Goal: Task Accomplishment & Management: Manage account settings

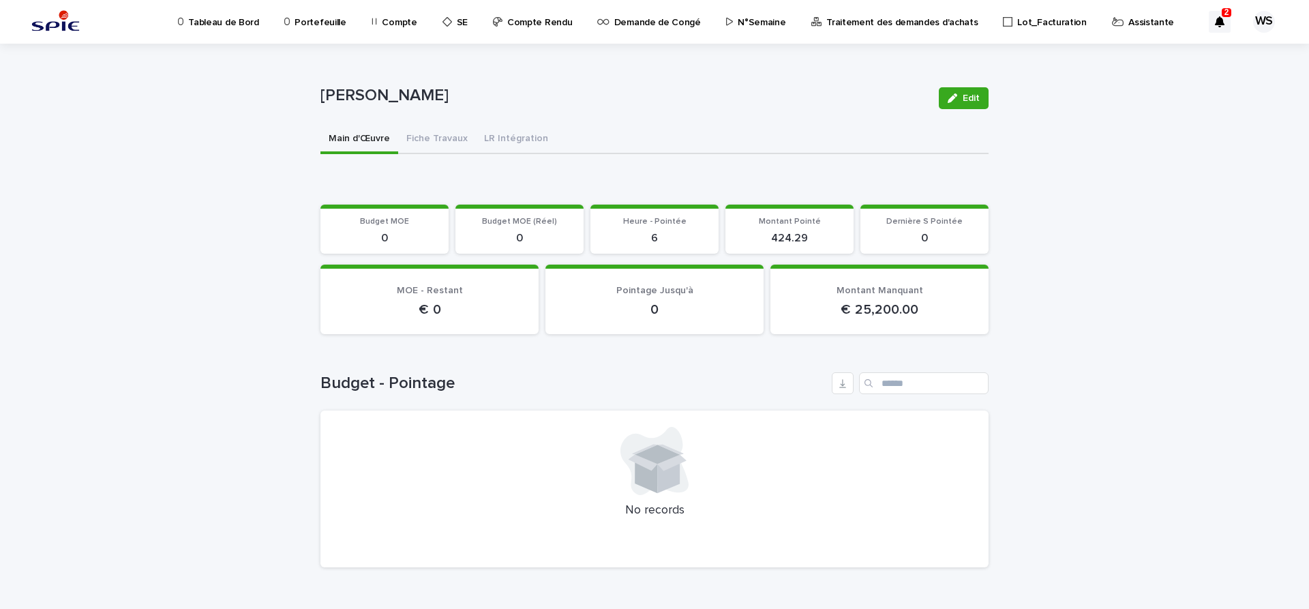
click at [1129, 20] on p "Assistante" at bounding box center [1152, 14] width 46 height 29
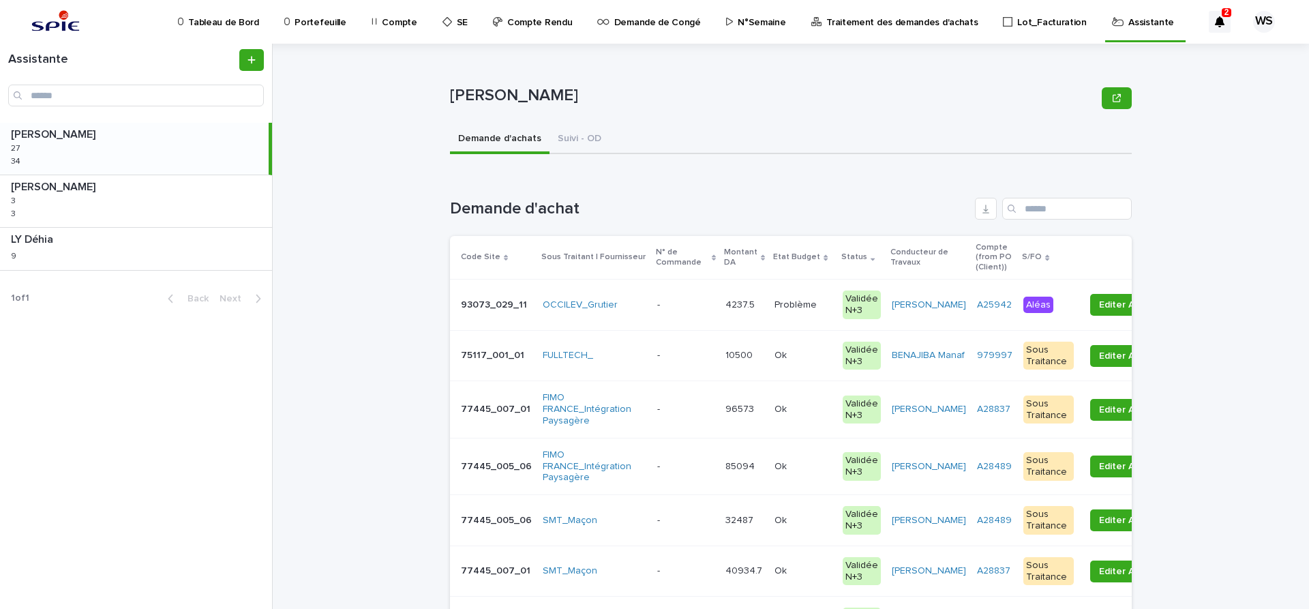
click at [691, 307] on p at bounding box center [685, 305] width 57 height 12
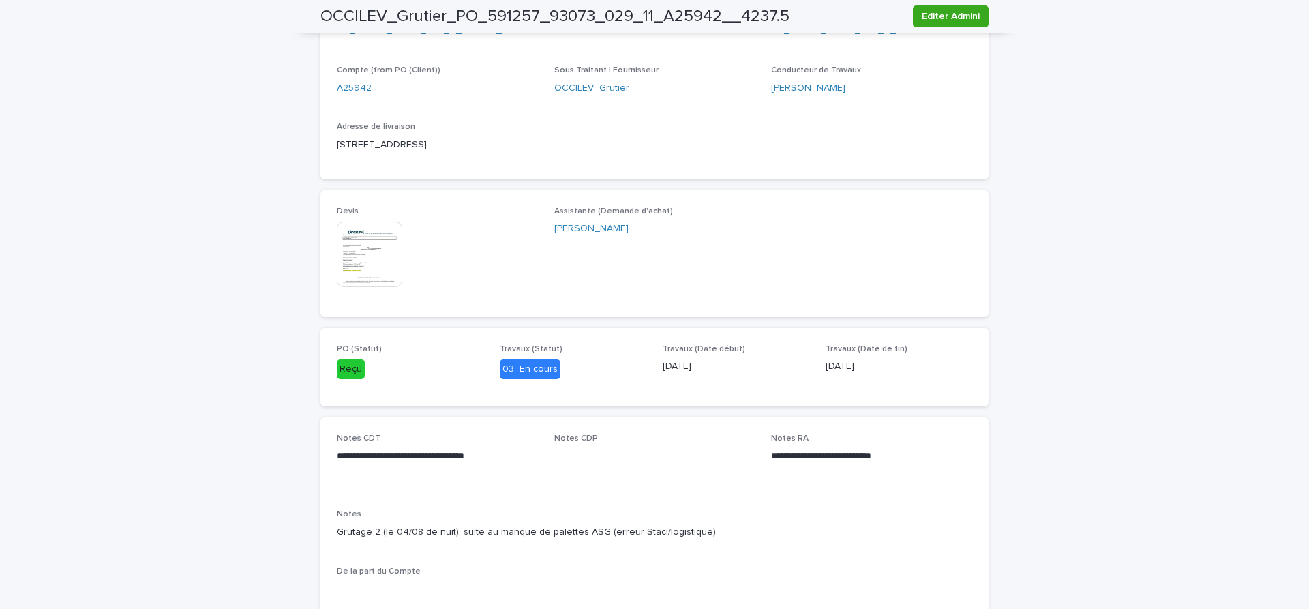
scroll to position [573, 0]
click at [368, 279] on img at bounding box center [369, 253] width 65 height 65
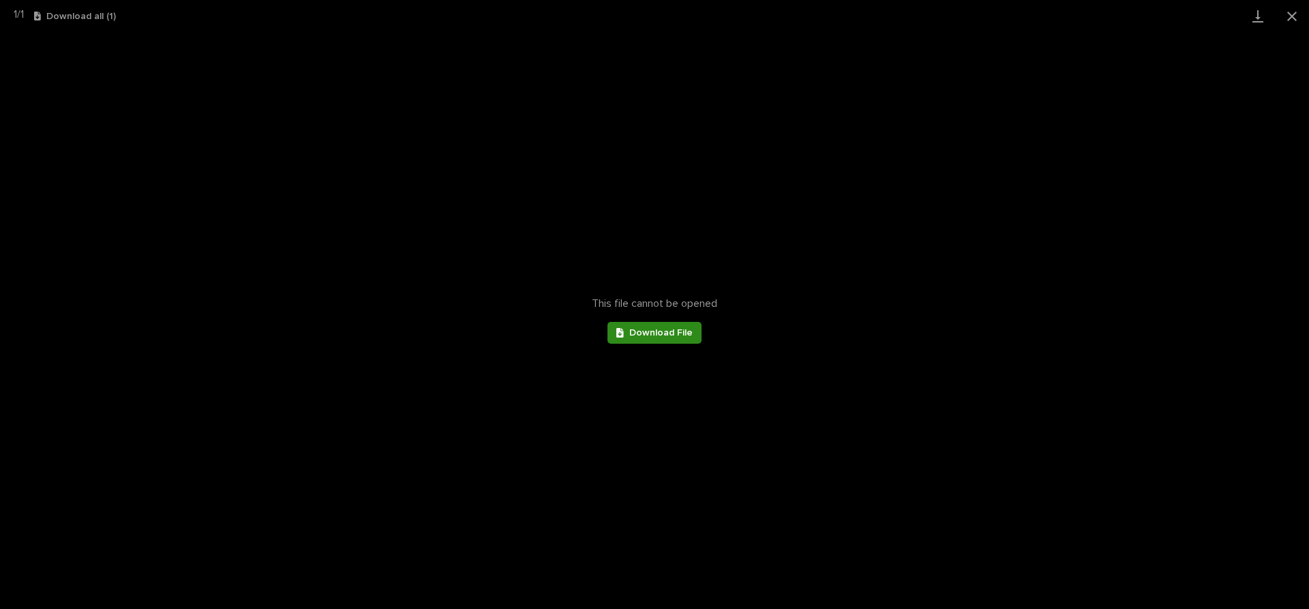
click at [657, 338] on link "Download File" at bounding box center [655, 333] width 94 height 22
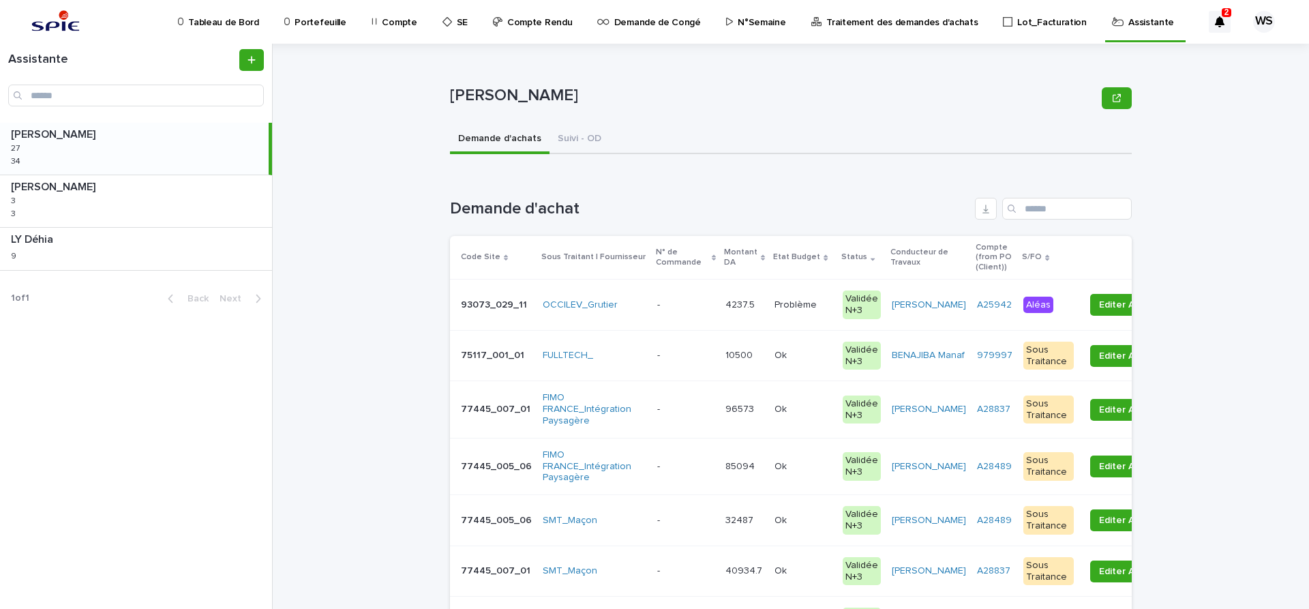
click at [673, 307] on p at bounding box center [685, 305] width 57 height 12
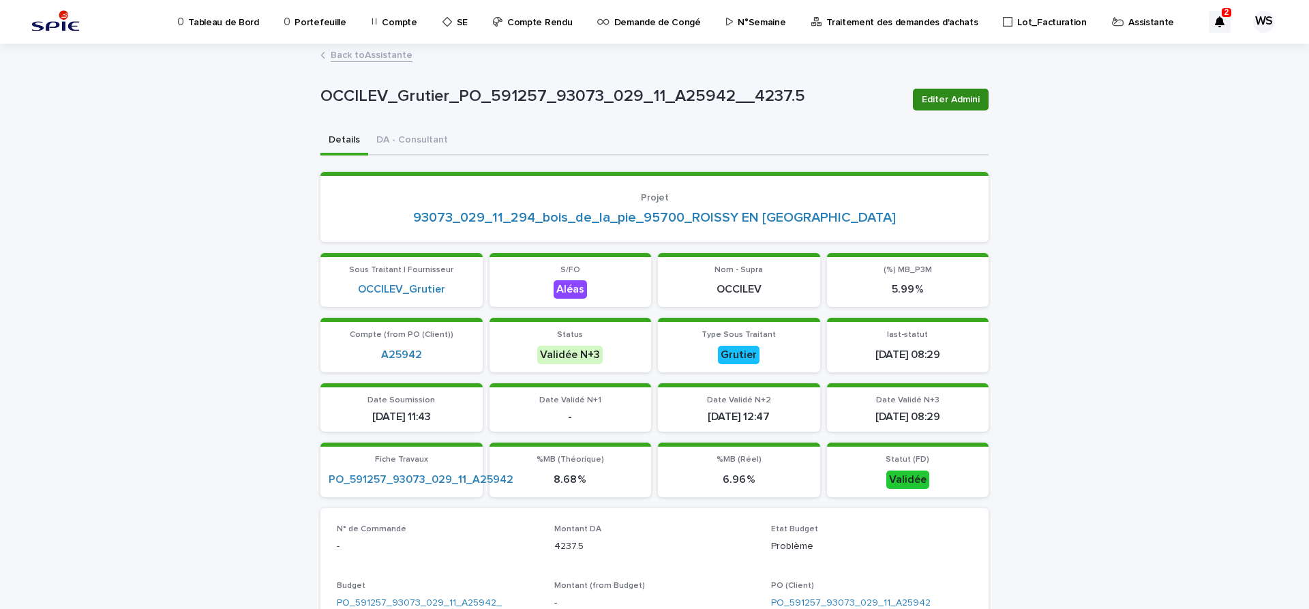
click at [956, 94] on span "Editer Admini" at bounding box center [951, 100] width 58 height 14
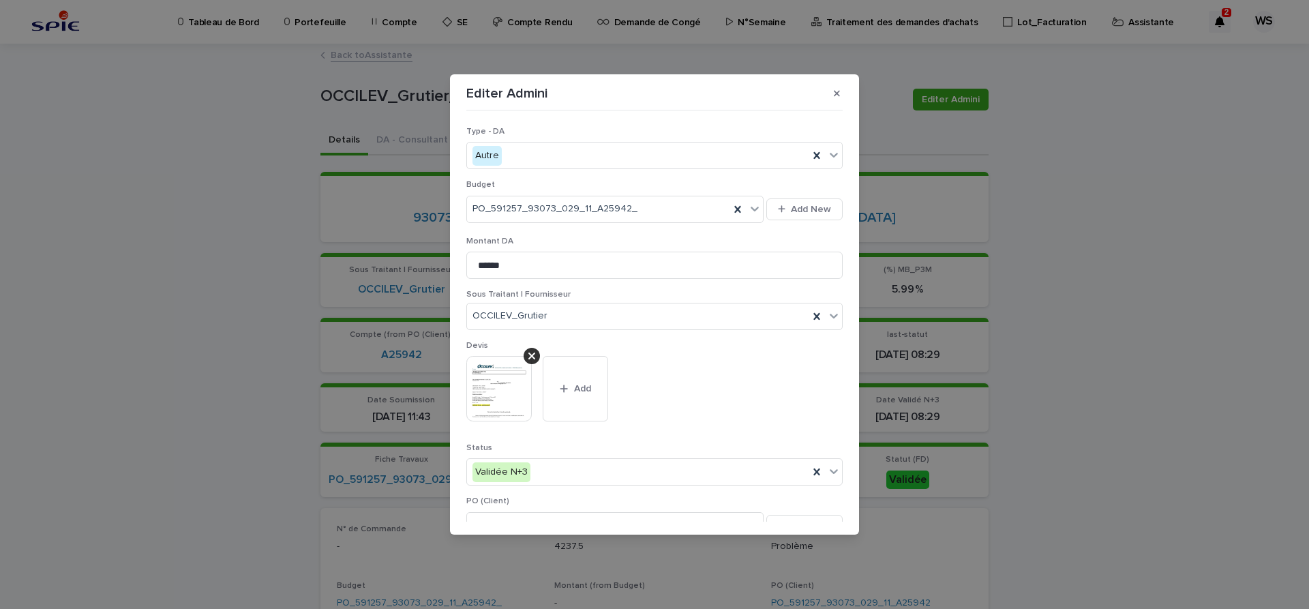
scroll to position [229, 0]
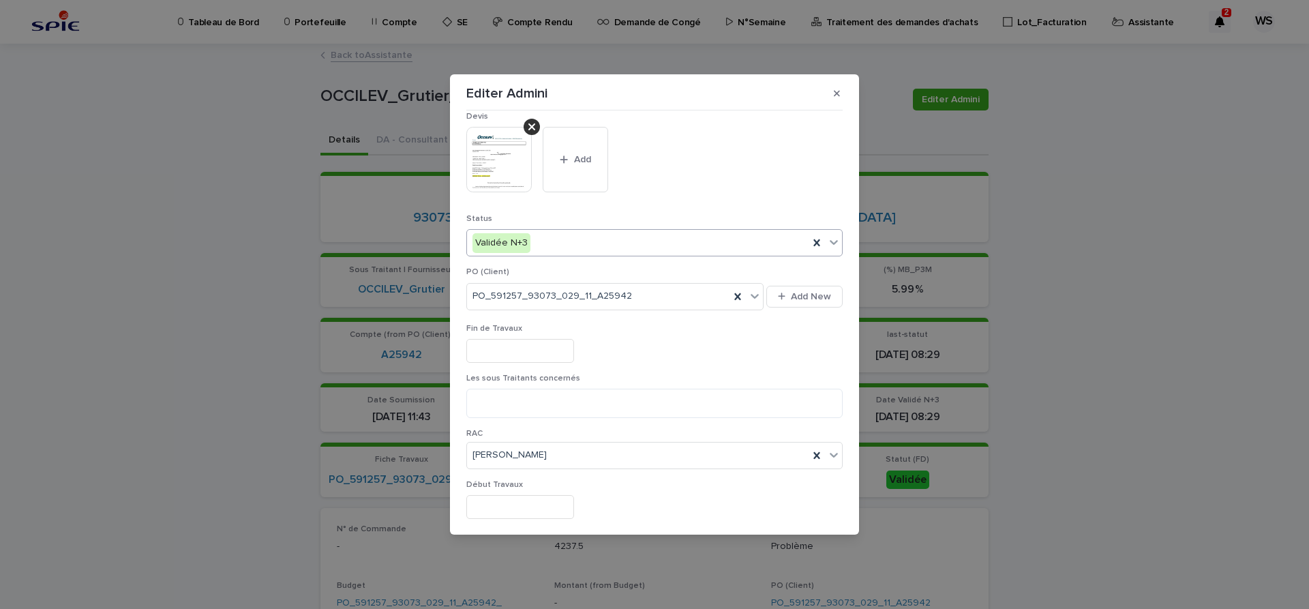
click at [832, 241] on icon at bounding box center [834, 242] width 14 height 14
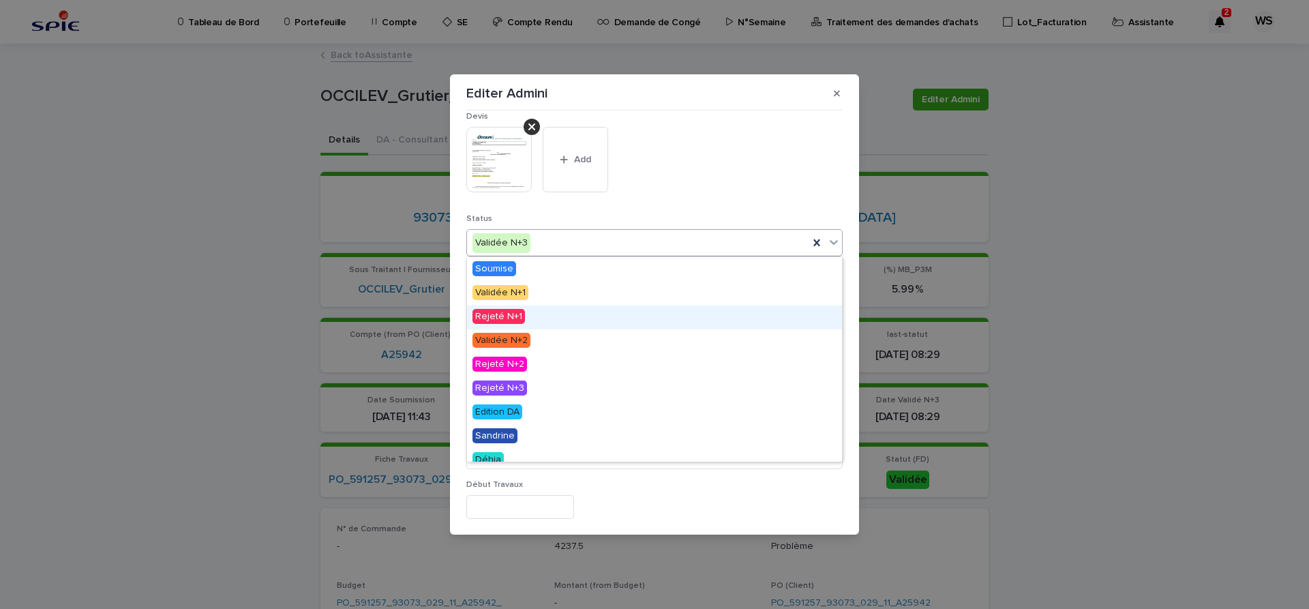
scroll to position [82, 0]
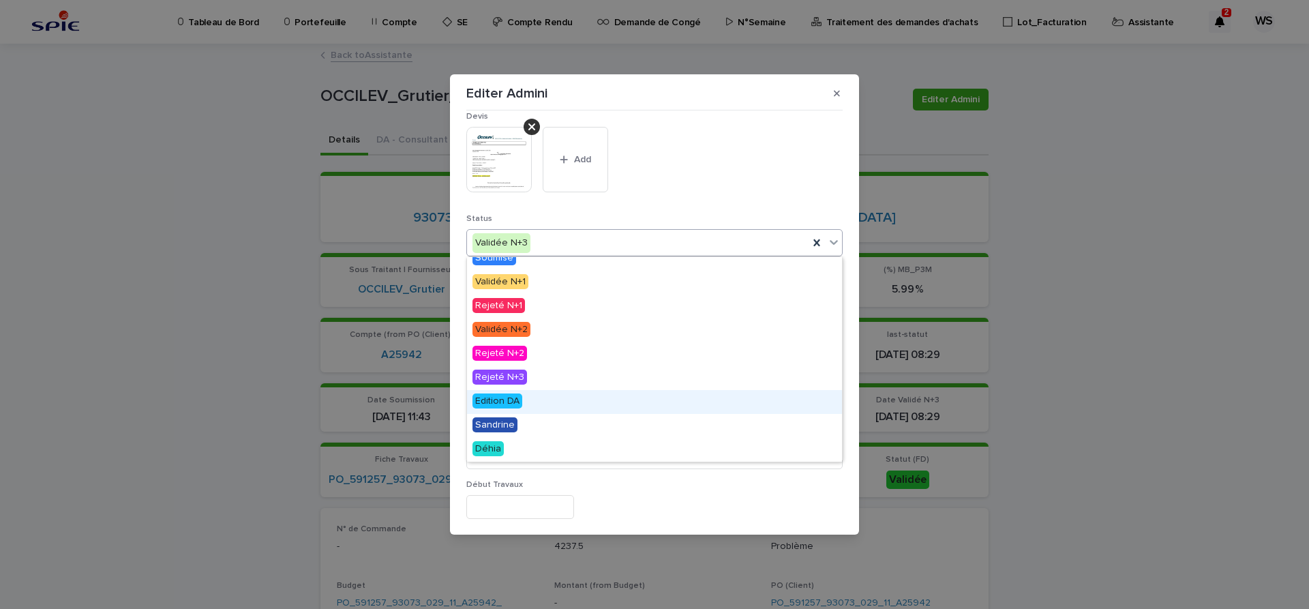
click at [509, 398] on span "Edition DA" at bounding box center [498, 400] width 50 height 15
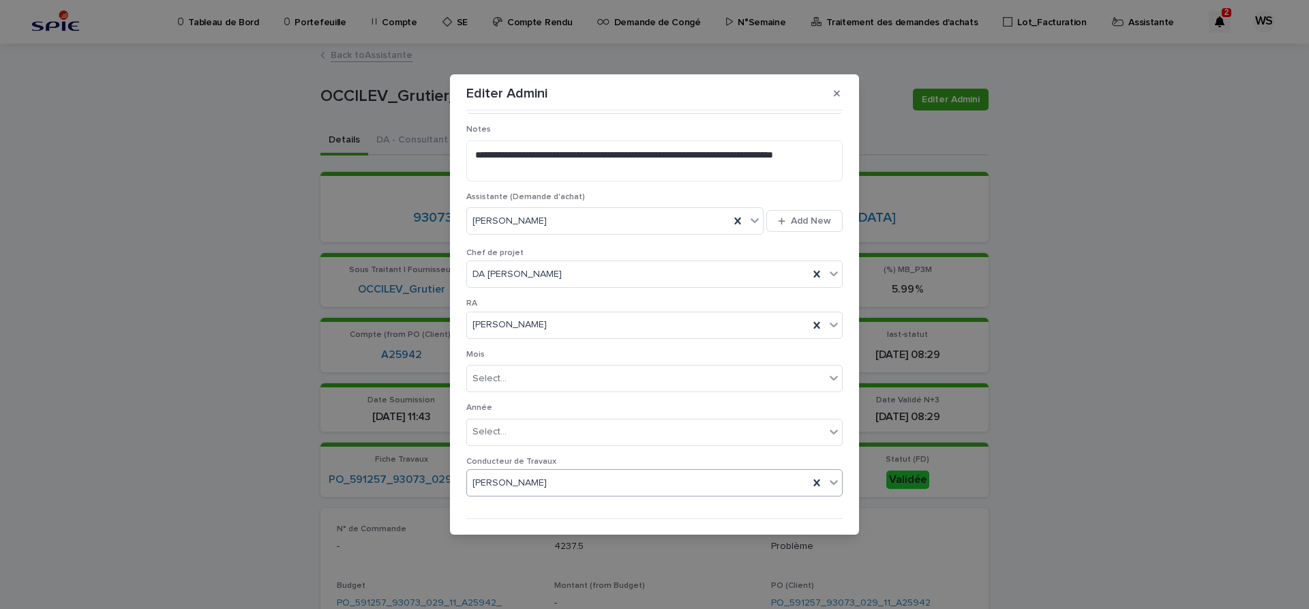
scroll to position [718, 0]
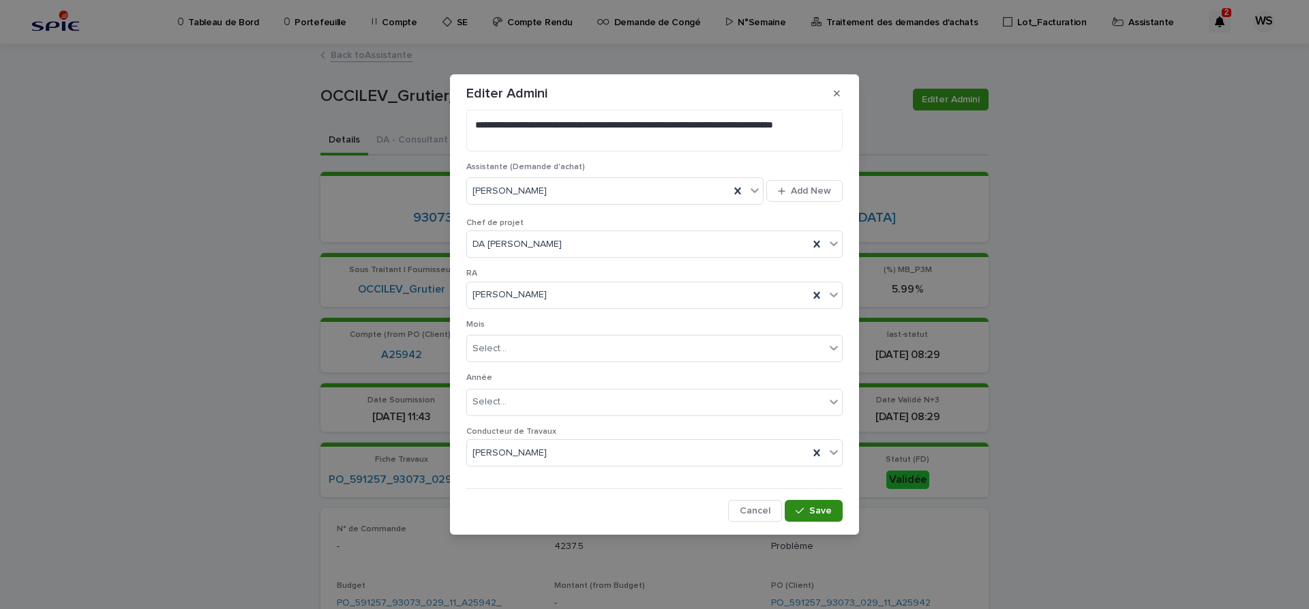
click at [825, 508] on span "Save" at bounding box center [820, 511] width 23 height 10
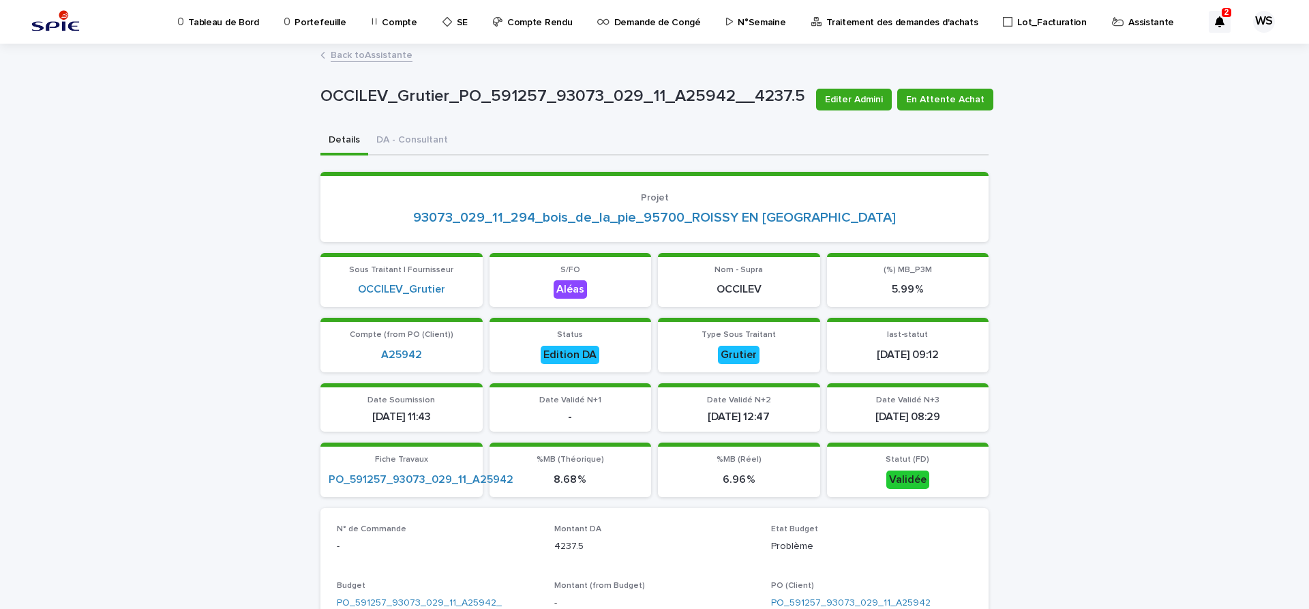
click at [391, 56] on link "Back to Assistante" at bounding box center [372, 54] width 82 height 16
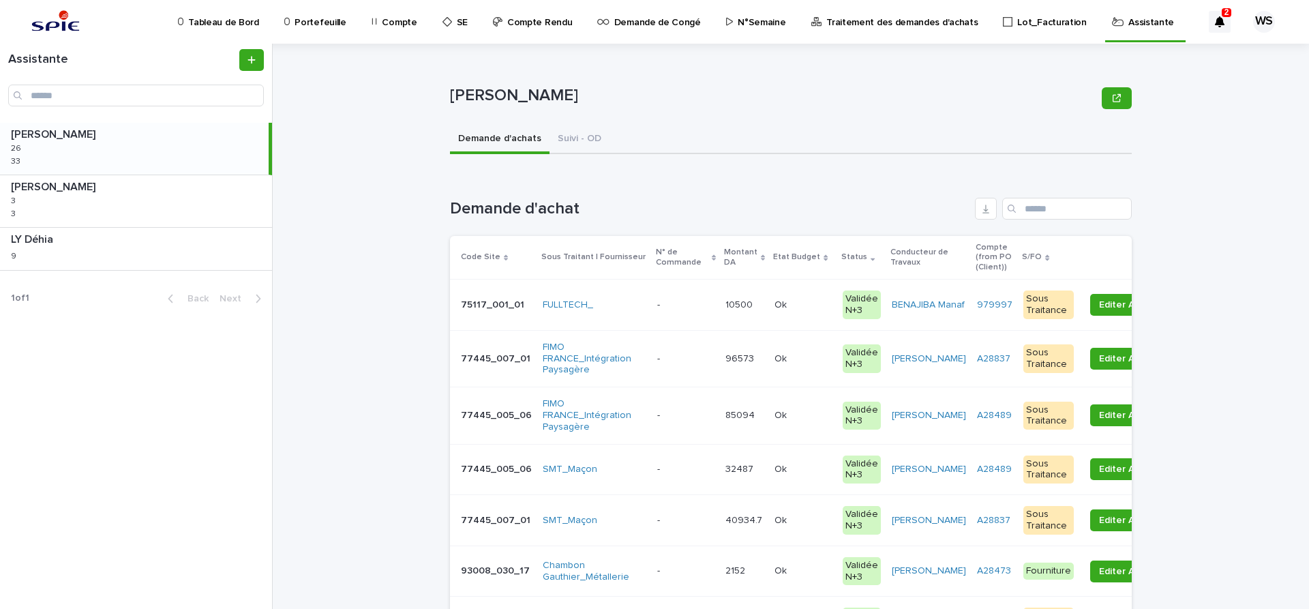
click at [687, 361] on p at bounding box center [685, 359] width 57 height 12
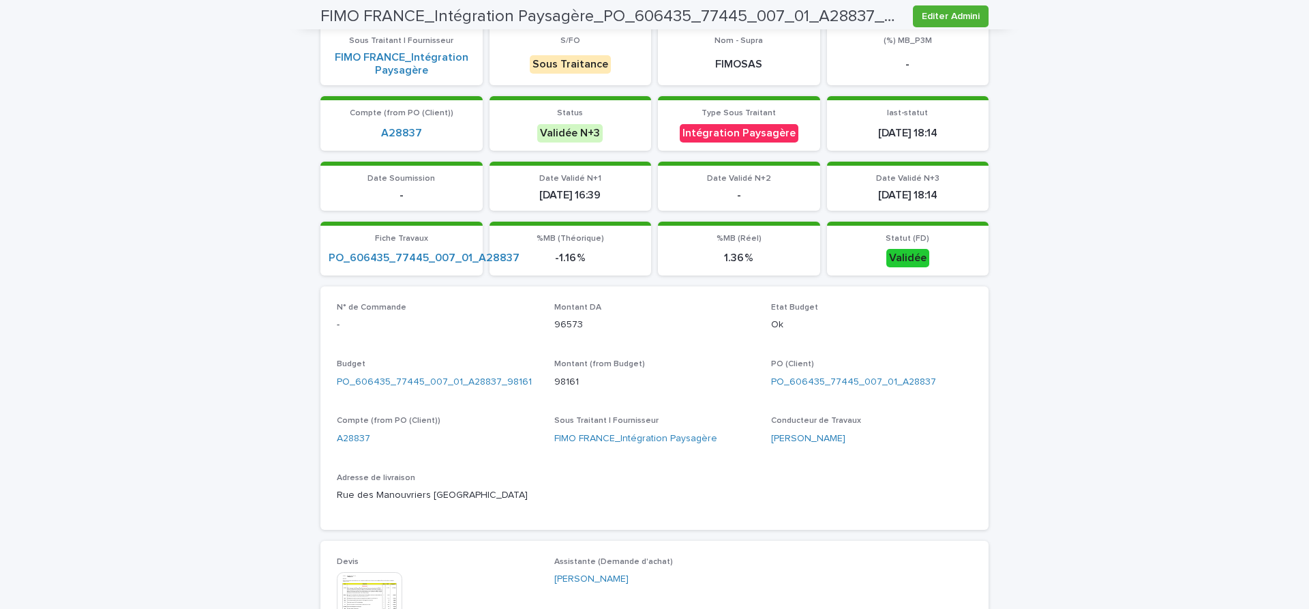
scroll to position [401, 0]
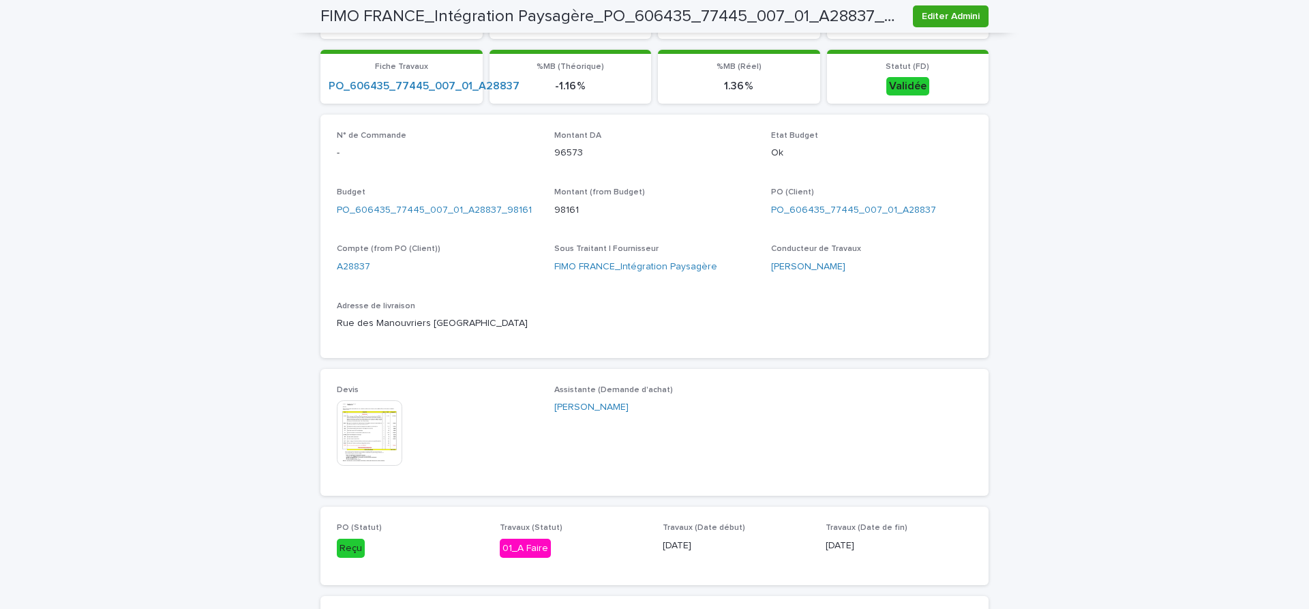
click at [379, 430] on img at bounding box center [369, 432] width 65 height 65
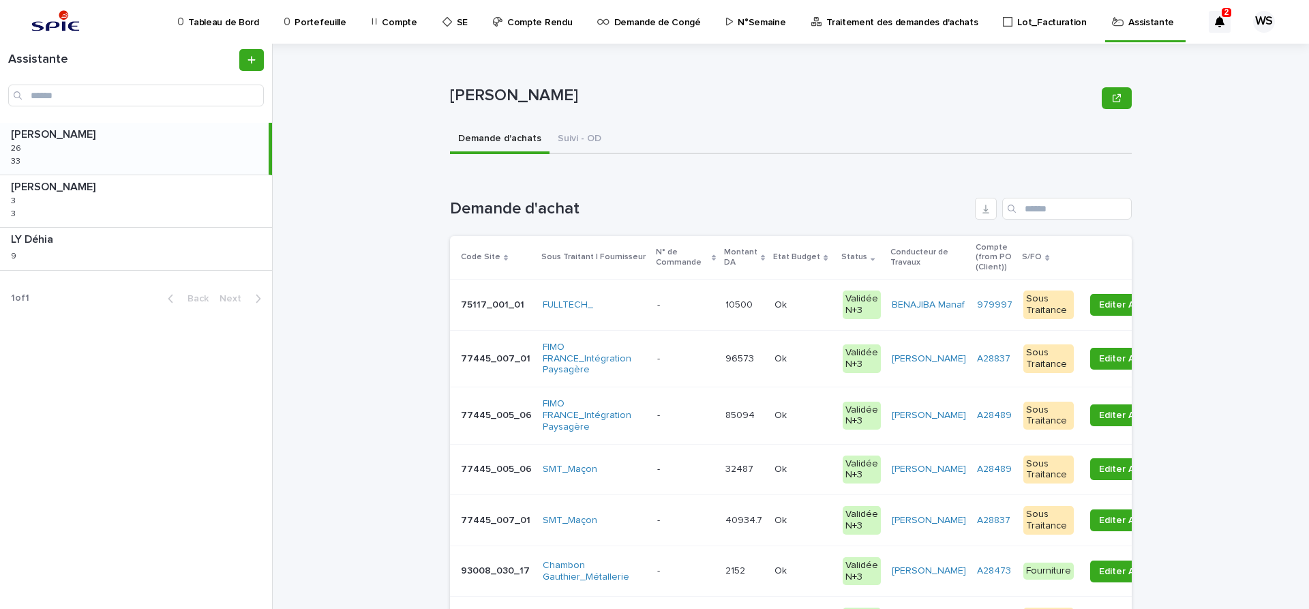
click at [682, 361] on p at bounding box center [685, 359] width 57 height 12
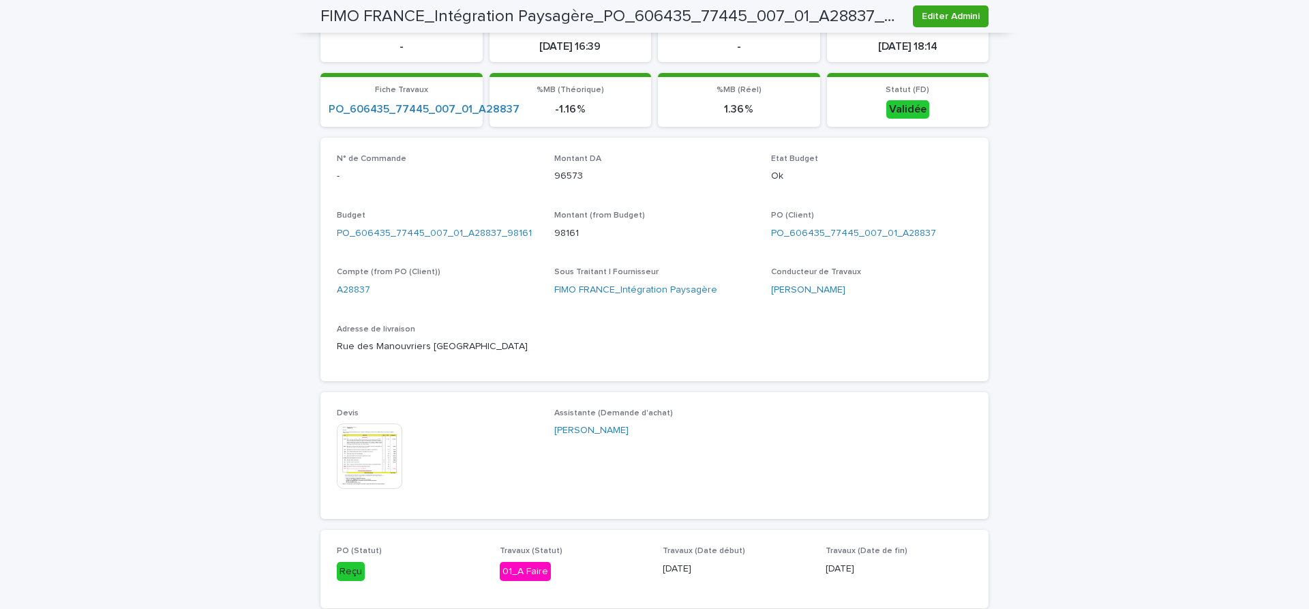
scroll to position [401, 0]
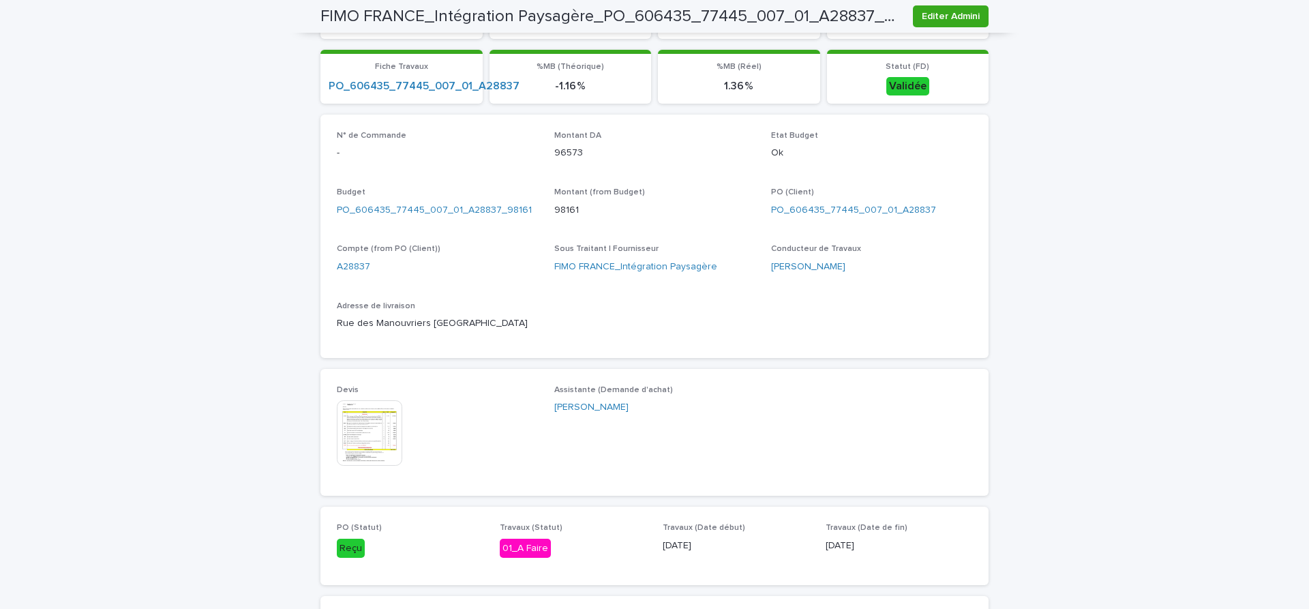
click at [350, 428] on img at bounding box center [369, 432] width 65 height 65
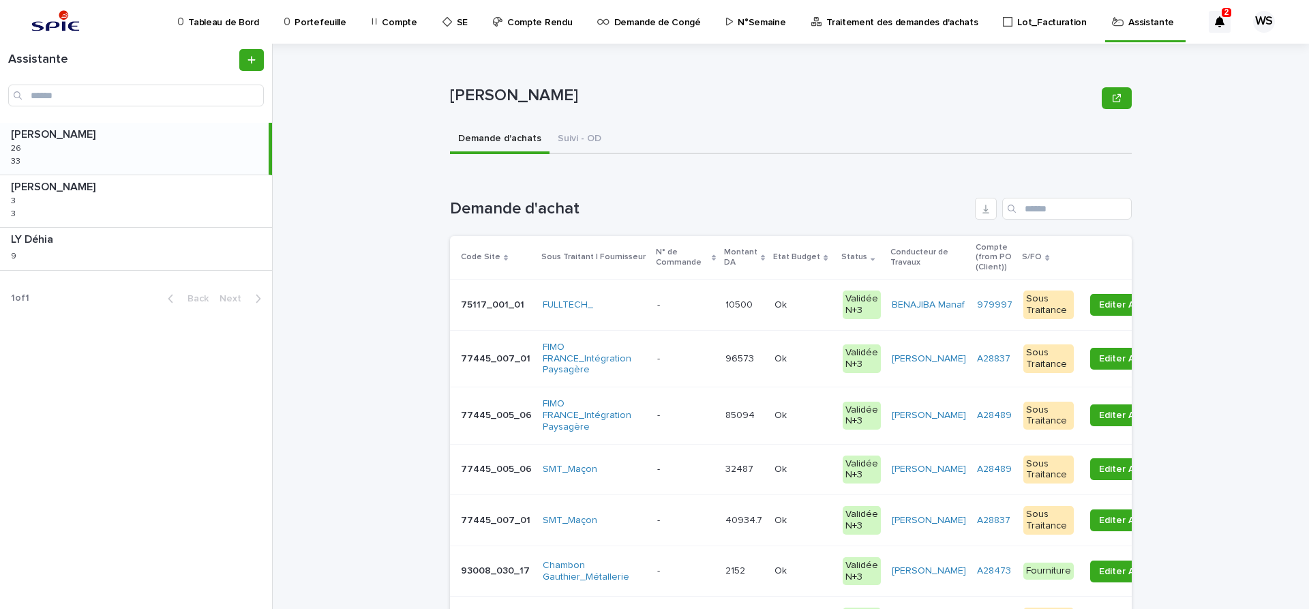
click at [674, 359] on p at bounding box center [685, 359] width 57 height 12
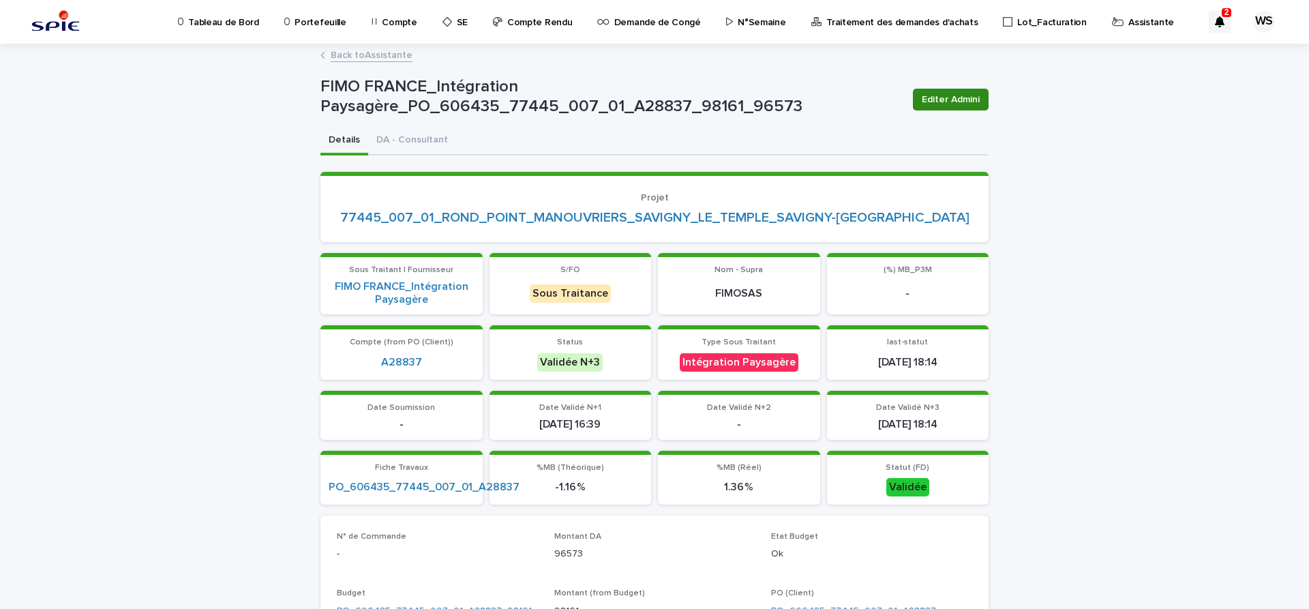
click at [951, 102] on span "Editer Admini" at bounding box center [951, 100] width 58 height 14
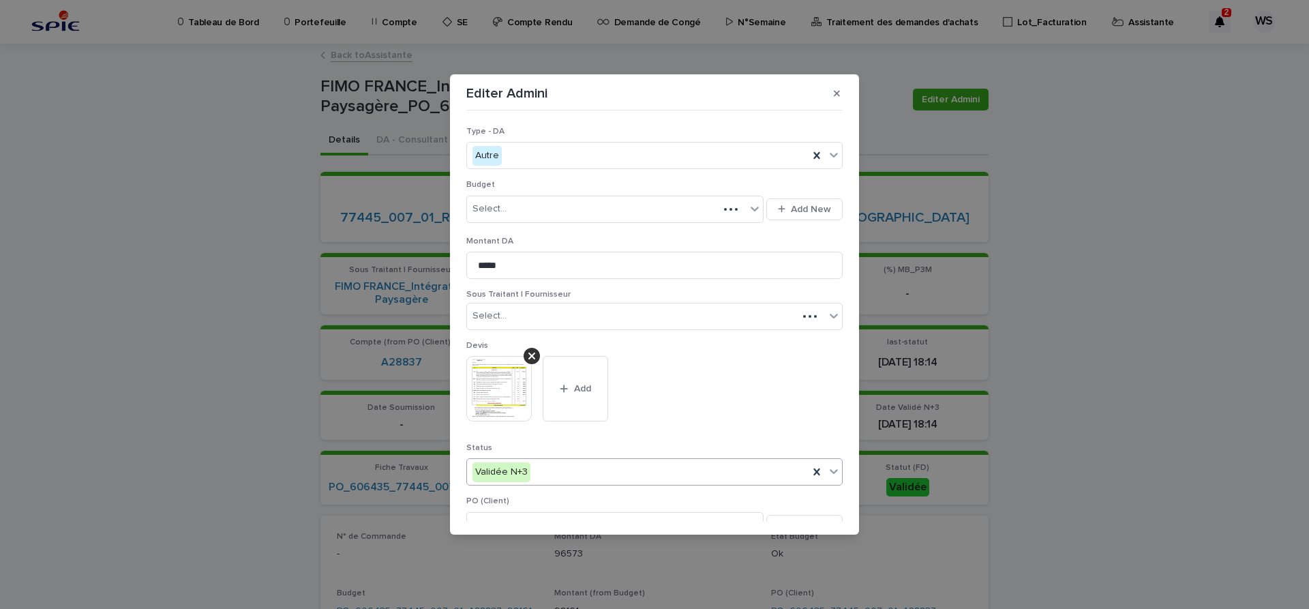
click at [835, 470] on icon at bounding box center [834, 471] width 14 height 14
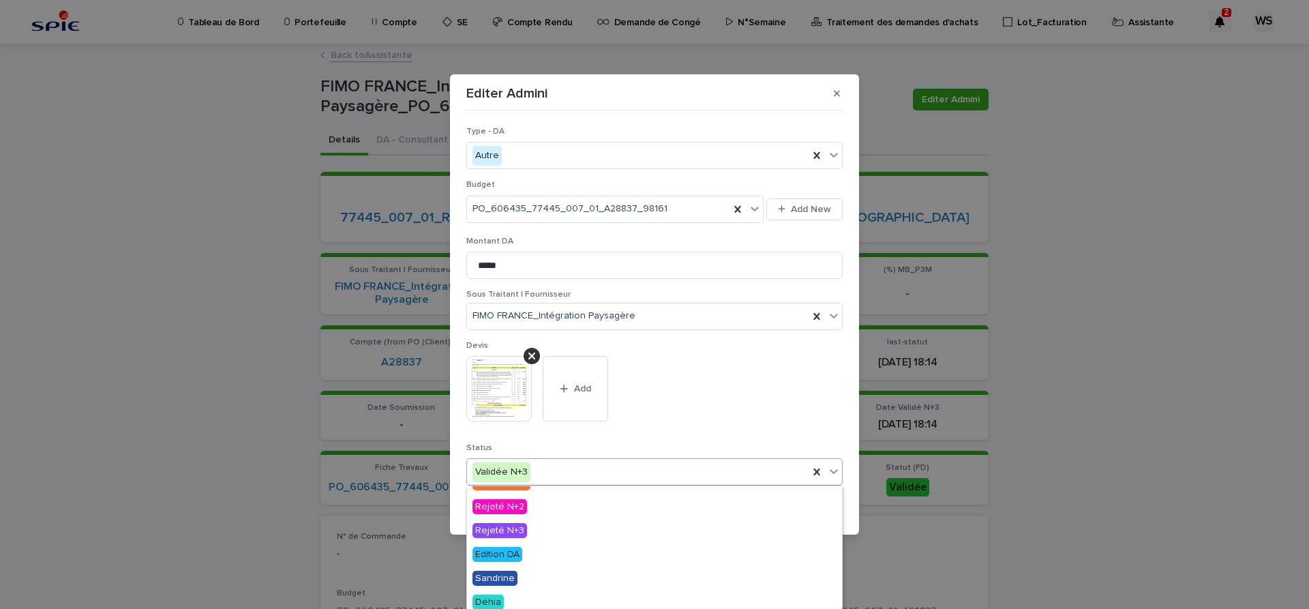
scroll to position [163, 0]
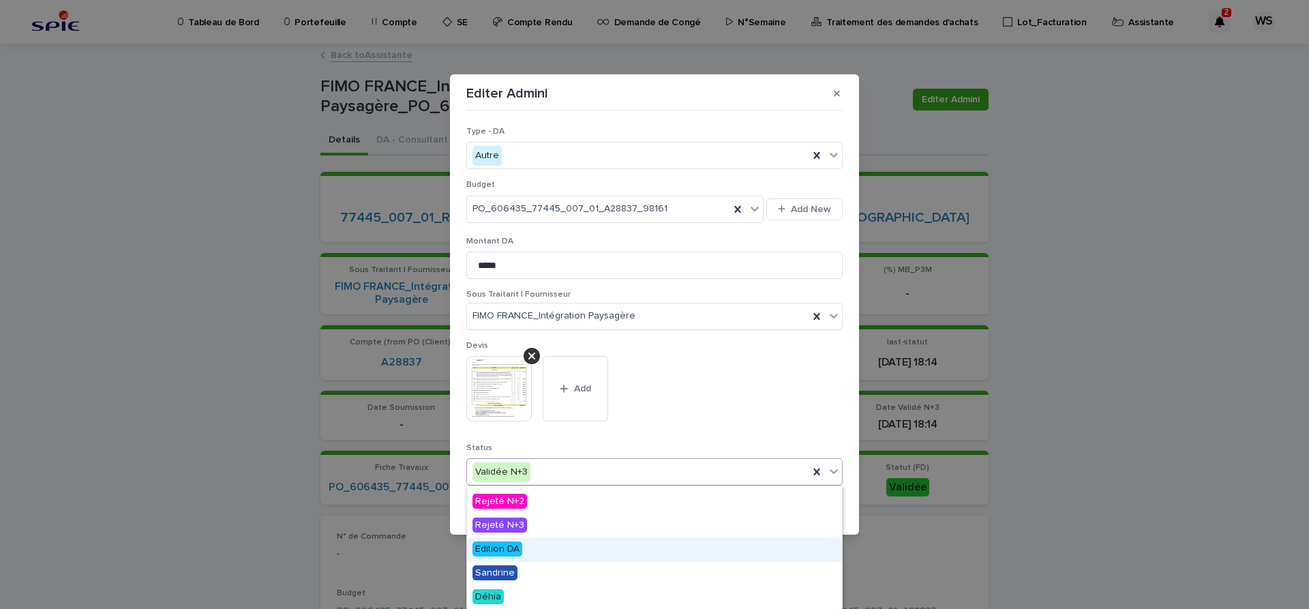
click at [495, 546] on span "Edition DA" at bounding box center [498, 548] width 50 height 15
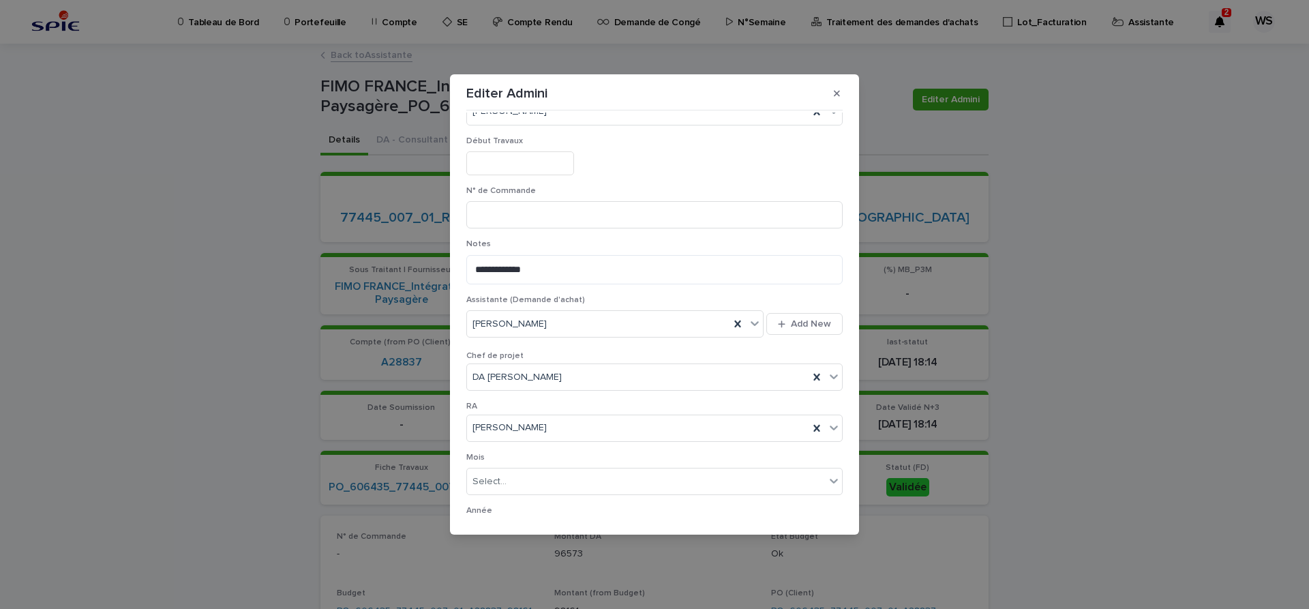
scroll to position [706, 0]
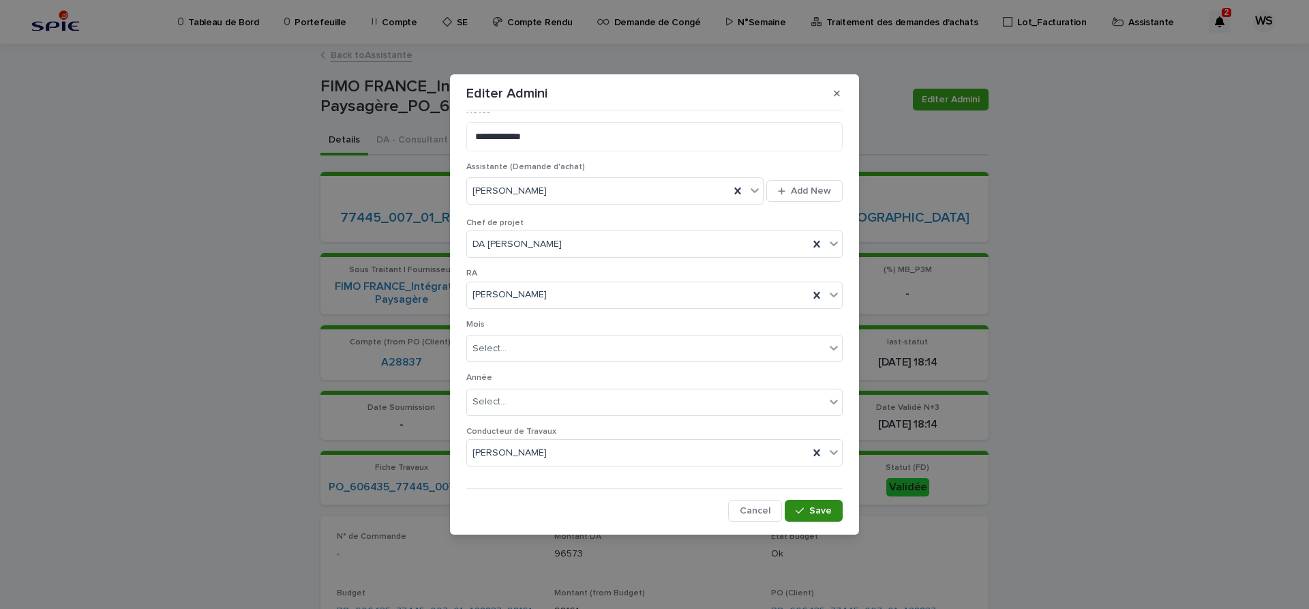
click at [833, 516] on button "Save" at bounding box center [814, 511] width 58 height 22
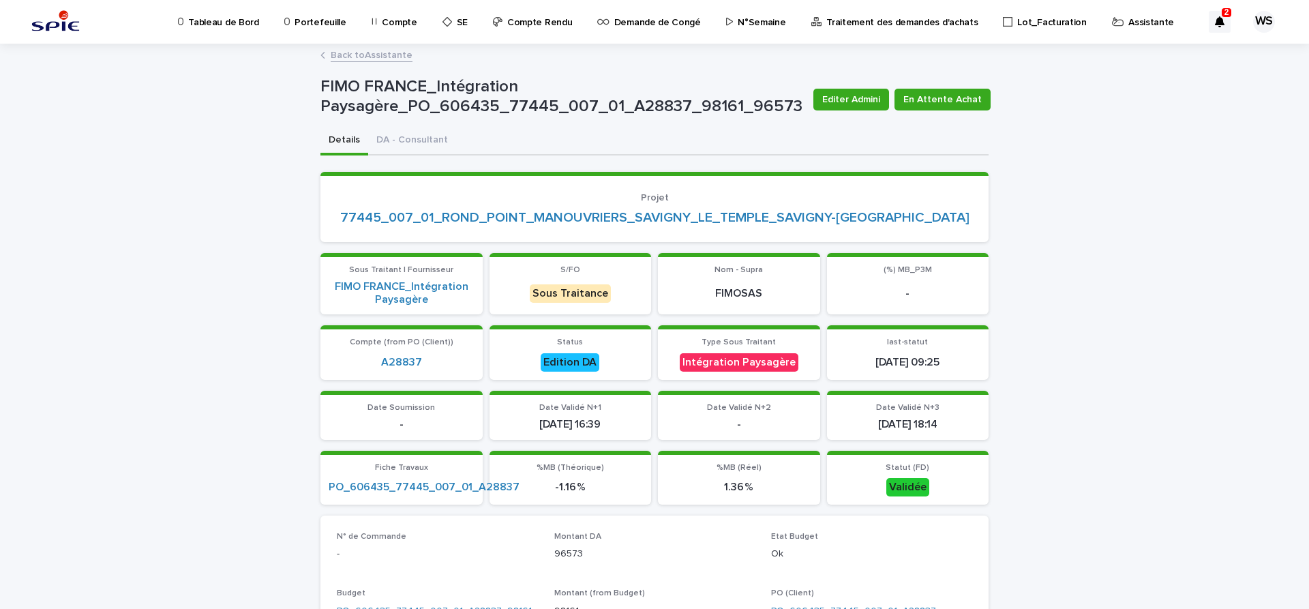
click at [393, 53] on link "Back to Assistante" at bounding box center [372, 54] width 82 height 16
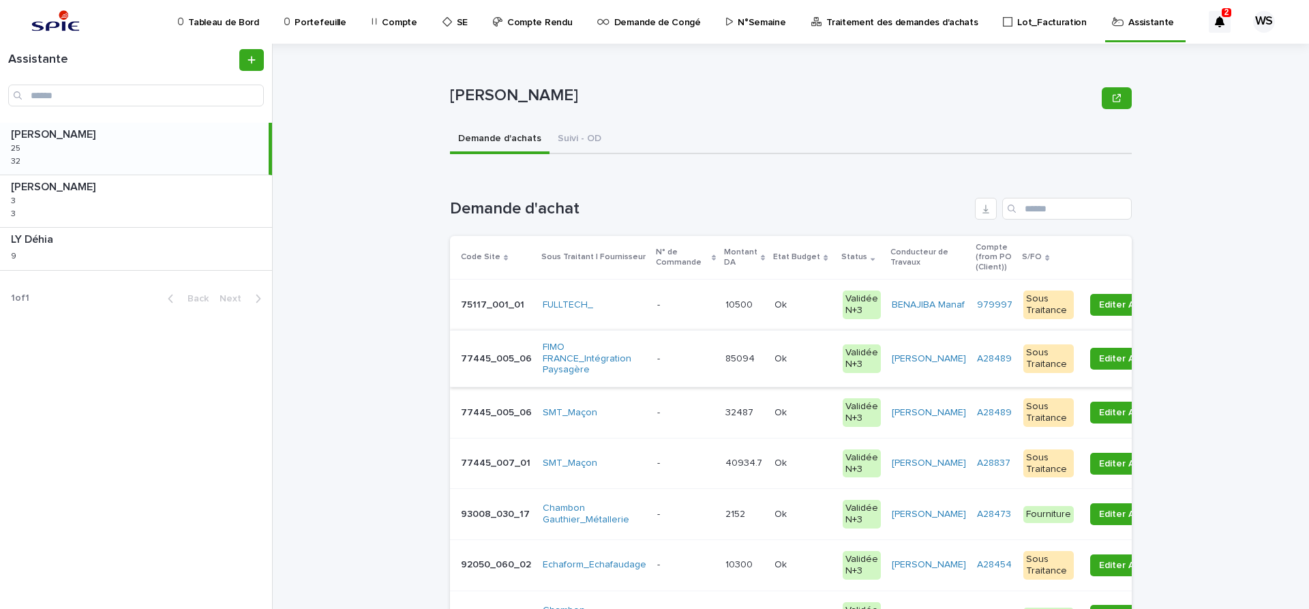
click at [682, 365] on div "- -" at bounding box center [685, 359] width 57 height 23
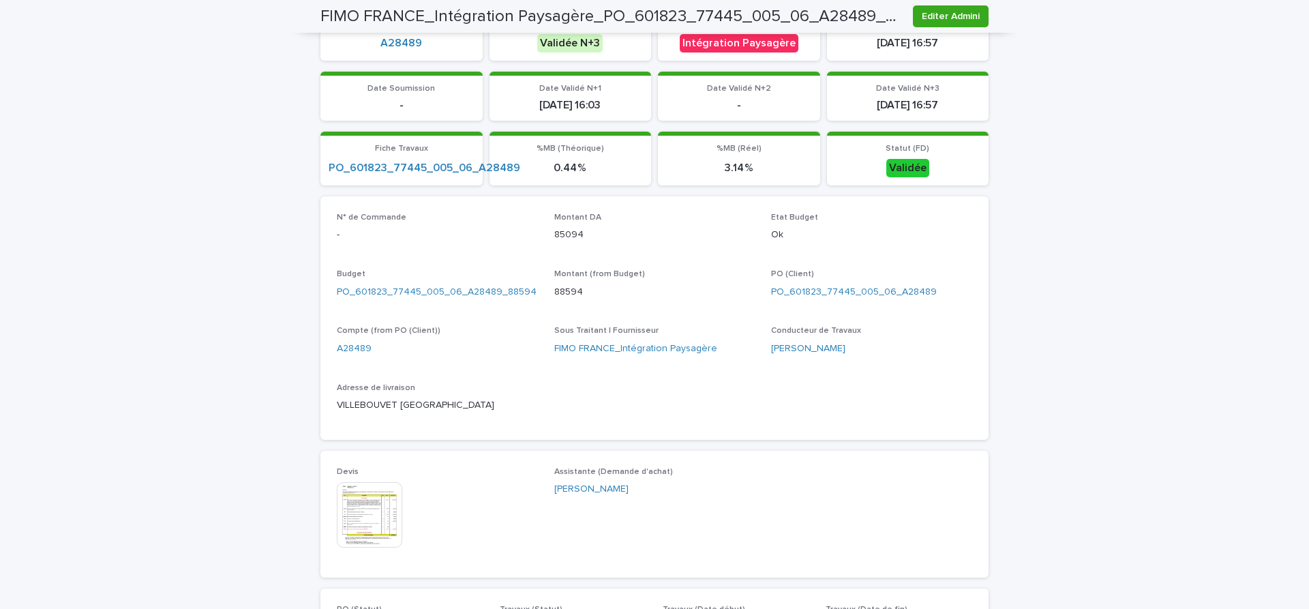
scroll to position [401, 0]
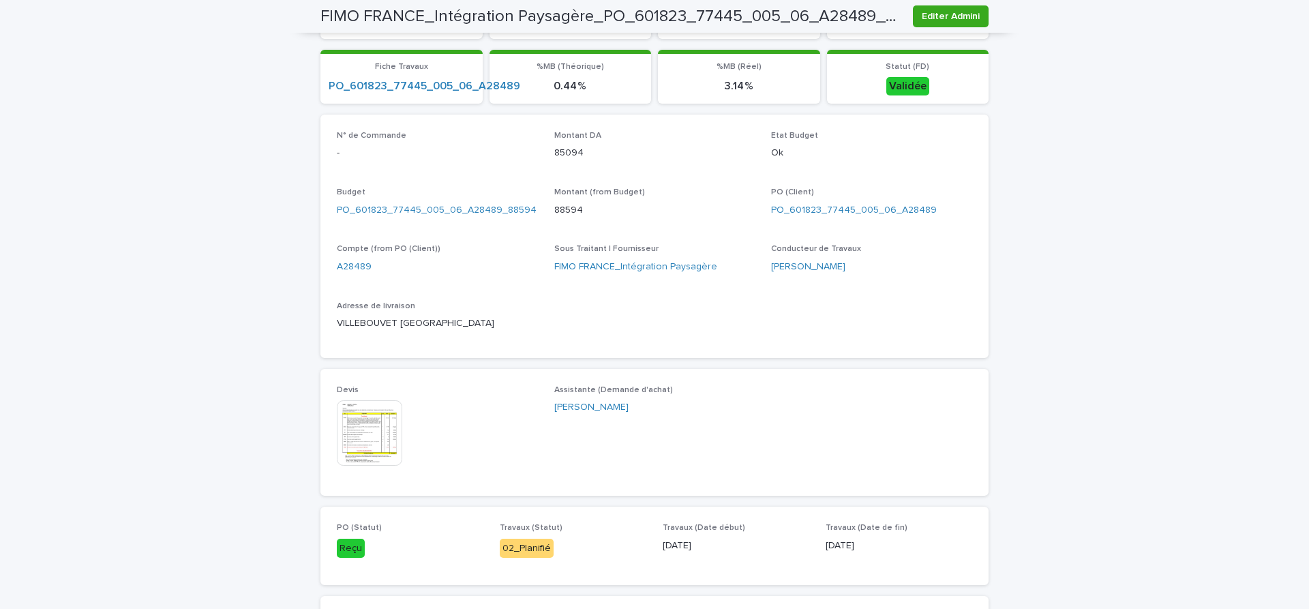
click at [371, 423] on img at bounding box center [369, 432] width 65 height 65
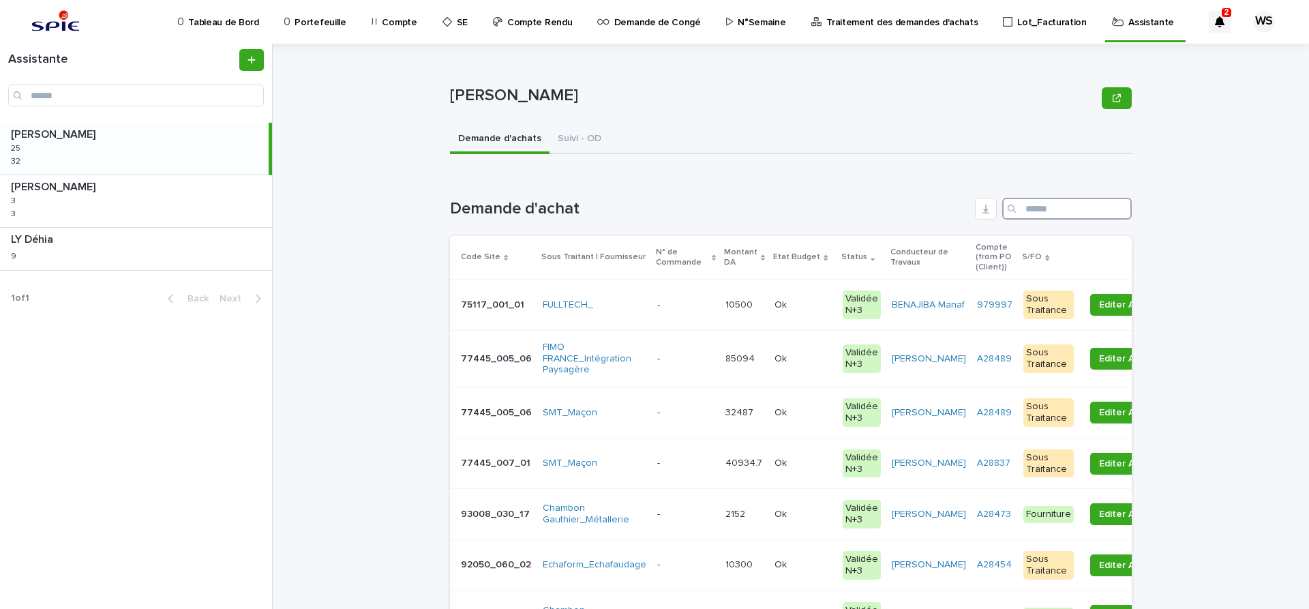
click at [1059, 212] on input "Search" at bounding box center [1067, 209] width 130 height 22
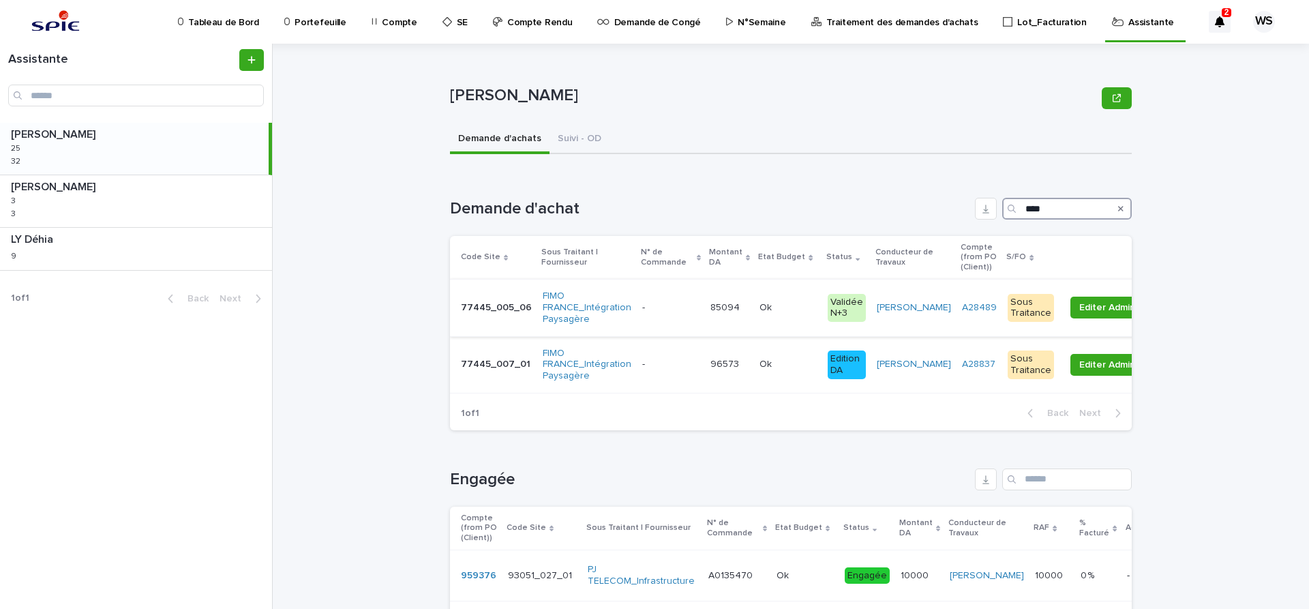
type input "****"
click at [682, 310] on p at bounding box center [670, 308] width 57 height 12
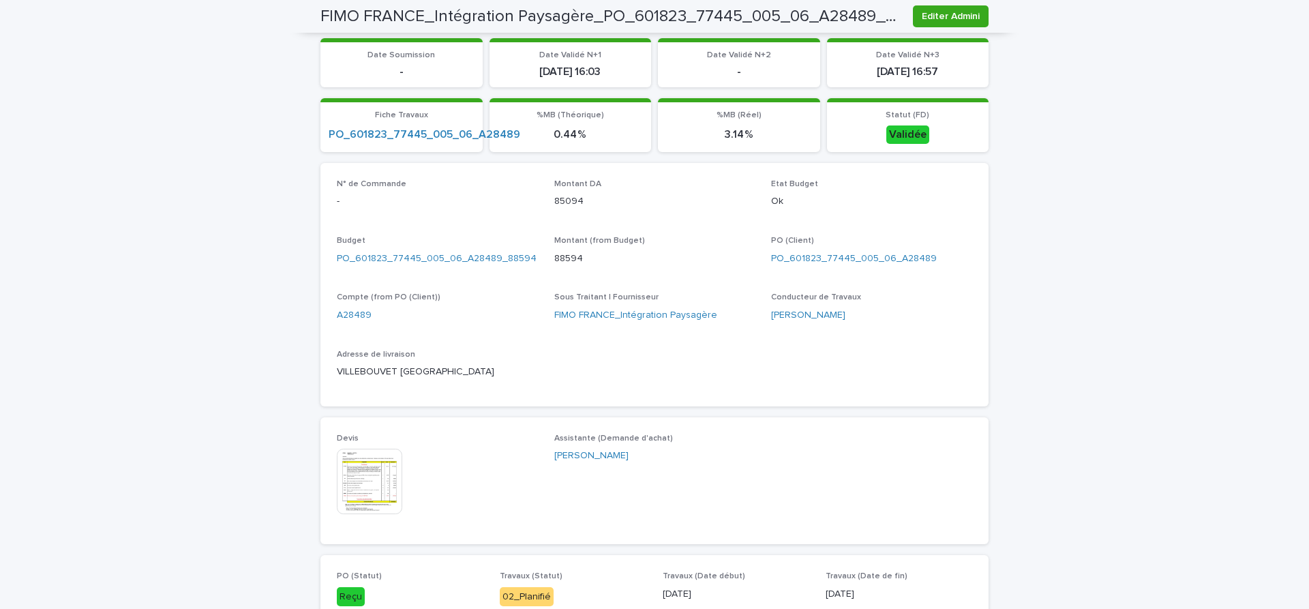
scroll to position [401, 0]
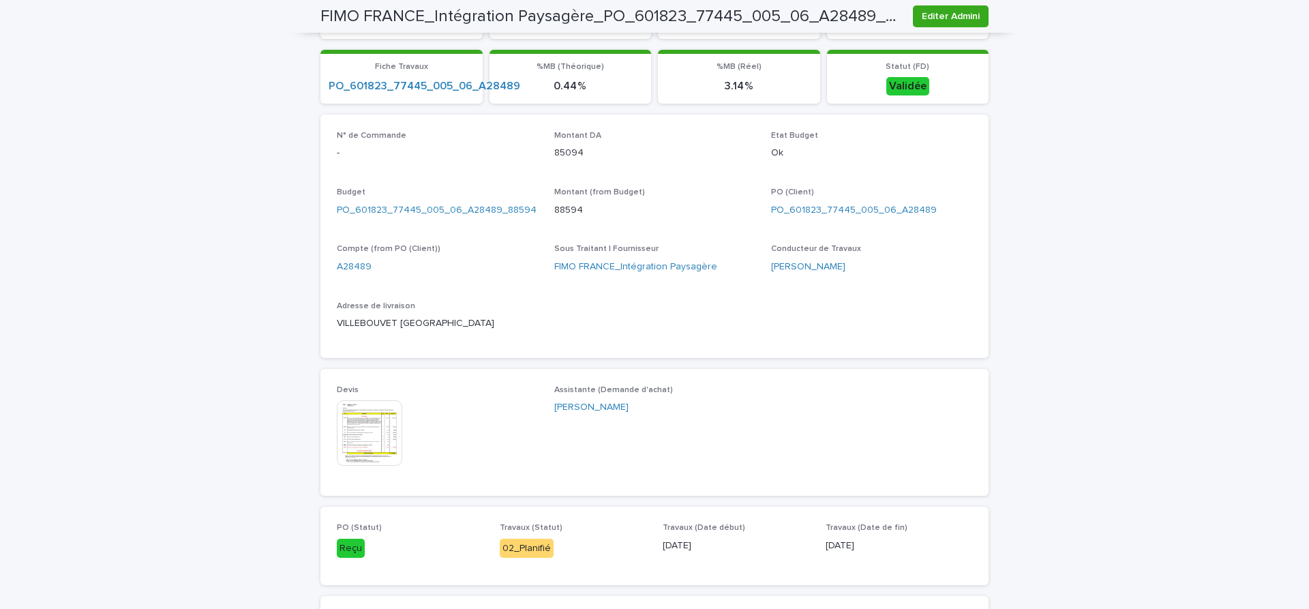
click at [376, 431] on img at bounding box center [369, 432] width 65 height 65
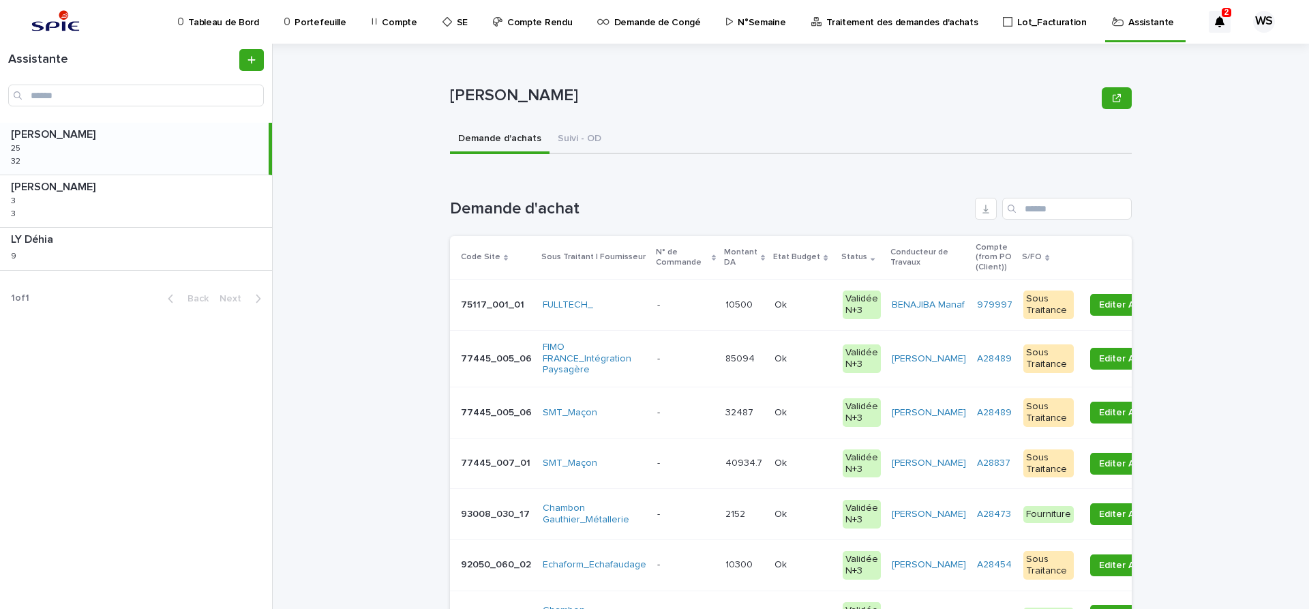
click at [676, 358] on p at bounding box center [685, 359] width 57 height 12
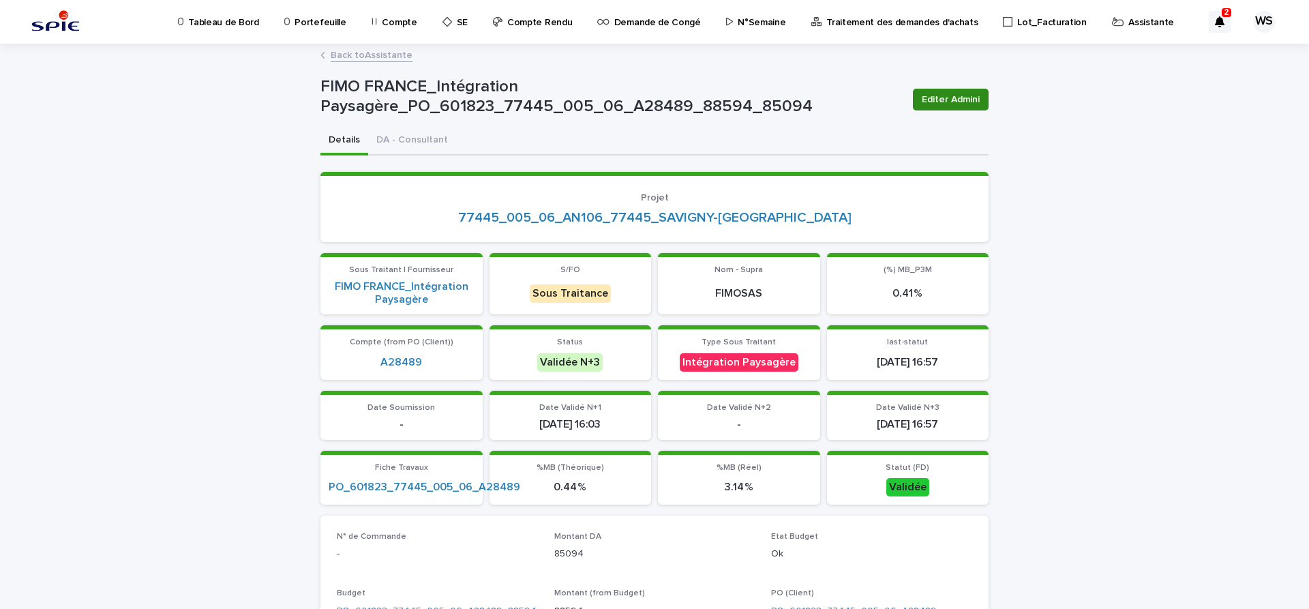
click at [967, 97] on span "Editer Admini" at bounding box center [951, 100] width 58 height 14
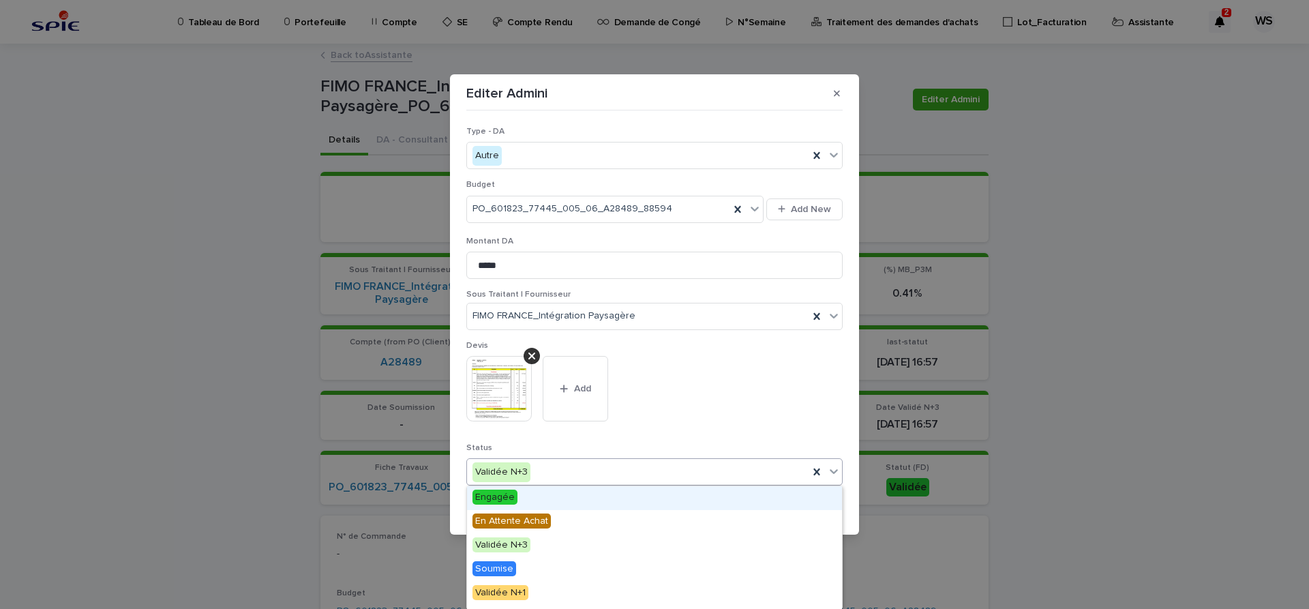
drag, startPoint x: 834, startPoint y: 470, endPoint x: 688, endPoint y: 516, distance: 152.9
click at [834, 470] on icon at bounding box center [834, 471] width 14 height 14
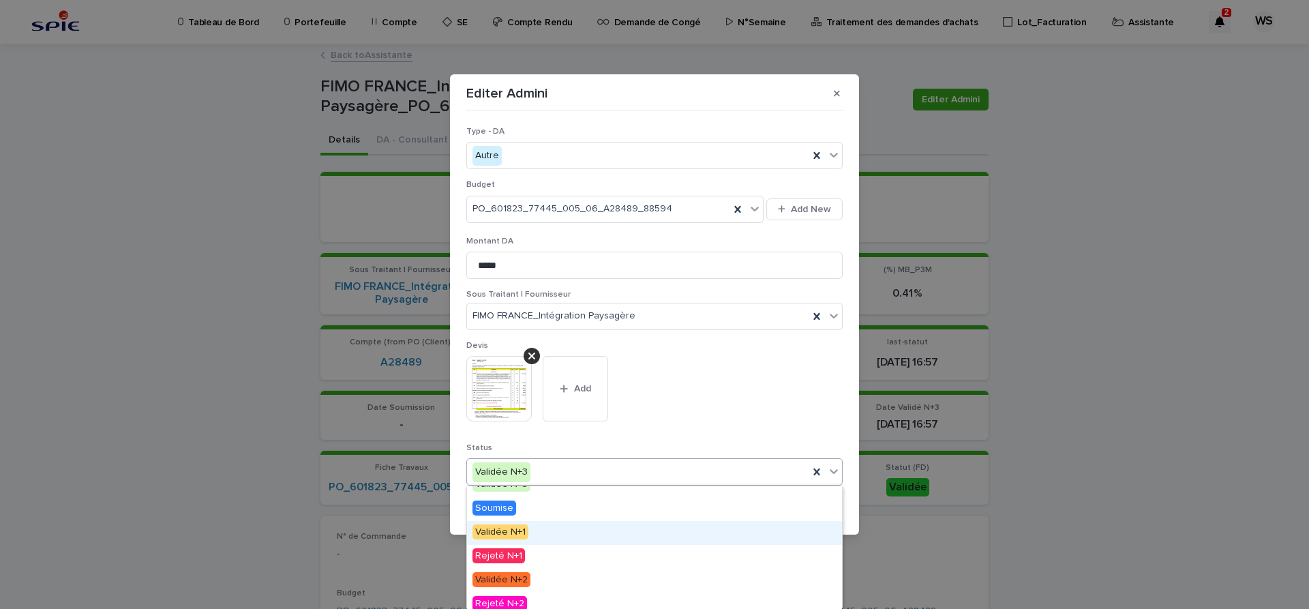
scroll to position [163, 0]
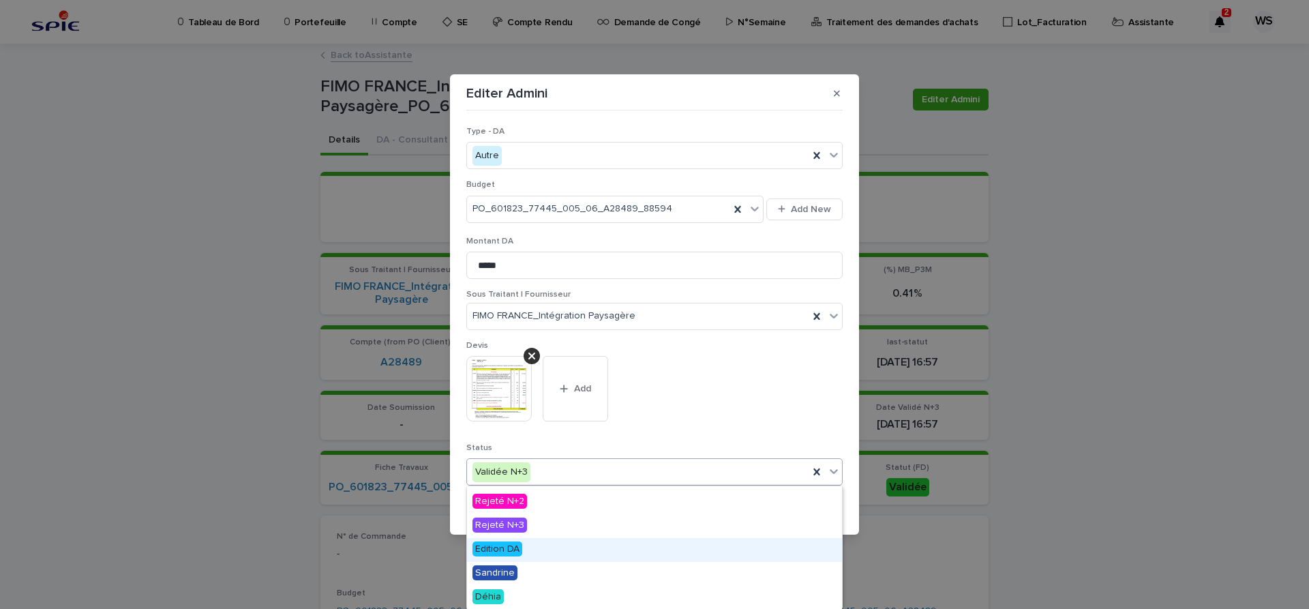
click at [510, 549] on span "Edition DA" at bounding box center [498, 548] width 50 height 15
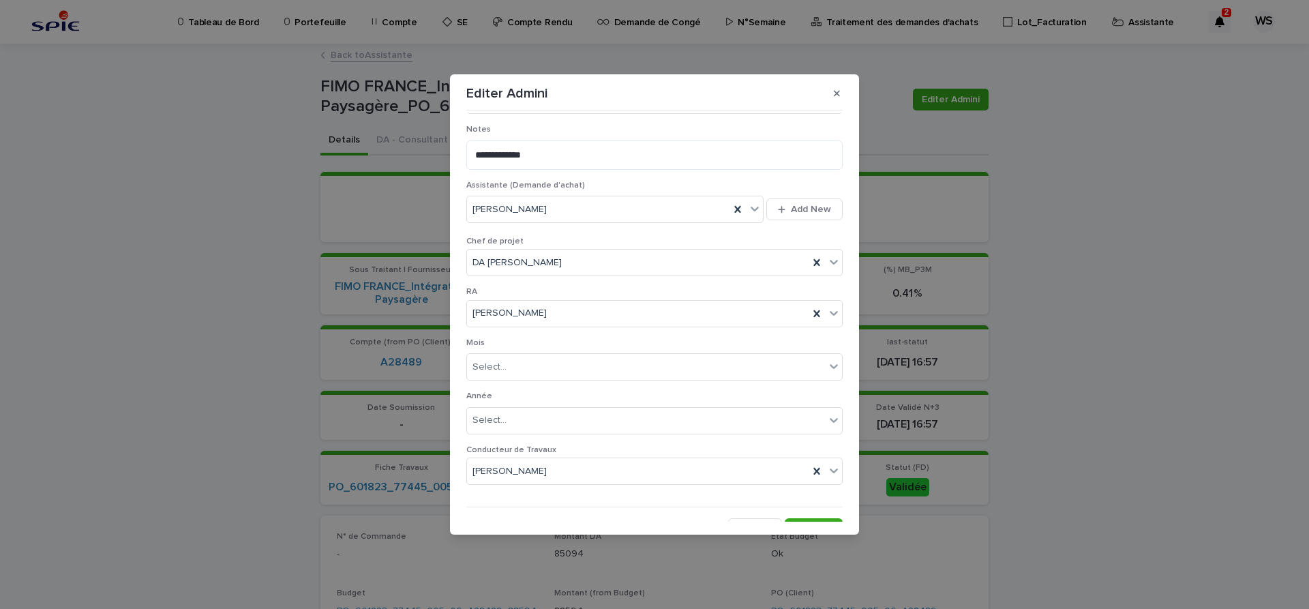
scroll to position [706, 0]
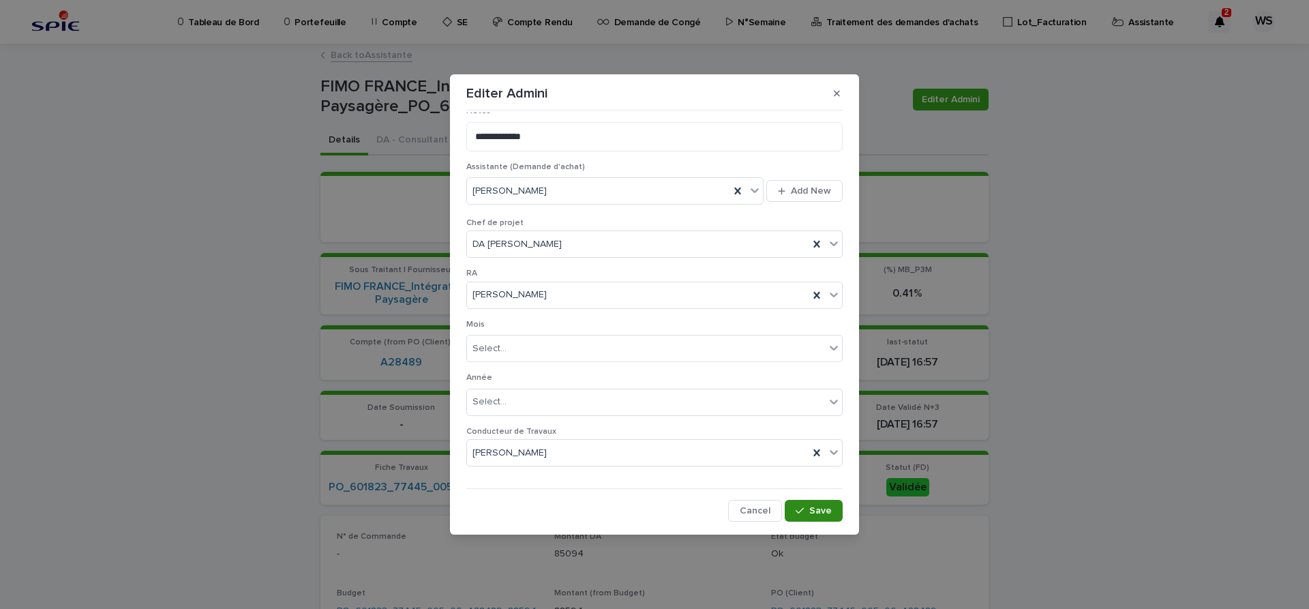
click at [826, 512] on span "Save" at bounding box center [820, 511] width 23 height 10
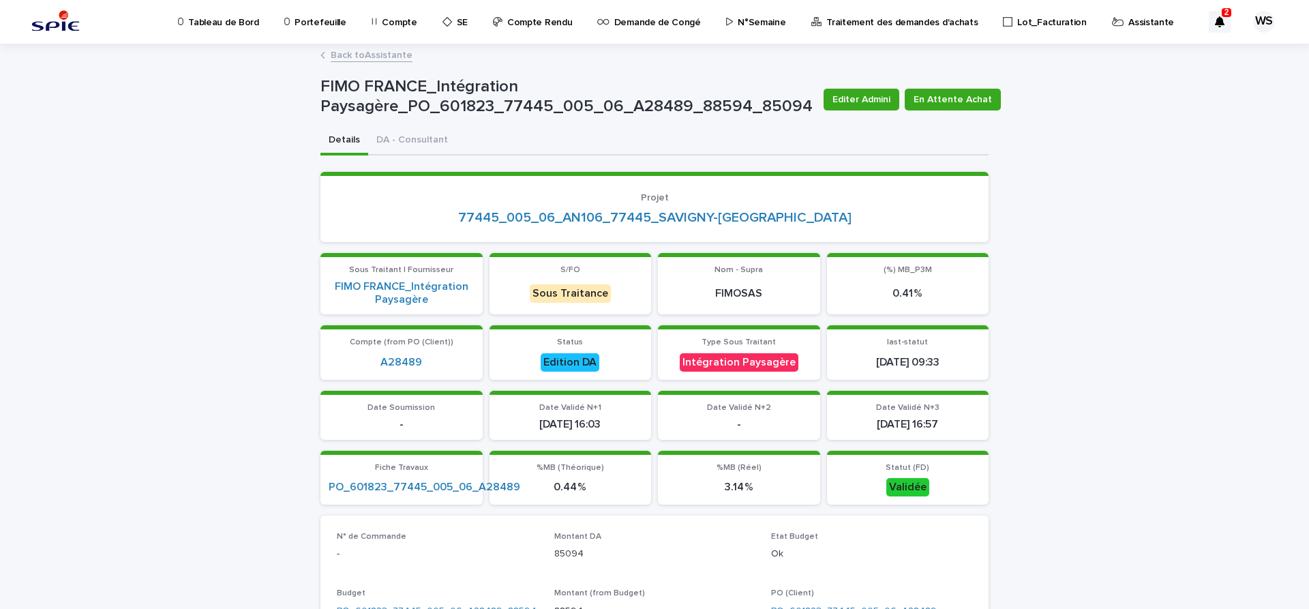
click at [394, 56] on link "Back to Assistante" at bounding box center [372, 54] width 82 height 16
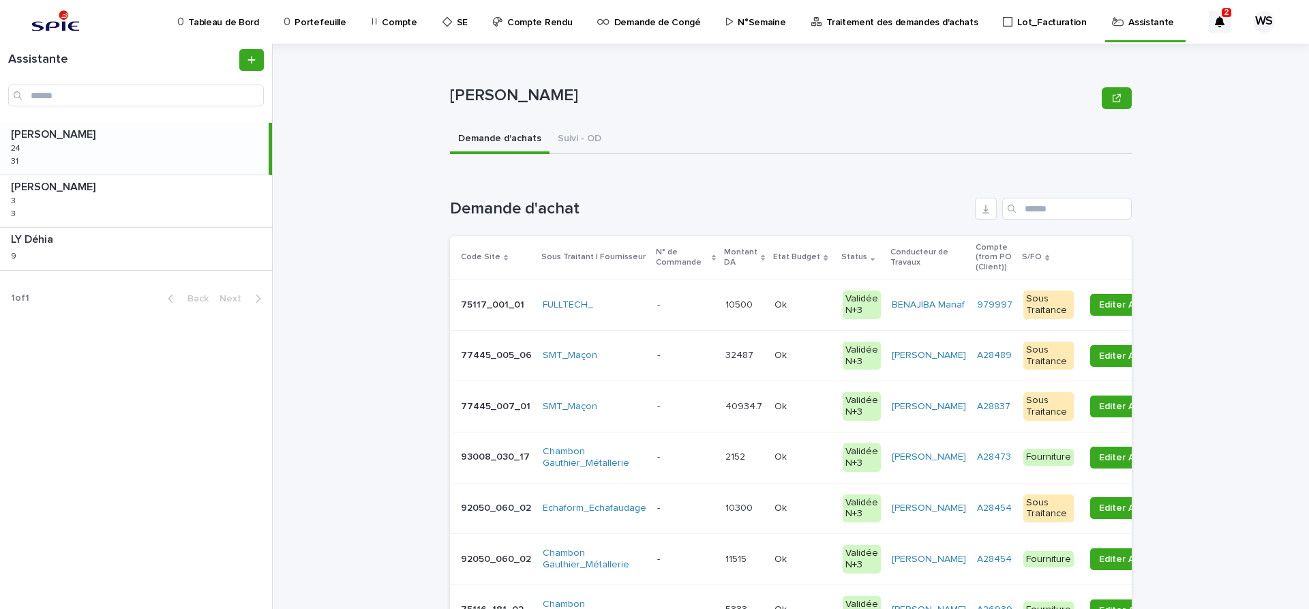
click at [678, 356] on p at bounding box center [685, 356] width 57 height 12
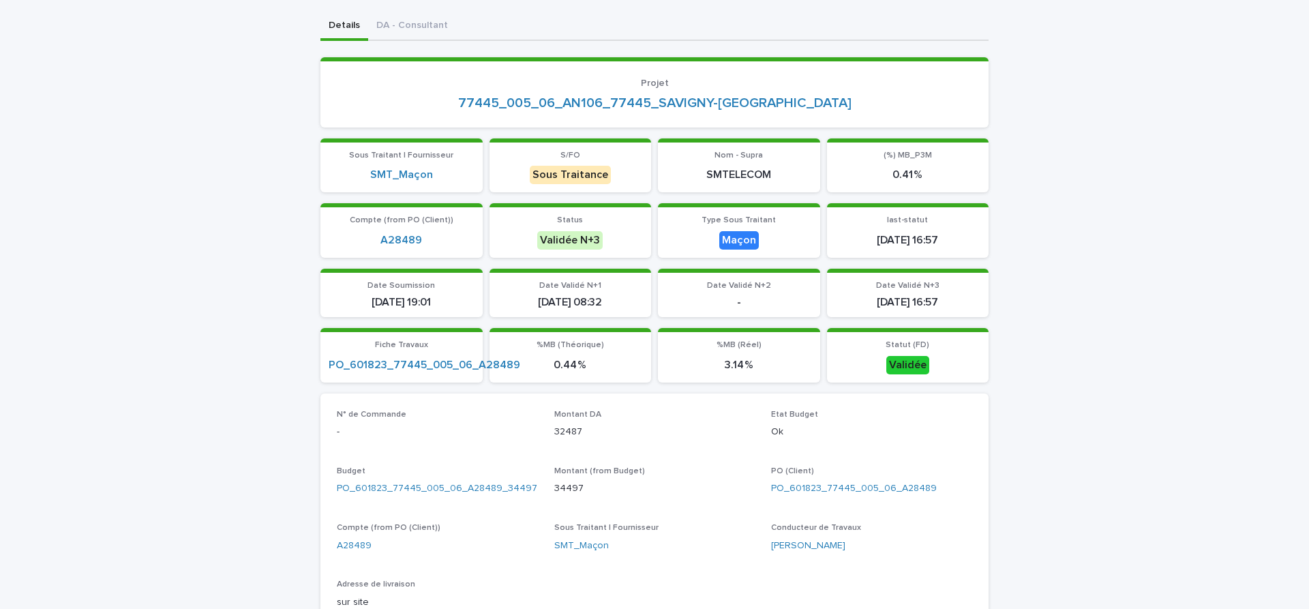
scroll to position [344, 0]
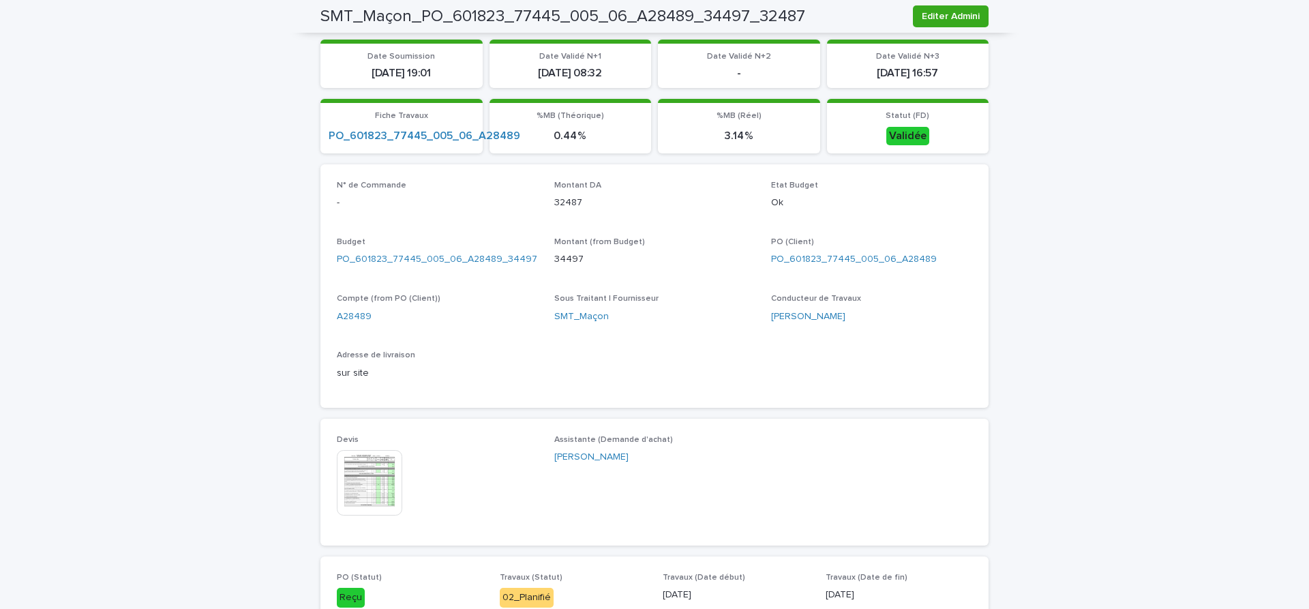
click at [371, 489] on img at bounding box center [369, 482] width 65 height 65
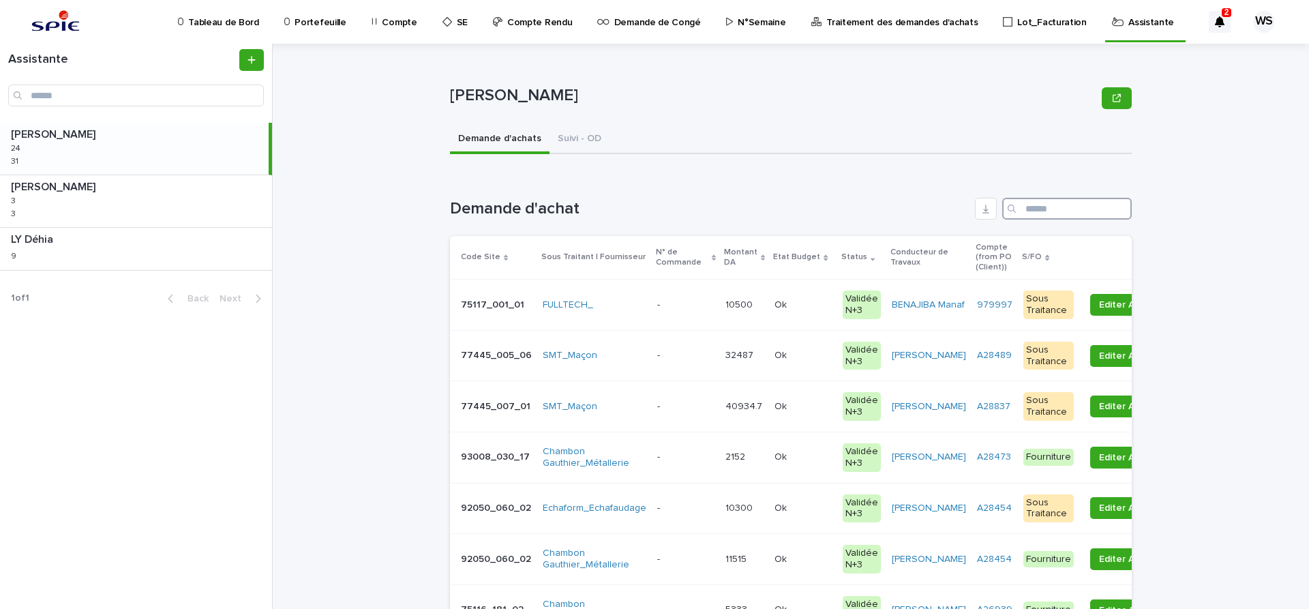
click at [1065, 208] on input "Search" at bounding box center [1067, 209] width 130 height 22
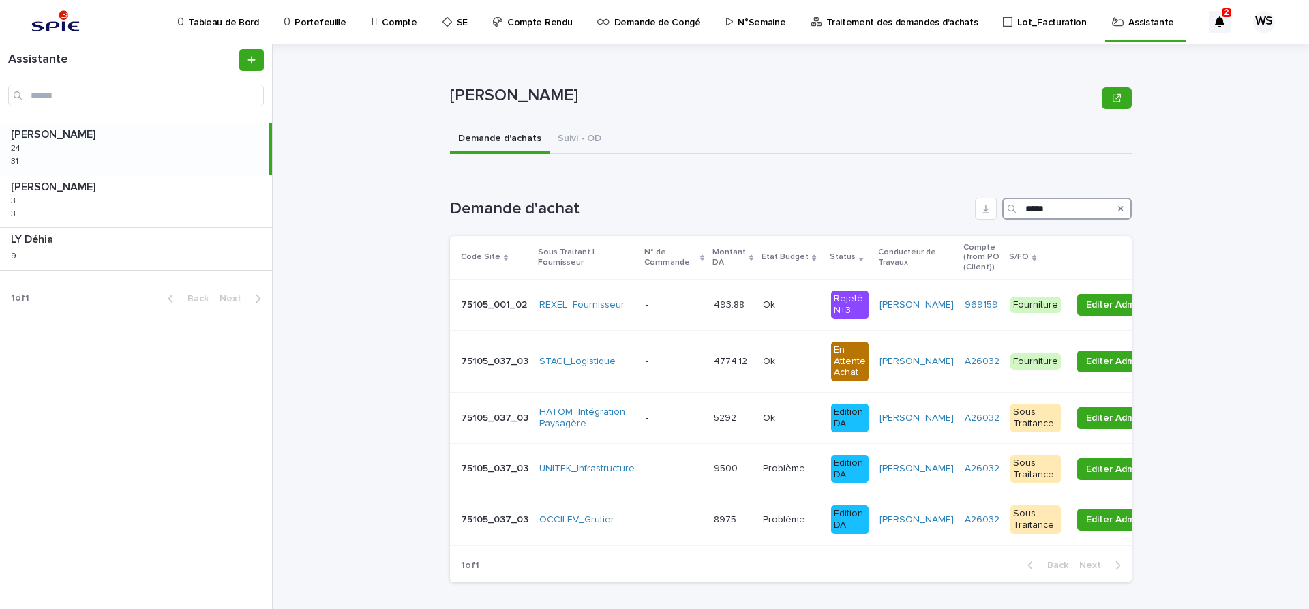
type input "*****"
click at [1122, 208] on icon "Search" at bounding box center [1120, 208] width 5 height 5
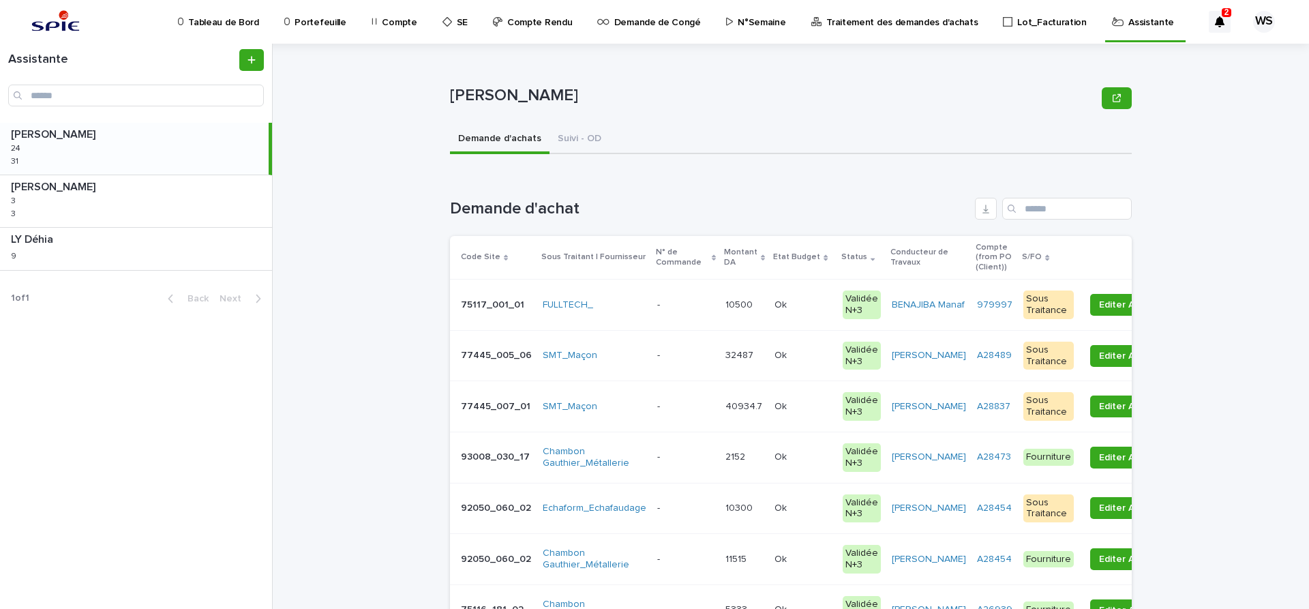
click at [794, 356] on p at bounding box center [803, 356] width 57 height 12
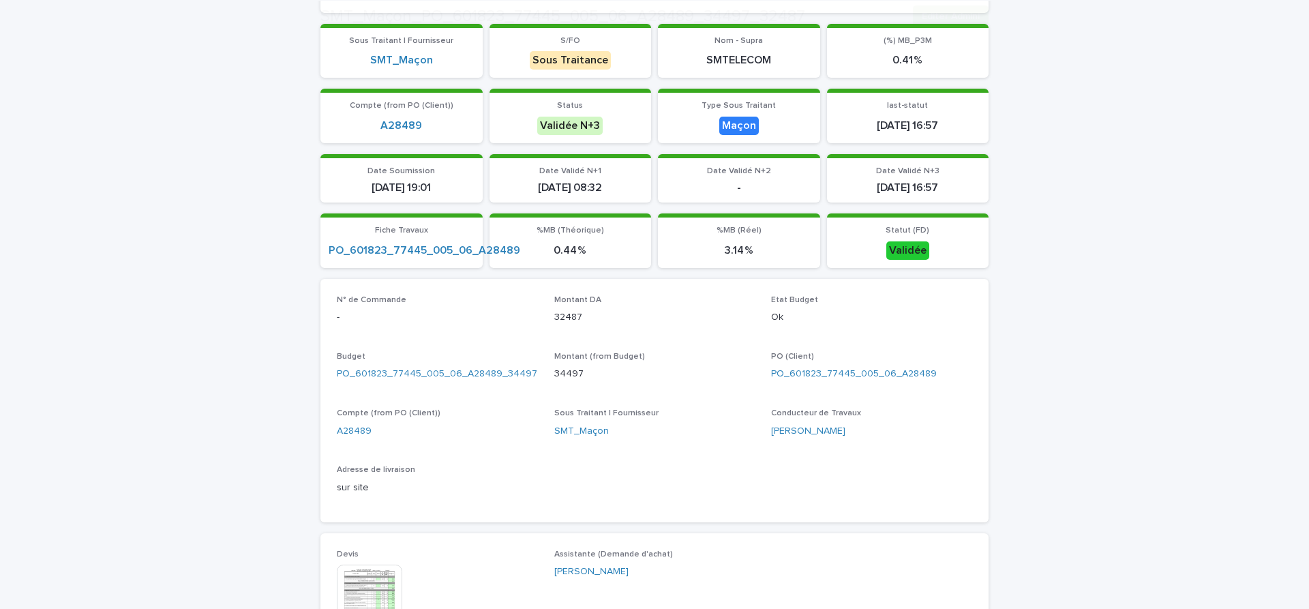
scroll to position [458, 0]
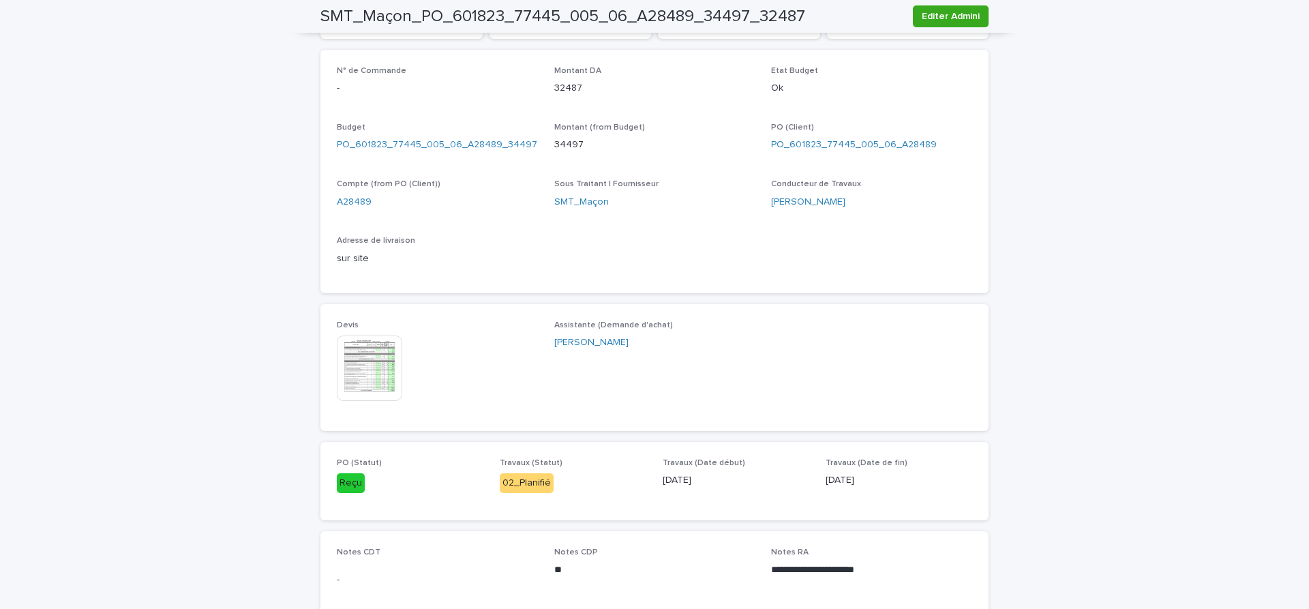
click at [385, 367] on img at bounding box center [369, 367] width 65 height 65
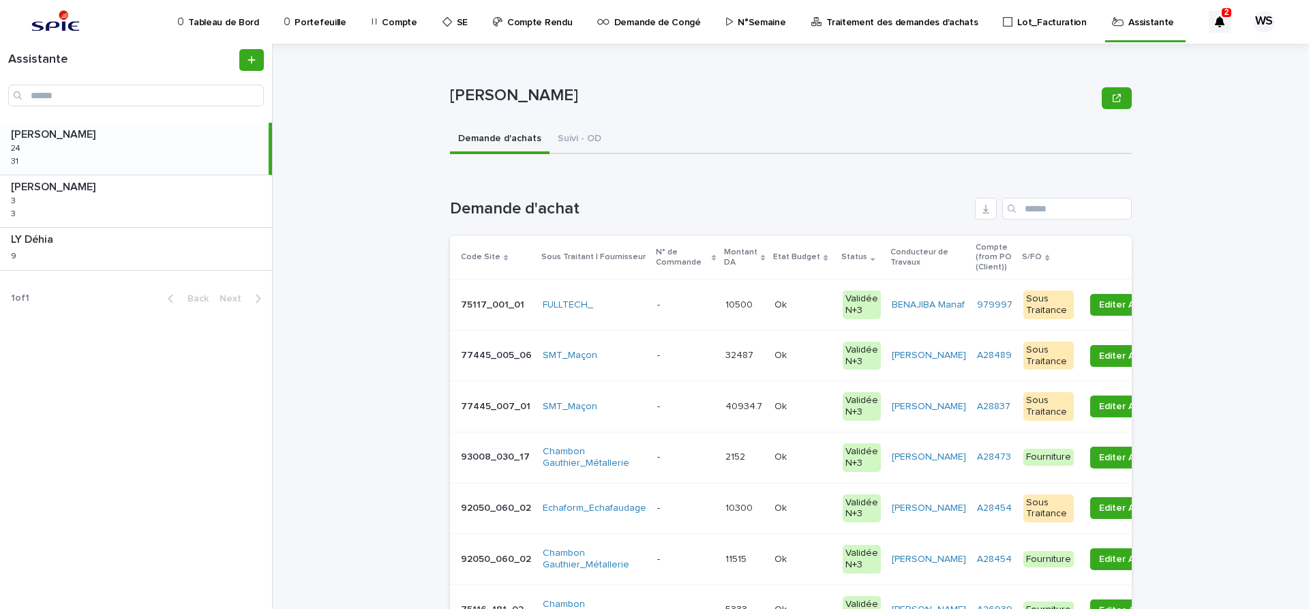
click at [660, 355] on p at bounding box center [685, 356] width 57 height 12
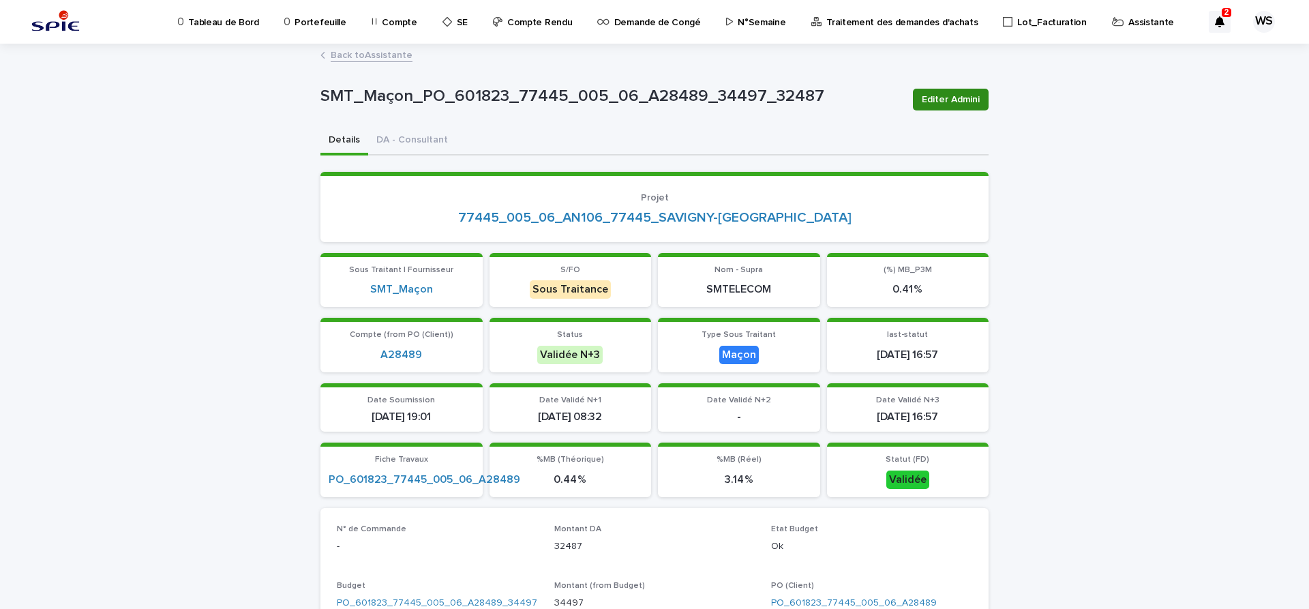
click at [964, 95] on span "Editer Admini" at bounding box center [951, 100] width 58 height 14
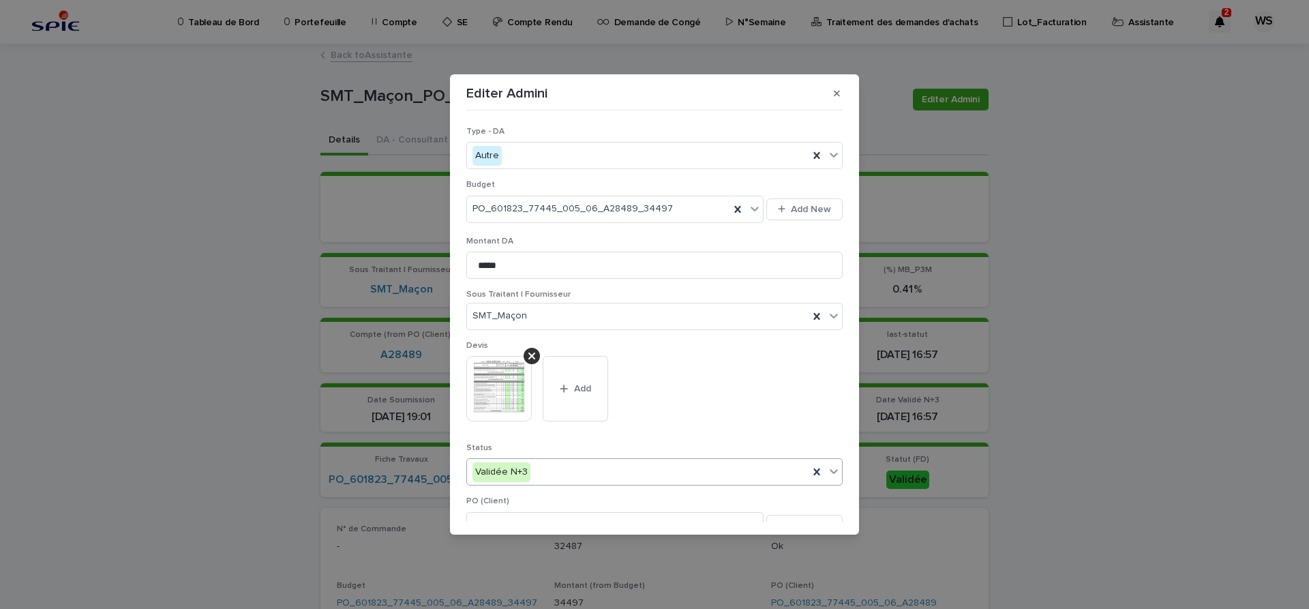
click at [835, 473] on icon at bounding box center [834, 472] width 8 height 5
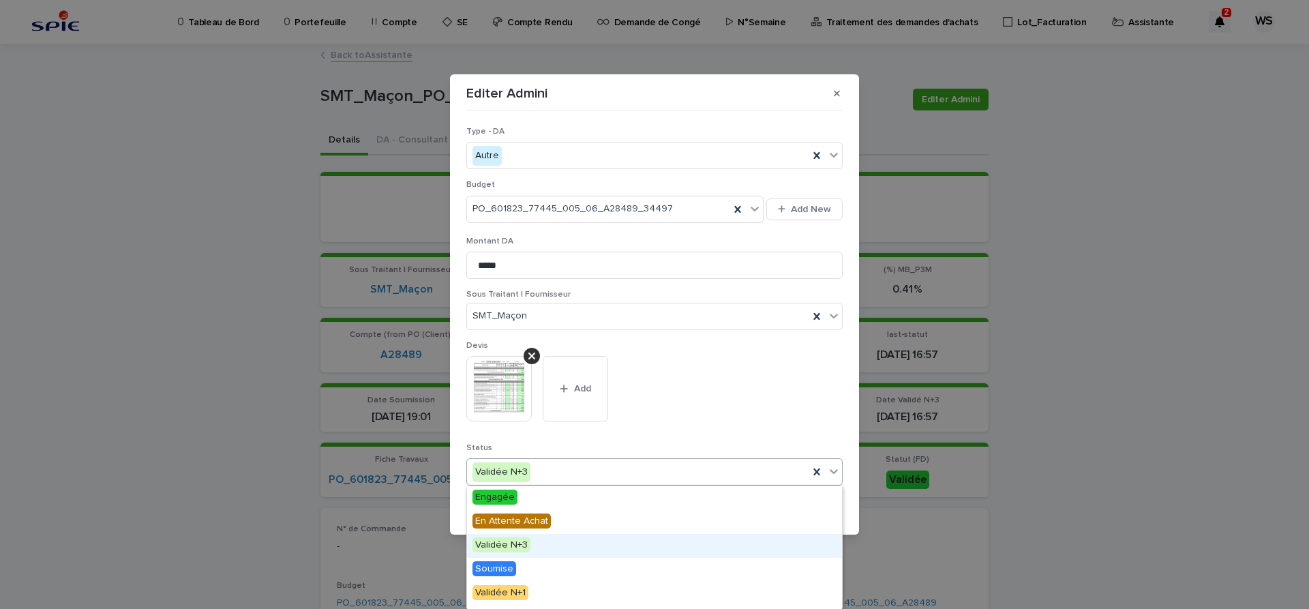
scroll to position [163, 0]
click at [505, 546] on span "Edition DA" at bounding box center [498, 548] width 50 height 15
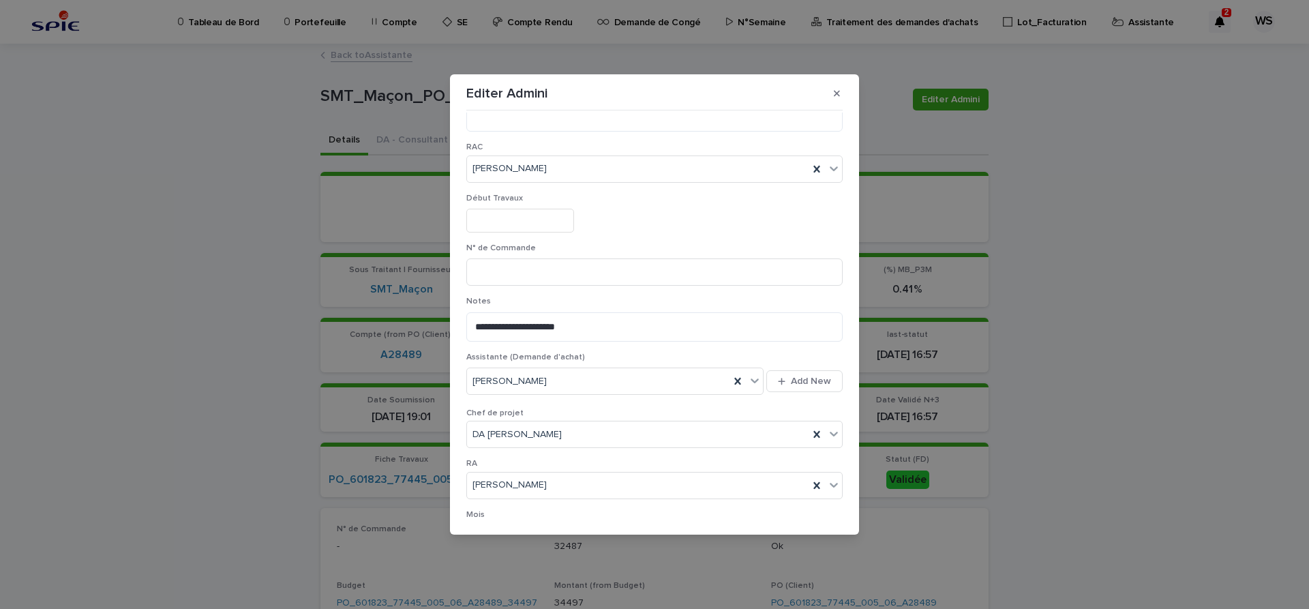
scroll to position [706, 0]
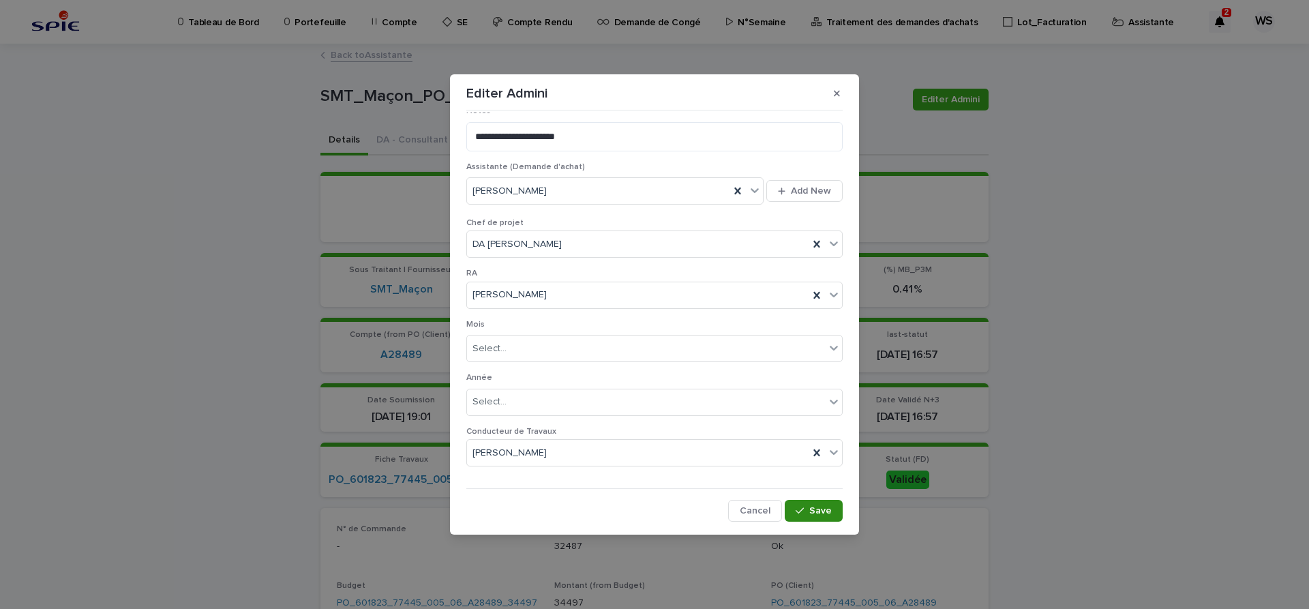
click at [831, 511] on span "Save" at bounding box center [820, 511] width 23 height 10
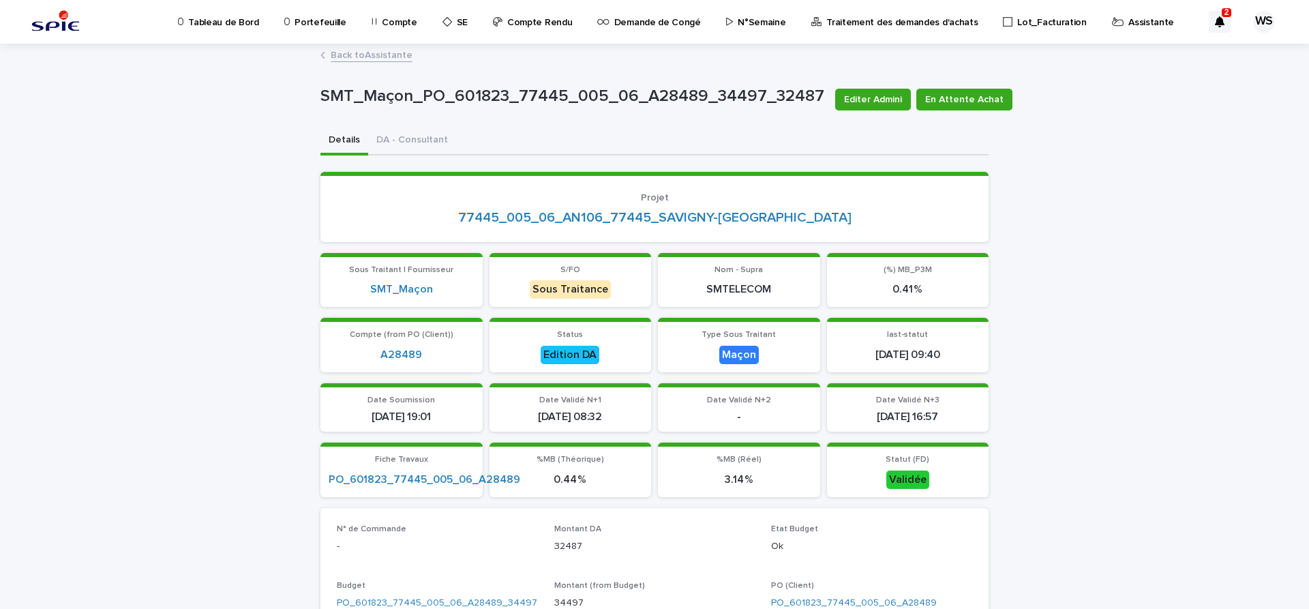
click at [385, 53] on link "Back to Assistante" at bounding box center [372, 54] width 82 height 16
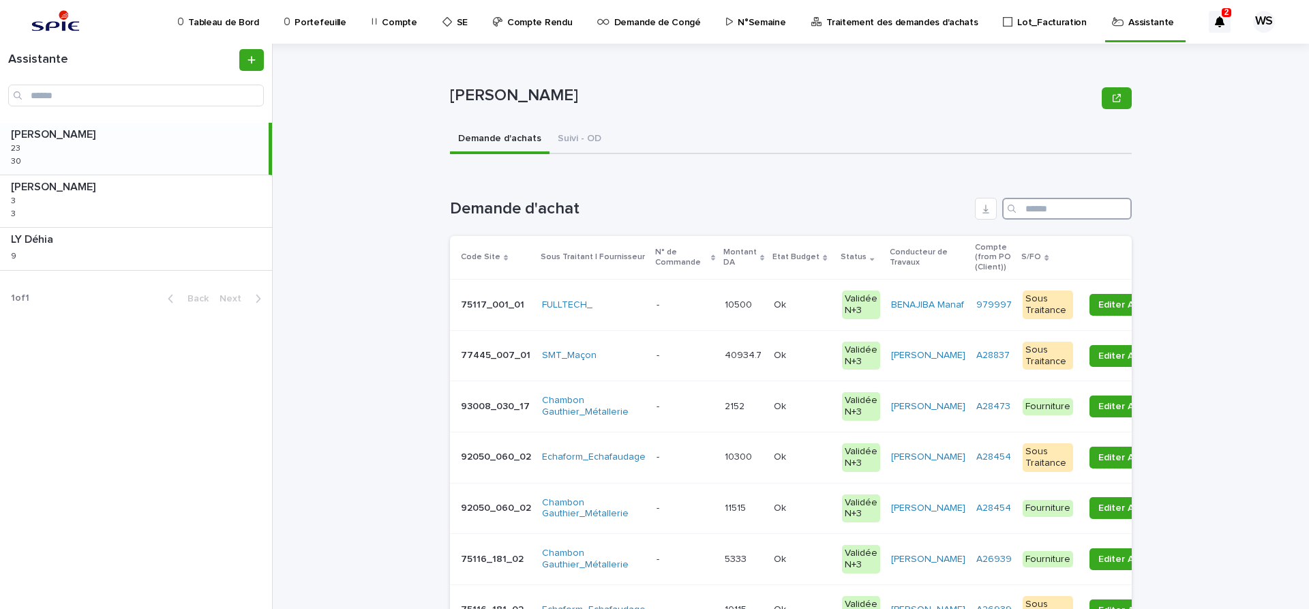
click at [1072, 209] on input "Search" at bounding box center [1067, 209] width 130 height 22
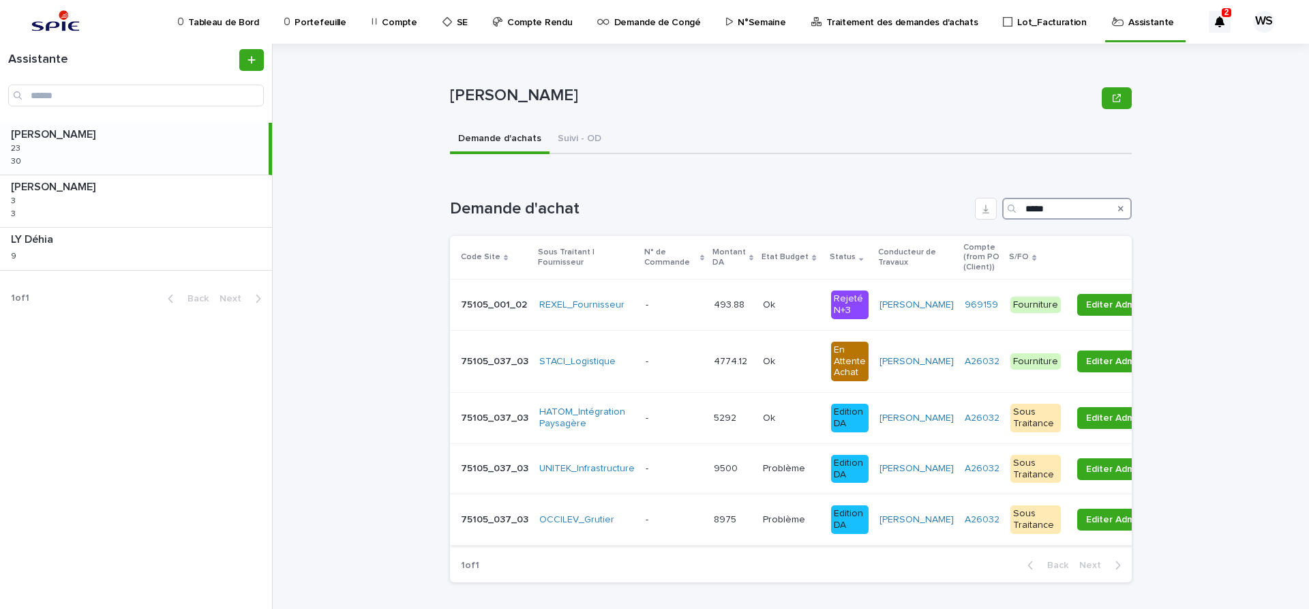
type input "*****"
click at [677, 522] on p at bounding box center [674, 520] width 57 height 12
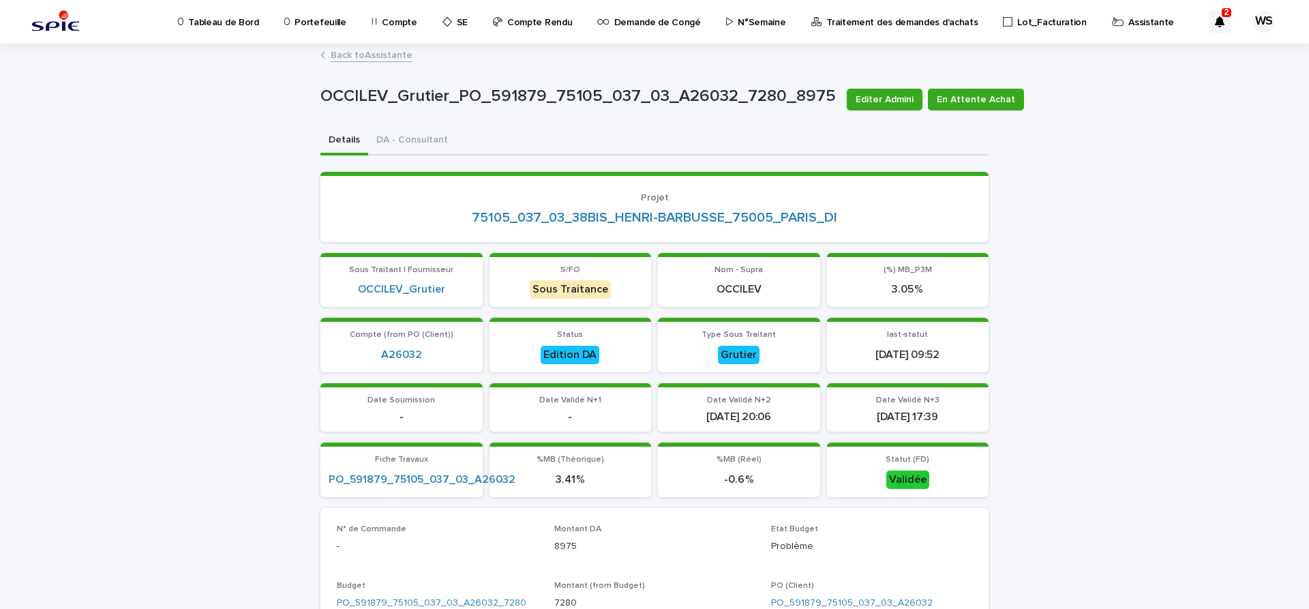
click at [404, 53] on link "Back to Assistante" at bounding box center [372, 54] width 82 height 16
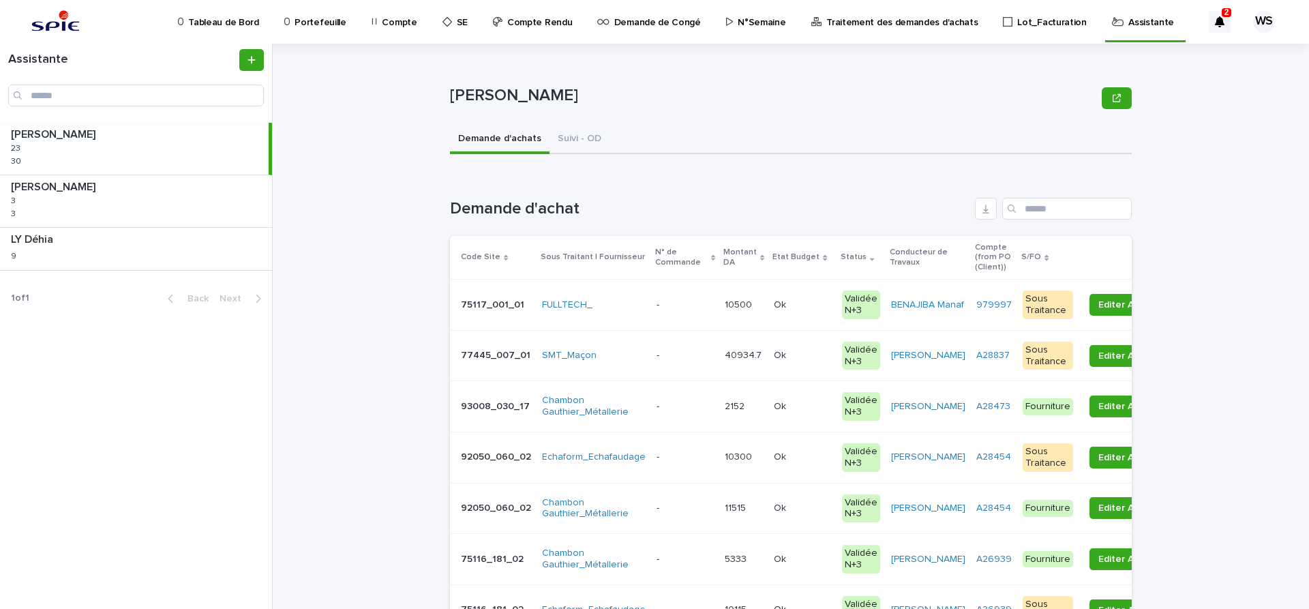
click at [681, 357] on p at bounding box center [685, 356] width 57 height 12
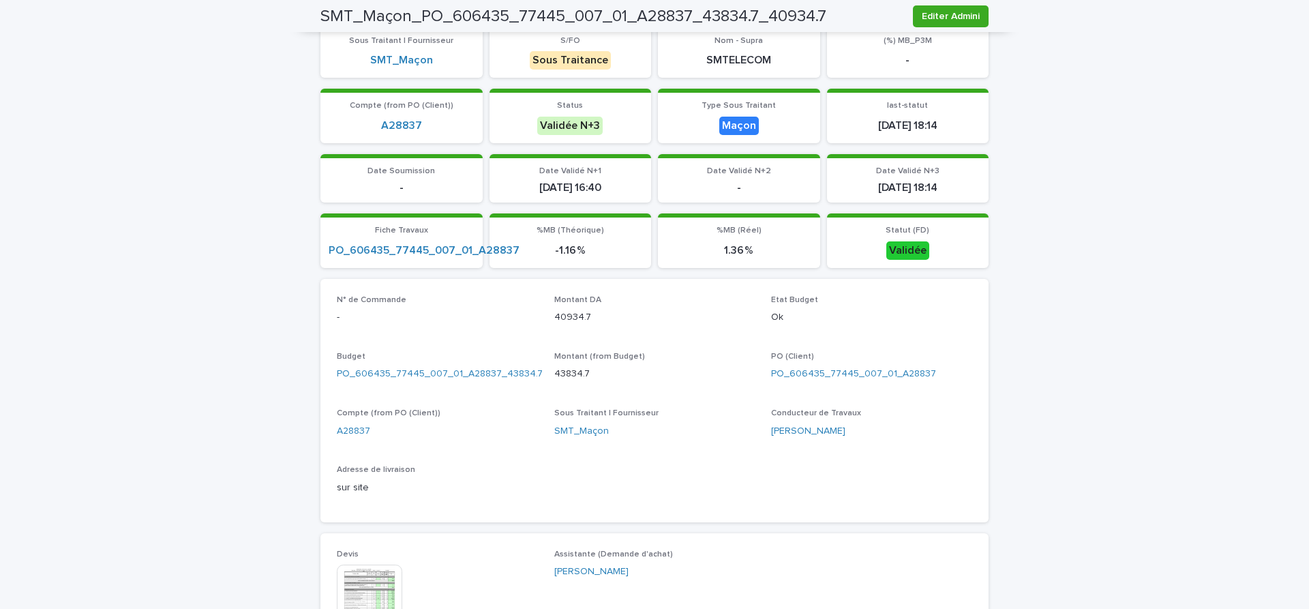
scroll to position [458, 0]
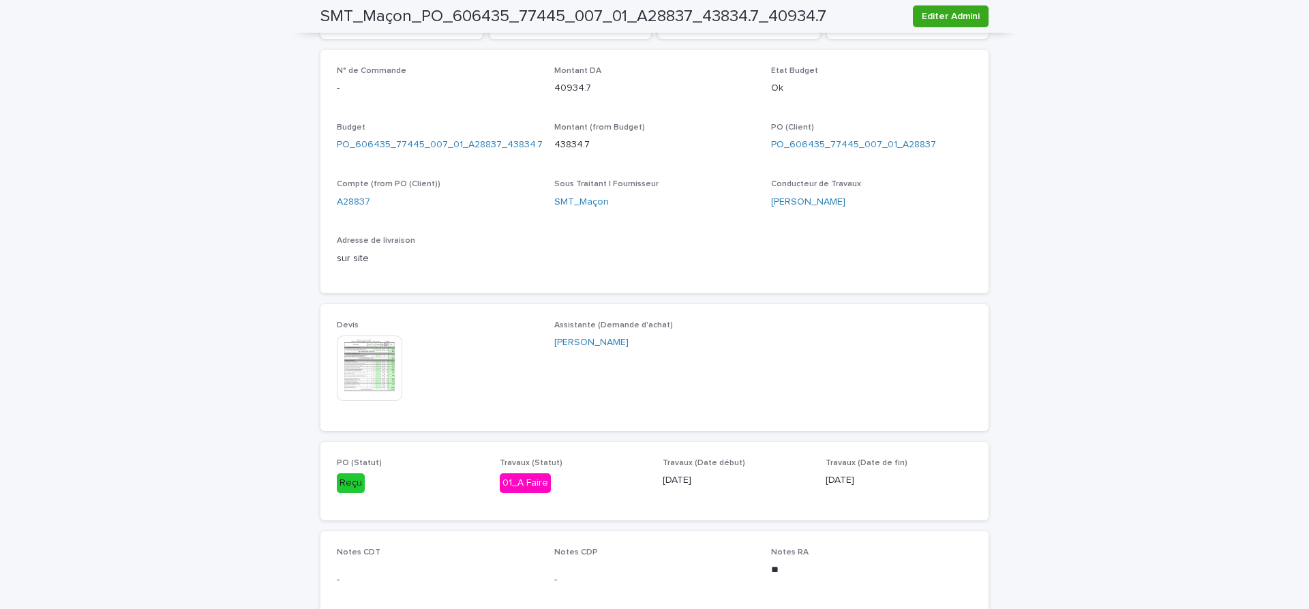
click at [366, 368] on img at bounding box center [369, 367] width 65 height 65
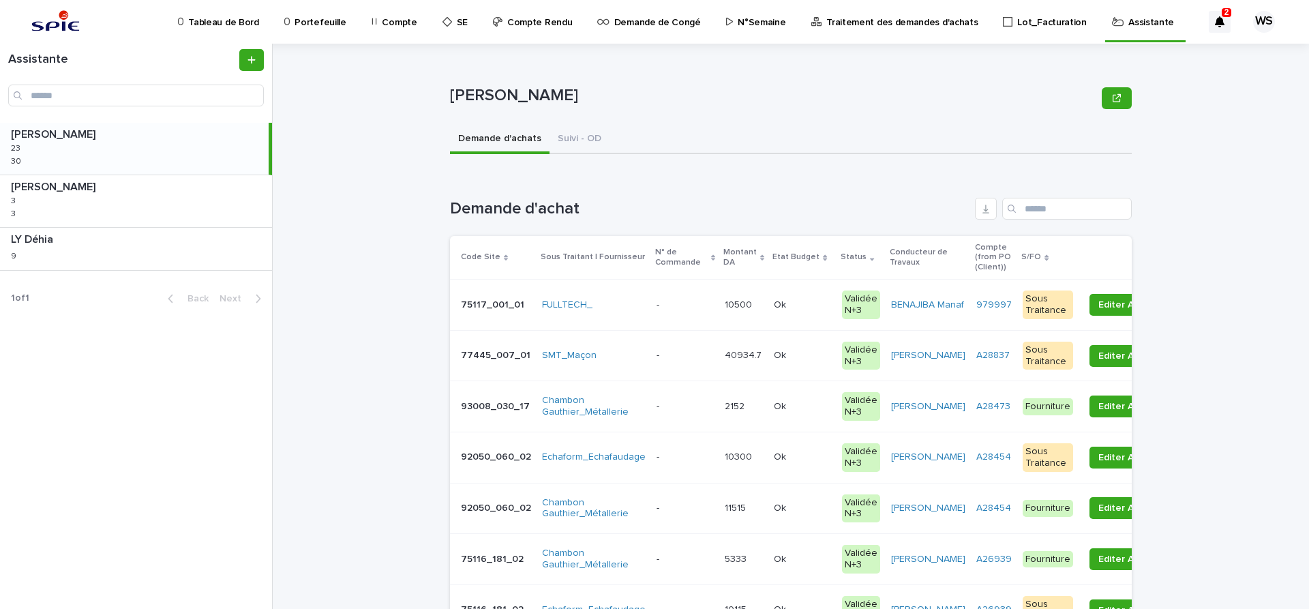
click at [638, 359] on div "SMT_Maçon" at bounding box center [594, 356] width 104 height 12
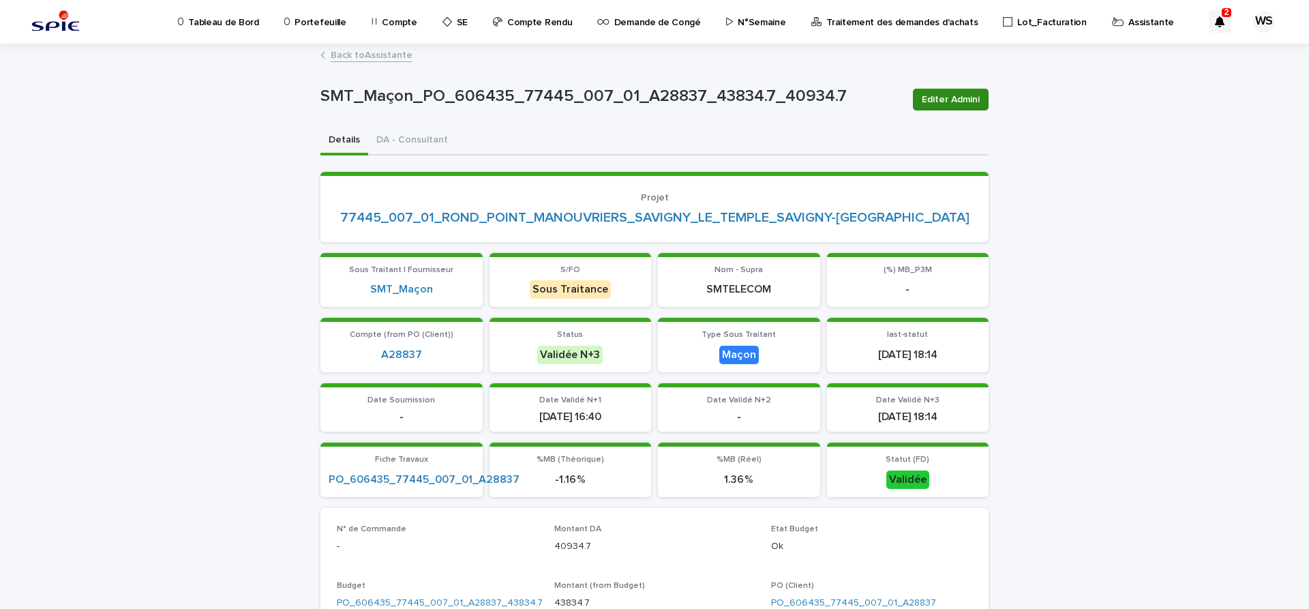
click at [964, 104] on span "Editer Admini" at bounding box center [951, 100] width 58 height 14
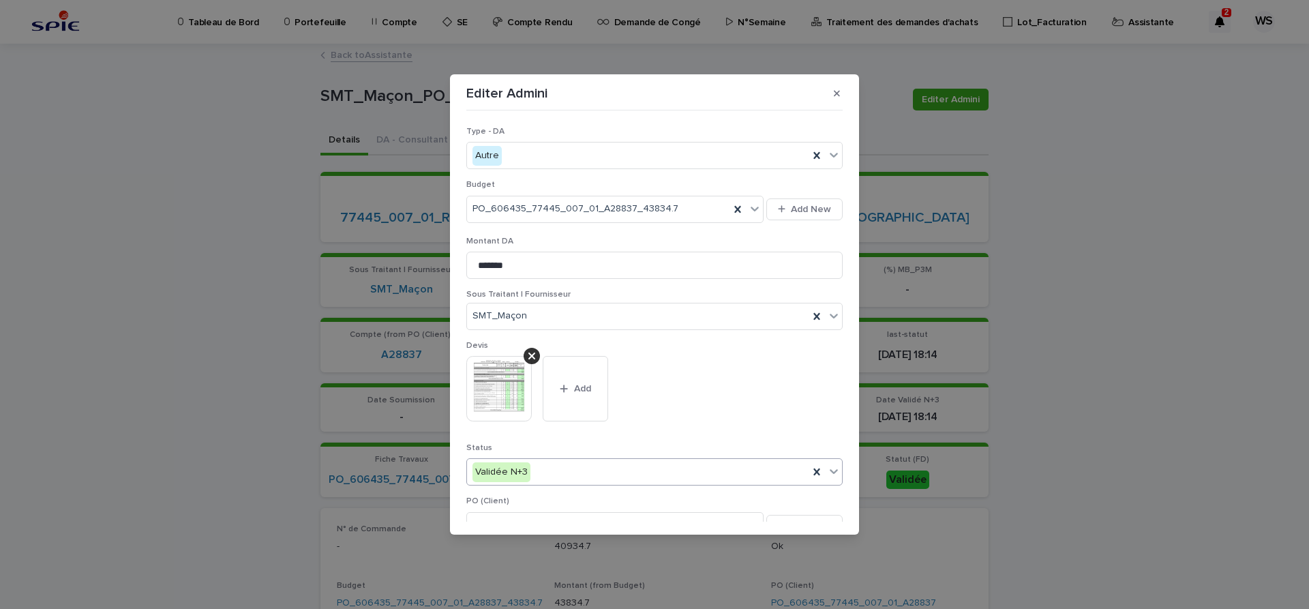
click at [835, 473] on icon at bounding box center [834, 472] width 8 height 5
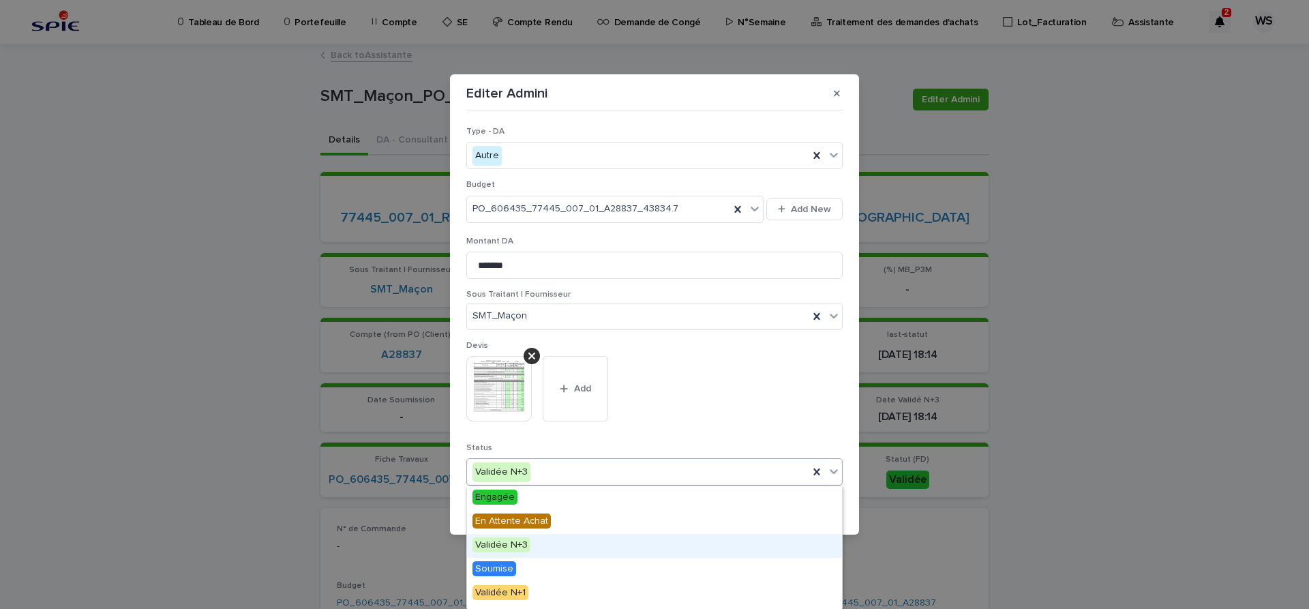
scroll to position [163, 0]
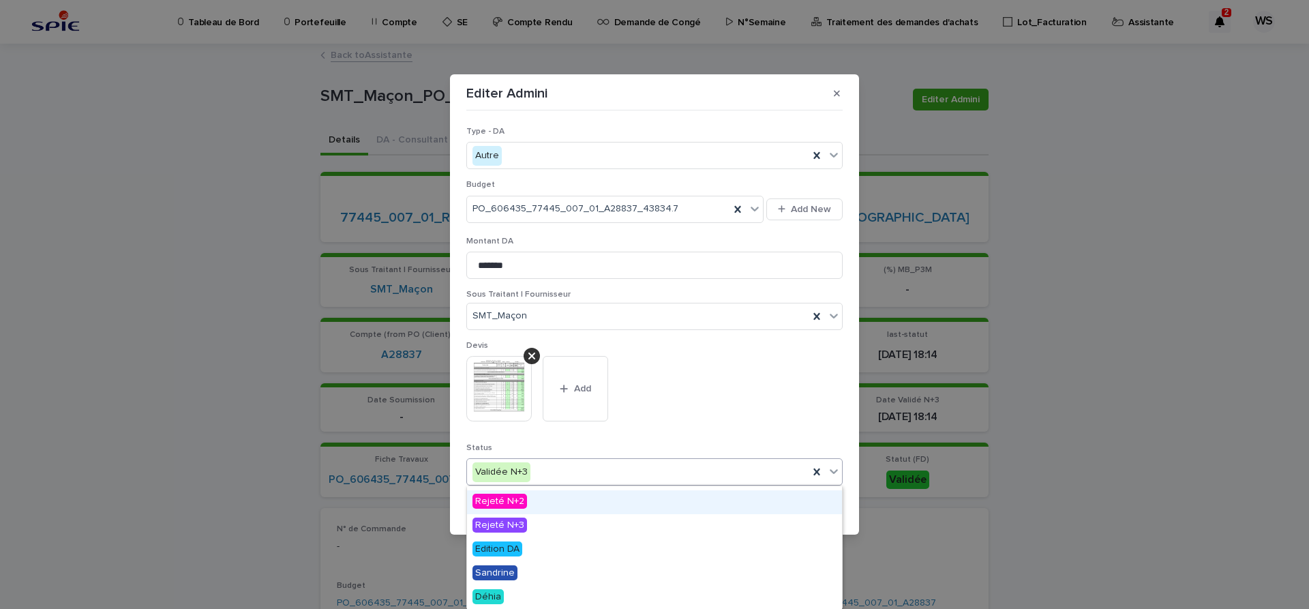
click at [502, 551] on span "Edition DA" at bounding box center [498, 548] width 50 height 15
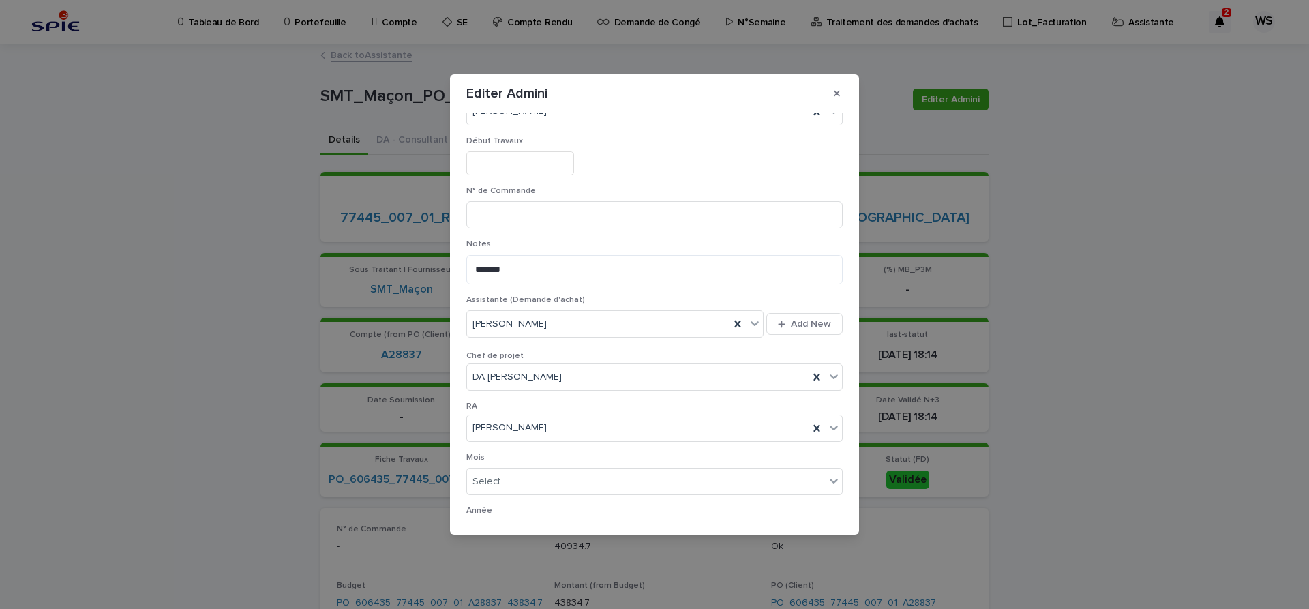
scroll to position [706, 0]
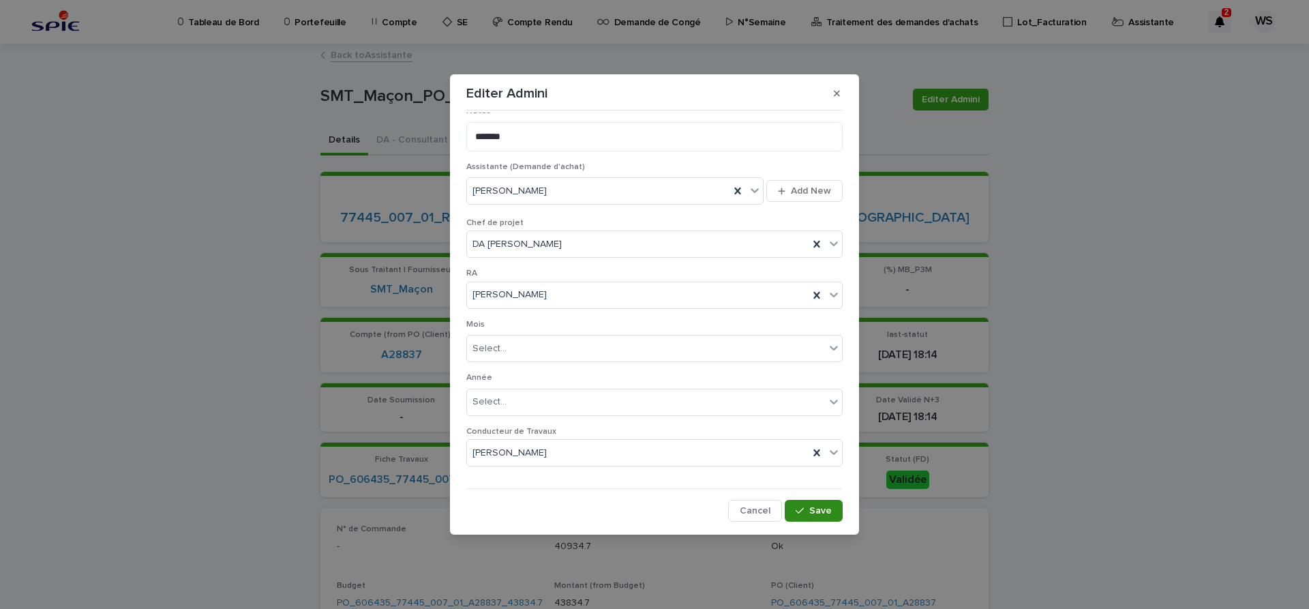
click at [827, 507] on span "Save" at bounding box center [820, 511] width 23 height 10
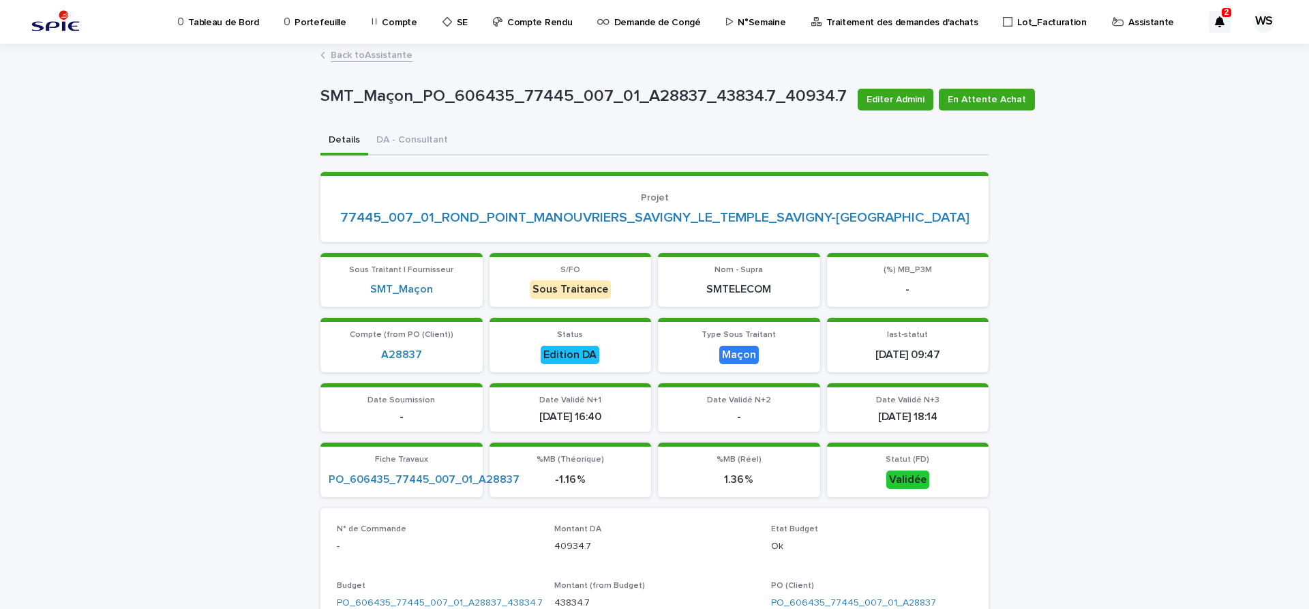
click at [378, 56] on link "Back to Assistante" at bounding box center [372, 54] width 82 height 16
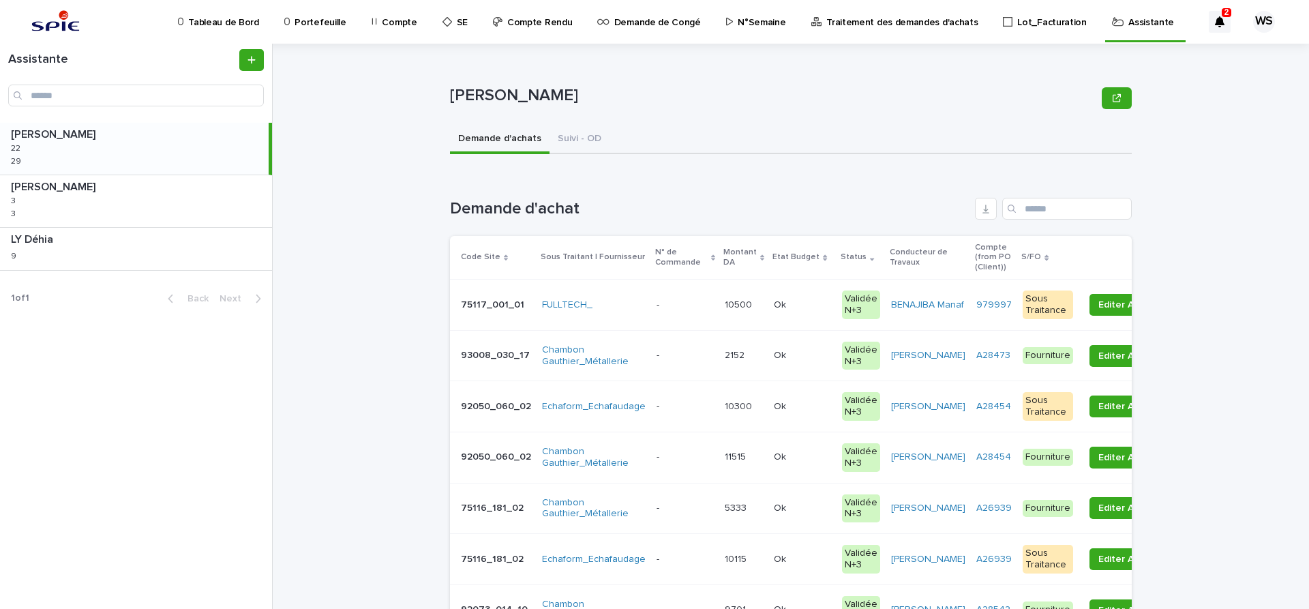
click at [691, 357] on p at bounding box center [685, 356] width 57 height 12
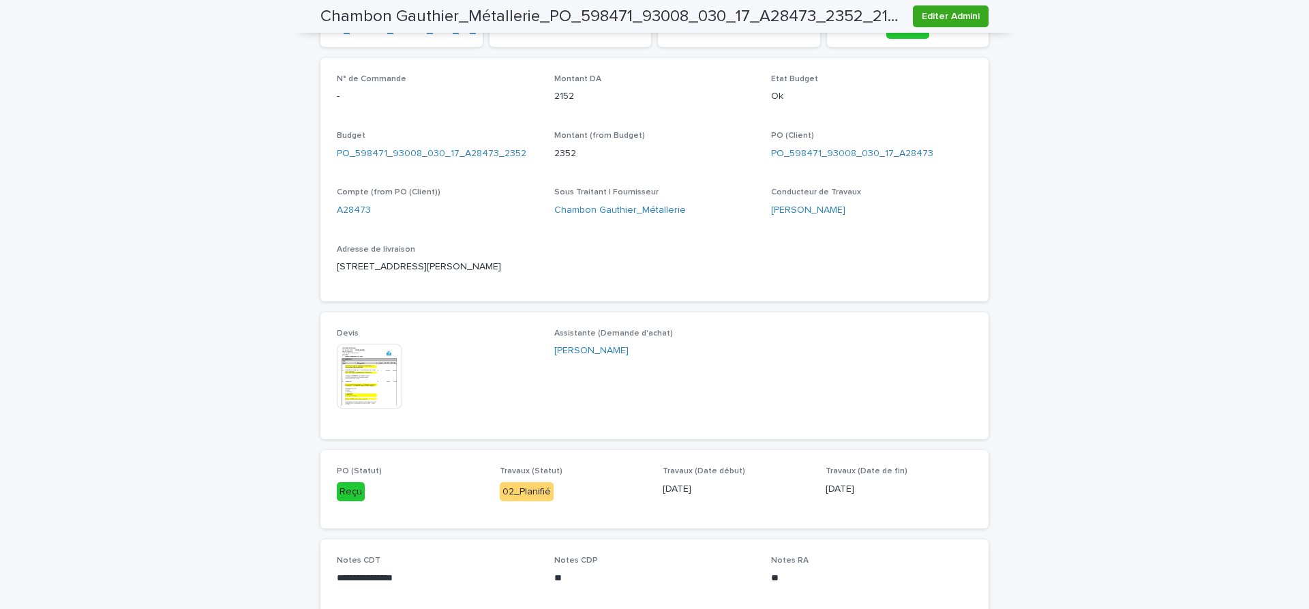
scroll to position [458, 0]
click at [369, 385] on img at bounding box center [369, 375] width 65 height 65
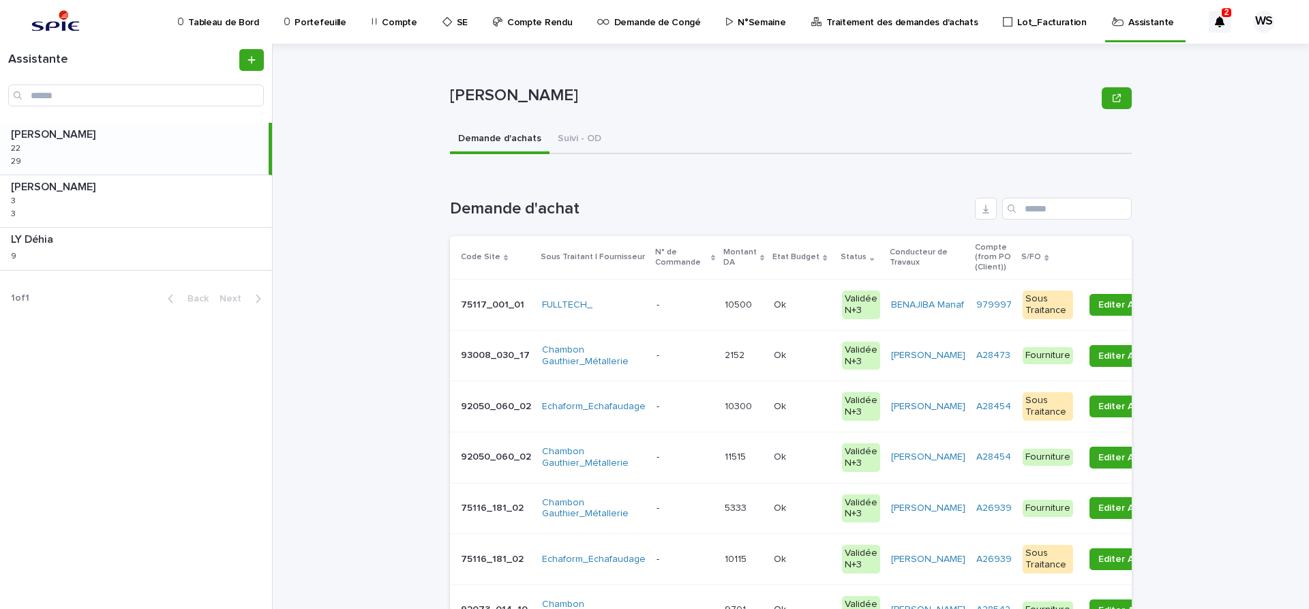
click at [691, 408] on p at bounding box center [685, 407] width 57 height 12
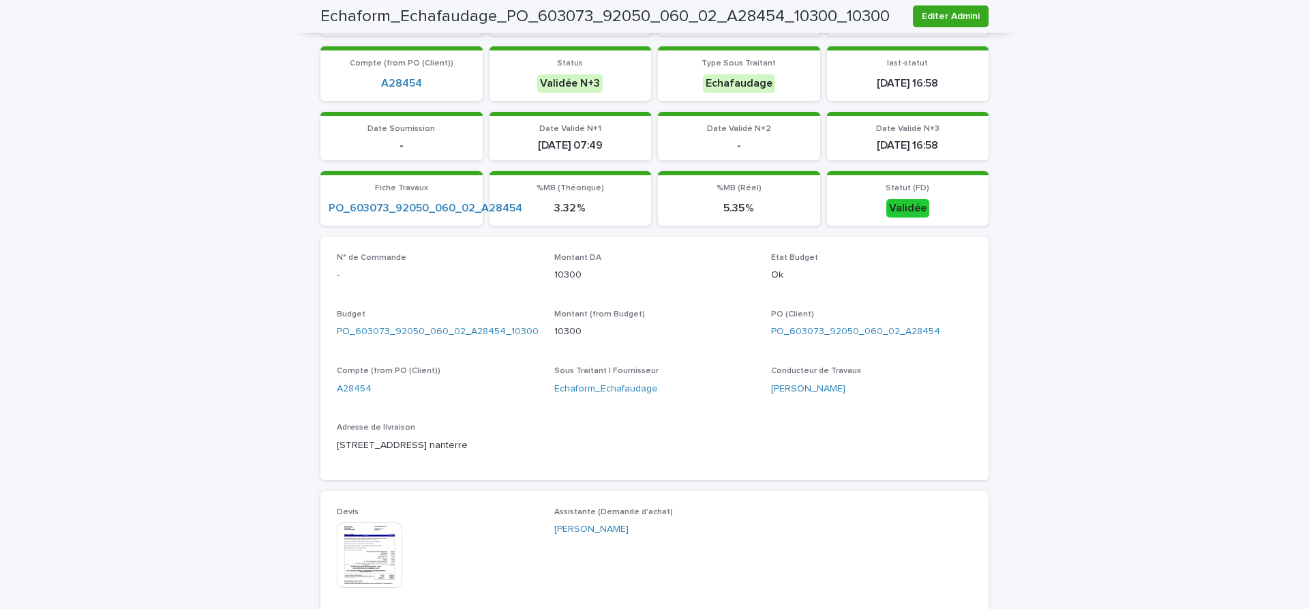
scroll to position [501, 0]
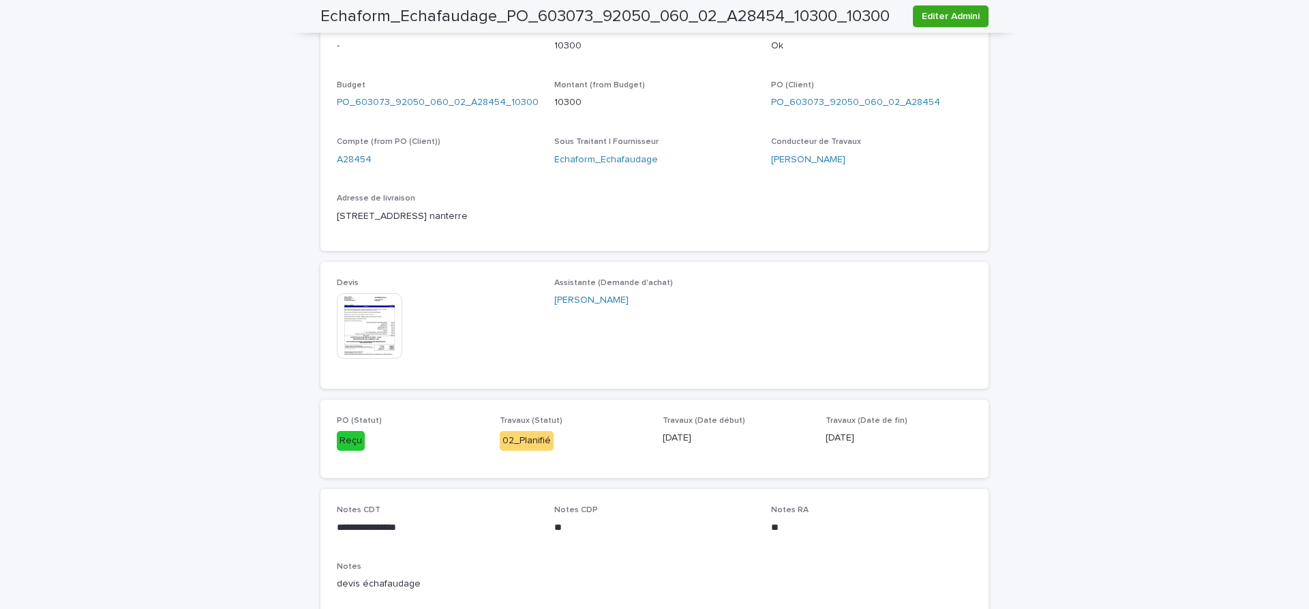
click at [365, 333] on img at bounding box center [369, 325] width 65 height 65
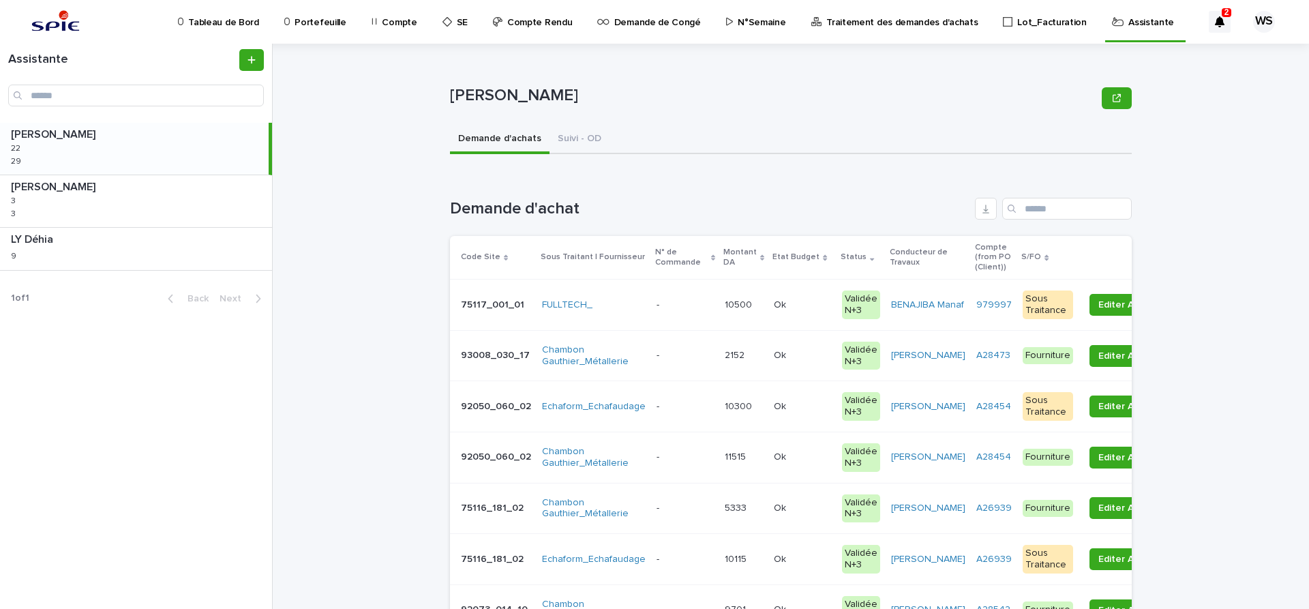
click at [682, 415] on div "- -" at bounding box center [685, 406] width 57 height 23
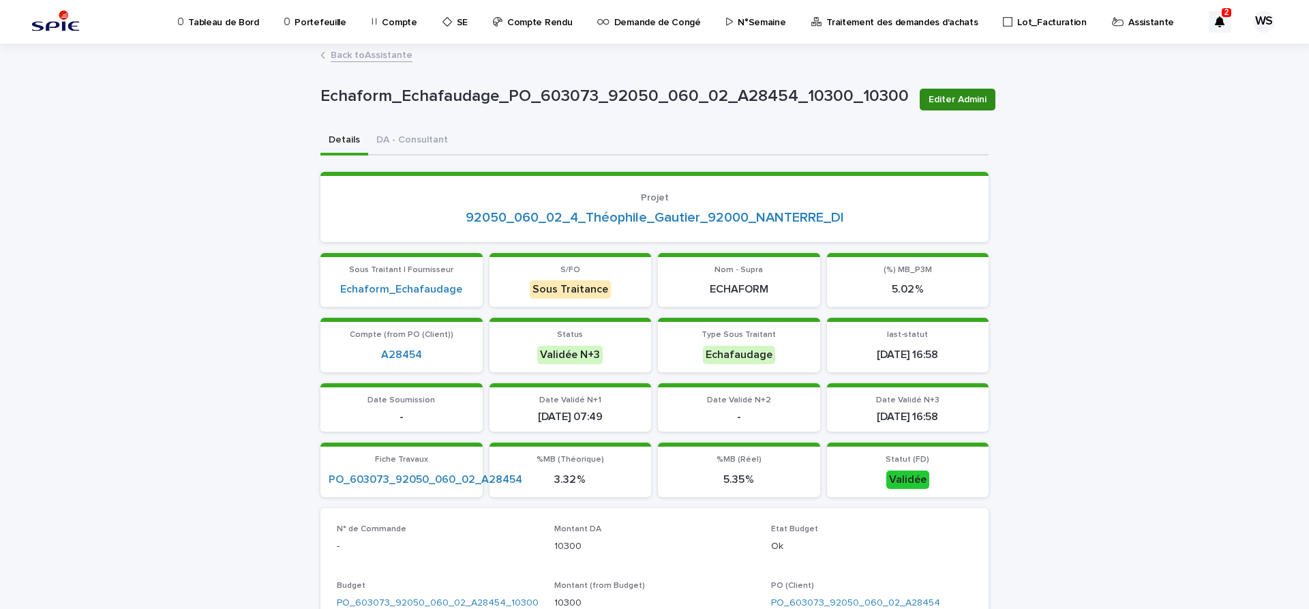
click at [966, 102] on span "Editer Admini" at bounding box center [958, 100] width 58 height 14
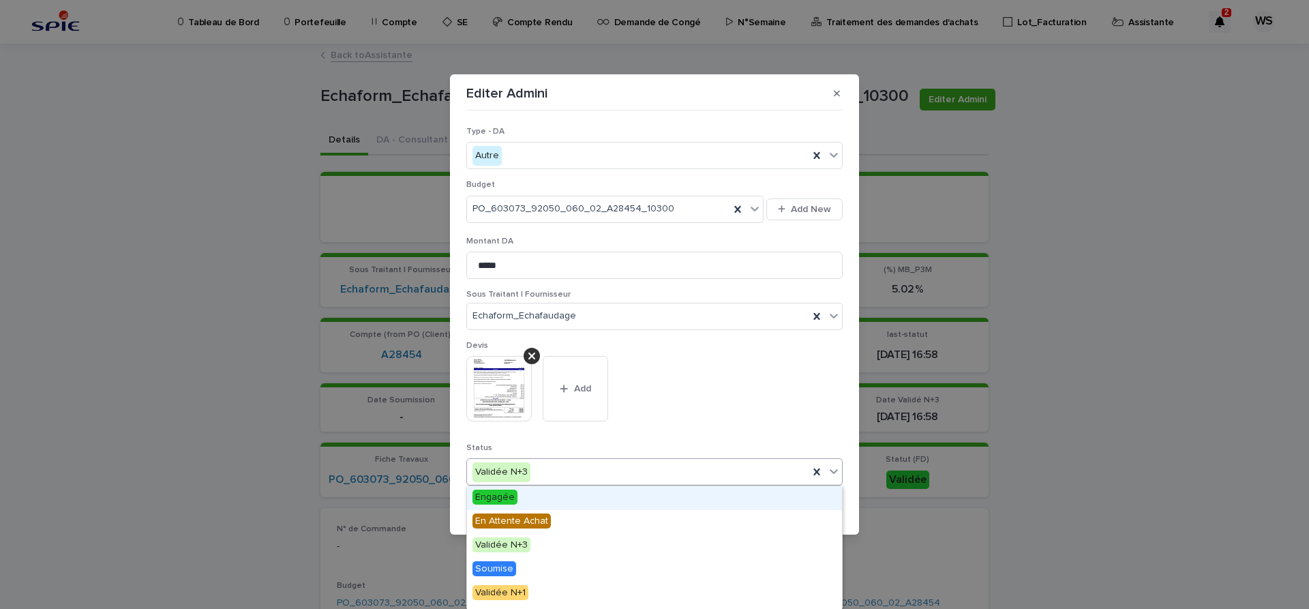
click at [833, 471] on icon at bounding box center [834, 471] width 14 height 14
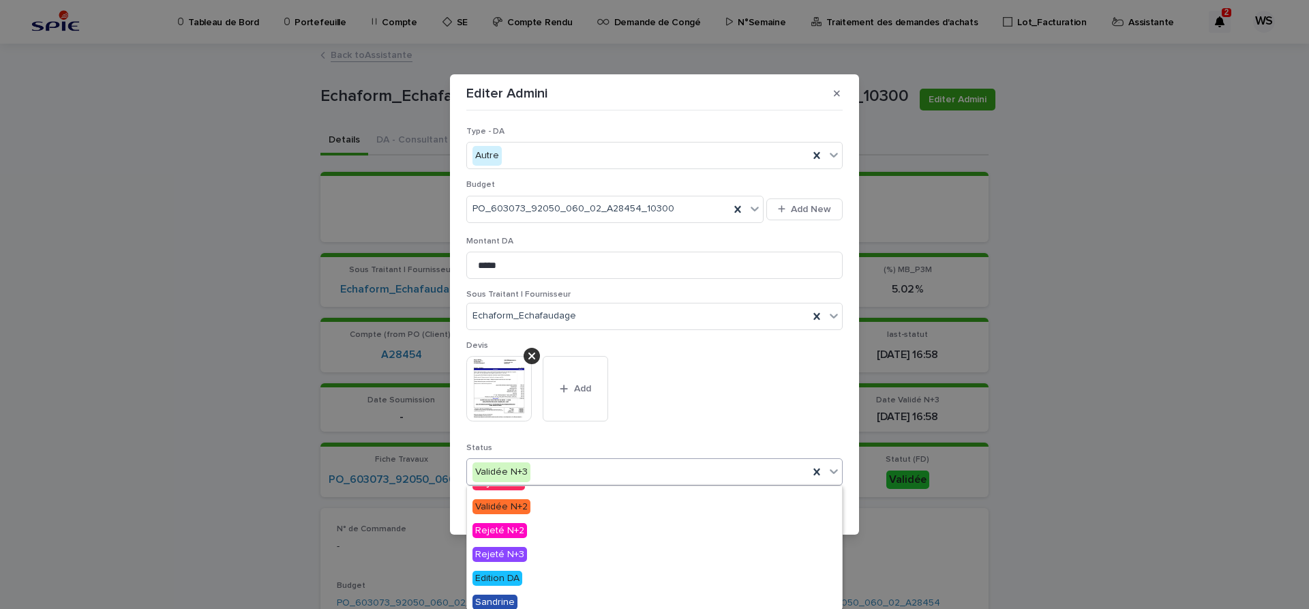
scroll to position [163, 0]
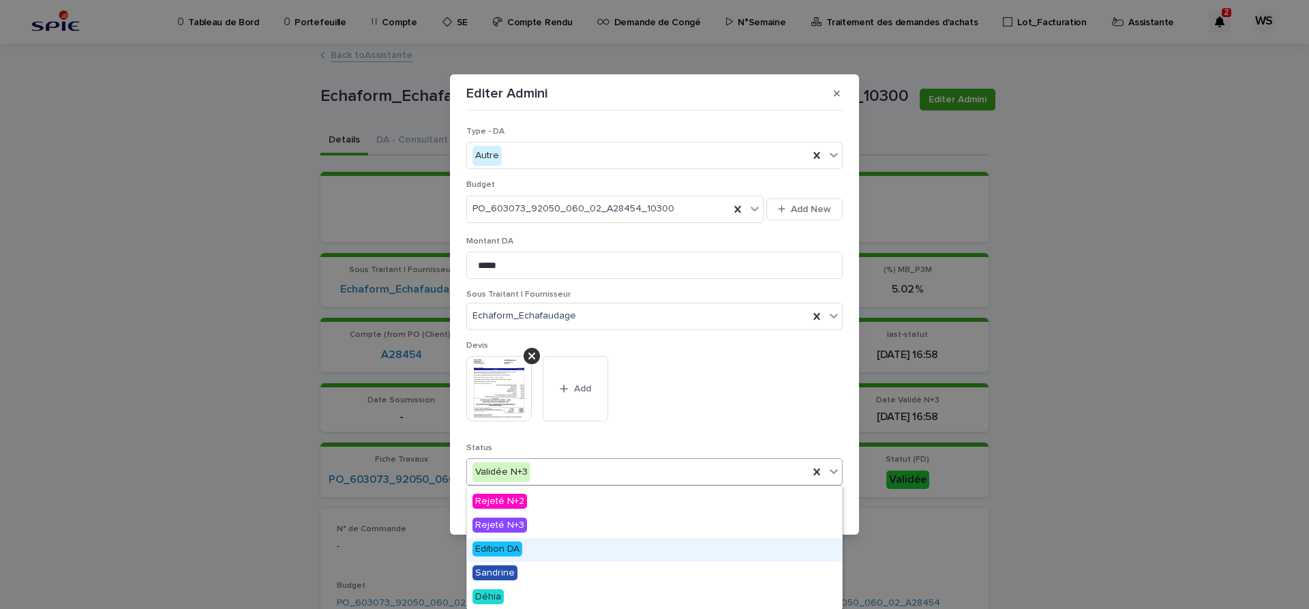
click at [507, 545] on span "Edition DA" at bounding box center [498, 548] width 50 height 15
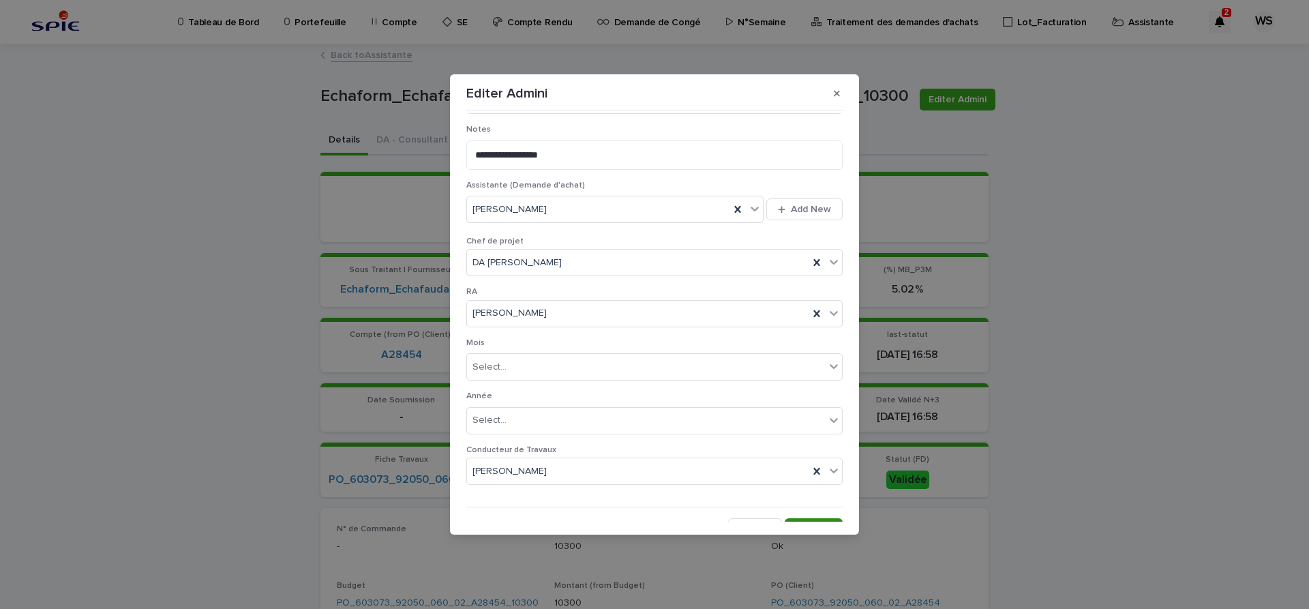
scroll to position [706, 0]
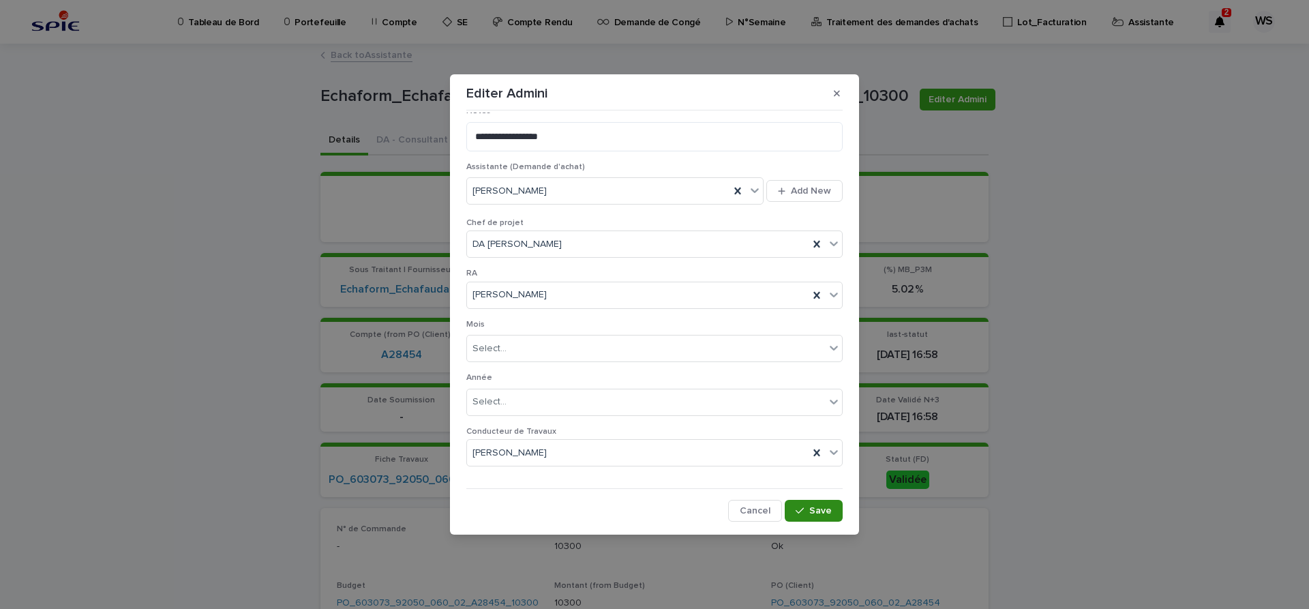
click at [822, 507] on span "Save" at bounding box center [820, 511] width 23 height 10
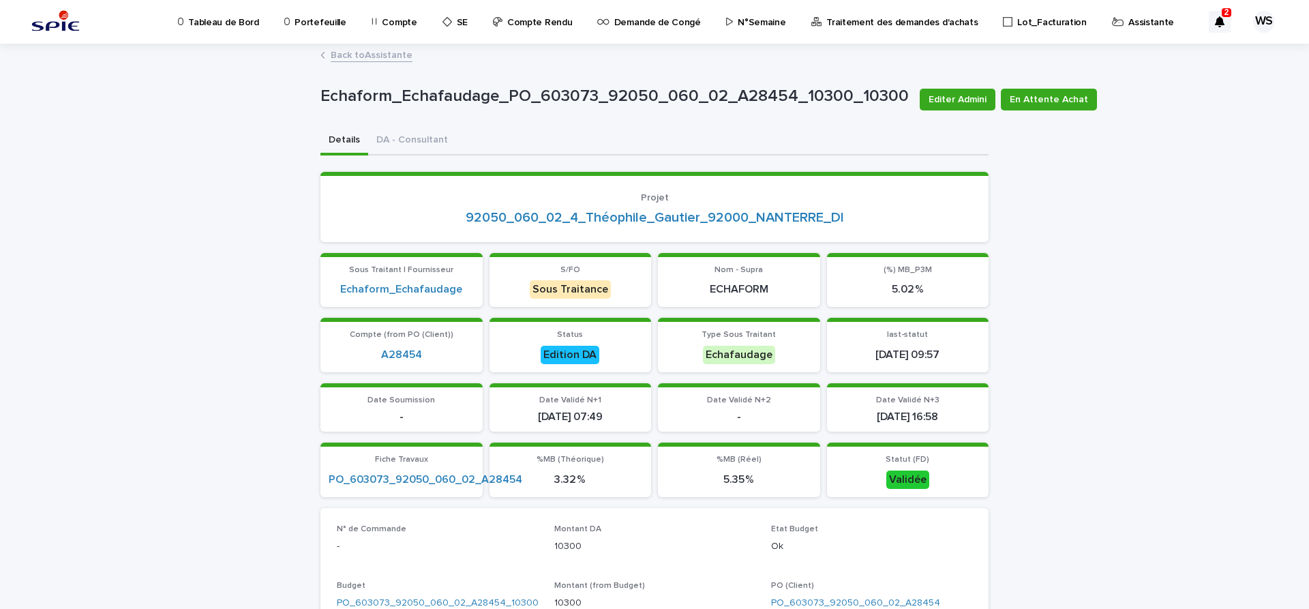
click at [384, 55] on link "Back to Assistante" at bounding box center [372, 54] width 82 height 16
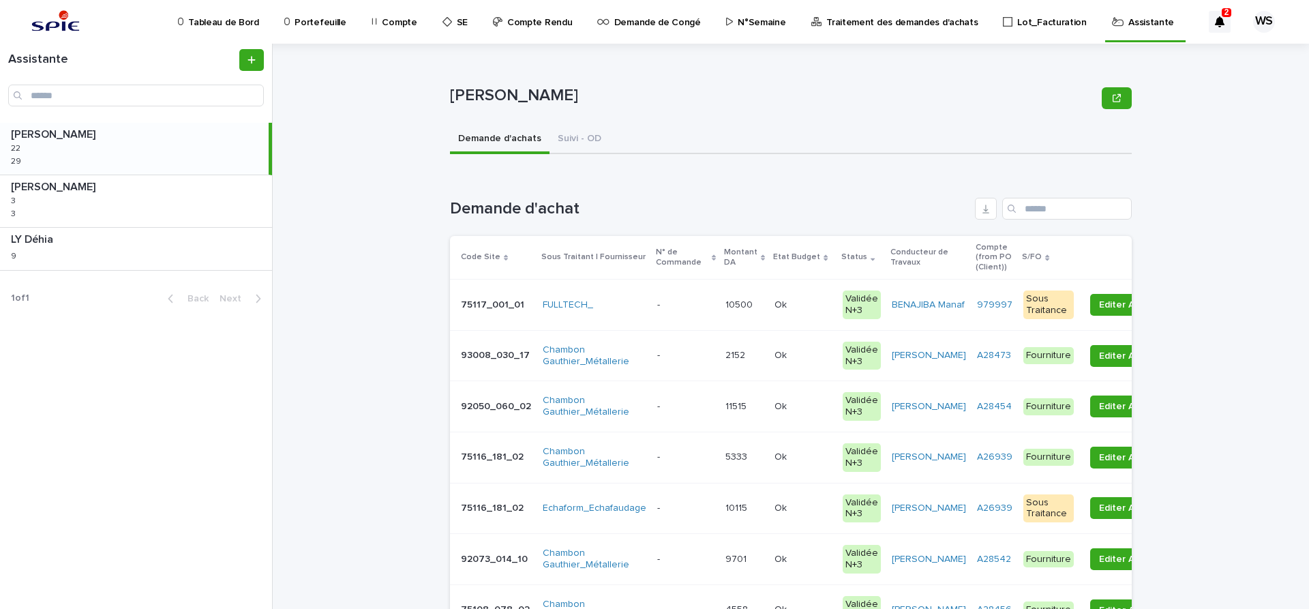
click at [683, 409] on p at bounding box center [685, 407] width 57 height 12
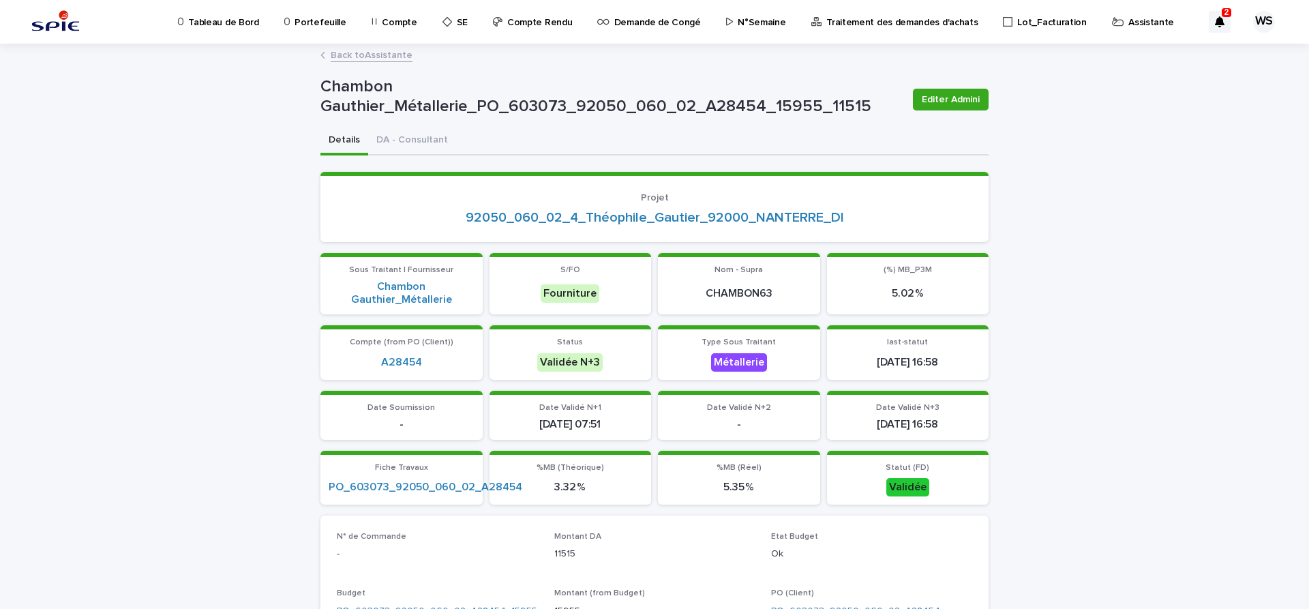
click at [387, 55] on link "Back to Assistante" at bounding box center [372, 54] width 82 height 16
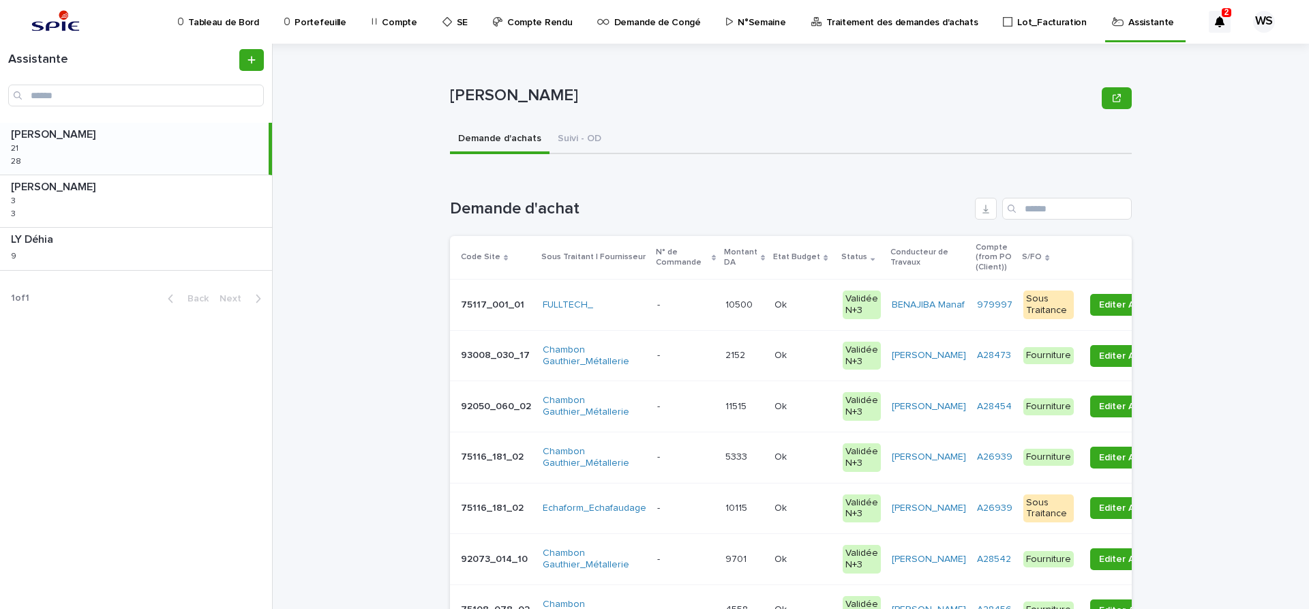
click at [672, 464] on div "- -" at bounding box center [685, 457] width 57 height 23
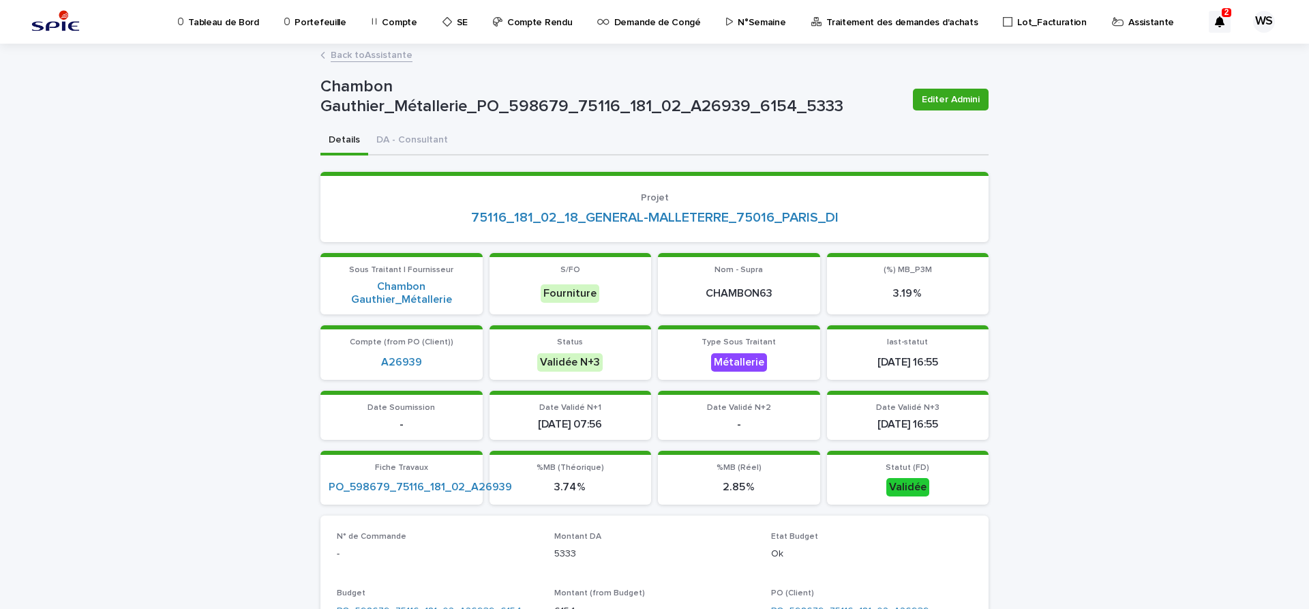
click at [401, 58] on link "Back to Assistante" at bounding box center [372, 54] width 82 height 16
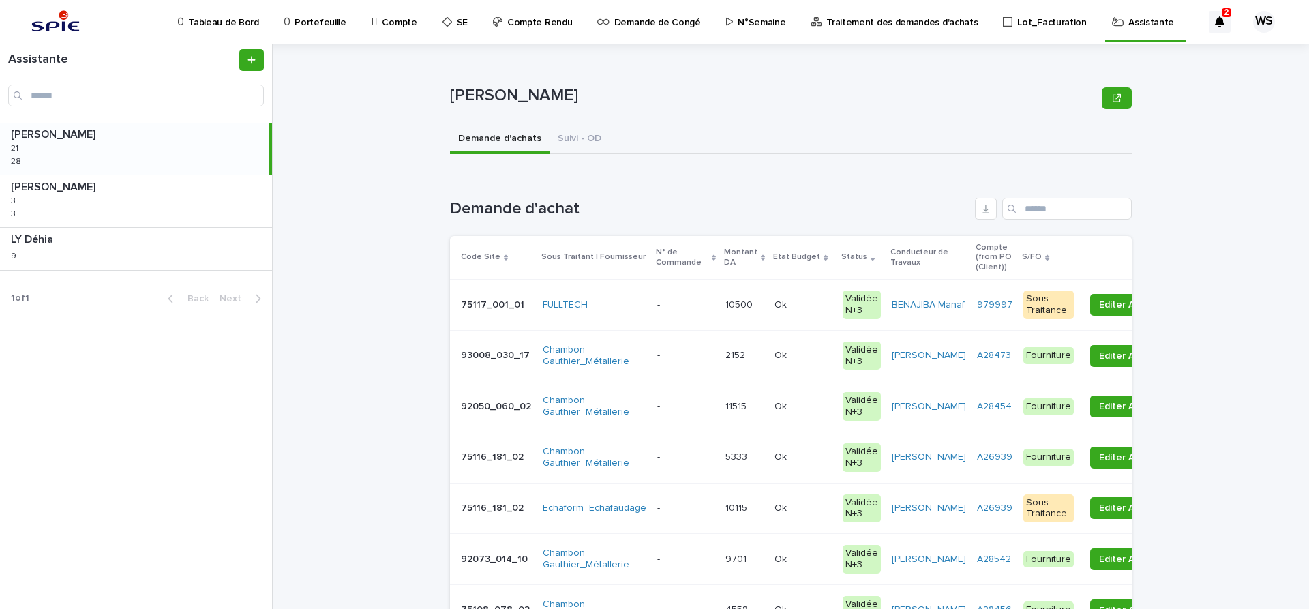
click at [682, 360] on p at bounding box center [685, 356] width 57 height 12
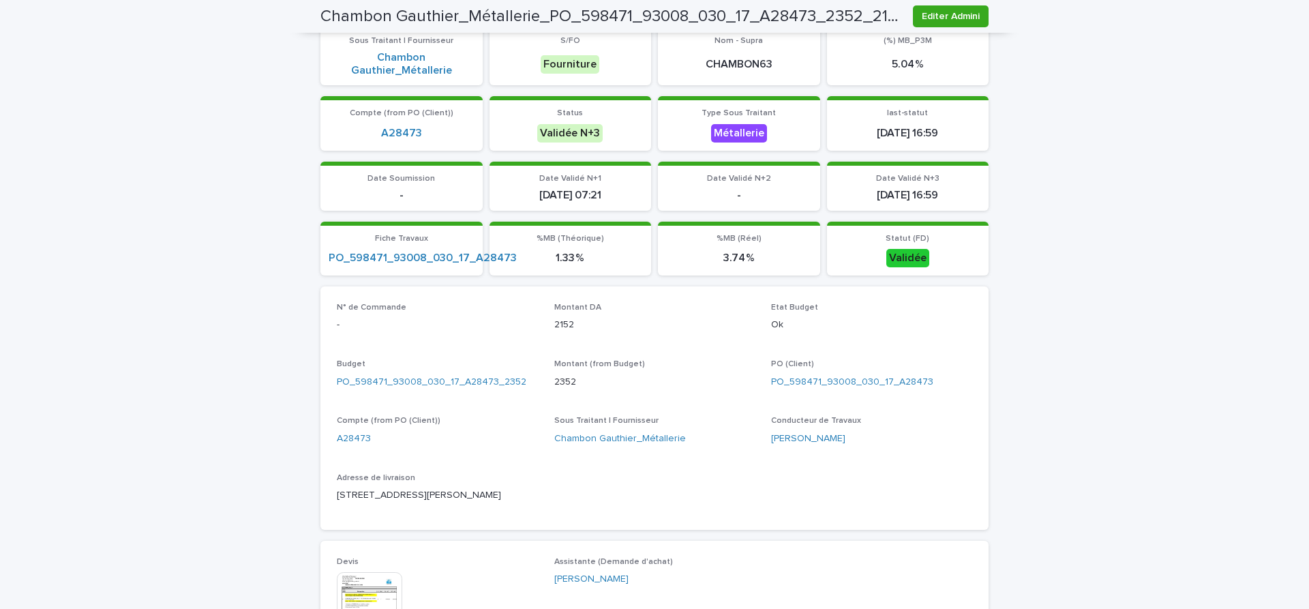
scroll to position [401, 0]
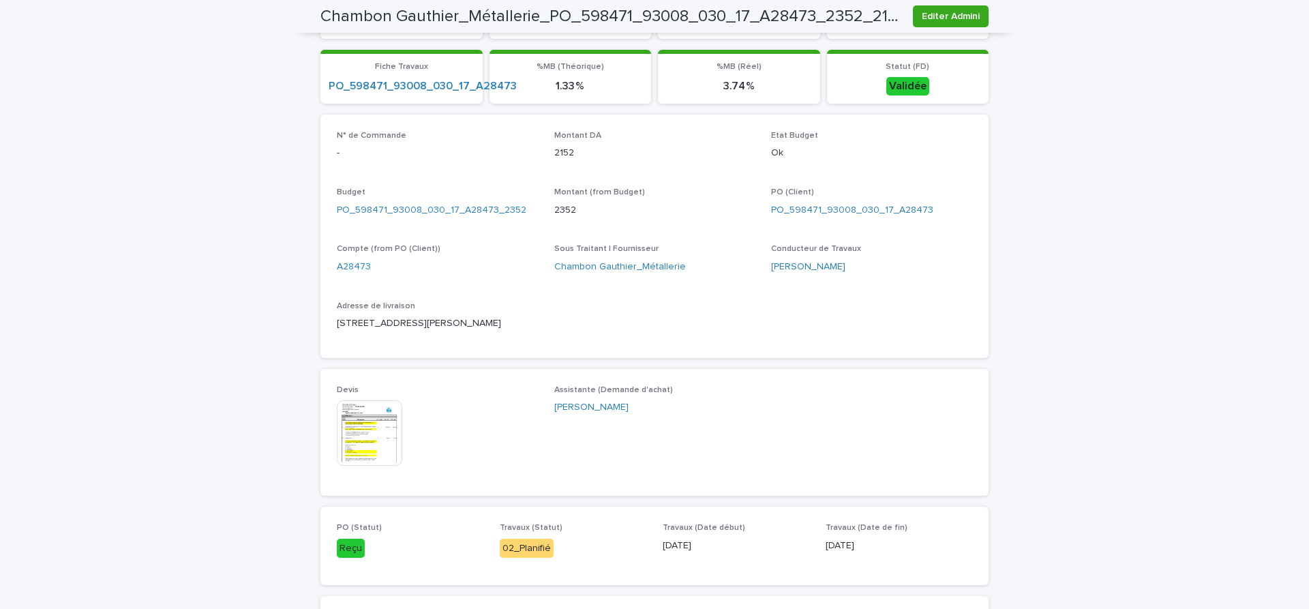
click at [365, 436] on img at bounding box center [369, 432] width 65 height 65
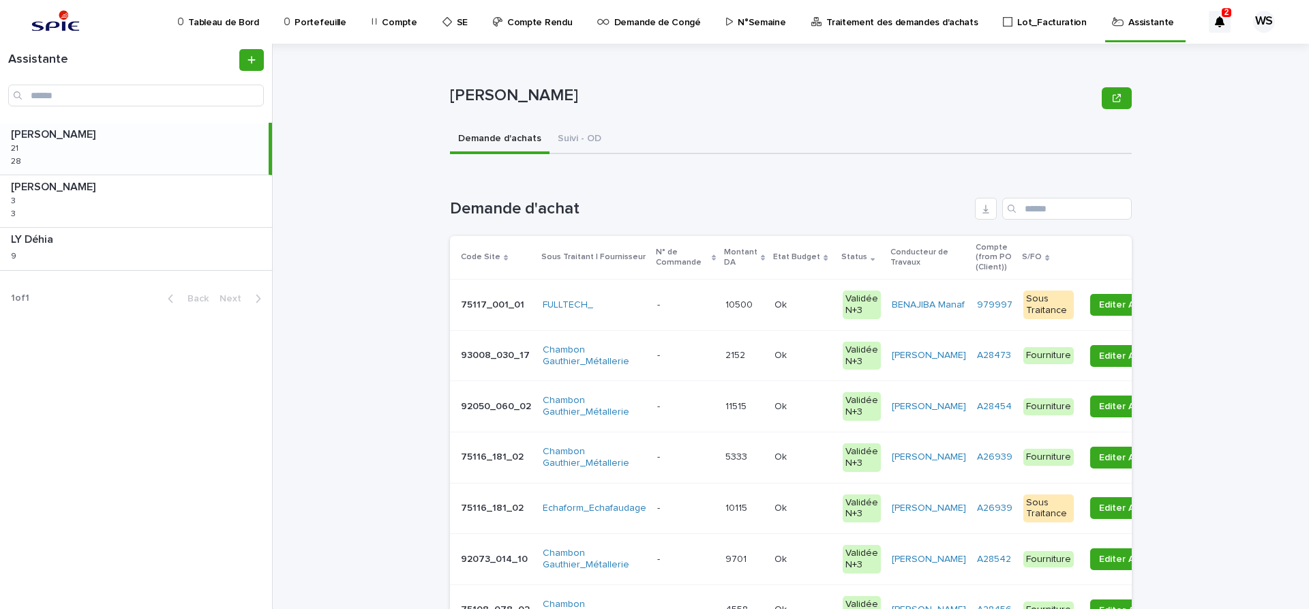
click at [799, 362] on div "Ok Ok" at bounding box center [803, 355] width 57 height 23
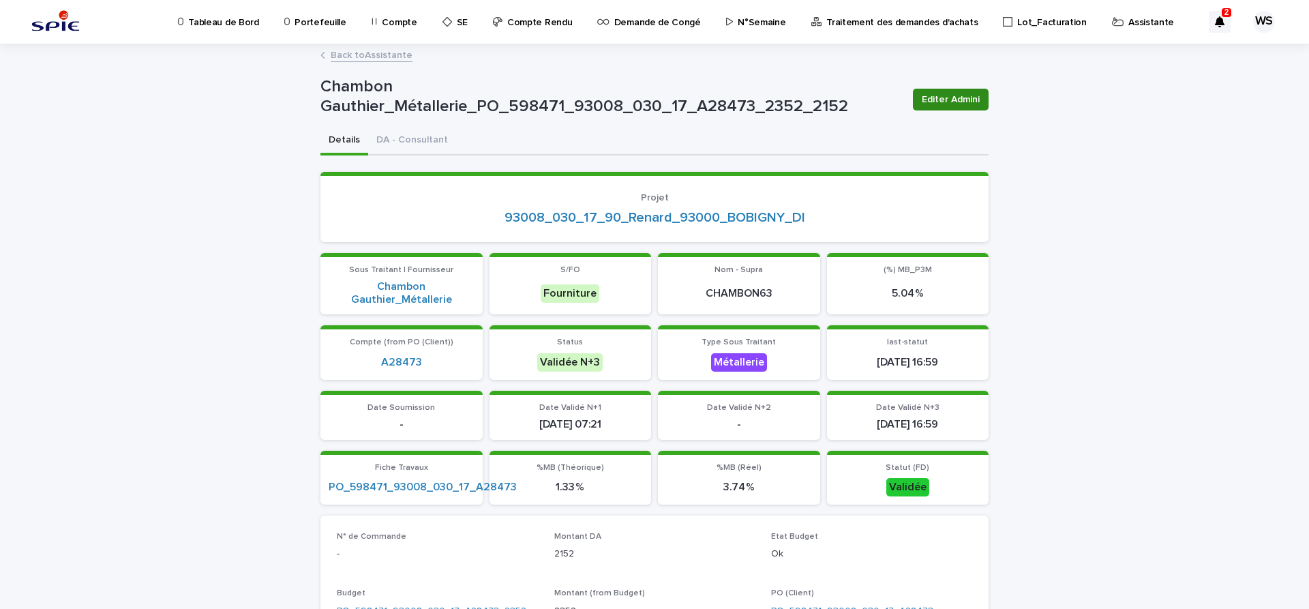
click at [959, 102] on span "Editer Admini" at bounding box center [951, 100] width 58 height 14
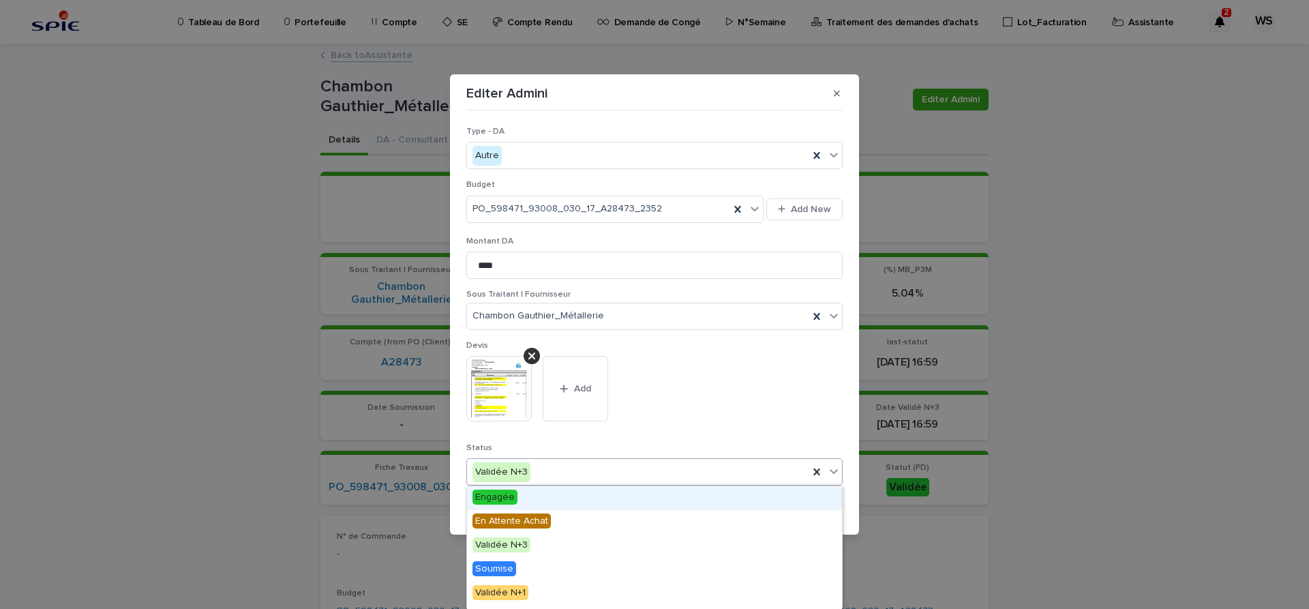
drag, startPoint x: 831, startPoint y: 471, endPoint x: 734, endPoint y: 503, distance: 101.3
click at [831, 470] on icon at bounding box center [834, 471] width 14 height 14
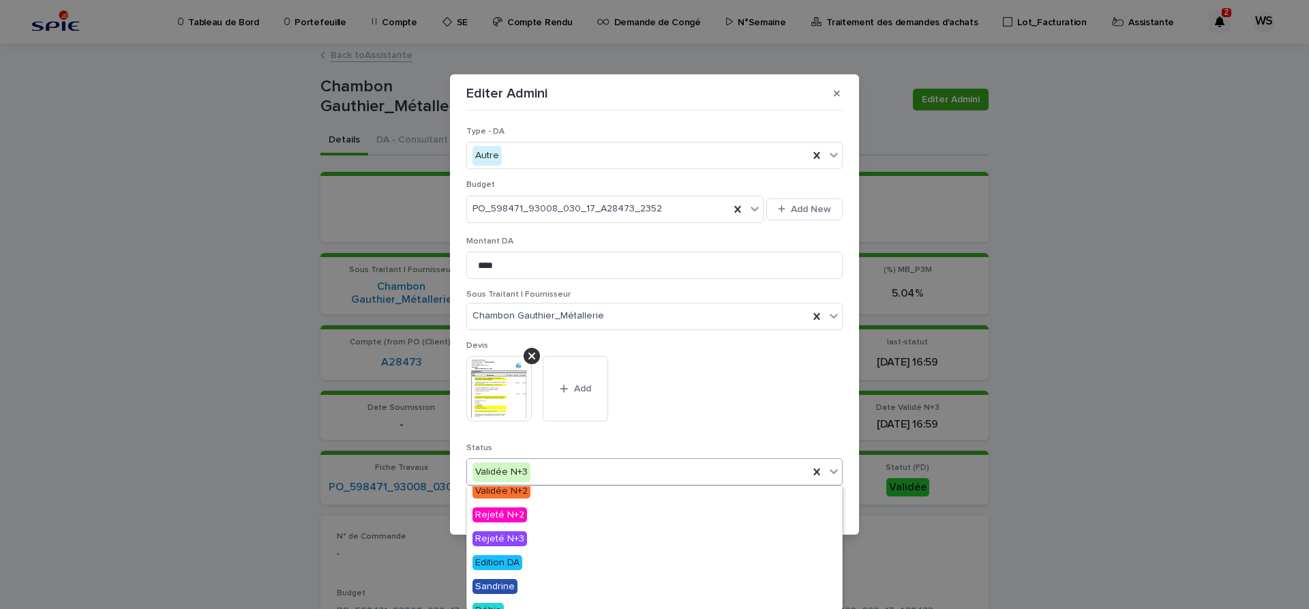
scroll to position [163, 0]
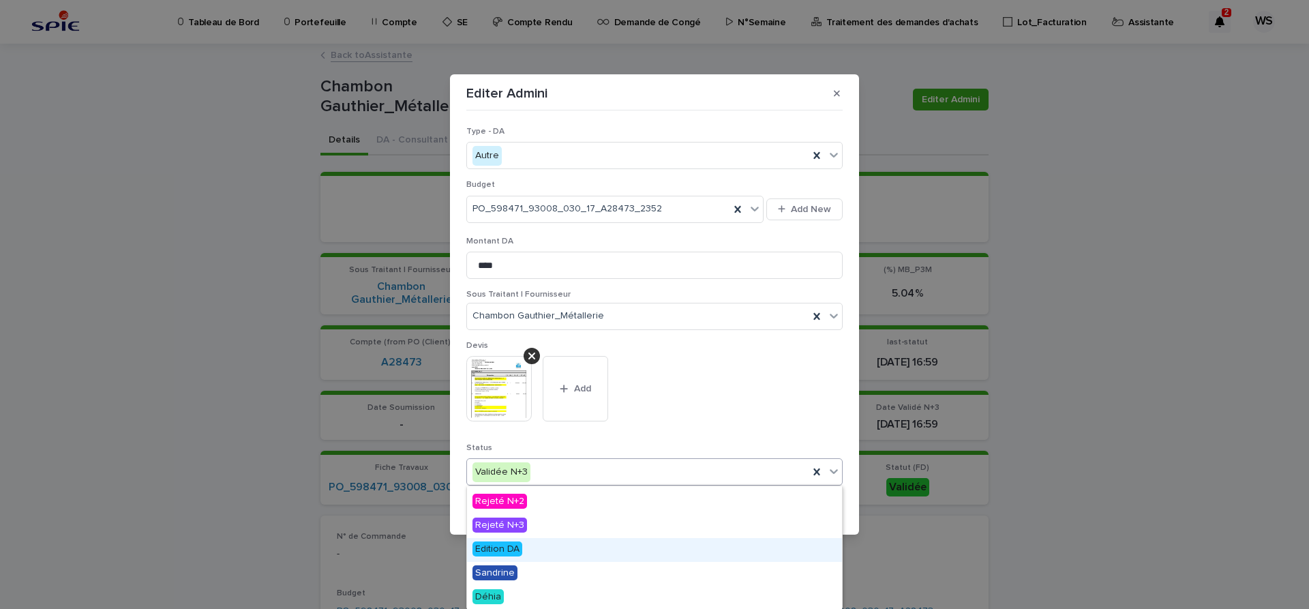
click at [517, 549] on span "Edition DA" at bounding box center [498, 548] width 50 height 15
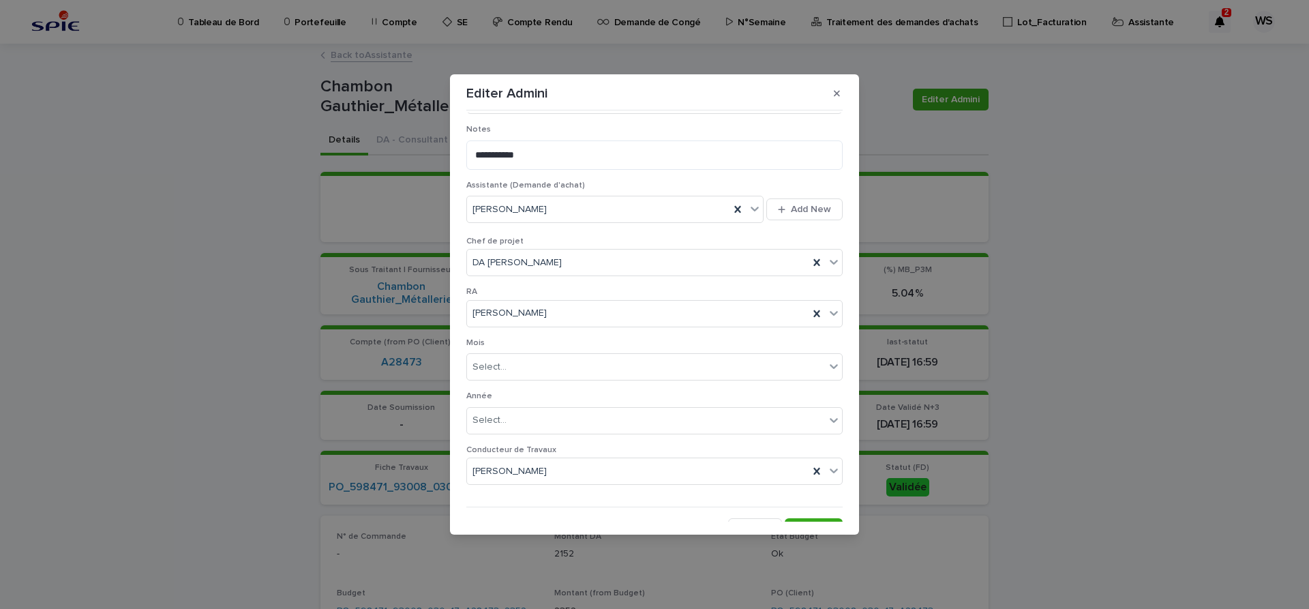
scroll to position [706, 0]
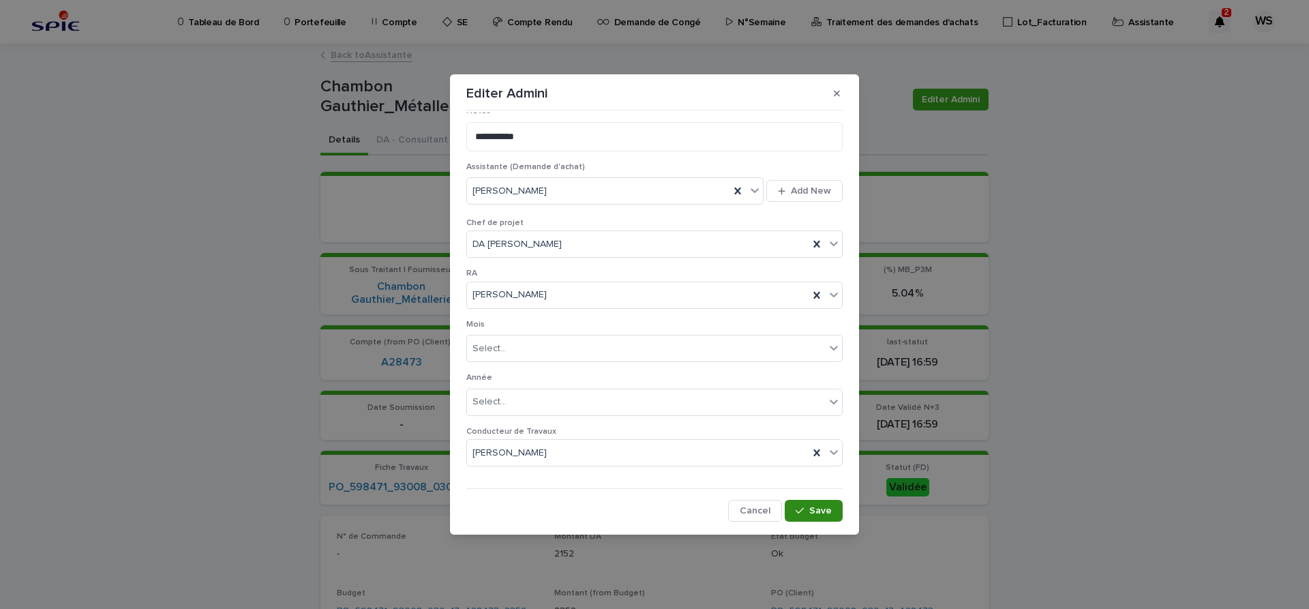
click at [822, 511] on span "Save" at bounding box center [820, 511] width 23 height 10
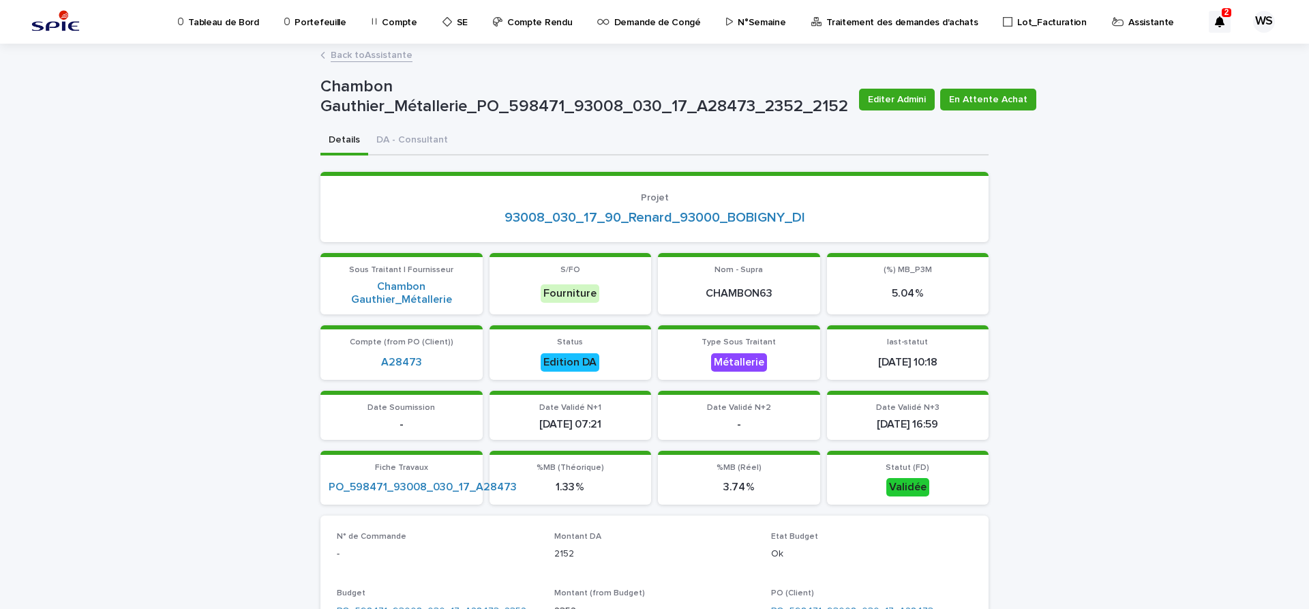
click at [395, 55] on link "Back to Assistante" at bounding box center [372, 54] width 82 height 16
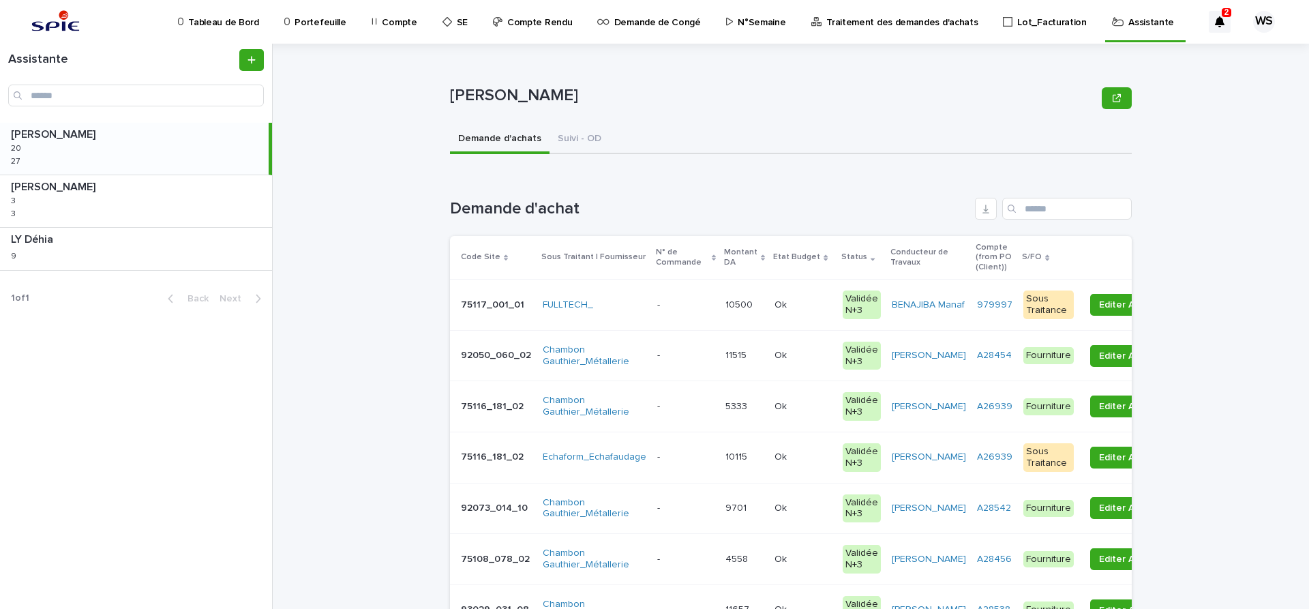
click at [802, 353] on p at bounding box center [803, 356] width 57 height 12
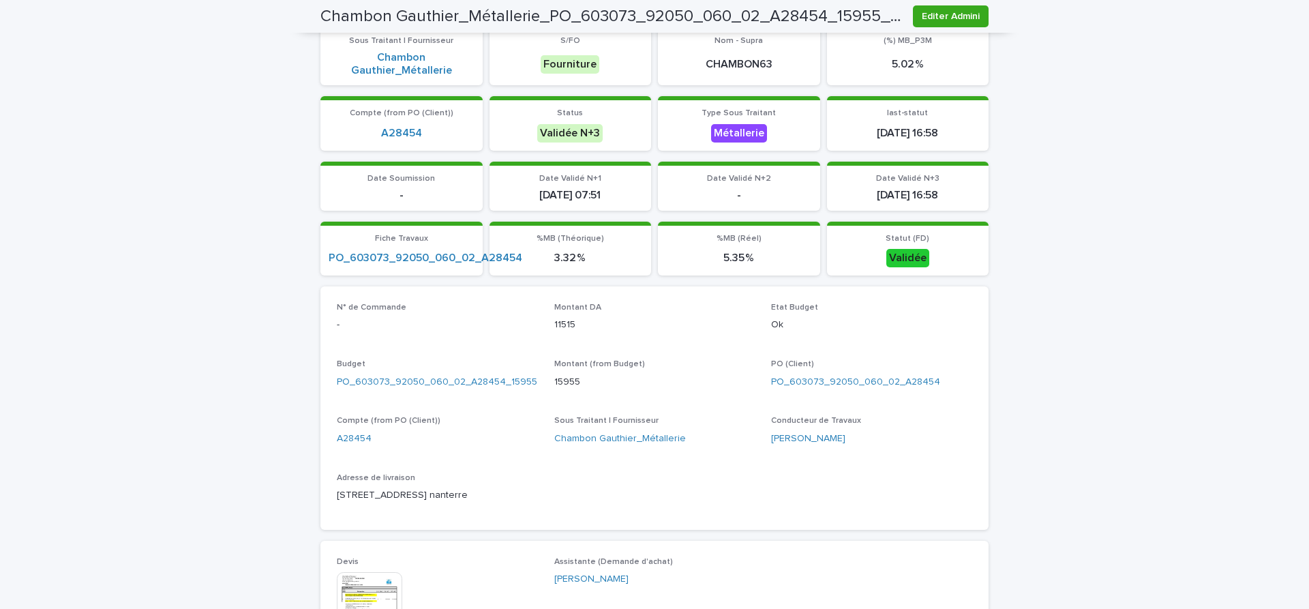
scroll to position [401, 0]
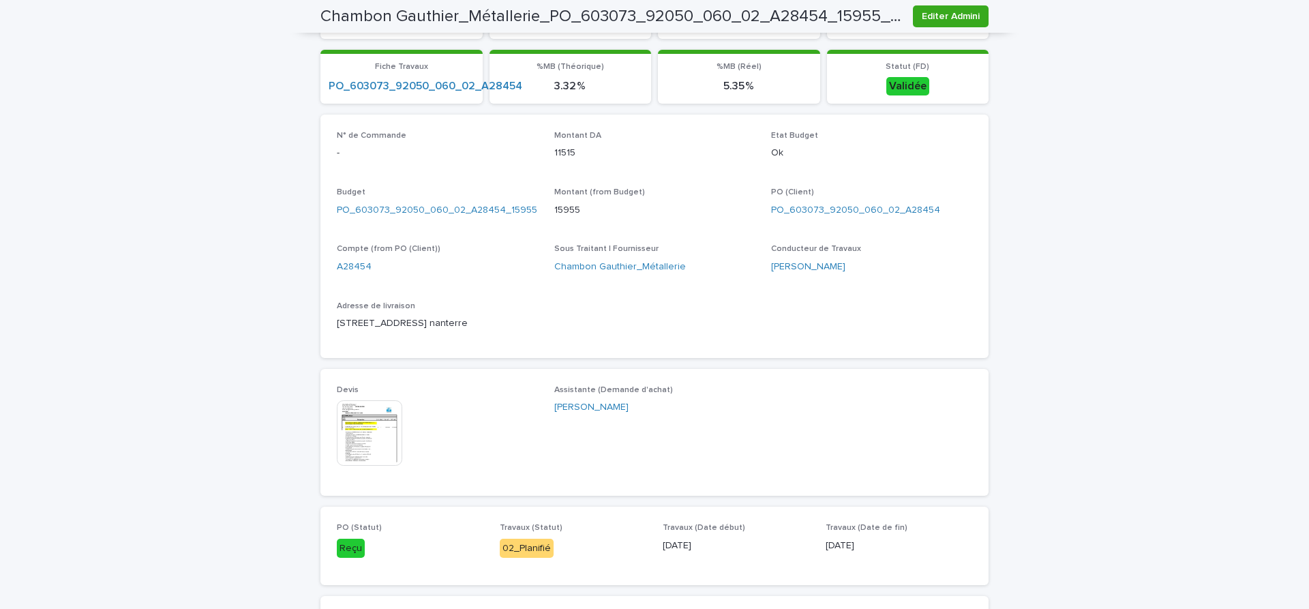
click at [371, 436] on img at bounding box center [369, 432] width 65 height 65
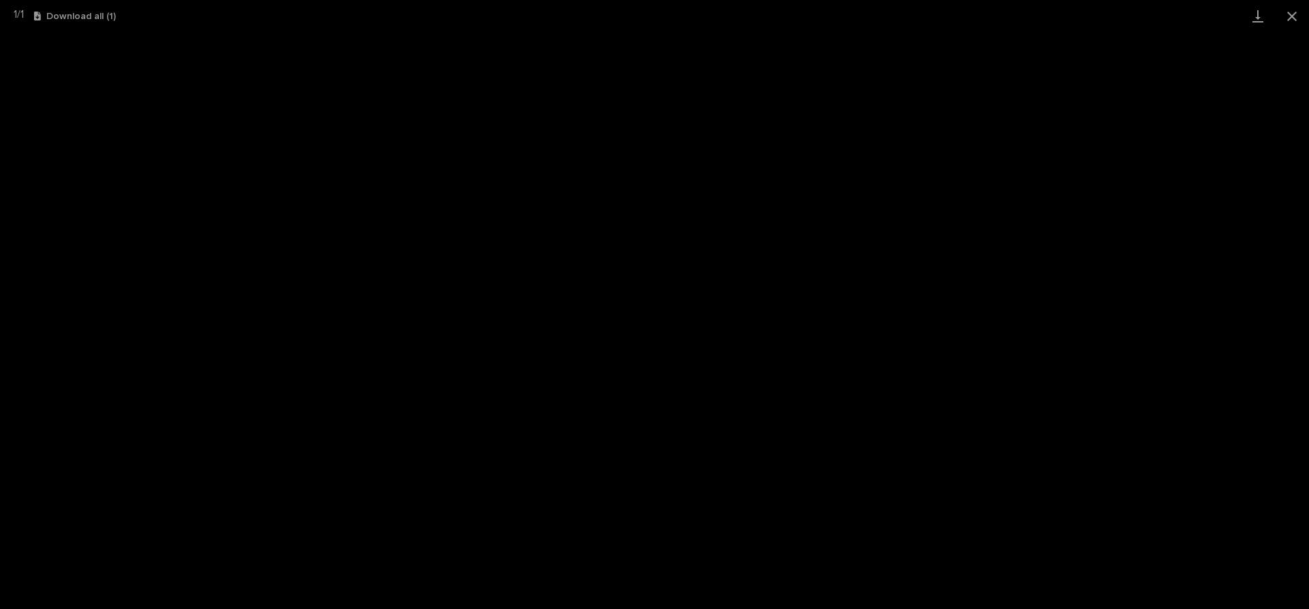
scroll to position [54, 0]
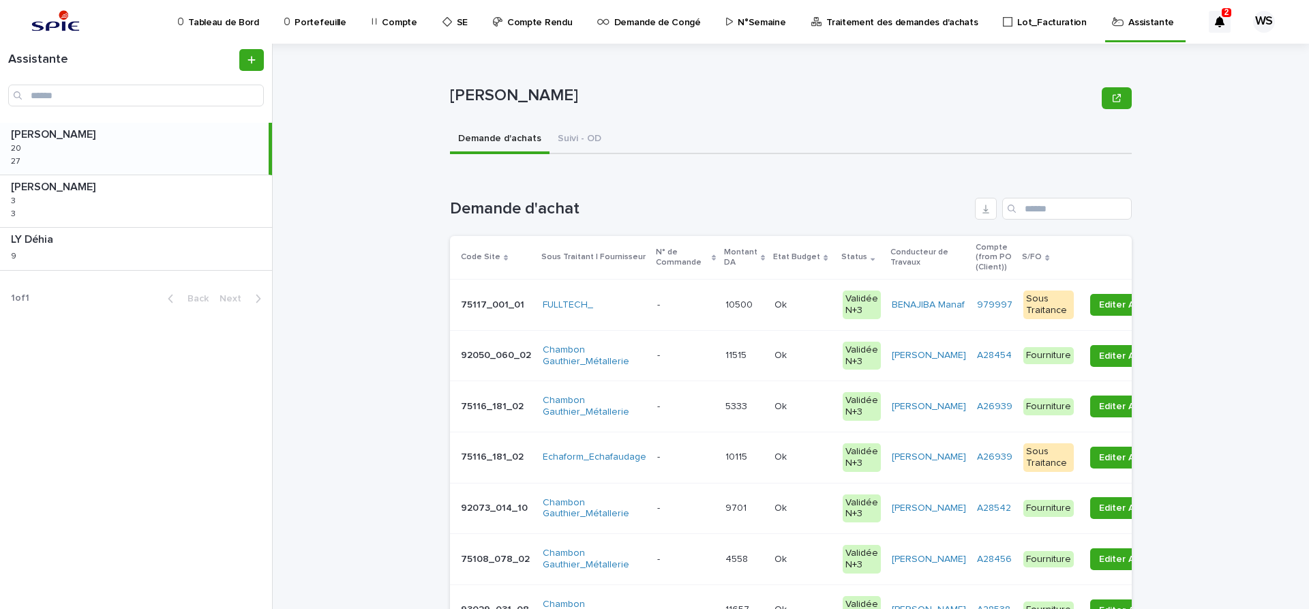
click at [802, 361] on div "Ok Ok" at bounding box center [803, 355] width 57 height 23
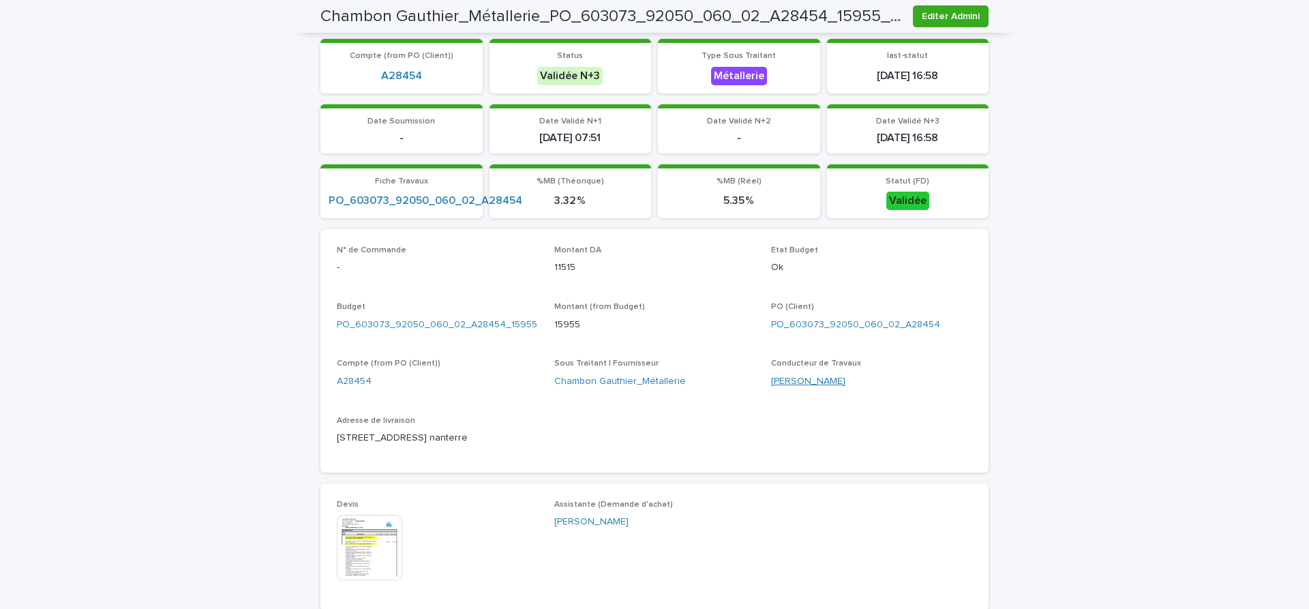
scroll to position [573, 0]
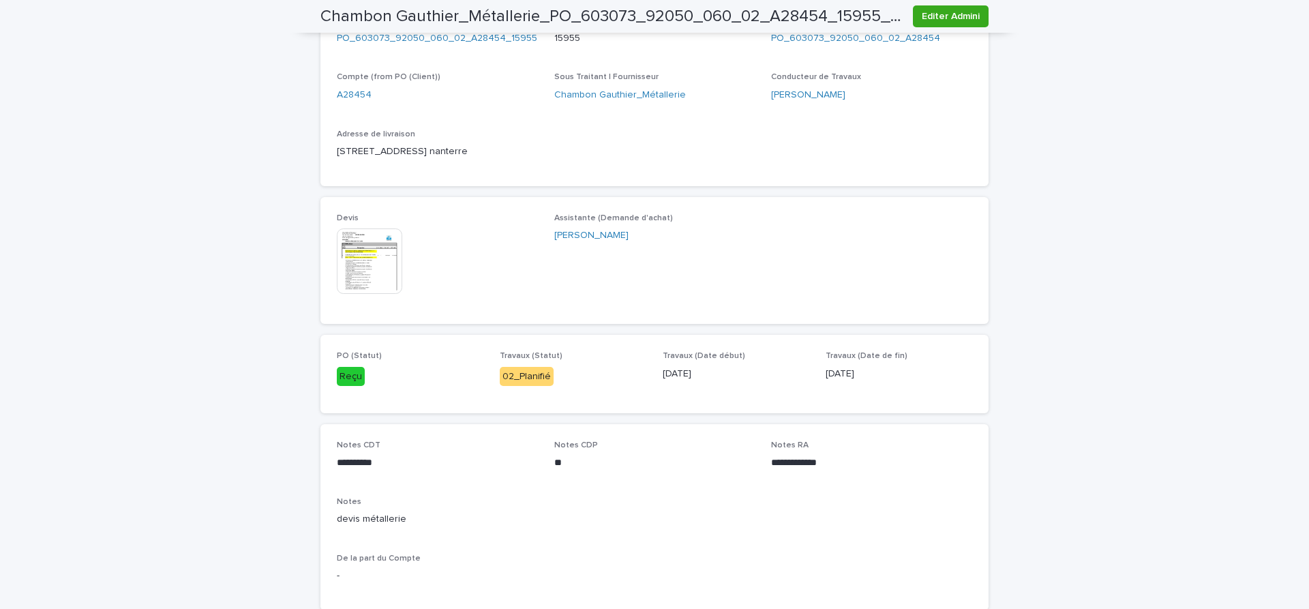
click at [372, 270] on img at bounding box center [369, 260] width 65 height 65
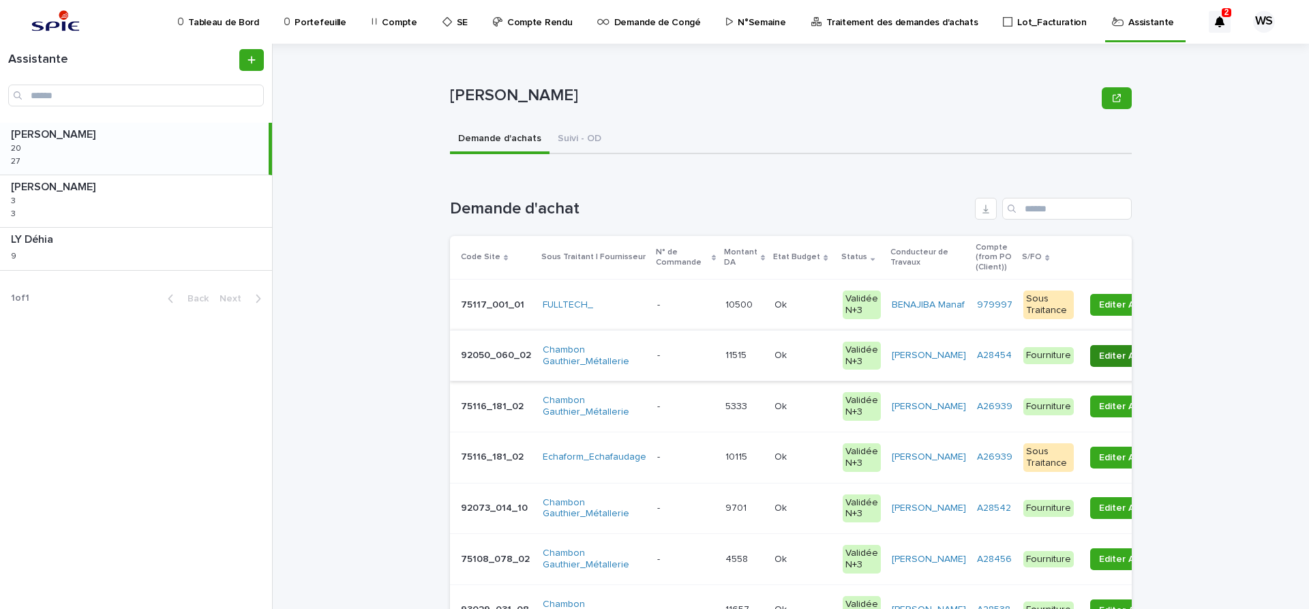
click at [1099, 355] on span "Editer Admini" at bounding box center [1128, 356] width 58 height 14
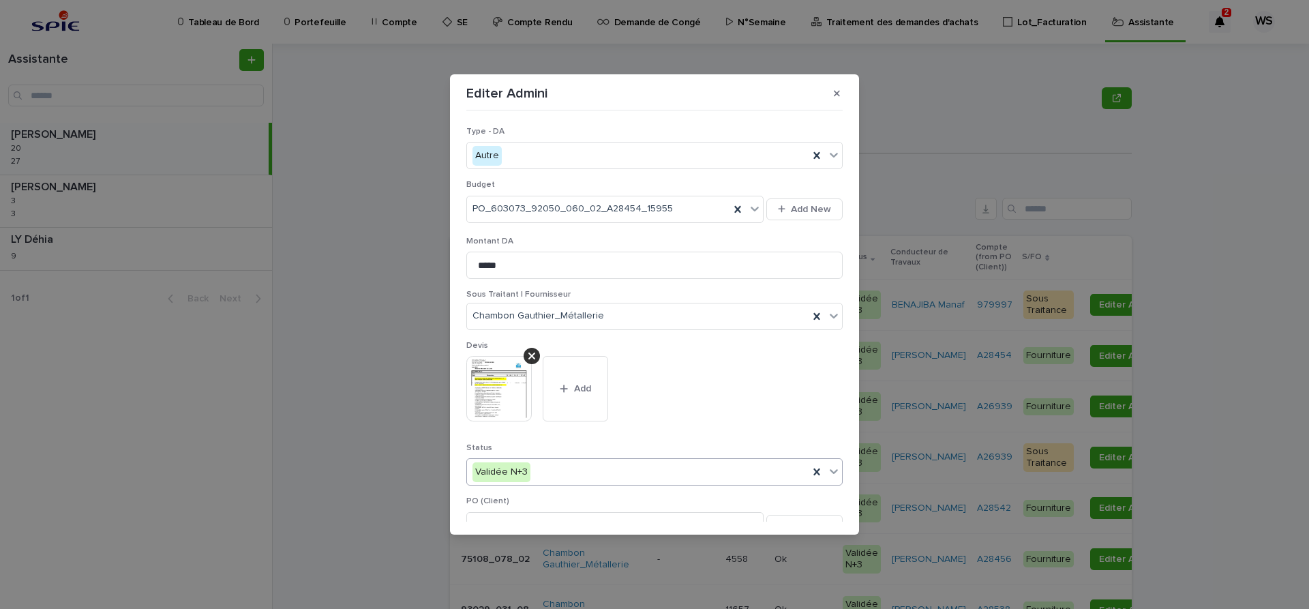
click at [835, 473] on icon at bounding box center [834, 472] width 8 height 5
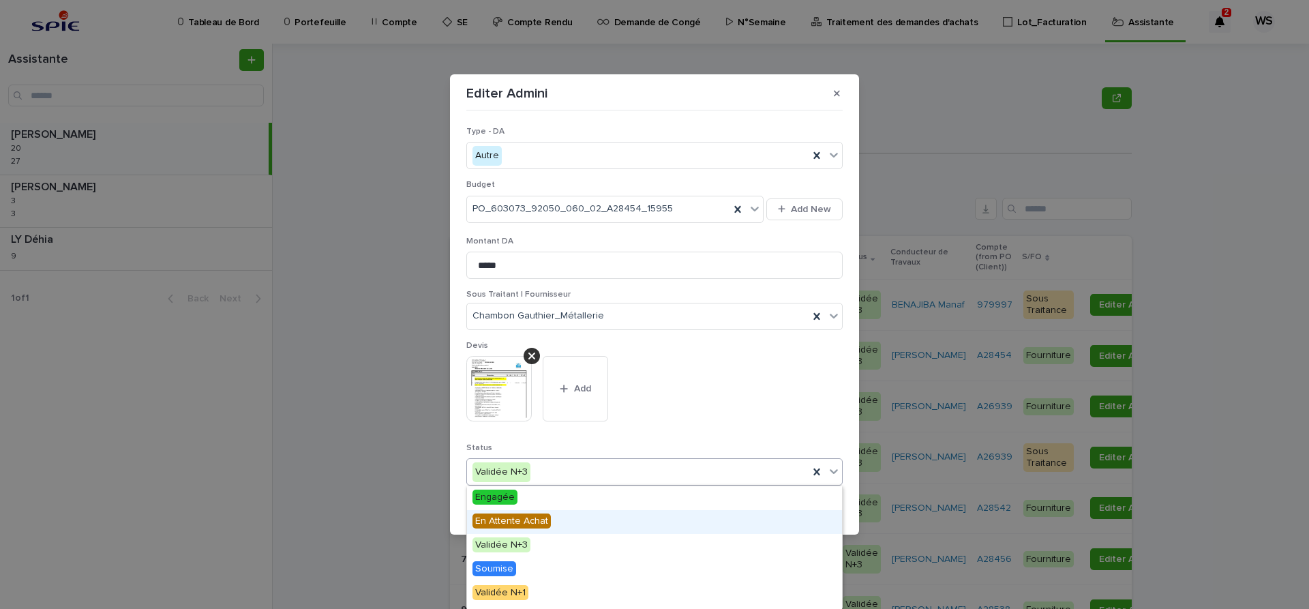
scroll to position [163, 0]
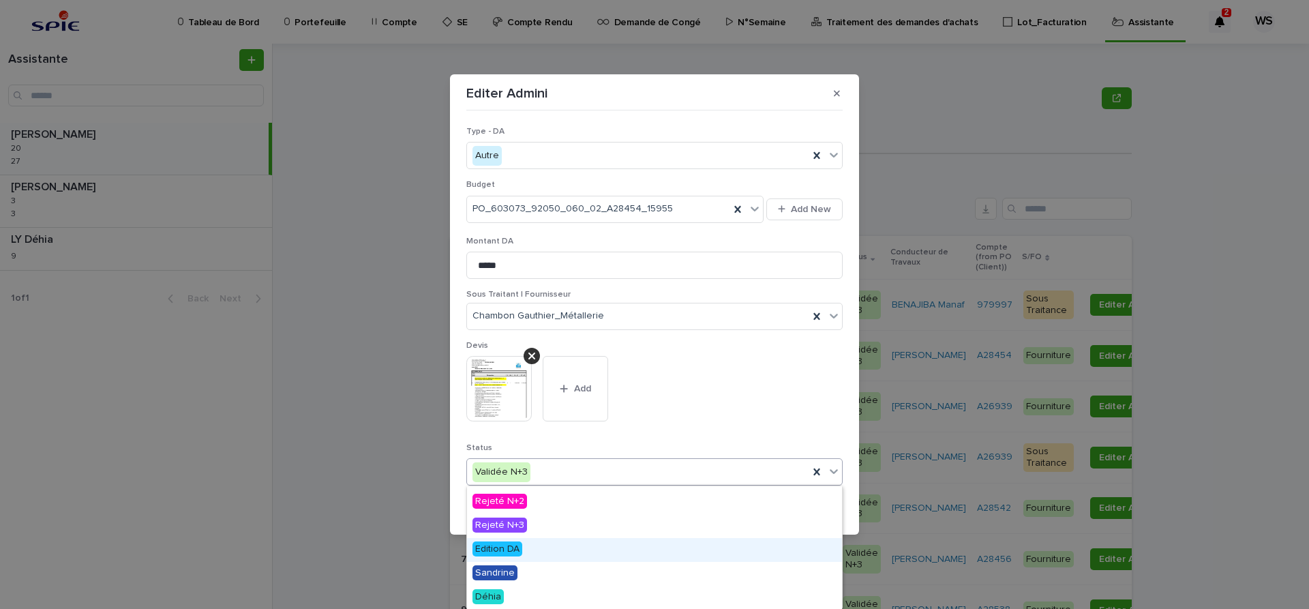
click at [496, 546] on span "Edition DA" at bounding box center [498, 548] width 50 height 15
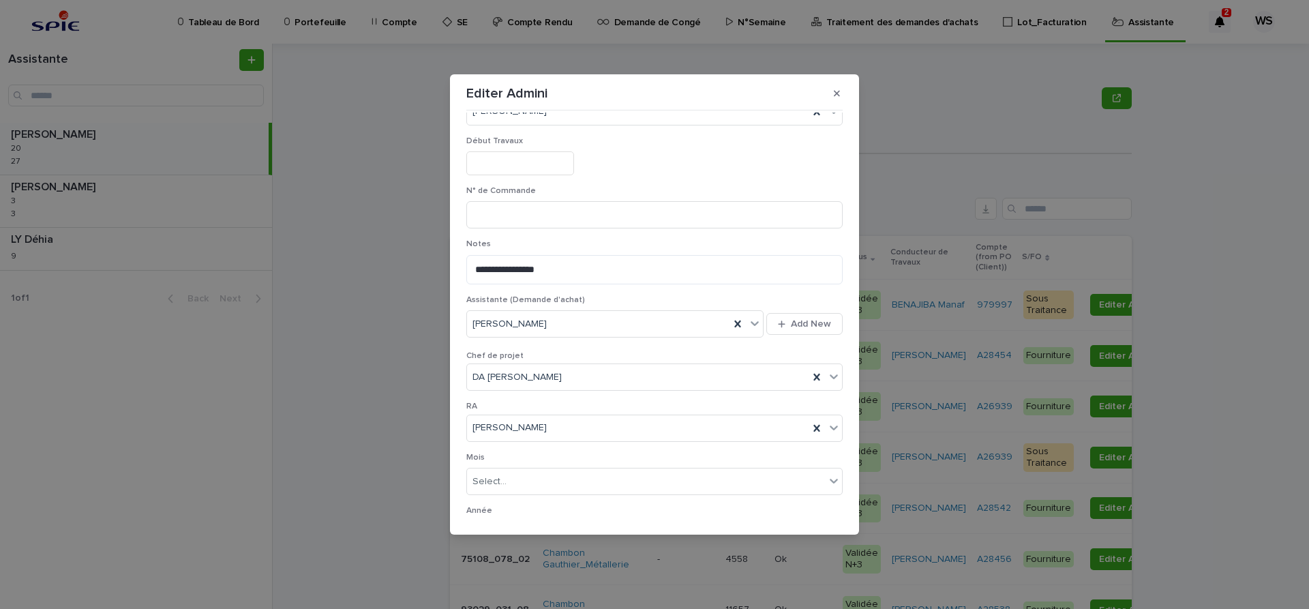
scroll to position [706, 0]
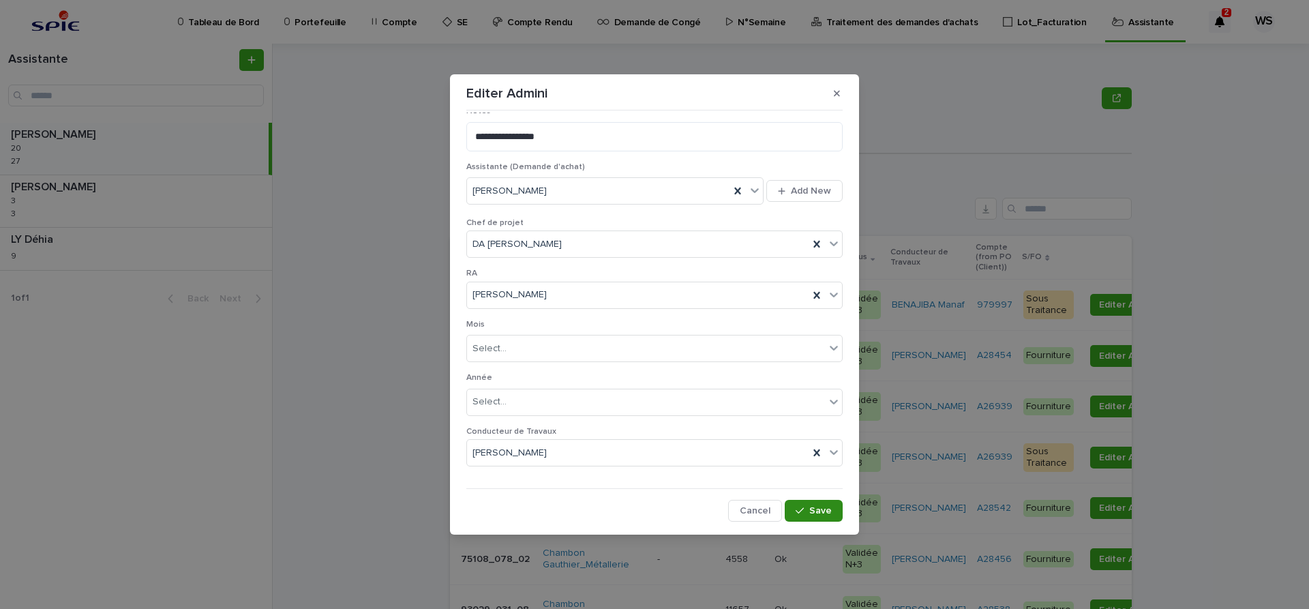
click at [833, 509] on button "Save" at bounding box center [814, 511] width 58 height 22
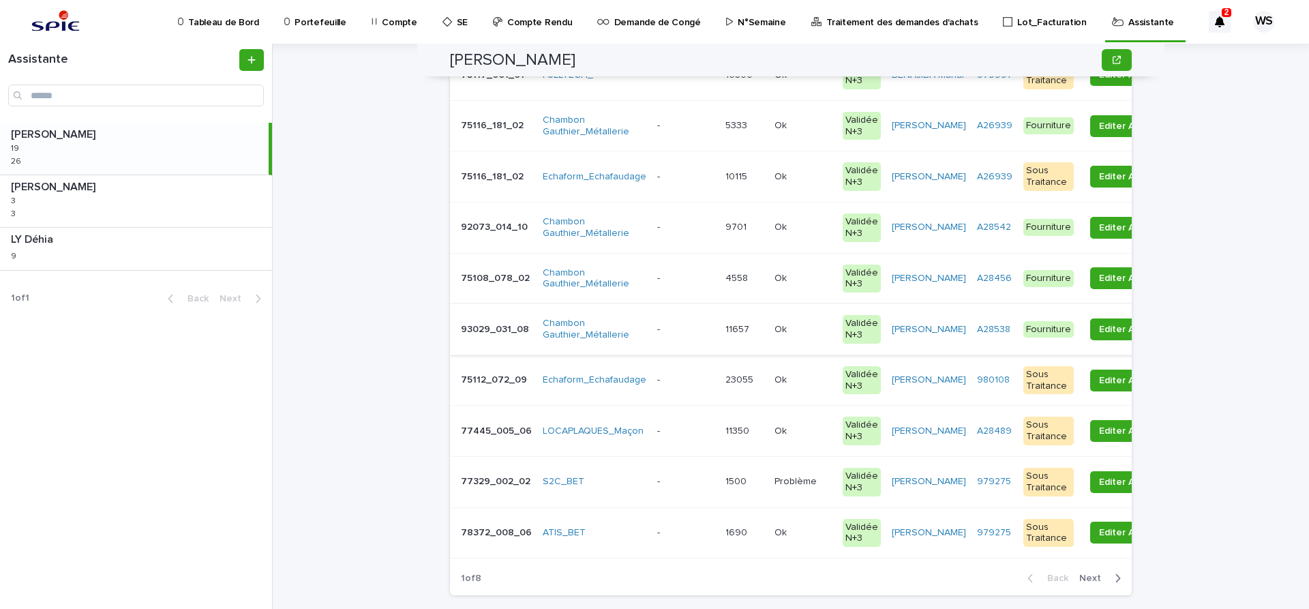
scroll to position [150, 0]
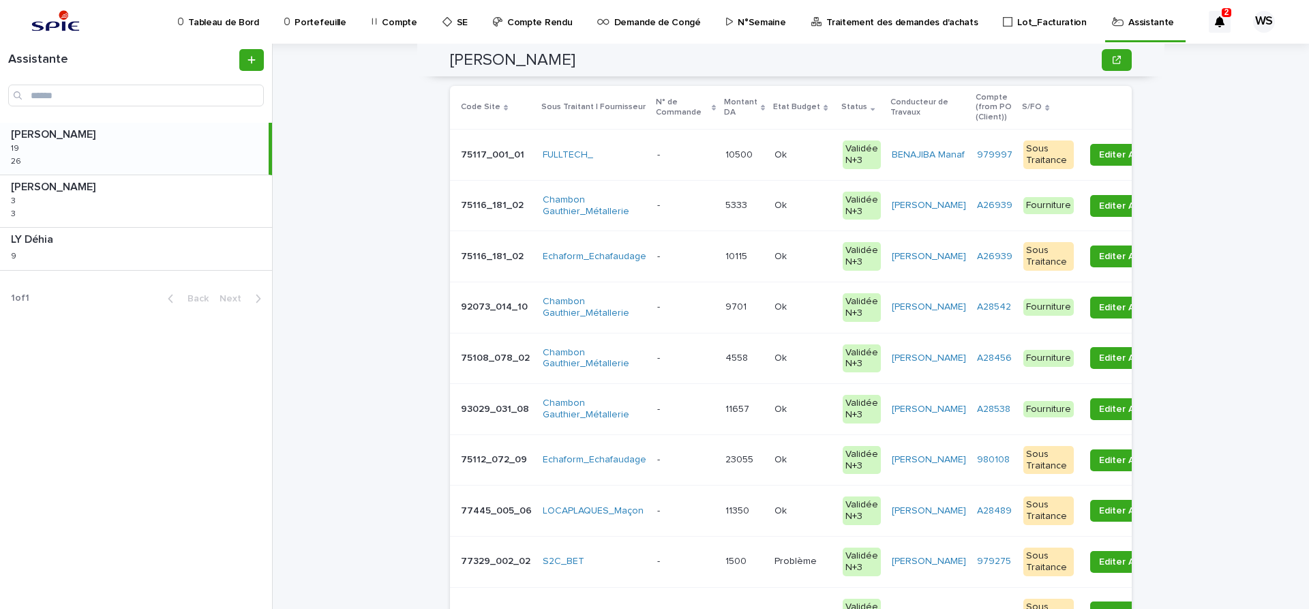
click at [688, 206] on p at bounding box center [685, 206] width 57 height 12
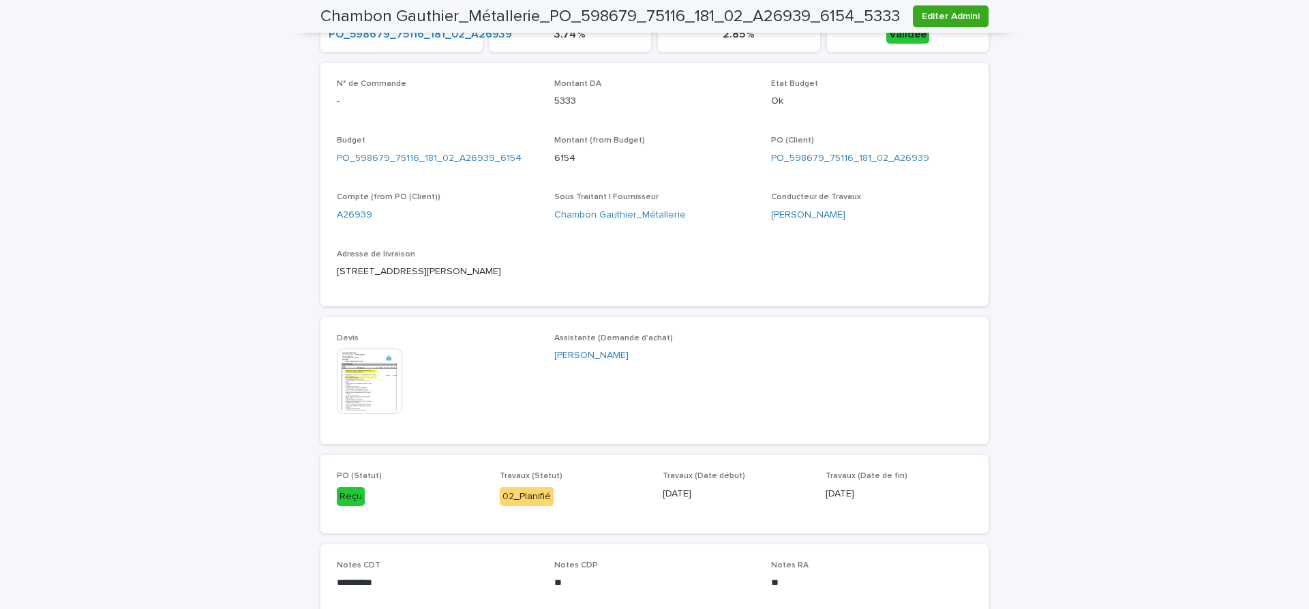
scroll to position [458, 0]
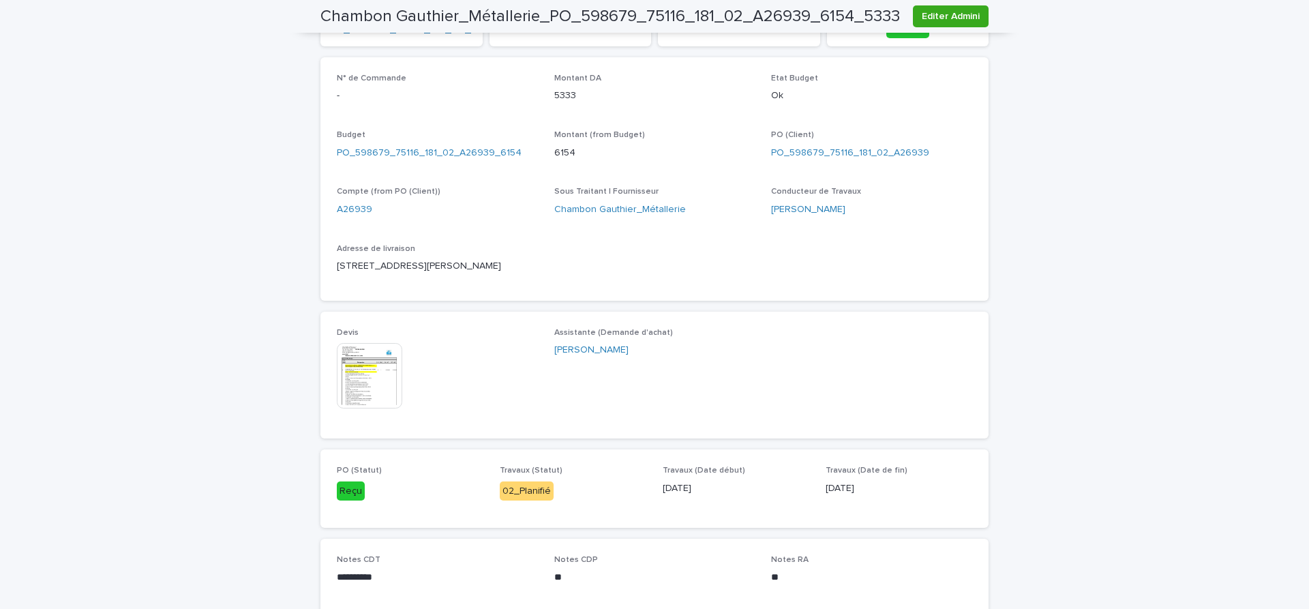
click at [377, 388] on img at bounding box center [369, 375] width 65 height 65
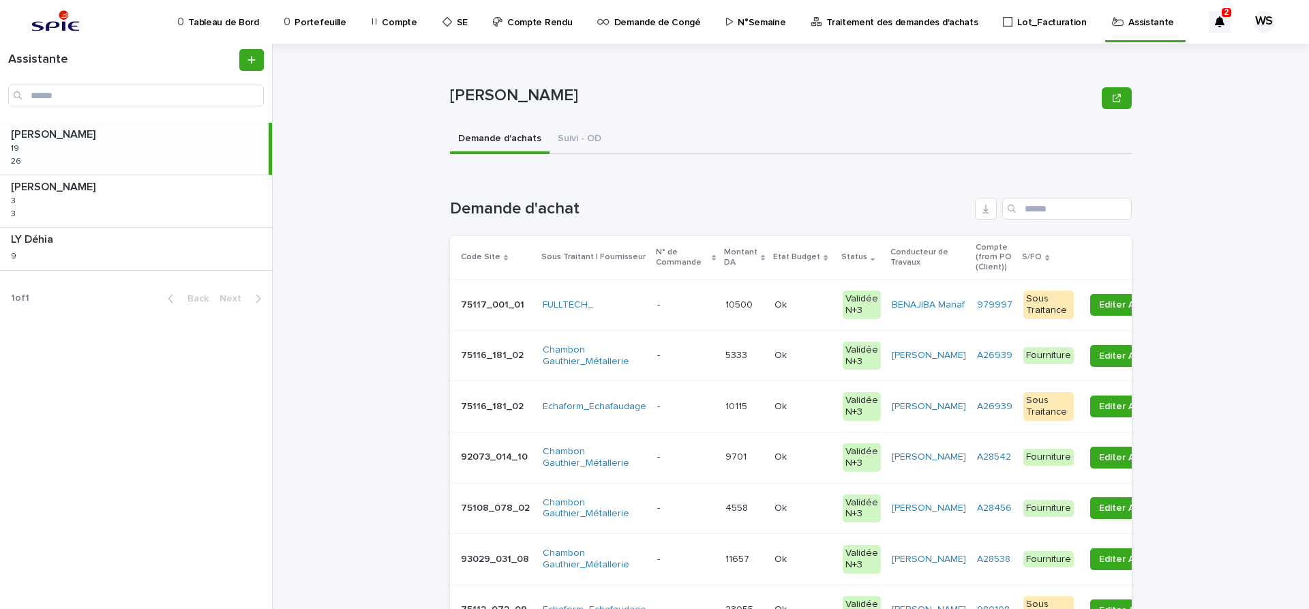
click at [680, 354] on p at bounding box center [685, 356] width 57 height 12
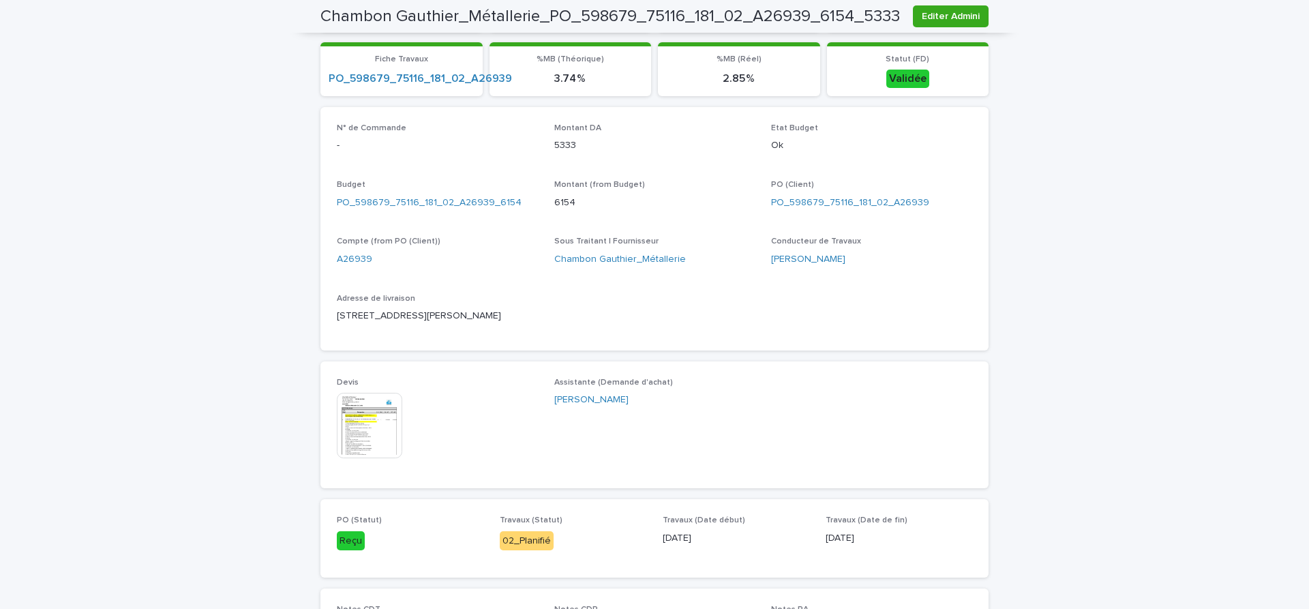
scroll to position [344, 0]
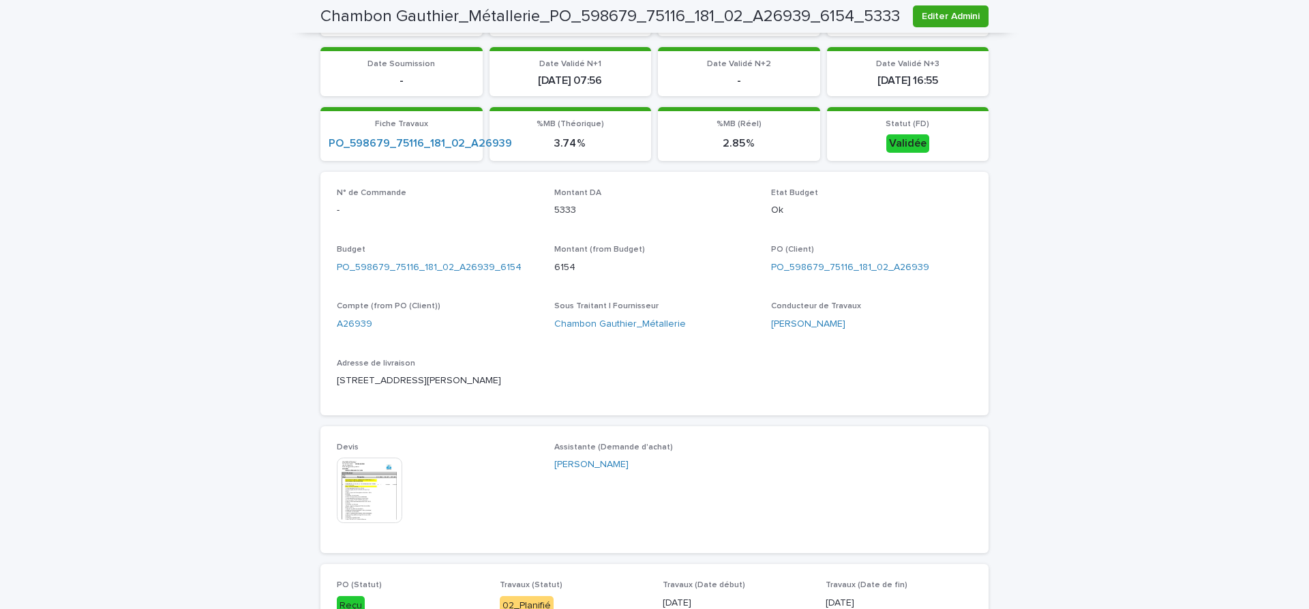
click at [372, 495] on img at bounding box center [369, 490] width 65 height 65
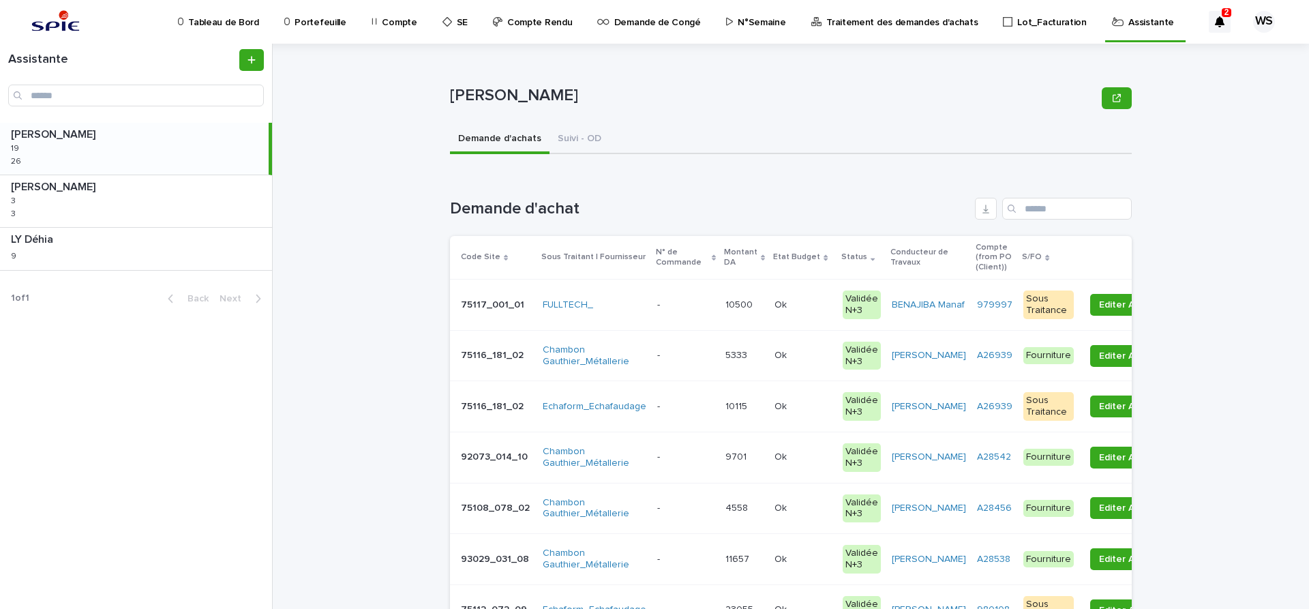
click at [696, 357] on p at bounding box center [685, 356] width 57 height 12
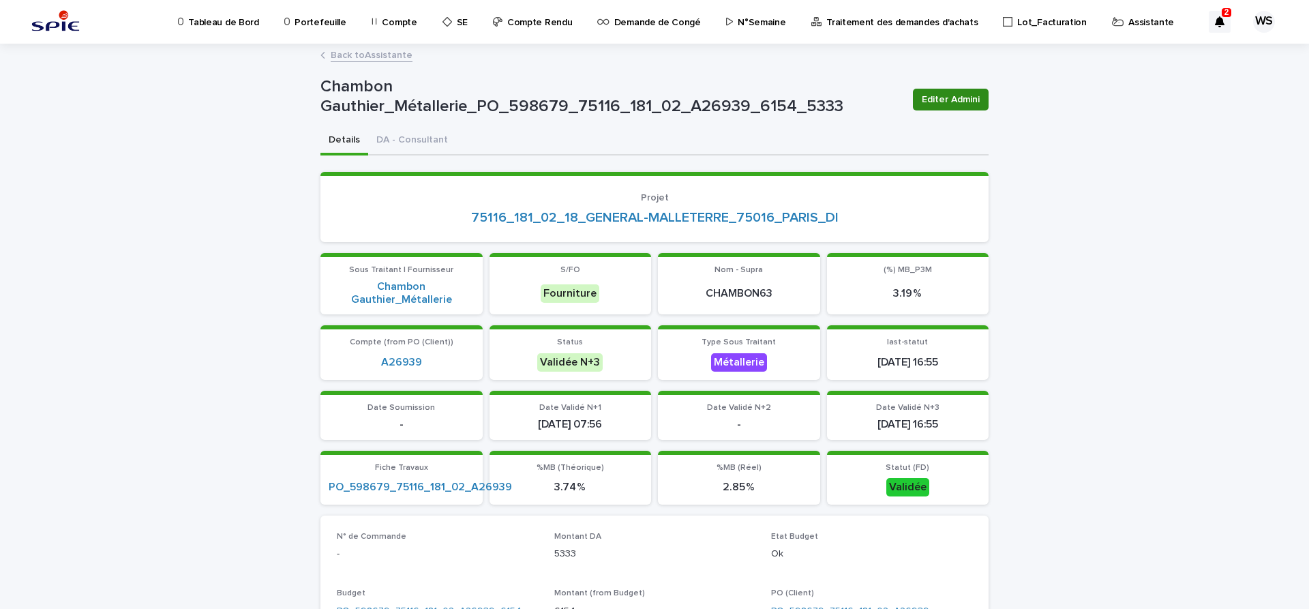
click at [950, 106] on span "Editer Admini" at bounding box center [951, 100] width 58 height 14
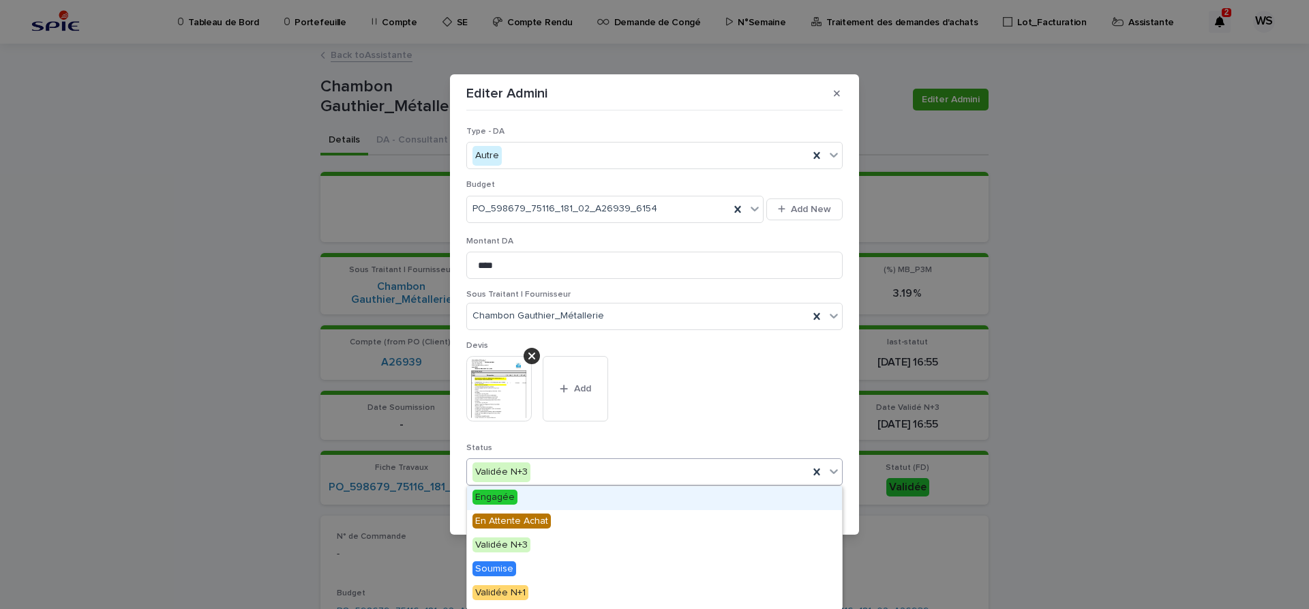
click at [833, 473] on icon at bounding box center [834, 472] width 8 height 5
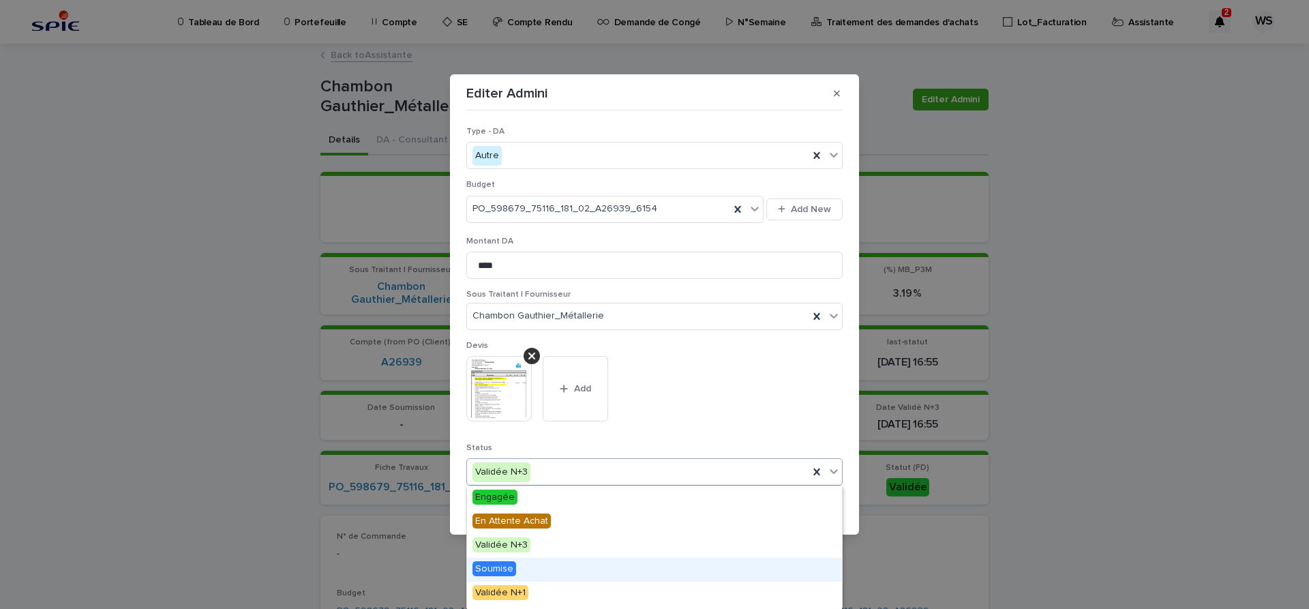
scroll to position [163, 0]
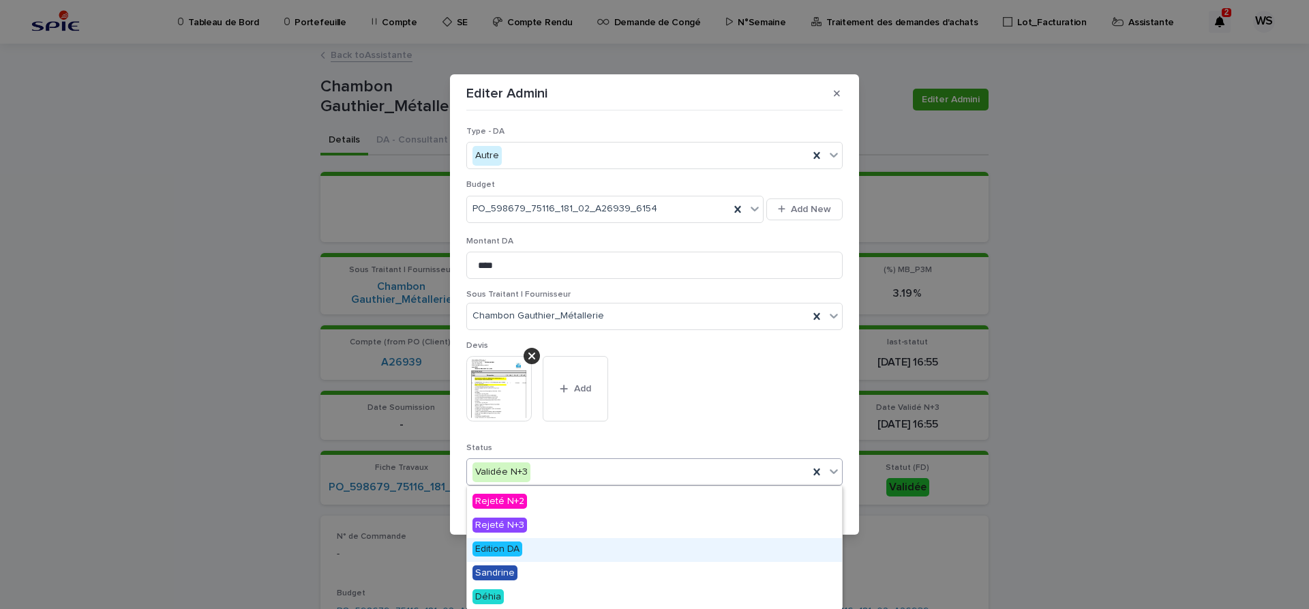
click at [507, 549] on span "Edition DA" at bounding box center [498, 548] width 50 height 15
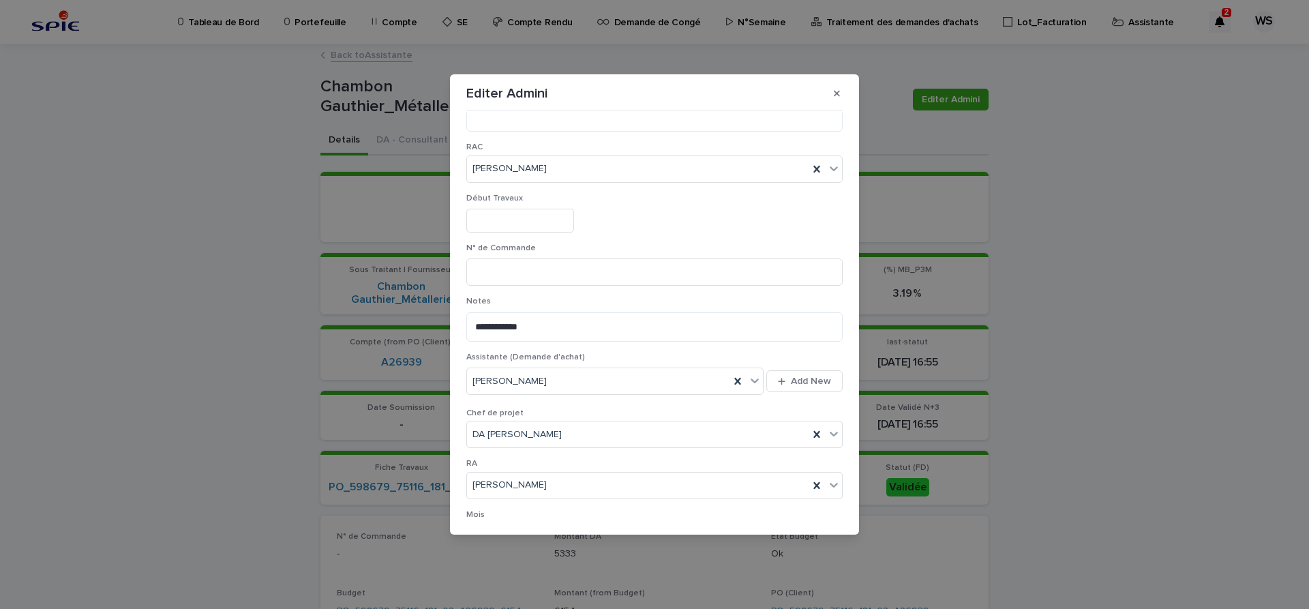
scroll to position [706, 0]
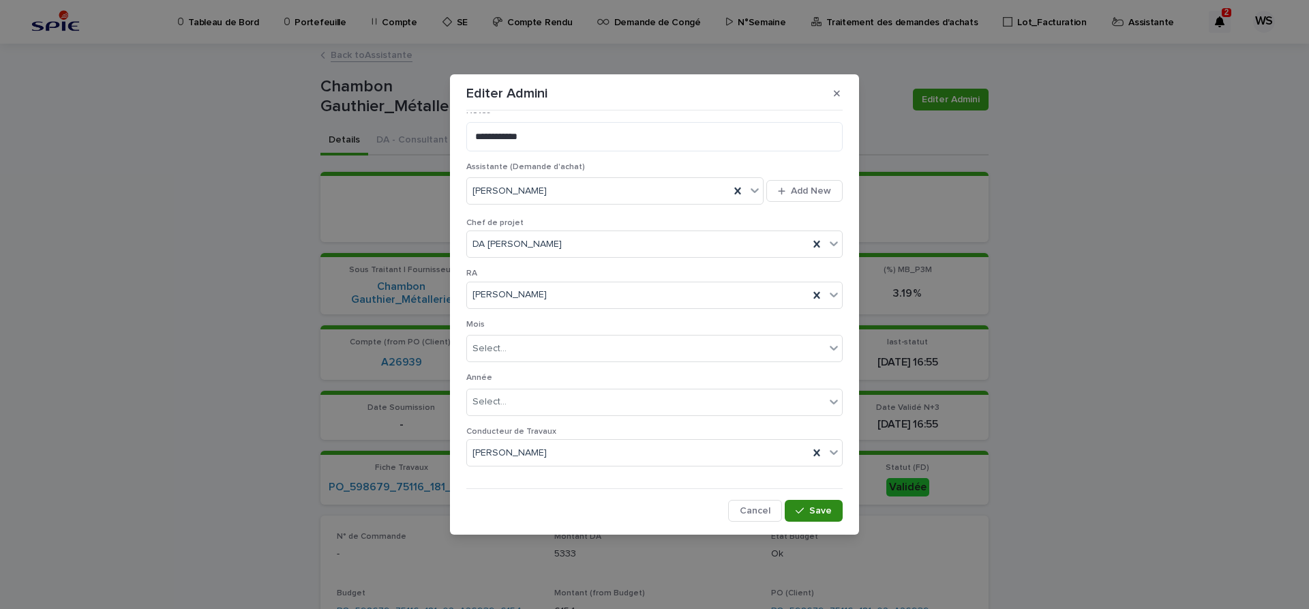
click at [827, 514] on span "Save" at bounding box center [820, 511] width 23 height 10
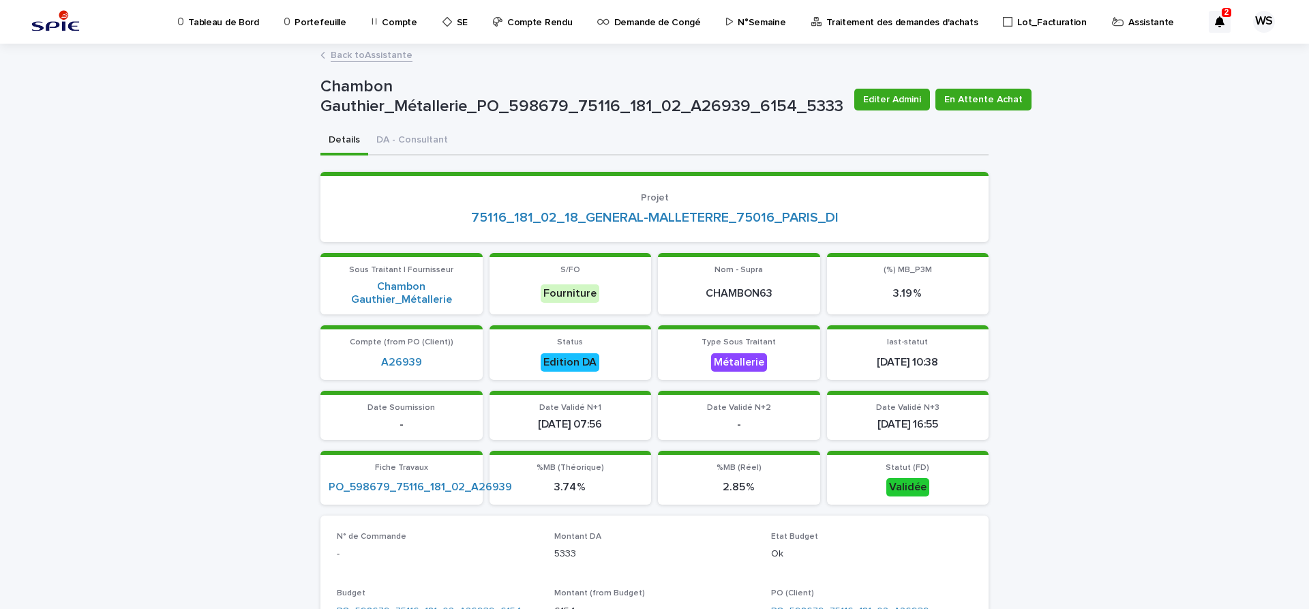
click at [387, 55] on link "Back to Assistante" at bounding box center [372, 54] width 82 height 16
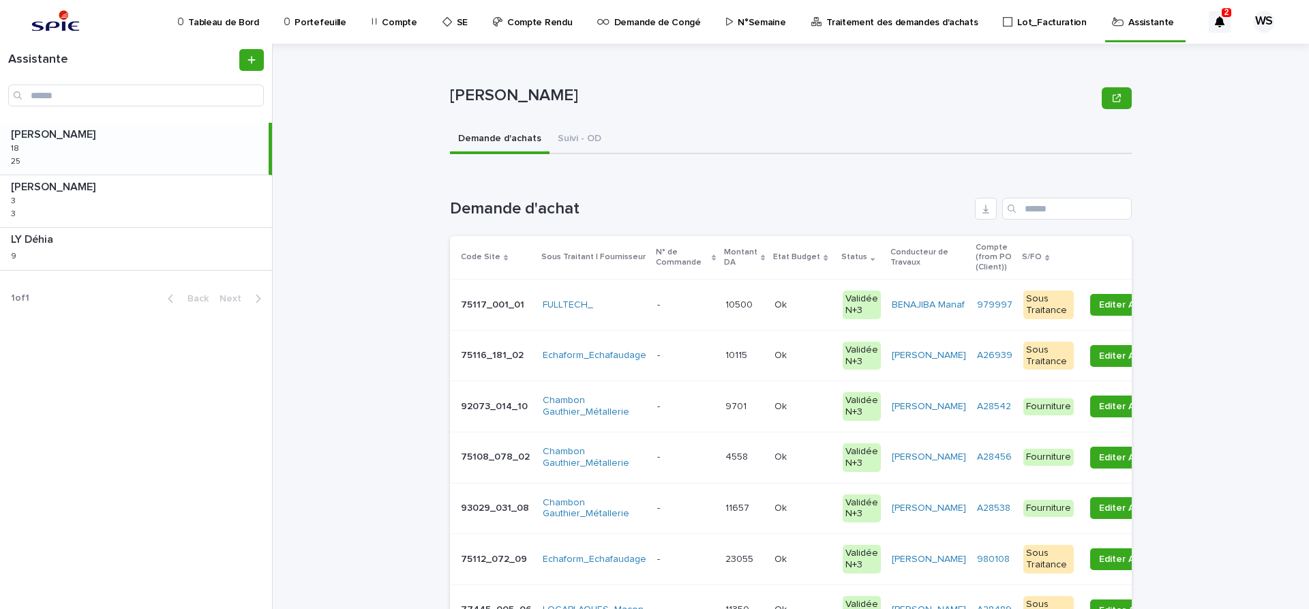
click at [691, 356] on p at bounding box center [685, 356] width 57 height 12
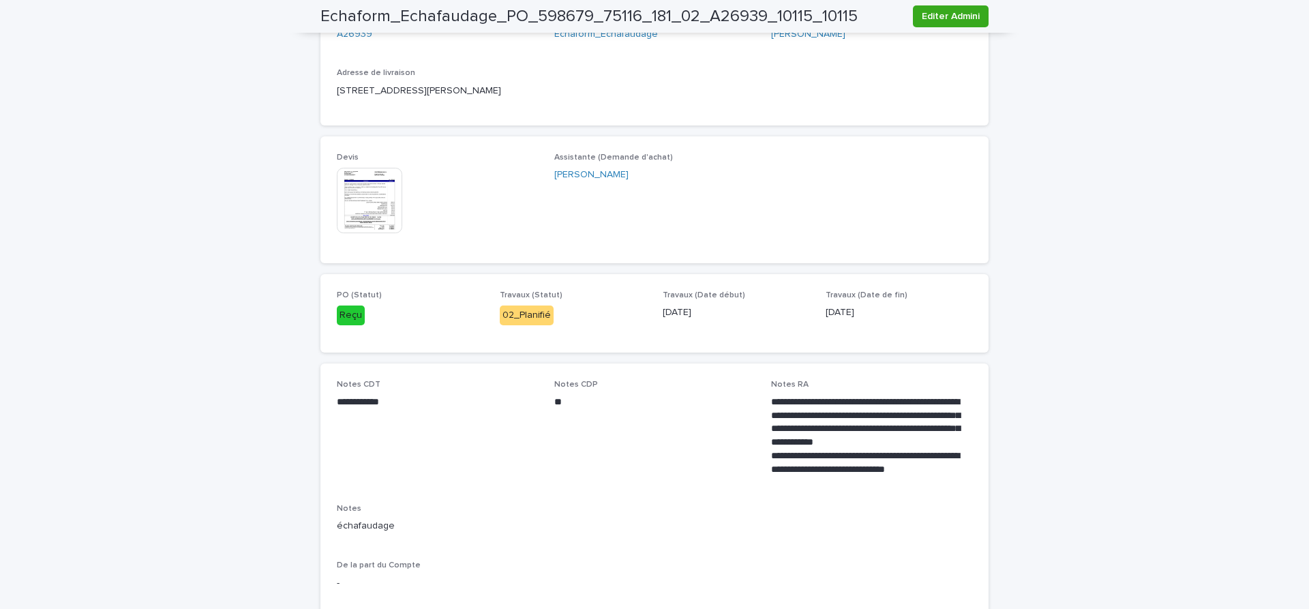
scroll to position [630, 0]
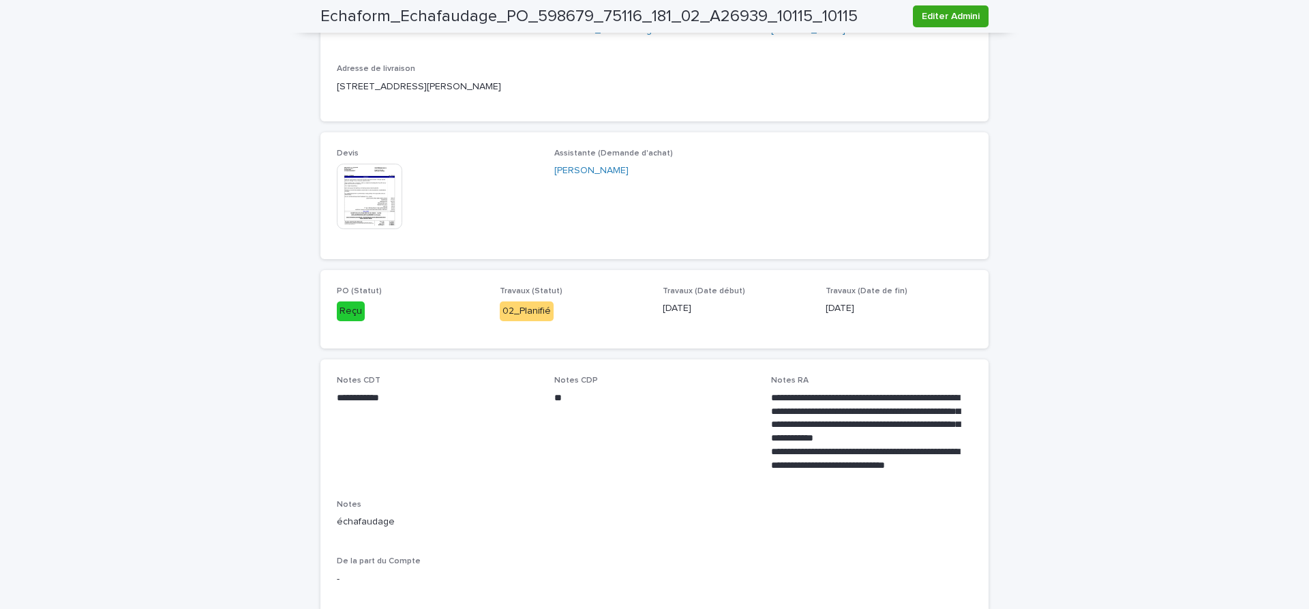
click at [370, 201] on img at bounding box center [369, 196] width 65 height 65
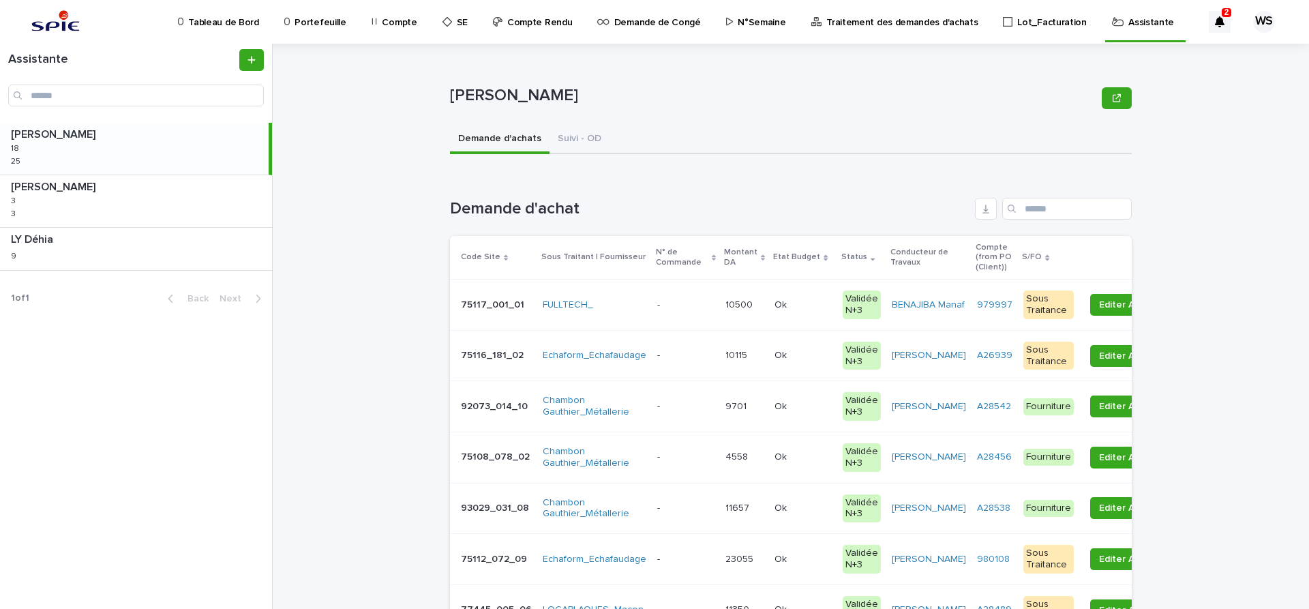
click at [696, 359] on p at bounding box center [685, 356] width 57 height 12
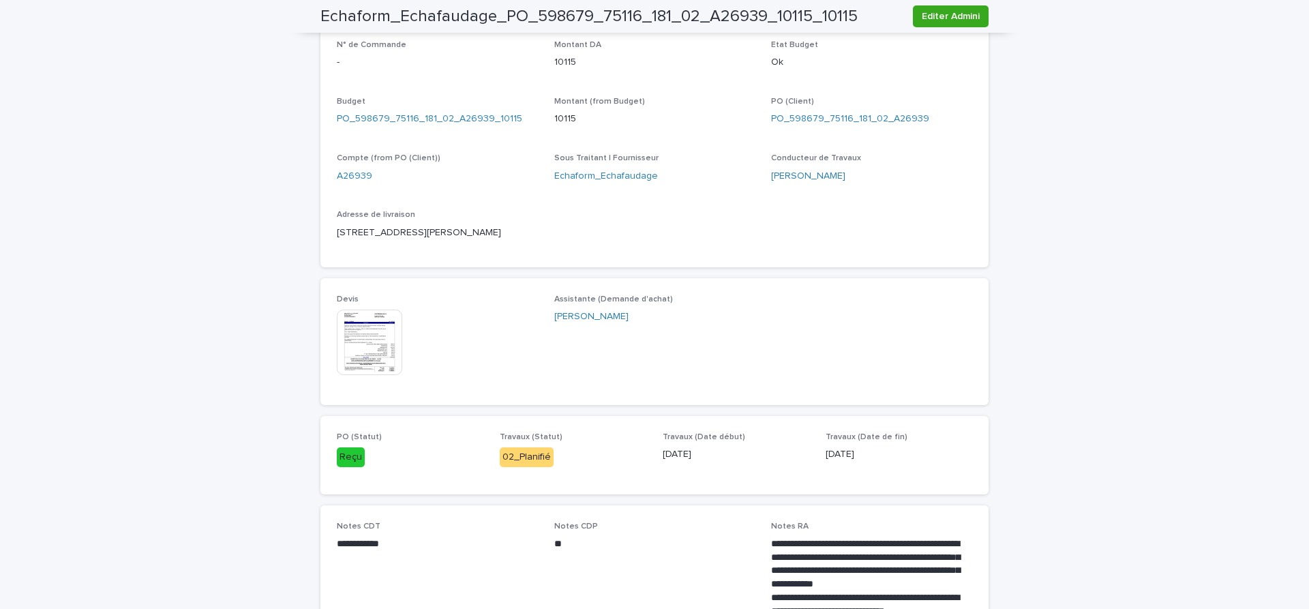
scroll to position [516, 0]
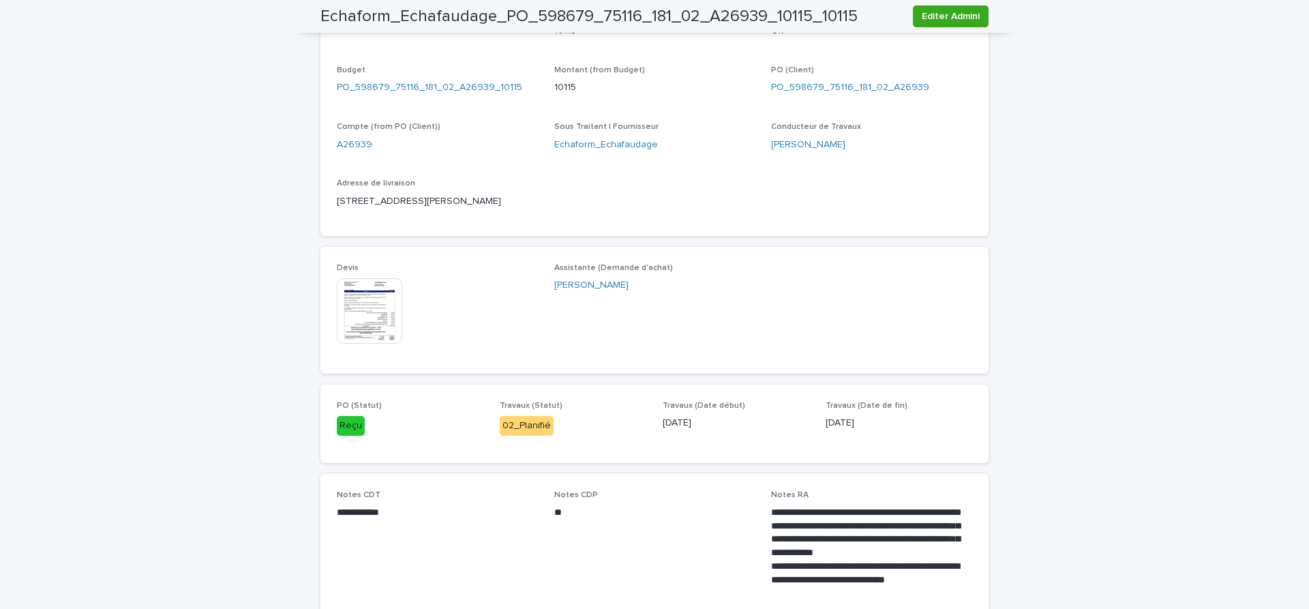
click at [372, 305] on img at bounding box center [369, 310] width 65 height 65
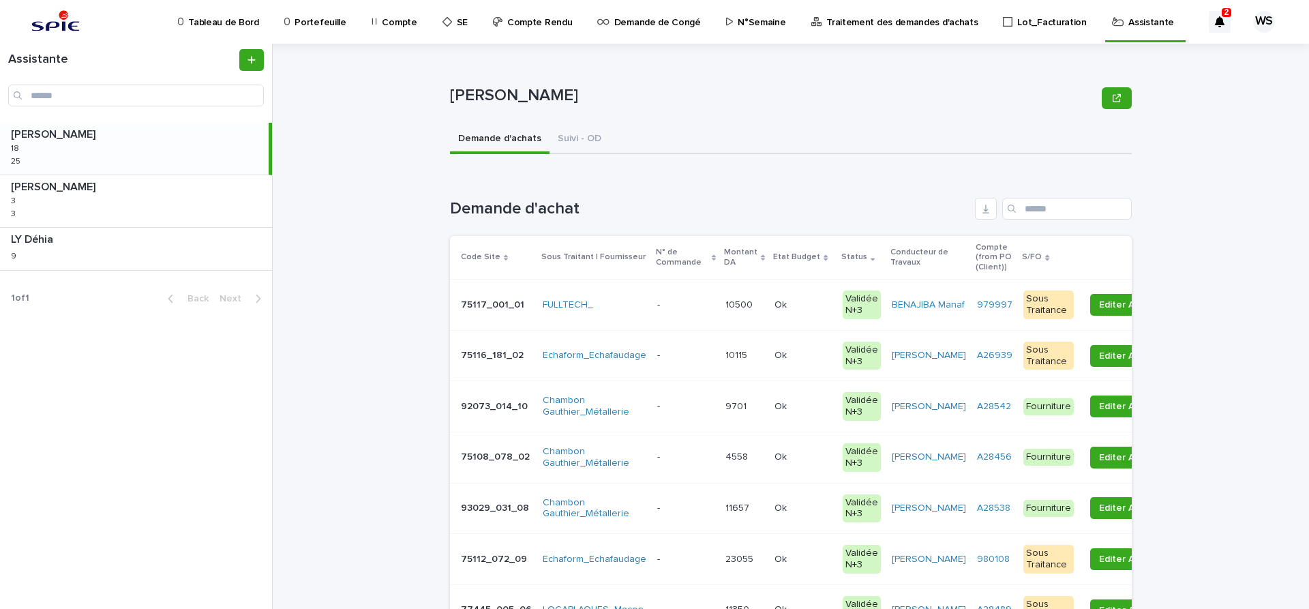
click at [684, 358] on p at bounding box center [685, 356] width 57 height 12
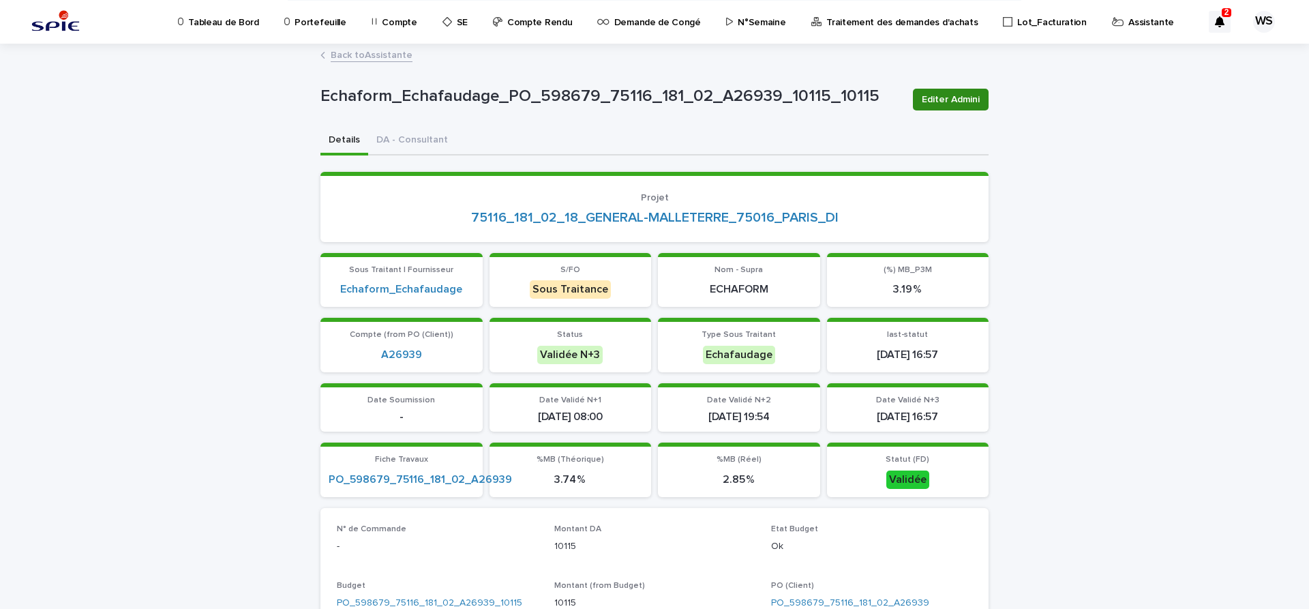
click at [941, 98] on span "Editer Admini" at bounding box center [951, 100] width 58 height 14
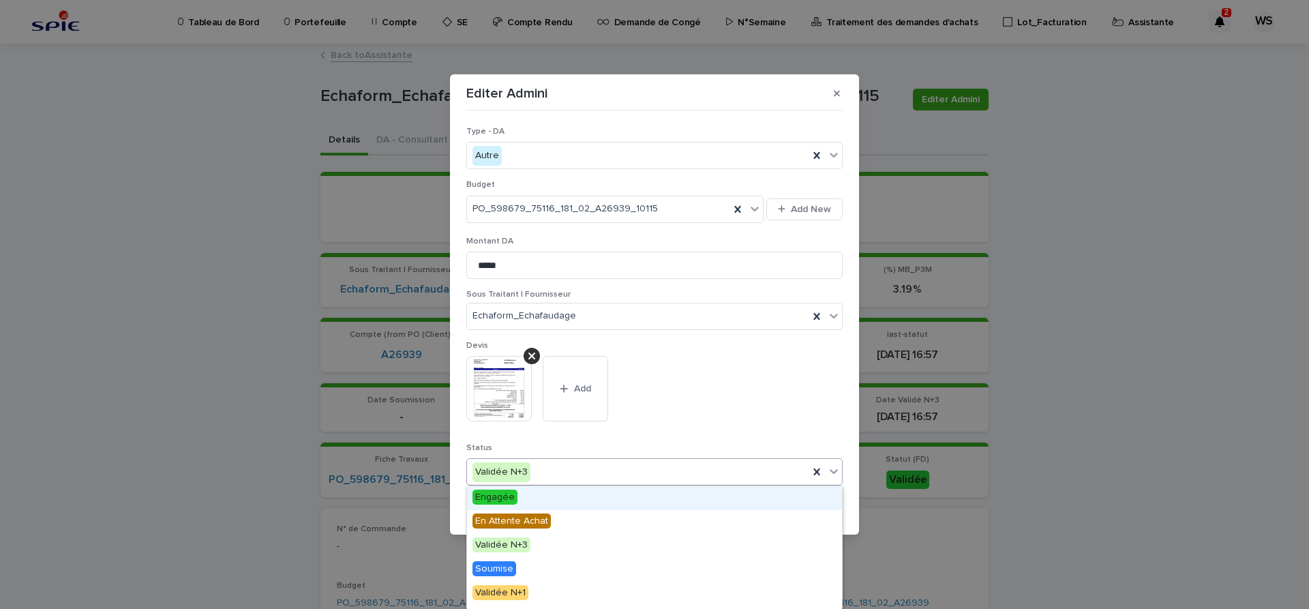
click at [837, 471] on icon at bounding box center [834, 472] width 8 height 5
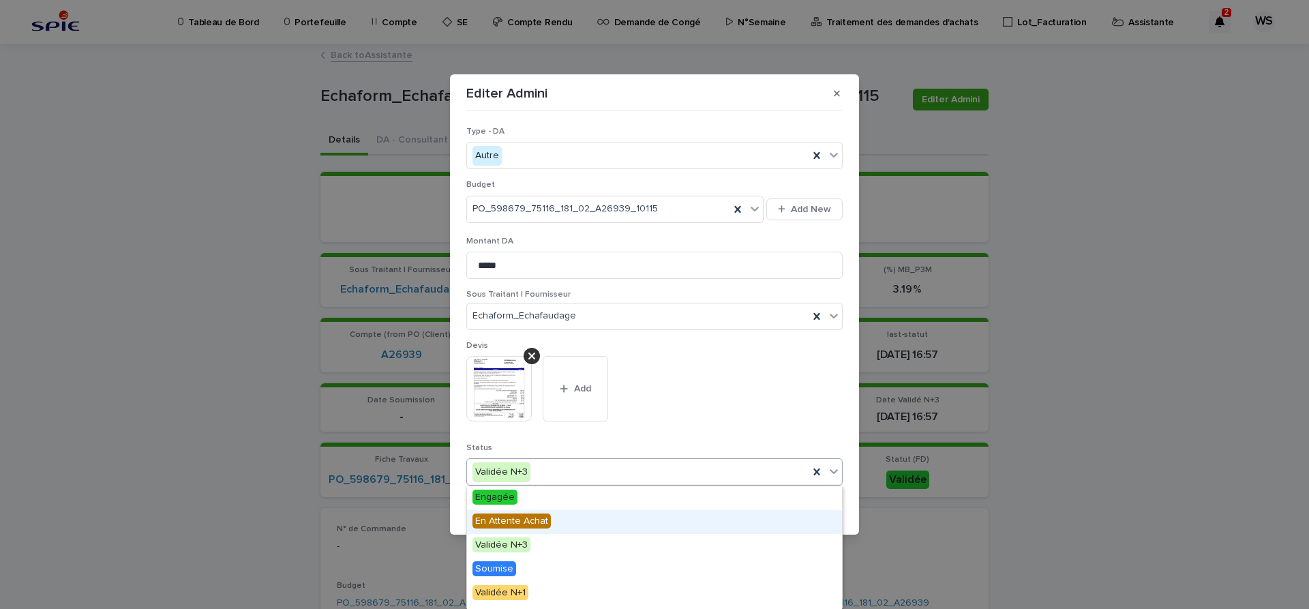
scroll to position [163, 0]
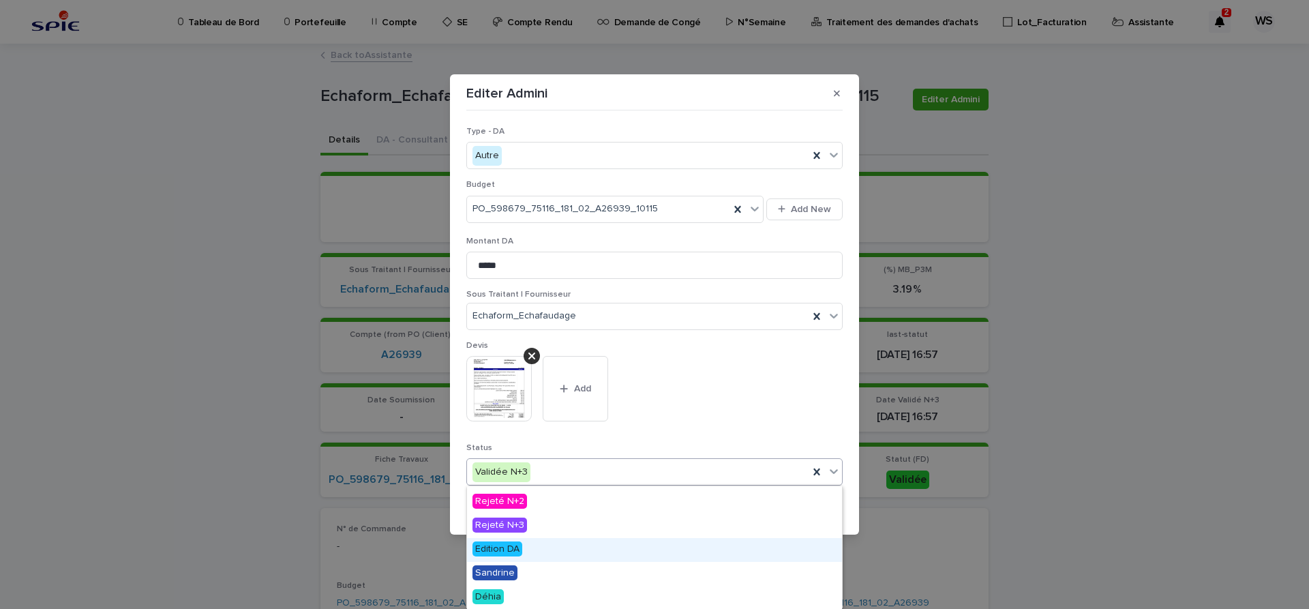
click at [505, 548] on span "Edition DA" at bounding box center [498, 548] width 50 height 15
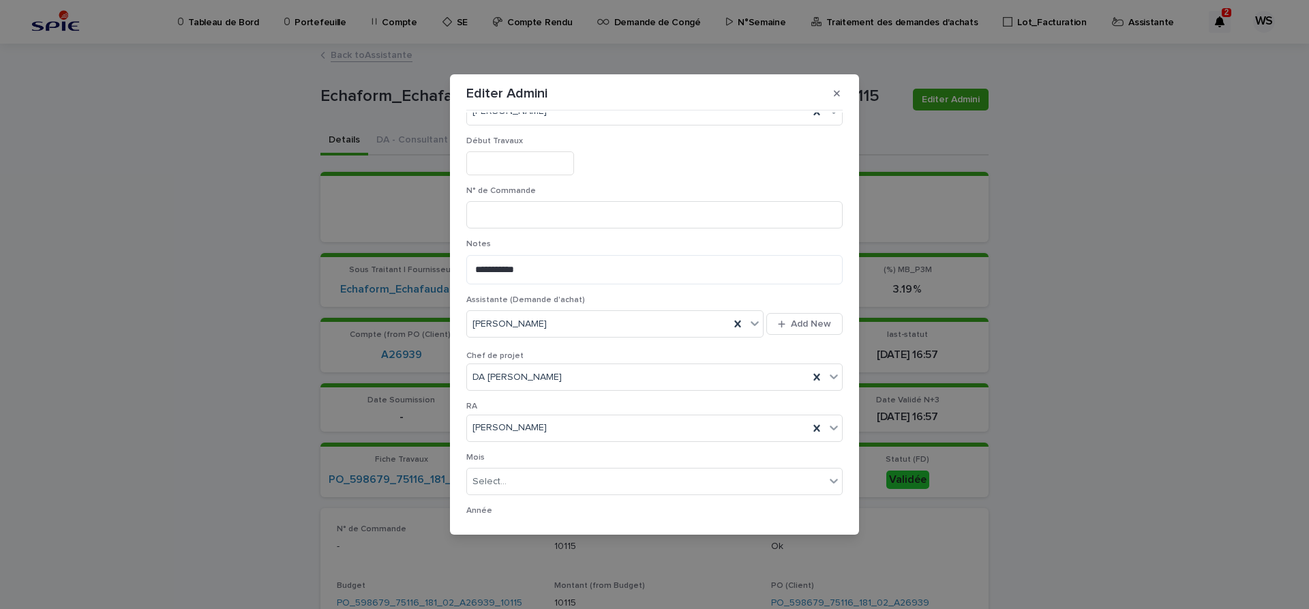
scroll to position [706, 0]
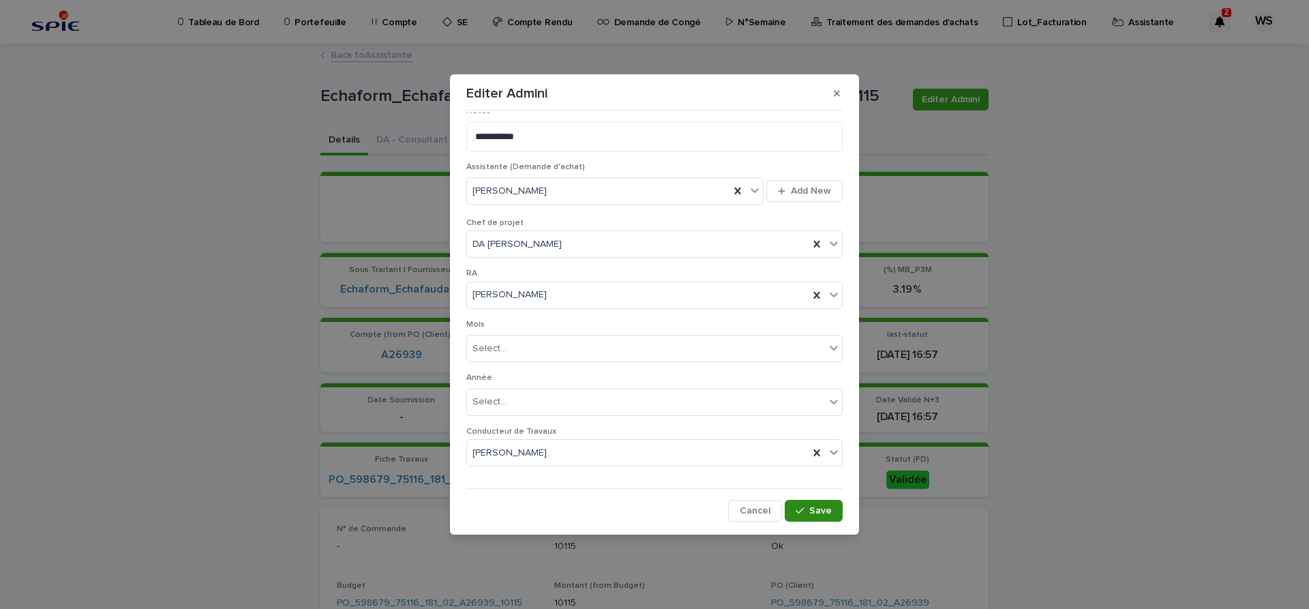
click at [831, 511] on span "Save" at bounding box center [820, 511] width 23 height 10
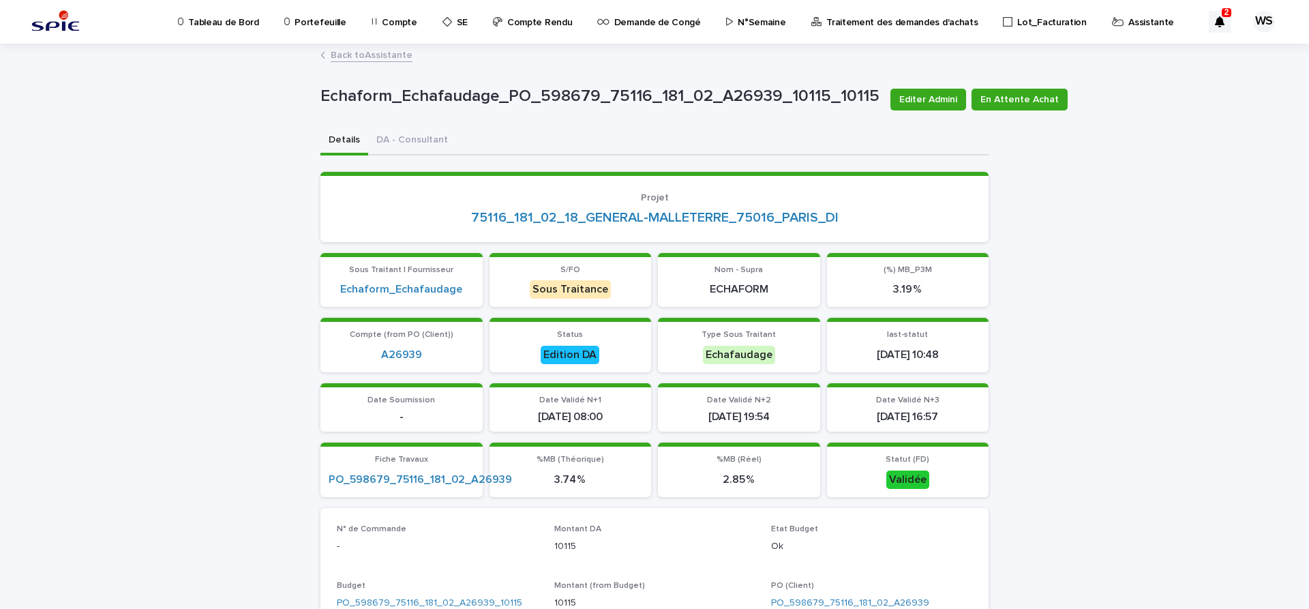
click at [386, 57] on link "Back to Assistante" at bounding box center [372, 54] width 82 height 16
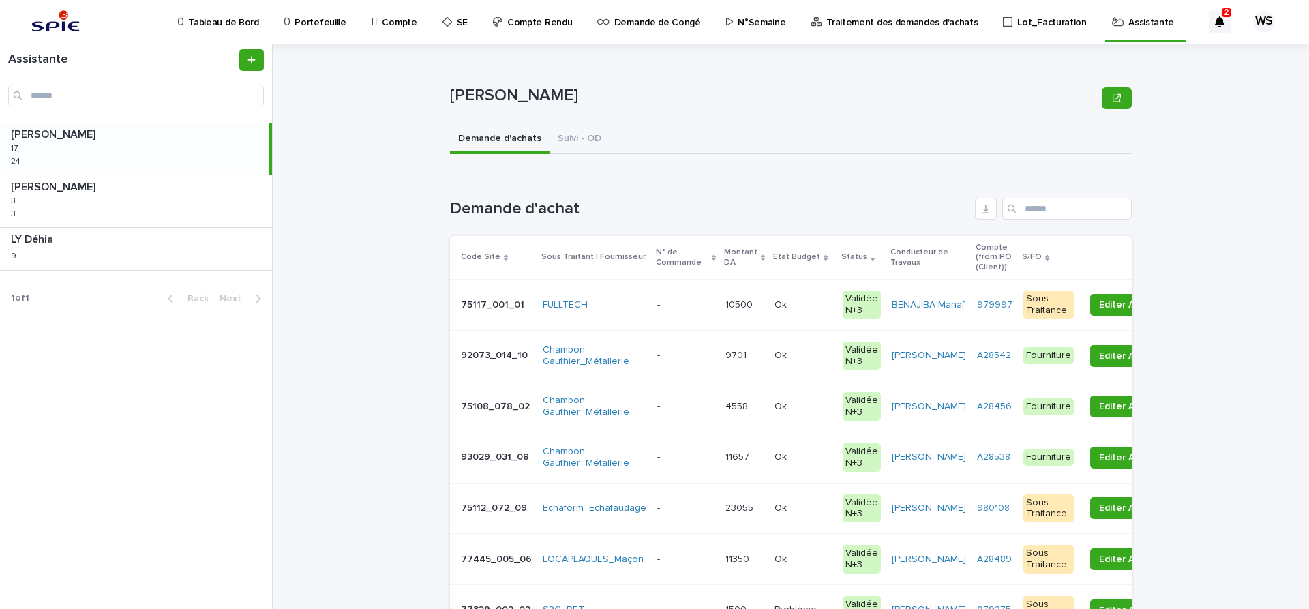
click at [674, 358] on p at bounding box center [685, 356] width 57 height 12
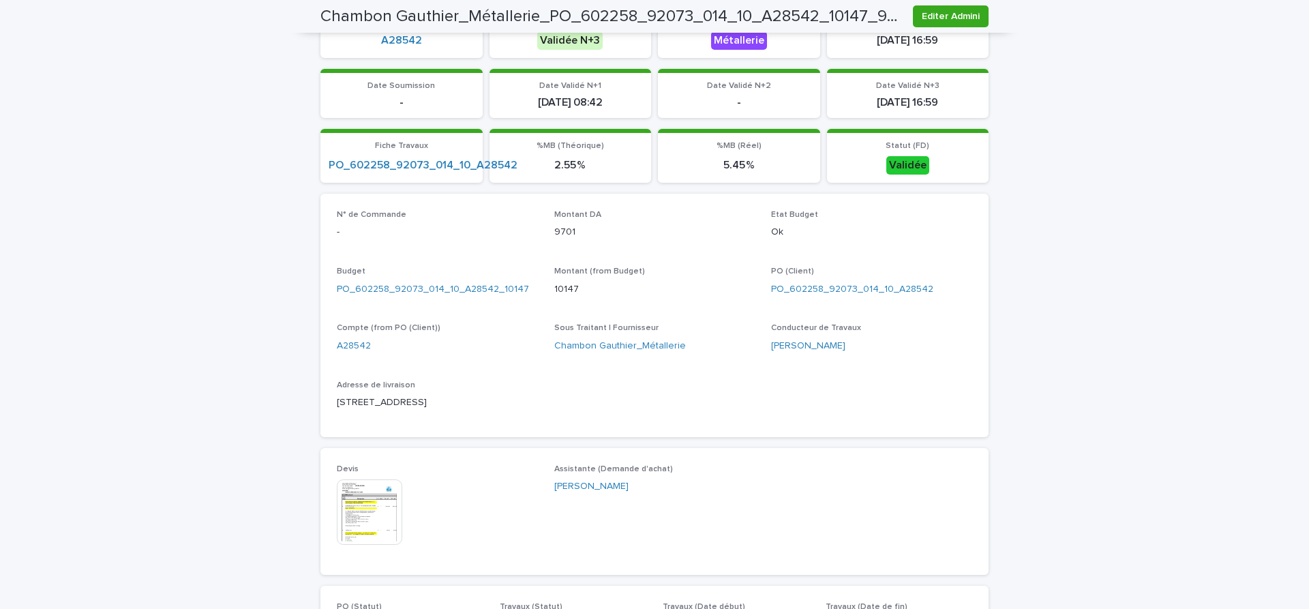
scroll to position [401, 0]
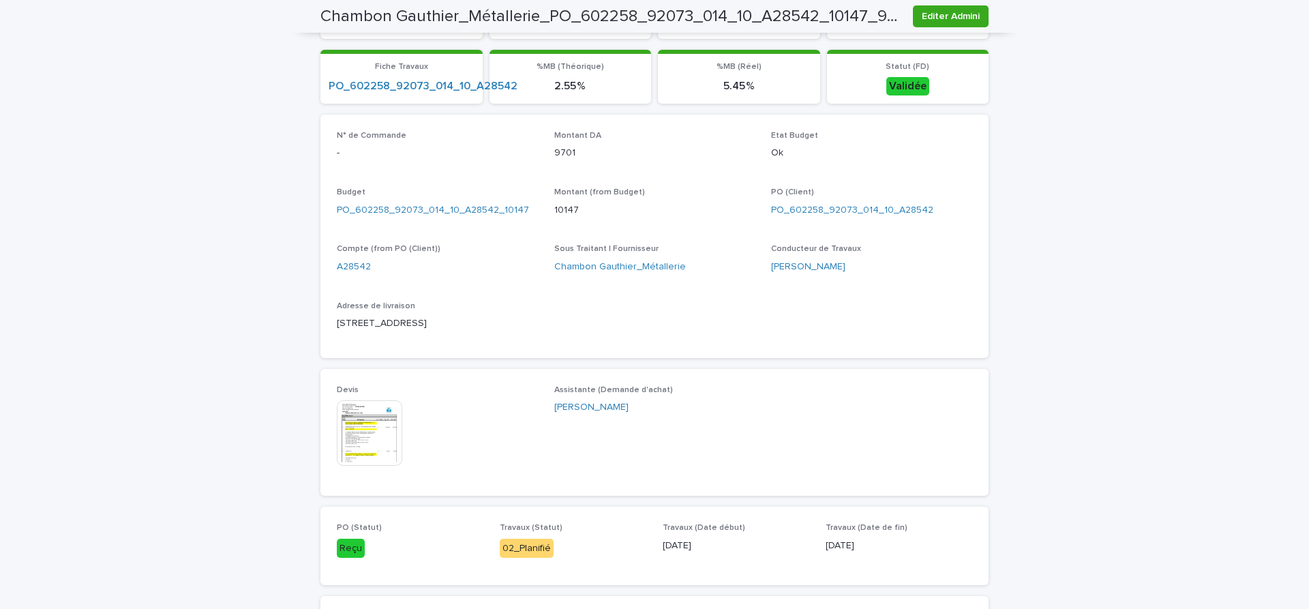
click at [378, 438] on img at bounding box center [369, 432] width 65 height 65
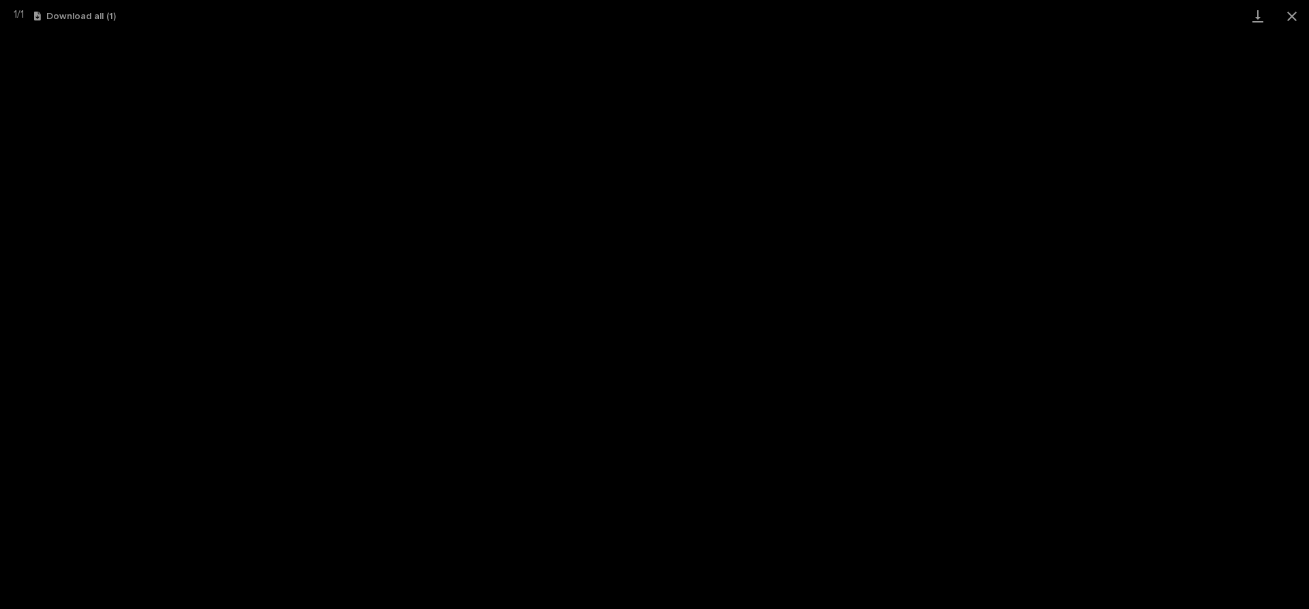
scroll to position [629, 0]
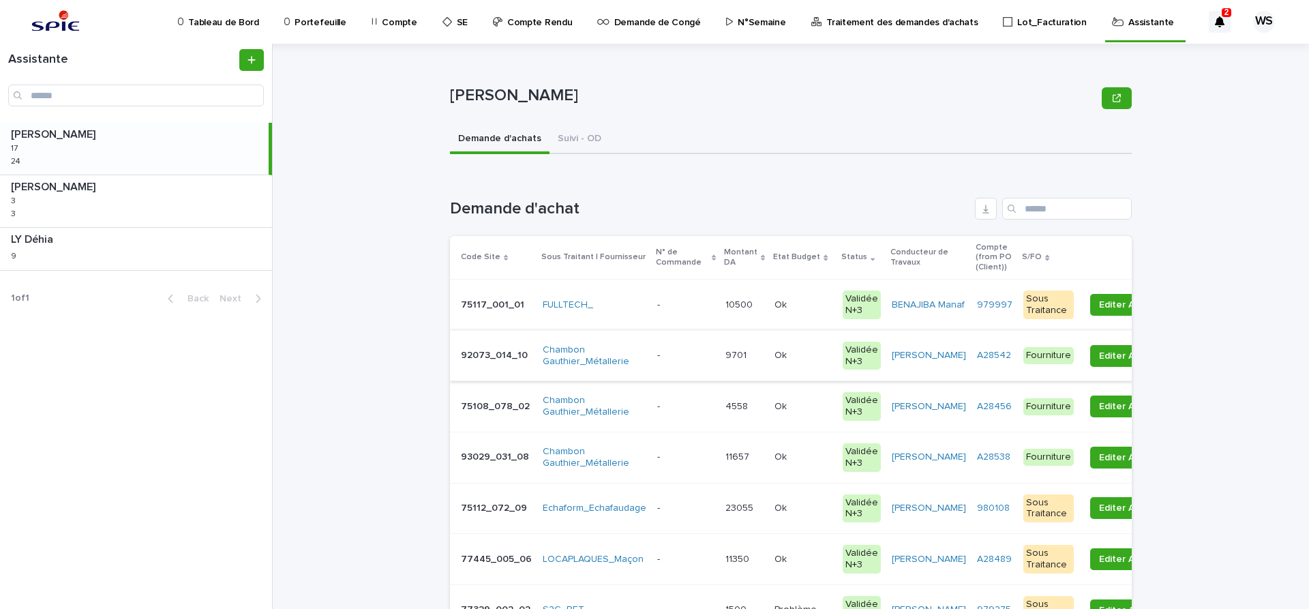
click at [687, 359] on p at bounding box center [685, 356] width 57 height 12
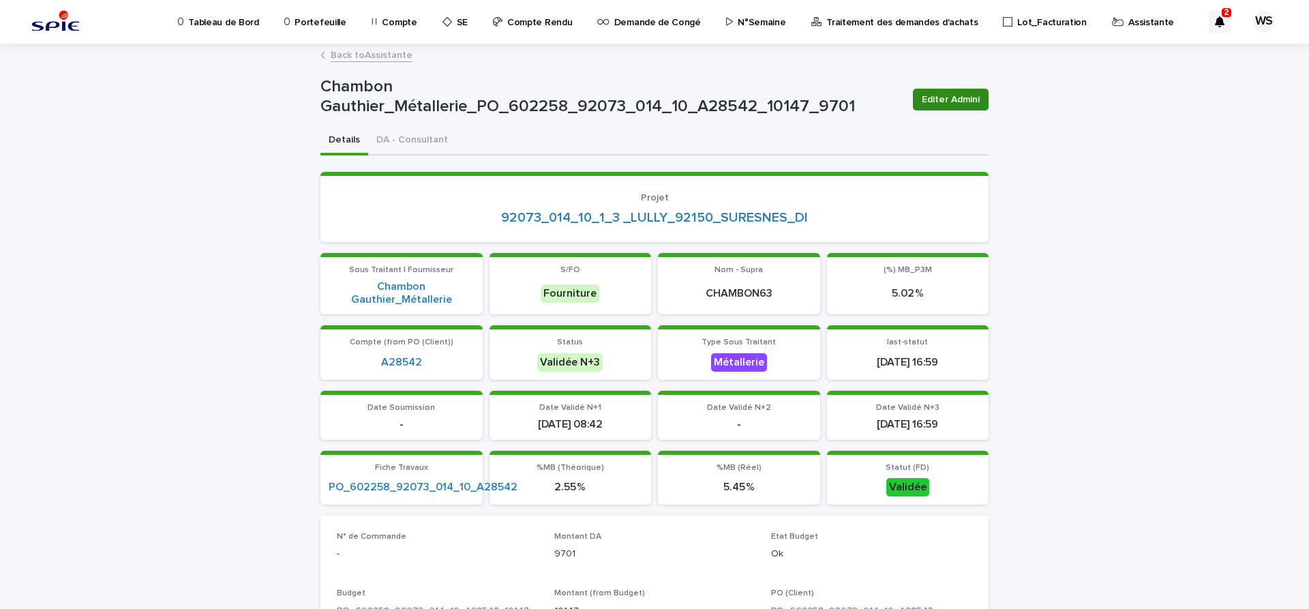
click at [972, 97] on span "Editer Admini" at bounding box center [951, 100] width 58 height 14
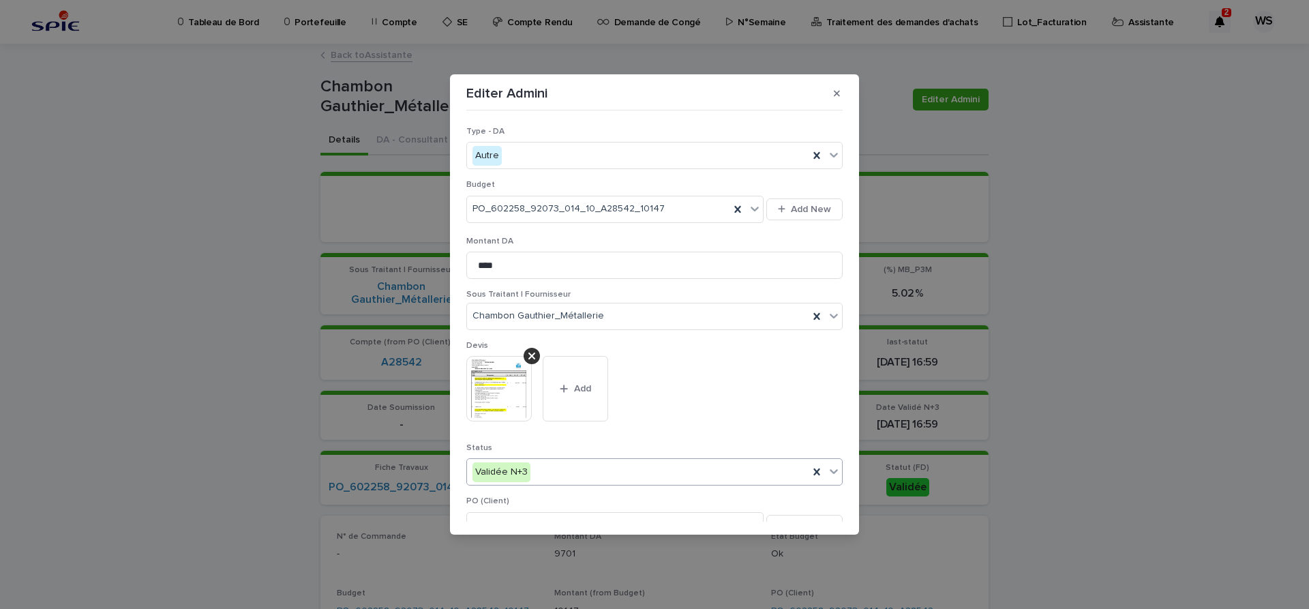
click at [835, 472] on icon at bounding box center [834, 472] width 8 height 5
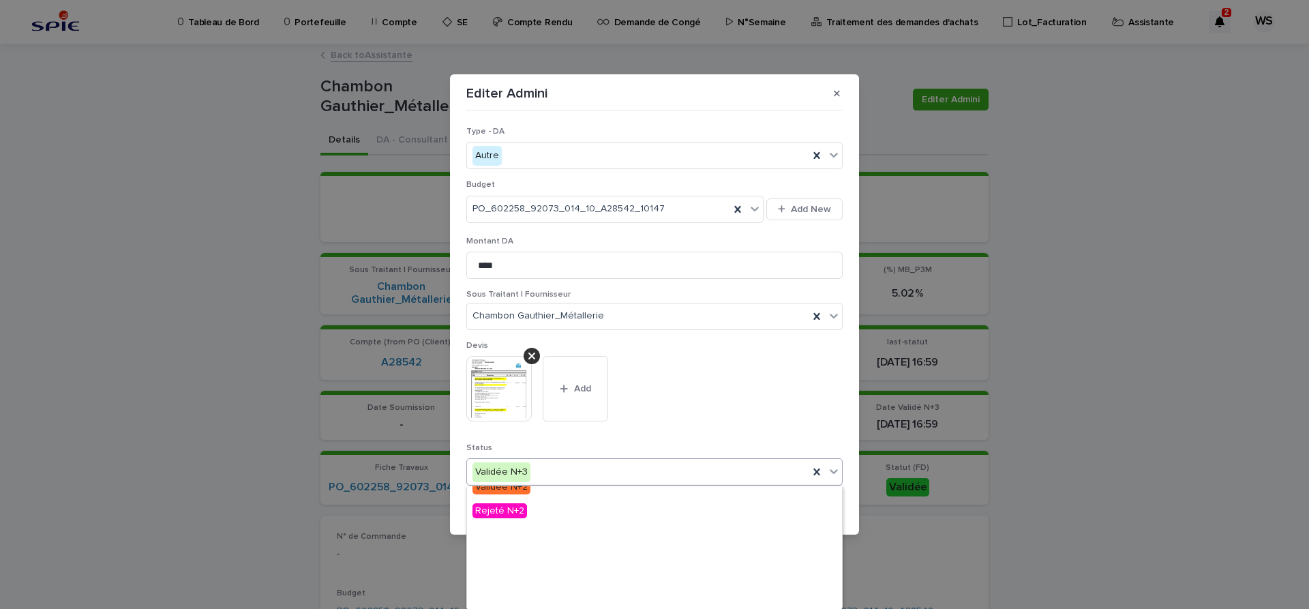
scroll to position [163, 0]
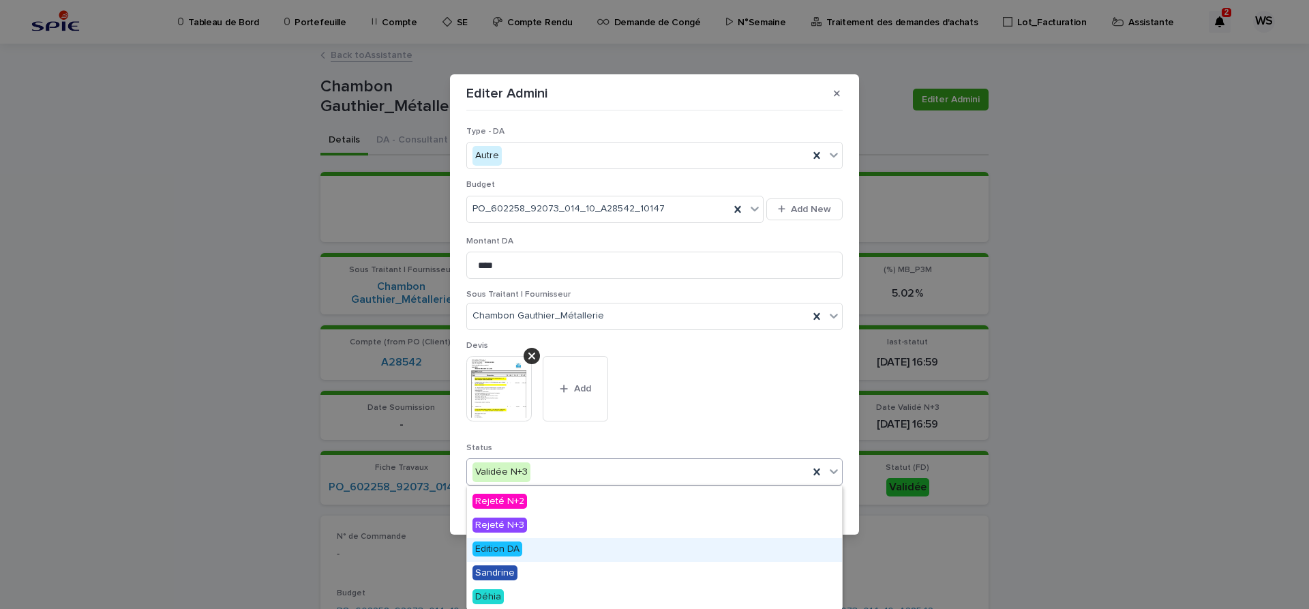
click at [503, 549] on span "Edition DA" at bounding box center [498, 548] width 50 height 15
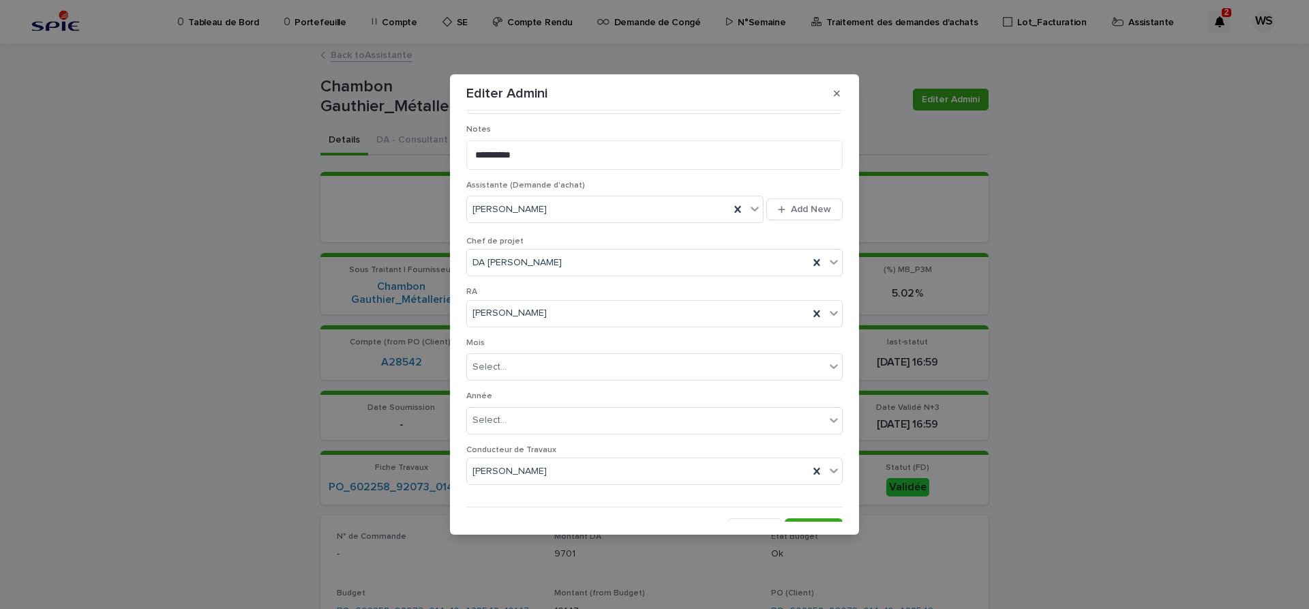
scroll to position [706, 0]
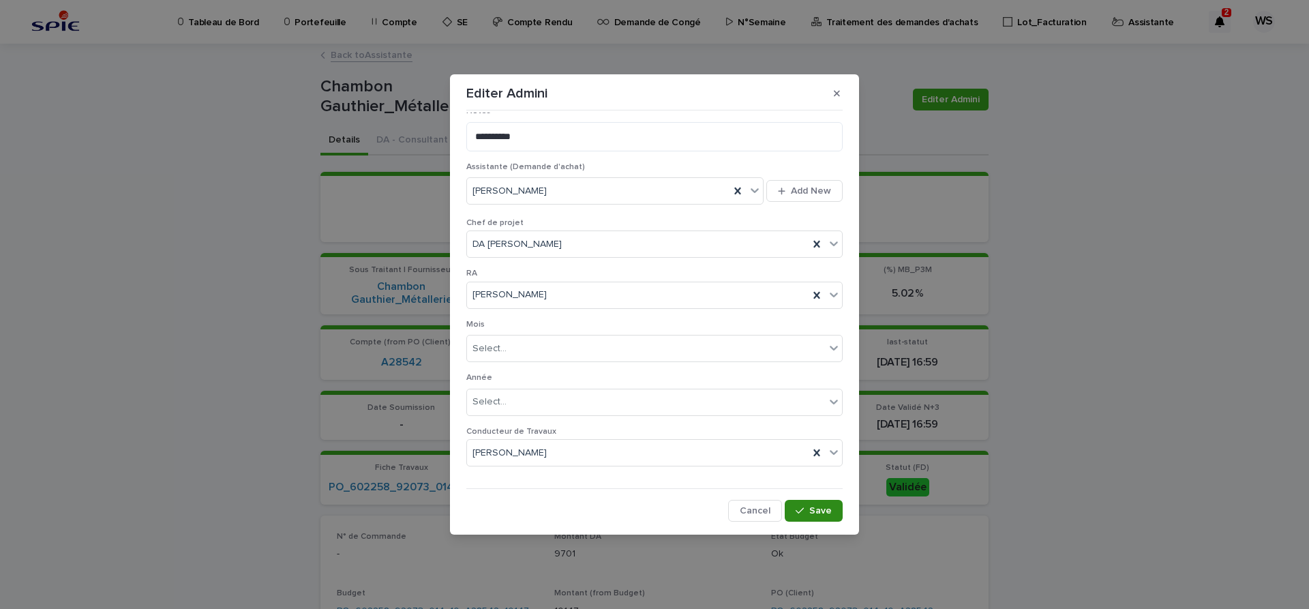
click at [821, 511] on span "Save" at bounding box center [820, 511] width 23 height 10
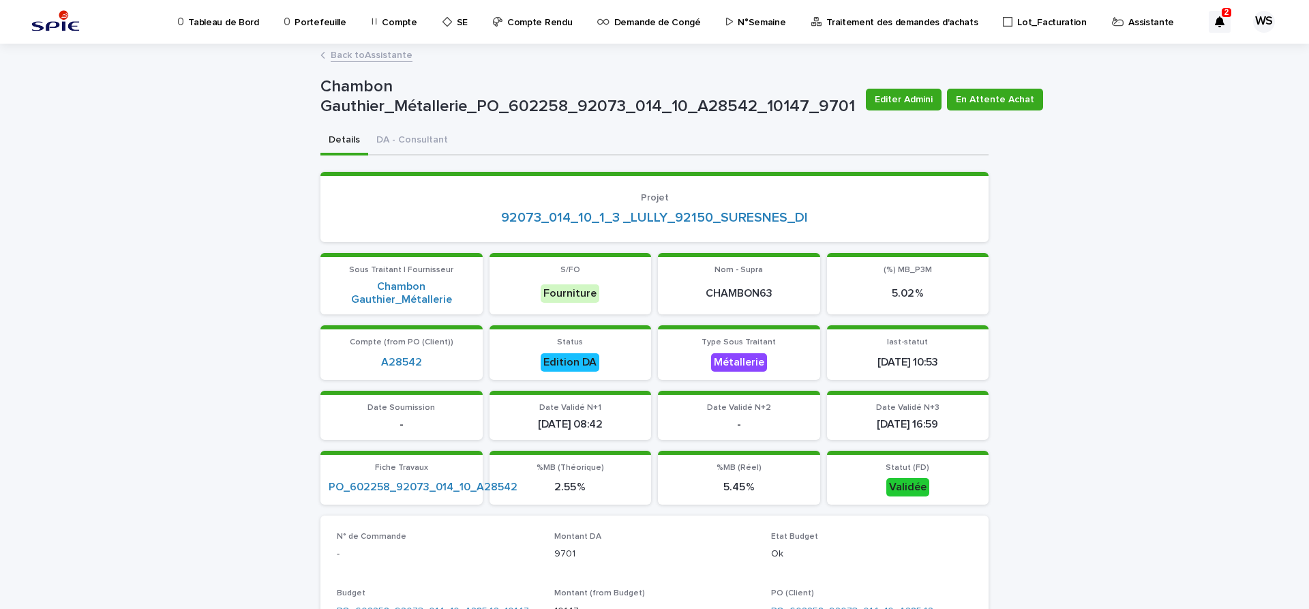
click at [386, 54] on link "Back to Assistante" at bounding box center [372, 54] width 82 height 16
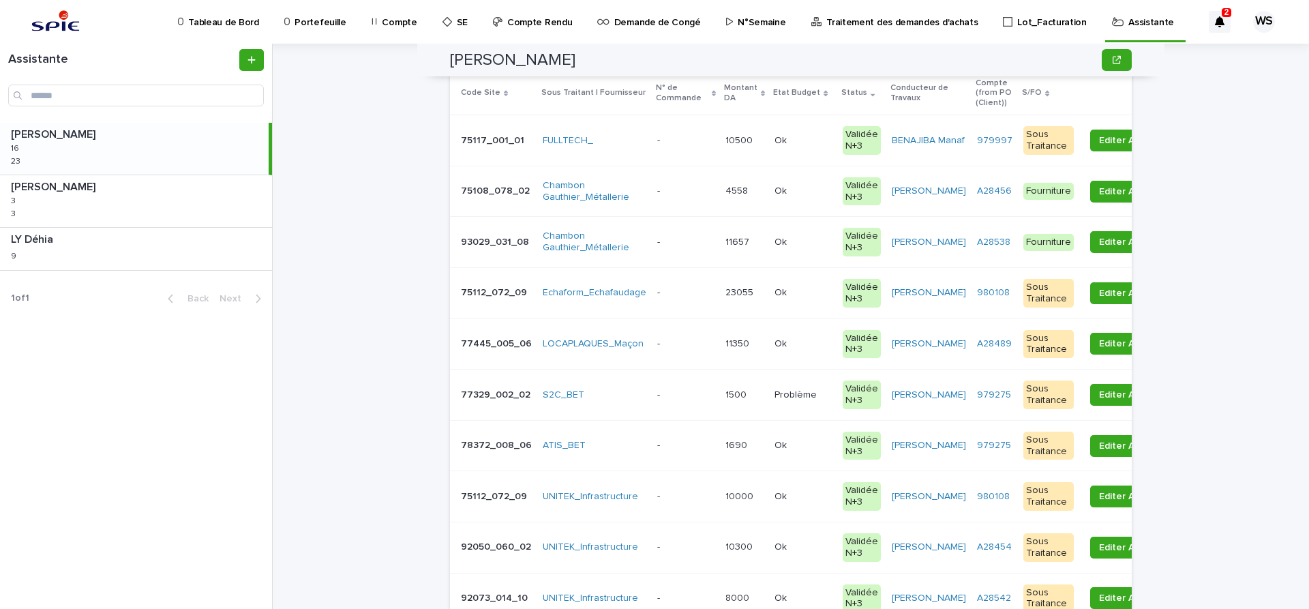
scroll to position [115, 0]
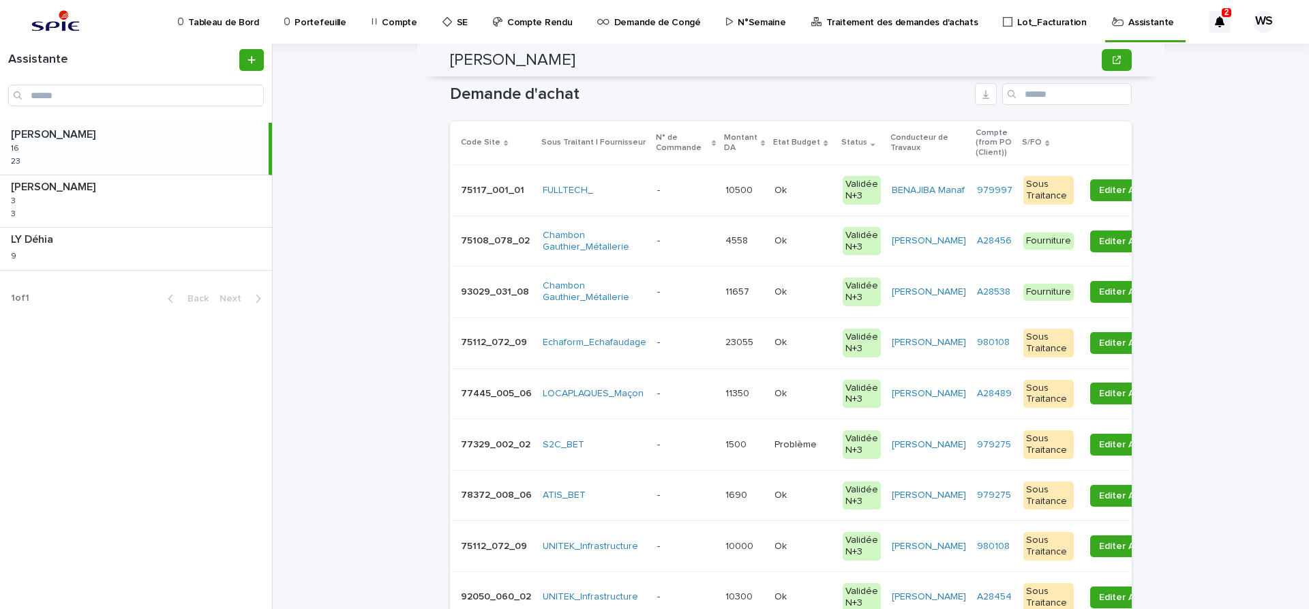
click at [687, 241] on p at bounding box center [685, 241] width 57 height 12
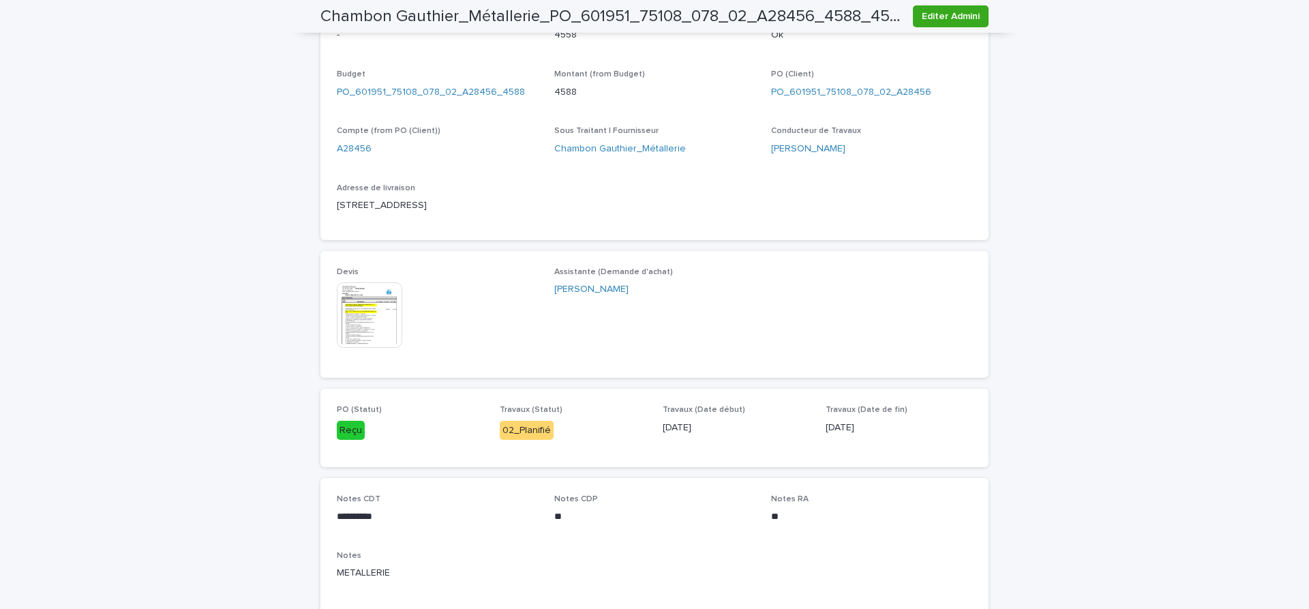
scroll to position [458, 0]
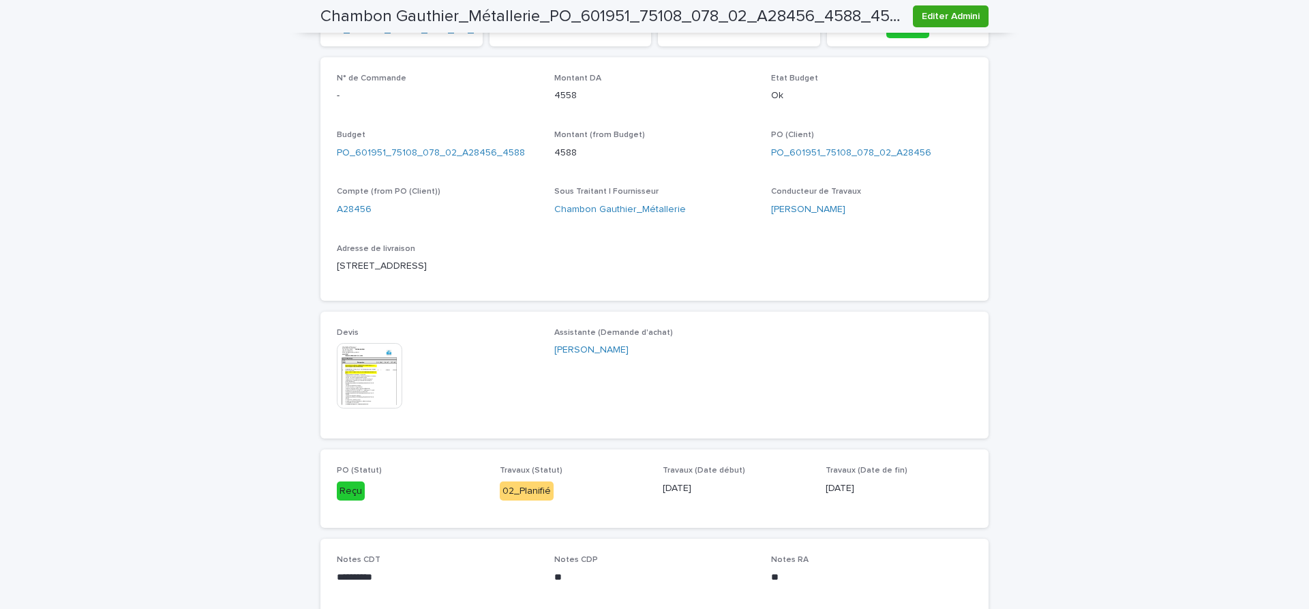
click at [370, 372] on img at bounding box center [369, 375] width 65 height 65
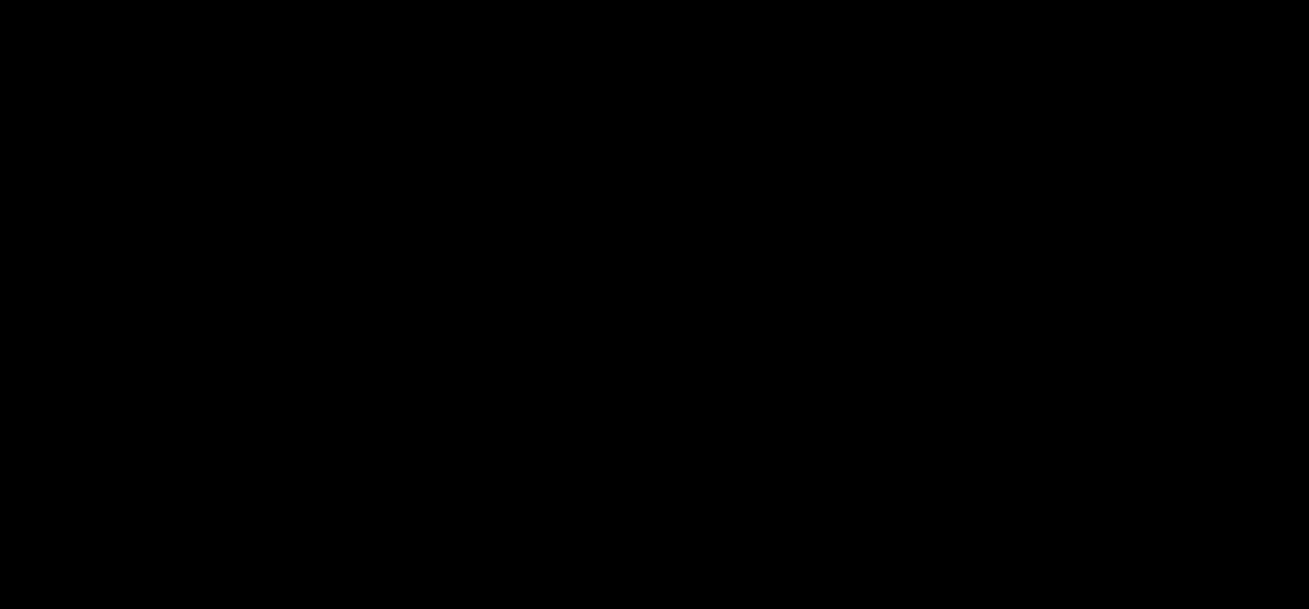
click at [370, 372] on picture at bounding box center [654, 320] width 1309 height 577
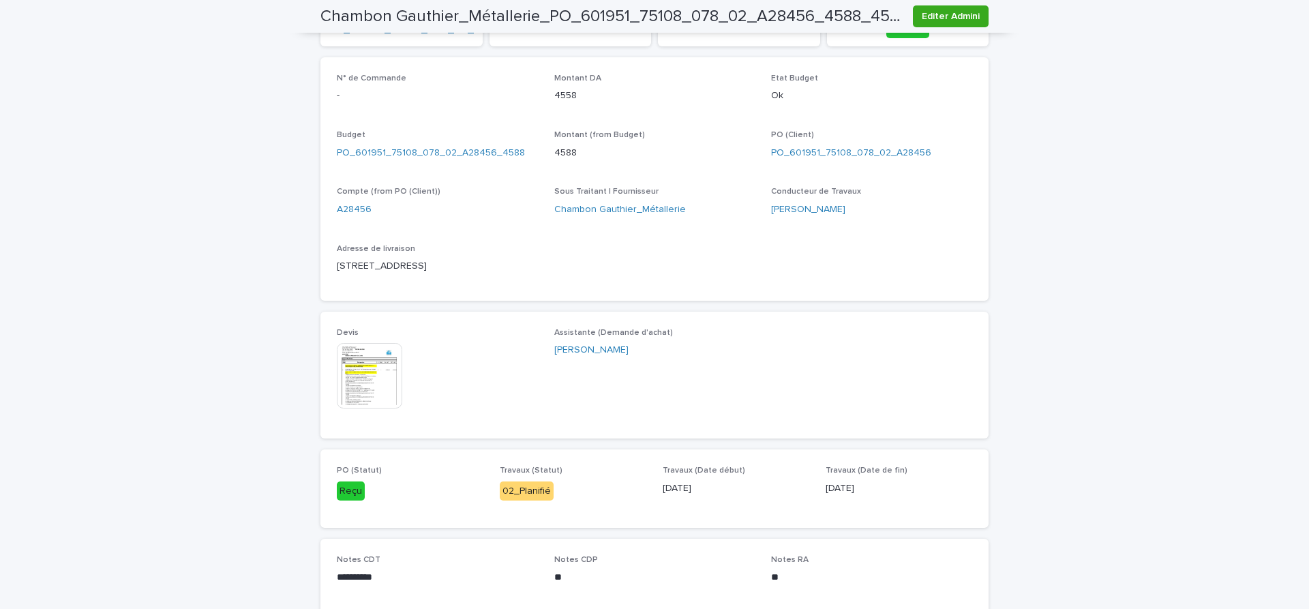
click at [360, 387] on img at bounding box center [369, 375] width 65 height 65
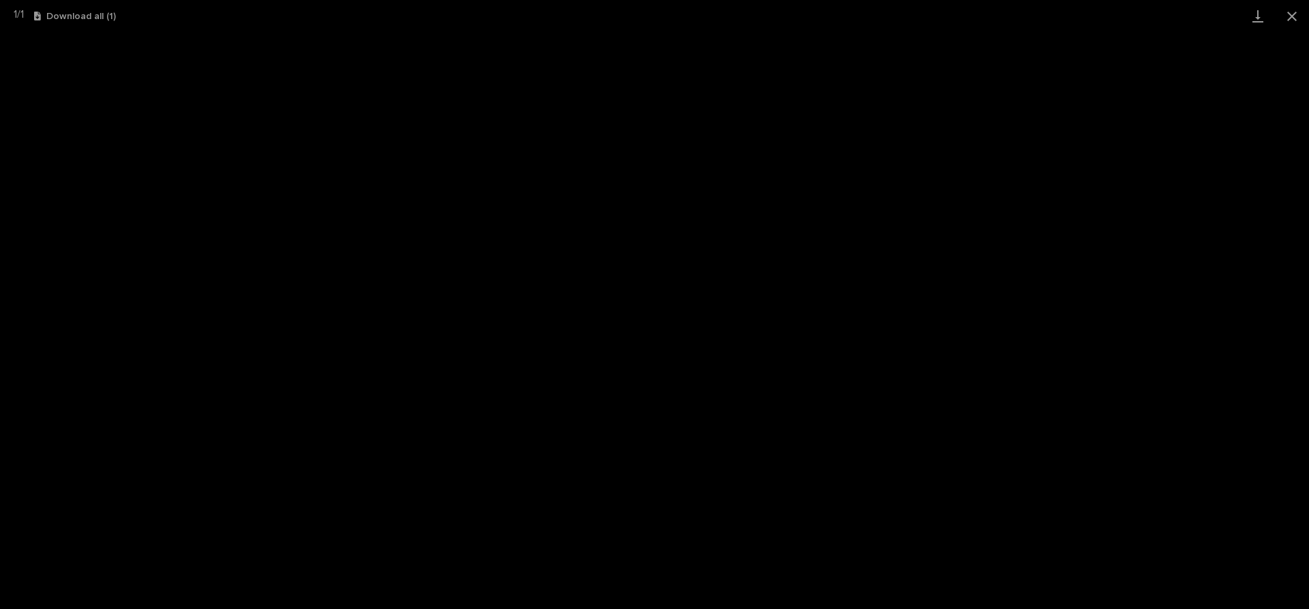
scroll to position [54, 0]
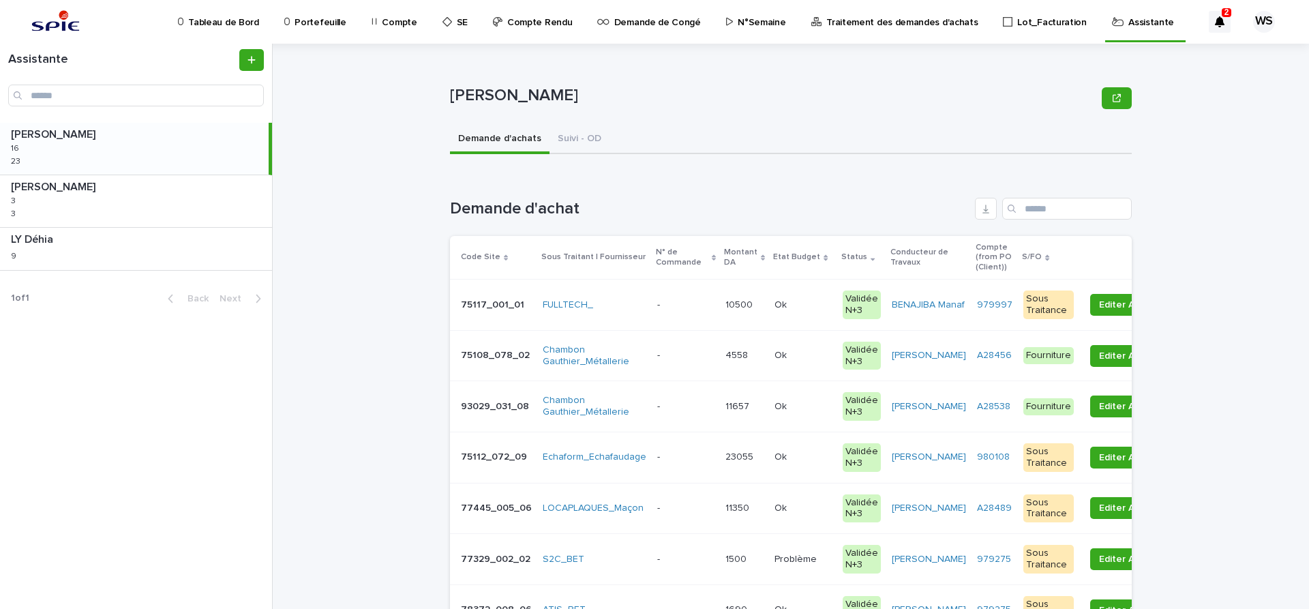
click at [683, 356] on p at bounding box center [685, 356] width 57 height 12
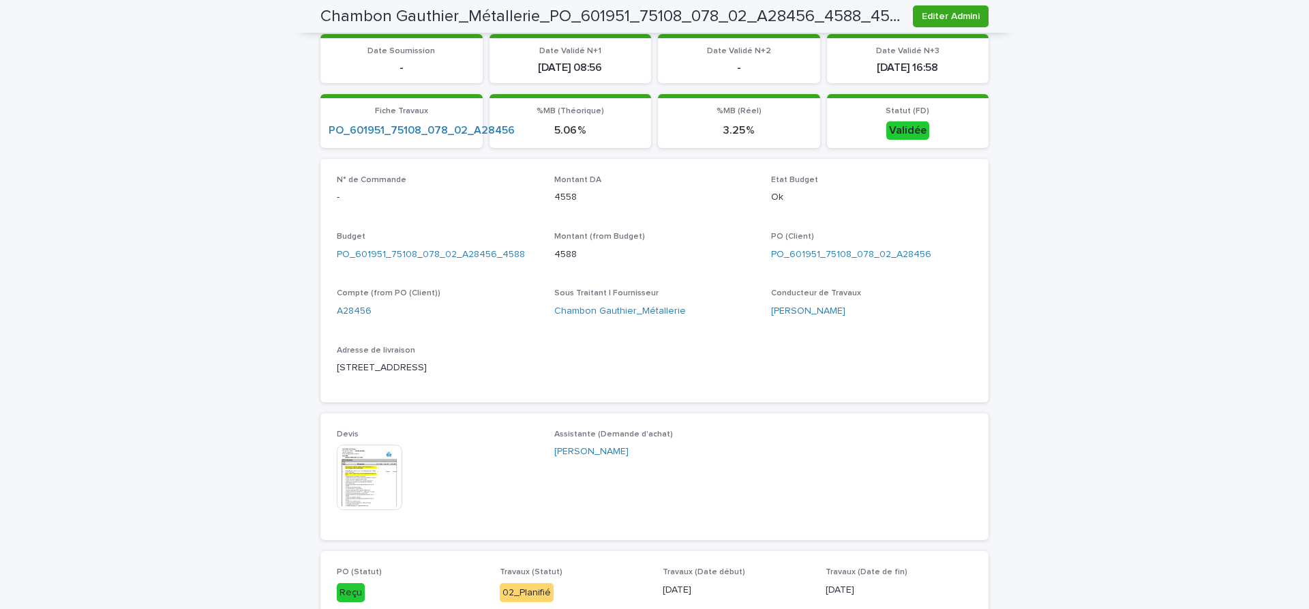
scroll to position [401, 0]
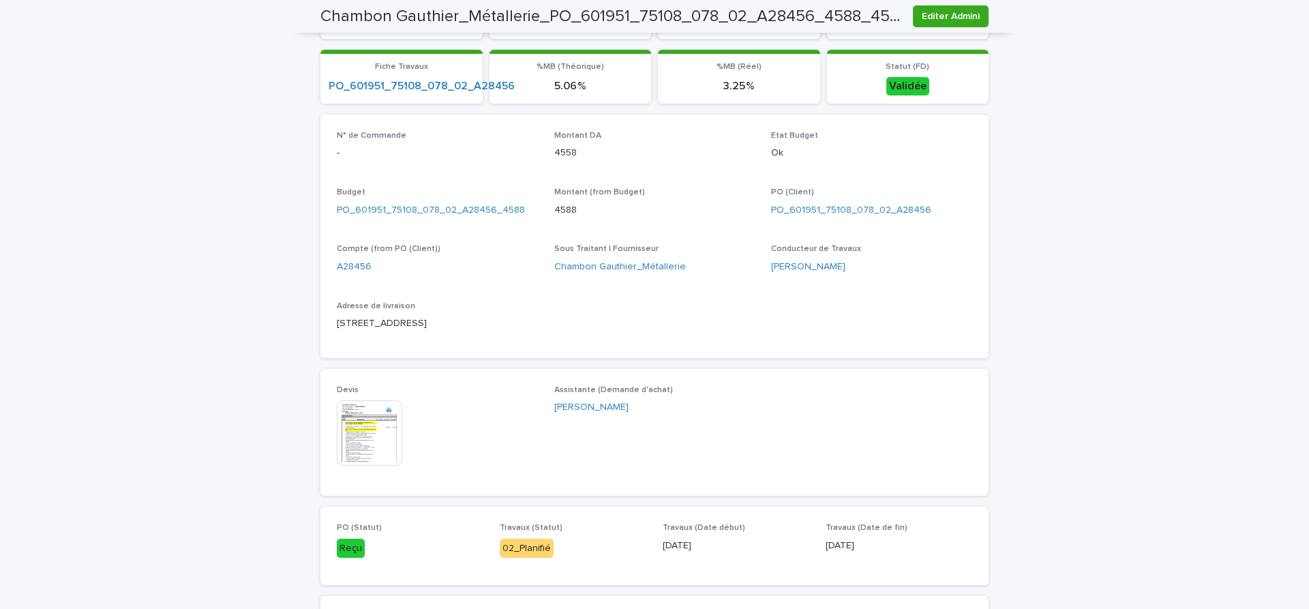
click at [372, 445] on img at bounding box center [369, 432] width 65 height 65
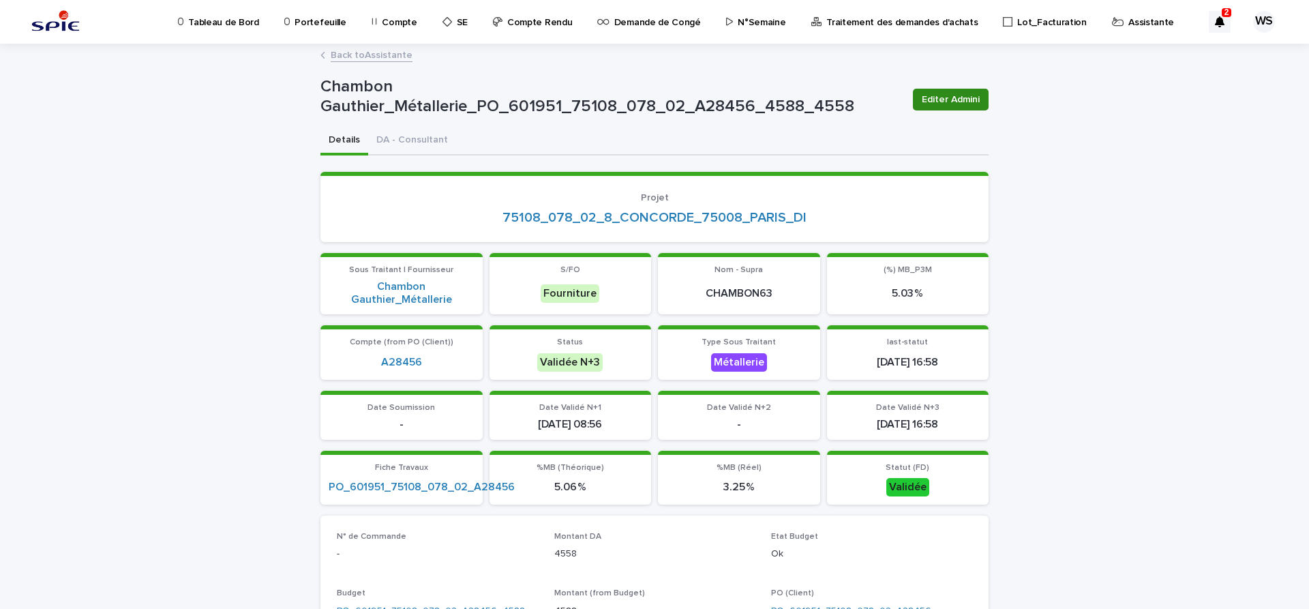
click at [961, 98] on span "Editer Admini" at bounding box center [951, 100] width 58 height 14
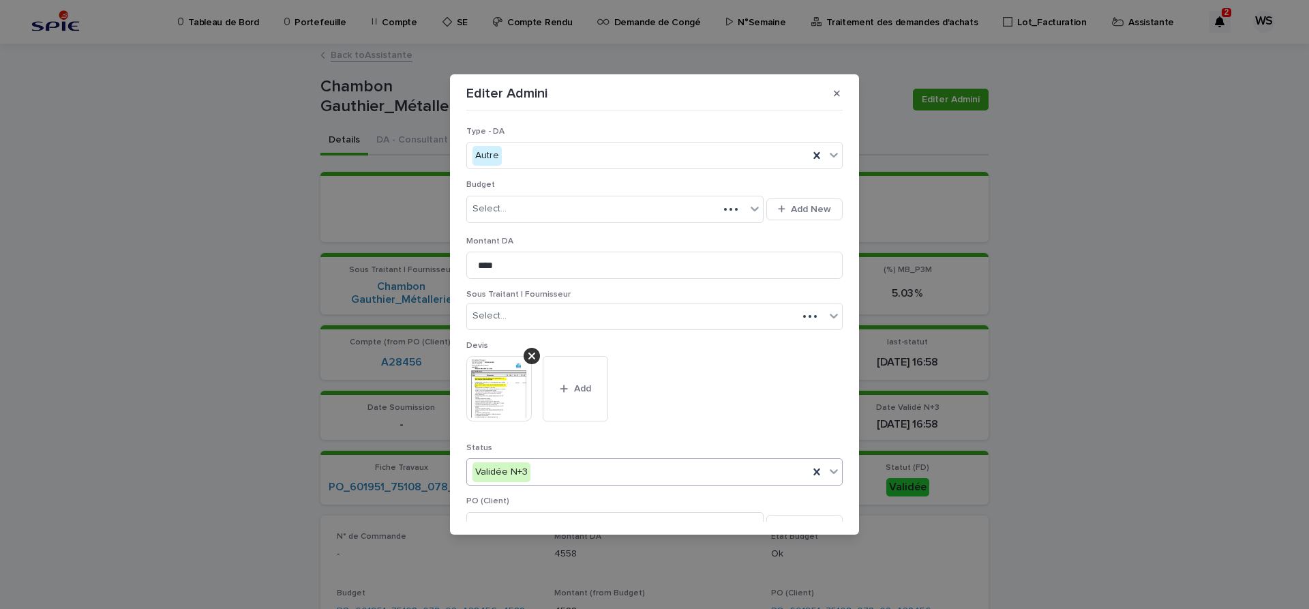
click at [836, 470] on icon at bounding box center [834, 472] width 8 height 5
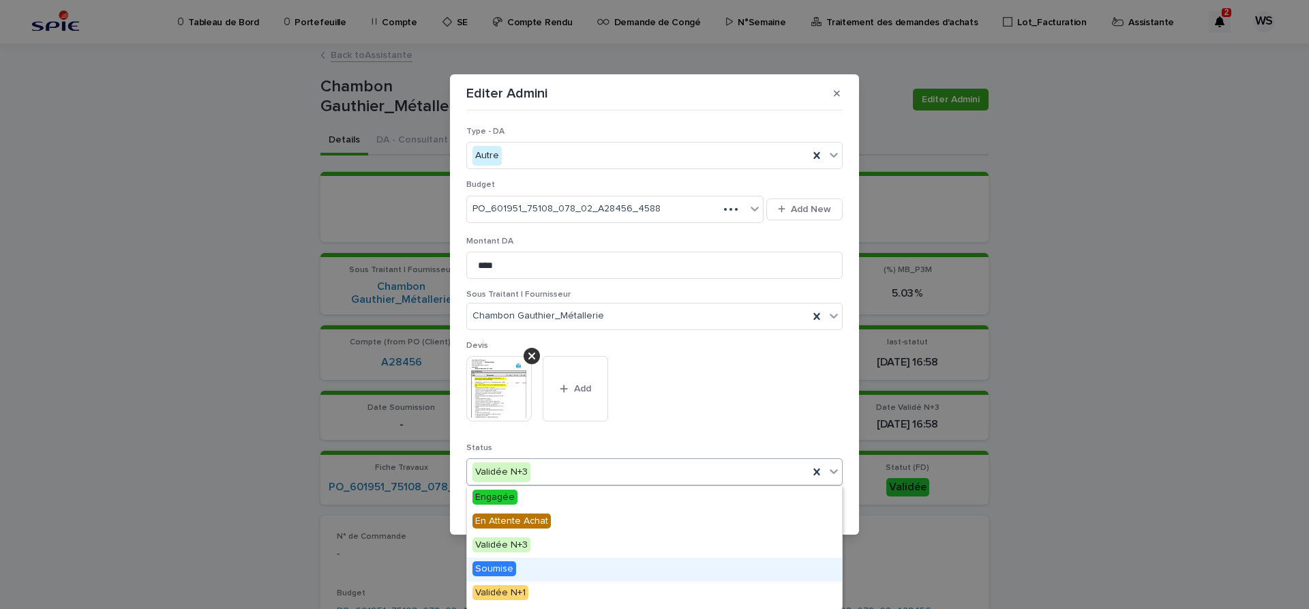
scroll to position [163, 0]
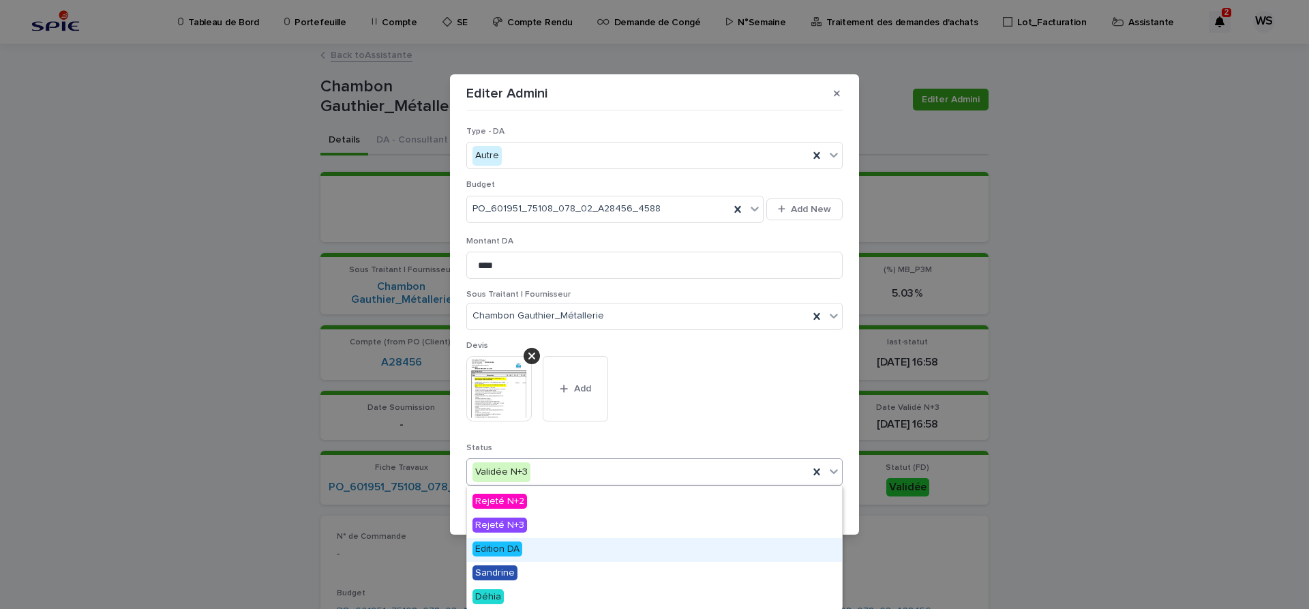
click at [498, 547] on span "Edition DA" at bounding box center [498, 548] width 50 height 15
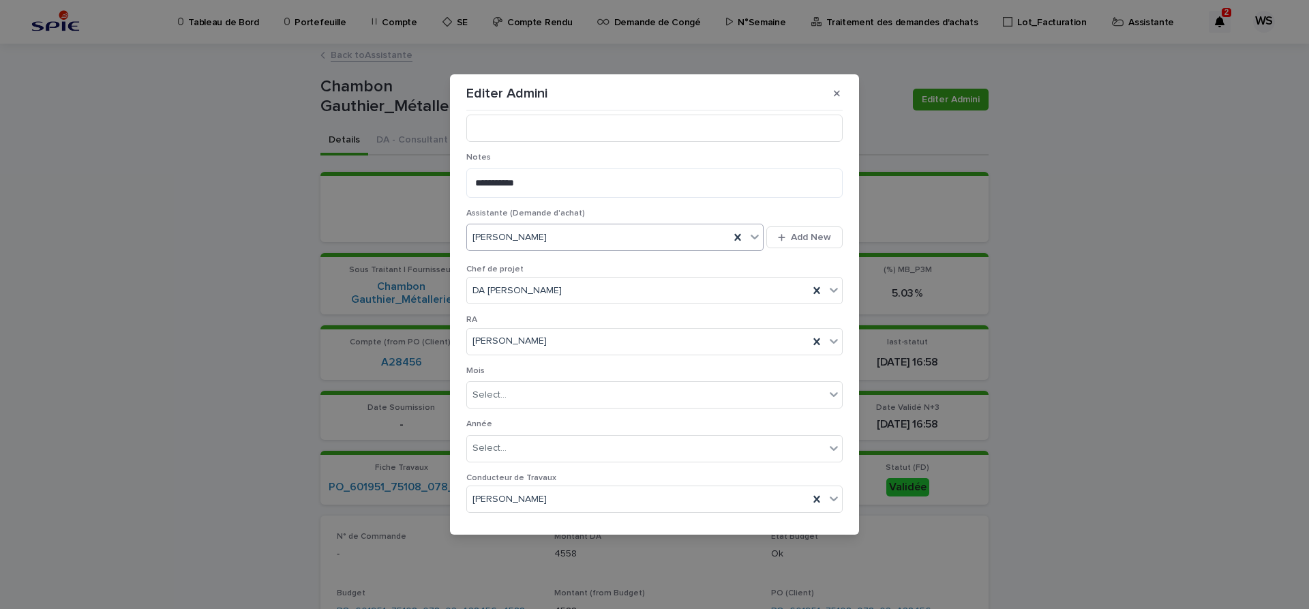
scroll to position [706, 0]
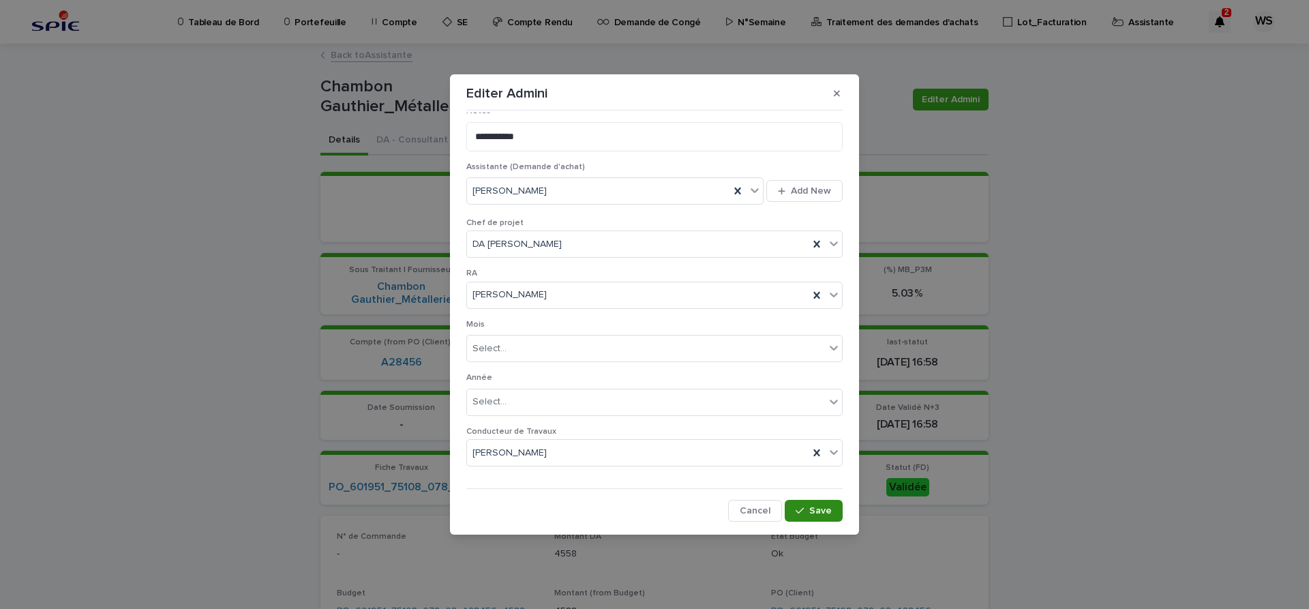
click at [824, 508] on span "Save" at bounding box center [820, 511] width 23 height 10
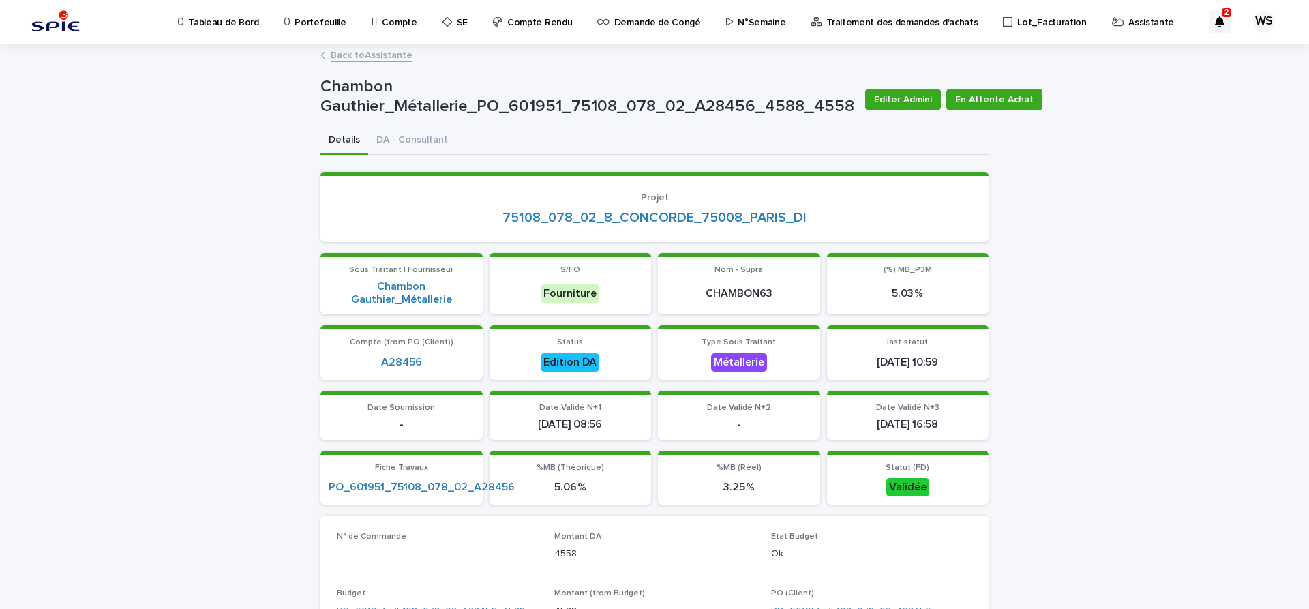
click at [397, 53] on link "Back to Assistante" at bounding box center [372, 54] width 82 height 16
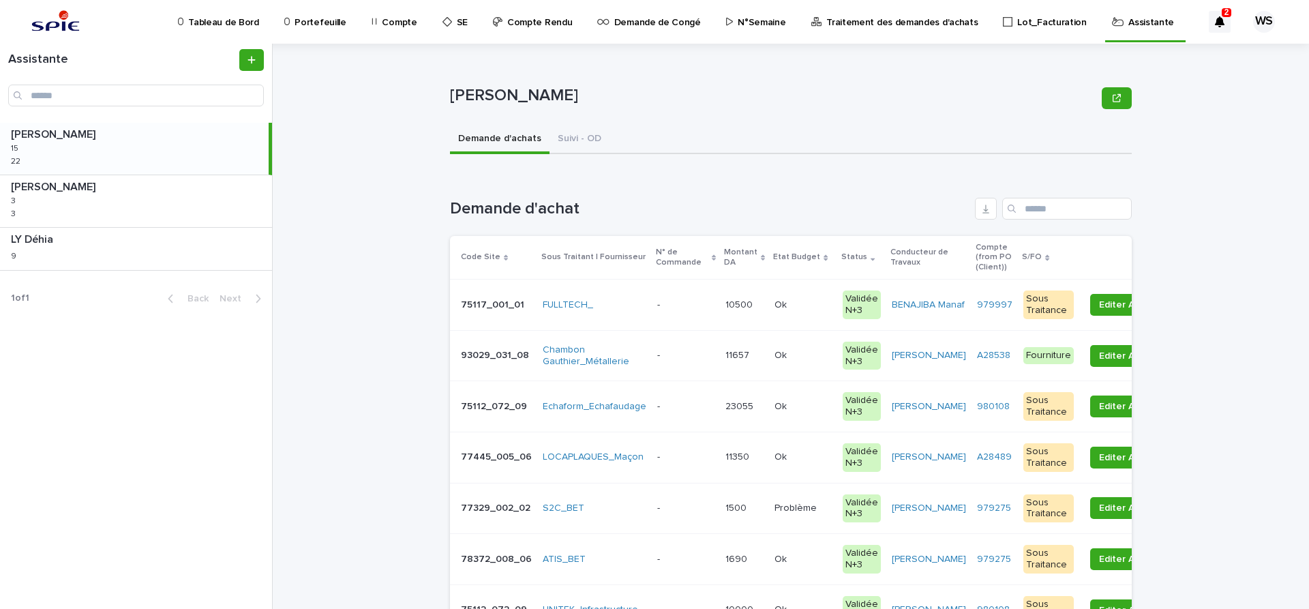
click at [690, 349] on div "- -" at bounding box center [685, 355] width 57 height 23
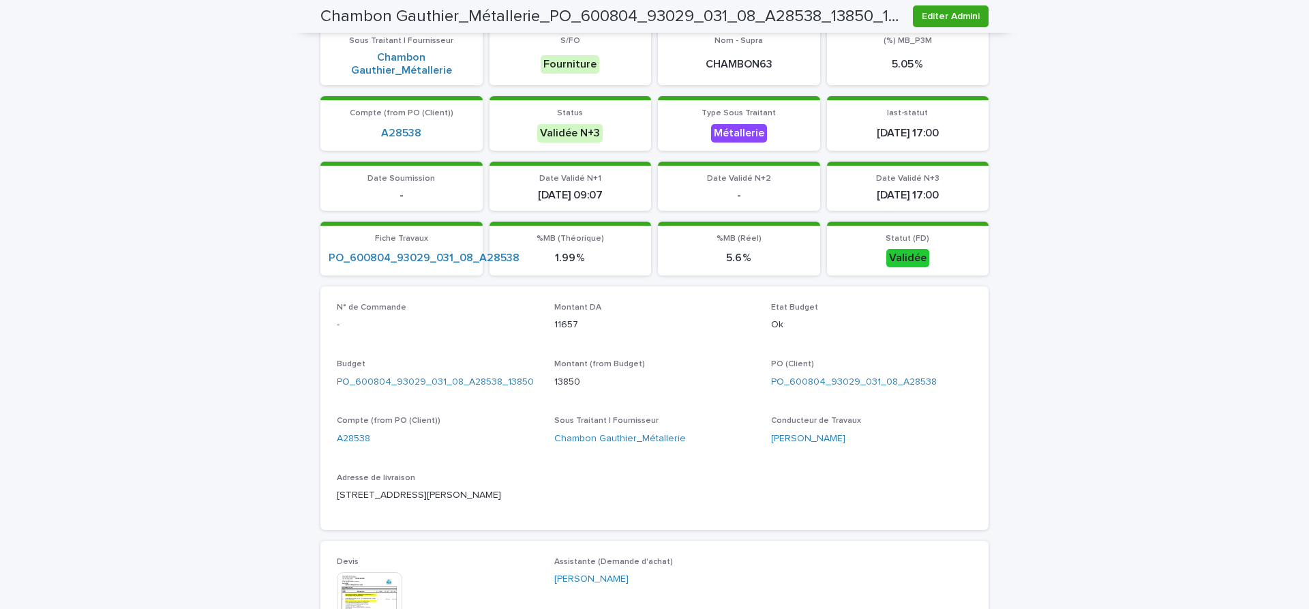
scroll to position [458, 0]
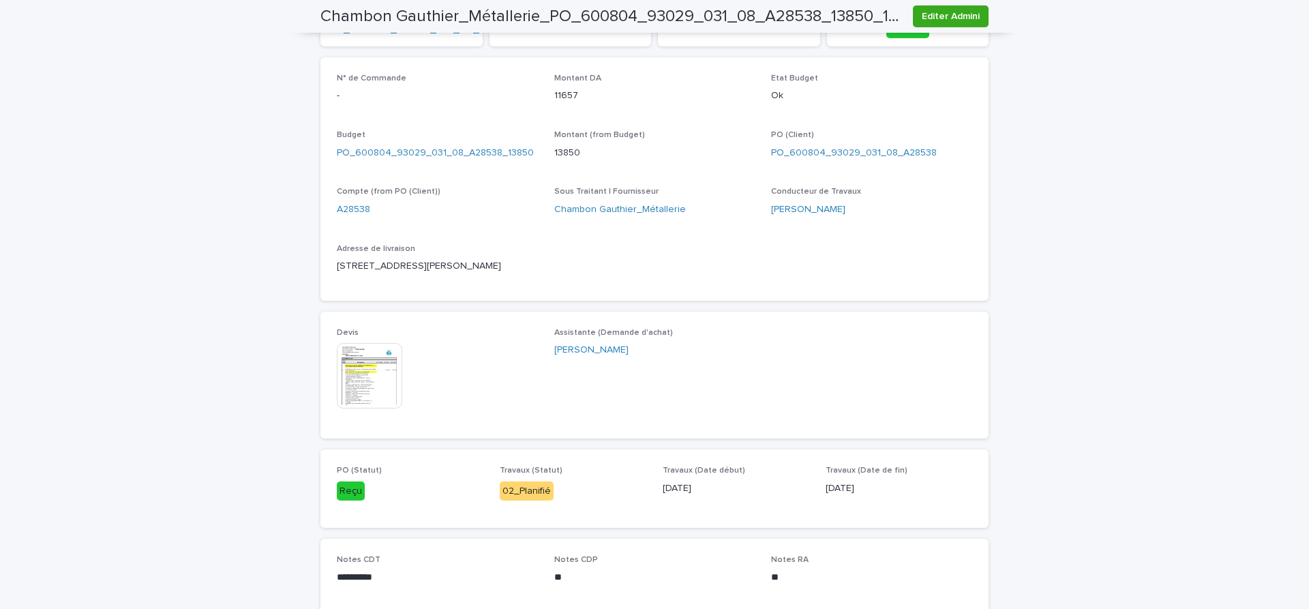
click at [368, 378] on img at bounding box center [369, 375] width 65 height 65
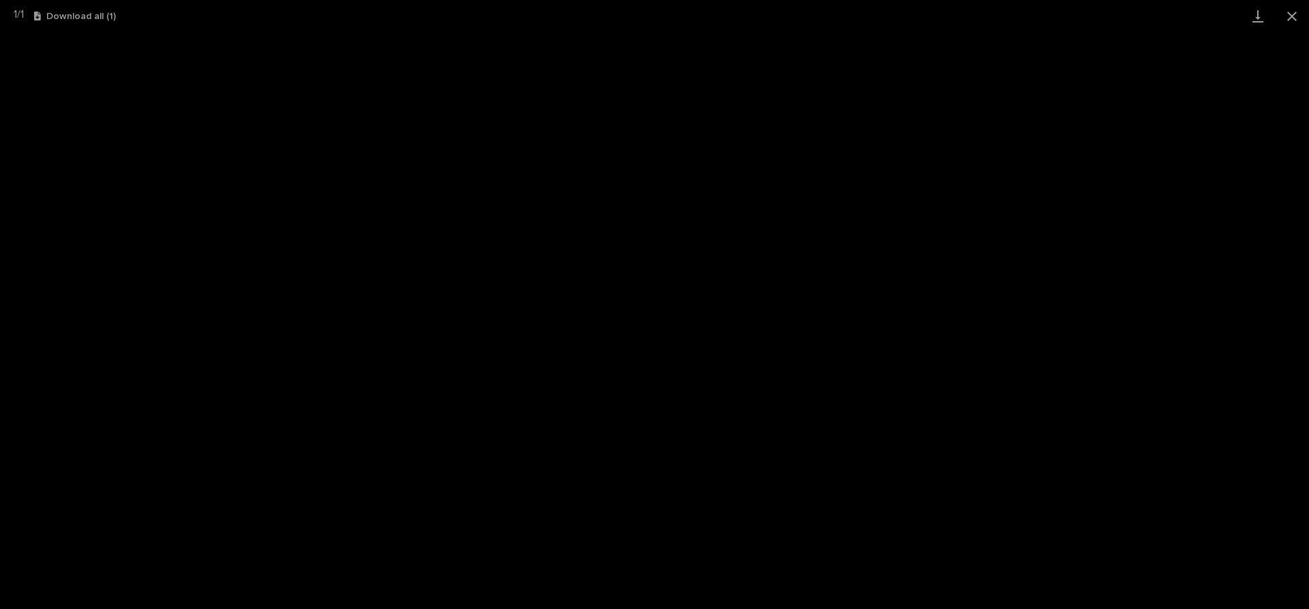
scroll to position [54, 0]
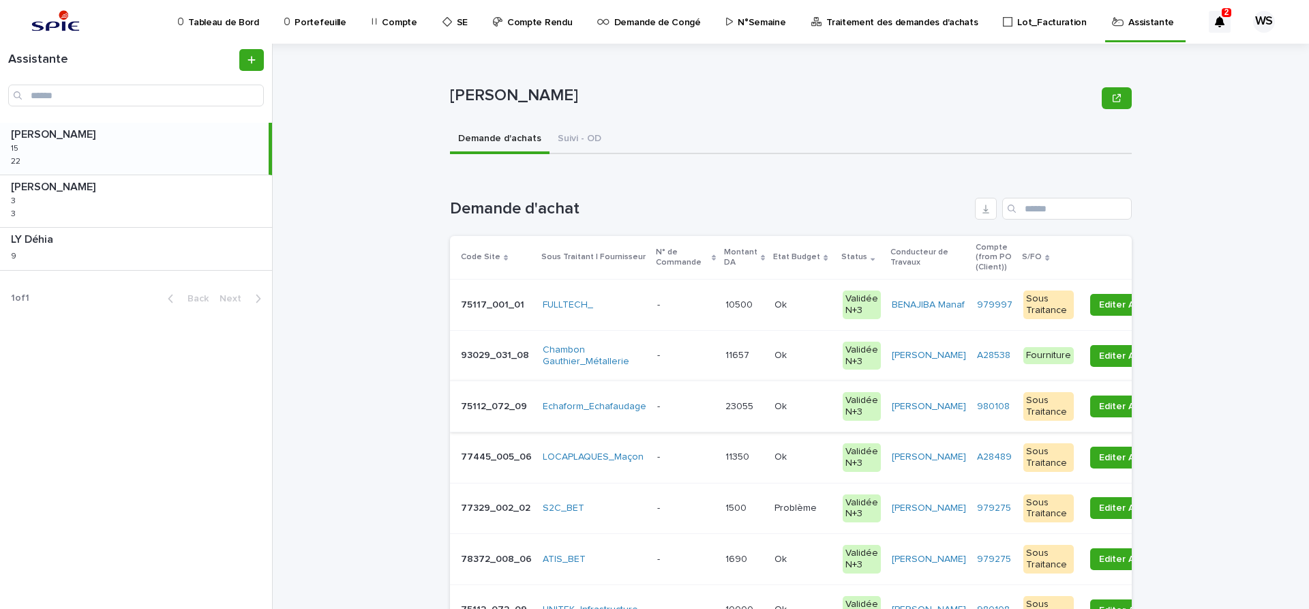
click at [691, 360] on p at bounding box center [685, 356] width 57 height 12
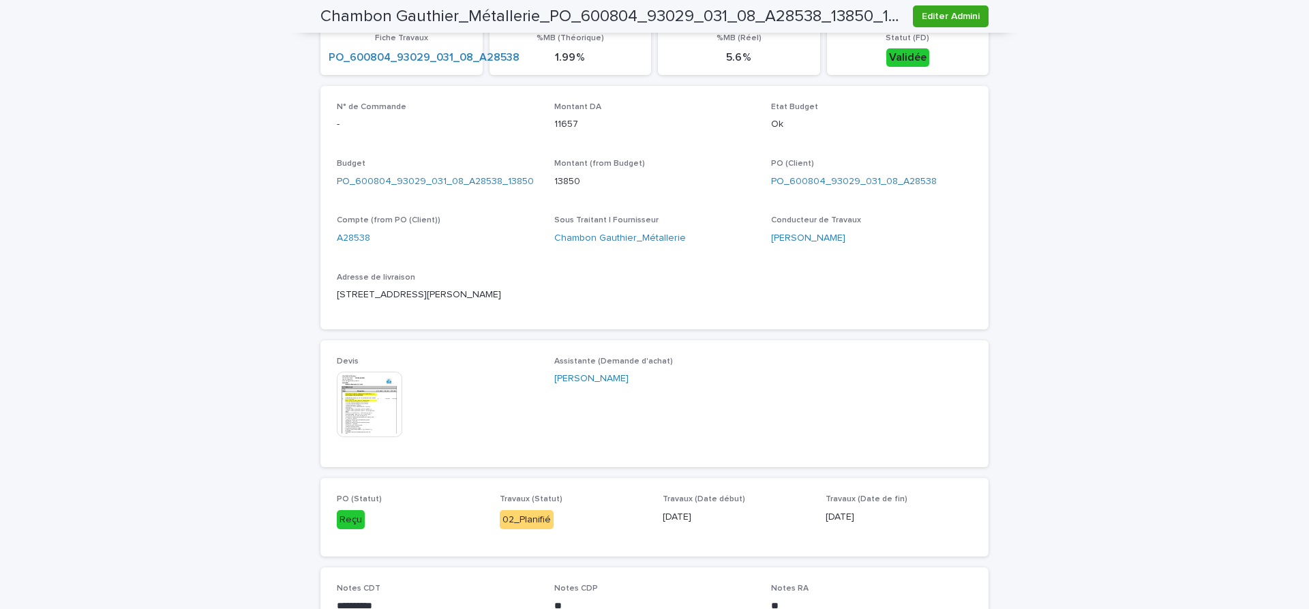
scroll to position [516, 0]
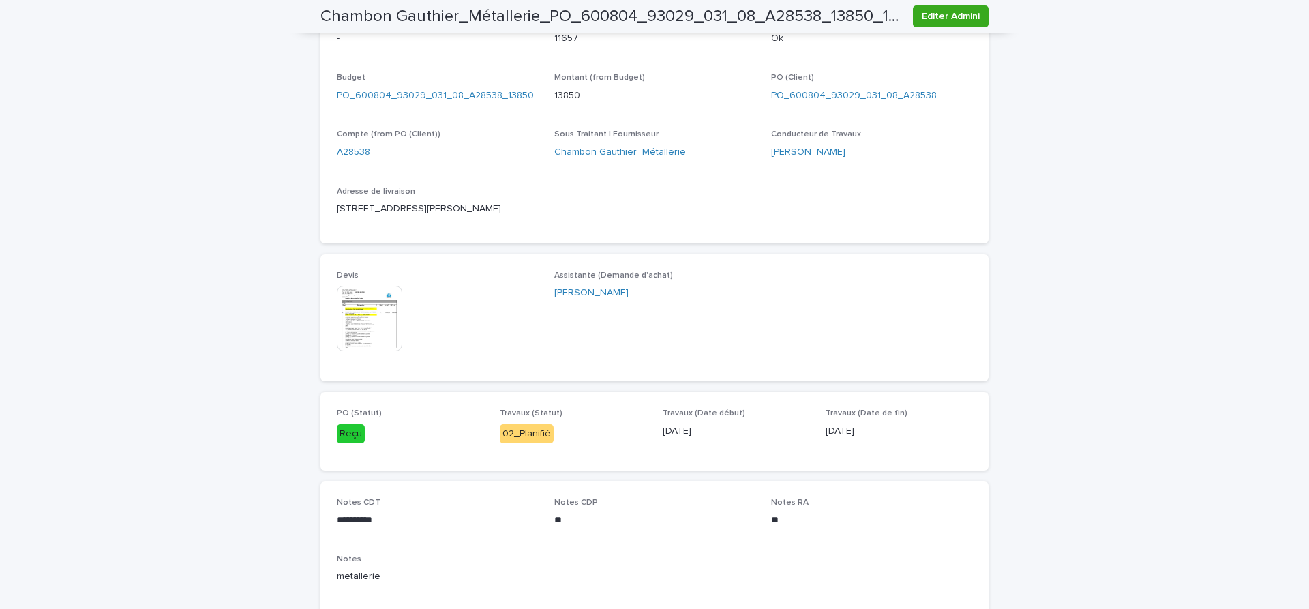
click at [381, 333] on img at bounding box center [369, 318] width 65 height 65
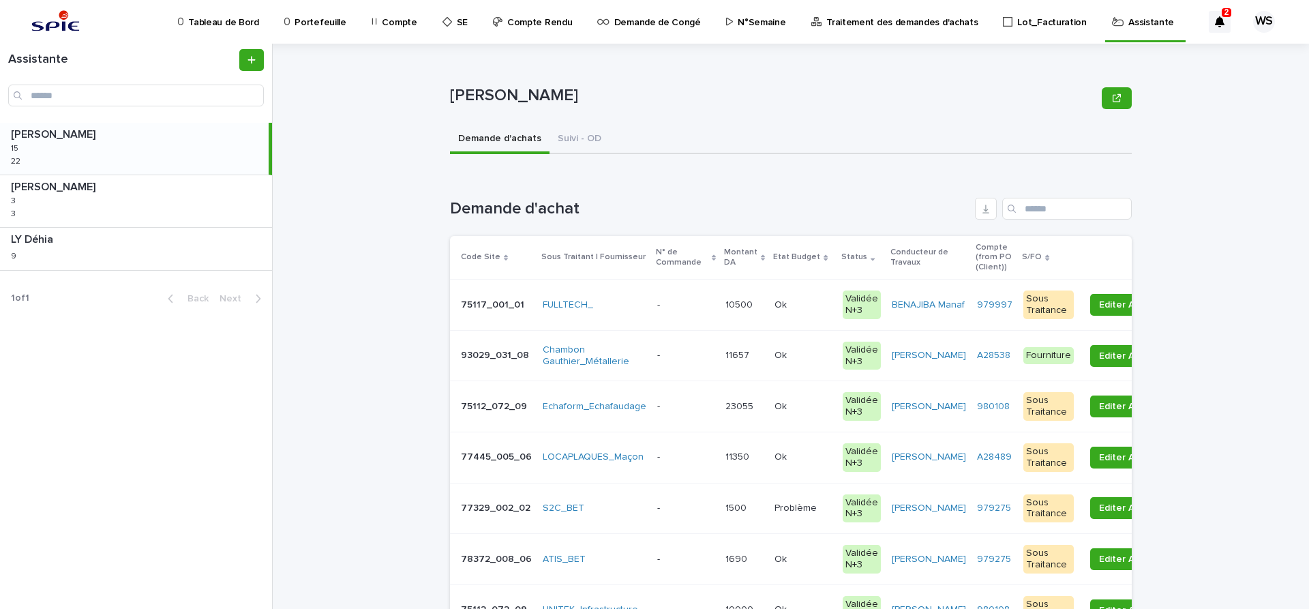
click at [688, 354] on p at bounding box center [685, 356] width 57 height 12
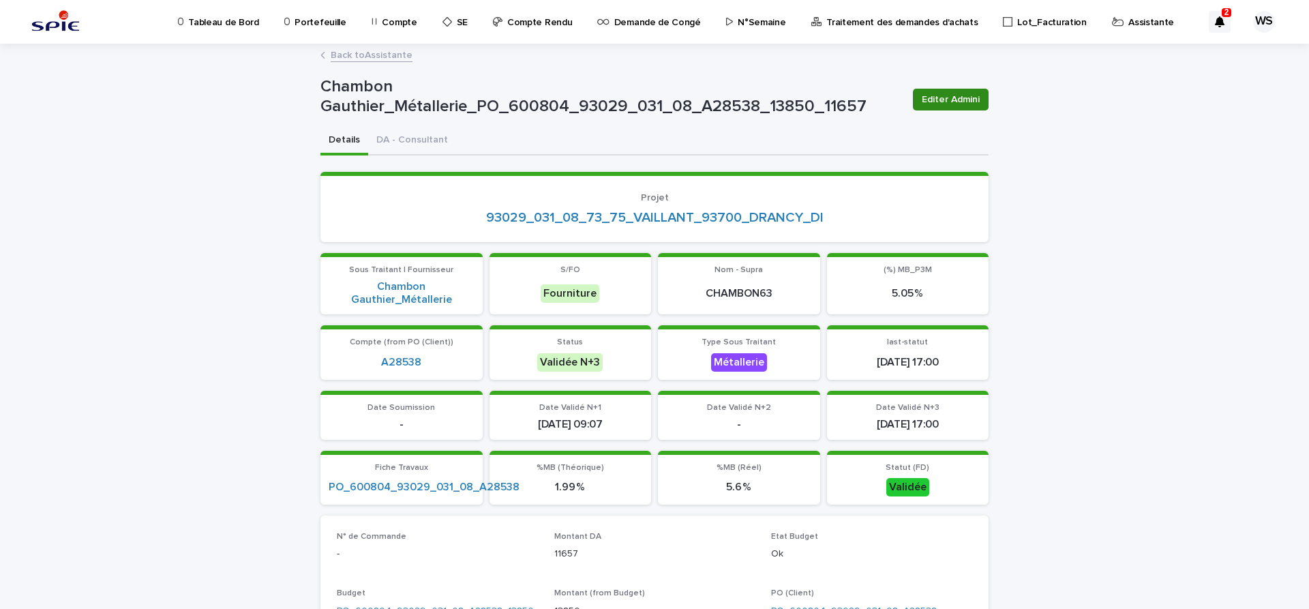
click at [956, 101] on span "Editer Admini" at bounding box center [951, 100] width 58 height 14
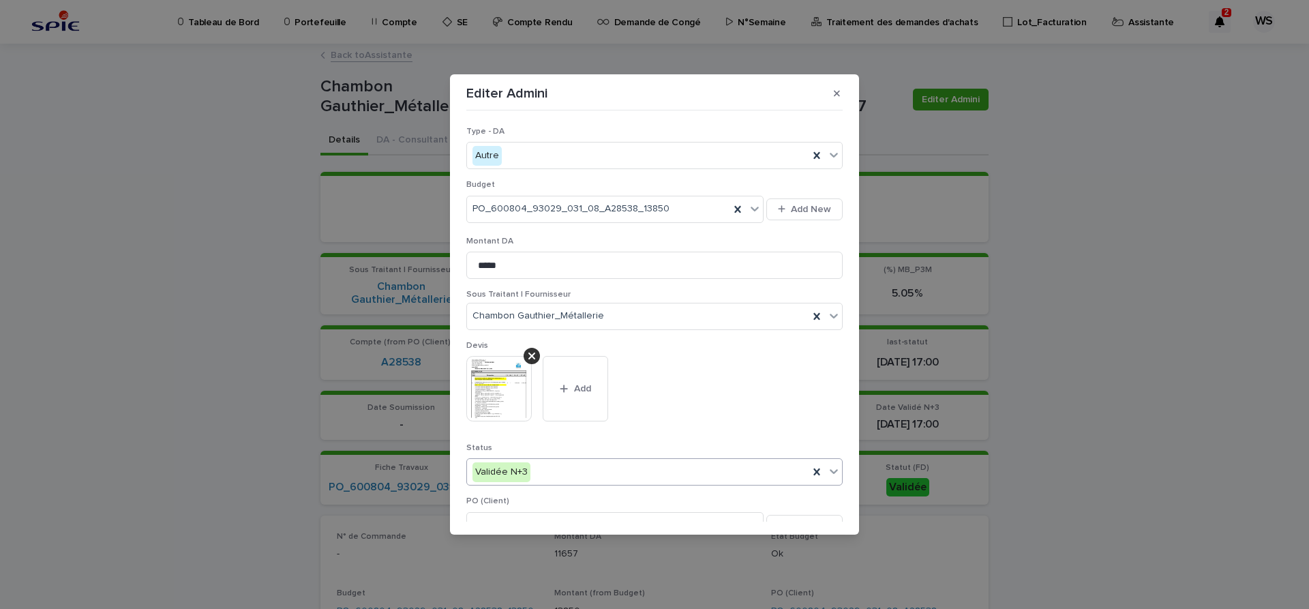
click at [828, 470] on icon at bounding box center [834, 471] width 14 height 14
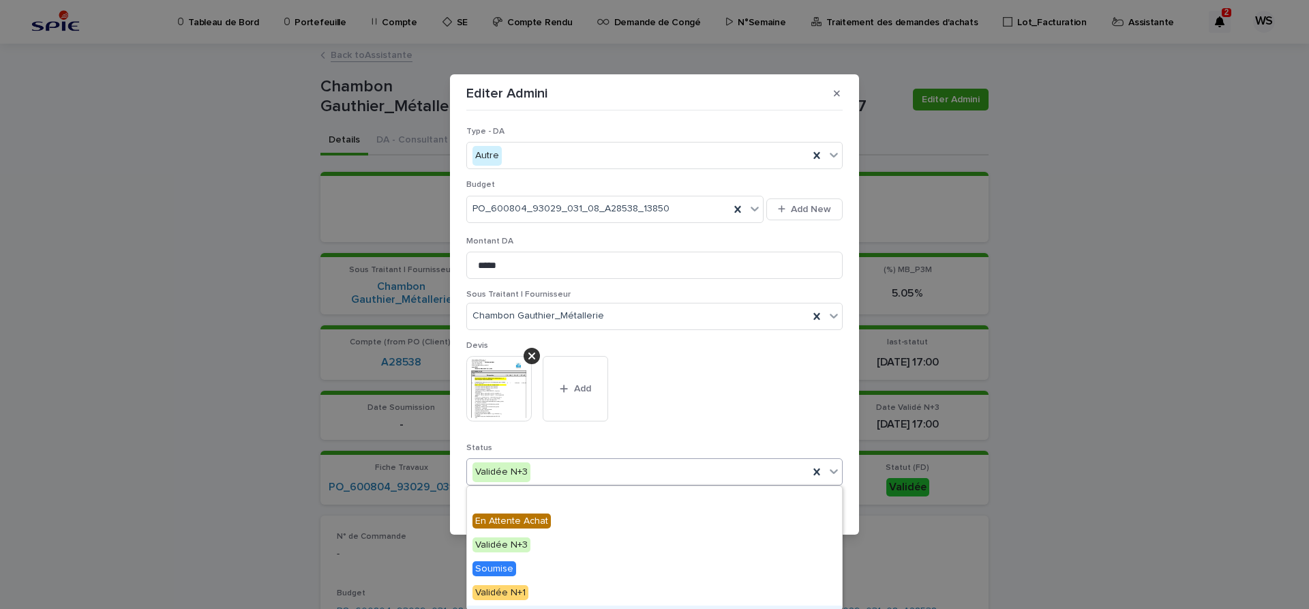
scroll to position [163, 0]
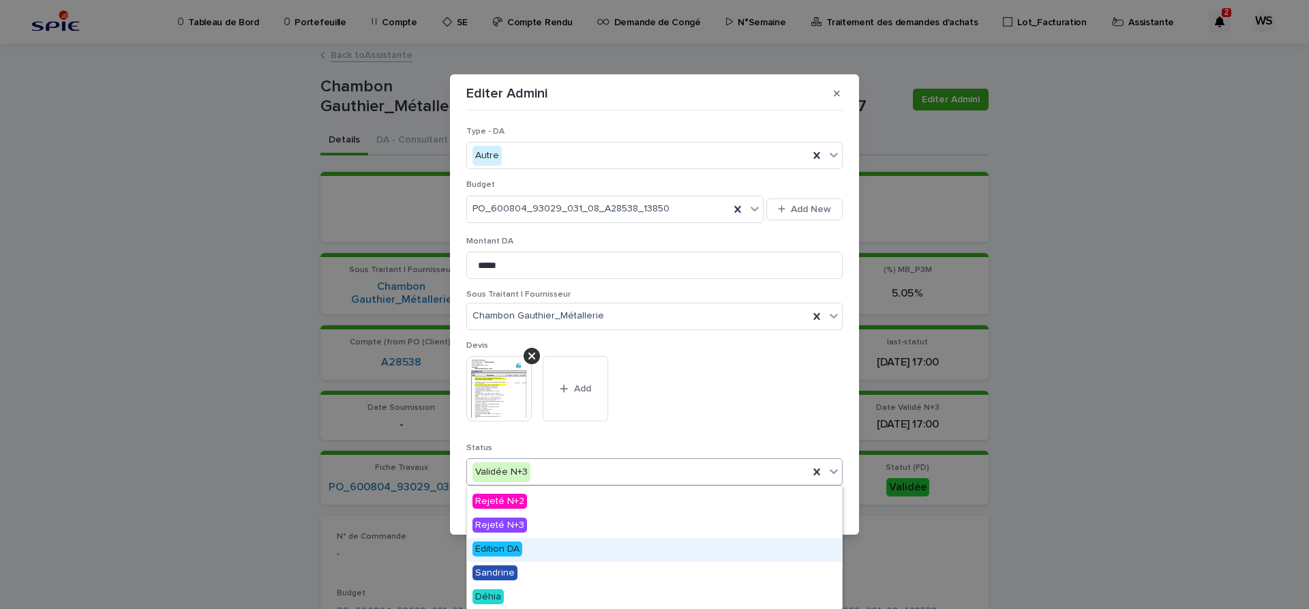
click at [503, 549] on span "Edition DA" at bounding box center [498, 548] width 50 height 15
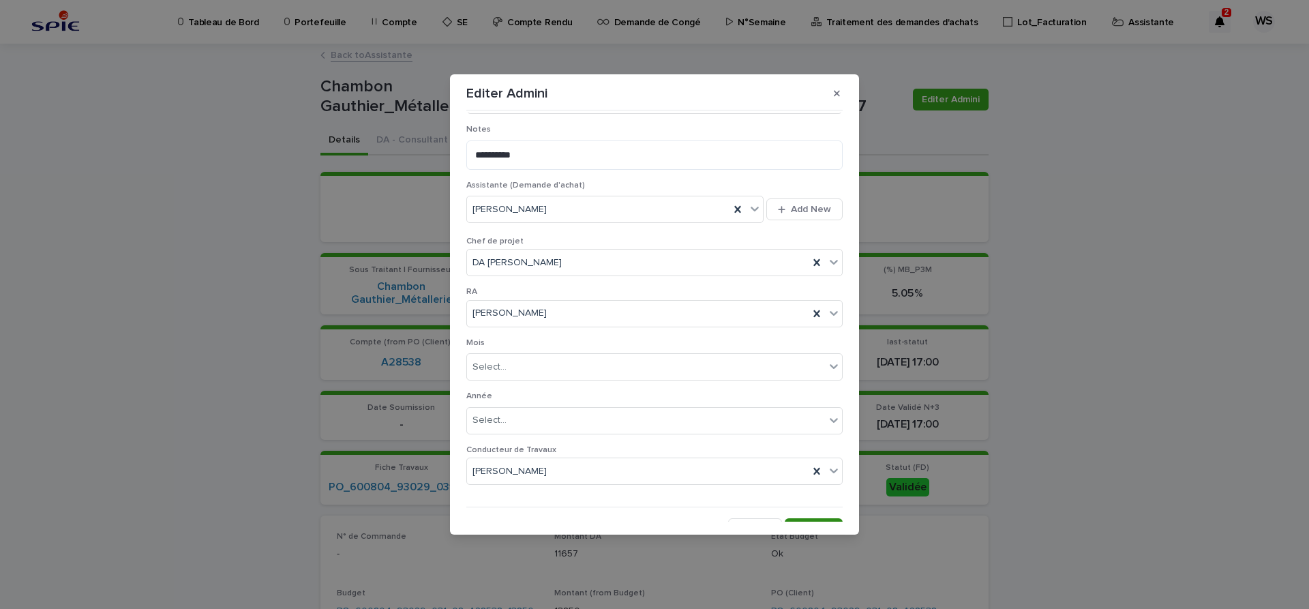
scroll to position [706, 0]
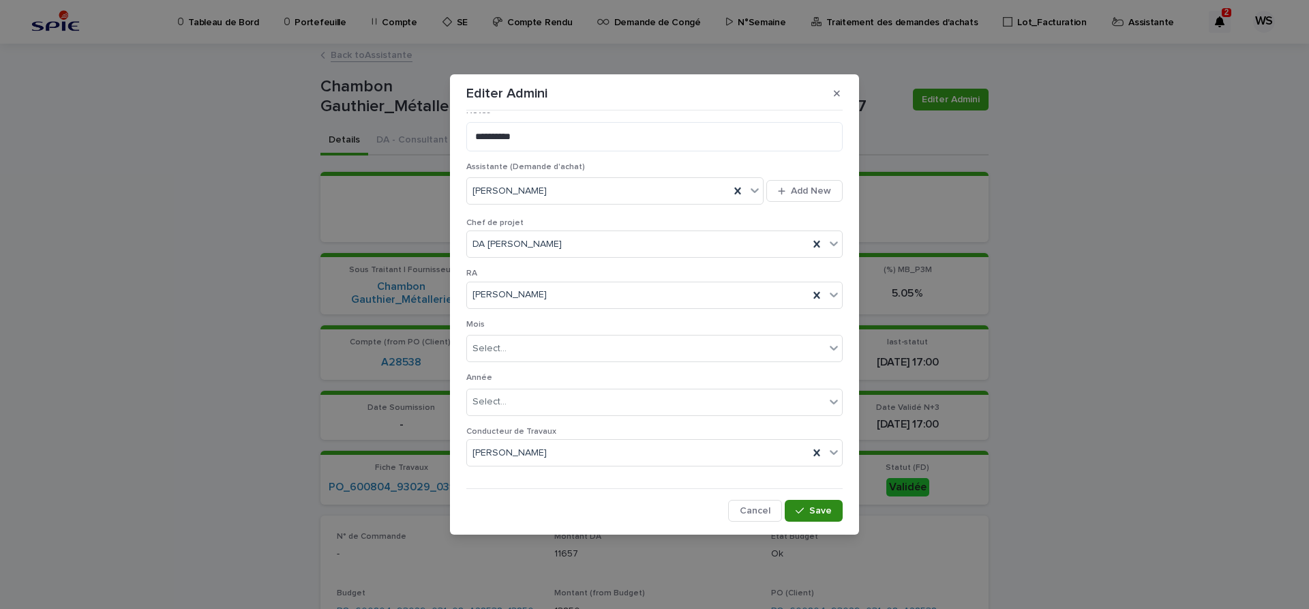
click at [819, 510] on span "Save" at bounding box center [820, 511] width 23 height 10
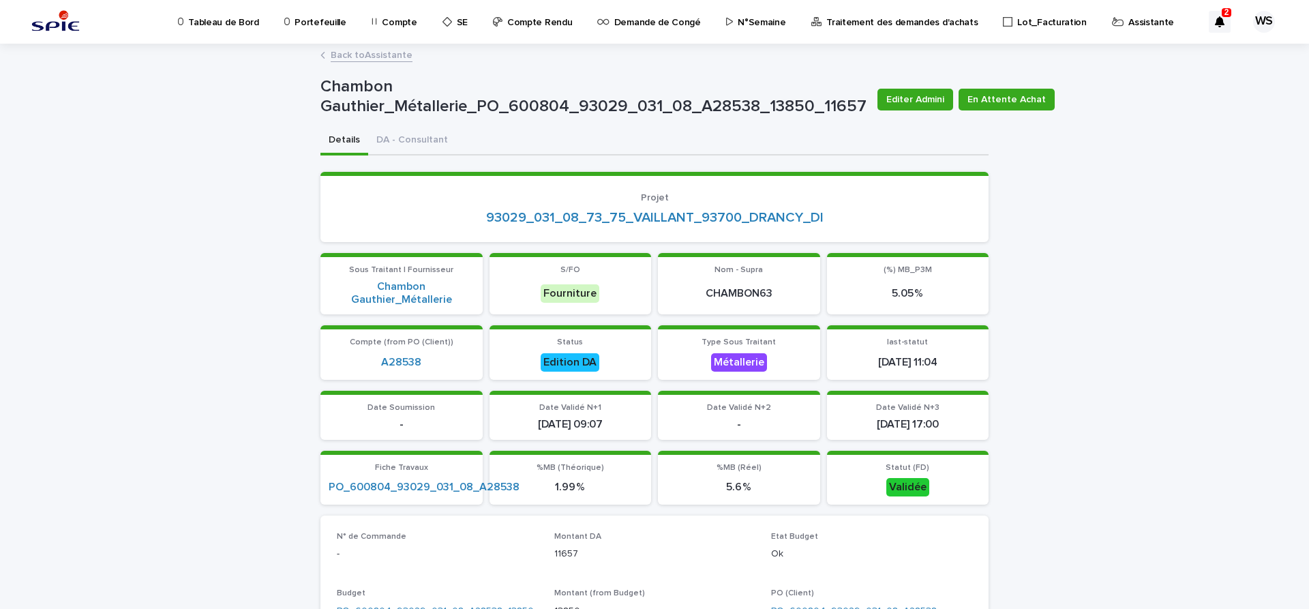
click at [387, 55] on link "Back to Assistante" at bounding box center [372, 54] width 82 height 16
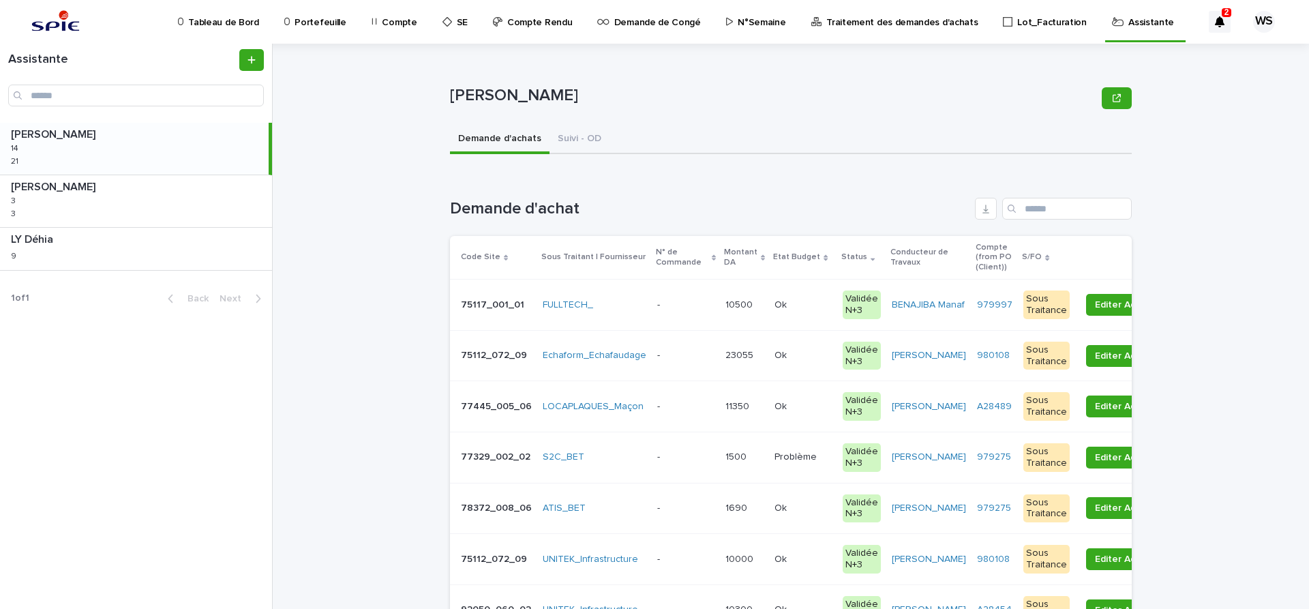
click at [693, 357] on p at bounding box center [685, 356] width 57 height 12
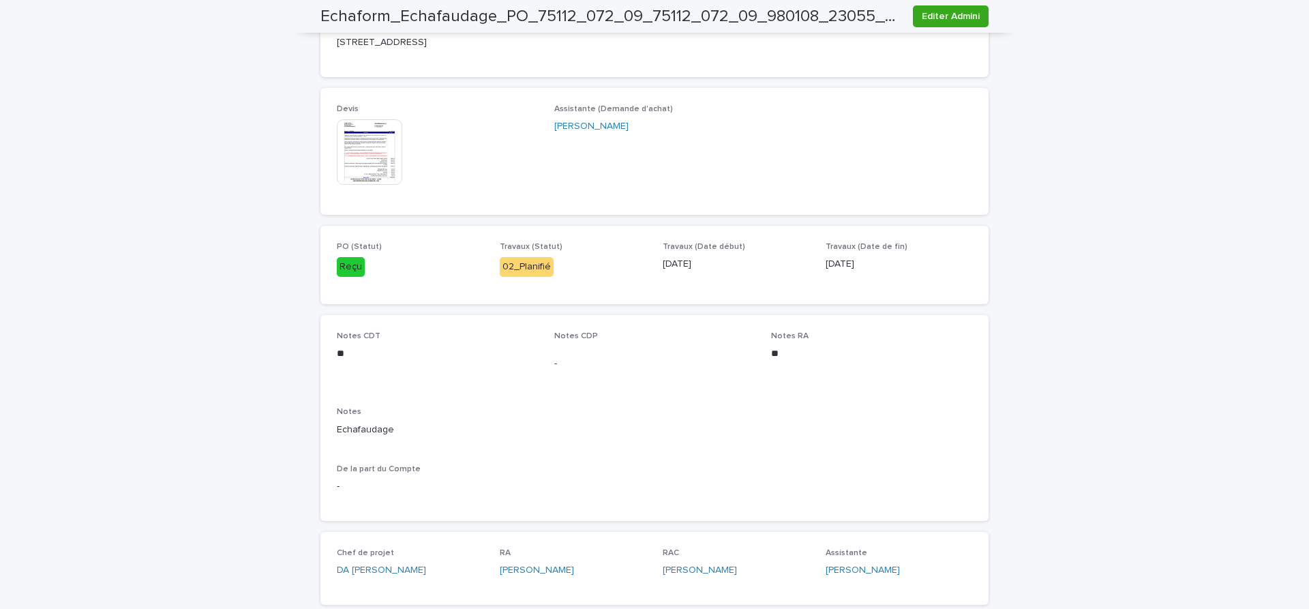
scroll to position [630, 0]
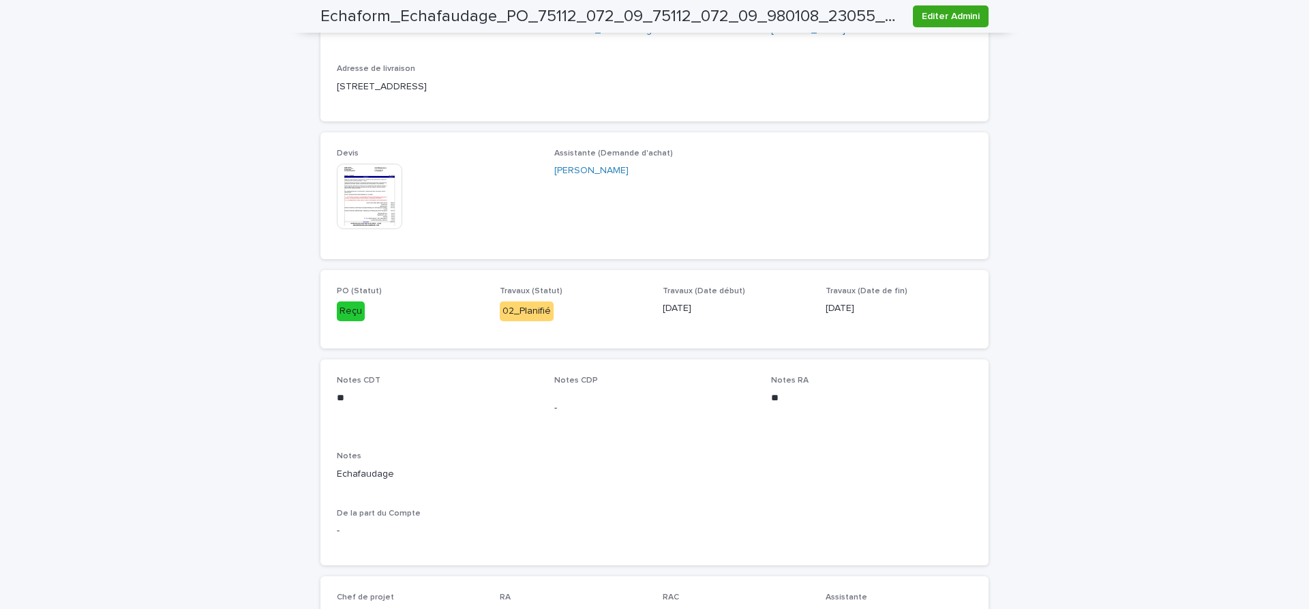
click at [365, 202] on img at bounding box center [369, 196] width 65 height 65
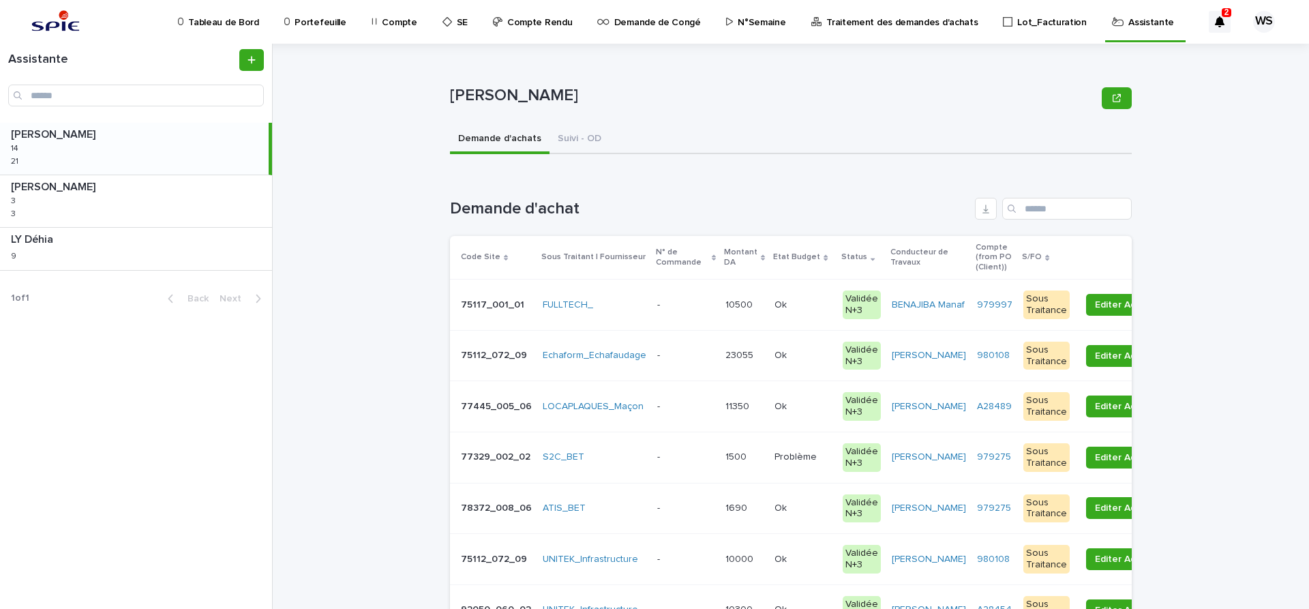
click at [693, 357] on p at bounding box center [685, 356] width 57 height 12
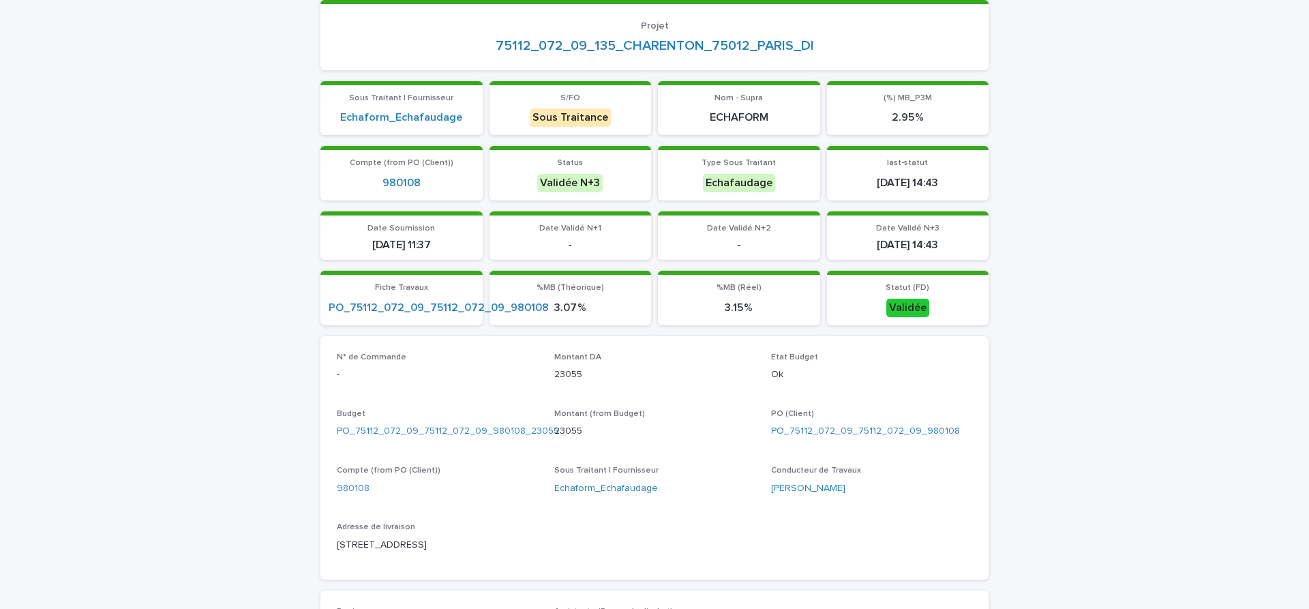
scroll to position [458, 0]
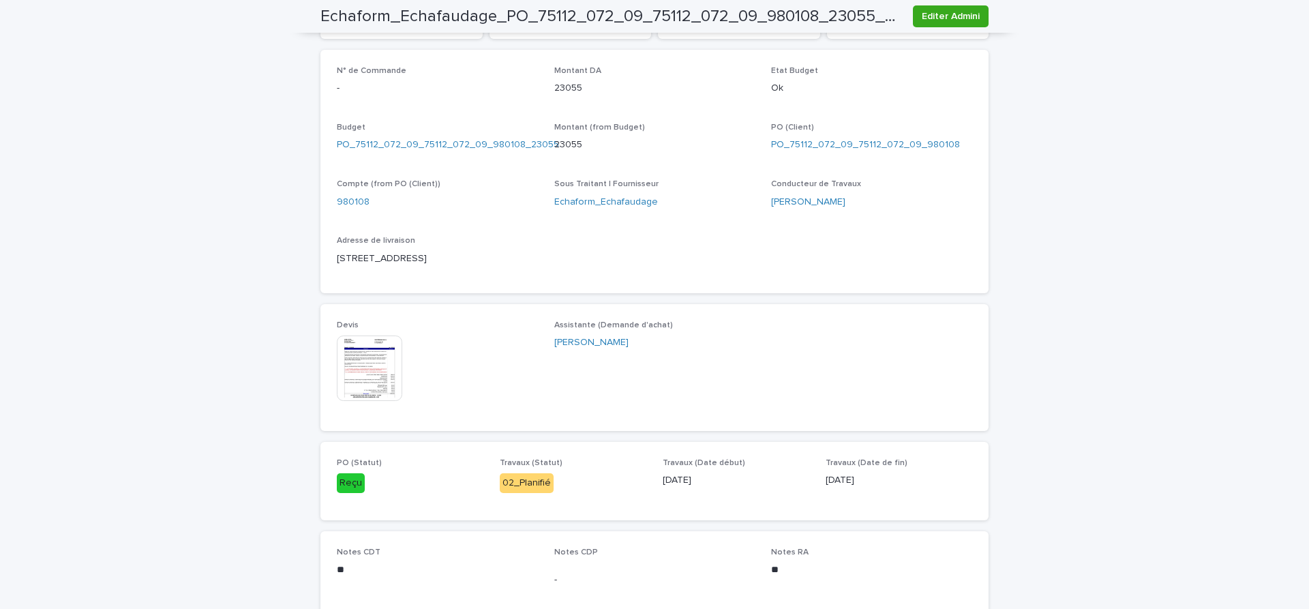
click at [381, 369] on img at bounding box center [369, 367] width 65 height 65
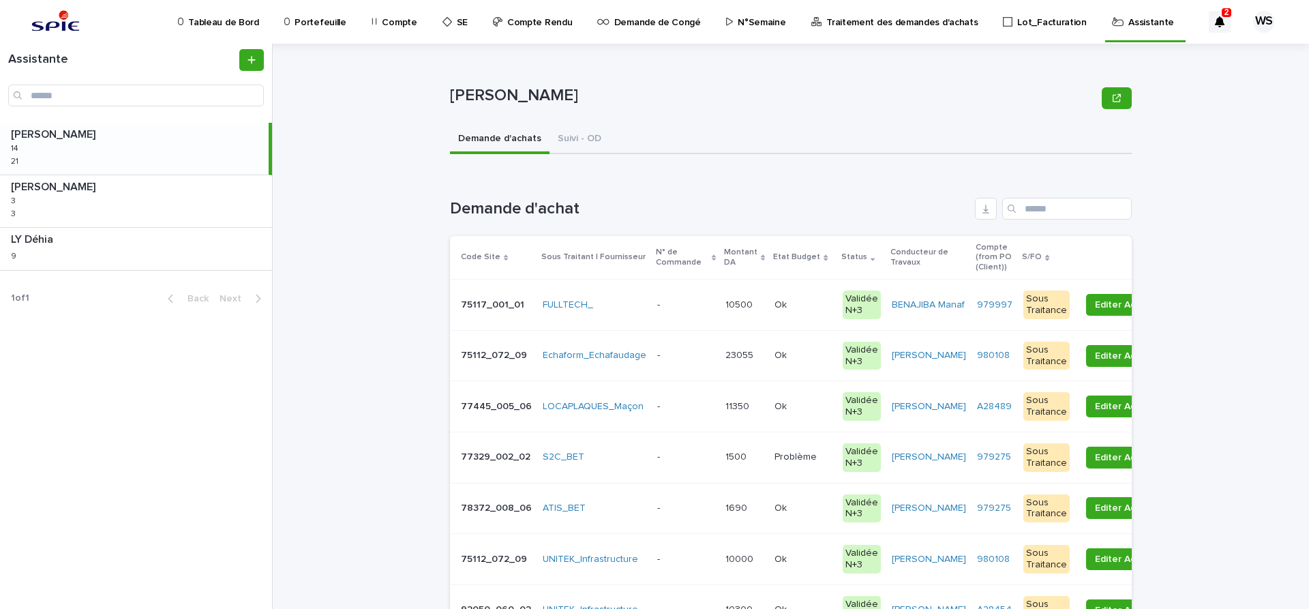
click at [691, 356] on p at bounding box center [685, 356] width 57 height 12
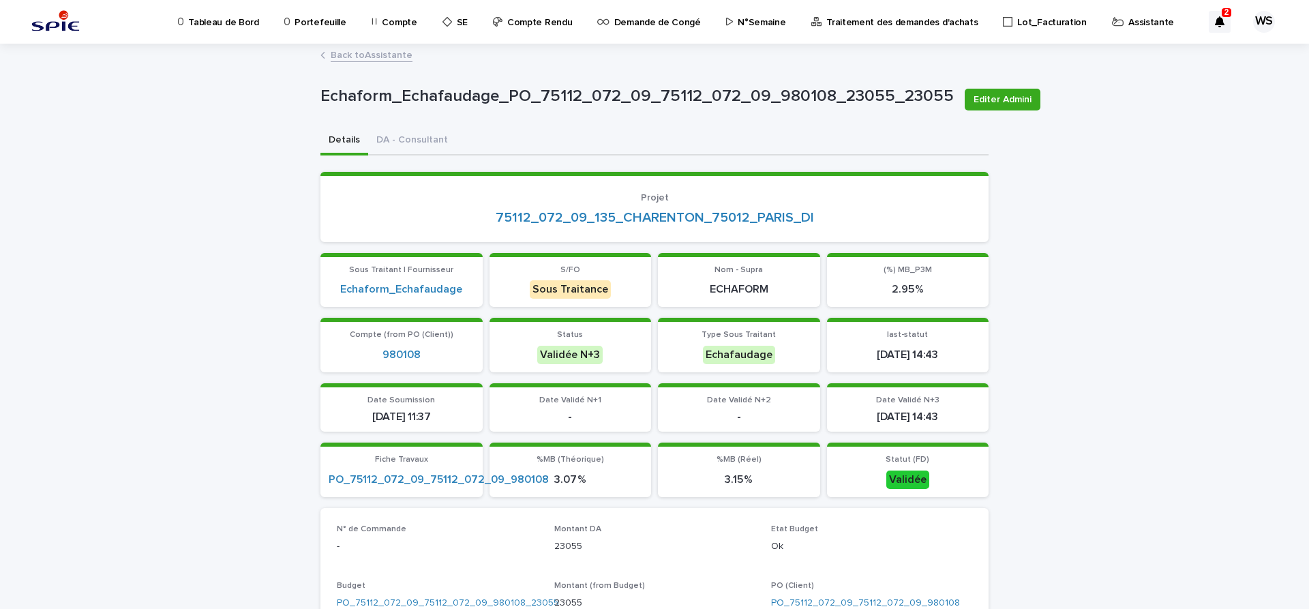
click at [388, 20] on p "Compte" at bounding box center [399, 14] width 35 height 29
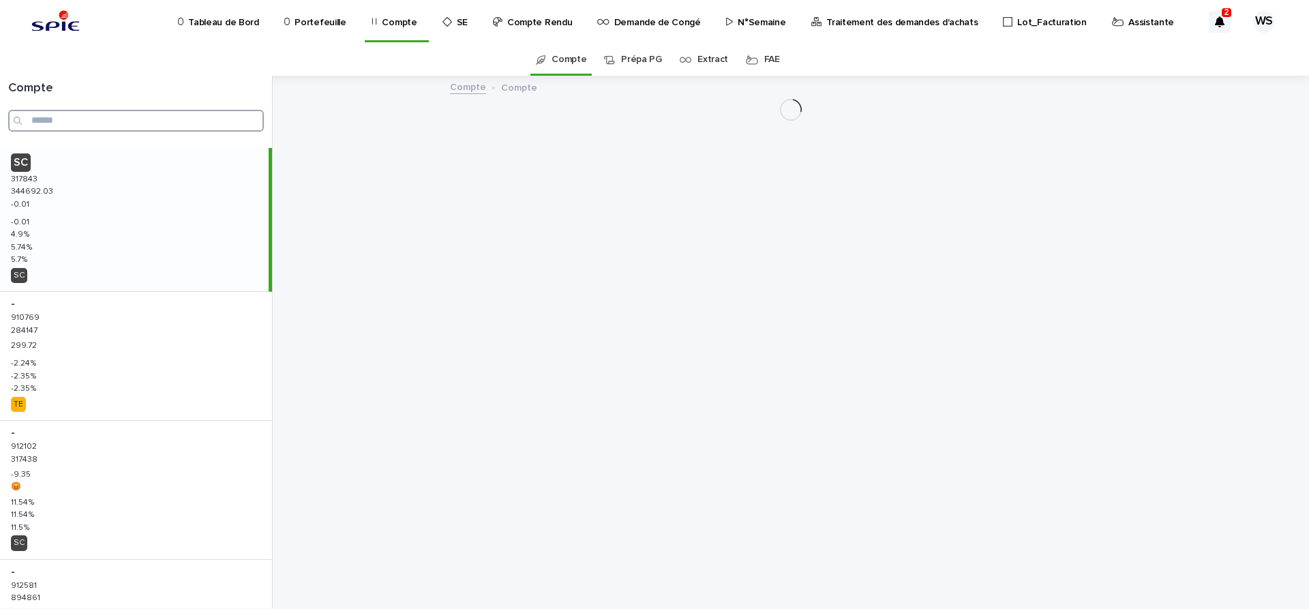
drag, startPoint x: 123, startPoint y: 179, endPoint x: 92, endPoint y: 116, distance: 70.7
click at [92, 116] on input "Search" at bounding box center [136, 121] width 256 height 22
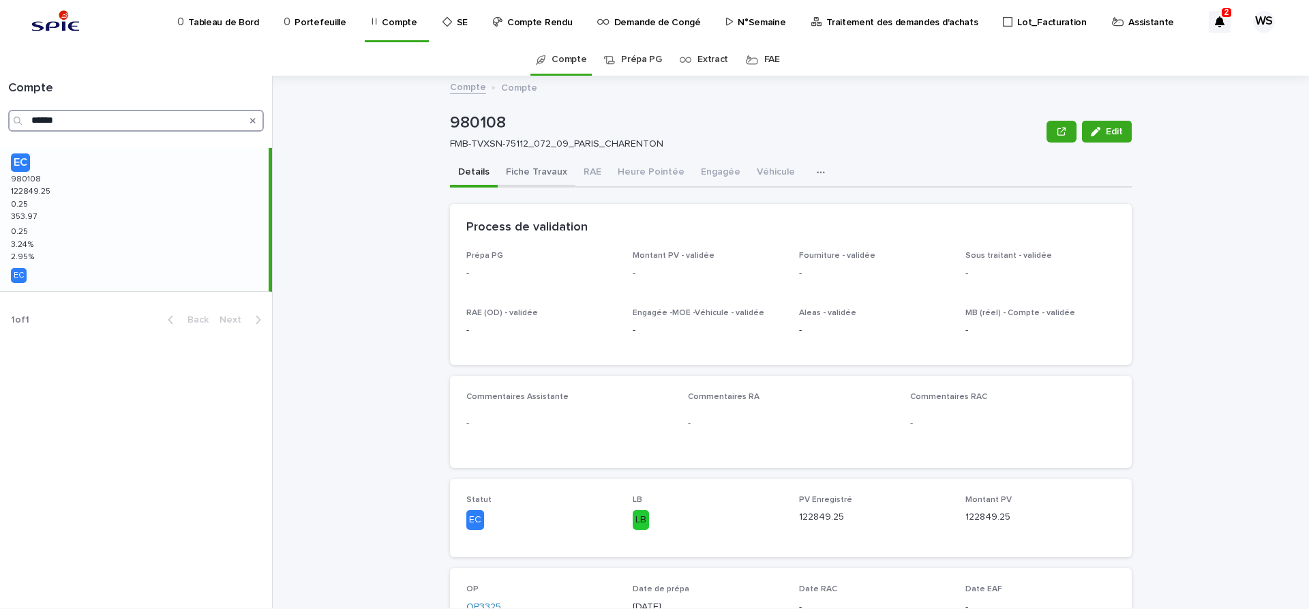
type input "******"
click at [138, 216] on div "EC 980108 980108 122849.25 122849.25 0.25 0.25 353.97 353.97 0.25 0.25 3.24 % 3…" at bounding box center [134, 219] width 269 height 143
click at [557, 171] on button "Fiche Travaux" at bounding box center [537, 173] width 78 height 29
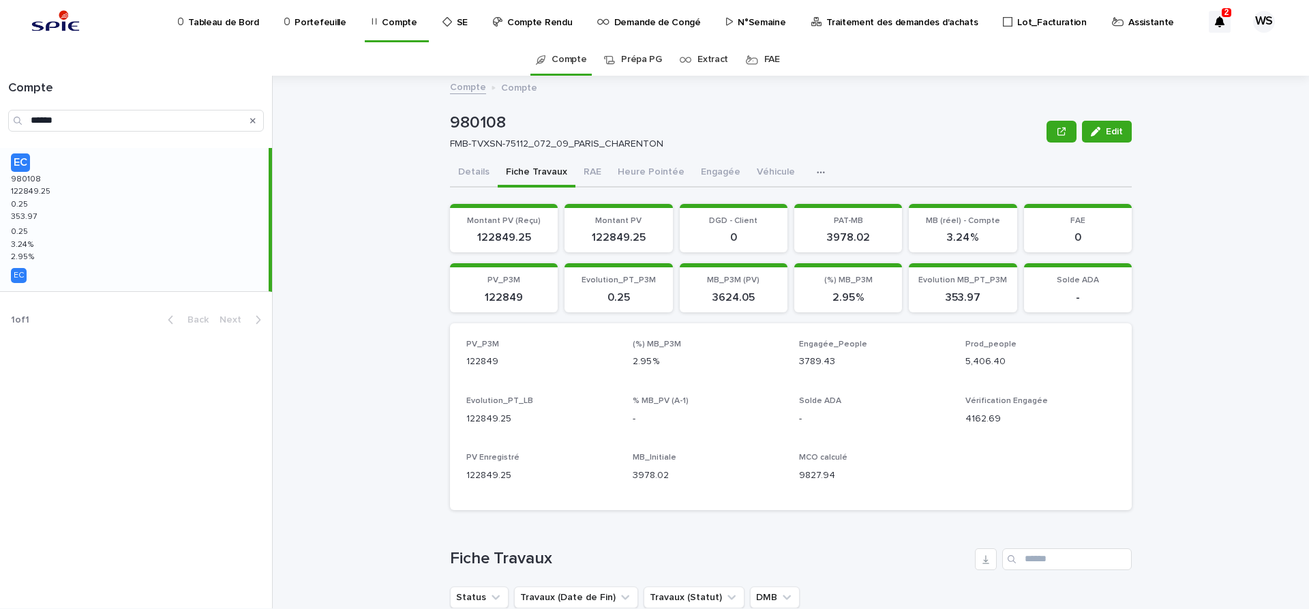
scroll to position [229, 0]
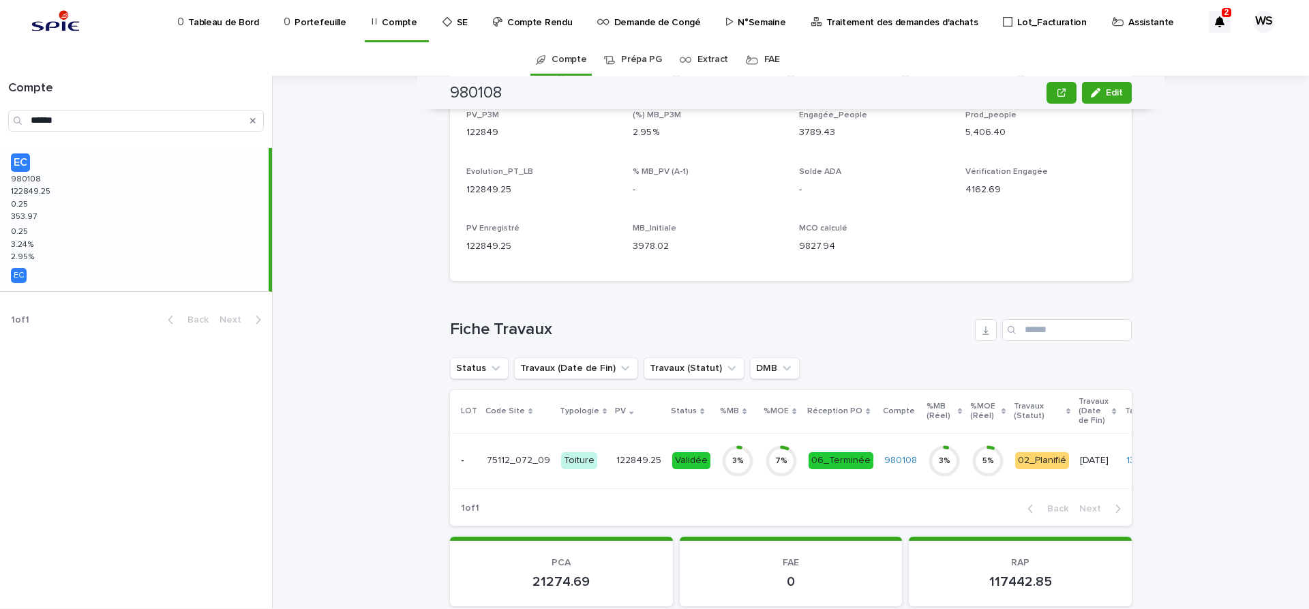
click at [629, 476] on td "122849.25 122849.25" at bounding box center [639, 460] width 56 height 55
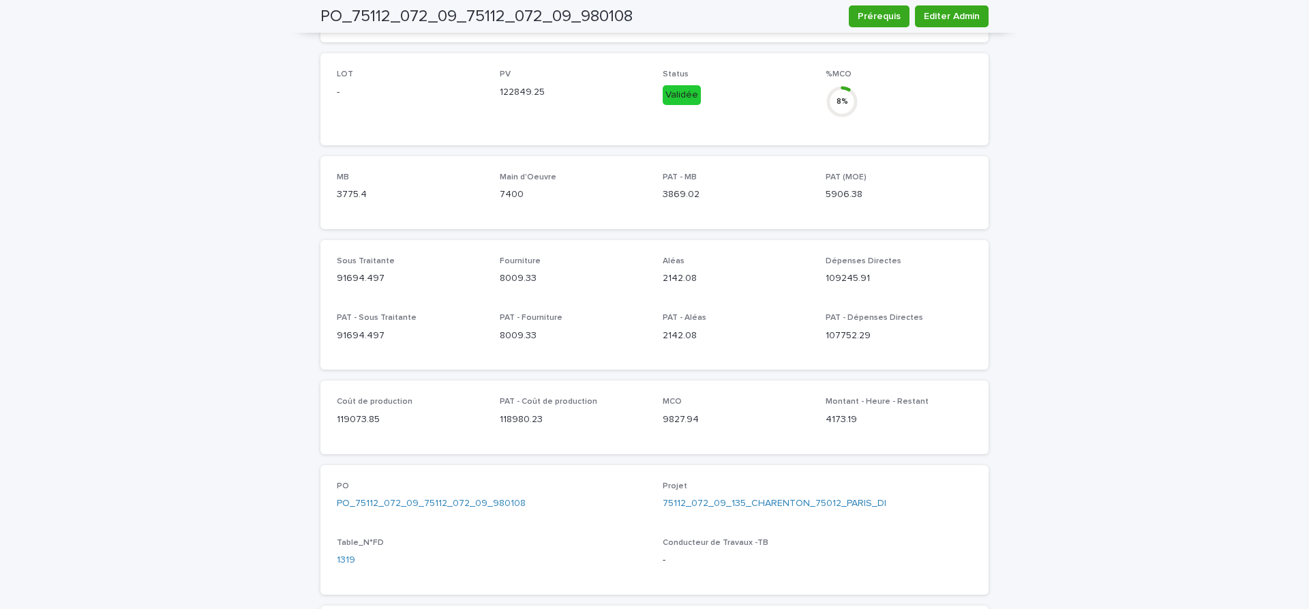
scroll to position [859, 0]
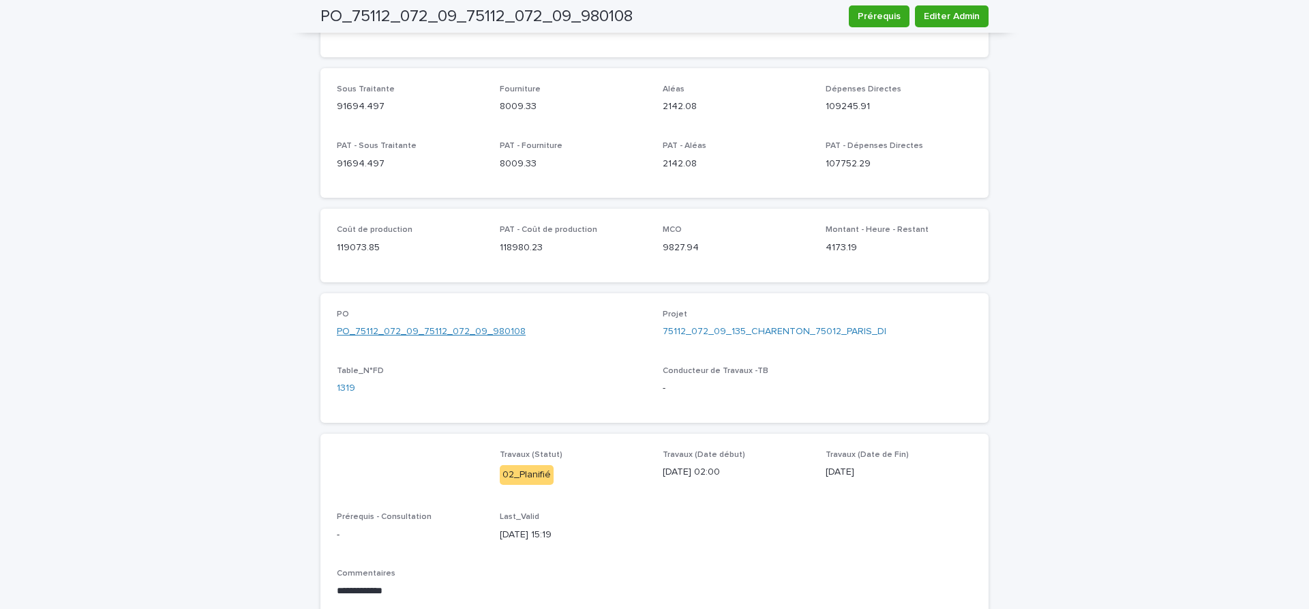
click at [423, 325] on link "PO_75112_072_09_75112_072_09_980108" at bounding box center [431, 332] width 189 height 14
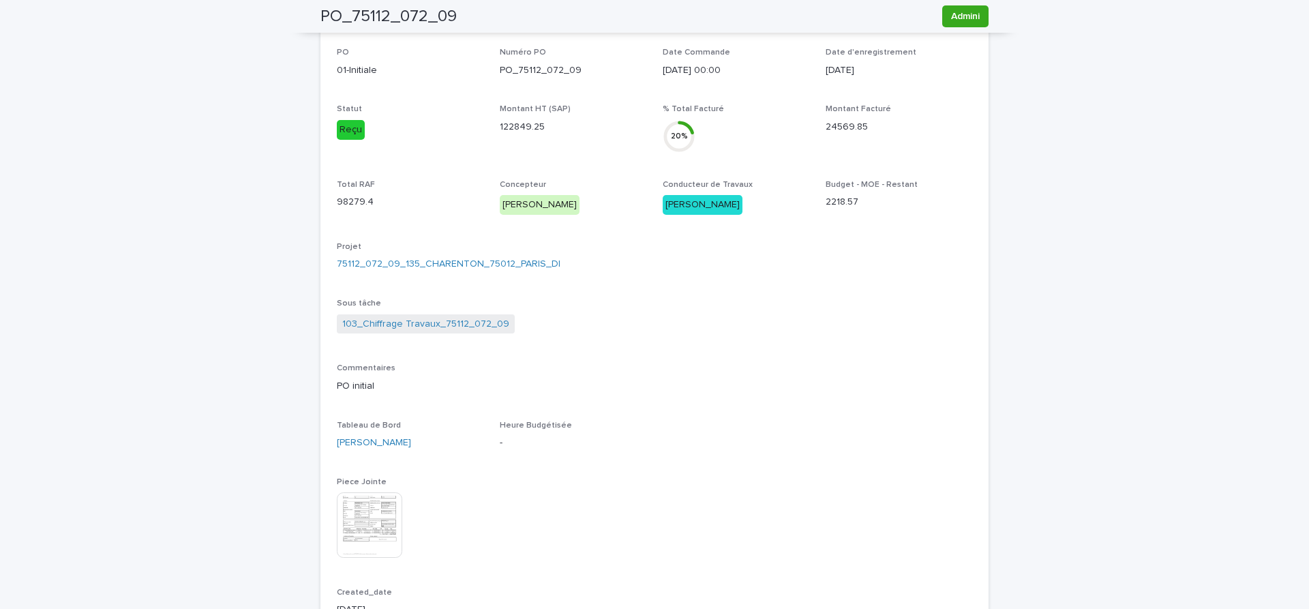
scroll to position [593, 0]
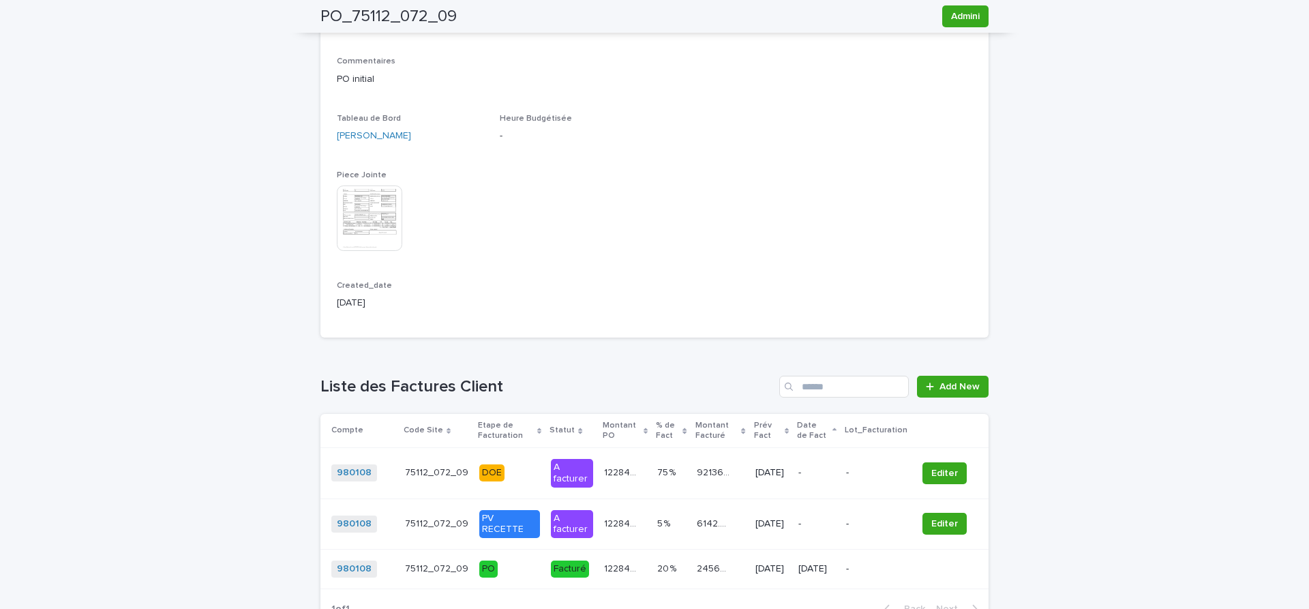
click at [378, 206] on img at bounding box center [369, 217] width 65 height 65
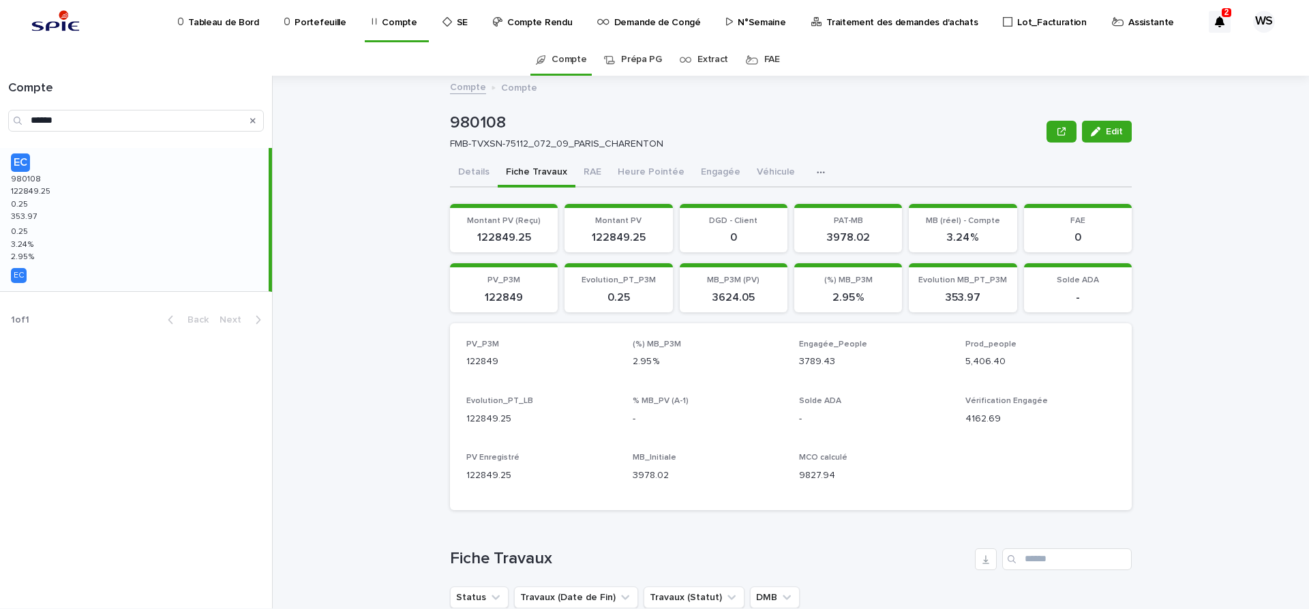
click at [1129, 21] on p "Assistante" at bounding box center [1152, 14] width 46 height 29
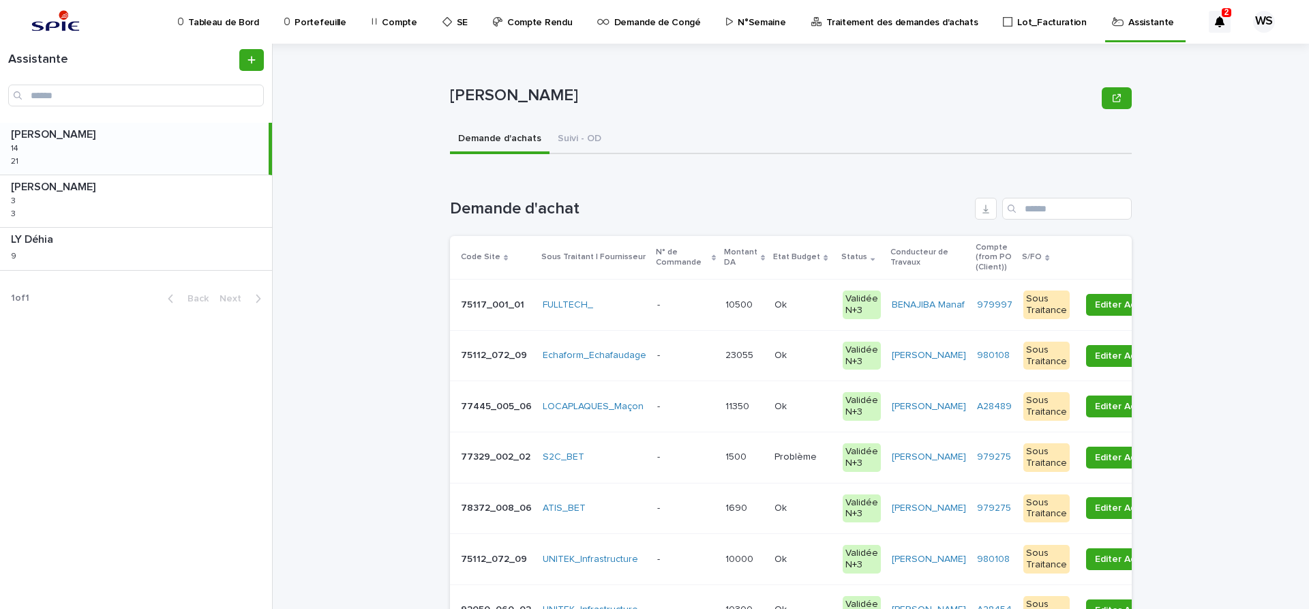
click at [675, 361] on p at bounding box center [685, 356] width 57 height 12
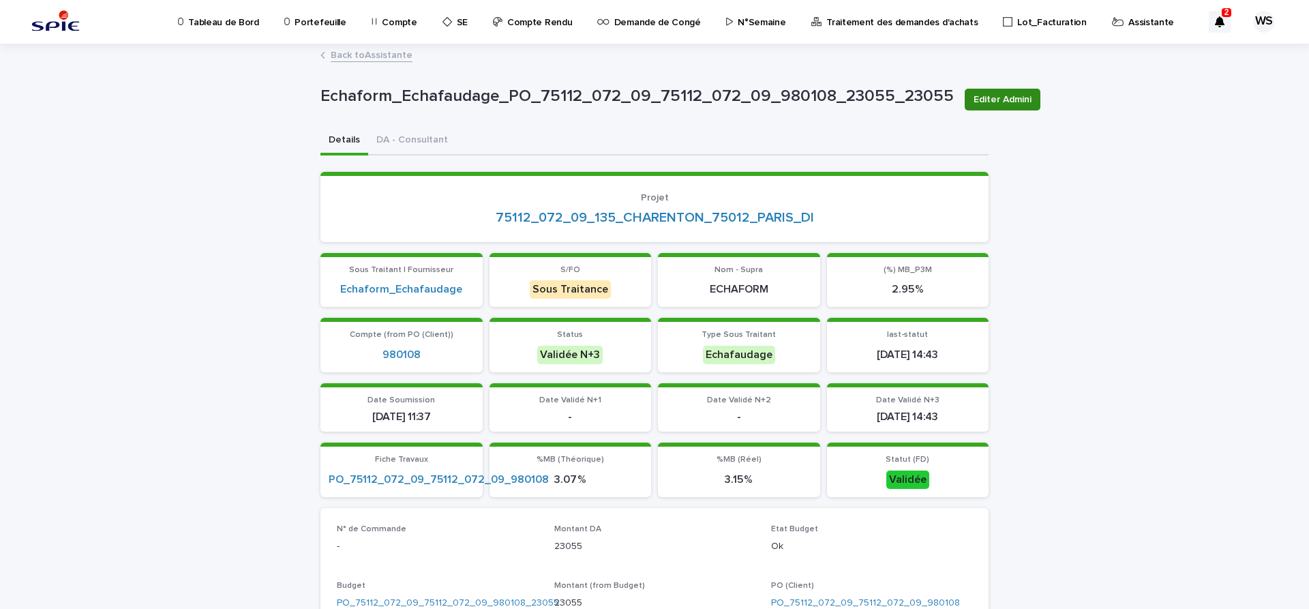
click at [1005, 97] on span "Editer Admini" at bounding box center [1003, 100] width 58 height 14
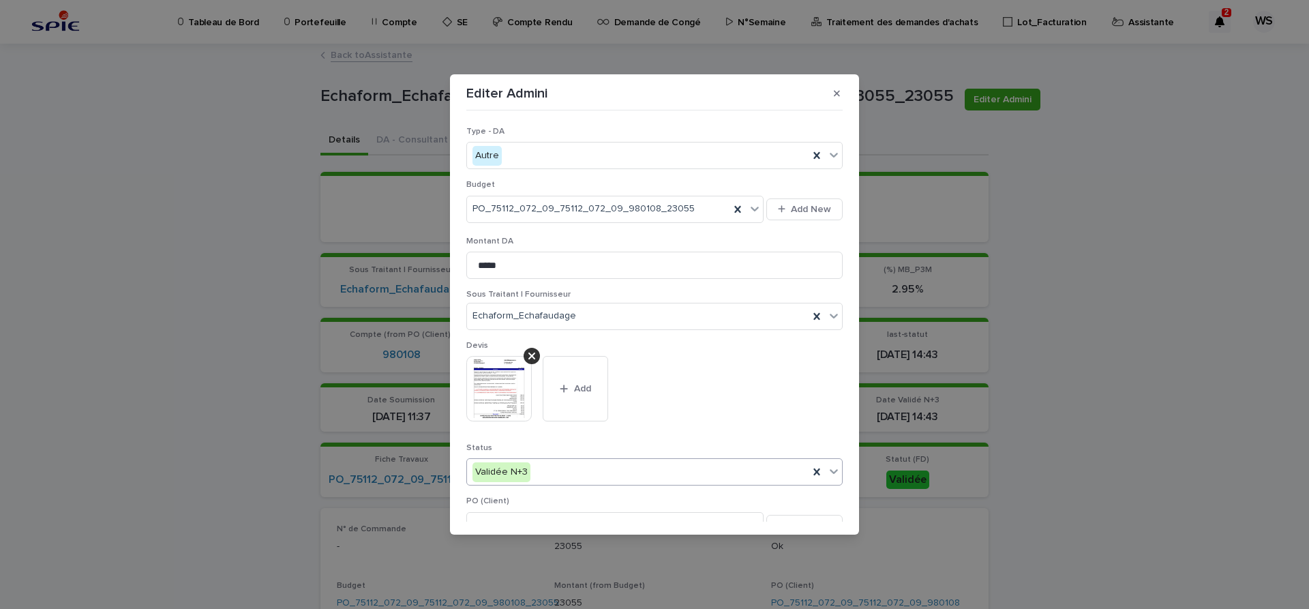
click at [834, 473] on icon at bounding box center [834, 471] width 14 height 14
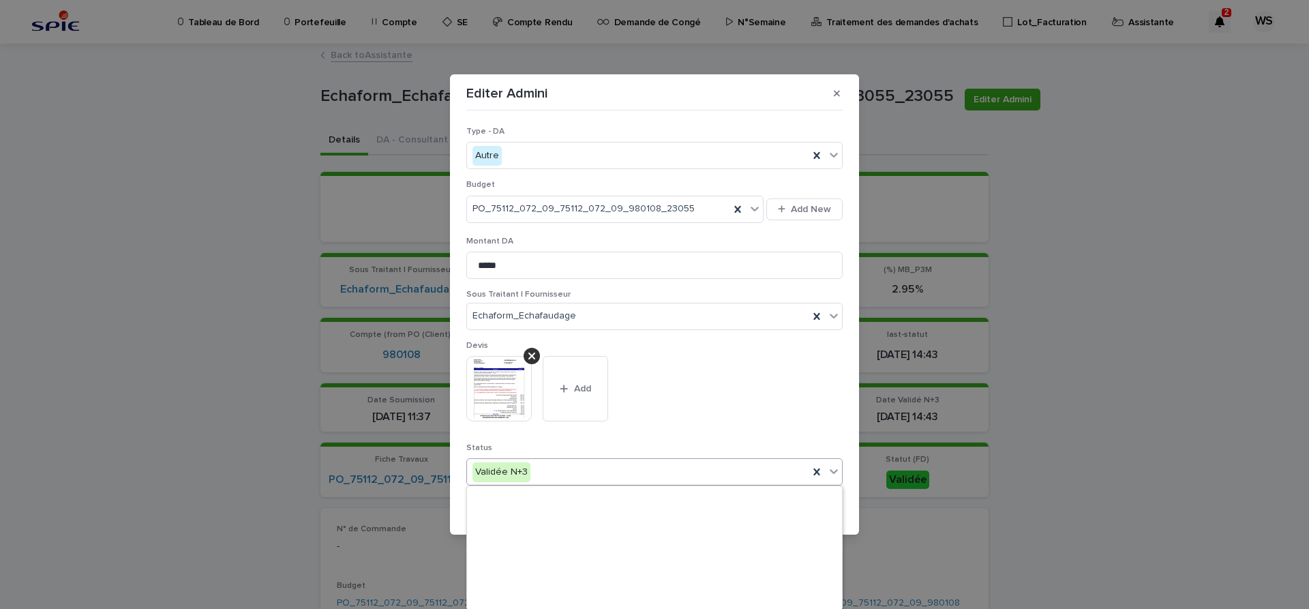
scroll to position [163, 0]
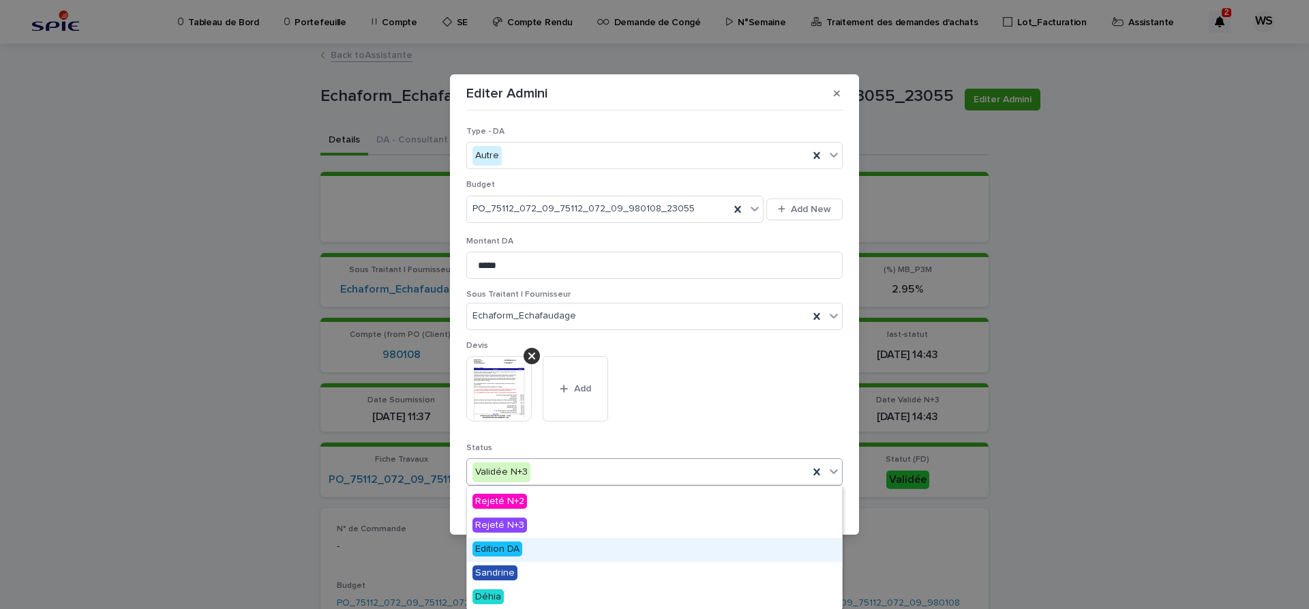
click at [510, 546] on span "Edition DA" at bounding box center [498, 548] width 50 height 15
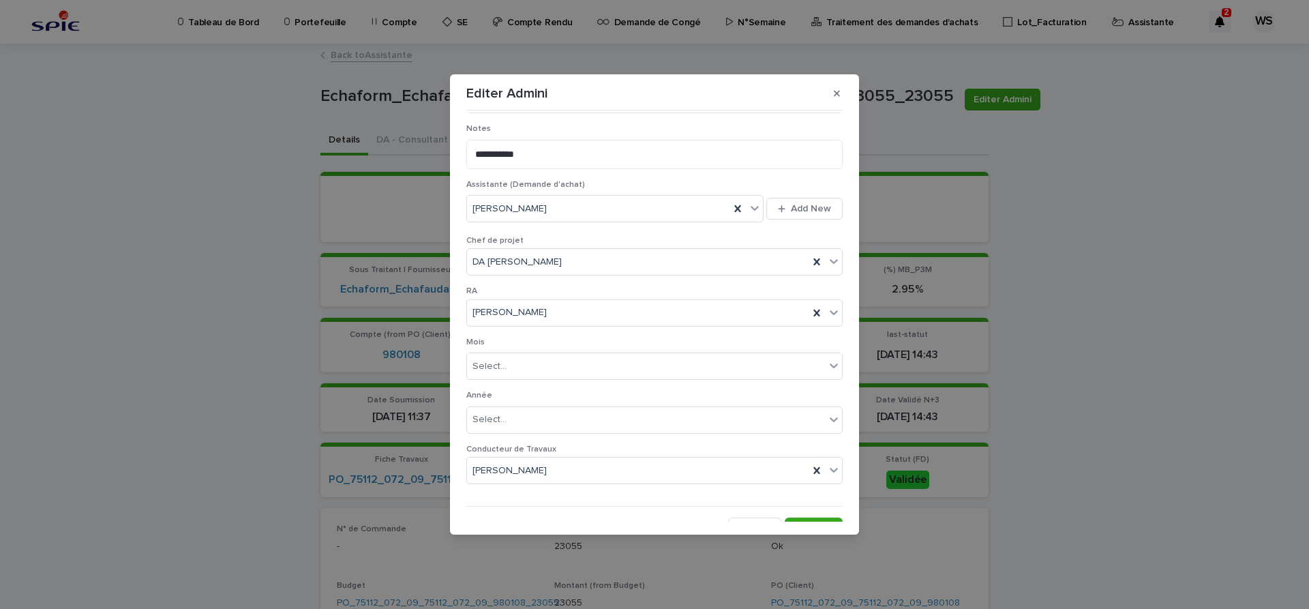
scroll to position [706, 0]
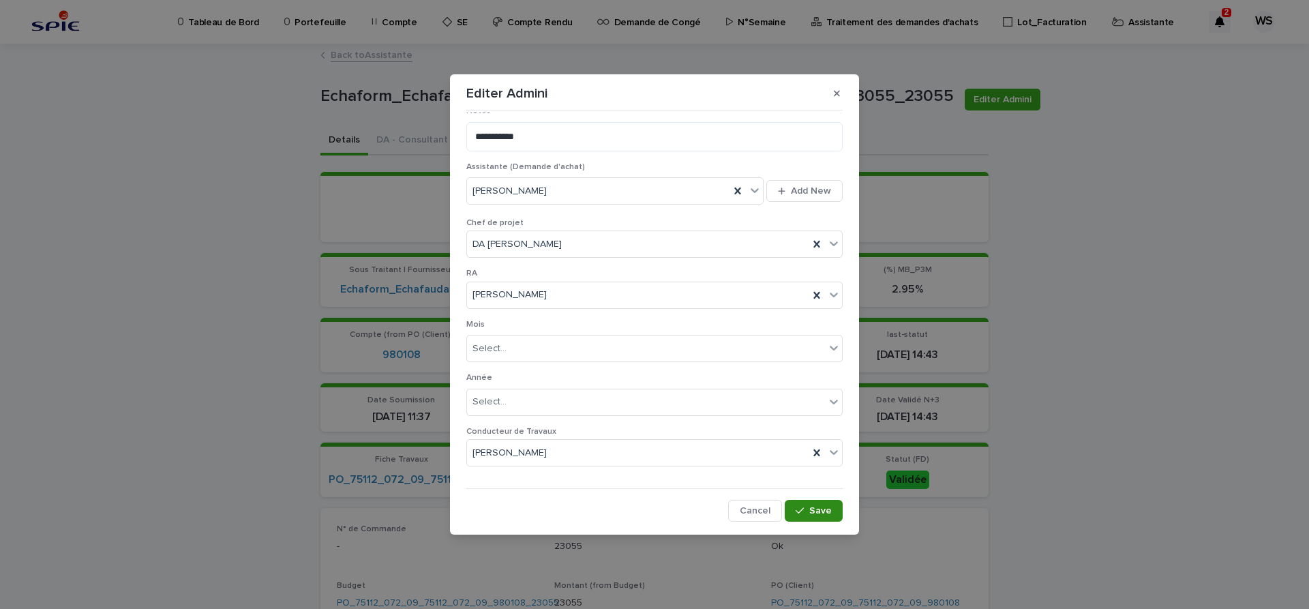
click at [826, 511] on span "Save" at bounding box center [820, 511] width 23 height 10
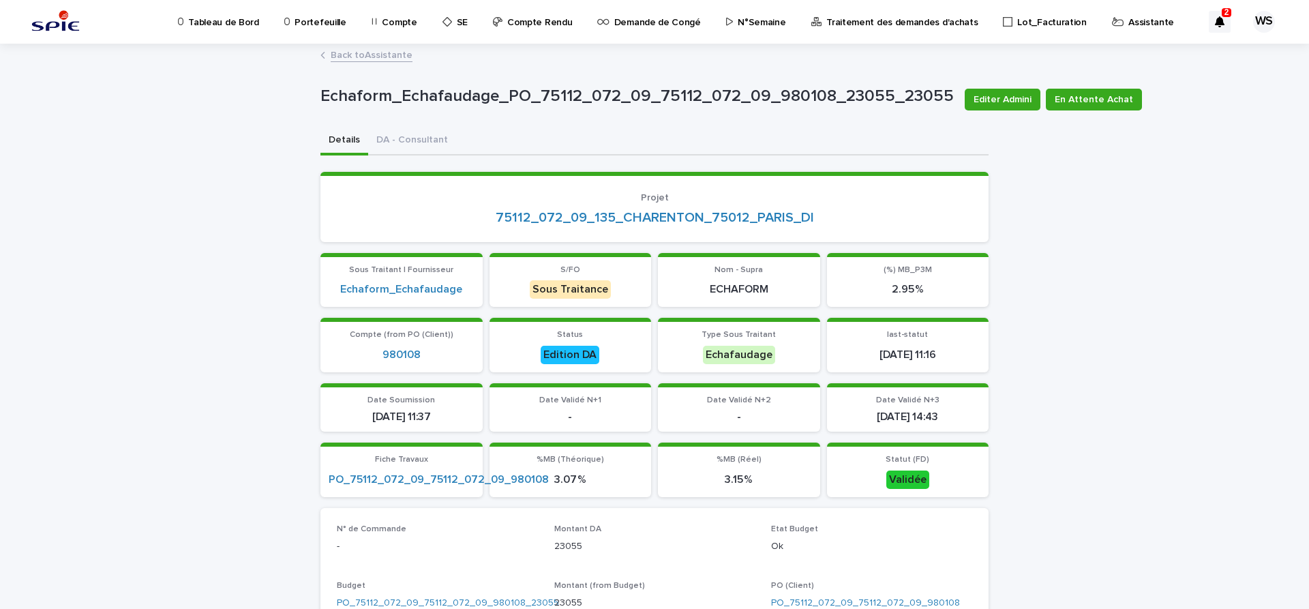
click at [395, 55] on link "Back to Assistante" at bounding box center [372, 54] width 82 height 16
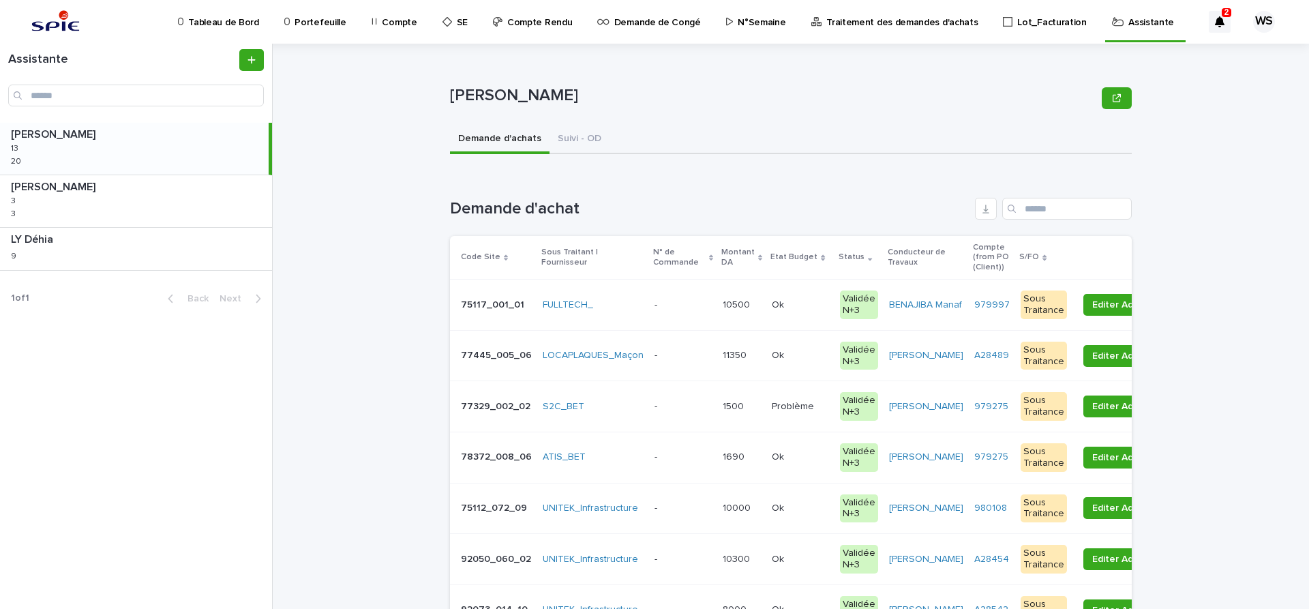
click at [691, 363] on div "- -" at bounding box center [683, 355] width 57 height 23
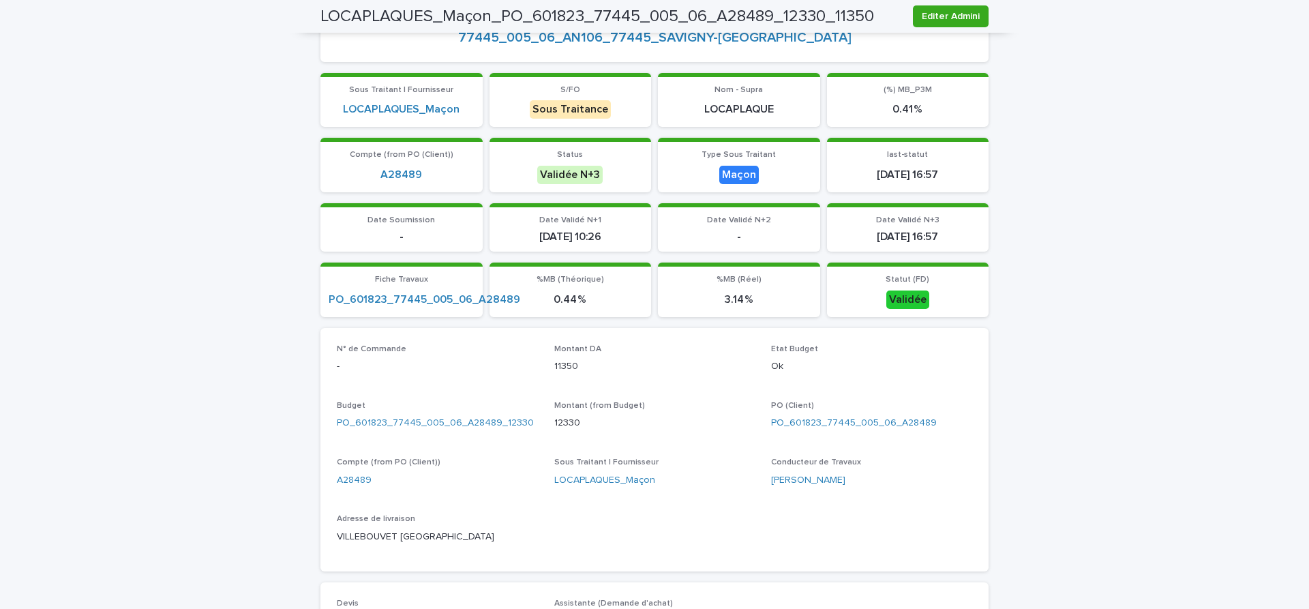
scroll to position [409, 0]
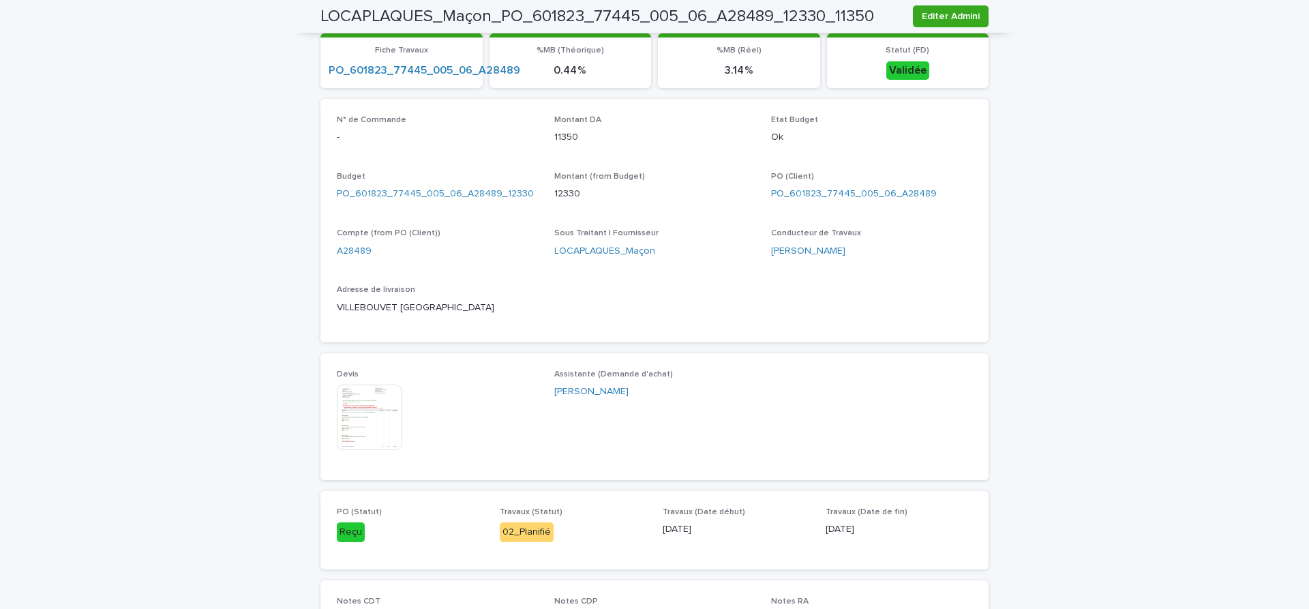
click at [368, 415] on img at bounding box center [369, 417] width 65 height 65
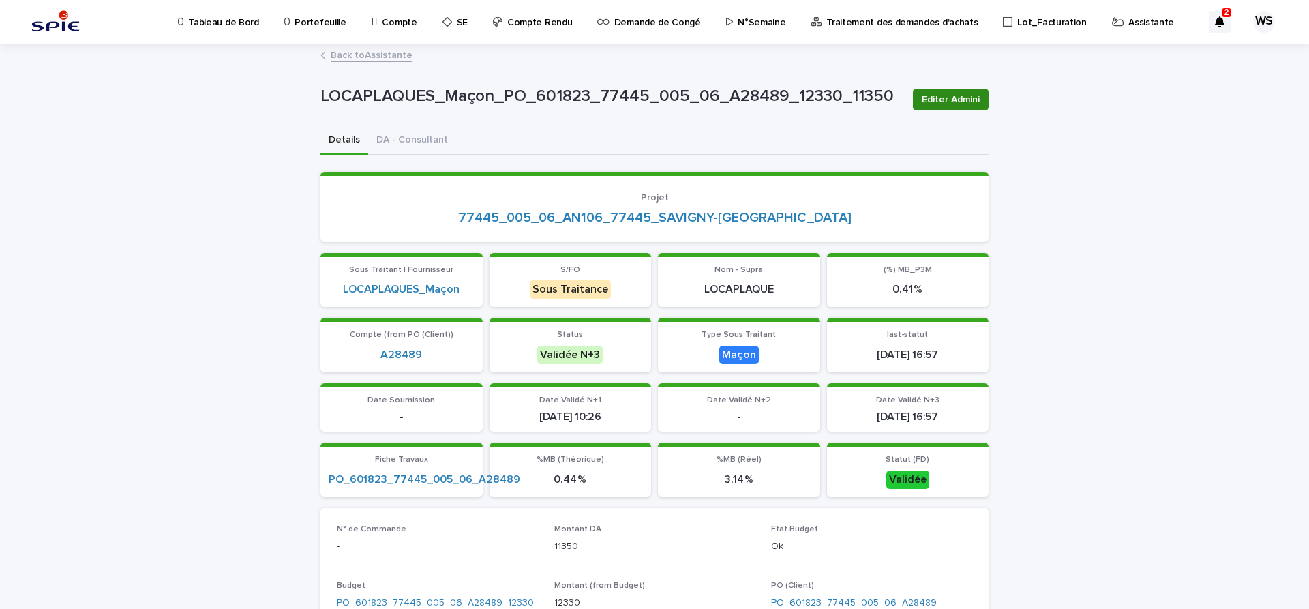
click at [973, 102] on span "Editer Admini" at bounding box center [951, 100] width 58 height 14
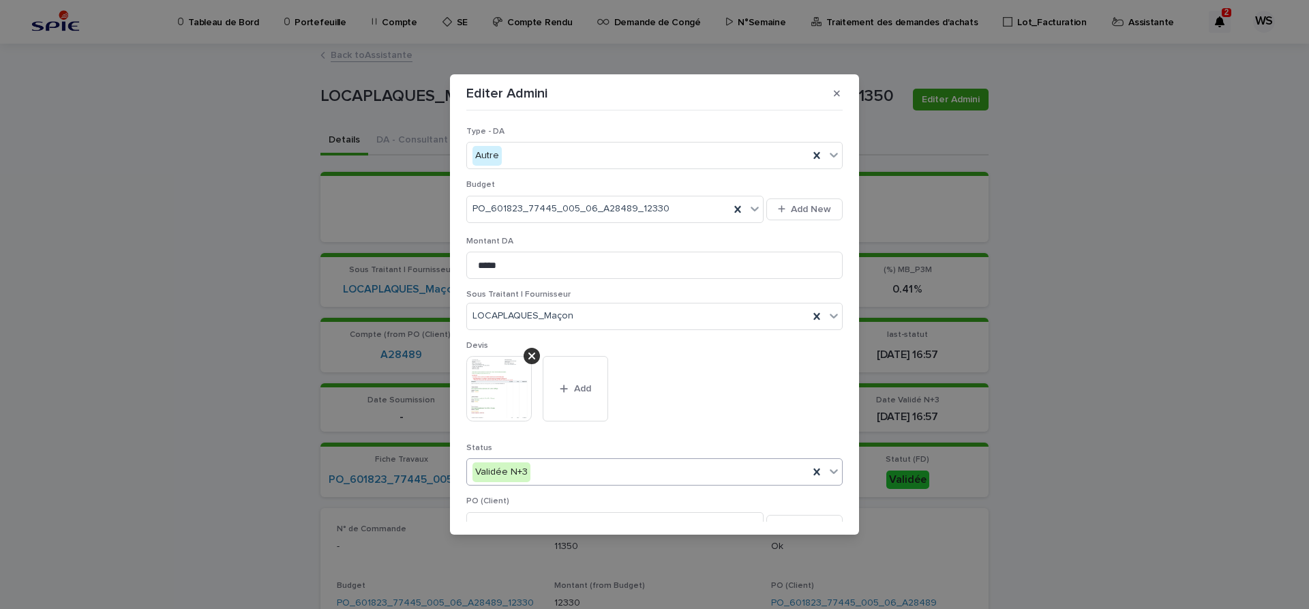
click at [837, 467] on icon at bounding box center [834, 471] width 14 height 14
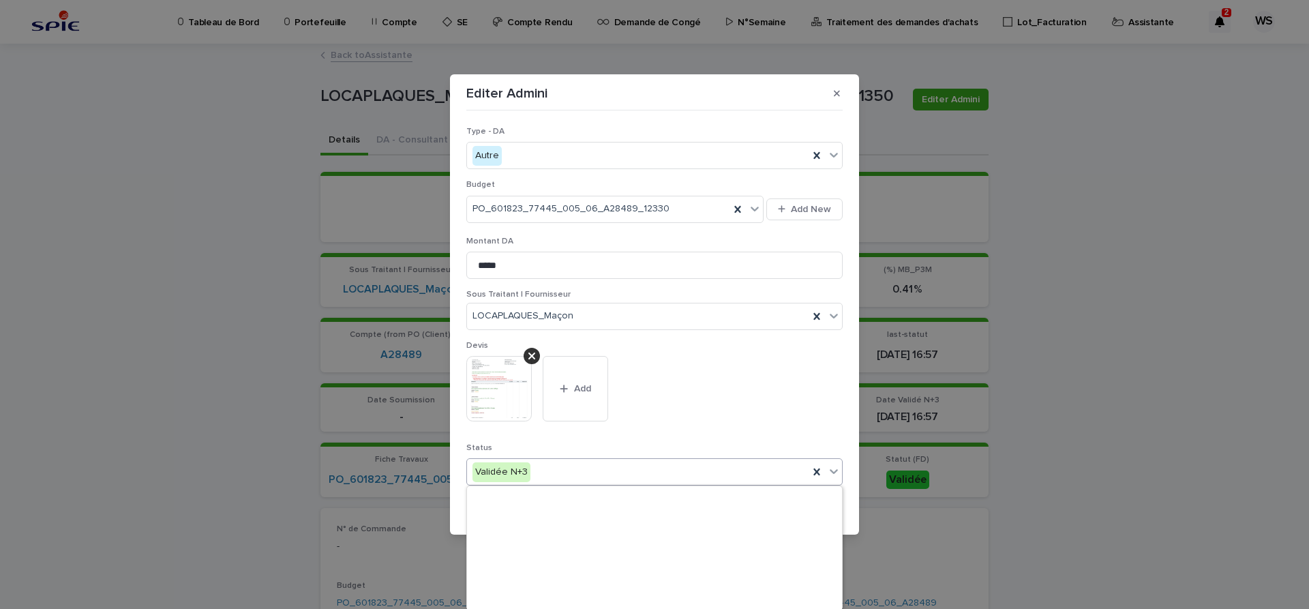
scroll to position [163, 0]
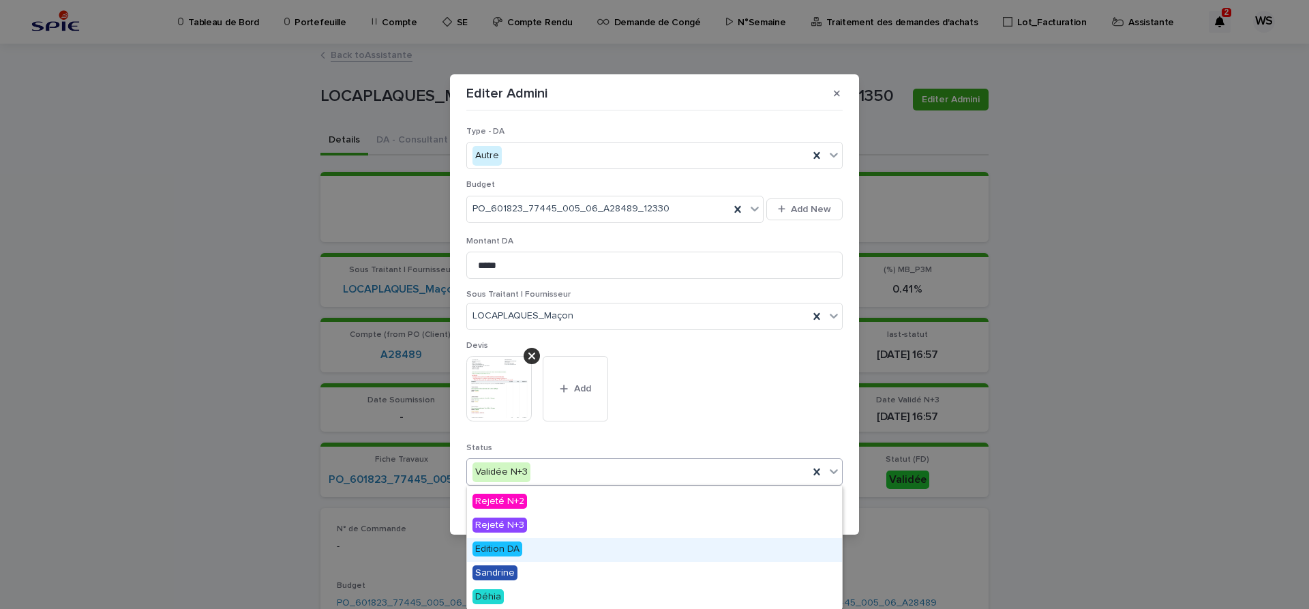
click at [490, 548] on span "Edition DA" at bounding box center [498, 548] width 50 height 15
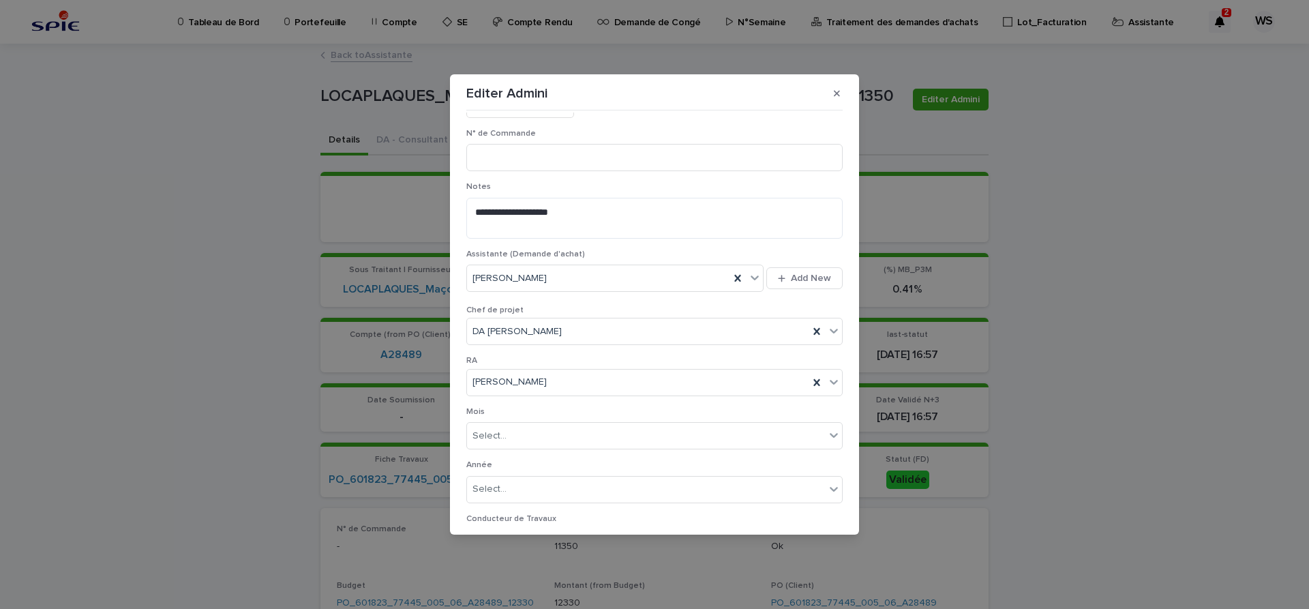
scroll to position [718, 0]
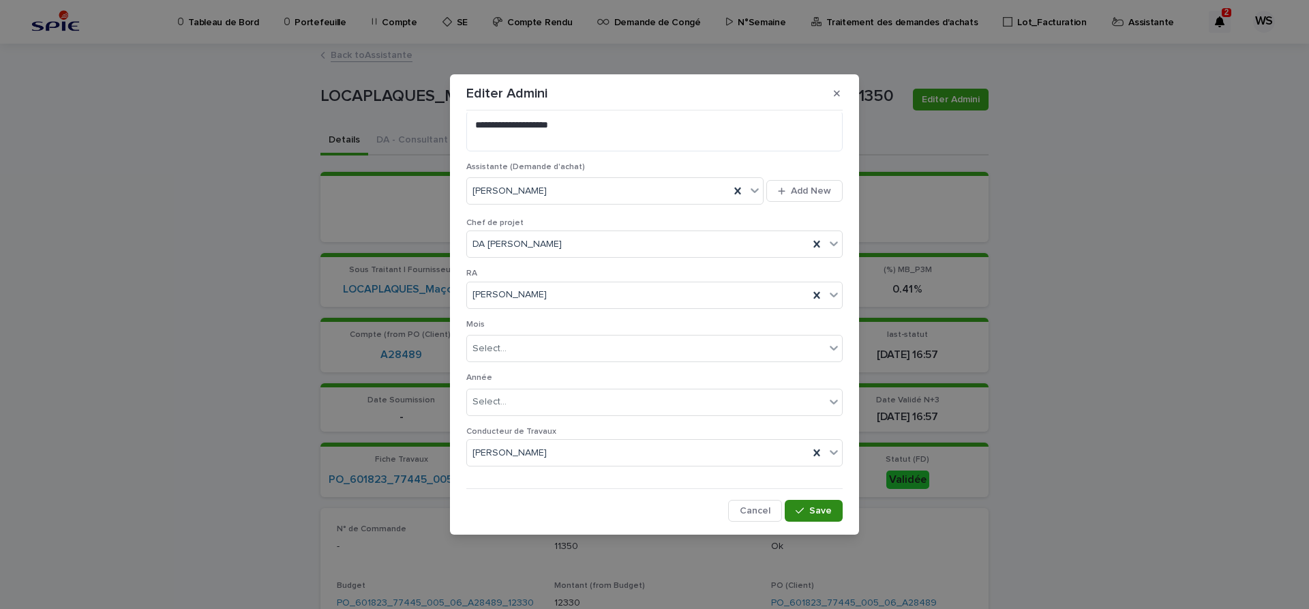
click at [820, 509] on span "Save" at bounding box center [820, 511] width 23 height 10
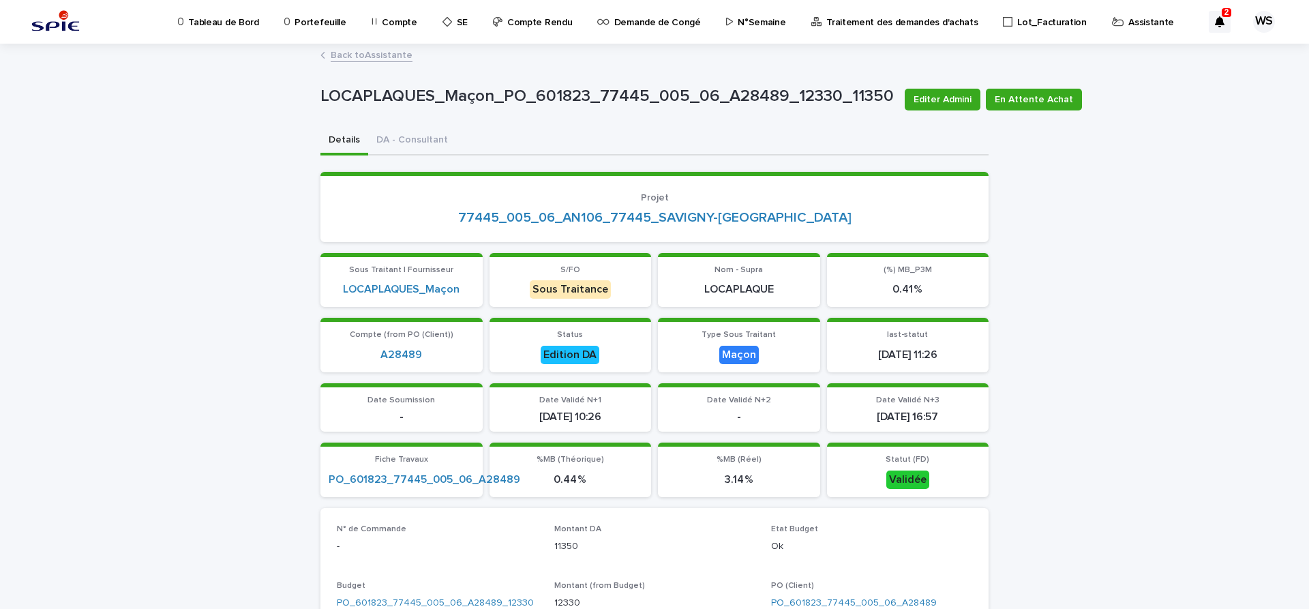
click at [380, 55] on link "Back to Assistante" at bounding box center [372, 54] width 82 height 16
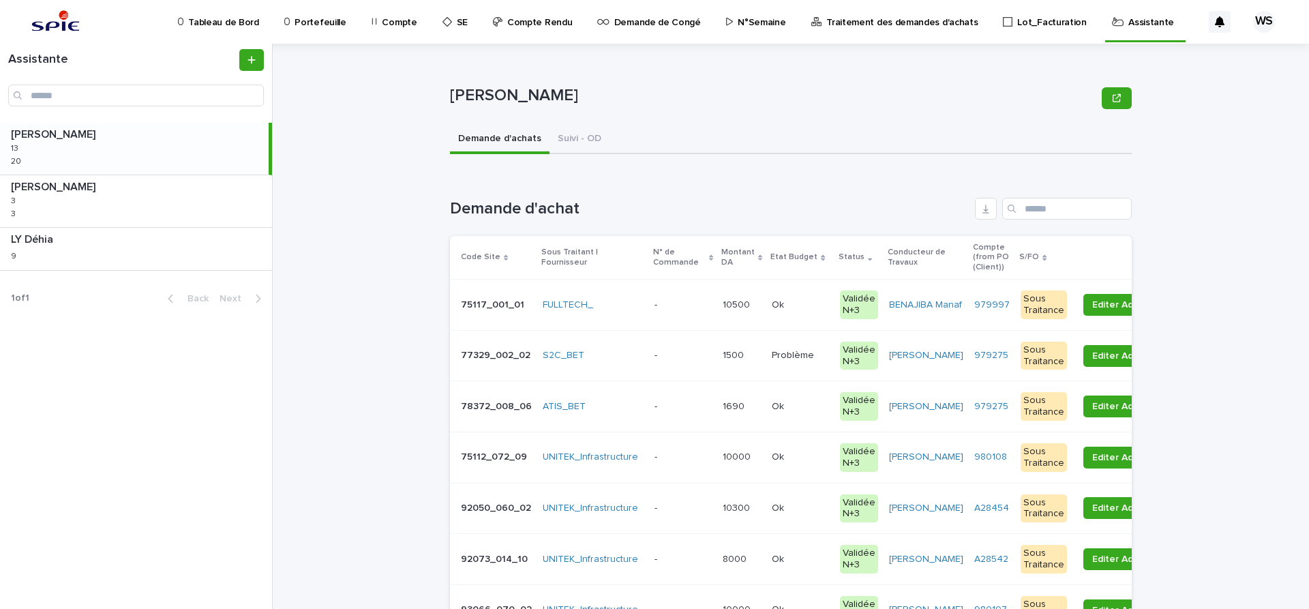
click at [699, 359] on p at bounding box center [683, 356] width 57 height 12
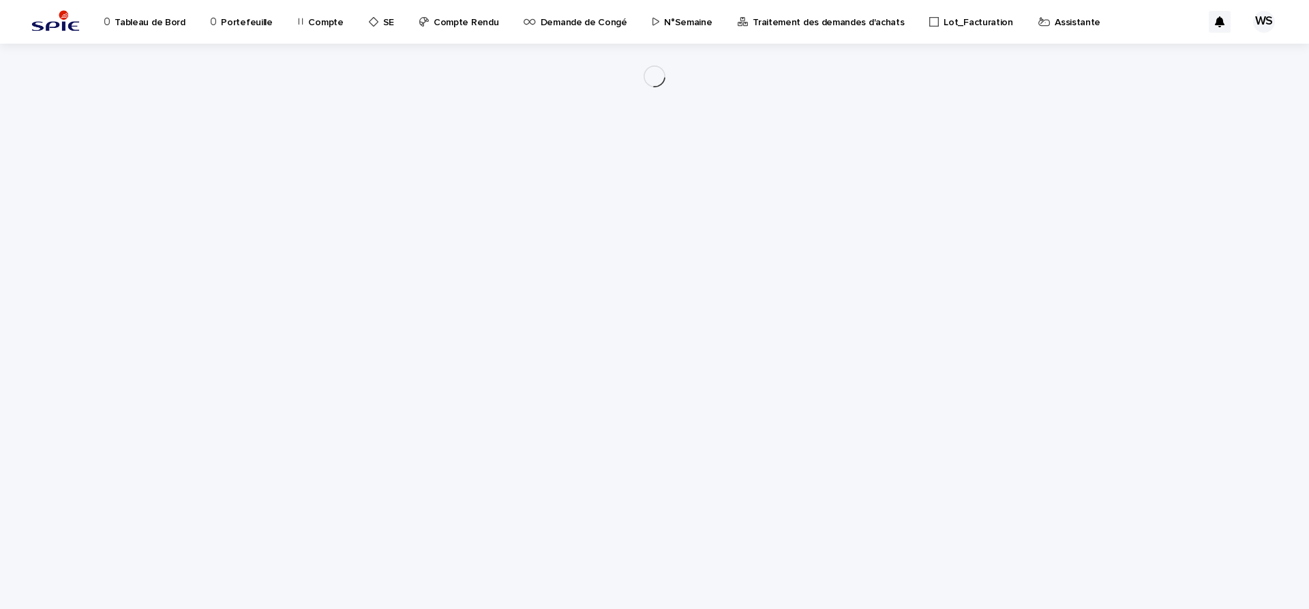
click at [680, 358] on div "Loading... Saving… Loading... Saving…" at bounding box center [655, 309] width 682 height 531
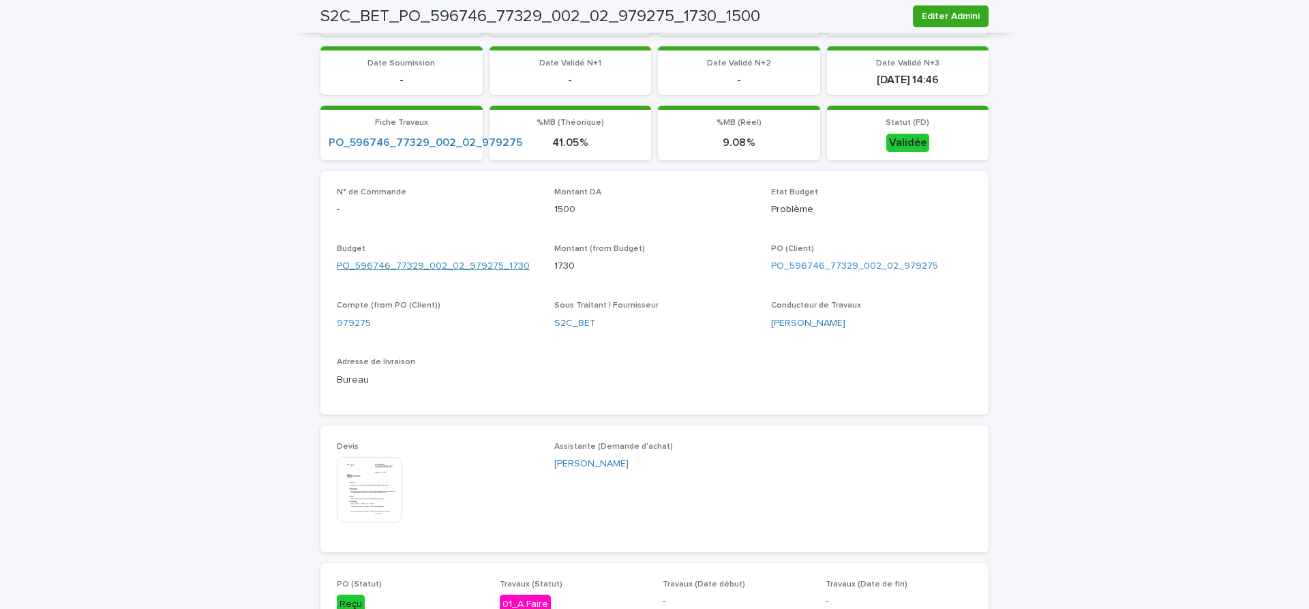
scroll to position [458, 0]
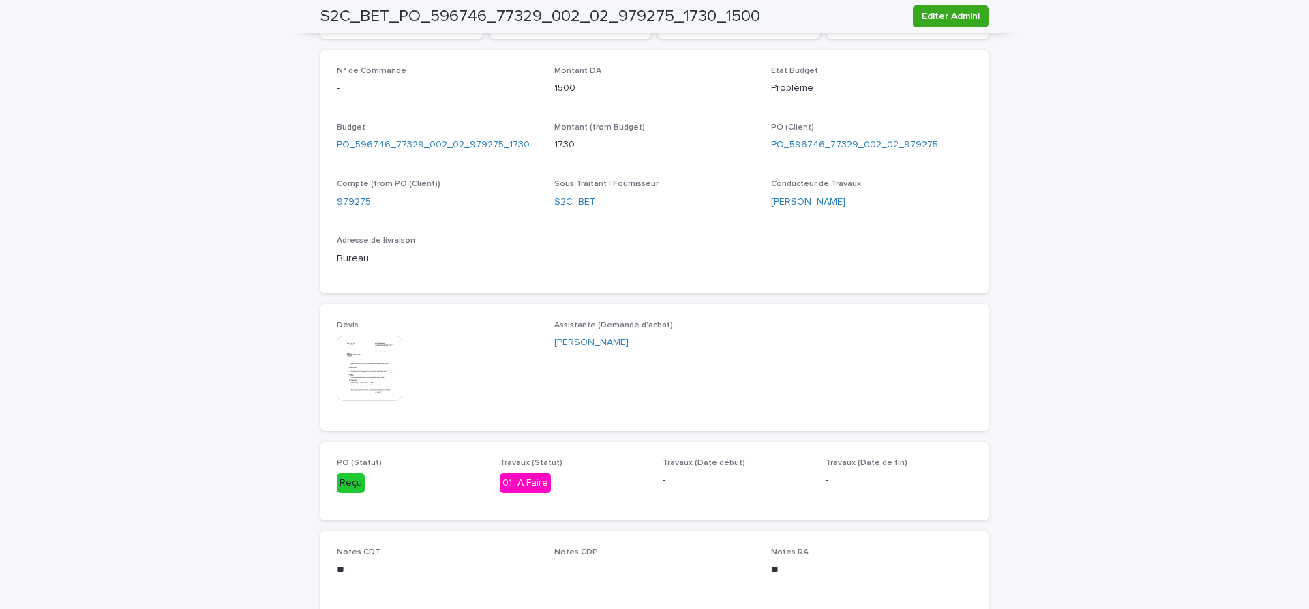
click at [369, 376] on img at bounding box center [369, 367] width 65 height 65
click at [369, 378] on body "Tableau de Bord Portefeuille Compte SE Compte Rendu Demande de Congé N°Semaine …" at bounding box center [654, 304] width 1309 height 609
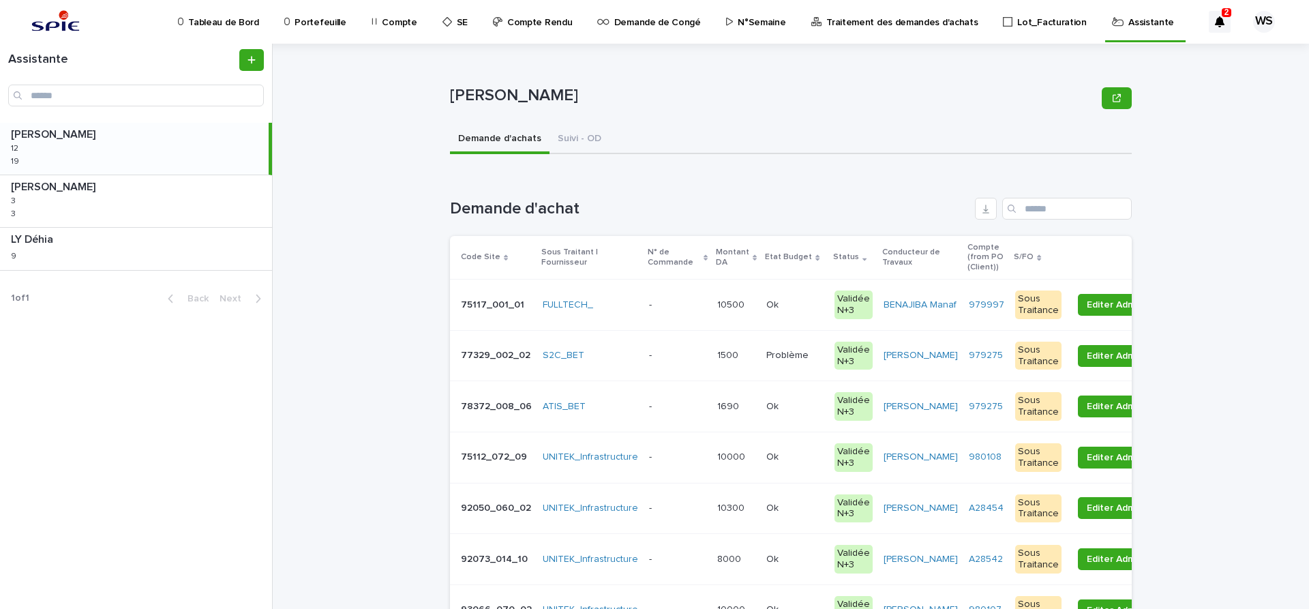
click at [649, 356] on p "-" at bounding box center [651, 354] width 5 height 14
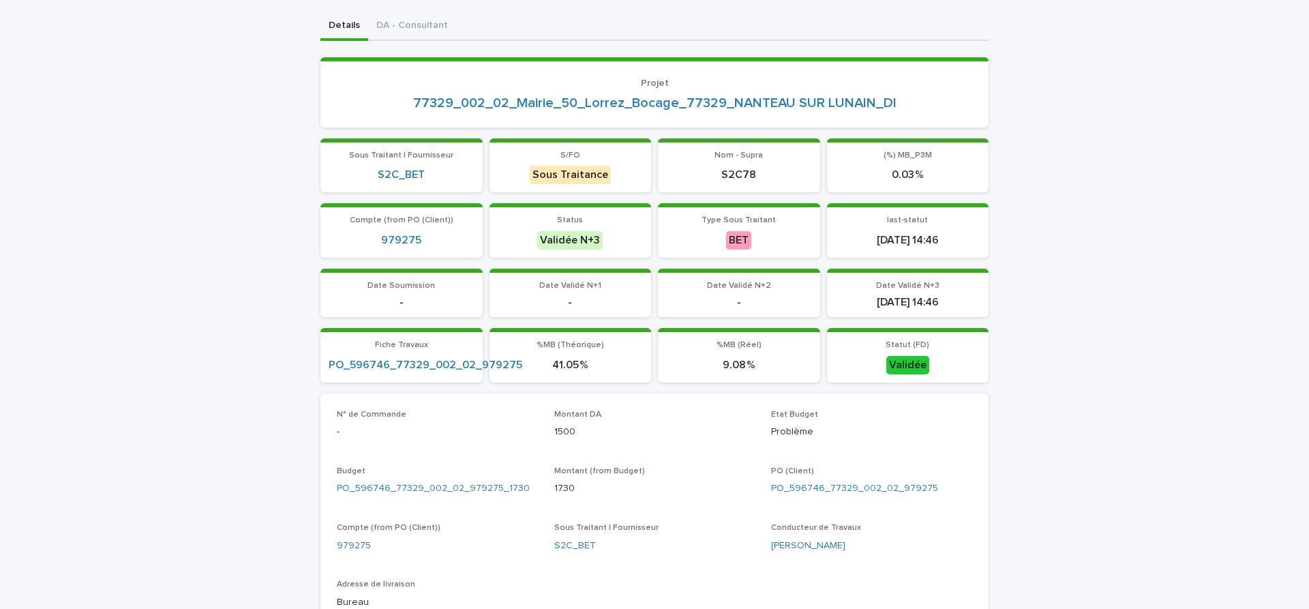
scroll to position [458, 0]
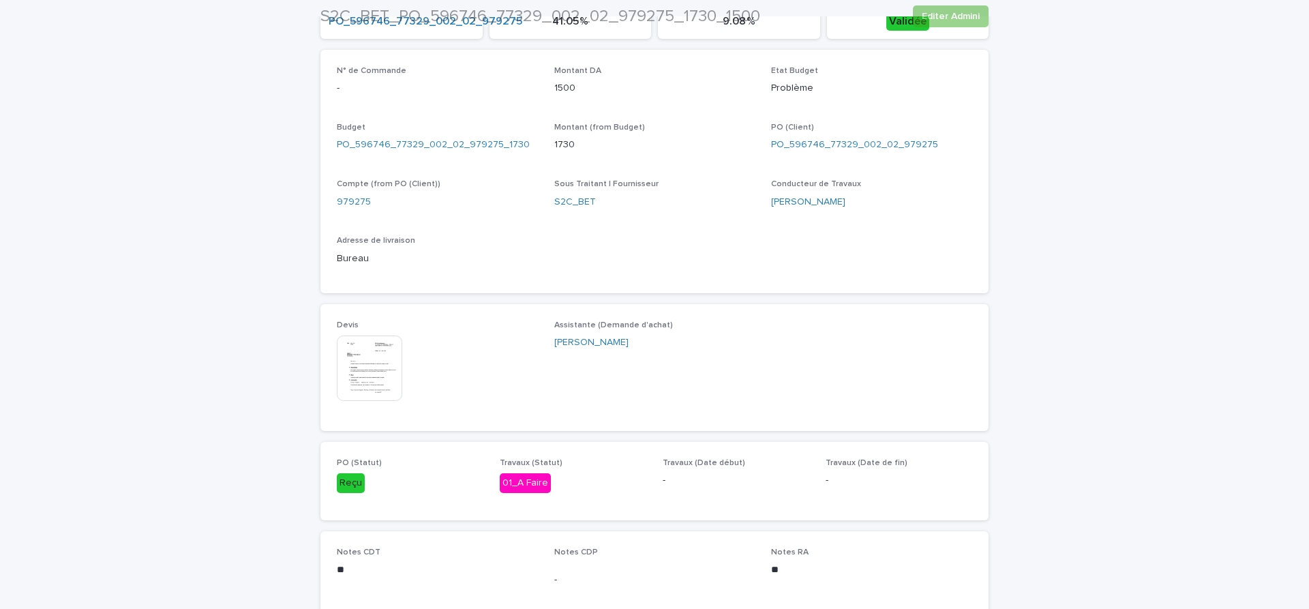
click at [365, 355] on img at bounding box center [369, 367] width 65 height 65
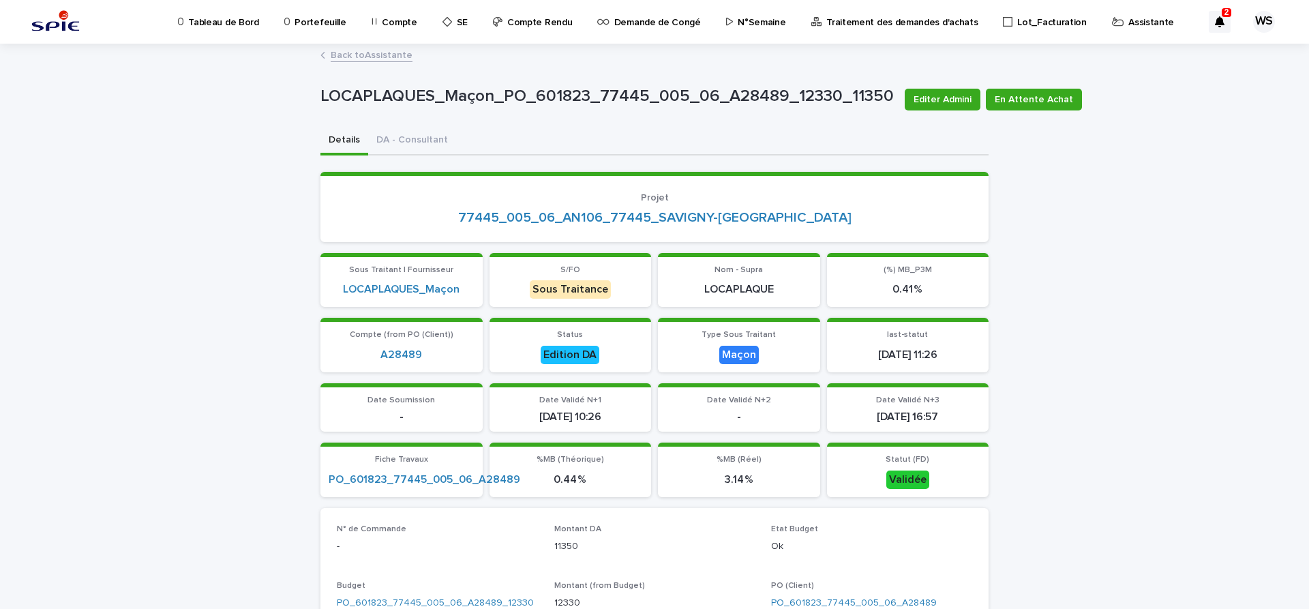
click at [397, 57] on link "Back to Assistante" at bounding box center [372, 54] width 82 height 16
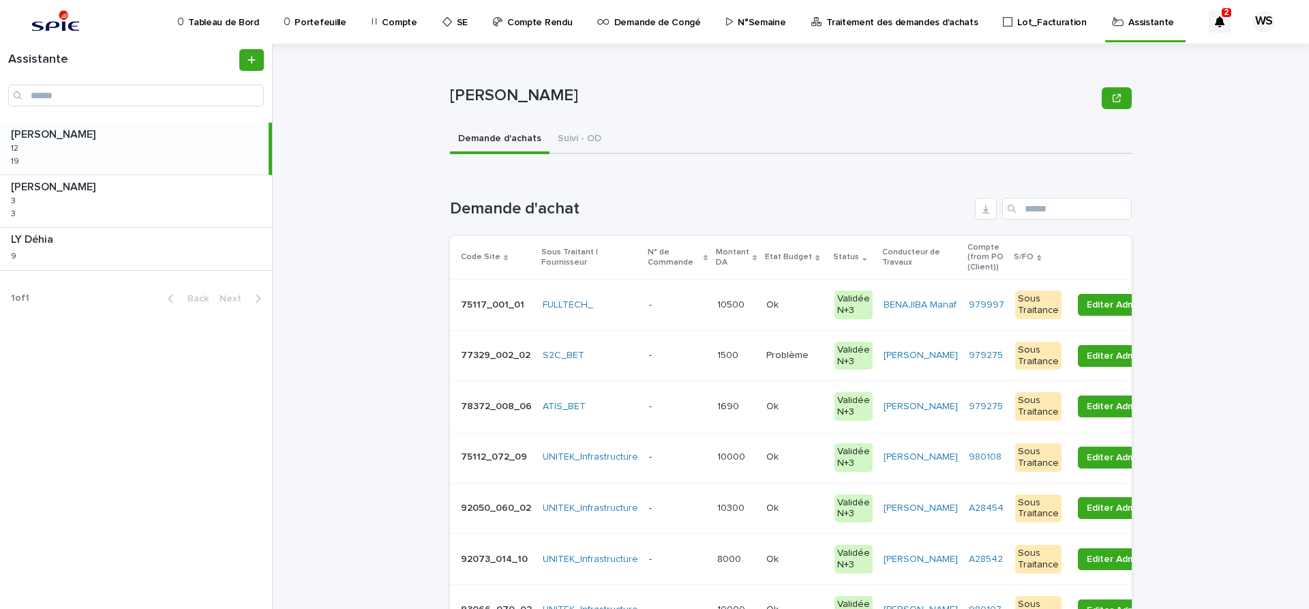
click at [675, 359] on p at bounding box center [677, 356] width 57 height 12
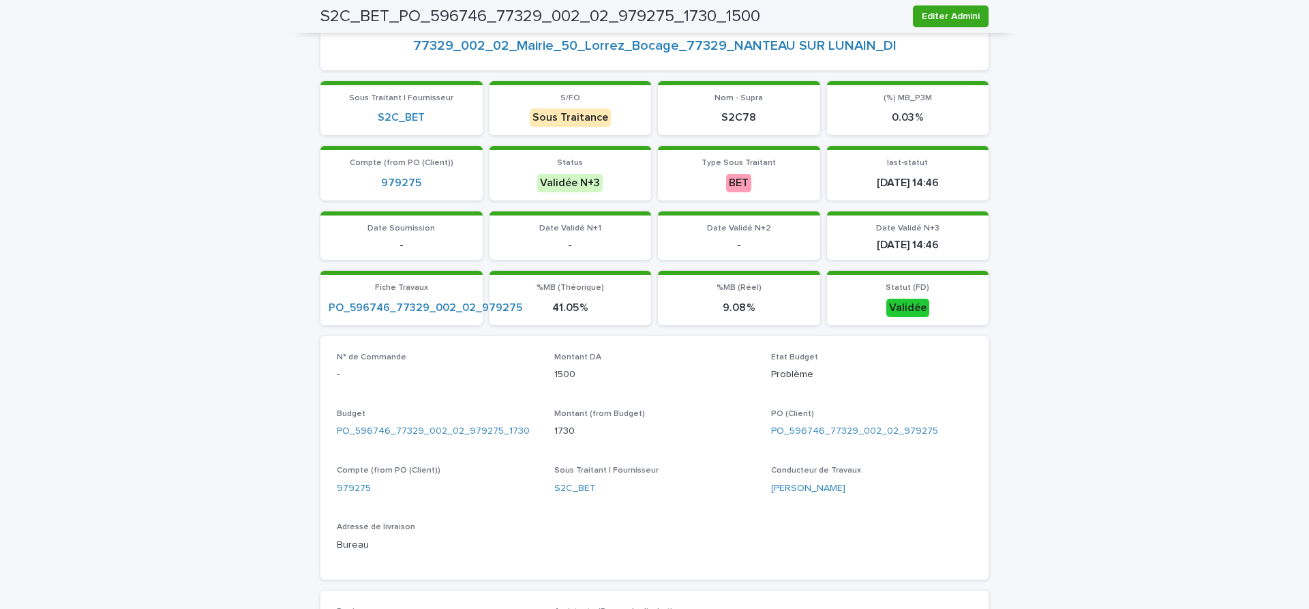
scroll to position [344, 0]
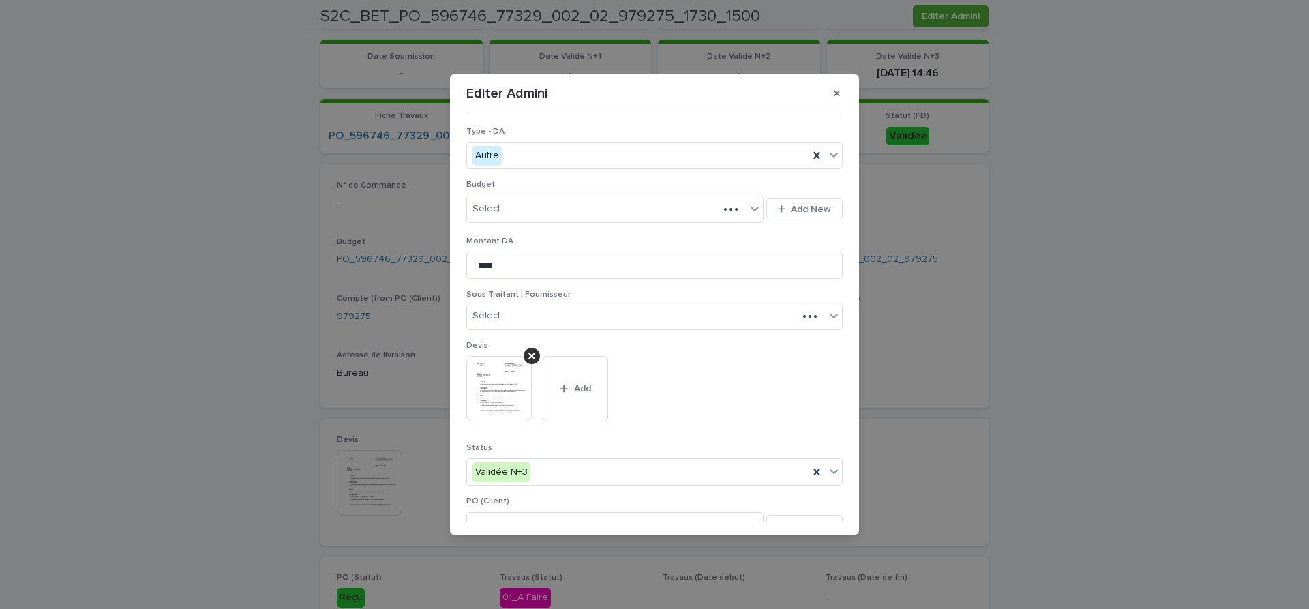
scroll to position [0, 0]
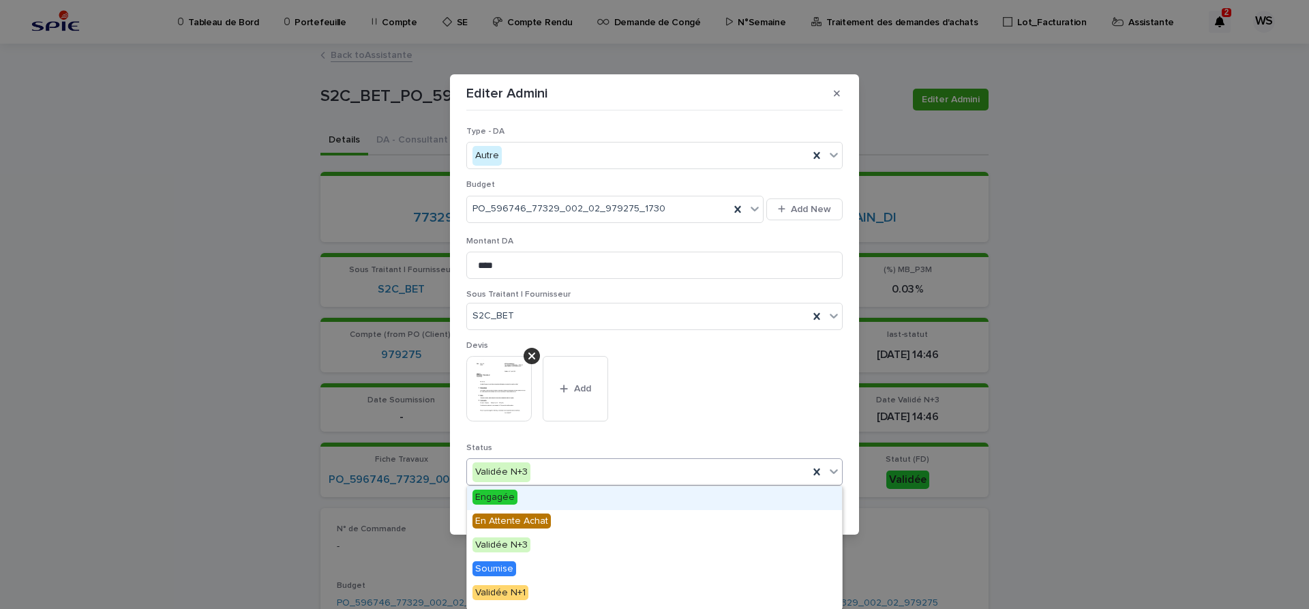
drag, startPoint x: 833, startPoint y: 470, endPoint x: 566, endPoint y: 524, distance: 272.5
click at [833, 471] on icon at bounding box center [834, 471] width 14 height 14
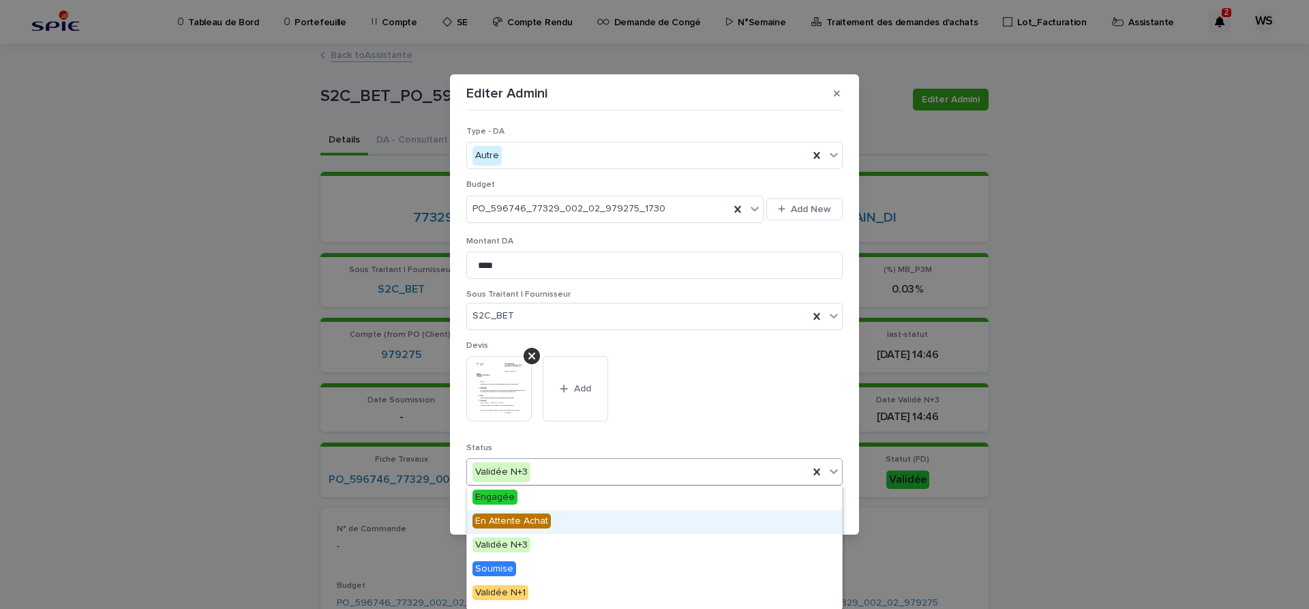
scroll to position [163, 0]
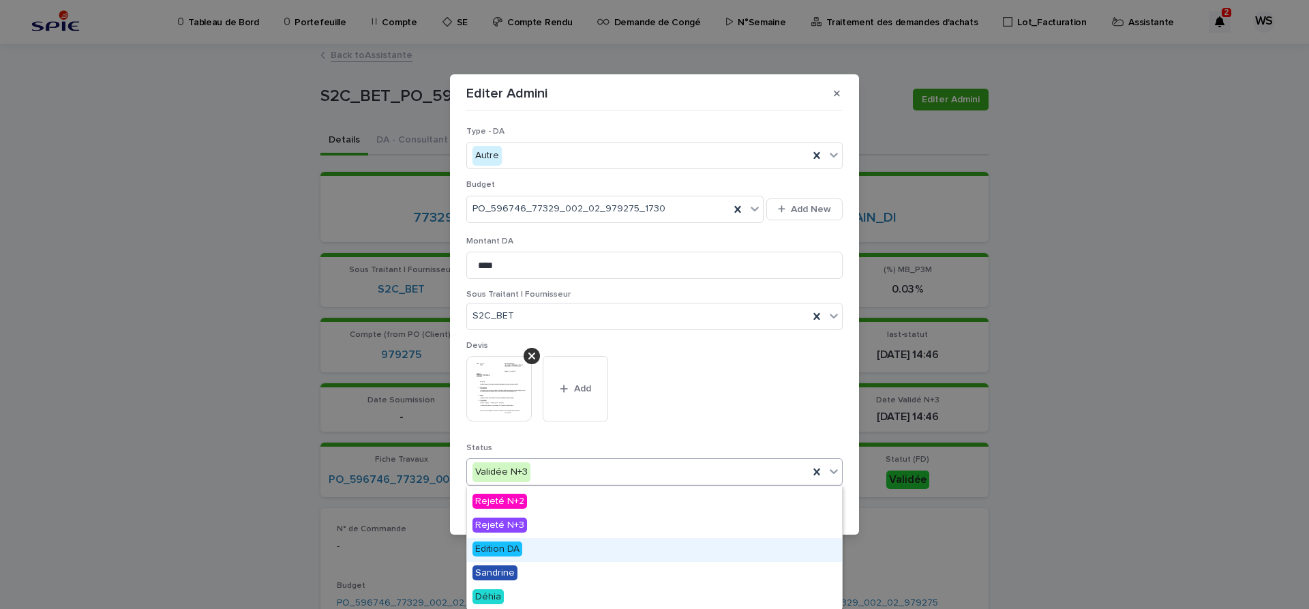
click at [494, 547] on span "Edition DA" at bounding box center [498, 548] width 50 height 15
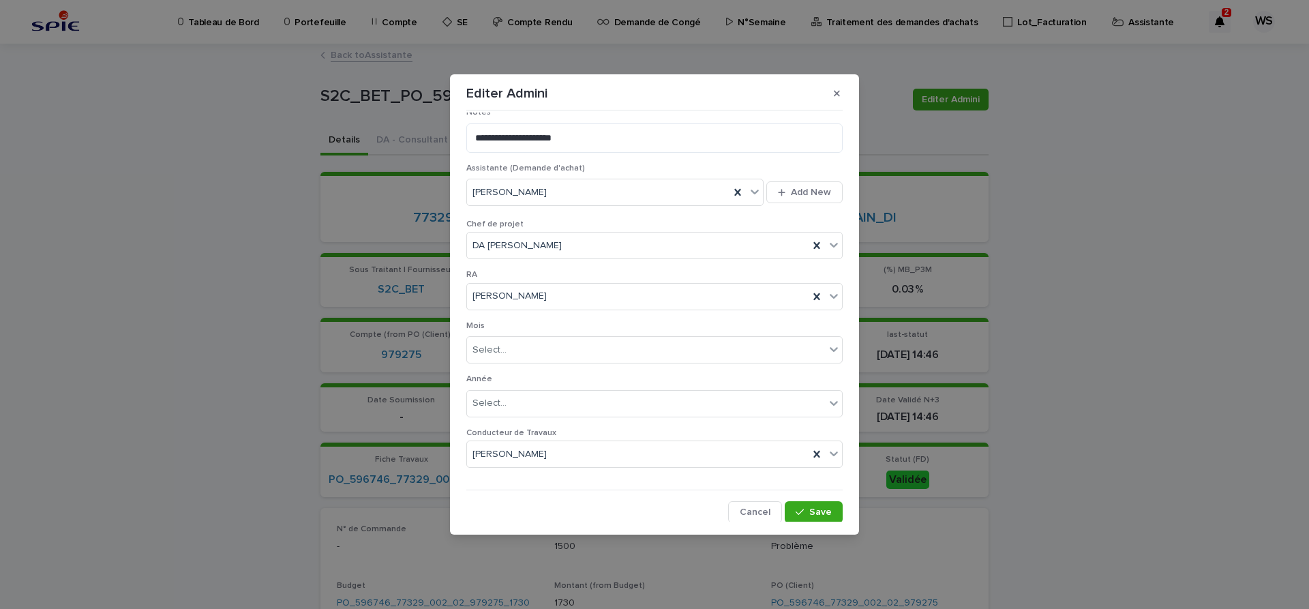
scroll to position [706, 0]
click at [822, 508] on span "Save" at bounding box center [820, 511] width 23 height 10
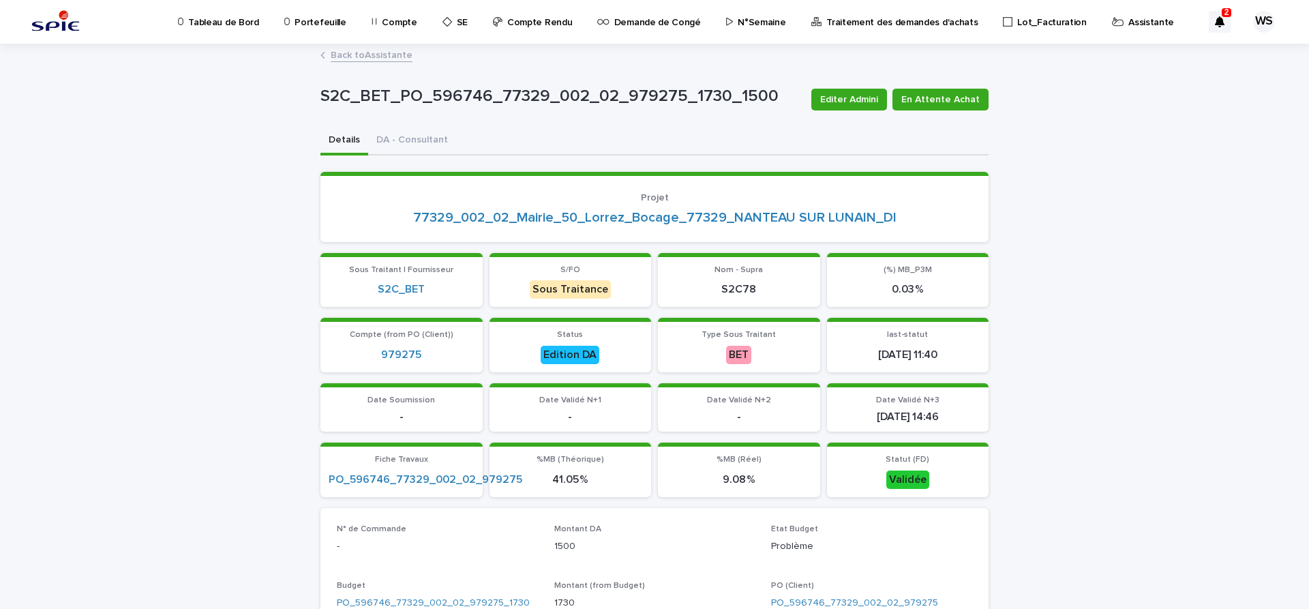
click at [393, 55] on link "Back to Assistante" at bounding box center [372, 54] width 82 height 16
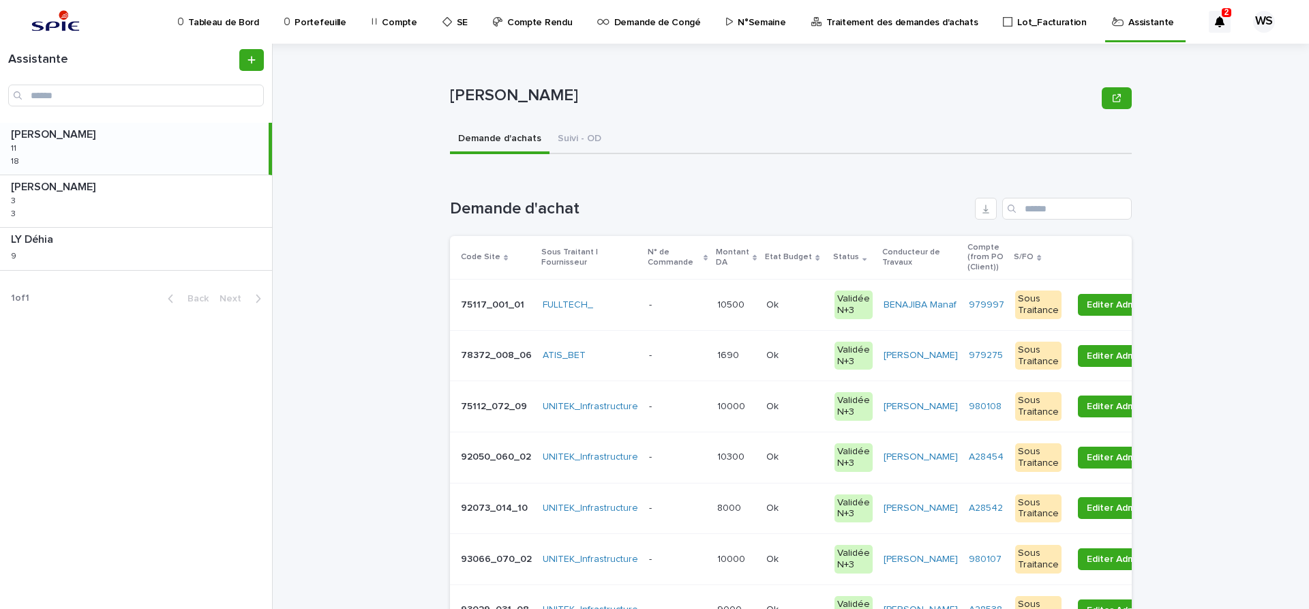
click at [688, 355] on p at bounding box center [677, 356] width 57 height 12
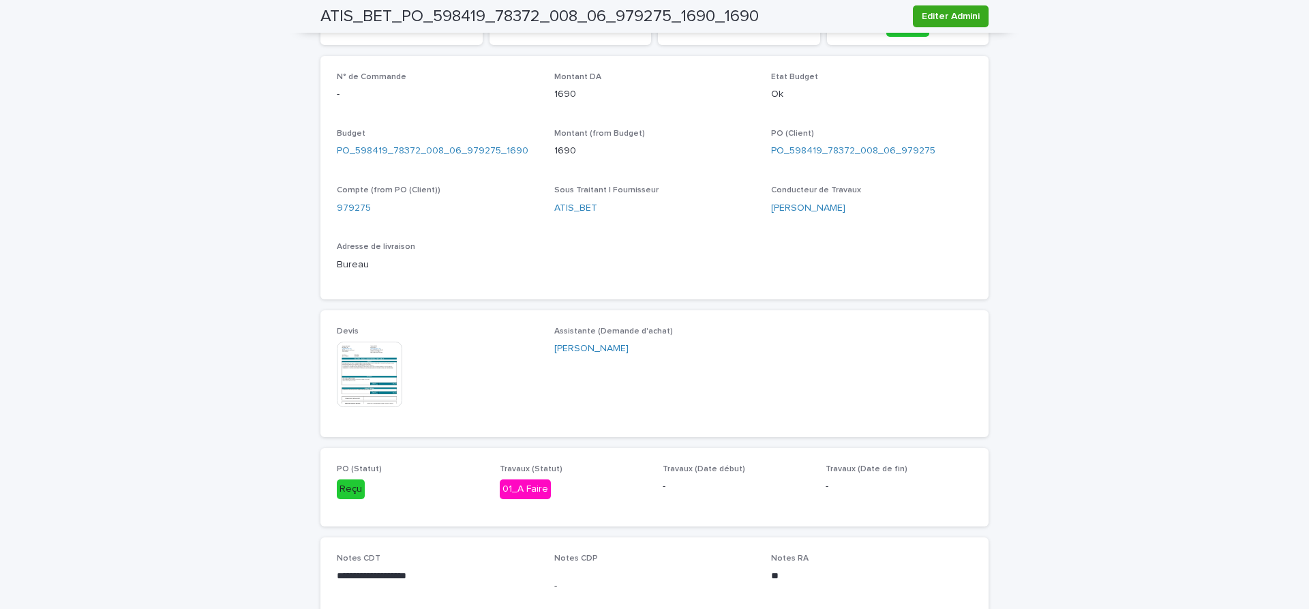
scroll to position [458, 0]
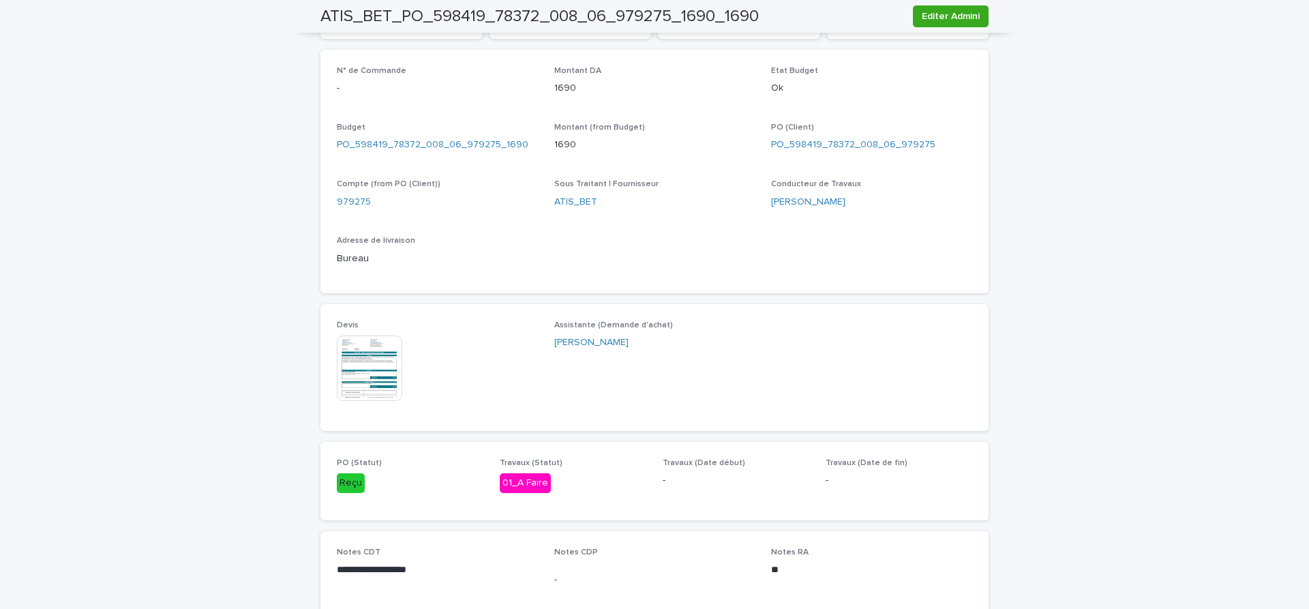
click at [366, 376] on img at bounding box center [369, 367] width 65 height 65
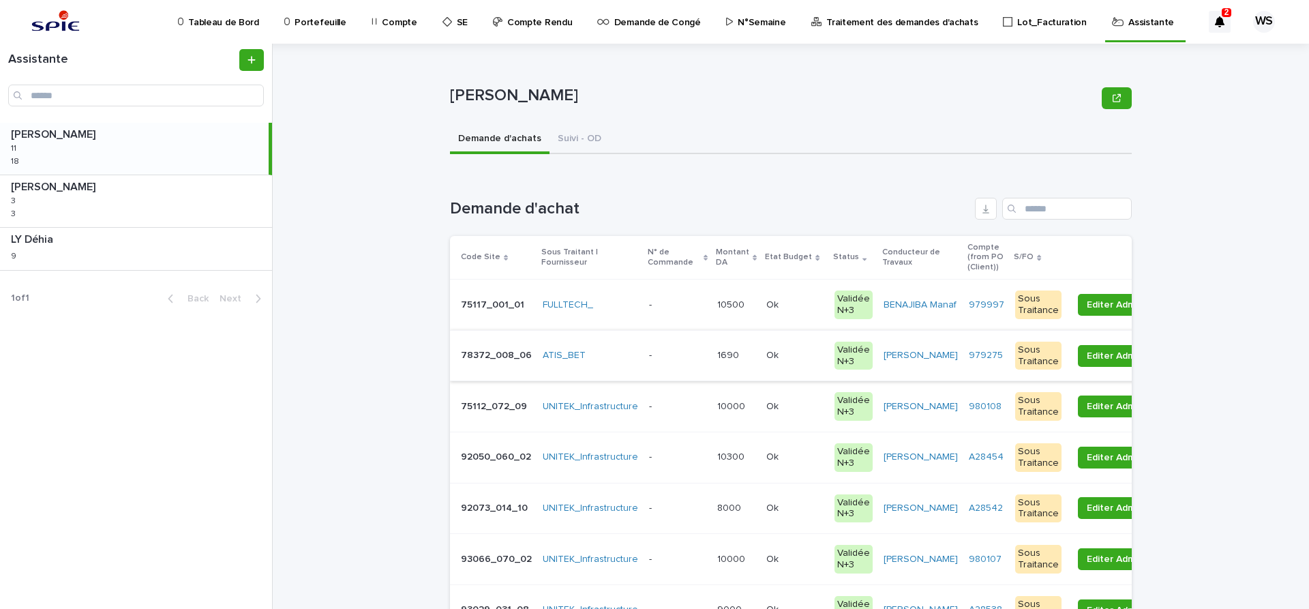
click at [666, 350] on div "- -" at bounding box center [677, 355] width 57 height 23
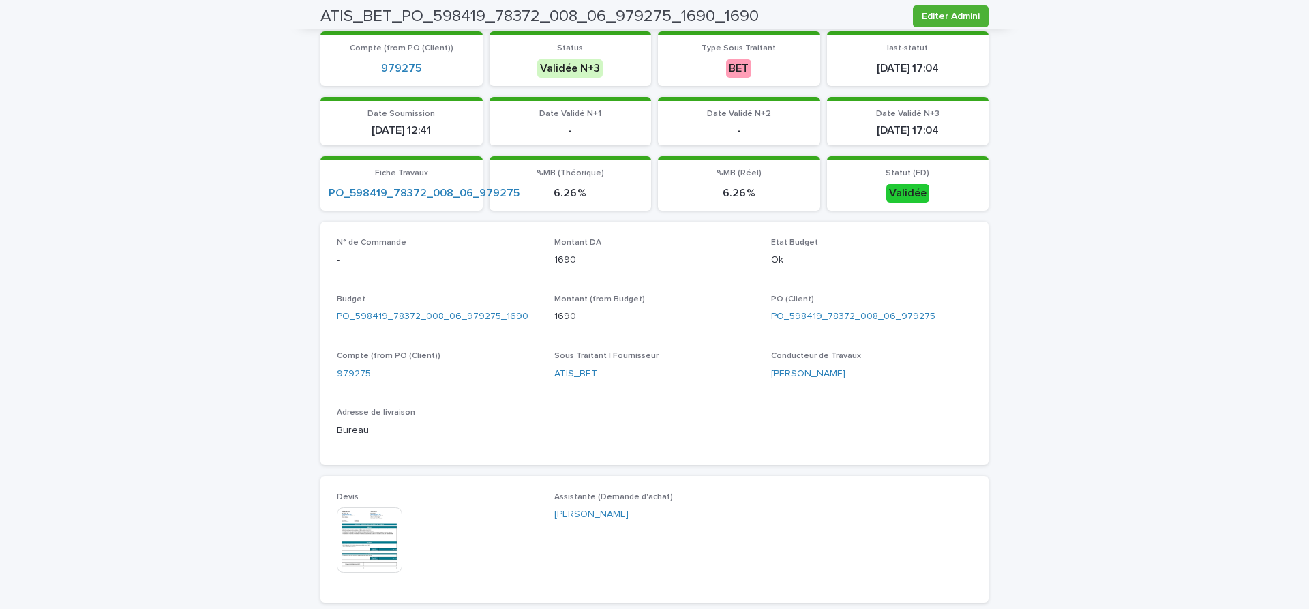
scroll to position [516, 0]
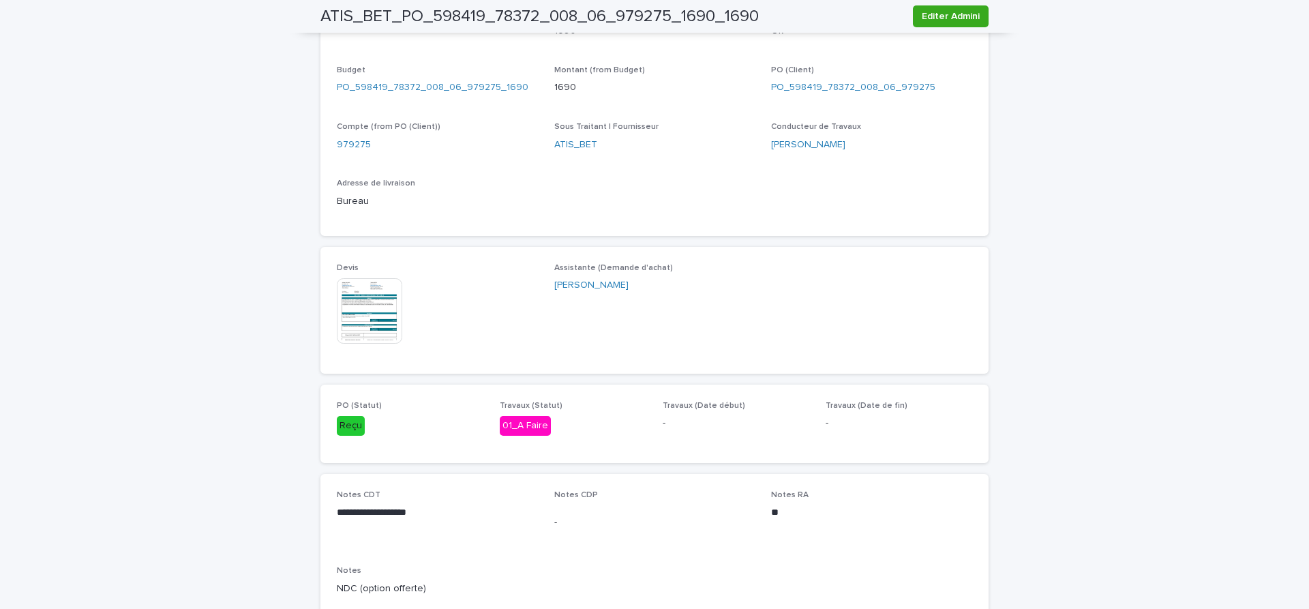
click at [374, 326] on img at bounding box center [369, 310] width 65 height 65
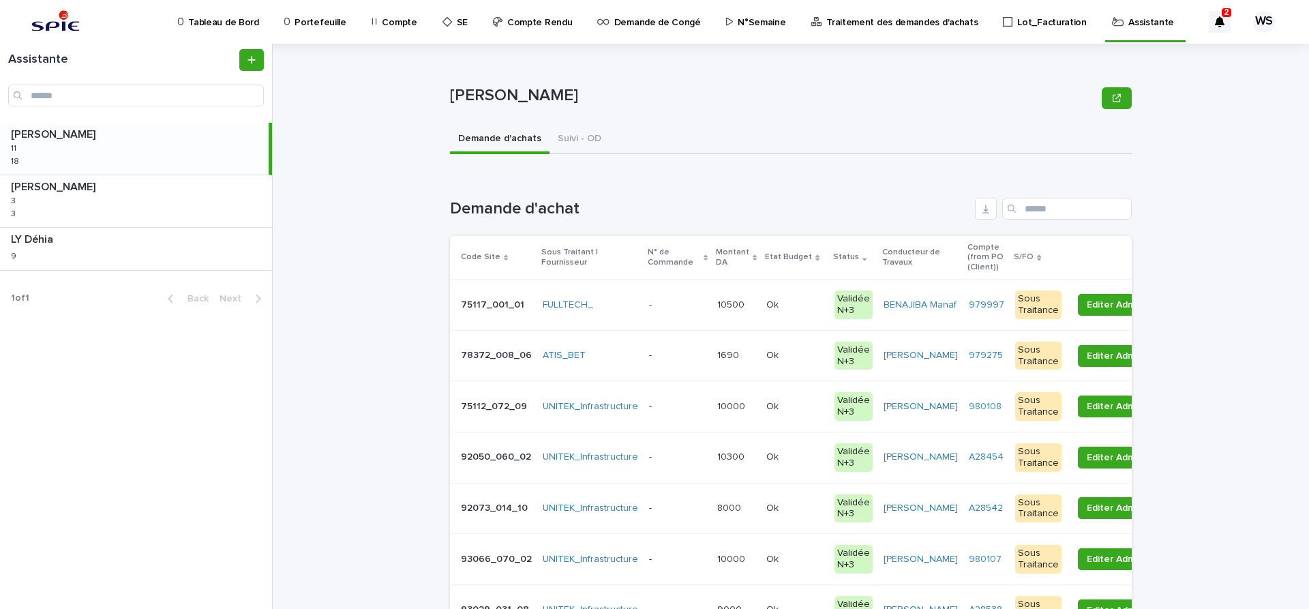
click at [668, 355] on p at bounding box center [677, 356] width 57 height 12
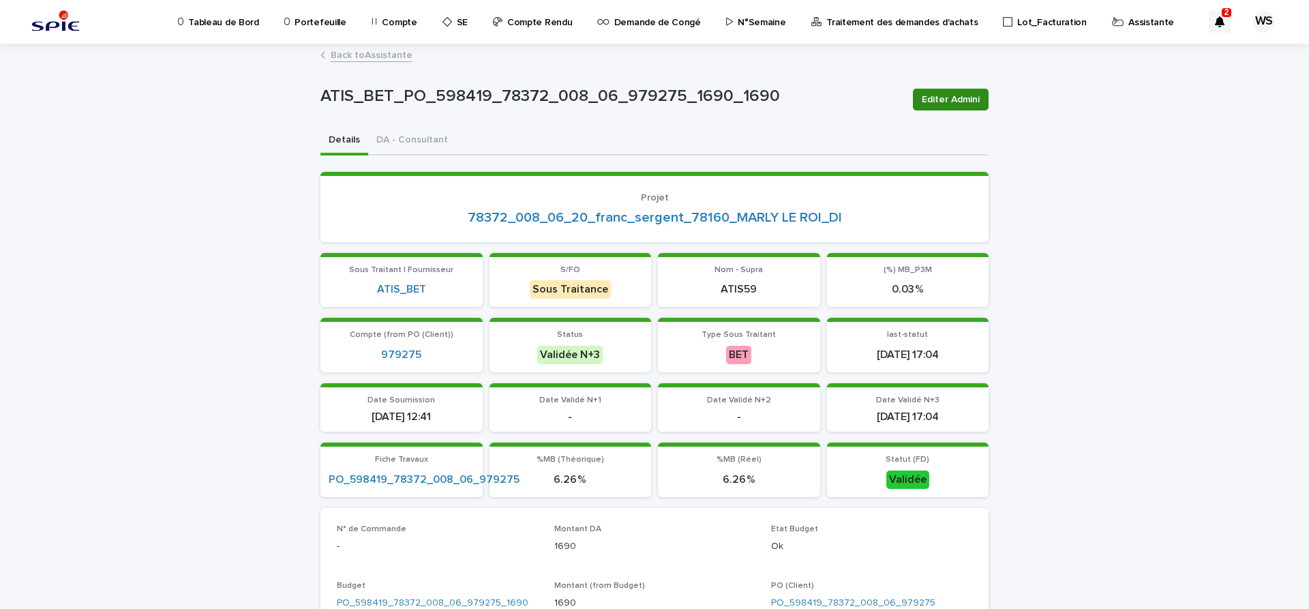
click at [967, 102] on span "Editer Admini" at bounding box center [951, 100] width 58 height 14
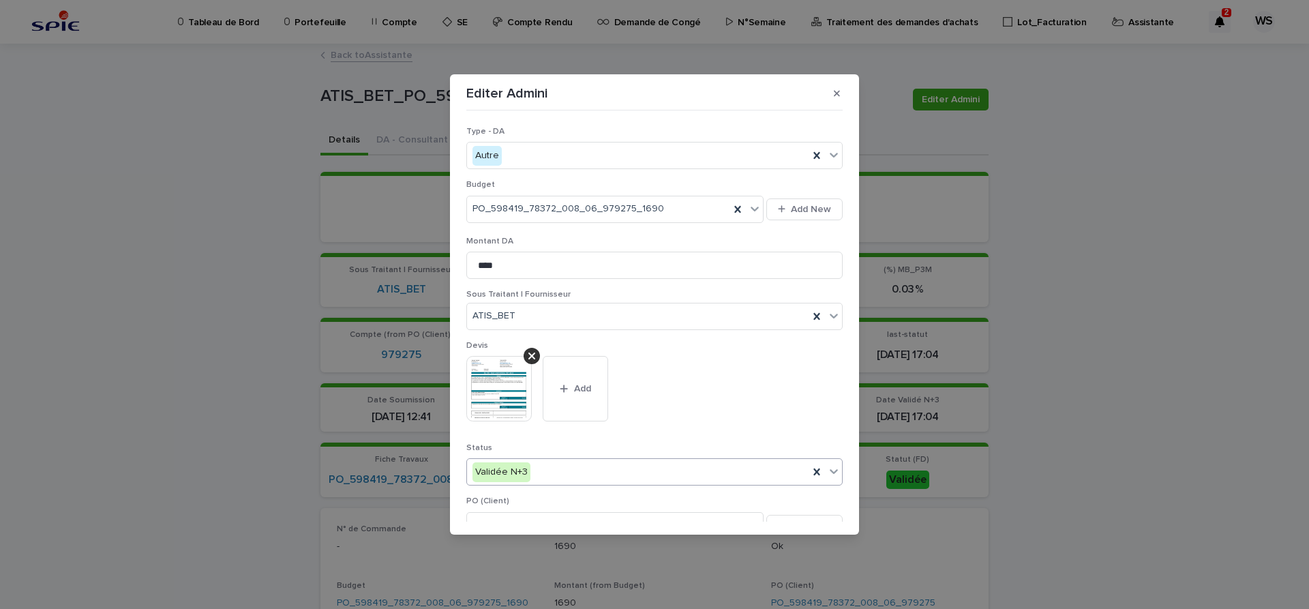
click at [835, 468] on icon at bounding box center [834, 471] width 14 height 14
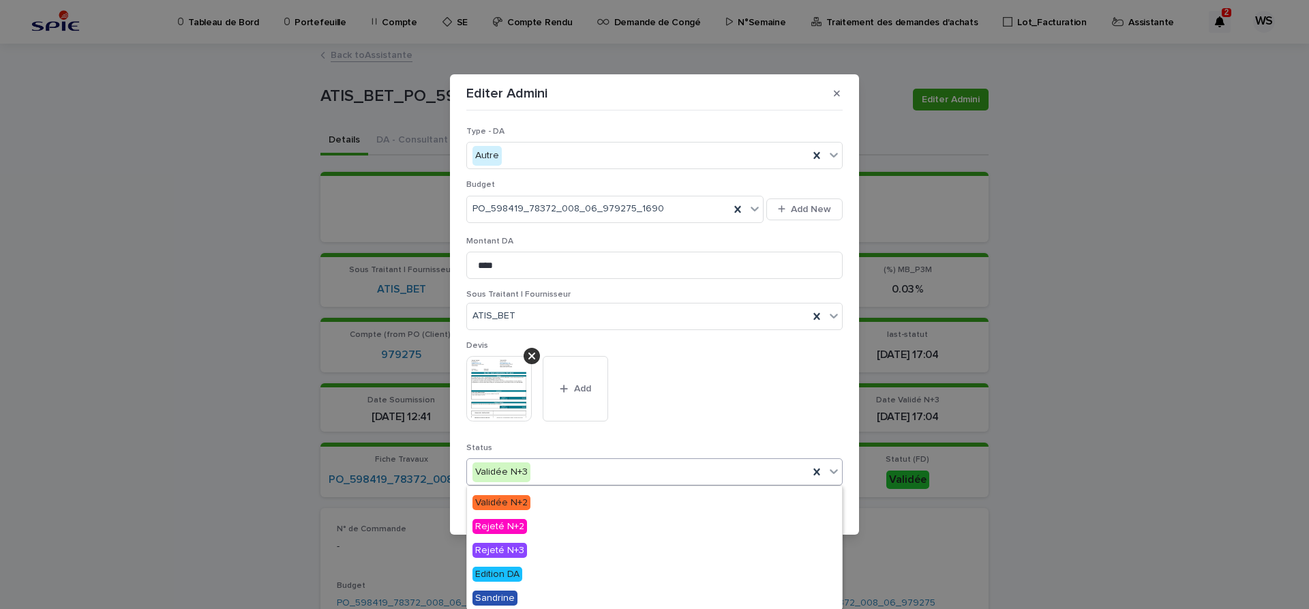
scroll to position [163, 0]
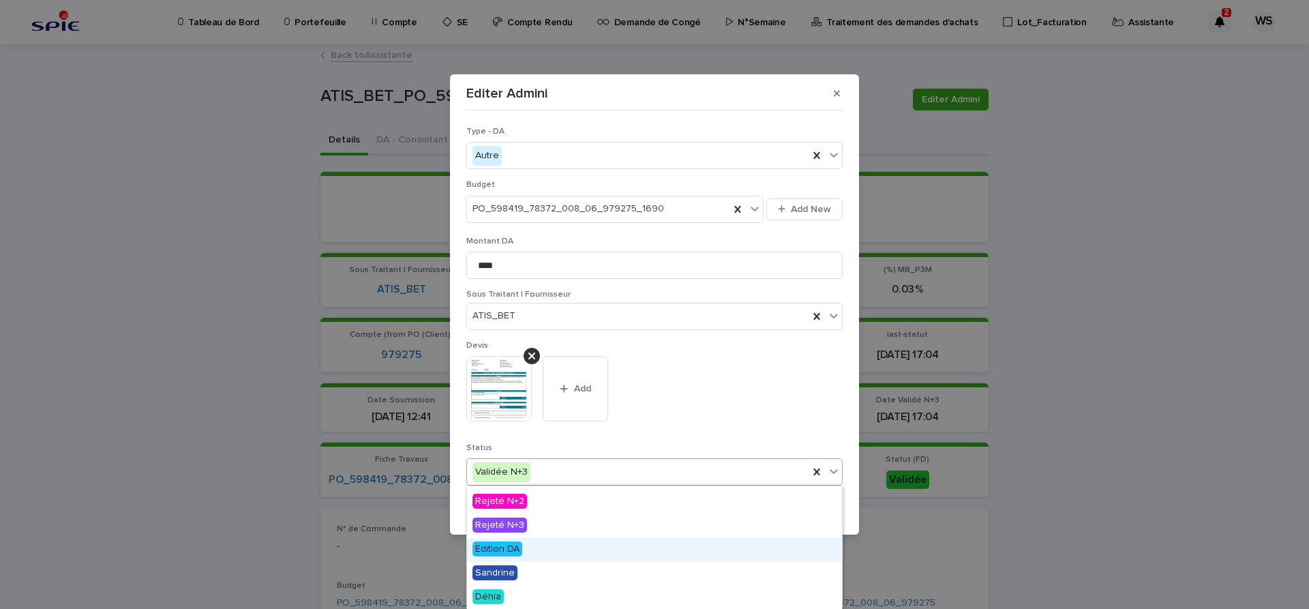
click at [493, 549] on span "Edition DA" at bounding box center [498, 548] width 50 height 15
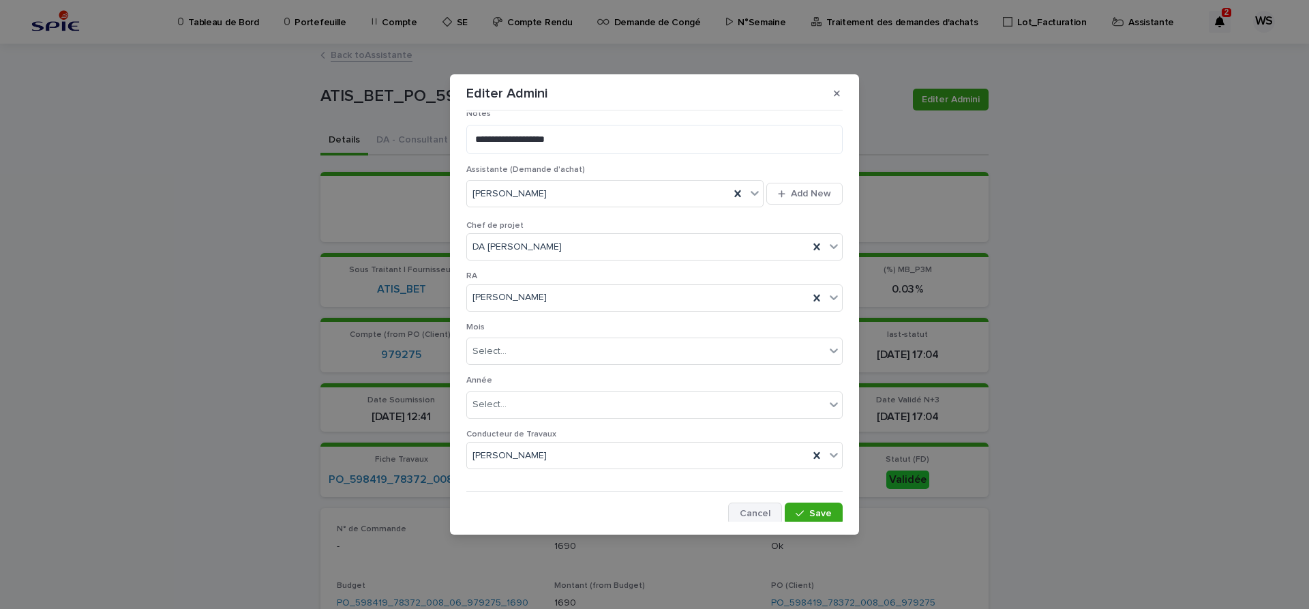
scroll to position [706, 0]
click at [826, 512] on span "Save" at bounding box center [820, 511] width 23 height 10
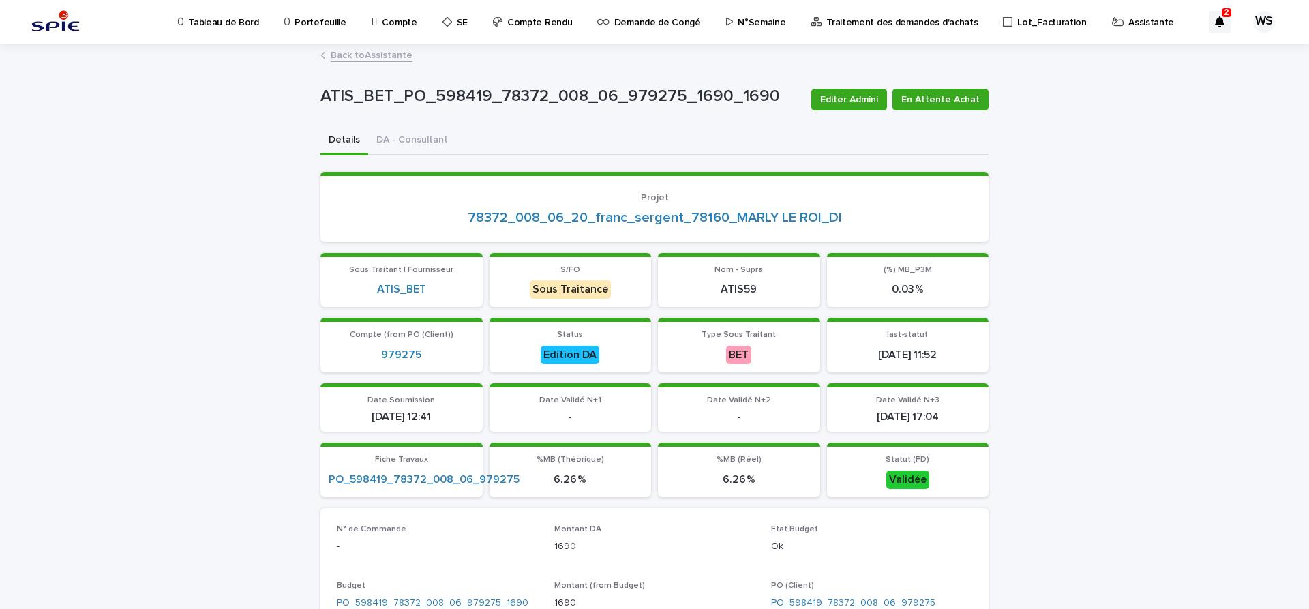
click at [389, 58] on link "Back to Assistante" at bounding box center [372, 54] width 82 height 16
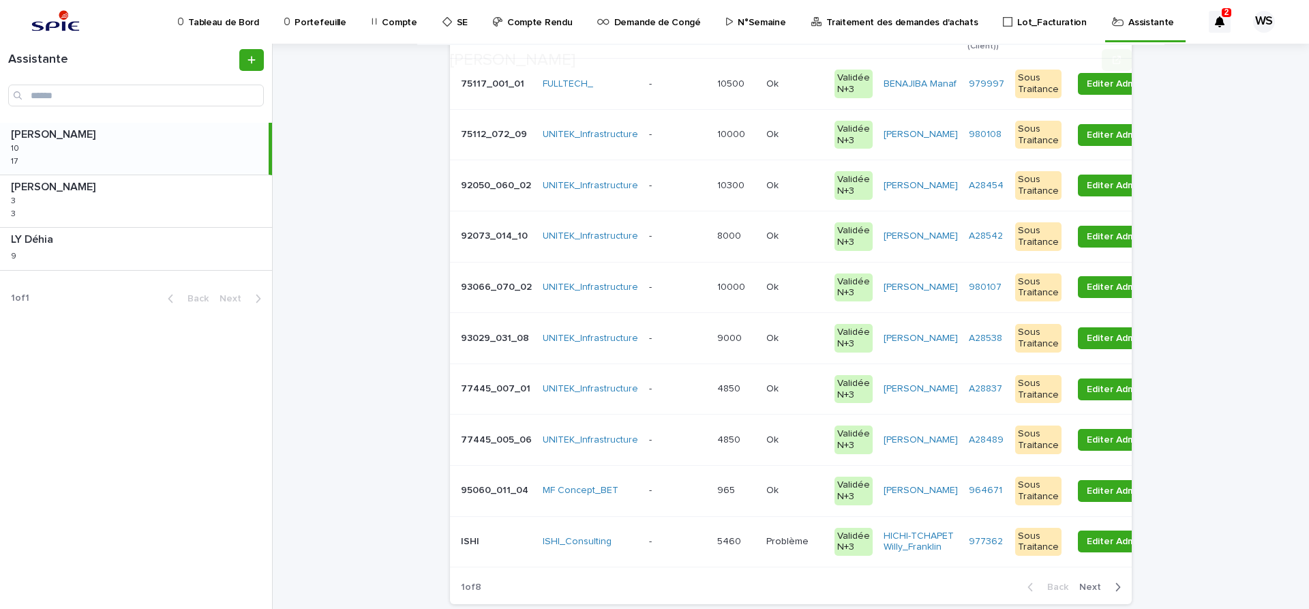
scroll to position [229, 0]
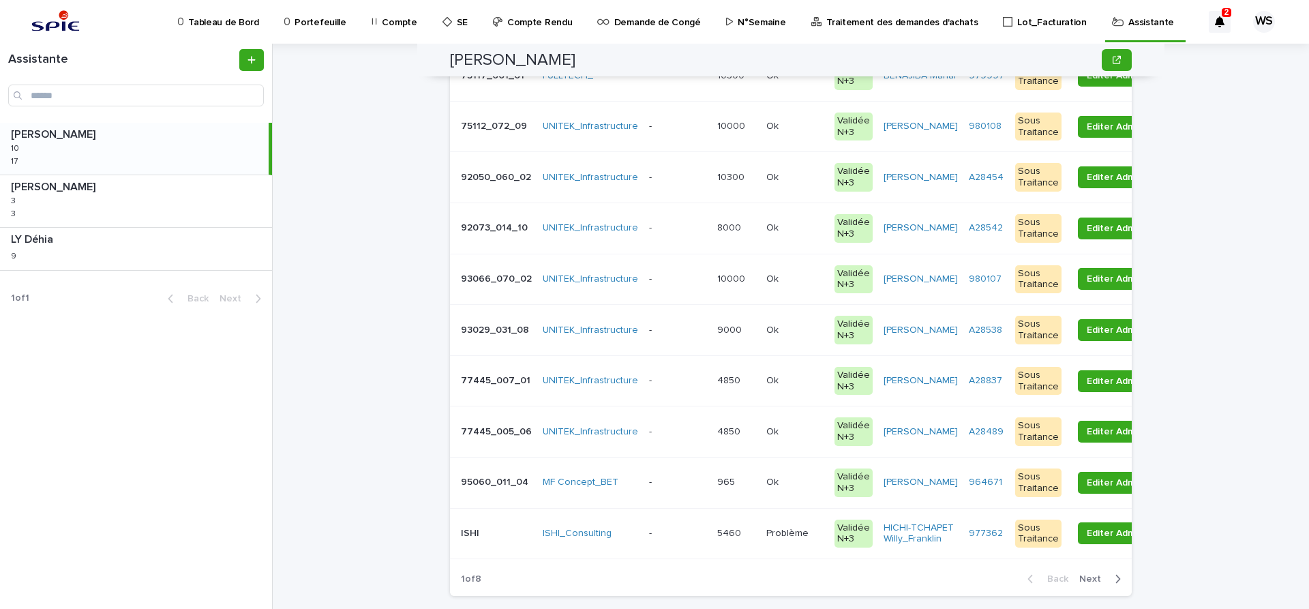
click at [1094, 584] on span "Next" at bounding box center [1094, 579] width 30 height 10
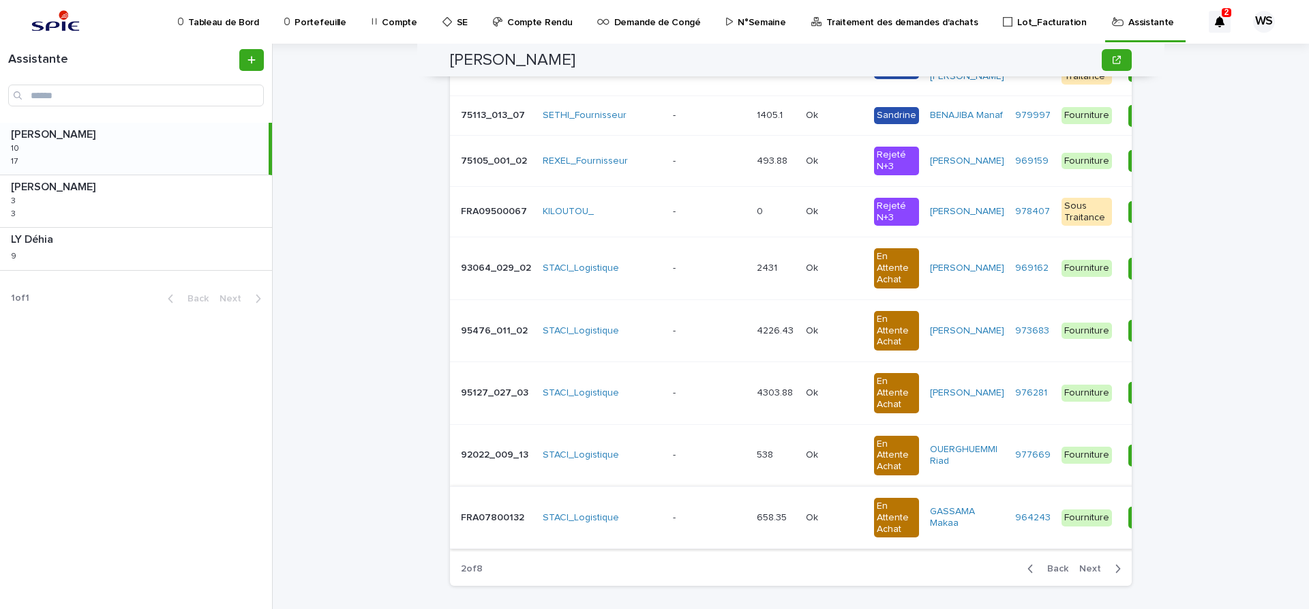
scroll to position [286, 0]
click at [1063, 569] on span "Back" at bounding box center [1053, 568] width 29 height 10
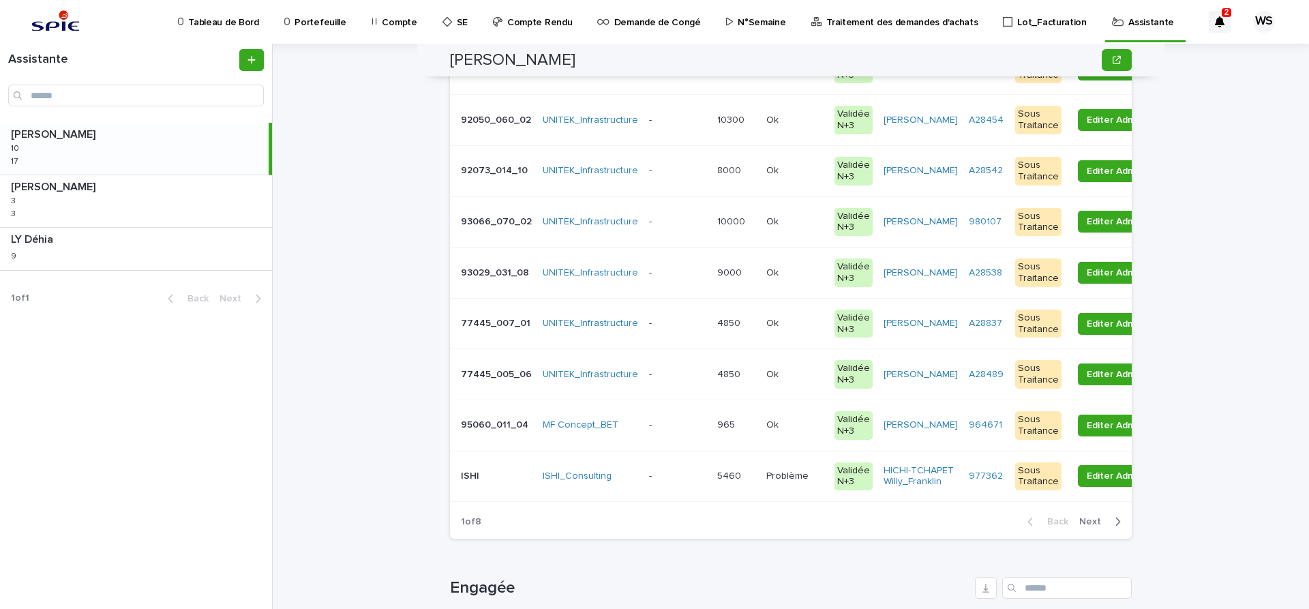
scroll to position [172, 0]
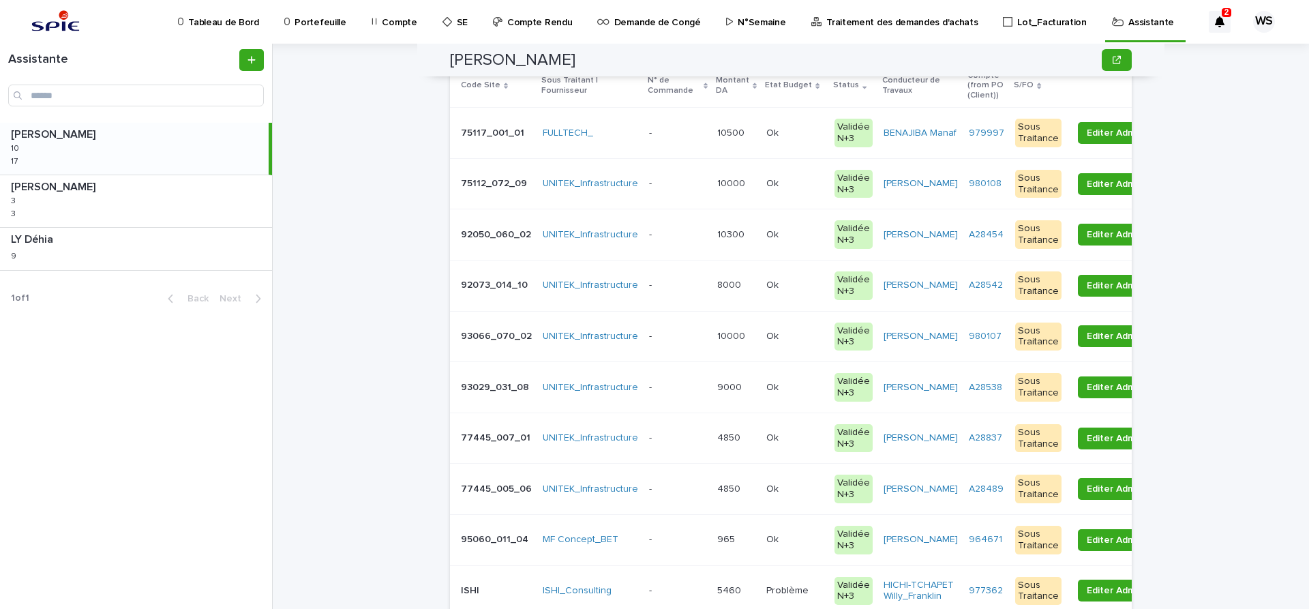
click at [689, 190] on p at bounding box center [677, 184] width 57 height 12
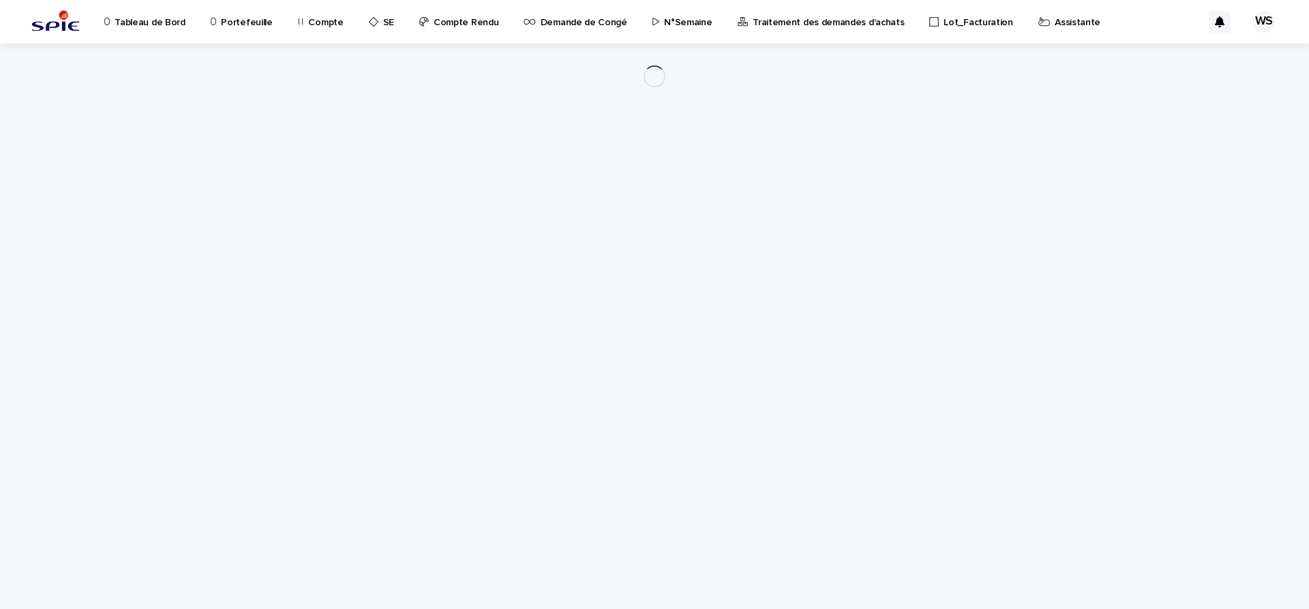
click at [685, 239] on div "Loading... Saving… Loading... Saving…" at bounding box center [655, 309] width 682 height 531
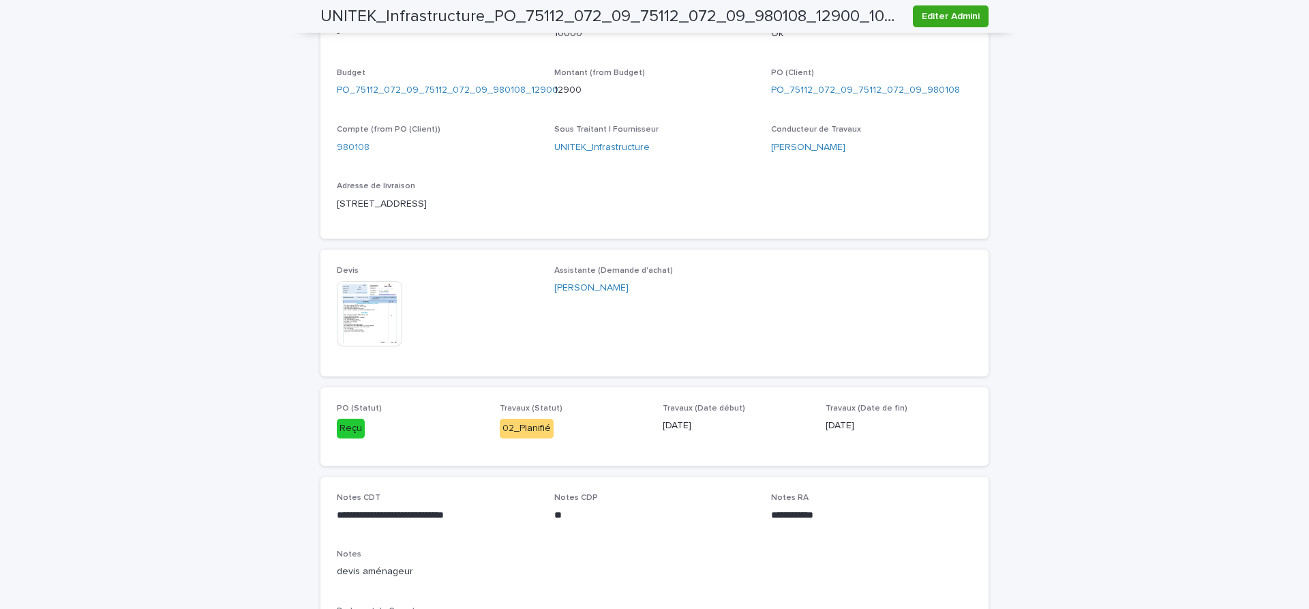
scroll to position [516, 0]
click at [374, 320] on img at bounding box center [369, 310] width 65 height 65
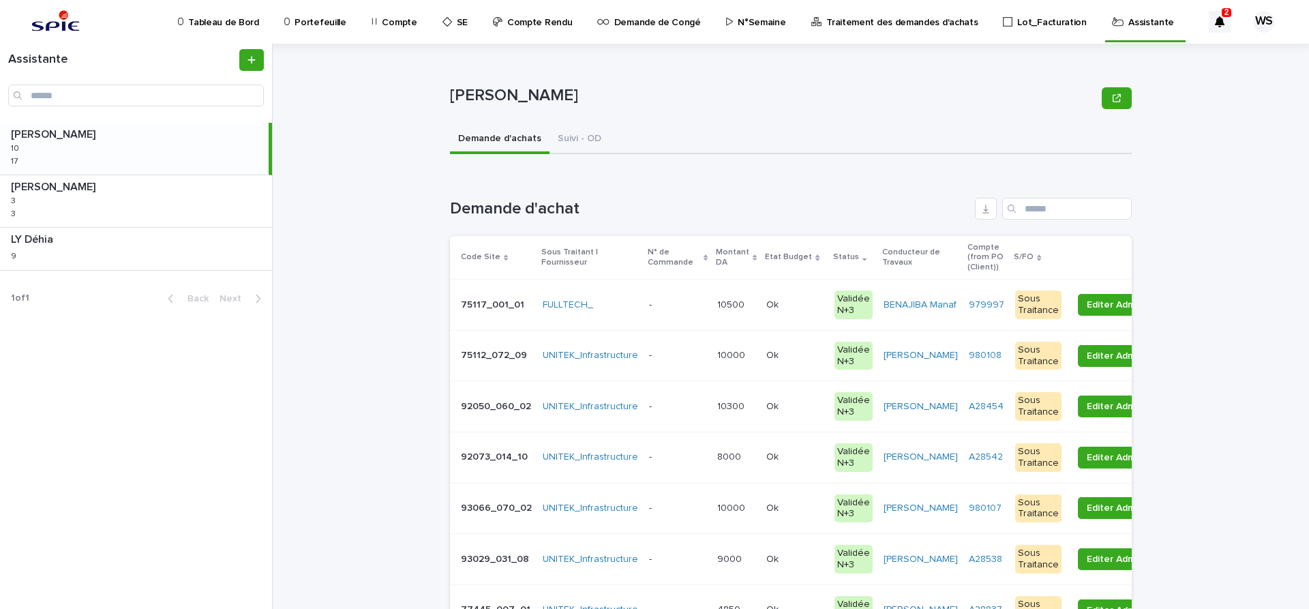
click at [686, 357] on p at bounding box center [677, 356] width 57 height 12
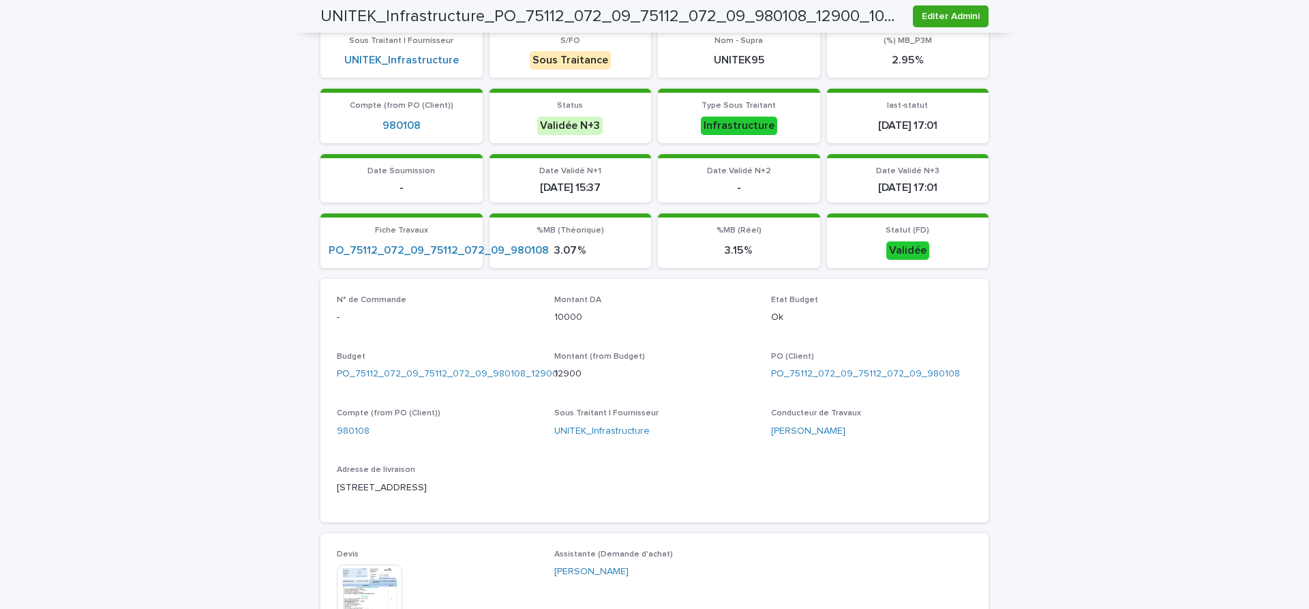
scroll to position [401, 0]
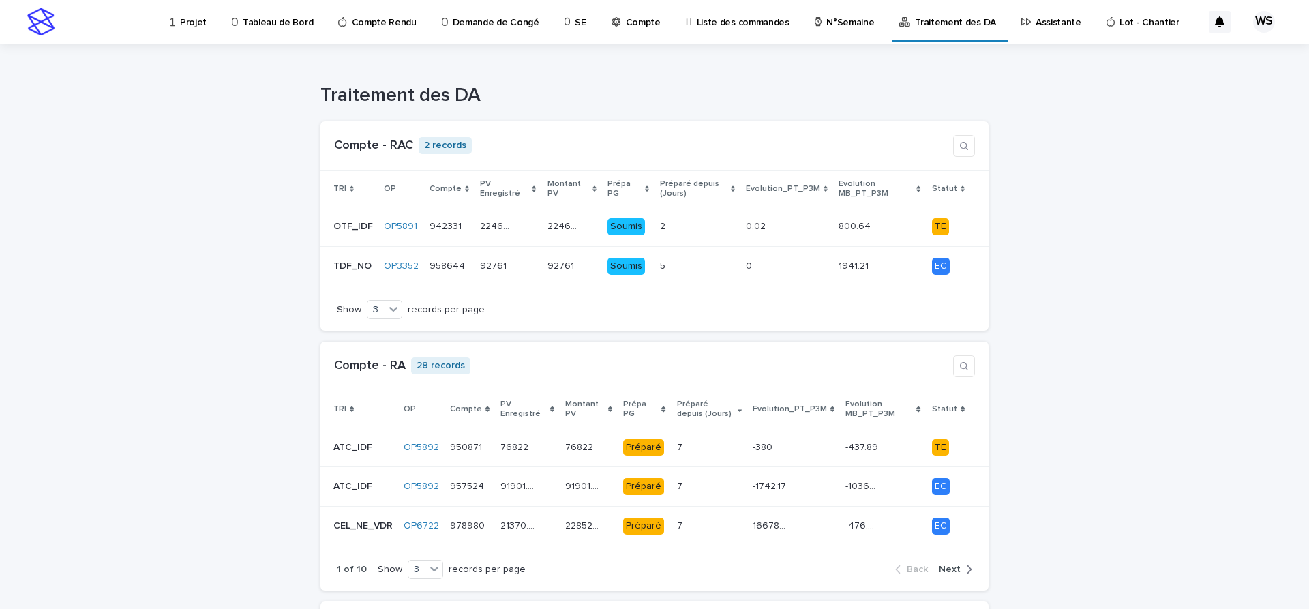
scroll to position [172, 0]
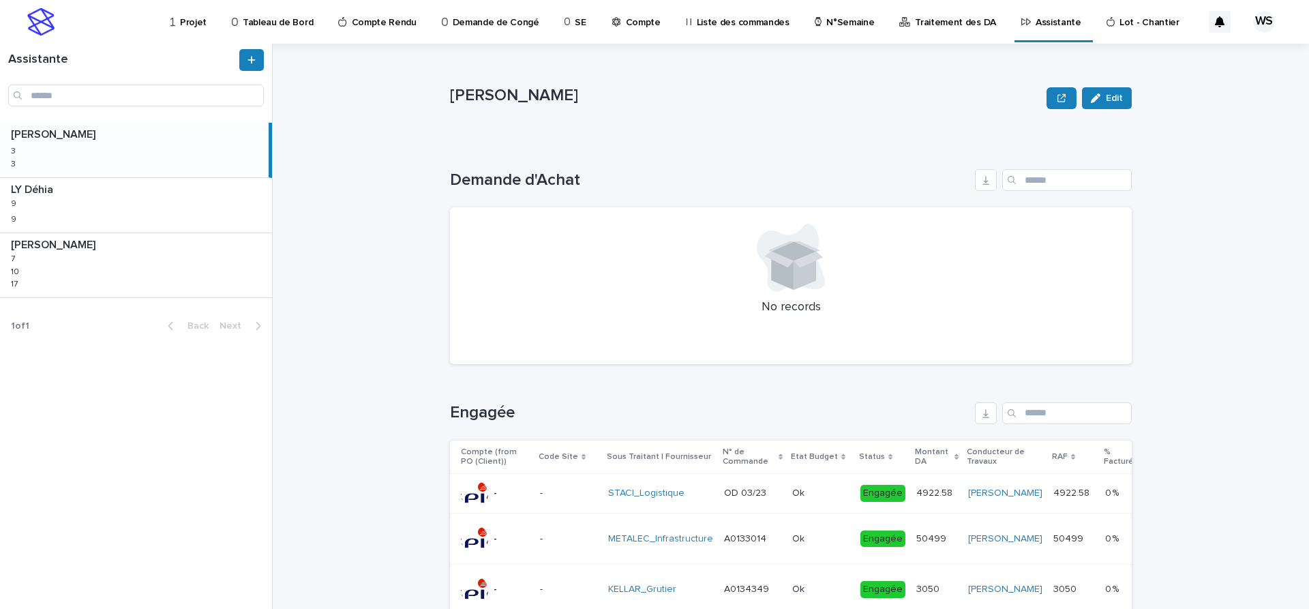
click at [613, 168] on div "Loading... Saving… Demande d'Achat No records" at bounding box center [791, 258] width 682 height 233
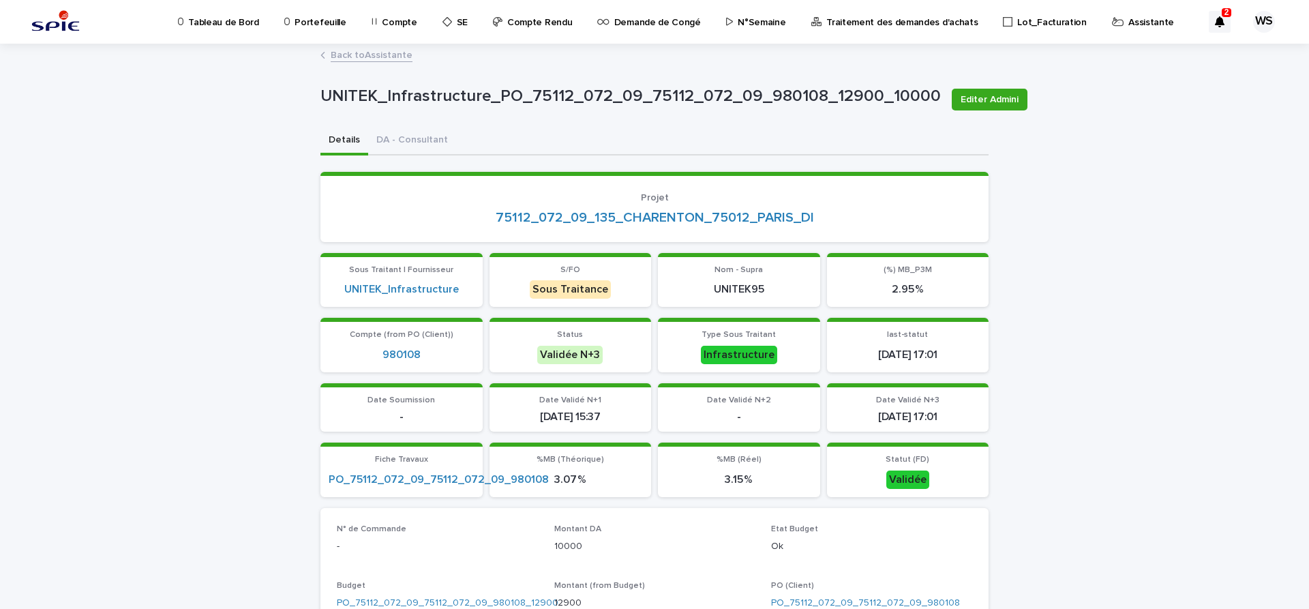
click at [377, 53] on link "Back to Assistante" at bounding box center [372, 54] width 82 height 16
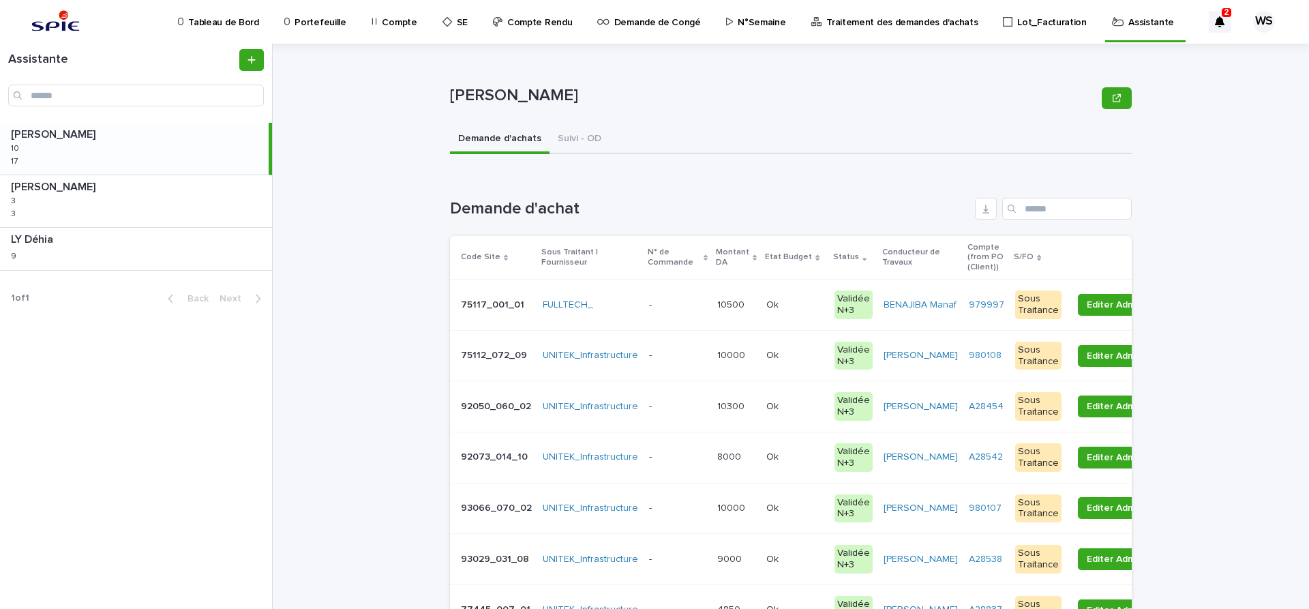
click at [690, 358] on p at bounding box center [677, 356] width 57 height 12
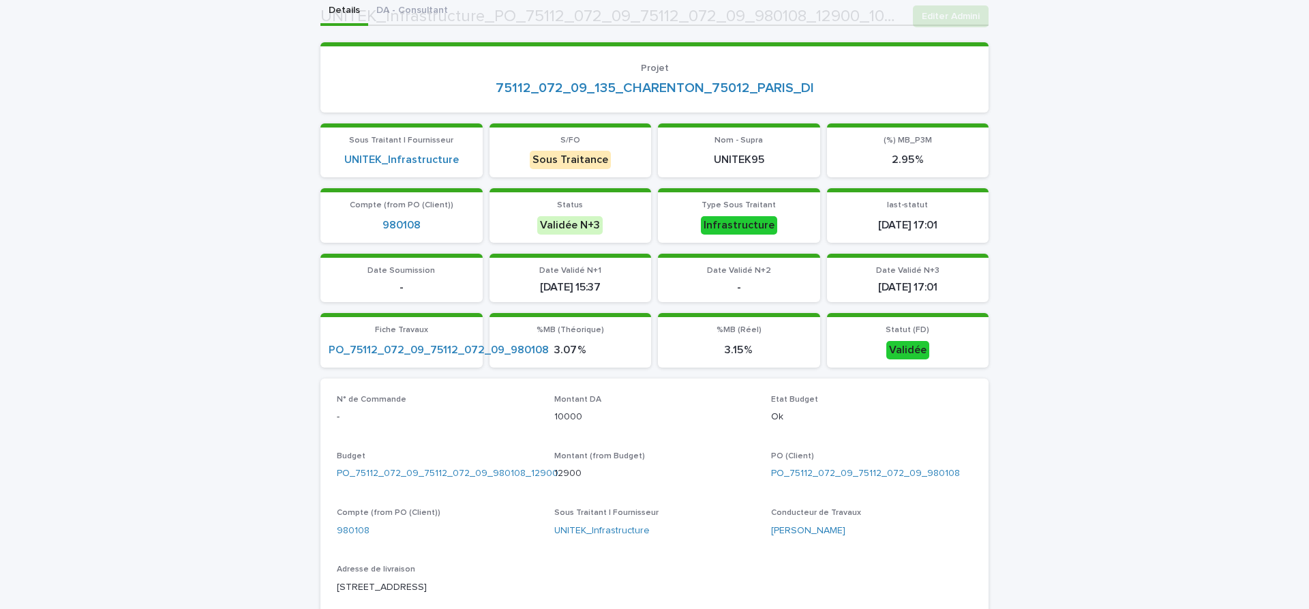
scroll to position [172, 0]
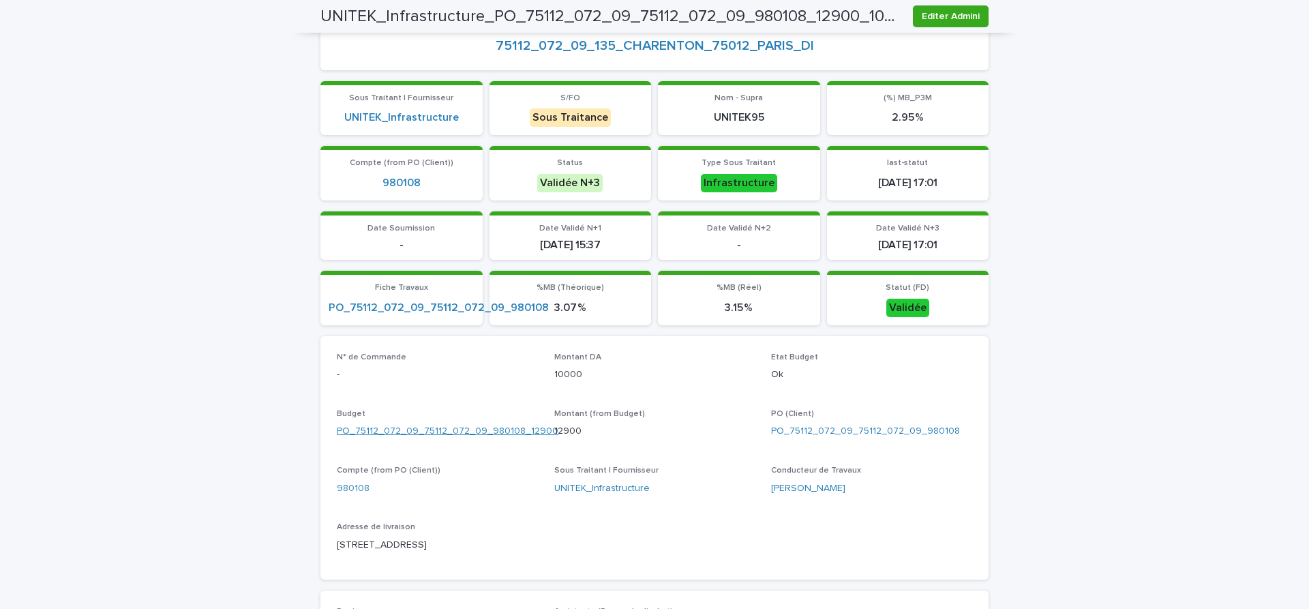
click at [421, 432] on link "PO_75112_072_09_75112_072_09_980108_12900" at bounding box center [448, 431] width 222 height 14
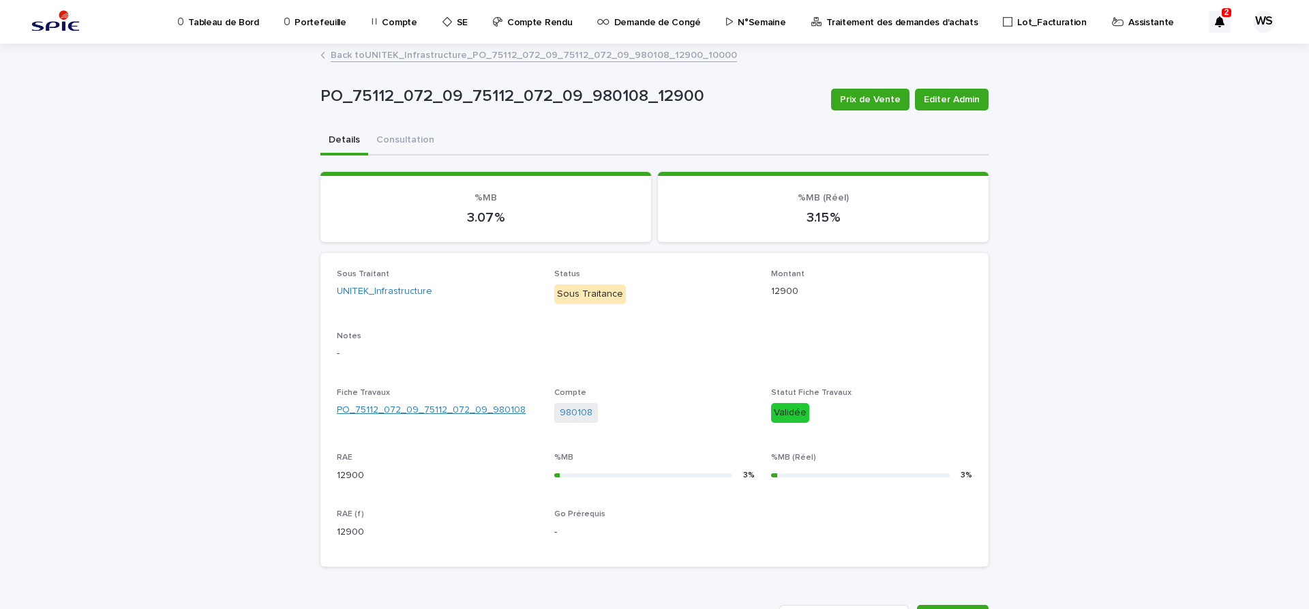
click at [412, 409] on link "PO_75112_072_09_75112_072_09_980108" at bounding box center [431, 410] width 189 height 14
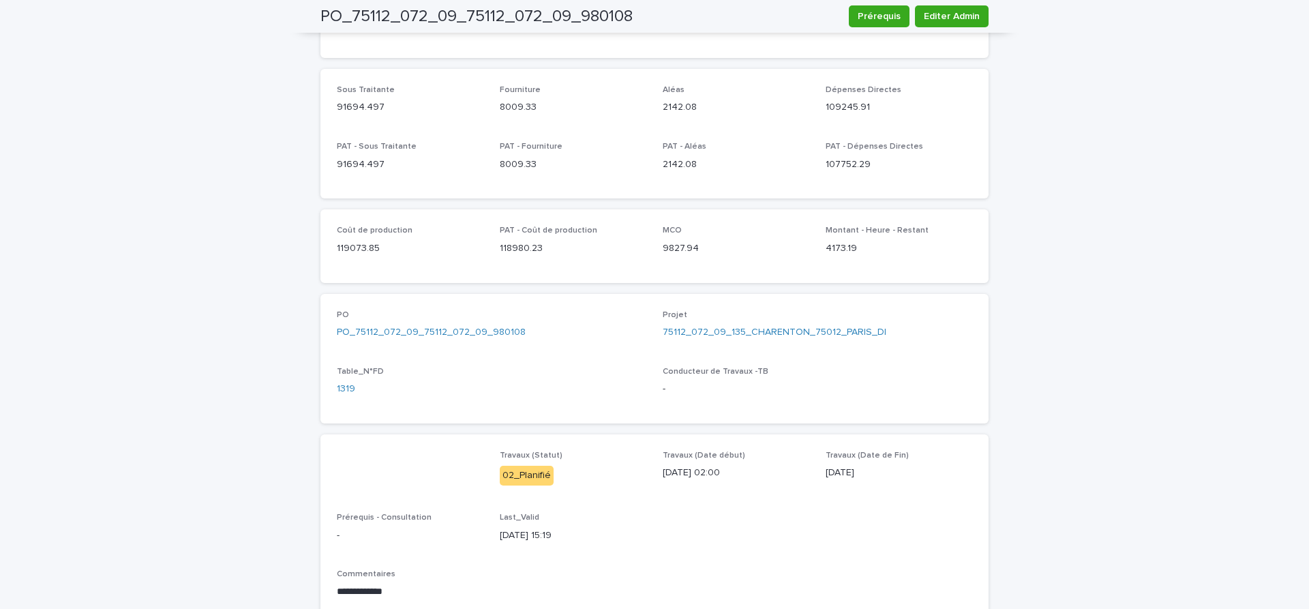
scroll to position [859, 0]
click at [447, 325] on link "PO_75112_072_09_75112_072_09_980108" at bounding box center [431, 332] width 189 height 14
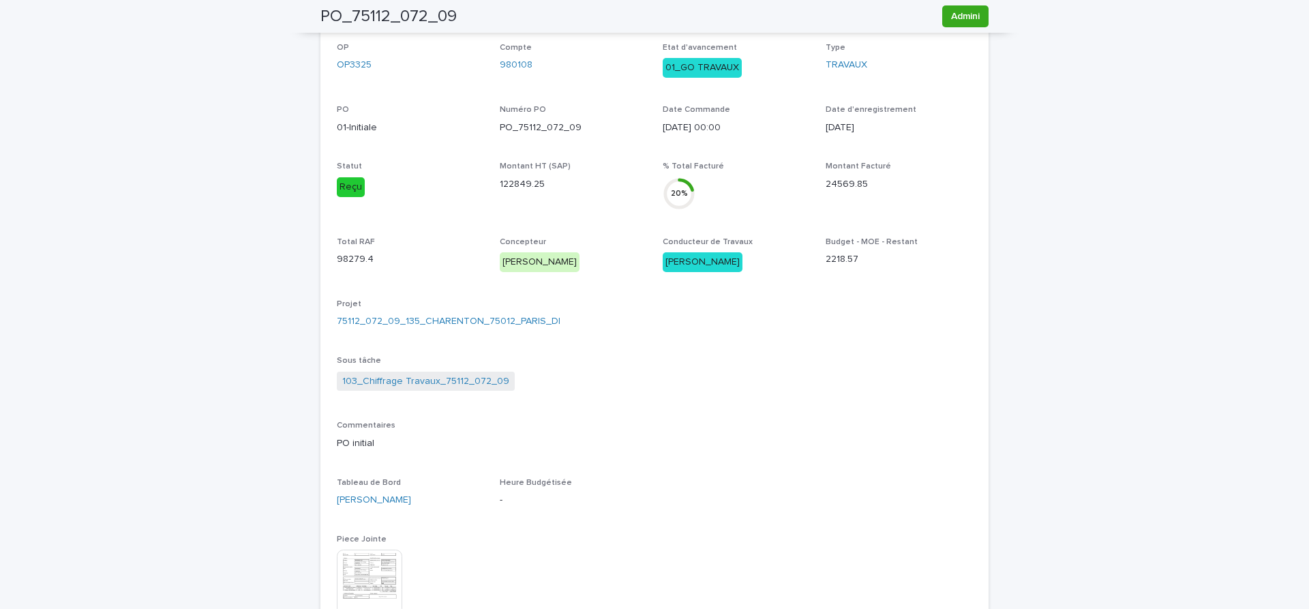
scroll to position [554, 0]
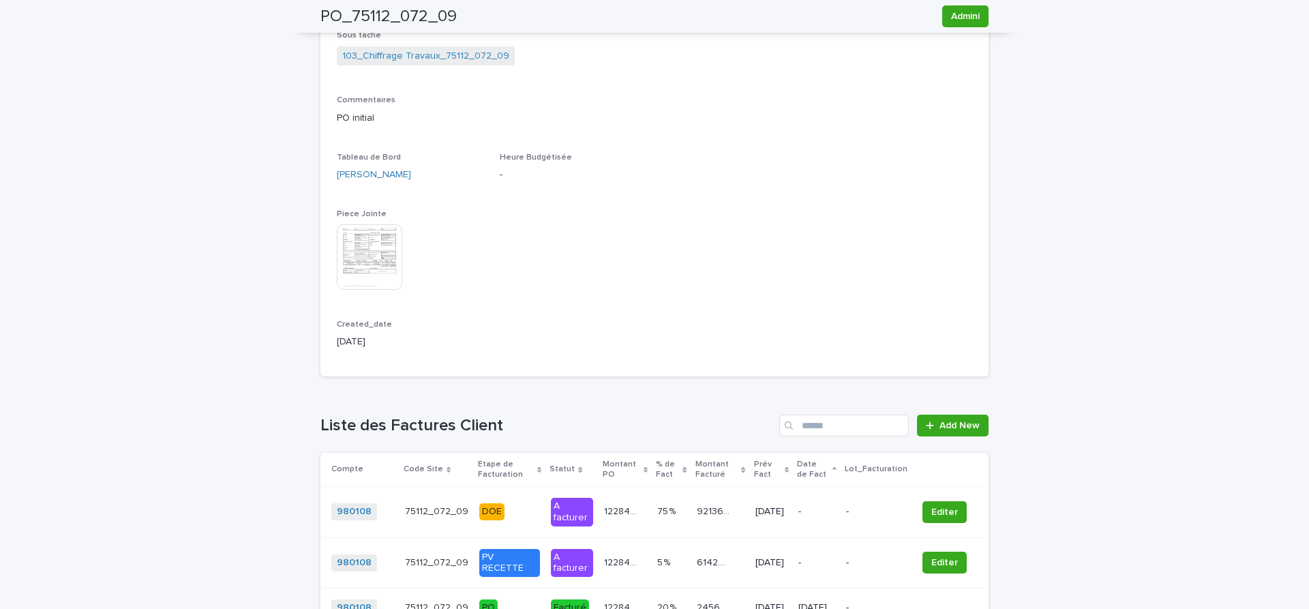
click at [376, 256] on img at bounding box center [369, 256] width 65 height 65
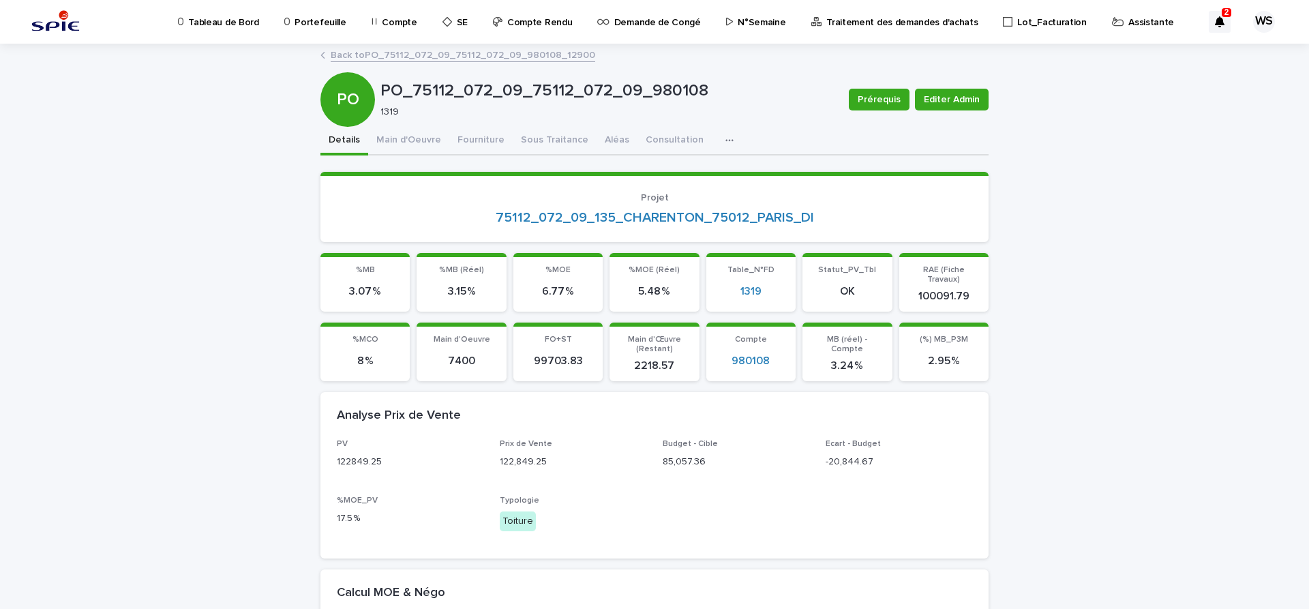
click at [1129, 20] on p "Assistante" at bounding box center [1152, 14] width 46 height 29
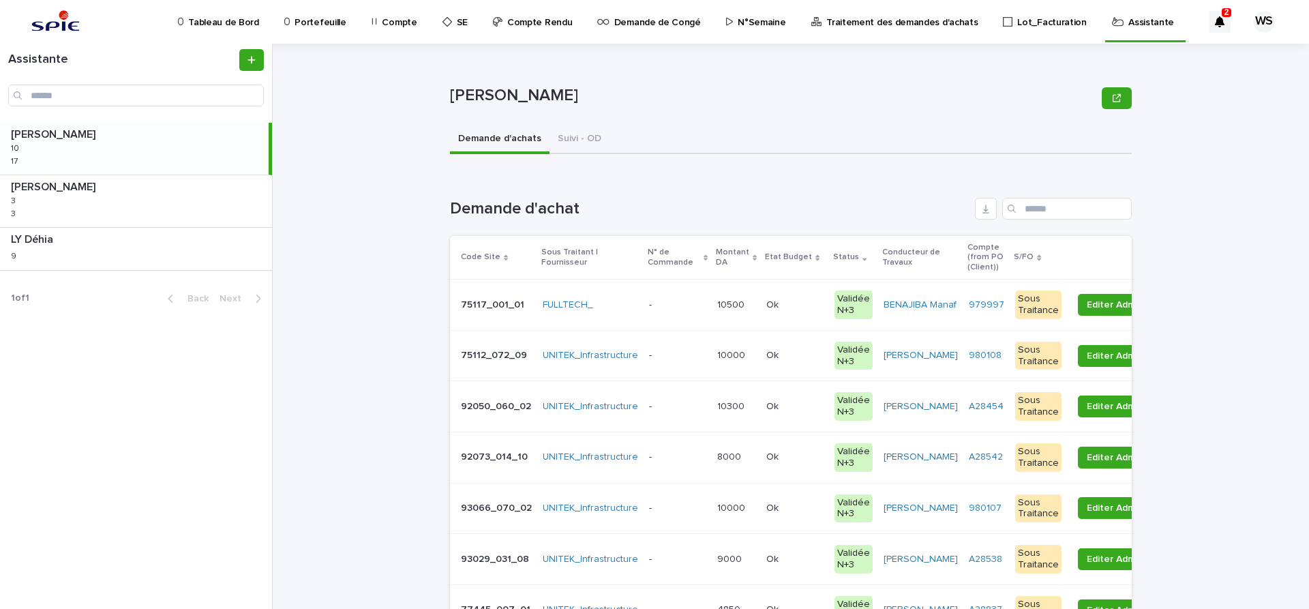
click at [689, 355] on p at bounding box center [677, 356] width 57 height 12
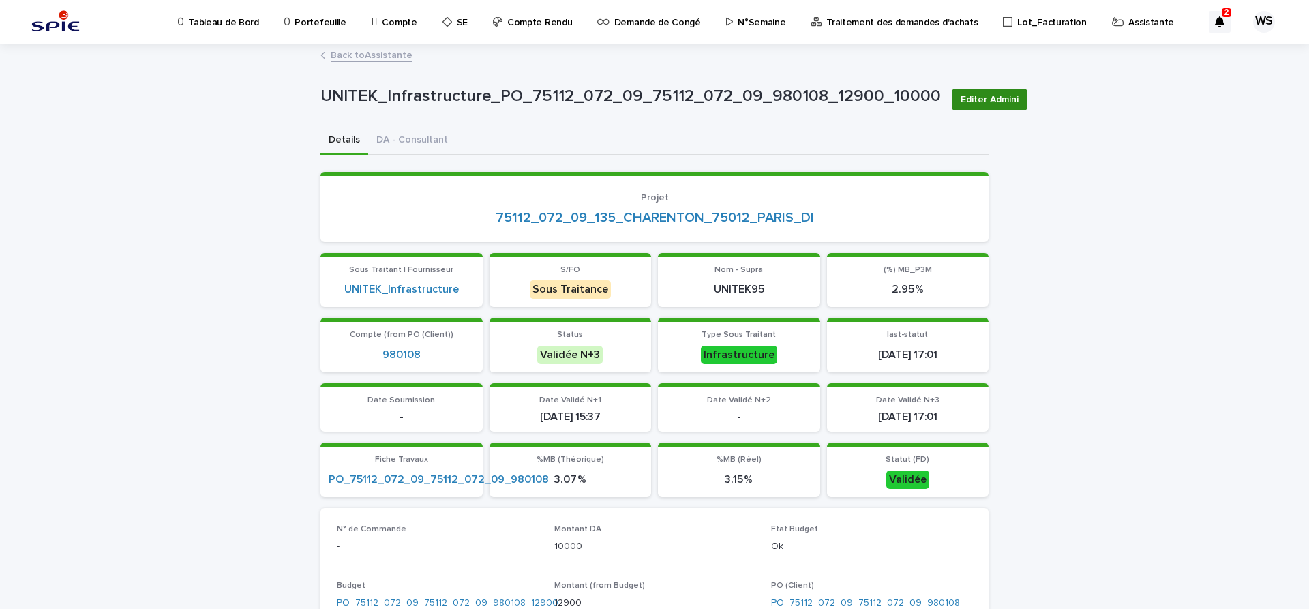
click at [991, 96] on span "Editer Admini" at bounding box center [990, 100] width 58 height 14
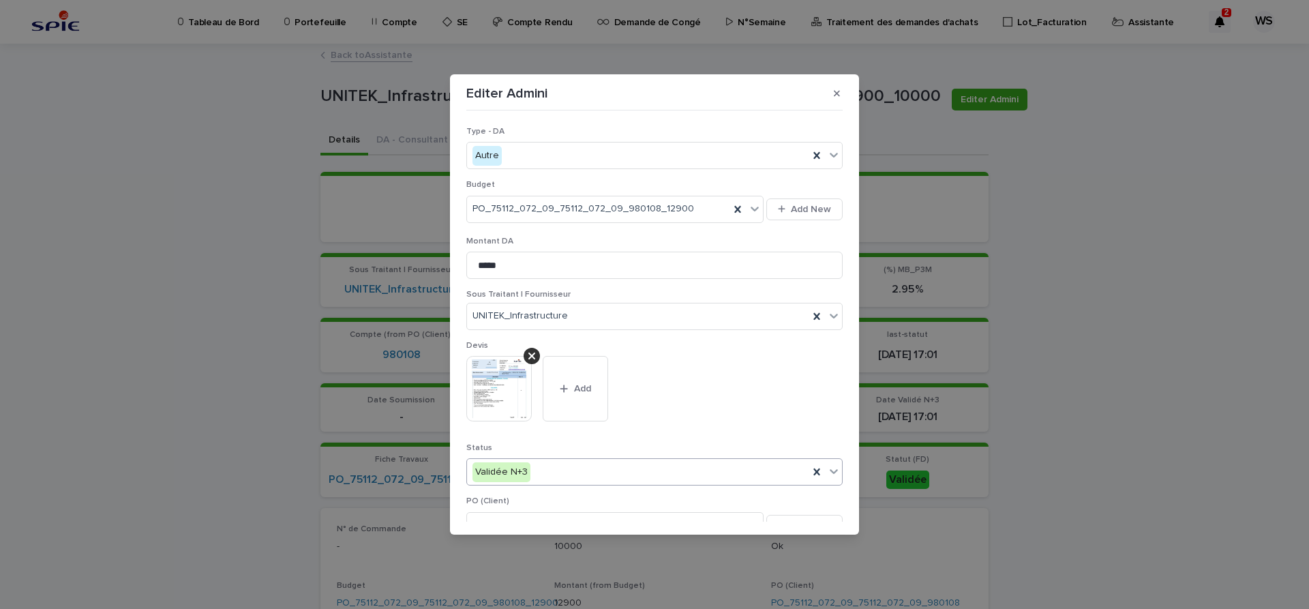
click at [829, 472] on icon at bounding box center [834, 471] width 14 height 14
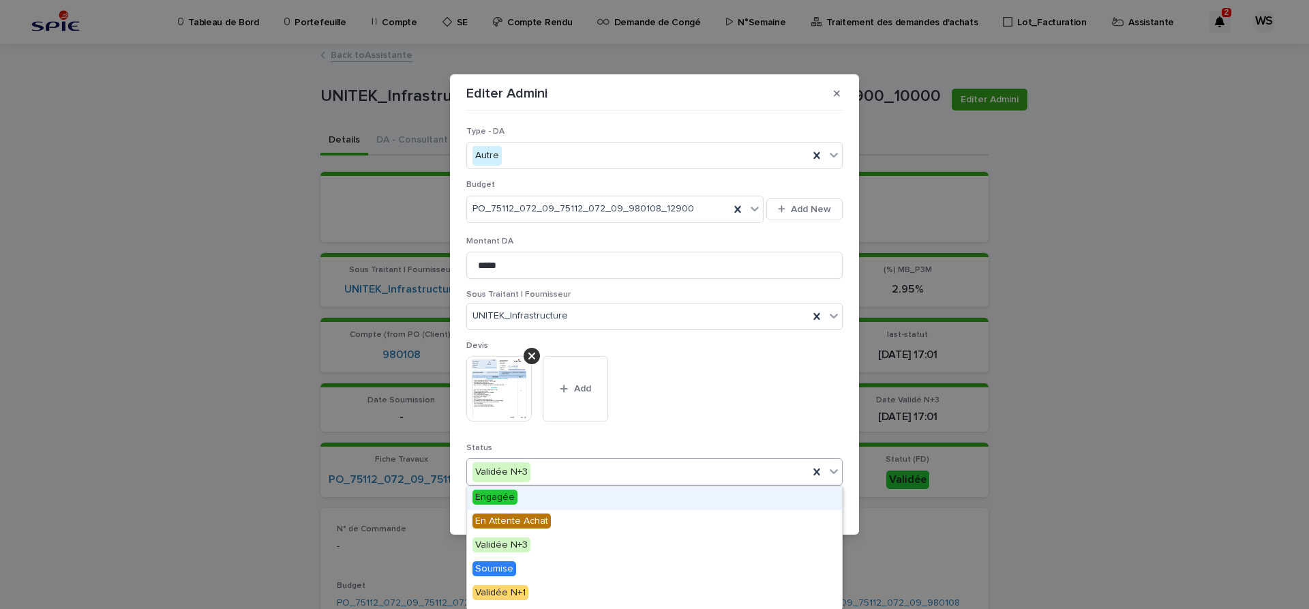
scroll to position [163, 0]
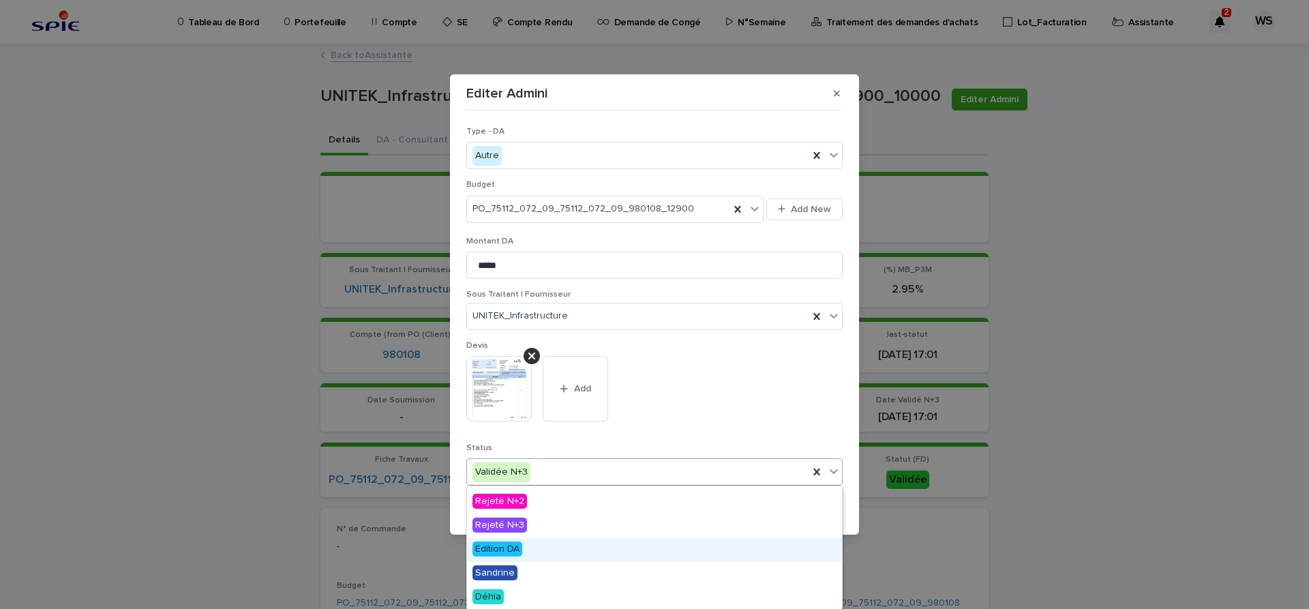
click at [491, 548] on span "Edition DA" at bounding box center [498, 548] width 50 height 15
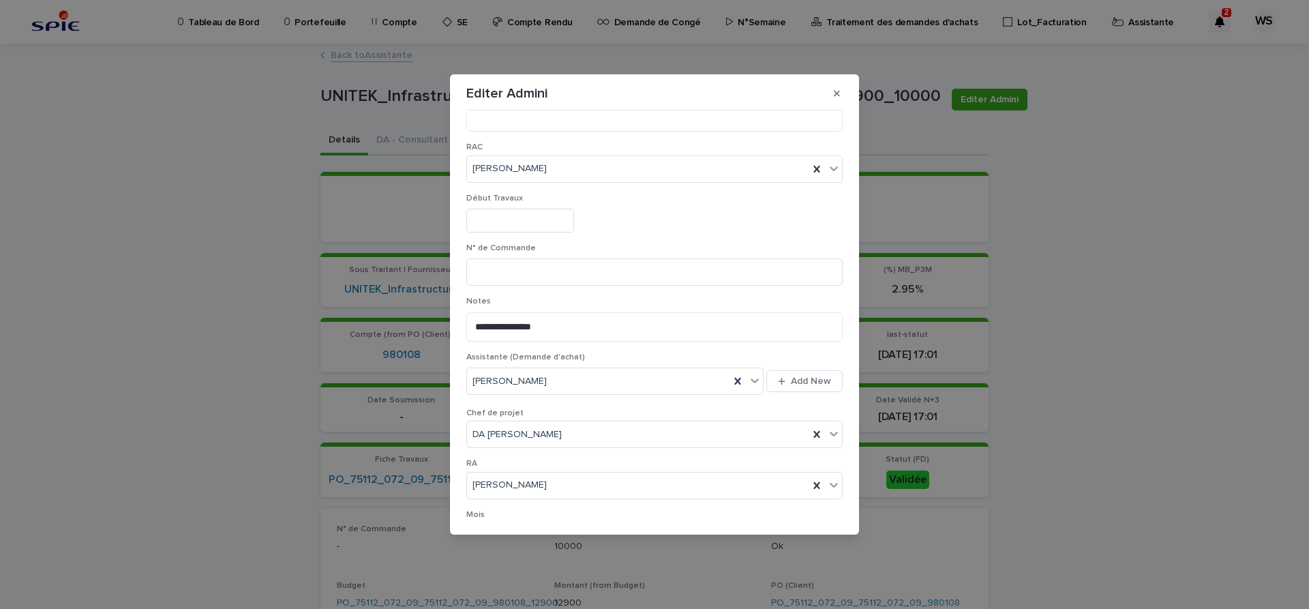
scroll to position [706, 0]
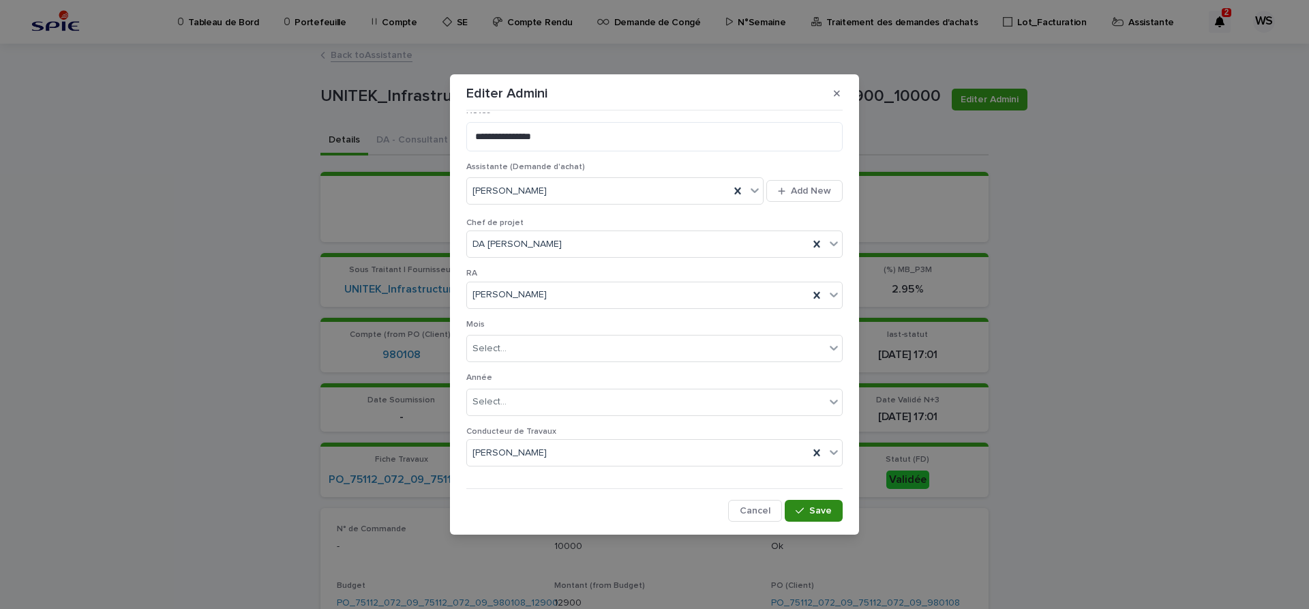
click at [827, 509] on span "Save" at bounding box center [820, 511] width 23 height 10
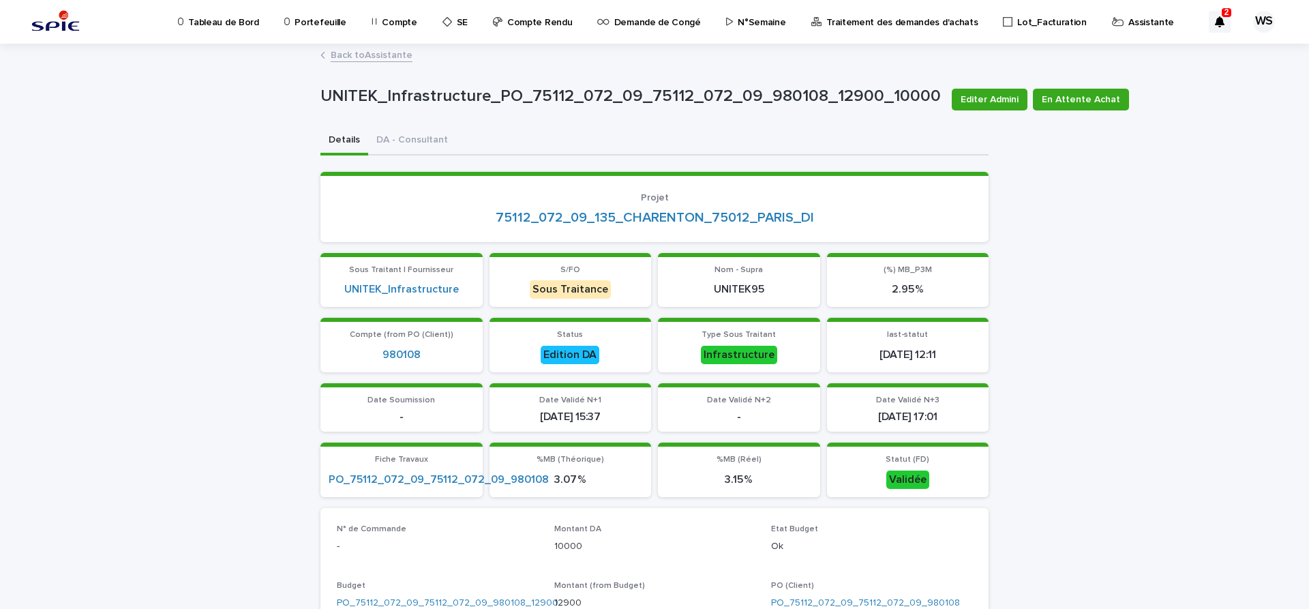
click at [389, 57] on link "Back to Assistante" at bounding box center [372, 54] width 82 height 16
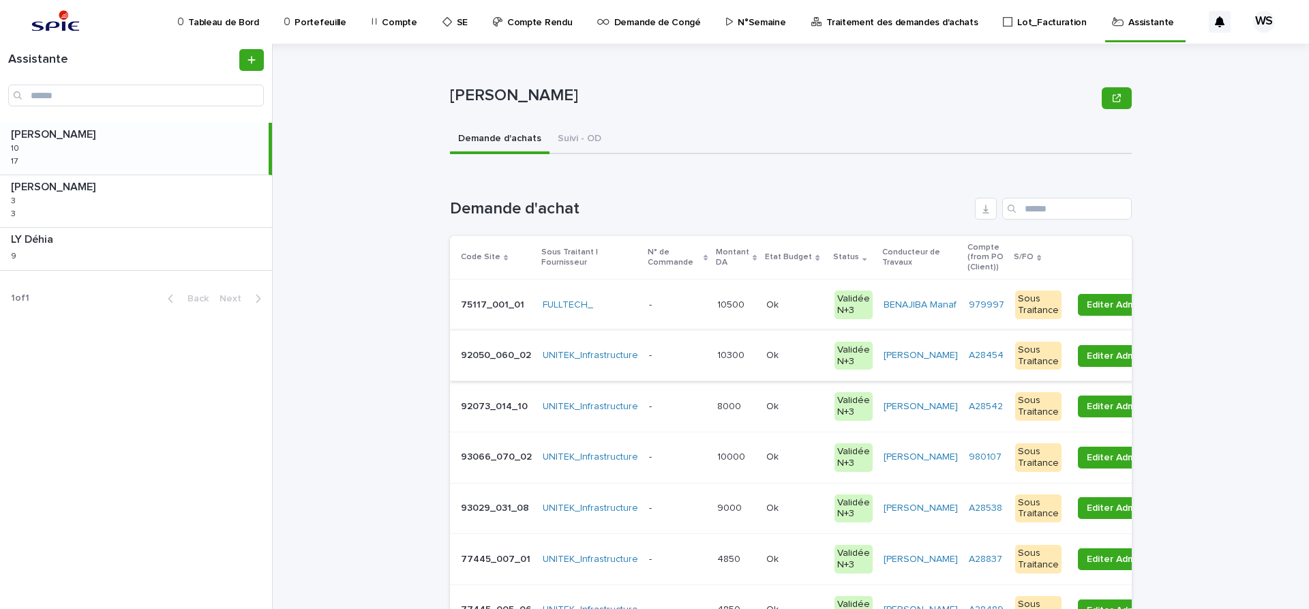
click at [693, 360] on p at bounding box center [677, 356] width 57 height 12
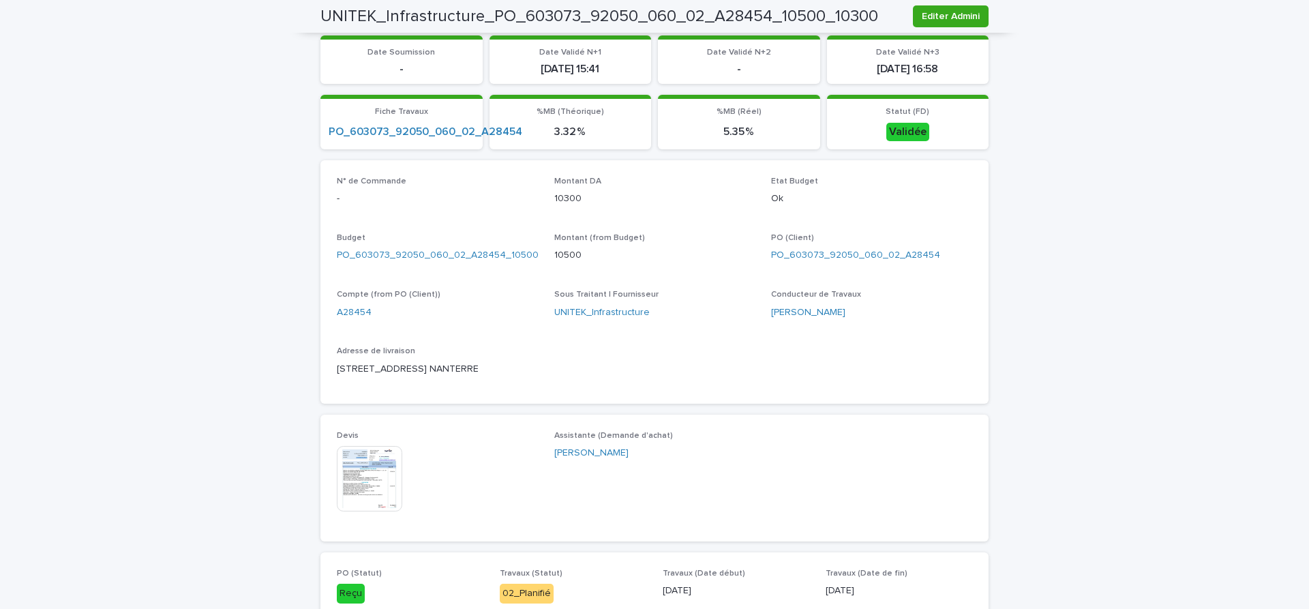
scroll to position [458, 0]
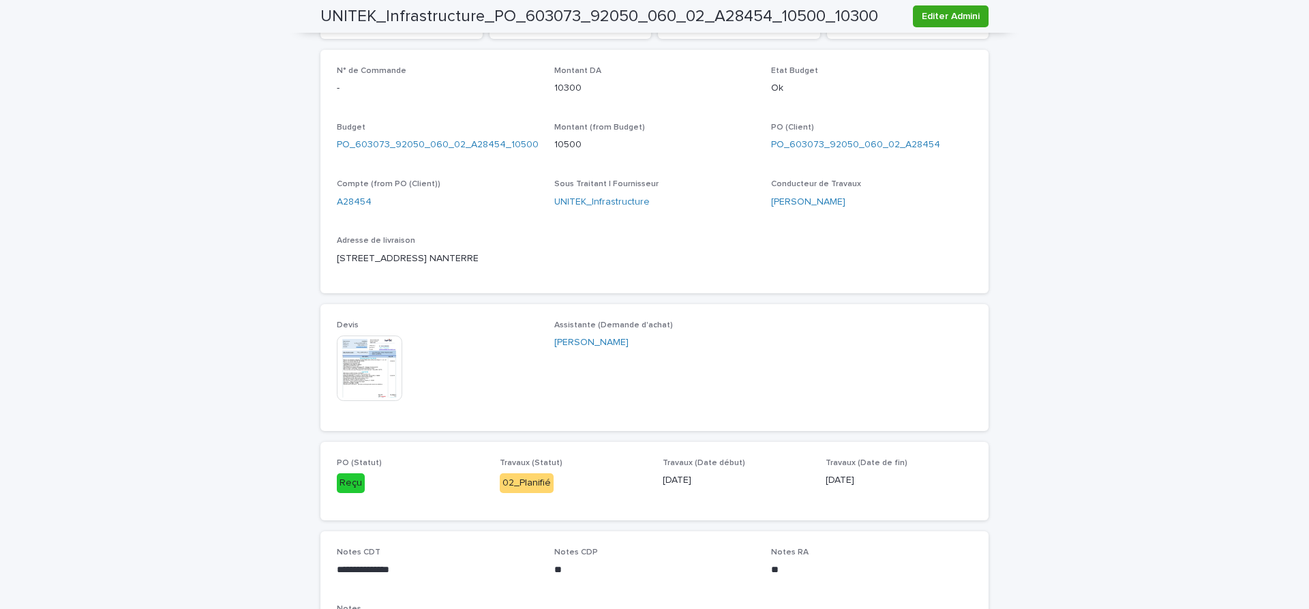
click at [371, 372] on img at bounding box center [369, 367] width 65 height 65
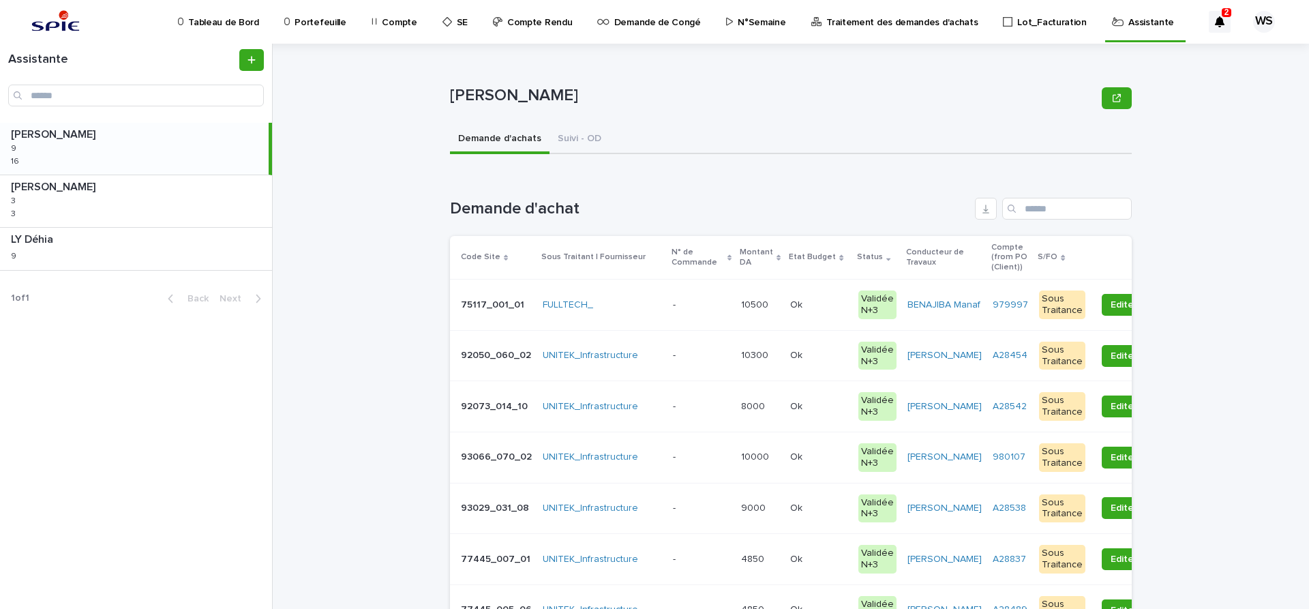
click at [700, 360] on p at bounding box center [701, 356] width 57 height 12
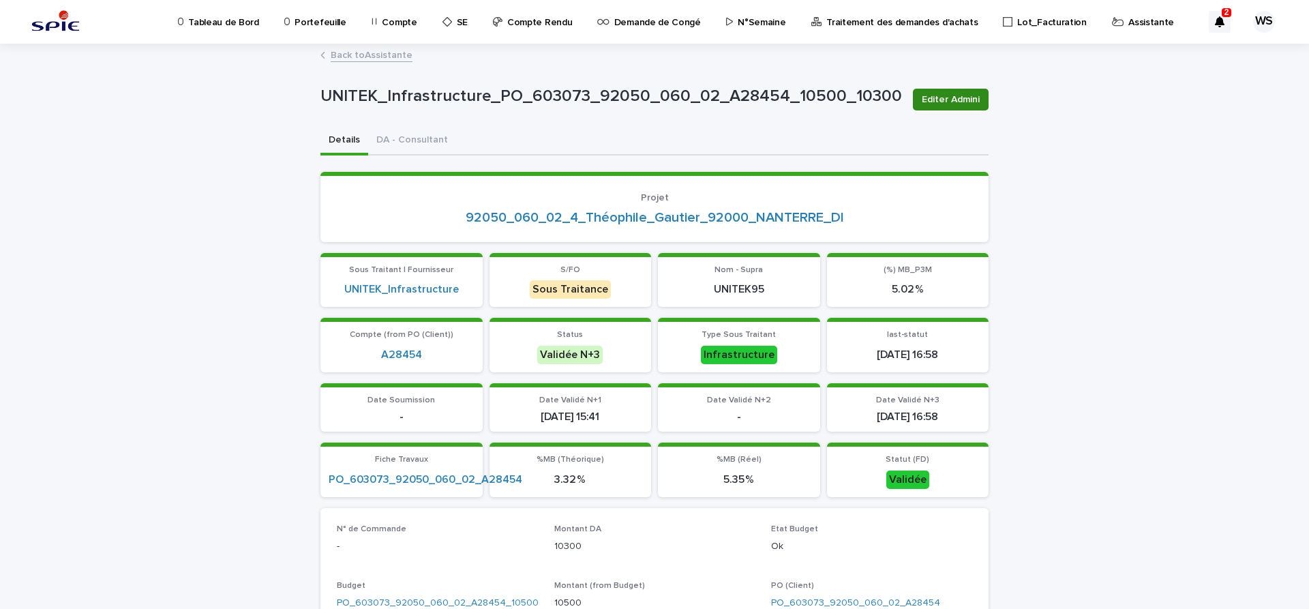
click at [955, 103] on span "Editer Admini" at bounding box center [951, 100] width 58 height 14
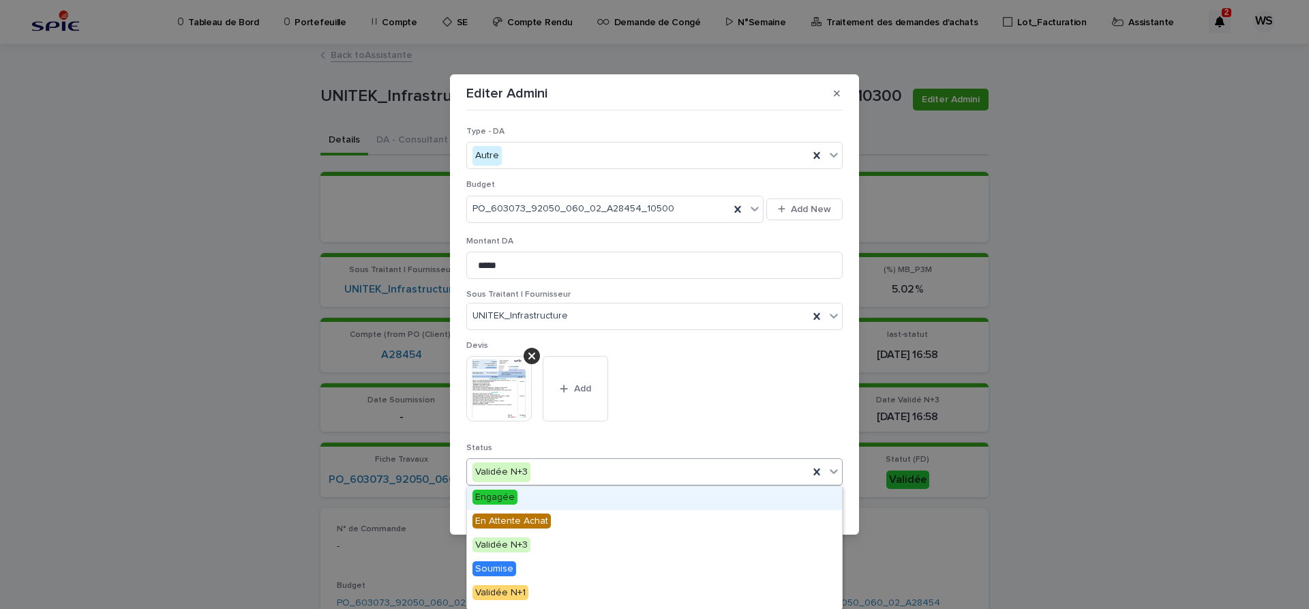
drag, startPoint x: 837, startPoint y: 475, endPoint x: 597, endPoint y: 543, distance: 250.4
click at [837, 475] on icon at bounding box center [834, 471] width 14 height 14
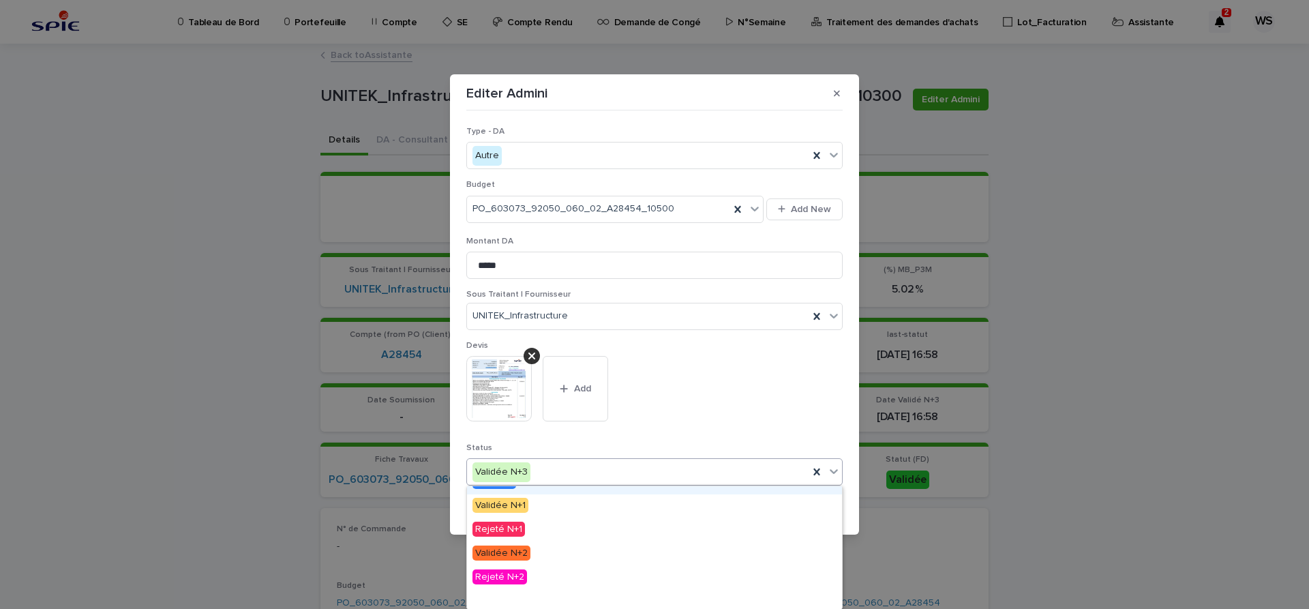
scroll to position [163, 0]
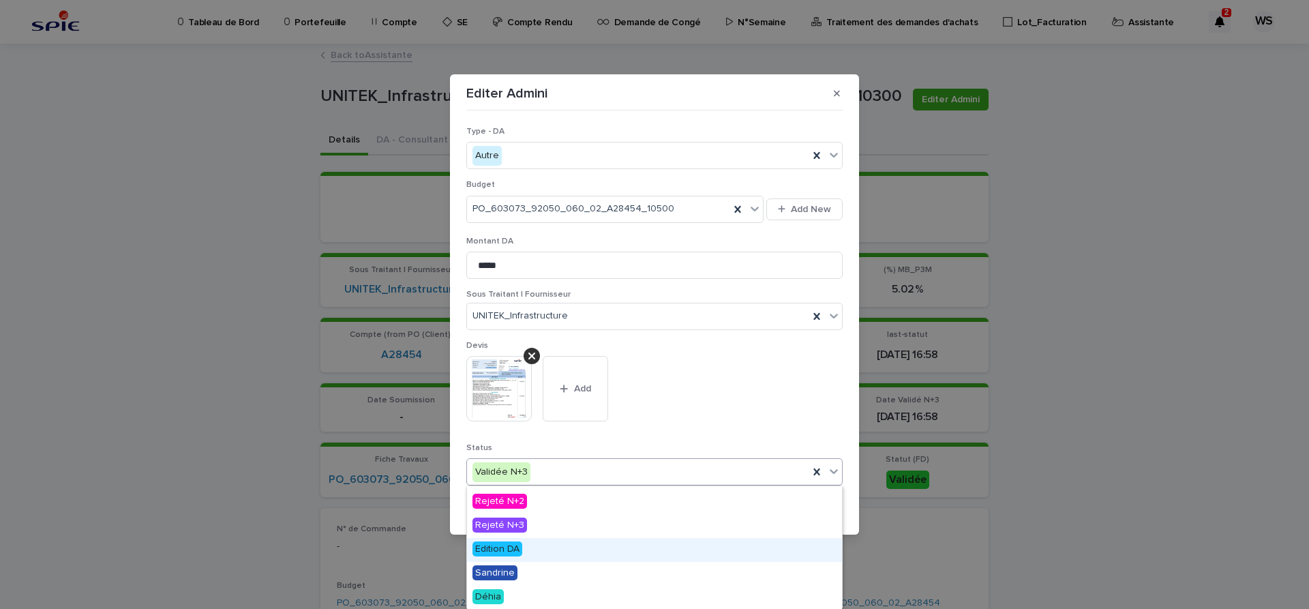
click at [499, 548] on span "Edition DA" at bounding box center [498, 548] width 50 height 15
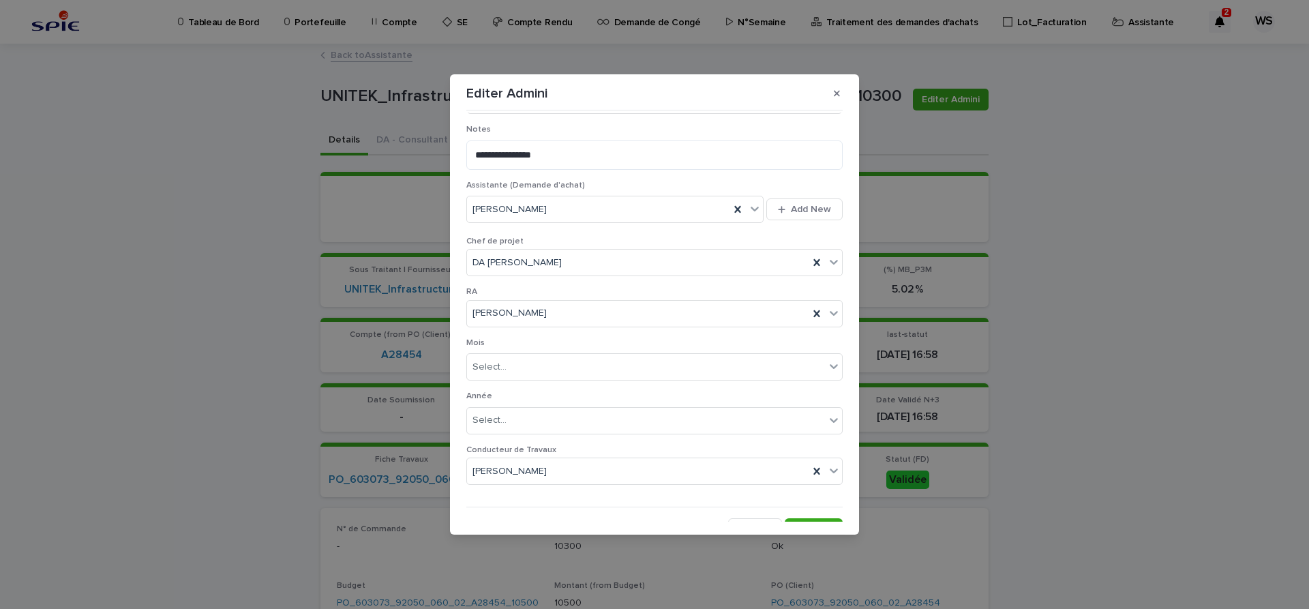
scroll to position [706, 0]
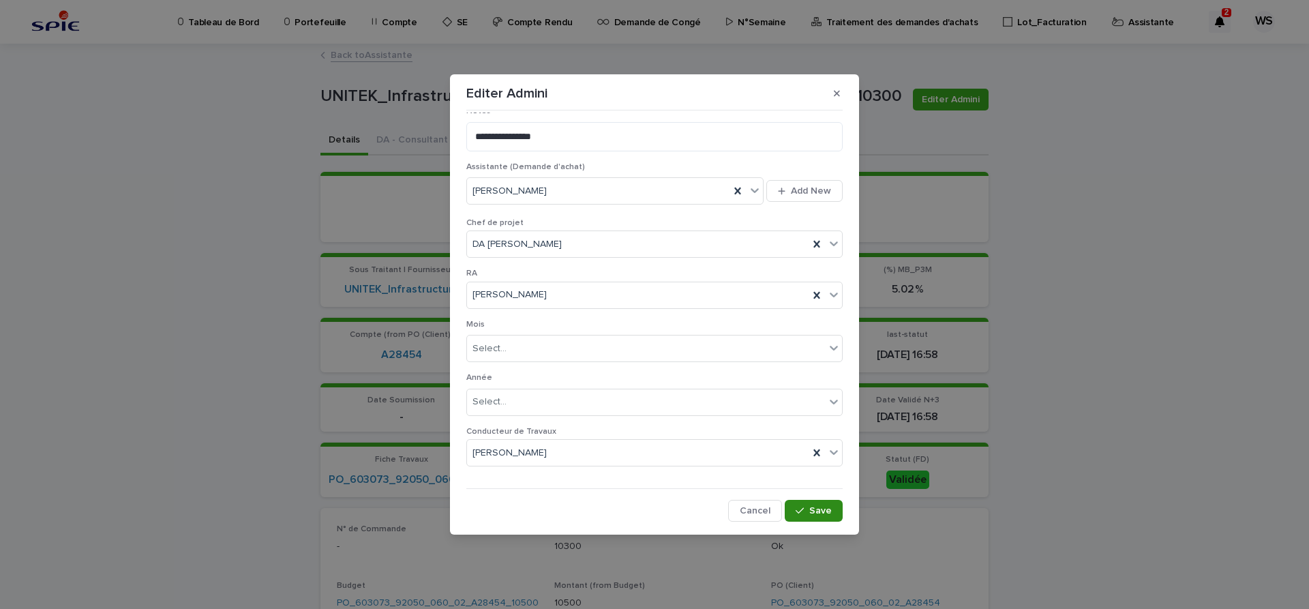
click at [826, 510] on span "Save" at bounding box center [820, 511] width 23 height 10
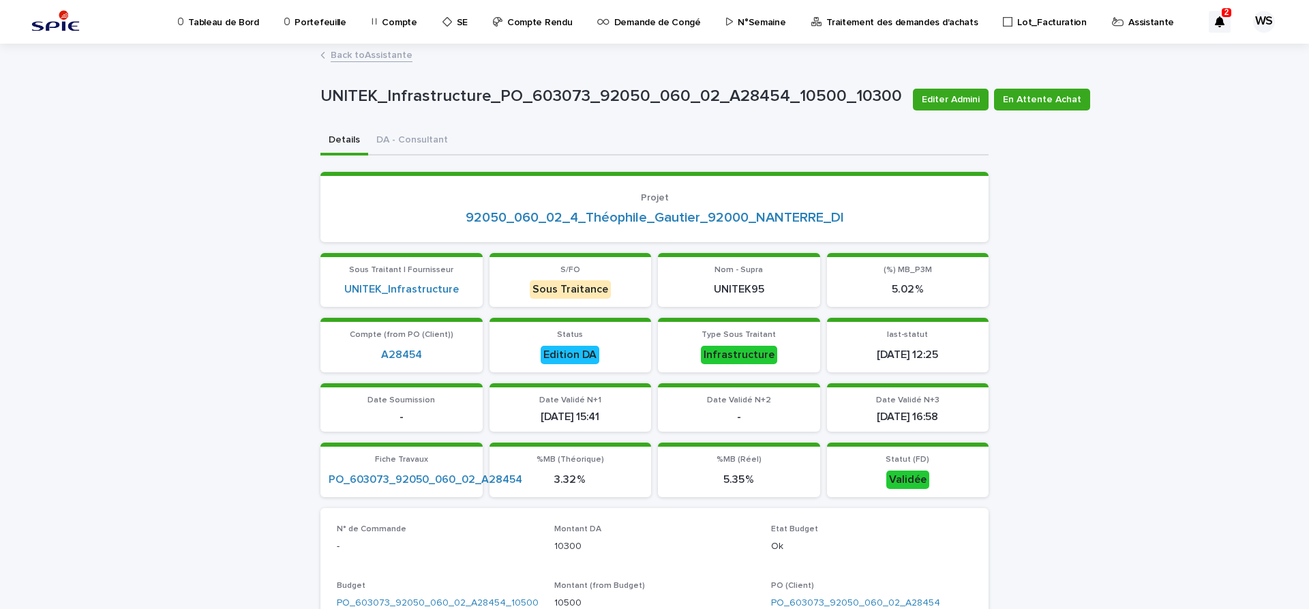
click at [385, 56] on link "Back to Assistante" at bounding box center [372, 54] width 82 height 16
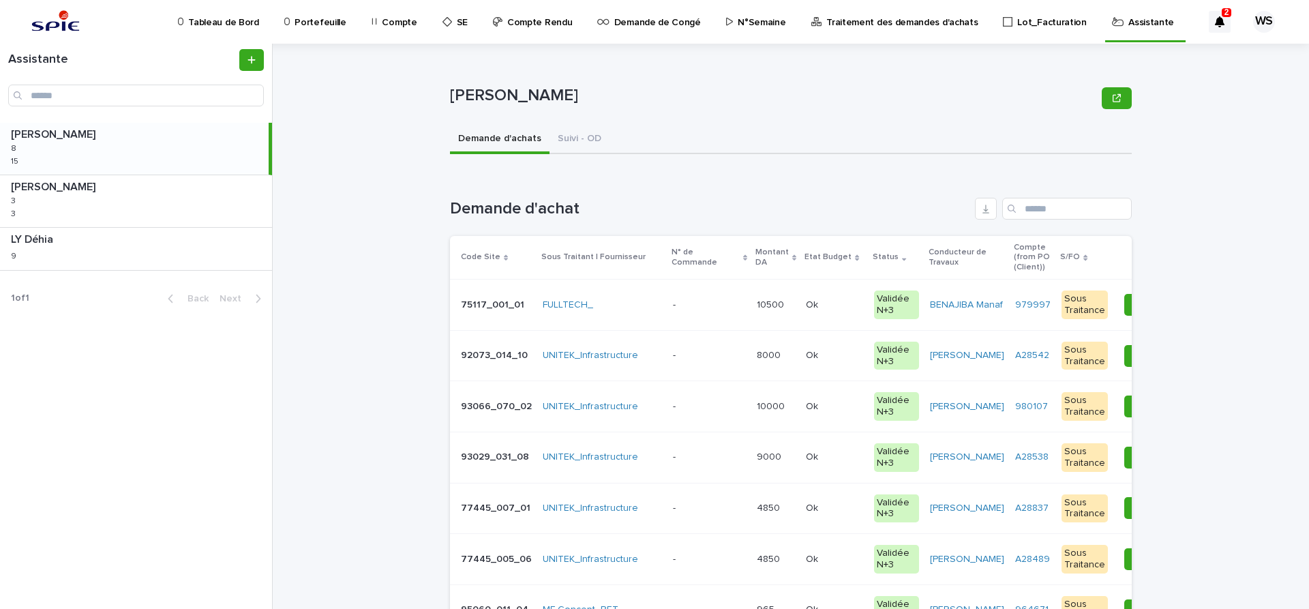
click at [690, 360] on p at bounding box center [709, 356] width 73 height 12
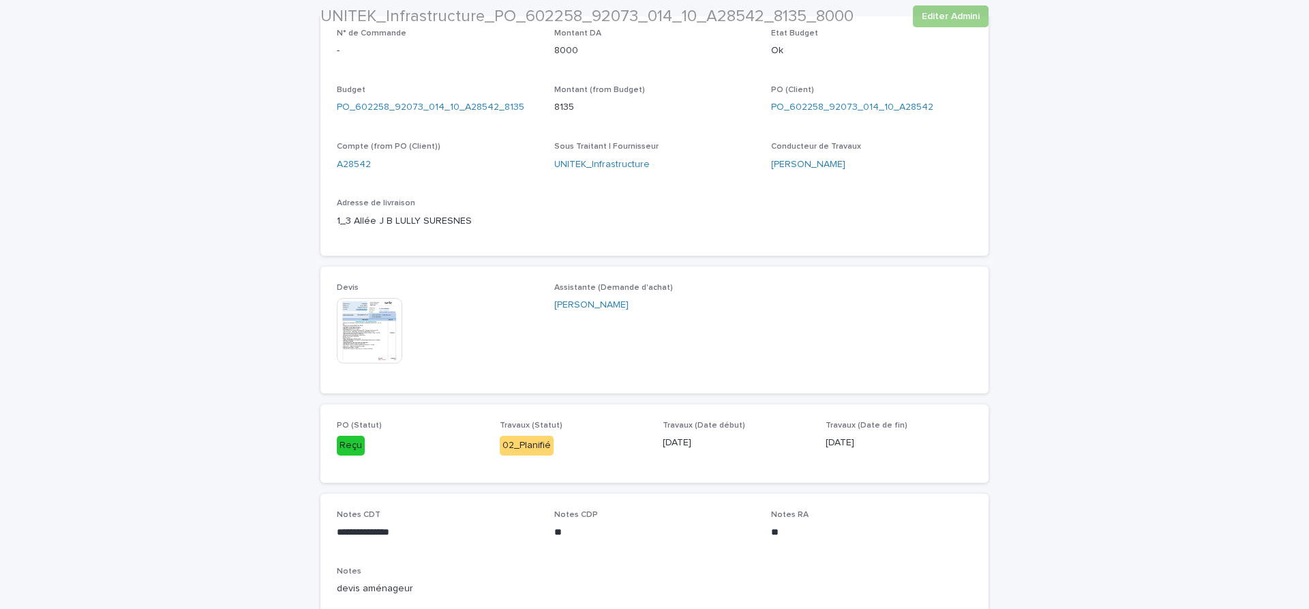
scroll to position [516, 0]
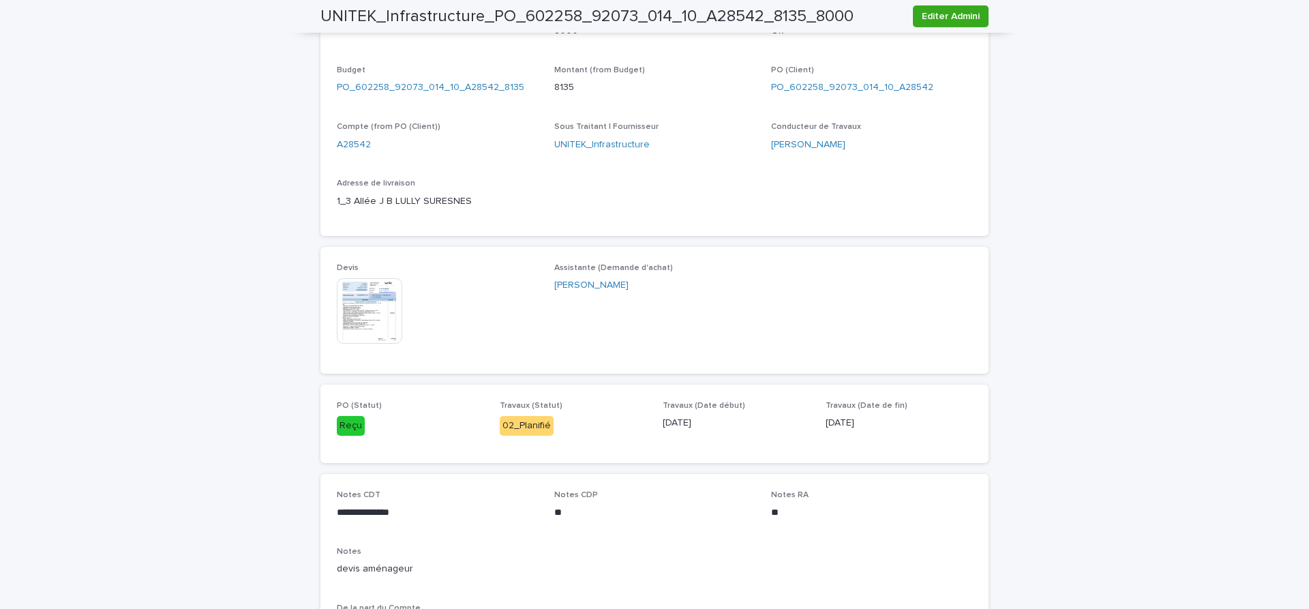
click at [357, 314] on img at bounding box center [369, 310] width 65 height 65
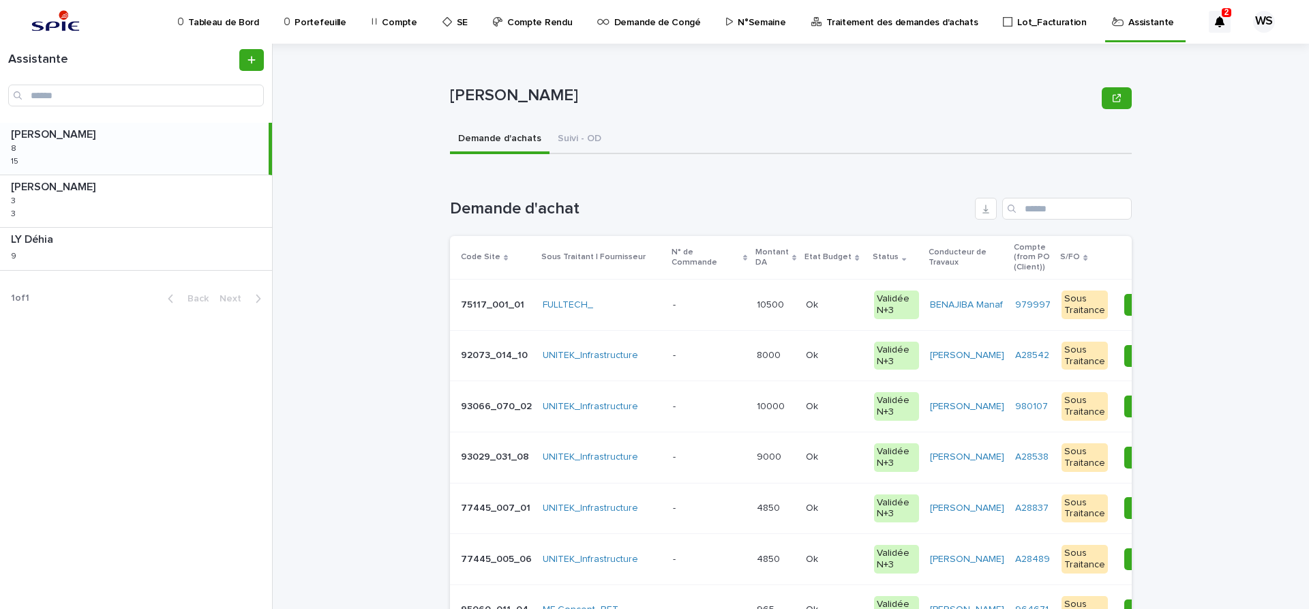
click at [687, 349] on div "- -" at bounding box center [709, 355] width 73 height 23
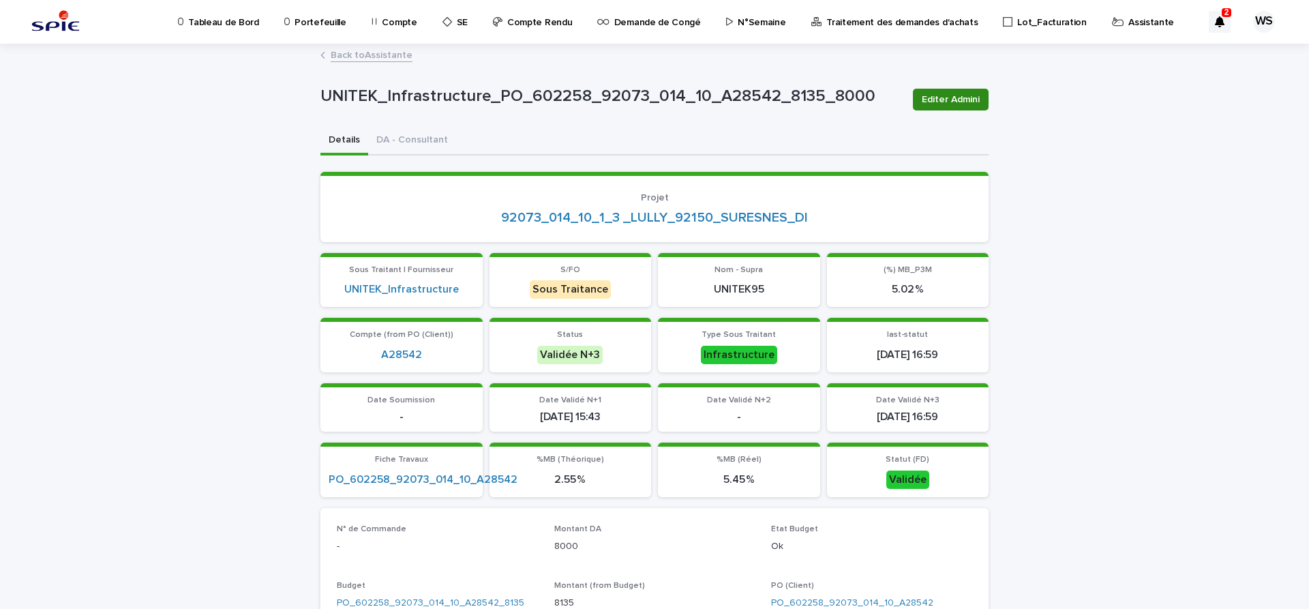
click at [979, 101] on span "Editer Admini" at bounding box center [951, 100] width 58 height 14
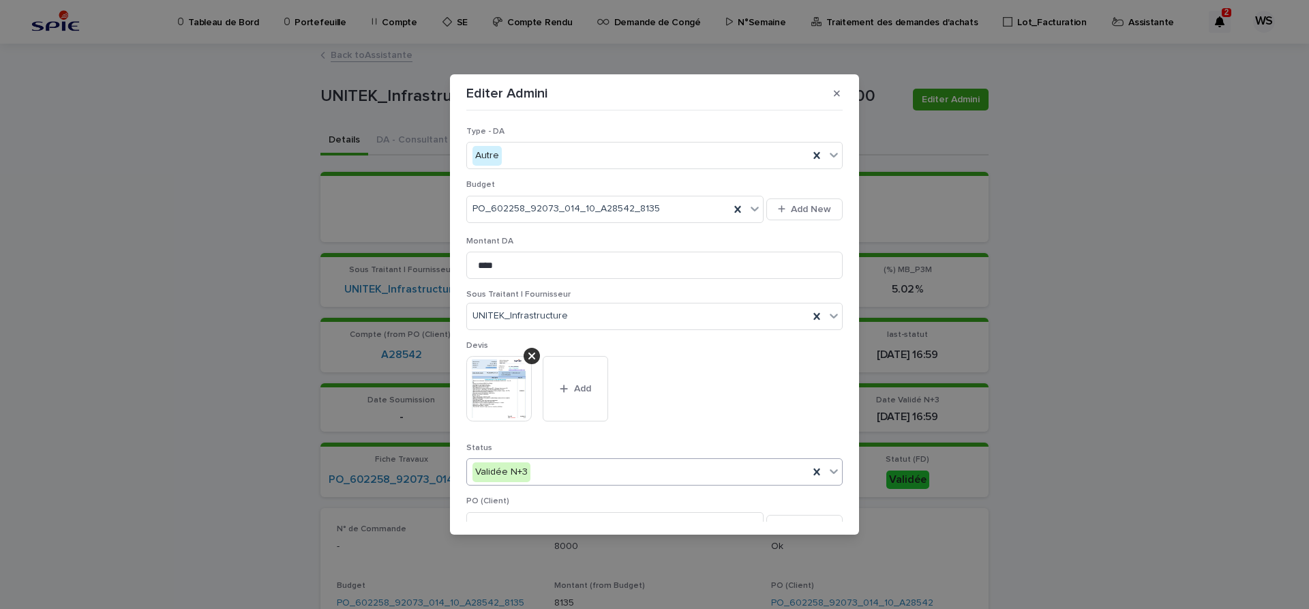
click at [839, 466] on icon at bounding box center [834, 471] width 14 height 14
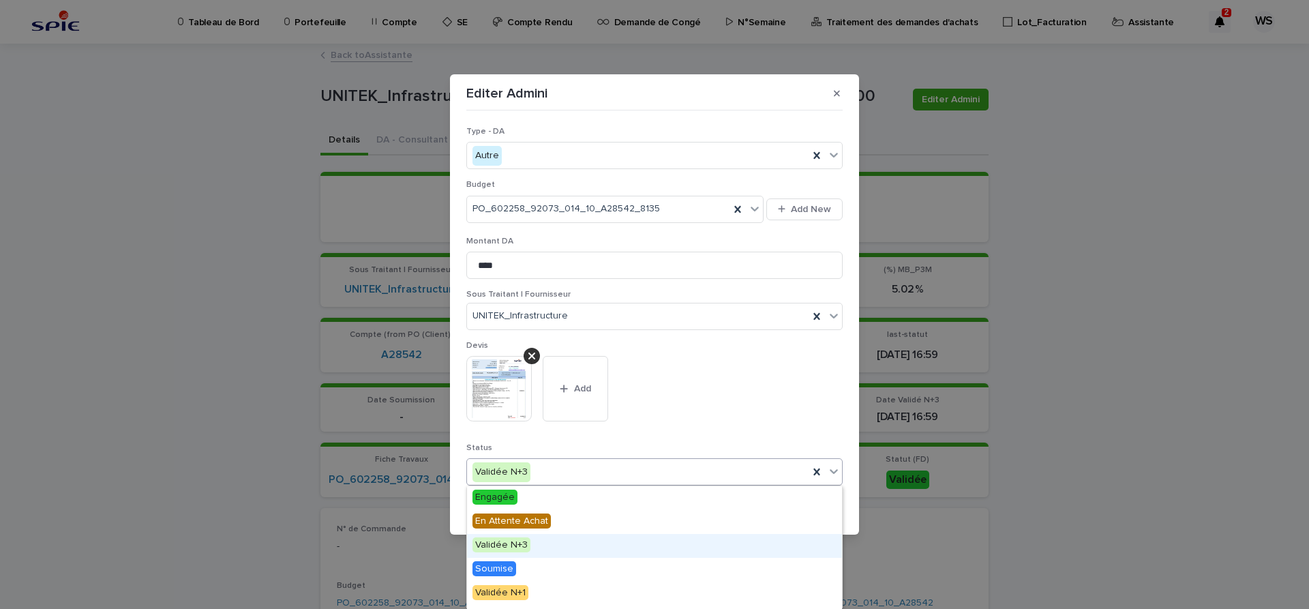
scroll to position [163, 0]
click at [494, 546] on span "Edition DA" at bounding box center [498, 548] width 50 height 15
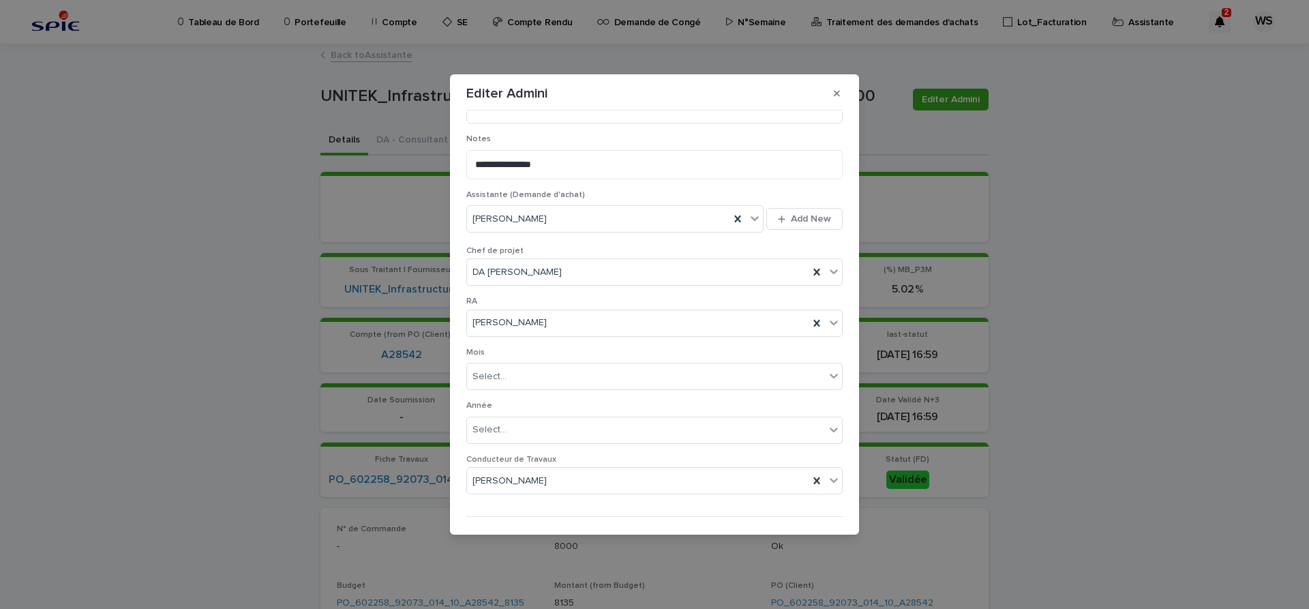
scroll to position [706, 0]
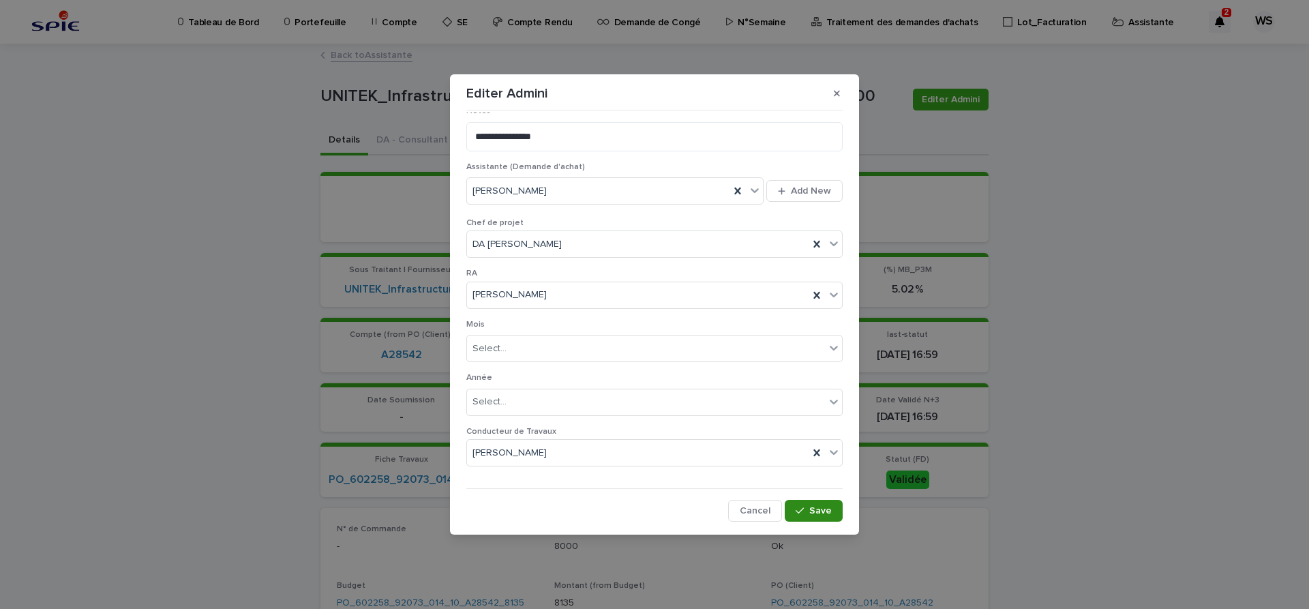
click at [828, 510] on span "Save" at bounding box center [820, 511] width 23 height 10
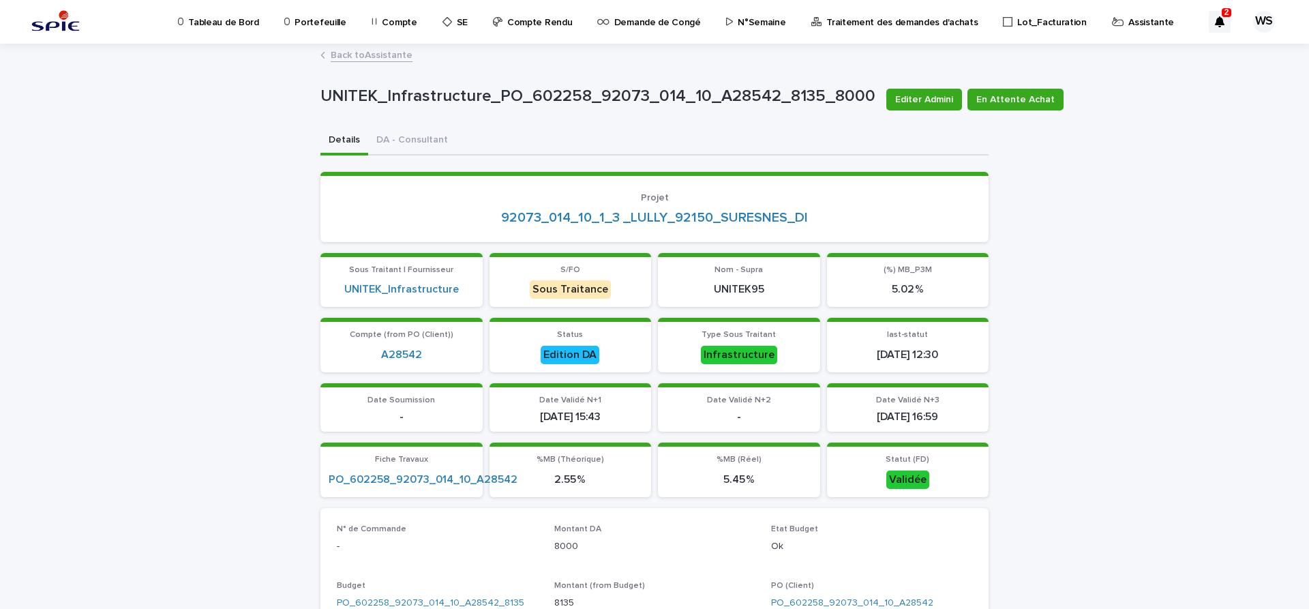
click at [393, 53] on link "Back to Assistante" at bounding box center [372, 54] width 82 height 16
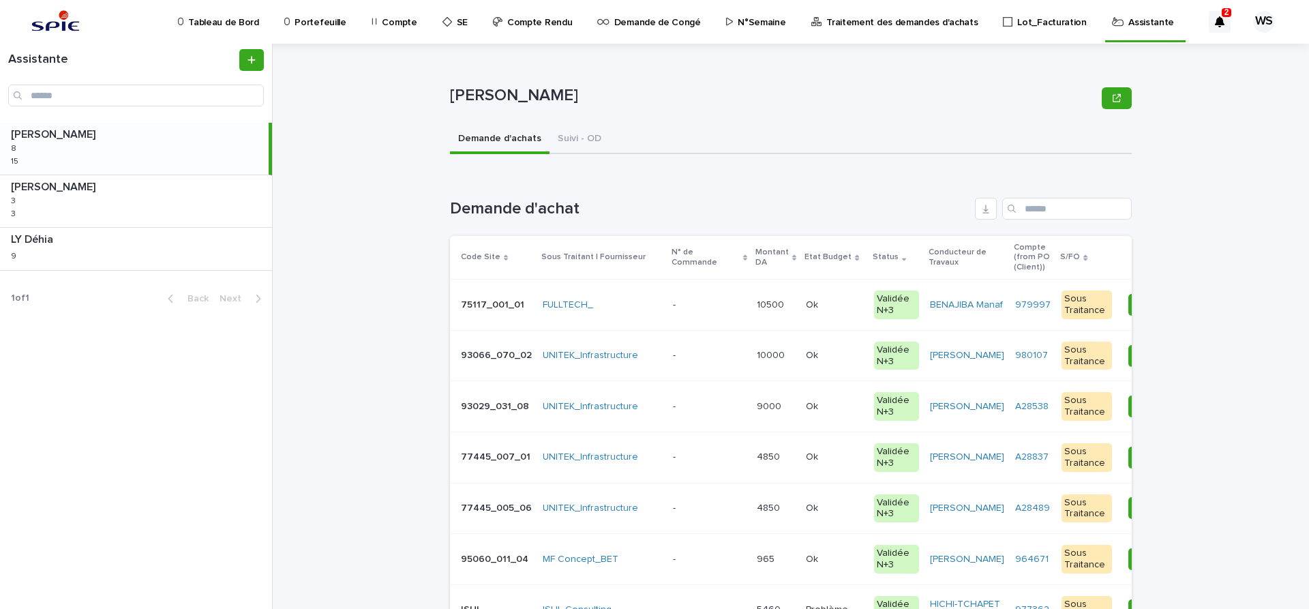
click at [704, 353] on p at bounding box center [709, 356] width 73 height 12
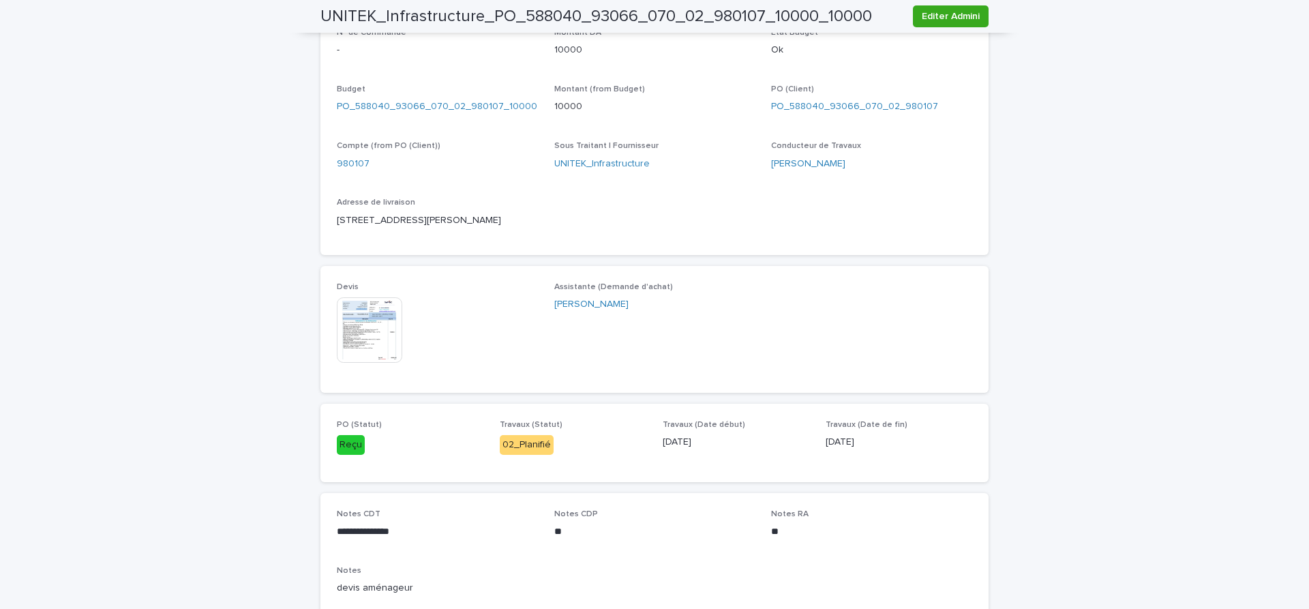
scroll to position [516, 0]
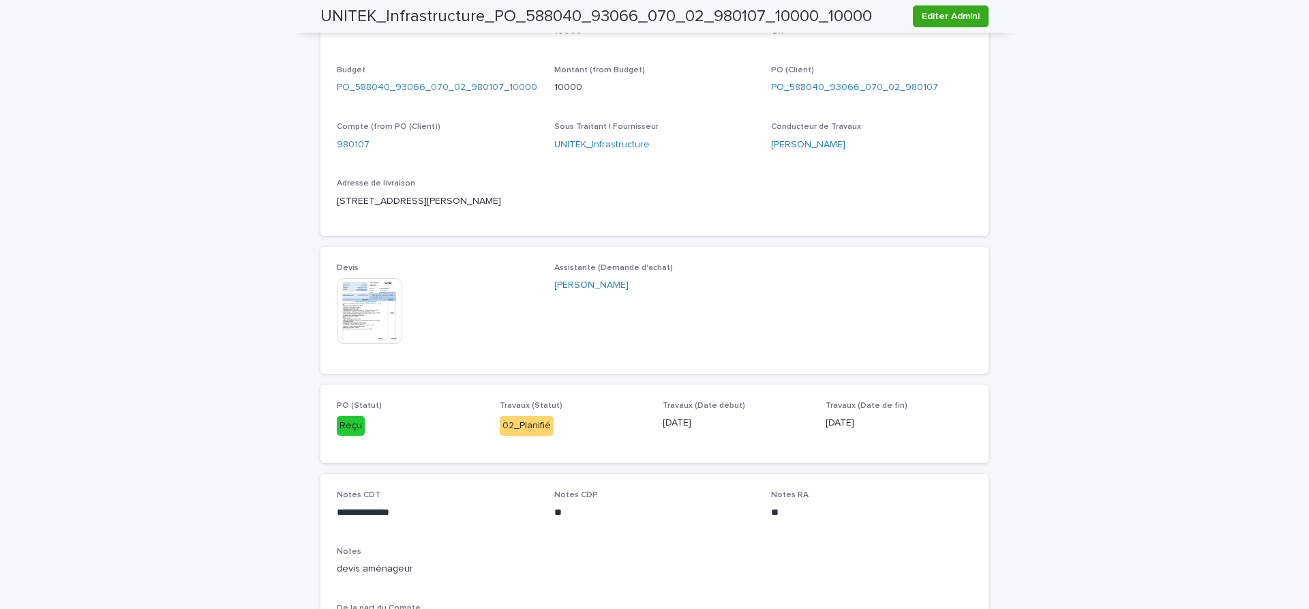
click at [383, 318] on img at bounding box center [369, 310] width 65 height 65
click at [625, 248] on div "Devis This file cannot be opened Download File Assistante (Demande d'achat) WAT…" at bounding box center [654, 310] width 668 height 127
click at [626, 248] on div "Devis This file cannot be opened Download File Assistante (Demande d'achat) WAT…" at bounding box center [654, 310] width 668 height 127
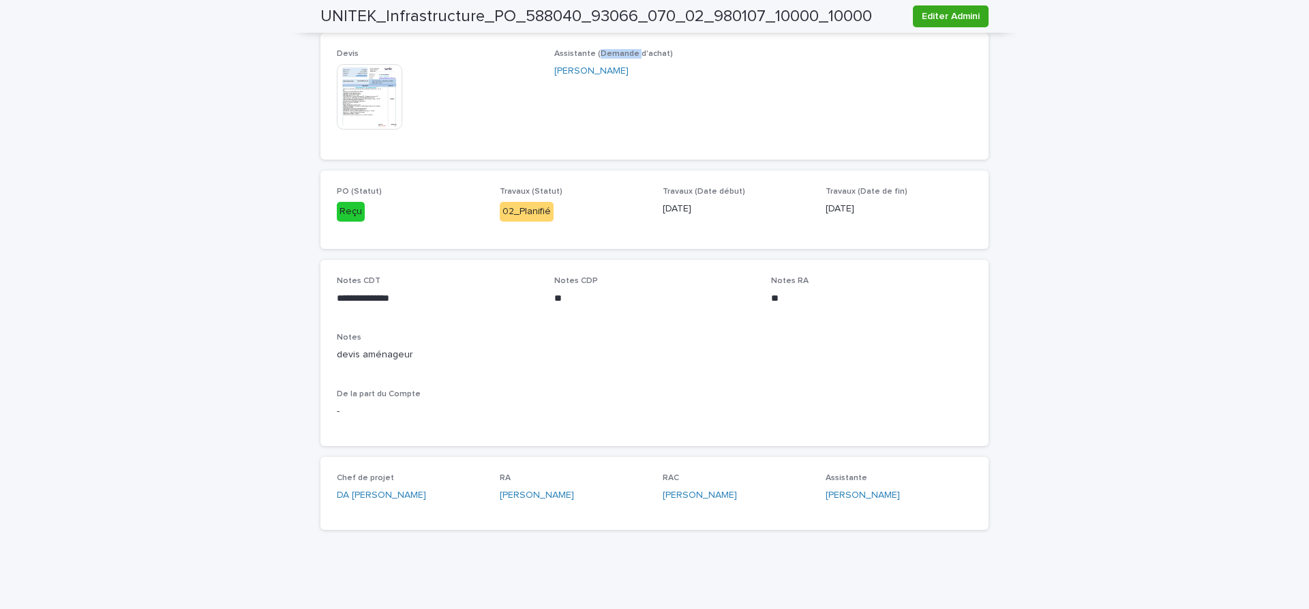
scroll to position [443, 0]
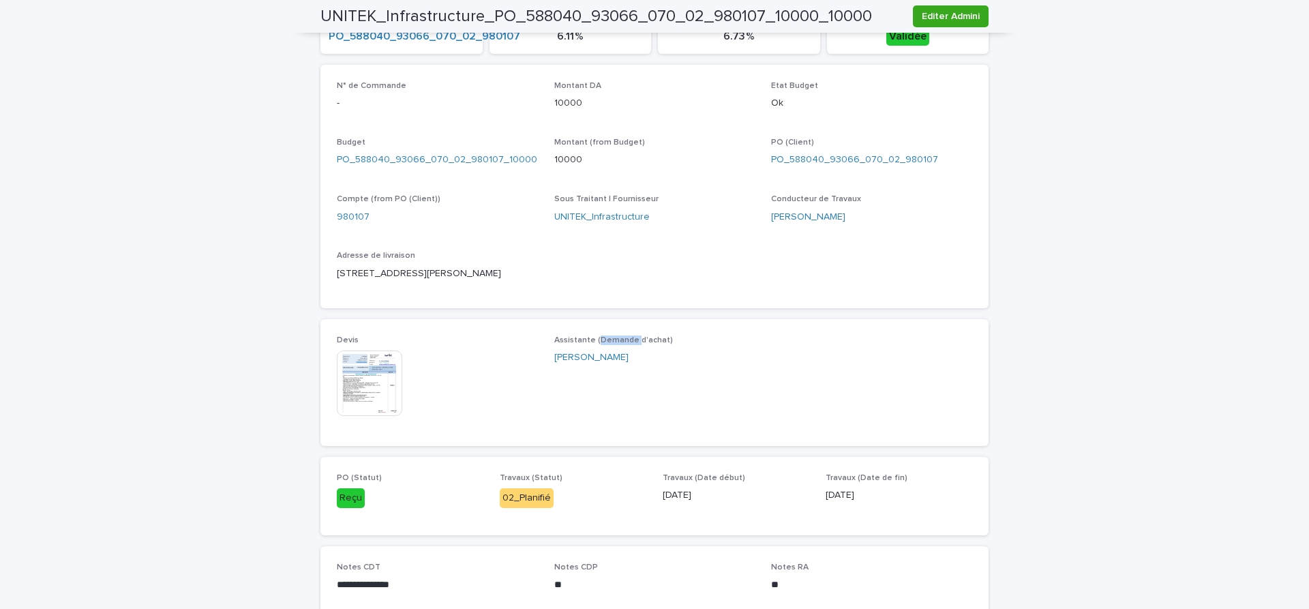
click at [372, 377] on img at bounding box center [369, 382] width 65 height 65
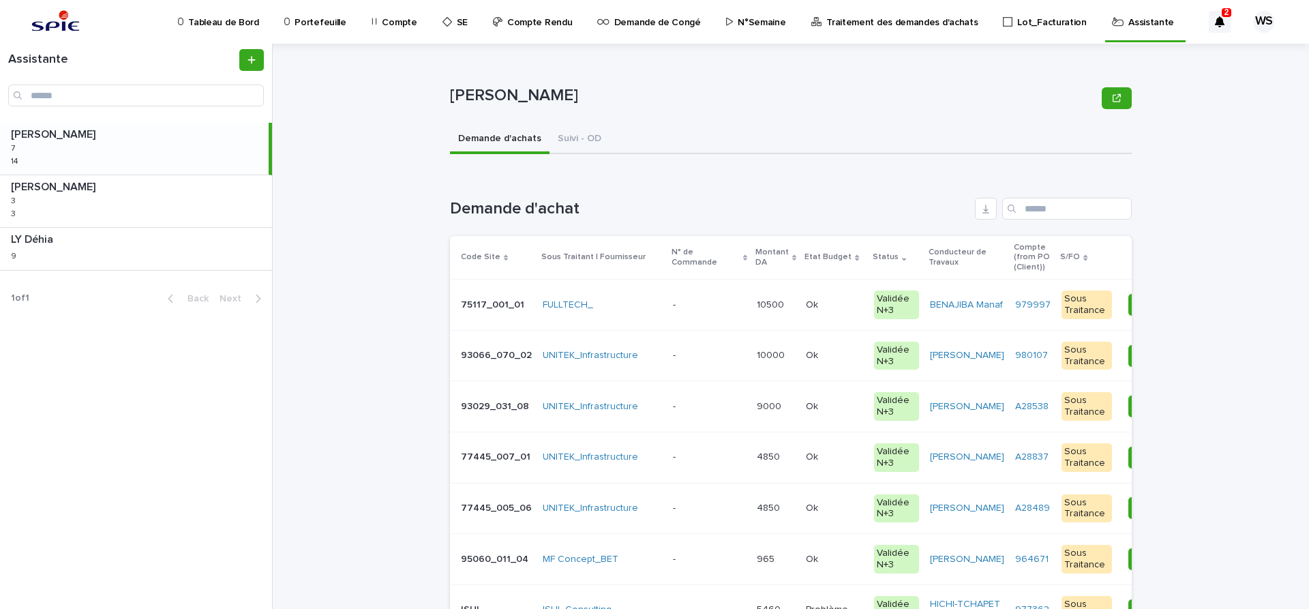
click at [702, 361] on p at bounding box center [709, 356] width 73 height 12
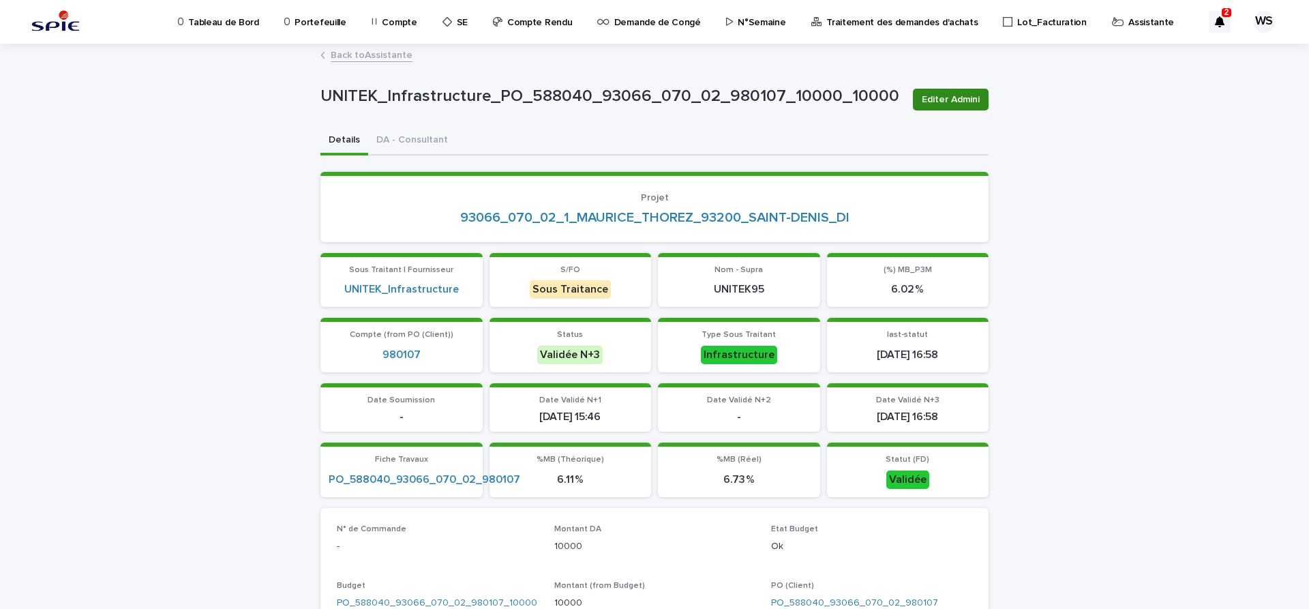
click at [961, 100] on span "Editer Admini" at bounding box center [951, 100] width 58 height 14
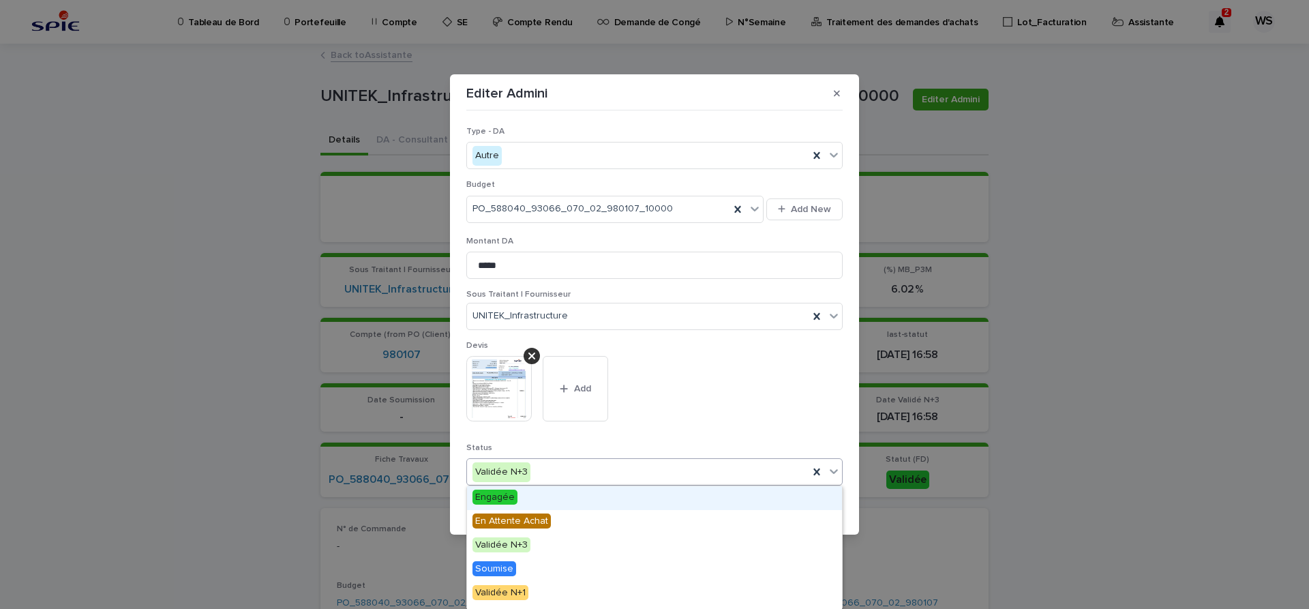
click at [832, 470] on icon at bounding box center [834, 472] width 8 height 5
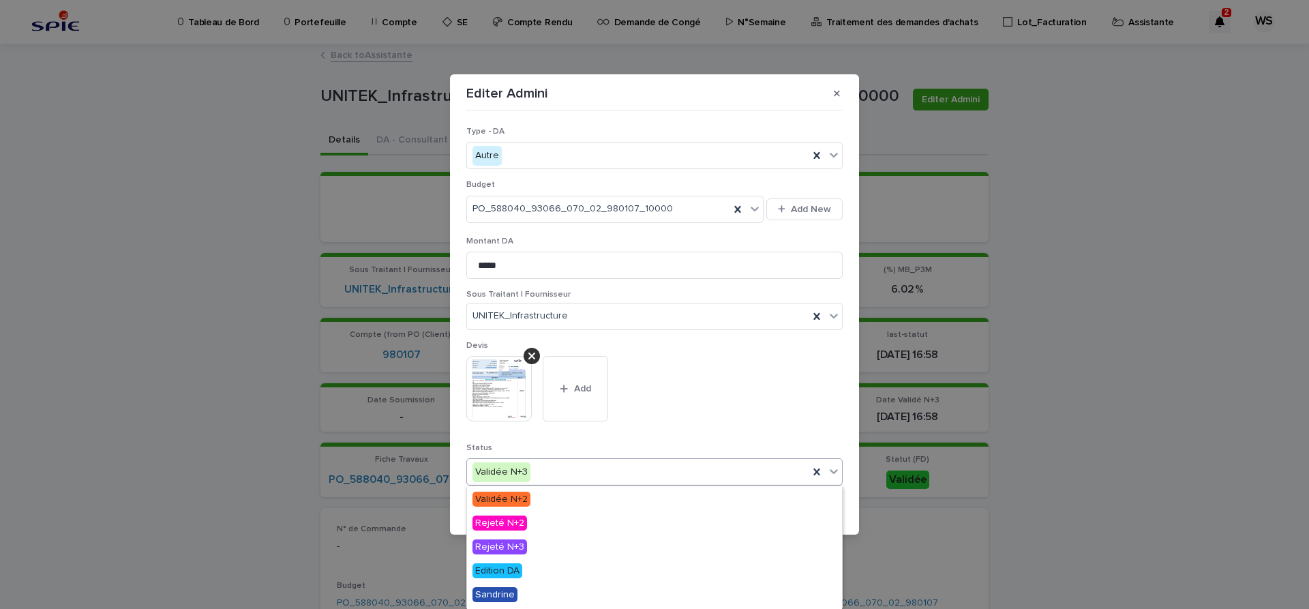
scroll to position [163, 0]
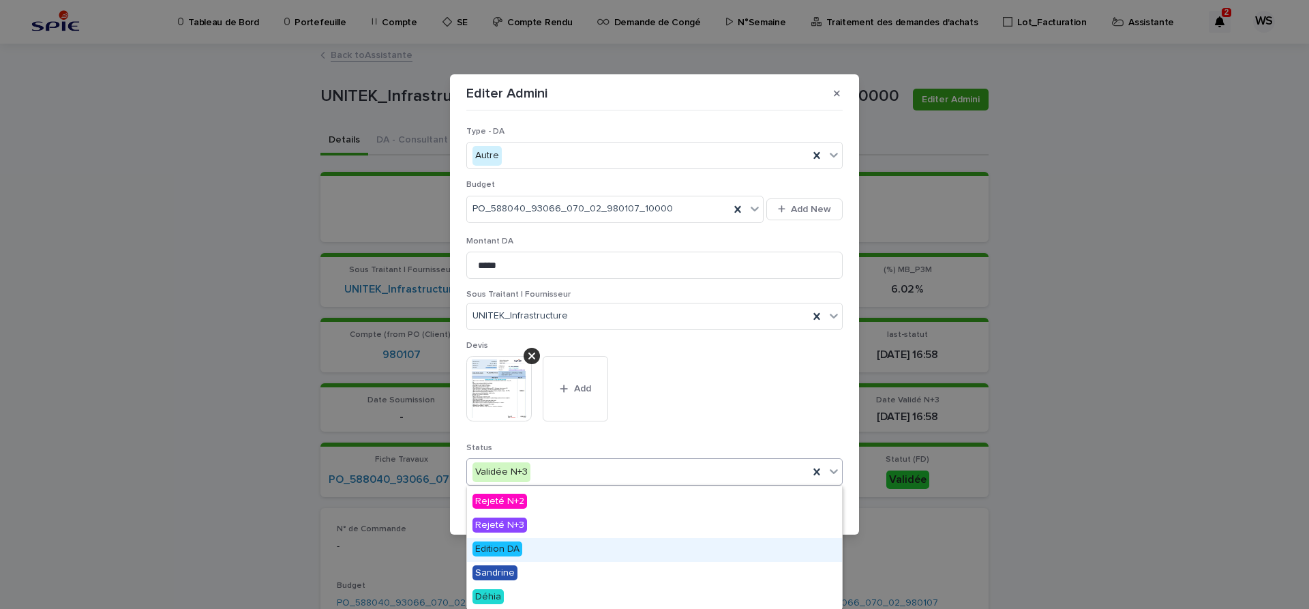
click at [498, 546] on span "Edition DA" at bounding box center [498, 548] width 50 height 15
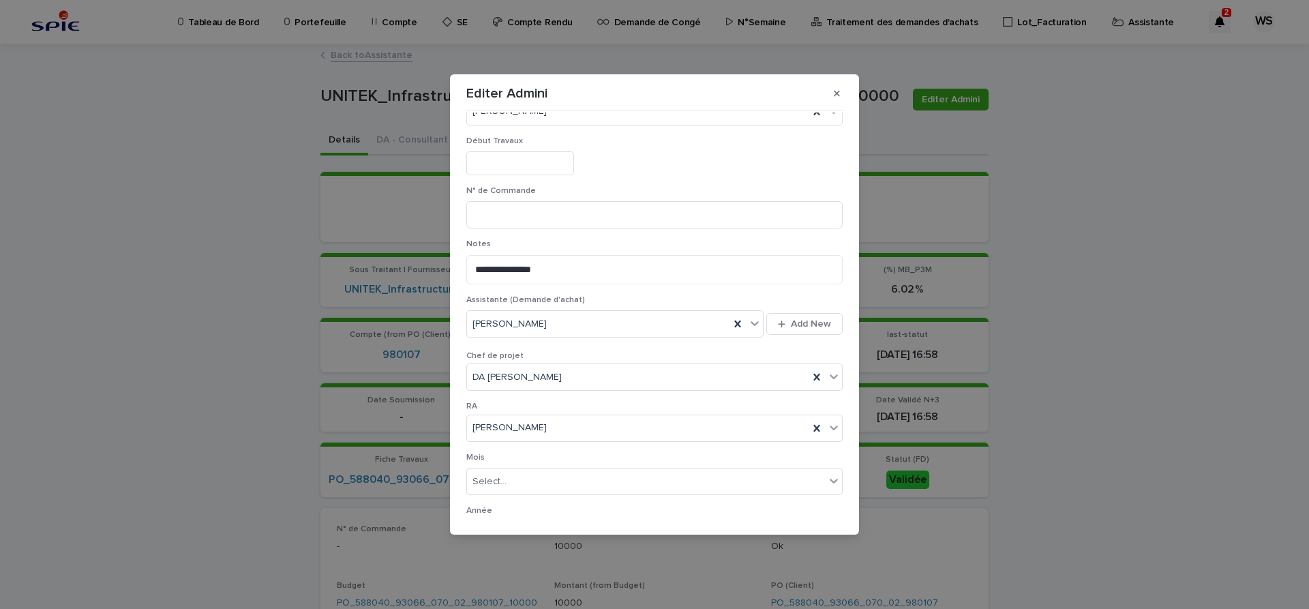
scroll to position [706, 0]
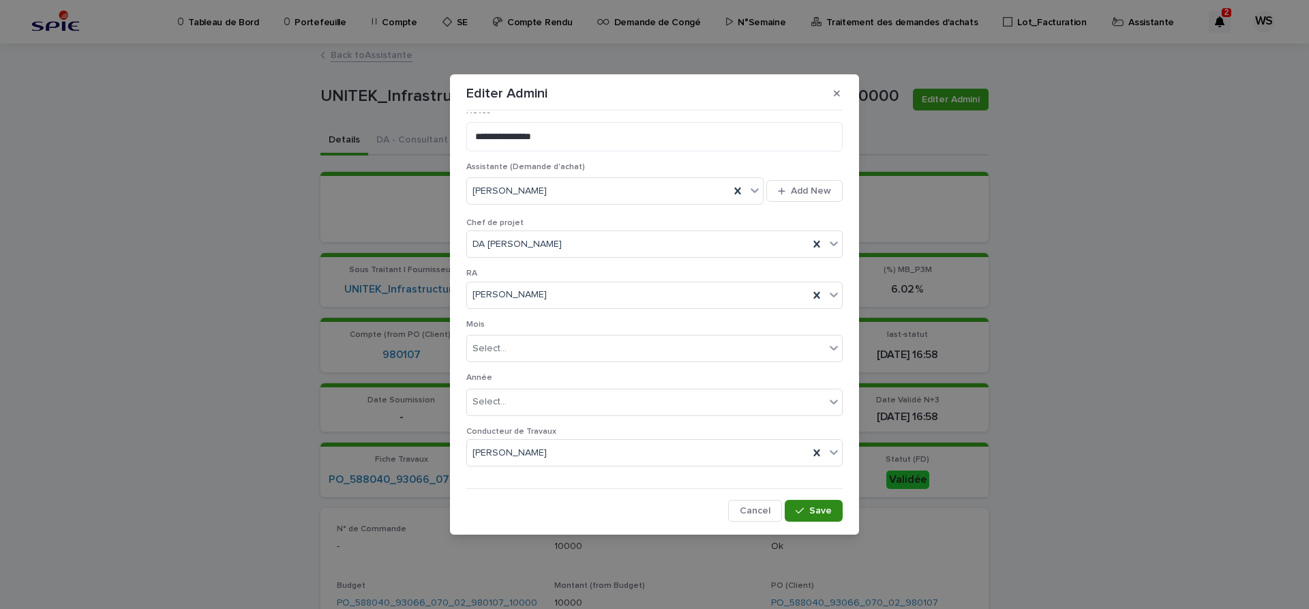
click at [835, 507] on button "Save" at bounding box center [814, 511] width 58 height 22
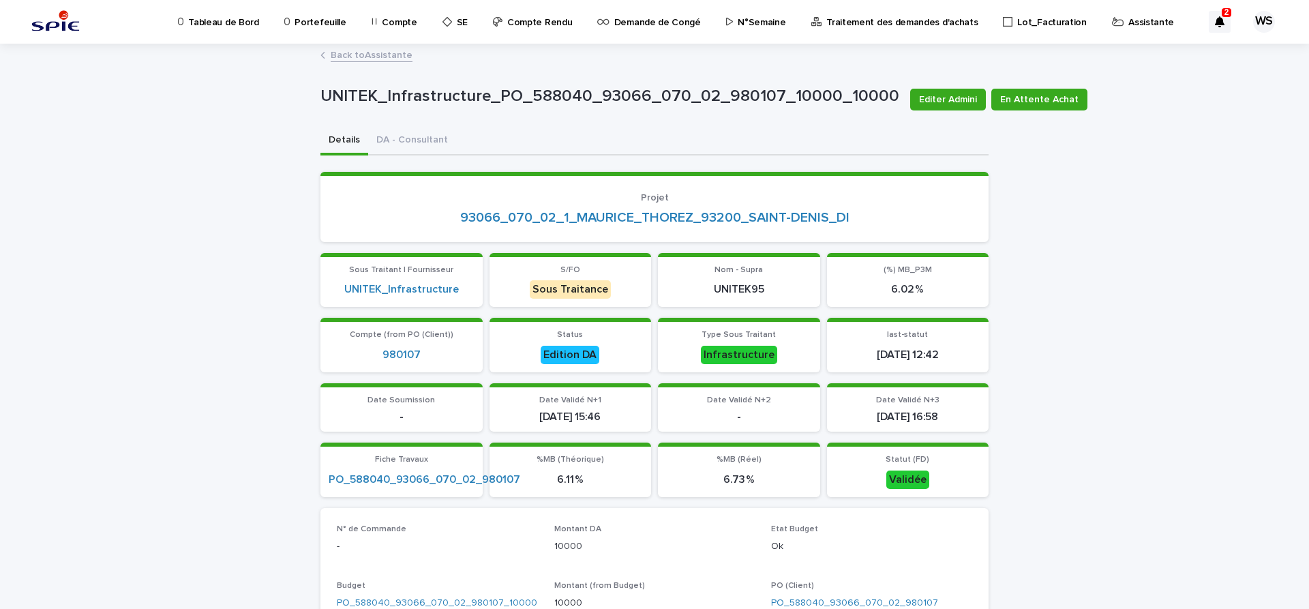
click at [379, 53] on link "Back to Assistante" at bounding box center [372, 54] width 82 height 16
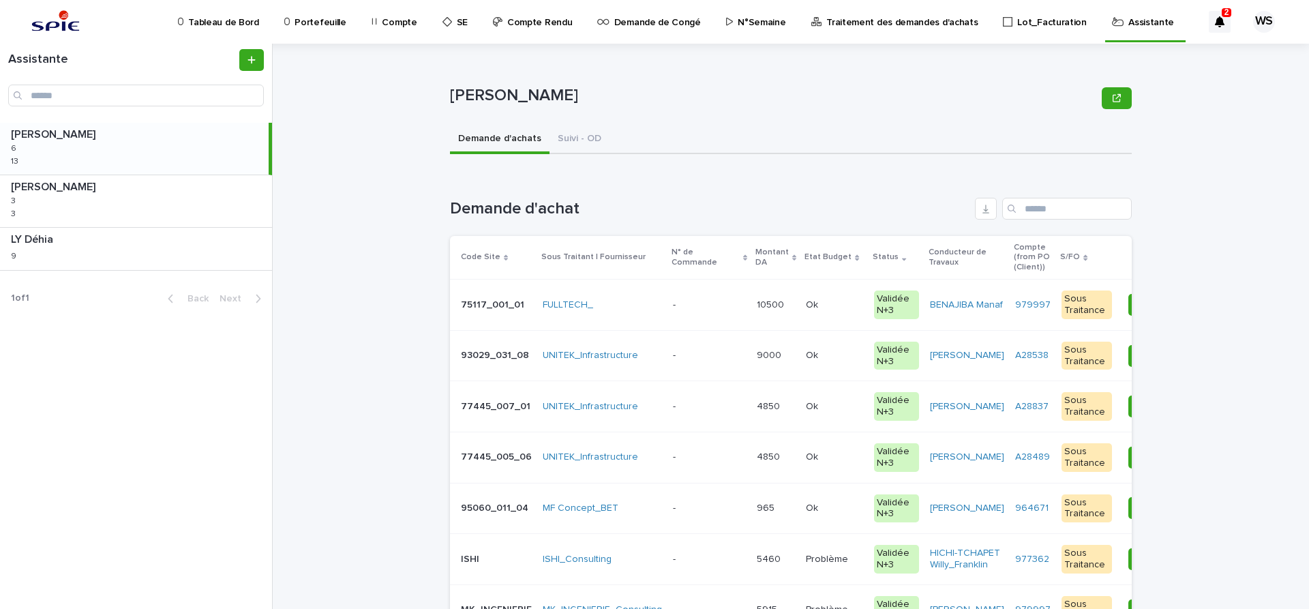
click at [720, 359] on p at bounding box center [709, 356] width 73 height 12
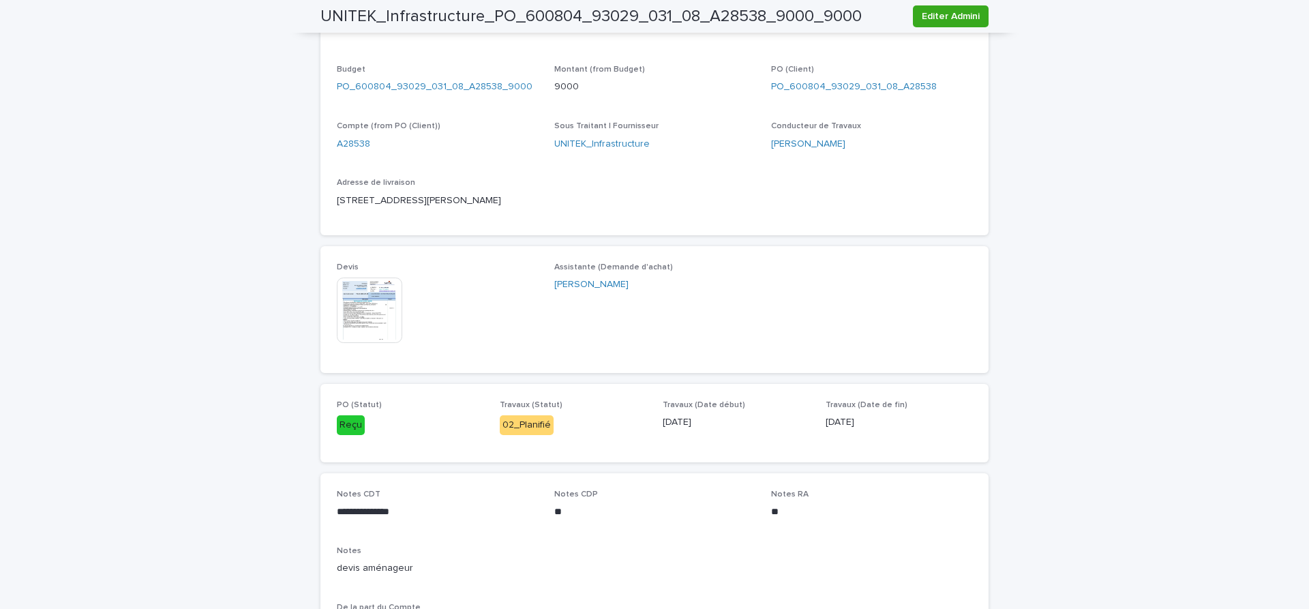
scroll to position [573, 0]
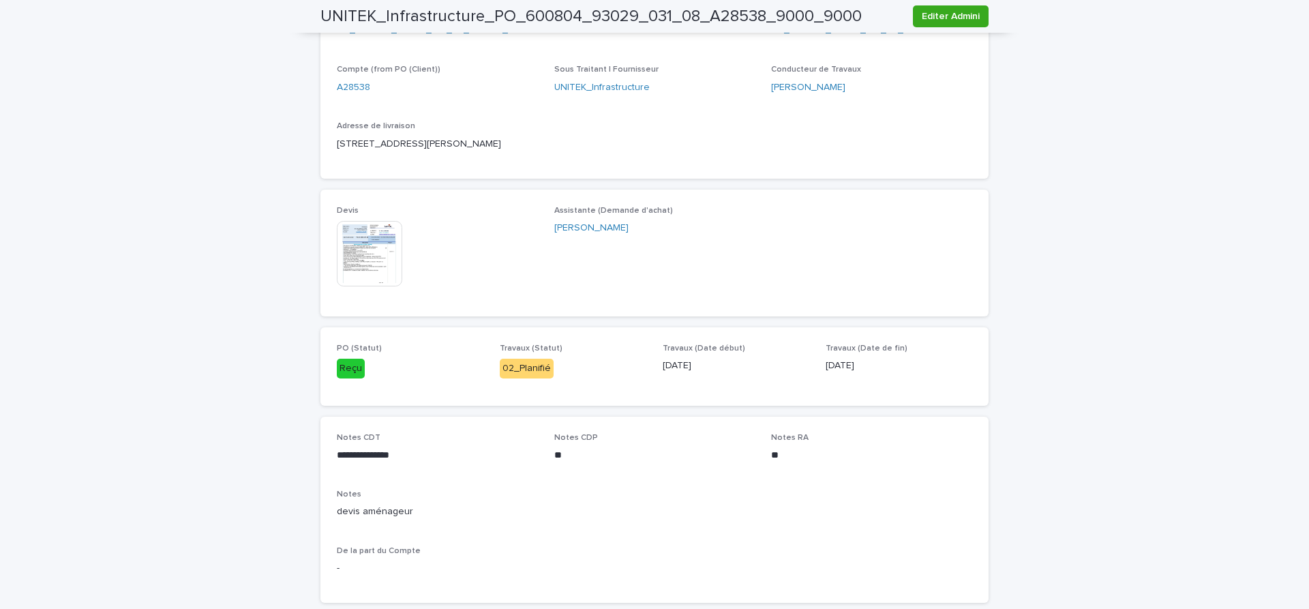
click at [374, 250] on img at bounding box center [369, 253] width 65 height 65
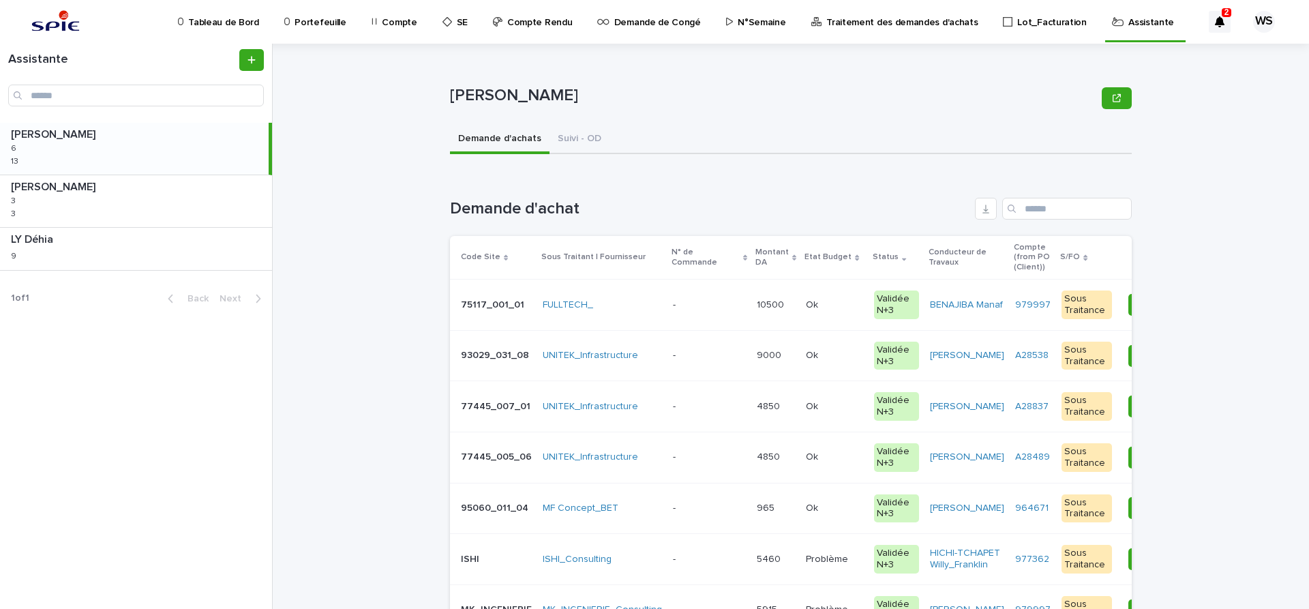
click at [713, 359] on p at bounding box center [709, 356] width 73 height 12
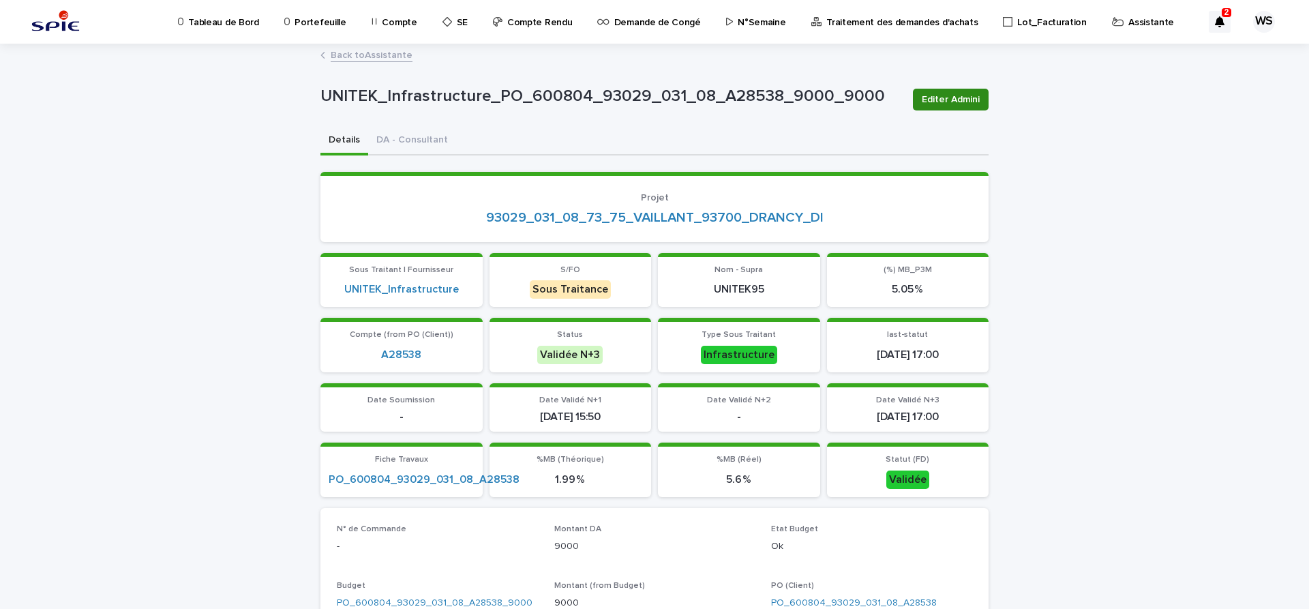
click at [961, 100] on span "Editer Admini" at bounding box center [951, 100] width 58 height 14
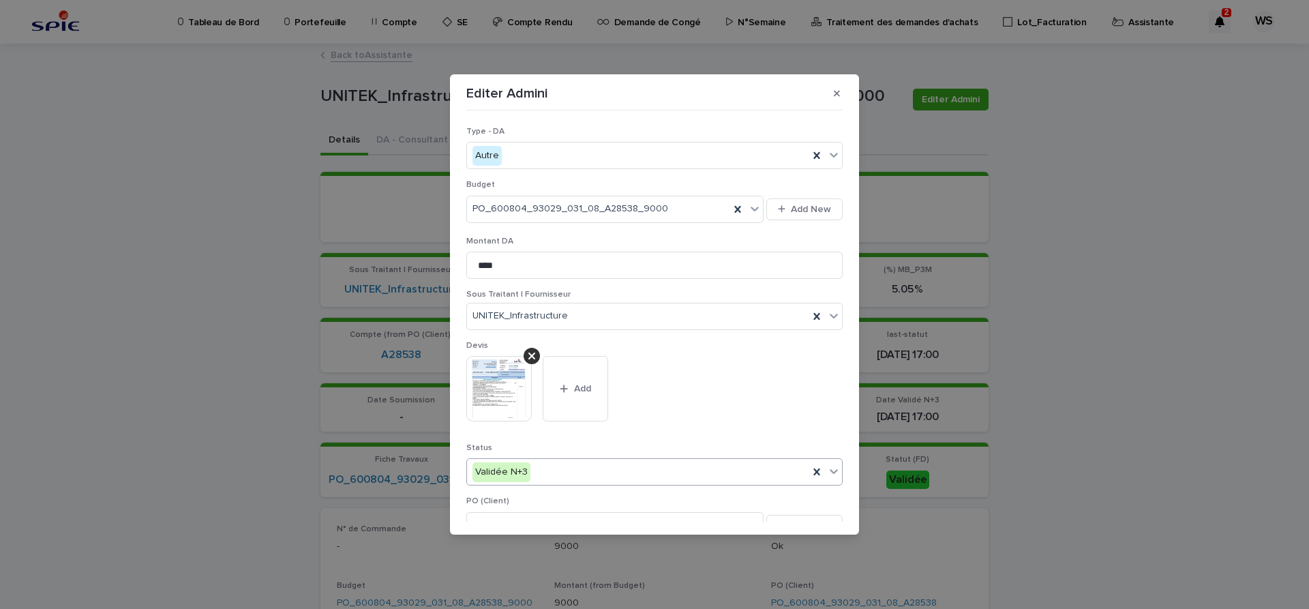
click at [835, 471] on icon at bounding box center [834, 472] width 8 height 5
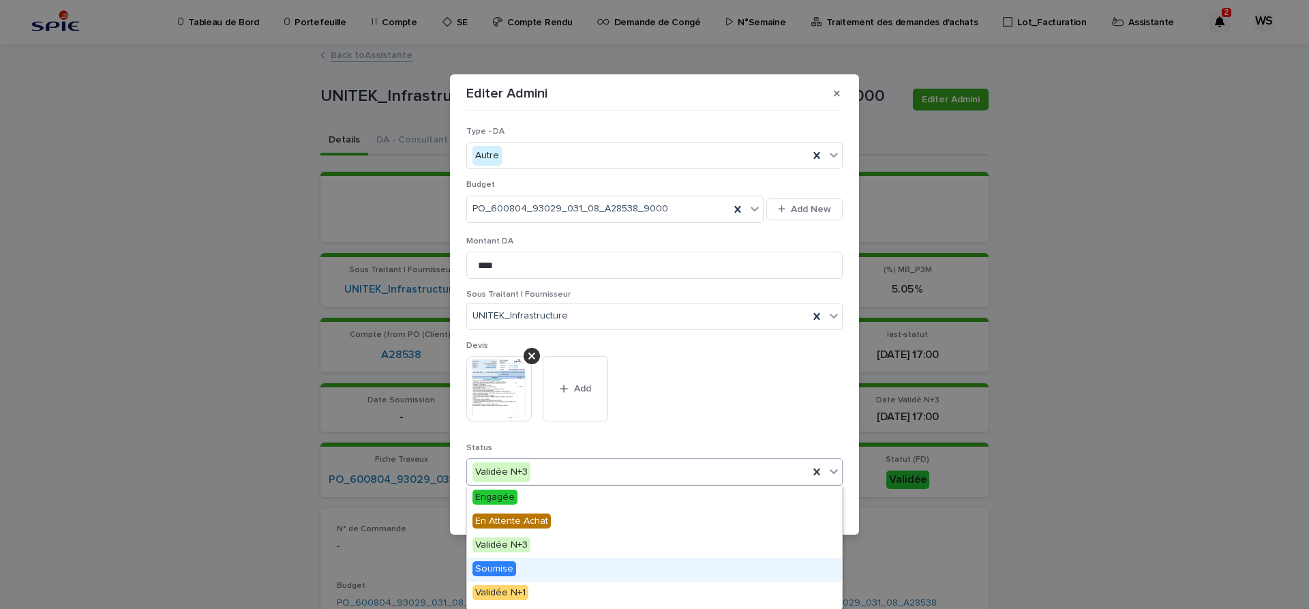
scroll to position [163, 0]
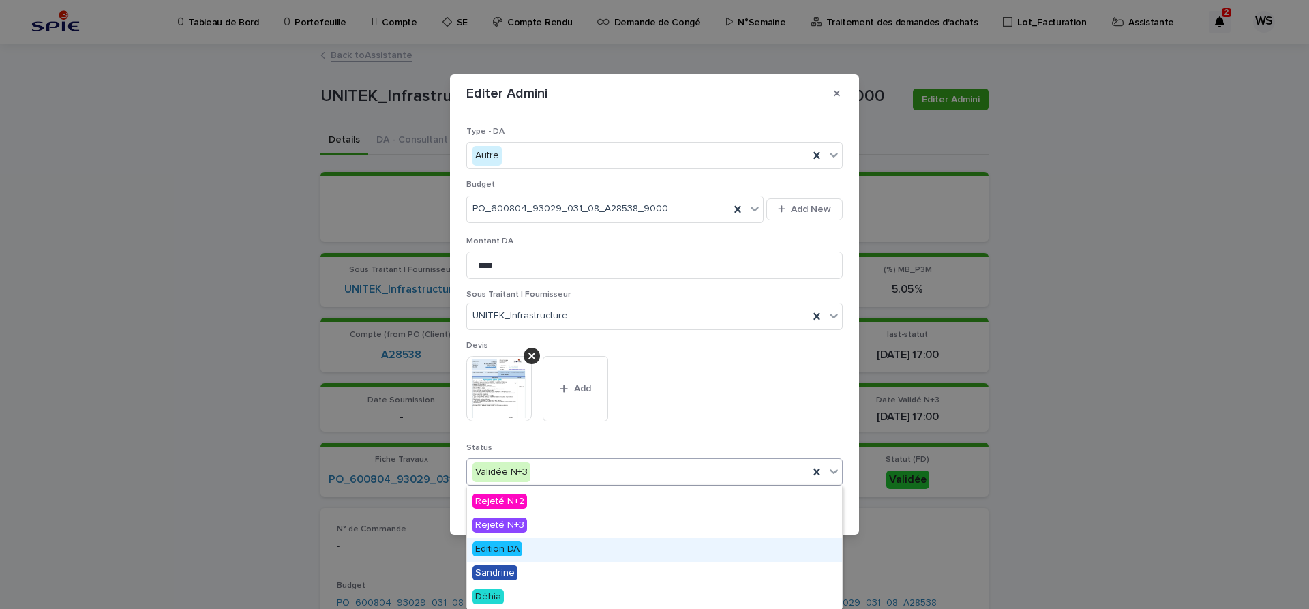
click at [502, 550] on span "Edition DA" at bounding box center [498, 548] width 50 height 15
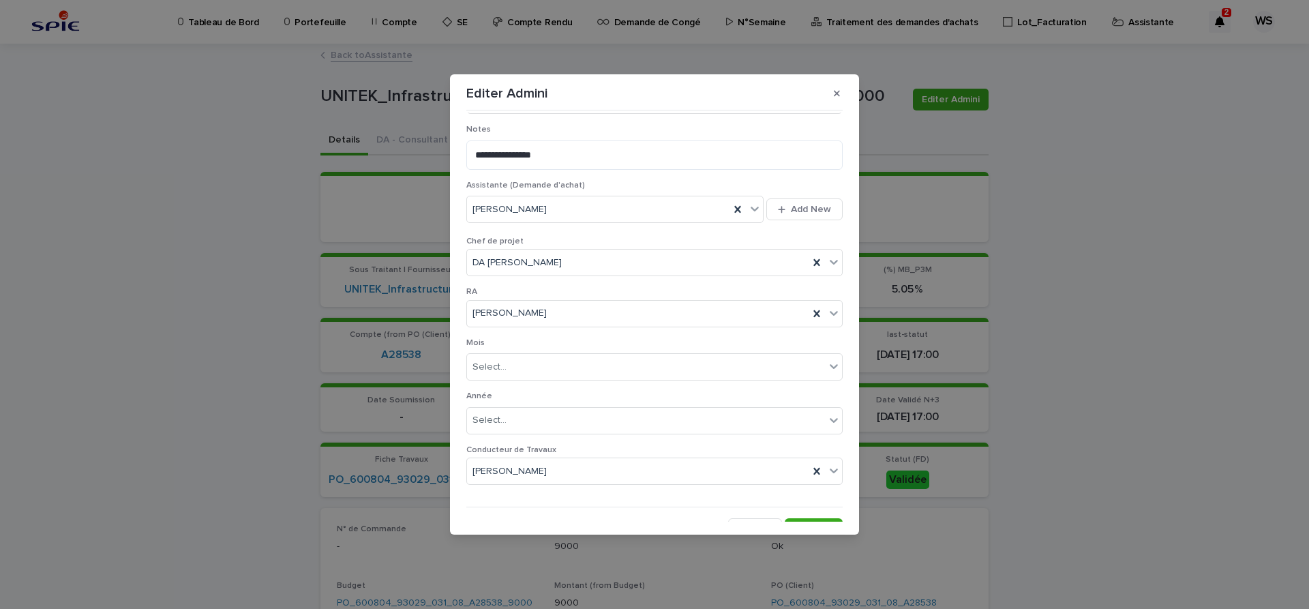
scroll to position [706, 0]
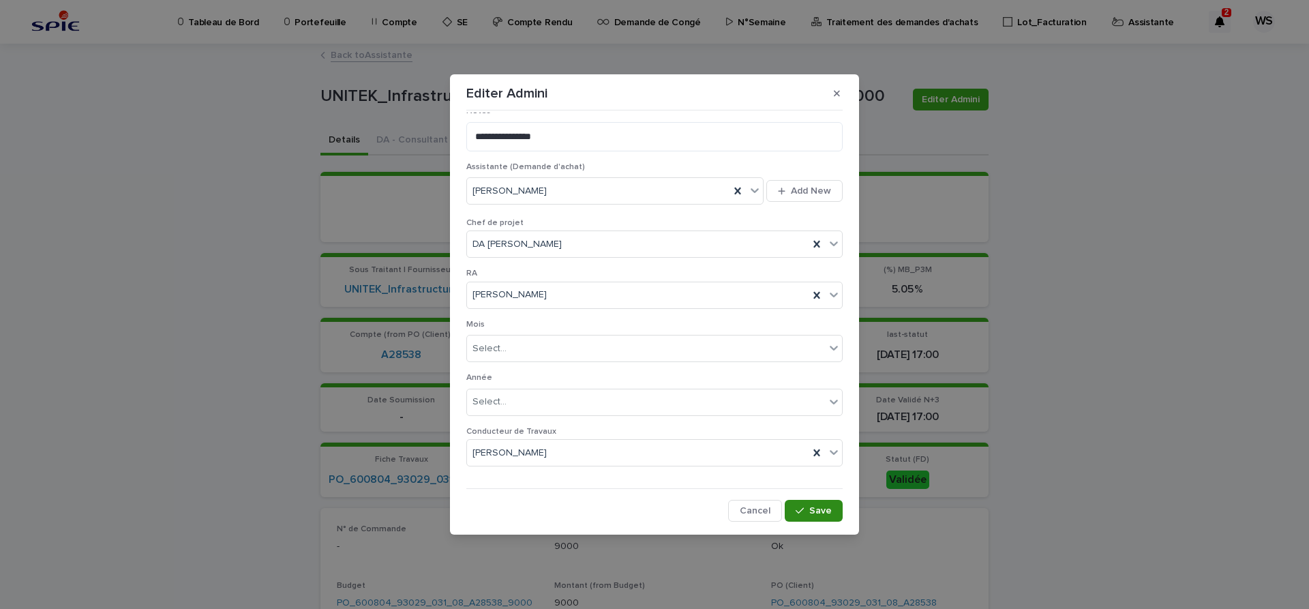
click at [833, 511] on button "Save" at bounding box center [814, 511] width 58 height 22
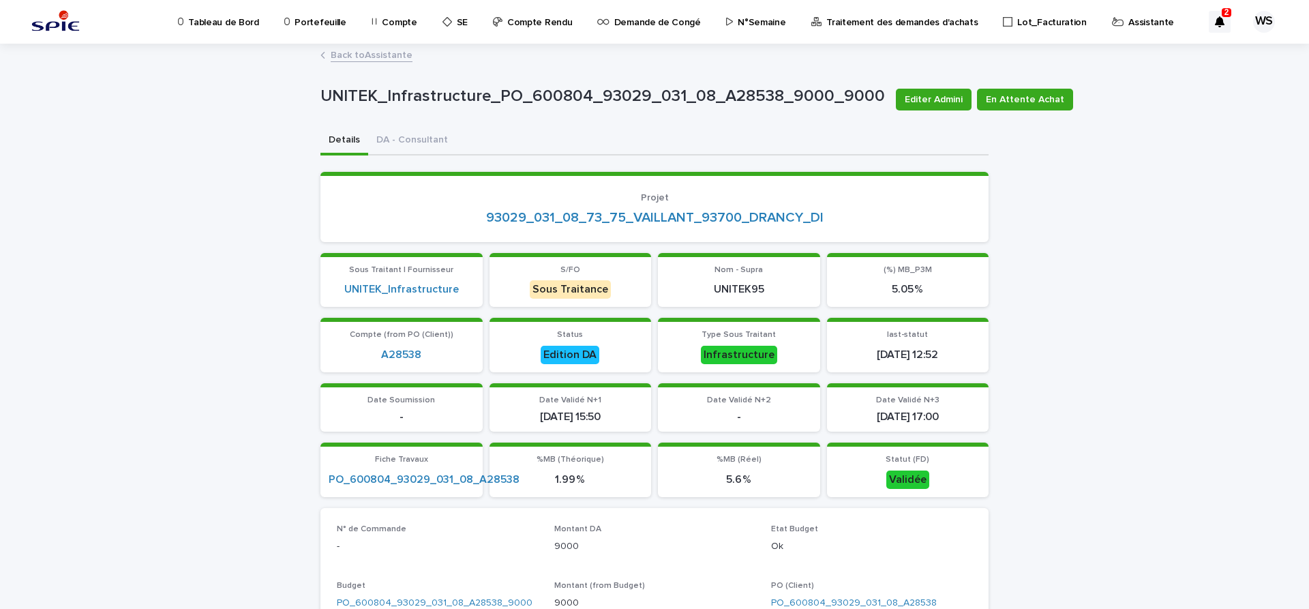
click at [375, 57] on link "Back to Assistante" at bounding box center [372, 54] width 82 height 16
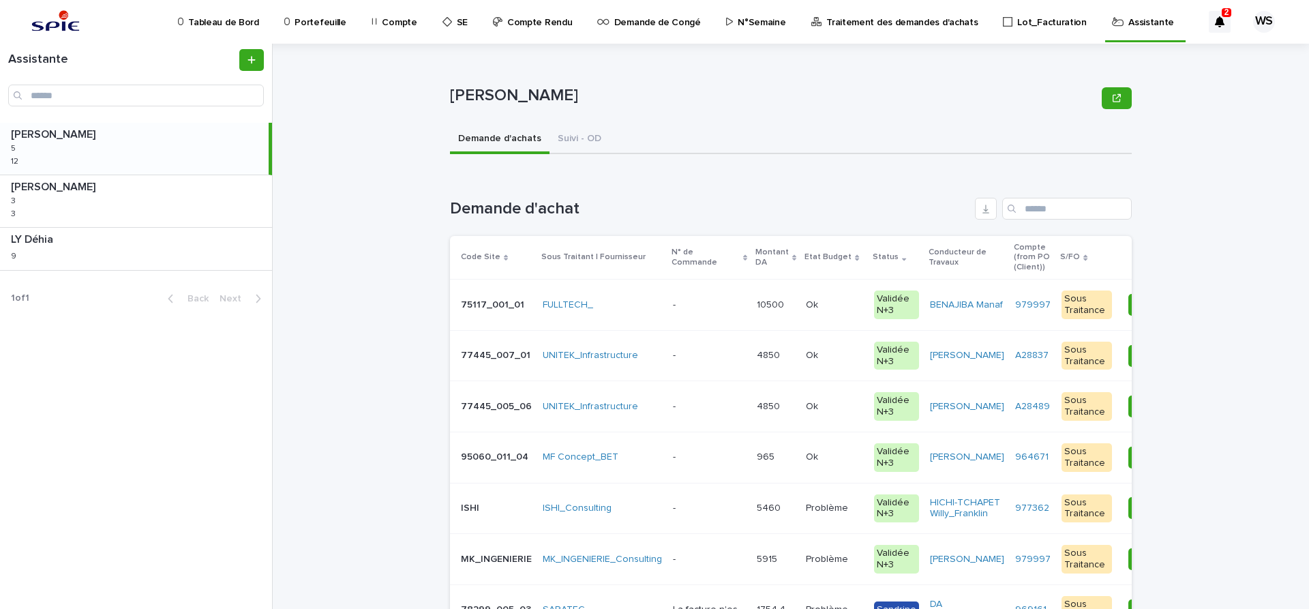
click at [710, 355] on p at bounding box center [709, 356] width 73 height 12
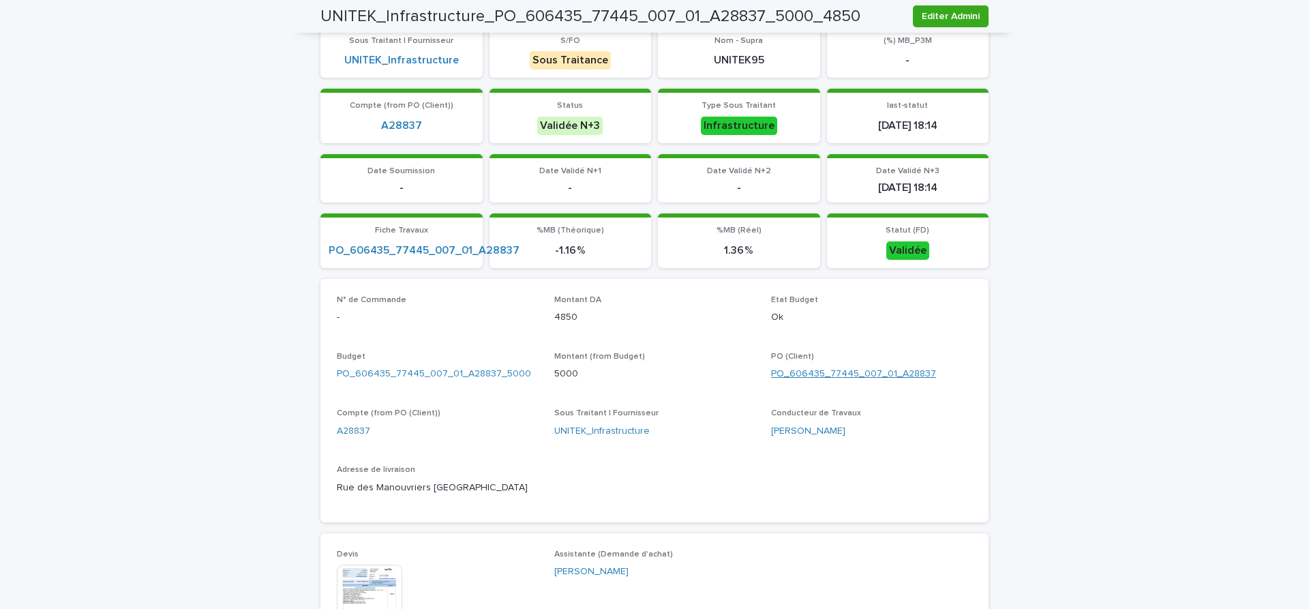
scroll to position [516, 0]
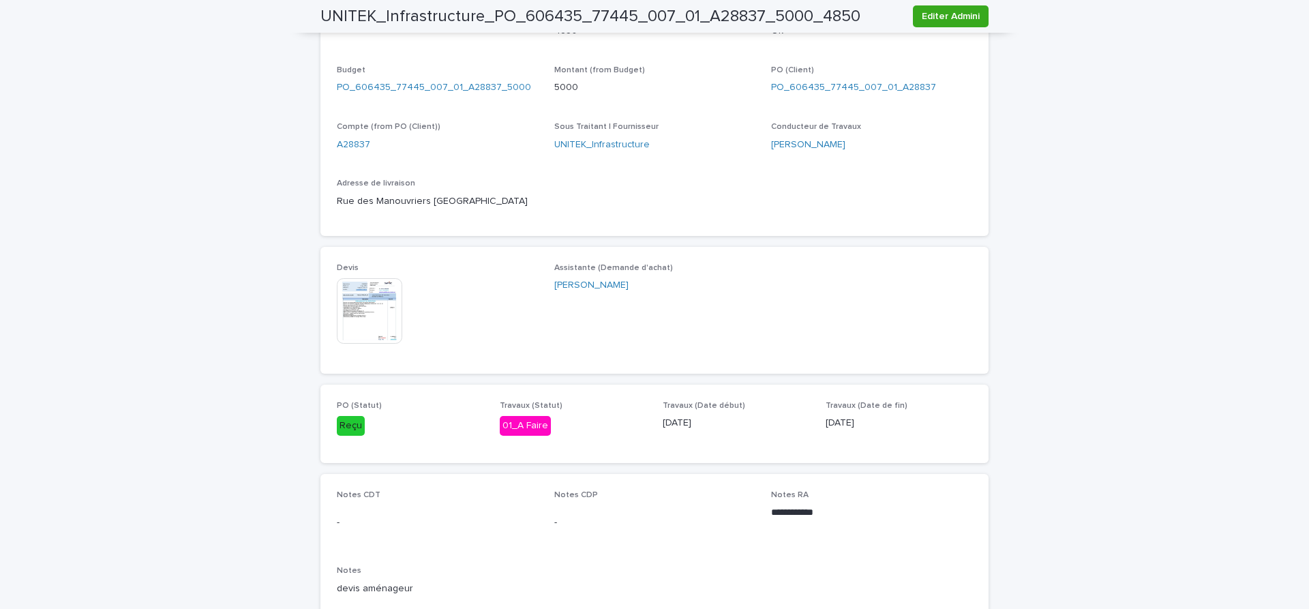
click at [373, 324] on img at bounding box center [369, 310] width 65 height 65
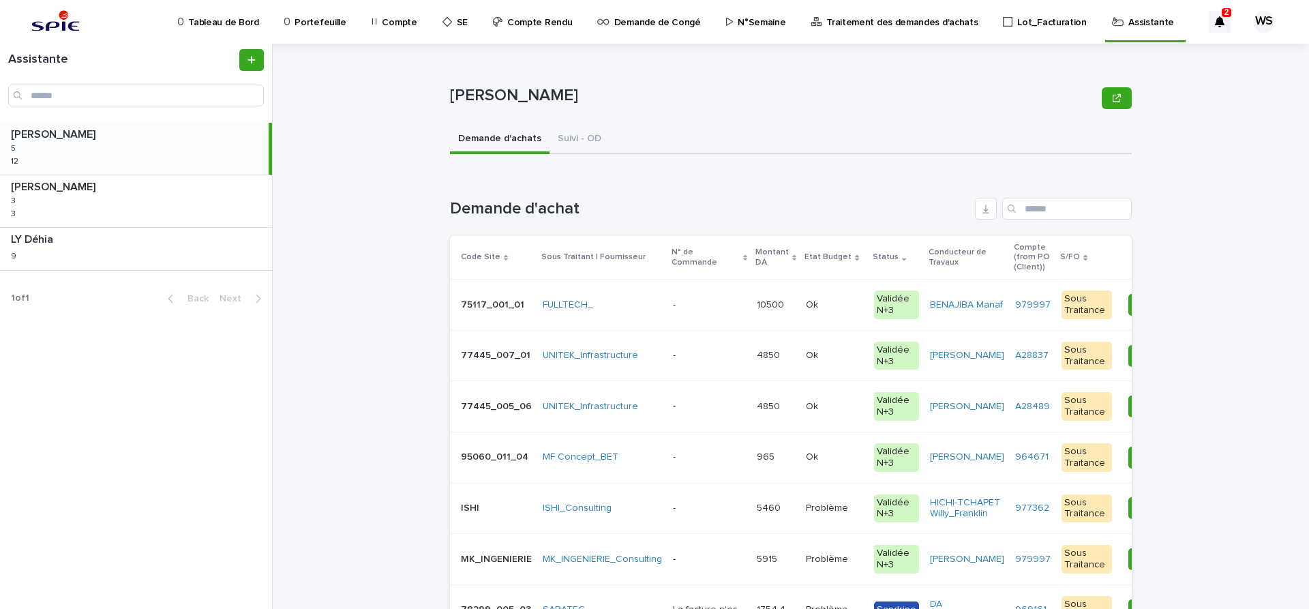
click at [710, 357] on p at bounding box center [709, 356] width 73 height 12
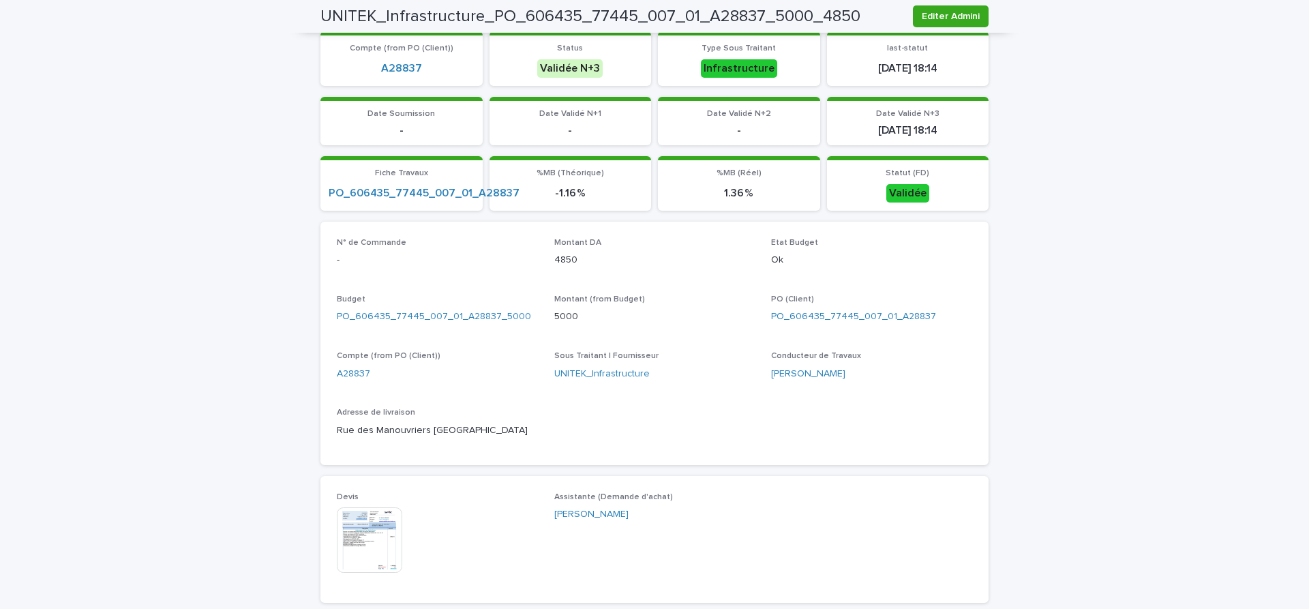
scroll to position [57, 0]
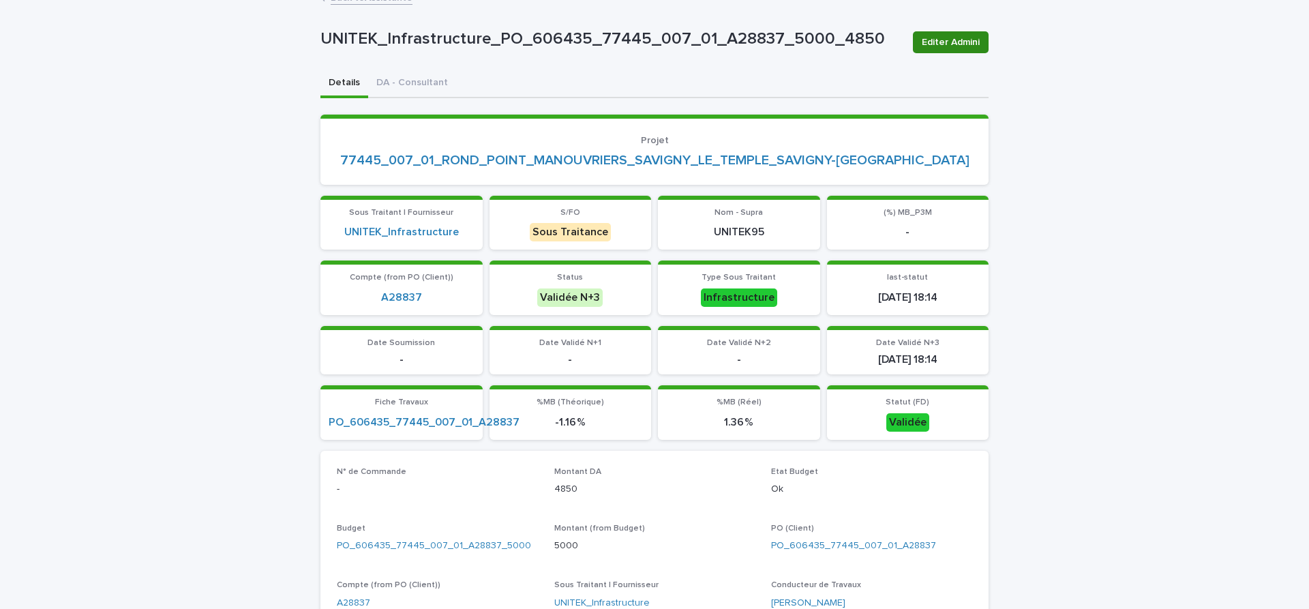
click at [955, 40] on span "Editer Admini" at bounding box center [951, 42] width 58 height 14
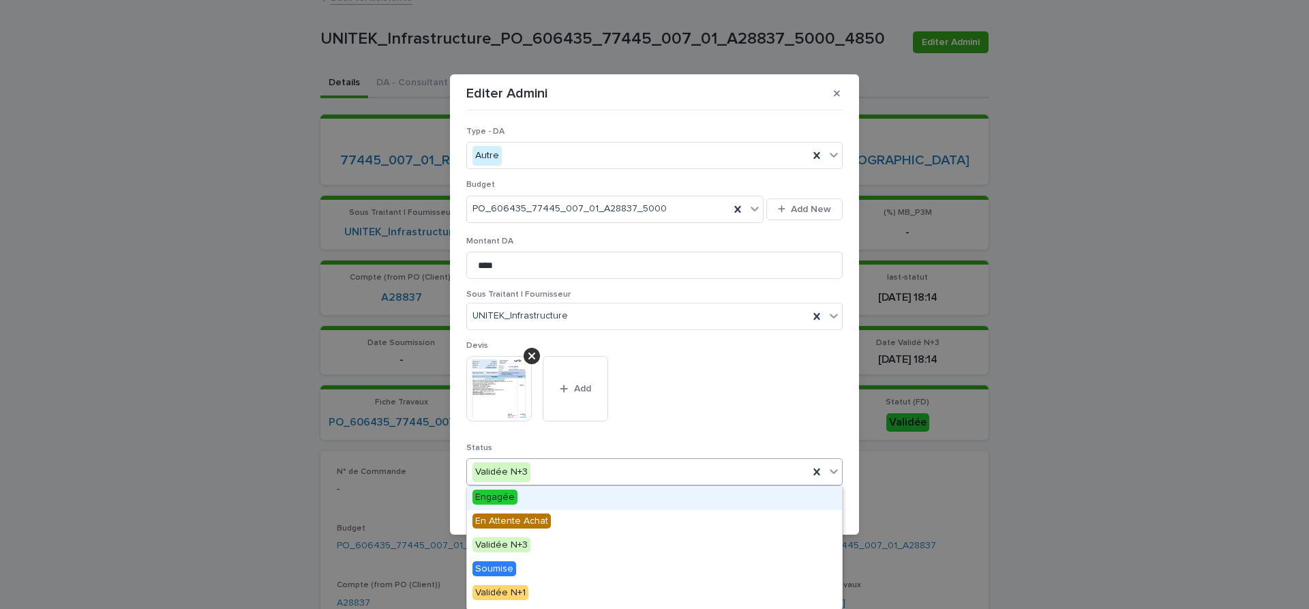
click at [835, 473] on icon at bounding box center [834, 472] width 8 height 5
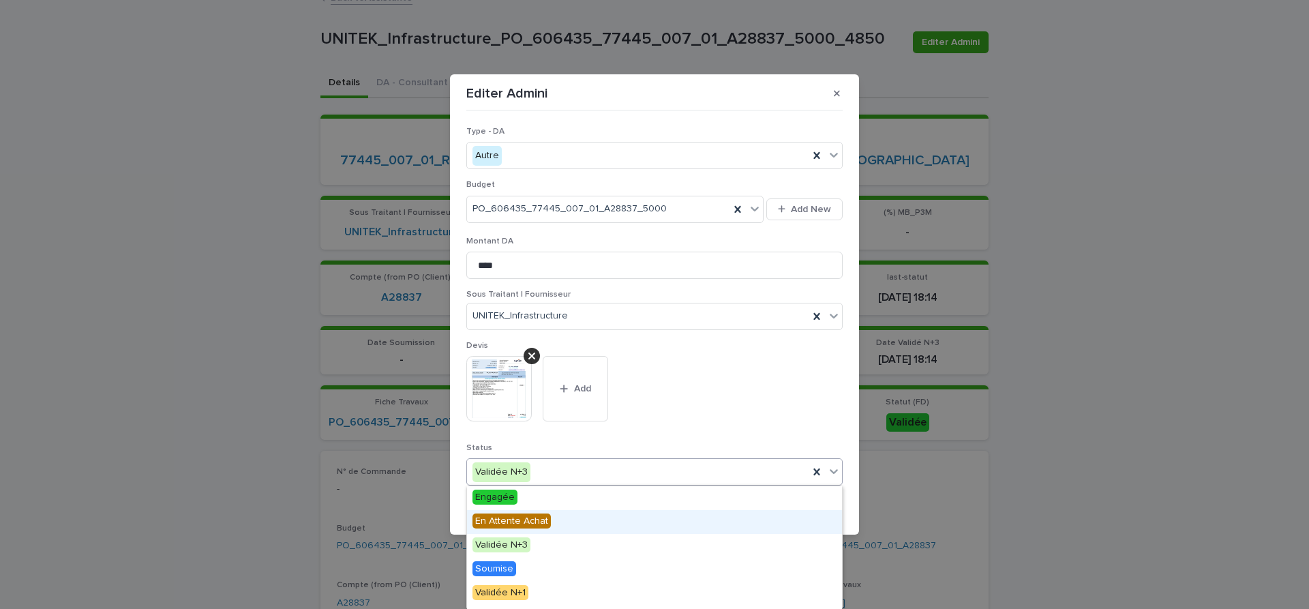
scroll to position [163, 0]
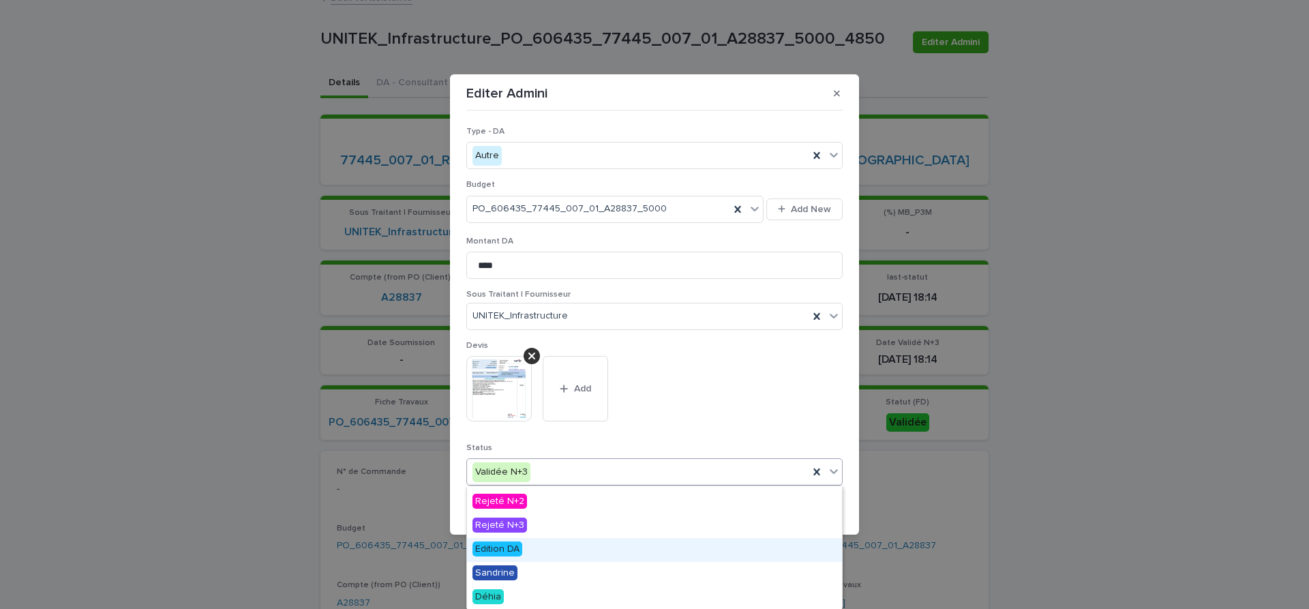
click at [497, 548] on span "Edition DA" at bounding box center [498, 548] width 50 height 15
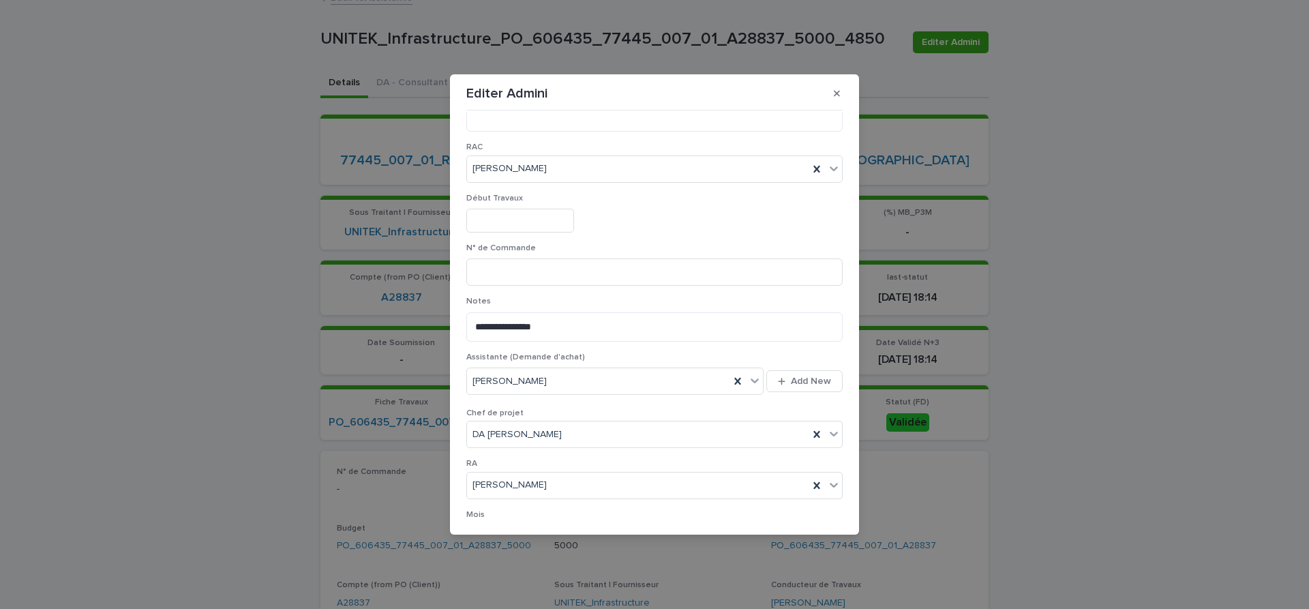
scroll to position [706, 0]
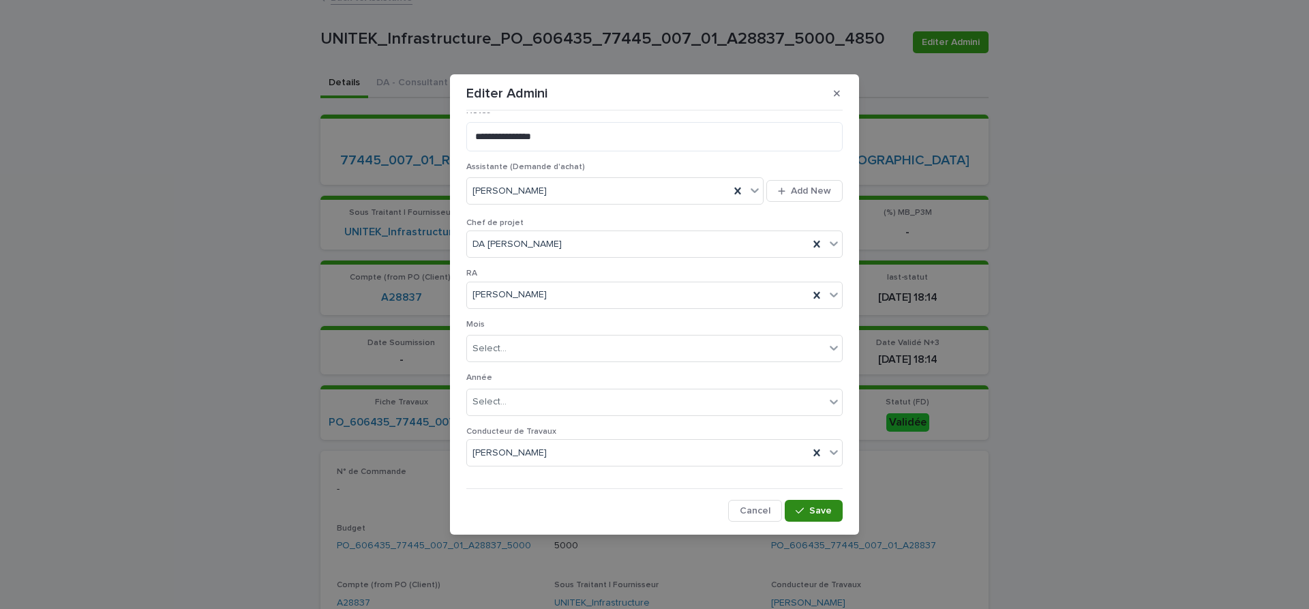
click at [821, 509] on span "Save" at bounding box center [820, 511] width 23 height 10
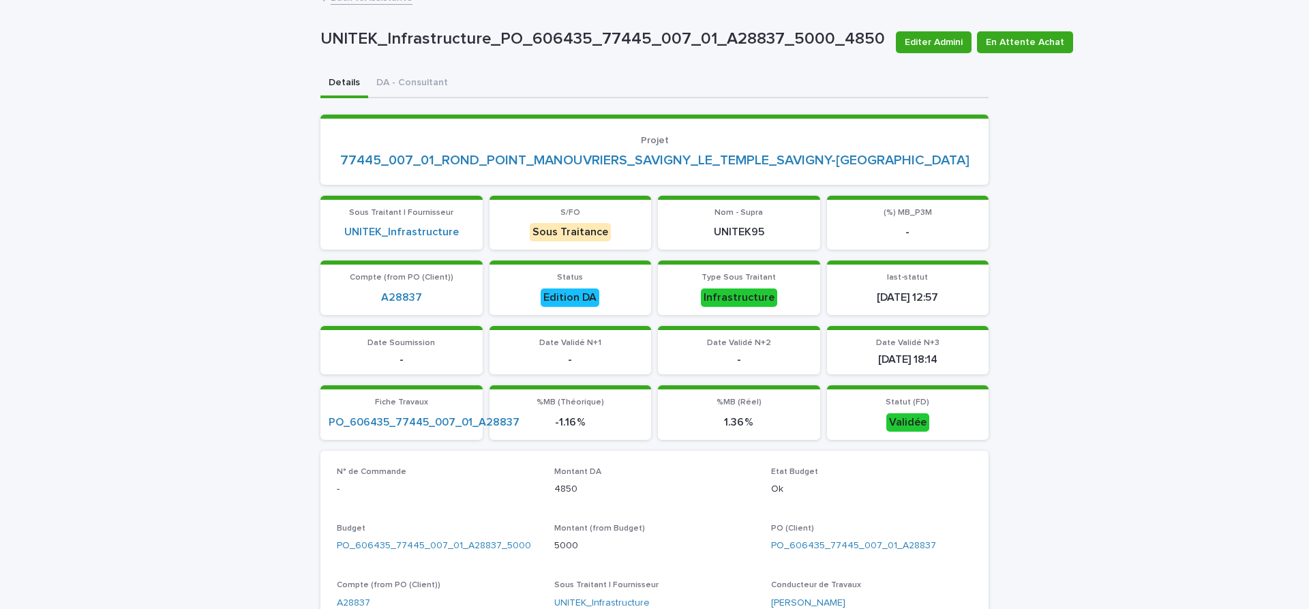
scroll to position [0, 0]
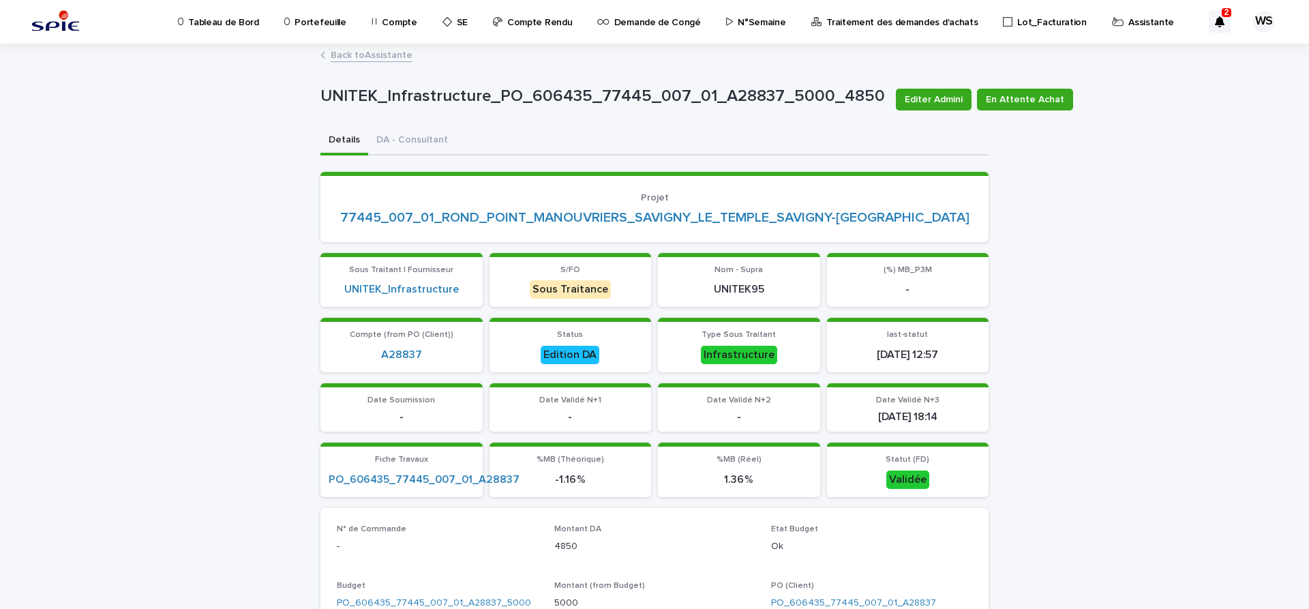
click at [389, 58] on link "Back to Assistante" at bounding box center [372, 54] width 82 height 16
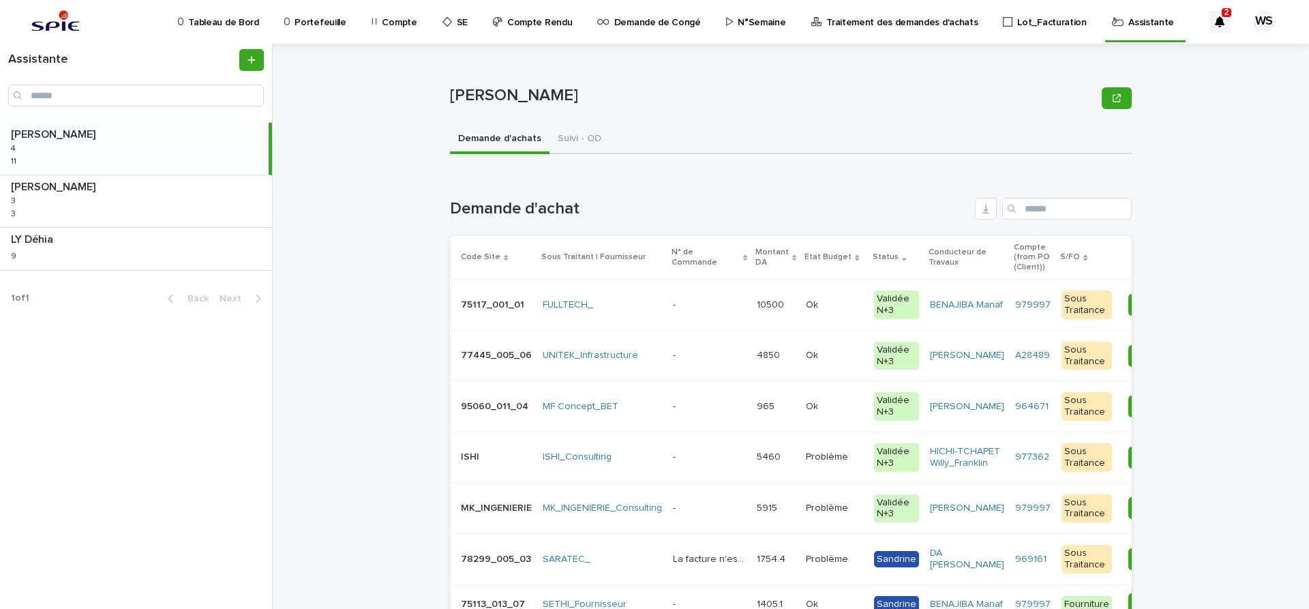
click at [717, 355] on p at bounding box center [709, 356] width 73 height 12
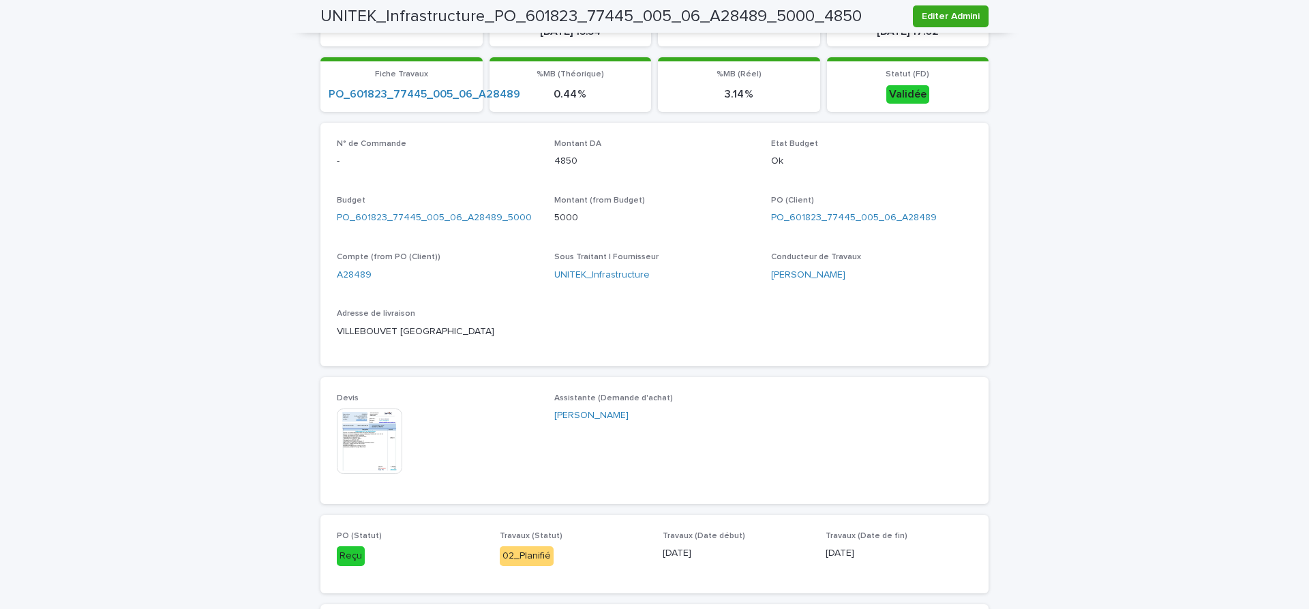
scroll to position [401, 0]
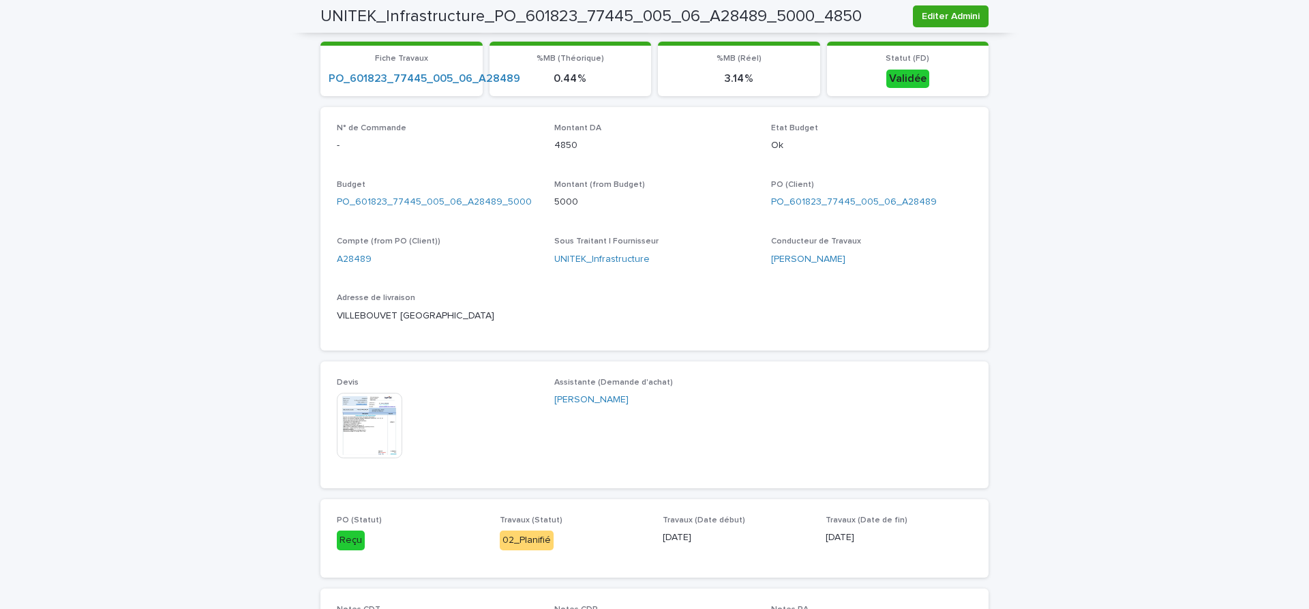
click at [376, 433] on img at bounding box center [369, 425] width 65 height 65
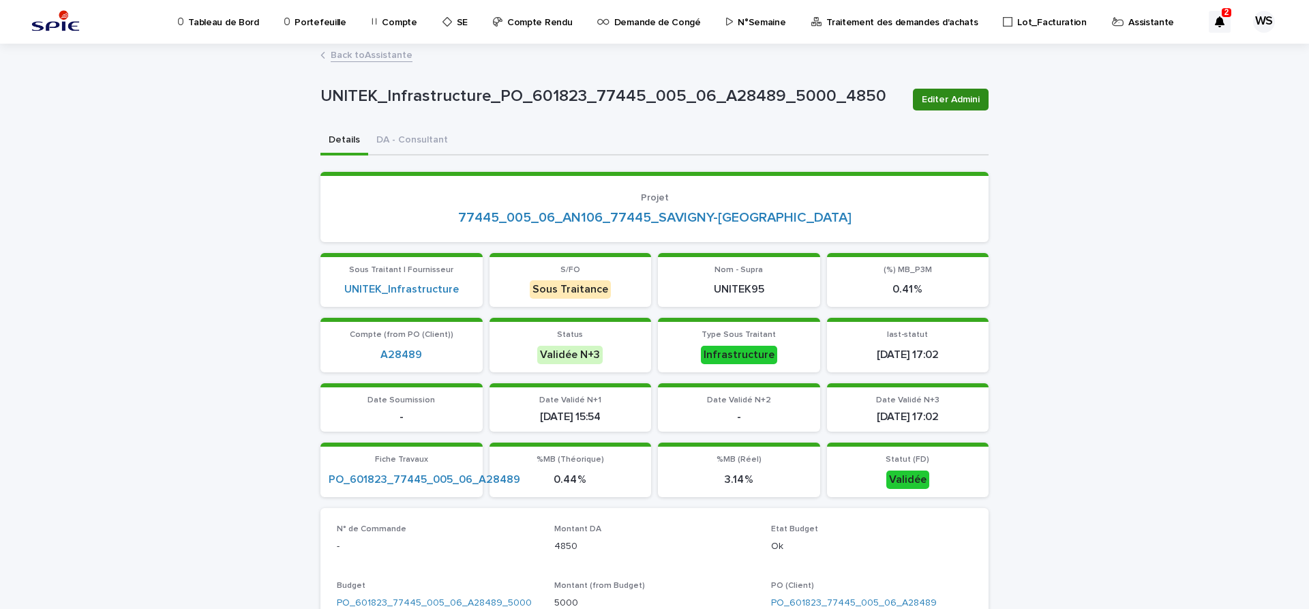
click at [956, 99] on span "Editer Admini" at bounding box center [951, 100] width 58 height 14
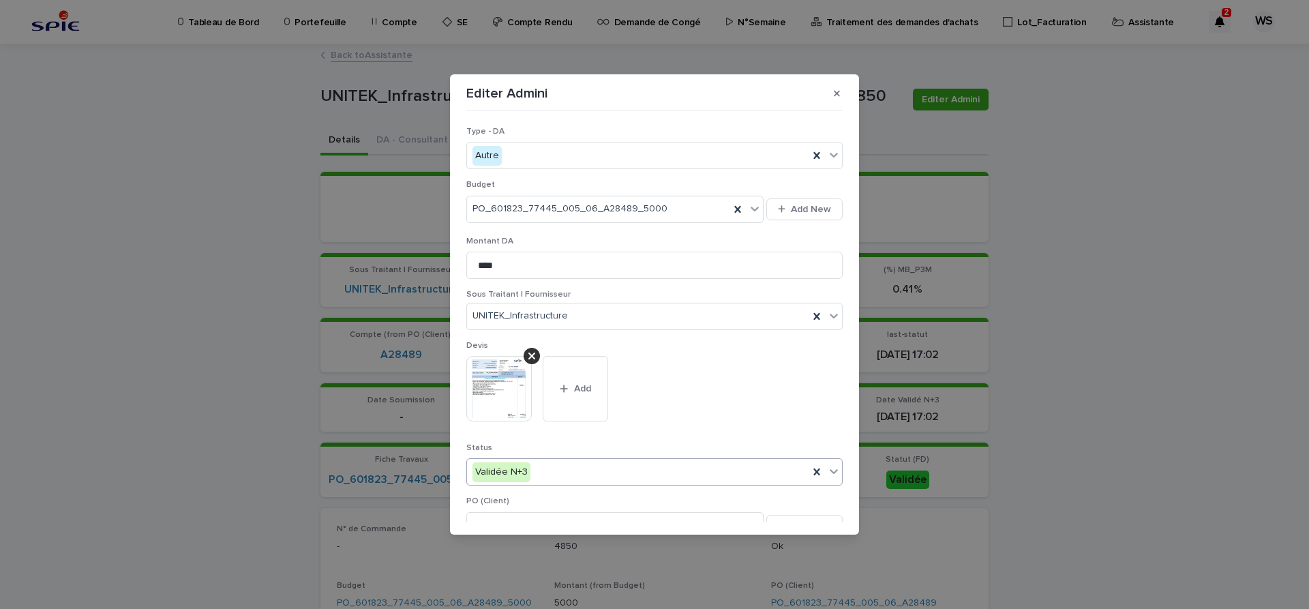
drag, startPoint x: 836, startPoint y: 473, endPoint x: 804, endPoint y: 475, distance: 32.2
click at [835, 473] on icon at bounding box center [834, 471] width 14 height 14
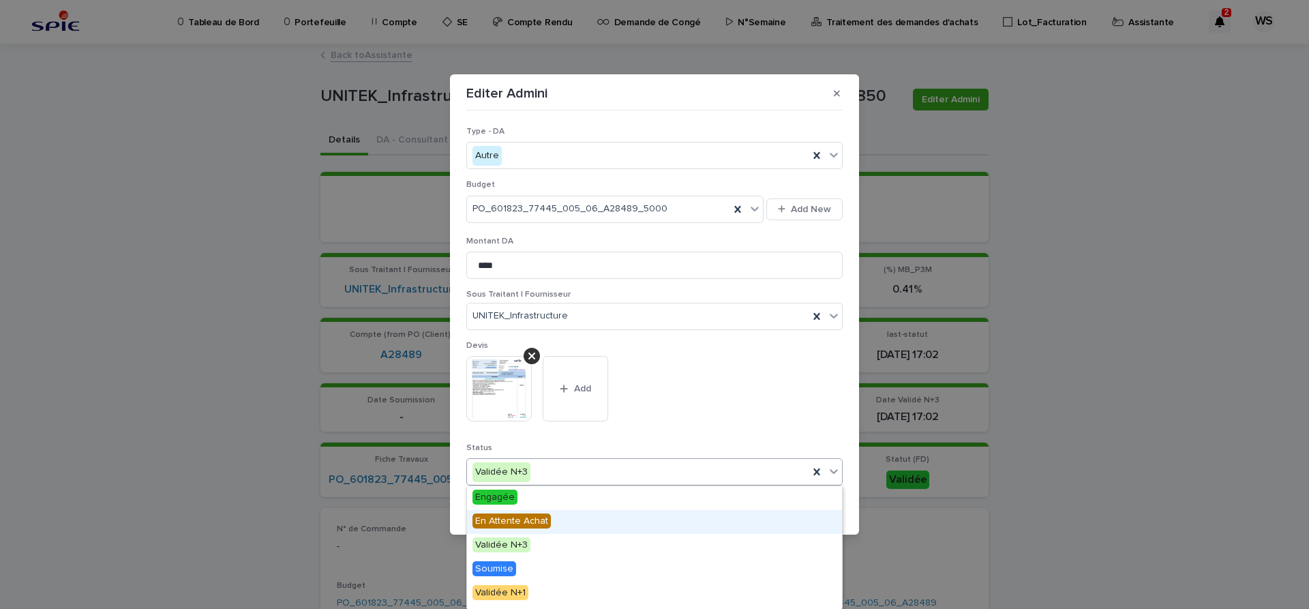
scroll to position [163, 0]
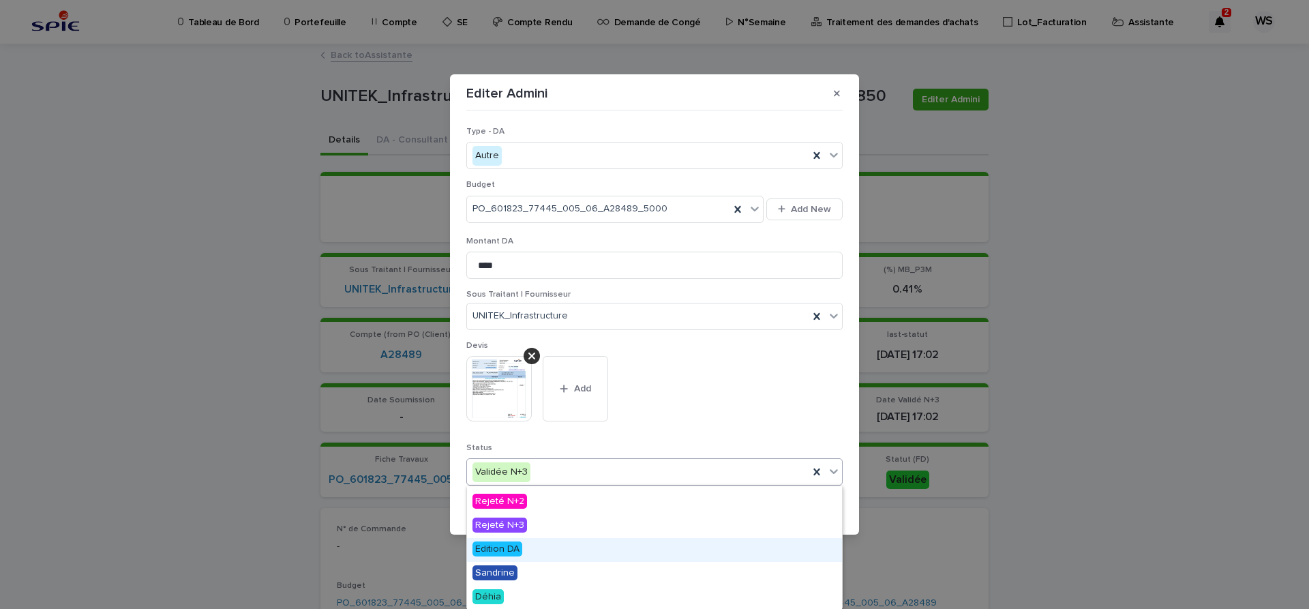
click at [509, 544] on span "Edition DA" at bounding box center [498, 548] width 50 height 15
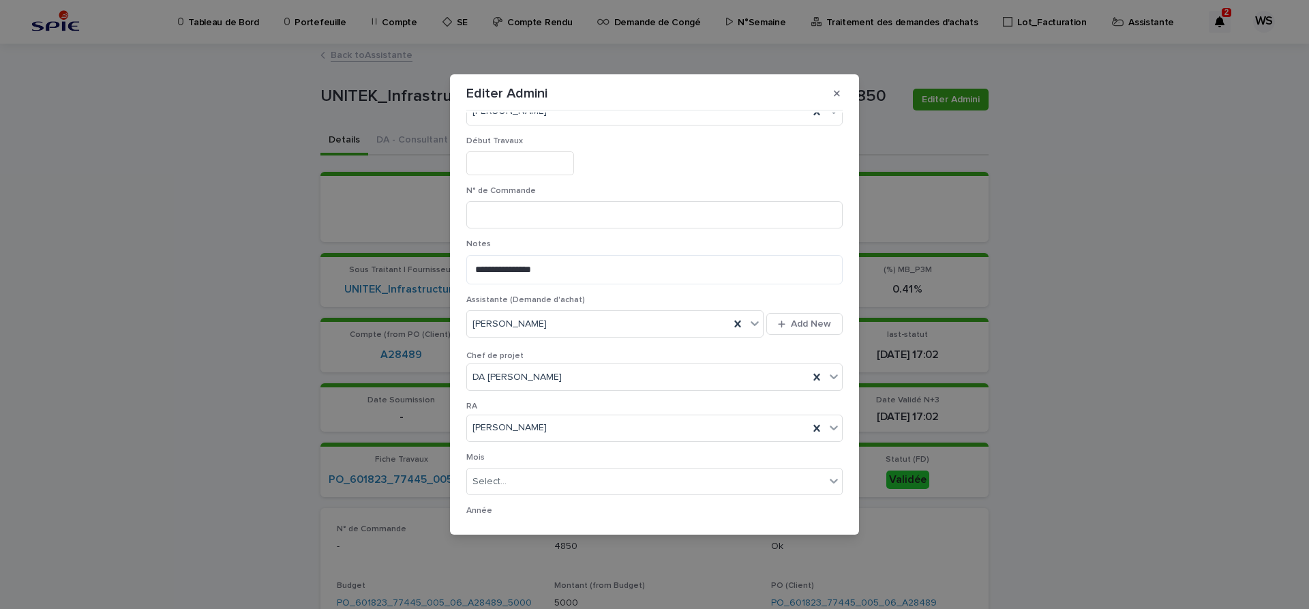
scroll to position [706, 0]
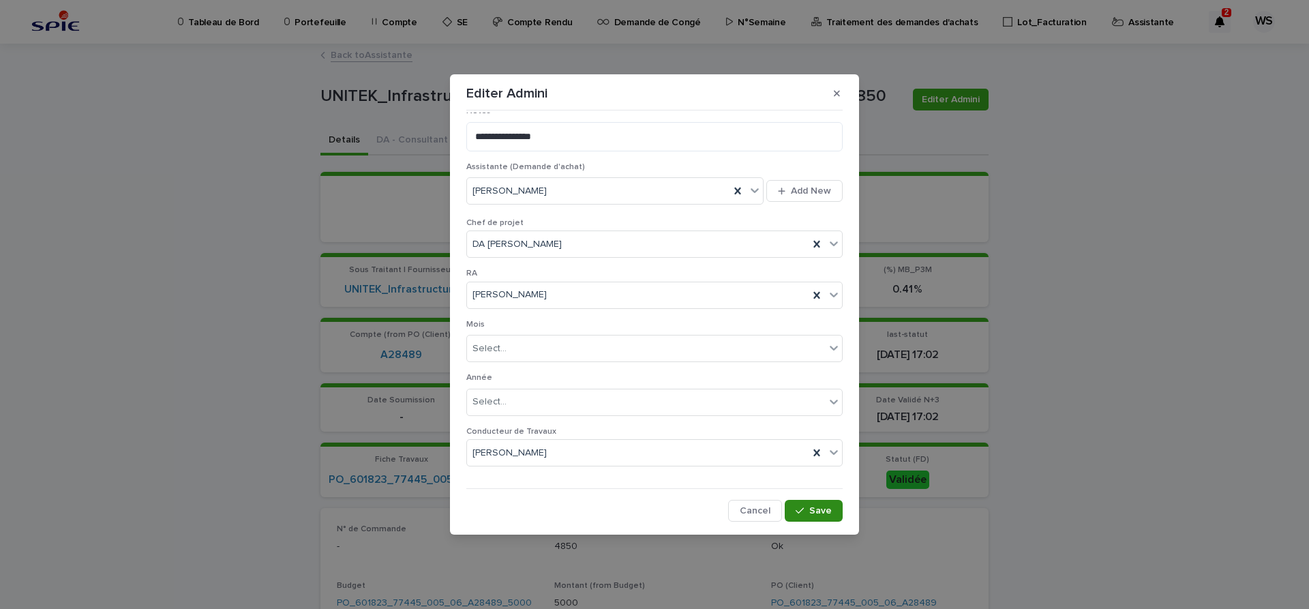
click at [826, 507] on span "Save" at bounding box center [820, 511] width 23 height 10
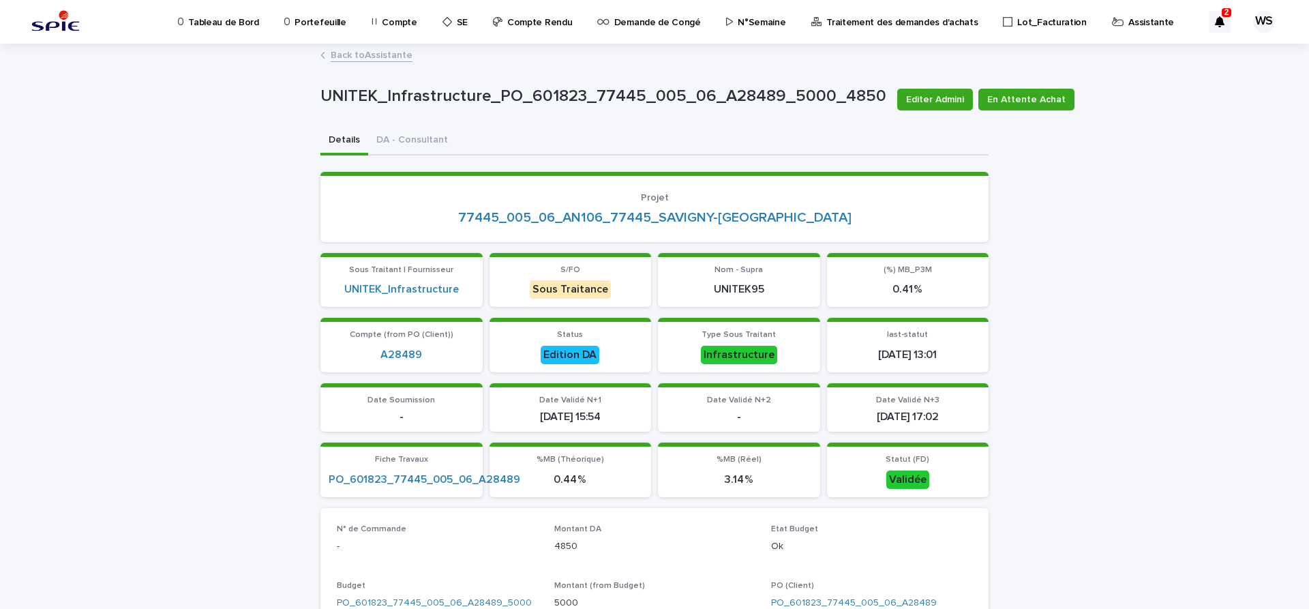
click at [378, 55] on link "Back to Assistante" at bounding box center [372, 54] width 82 height 16
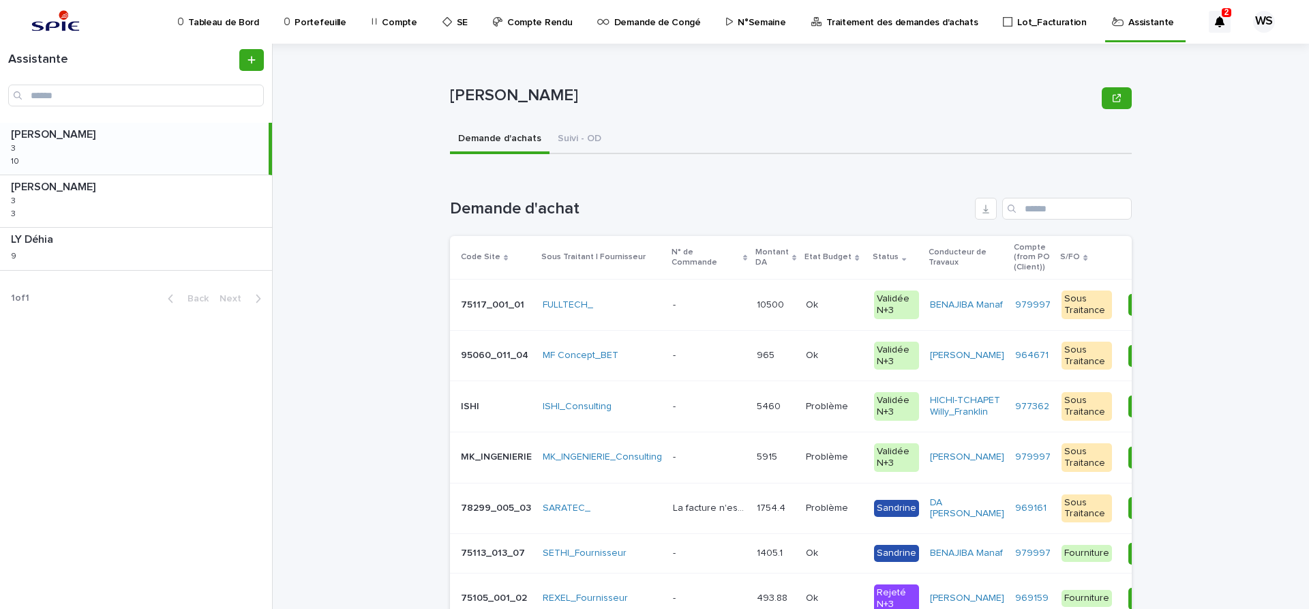
click at [704, 366] on div "- -" at bounding box center [709, 355] width 73 height 23
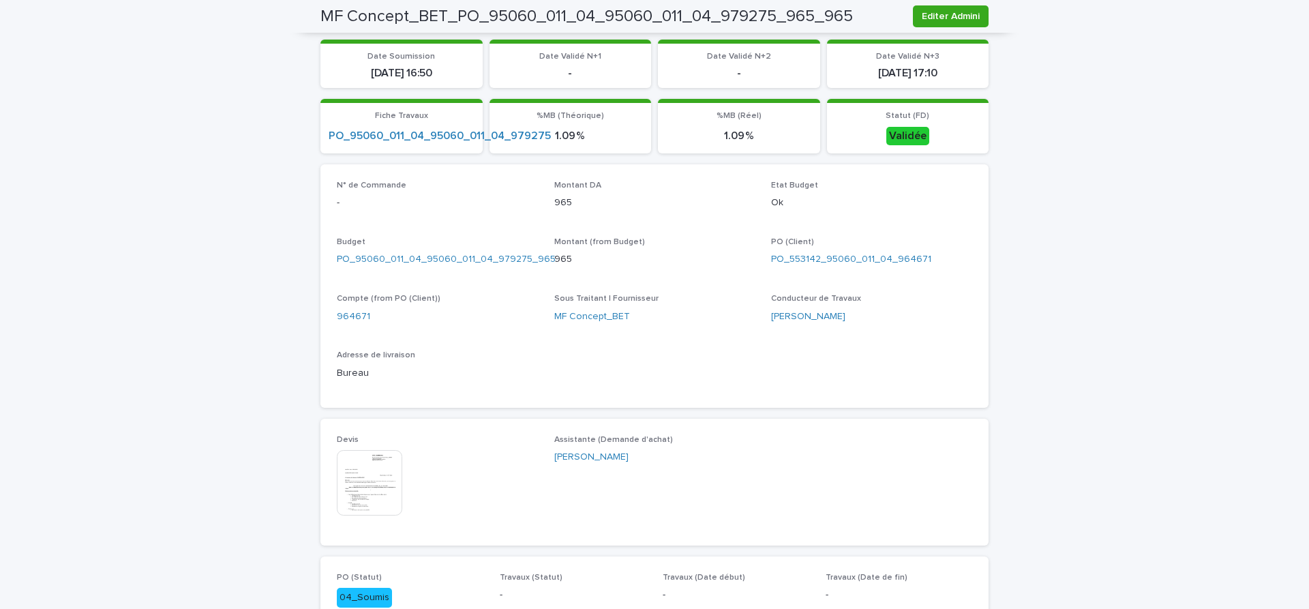
scroll to position [401, 0]
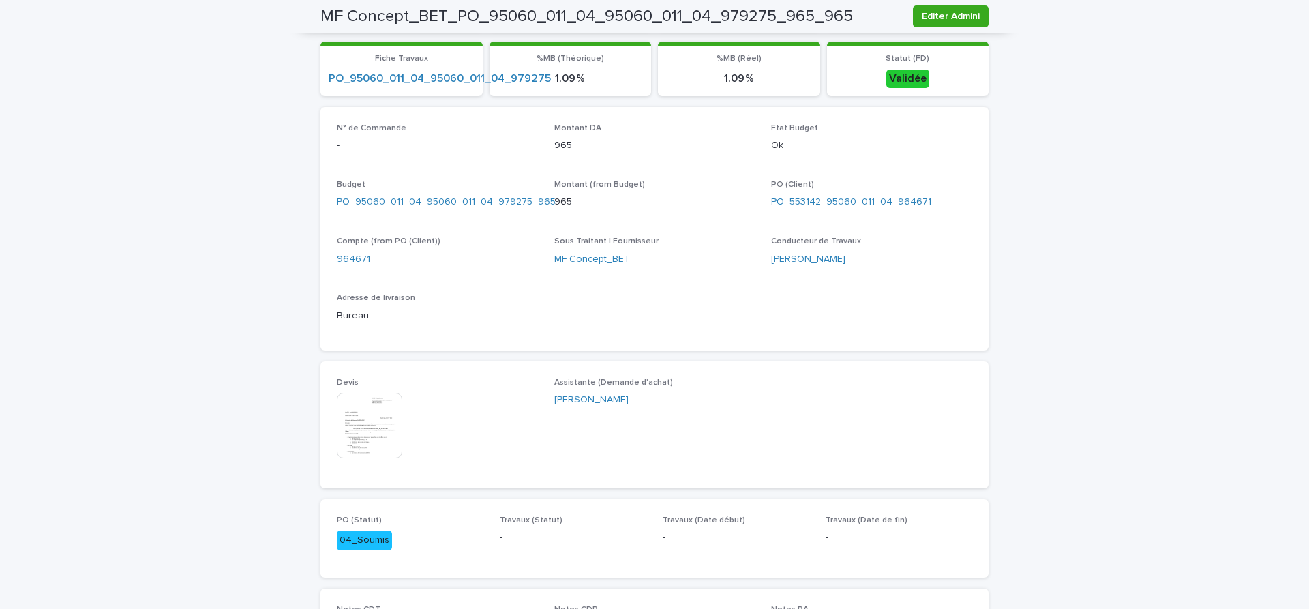
click at [360, 423] on img at bounding box center [369, 425] width 65 height 65
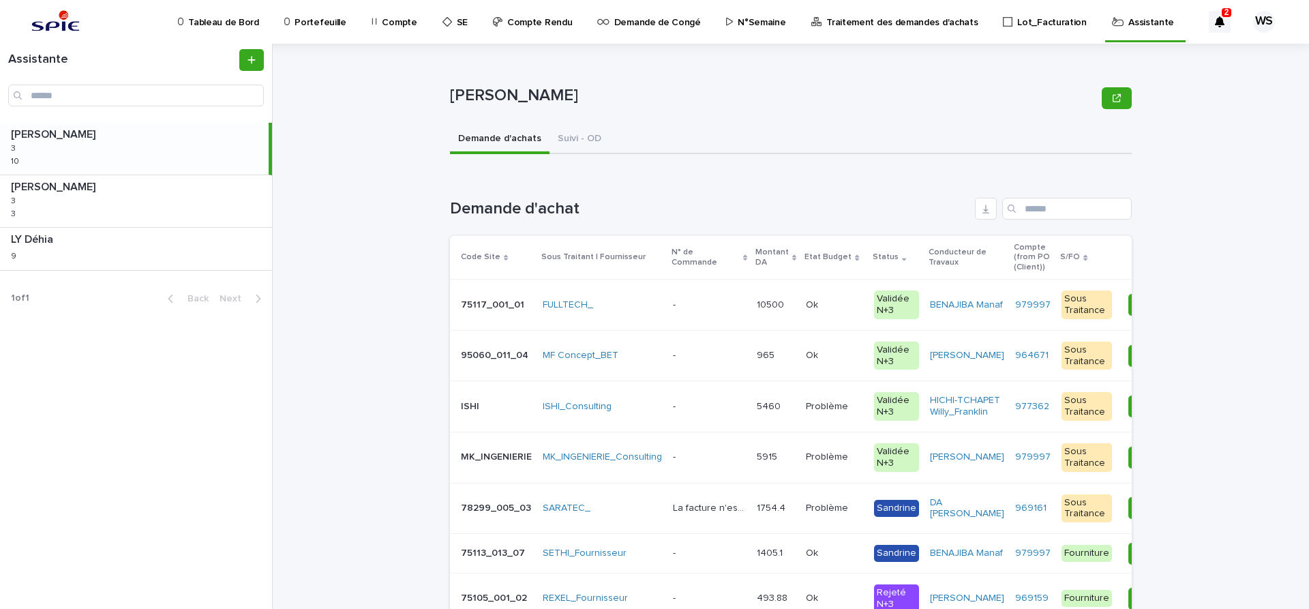
click at [698, 365] on div "- -" at bounding box center [709, 355] width 73 height 23
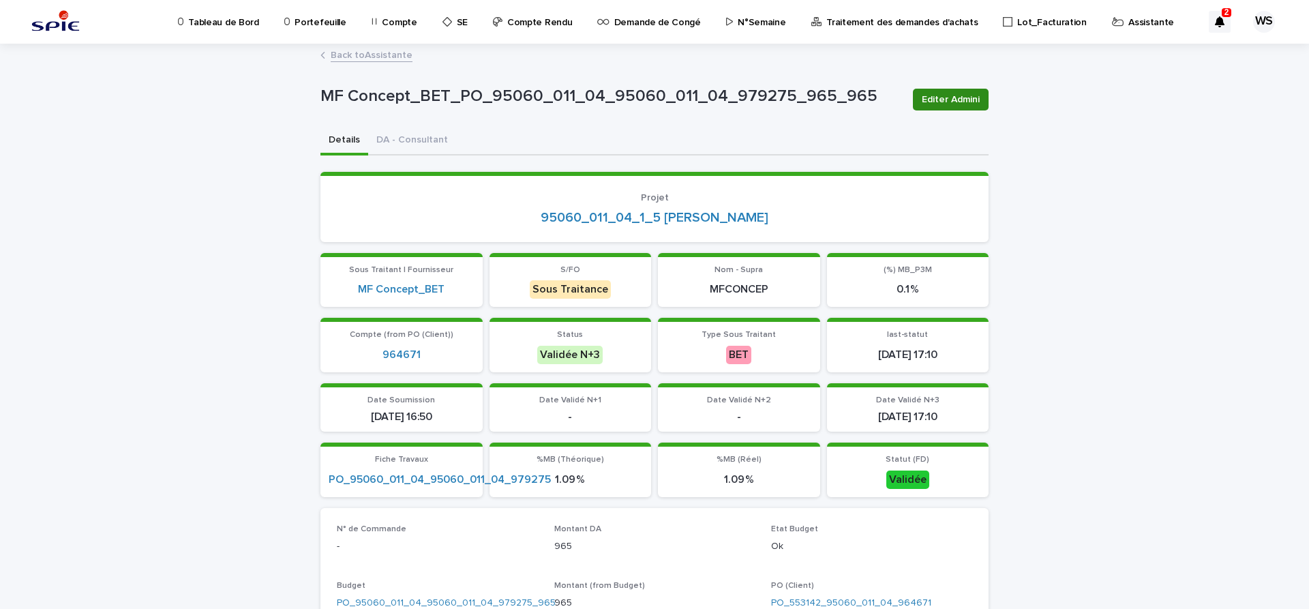
click at [964, 99] on span "Editer Admini" at bounding box center [951, 100] width 58 height 14
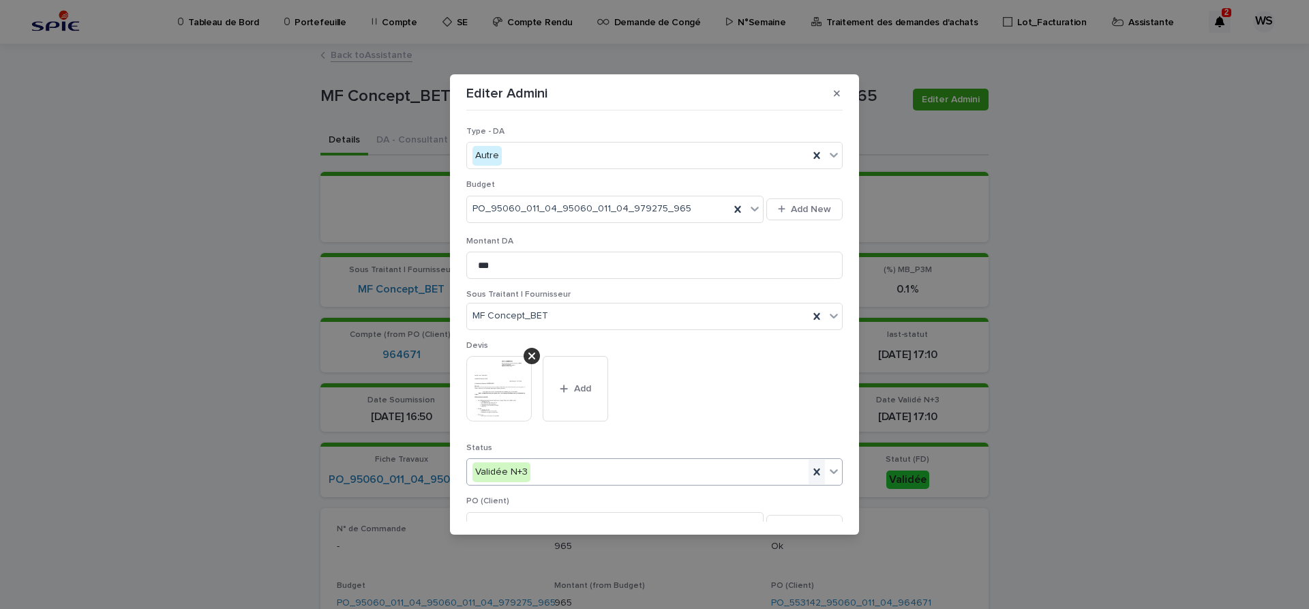
click at [836, 470] on icon at bounding box center [834, 471] width 14 height 14
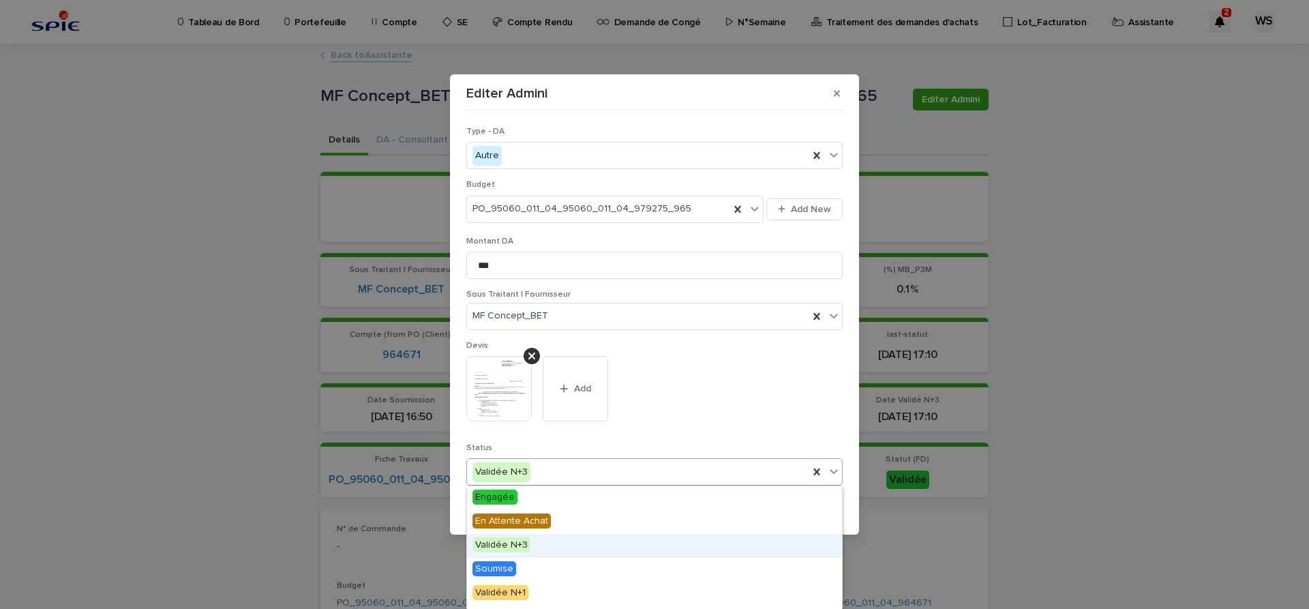
scroll to position [163, 0]
click at [505, 547] on span "Edition DA" at bounding box center [498, 548] width 50 height 15
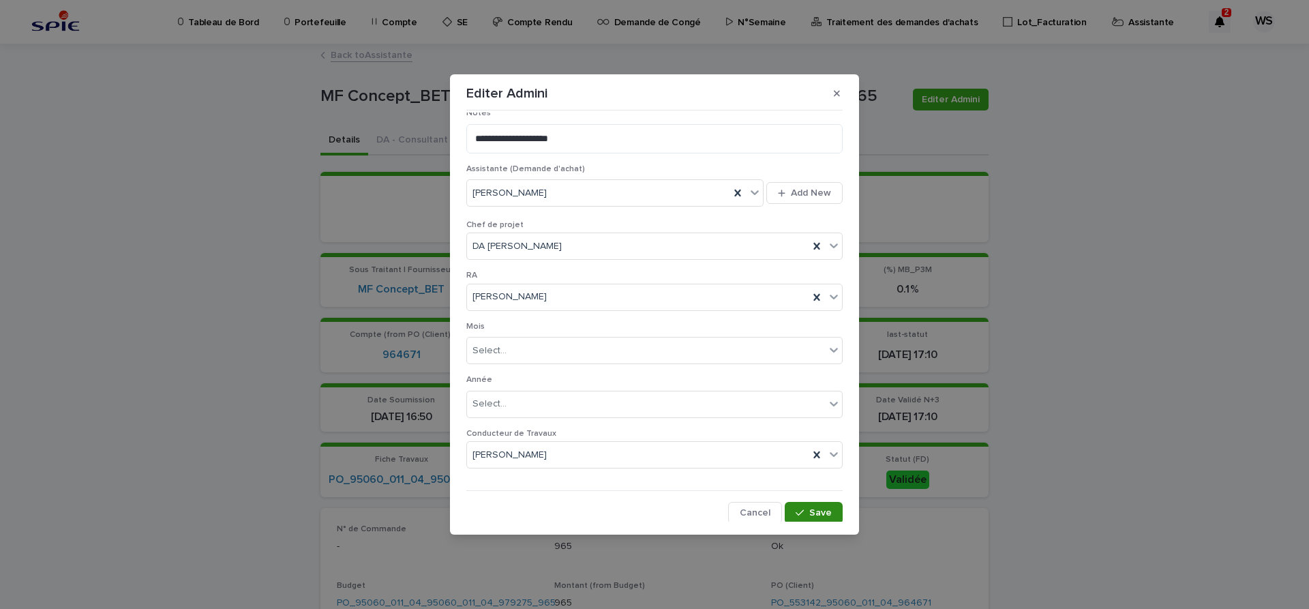
scroll to position [706, 0]
click at [820, 509] on span "Save" at bounding box center [820, 511] width 23 height 10
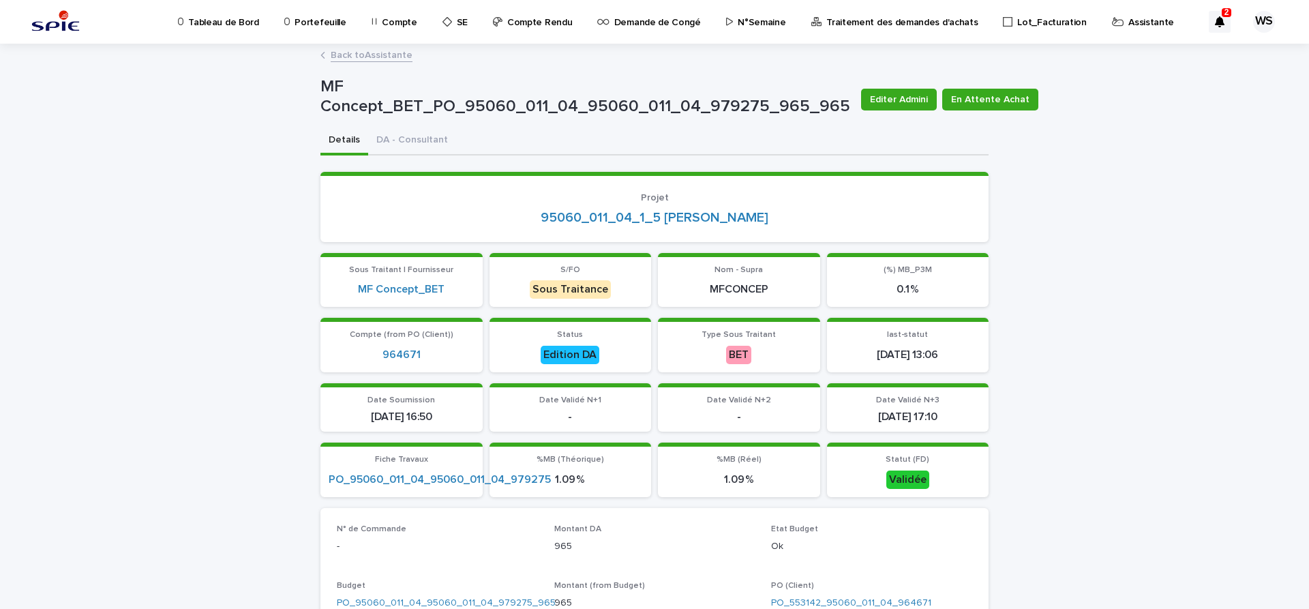
click at [380, 56] on link "Back to Assistante" at bounding box center [372, 54] width 82 height 16
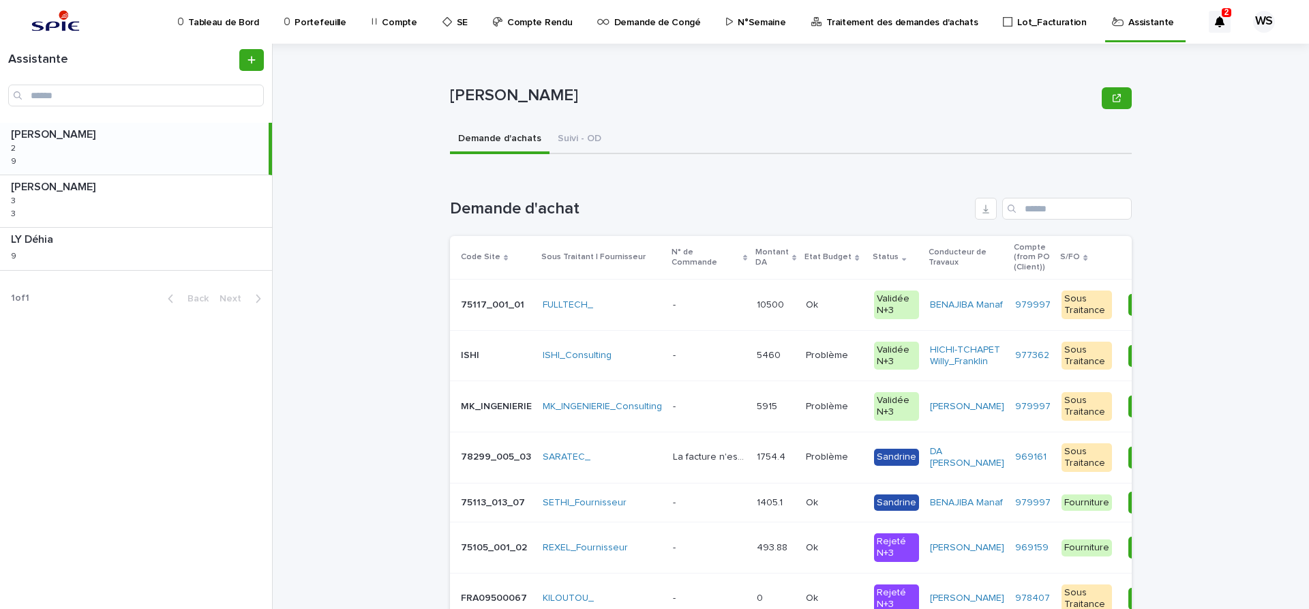
click at [706, 310] on div "- -" at bounding box center [709, 305] width 73 height 23
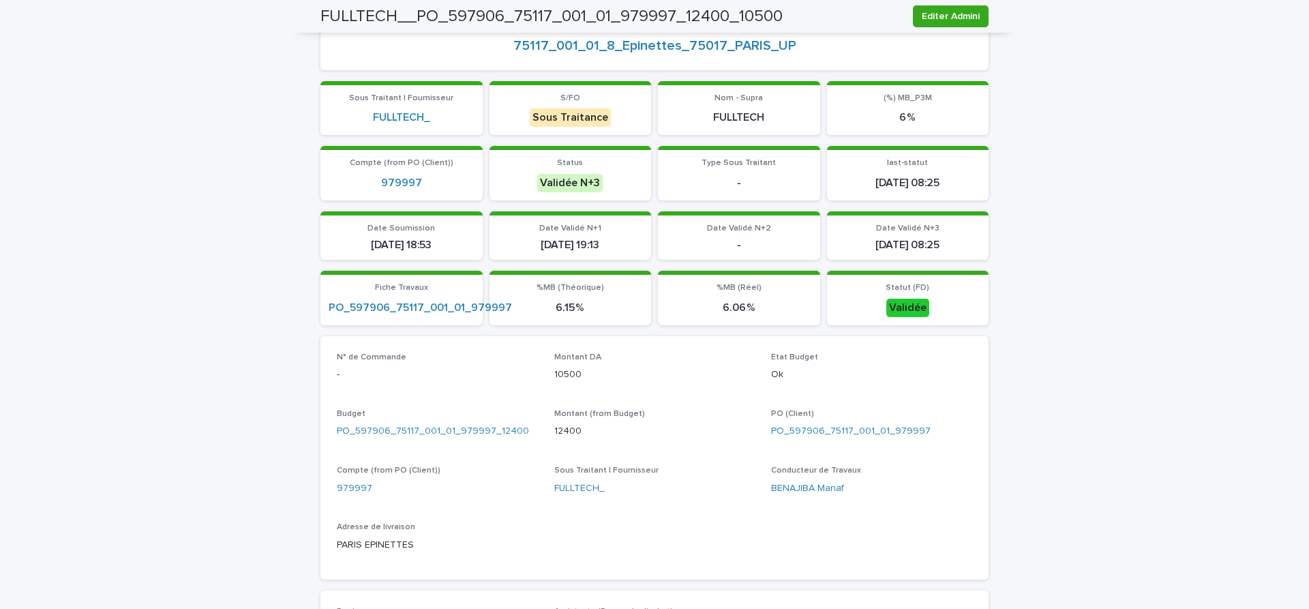
scroll to position [401, 0]
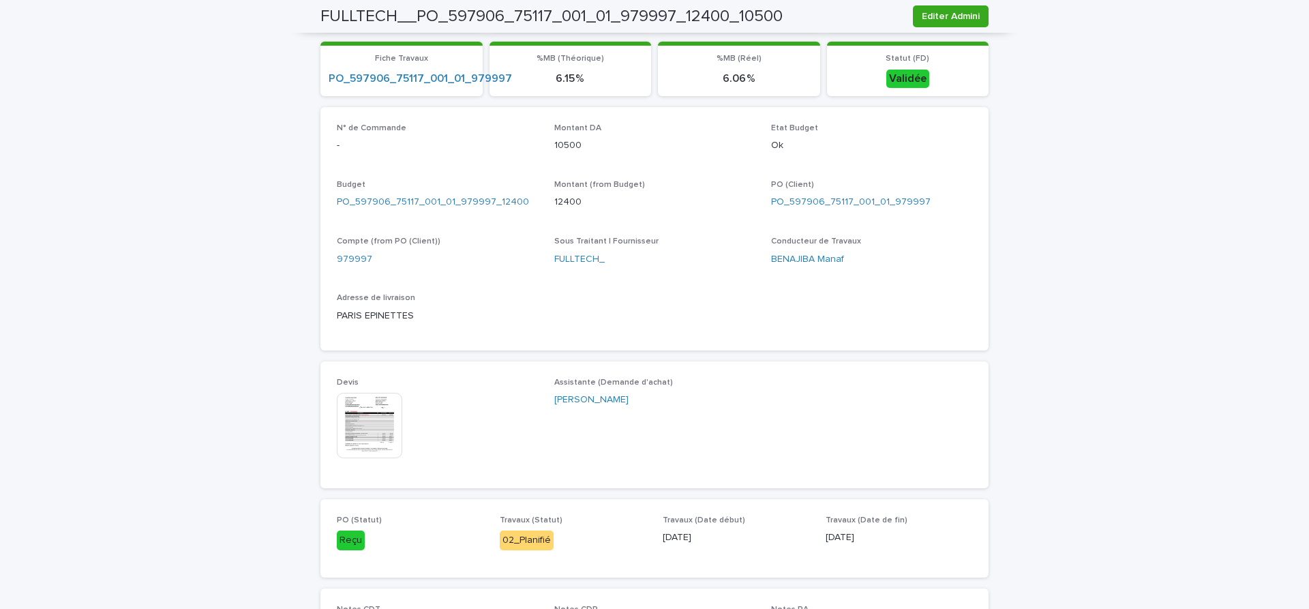
click at [370, 434] on img at bounding box center [369, 425] width 65 height 65
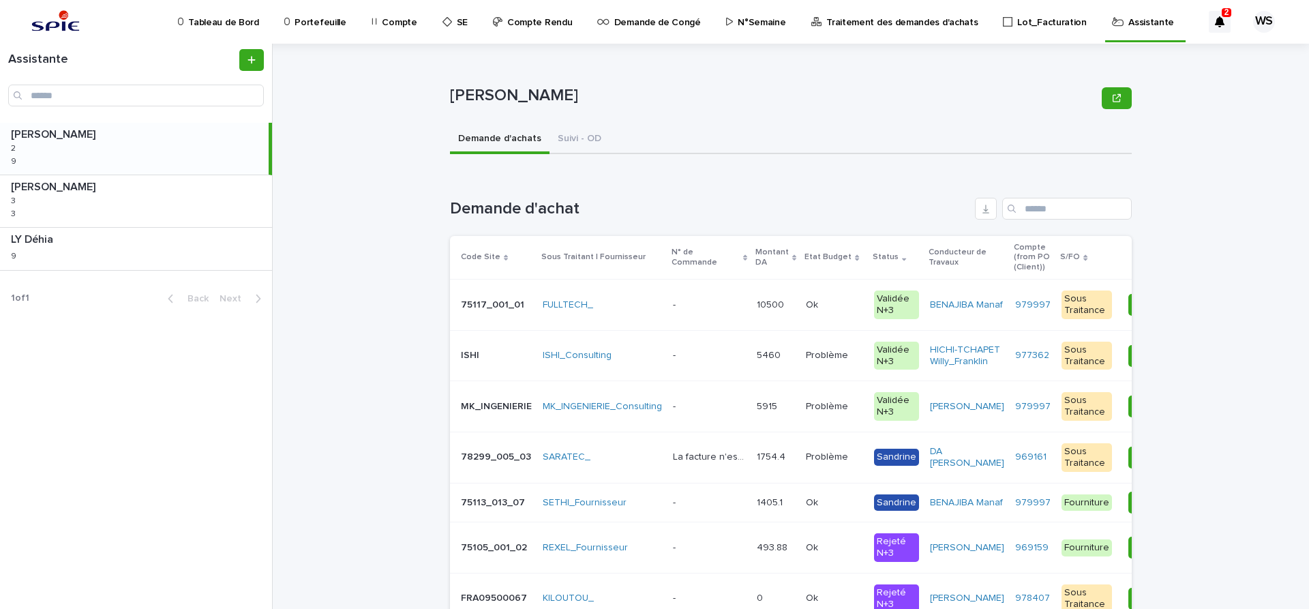
click at [709, 308] on p at bounding box center [709, 305] width 73 height 12
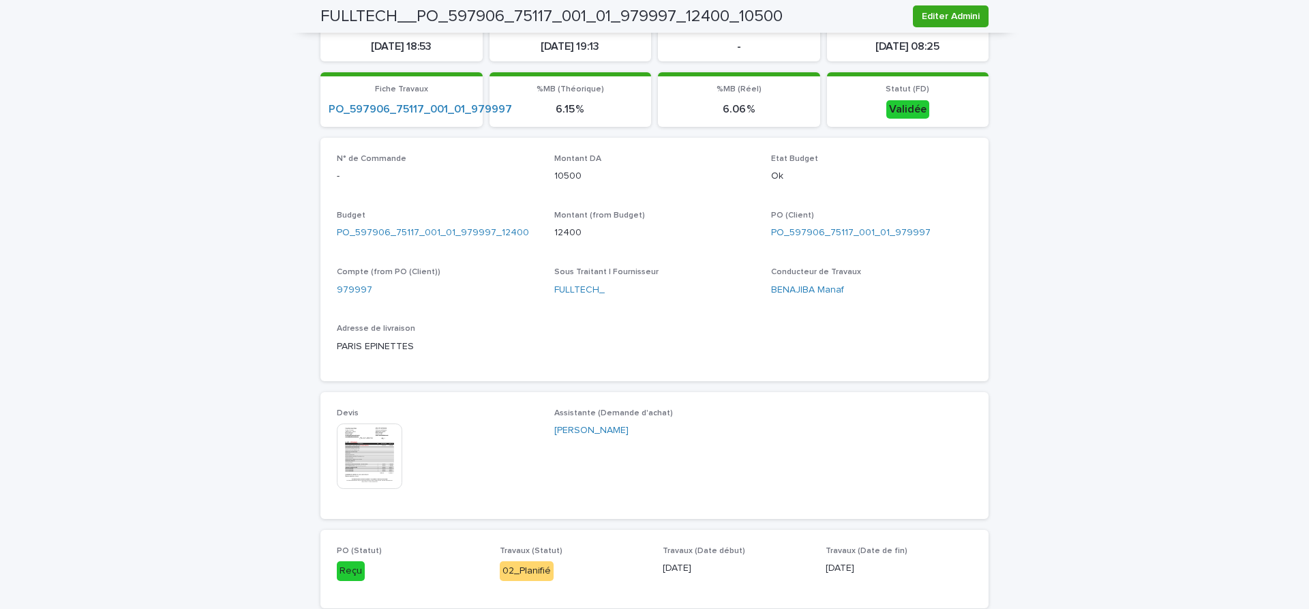
scroll to position [401, 0]
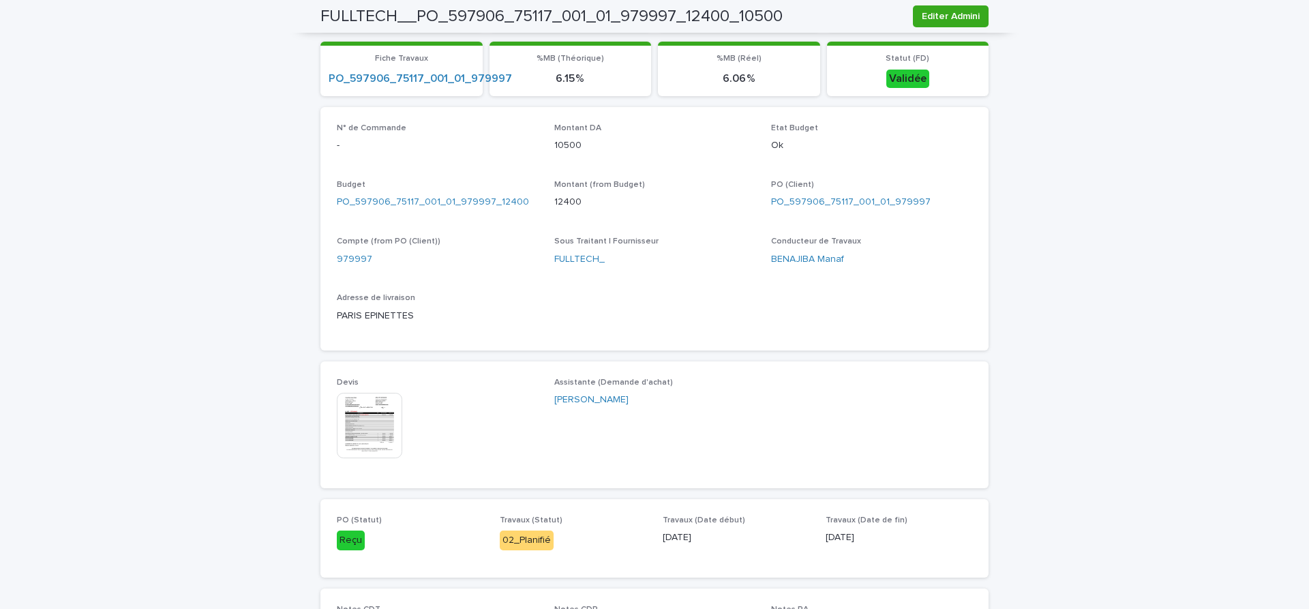
click at [372, 413] on img at bounding box center [369, 425] width 65 height 65
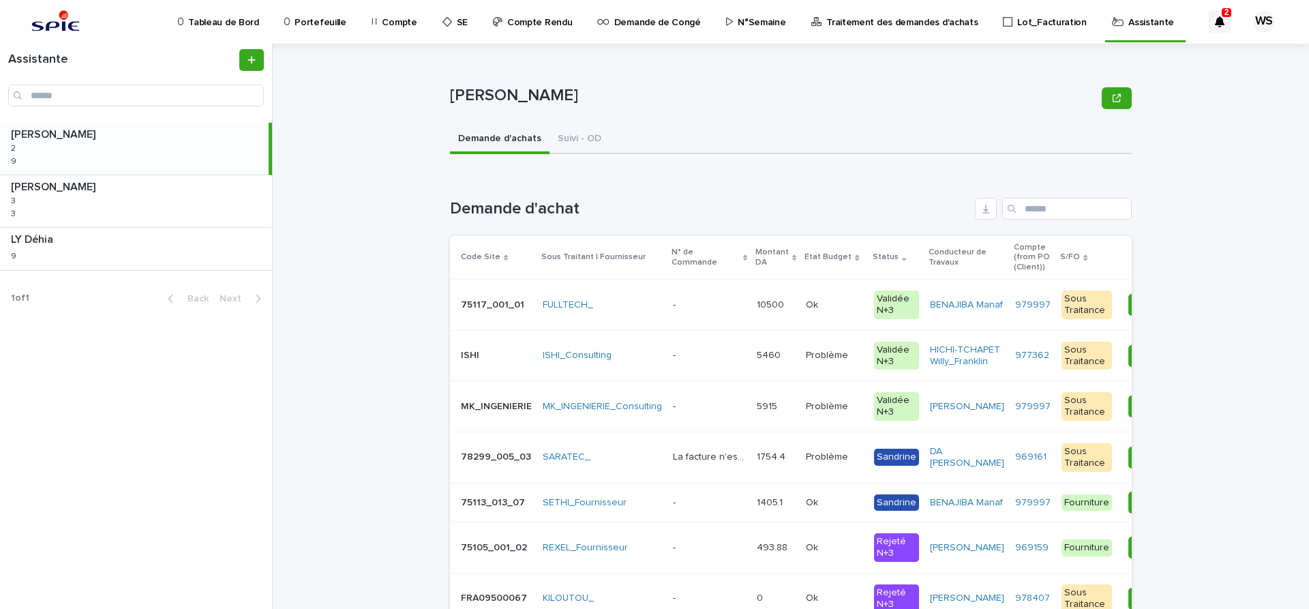
click at [709, 310] on p at bounding box center [709, 305] width 73 height 12
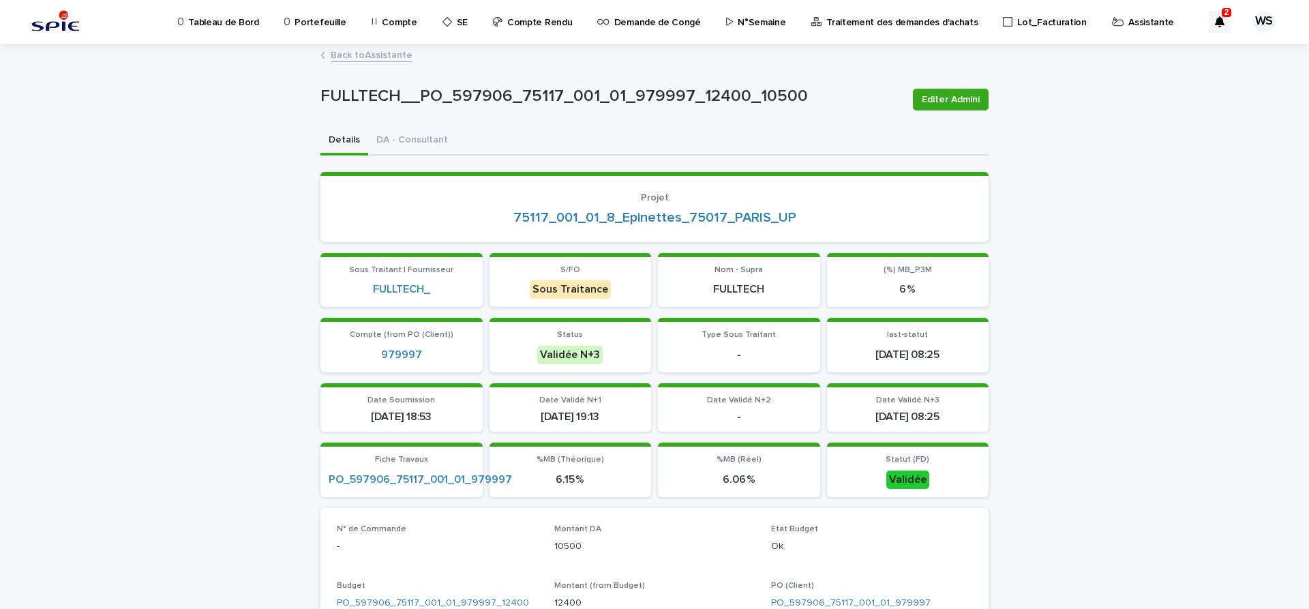
scroll to position [286, 0]
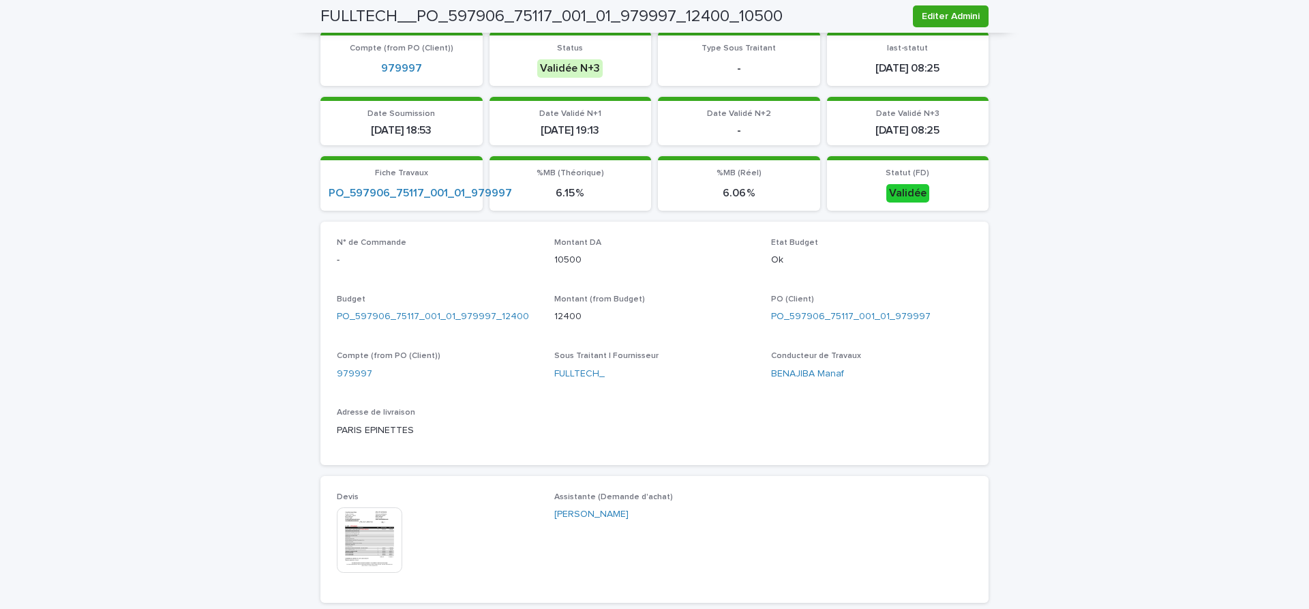
click at [380, 540] on img at bounding box center [369, 539] width 65 height 65
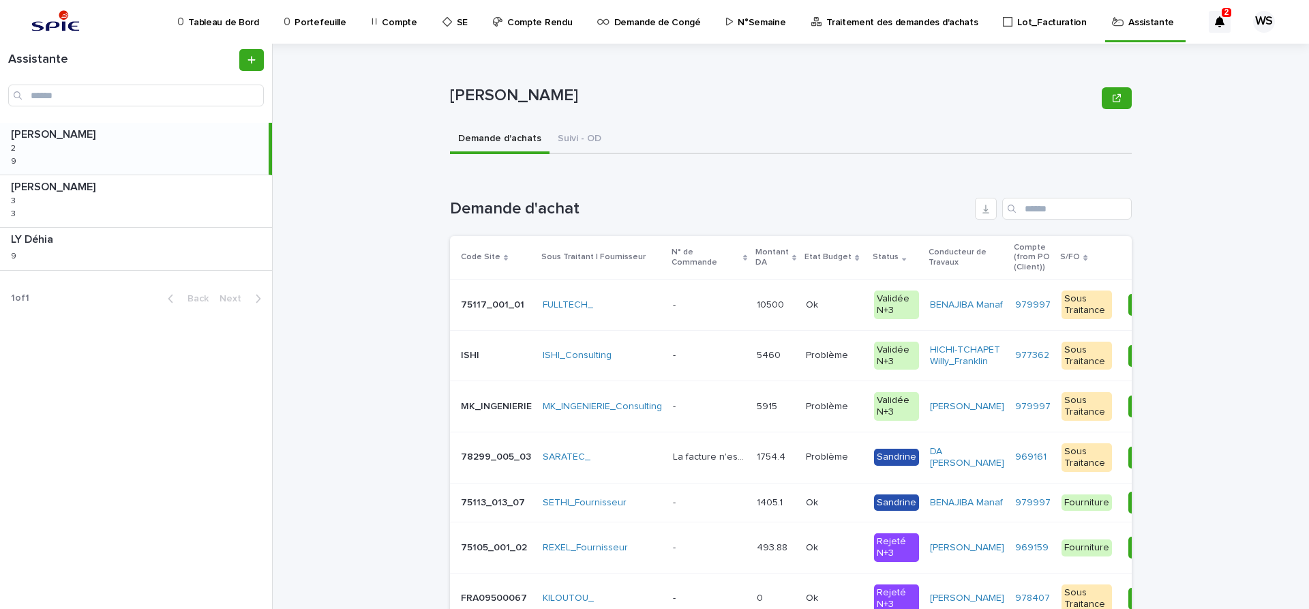
click at [713, 312] on div "- -" at bounding box center [709, 305] width 73 height 23
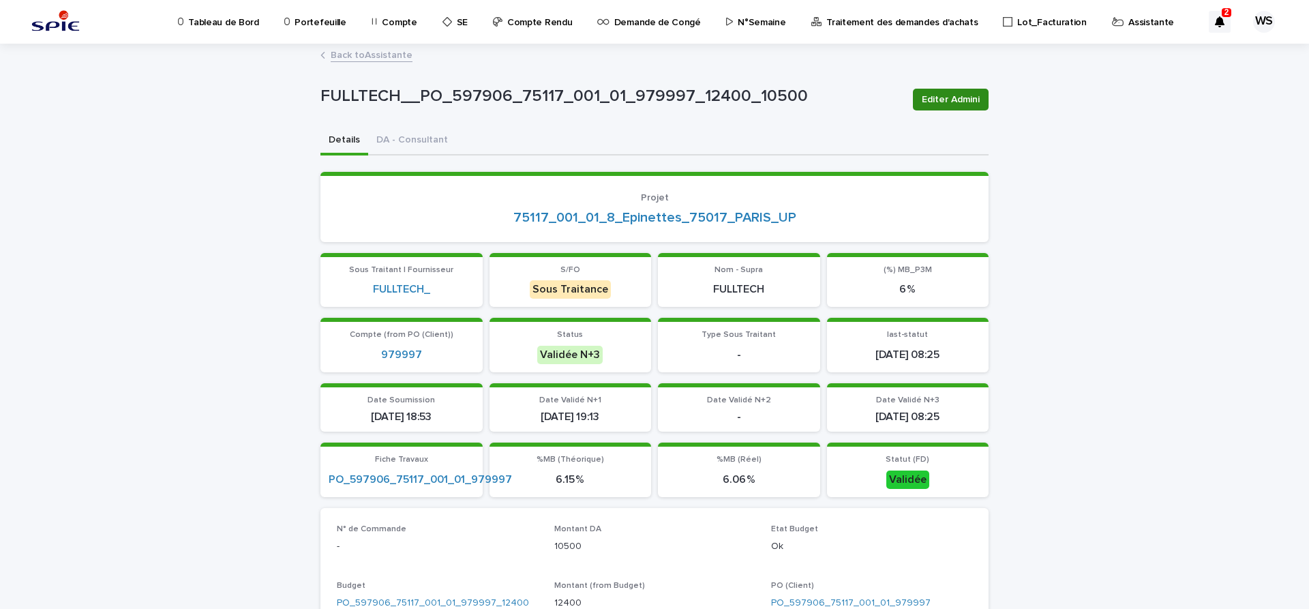
click at [955, 101] on span "Editer Admini" at bounding box center [951, 100] width 58 height 14
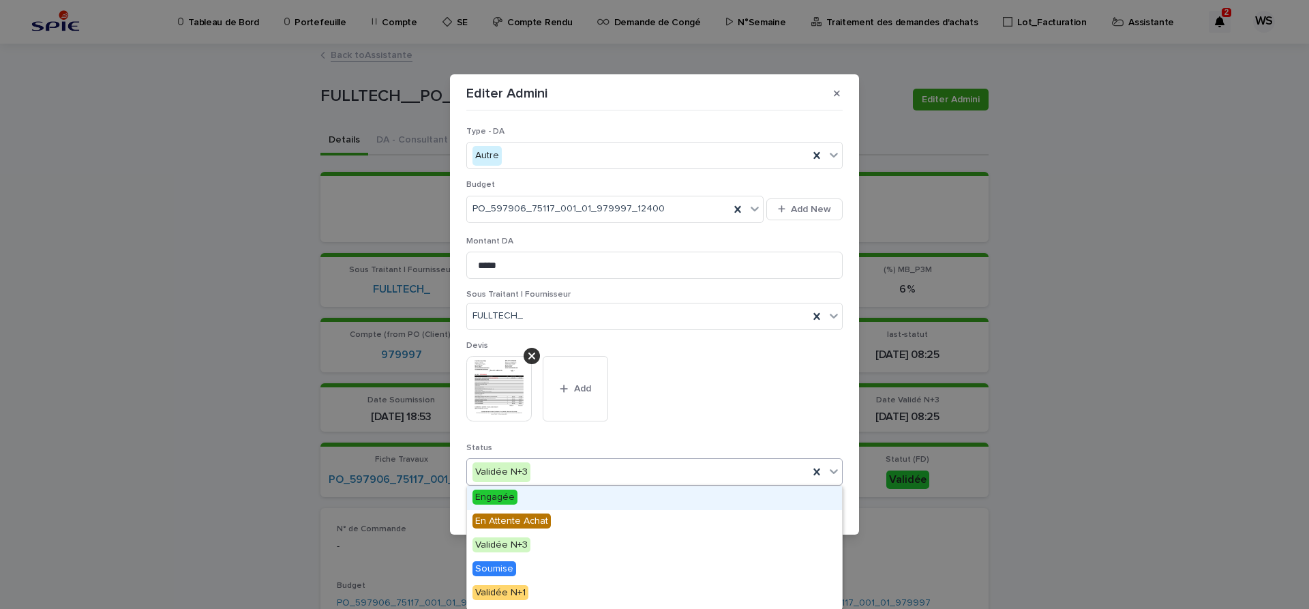
click at [831, 470] on icon at bounding box center [834, 472] width 8 height 5
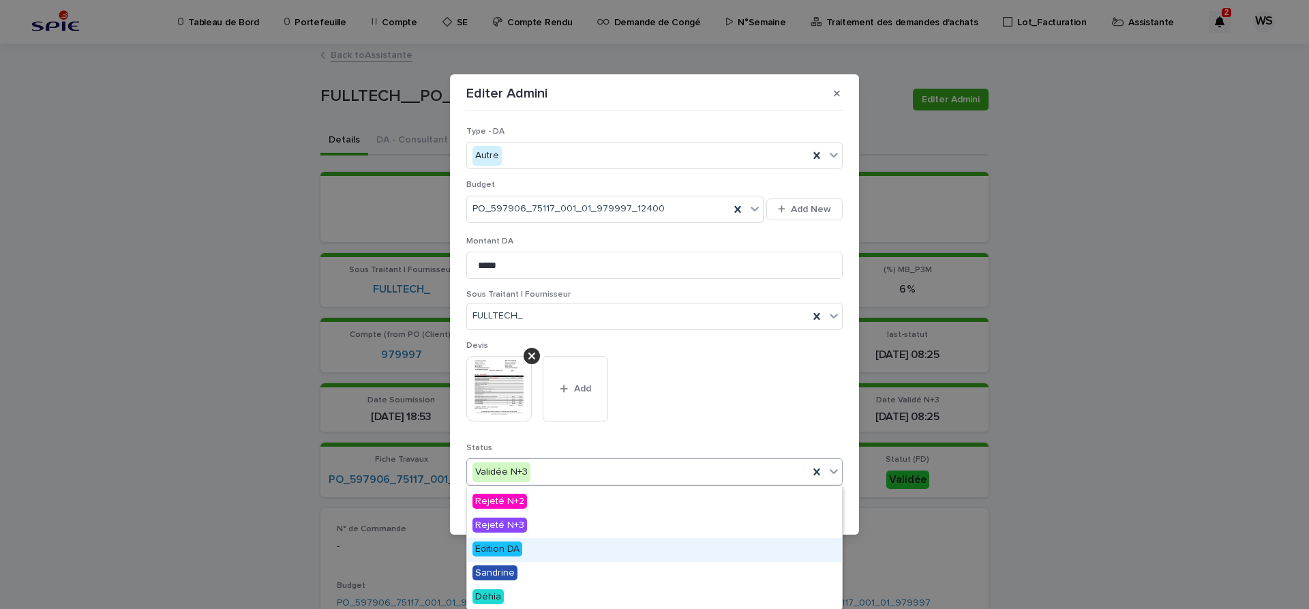
drag, startPoint x: 505, startPoint y: 543, endPoint x: 494, endPoint y: 545, distance: 10.4
click at [499, 548] on span "Edition DA" at bounding box center [498, 548] width 50 height 15
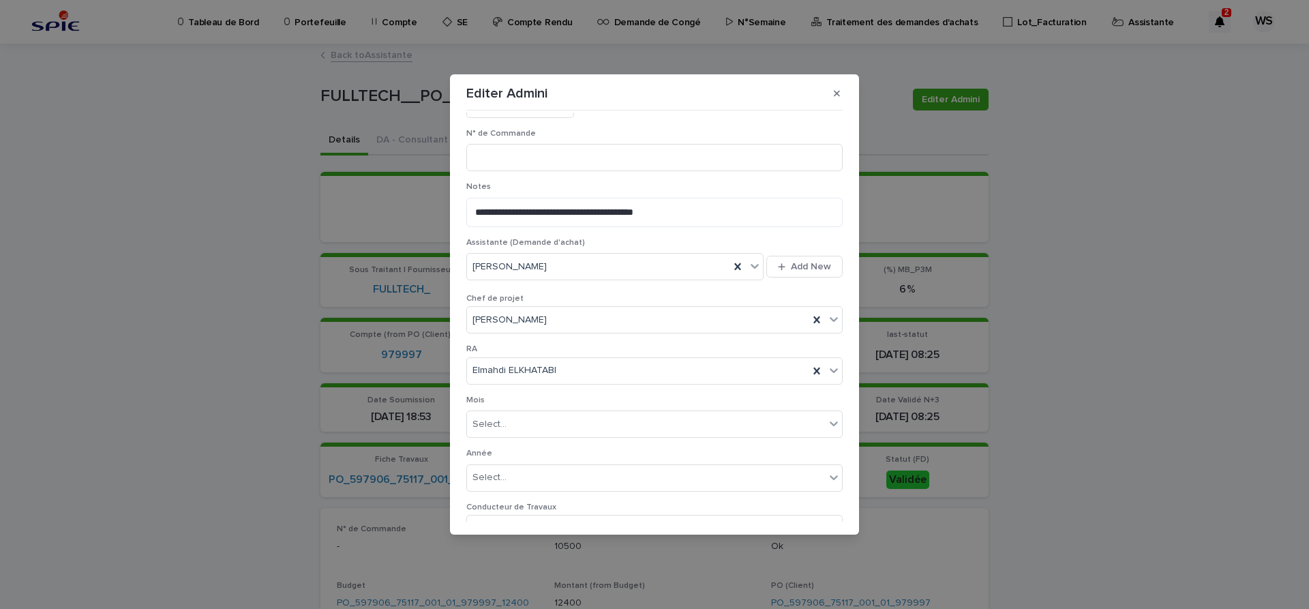
scroll to position [706, 0]
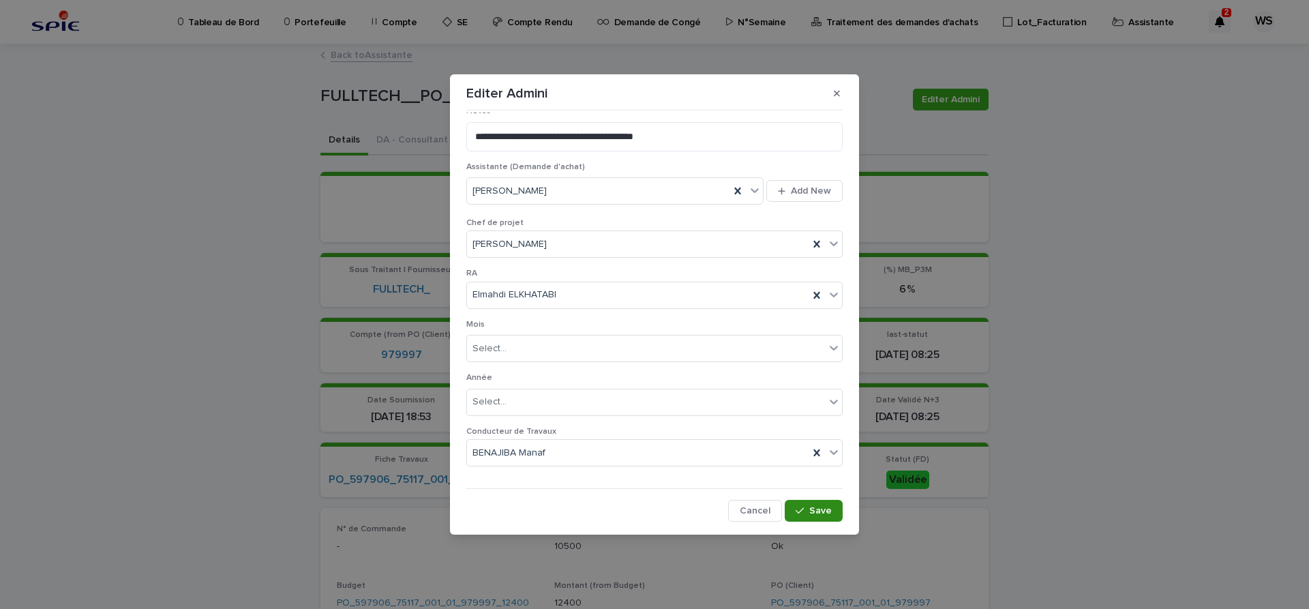
click at [824, 509] on span "Save" at bounding box center [820, 511] width 23 height 10
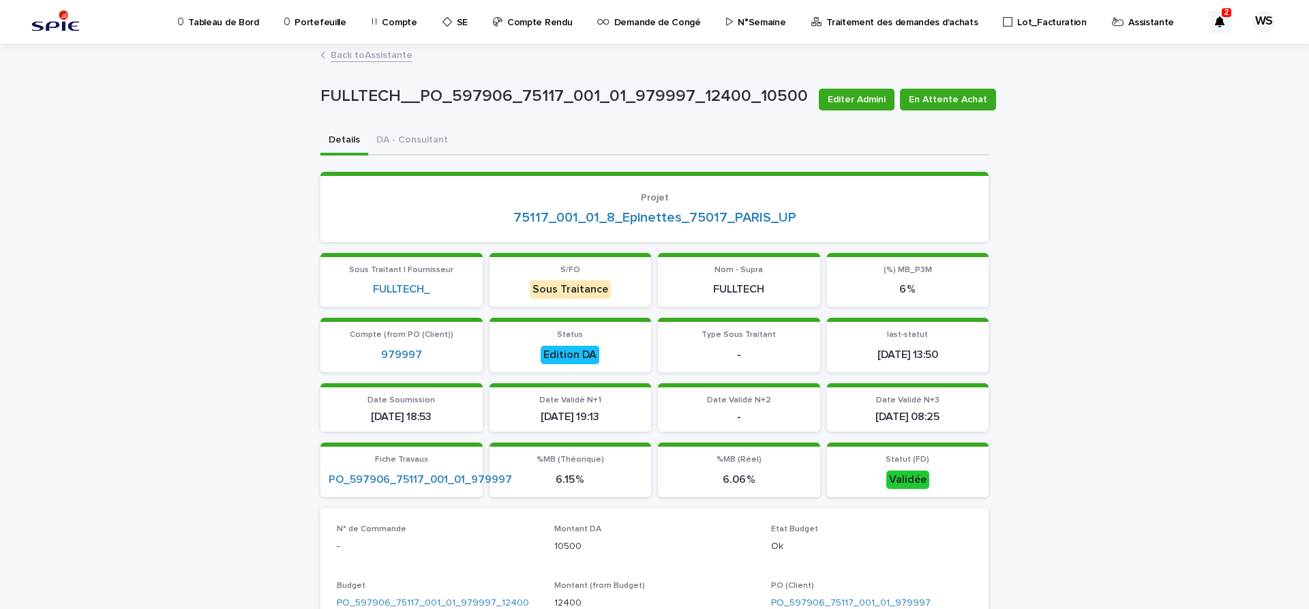
click at [389, 55] on link "Back to Assistante" at bounding box center [372, 54] width 82 height 16
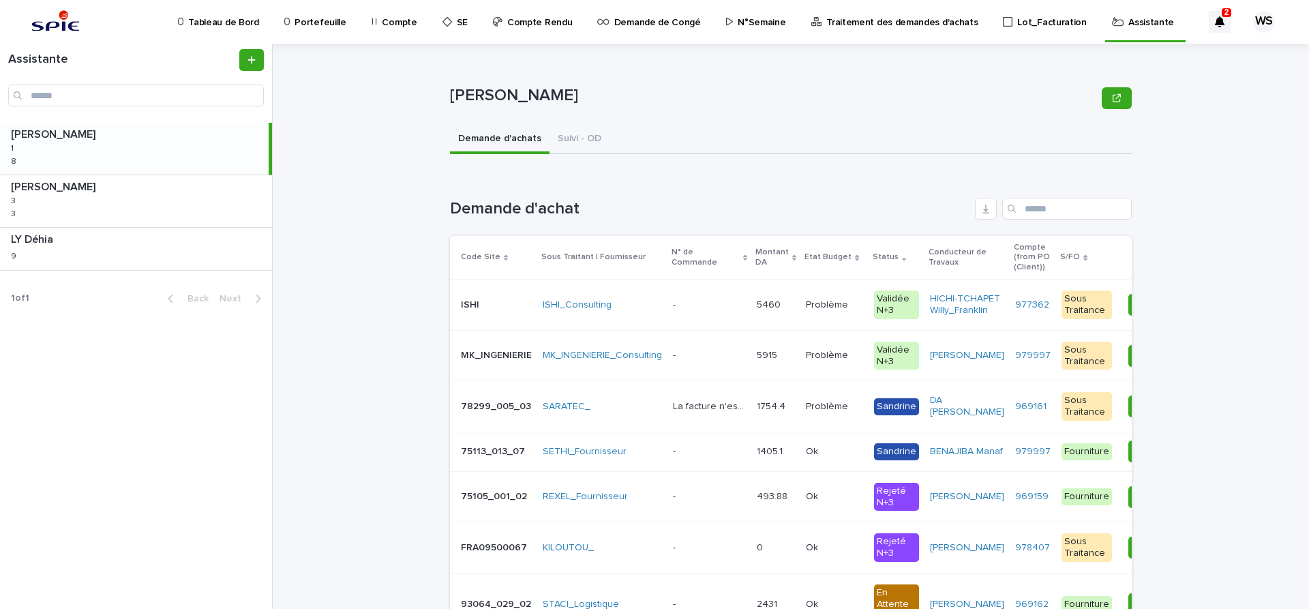
click at [701, 359] on p at bounding box center [709, 356] width 73 height 12
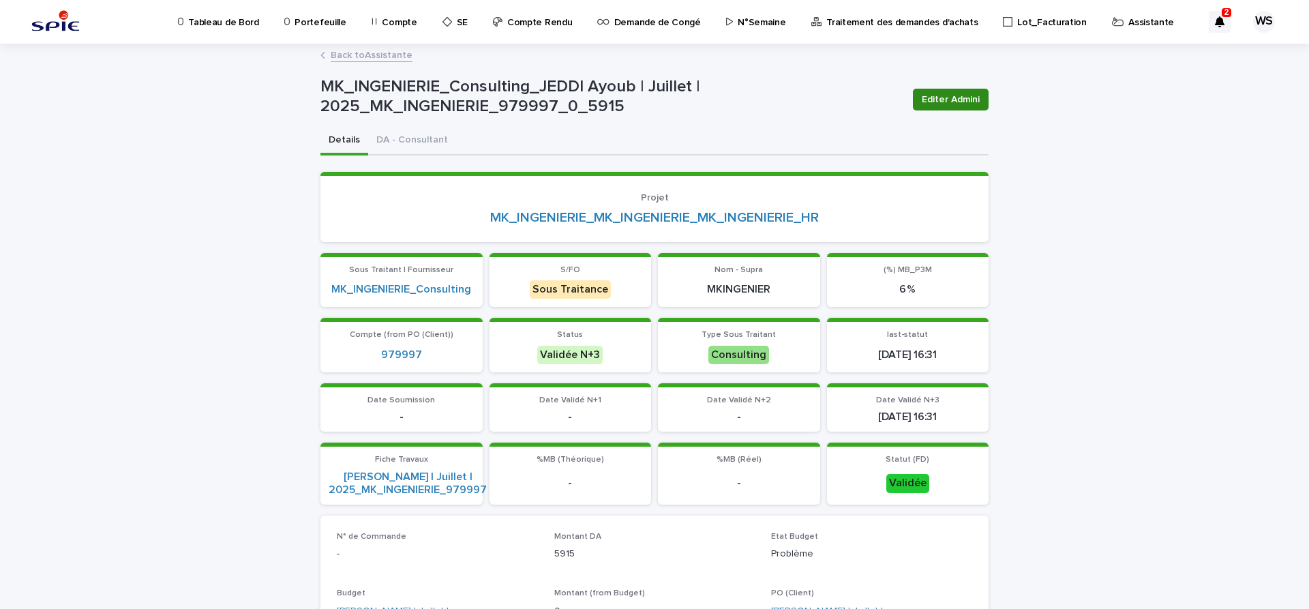
click at [953, 95] on span "Editer Admini" at bounding box center [951, 100] width 58 height 14
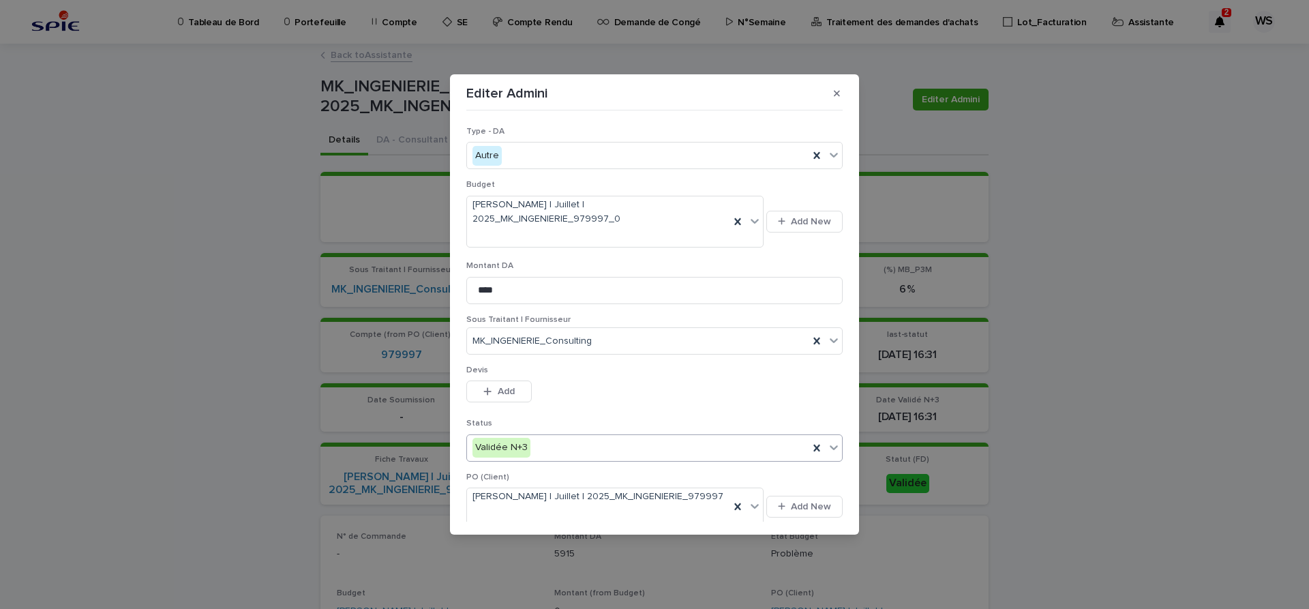
click at [835, 440] on icon at bounding box center [834, 447] width 14 height 14
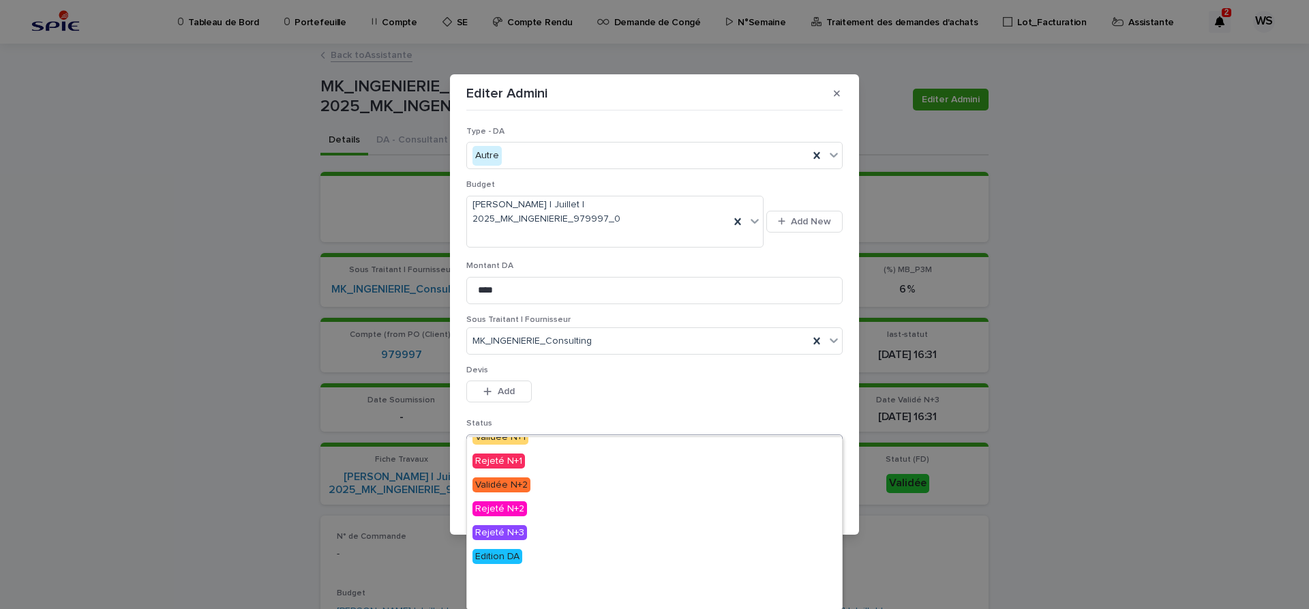
scroll to position [114, 0]
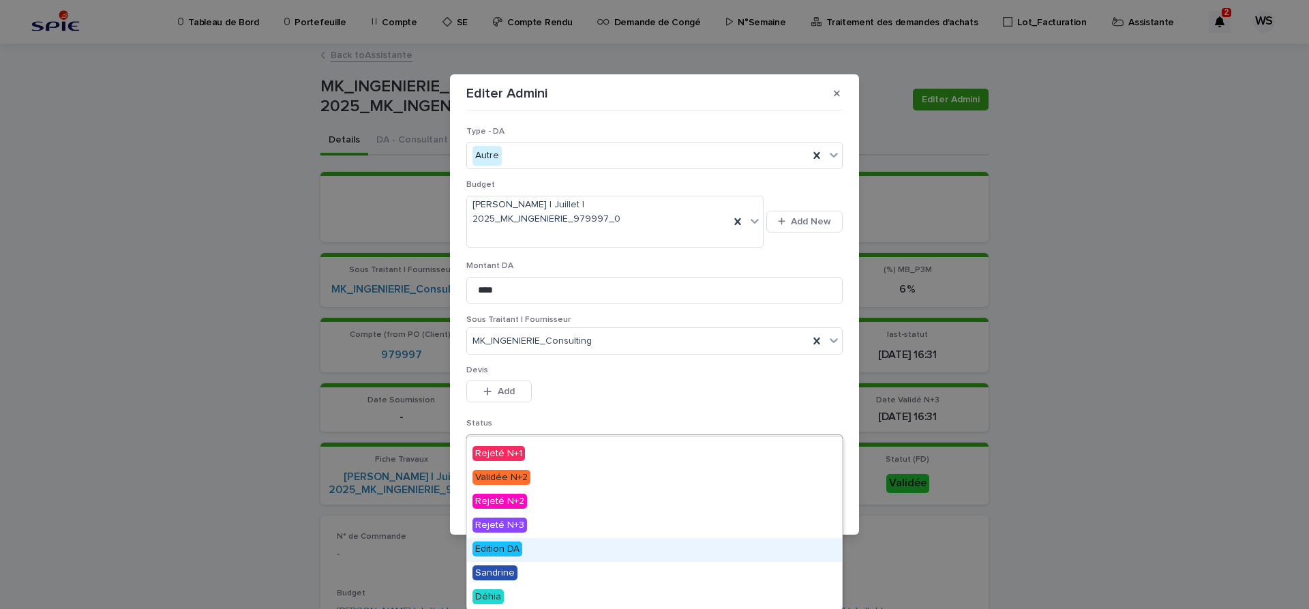
click at [510, 551] on span "Edition DA" at bounding box center [498, 548] width 50 height 15
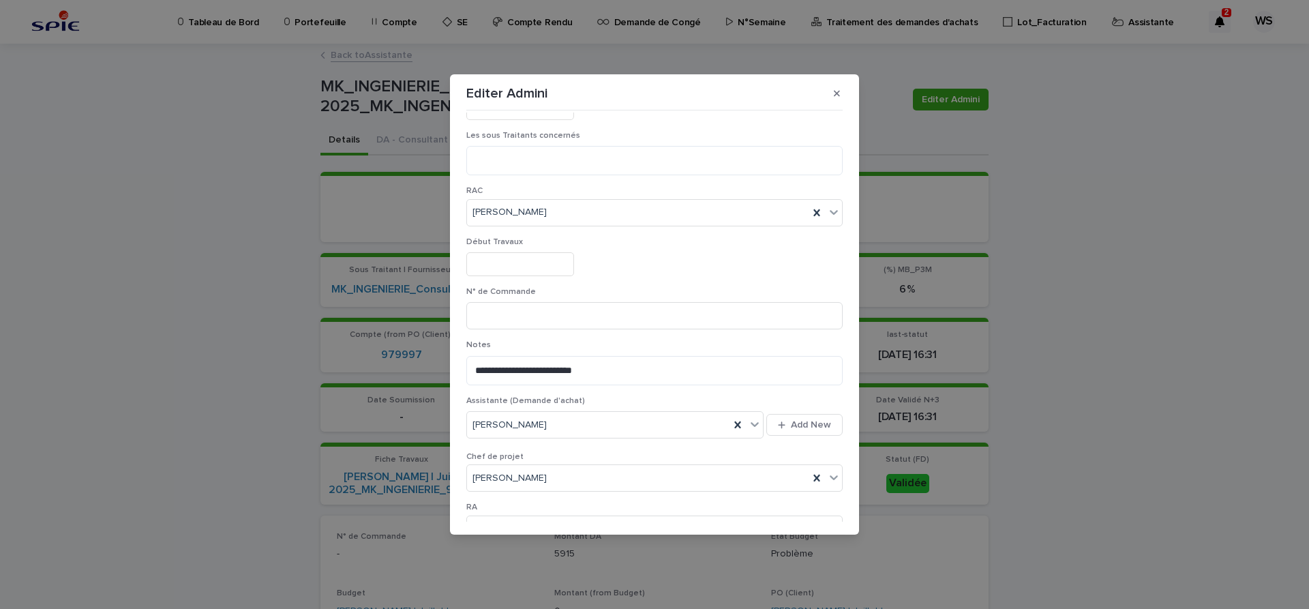
scroll to position [657, 0]
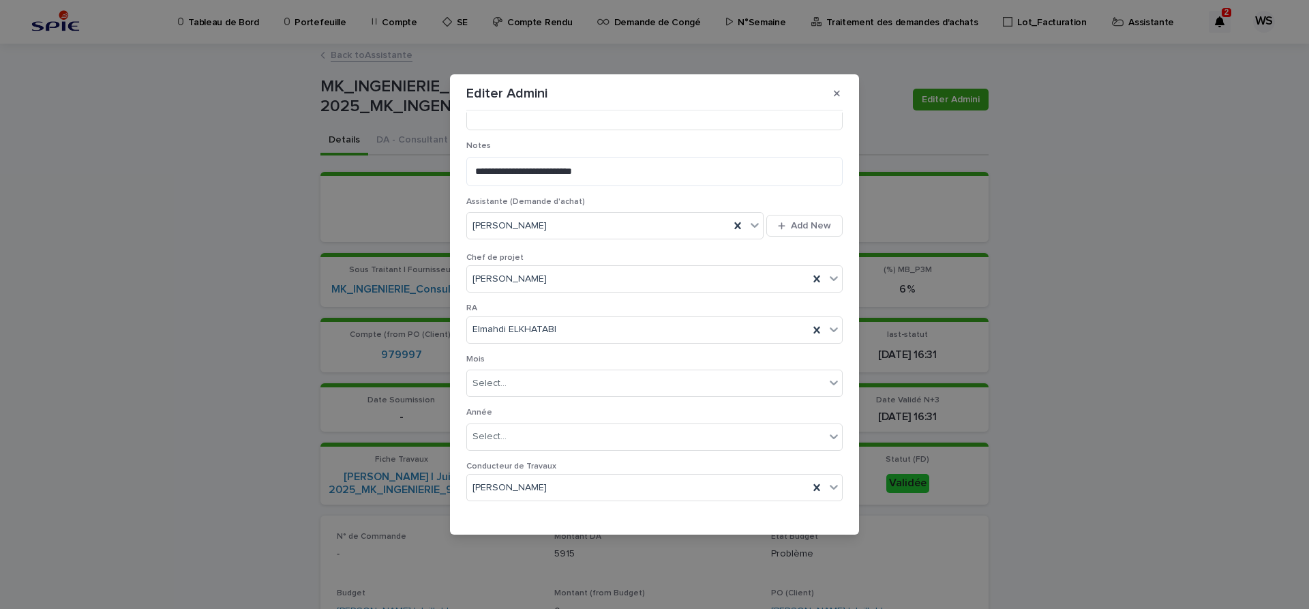
click at [818, 541] on span "Save" at bounding box center [820, 546] width 23 height 10
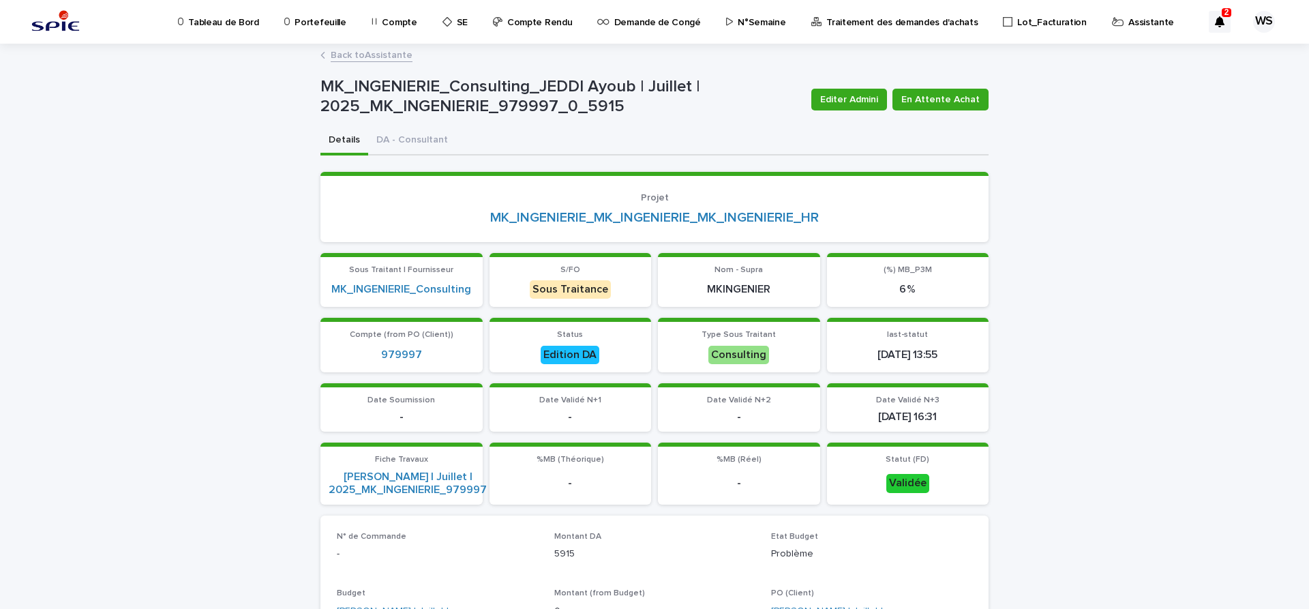
click at [402, 56] on link "Back to Assistante" at bounding box center [372, 54] width 82 height 16
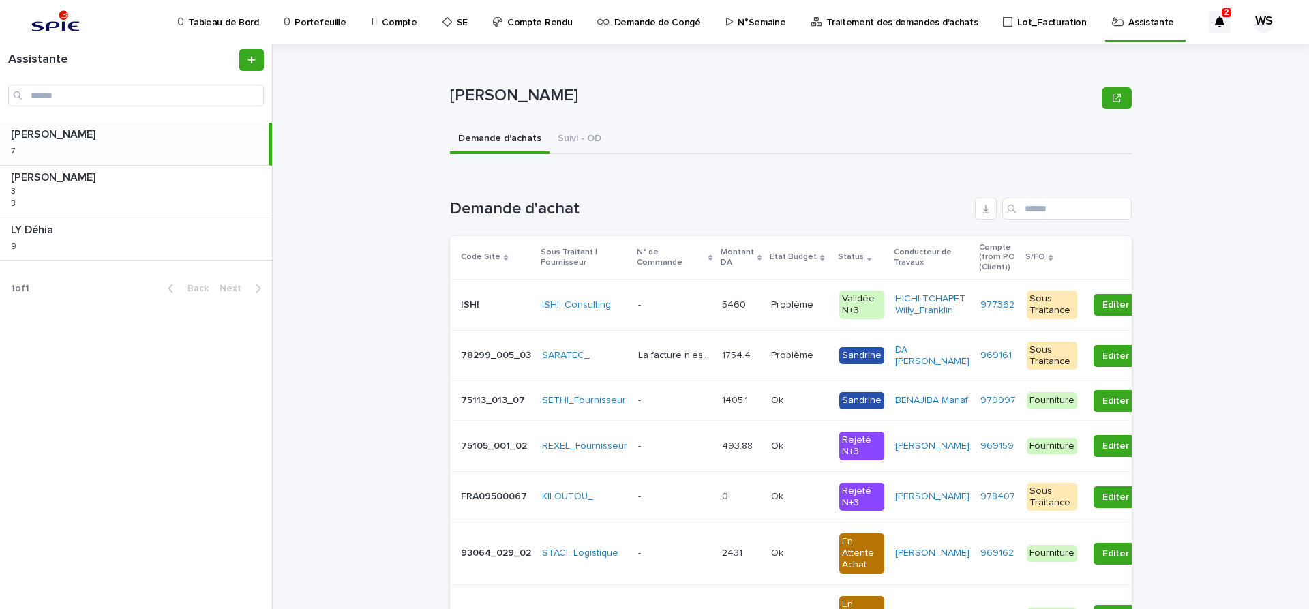
click at [684, 314] on div "- -" at bounding box center [674, 305] width 73 height 23
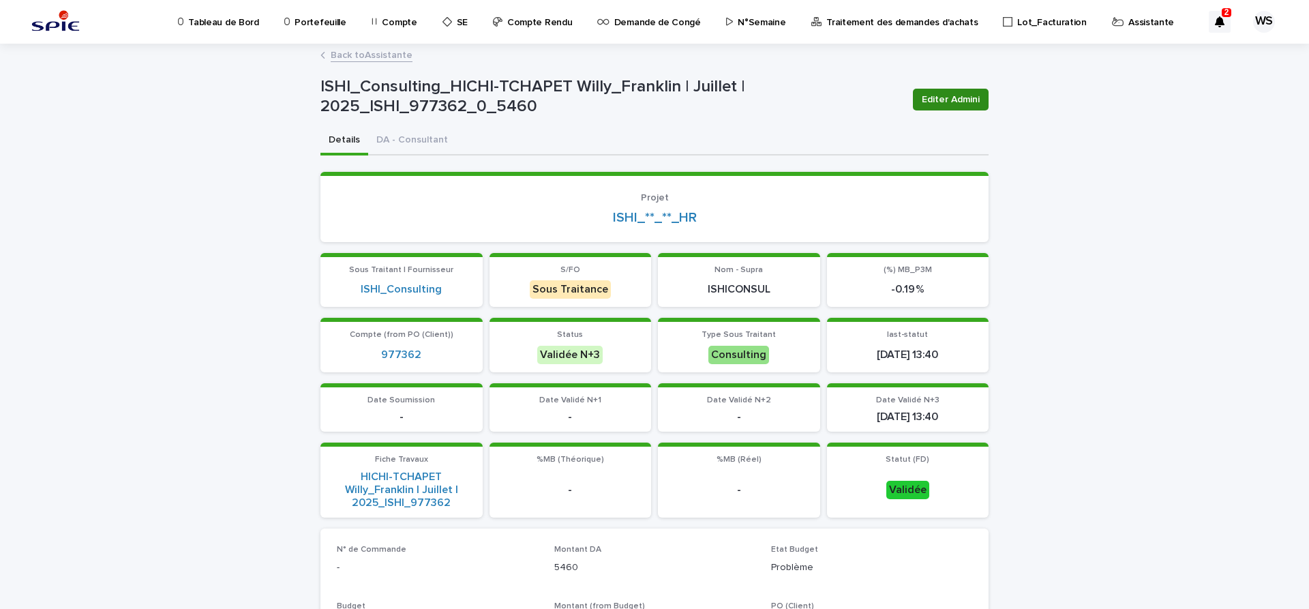
click at [953, 95] on span "Editer Admini" at bounding box center [951, 100] width 58 height 14
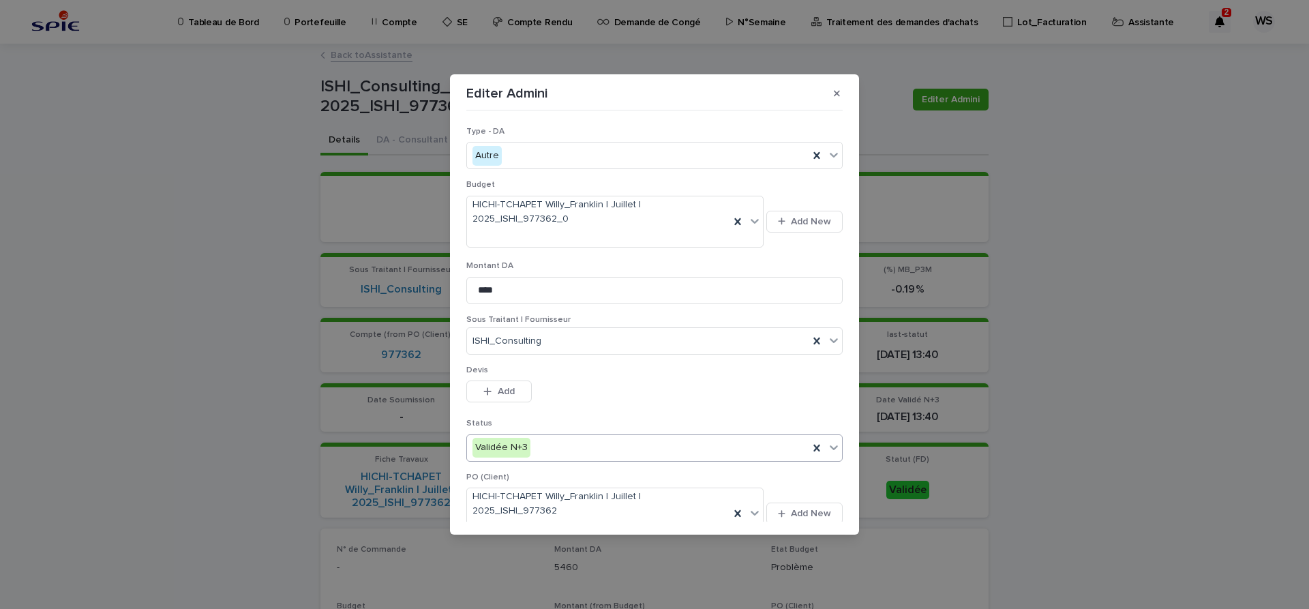
click at [837, 447] on icon at bounding box center [834, 447] width 14 height 14
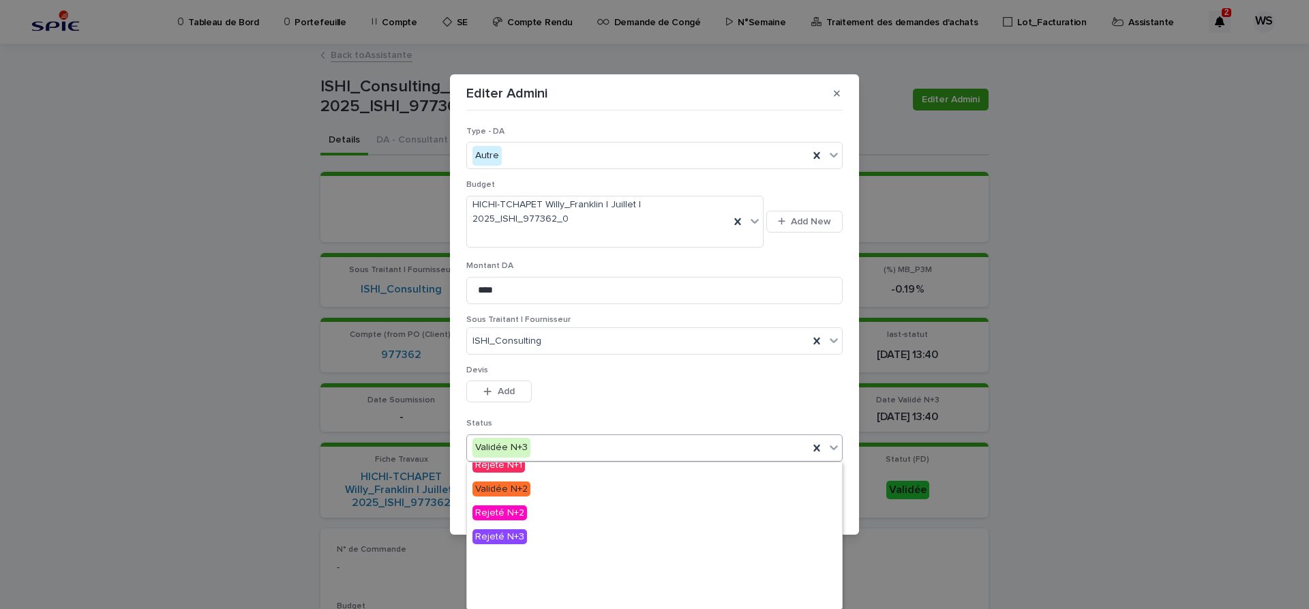
scroll to position [139, 0]
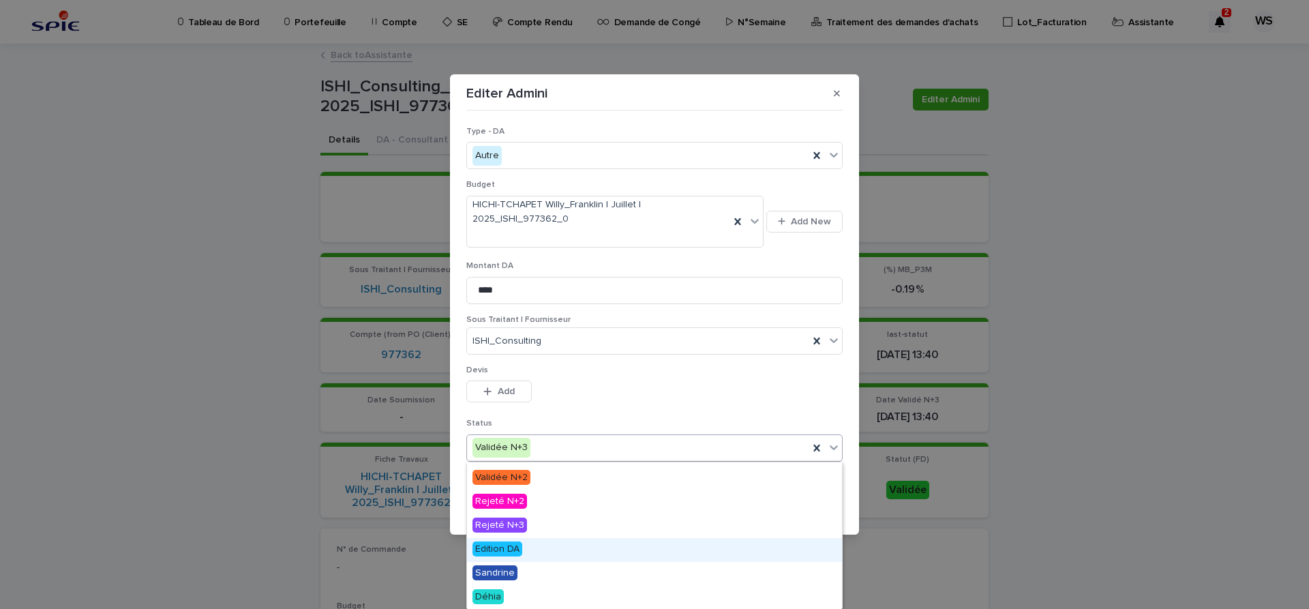
click at [501, 550] on span "Edition DA" at bounding box center [498, 548] width 50 height 15
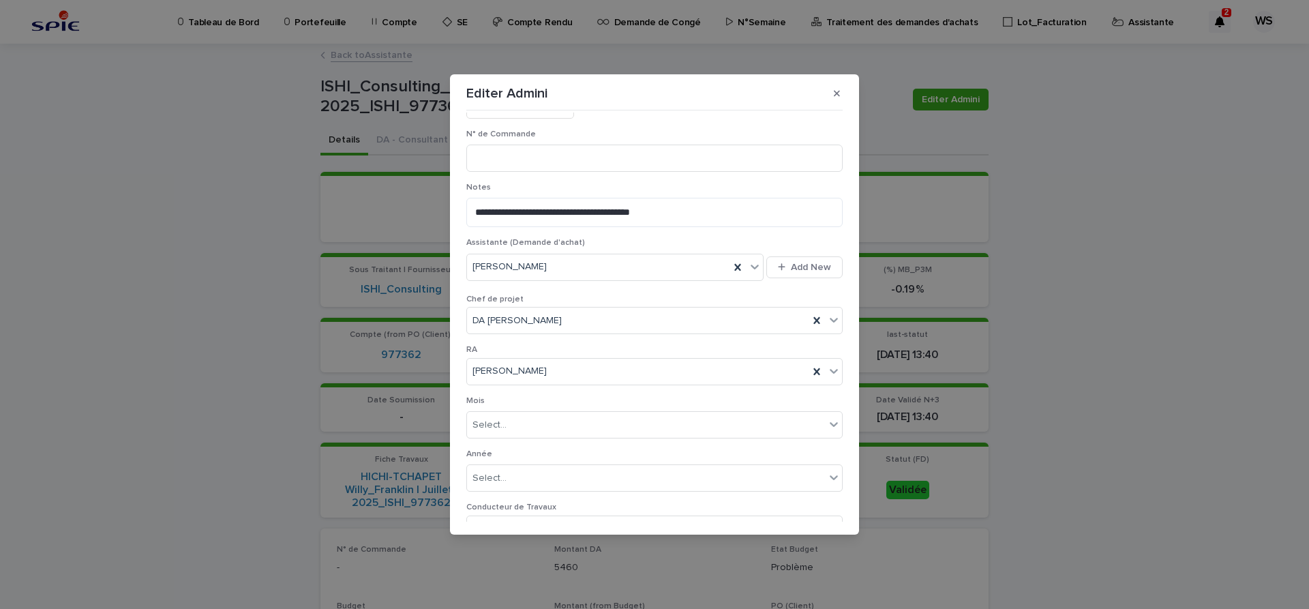
scroll to position [693, 0]
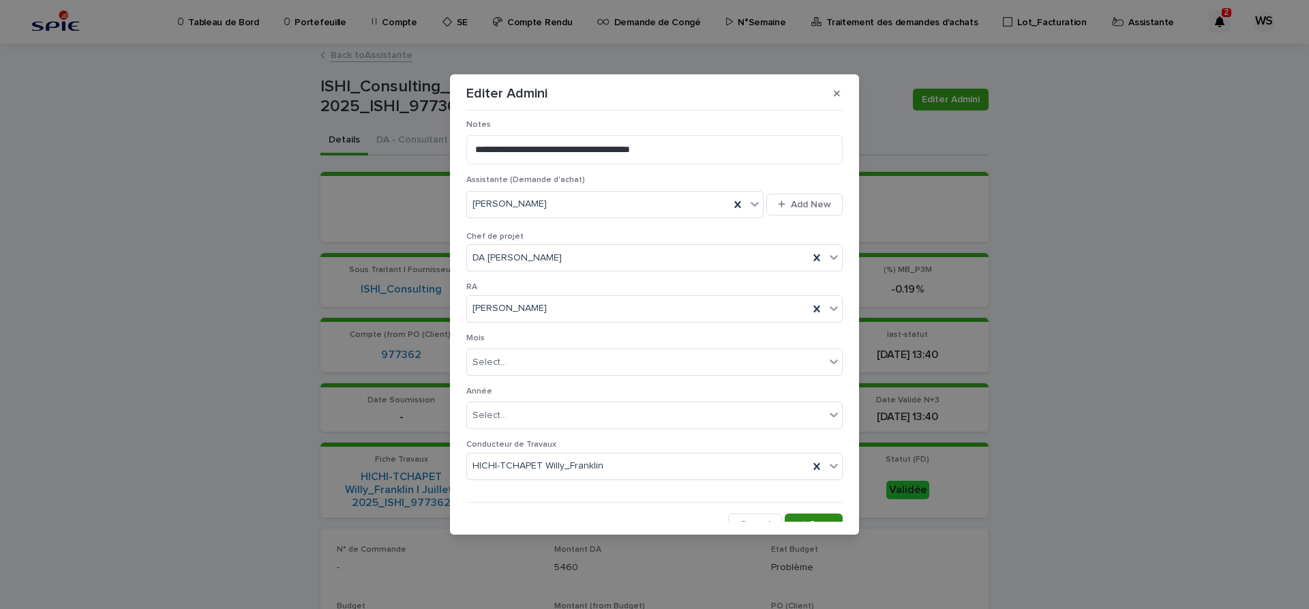
click at [831, 520] on span "Save" at bounding box center [820, 525] width 23 height 10
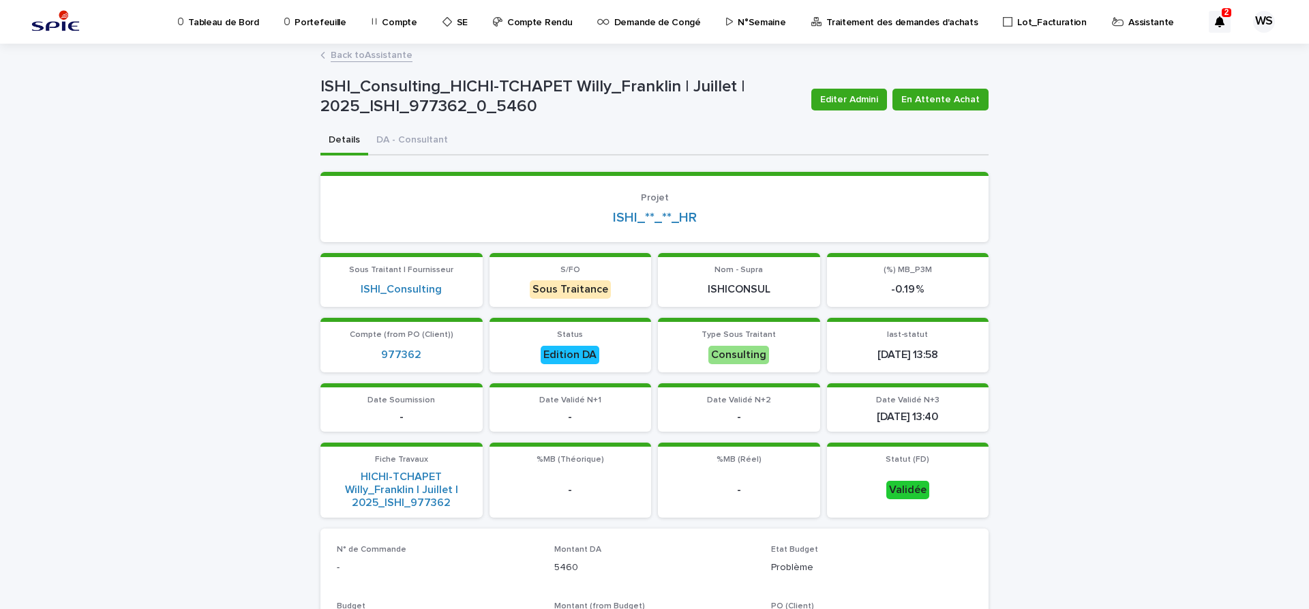
click at [386, 56] on link "Back to Assistante" at bounding box center [372, 54] width 82 height 16
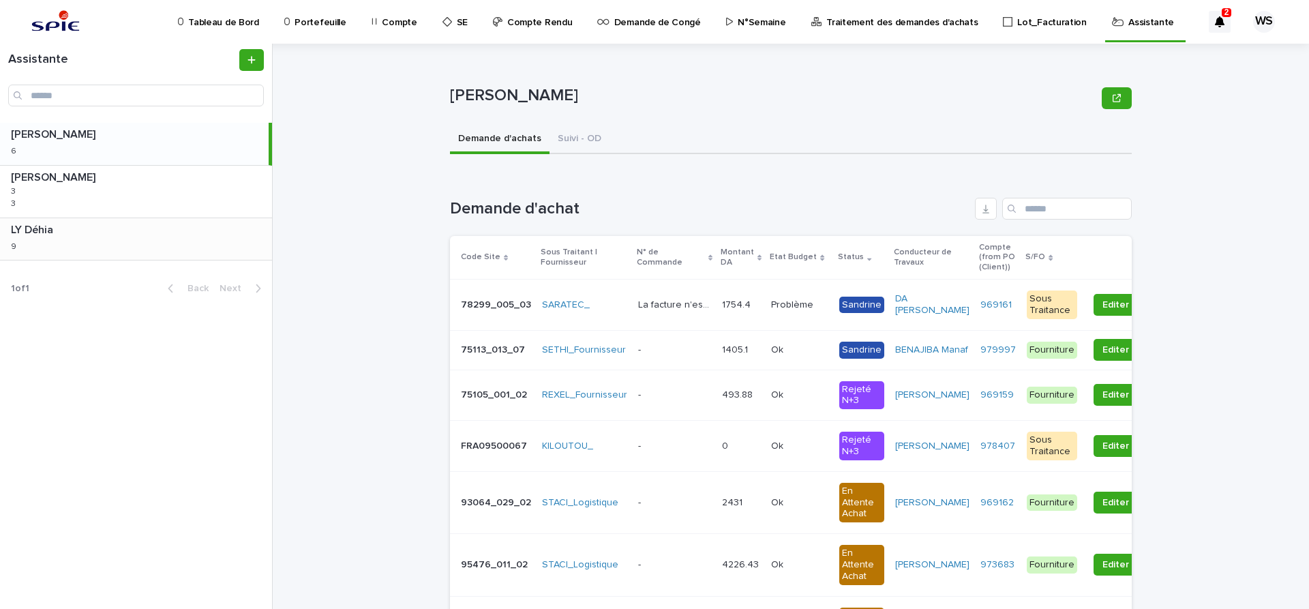
click at [95, 237] on div "LY Déhia LY Déhia 9 9" at bounding box center [136, 239] width 272 height 42
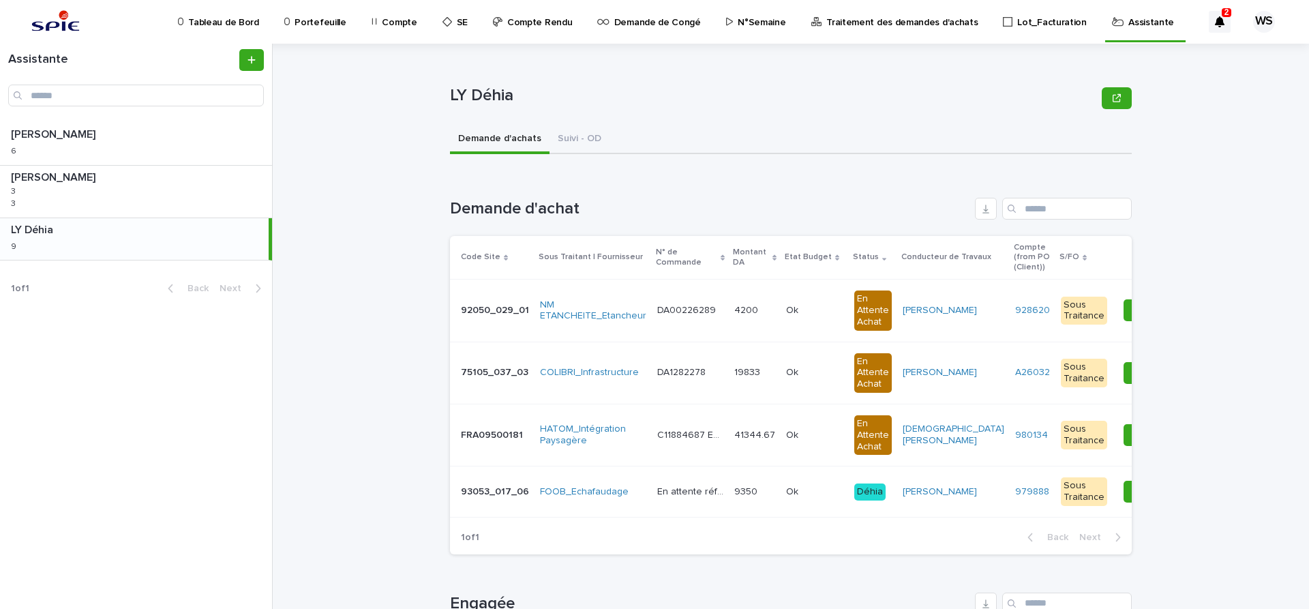
click at [736, 448] on td "41344.67 41344.67" at bounding box center [755, 435] width 52 height 62
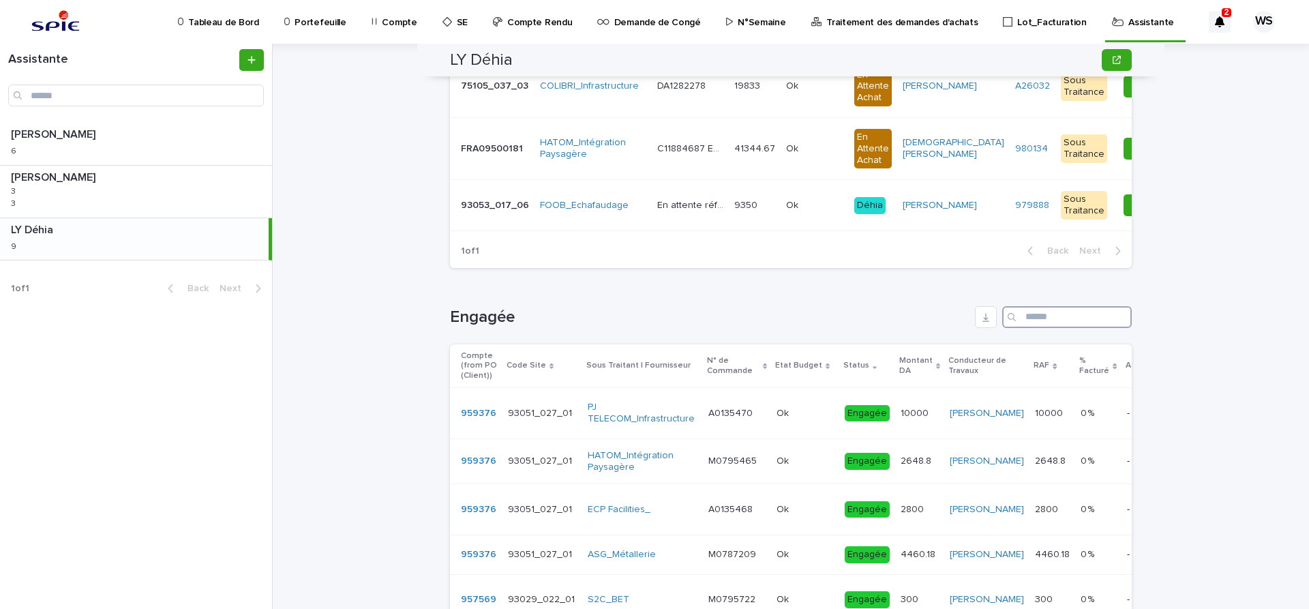
click at [1059, 316] on input "Search" at bounding box center [1067, 317] width 130 height 22
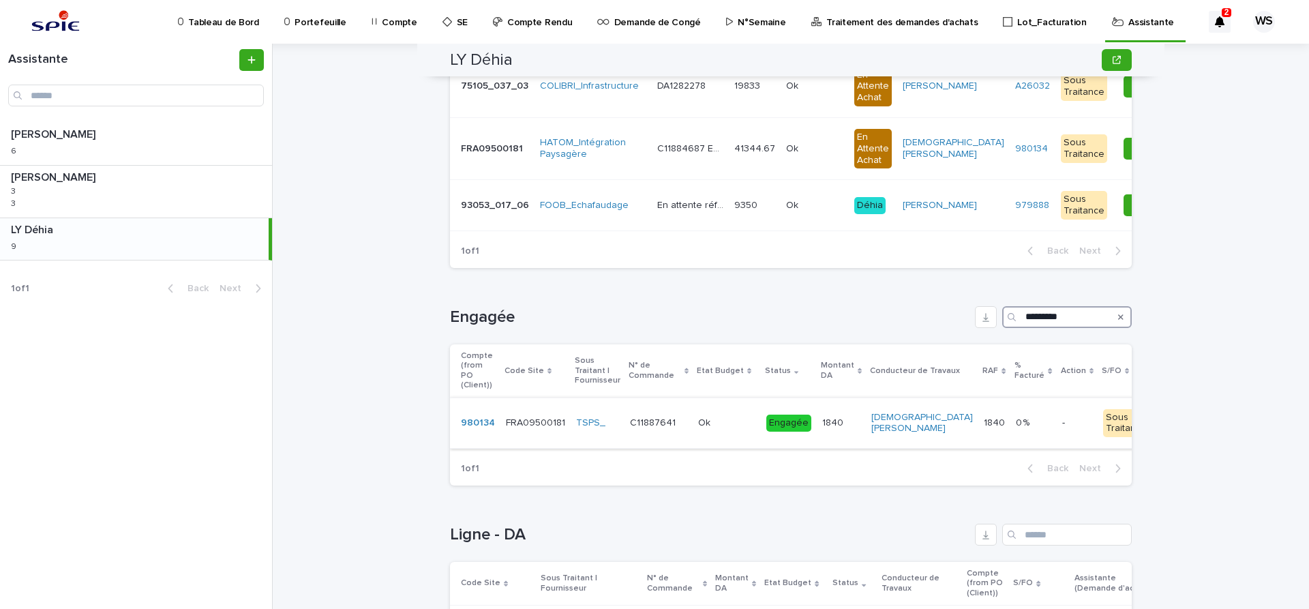
type input "*********"
click at [737, 417] on p at bounding box center [726, 423] width 57 height 12
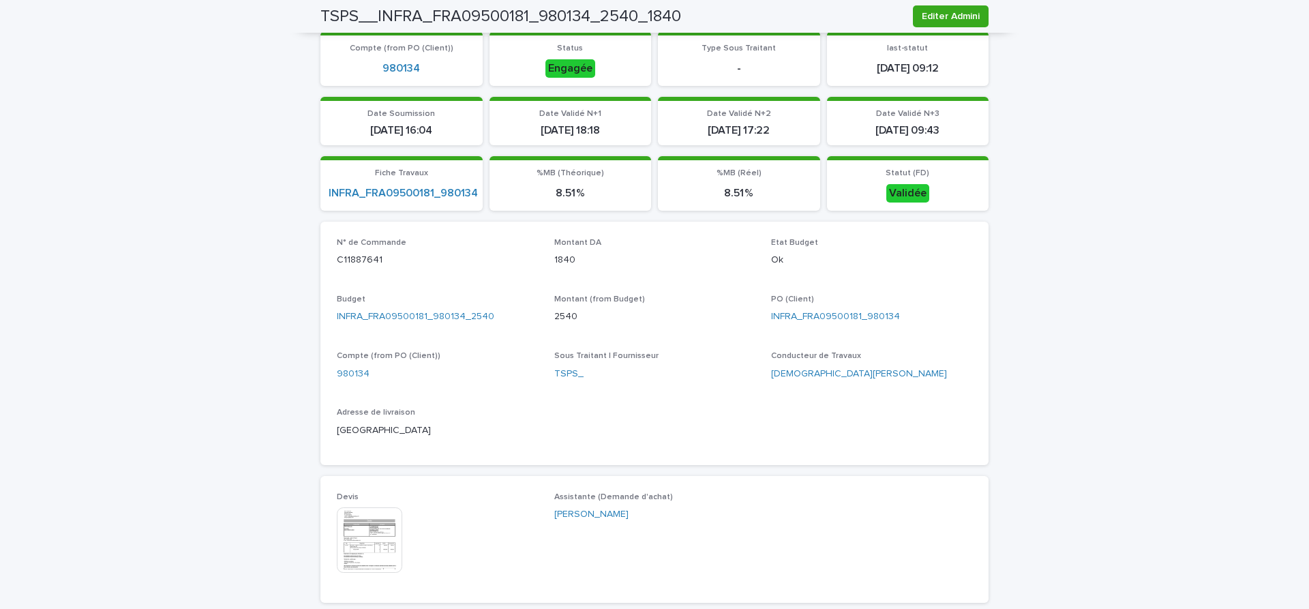
scroll to position [458, 0]
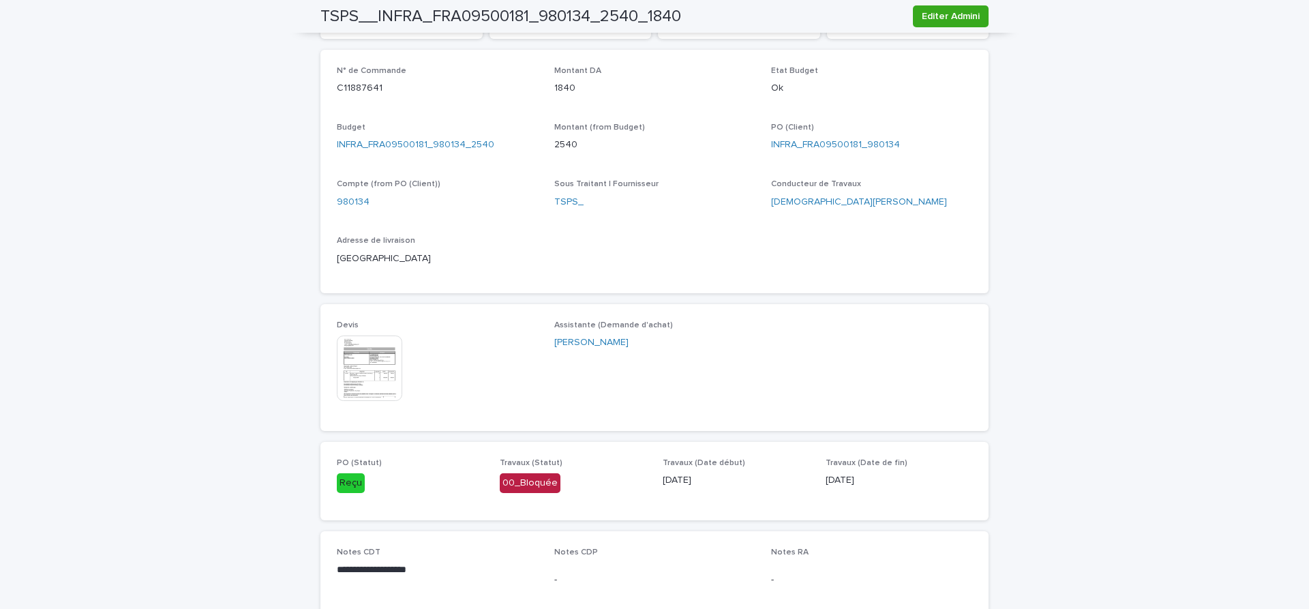
click at [368, 380] on img at bounding box center [369, 367] width 65 height 65
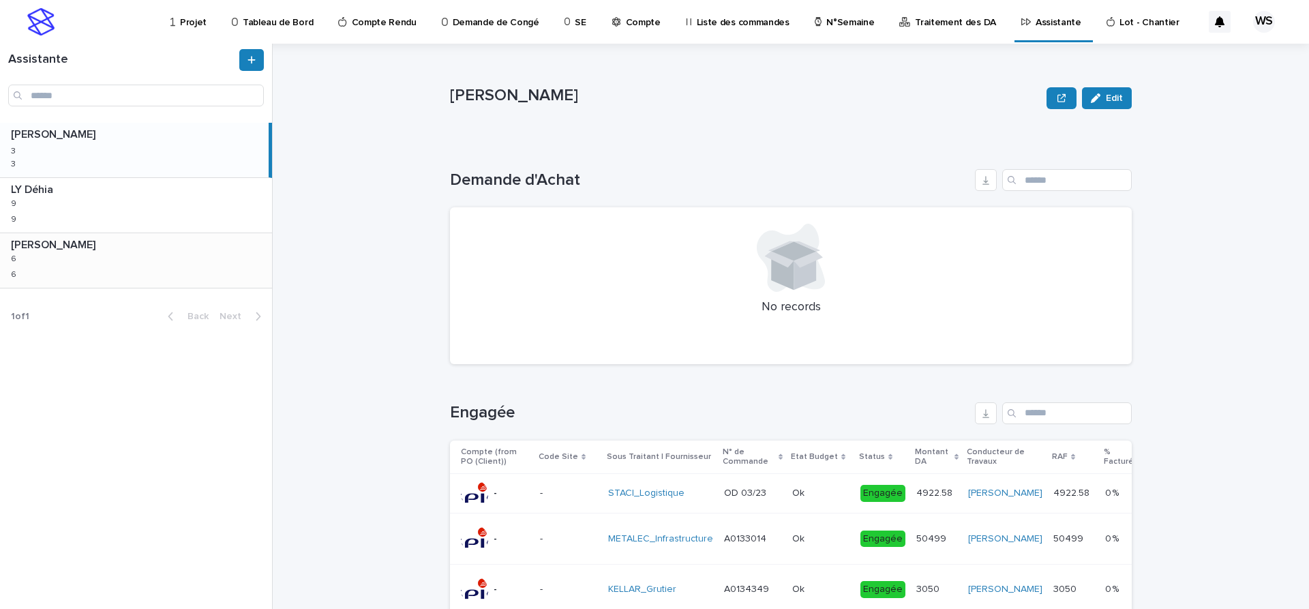
click at [107, 265] on div "WATEL Sandrine WATEL Sandrine 6 6 6 6" at bounding box center [136, 260] width 272 height 55
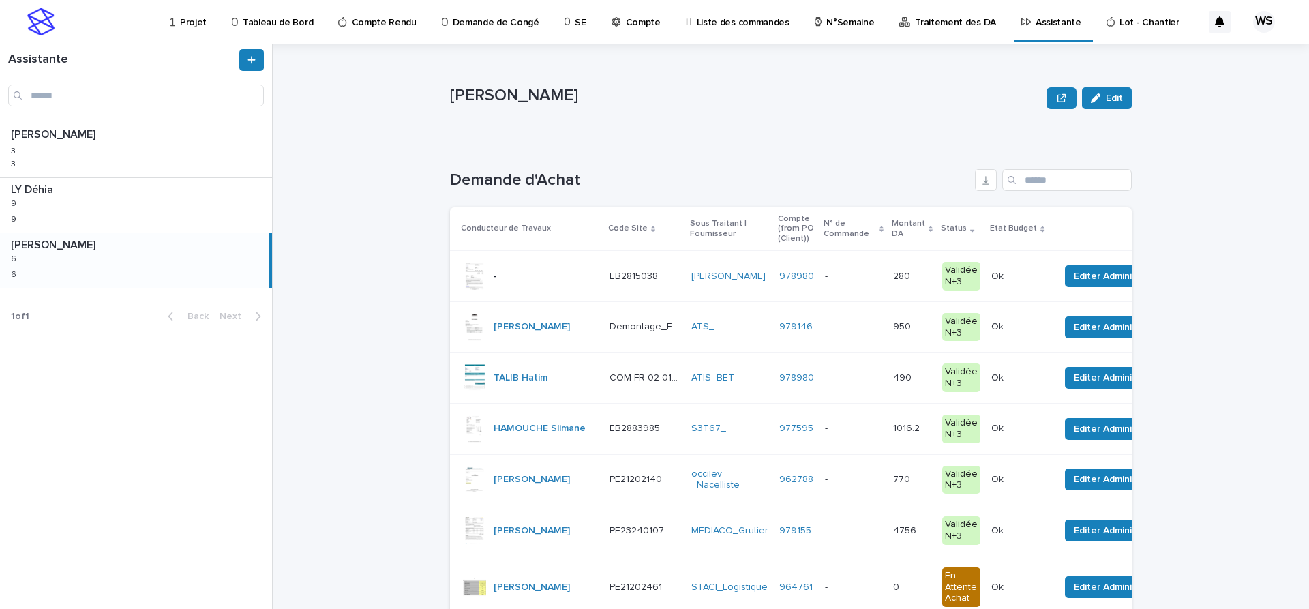
click at [868, 276] on p at bounding box center [853, 277] width 57 height 12
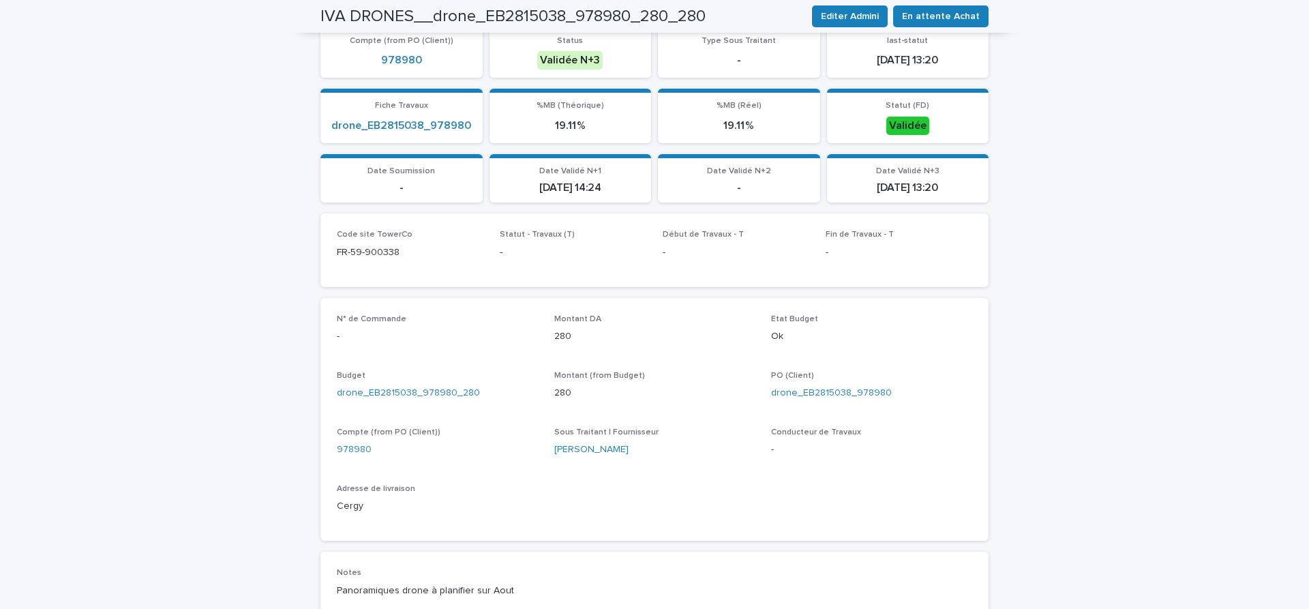
scroll to position [516, 0]
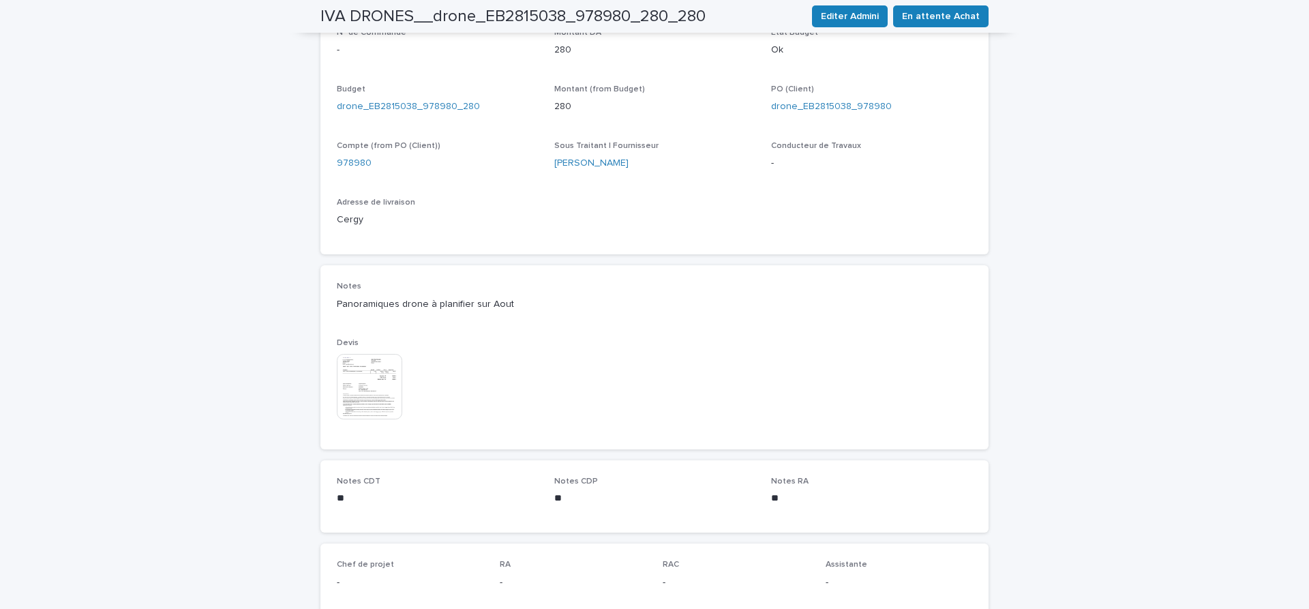
click at [373, 397] on img at bounding box center [369, 386] width 65 height 65
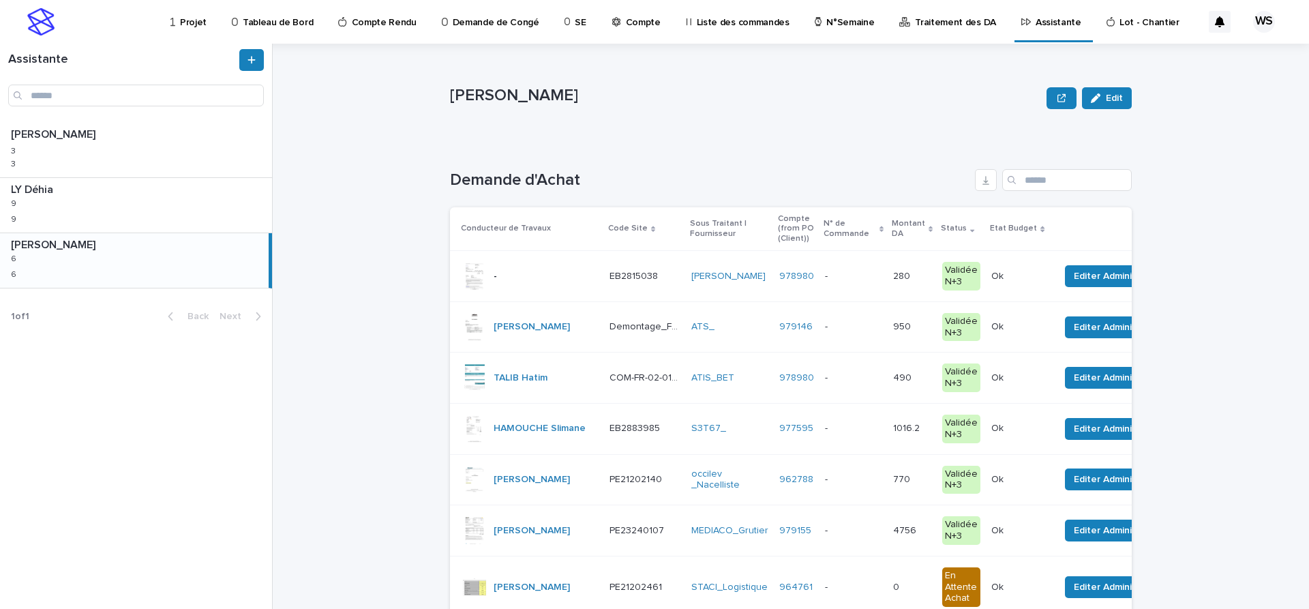
click at [768, 292] on td "IVA DRONES_" at bounding box center [730, 276] width 88 height 51
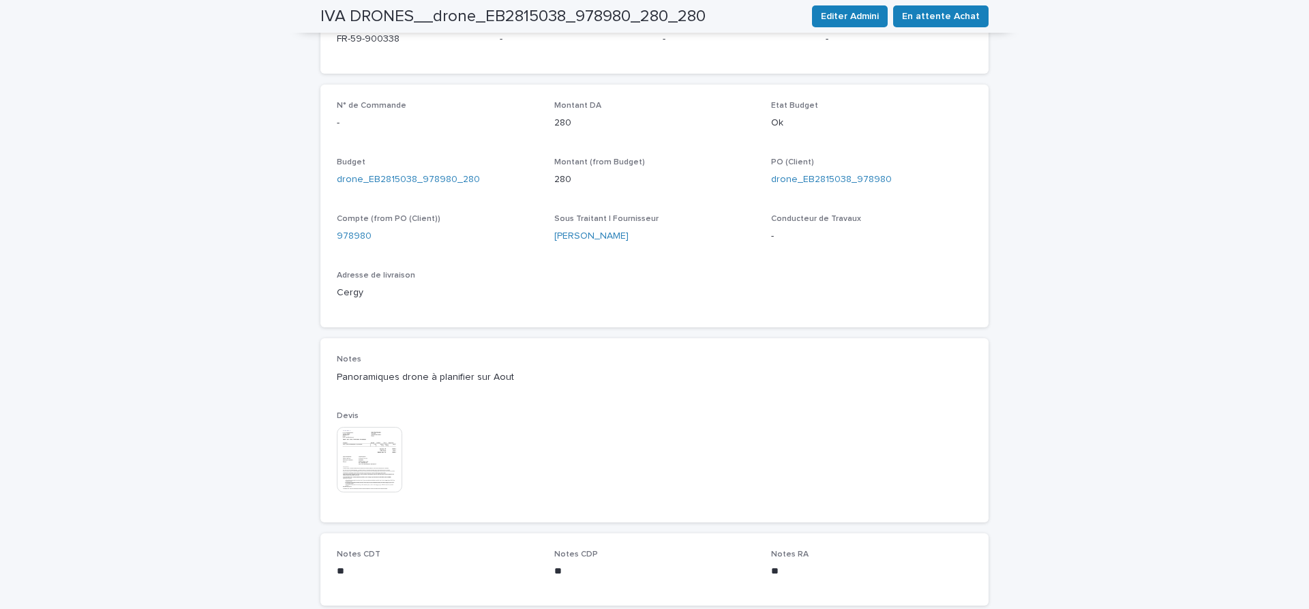
scroll to position [458, 0]
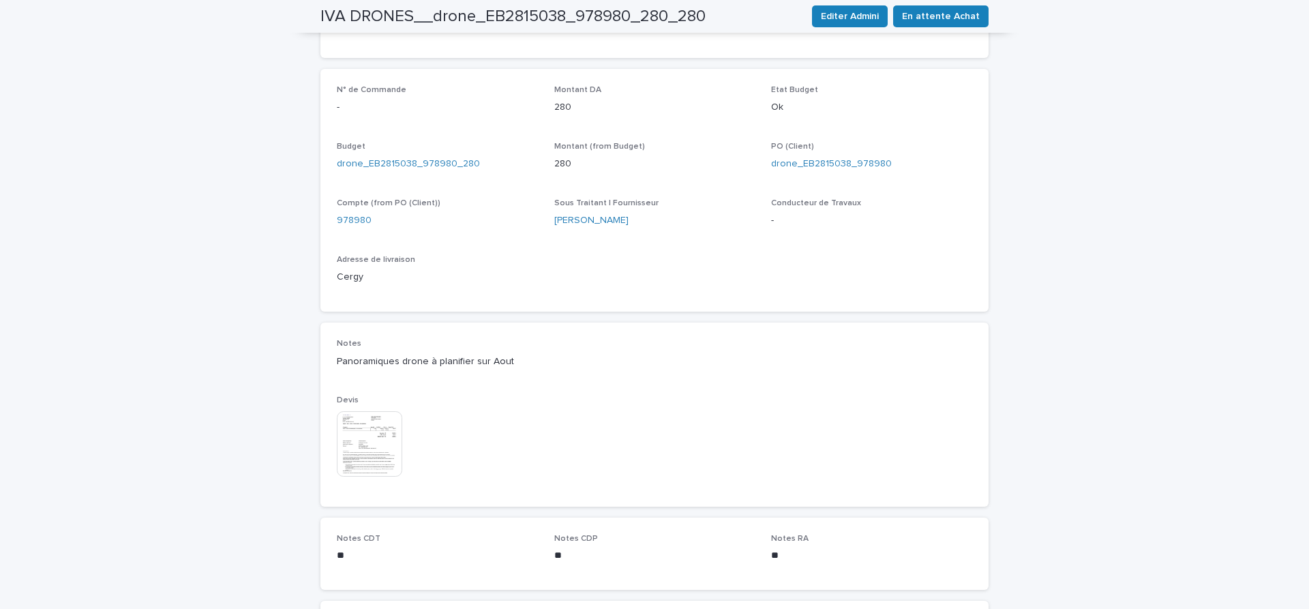
click at [368, 446] on img at bounding box center [369, 443] width 65 height 65
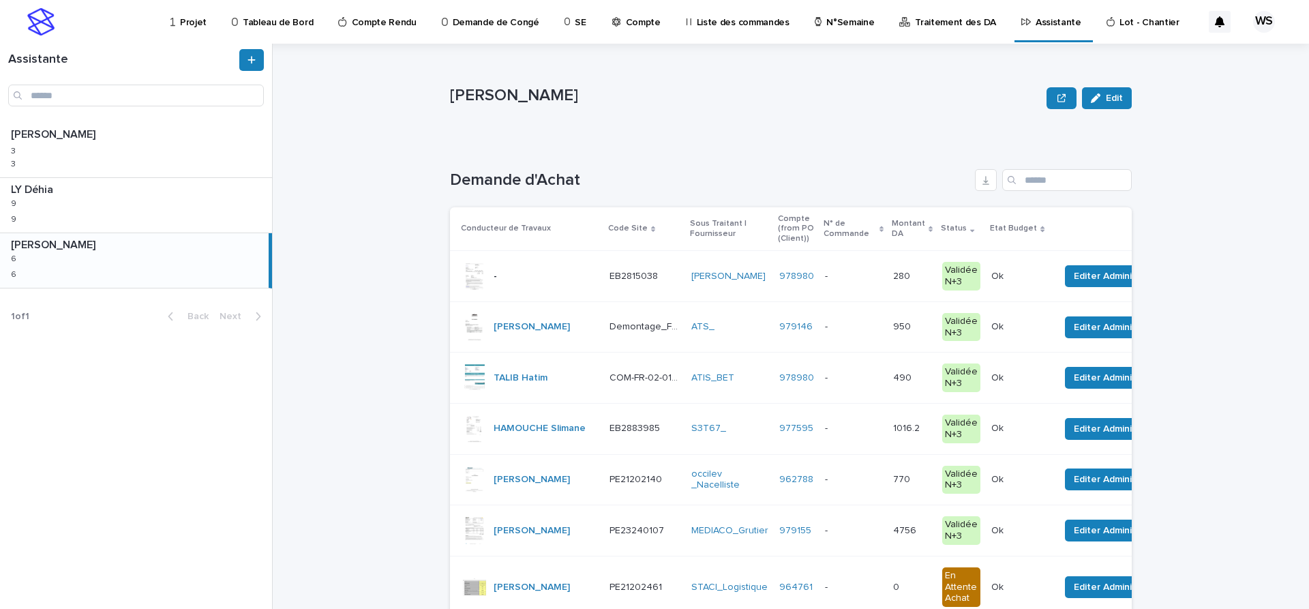
click at [861, 275] on p at bounding box center [853, 277] width 57 height 12
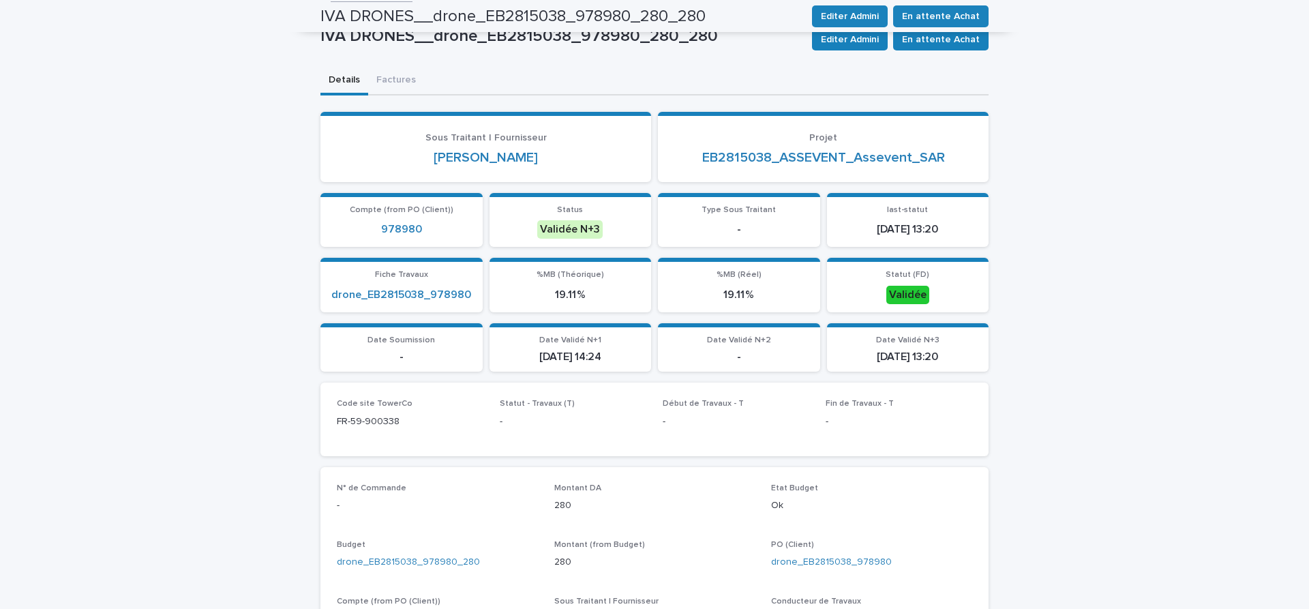
scroll to position [29, 0]
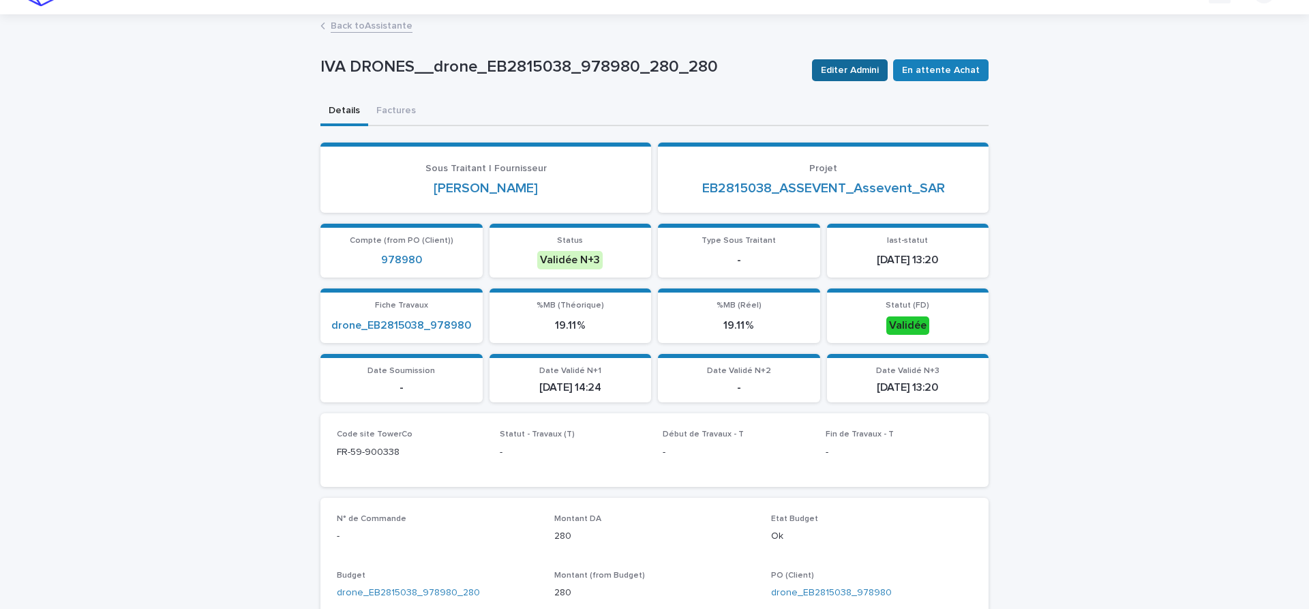
click at [865, 68] on span "Editer Admini" at bounding box center [850, 70] width 58 height 14
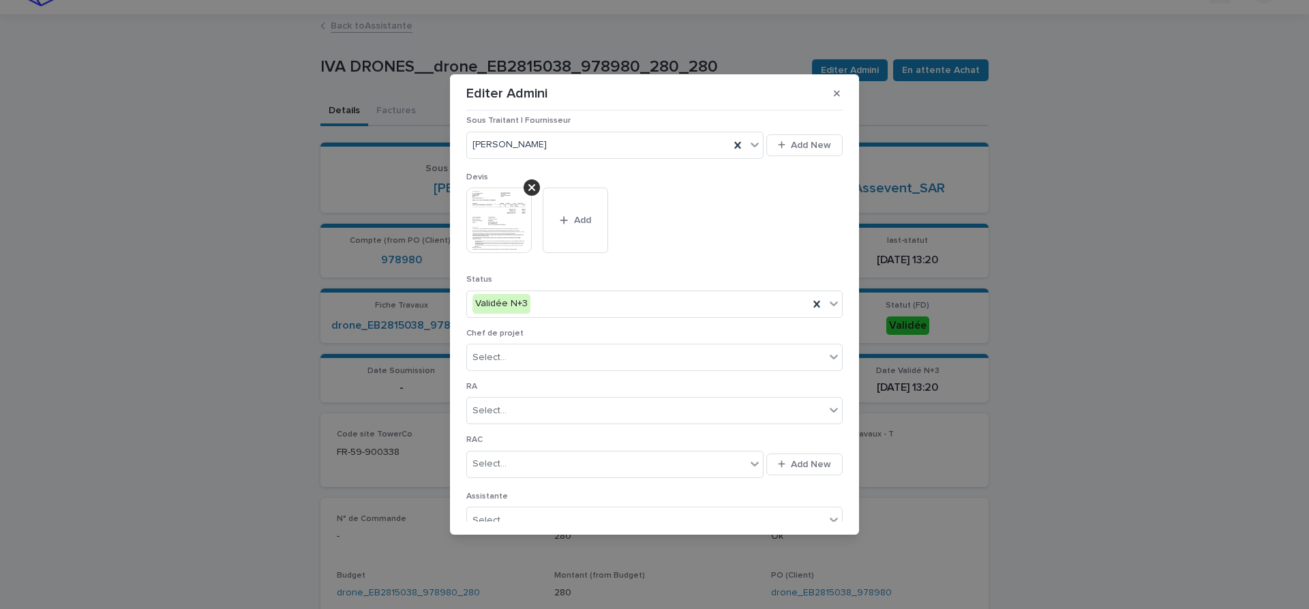
scroll to position [0, 0]
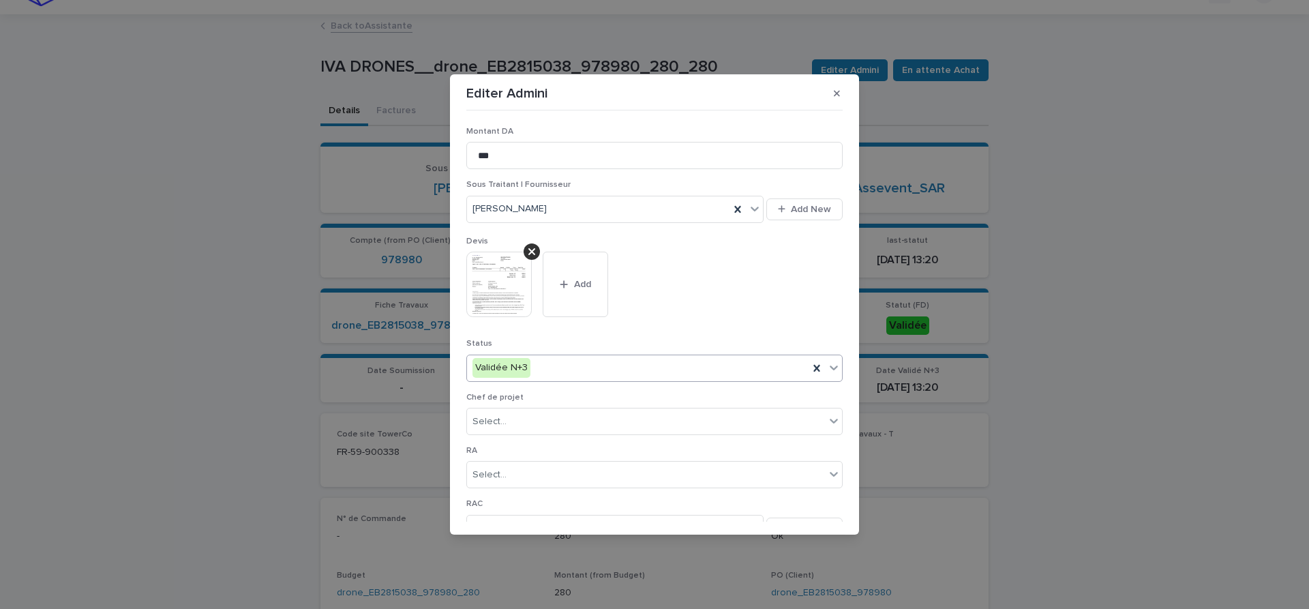
click at [836, 364] on icon at bounding box center [834, 368] width 14 height 14
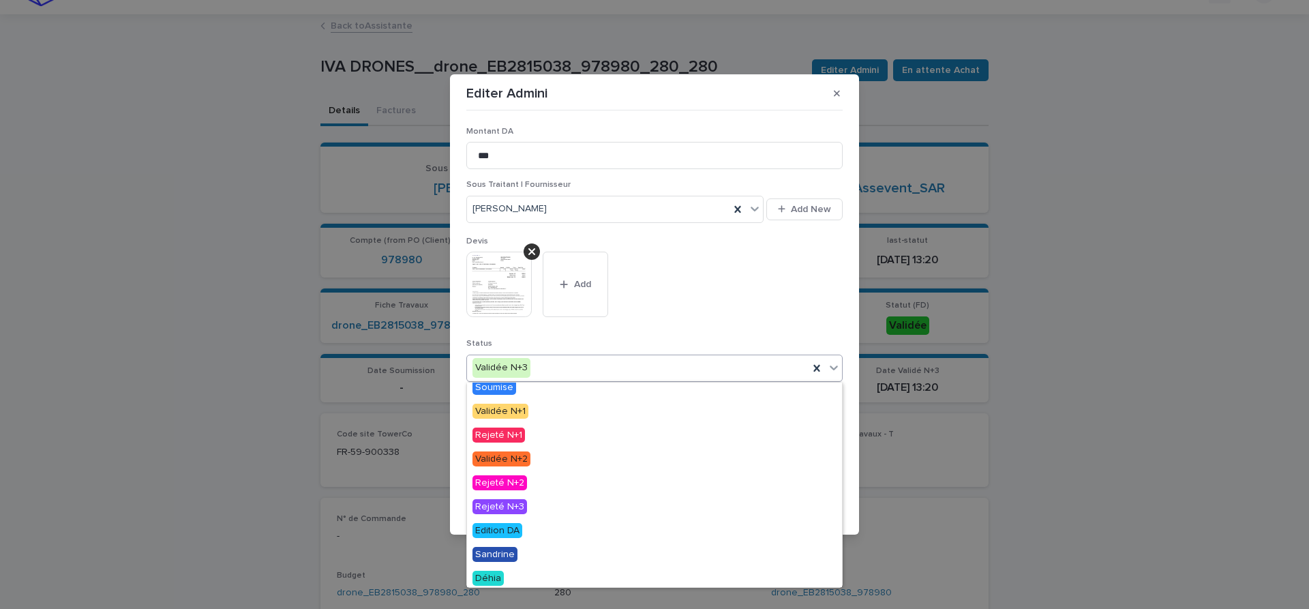
scroll to position [82, 0]
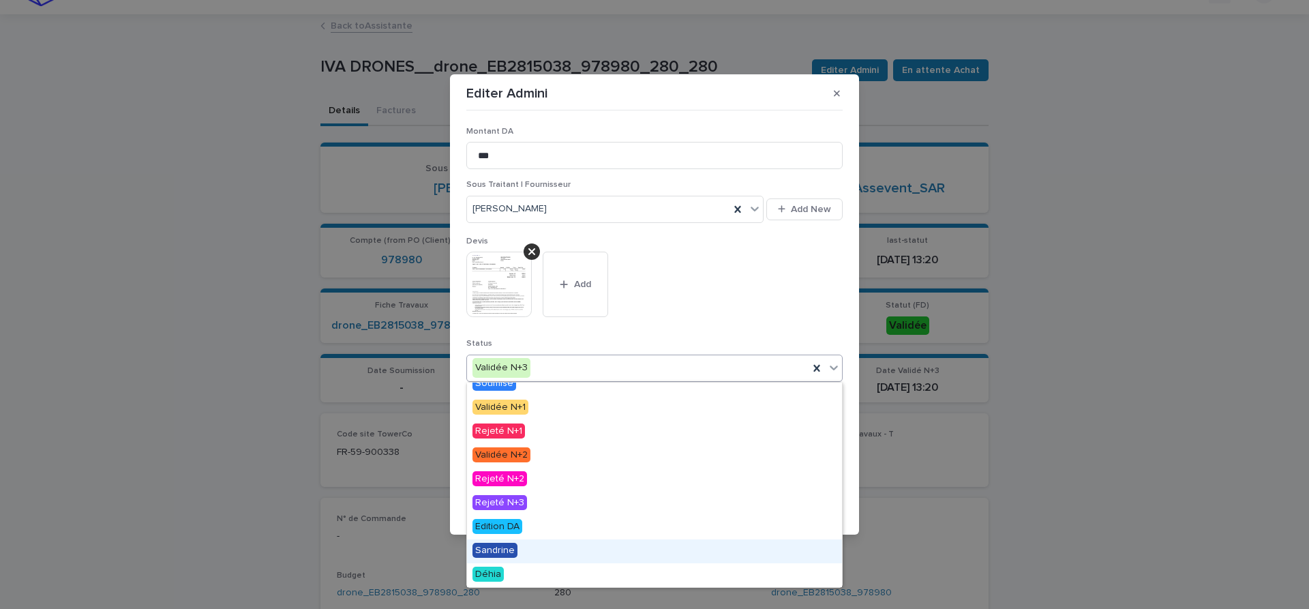
click at [488, 548] on span "Sandrine" at bounding box center [495, 550] width 45 height 15
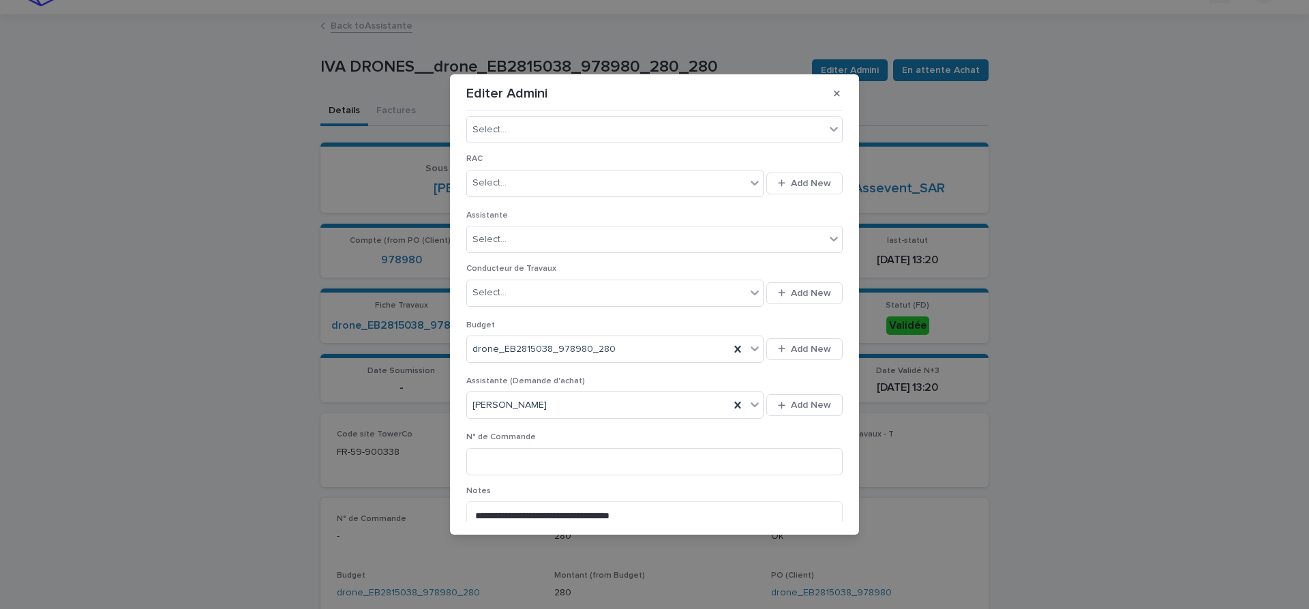
scroll to position [401, 0]
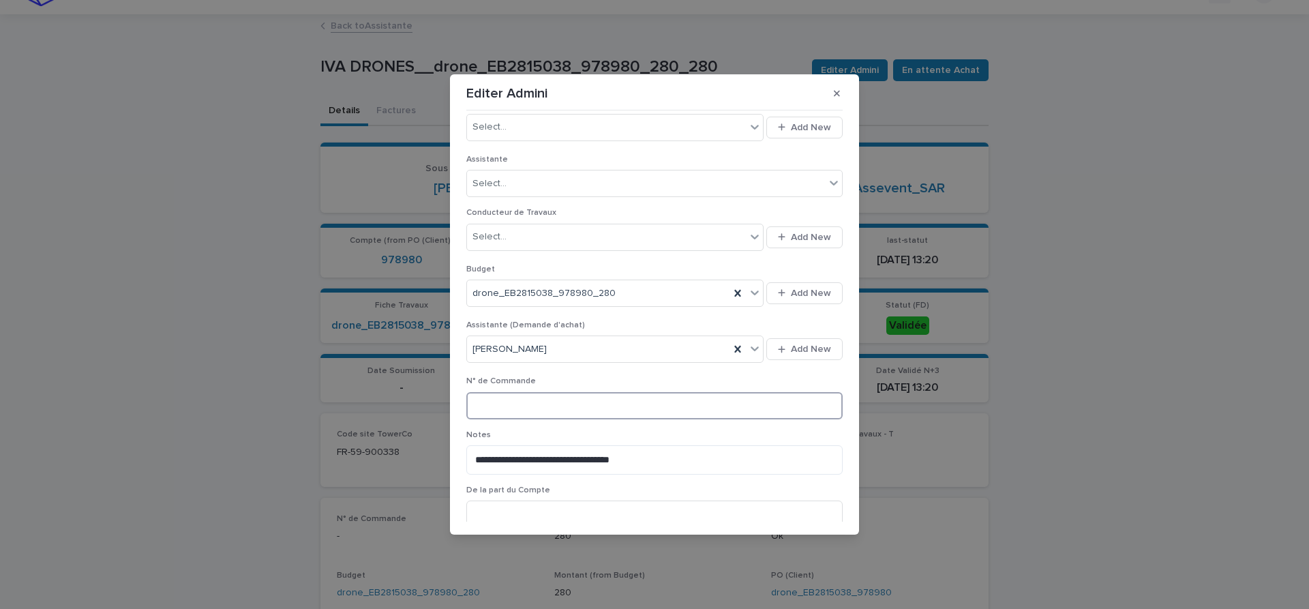
click at [550, 408] on input at bounding box center [654, 405] width 376 height 27
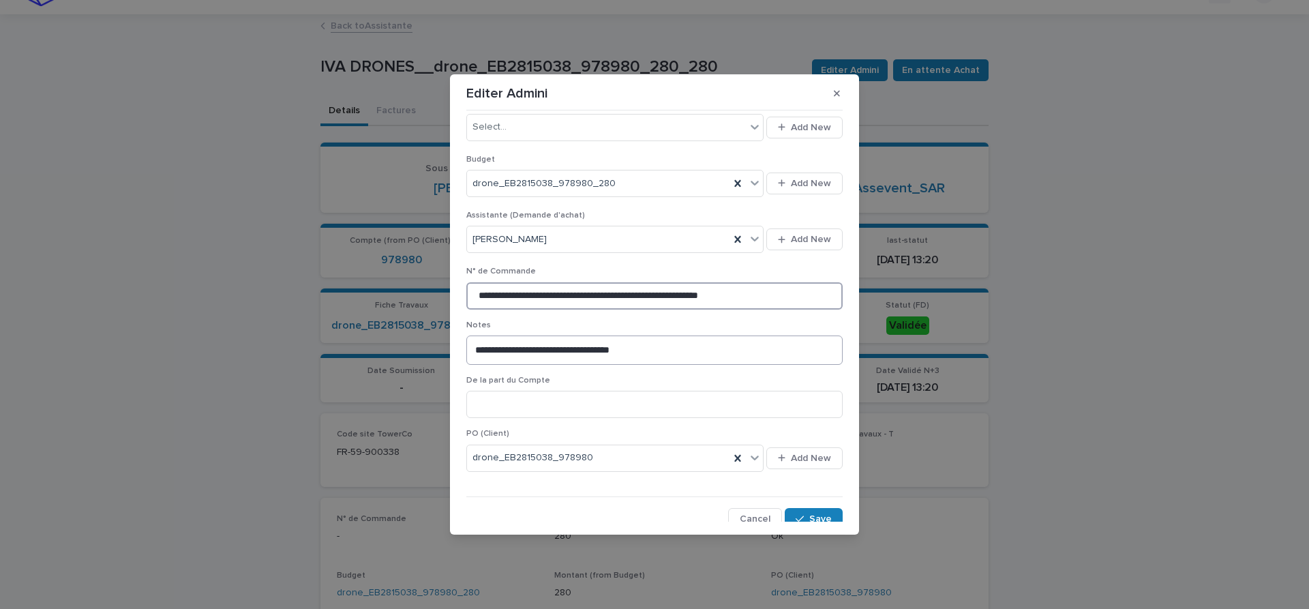
scroll to position [519, 0]
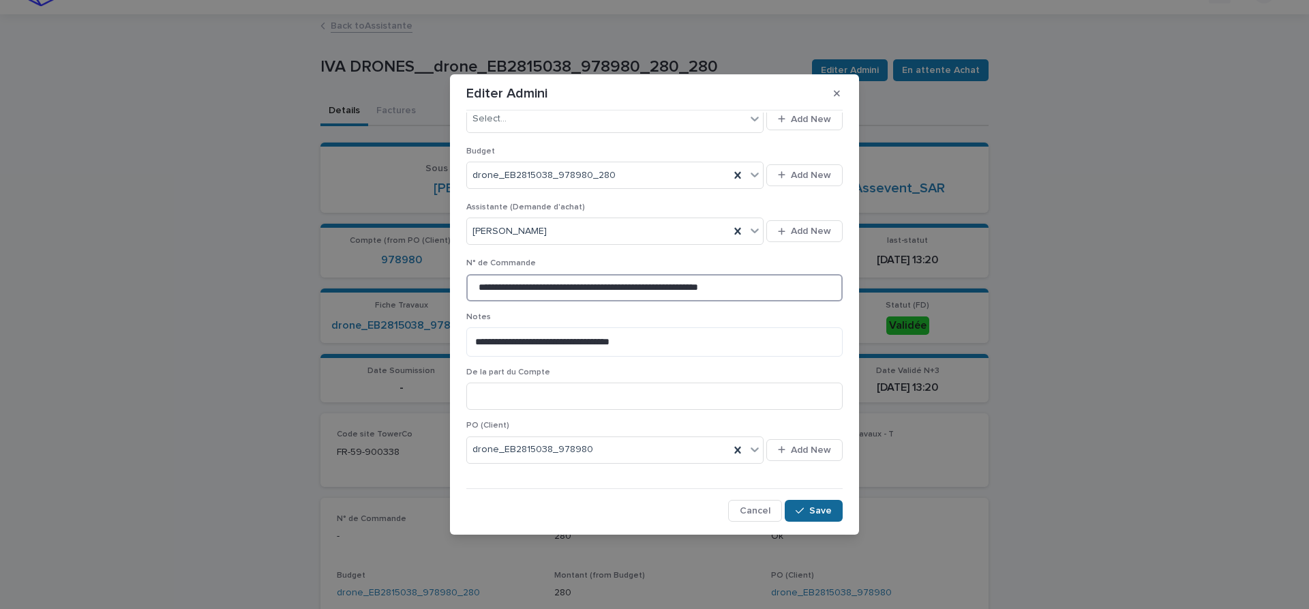
type input "**********"
click at [820, 509] on span "Save" at bounding box center [820, 511] width 23 height 10
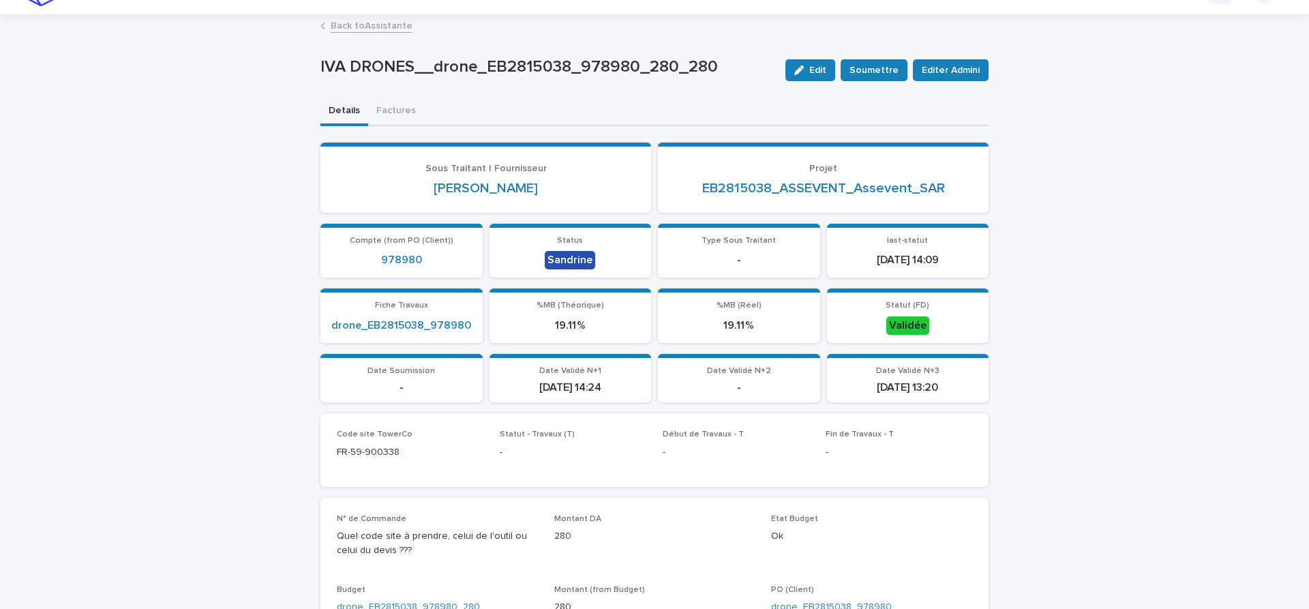
click at [384, 26] on link "Back to Assistante" at bounding box center [372, 25] width 82 height 16
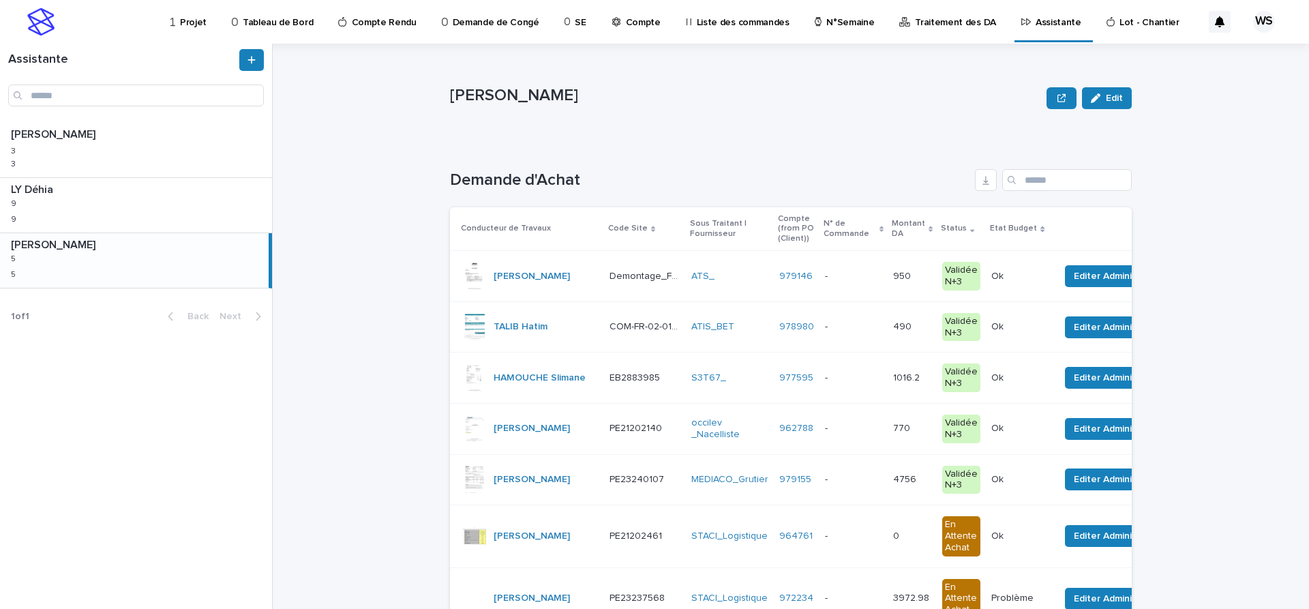
click at [757, 274] on div "ATS_" at bounding box center [729, 277] width 77 height 12
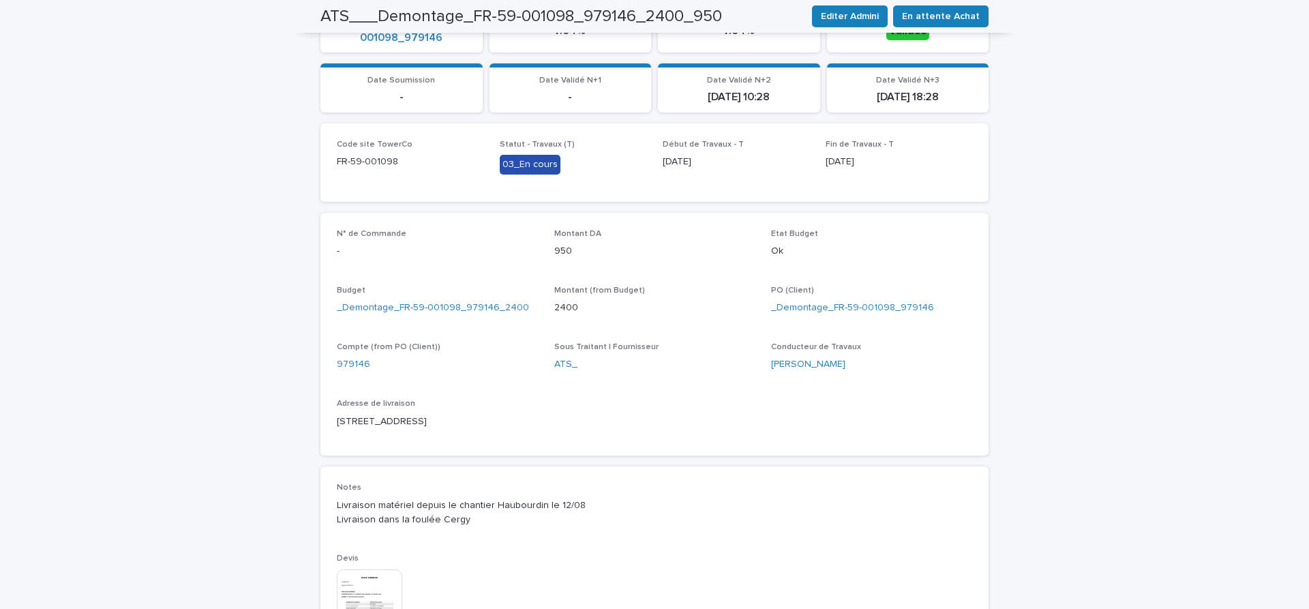
scroll to position [516, 0]
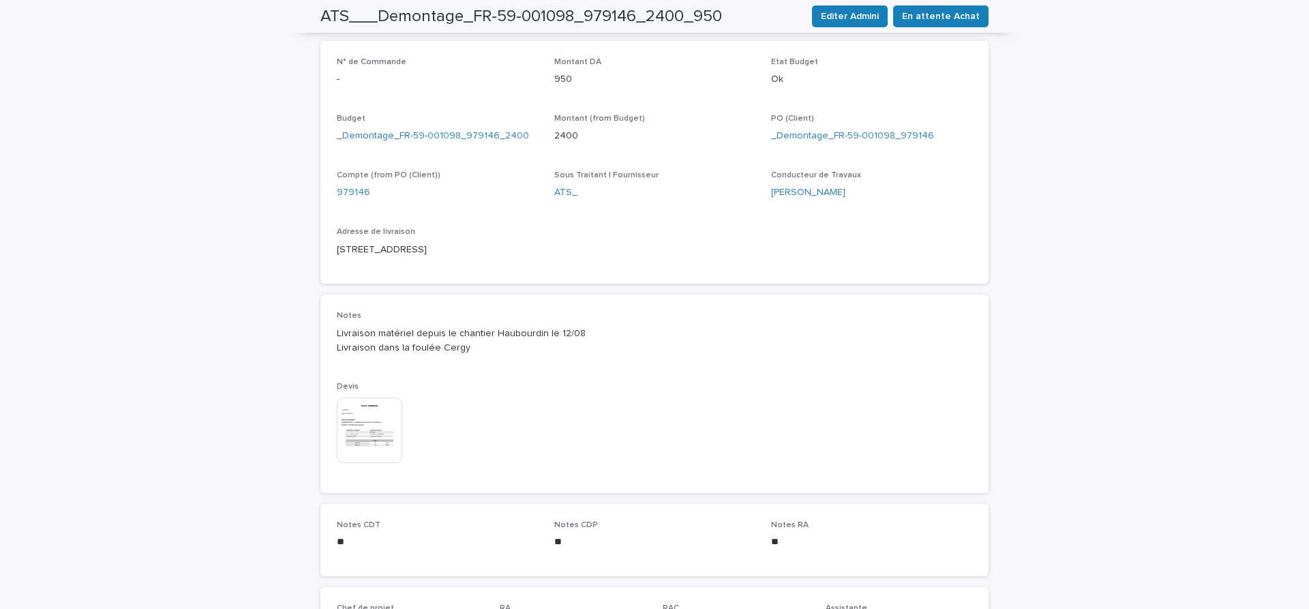
click at [368, 414] on img at bounding box center [369, 430] width 65 height 65
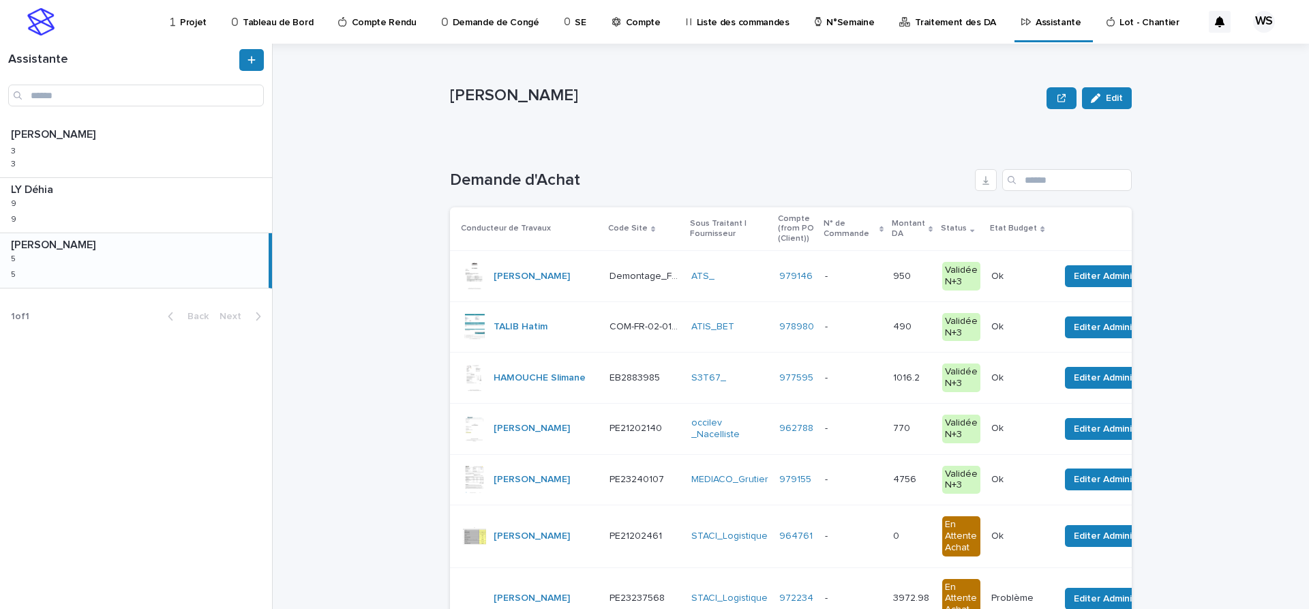
click at [765, 275] on div "ATS_" at bounding box center [729, 277] width 77 height 12
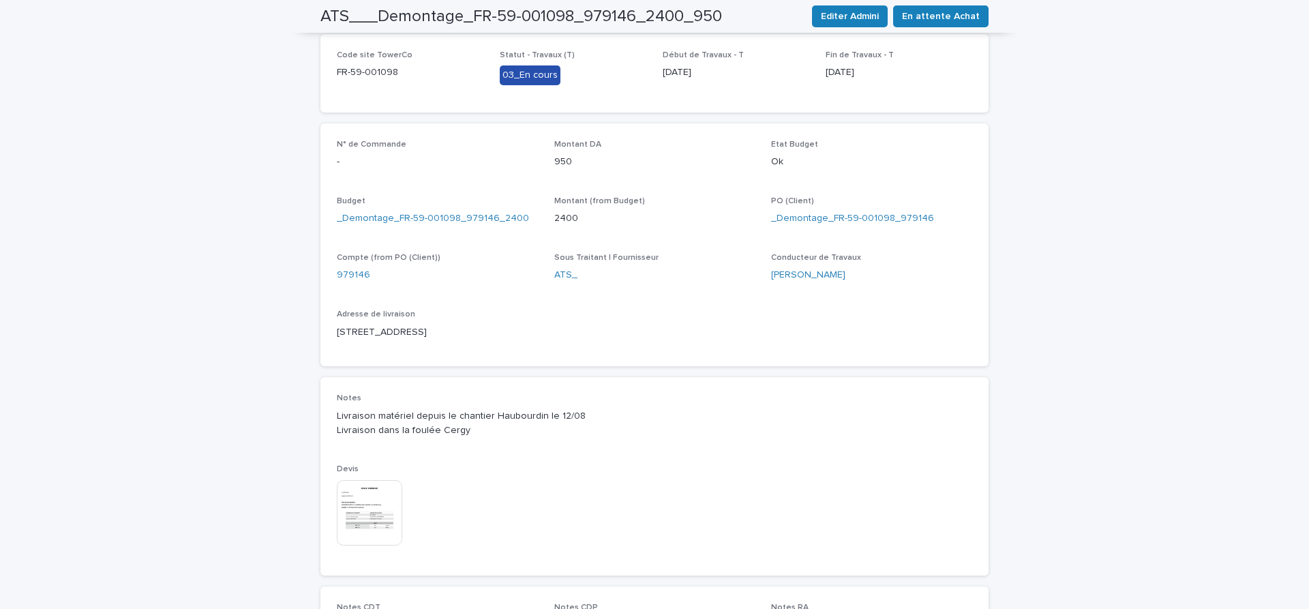
scroll to position [516, 0]
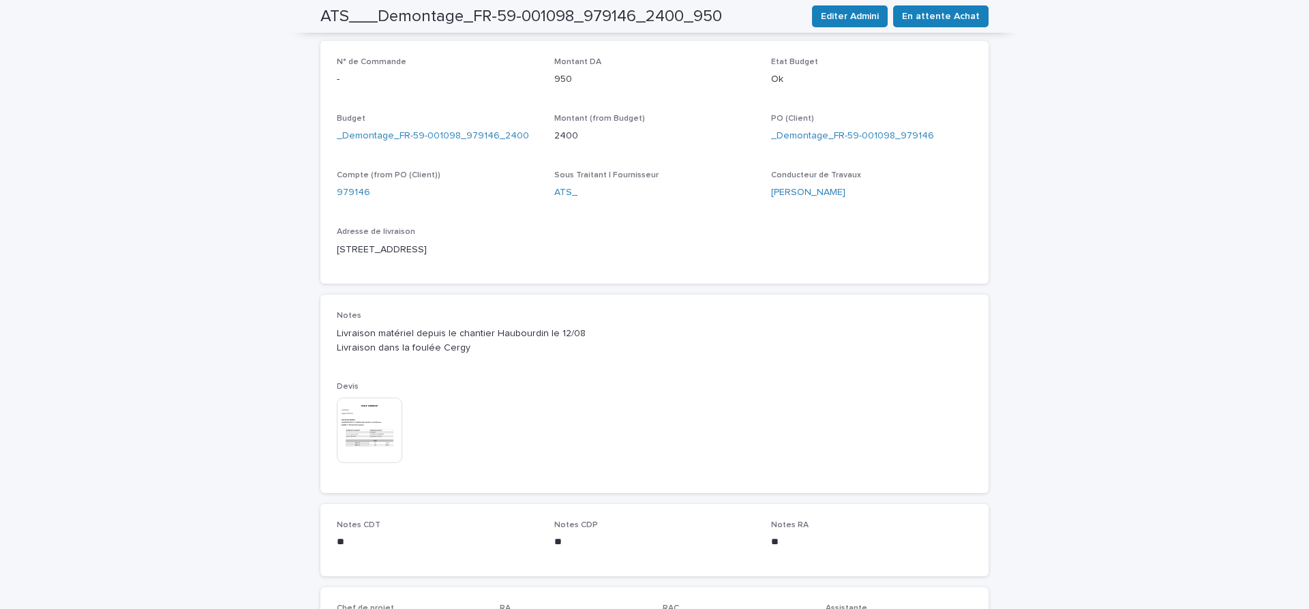
click at [365, 406] on img at bounding box center [369, 430] width 65 height 65
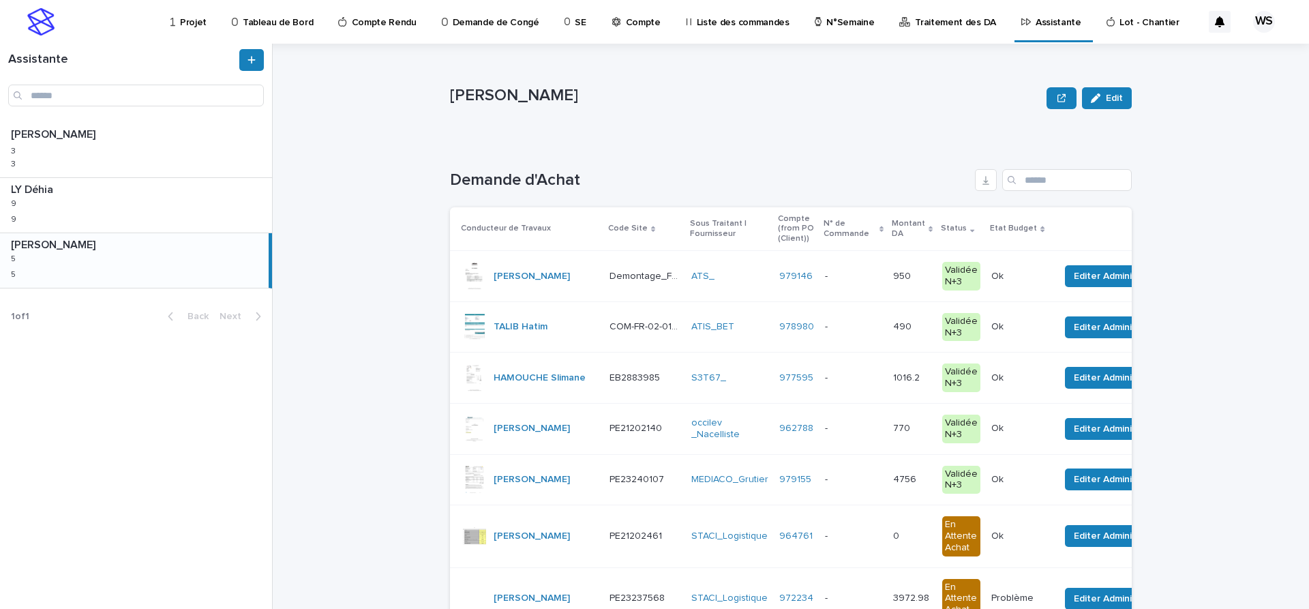
click at [762, 281] on div "ATS_" at bounding box center [729, 277] width 77 height 12
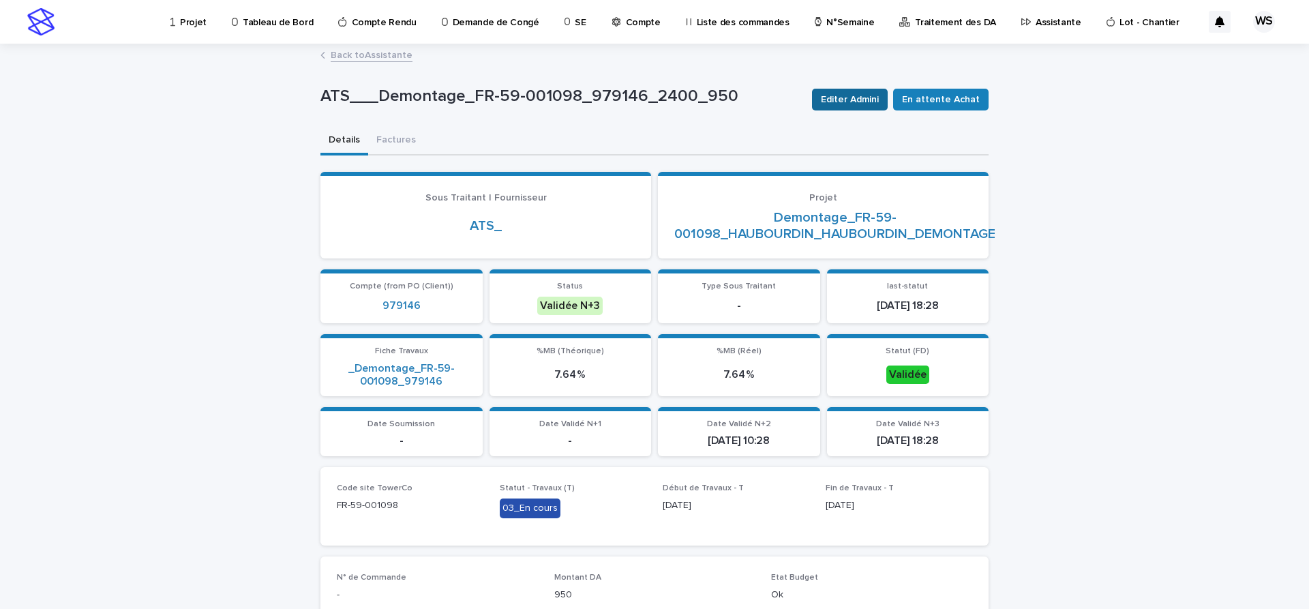
click at [864, 102] on span "Editer Admini" at bounding box center [850, 100] width 58 height 14
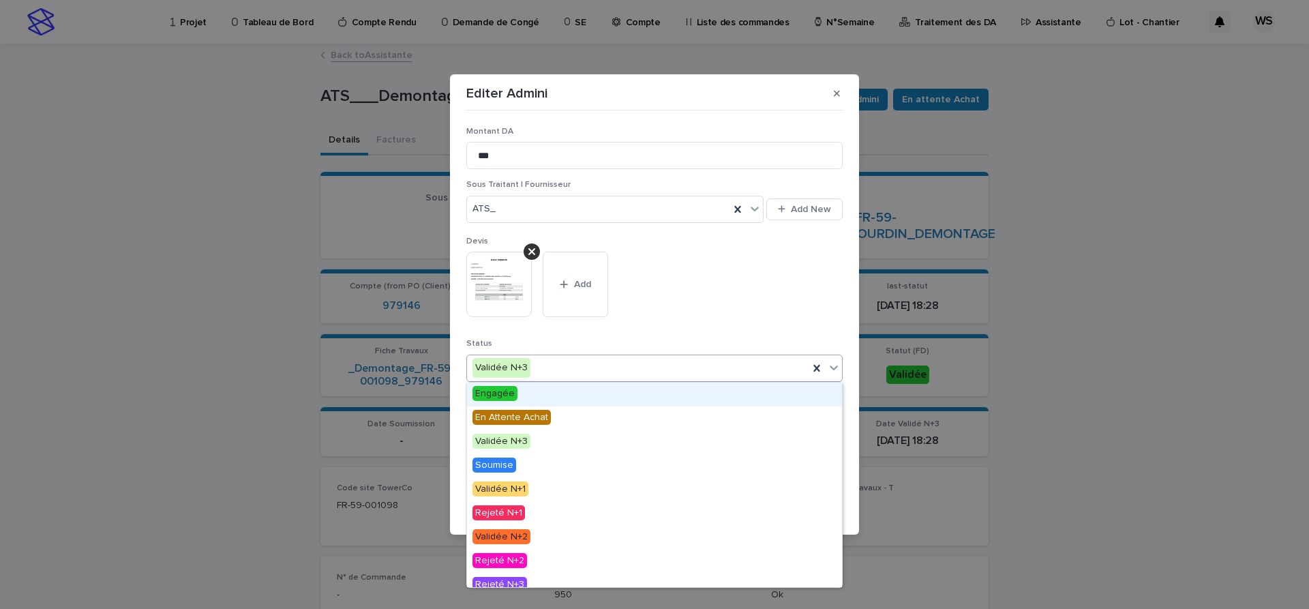
click at [834, 366] on icon at bounding box center [834, 368] width 14 height 14
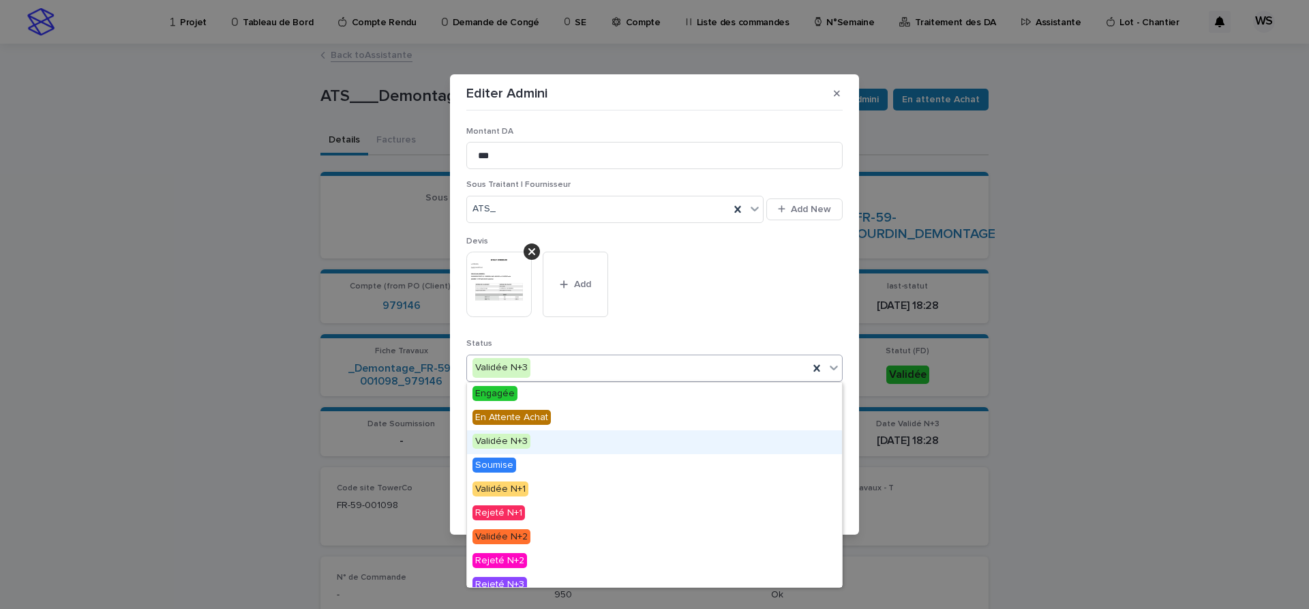
scroll to position [82, 0]
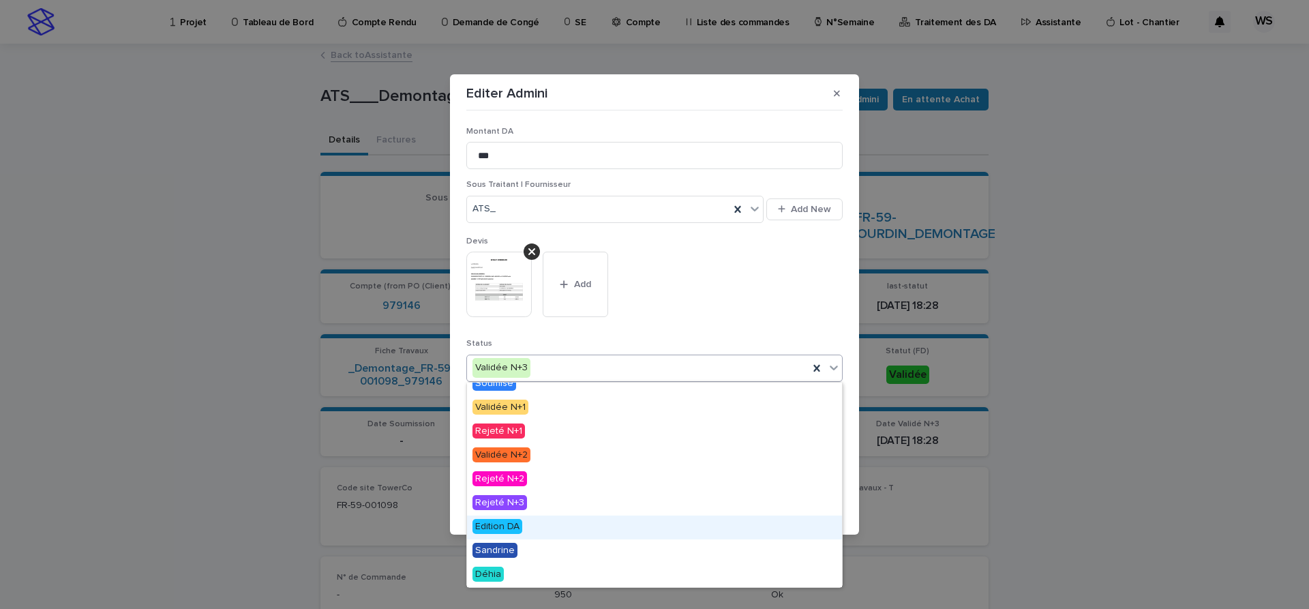
click at [498, 527] on span "Edition DA" at bounding box center [498, 526] width 50 height 15
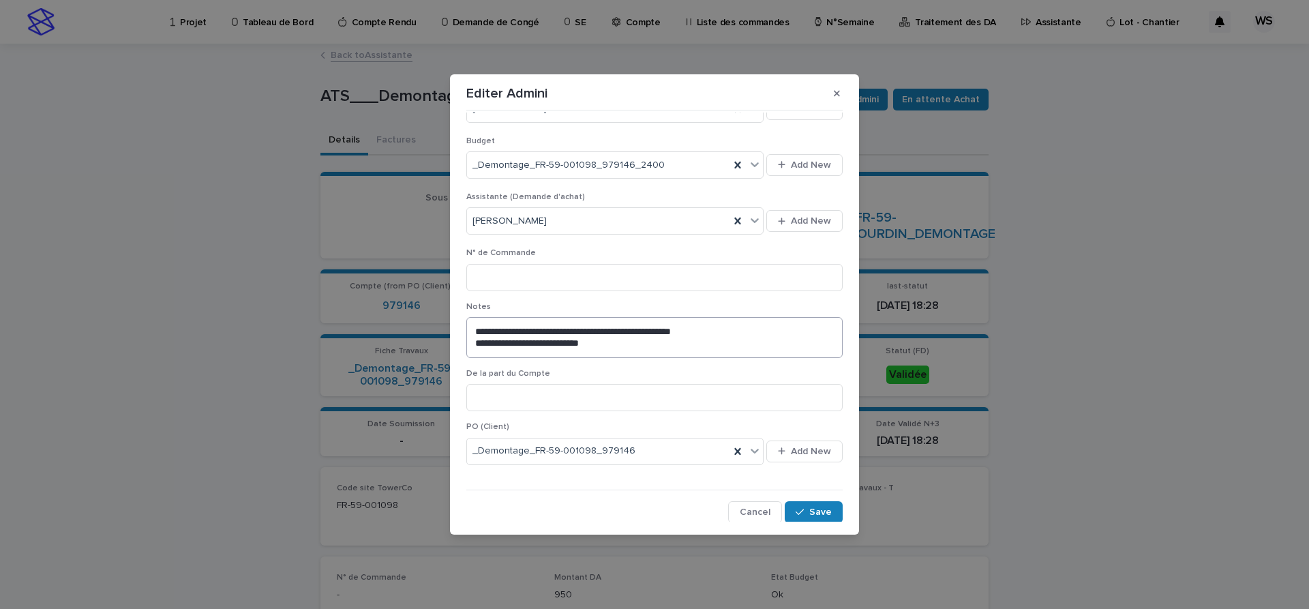
scroll to position [531, 0]
drag, startPoint x: 820, startPoint y: 509, endPoint x: 666, endPoint y: 486, distance: 155.8
click at [820, 509] on span "Save" at bounding box center [820, 511] width 23 height 10
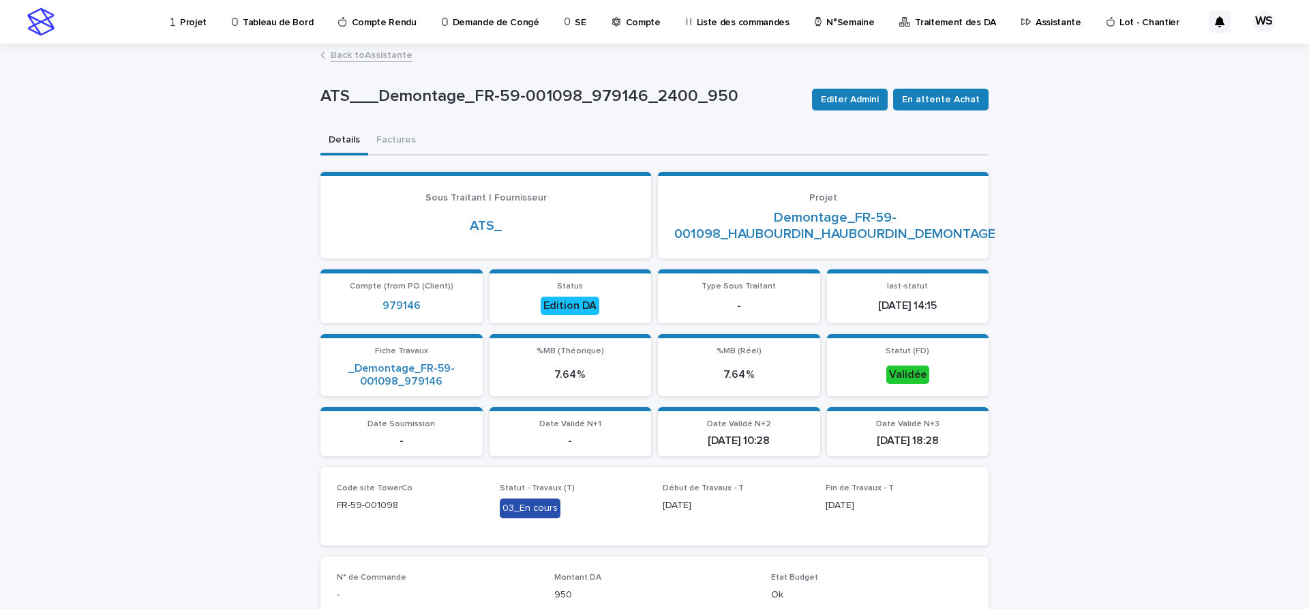
click at [380, 58] on link "Back to Assistante" at bounding box center [372, 54] width 82 height 16
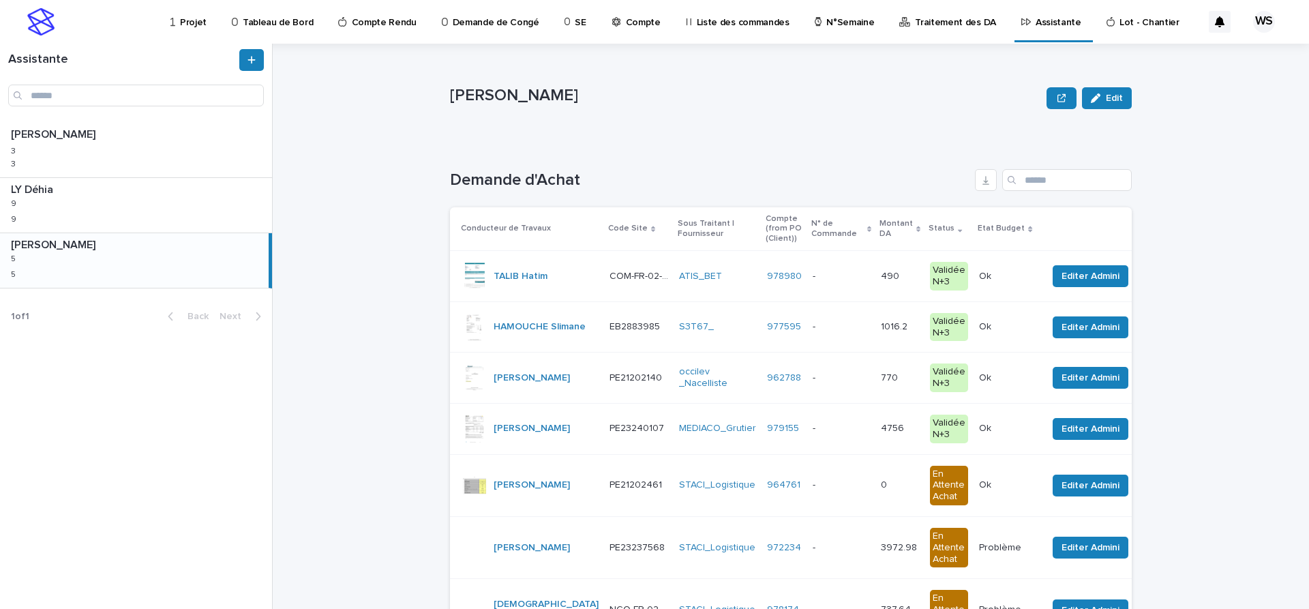
click at [819, 281] on p at bounding box center [841, 277] width 57 height 12
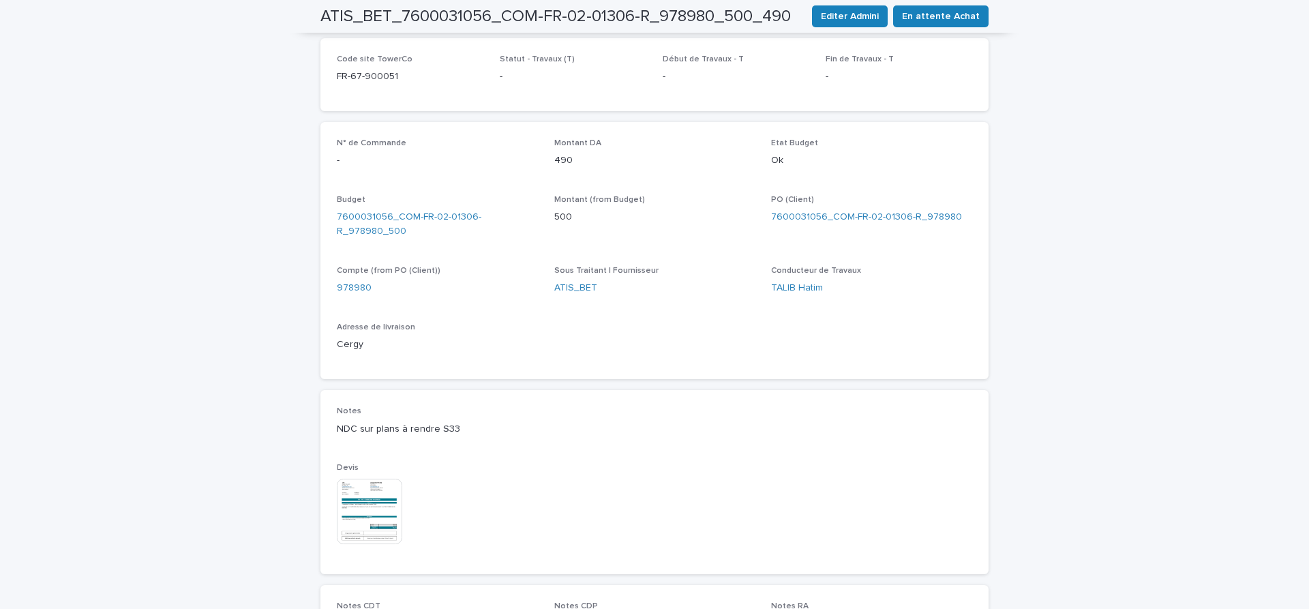
scroll to position [458, 0]
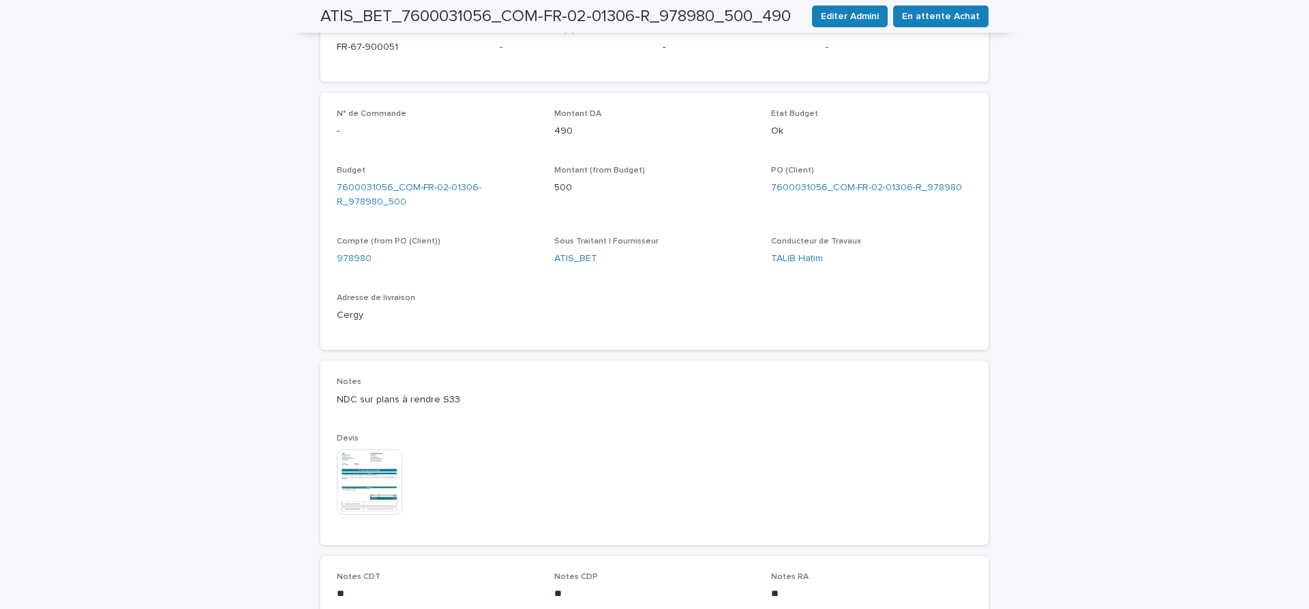
click at [374, 481] on img at bounding box center [369, 481] width 65 height 65
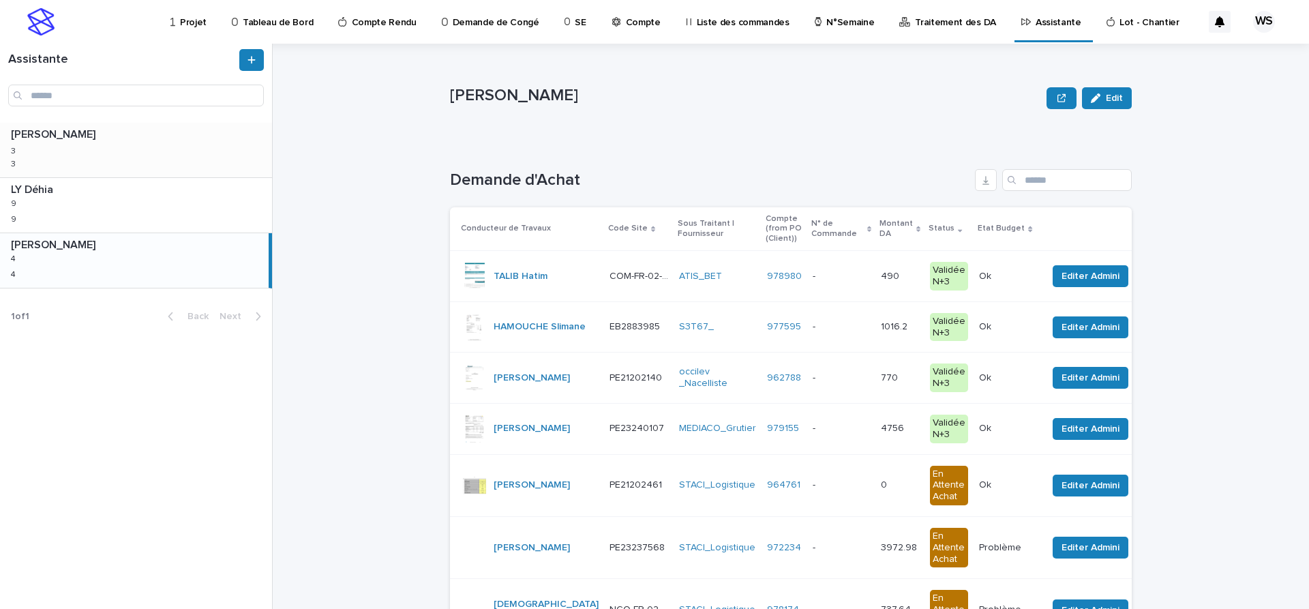
click at [133, 147] on div "[PERSON_NAME] 3 3 3 3" at bounding box center [136, 150] width 272 height 55
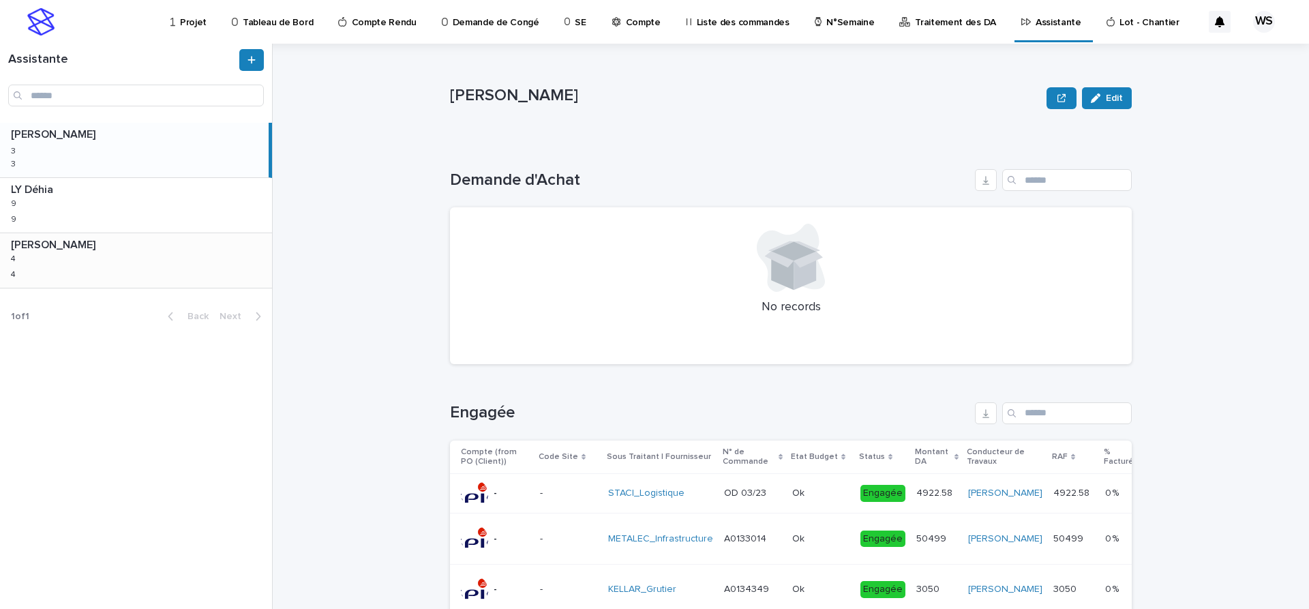
drag, startPoint x: 82, startPoint y: 276, endPoint x: 12, endPoint y: 272, distance: 69.7
click at [82, 275] on div "WATEL Sandrine WATEL Sandrine 4 4 4 4" at bounding box center [136, 260] width 272 height 55
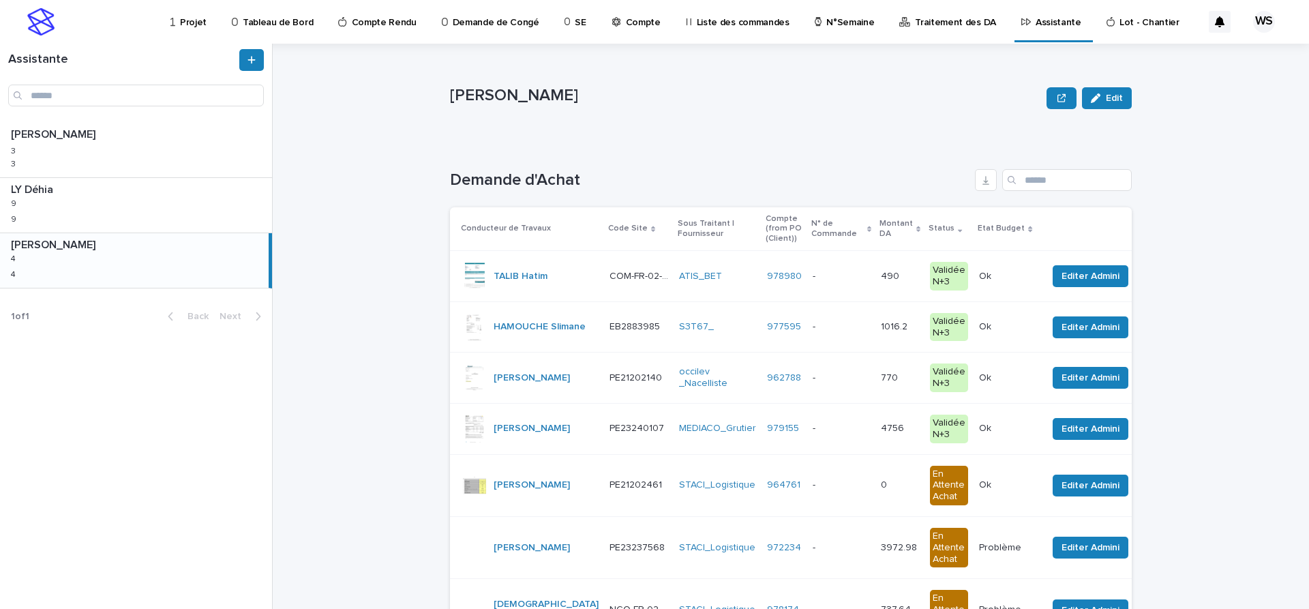
click at [833, 278] on p at bounding box center [841, 277] width 57 height 12
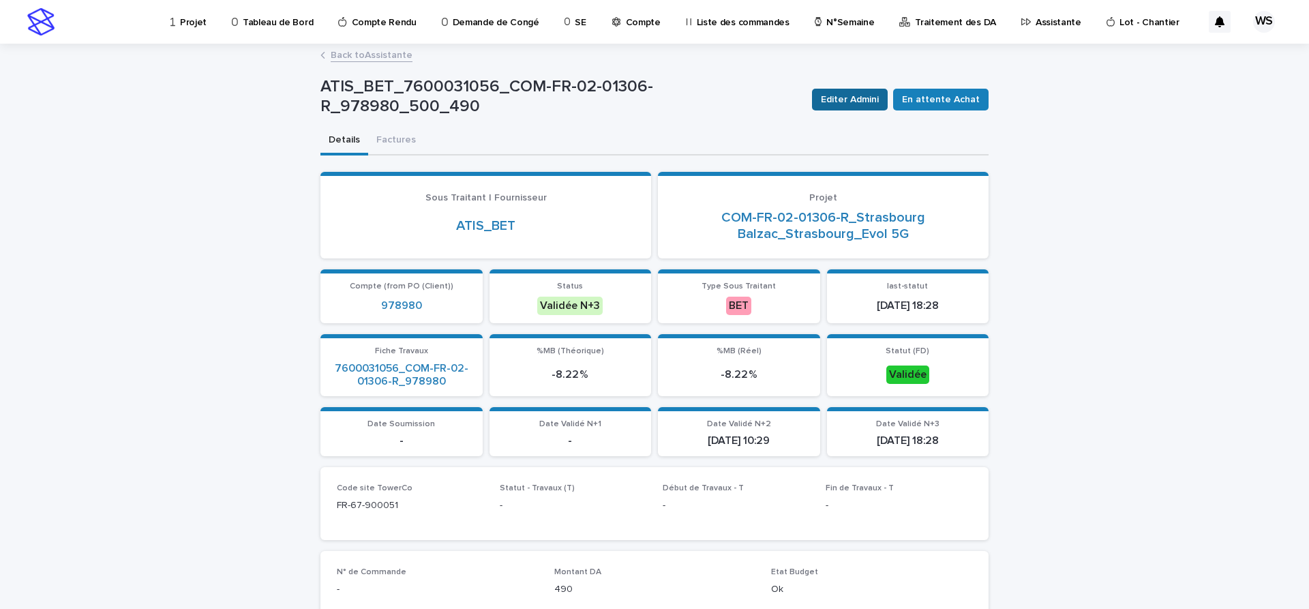
click at [870, 96] on span "Editer Admini" at bounding box center [850, 100] width 58 height 14
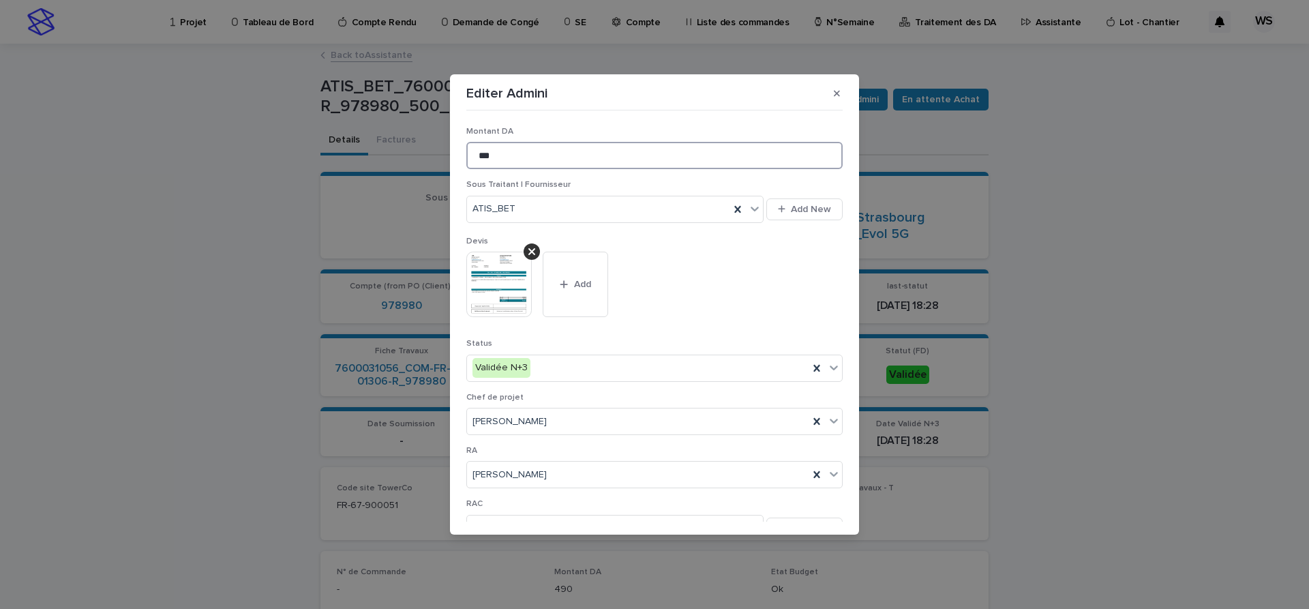
drag, startPoint x: 511, startPoint y: 149, endPoint x: 237, endPoint y: 132, distance: 275.4
click at [466, 142] on input "***" at bounding box center [654, 155] width 376 height 27
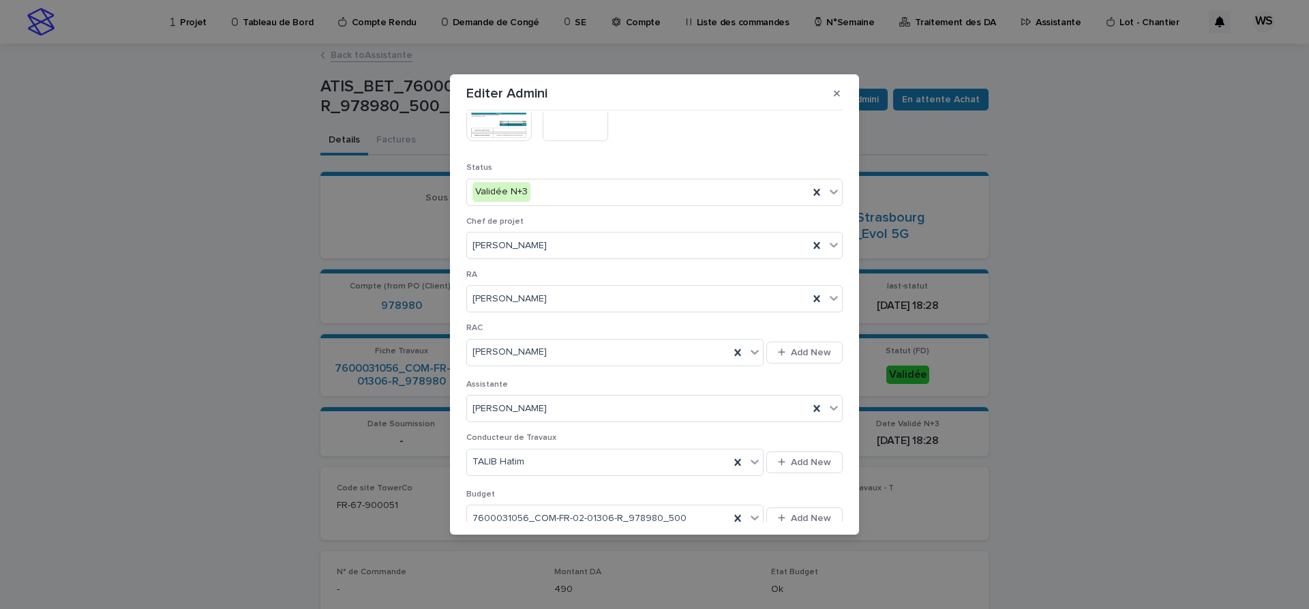
scroll to position [175, 0]
type input "***"
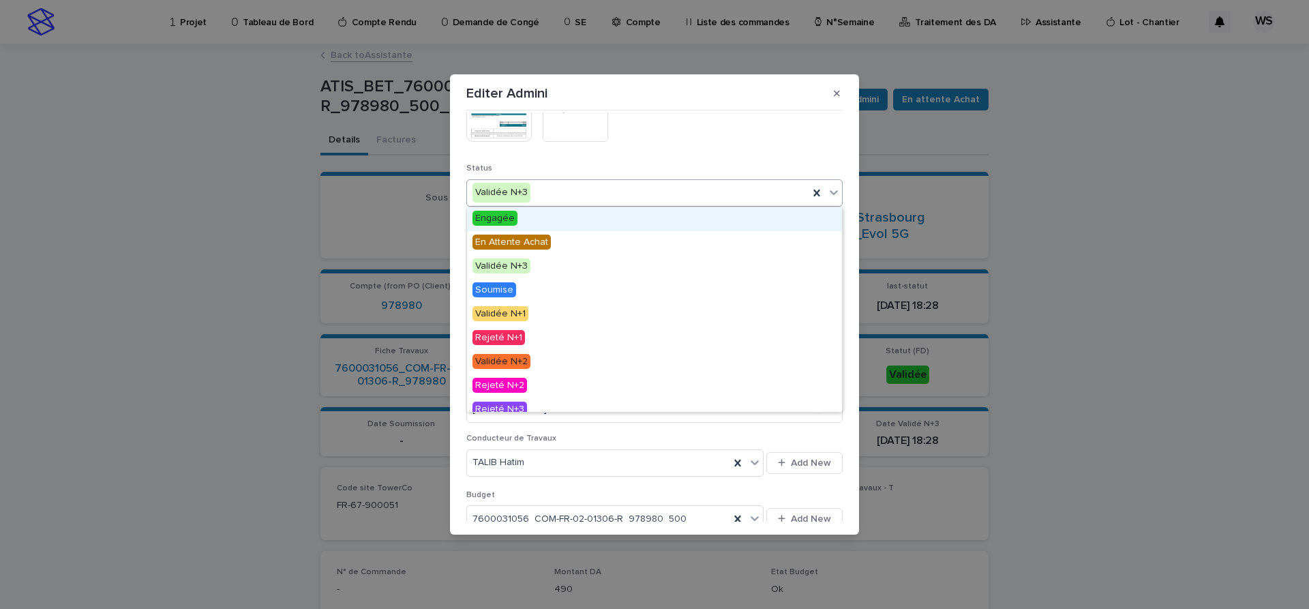
click at [835, 194] on icon at bounding box center [834, 192] width 8 height 5
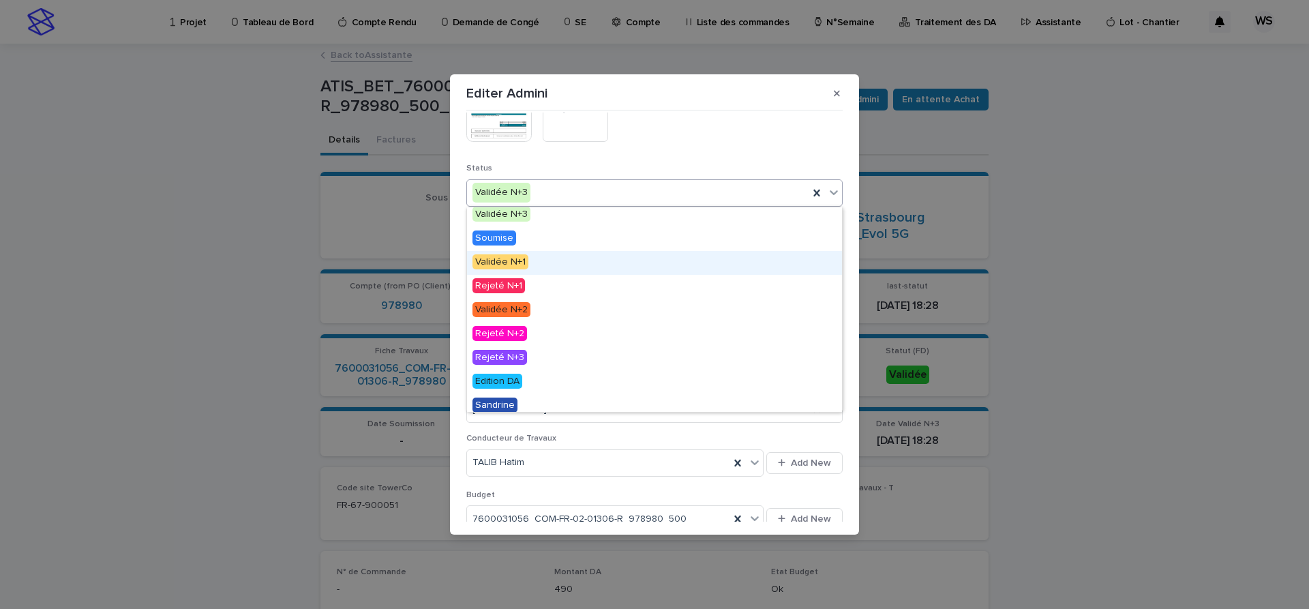
scroll to position [82, 0]
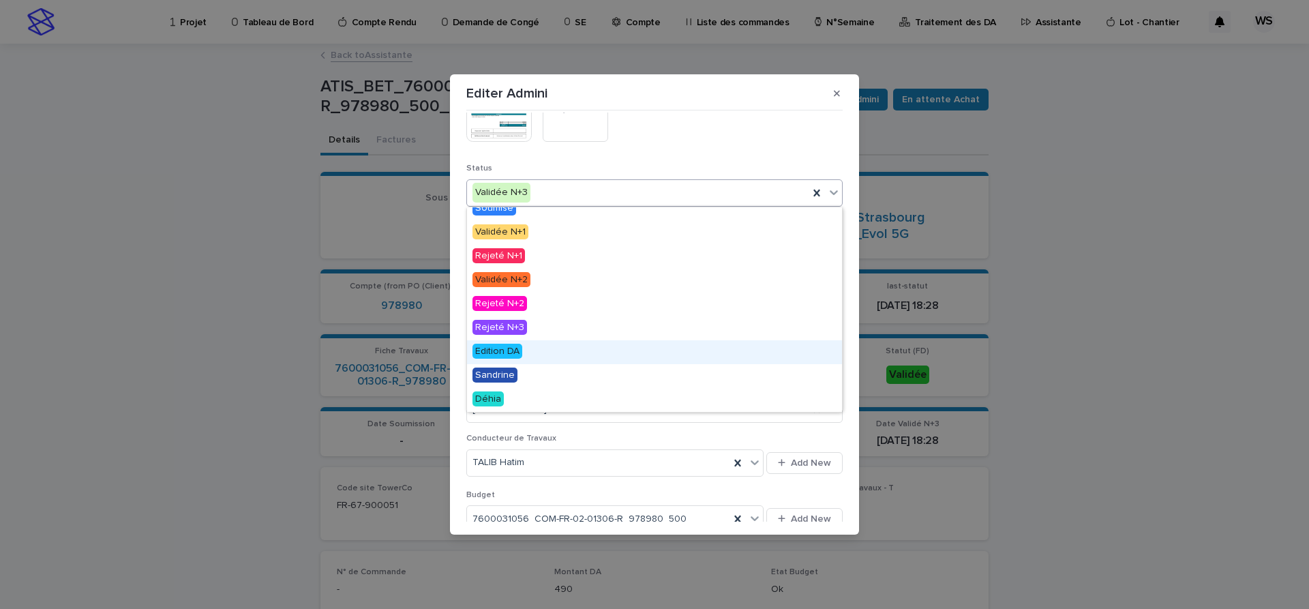
click at [498, 352] on span "Edition DA" at bounding box center [498, 351] width 50 height 15
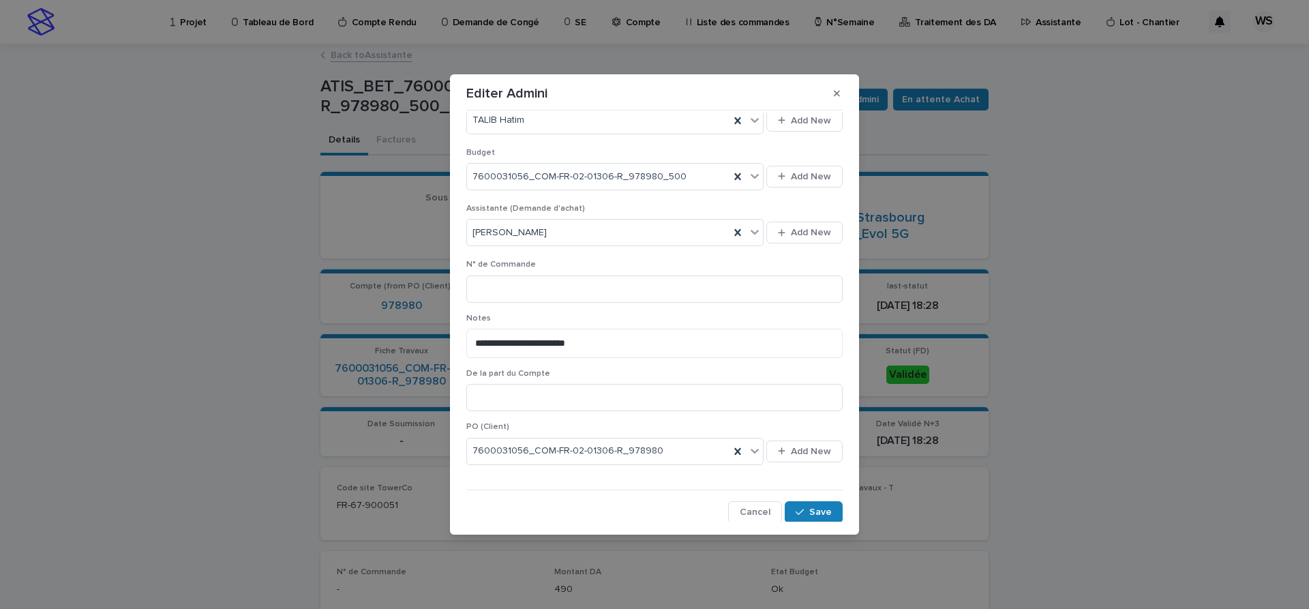
scroll to position [519, 0]
click at [816, 509] on span "Save" at bounding box center [820, 511] width 23 height 10
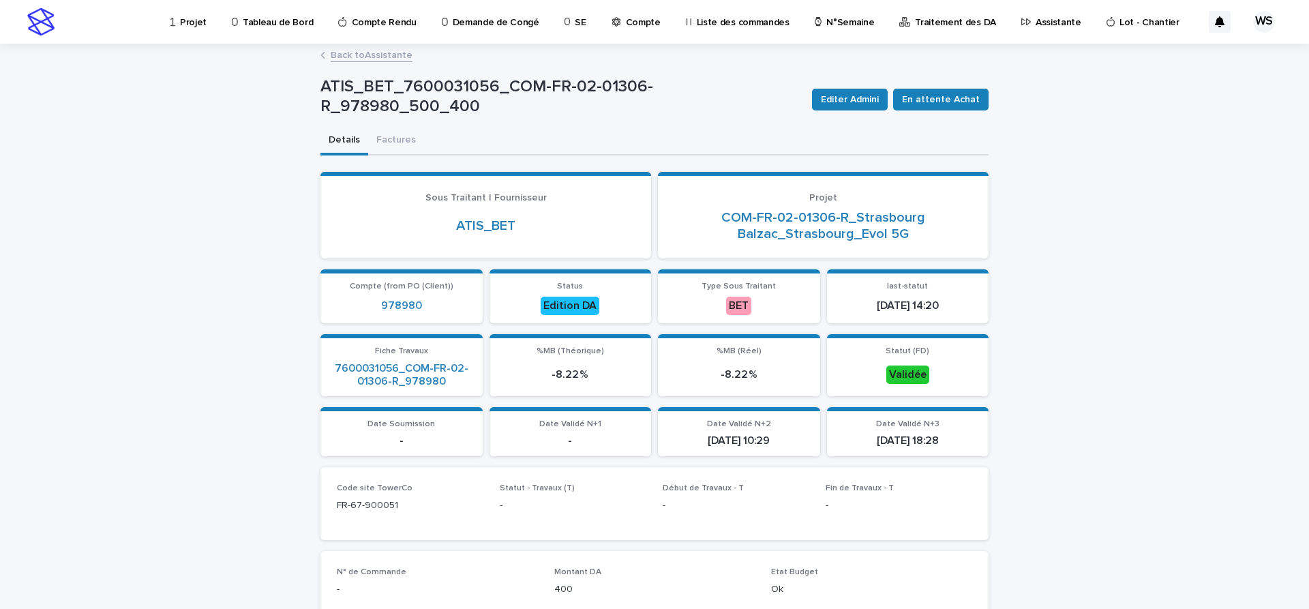
click at [397, 54] on link "Back to Assistante" at bounding box center [372, 54] width 82 height 16
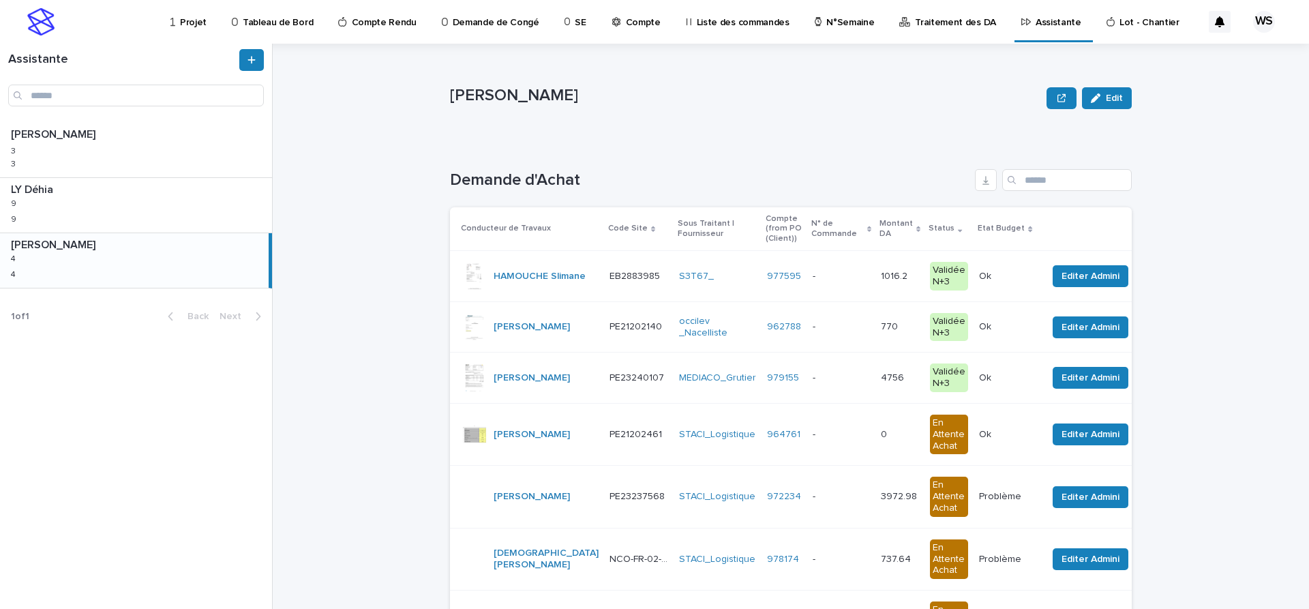
click at [820, 269] on div "- -" at bounding box center [841, 276] width 57 height 23
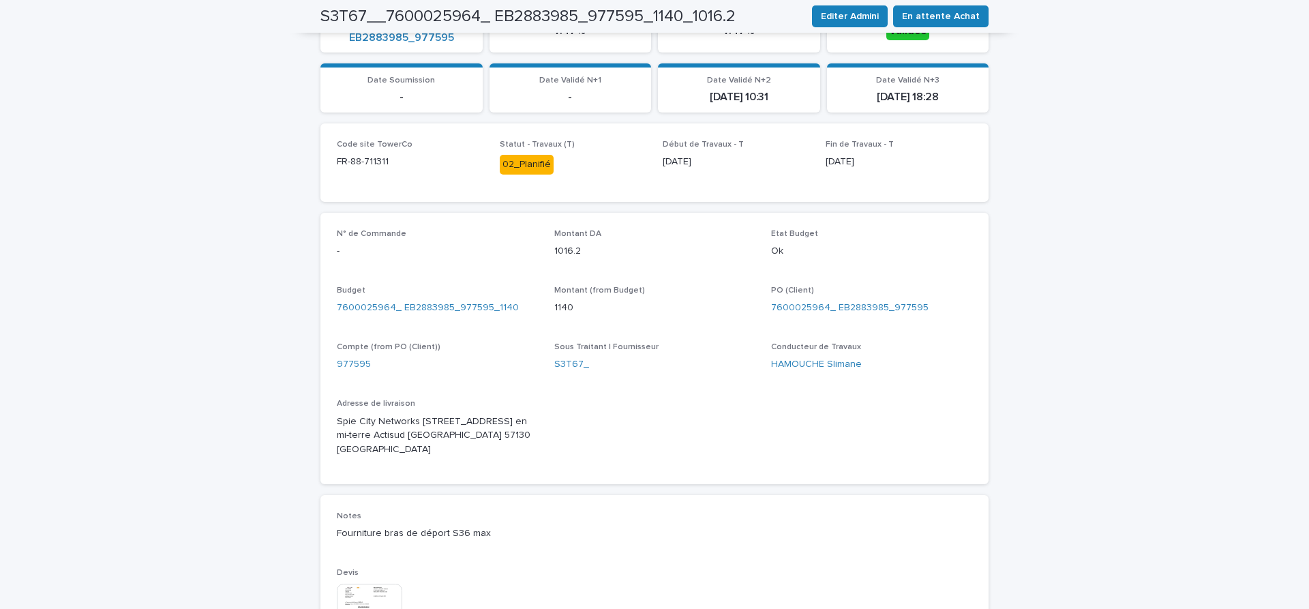
scroll to position [573, 0]
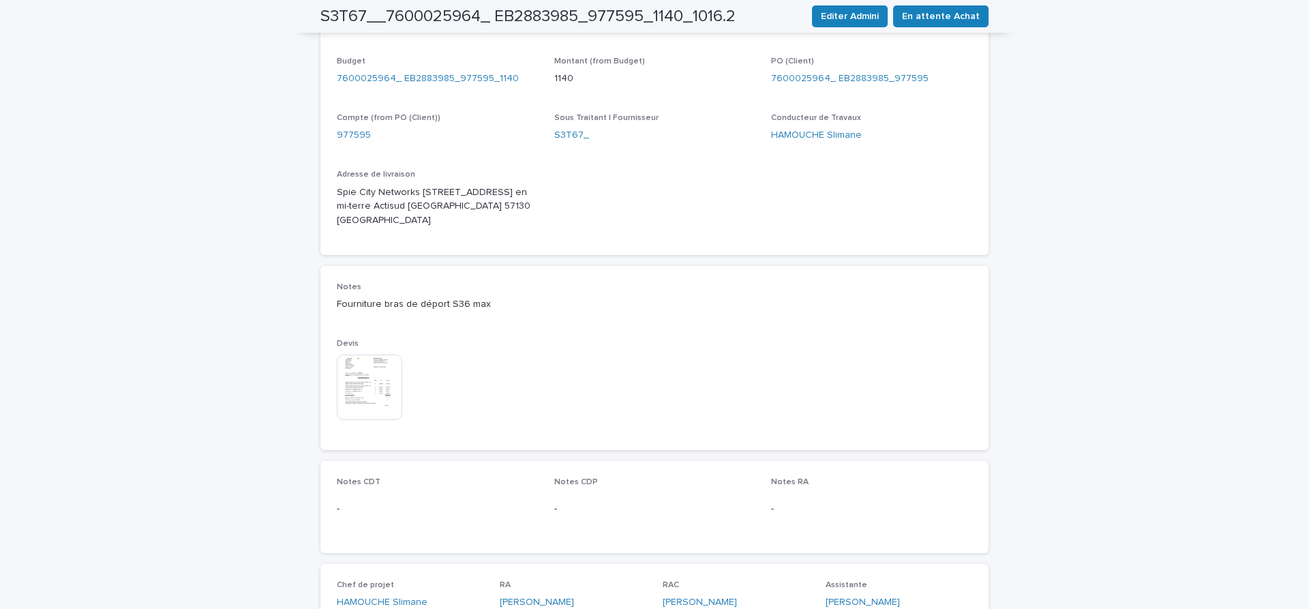
click at [378, 378] on img at bounding box center [369, 387] width 65 height 65
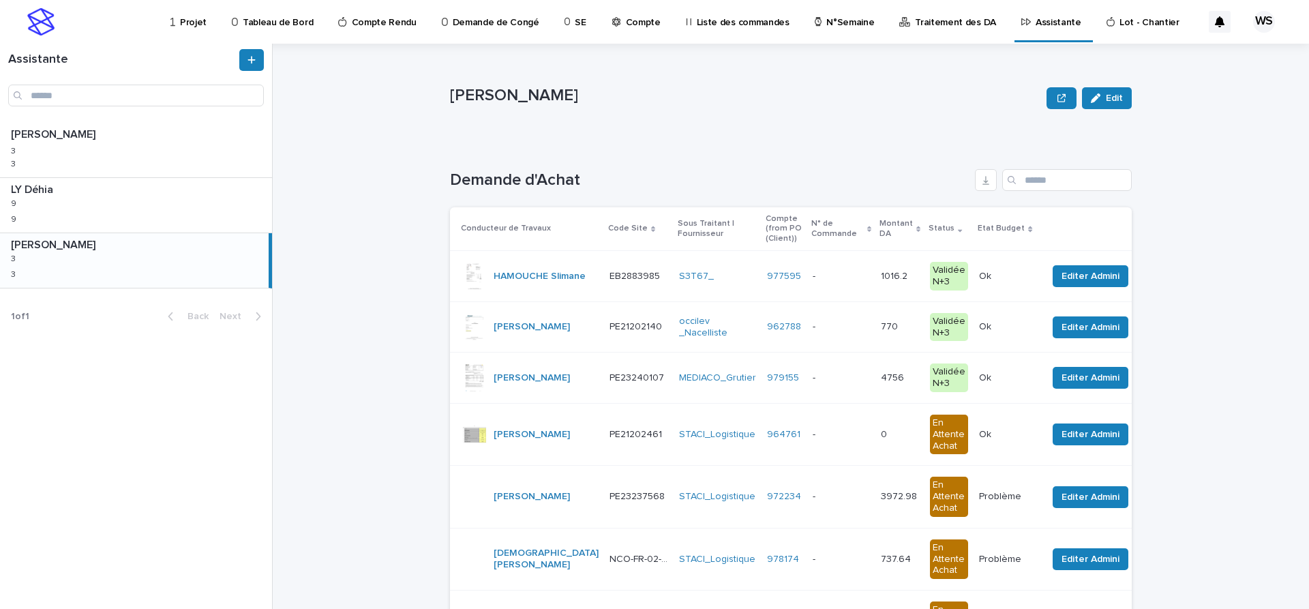
click at [813, 280] on p at bounding box center [841, 277] width 57 height 12
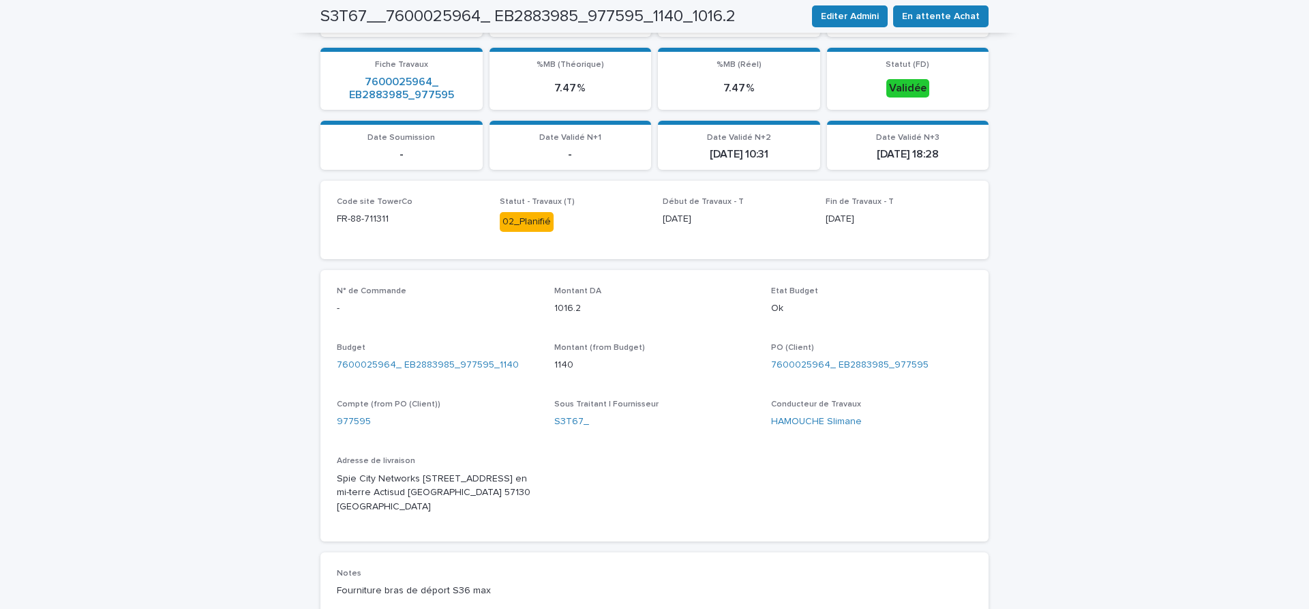
scroll to position [516, 0]
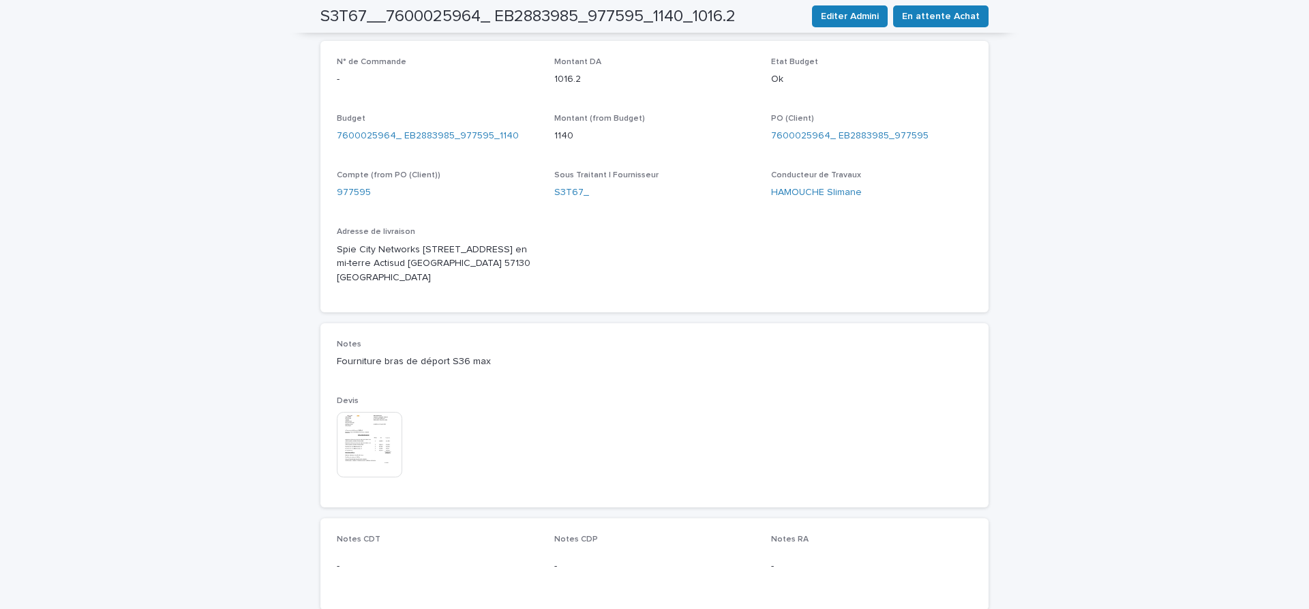
click at [368, 447] on img at bounding box center [369, 444] width 65 height 65
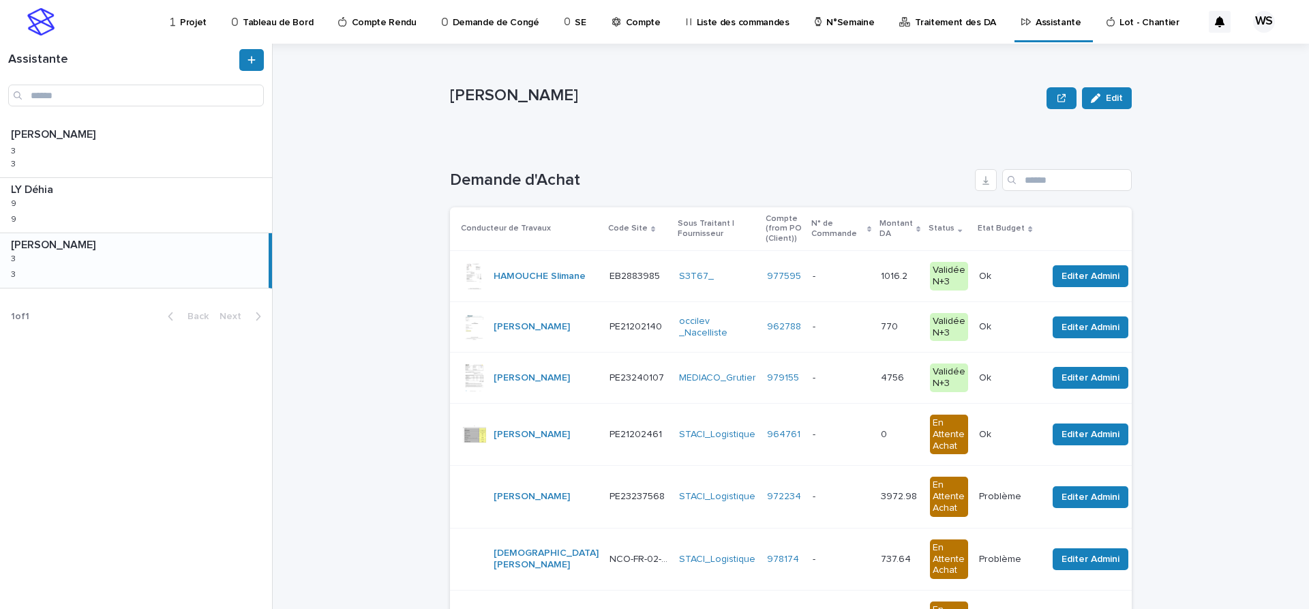
click at [813, 280] on p at bounding box center [841, 277] width 57 height 12
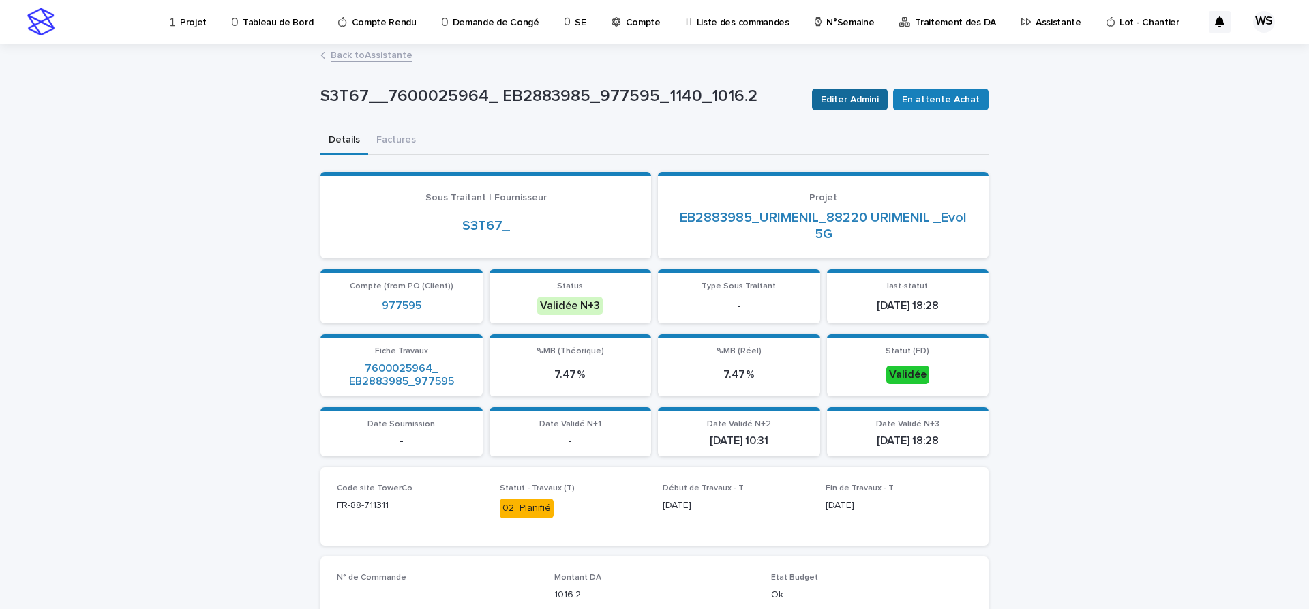
click at [865, 100] on span "Editer Admini" at bounding box center [850, 100] width 58 height 14
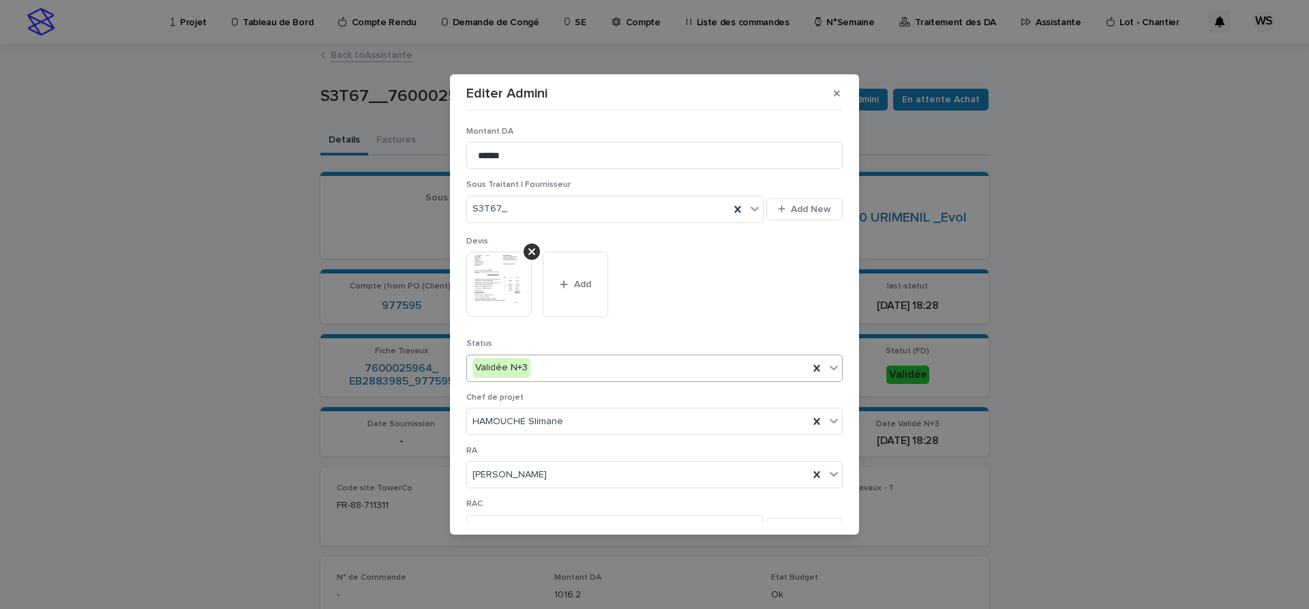
click at [832, 368] on icon at bounding box center [834, 367] width 8 height 5
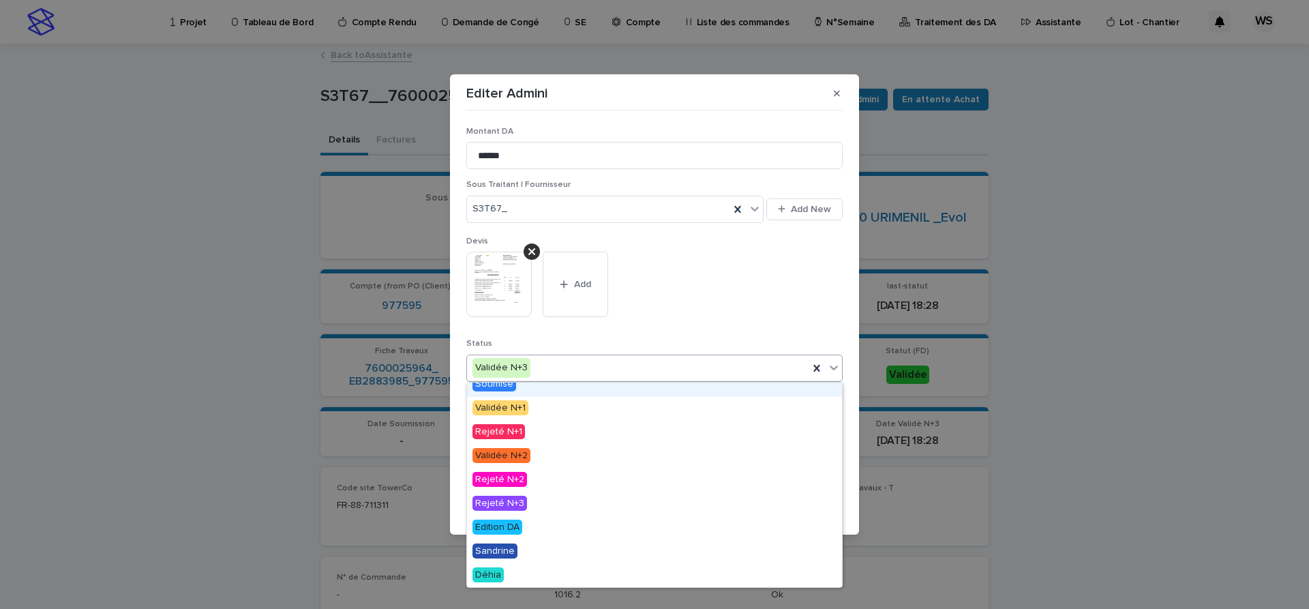
scroll to position [82, 0]
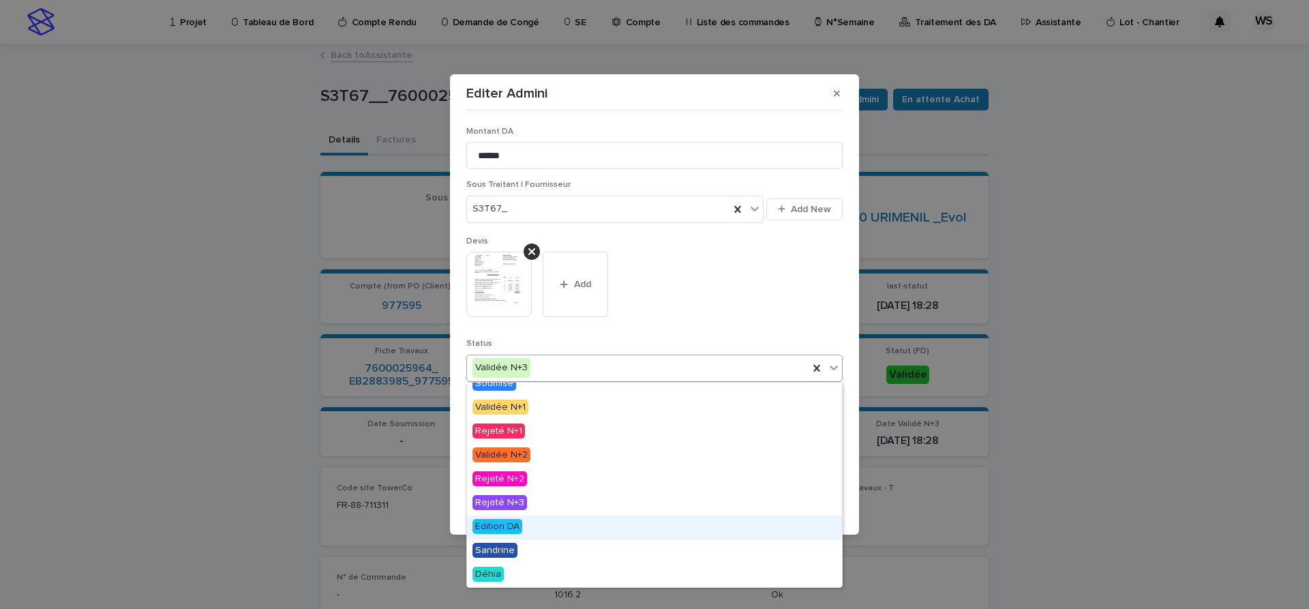
click at [504, 528] on span "Edition DA" at bounding box center [498, 526] width 50 height 15
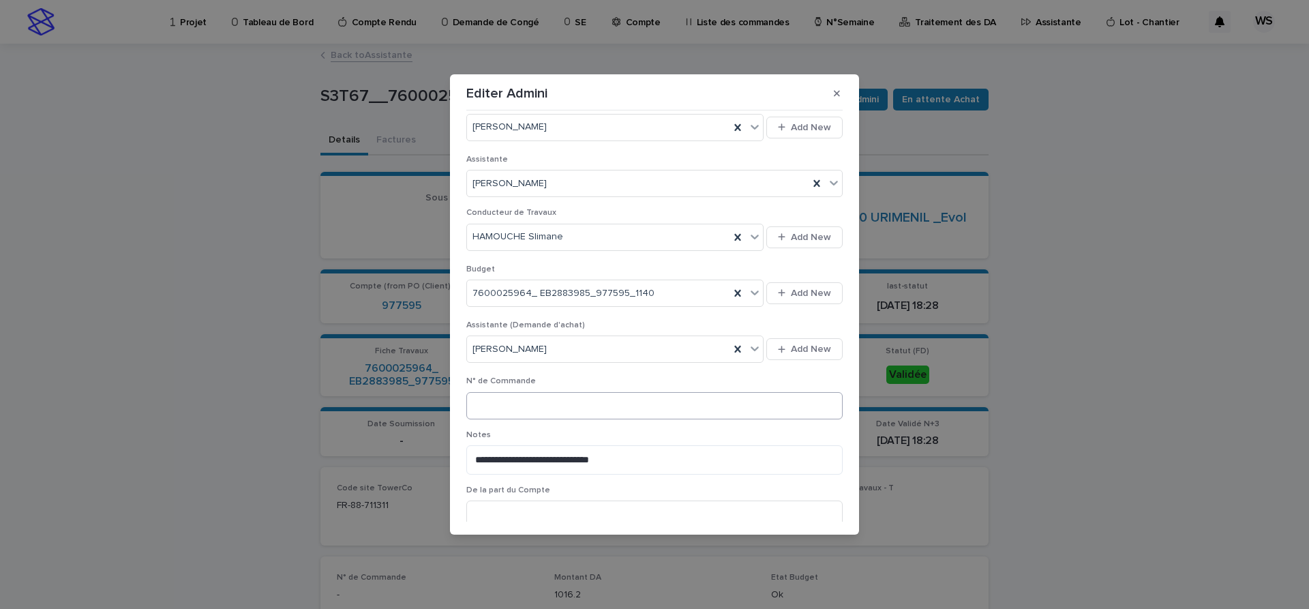
scroll to position [519, 0]
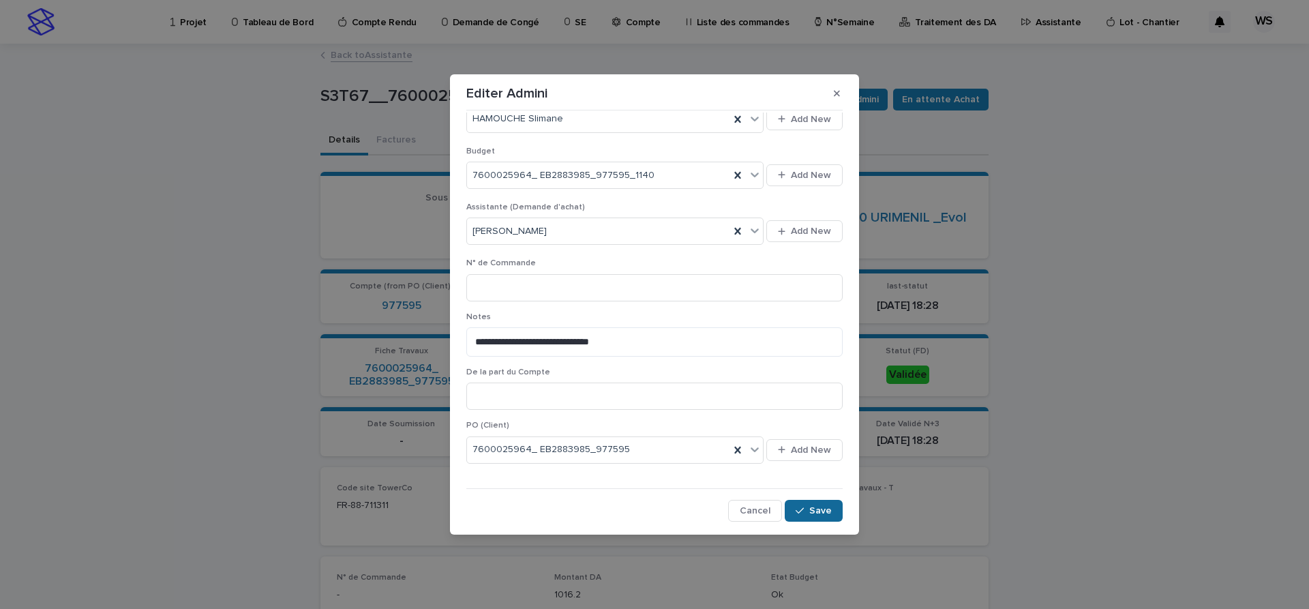
click at [821, 508] on span "Save" at bounding box center [820, 511] width 23 height 10
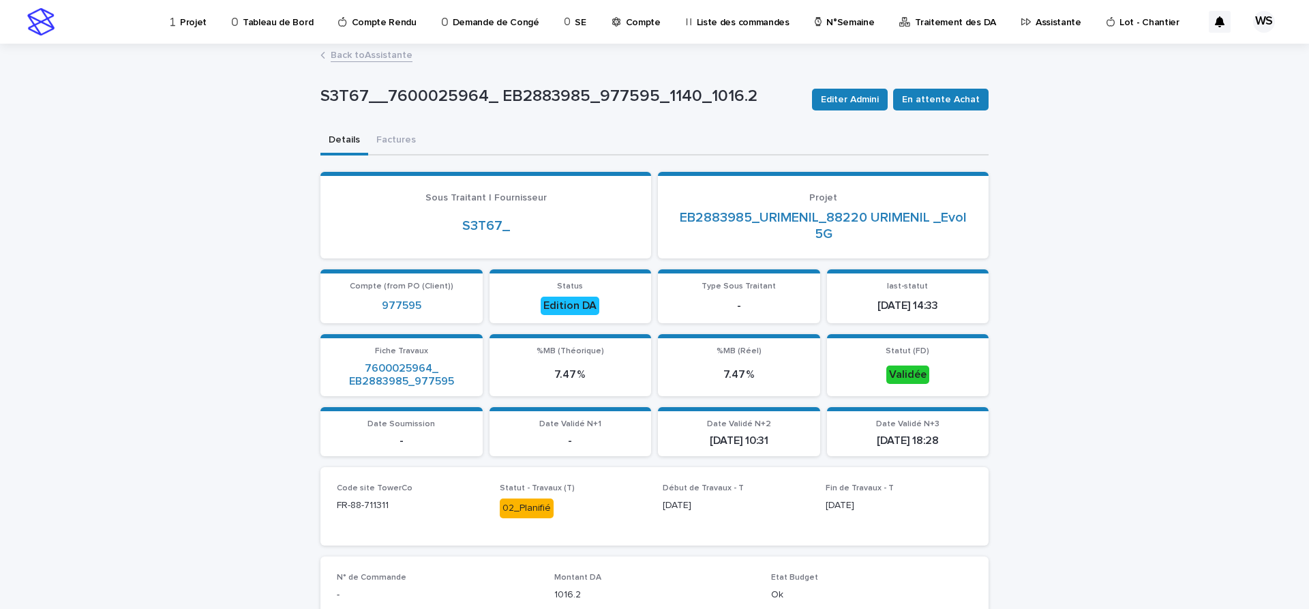
click at [388, 55] on link "Back to Assistante" at bounding box center [372, 54] width 82 height 16
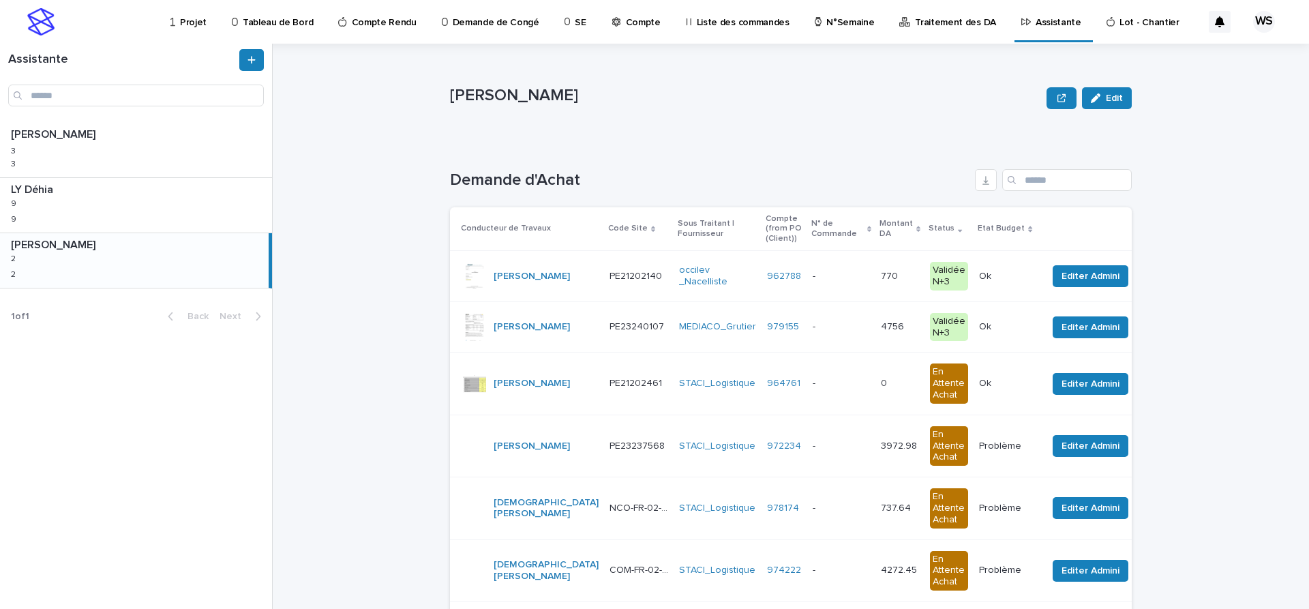
click at [813, 282] on div "- -" at bounding box center [841, 276] width 57 height 23
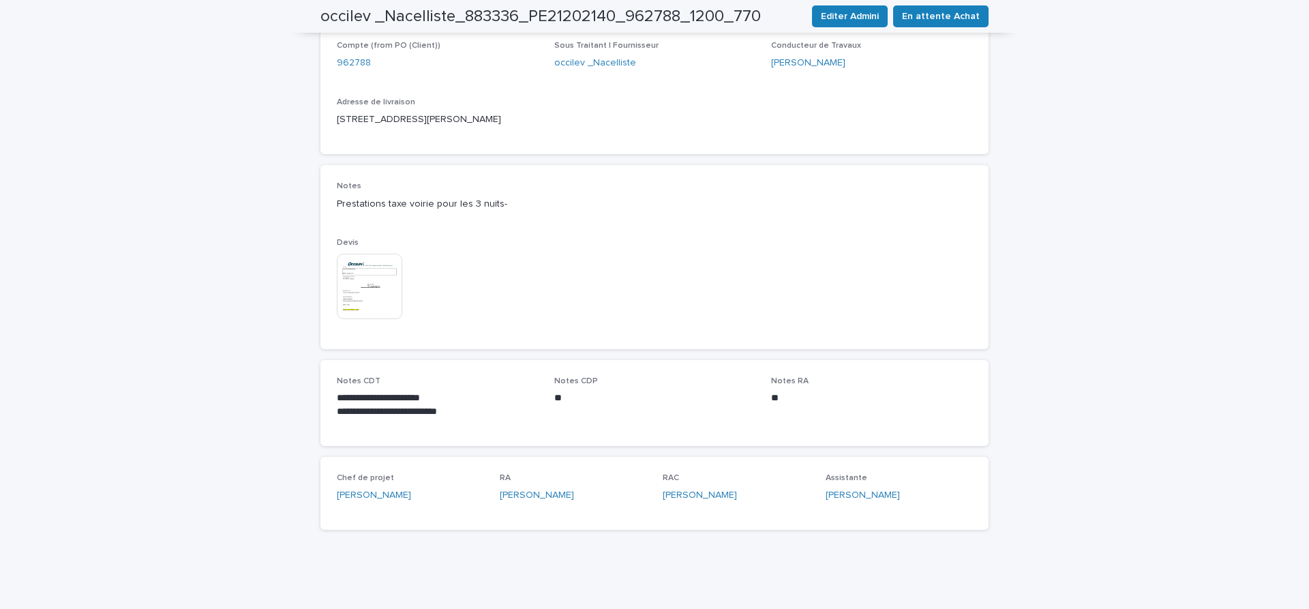
scroll to position [408, 0]
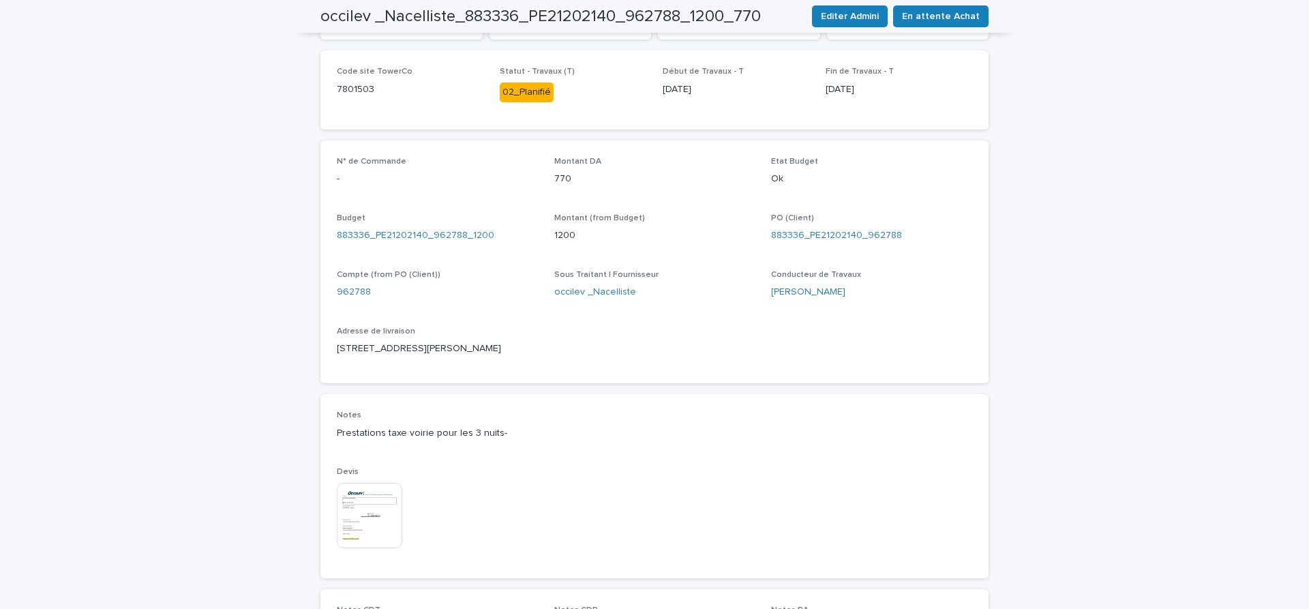
click at [366, 516] on img at bounding box center [369, 515] width 65 height 65
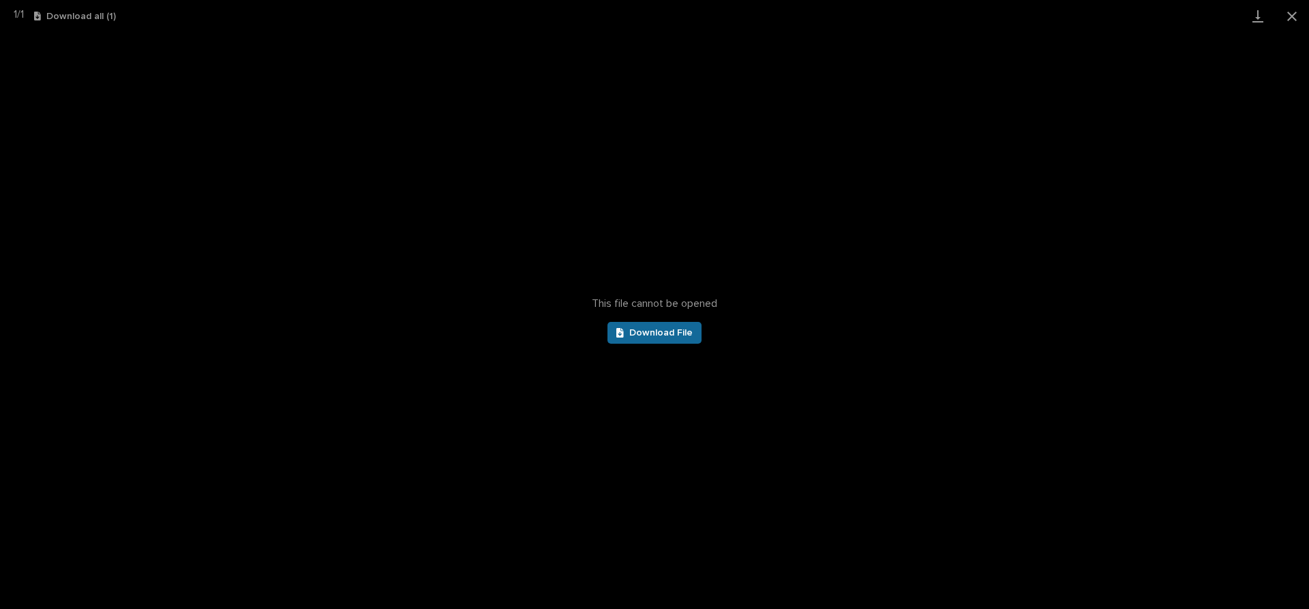
click at [665, 338] on link "Download File" at bounding box center [655, 333] width 94 height 22
click at [259, 369] on div "This file cannot be opened Download File" at bounding box center [654, 320] width 1309 height 577
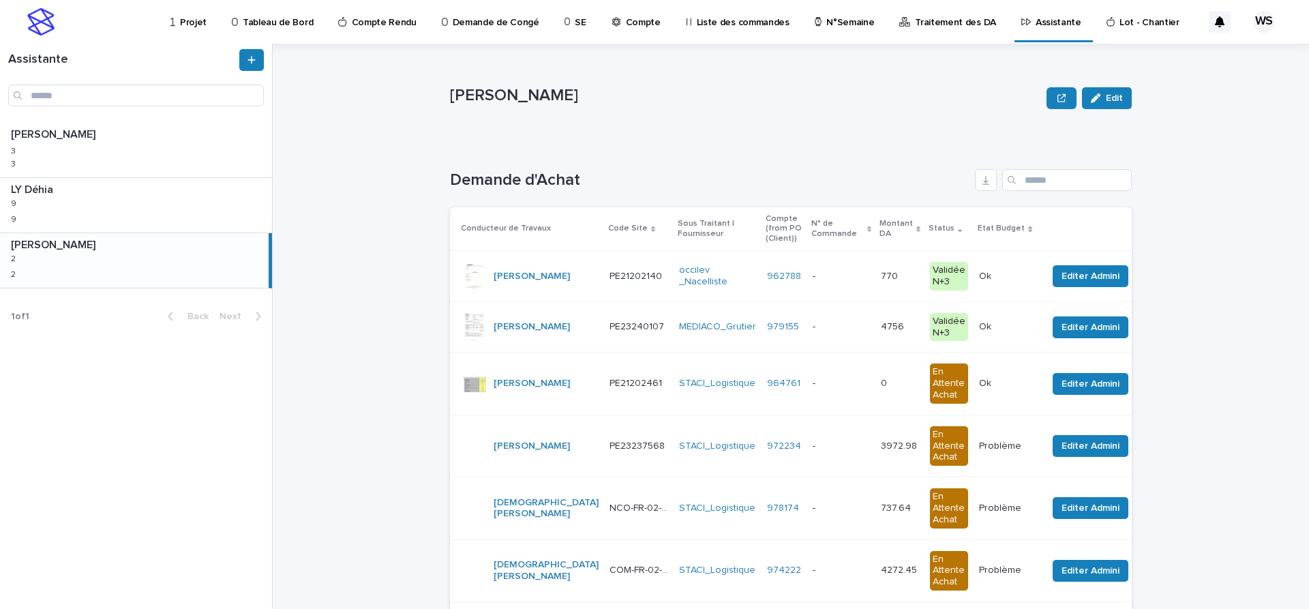
click at [813, 279] on p at bounding box center [841, 277] width 57 height 12
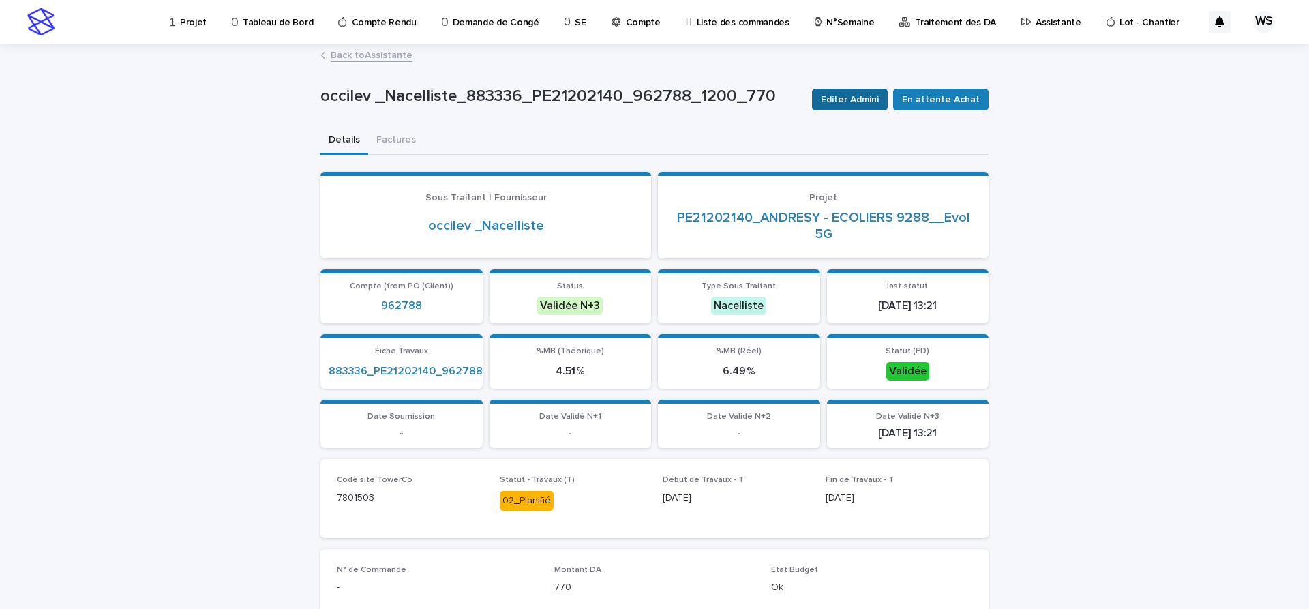
click at [865, 102] on span "Editer Admini" at bounding box center [850, 100] width 58 height 14
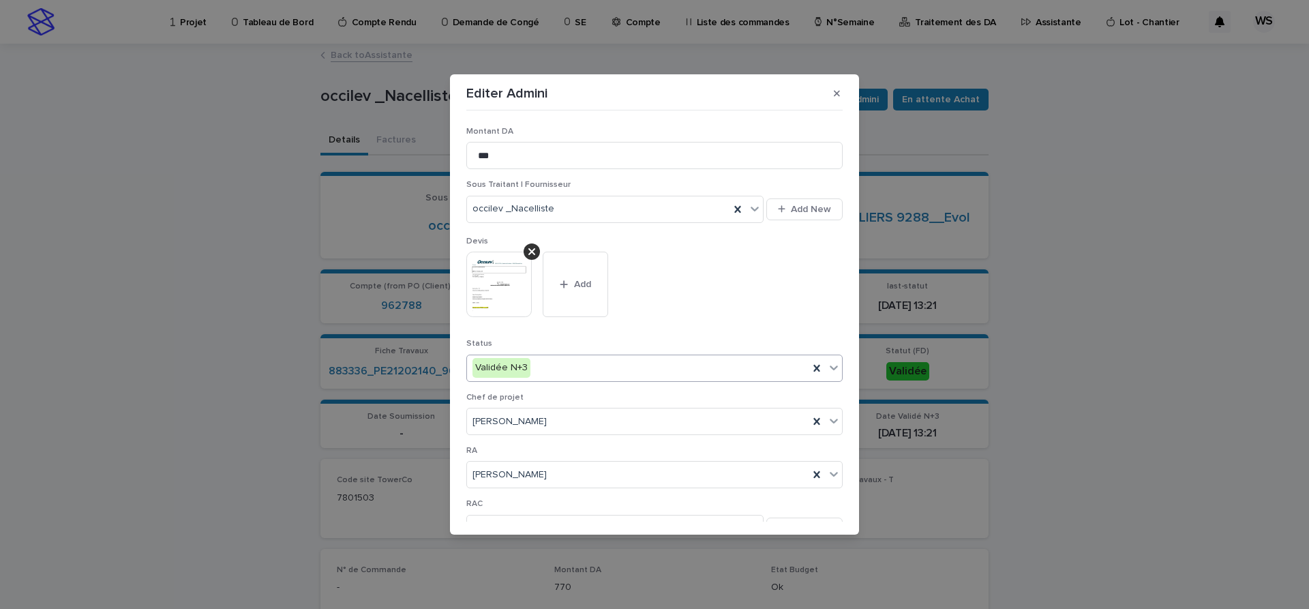
click at [831, 366] on icon at bounding box center [834, 367] width 8 height 5
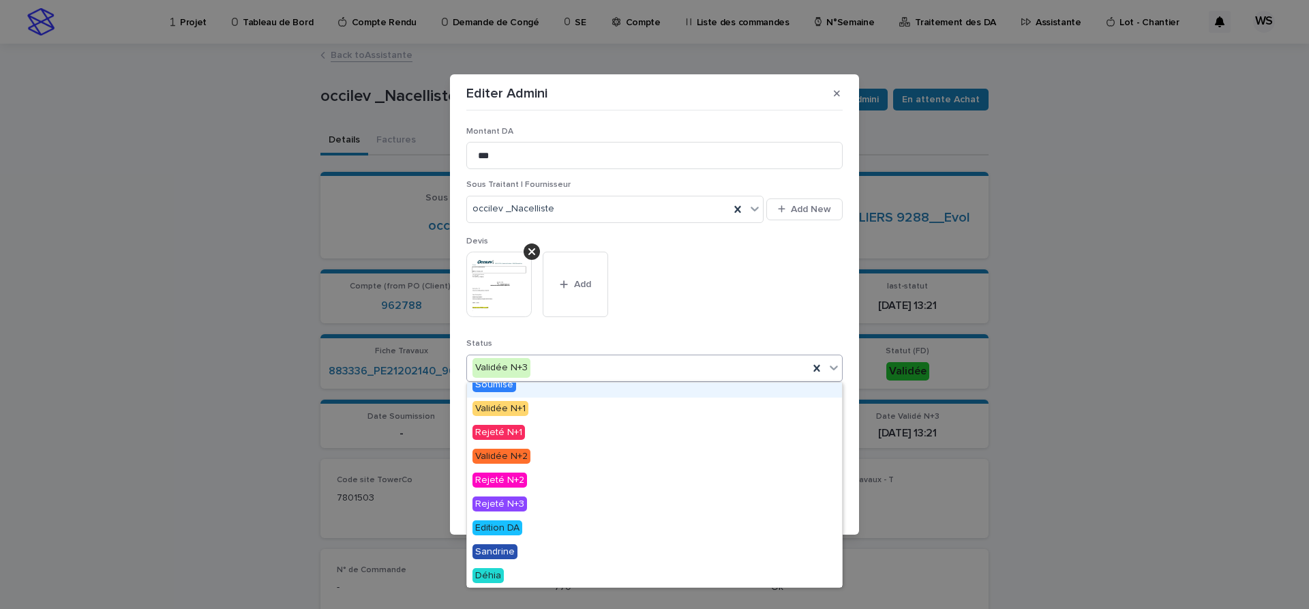
scroll to position [82, 0]
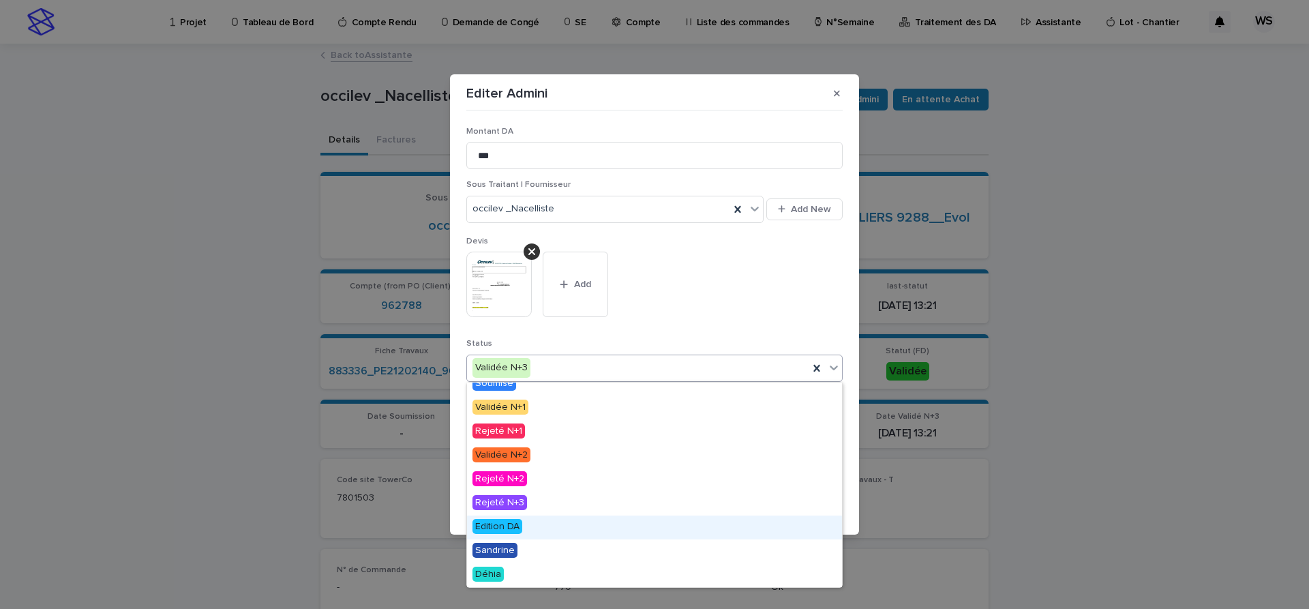
click at [498, 523] on span "Edition DA" at bounding box center [498, 526] width 50 height 15
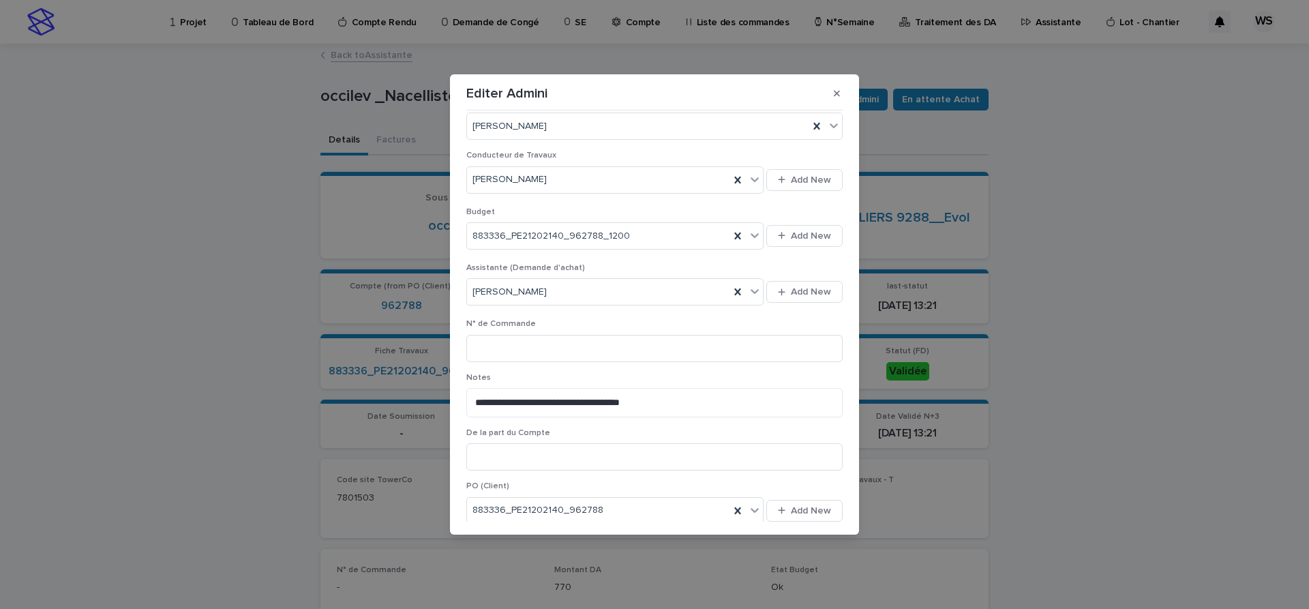
scroll to position [519, 0]
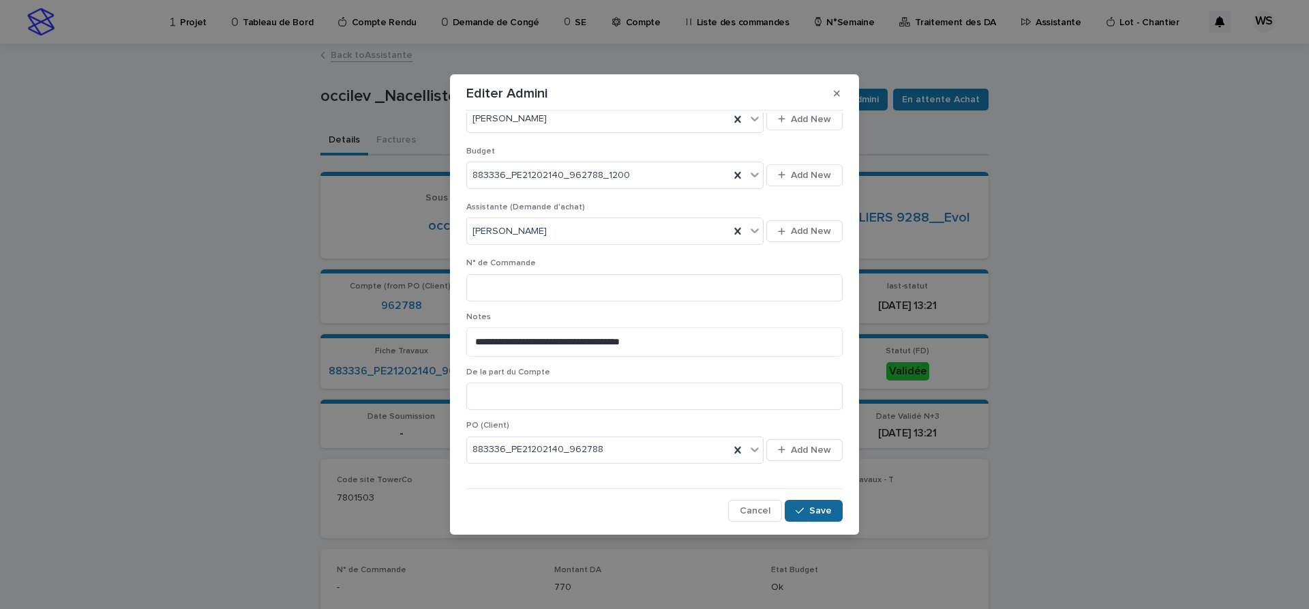
click at [827, 511] on span "Save" at bounding box center [820, 511] width 23 height 10
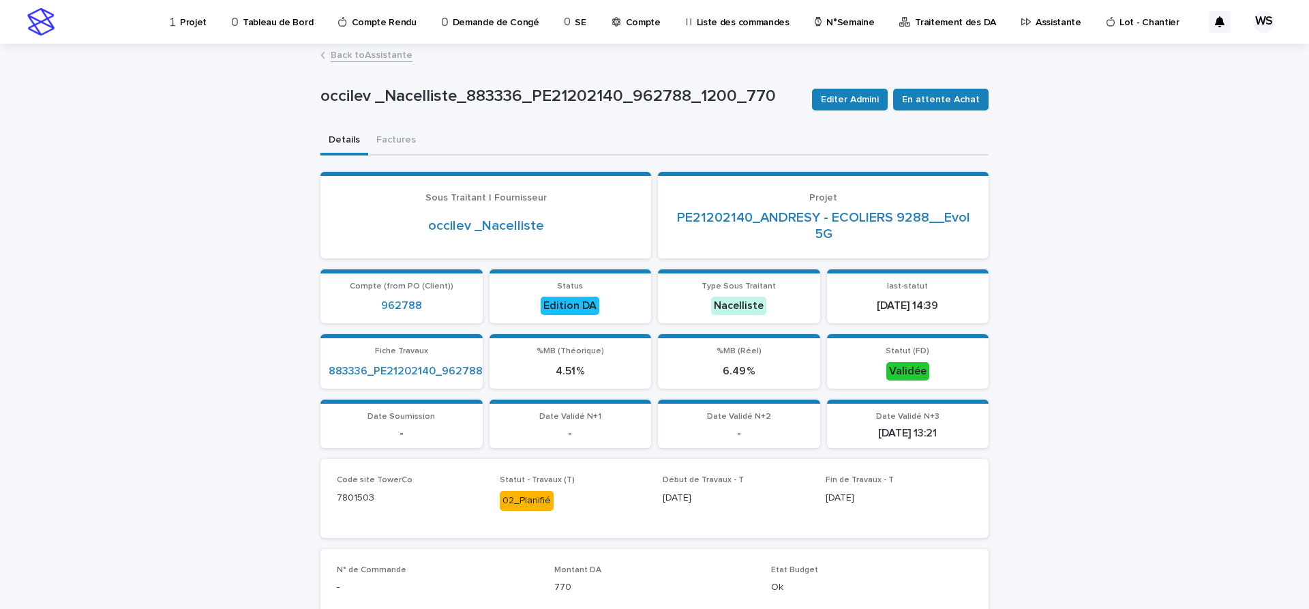
click at [393, 55] on link "Back to Assistante" at bounding box center [372, 54] width 82 height 16
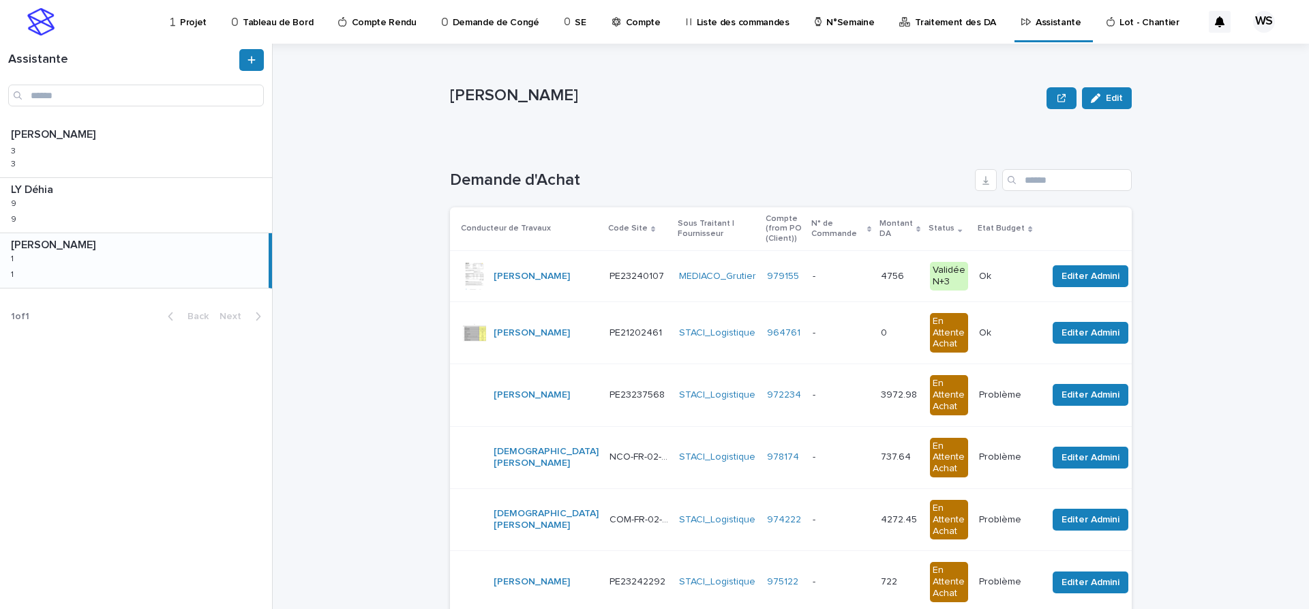
click at [813, 277] on p at bounding box center [841, 277] width 57 height 12
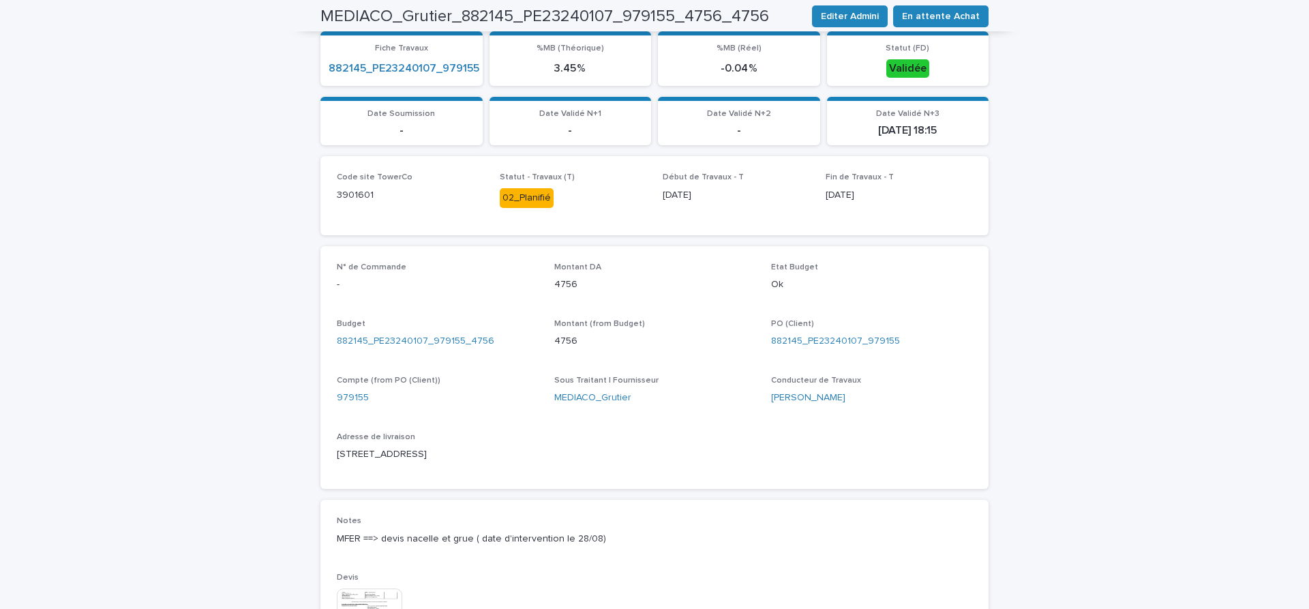
scroll to position [516, 0]
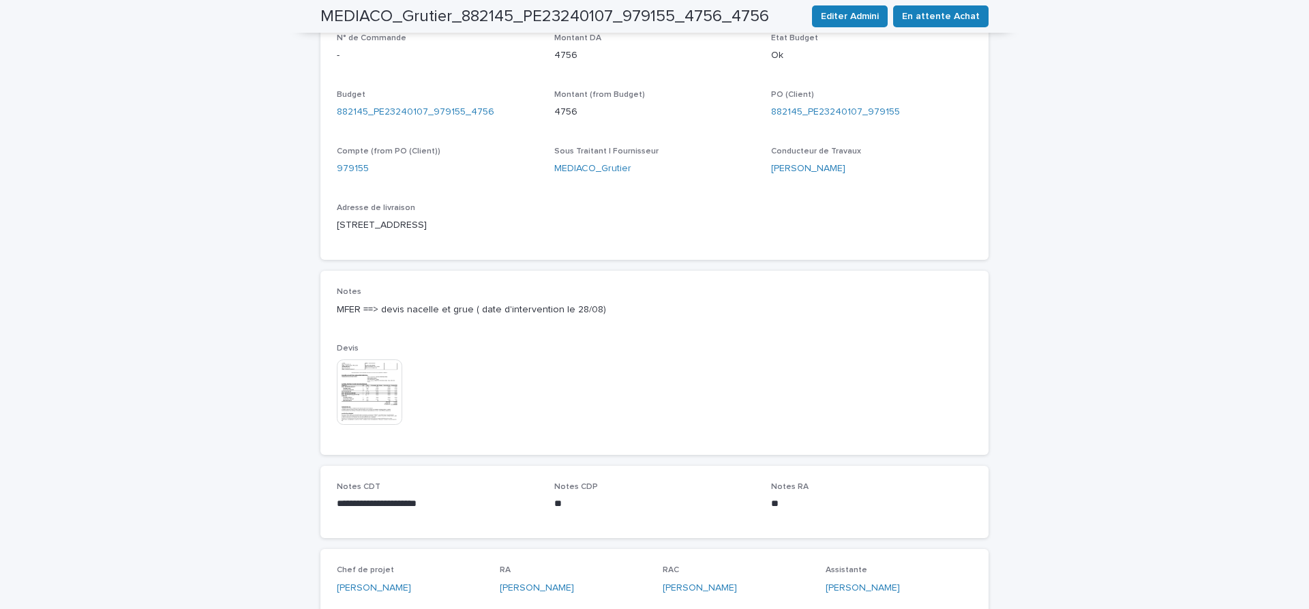
click at [372, 388] on img at bounding box center [369, 391] width 65 height 65
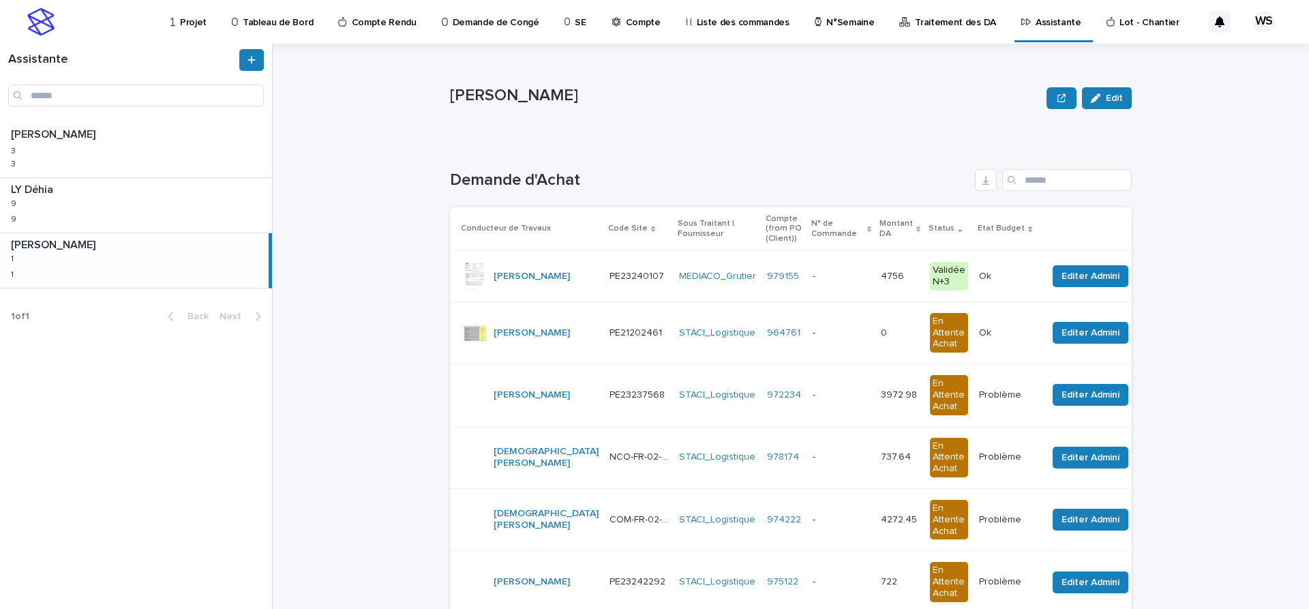
click at [816, 272] on p at bounding box center [841, 277] width 57 height 12
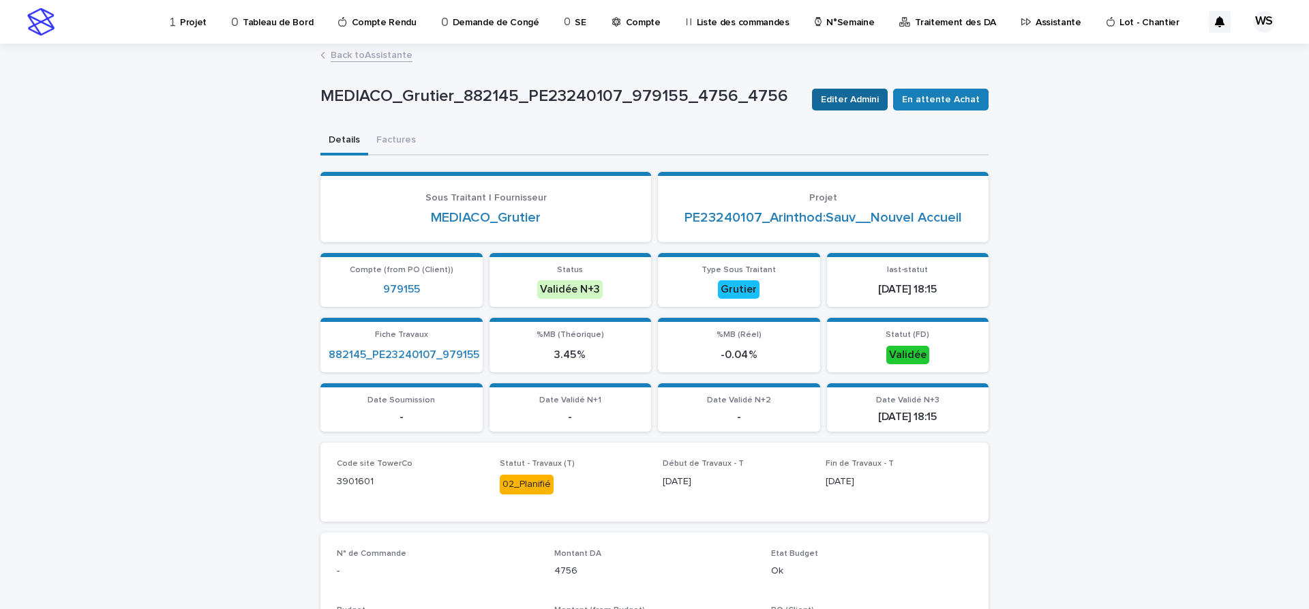
click at [872, 100] on span "Editer Admini" at bounding box center [850, 100] width 58 height 14
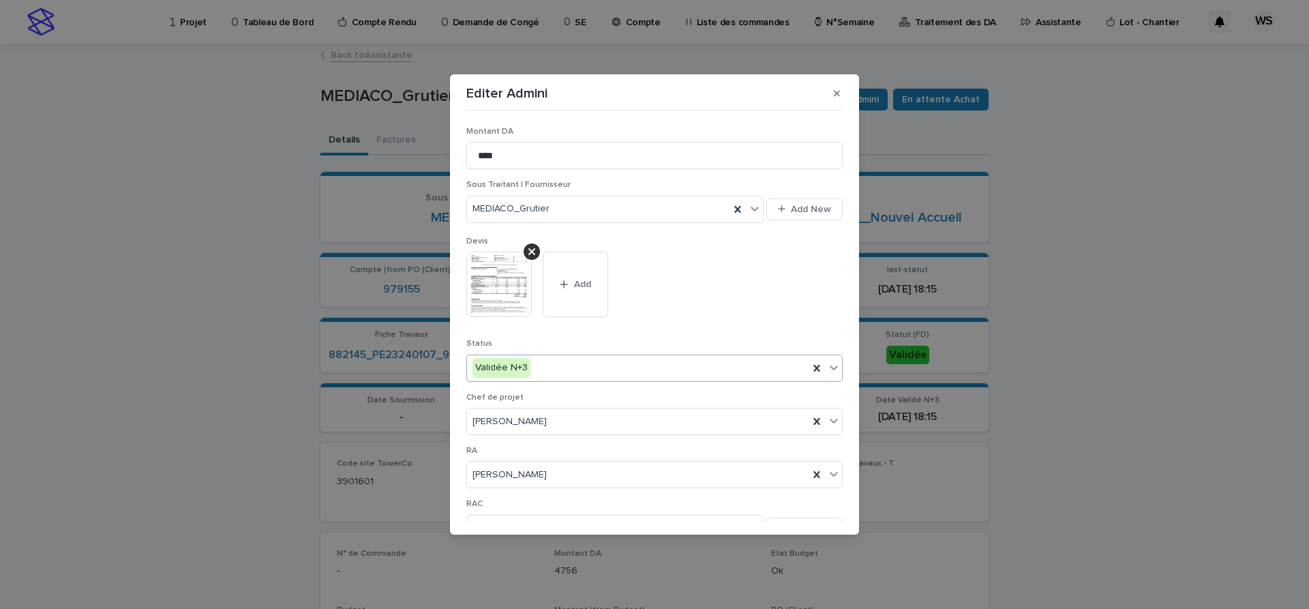
click at [834, 369] on icon at bounding box center [834, 367] width 8 height 5
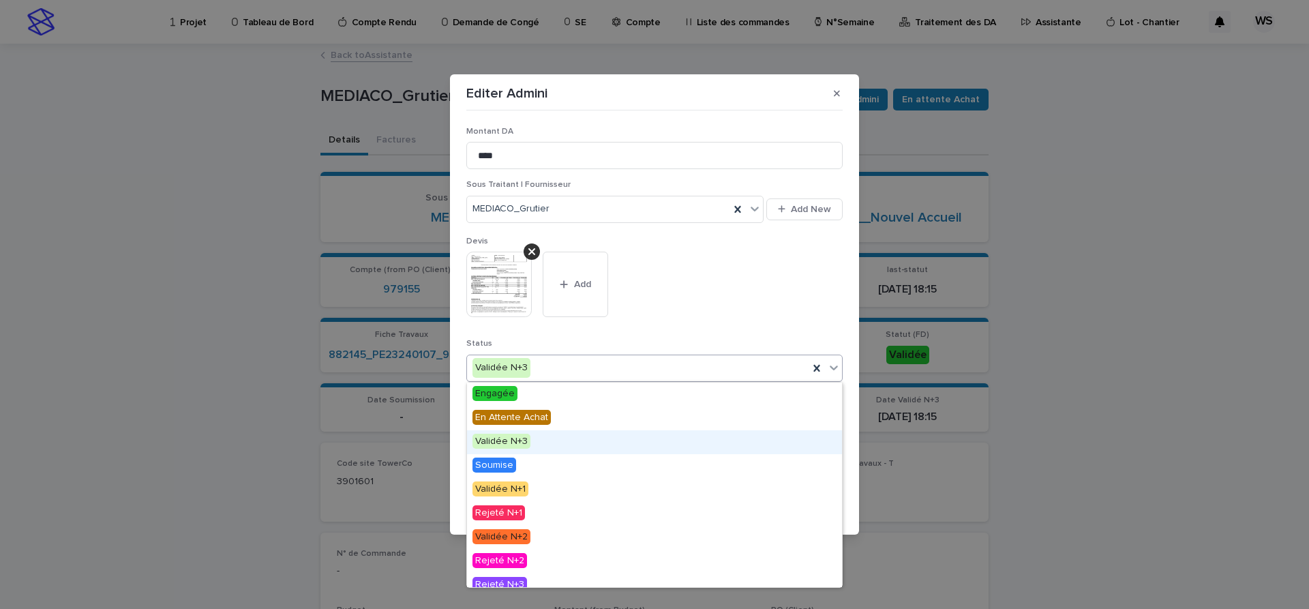
scroll to position [82, 0]
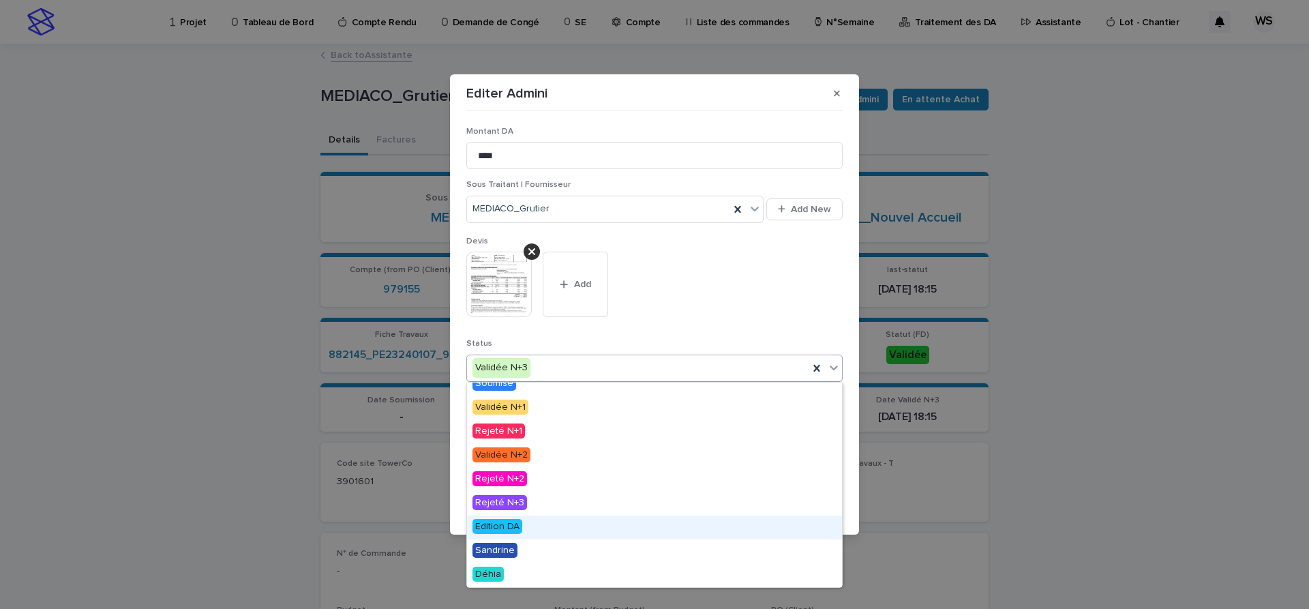
click at [502, 522] on span "Edition DA" at bounding box center [498, 526] width 50 height 15
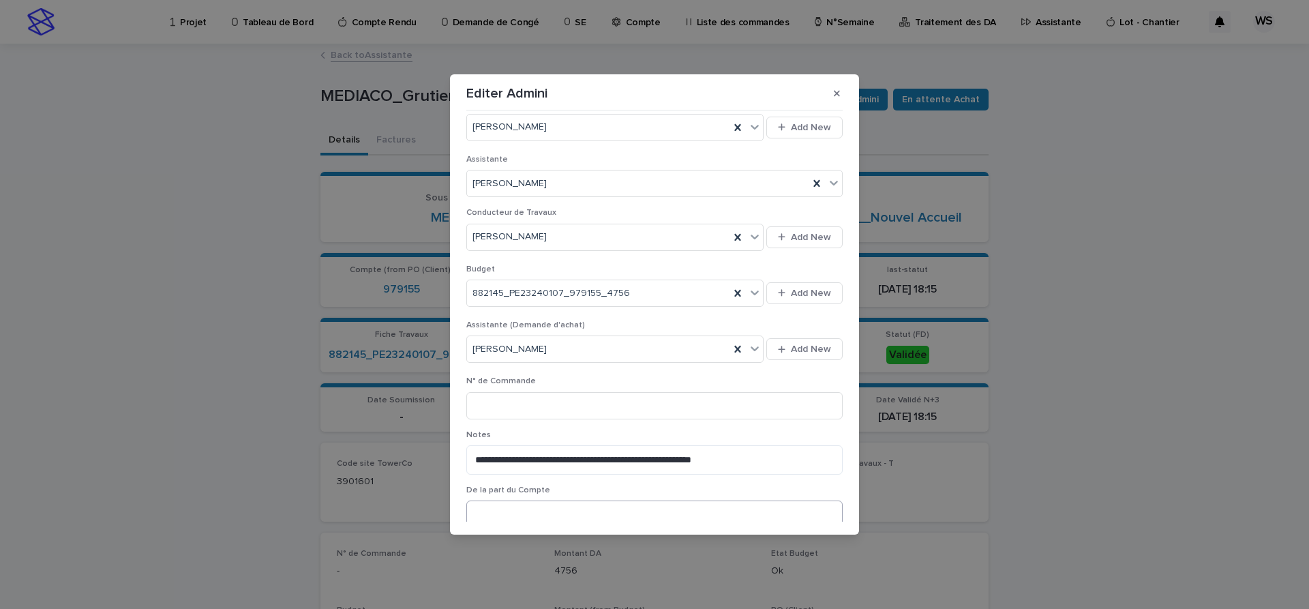
scroll to position [519, 0]
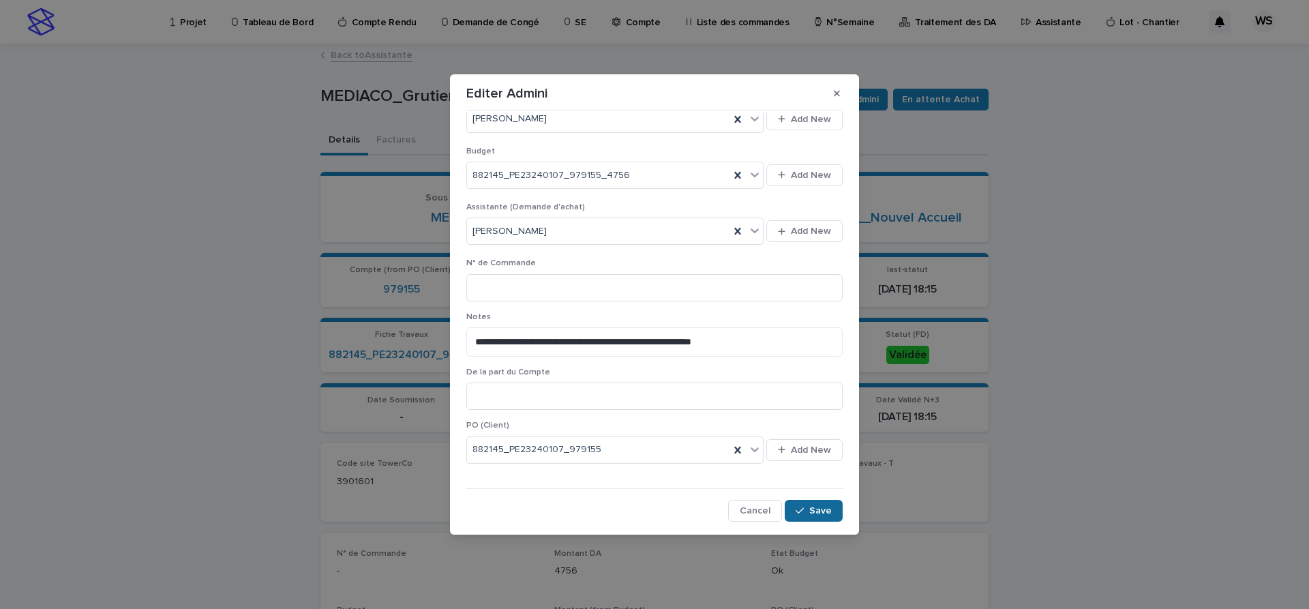
click at [824, 512] on span "Save" at bounding box center [820, 511] width 23 height 10
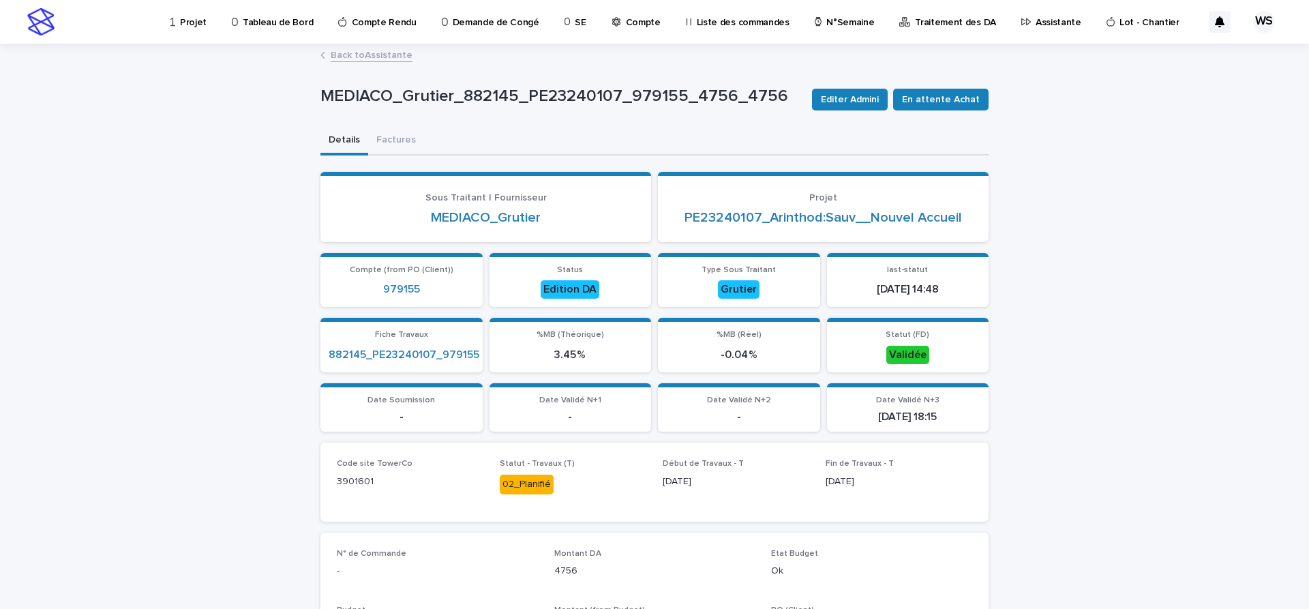
click at [395, 54] on link "Back to Assistante" at bounding box center [372, 54] width 82 height 16
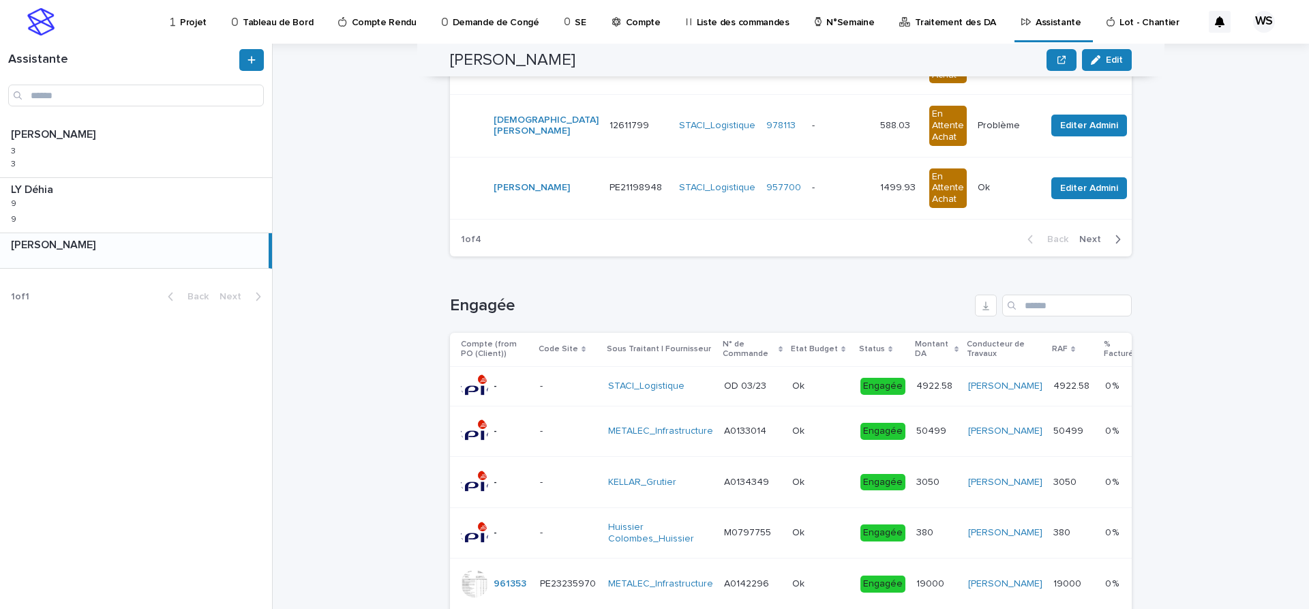
scroll to position [687, 0]
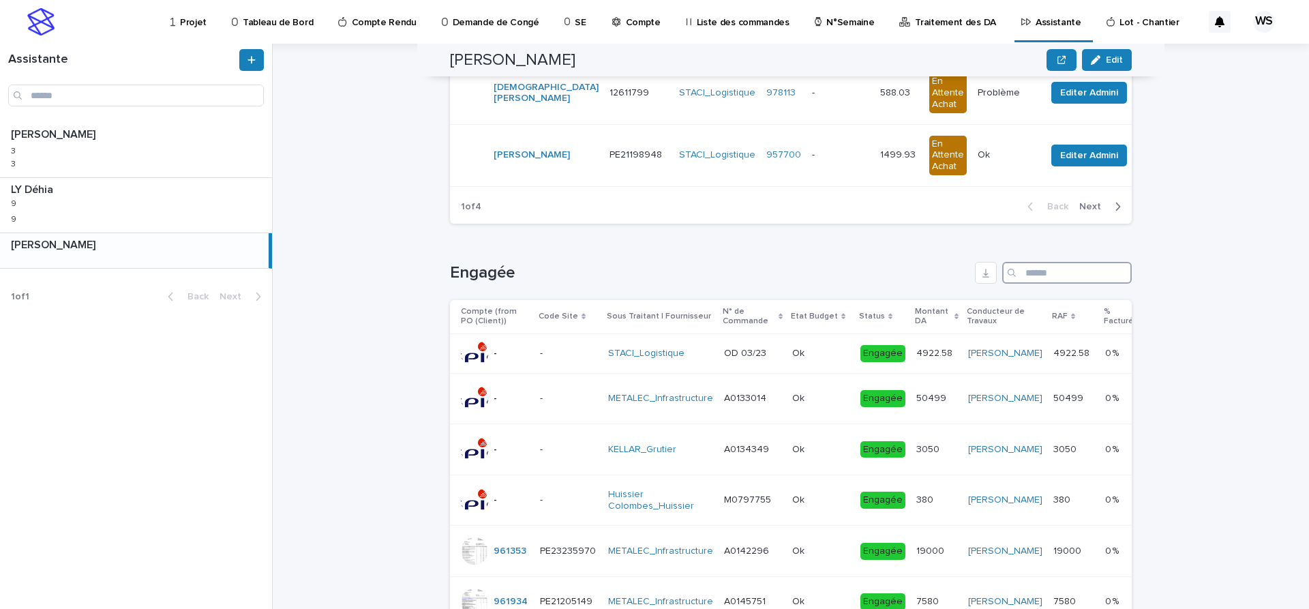
click at [1043, 273] on input "Search" at bounding box center [1067, 273] width 130 height 22
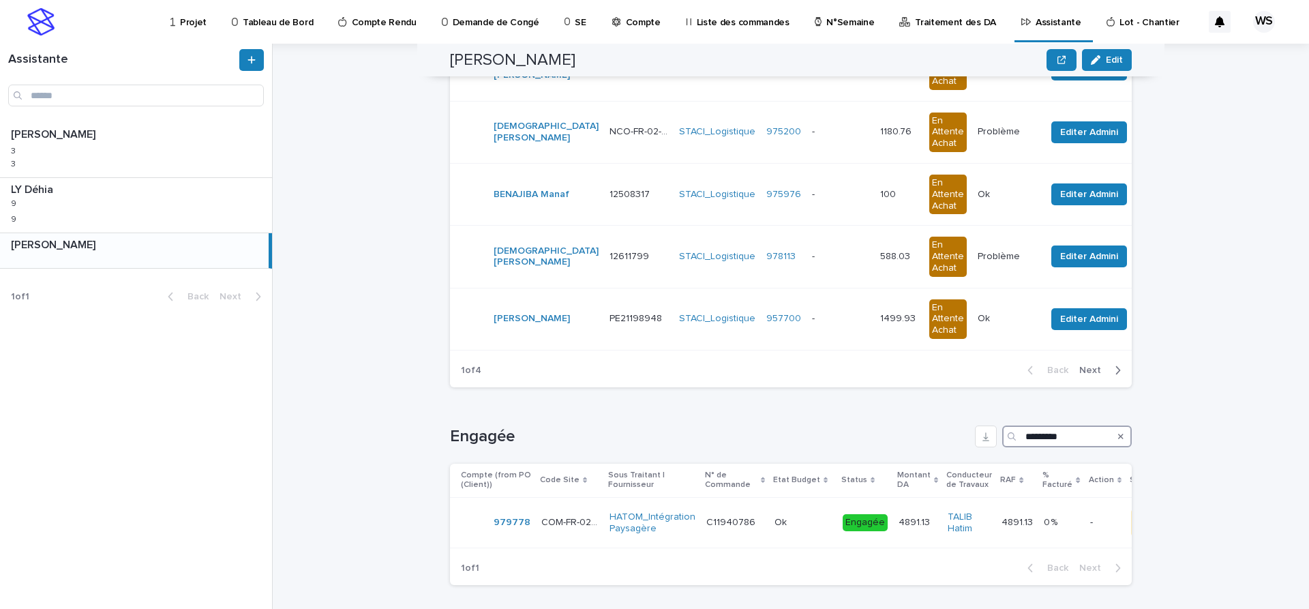
scroll to position [532, 0]
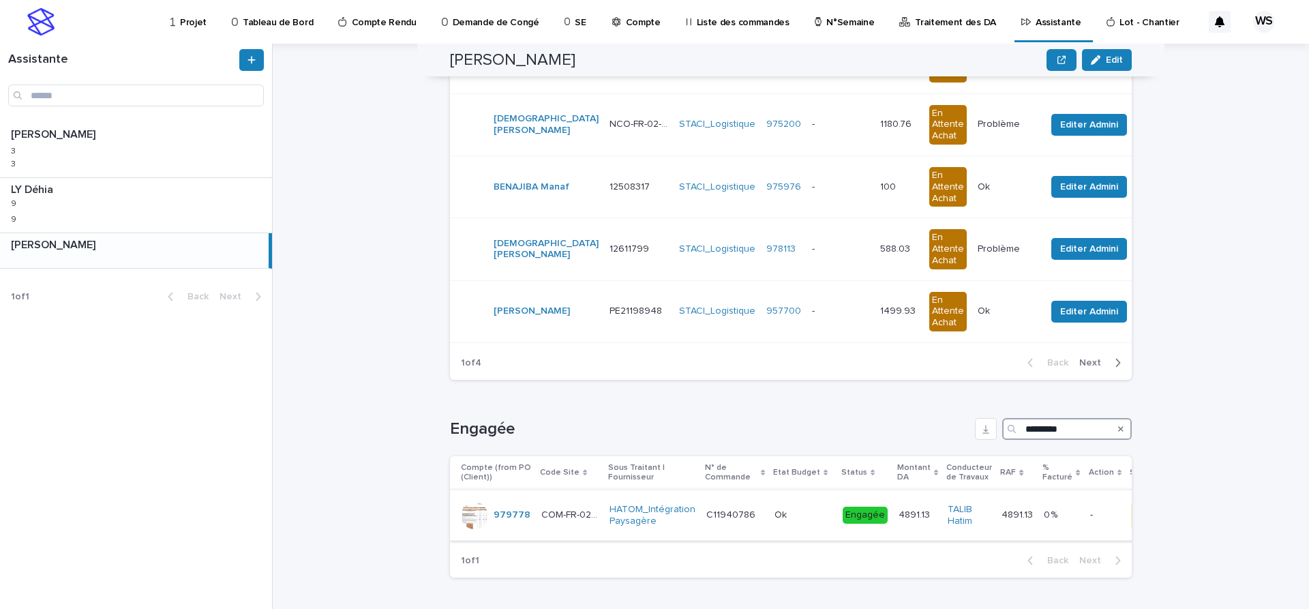
type input "*********"
click at [809, 520] on p at bounding box center [803, 515] width 57 height 12
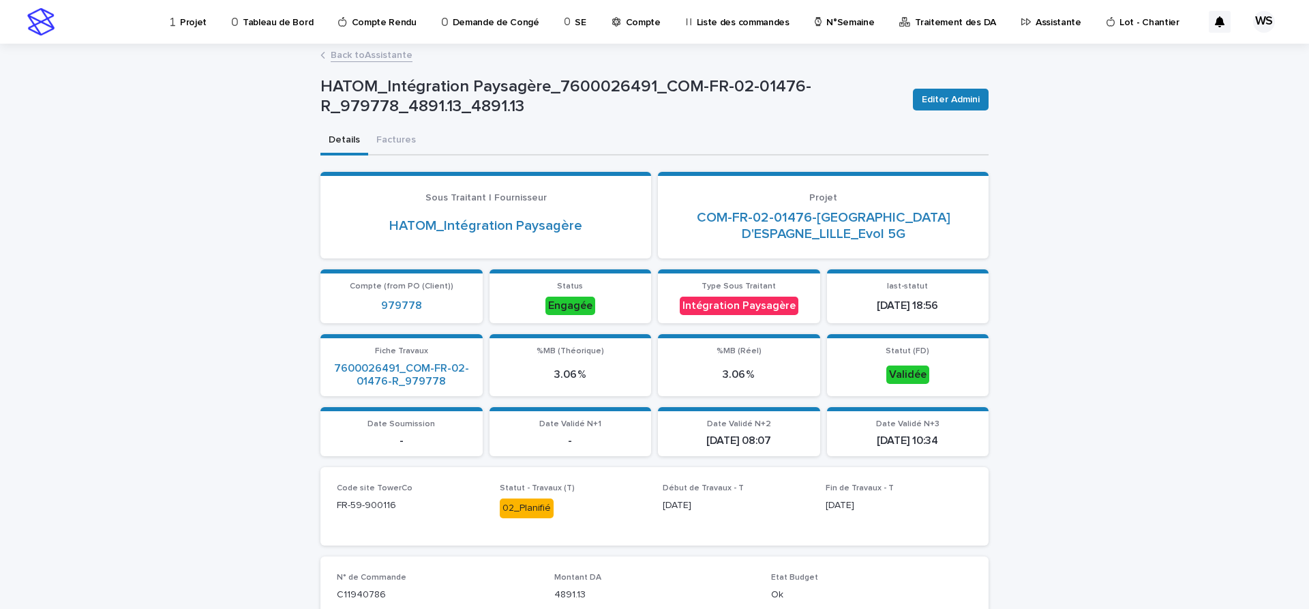
click at [398, 52] on link "Back to Assistante" at bounding box center [372, 54] width 82 height 16
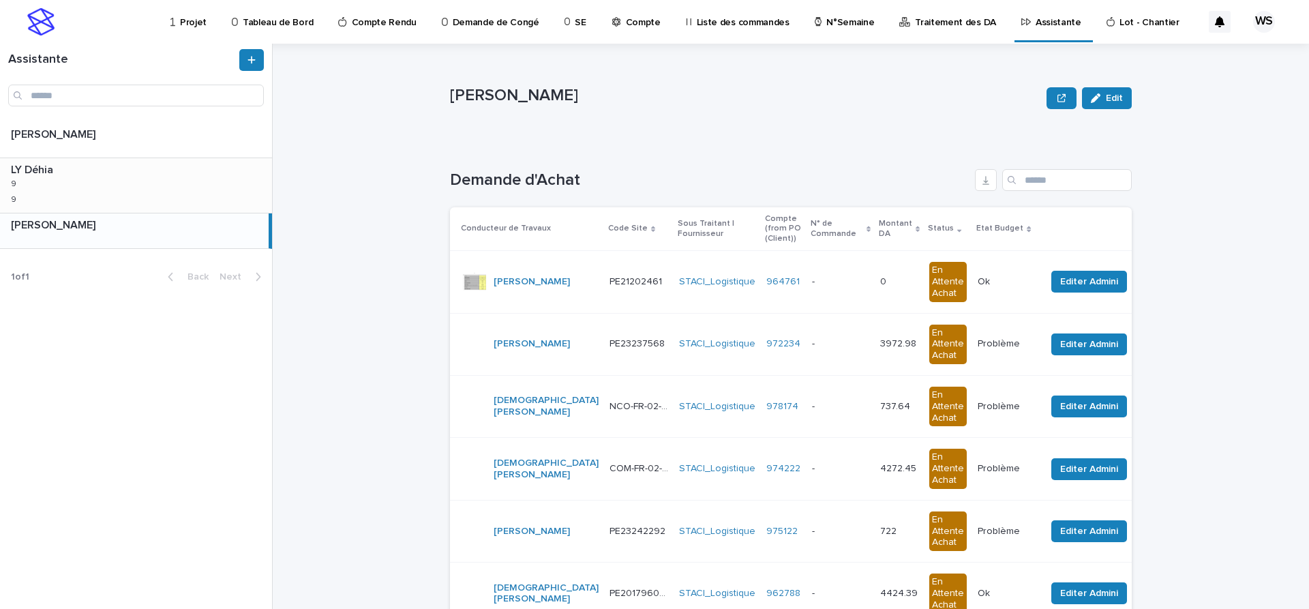
click at [143, 190] on div "LY Déhia LY Déhia 9 9 9 9" at bounding box center [136, 185] width 272 height 55
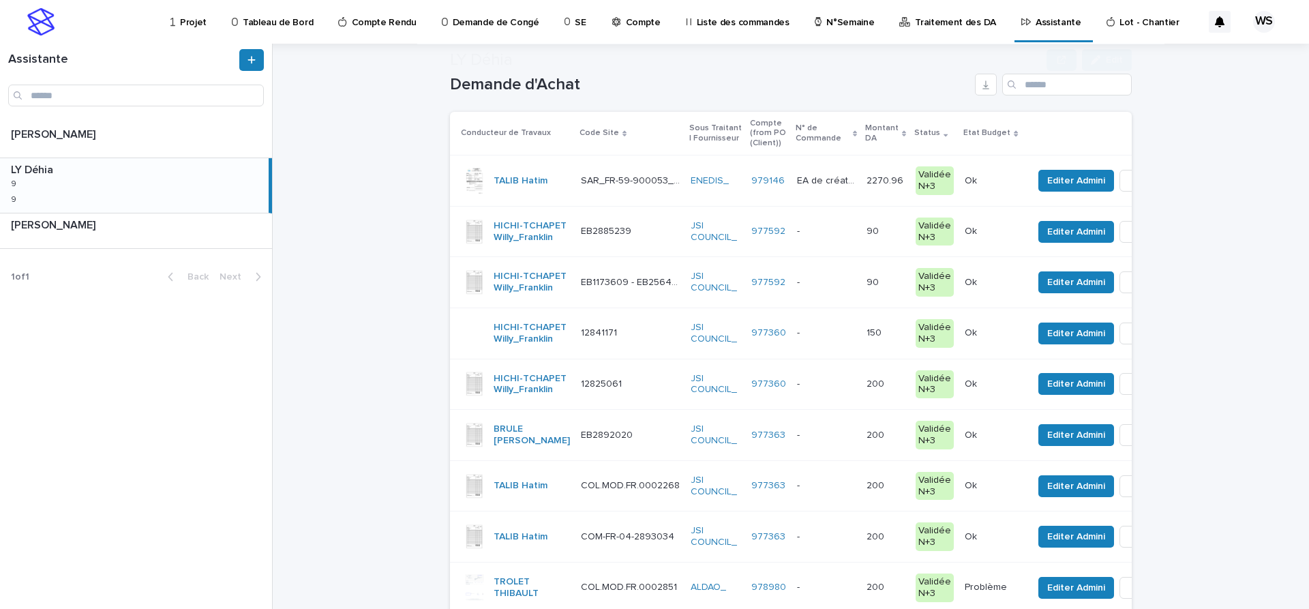
scroll to position [115, 0]
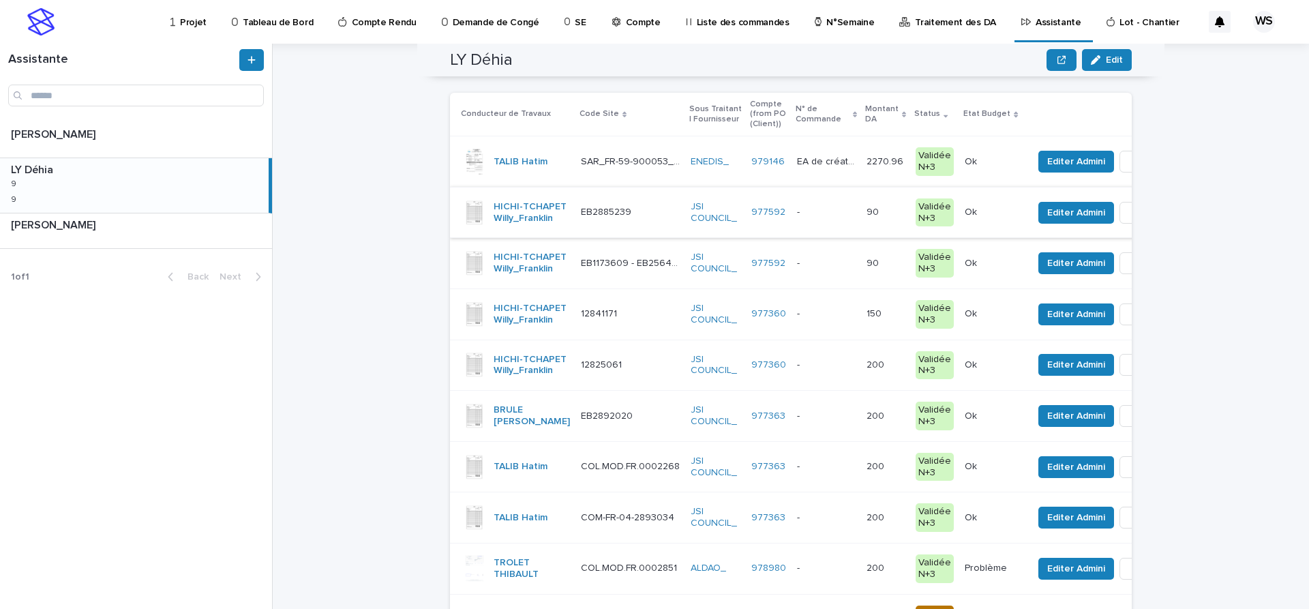
click at [856, 224] on div "- -" at bounding box center [826, 212] width 59 height 23
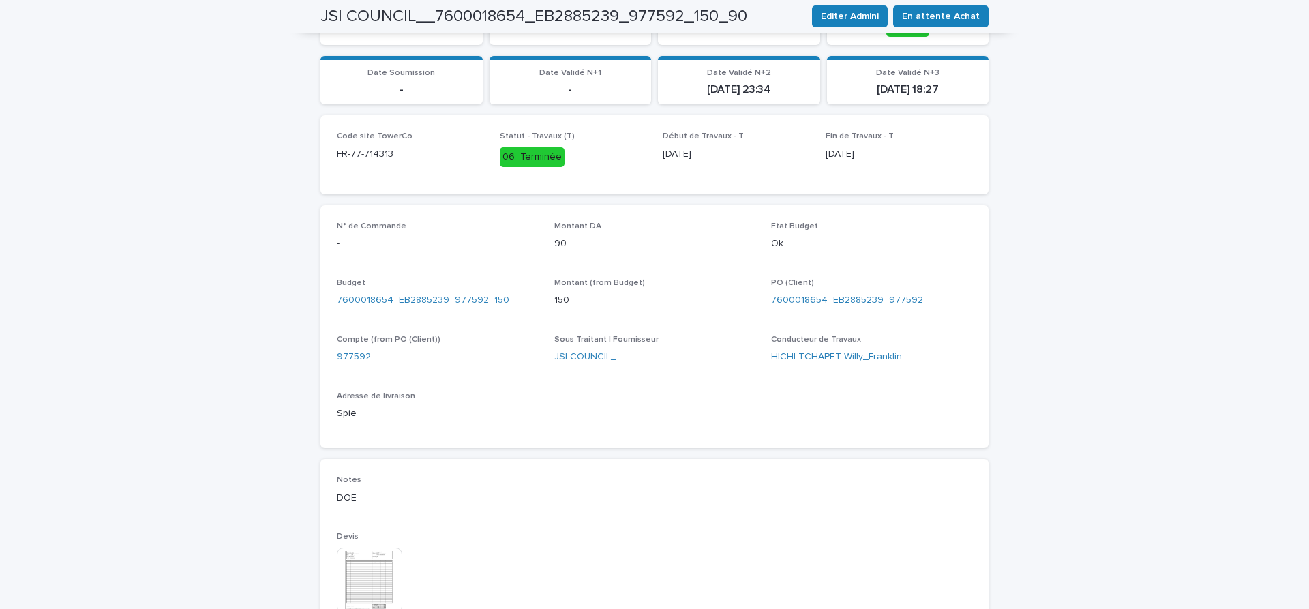
scroll to position [516, 0]
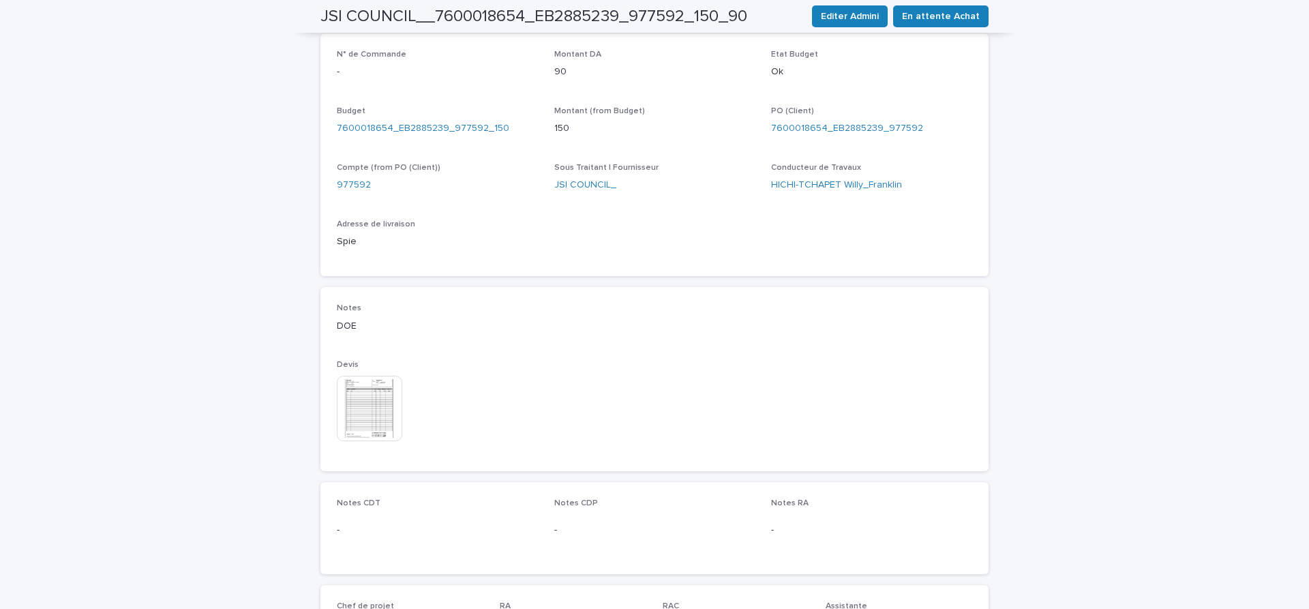
click at [359, 417] on img at bounding box center [369, 408] width 65 height 65
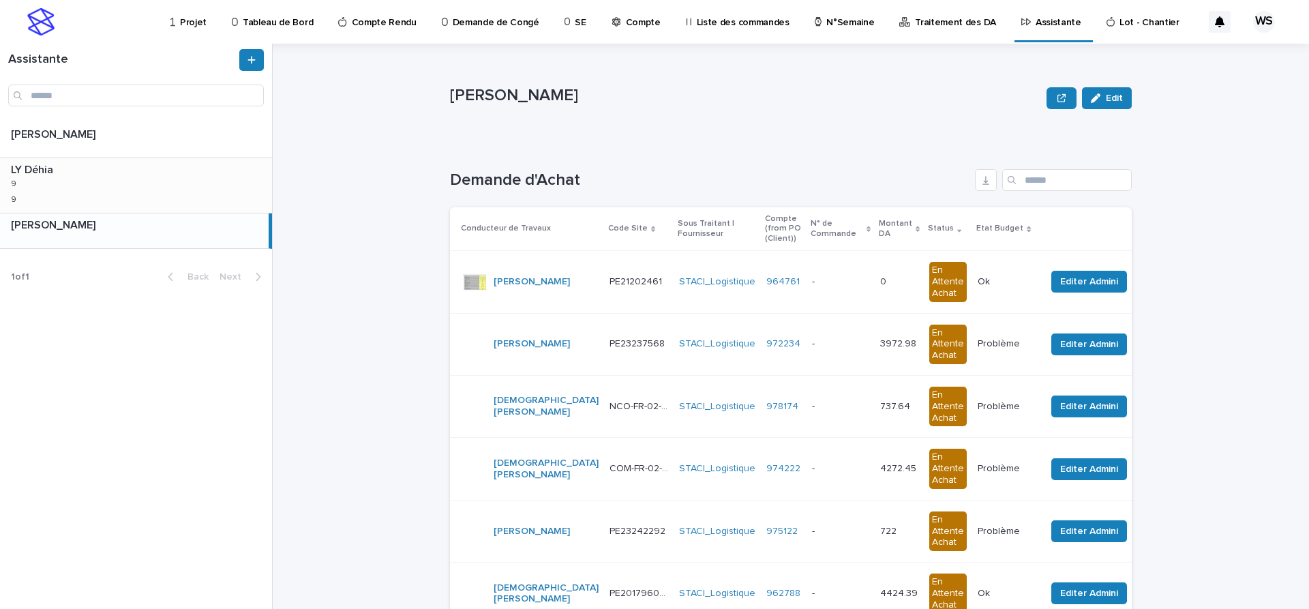
click at [114, 182] on div "LY Déhia LY Déhia 9 9 9 9" at bounding box center [136, 185] width 272 height 55
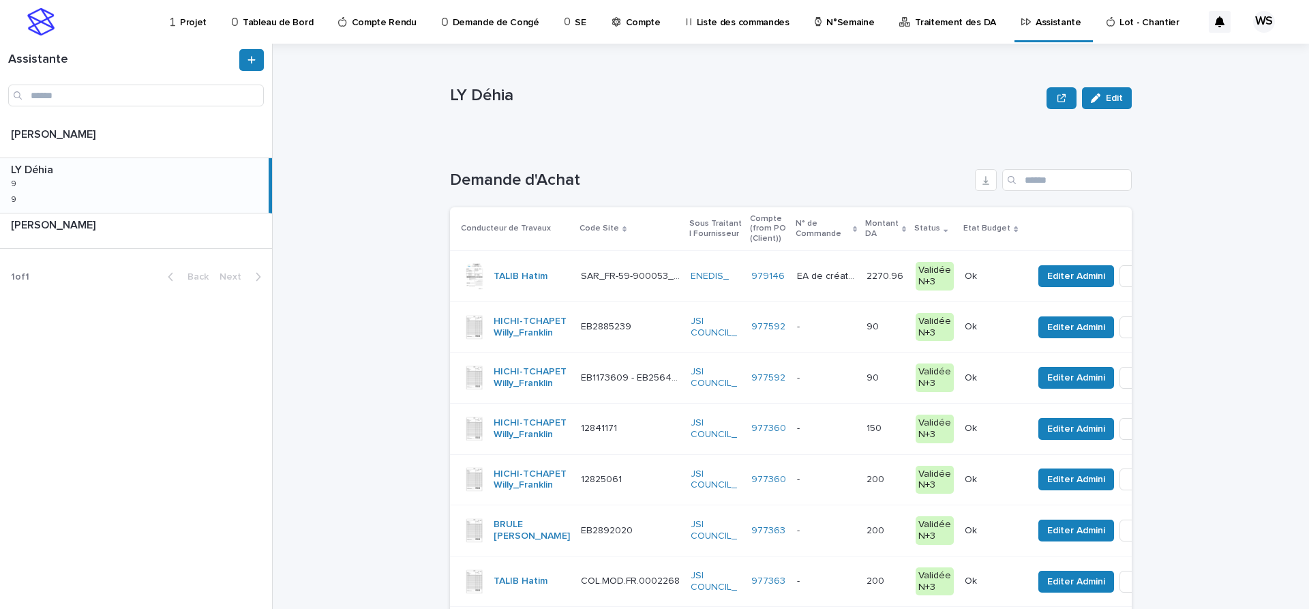
click at [852, 332] on p at bounding box center [826, 327] width 59 height 12
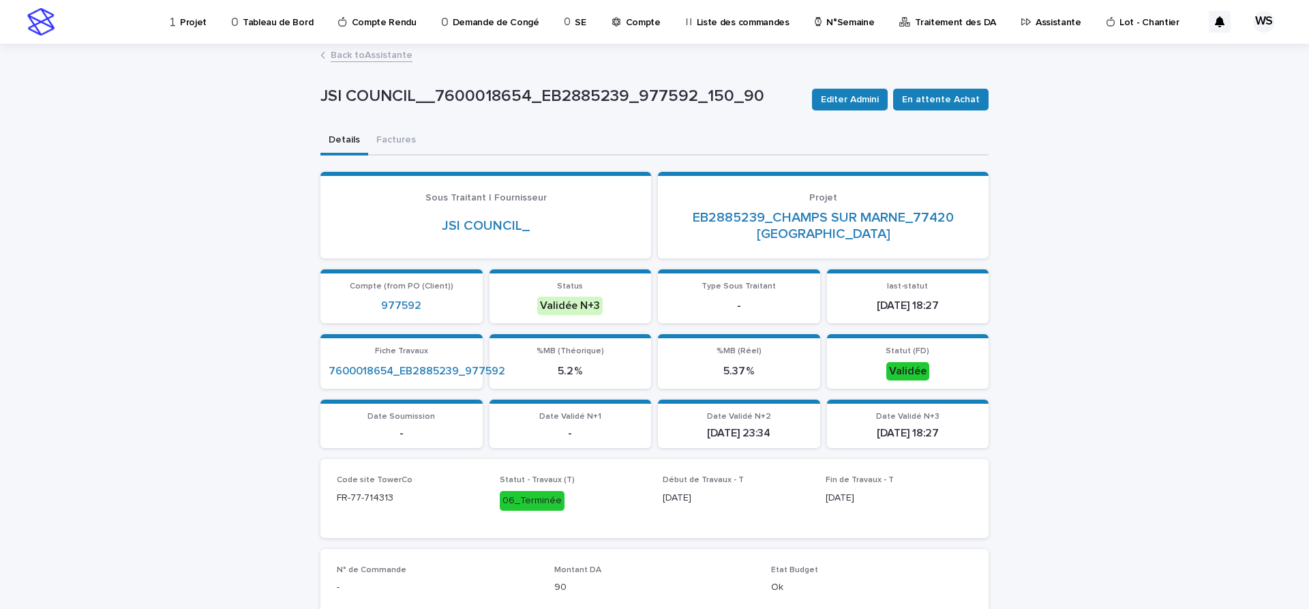
click at [528, 355] on p "%MB (Théorique)" at bounding box center [571, 351] width 146 height 10
click at [379, 54] on link "Back to Assistante" at bounding box center [372, 54] width 82 height 16
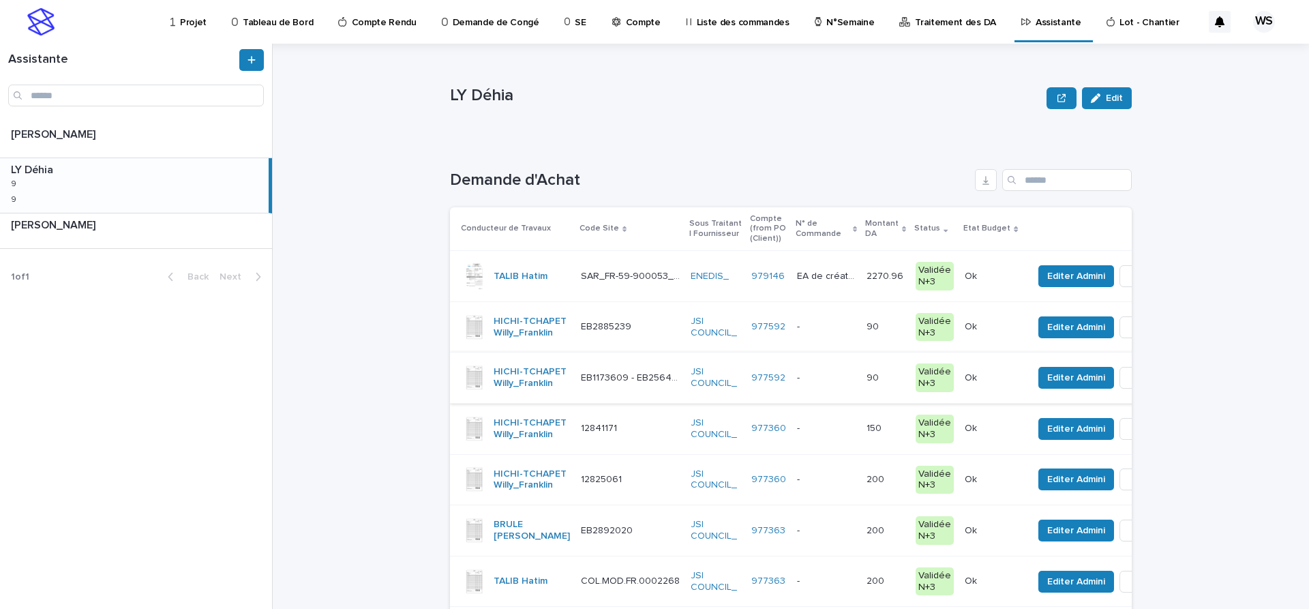
click at [856, 389] on div "- -" at bounding box center [826, 378] width 59 height 23
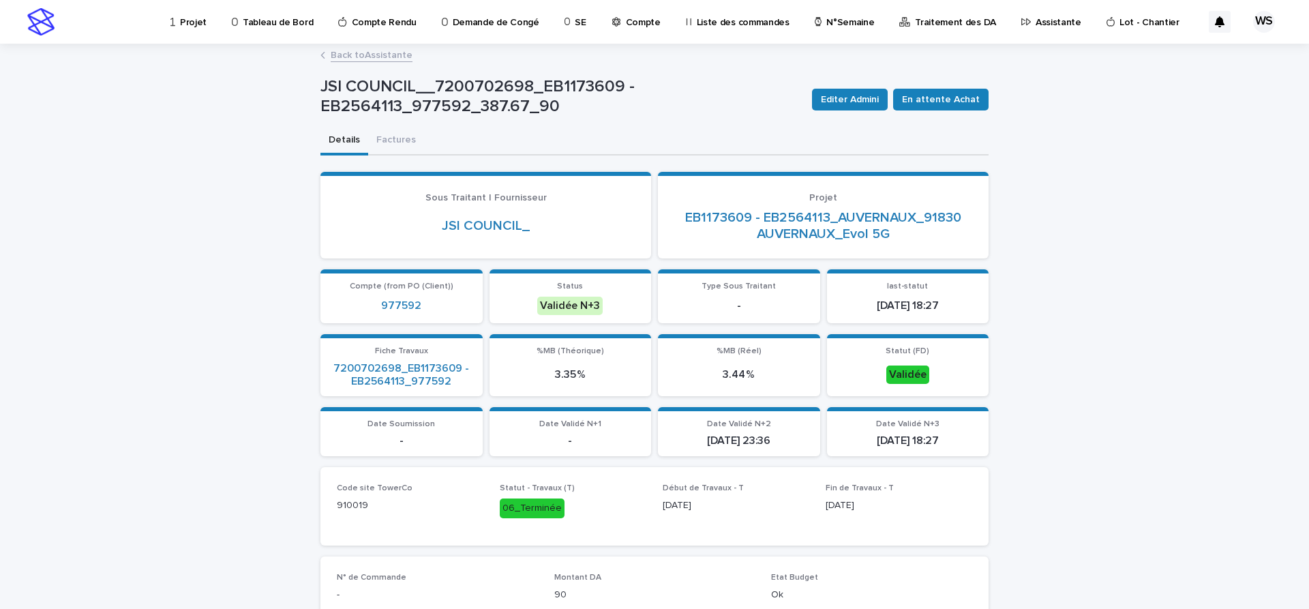
click at [379, 55] on link "Back to Assistante" at bounding box center [372, 54] width 82 height 16
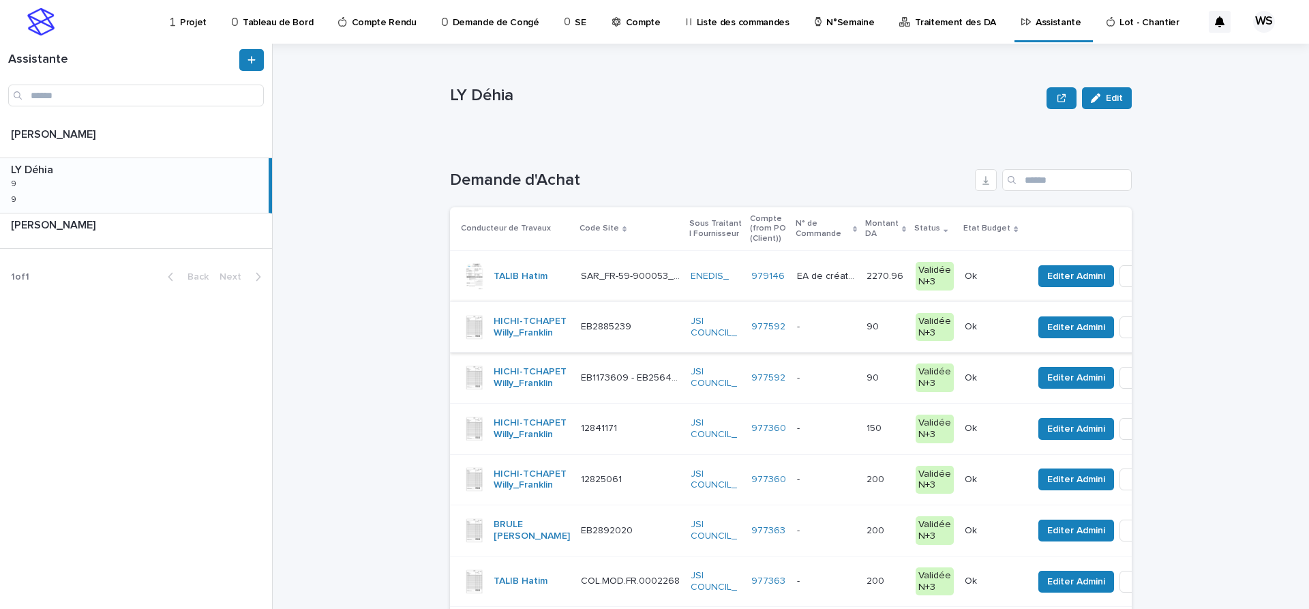
click at [856, 331] on p at bounding box center [826, 327] width 59 height 12
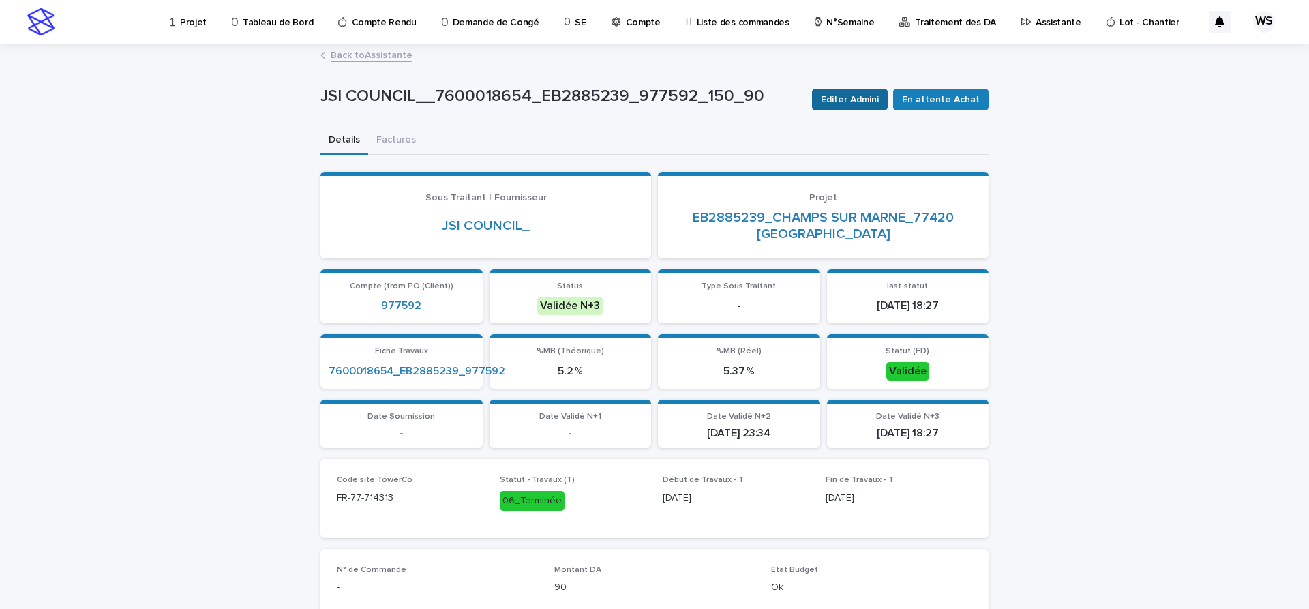
click at [879, 102] on span "Editer Admini" at bounding box center [850, 100] width 58 height 14
click at [862, 100] on div "Editer Admini Montant DA ** Sous Traitant | Fournisseur Select... Add New Devis…" at bounding box center [654, 304] width 1309 height 609
click at [851, 100] on section "Editer Admini Montant DA ** Sous Traitant | Fournisseur Select... Add New Devis…" at bounding box center [654, 315] width 409 height 460
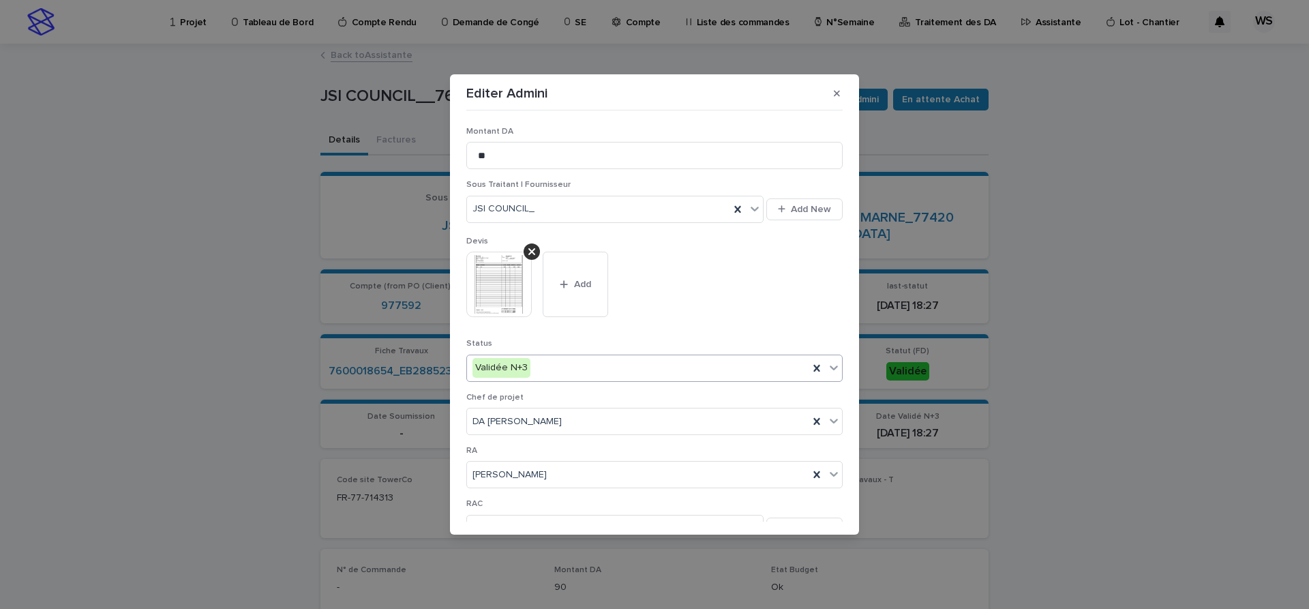
click at [835, 368] on icon at bounding box center [834, 367] width 8 height 5
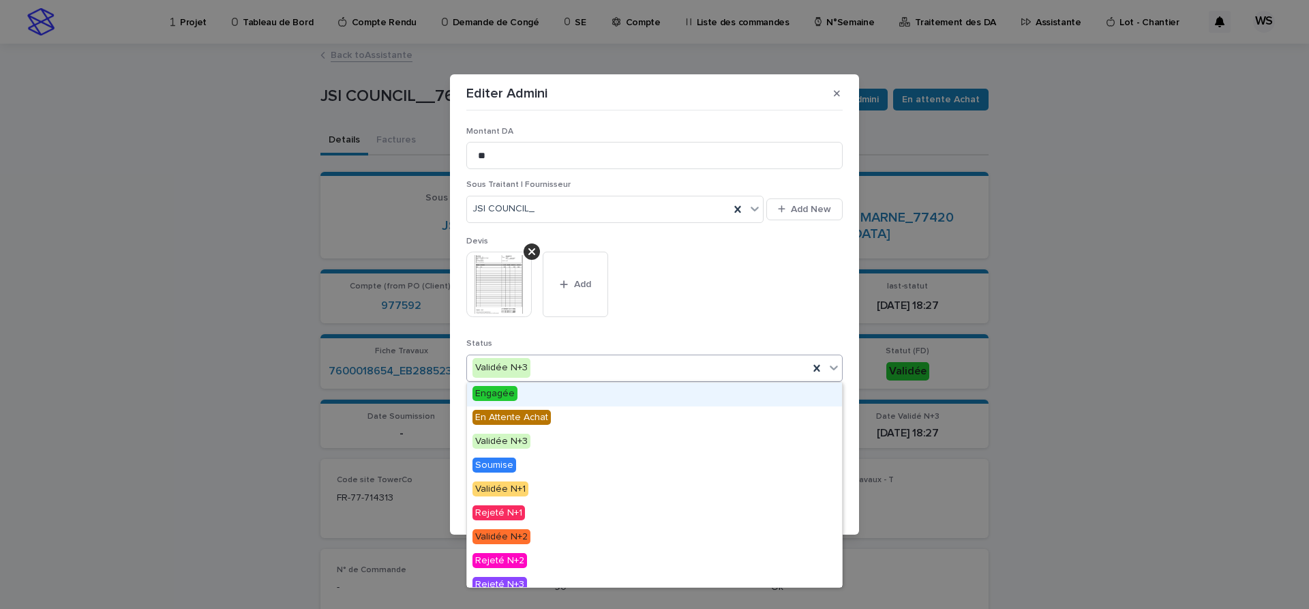
click at [501, 396] on span "Engagée" at bounding box center [495, 393] width 45 height 15
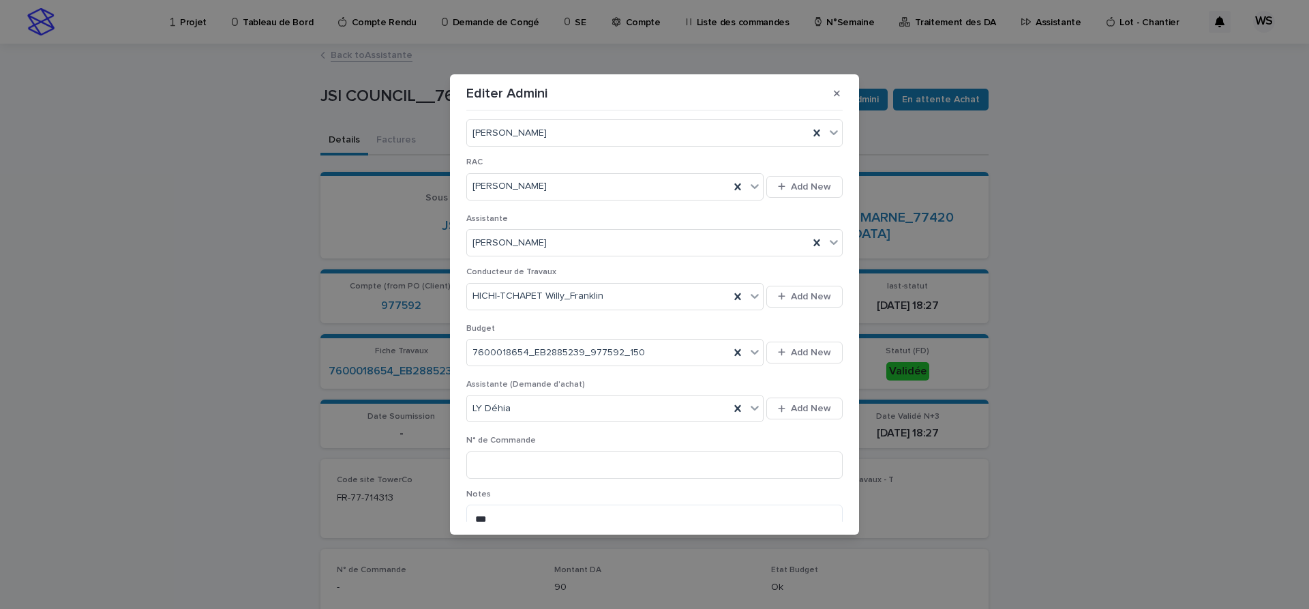
scroll to position [344, 0]
click at [750, 405] on icon at bounding box center [755, 406] width 14 height 14
click at [511, 479] on div "[PERSON_NAME]" at bounding box center [615, 480] width 297 height 24
click at [522, 468] on input at bounding box center [654, 462] width 376 height 27
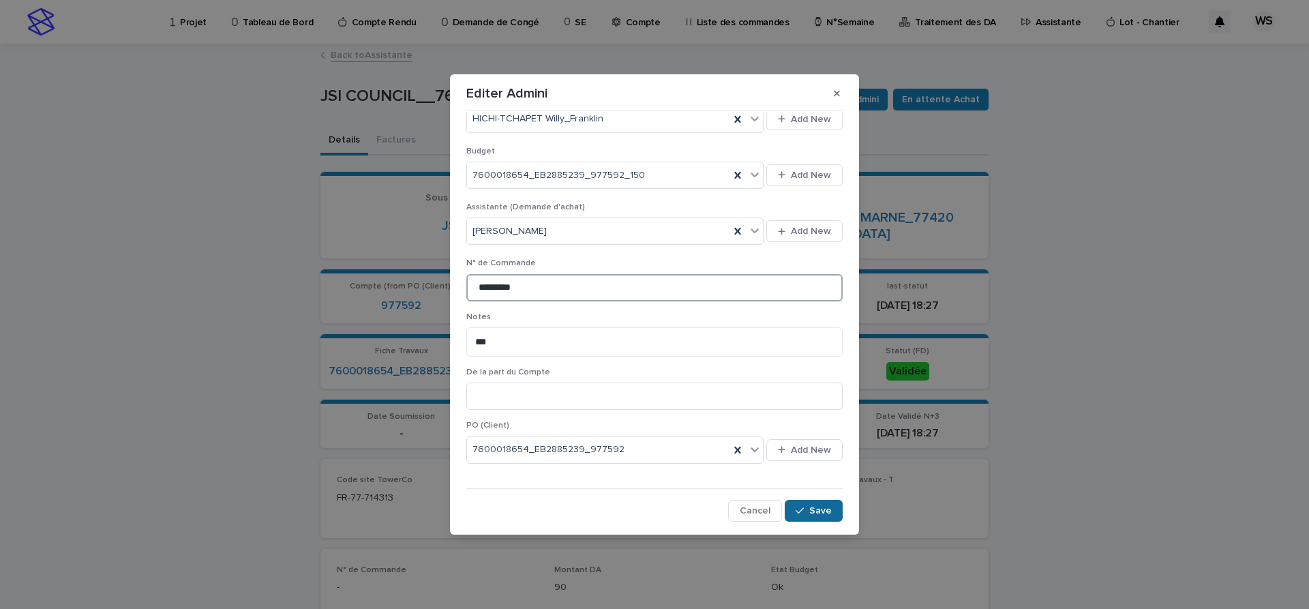
type input "*********"
click at [820, 513] on span "Save" at bounding box center [820, 511] width 23 height 10
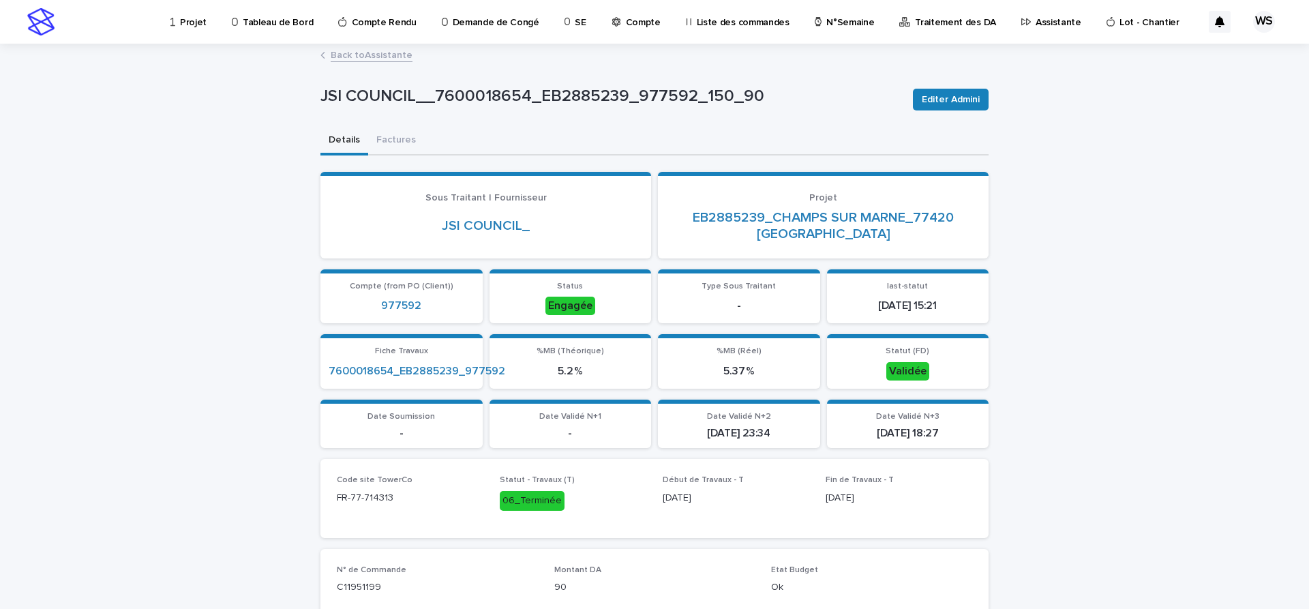
click at [393, 56] on link "Back to Assistante" at bounding box center [372, 54] width 82 height 16
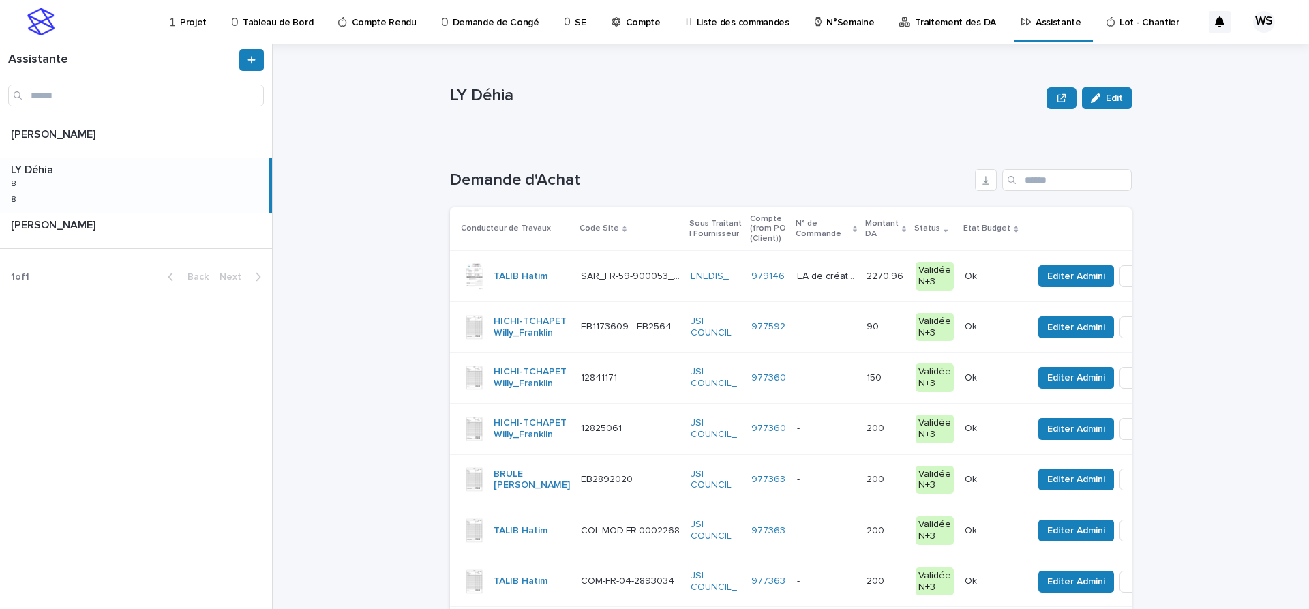
click at [856, 332] on p at bounding box center [826, 327] width 59 height 12
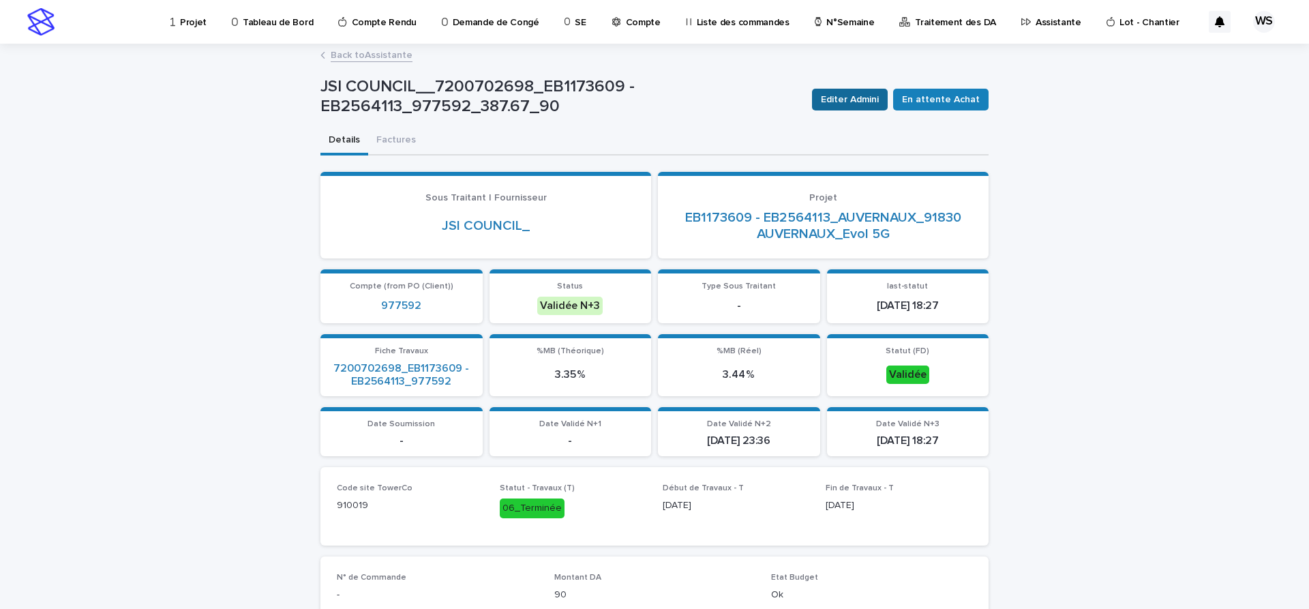
click at [879, 95] on span "Editer Admini" at bounding box center [850, 100] width 58 height 14
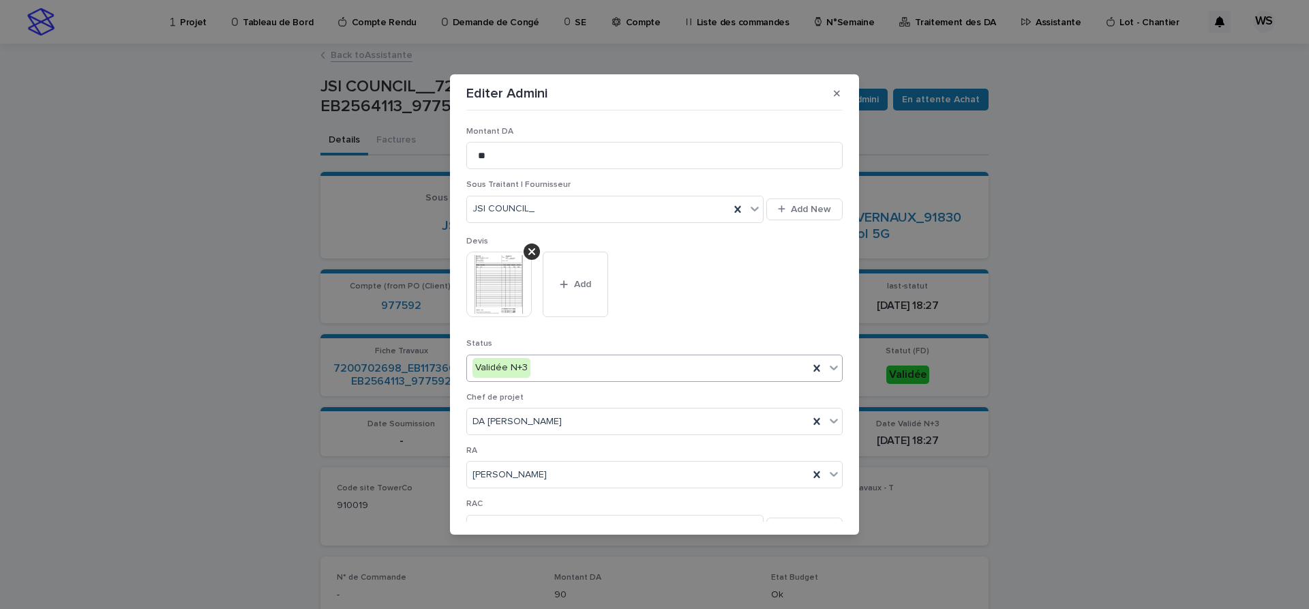
click at [834, 370] on icon at bounding box center [834, 367] width 8 height 5
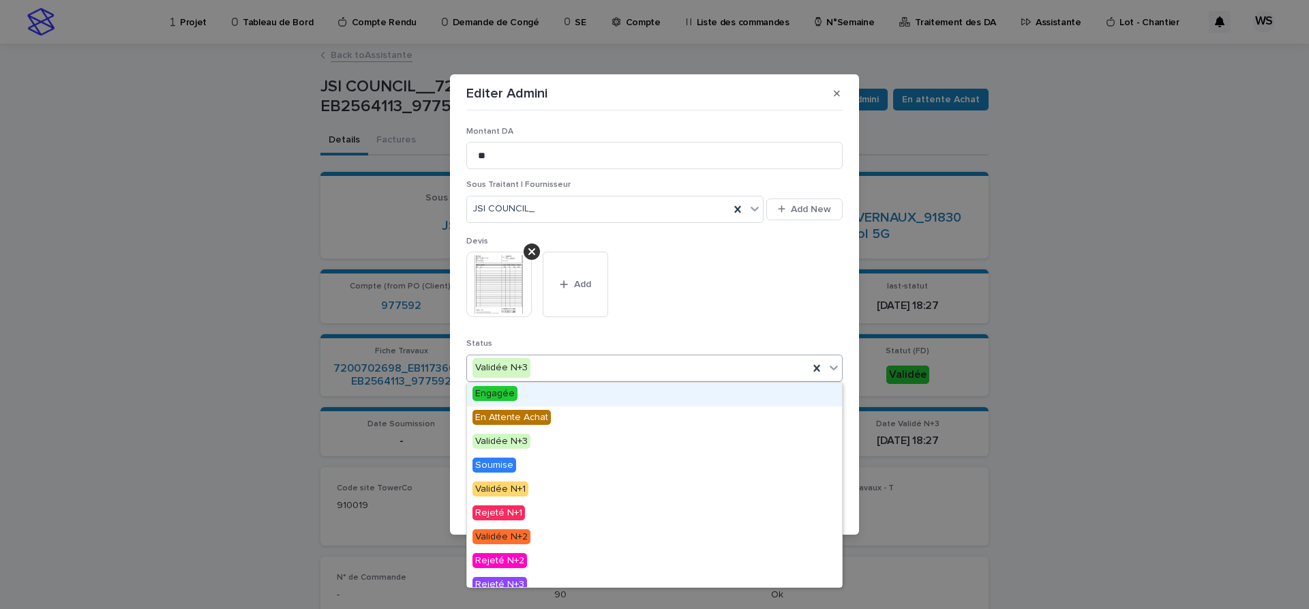
click at [498, 391] on span "Engagée" at bounding box center [495, 393] width 45 height 15
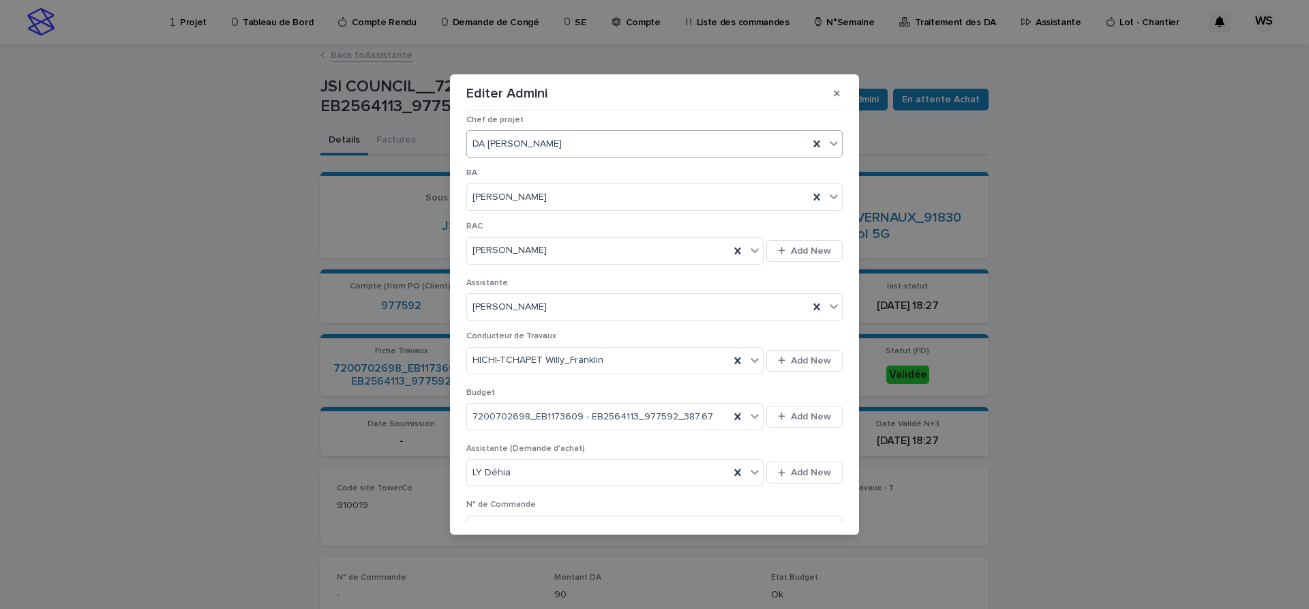
scroll to position [344, 0]
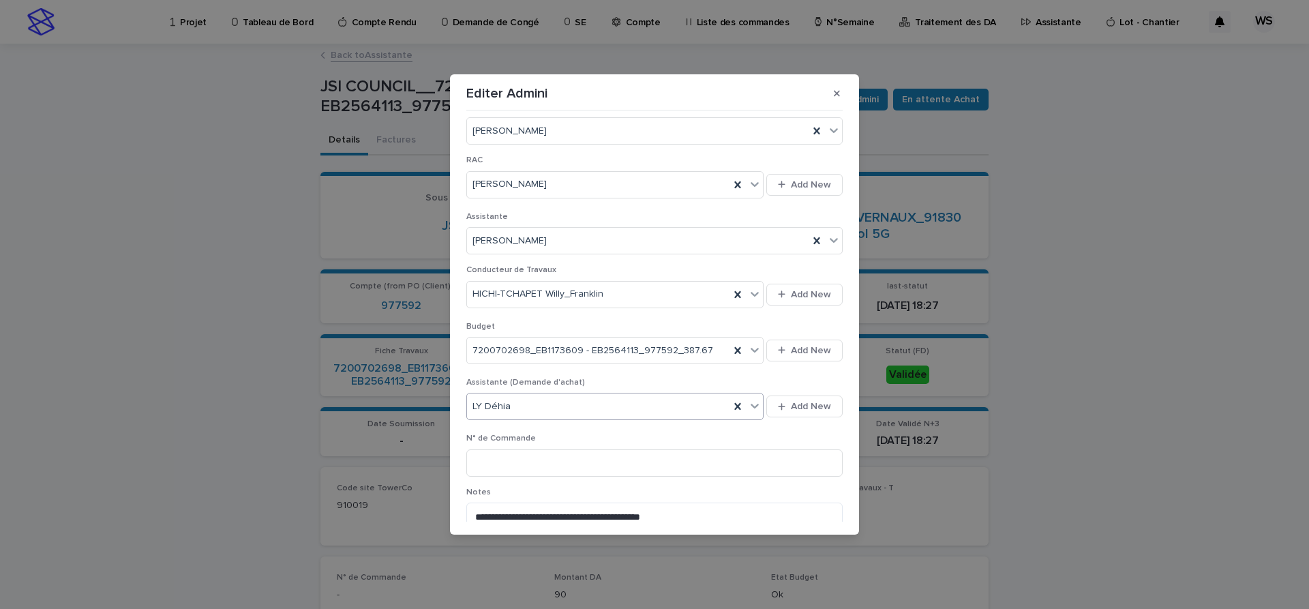
click at [753, 404] on icon at bounding box center [755, 406] width 14 height 14
click at [515, 476] on div "WATEL Sandrine" at bounding box center [615, 480] width 297 height 24
click at [546, 461] on input at bounding box center [654, 462] width 376 height 27
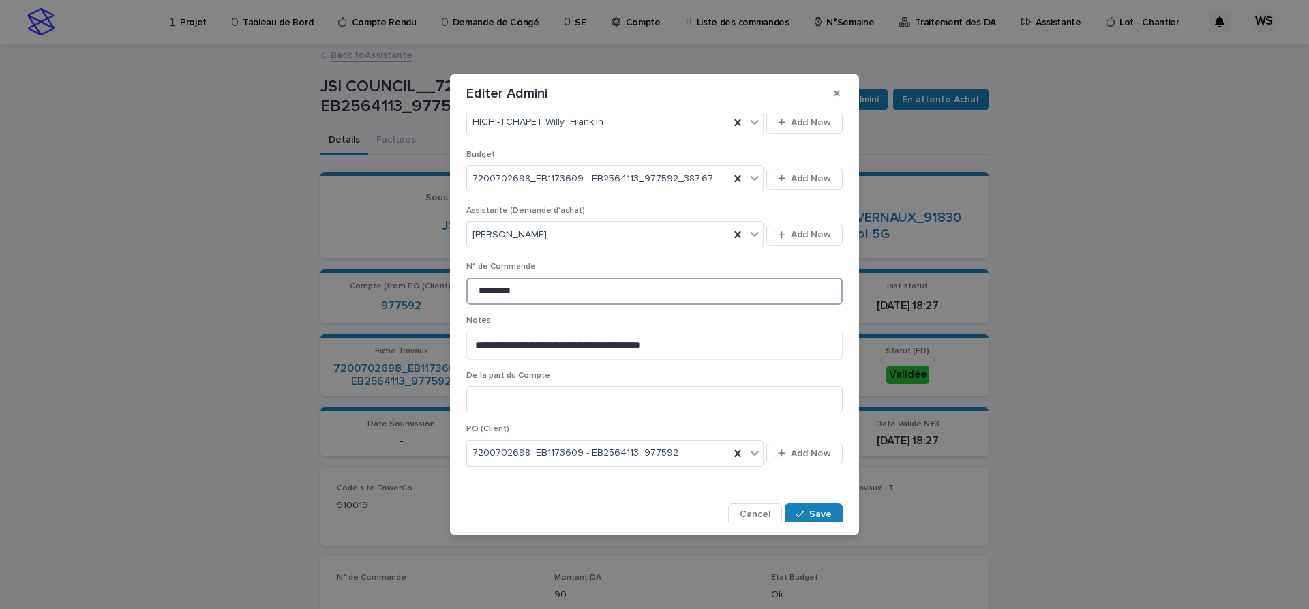
scroll to position [519, 0]
type input "*********"
click at [814, 507] on span "Save" at bounding box center [820, 511] width 23 height 10
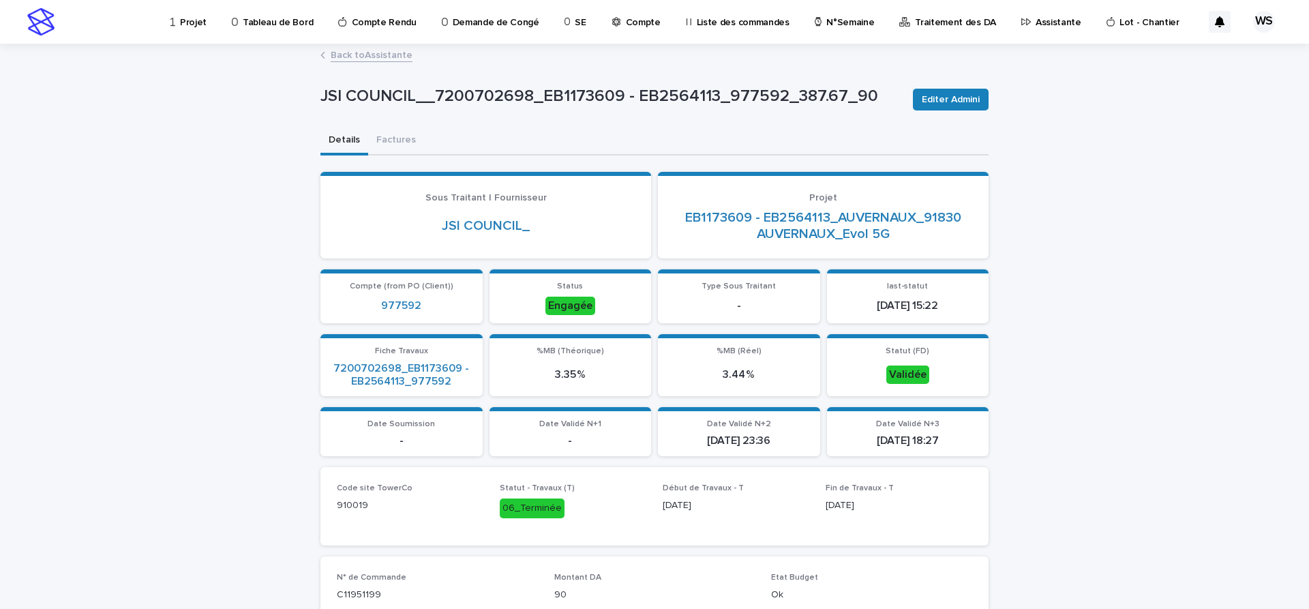
click at [383, 57] on link "Back to Assistante" at bounding box center [372, 54] width 82 height 16
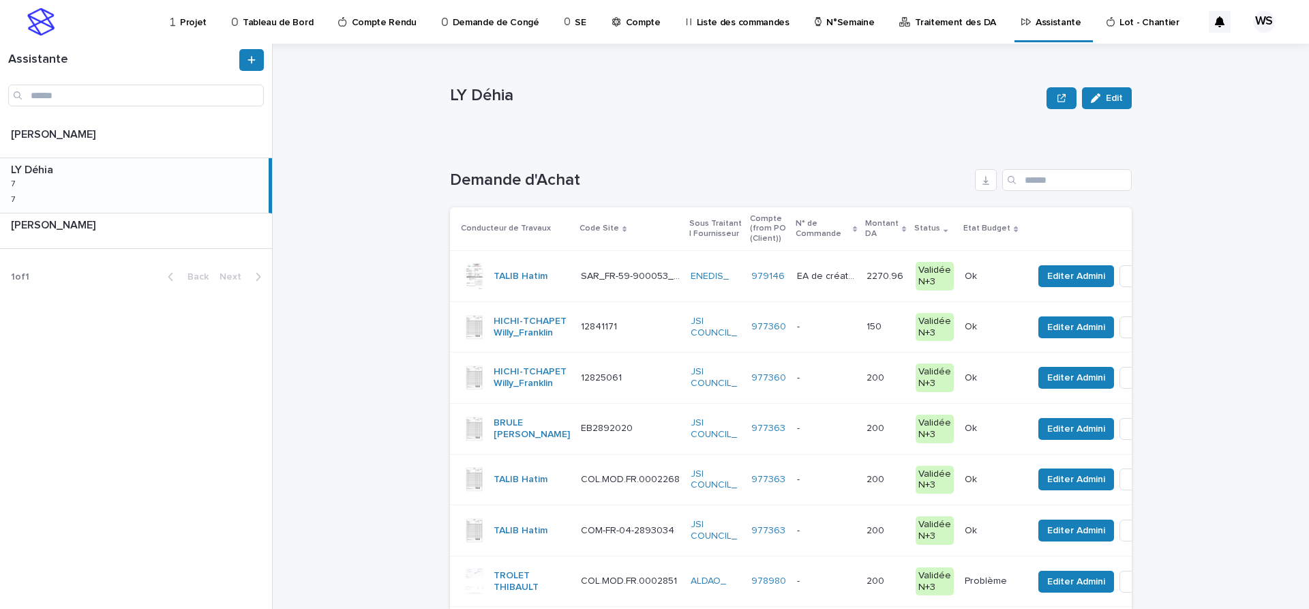
click at [851, 333] on p at bounding box center [826, 327] width 59 height 12
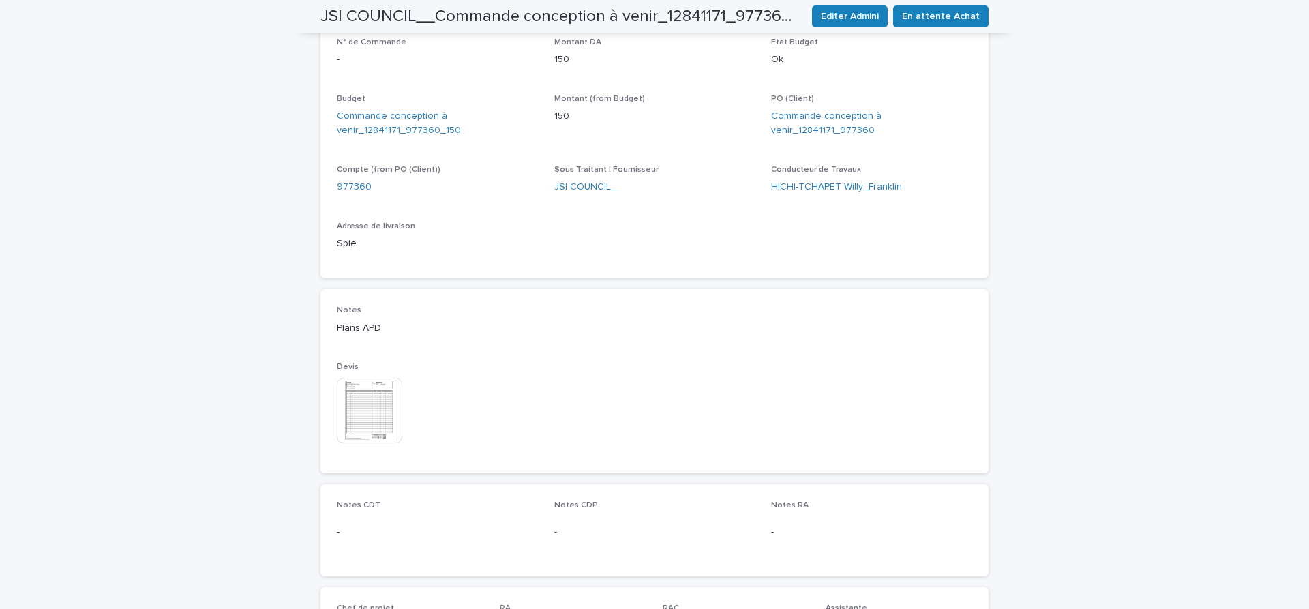
scroll to position [516, 0]
click at [383, 410] on img at bounding box center [369, 408] width 65 height 65
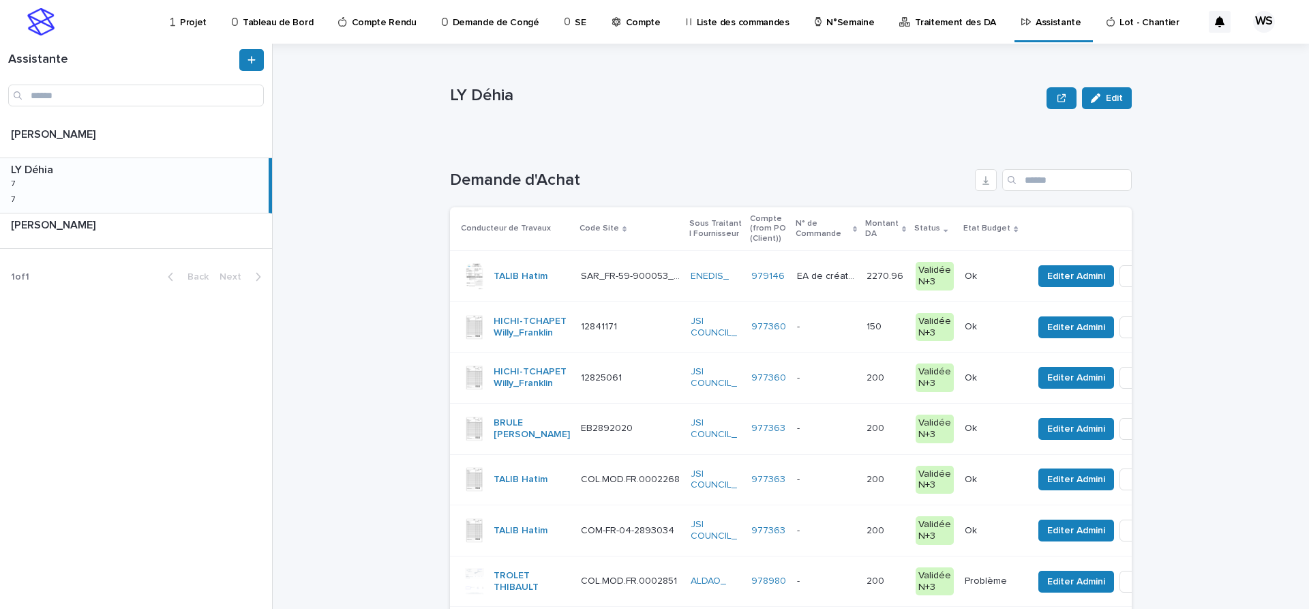
click at [850, 338] on div "- -" at bounding box center [826, 327] width 59 height 23
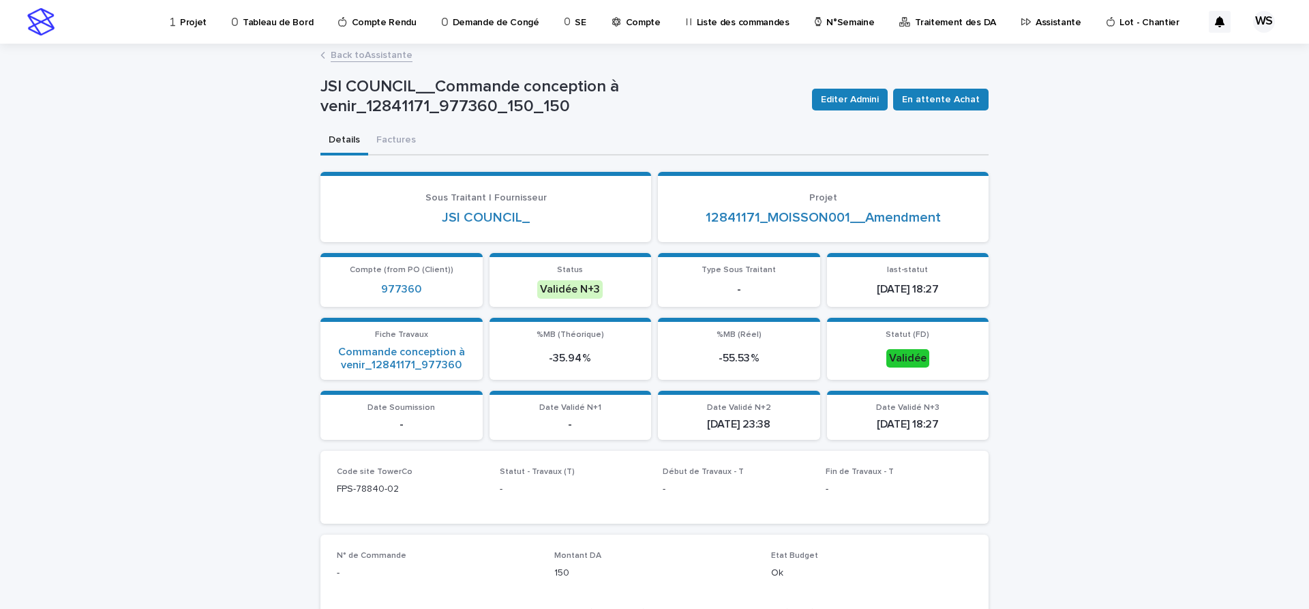
click at [384, 55] on link "Back to Assistante" at bounding box center [372, 54] width 82 height 16
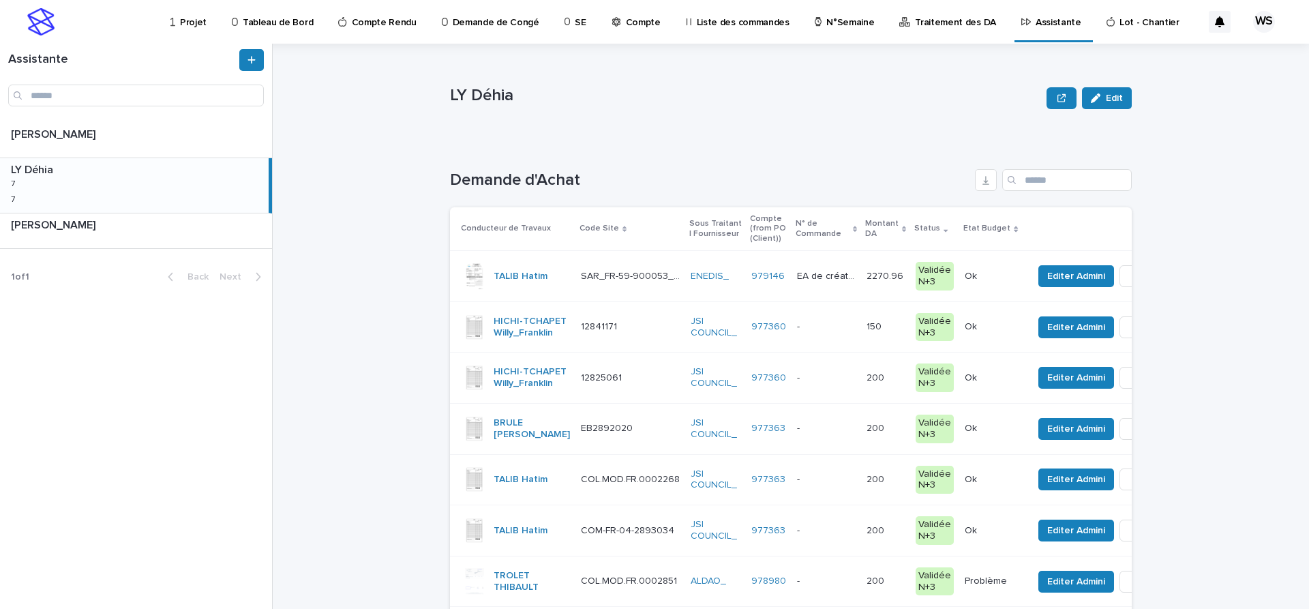
click at [850, 384] on p at bounding box center [826, 378] width 59 height 12
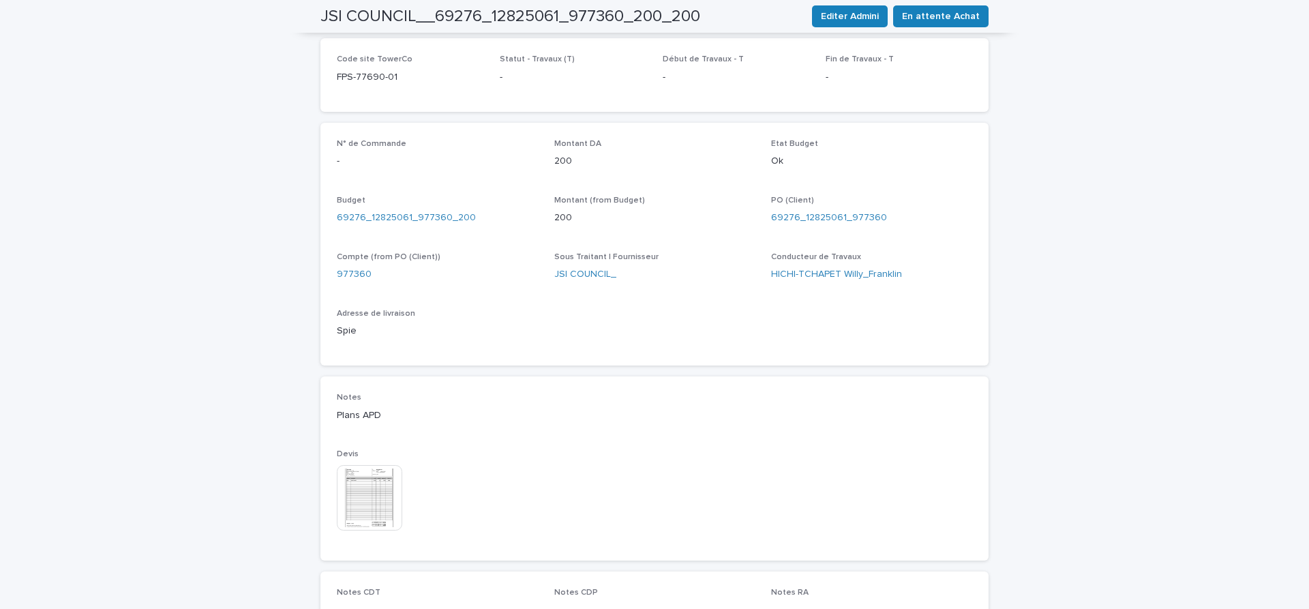
scroll to position [458, 0]
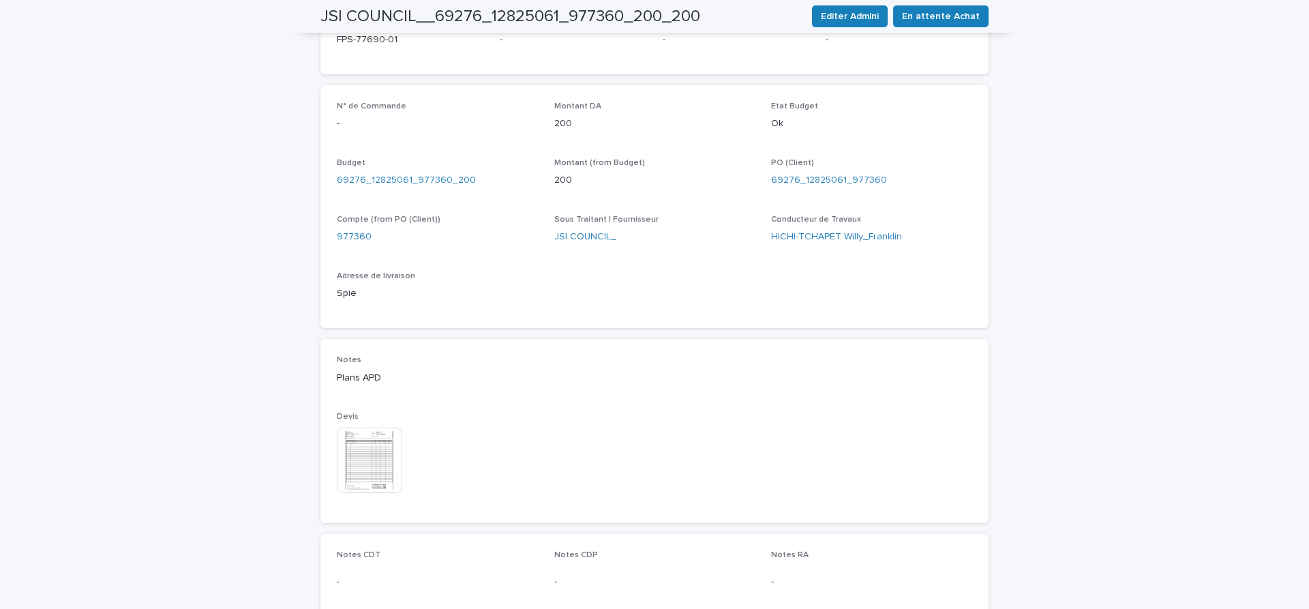
click at [372, 461] on img at bounding box center [369, 460] width 65 height 65
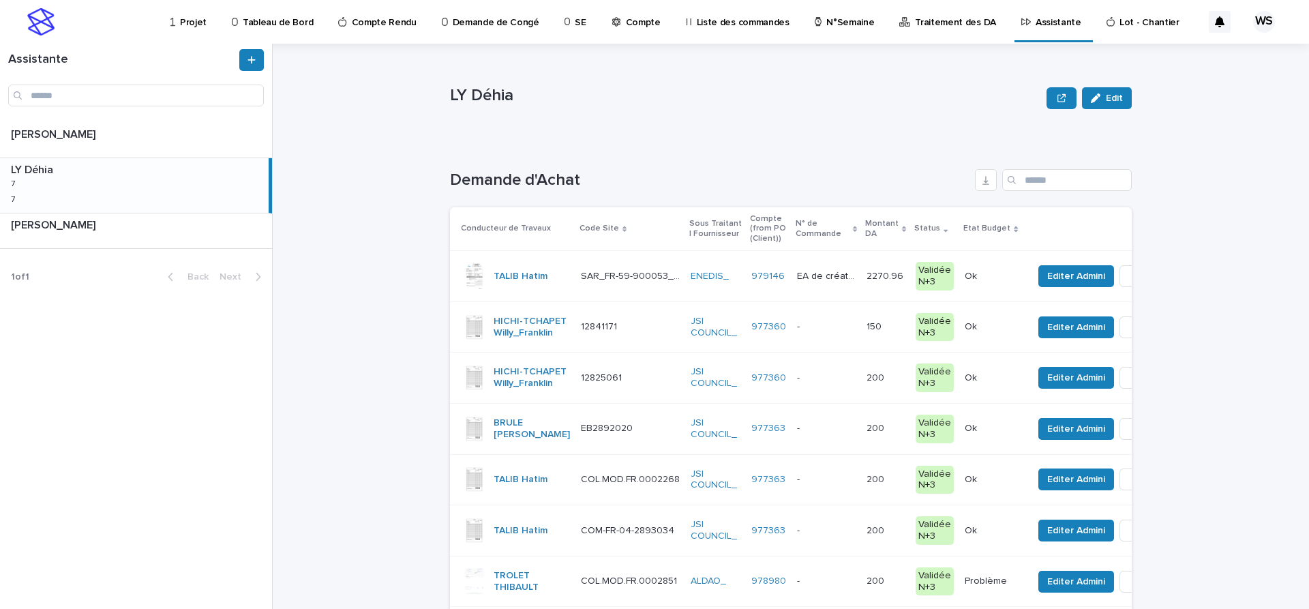
click at [840, 382] on p at bounding box center [826, 378] width 59 height 12
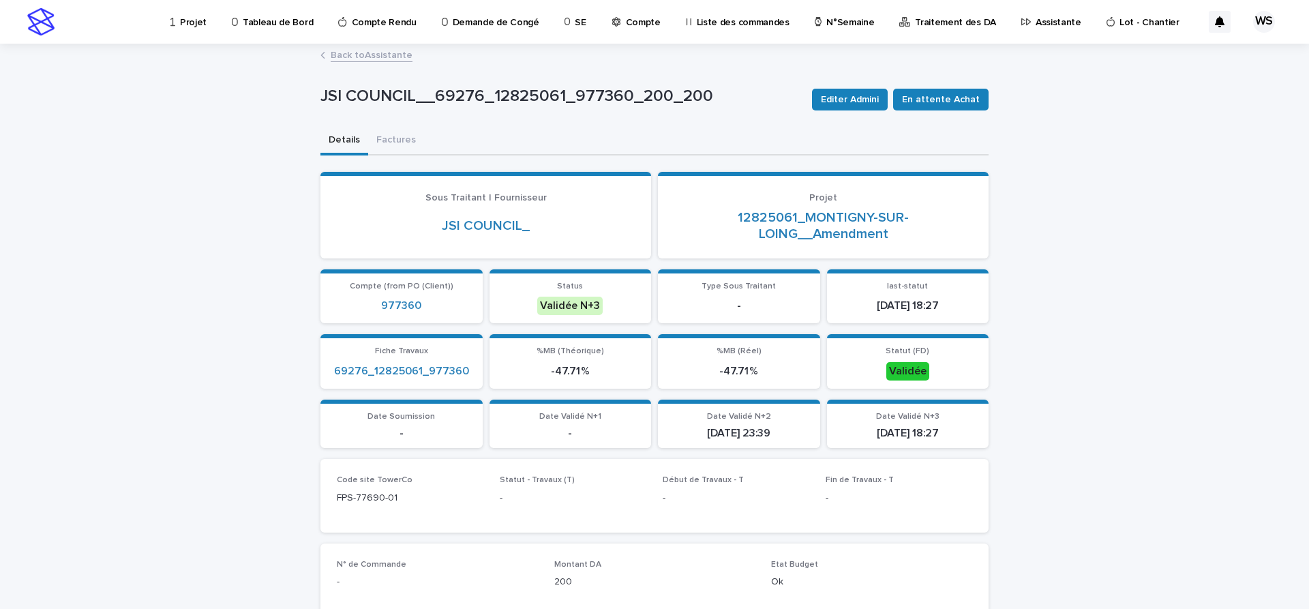
click at [397, 58] on link "Back to Assistante" at bounding box center [372, 54] width 82 height 16
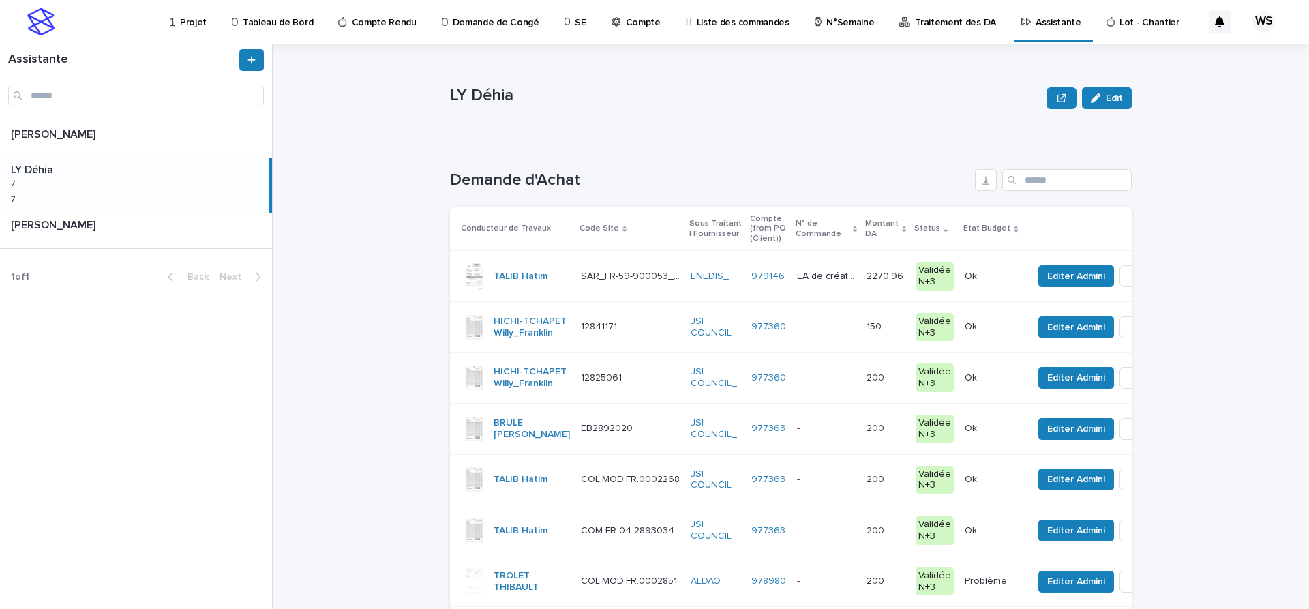
click at [856, 337] on div "- -" at bounding box center [826, 327] width 59 height 23
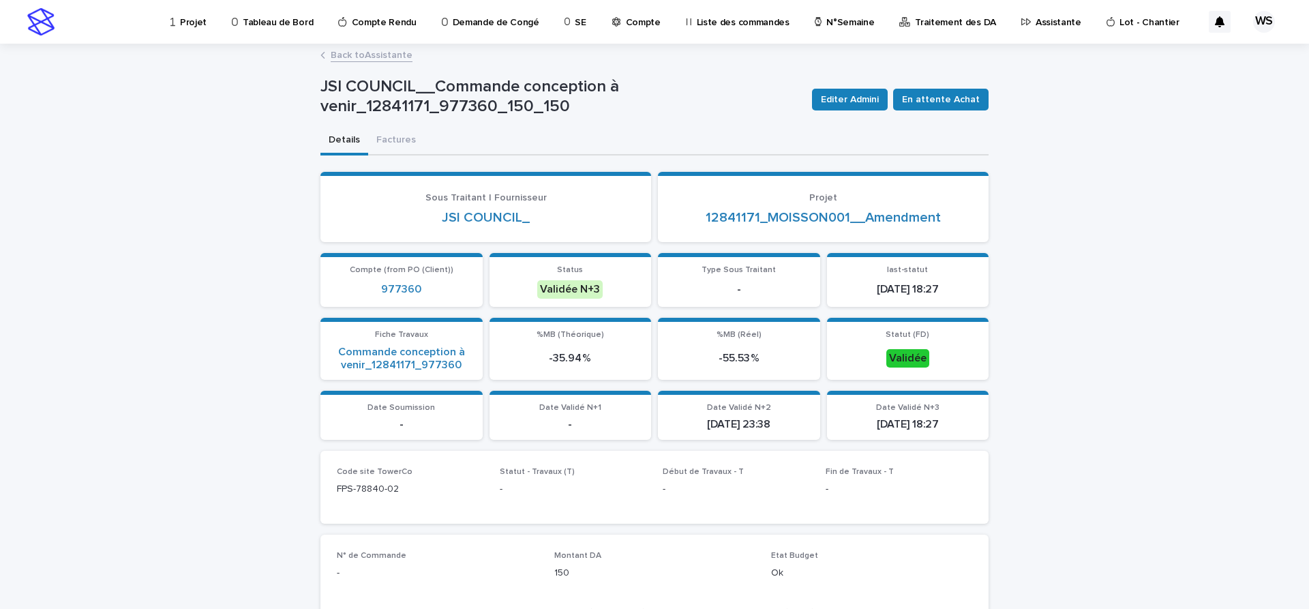
click at [383, 56] on link "Back to Assistante" at bounding box center [372, 54] width 82 height 16
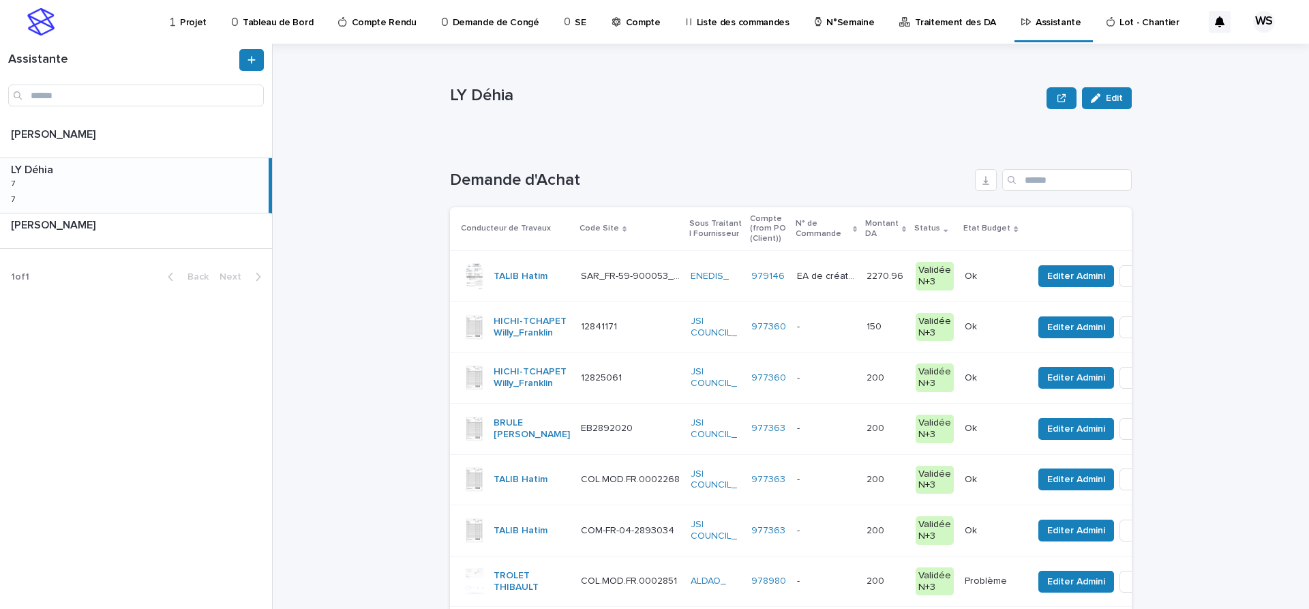
click at [849, 434] on p at bounding box center [826, 429] width 59 height 12
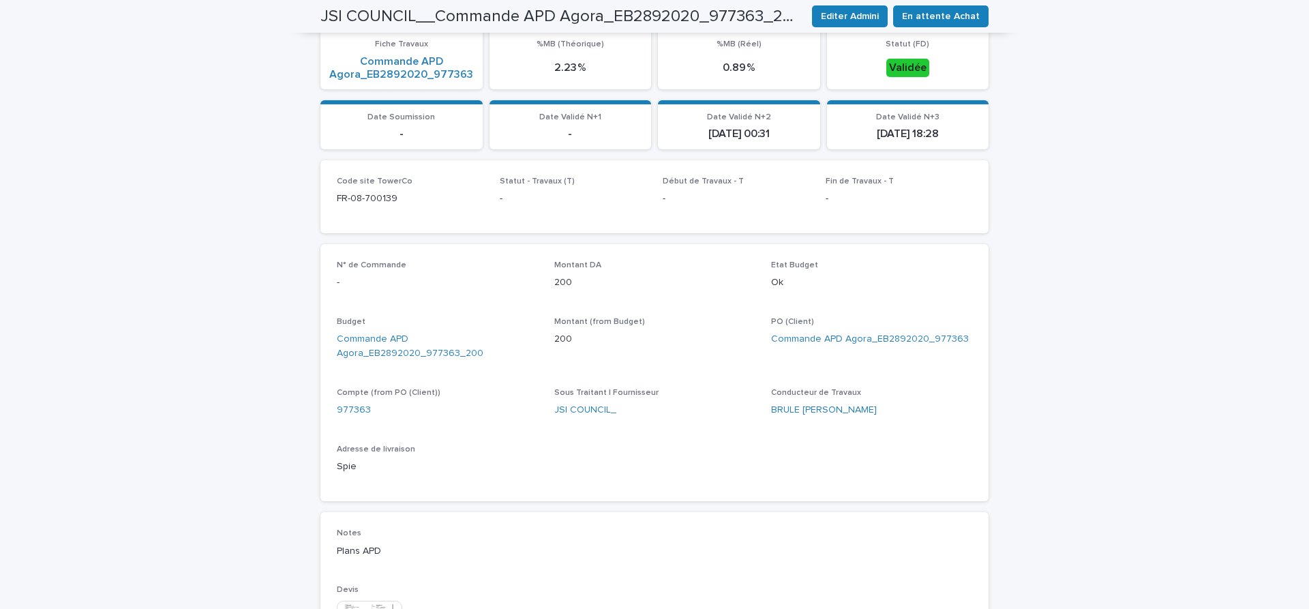
scroll to position [401, 0]
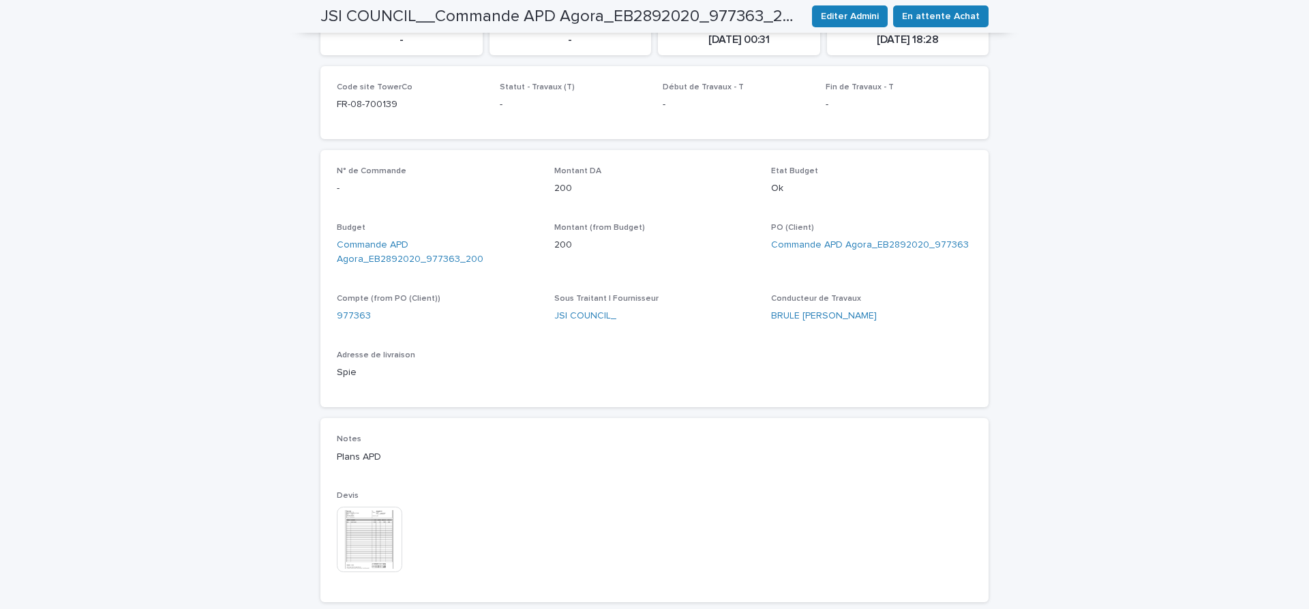
click at [381, 535] on img at bounding box center [369, 539] width 65 height 65
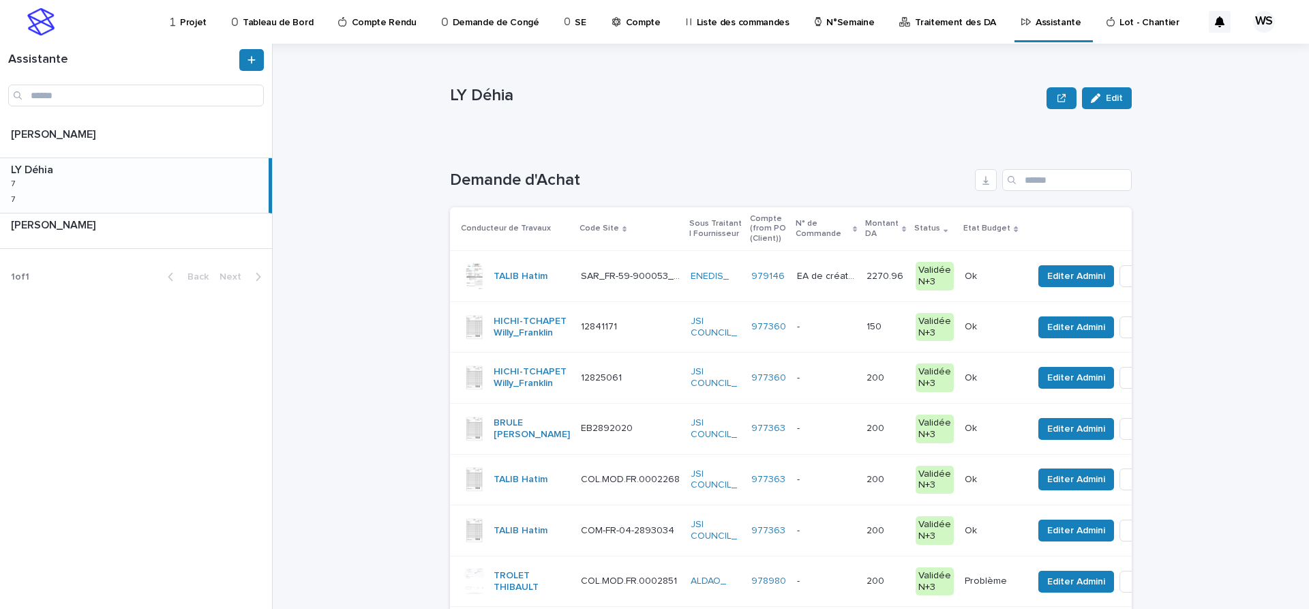
click at [852, 440] on div "- -" at bounding box center [826, 428] width 59 height 23
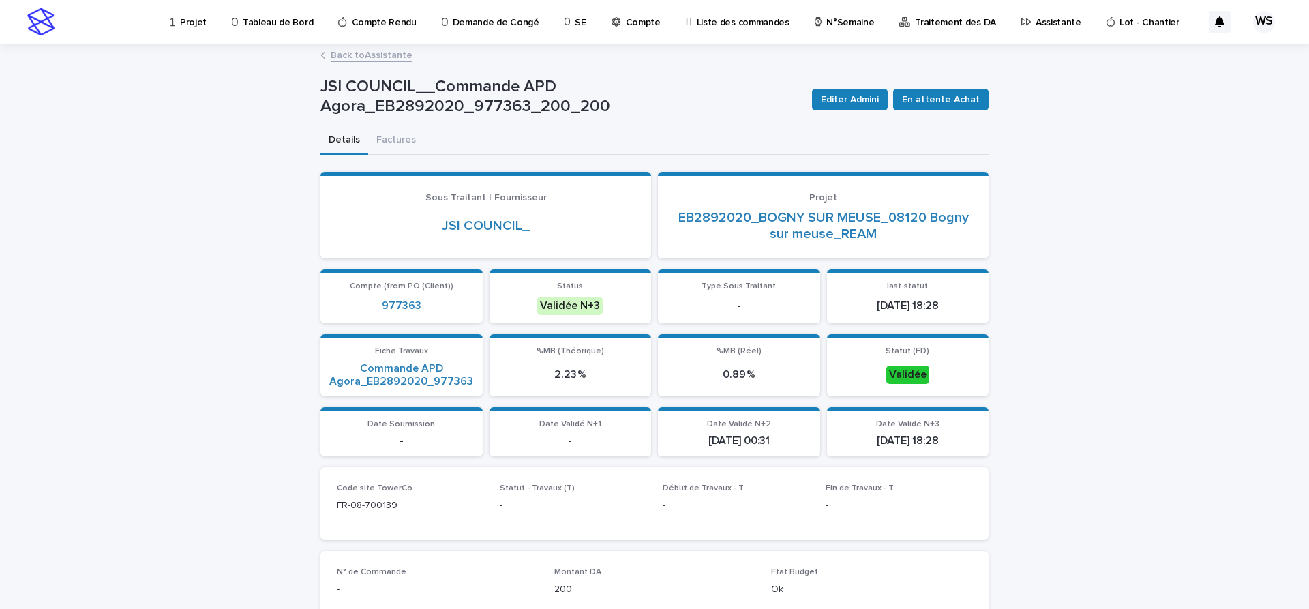
click at [401, 53] on link "Back to Assistante" at bounding box center [372, 54] width 82 height 16
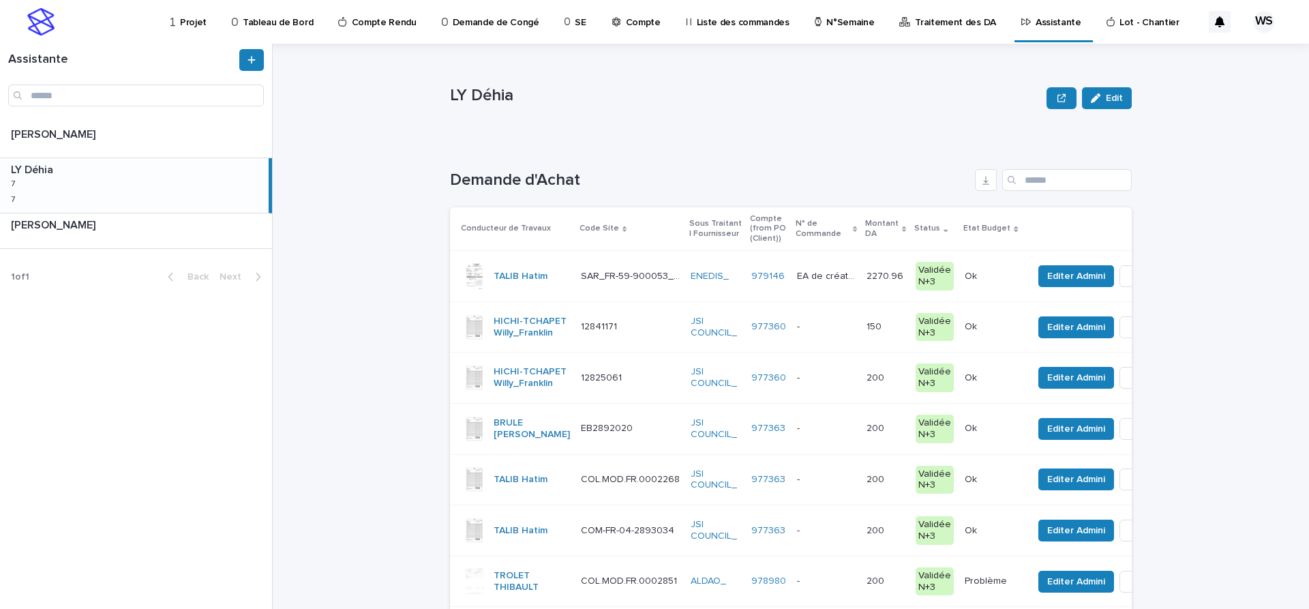
click at [856, 486] on p at bounding box center [826, 480] width 59 height 12
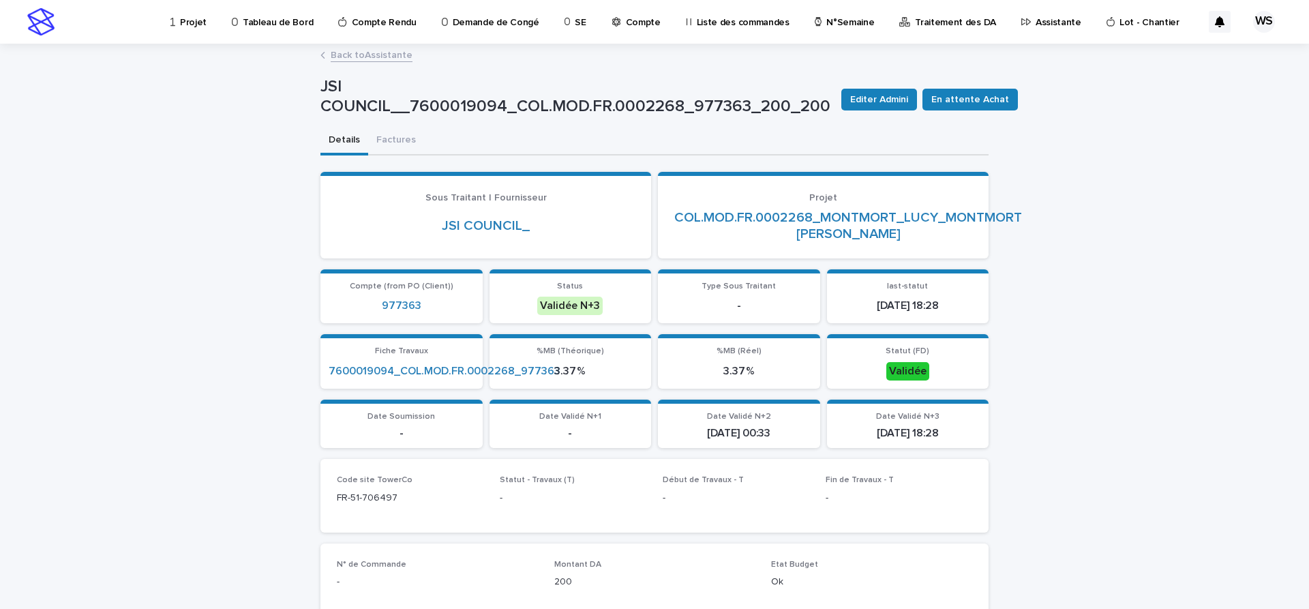
click at [398, 55] on link "Back to Assistante" at bounding box center [372, 54] width 82 height 16
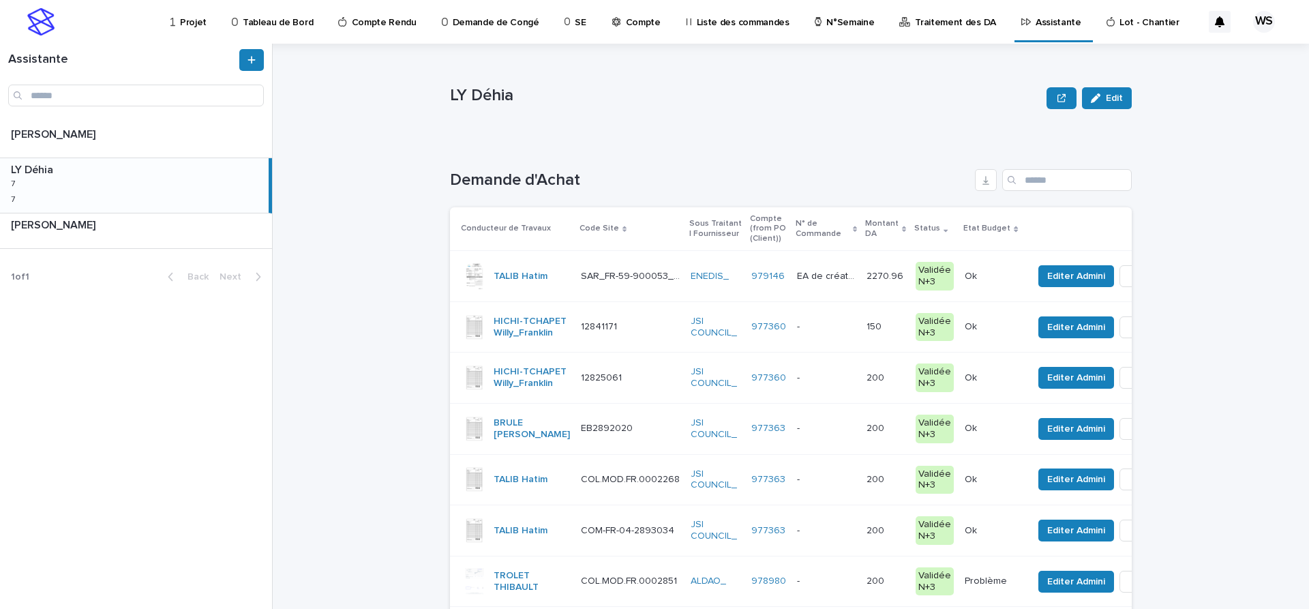
click at [836, 537] on p at bounding box center [826, 531] width 59 height 12
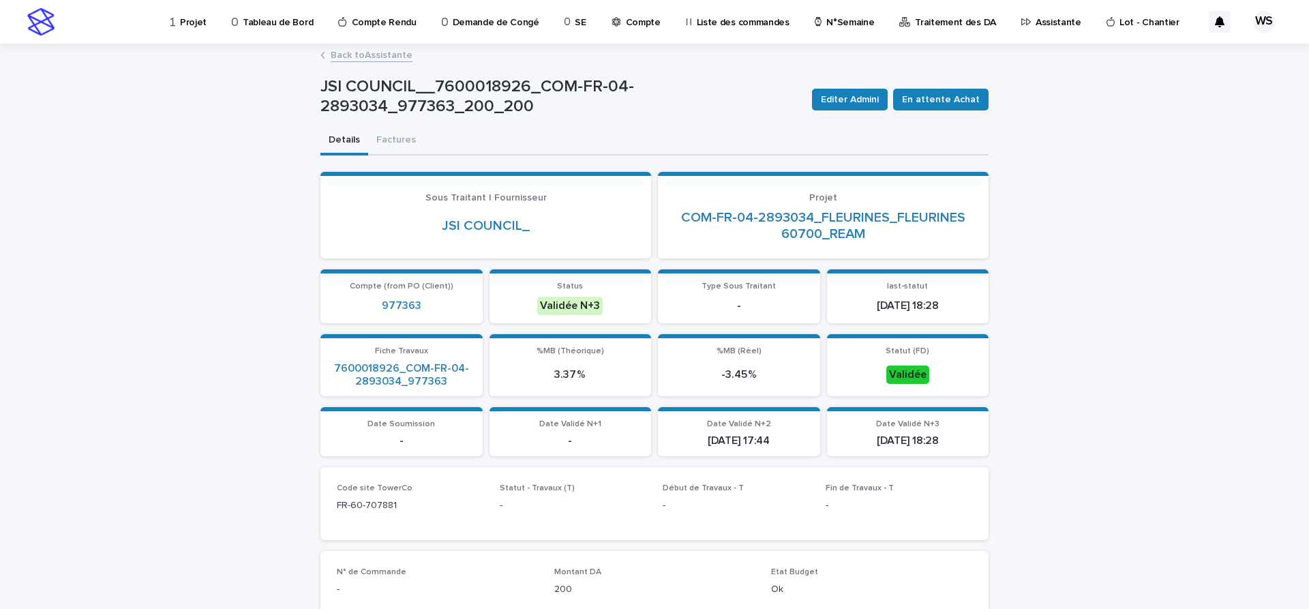
click at [386, 52] on link "Back to Assistante" at bounding box center [372, 54] width 82 height 16
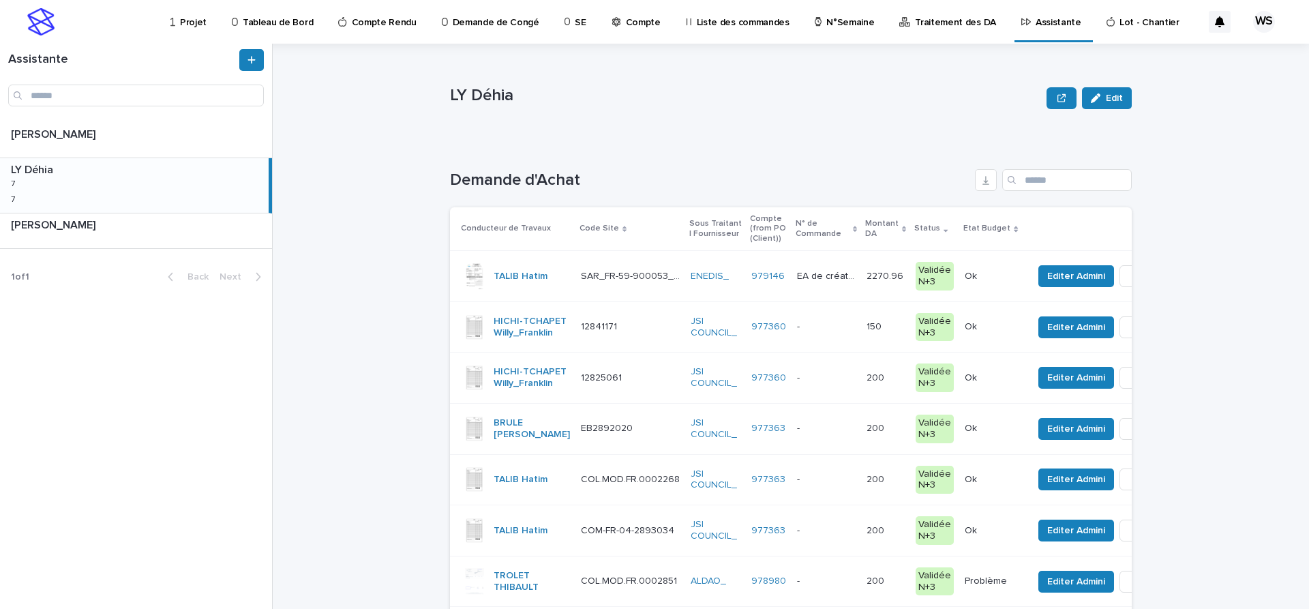
click at [856, 331] on p at bounding box center [826, 327] width 59 height 12
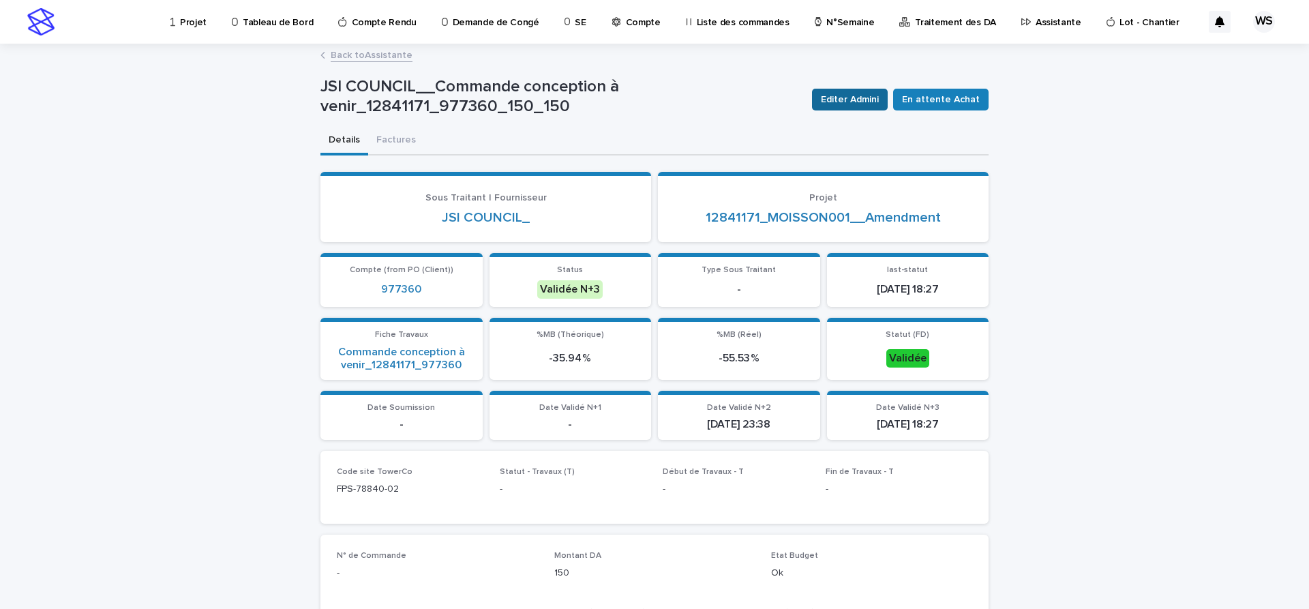
click at [868, 98] on span "Editer Admini" at bounding box center [850, 100] width 58 height 14
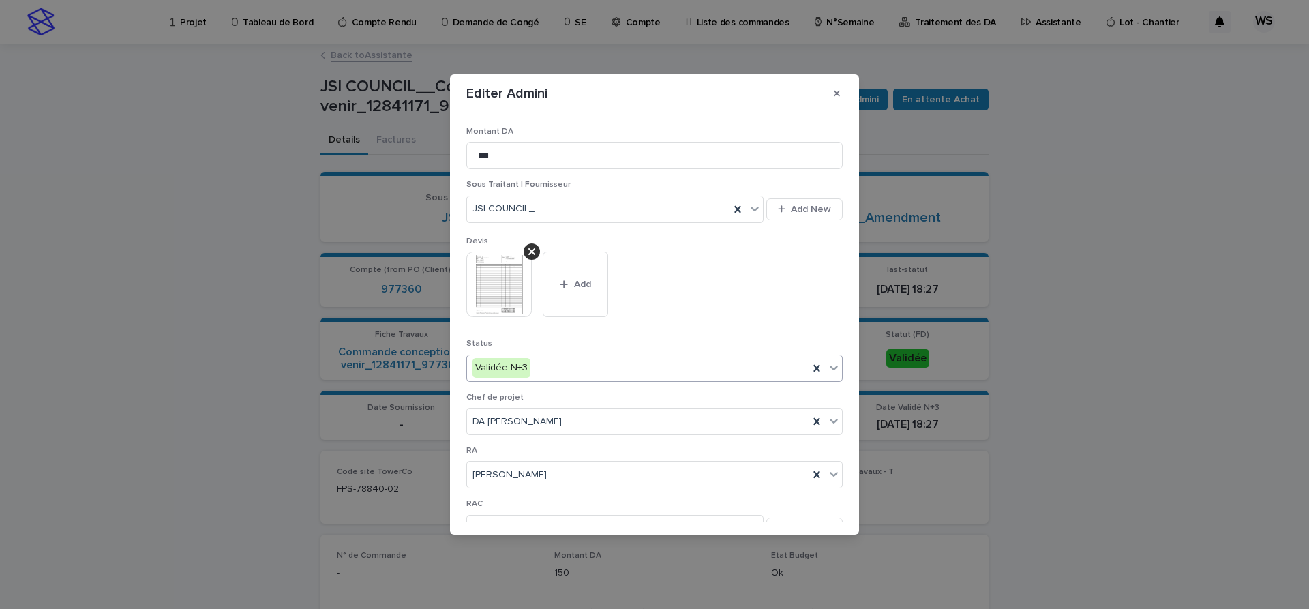
click at [836, 370] on icon at bounding box center [834, 368] width 14 height 14
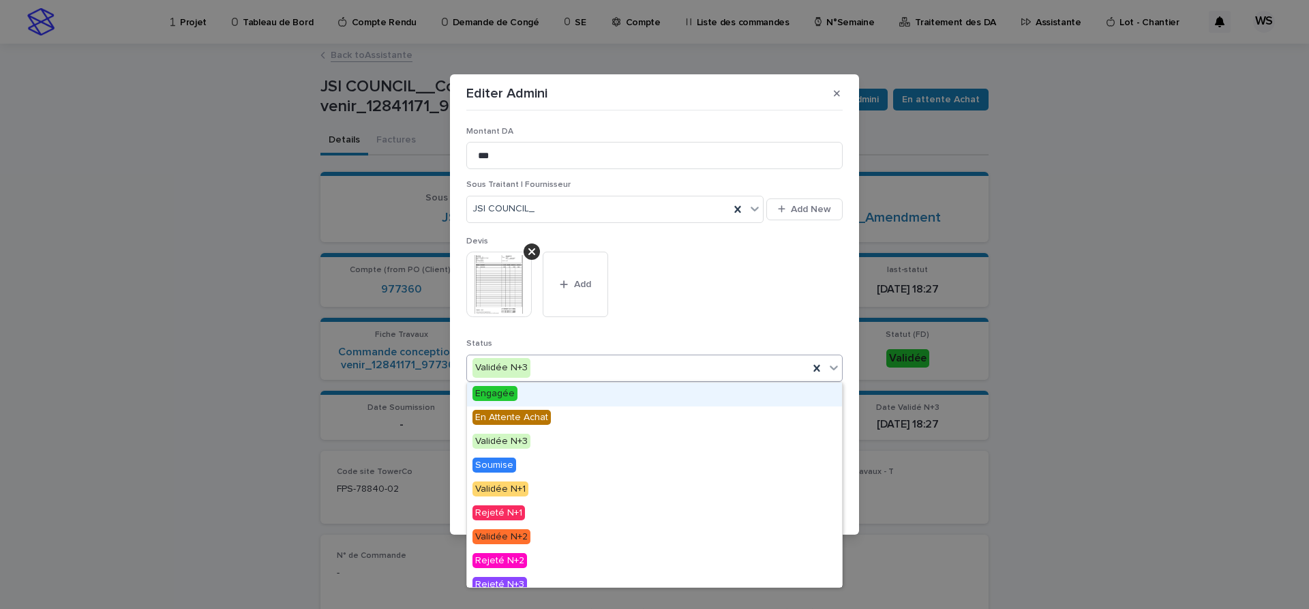
click at [503, 393] on span "Engagée" at bounding box center [495, 393] width 45 height 15
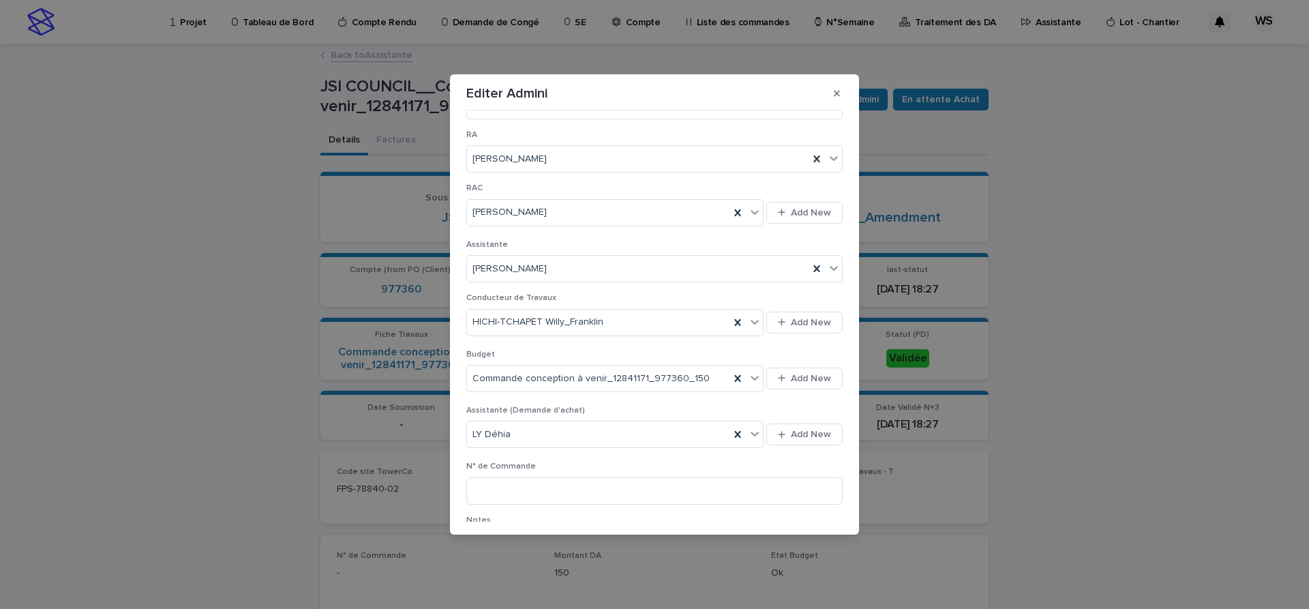
scroll to position [344, 0]
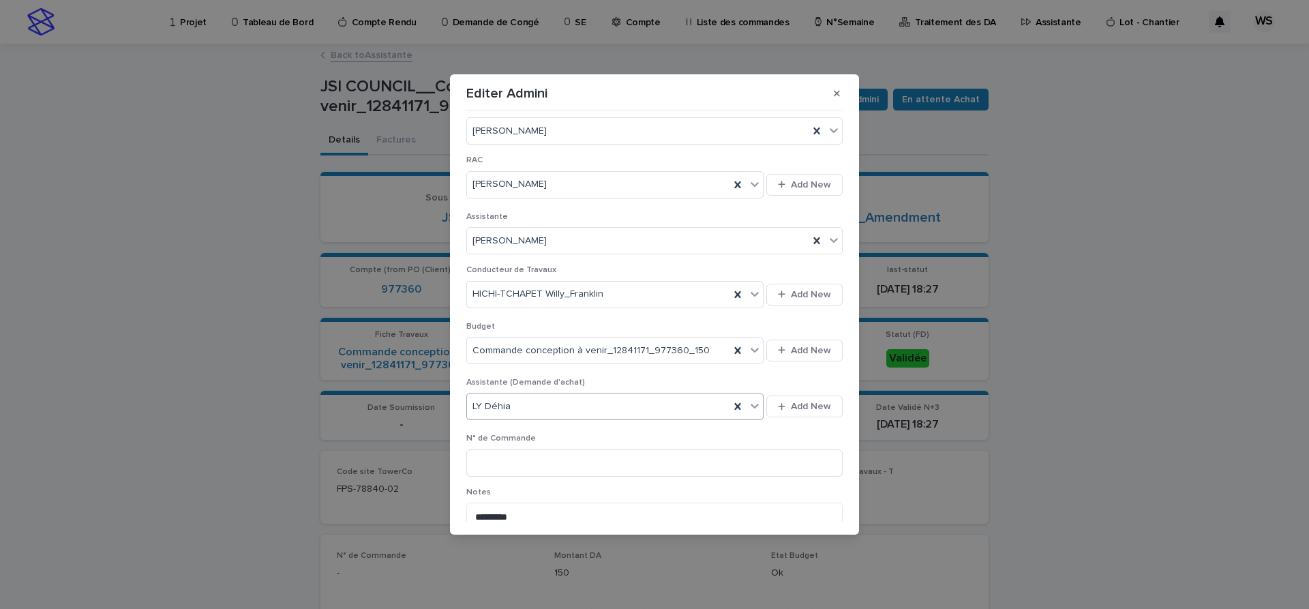
click at [757, 405] on icon at bounding box center [755, 406] width 14 height 14
click at [516, 482] on div "[PERSON_NAME]" at bounding box center [615, 480] width 297 height 24
click at [519, 462] on input at bounding box center [654, 462] width 376 height 27
type input "*"
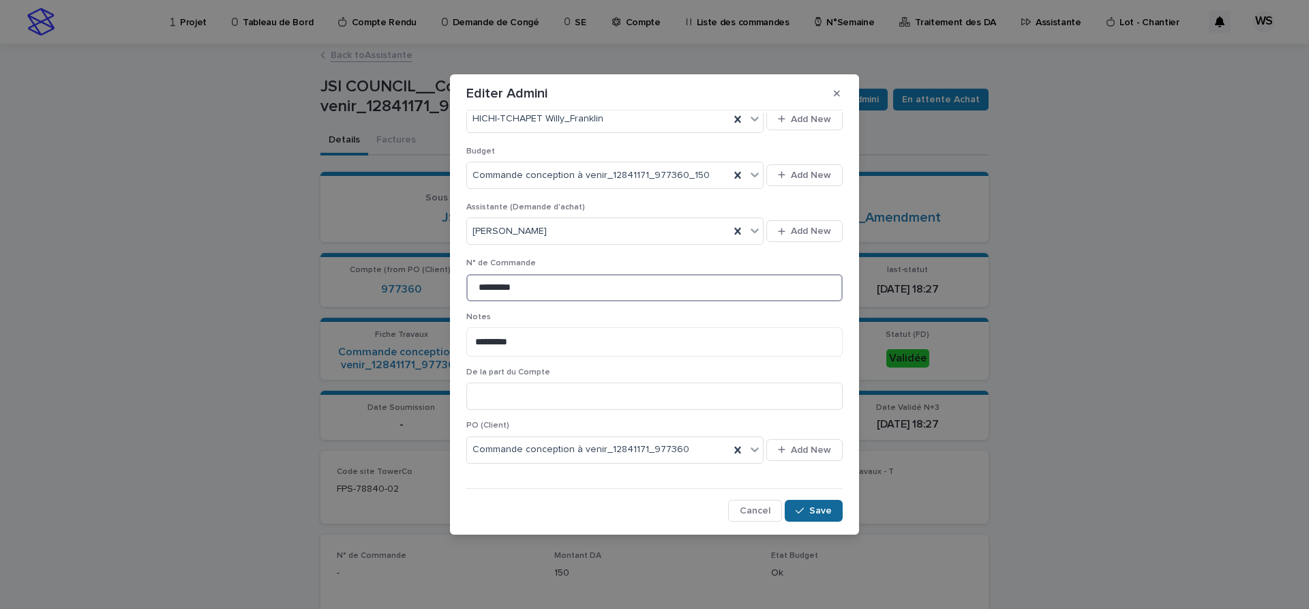
type input "*********"
click at [822, 516] on button "Save" at bounding box center [814, 511] width 58 height 22
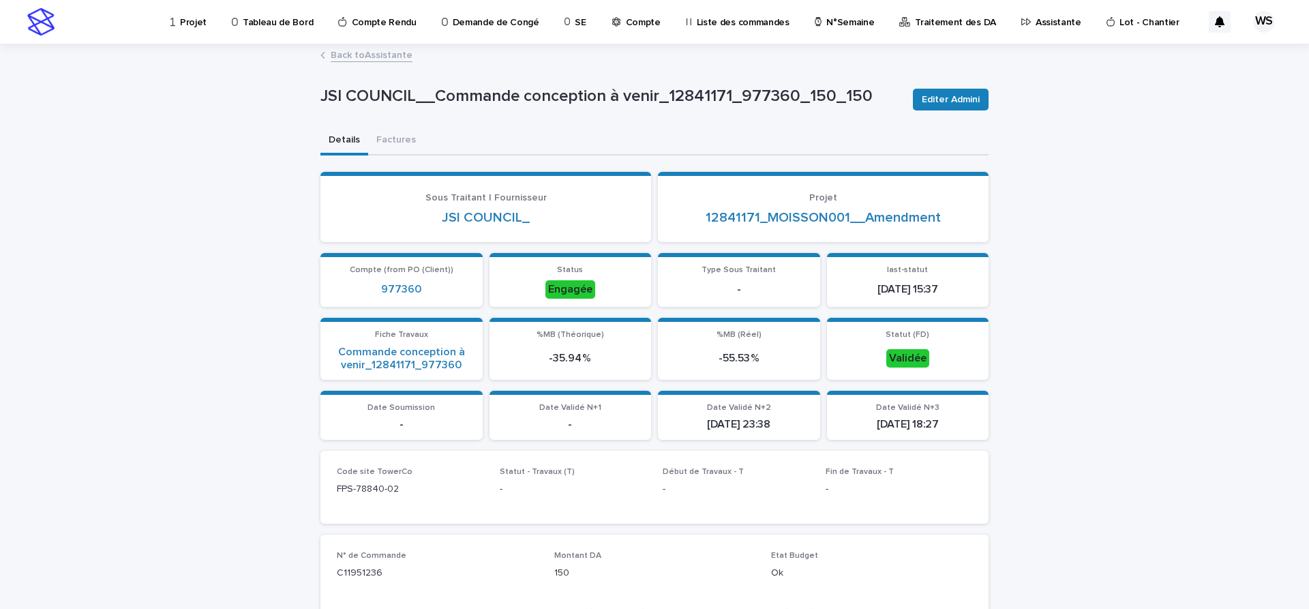
click at [394, 53] on link "Back to Assistante" at bounding box center [372, 54] width 82 height 16
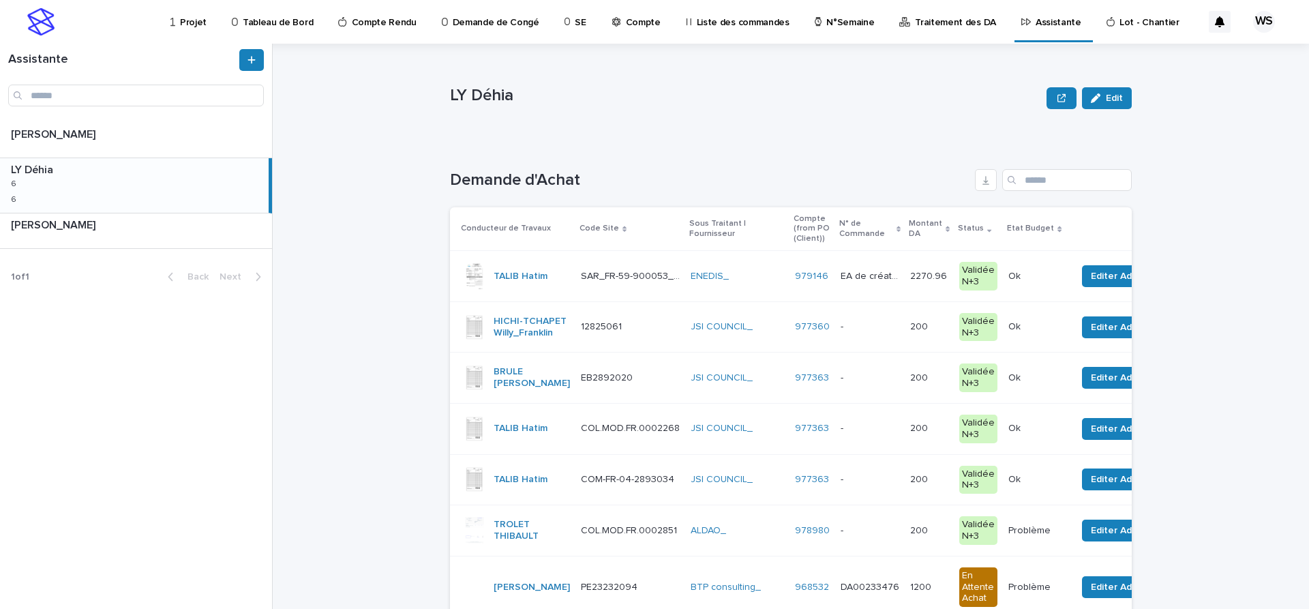
click at [895, 328] on p at bounding box center [870, 327] width 59 height 12
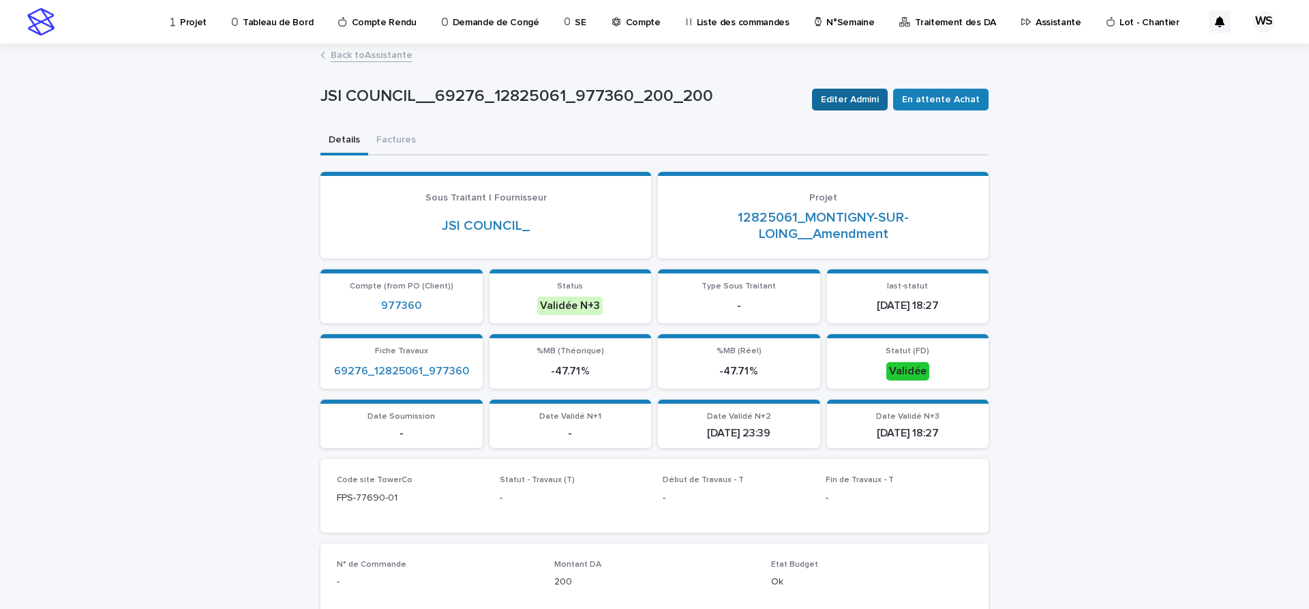
click at [865, 95] on span "Editer Admini" at bounding box center [850, 100] width 58 height 14
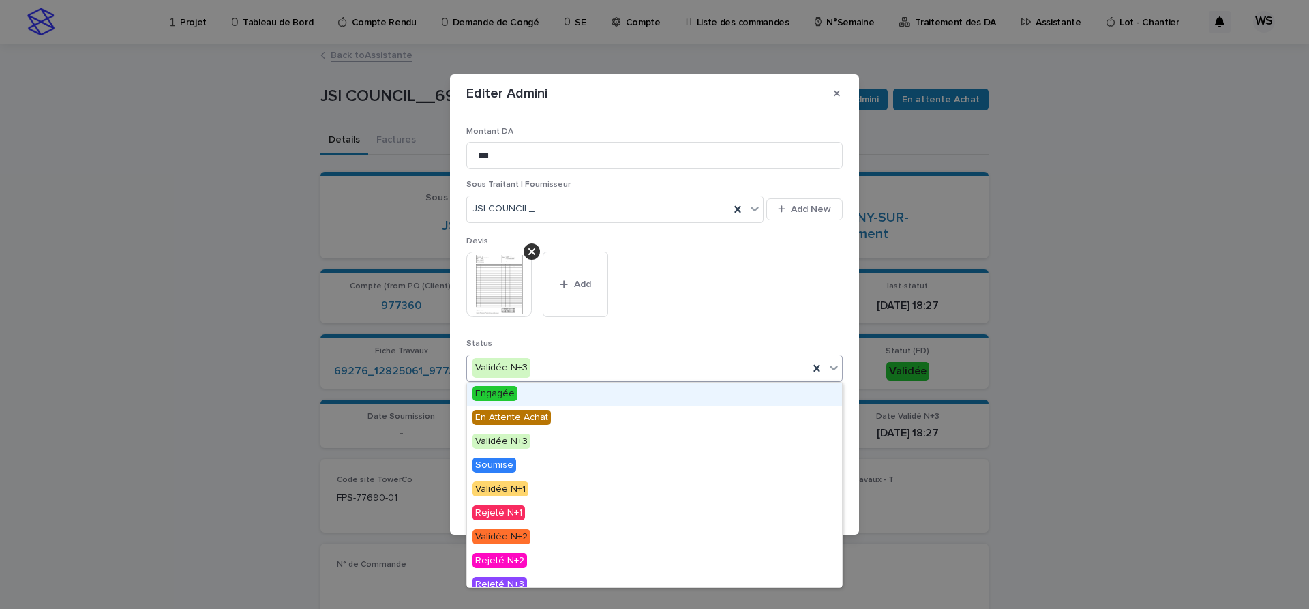
click at [839, 365] on icon at bounding box center [834, 368] width 14 height 14
click at [500, 391] on span "Engagée" at bounding box center [495, 393] width 45 height 15
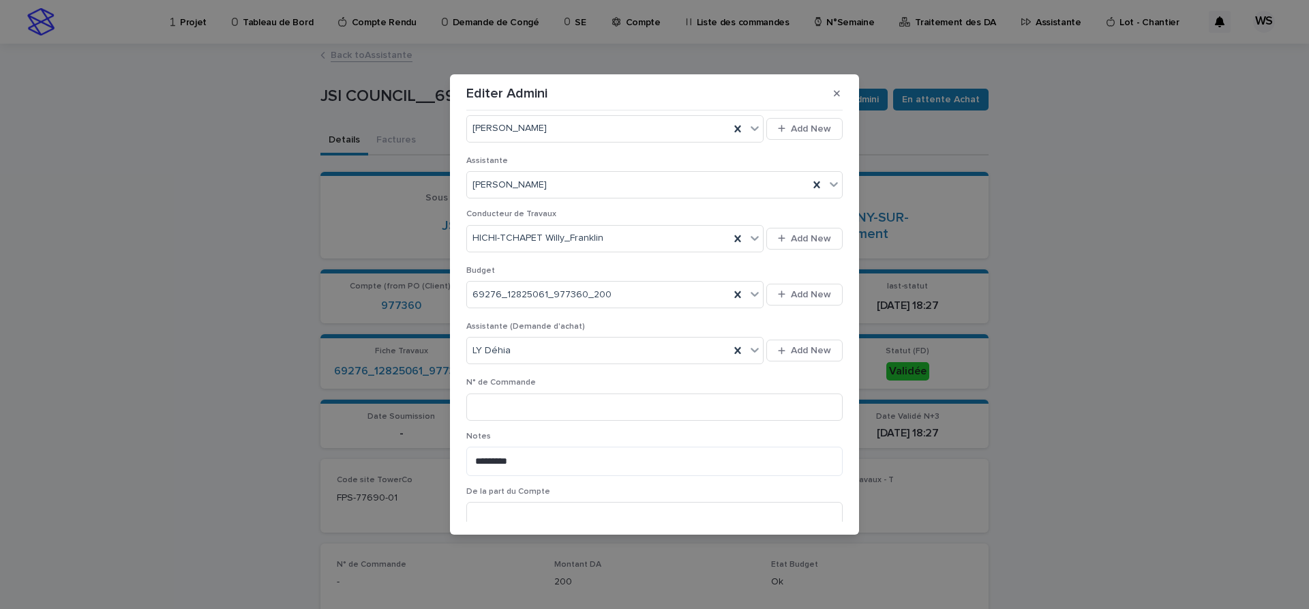
scroll to position [401, 0]
click at [758, 350] on icon at bounding box center [755, 349] width 14 height 14
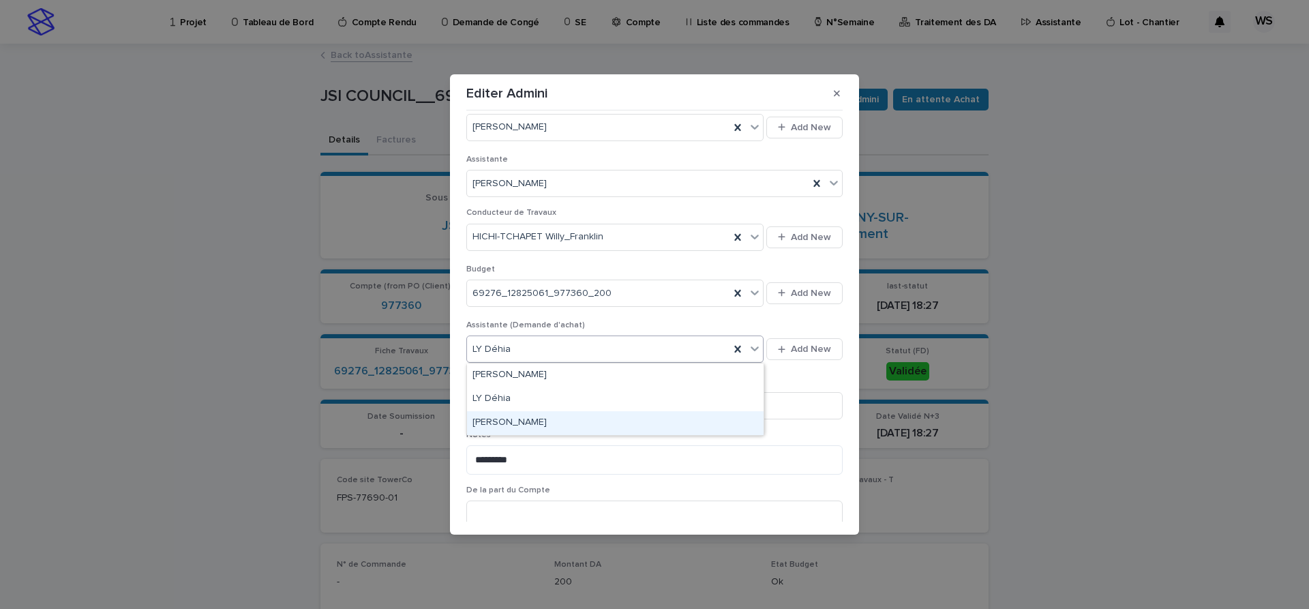
click at [537, 417] on div "[PERSON_NAME]" at bounding box center [615, 423] width 297 height 24
click at [545, 415] on input at bounding box center [654, 405] width 376 height 27
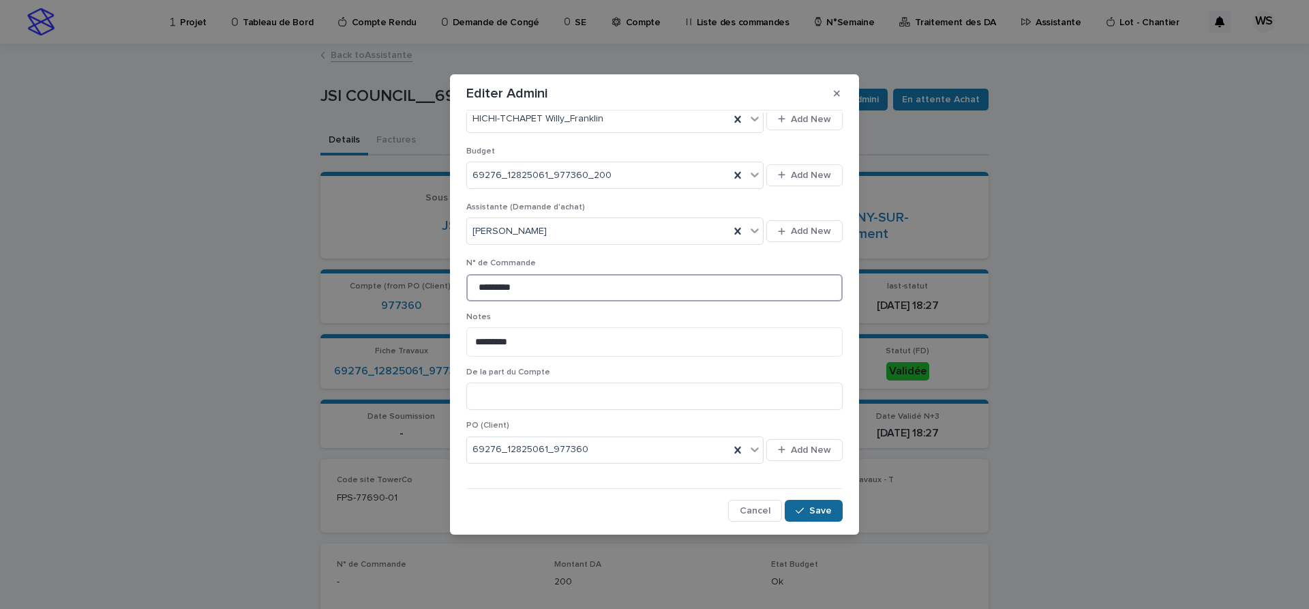
type input "*********"
click at [825, 511] on span "Save" at bounding box center [820, 511] width 23 height 10
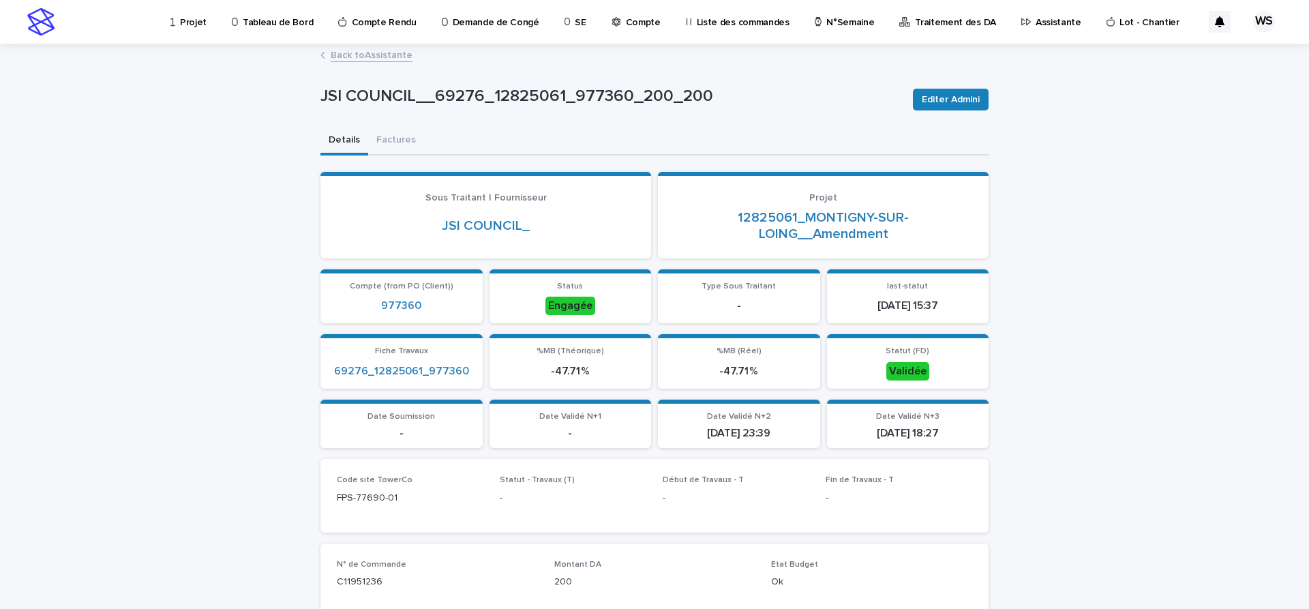
click at [389, 57] on link "Back to Assistante" at bounding box center [372, 54] width 82 height 16
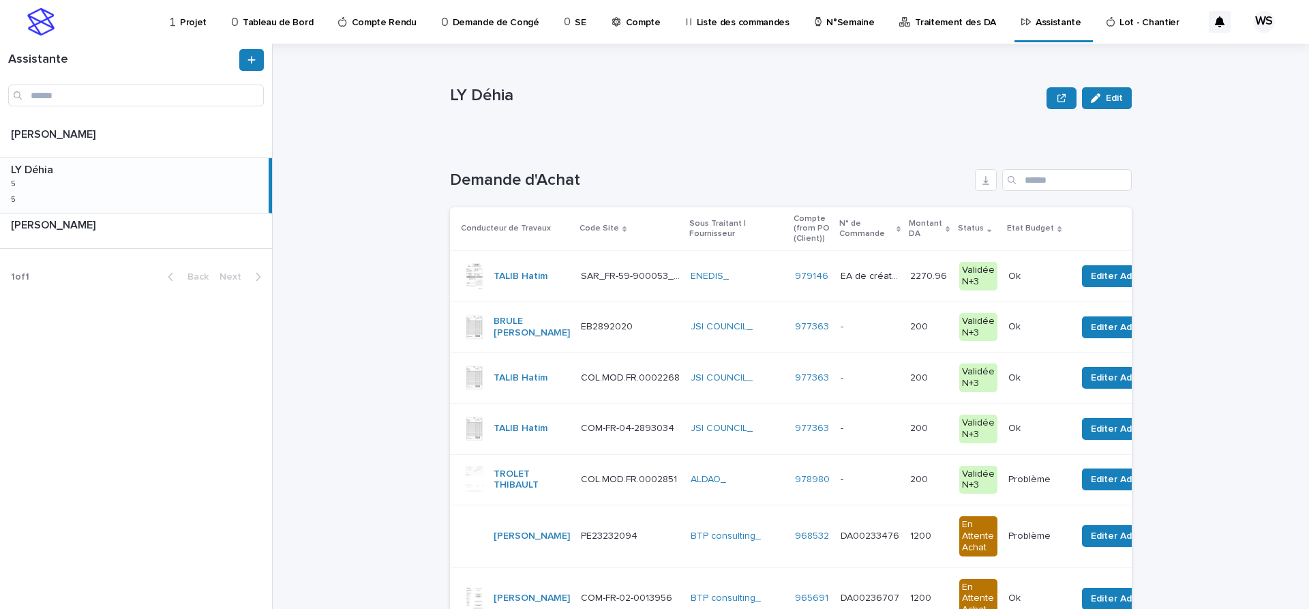
click at [878, 326] on p at bounding box center [870, 327] width 59 height 12
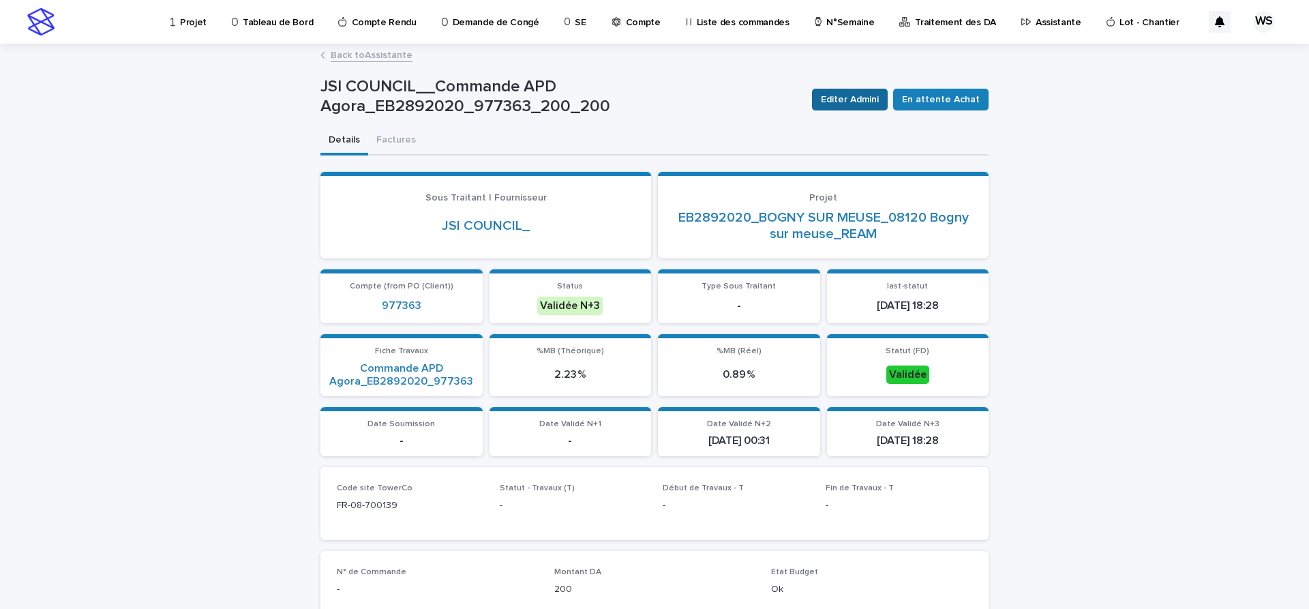
click at [862, 98] on span "Editer Admini" at bounding box center [850, 100] width 58 height 14
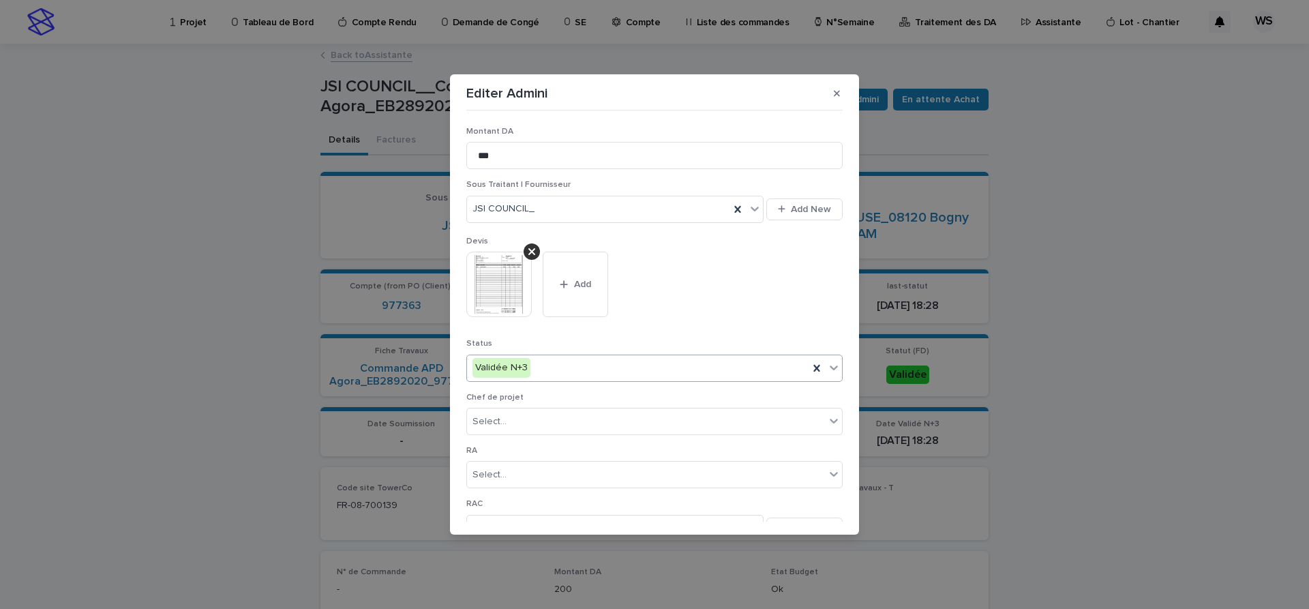
click at [834, 371] on icon at bounding box center [834, 368] width 14 height 14
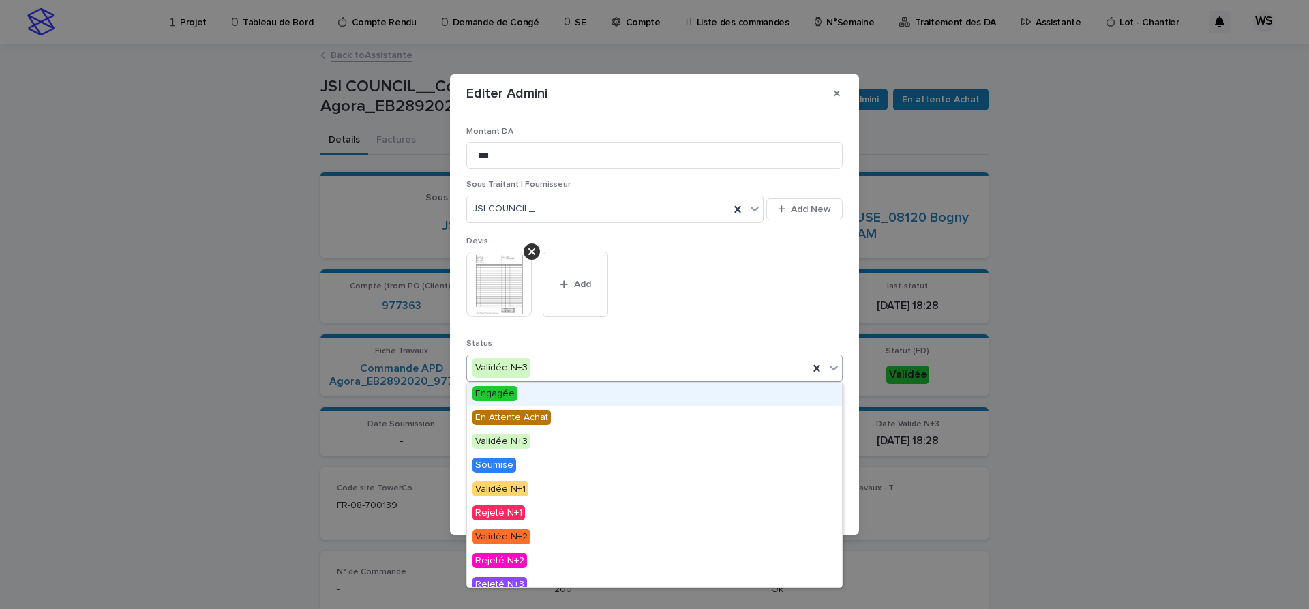
click at [488, 391] on span "Engagée" at bounding box center [495, 393] width 45 height 15
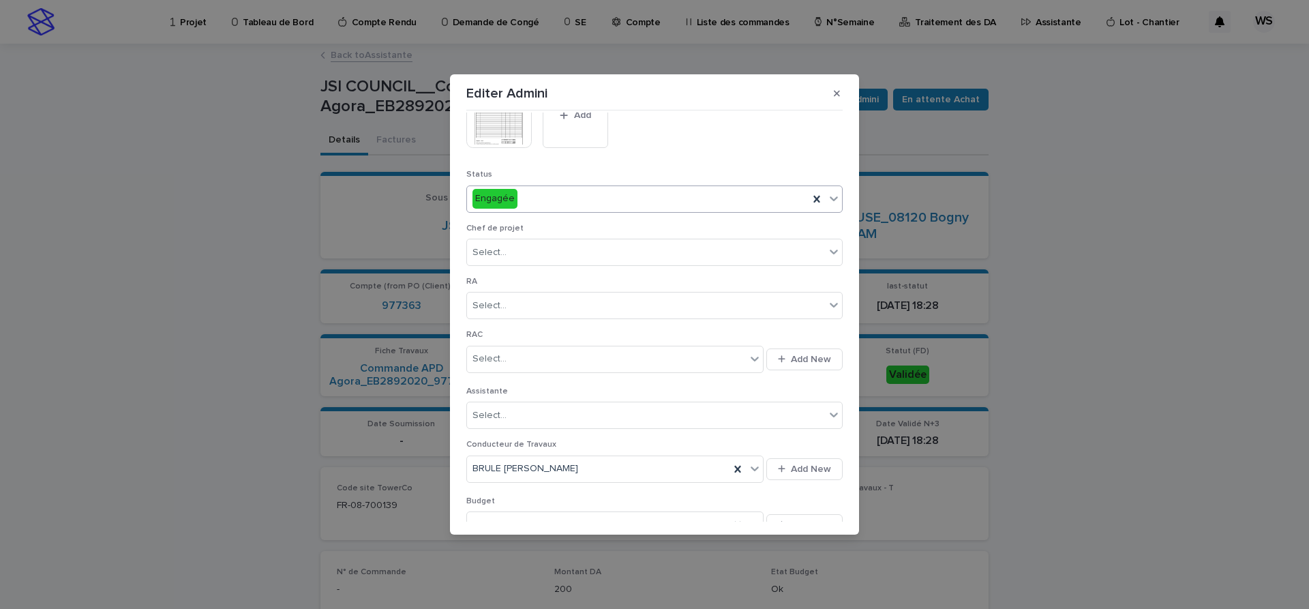
scroll to position [172, 0]
click at [633, 415] on div "Select..." at bounding box center [646, 413] width 358 height 23
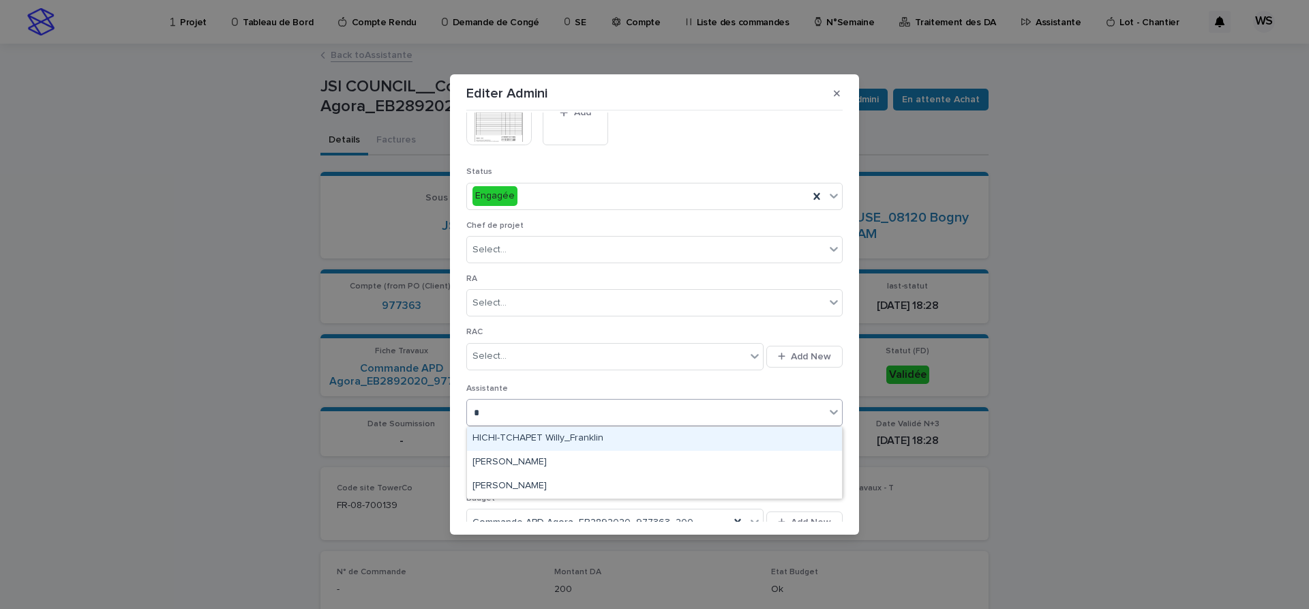
type input "**"
click at [503, 440] on div "[PERSON_NAME]" at bounding box center [654, 439] width 375 height 24
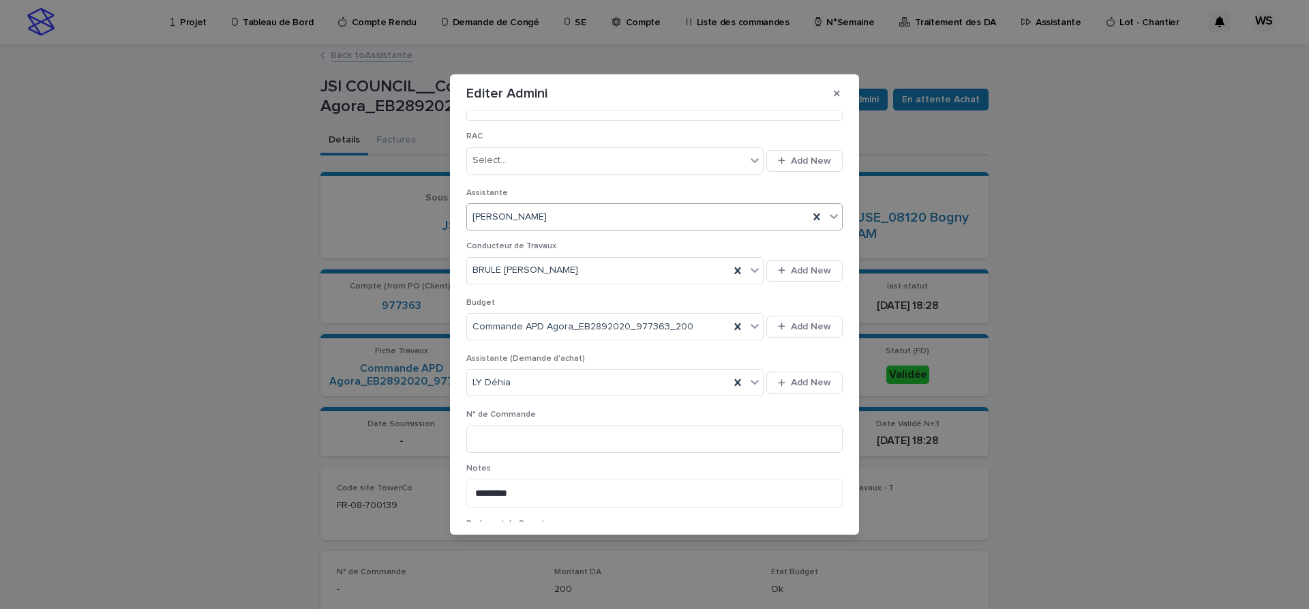
scroll to position [401, 0]
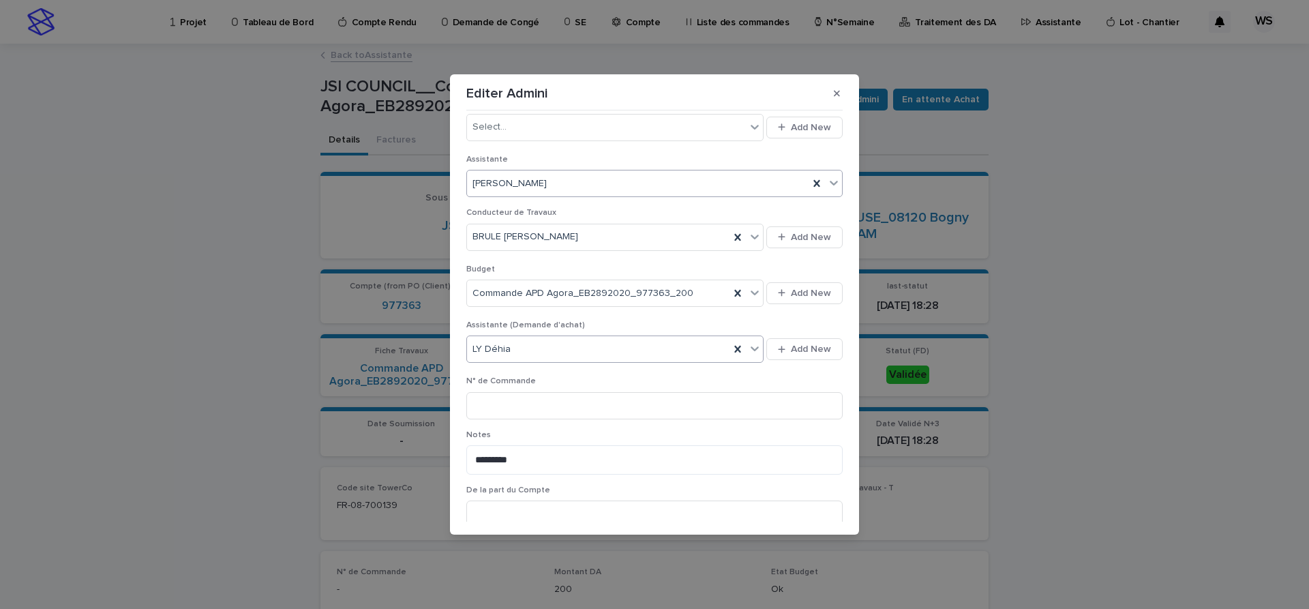
click at [754, 352] on icon at bounding box center [755, 349] width 14 height 14
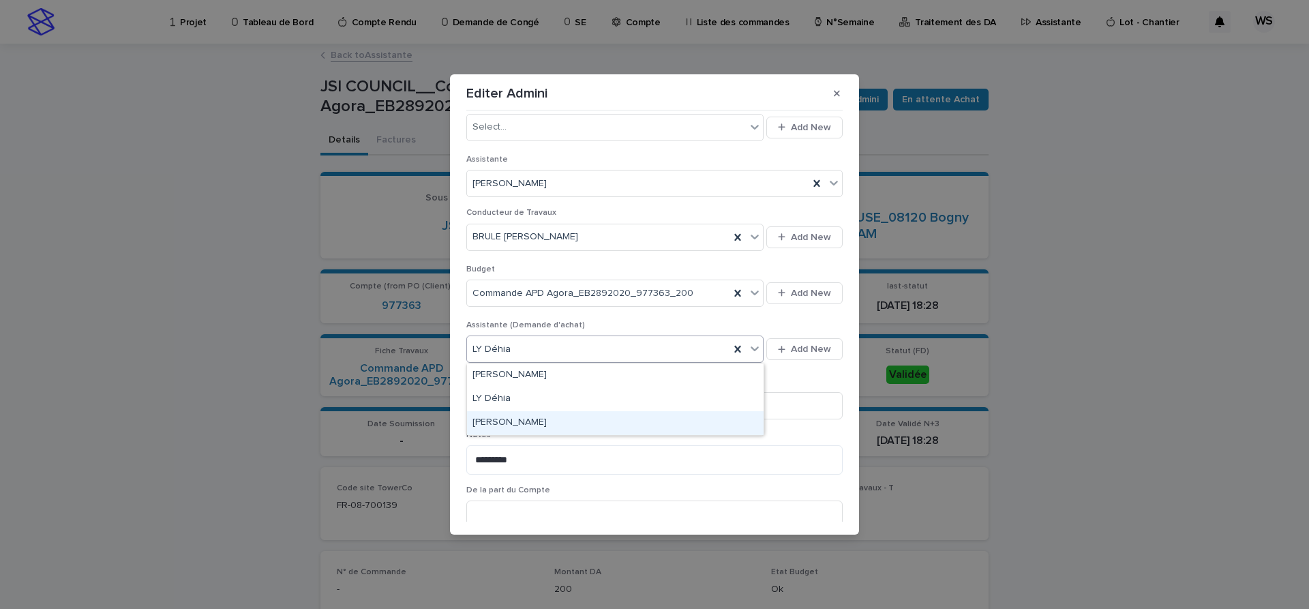
click at [532, 421] on div "[PERSON_NAME]" at bounding box center [615, 423] width 297 height 24
click at [531, 412] on input at bounding box center [654, 405] width 376 height 27
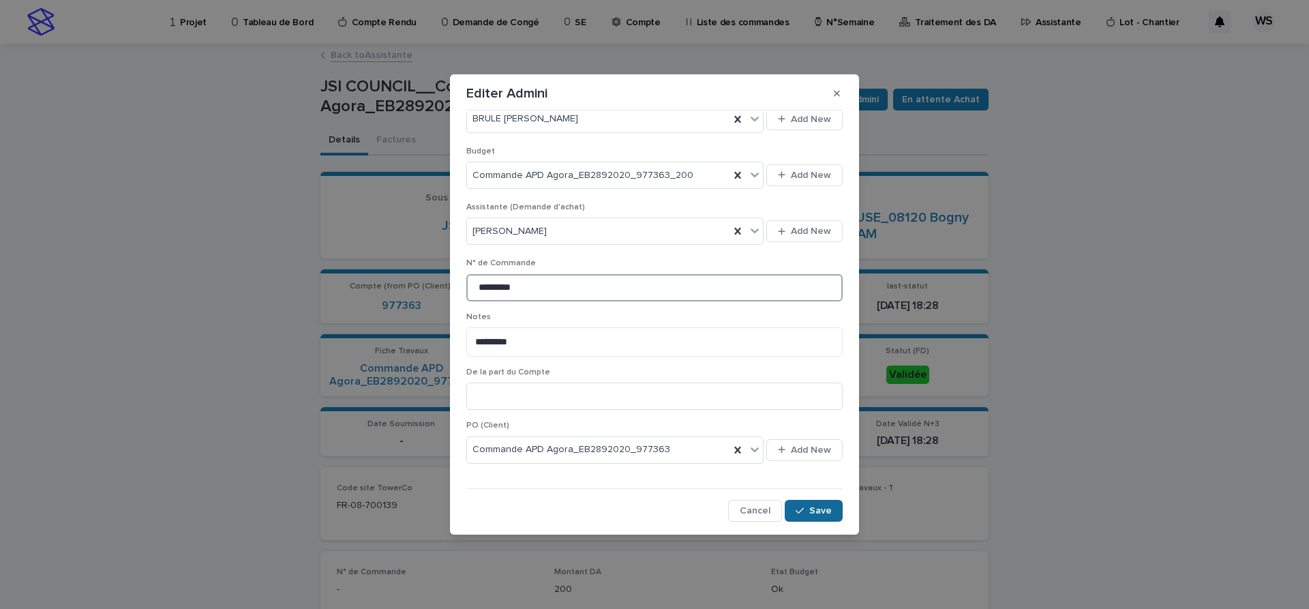
type input "*********"
click at [828, 518] on button "Save" at bounding box center [814, 511] width 58 height 22
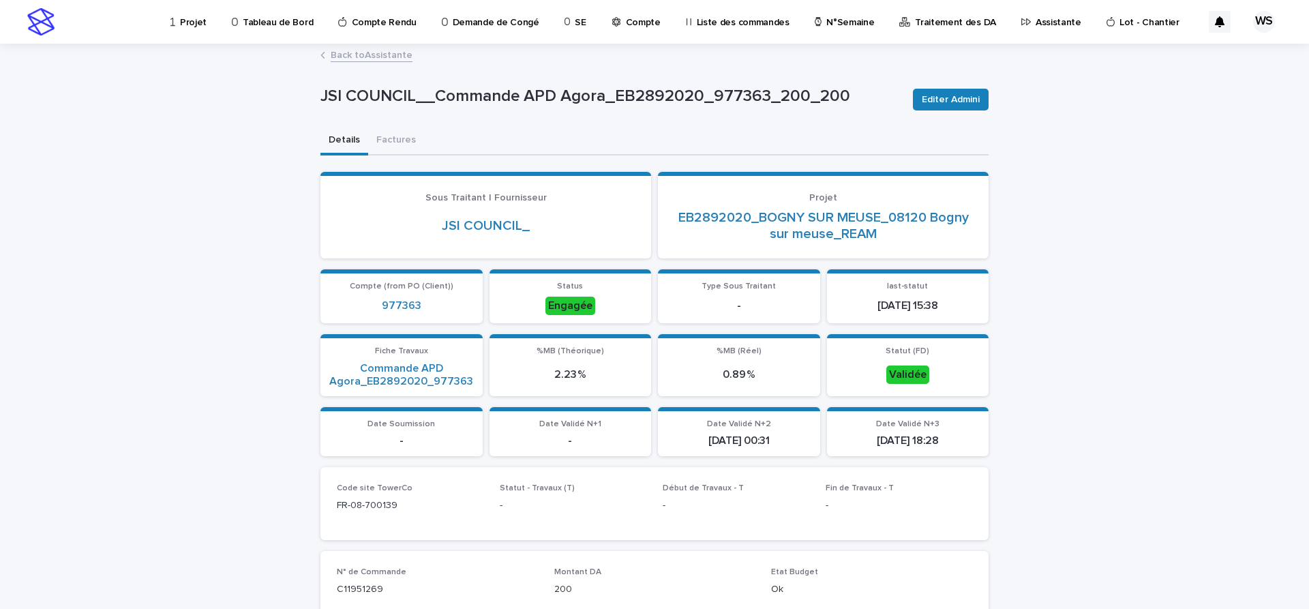
click at [384, 55] on link "Back to Assistante" at bounding box center [372, 54] width 82 height 16
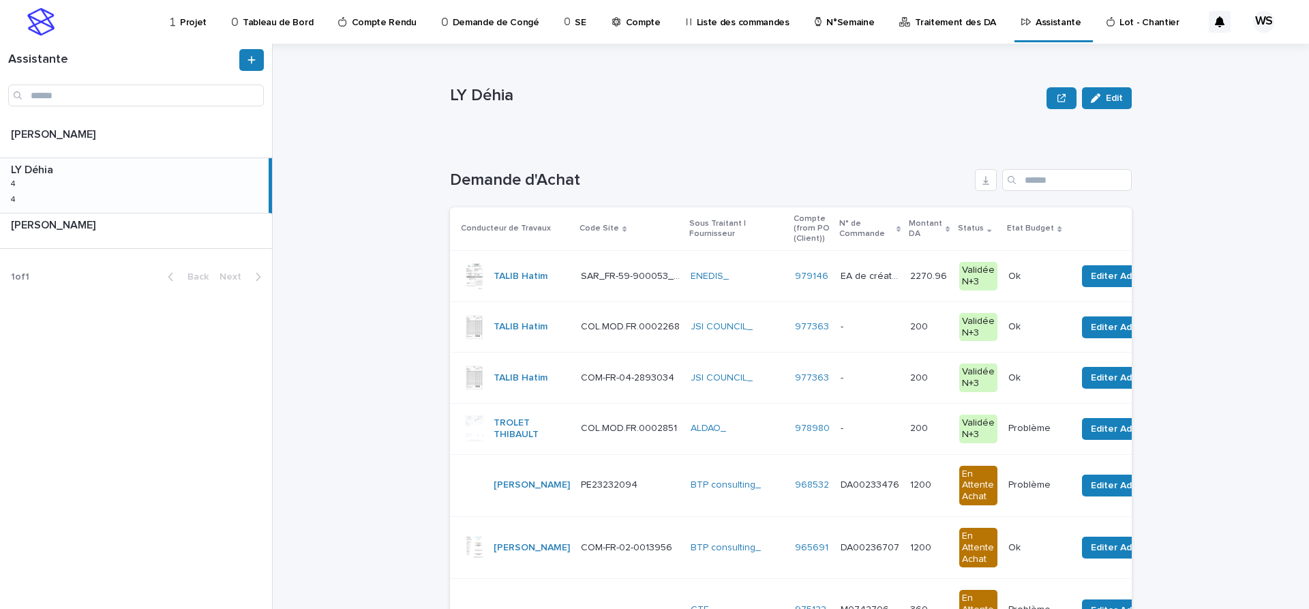
click at [884, 334] on div "- -" at bounding box center [870, 327] width 59 height 23
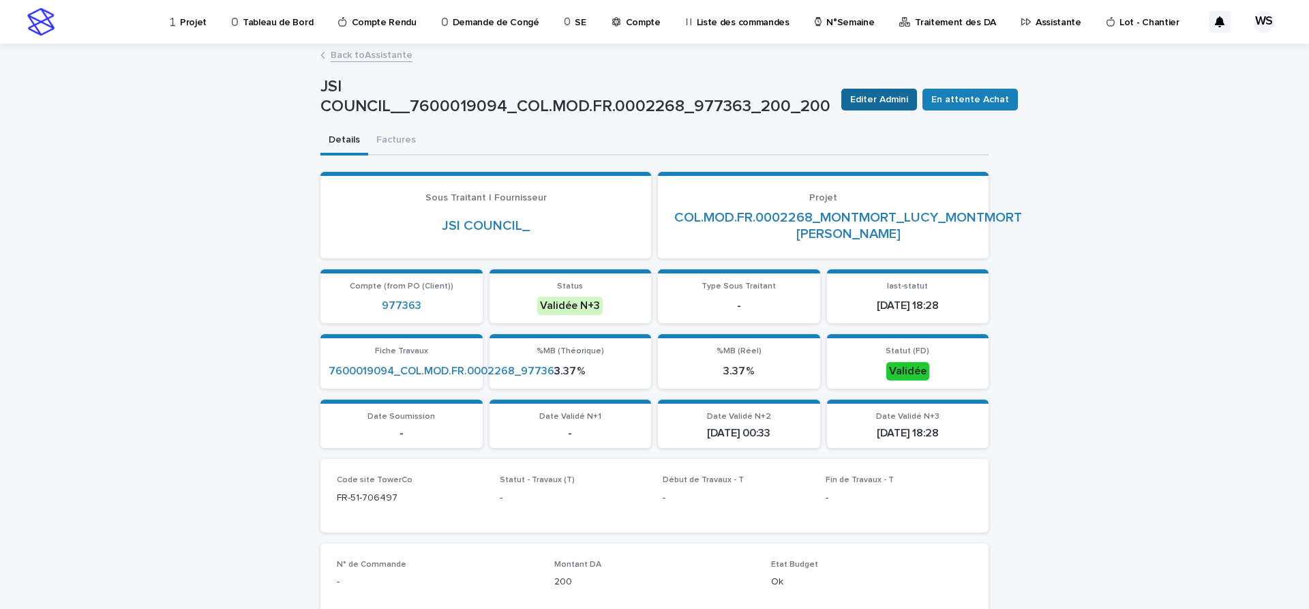
click at [878, 101] on span "Editer Admini" at bounding box center [879, 100] width 58 height 14
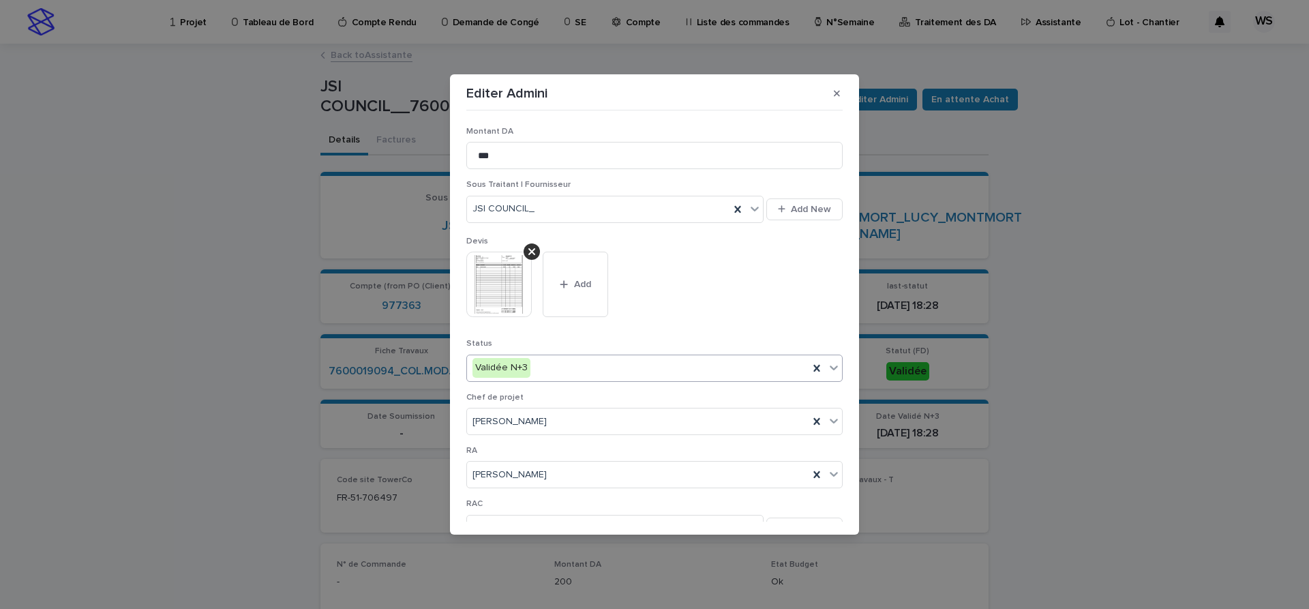
click at [833, 369] on icon at bounding box center [834, 367] width 8 height 5
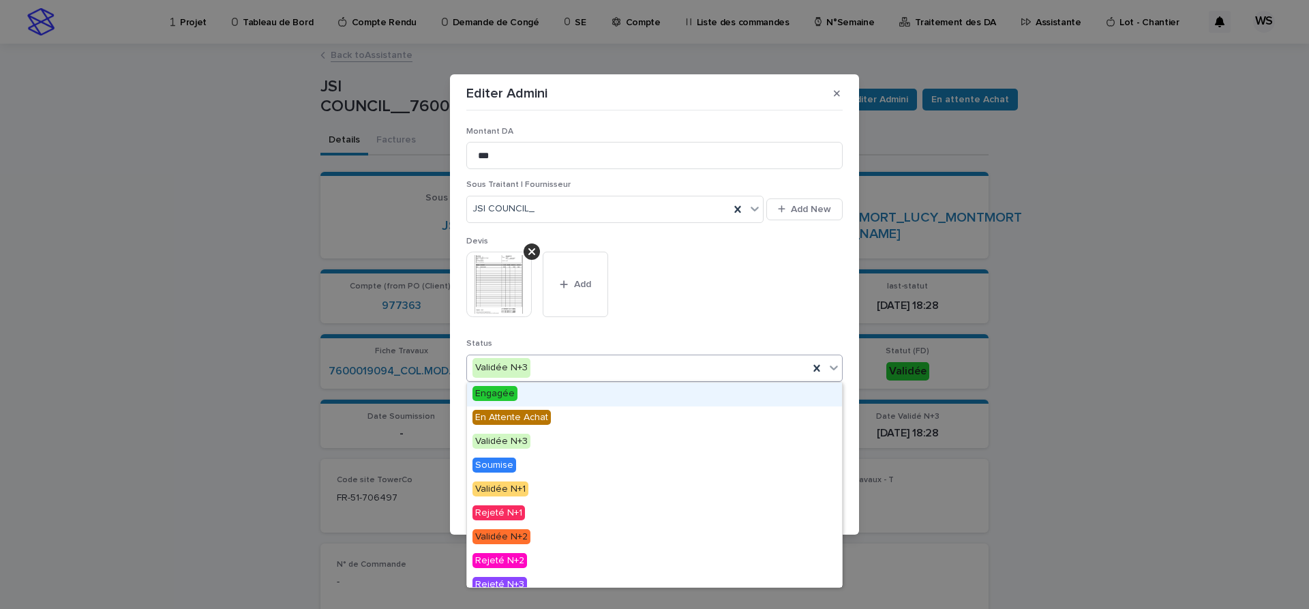
click at [483, 395] on span "Engagée" at bounding box center [495, 393] width 45 height 15
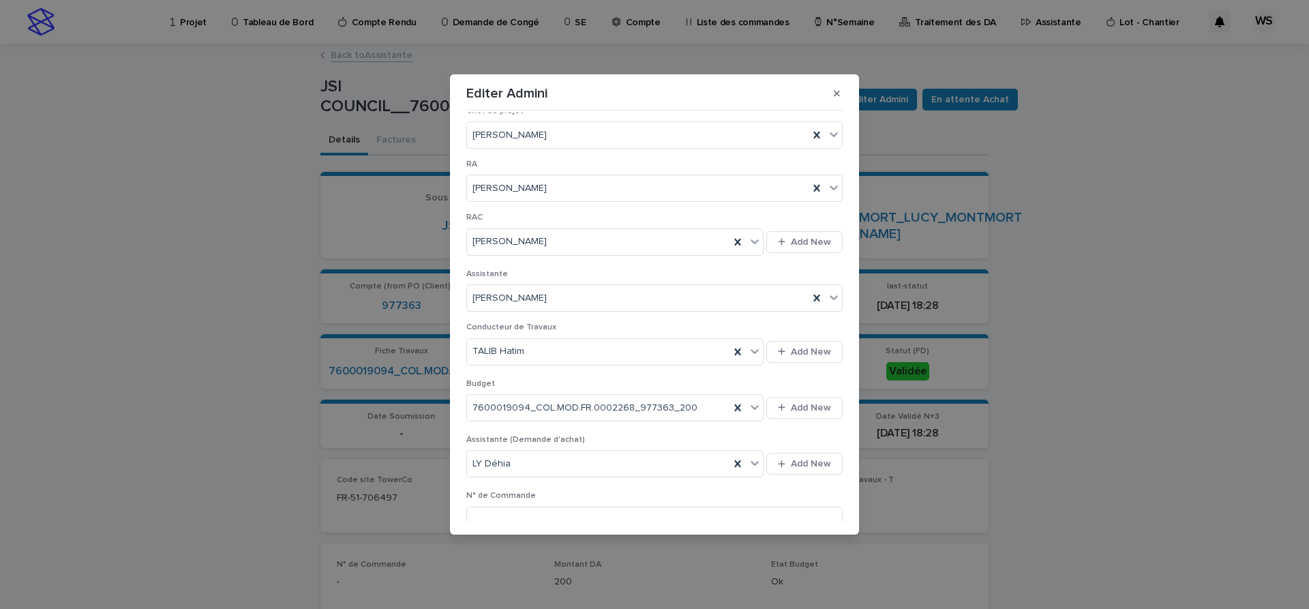
scroll to position [516, 0]
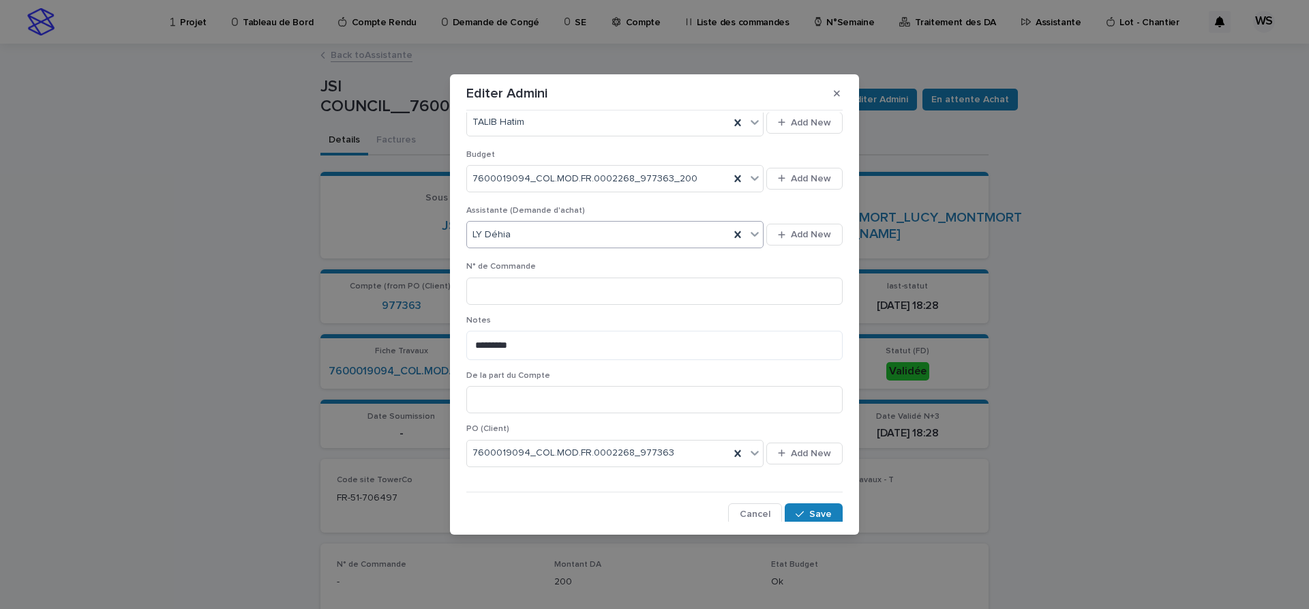
click at [758, 233] on icon at bounding box center [755, 234] width 8 height 5
click at [511, 302] on div "[PERSON_NAME]" at bounding box center [615, 309] width 297 height 24
click at [527, 284] on input at bounding box center [654, 291] width 376 height 27
type input "*********"
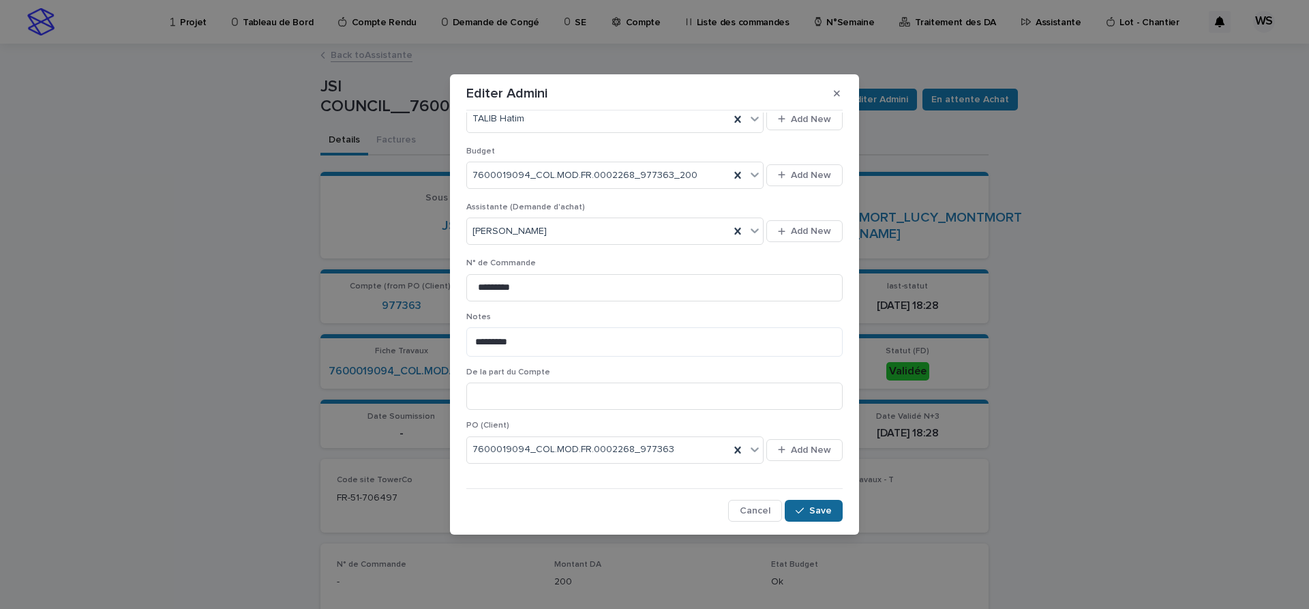
click at [822, 511] on span "Save" at bounding box center [820, 511] width 23 height 10
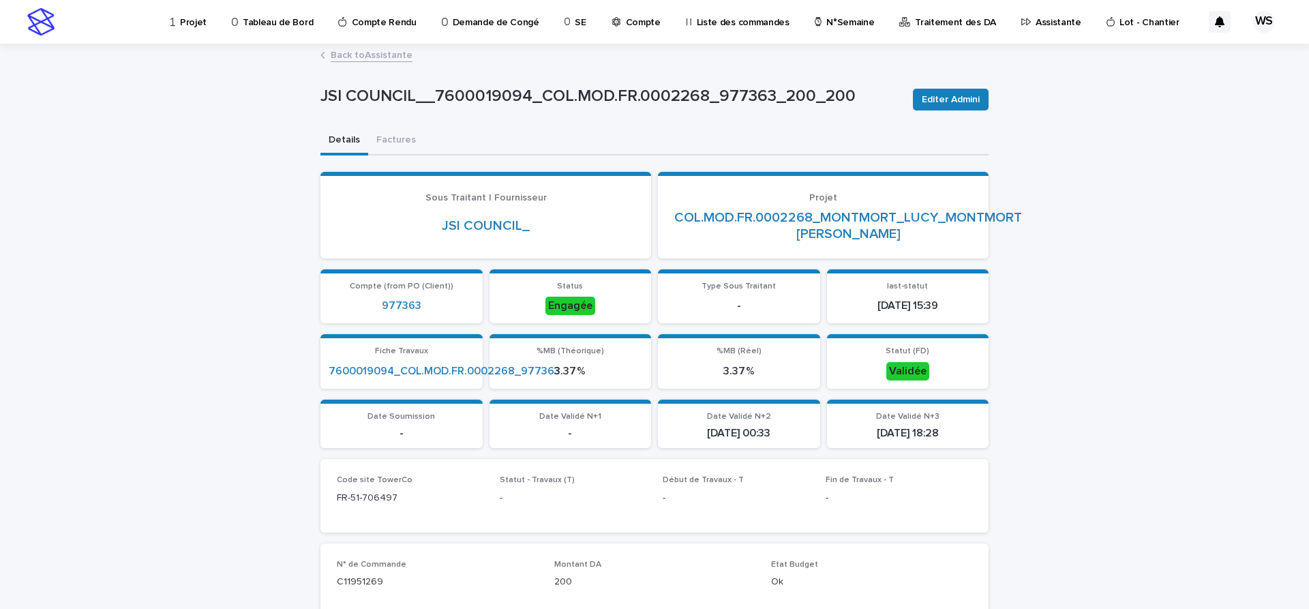
click at [380, 55] on link "Back to Assistante" at bounding box center [372, 54] width 82 height 16
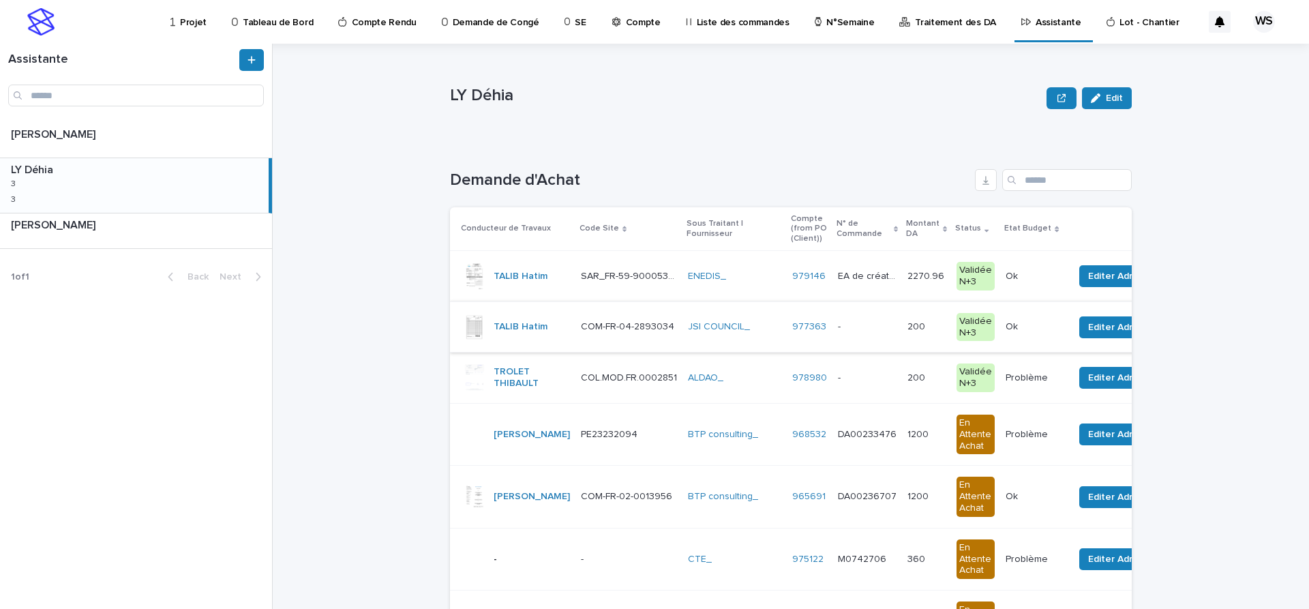
click at [860, 327] on p at bounding box center [867, 327] width 59 height 12
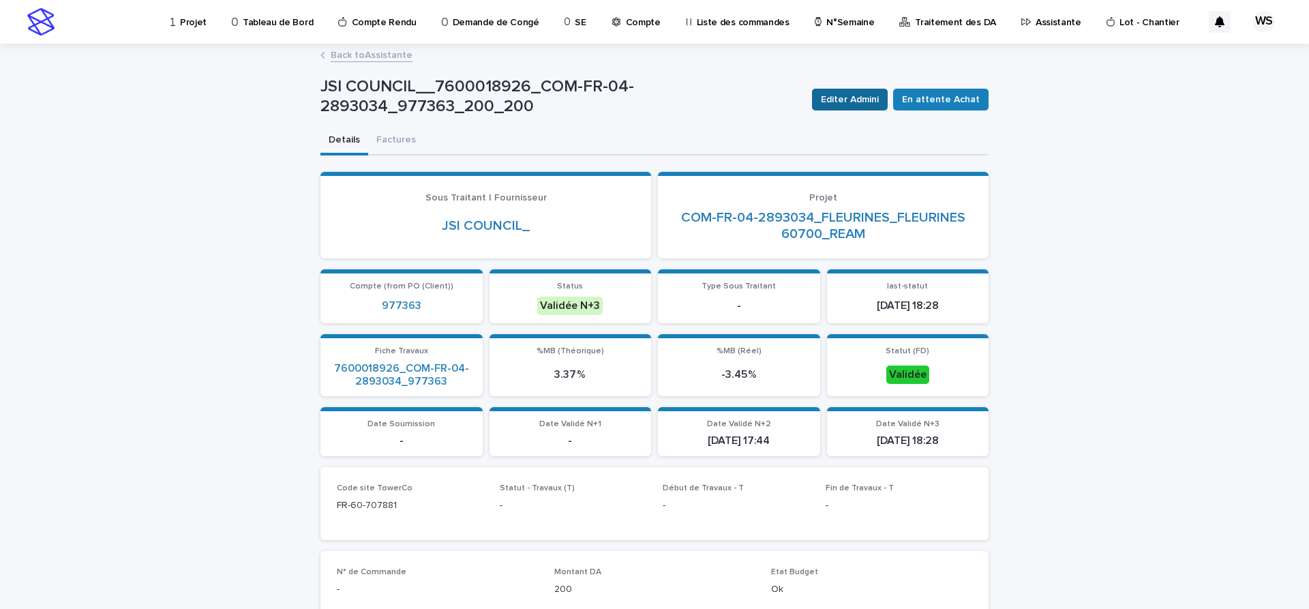
click at [858, 100] on span "Editer Admini" at bounding box center [850, 100] width 58 height 14
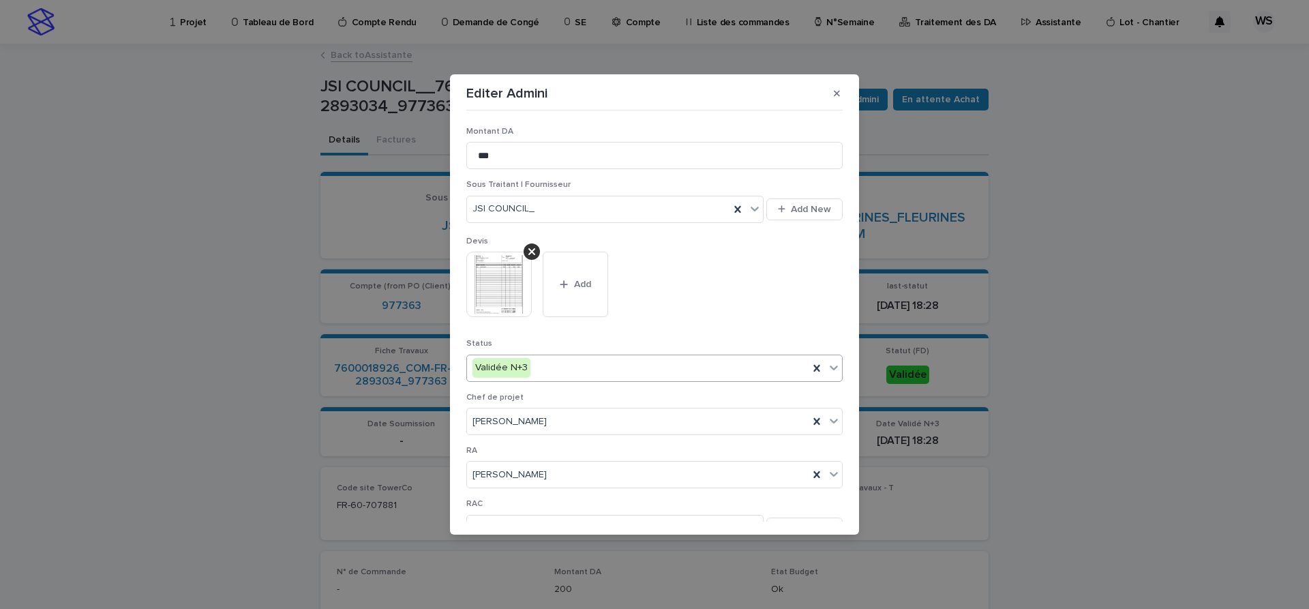
click at [833, 366] on icon at bounding box center [834, 368] width 14 height 14
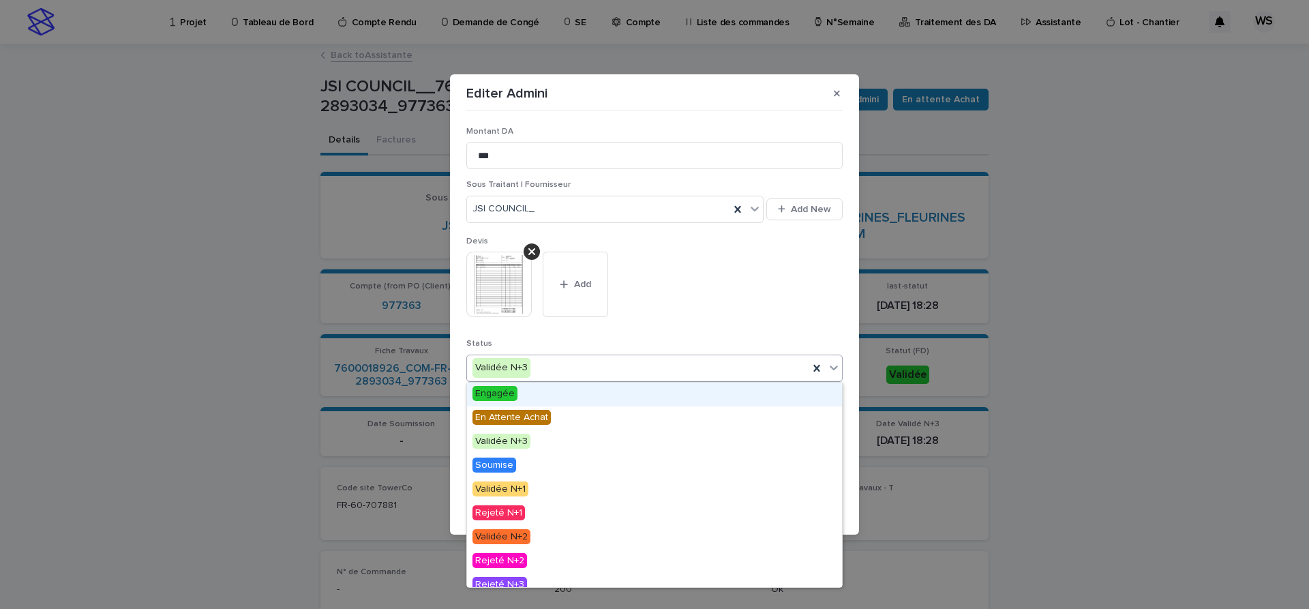
click at [508, 397] on span "Engagée" at bounding box center [495, 393] width 45 height 15
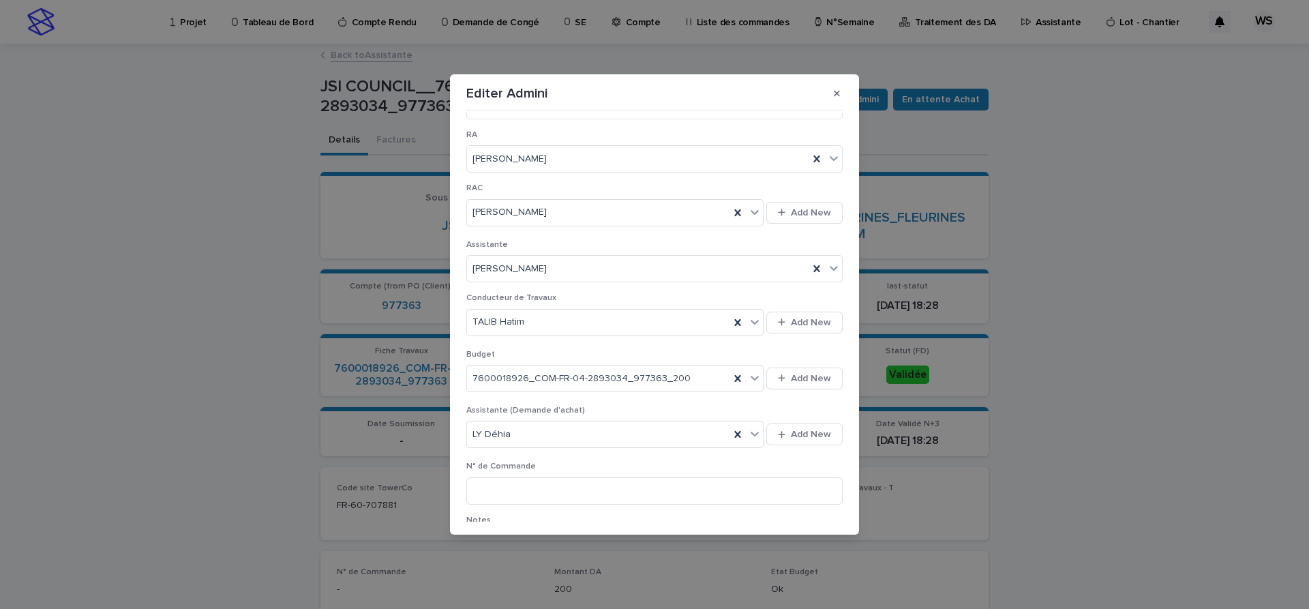
scroll to position [458, 0]
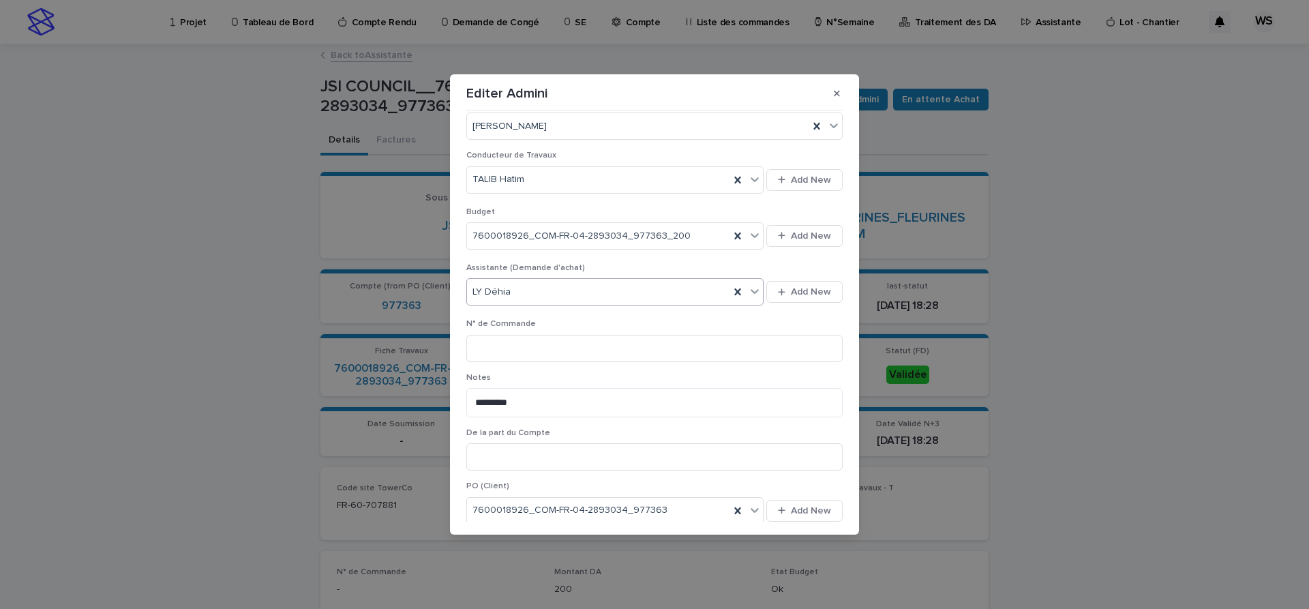
click at [752, 289] on icon at bounding box center [755, 291] width 14 height 14
click at [506, 365] on div "[PERSON_NAME]" at bounding box center [615, 366] width 297 height 24
click at [520, 346] on input at bounding box center [654, 348] width 376 height 27
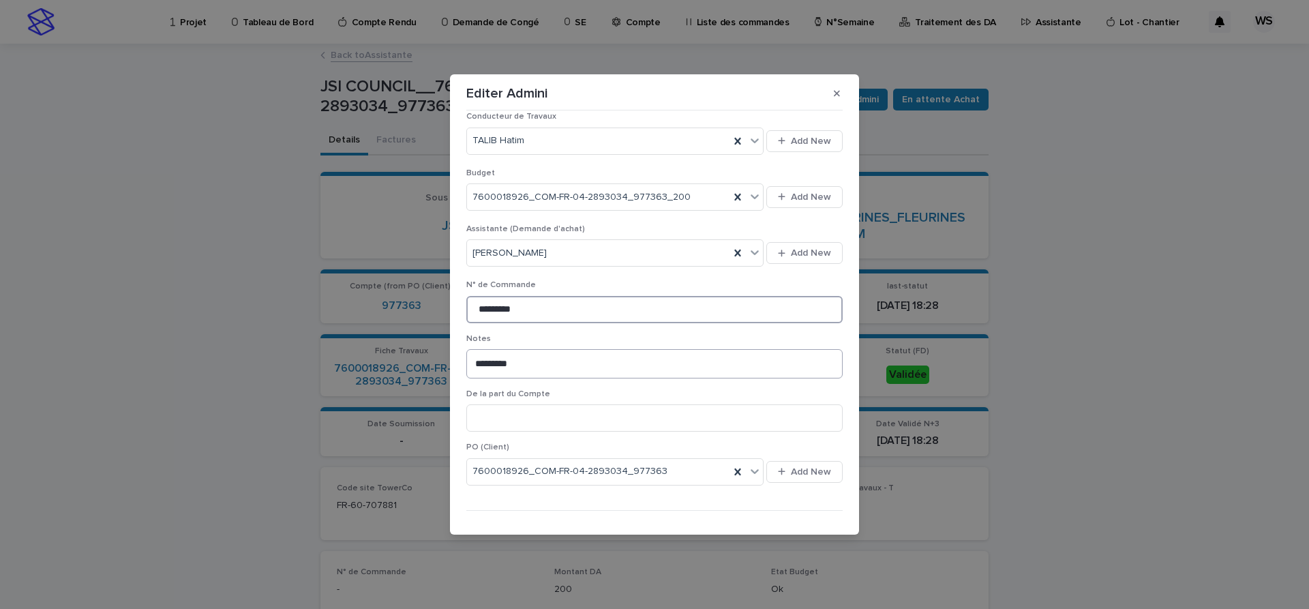
scroll to position [519, 0]
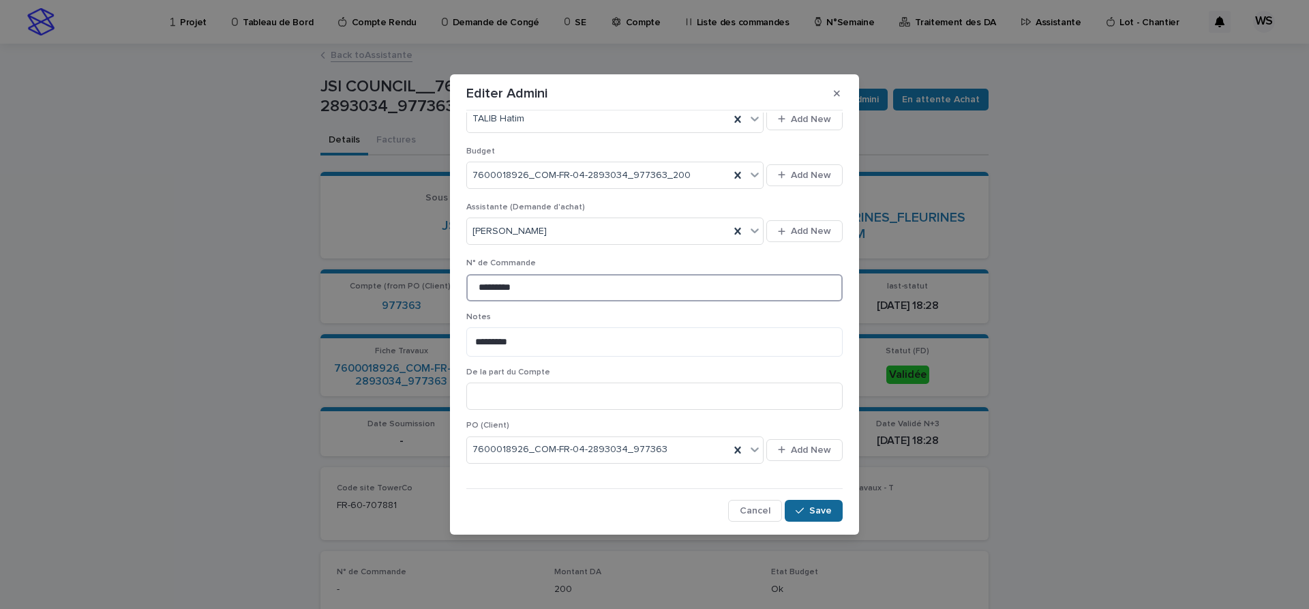
type input "*********"
click at [824, 513] on span "Save" at bounding box center [820, 511] width 23 height 10
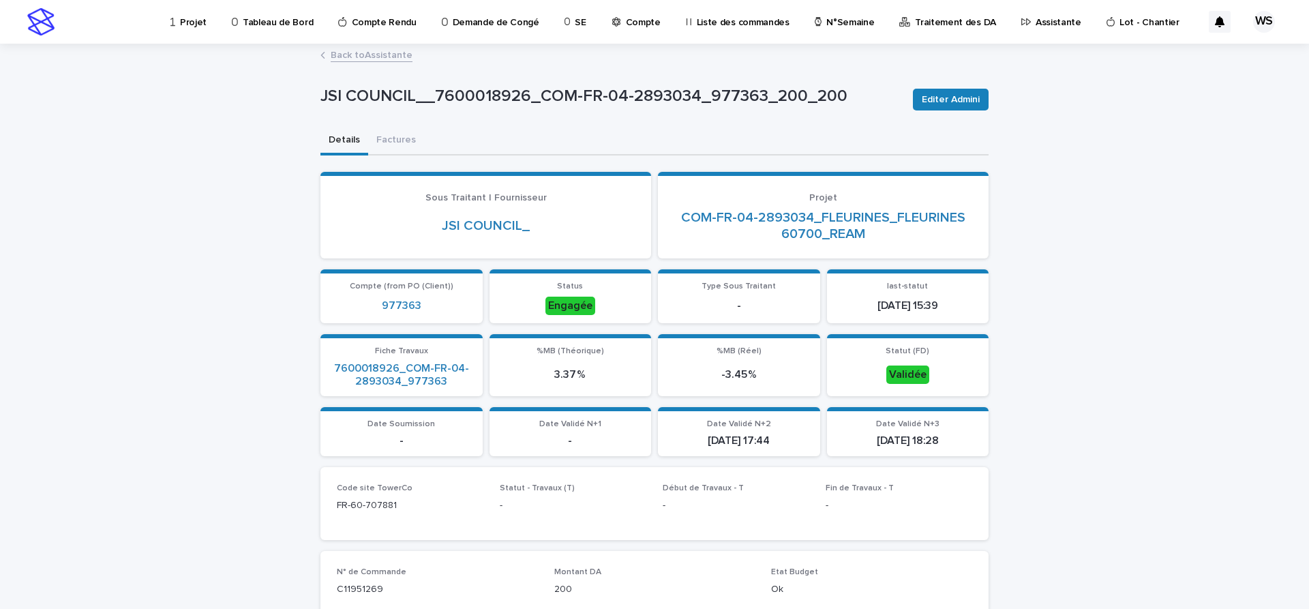
click at [391, 54] on link "Back to Assistante" at bounding box center [372, 54] width 82 height 16
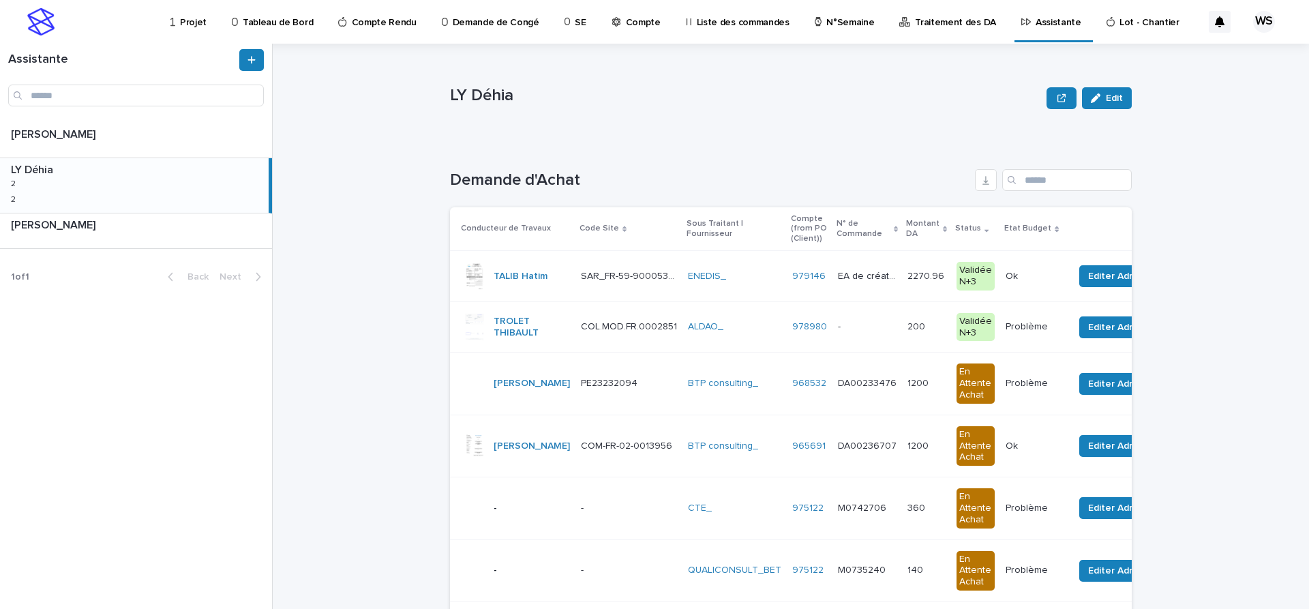
click at [856, 329] on p at bounding box center [867, 327] width 59 height 12
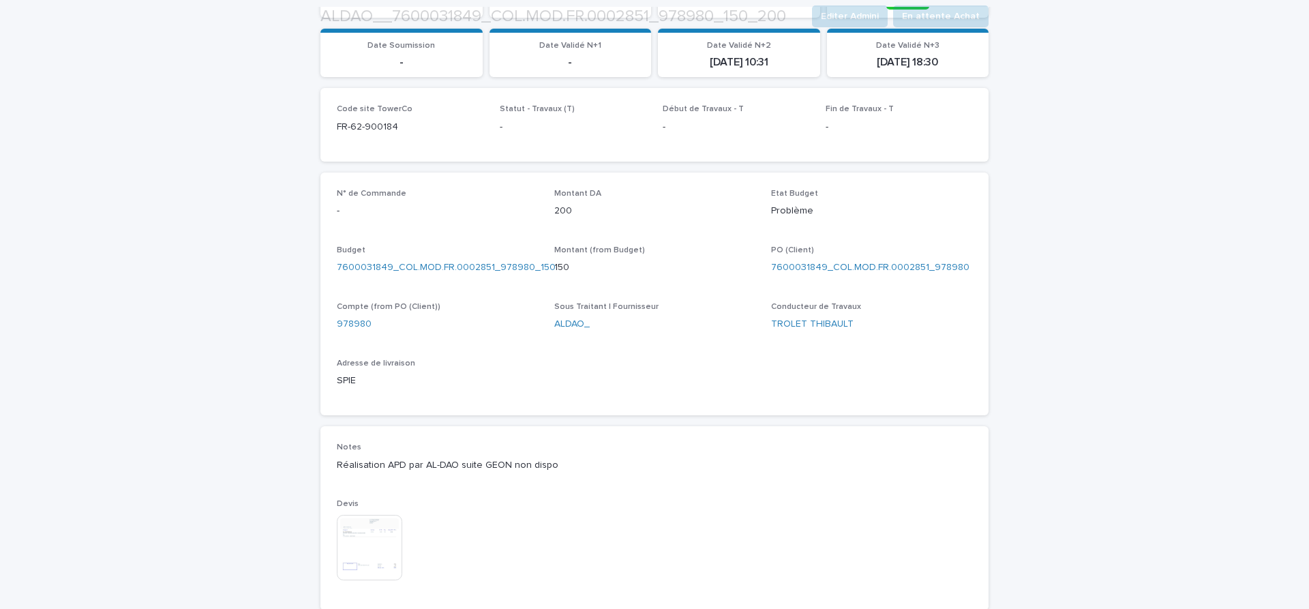
scroll to position [401, 0]
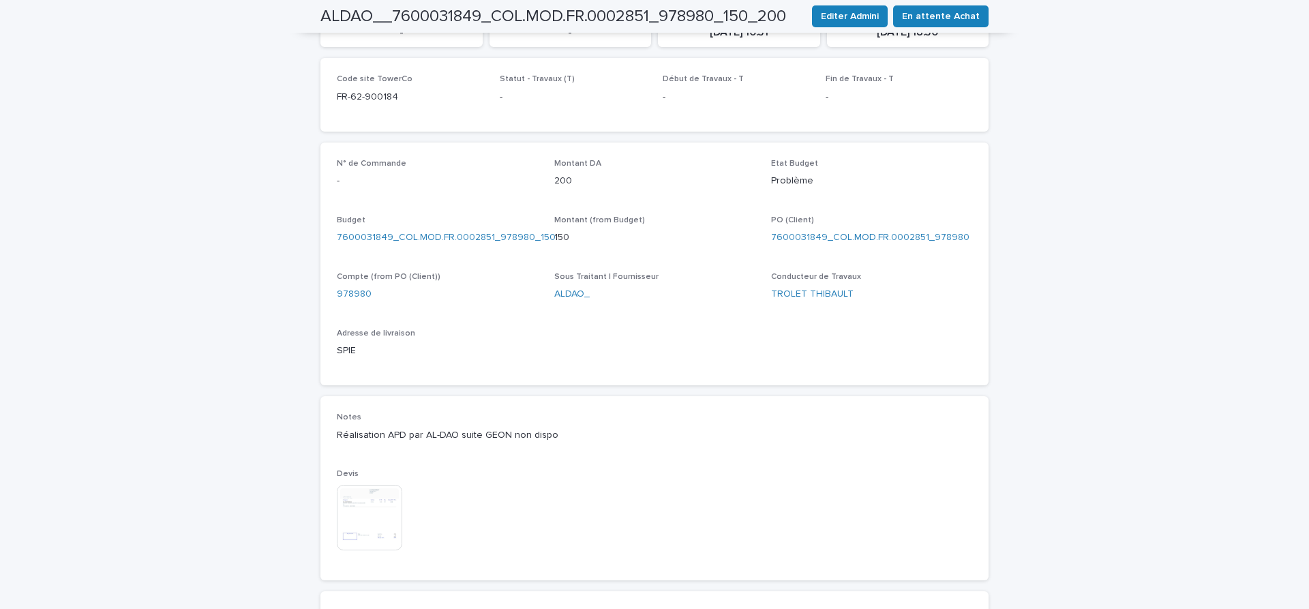
click at [381, 503] on img at bounding box center [369, 517] width 65 height 65
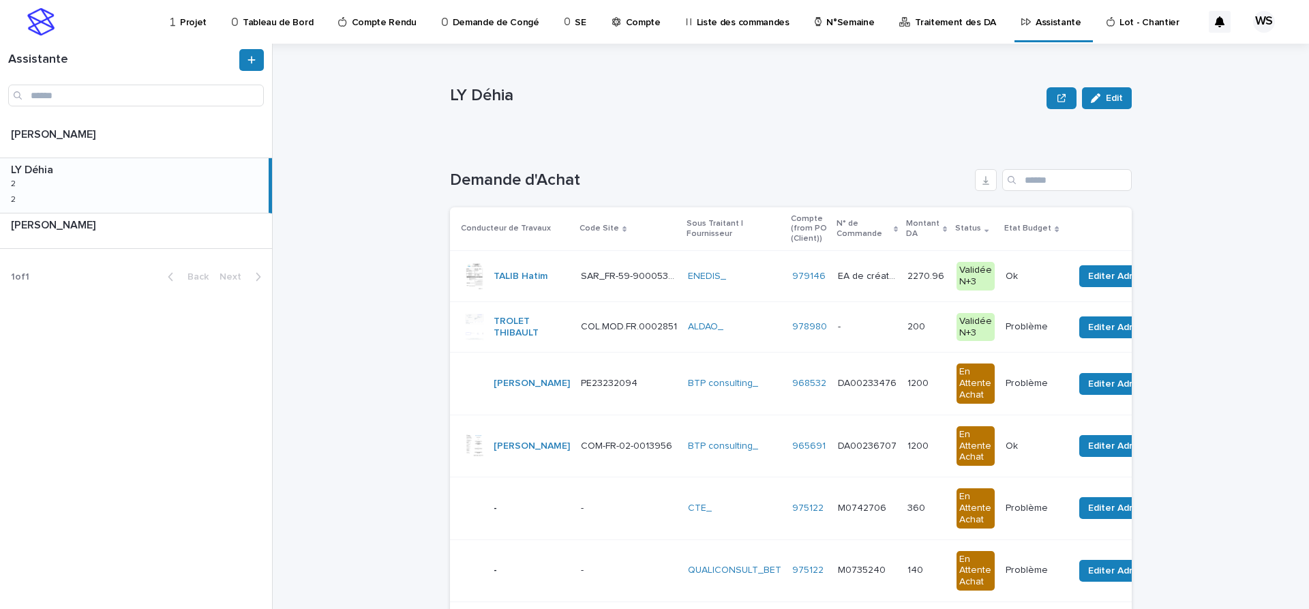
click at [857, 325] on p at bounding box center [867, 327] width 59 height 12
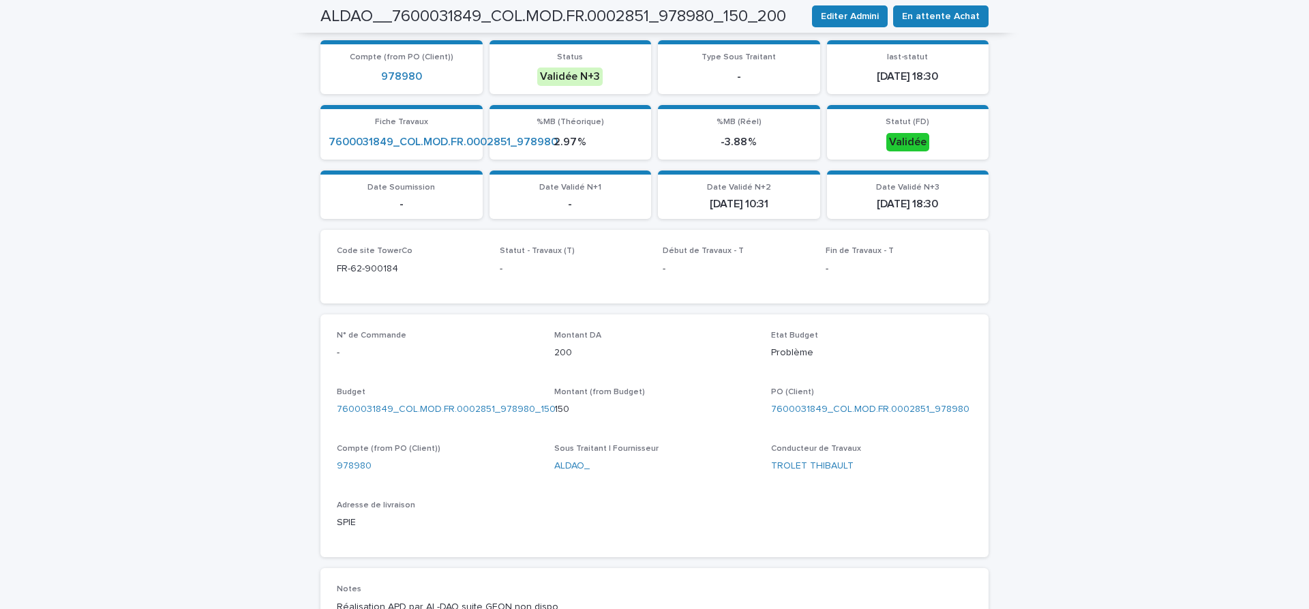
scroll to position [458, 0]
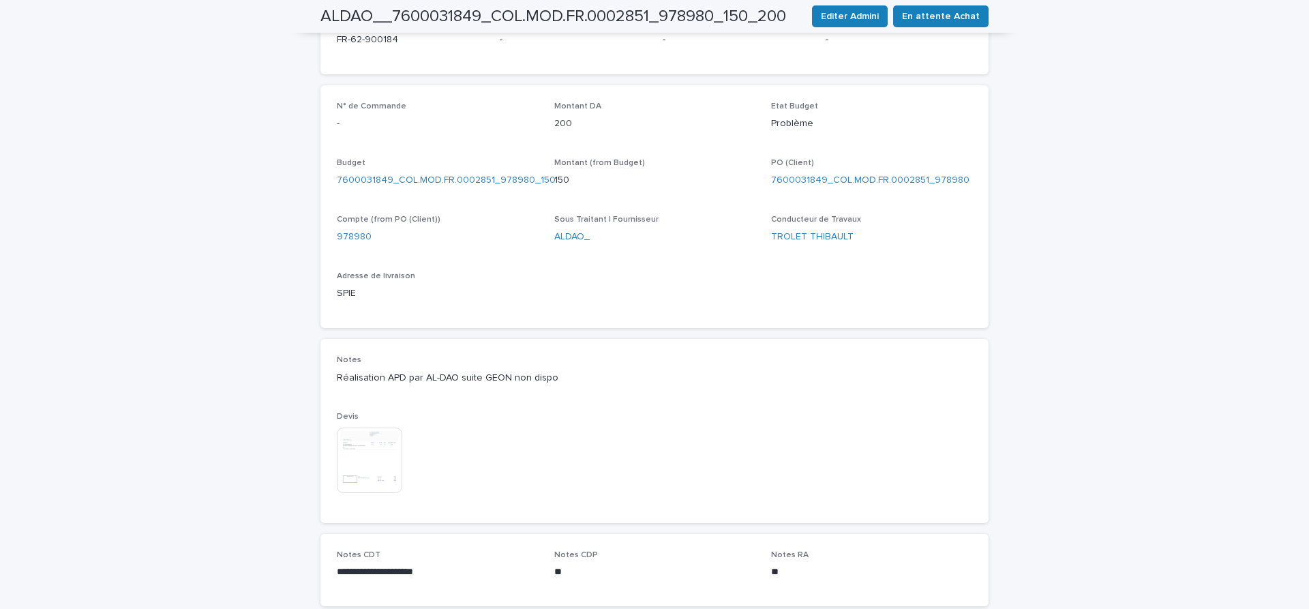
click at [363, 464] on img at bounding box center [369, 460] width 65 height 65
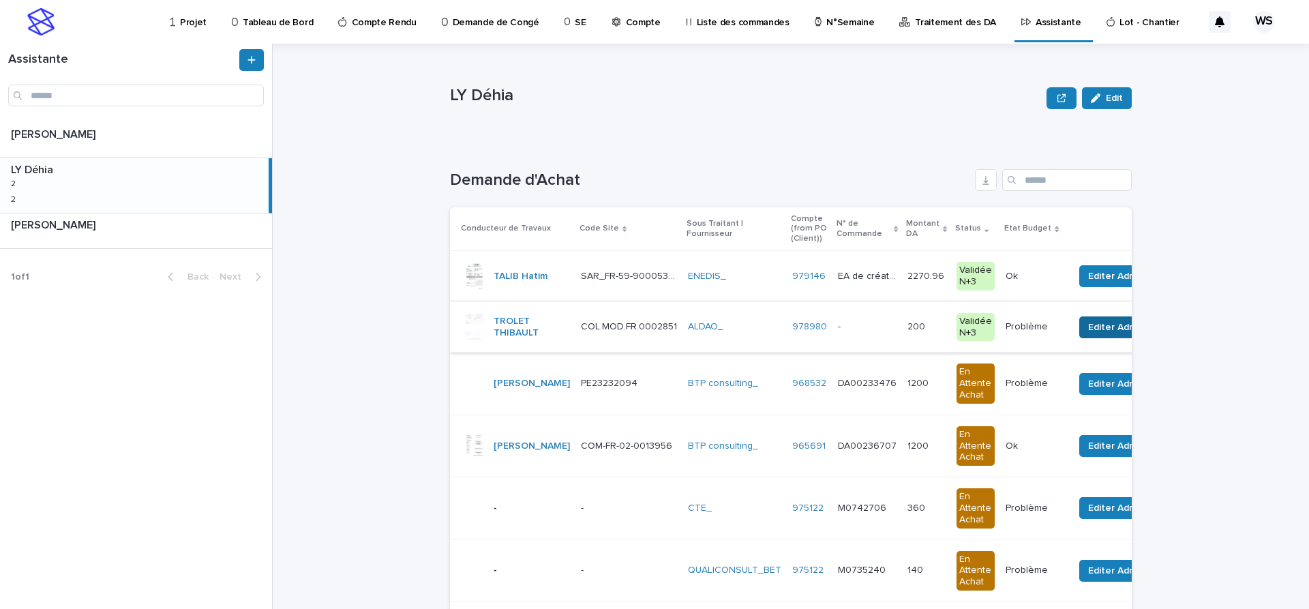
click at [1111, 328] on span "Editer Admini" at bounding box center [1117, 327] width 58 height 14
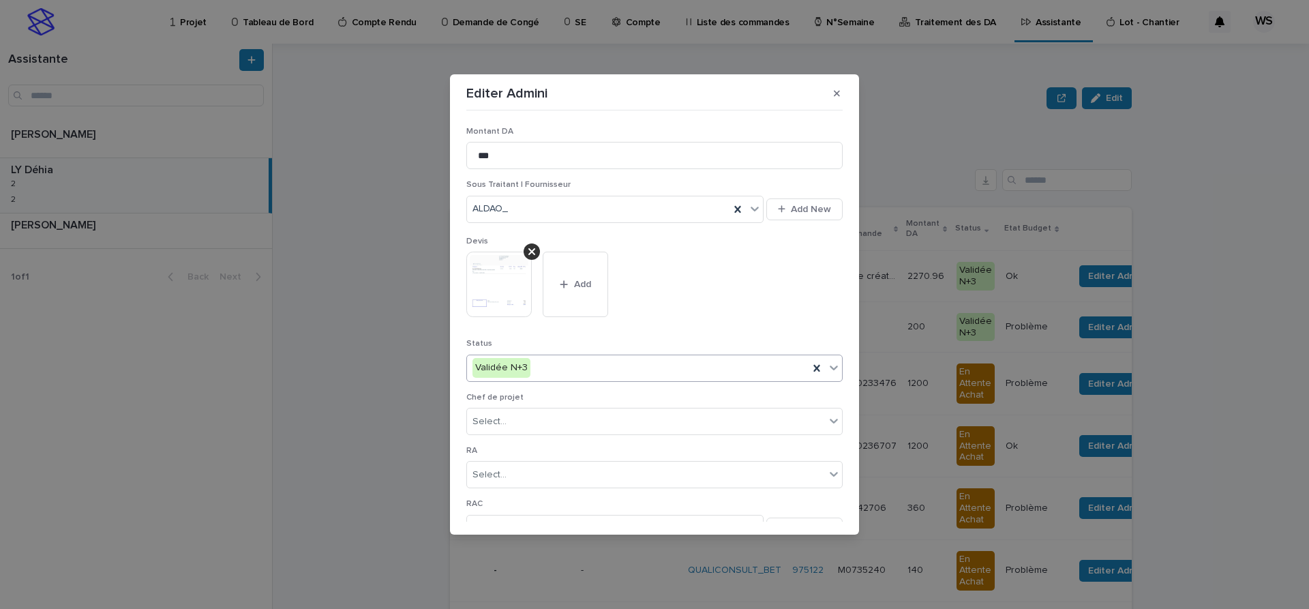
drag, startPoint x: 832, startPoint y: 370, endPoint x: 825, endPoint y: 368, distance: 7.1
click at [832, 369] on icon at bounding box center [834, 368] width 14 height 14
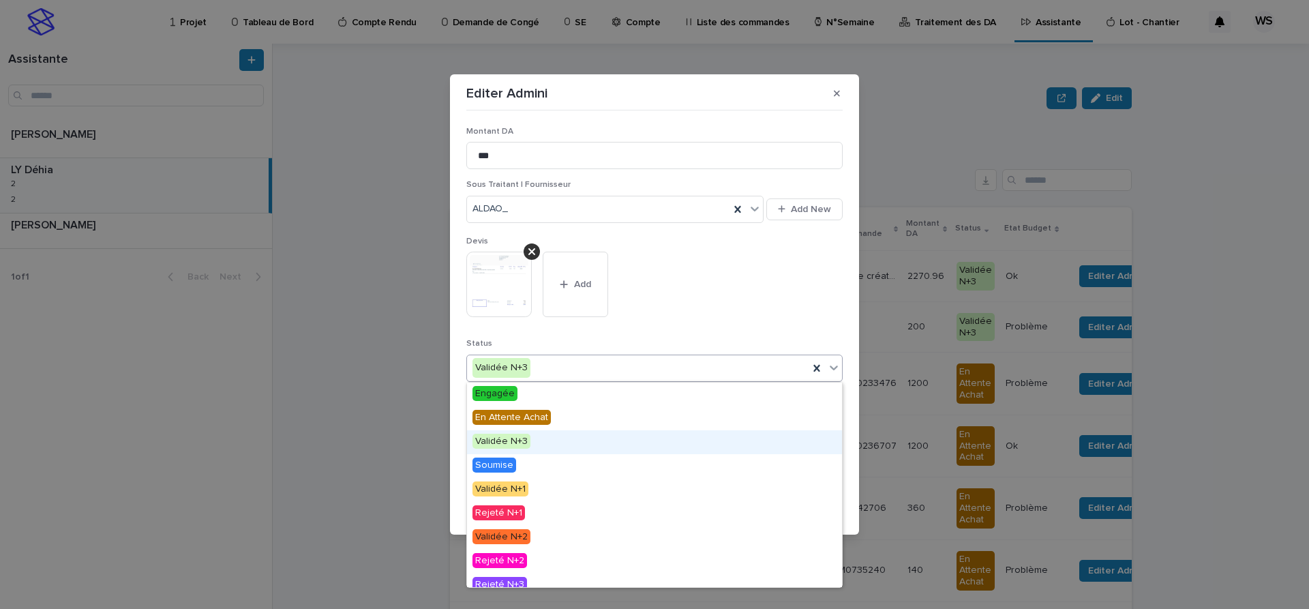
scroll to position [82, 0]
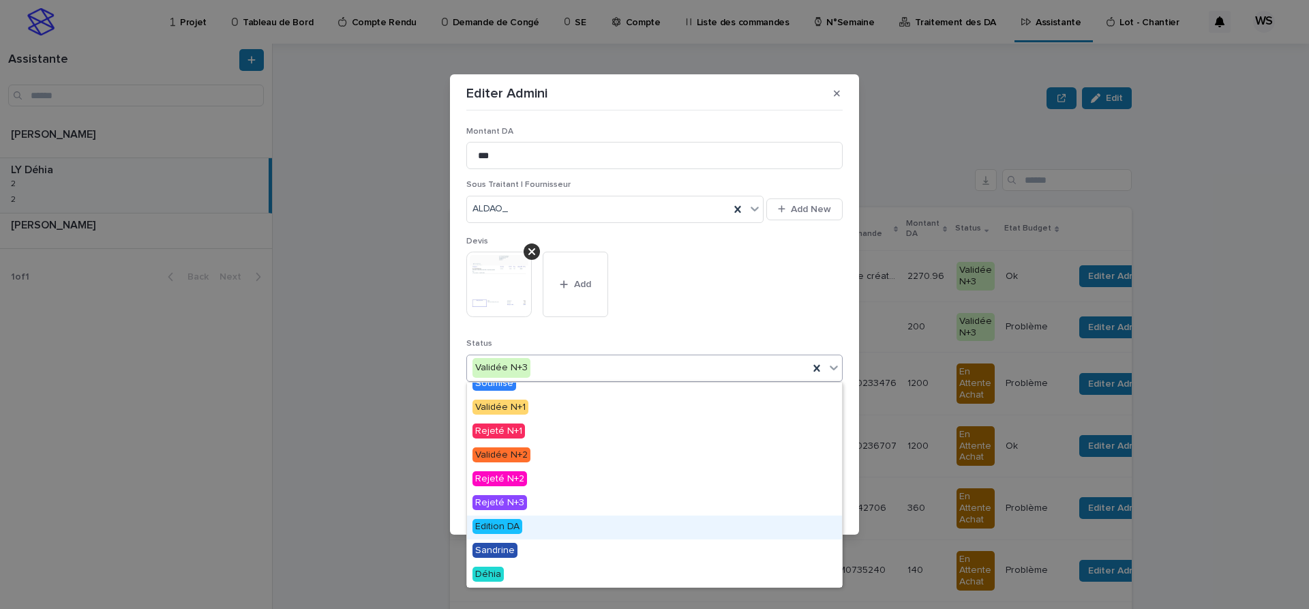
click at [507, 526] on span "Edition DA" at bounding box center [498, 526] width 50 height 15
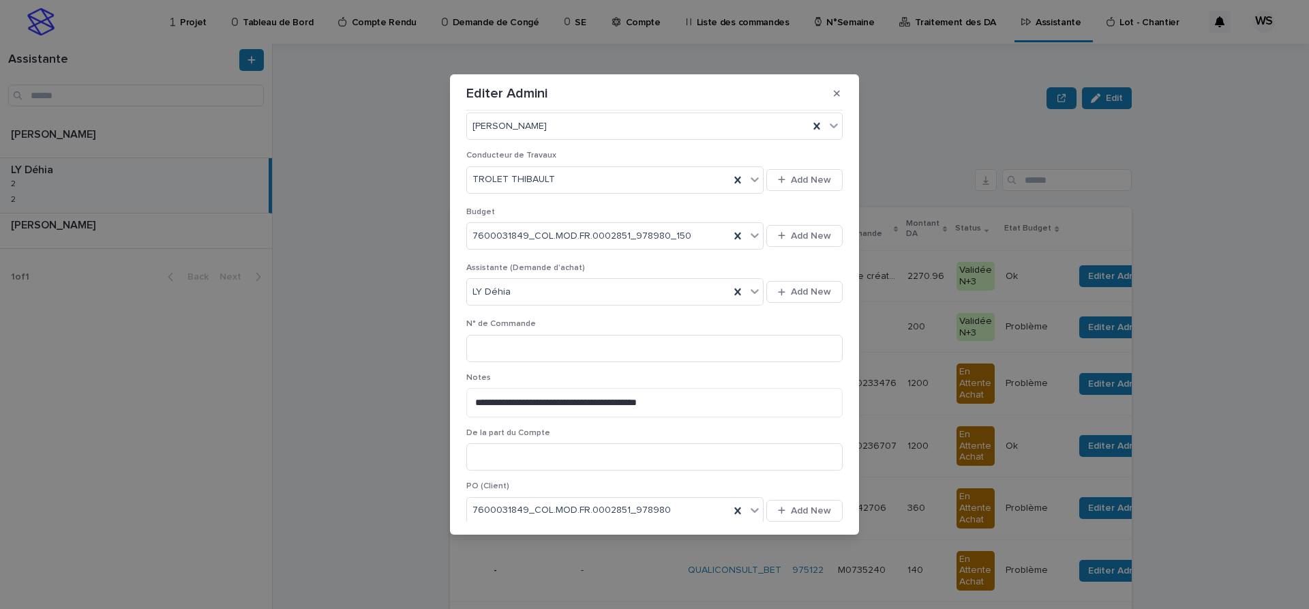
scroll to position [519, 0]
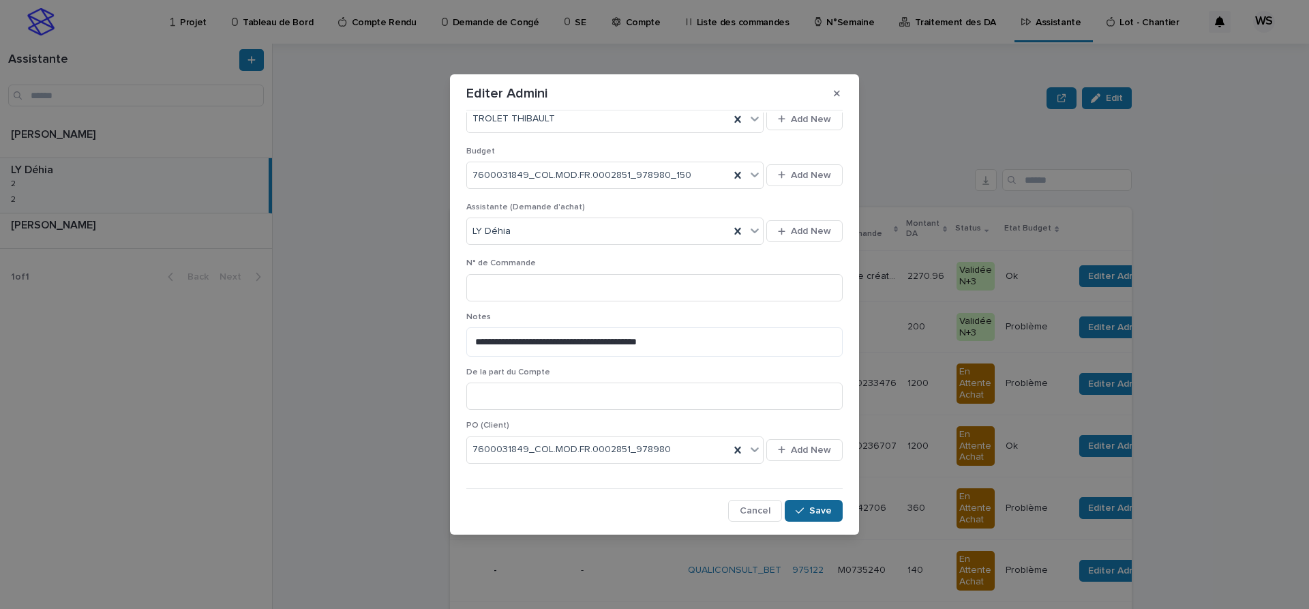
click at [824, 513] on span "Save" at bounding box center [820, 511] width 23 height 10
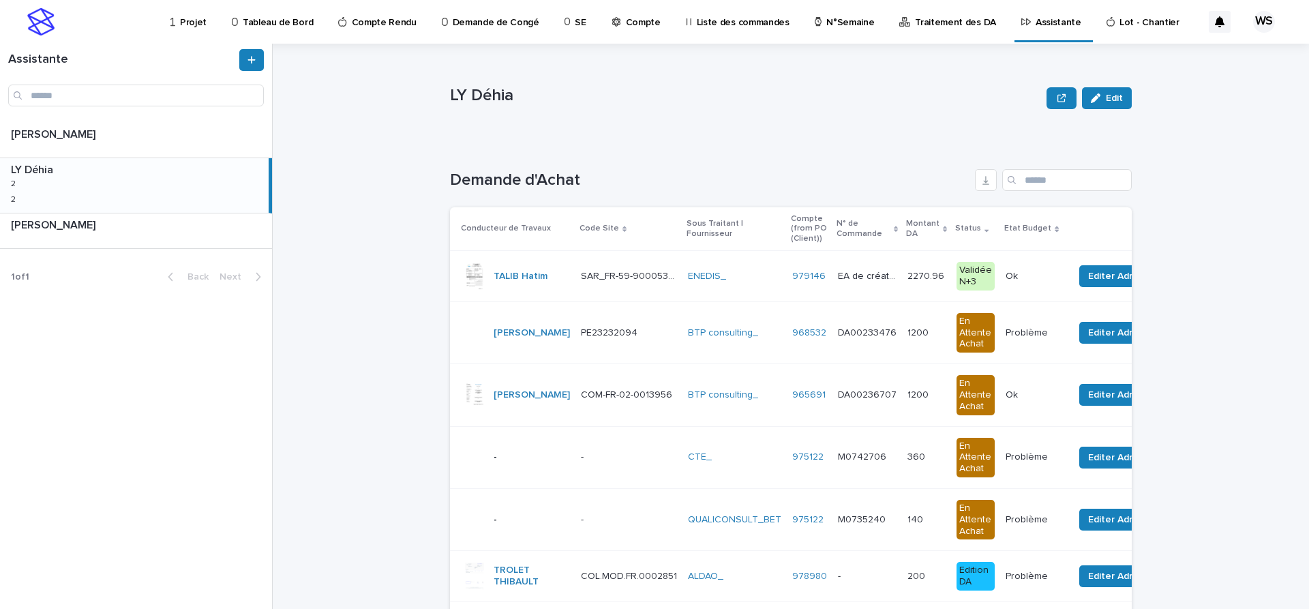
click at [1048, 275] on p at bounding box center [1034, 277] width 57 height 12
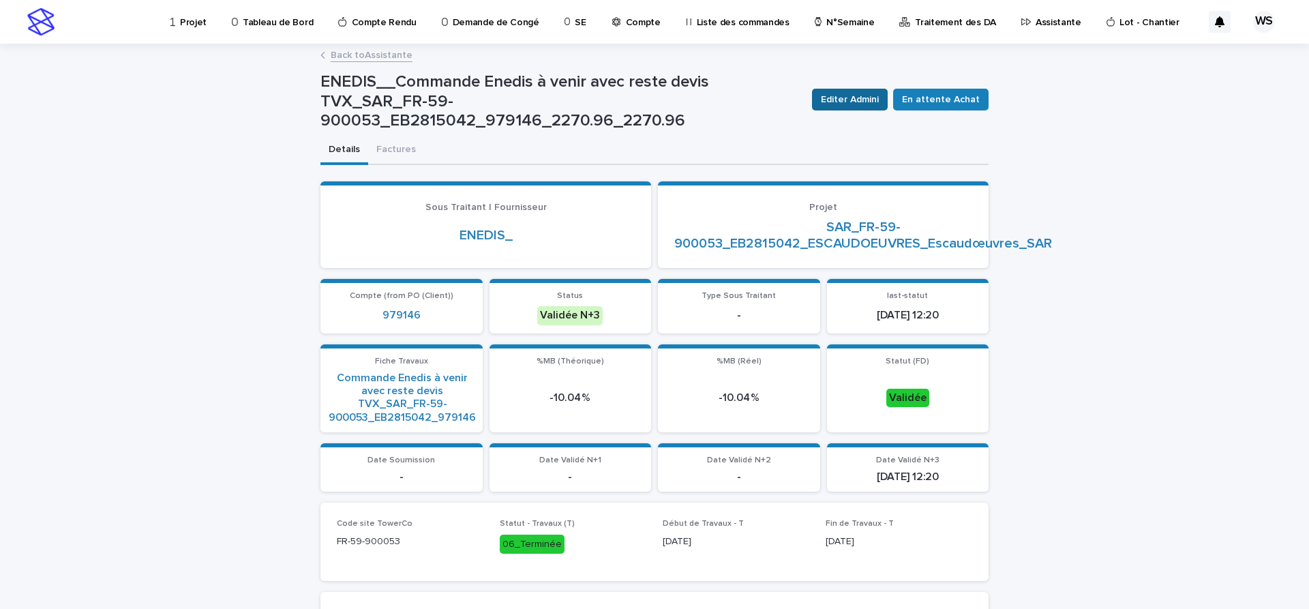
click at [855, 100] on span "Editer Admini" at bounding box center [850, 100] width 58 height 14
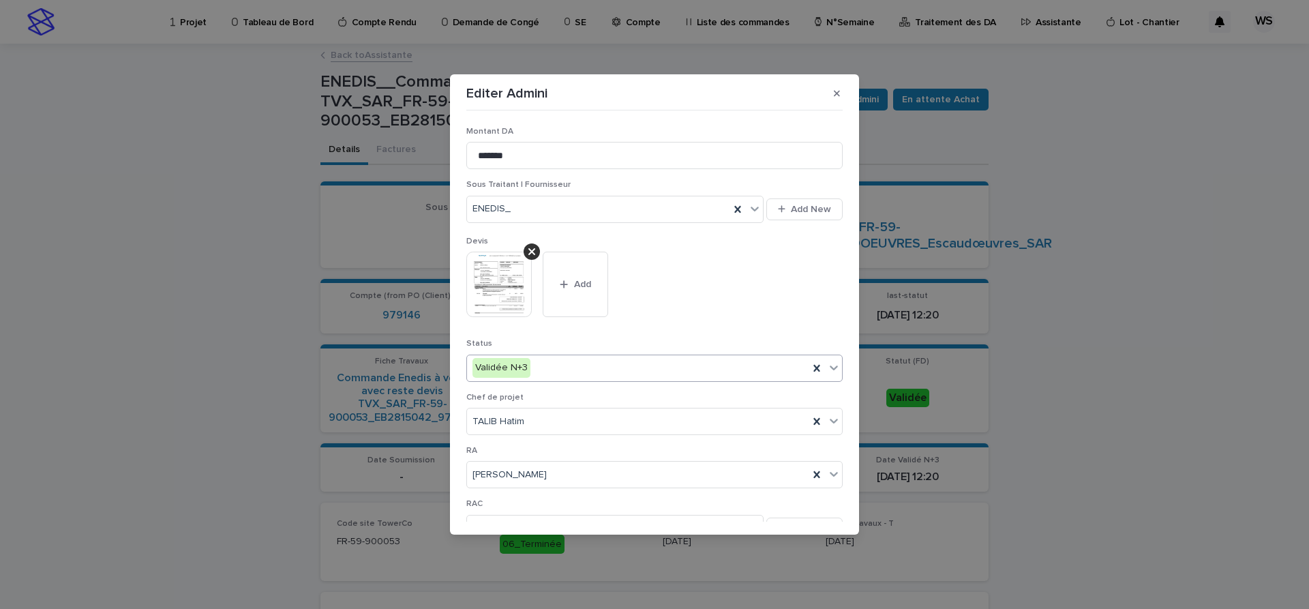
click at [832, 367] on icon at bounding box center [834, 367] width 8 height 5
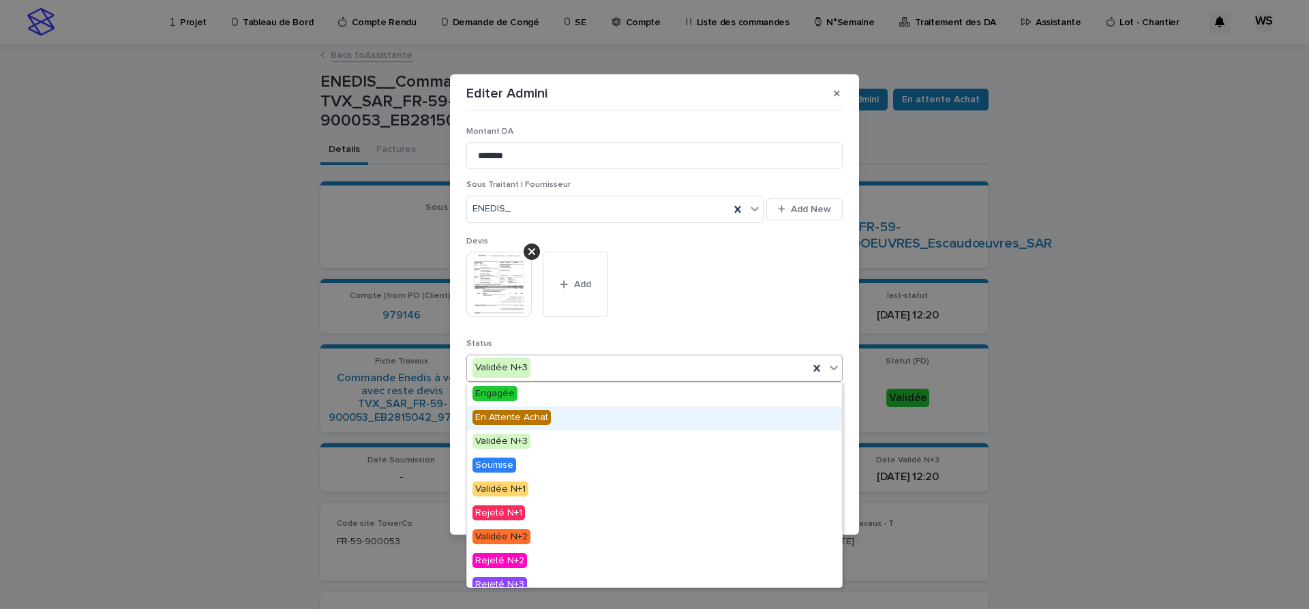
click at [531, 416] on span "En Attente Achat" at bounding box center [512, 417] width 78 height 15
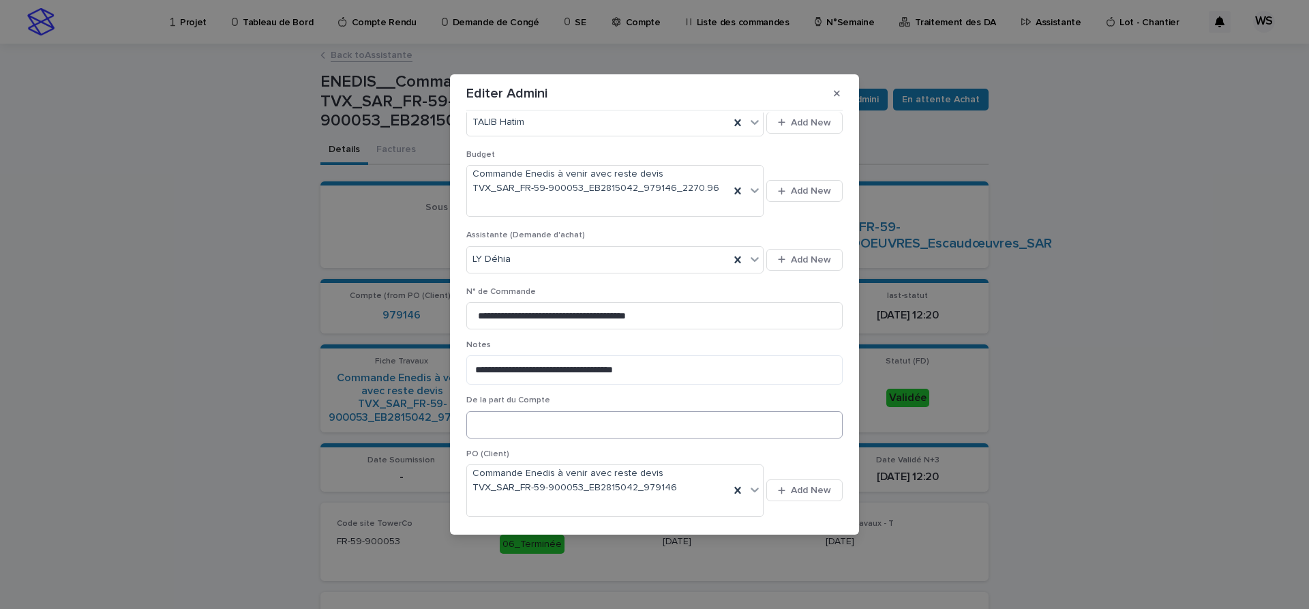
scroll to position [569, 0]
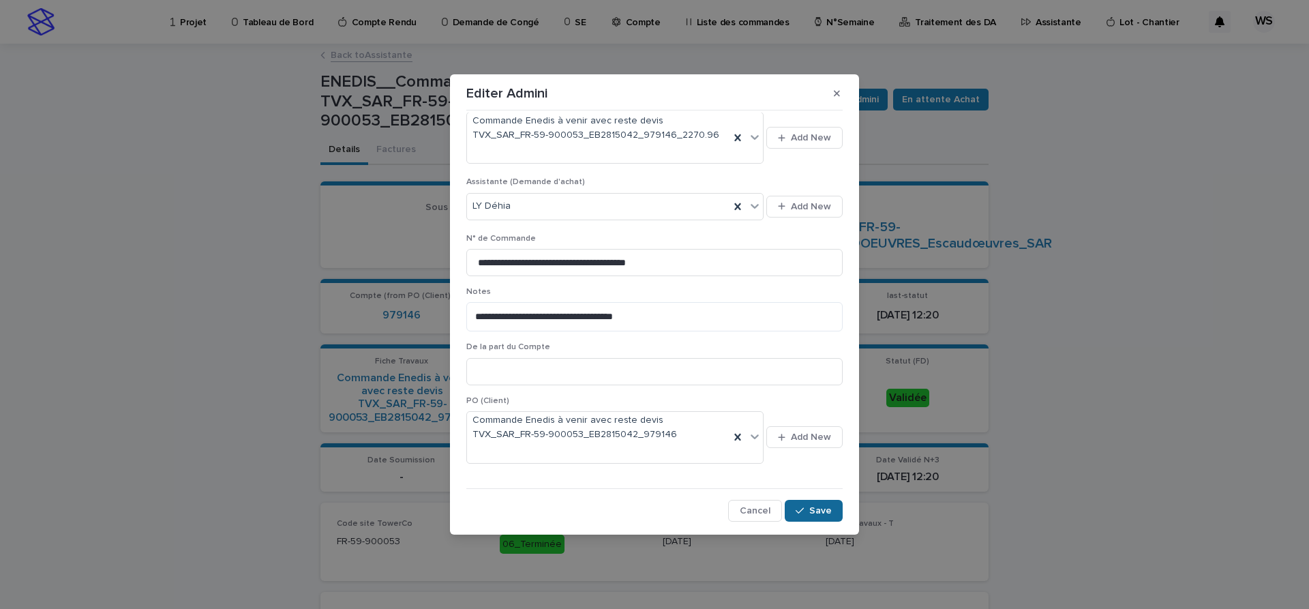
click at [825, 509] on span "Save" at bounding box center [820, 511] width 23 height 10
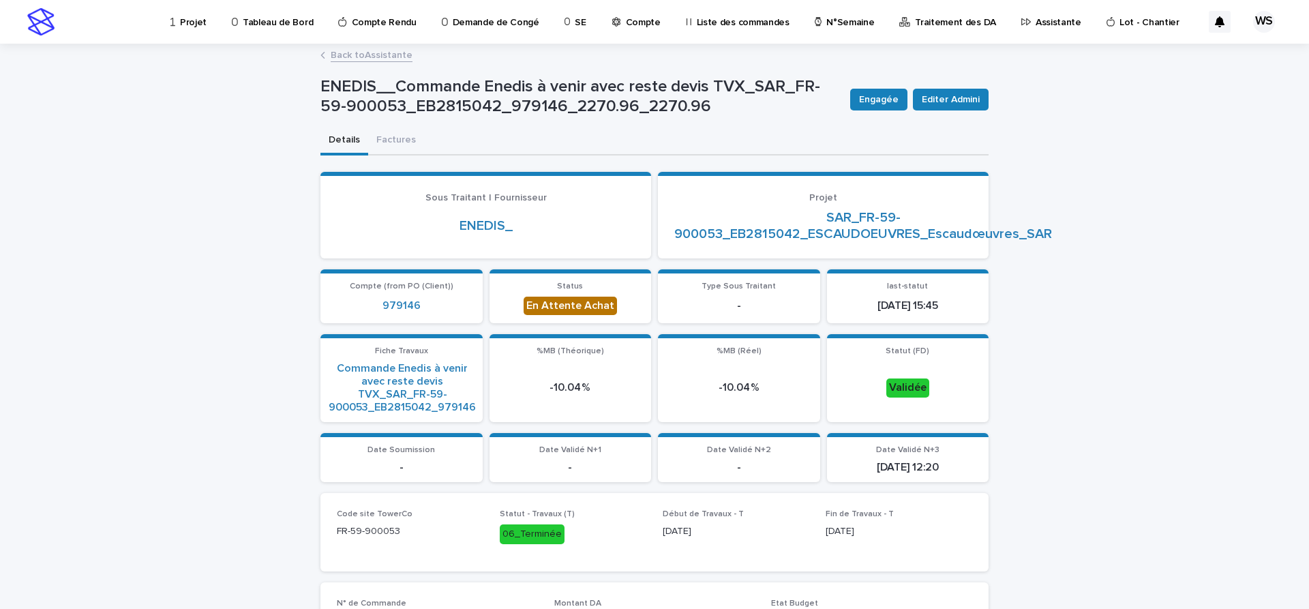
click at [382, 55] on link "Back to Assistante" at bounding box center [372, 54] width 82 height 16
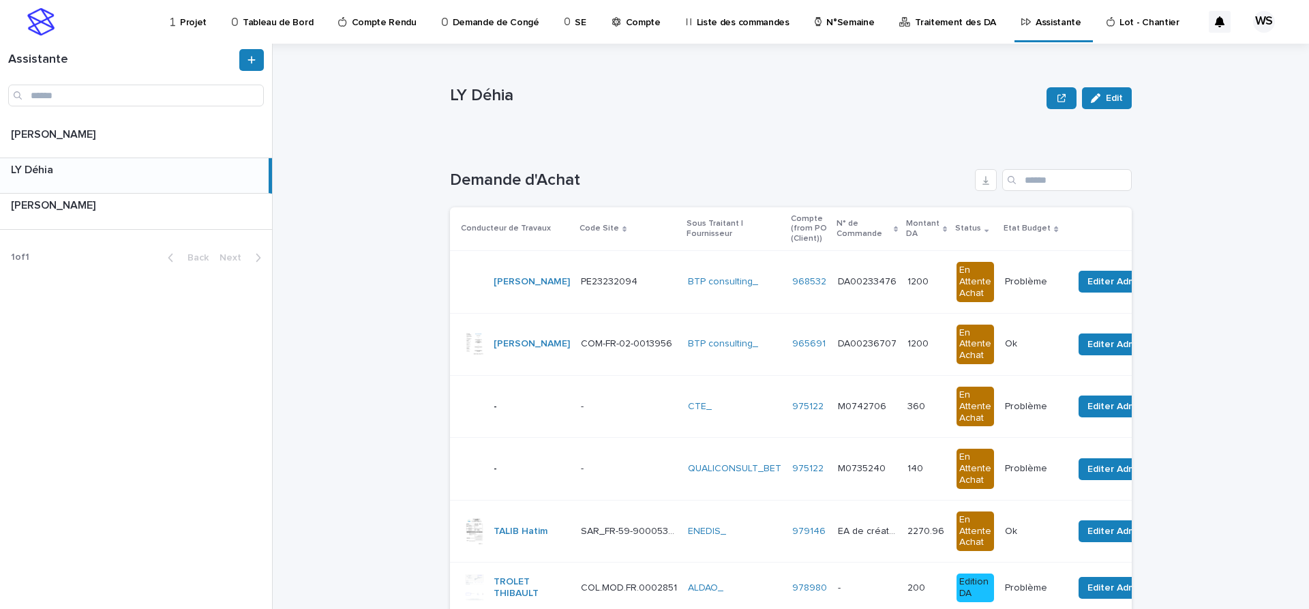
click at [787, 348] on td "BTP consulting_" at bounding box center [735, 344] width 104 height 62
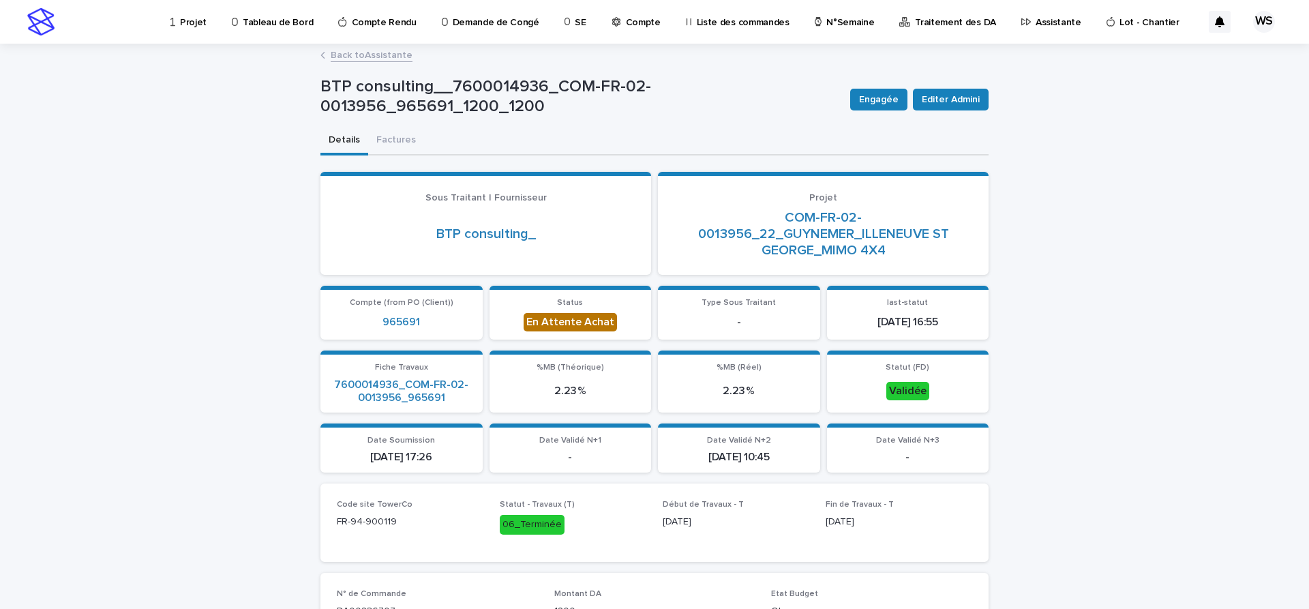
click at [387, 55] on link "Back to Assistante" at bounding box center [372, 54] width 82 height 16
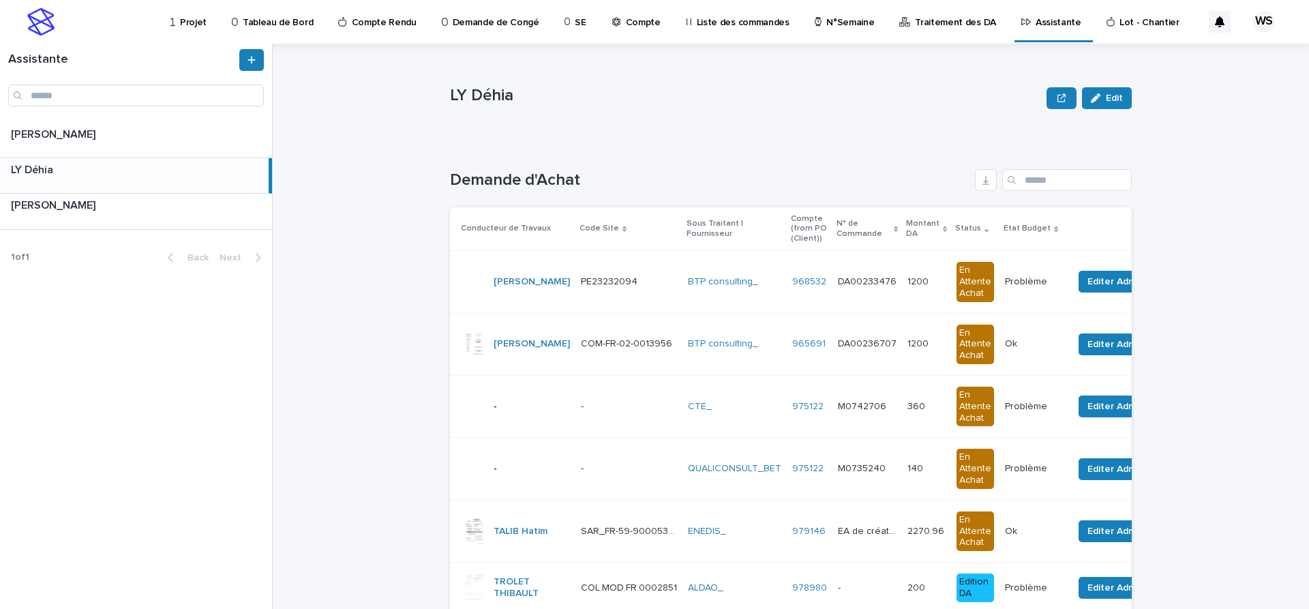
click at [657, 98] on p "LY Déhia" at bounding box center [745, 96] width 591 height 20
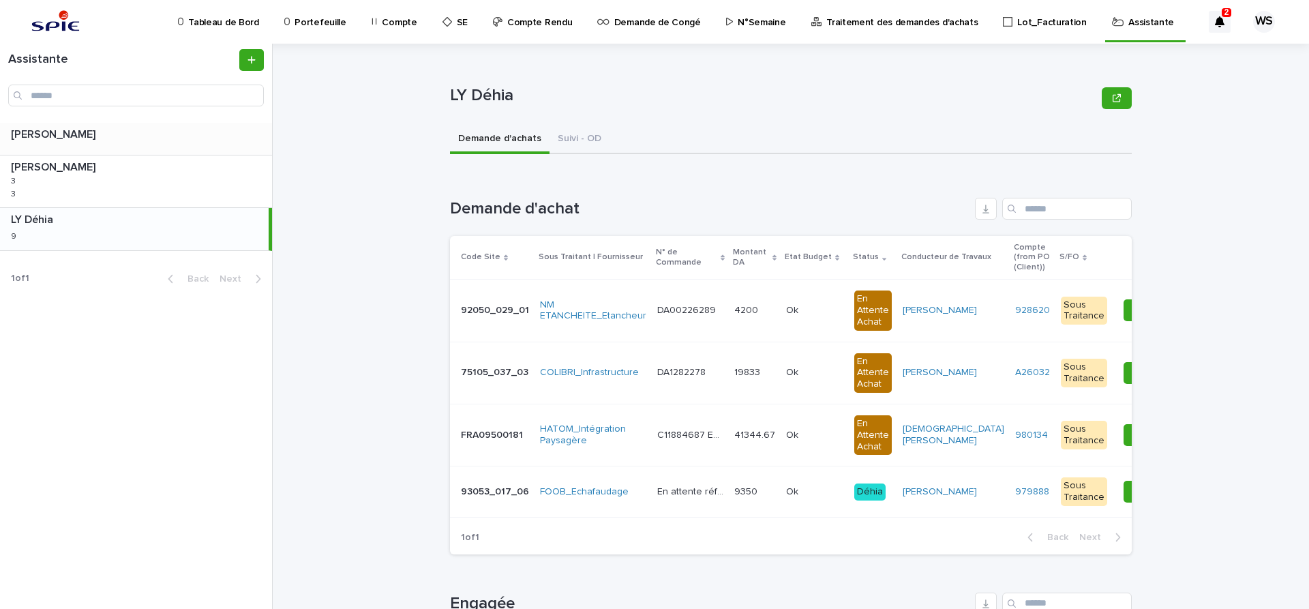
click at [134, 145] on div "[PERSON_NAME] [PERSON_NAME]" at bounding box center [136, 139] width 272 height 32
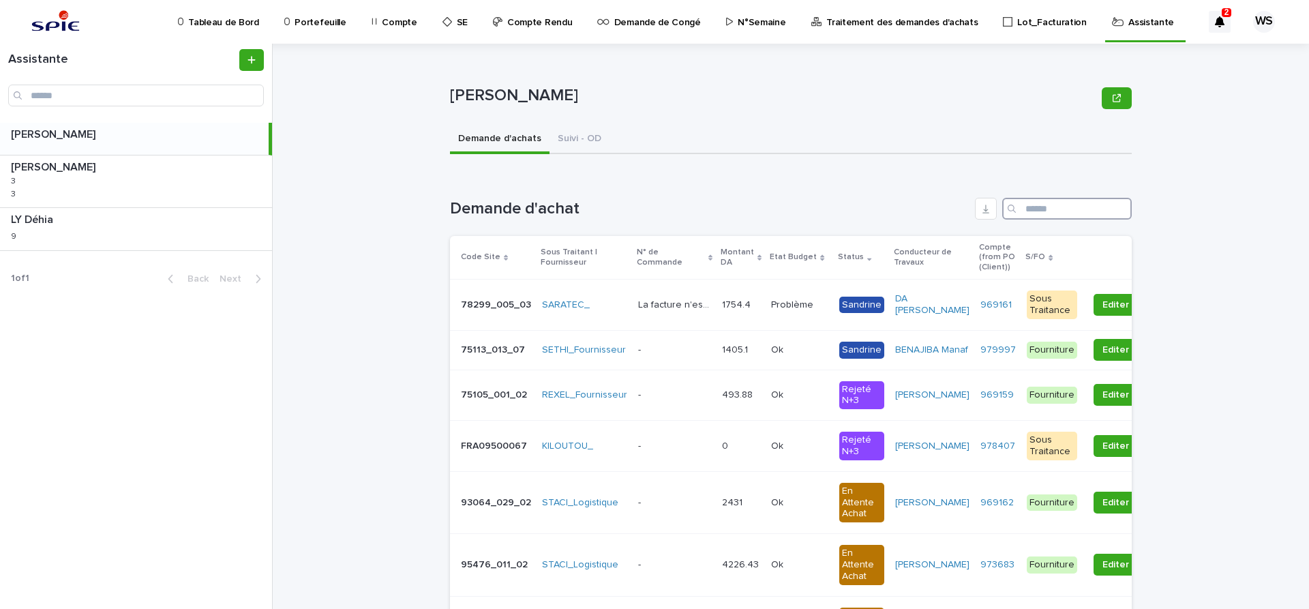
click at [1049, 208] on input "Search" at bounding box center [1067, 209] width 130 height 22
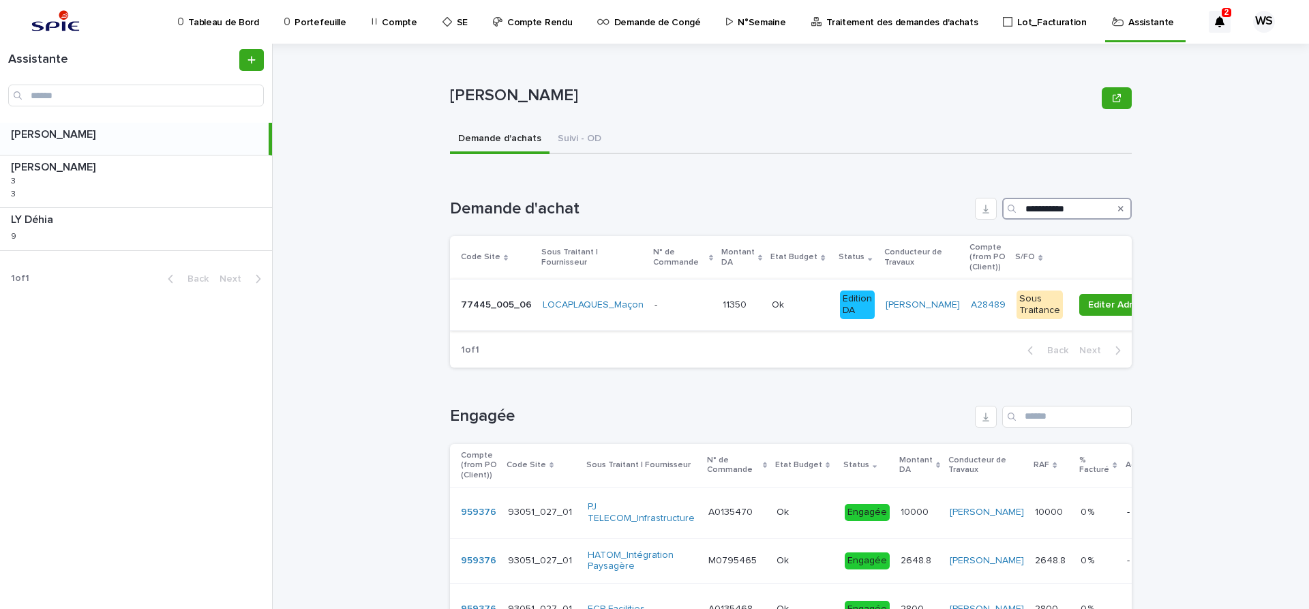
type input "**********"
click at [690, 308] on p at bounding box center [683, 305] width 57 height 12
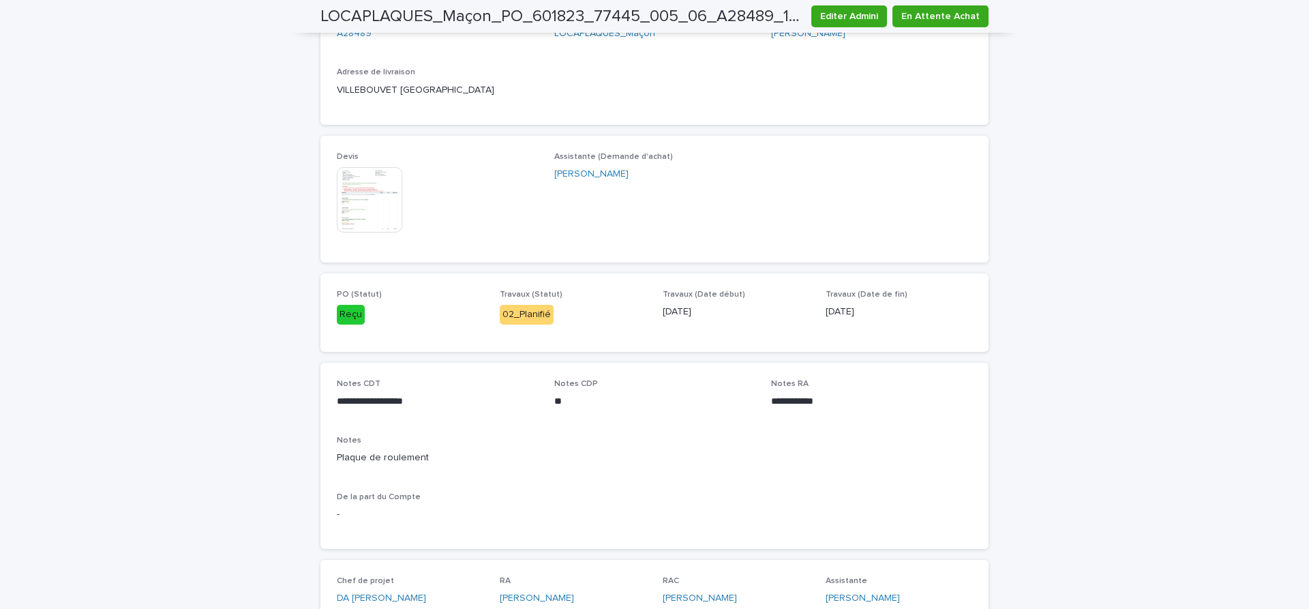
scroll to position [501, 0]
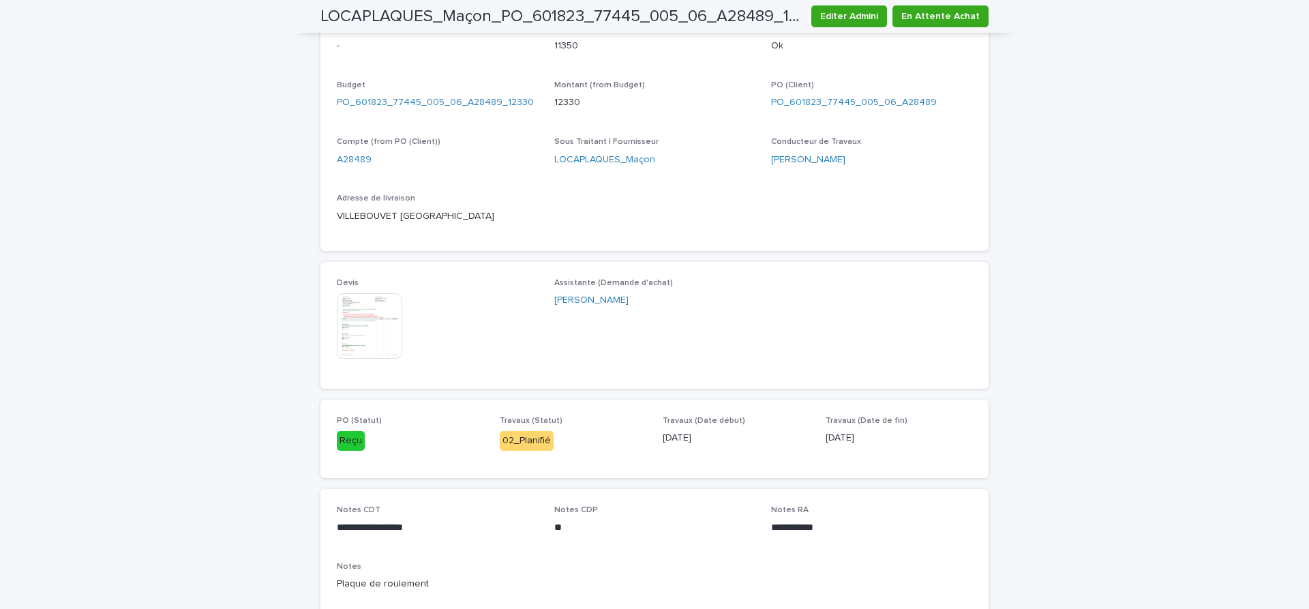
click at [355, 331] on img at bounding box center [369, 325] width 65 height 65
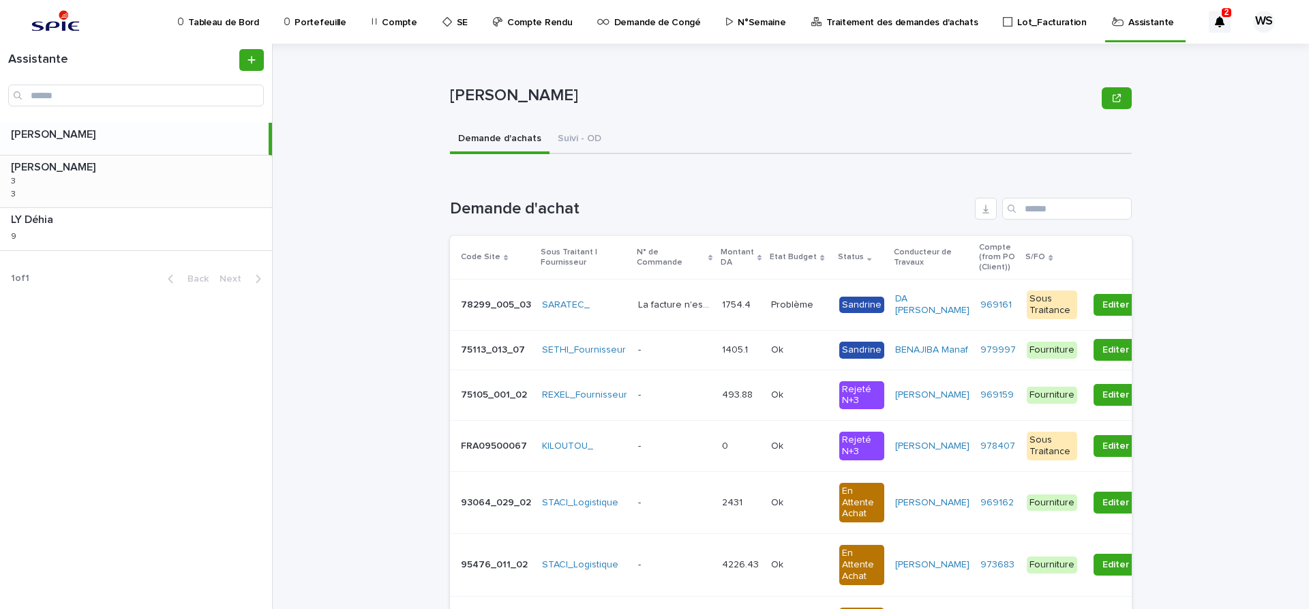
click at [75, 182] on div "[PERSON_NAME] 3 3 3 3" at bounding box center [136, 181] width 272 height 52
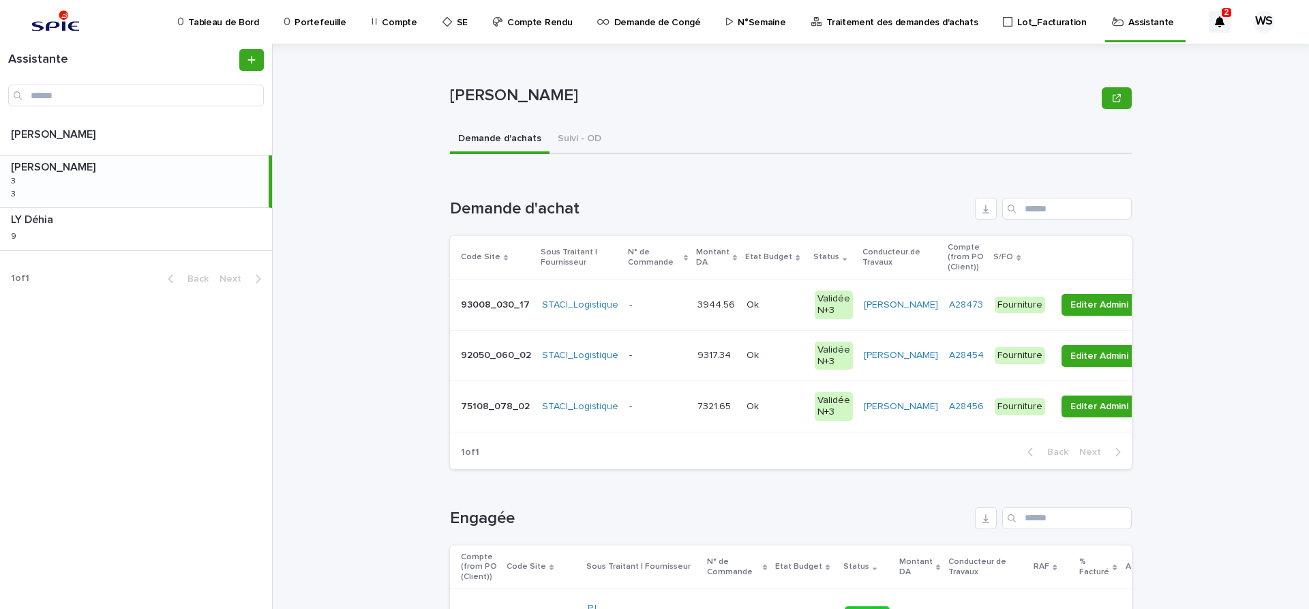
click at [776, 302] on p at bounding box center [775, 305] width 57 height 12
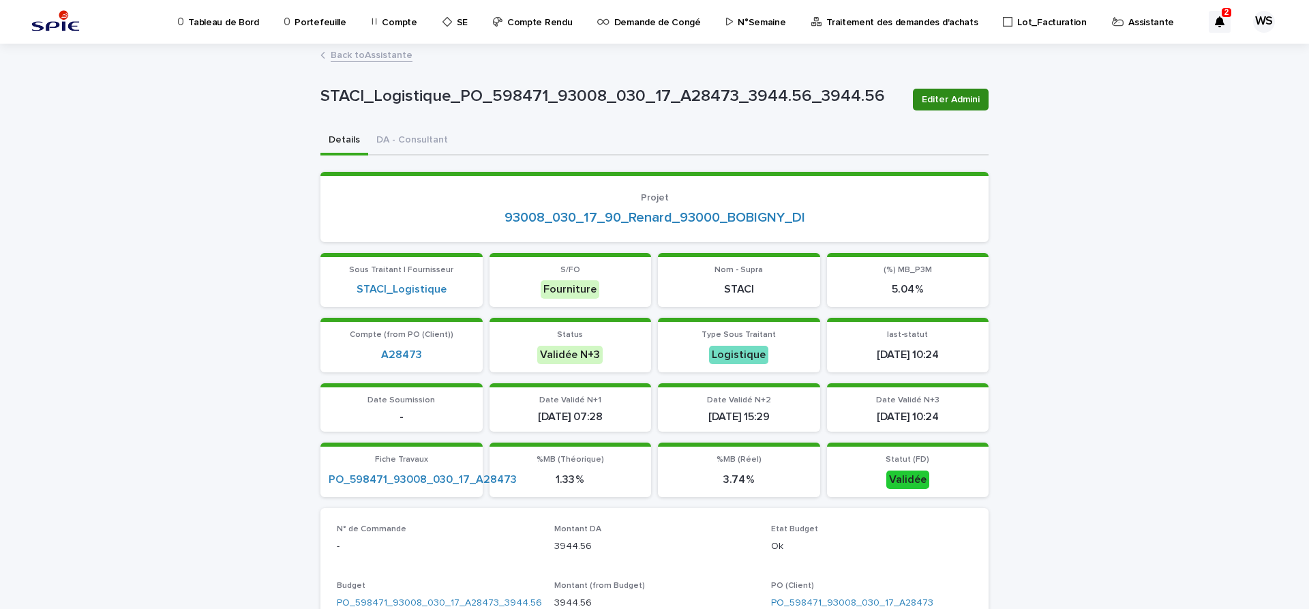
click at [974, 102] on span "Editer Admini" at bounding box center [951, 100] width 58 height 14
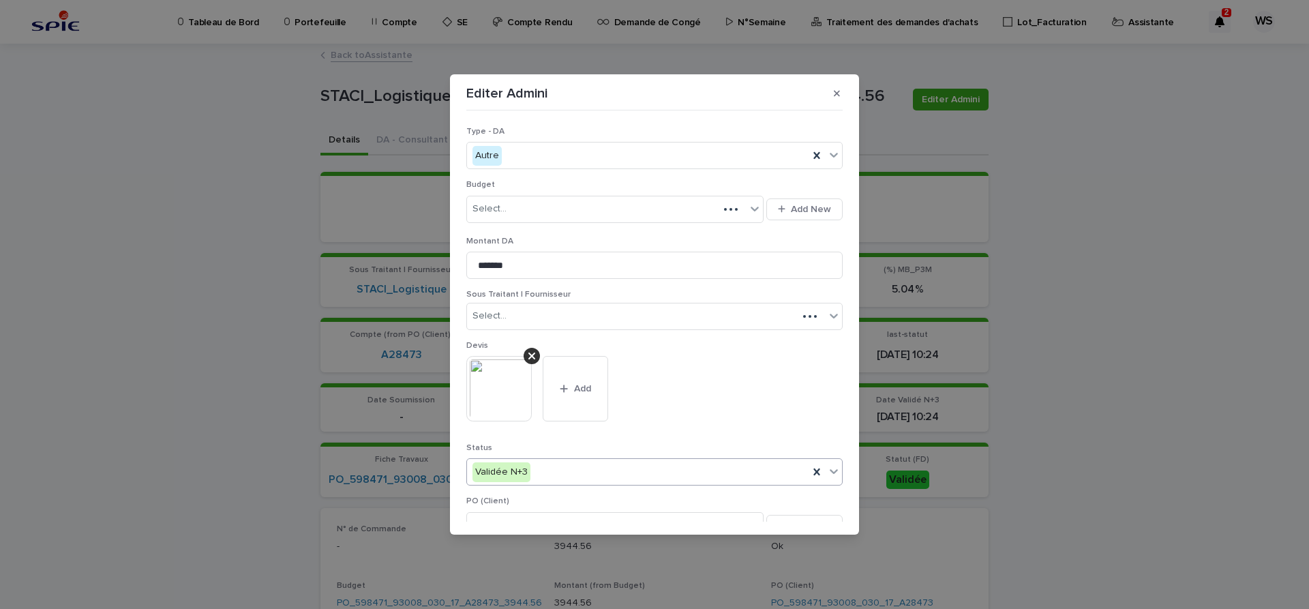
click at [834, 472] on icon at bounding box center [834, 471] width 14 height 14
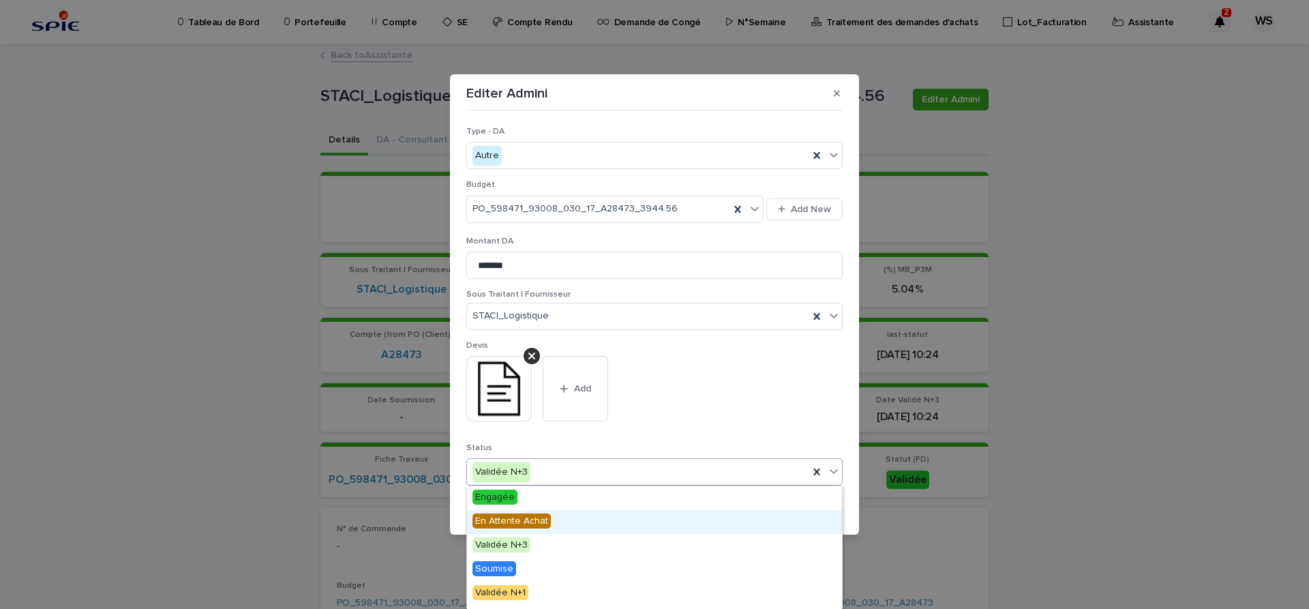
click at [519, 520] on span "En Attente Achat" at bounding box center [512, 520] width 78 height 15
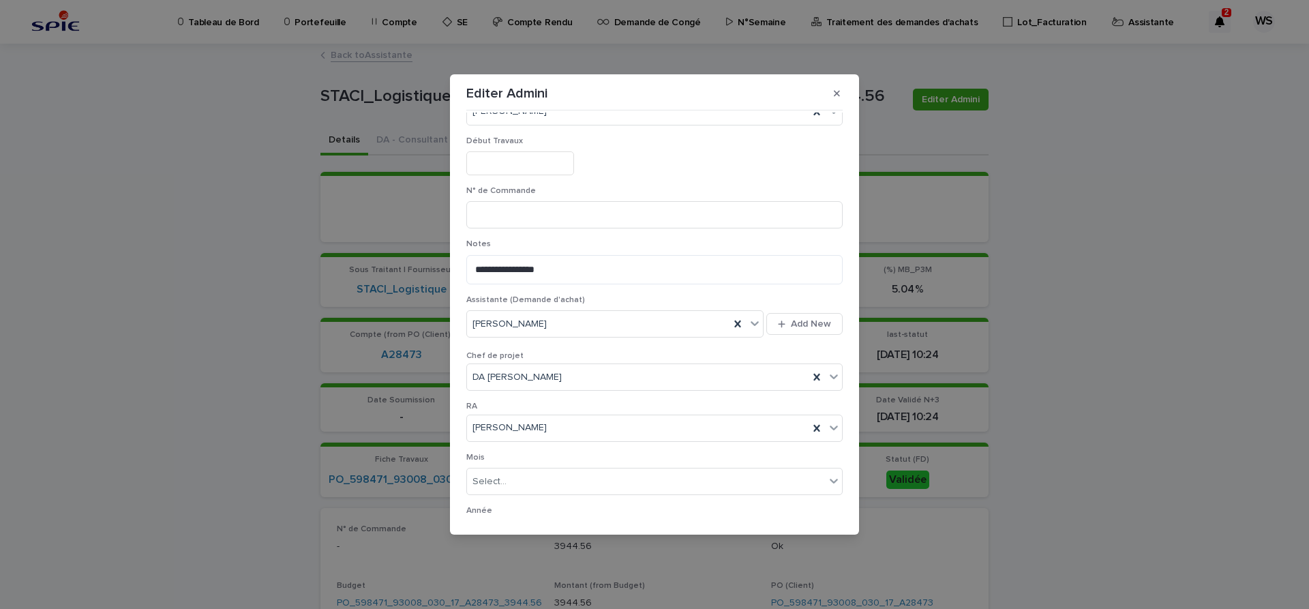
scroll to position [687, 0]
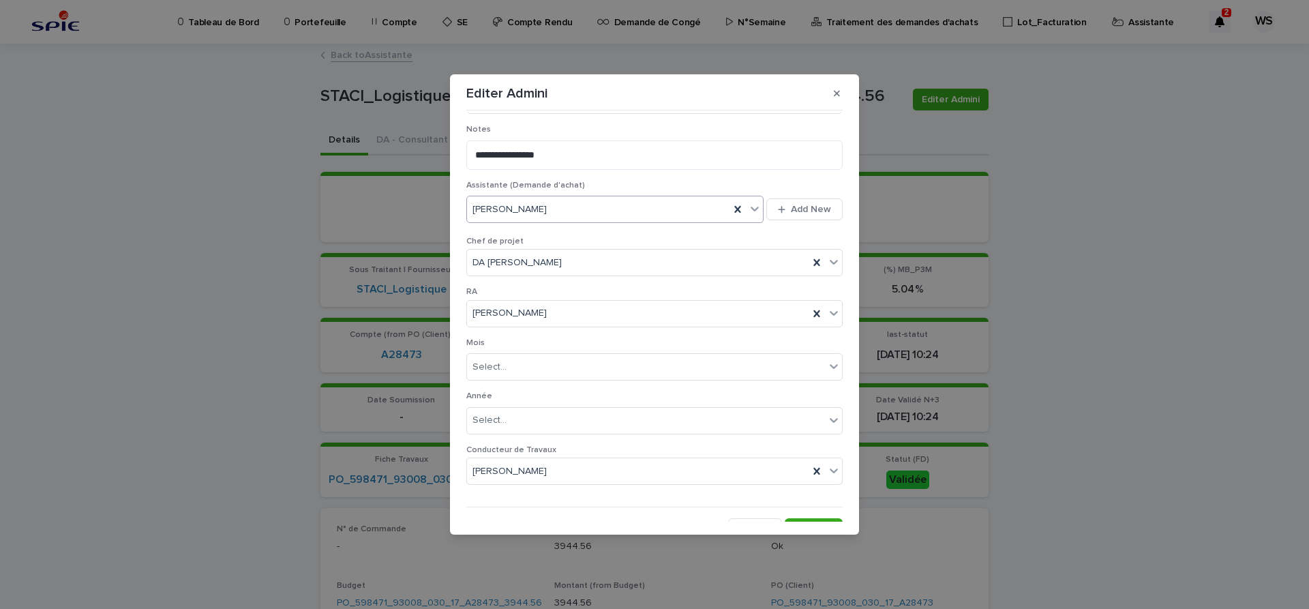
click at [760, 213] on icon at bounding box center [755, 209] width 14 height 14
click at [603, 285] on div "[PERSON_NAME]" at bounding box center [615, 284] width 297 height 24
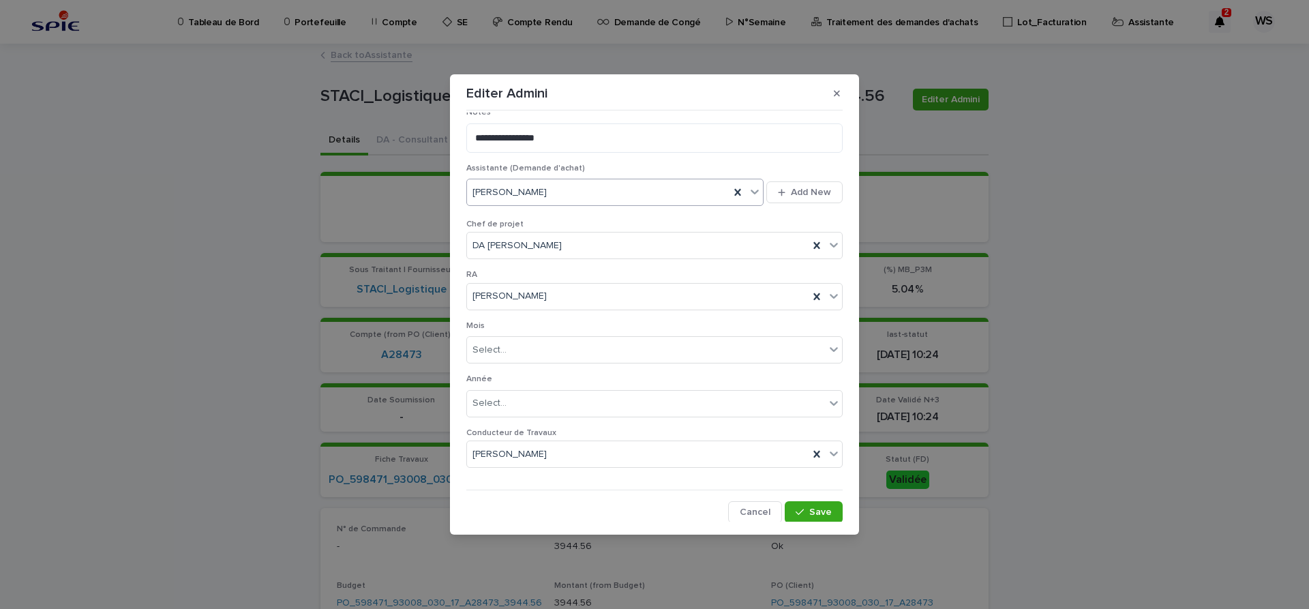
scroll to position [706, 0]
click at [824, 518] on button "Save" at bounding box center [814, 511] width 58 height 22
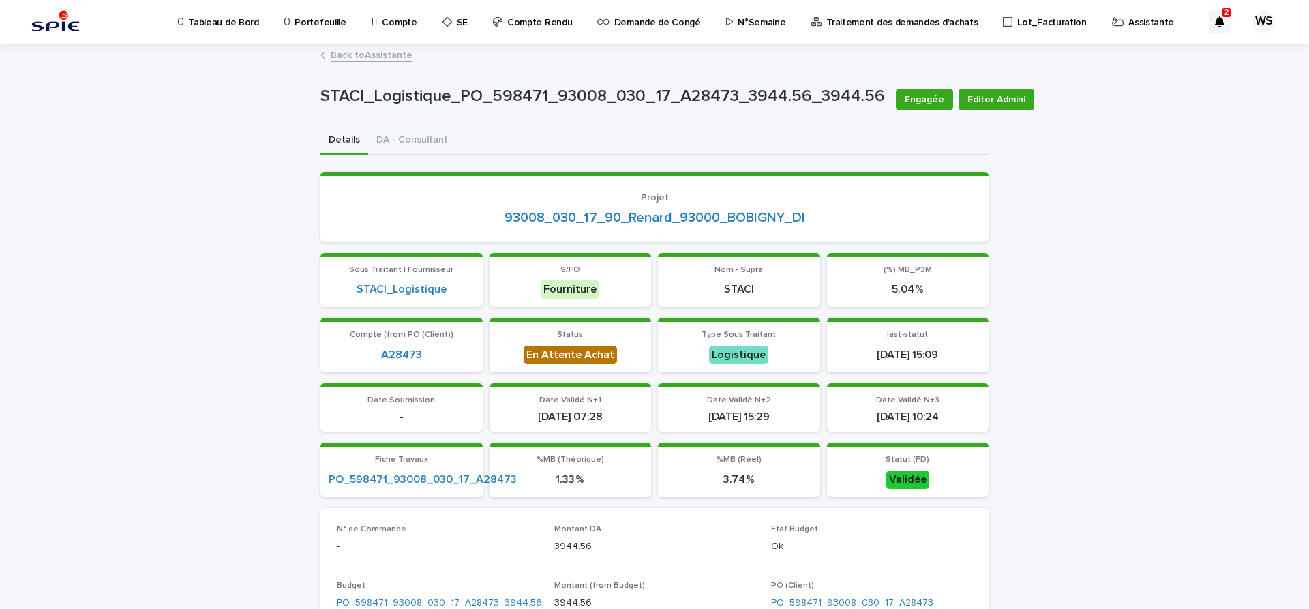
click at [388, 53] on link "Back to Assistante" at bounding box center [372, 54] width 82 height 16
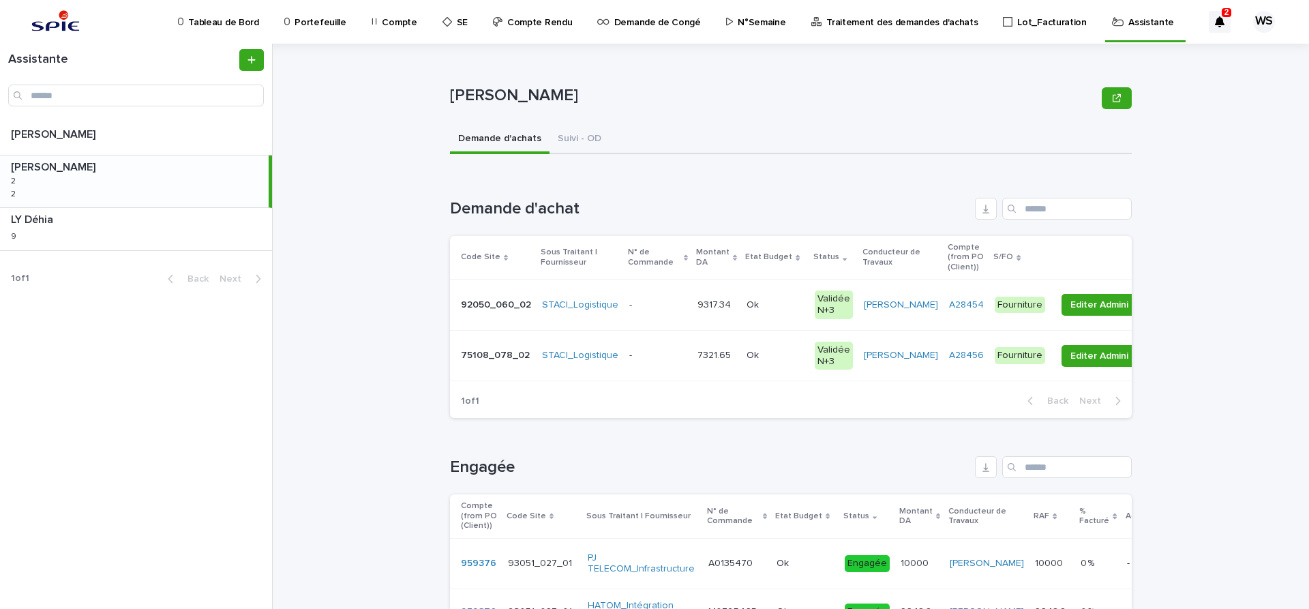
click at [777, 309] on p at bounding box center [775, 305] width 57 height 12
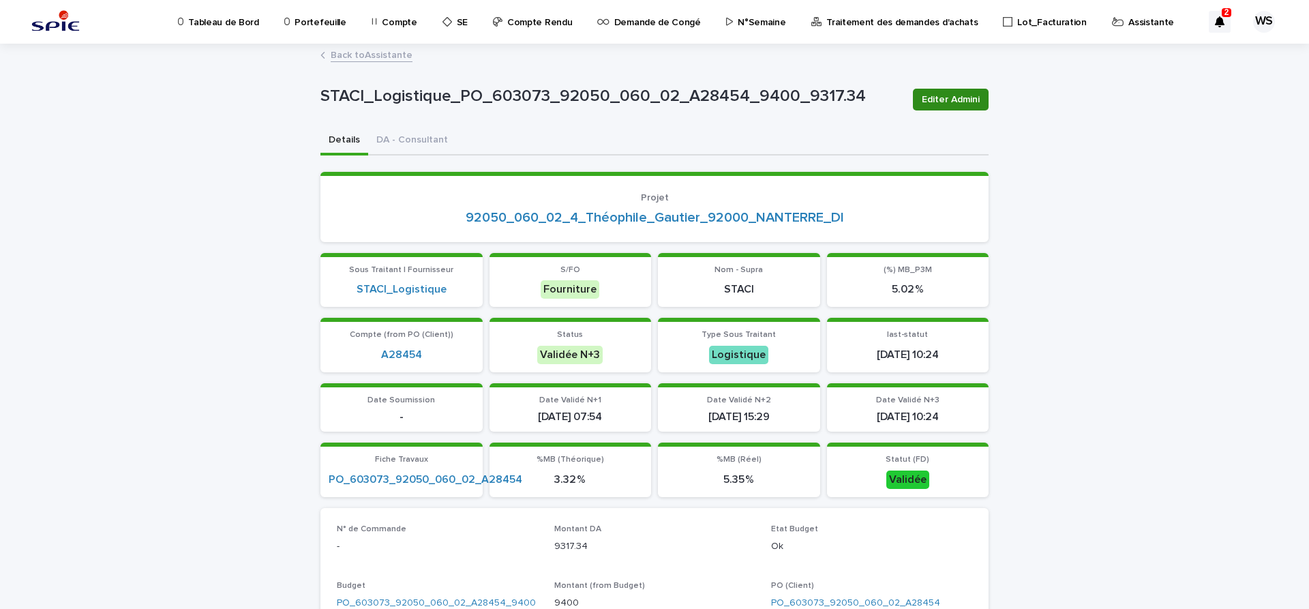
click at [968, 96] on span "Editer Admini" at bounding box center [951, 100] width 58 height 14
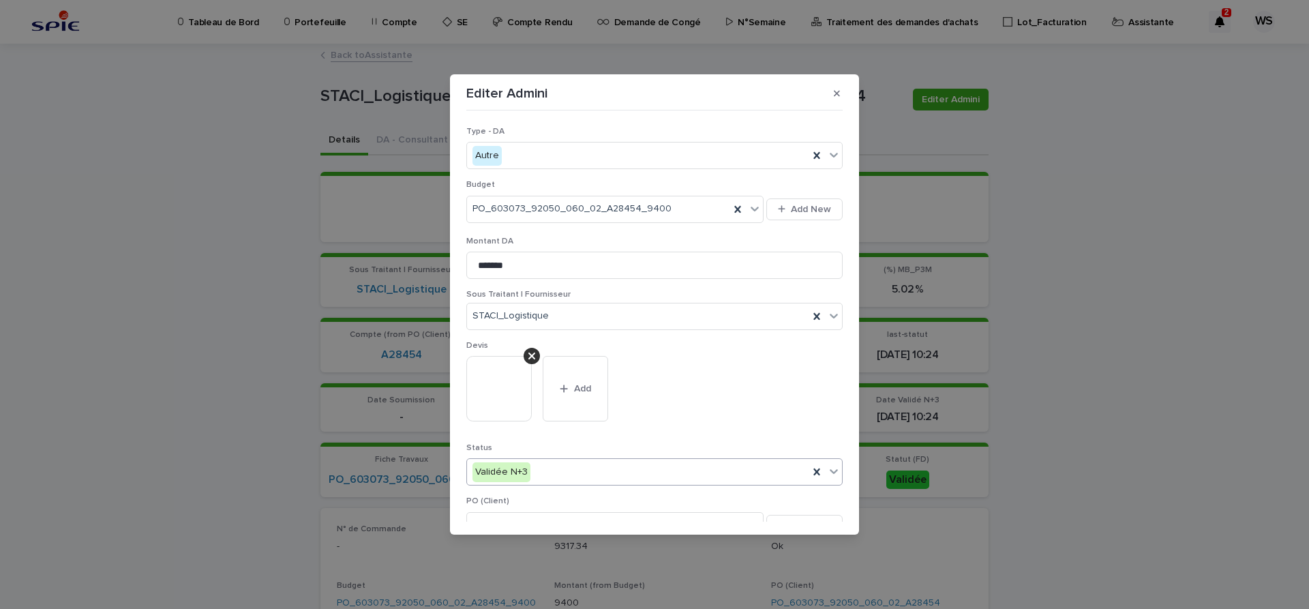
click at [833, 473] on icon at bounding box center [834, 471] width 14 height 14
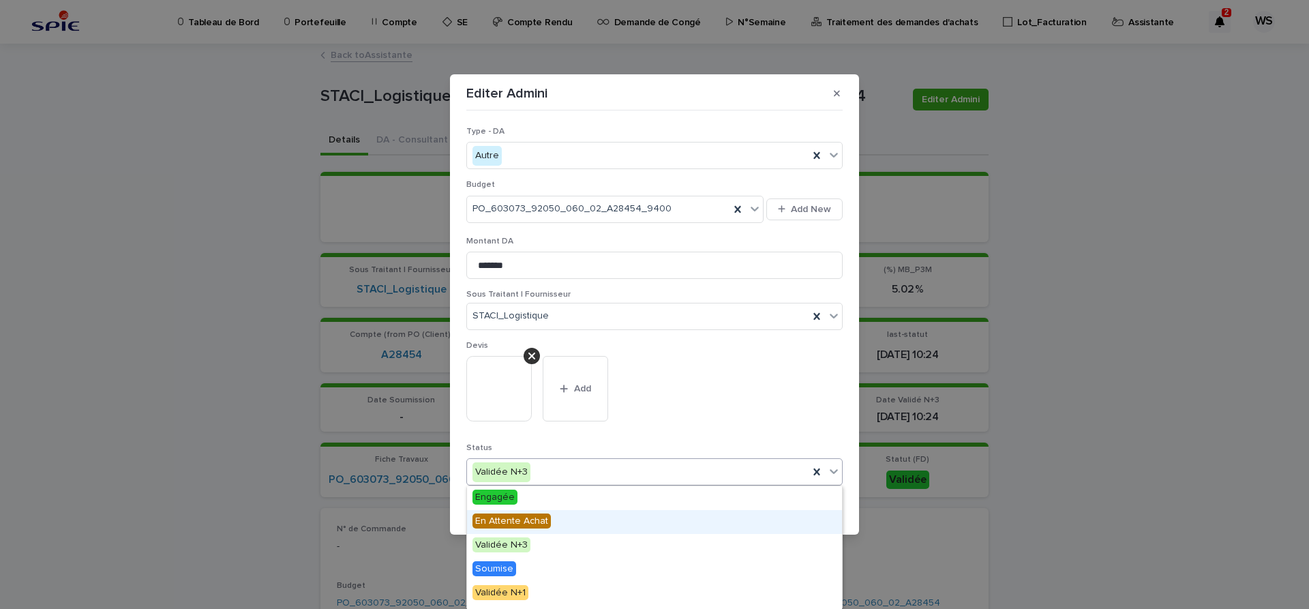
click at [506, 521] on span "En Attente Achat" at bounding box center [512, 520] width 78 height 15
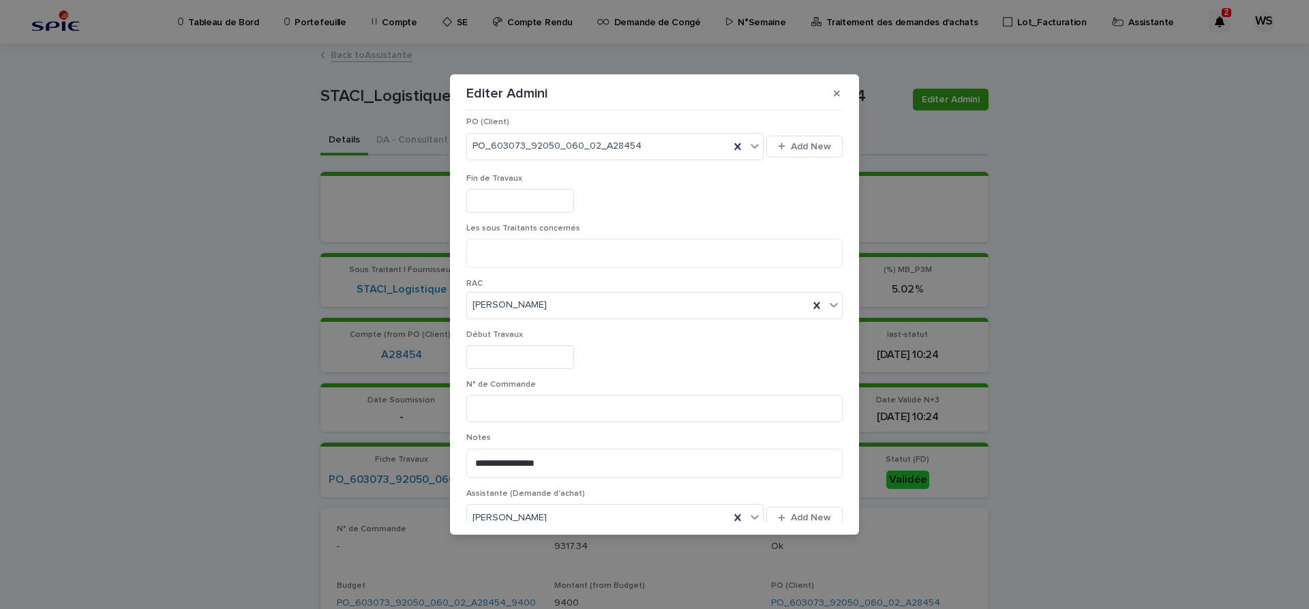
scroll to position [401, 0]
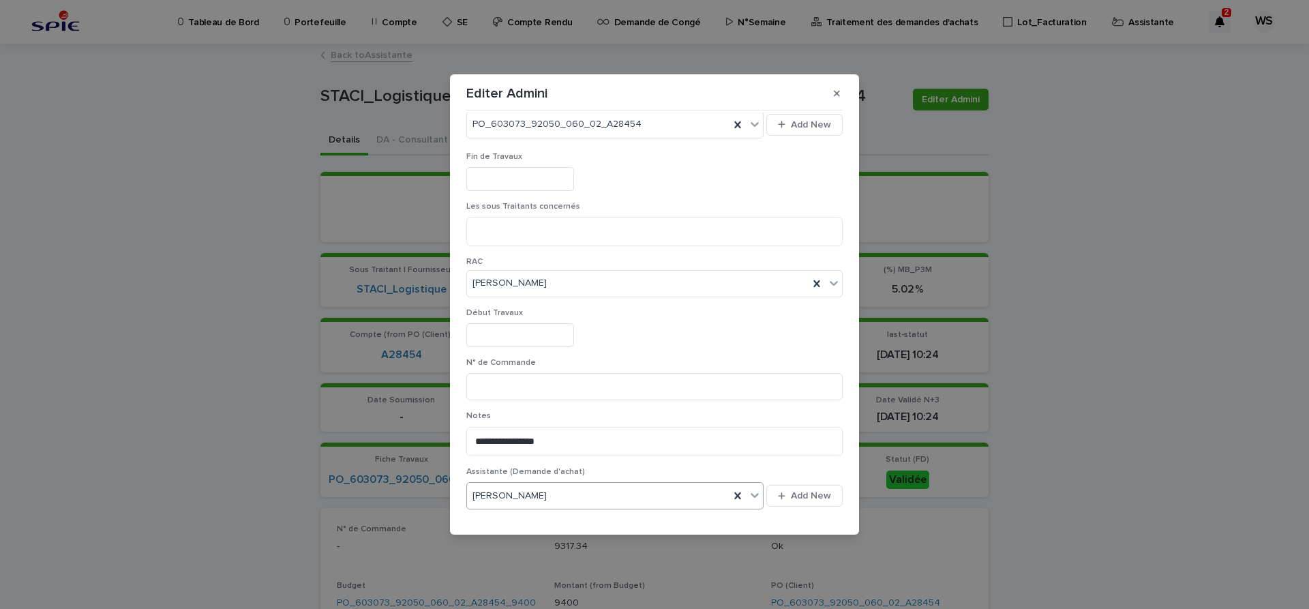
click at [755, 496] on icon at bounding box center [755, 495] width 14 height 14
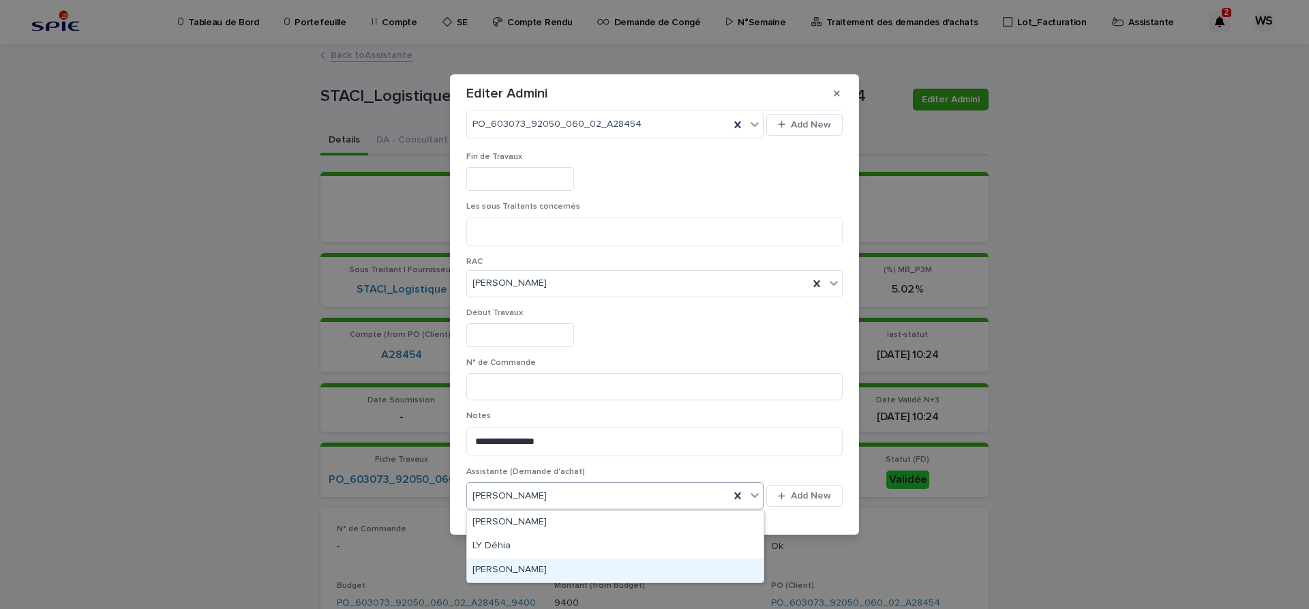
click at [526, 568] on div "[PERSON_NAME]" at bounding box center [615, 570] width 297 height 24
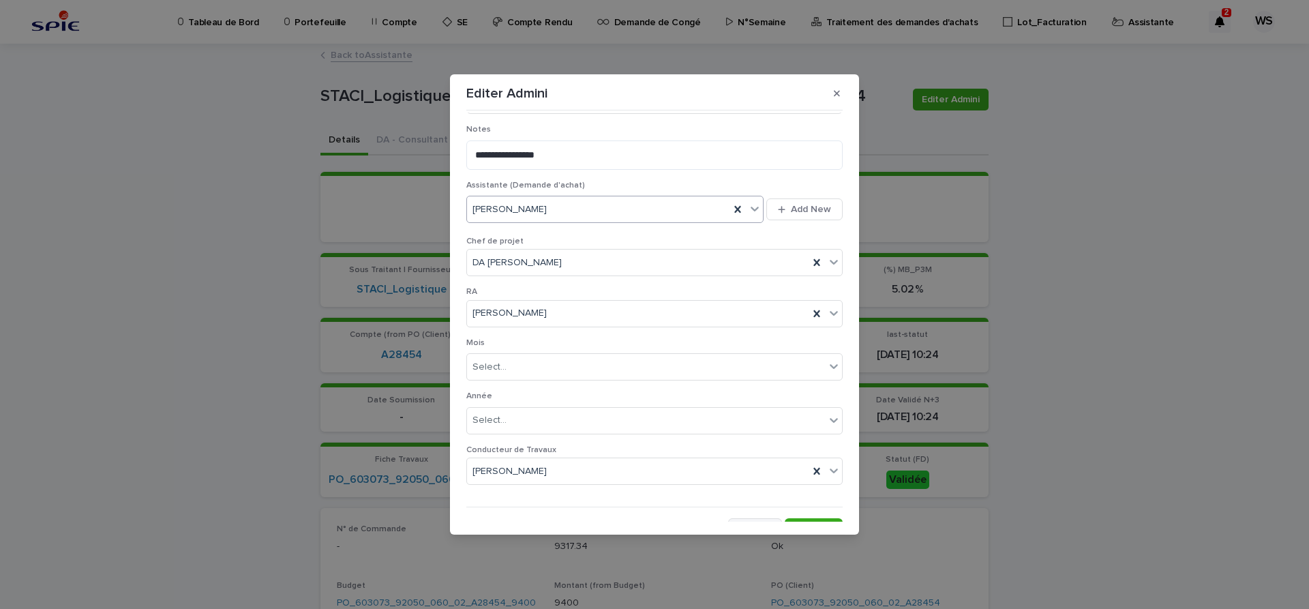
scroll to position [706, 0]
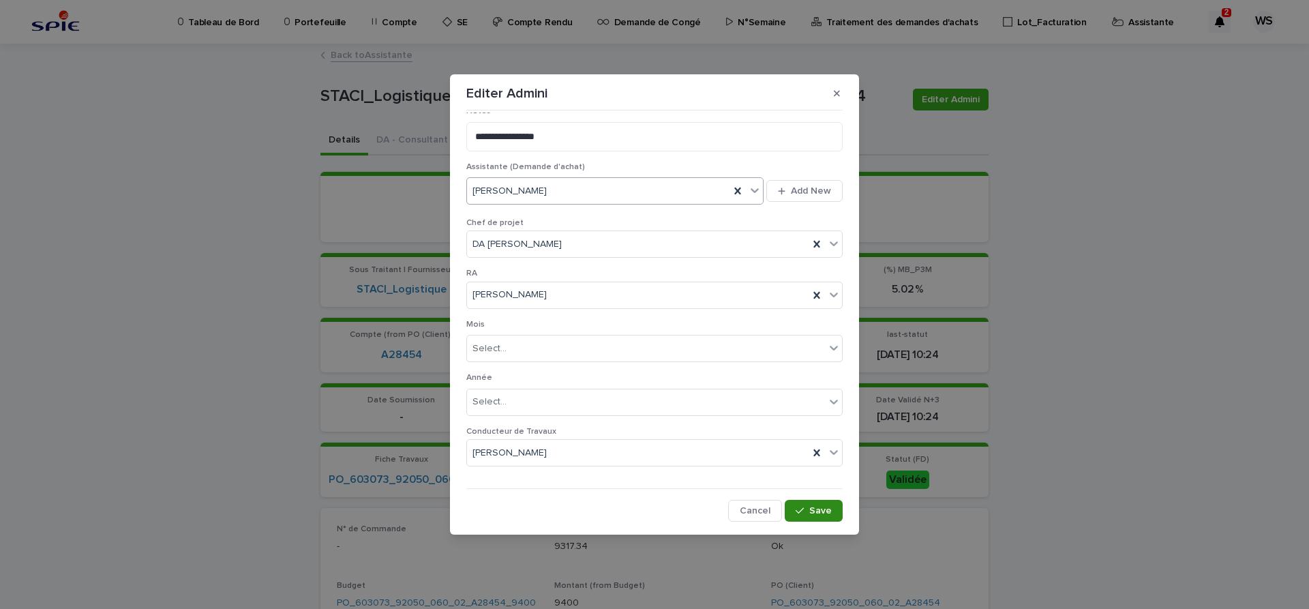
click at [828, 509] on span "Save" at bounding box center [820, 511] width 23 height 10
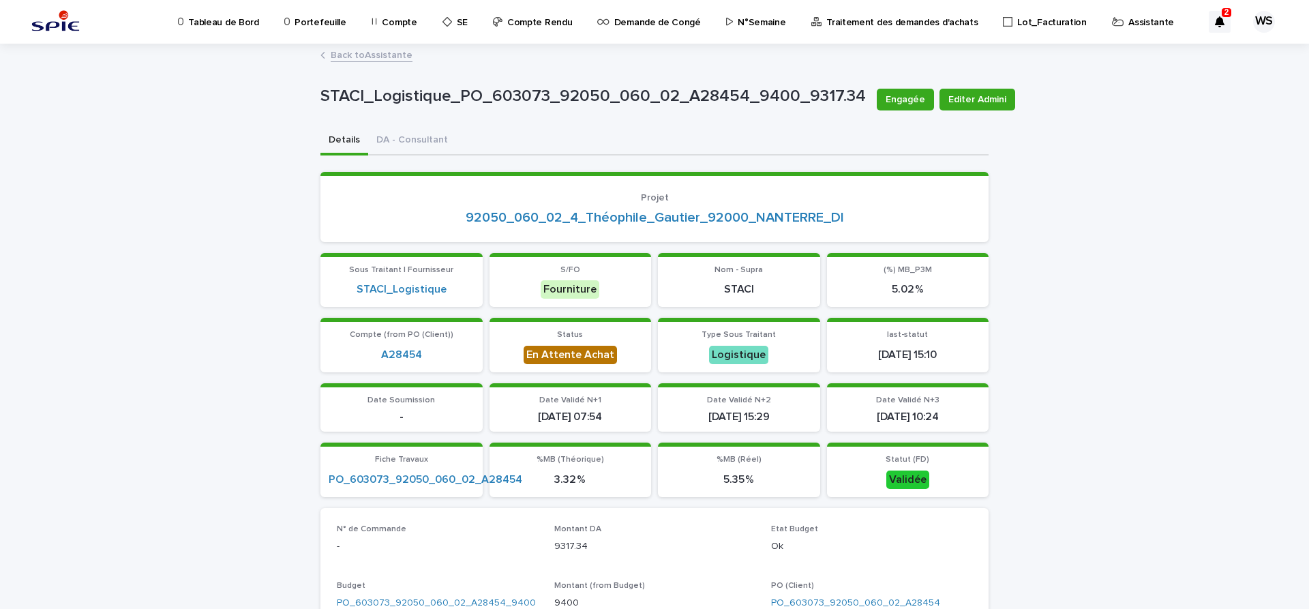
click at [389, 55] on link "Back to Assistante" at bounding box center [372, 54] width 82 height 16
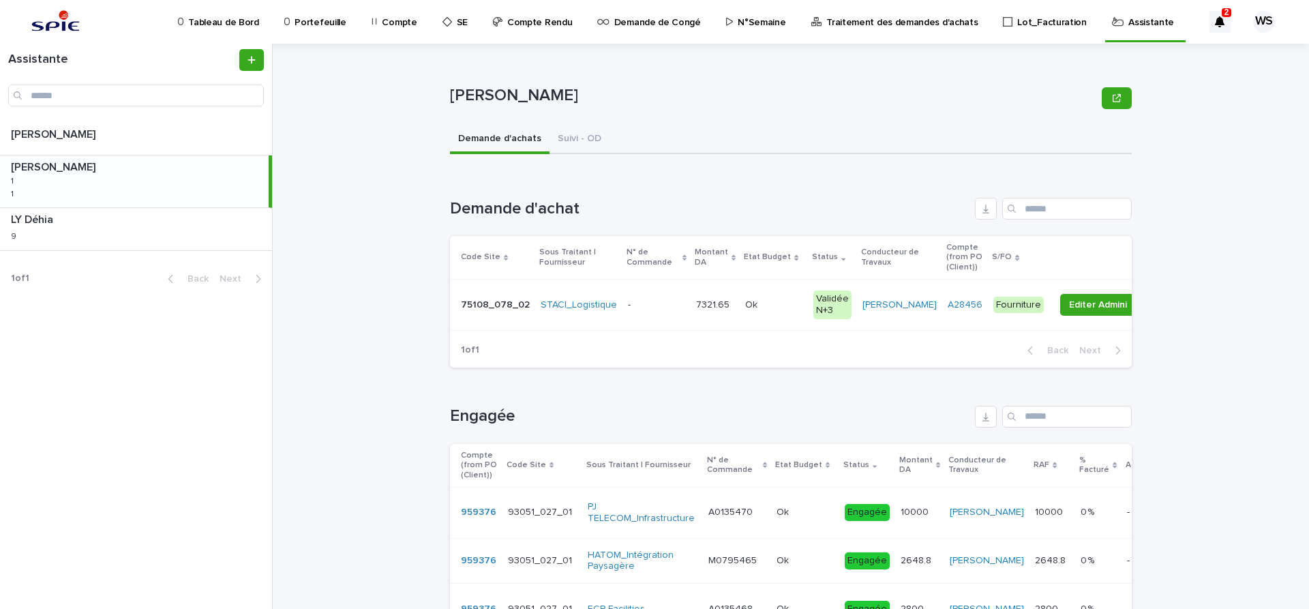
click at [656, 301] on p at bounding box center [656, 305] width 57 height 12
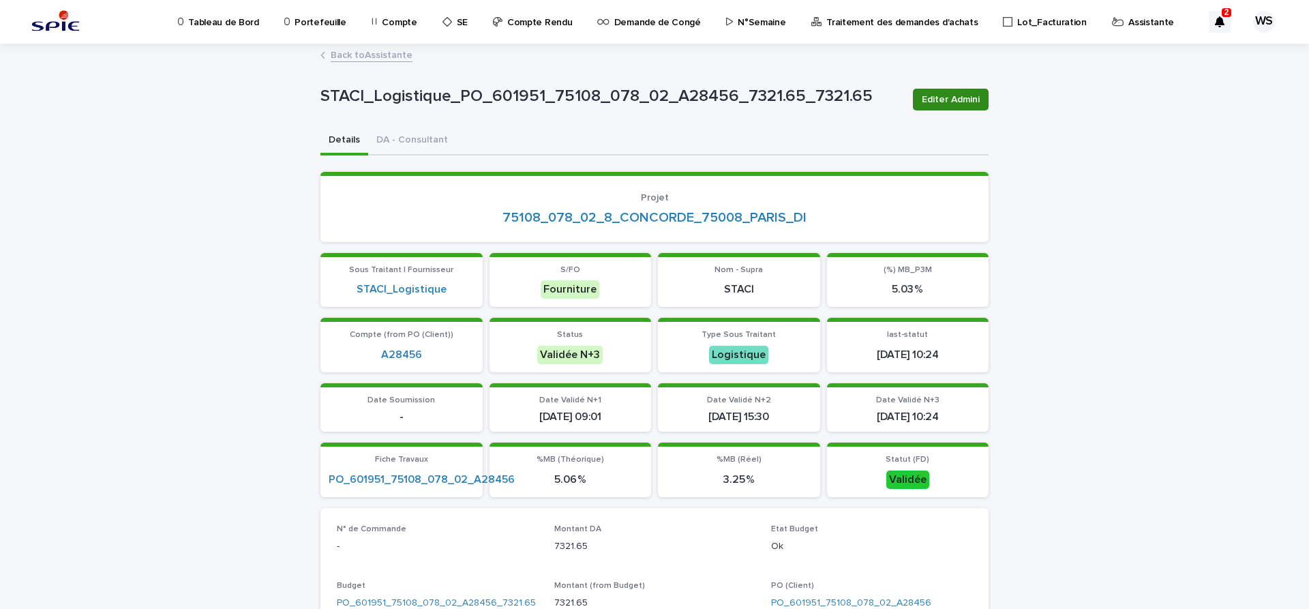
click at [961, 97] on span "Editer Admini" at bounding box center [951, 100] width 58 height 14
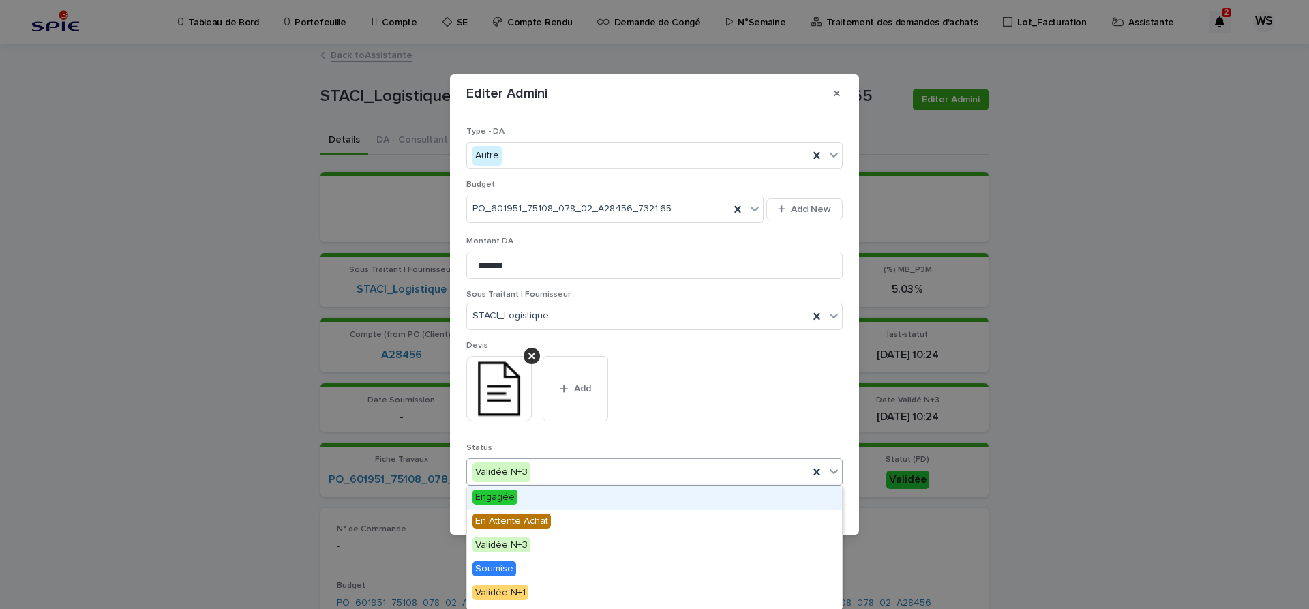
click at [833, 466] on icon at bounding box center [834, 471] width 14 height 14
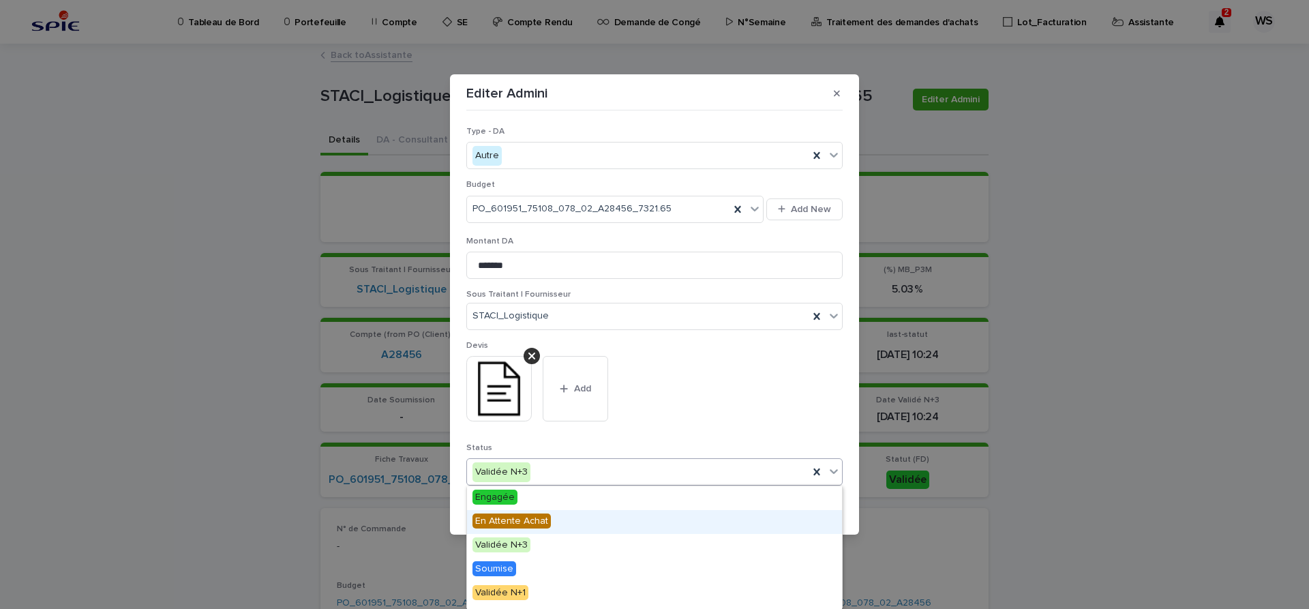
drag, startPoint x: 520, startPoint y: 531, endPoint x: 526, endPoint y: 517, distance: 14.7
click at [526, 516] on span "En Attente Achat" at bounding box center [512, 520] width 78 height 15
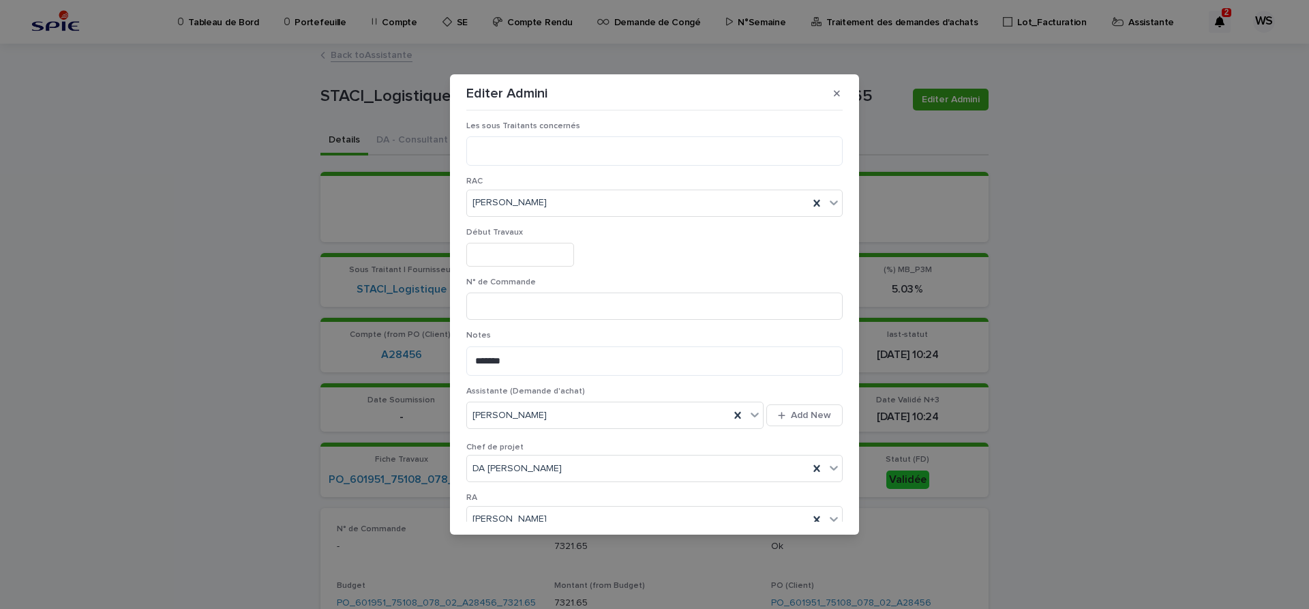
scroll to position [516, 0]
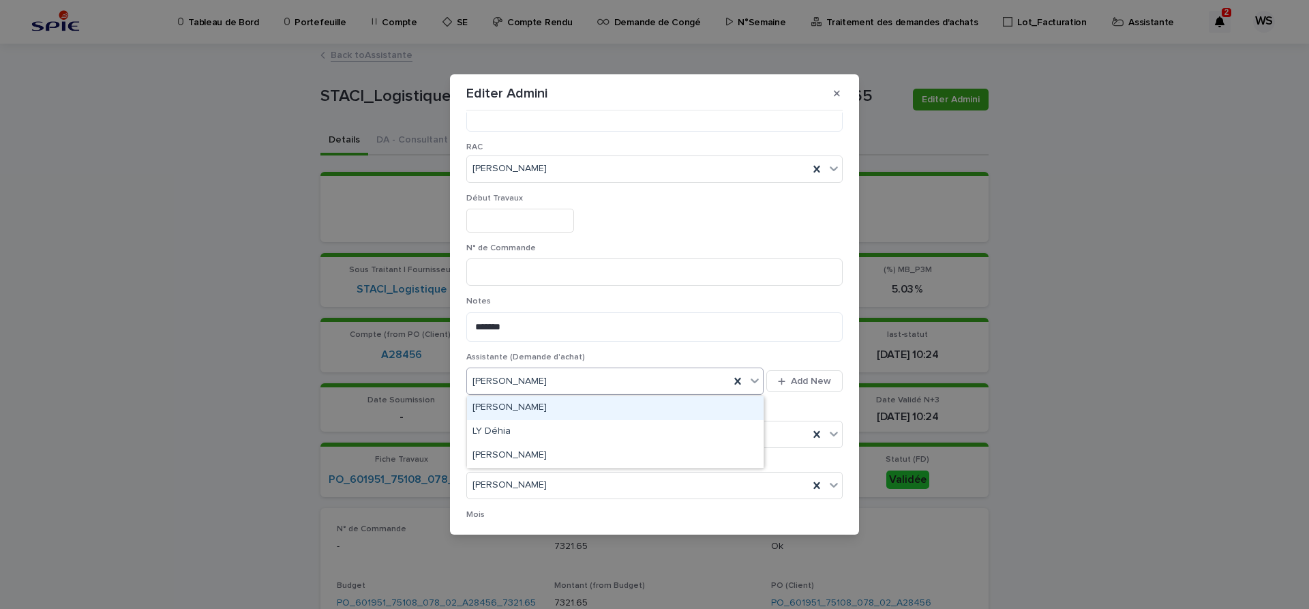
click at [759, 382] on icon at bounding box center [755, 381] width 14 height 14
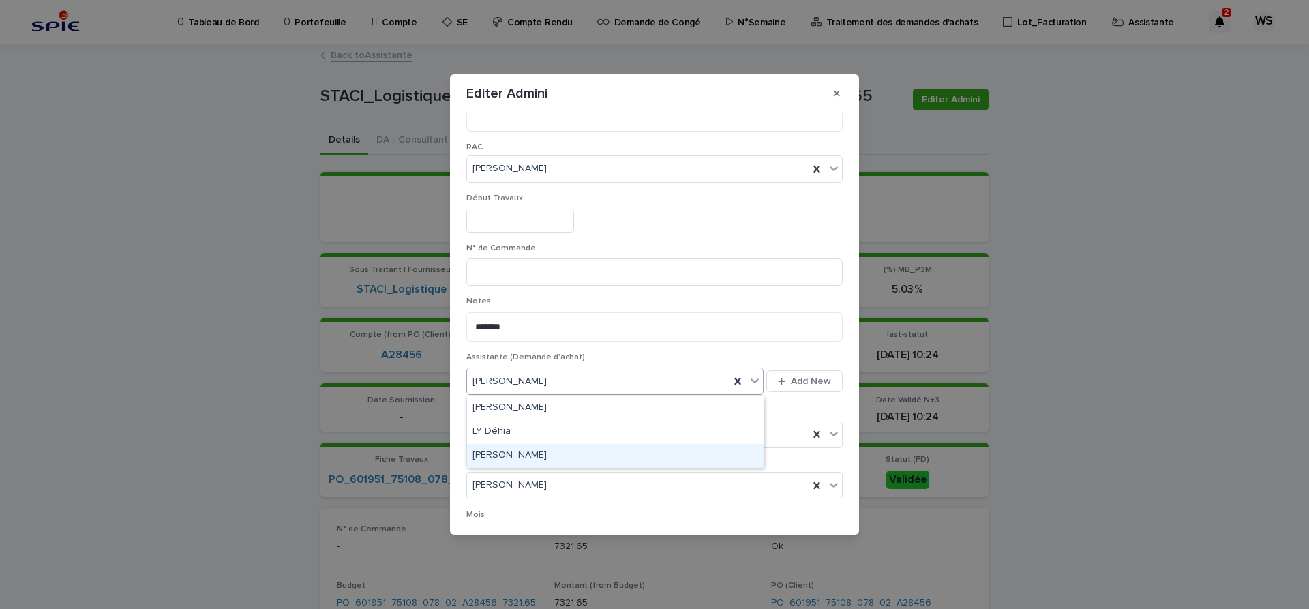
click at [504, 457] on div "[PERSON_NAME]" at bounding box center [615, 456] width 297 height 24
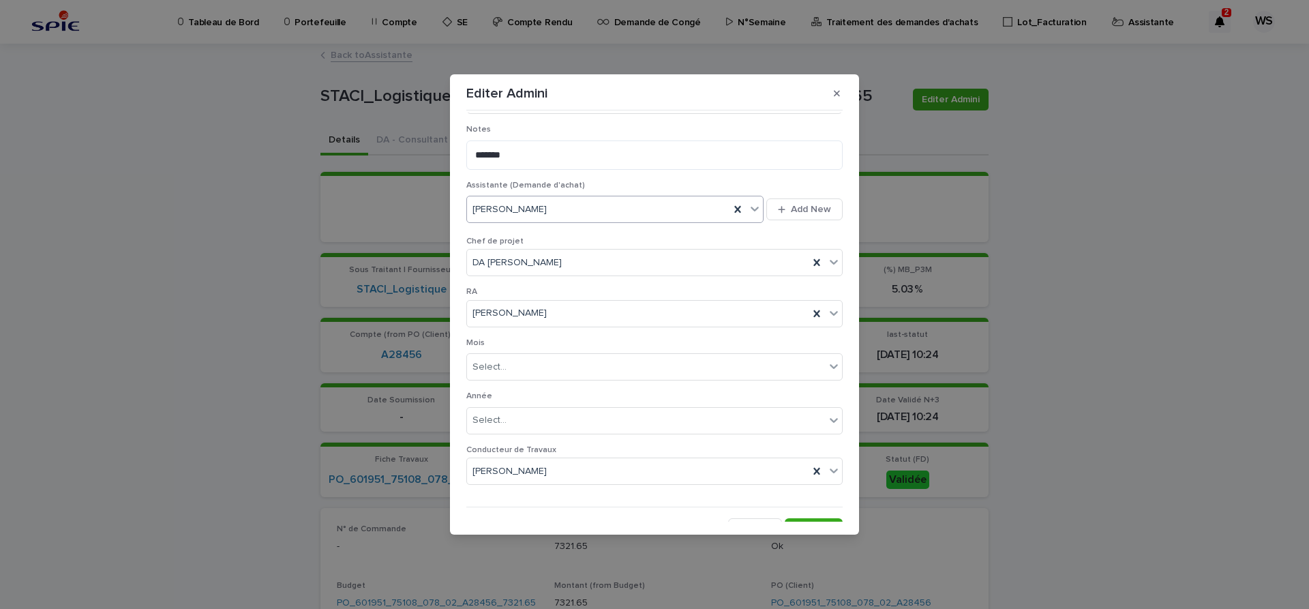
scroll to position [706, 0]
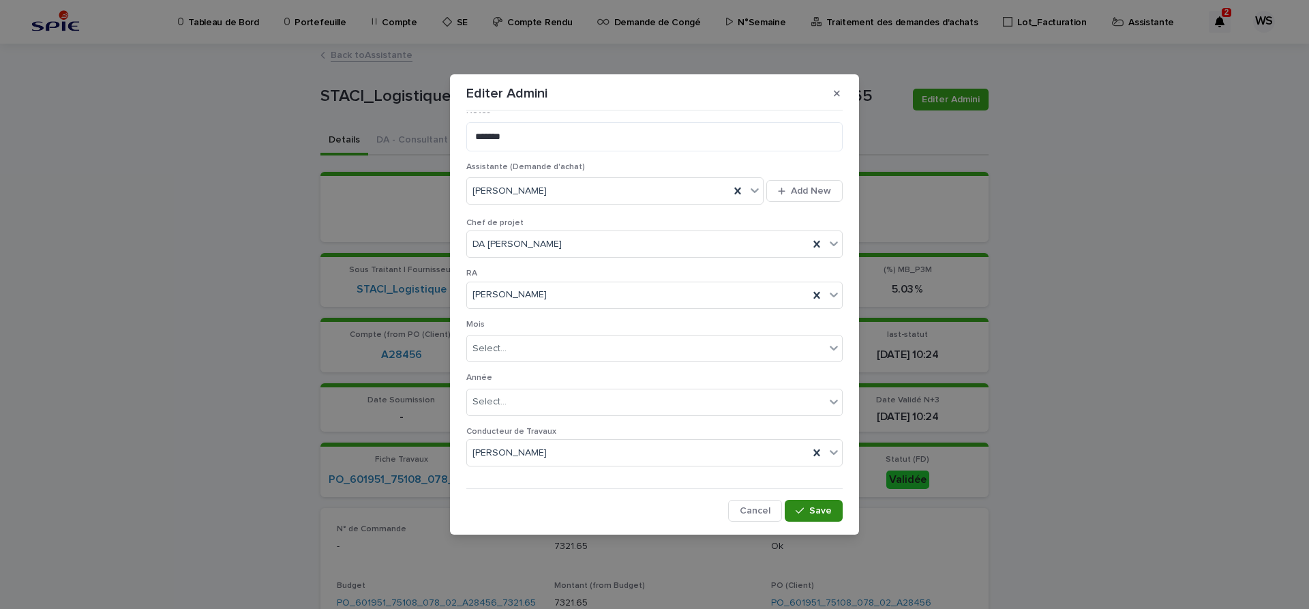
click at [835, 513] on button "Save" at bounding box center [814, 511] width 58 height 22
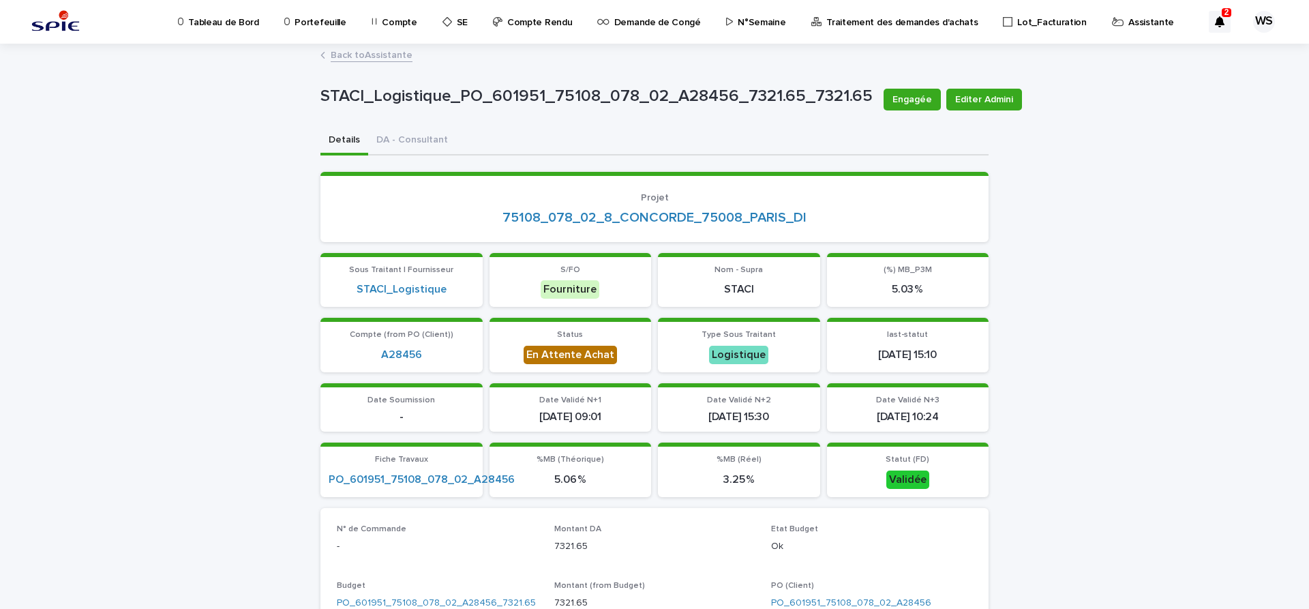
click at [383, 55] on link "Back to Assistante" at bounding box center [372, 54] width 82 height 16
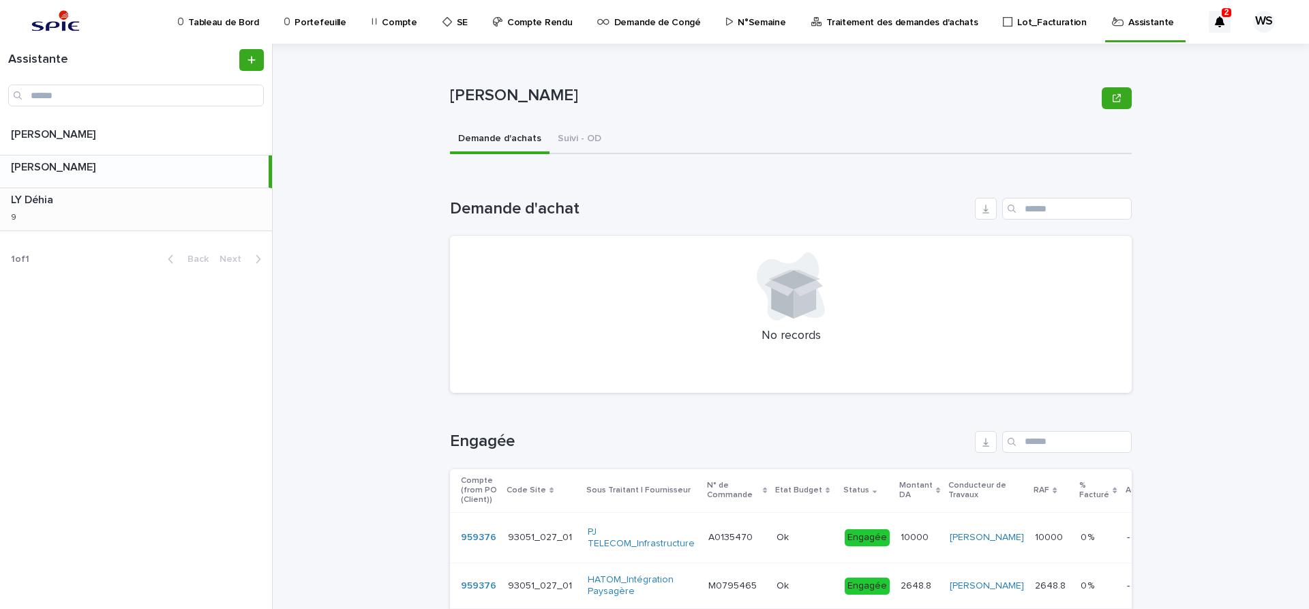
click at [99, 214] on div "LY Déhia LY Déhia 9 9" at bounding box center [136, 209] width 272 height 42
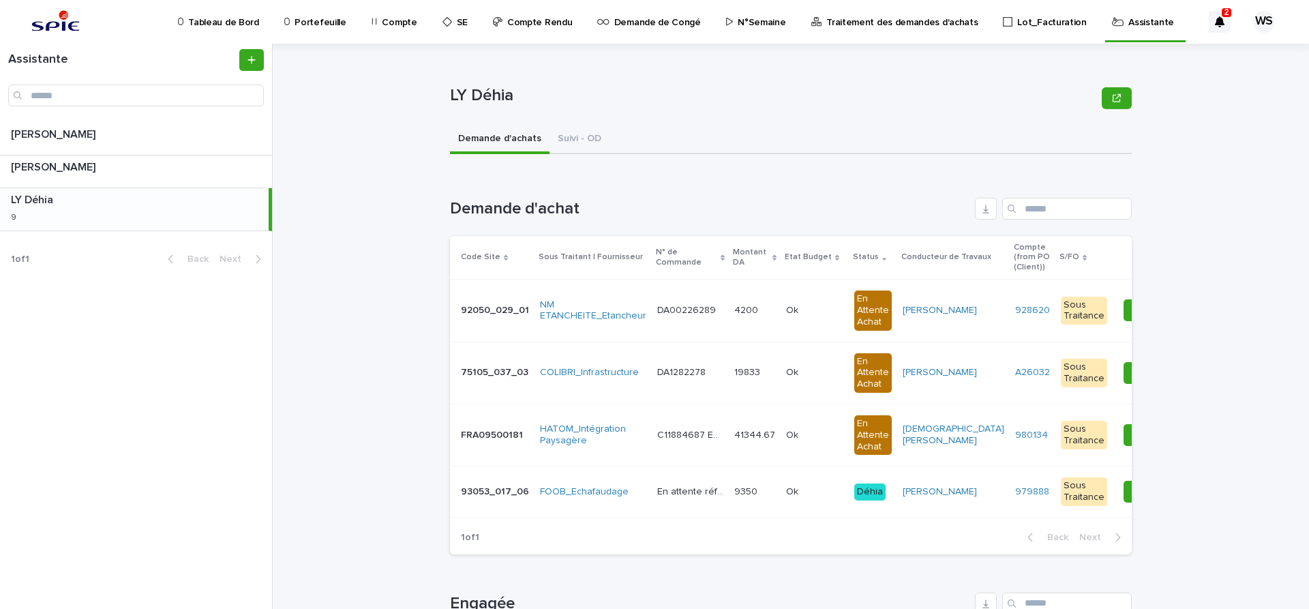
click at [805, 318] on div "Ok Ok" at bounding box center [814, 310] width 57 height 23
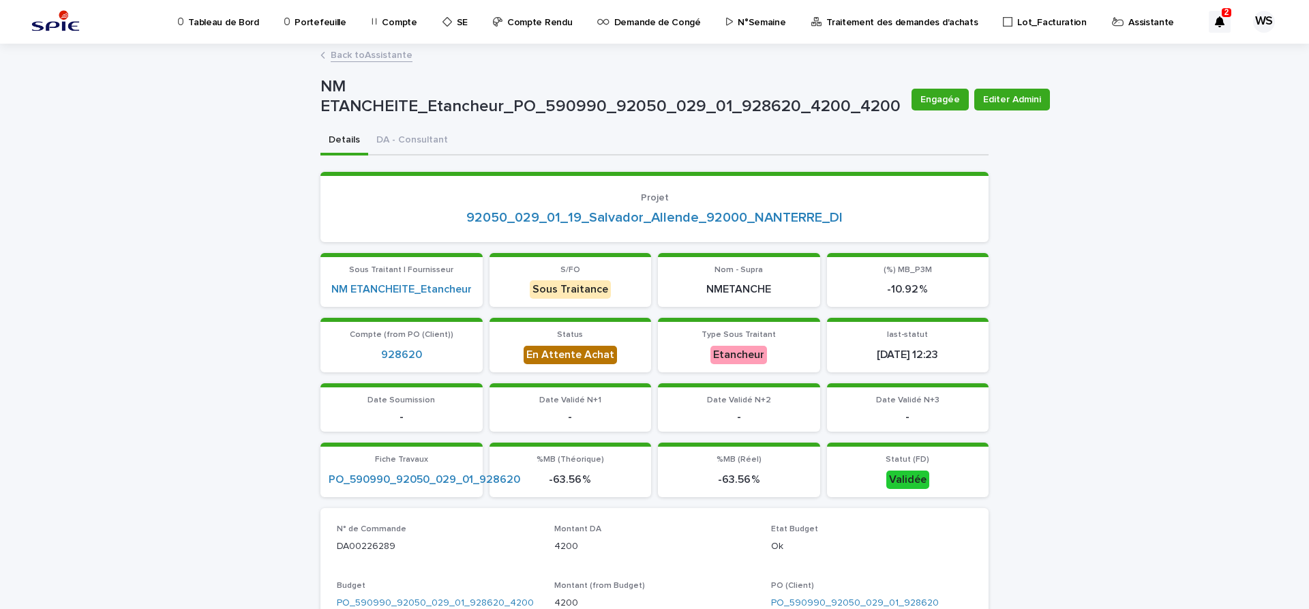
click at [385, 53] on link "Back to Assistante" at bounding box center [372, 54] width 82 height 16
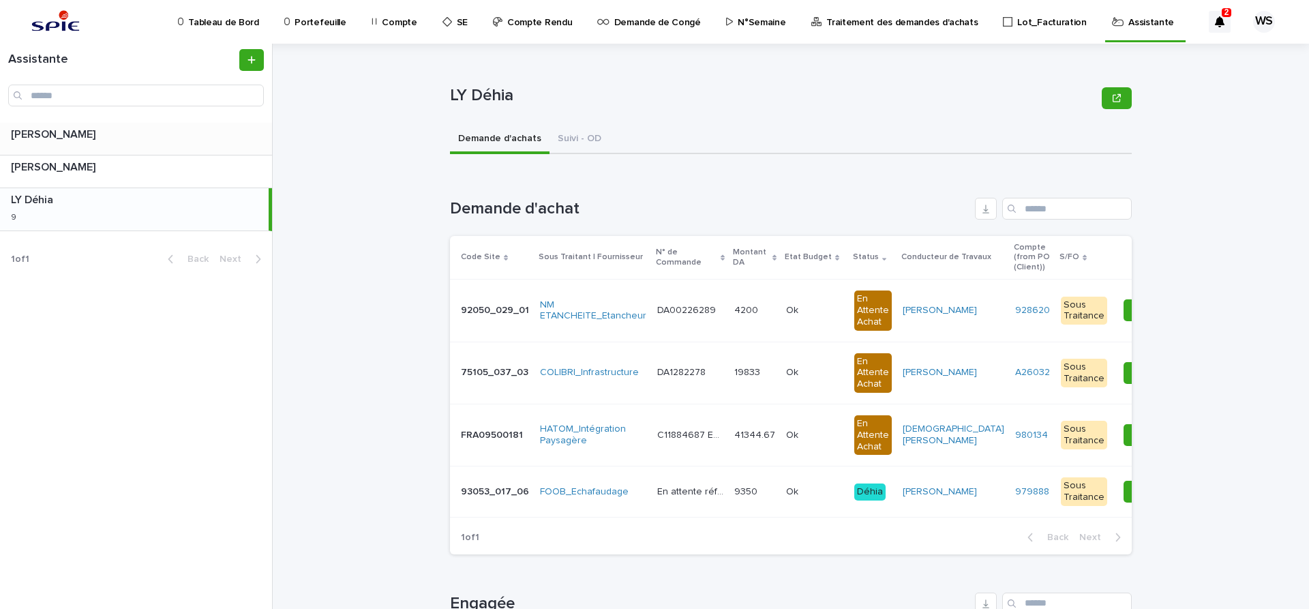
click at [113, 149] on div "[PERSON_NAME] [PERSON_NAME]" at bounding box center [136, 139] width 272 height 32
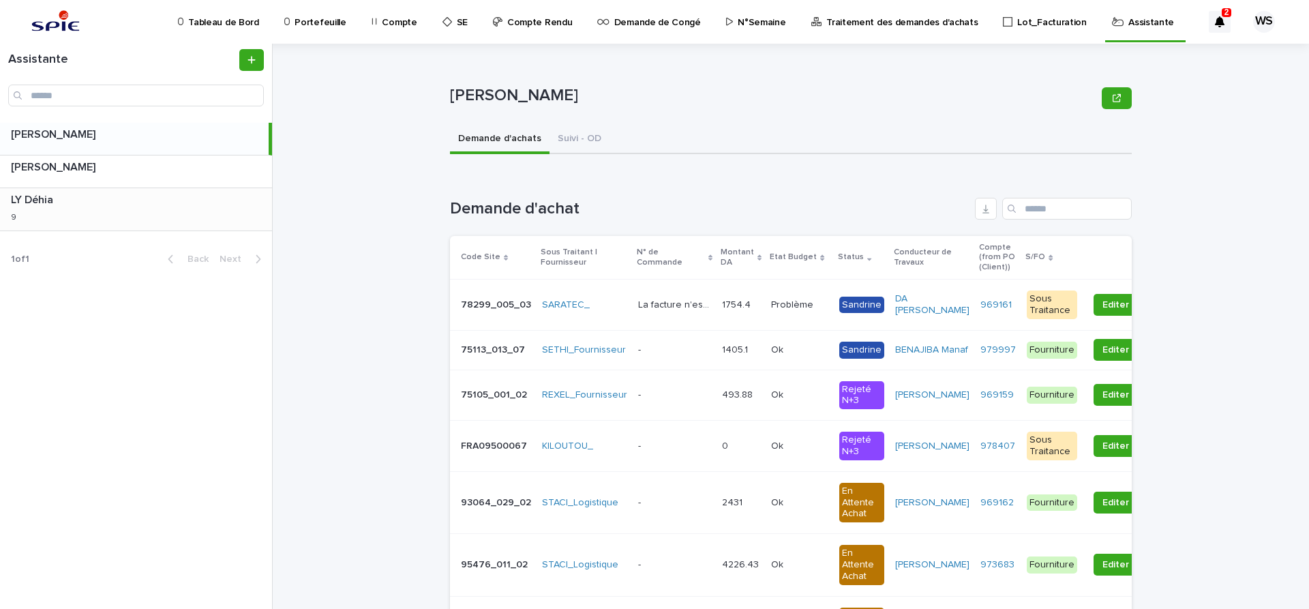
click at [121, 206] on p at bounding box center [139, 200] width 256 height 13
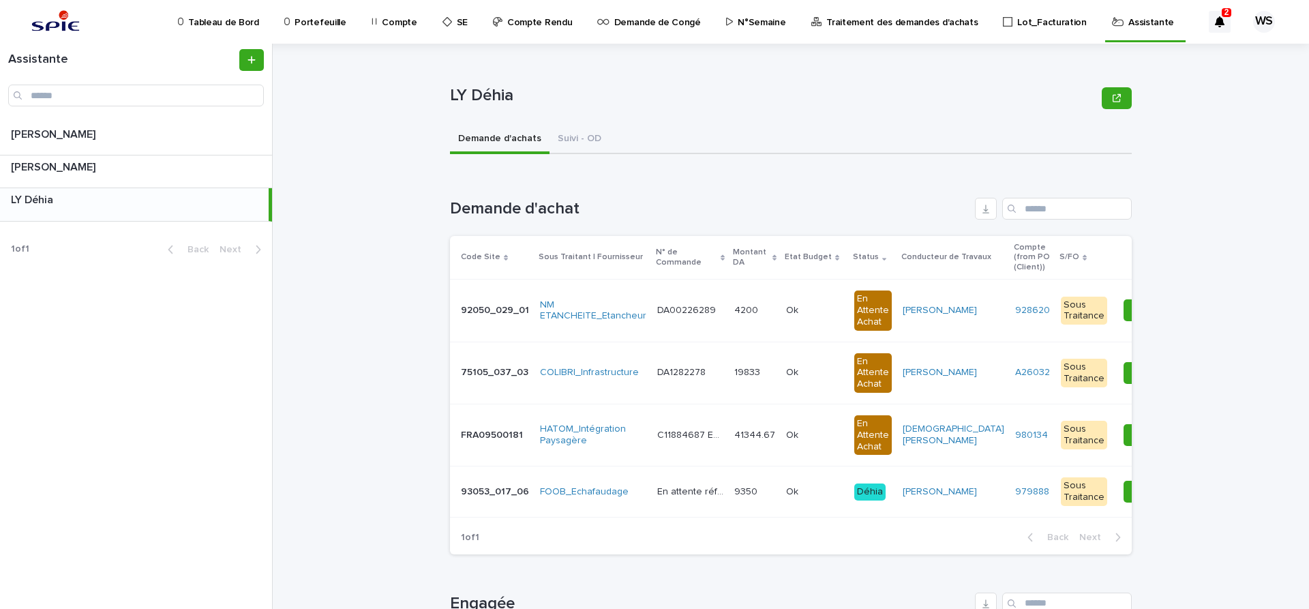
click at [98, 312] on div "Assistante [PERSON_NAME] [PERSON_NAME] [PERSON_NAME] [PERSON_NAME] [PERSON_NAME…" at bounding box center [136, 326] width 273 height 565
drag, startPoint x: 12, startPoint y: 42, endPoint x: 155, endPoint y: 305, distance: 299.4
click at [243, 258] on div "Tableau de Bord Portefeuille Compte SE Compte Rendu Demande de Congé N°Semaine …" at bounding box center [654, 304] width 1309 height 609
click at [126, 301] on div "Assistante [PERSON_NAME] [PERSON_NAME] [PERSON_NAME] [PERSON_NAME] [PERSON_NAME…" at bounding box center [136, 326] width 273 height 565
click at [12, 114] on div "Assistante" at bounding box center [136, 83] width 272 height 79
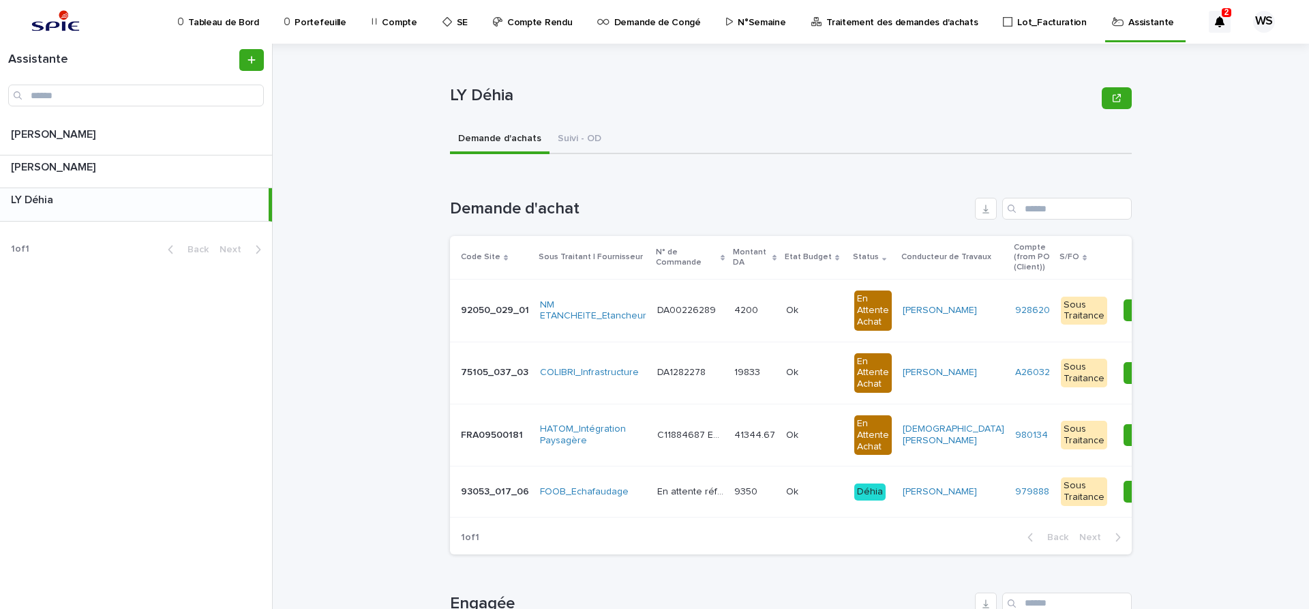
drag, startPoint x: 10, startPoint y: 115, endPoint x: 127, endPoint y: 115, distance: 117.3
click at [127, 115] on div "Assistante" at bounding box center [136, 83] width 272 height 79
click at [432, 299] on div "[PERSON_NAME] Sorry, there was an error saving your record. Please try again. P…" at bounding box center [799, 326] width 1020 height 565
click at [745, 22] on p "N°Semaine" at bounding box center [762, 14] width 48 height 29
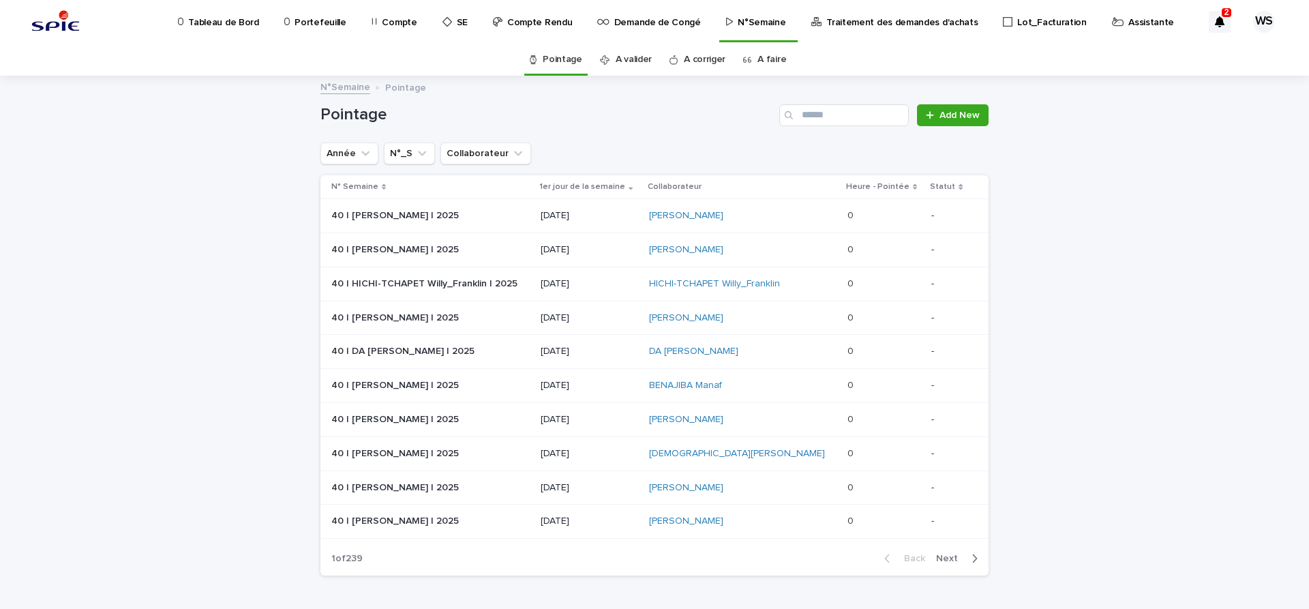
click at [766, 57] on link "A faire" at bounding box center [772, 60] width 29 height 32
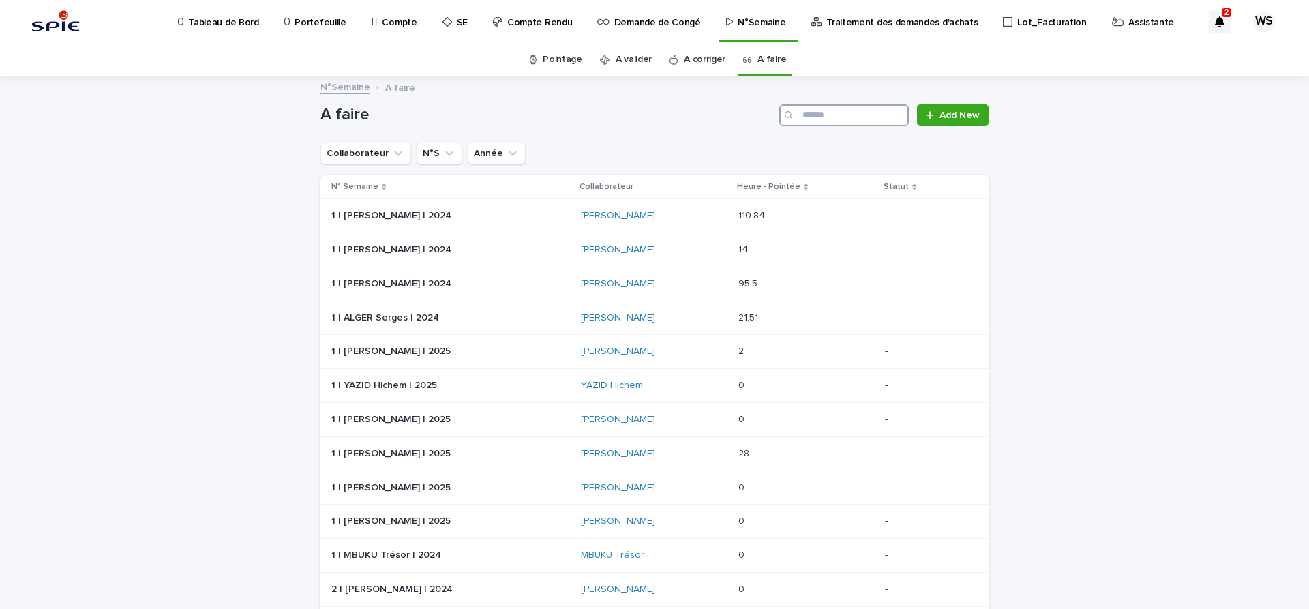
click at [830, 119] on input "Search" at bounding box center [844, 115] width 130 height 22
type input "*****"
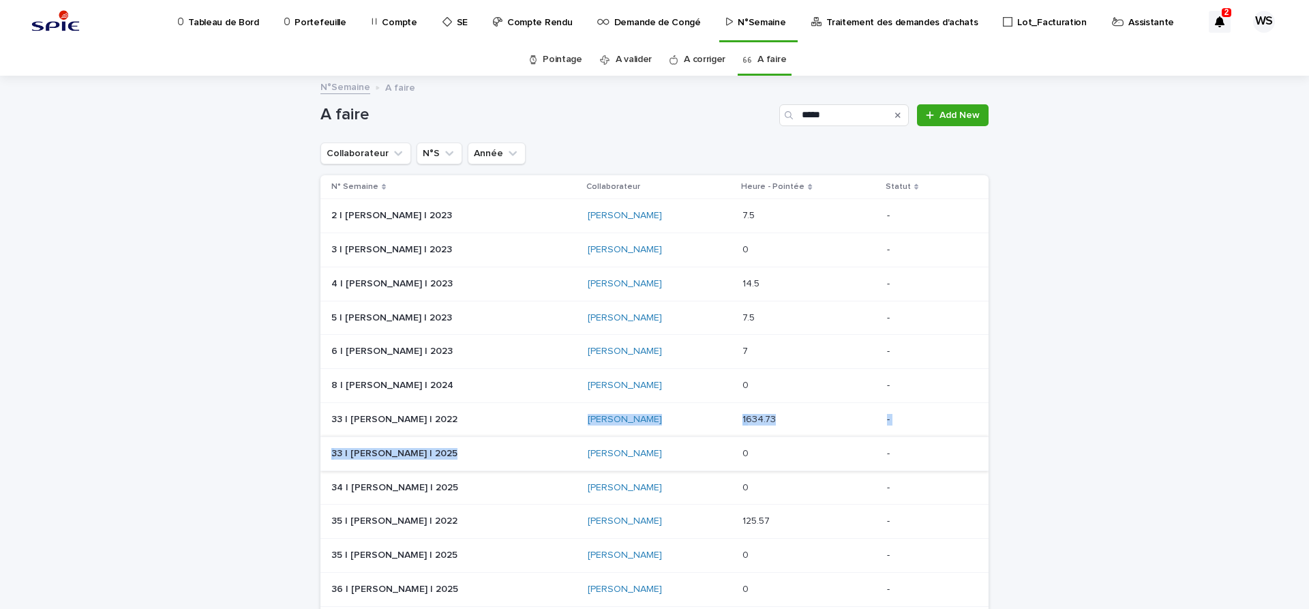
drag, startPoint x: 486, startPoint y: 417, endPoint x: 464, endPoint y: 459, distance: 47.9
click at [464, 459] on tbody "2 | [PERSON_NAME] | 2023 2 | [PERSON_NAME] | 2023 [PERSON_NAME] 7.5 7.5 - 3 | […" at bounding box center [654, 504] width 668 height 611
click at [464, 457] on p at bounding box center [450, 454] width 239 height 12
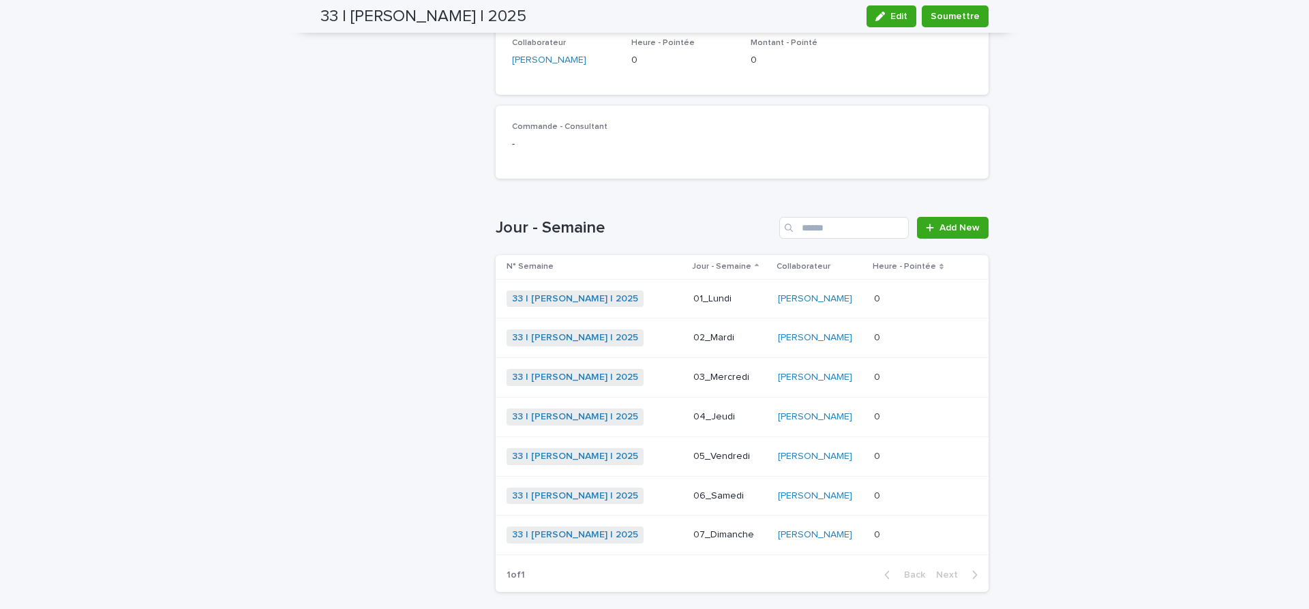
scroll to position [286, 0]
click at [664, 296] on div "33 | [PERSON_NAME] | 2025 + 0" at bounding box center [595, 298] width 176 height 17
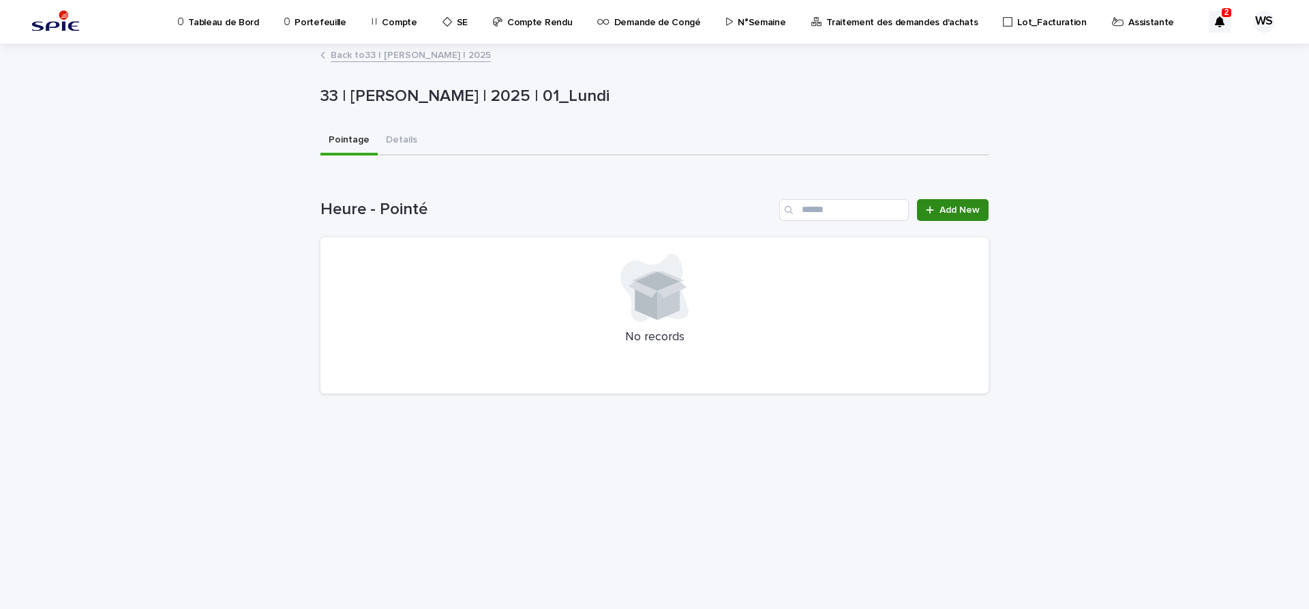
click at [964, 212] on span "Add New" at bounding box center [960, 210] width 40 height 10
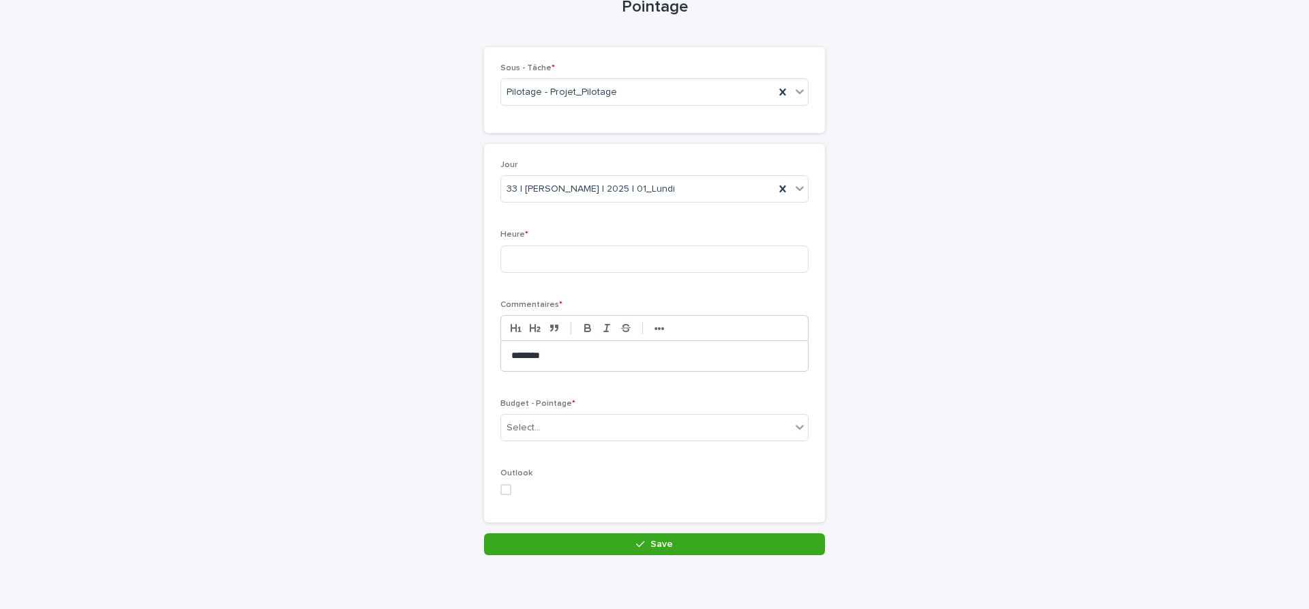
scroll to position [89, 0]
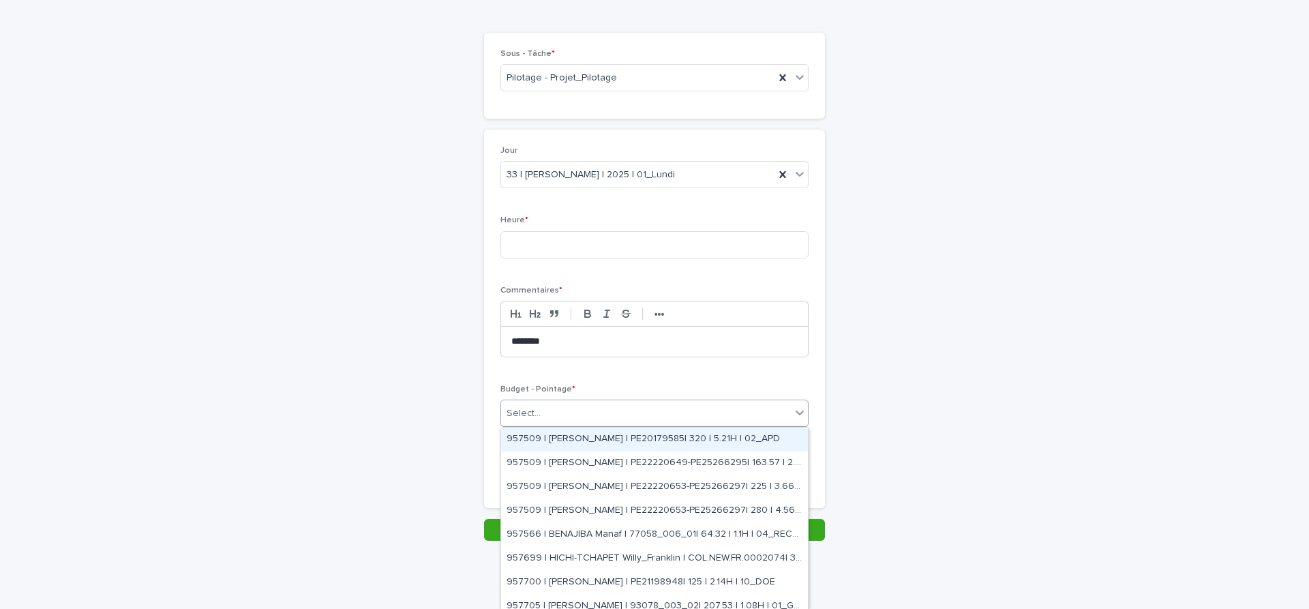
click at [596, 415] on div "Select..." at bounding box center [646, 413] width 290 height 23
type input "*****"
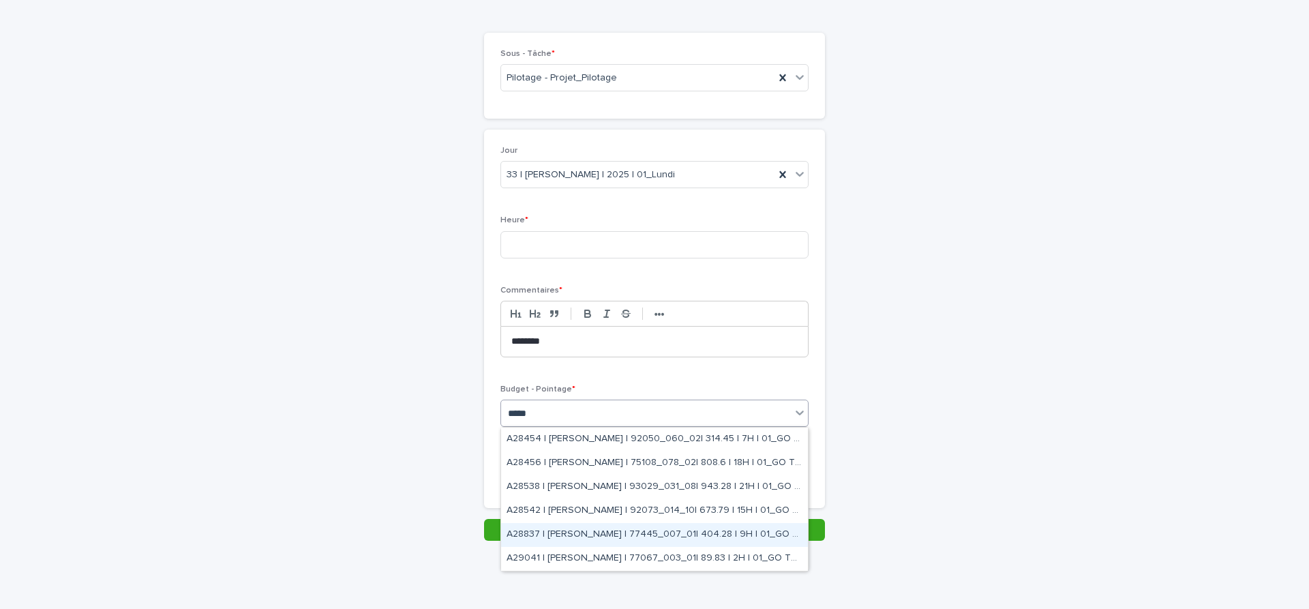
click at [685, 528] on div "A28837 | [PERSON_NAME] | 77445_007_01| 404.28 | 9H | 01_GO TRAVAUX" at bounding box center [654, 535] width 307 height 24
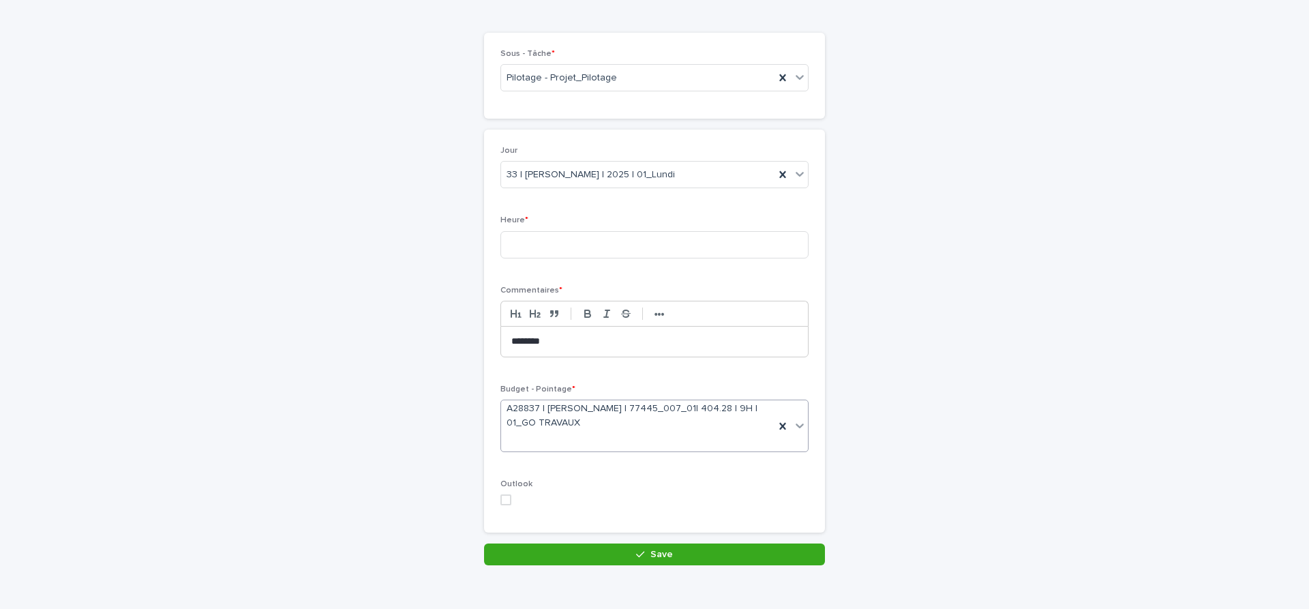
scroll to position [102, 0]
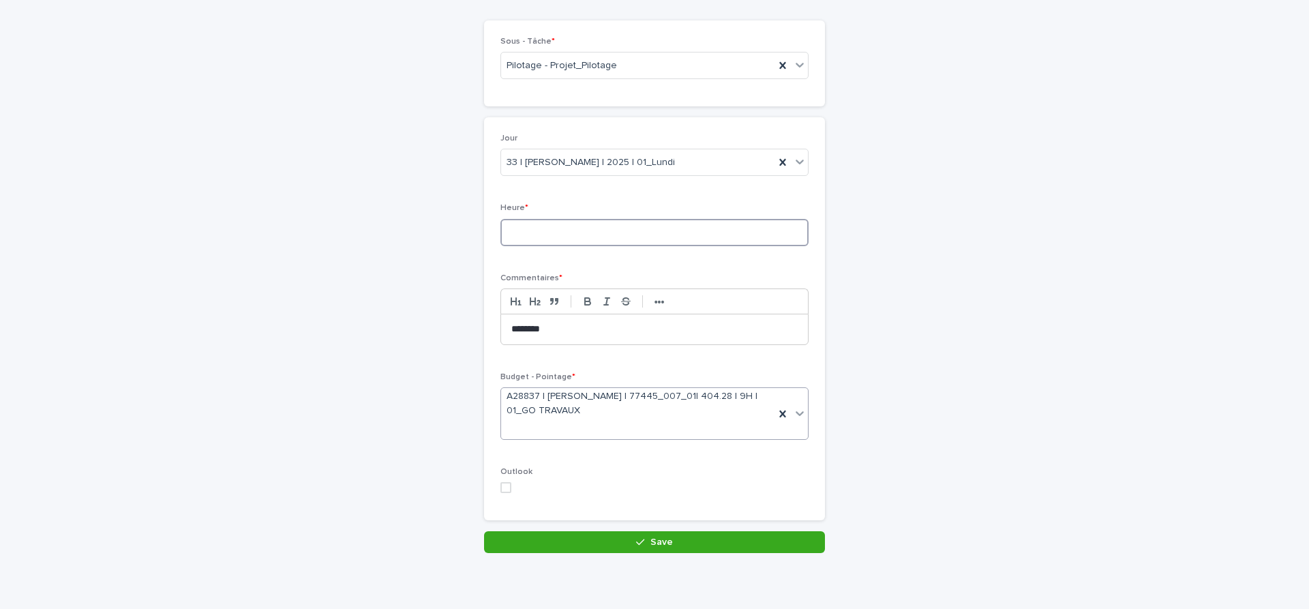
click at [593, 228] on input at bounding box center [655, 232] width 308 height 27
type input "***"
click at [719, 541] on button "Save" at bounding box center [654, 542] width 341 height 22
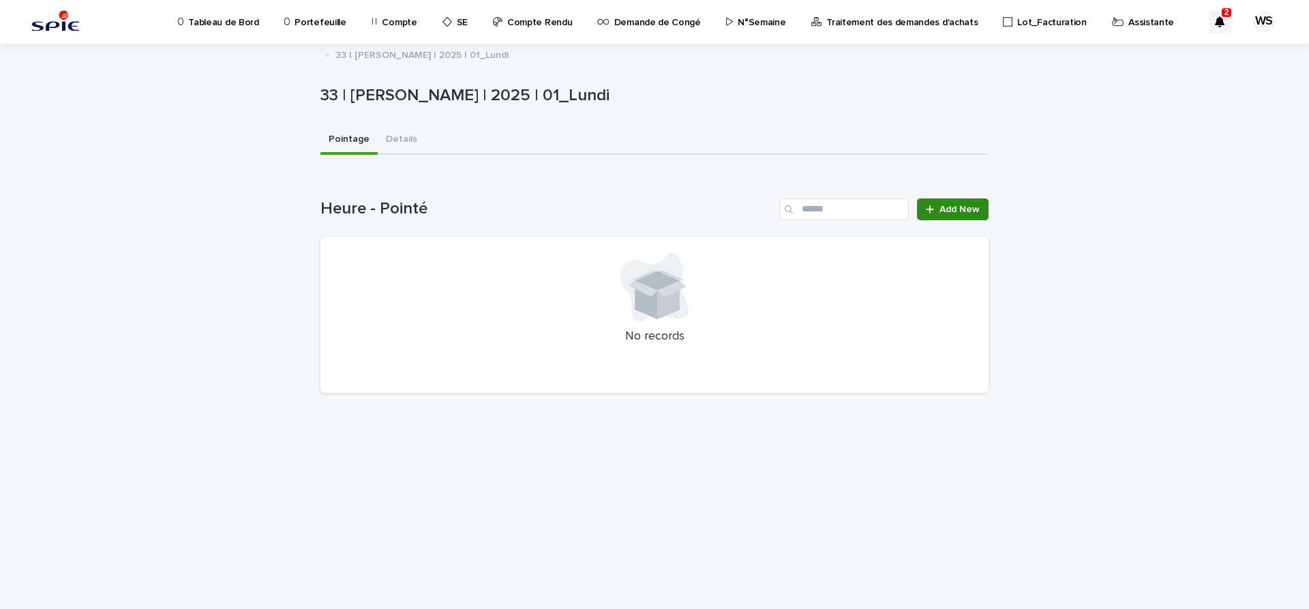
click at [966, 209] on span "Add New" at bounding box center [960, 210] width 40 height 10
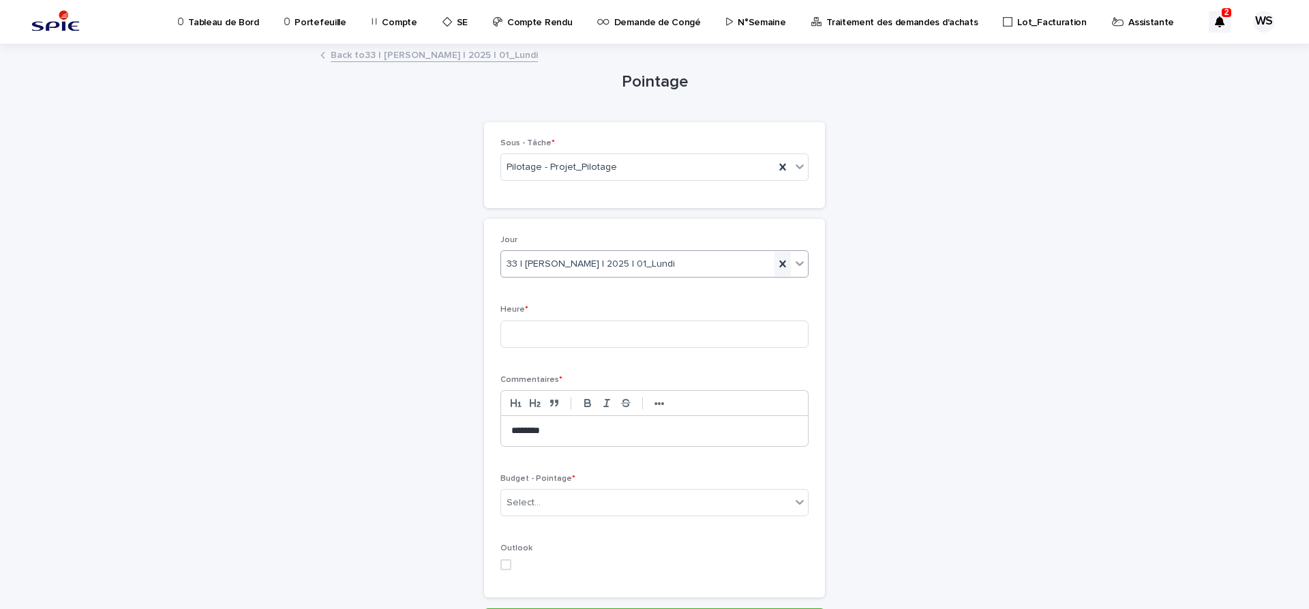
click at [779, 262] on icon at bounding box center [783, 264] width 14 height 14
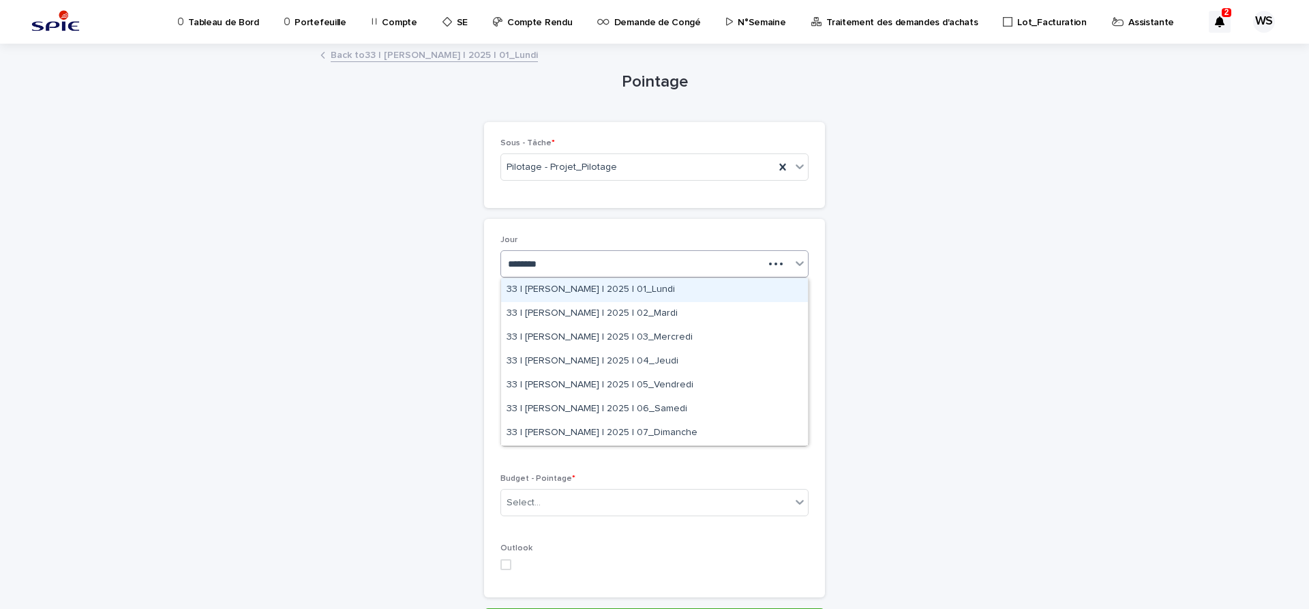
type input "*********"
click at [632, 314] on div "33 | [PERSON_NAME] | 2025 | 02_Mardi" at bounding box center [654, 314] width 307 height 24
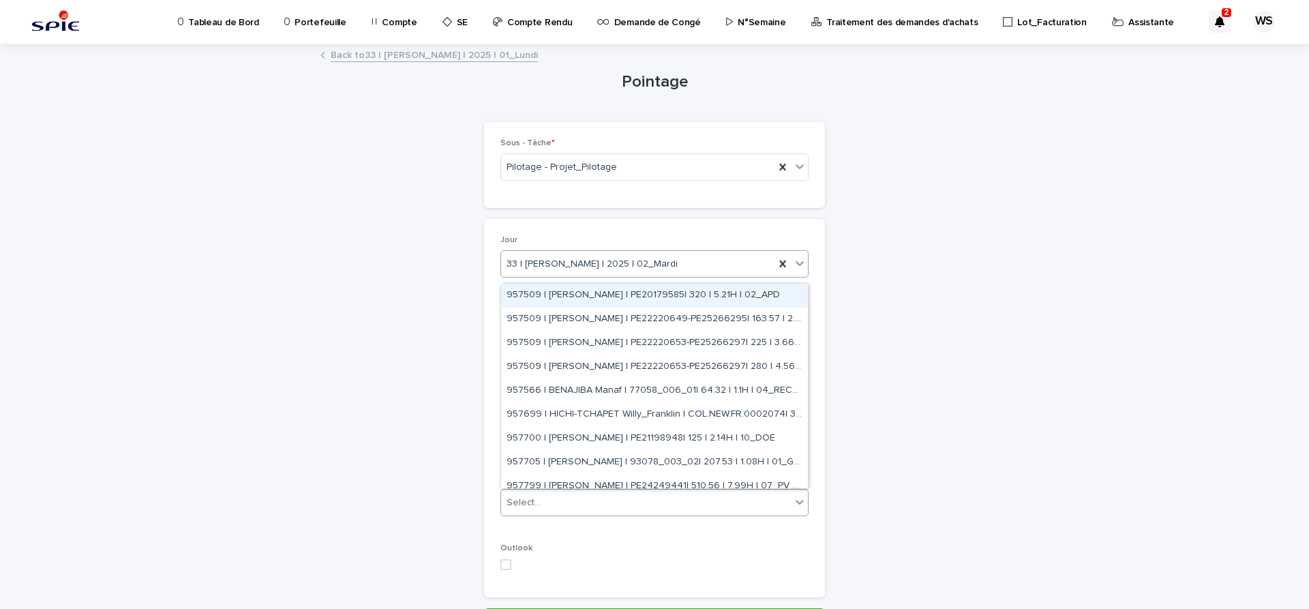
click at [588, 499] on div "Select..." at bounding box center [646, 503] width 290 height 23
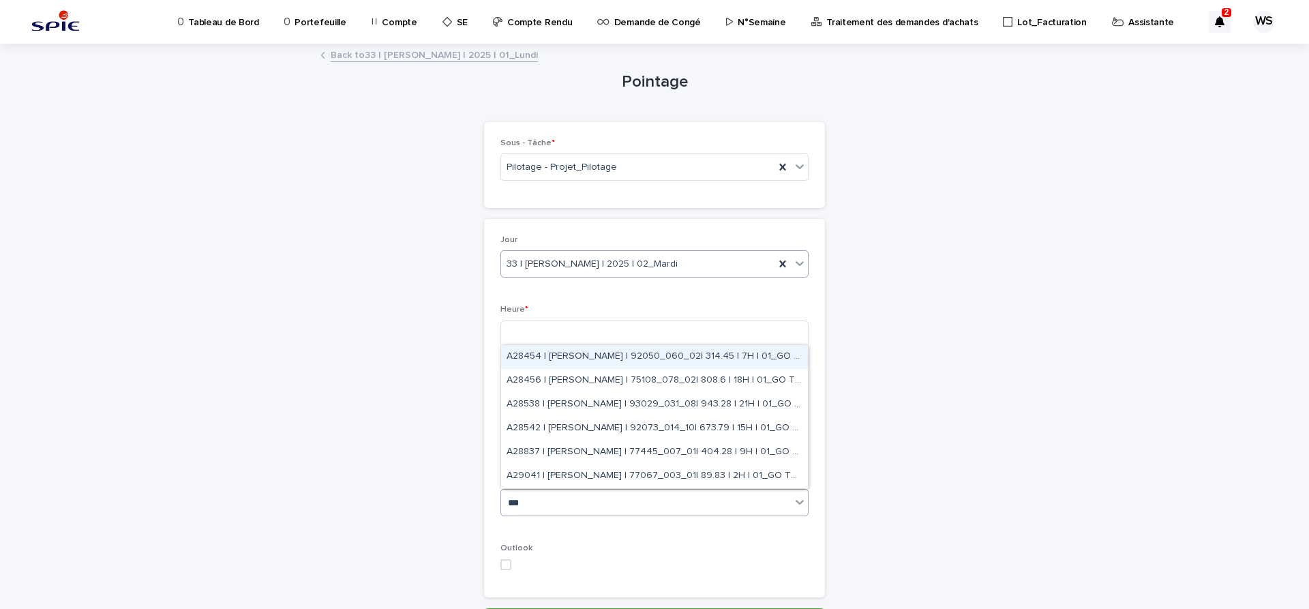
type input "****"
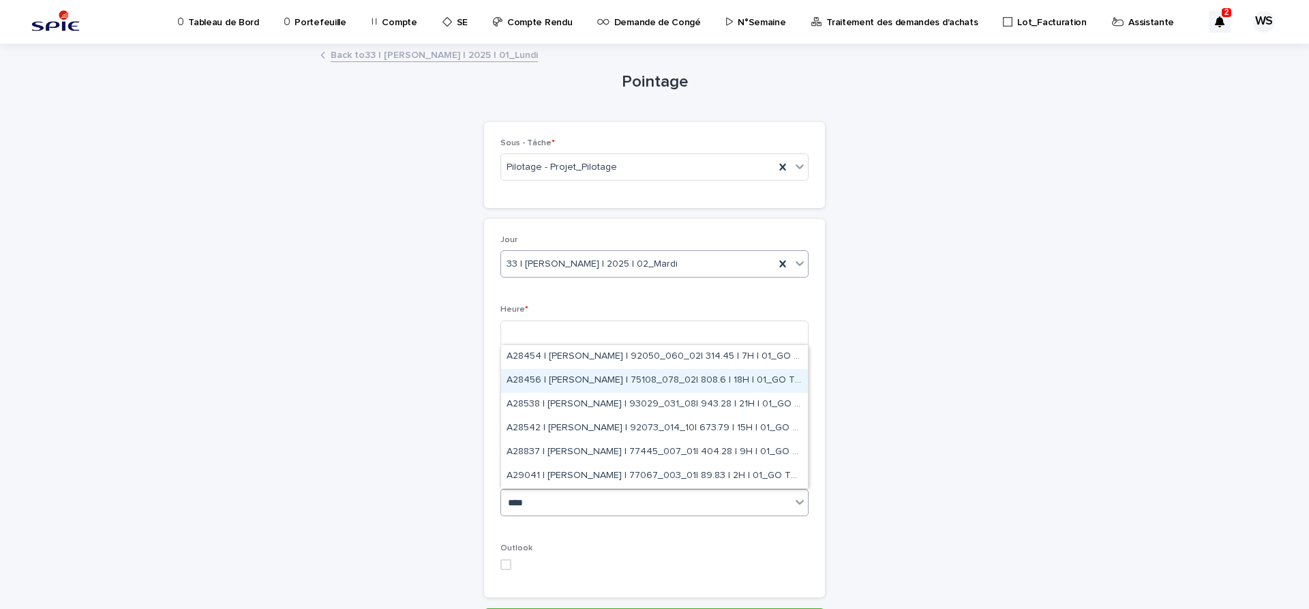
click at [659, 379] on div "A28456 | [PERSON_NAME] | 75108_078_02| 808.6 | 18H | 01_GO TRAVAUX" at bounding box center [654, 381] width 307 height 24
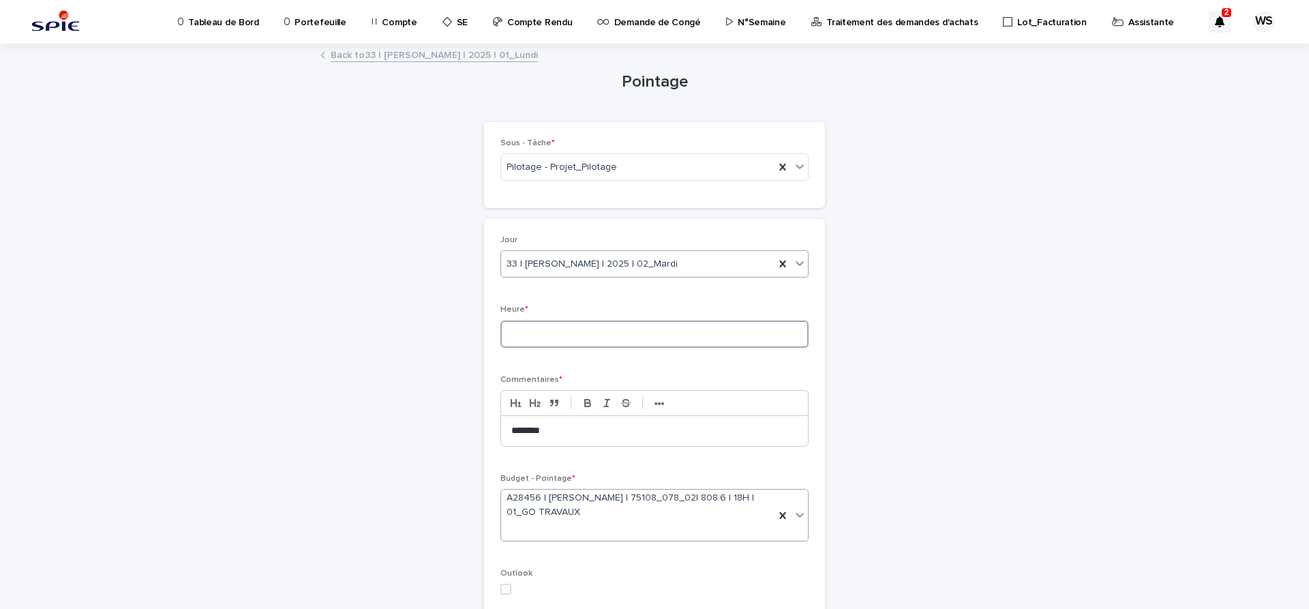
click at [594, 333] on input at bounding box center [655, 333] width 308 height 27
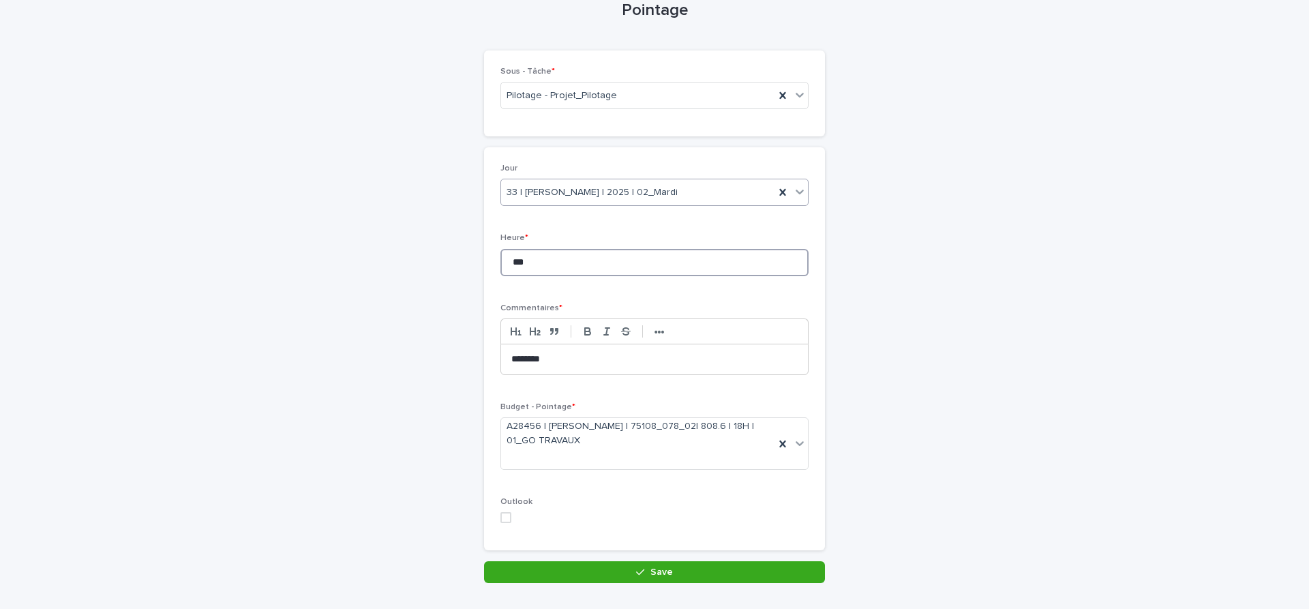
scroll to position [114, 0]
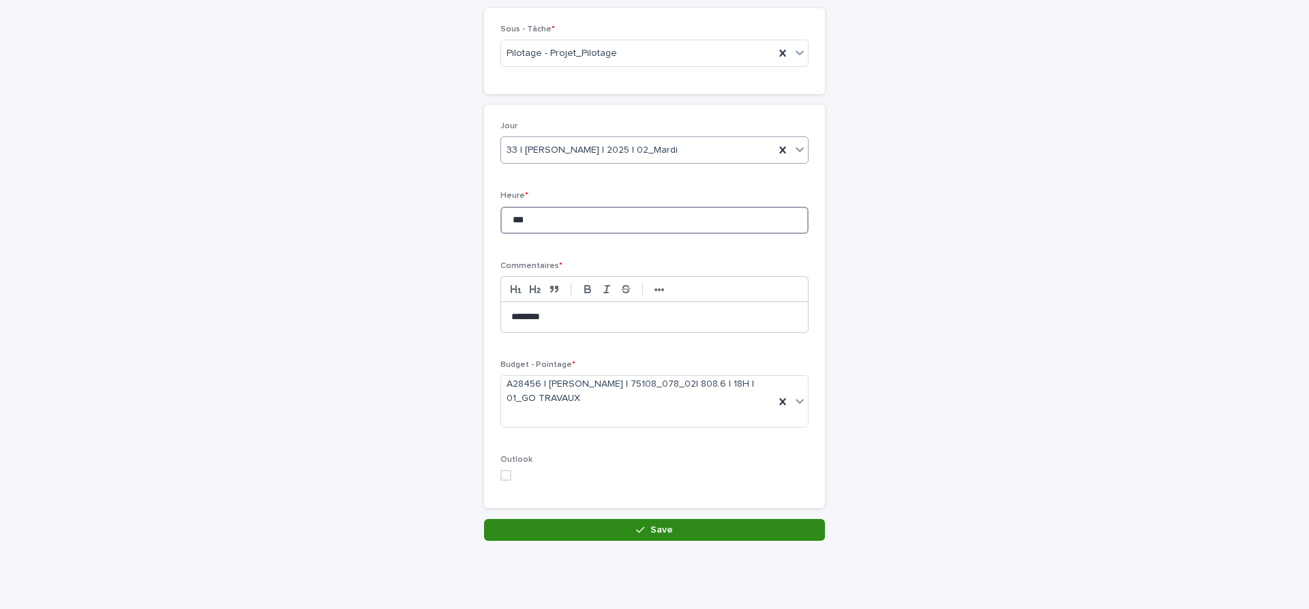
type input "***"
click at [691, 531] on button "Save" at bounding box center [654, 530] width 341 height 22
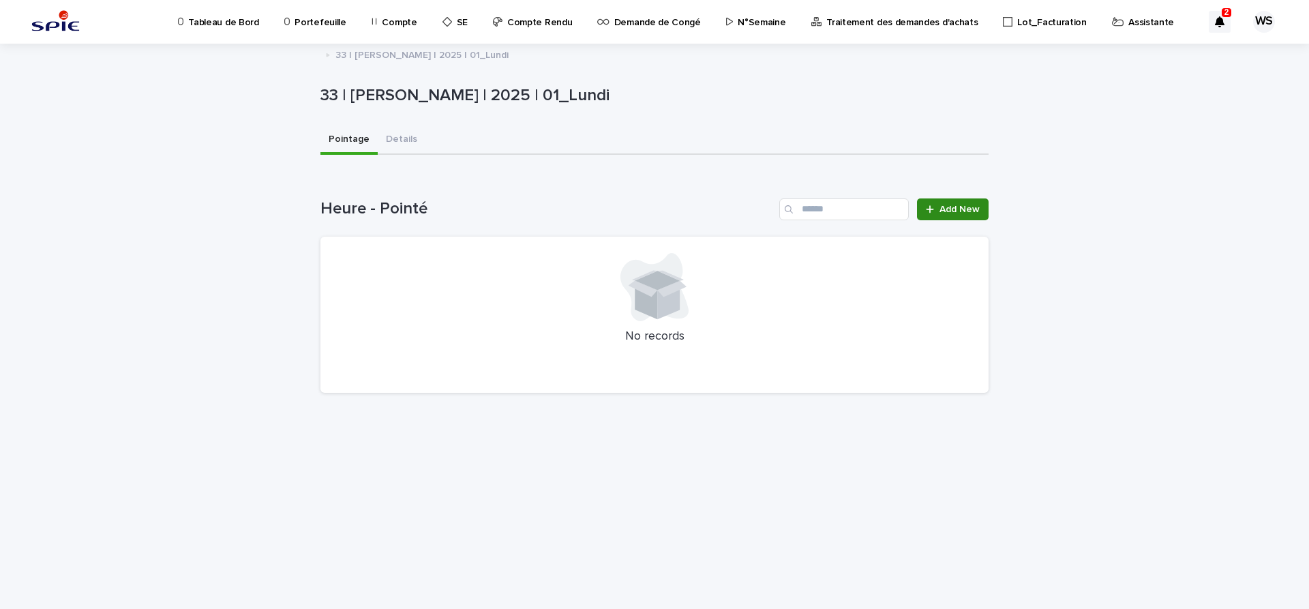
click at [973, 213] on span "Add New" at bounding box center [960, 210] width 40 height 10
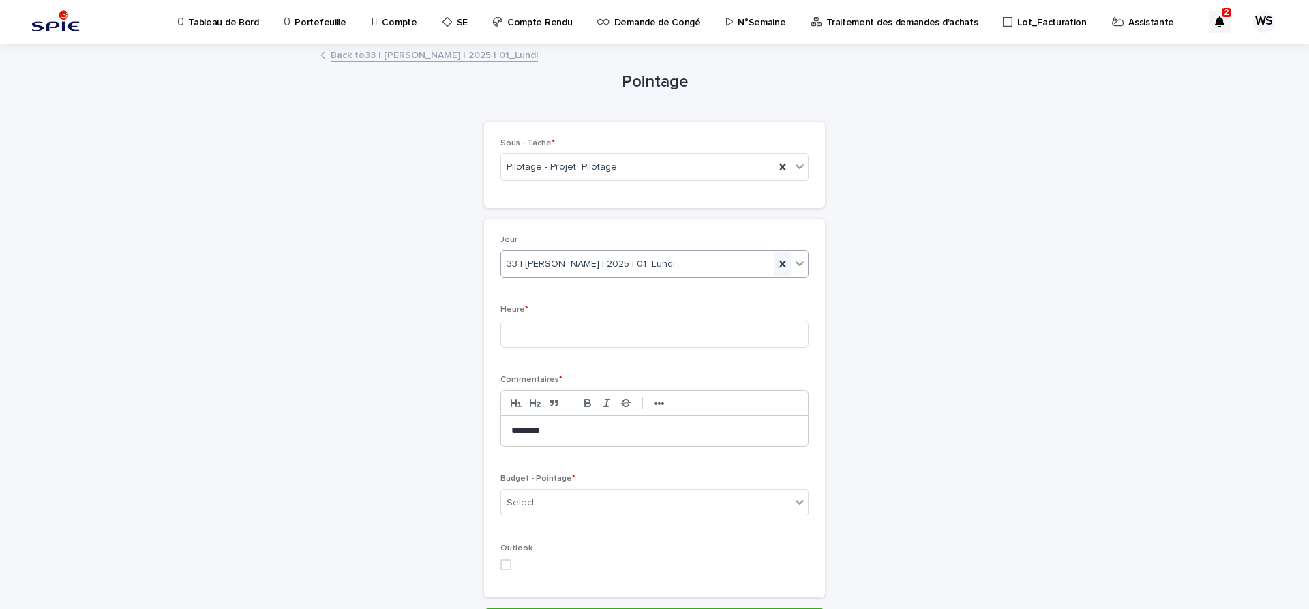
click at [783, 265] on icon at bounding box center [782, 263] width 6 height 7
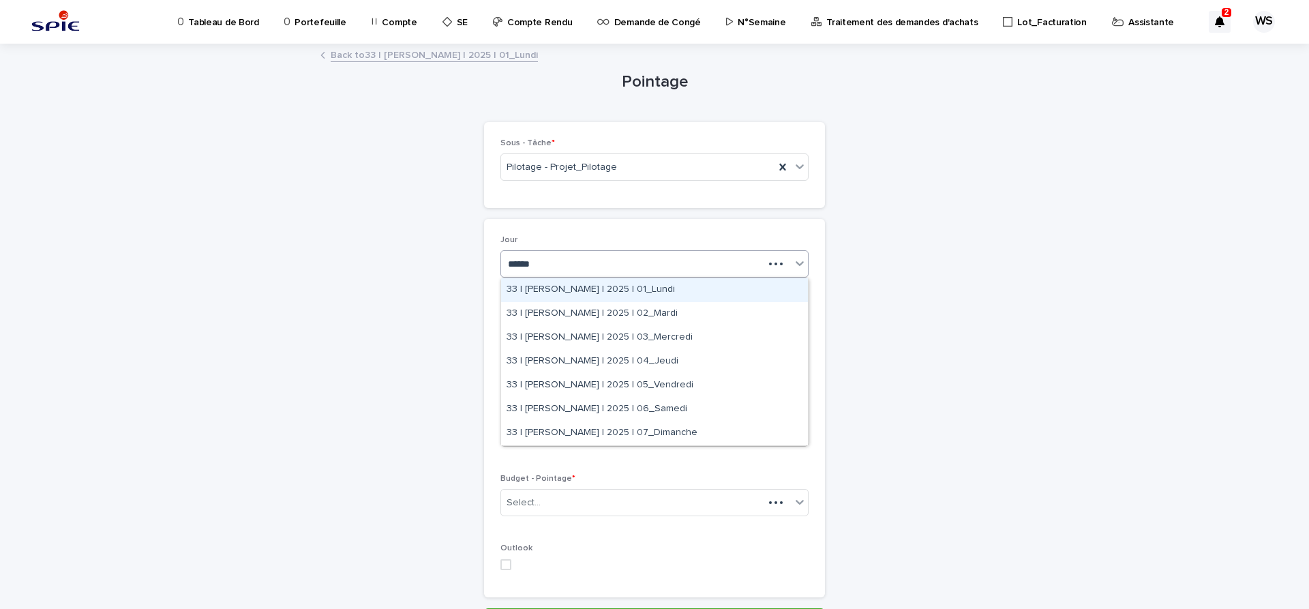
type input "*******"
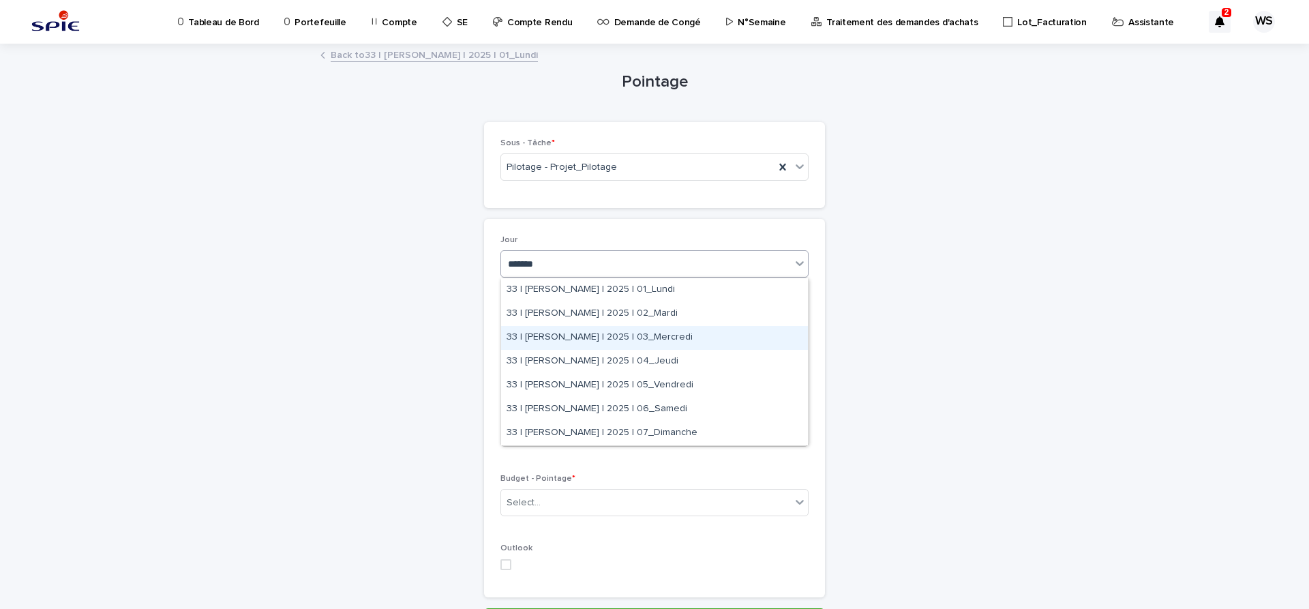
click at [670, 331] on div "33 | [PERSON_NAME] | 2025 | 03_Mercredi" at bounding box center [654, 338] width 307 height 24
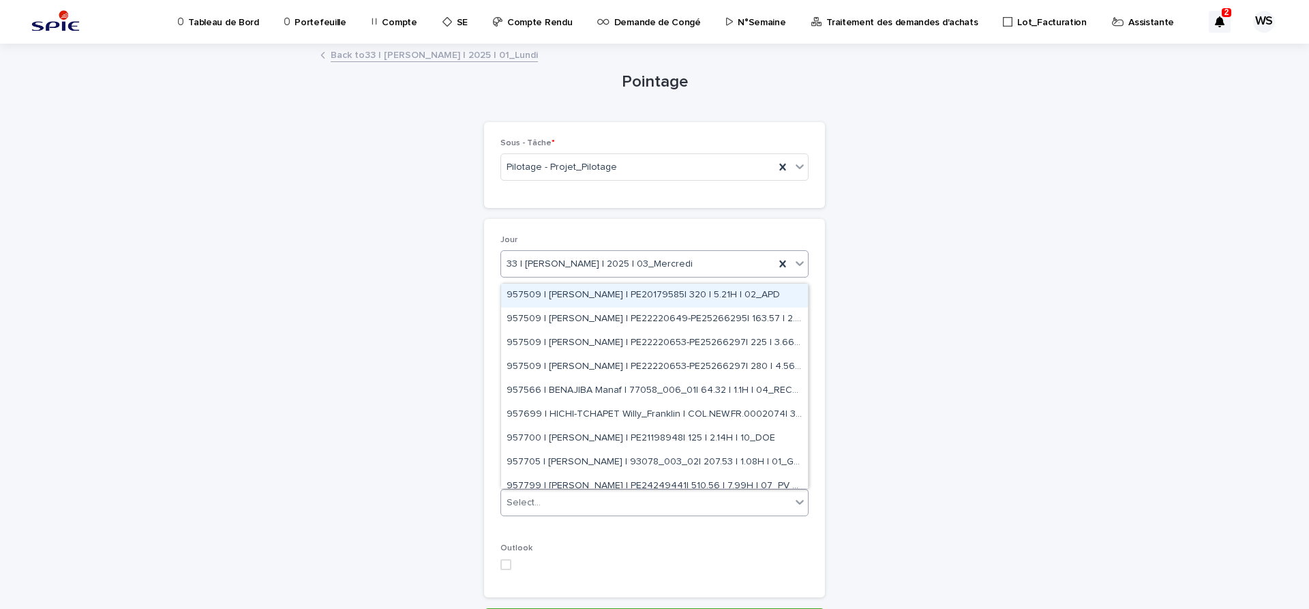
click at [630, 498] on div "Select..." at bounding box center [646, 503] width 290 height 23
type input "****"
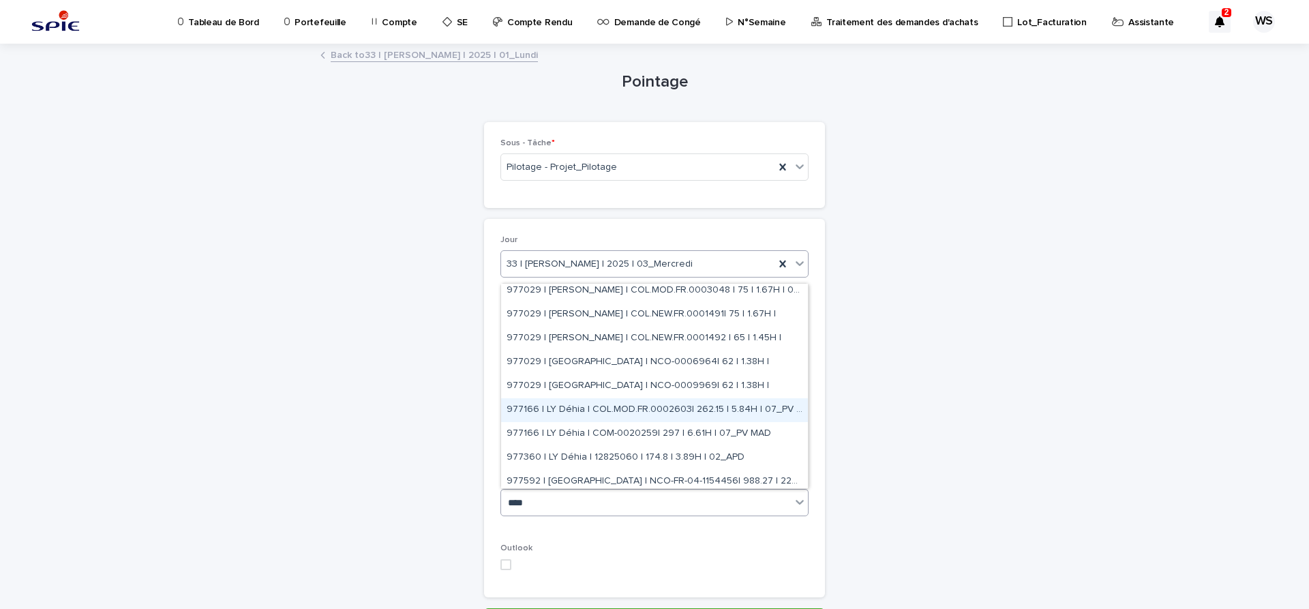
click at [592, 409] on div "977166 | LY Déhia | COL.MOD.FR.0002603| 262.15 | 5.84H | 07_PV MAD" at bounding box center [654, 410] width 307 height 24
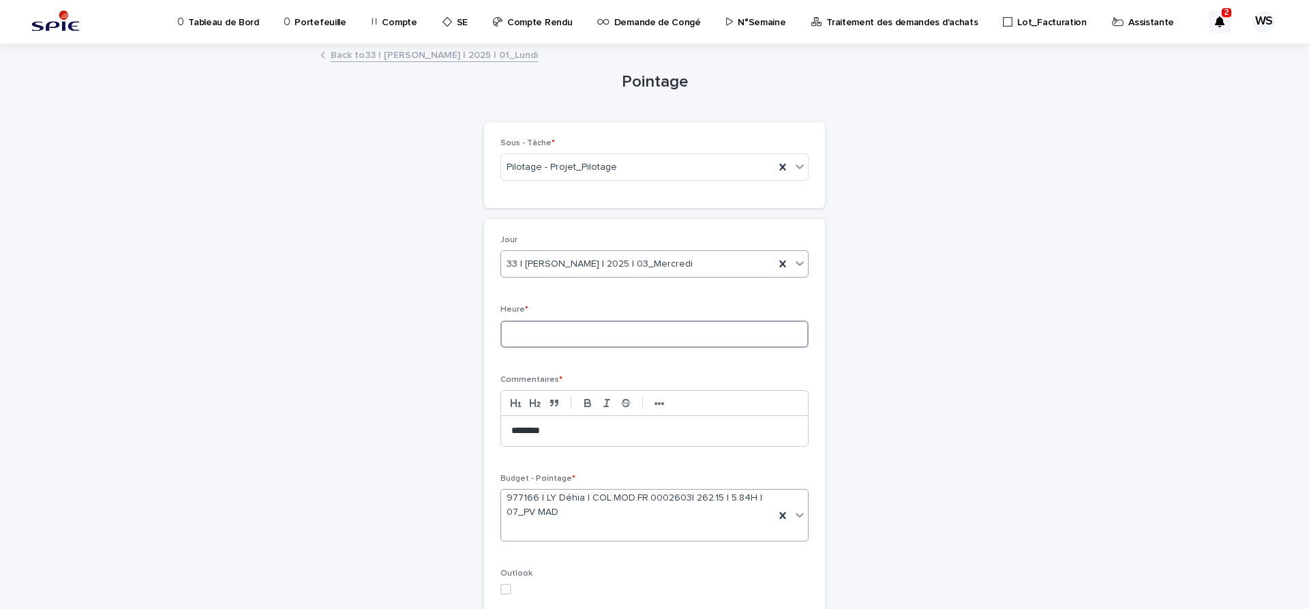
click at [591, 336] on input at bounding box center [655, 333] width 308 height 27
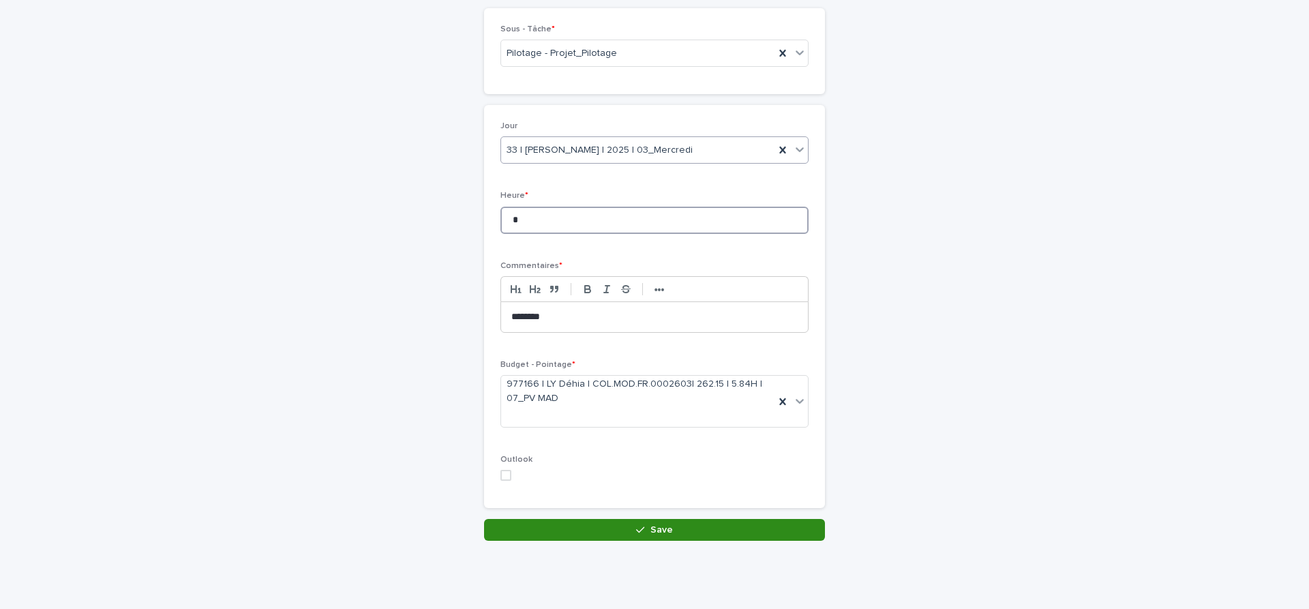
type input "*"
click at [745, 532] on button "Save" at bounding box center [654, 530] width 341 height 22
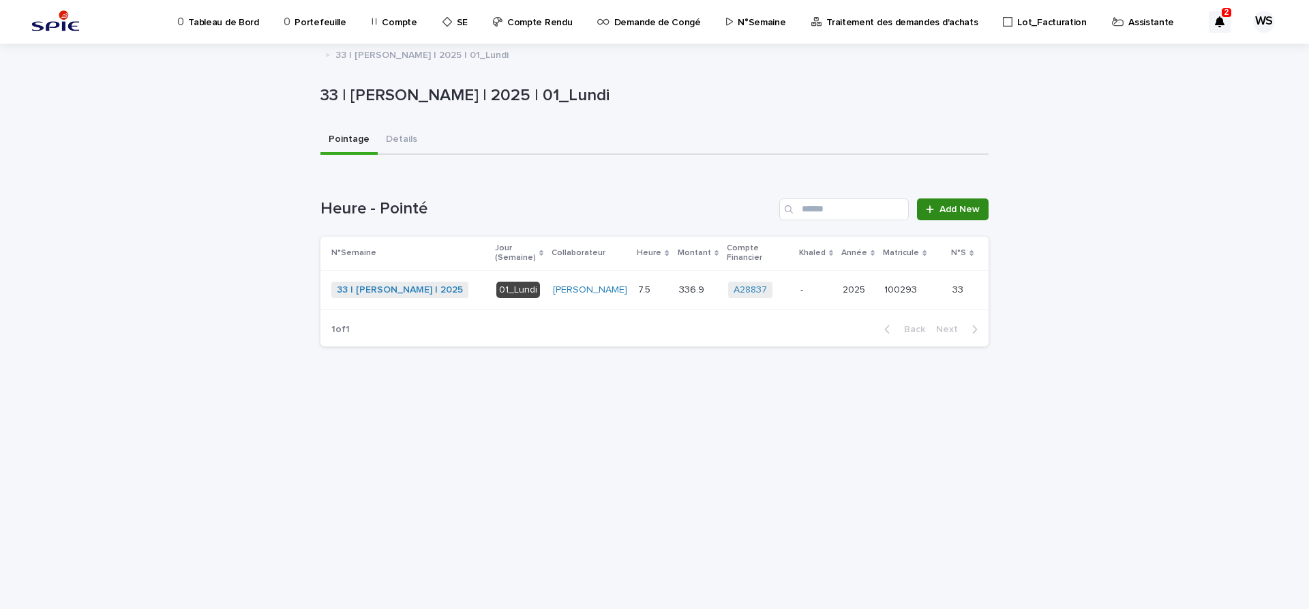
click at [950, 202] on link "Add New" at bounding box center [953, 209] width 72 height 22
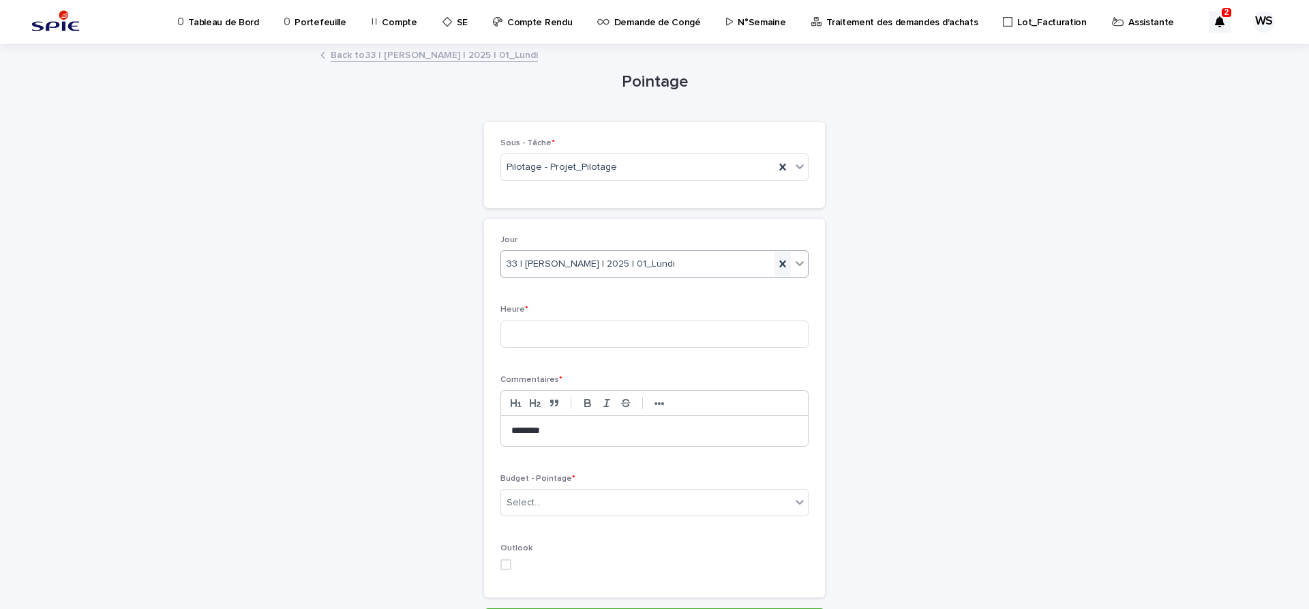
click at [783, 262] on icon at bounding box center [783, 264] width 14 height 14
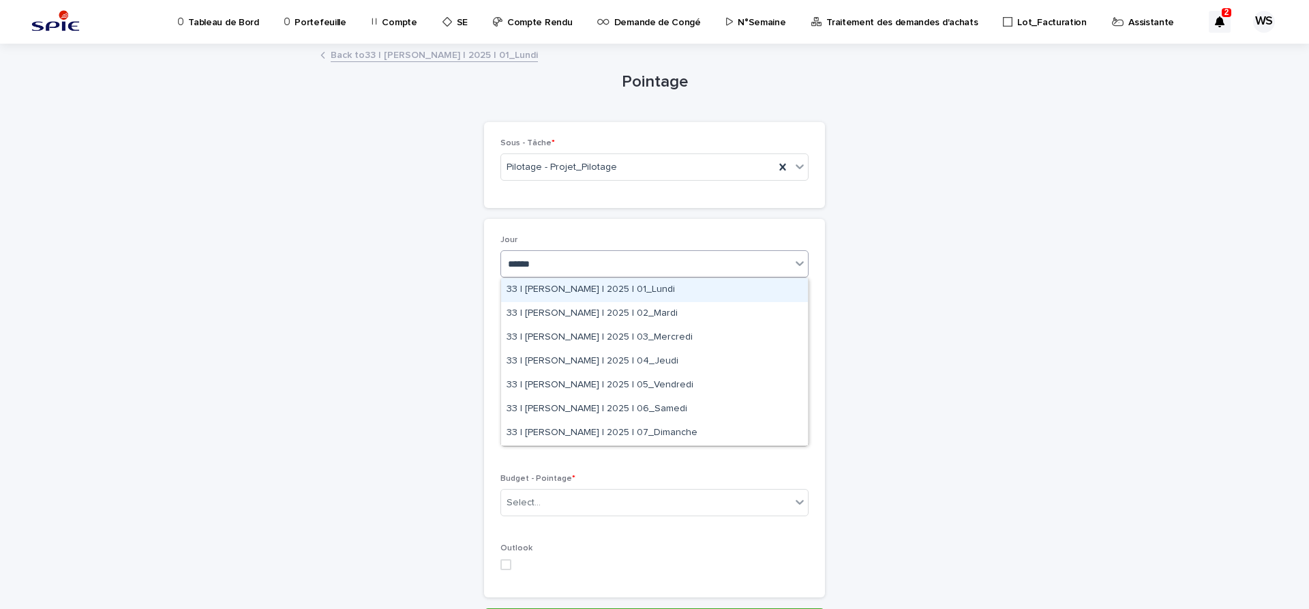
type input "*******"
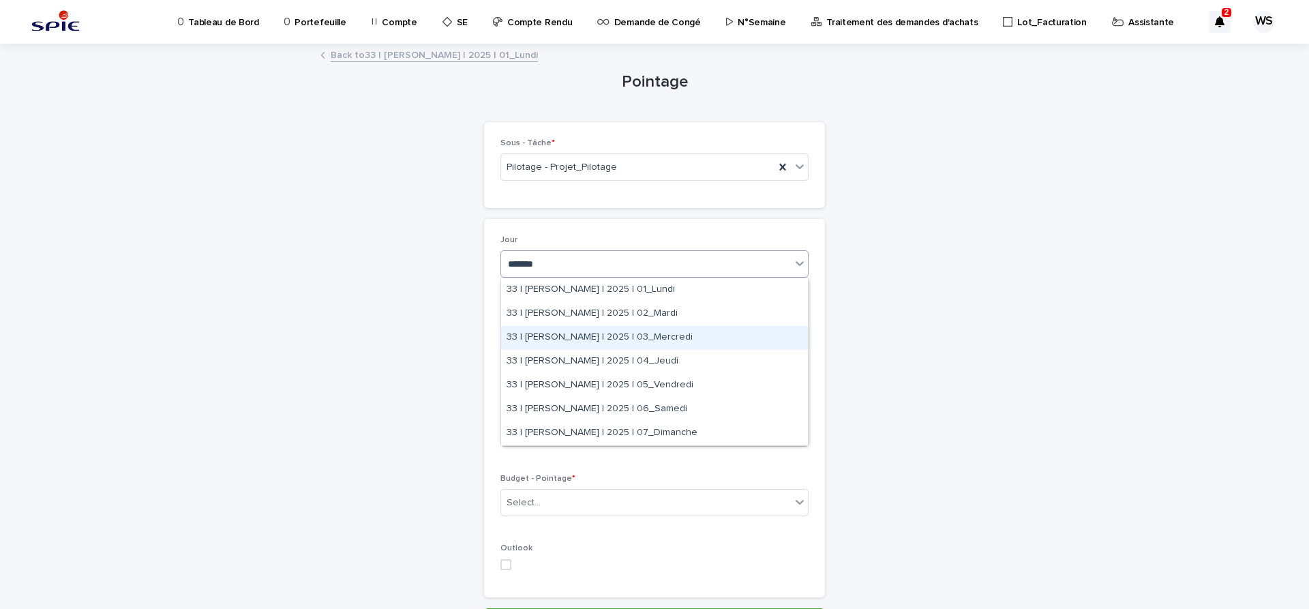
click at [666, 334] on div "33 | [PERSON_NAME] | 2025 | 03_Mercredi" at bounding box center [654, 338] width 307 height 24
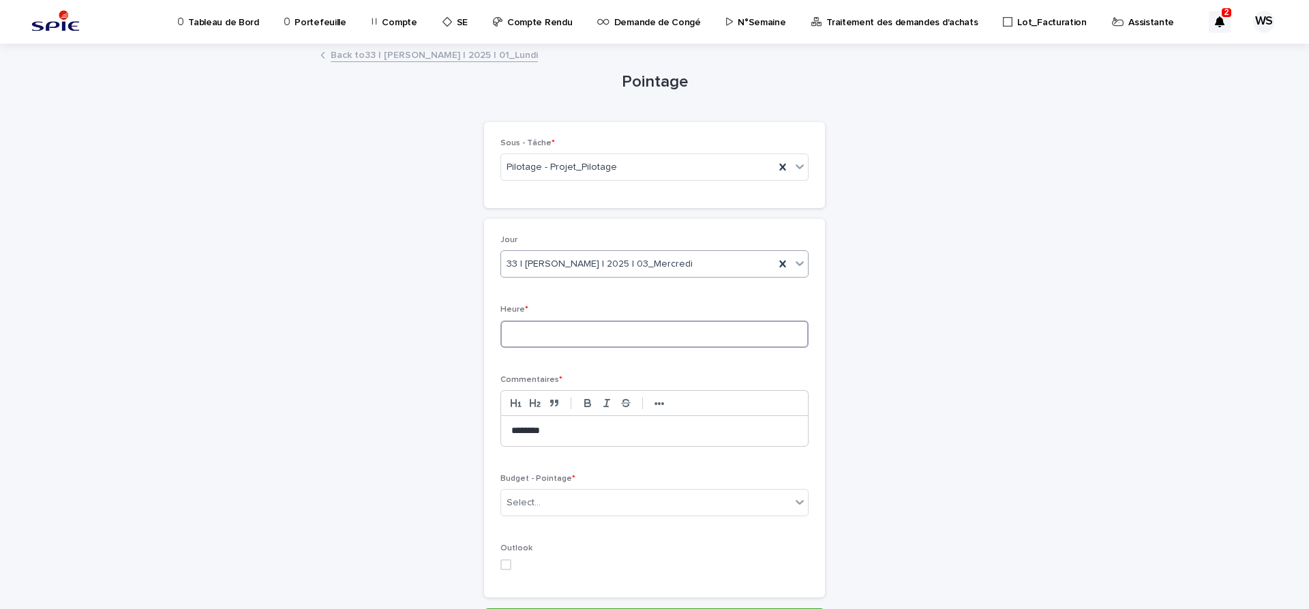
click at [666, 334] on input at bounding box center [655, 333] width 308 height 27
type input "***"
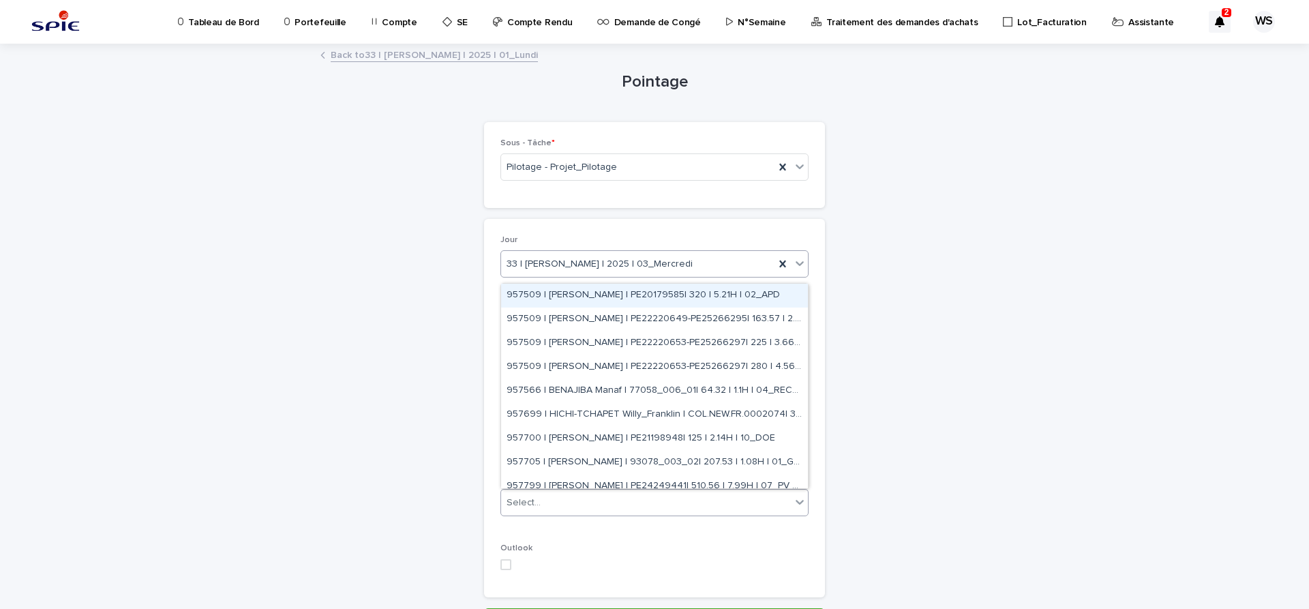
click at [641, 505] on div "Select..." at bounding box center [646, 503] width 290 height 23
type input "****"
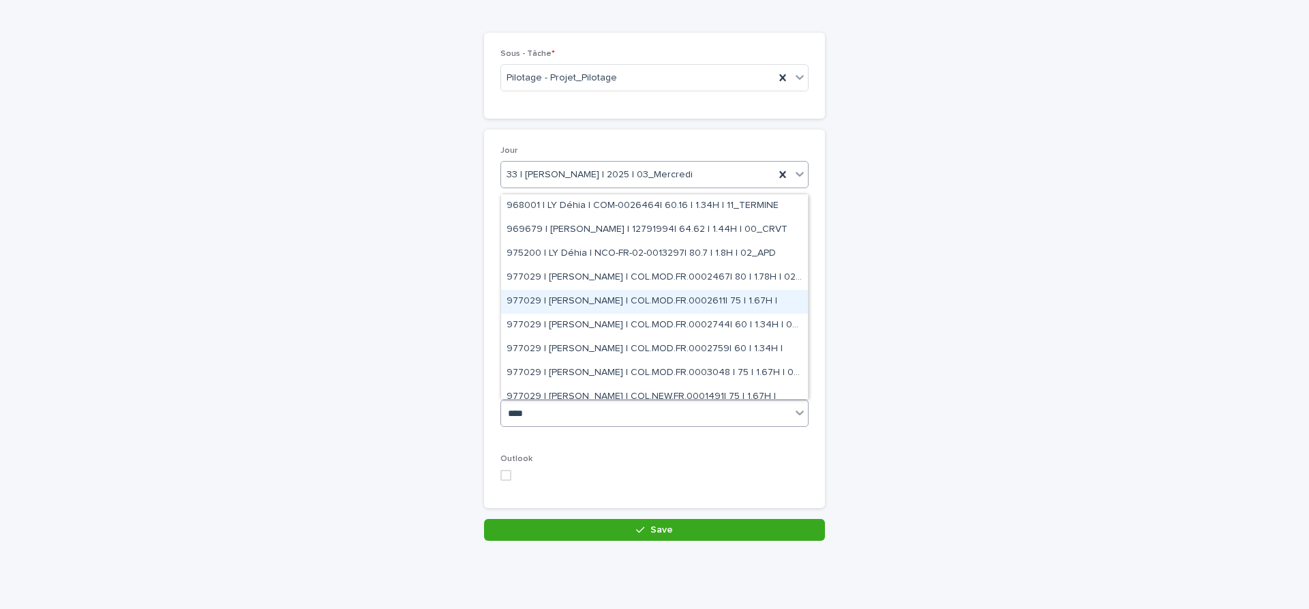
scroll to position [229, 0]
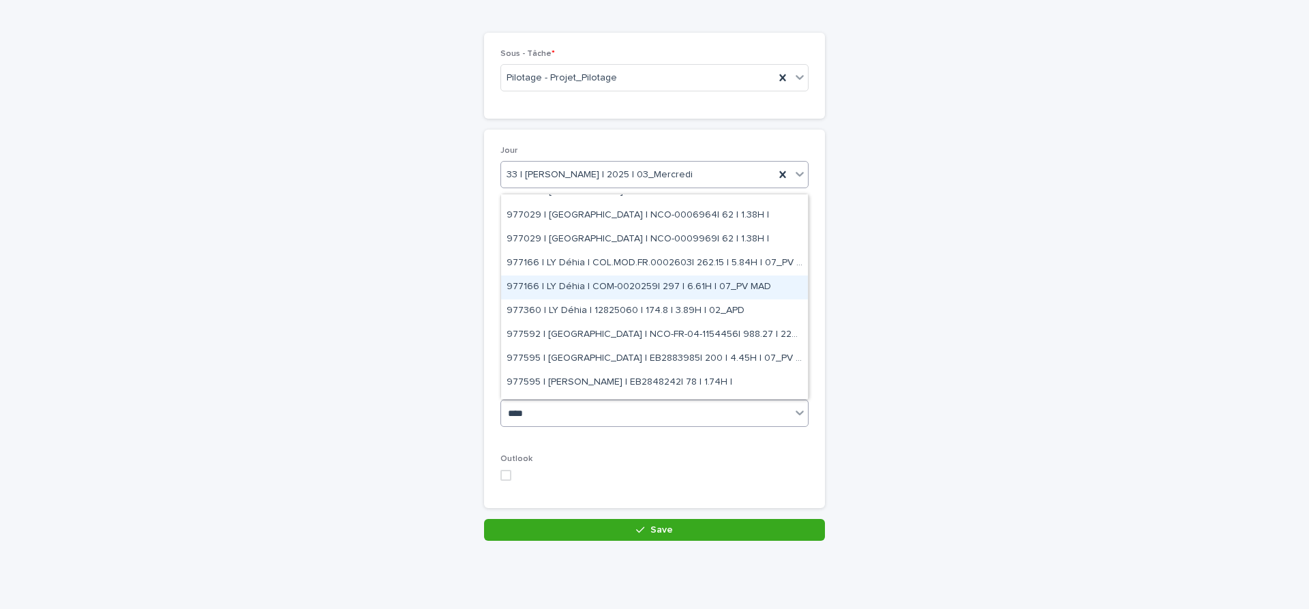
click at [643, 284] on div "977166 | LY Déhia | COM-0020259| 297 | 6.61H | 07_PV MAD" at bounding box center [654, 287] width 307 height 24
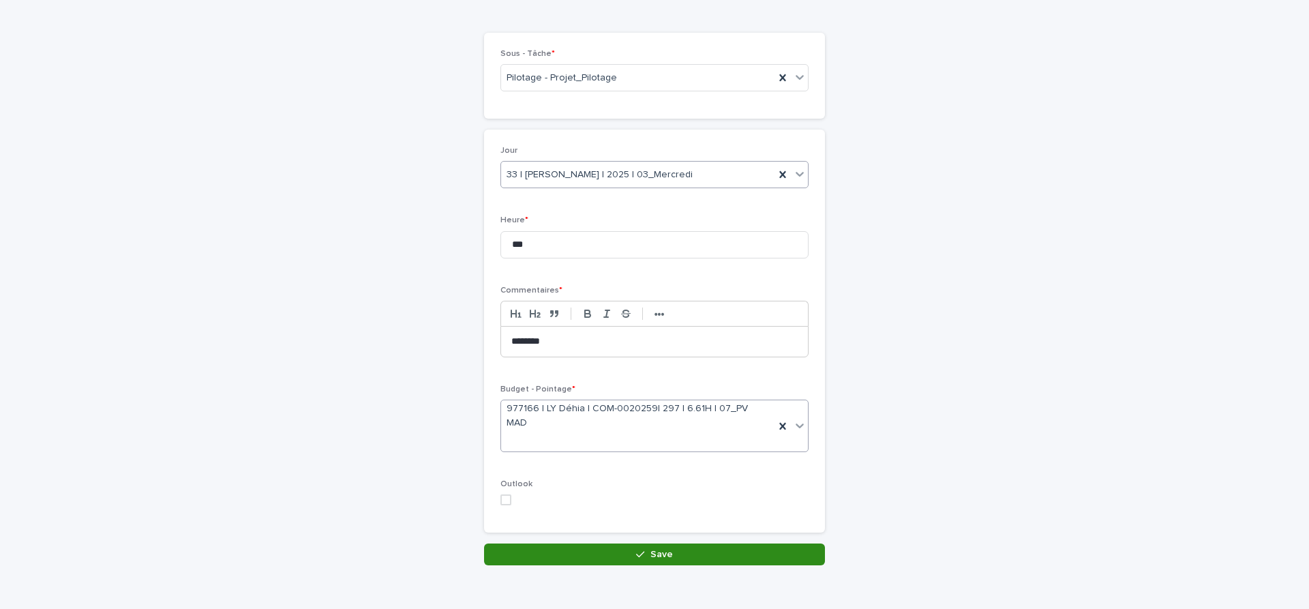
click at [685, 543] on button "Save" at bounding box center [654, 554] width 341 height 22
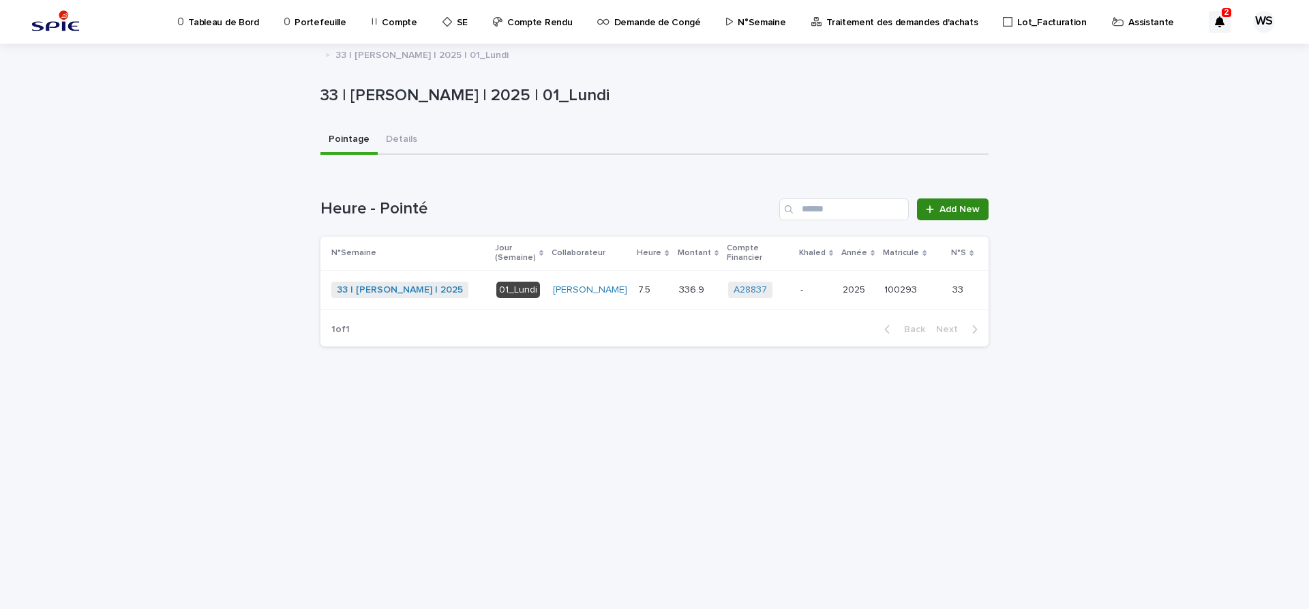
click at [965, 205] on span "Add New" at bounding box center [960, 210] width 40 height 10
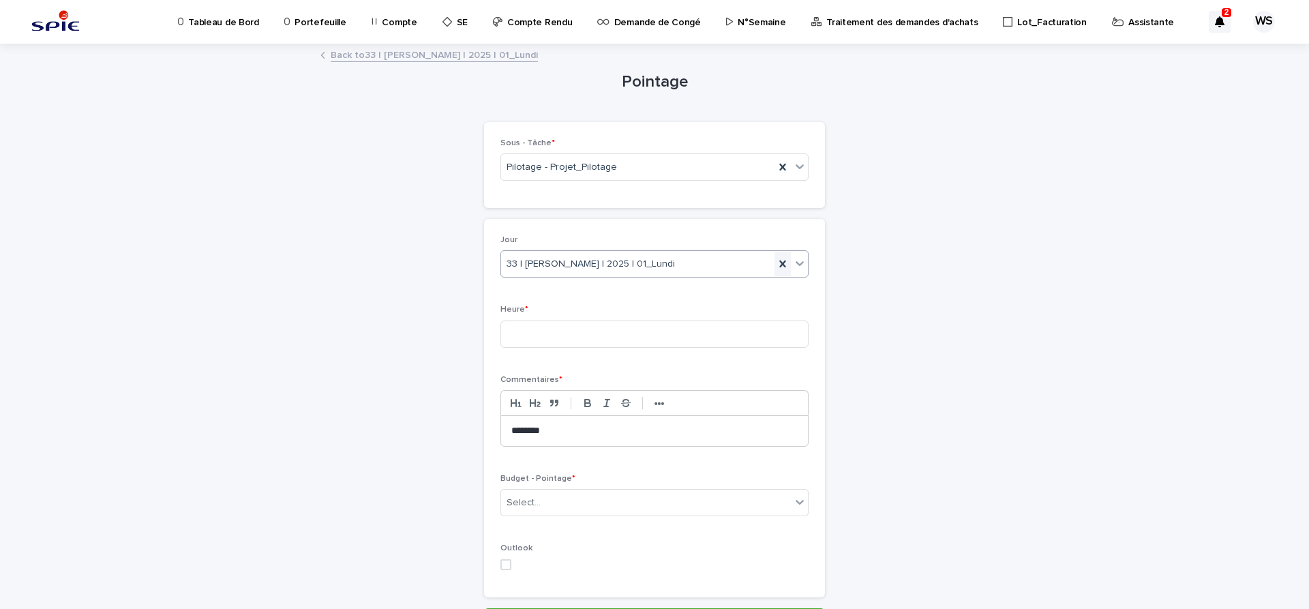
click at [781, 264] on icon at bounding box center [783, 264] width 14 height 14
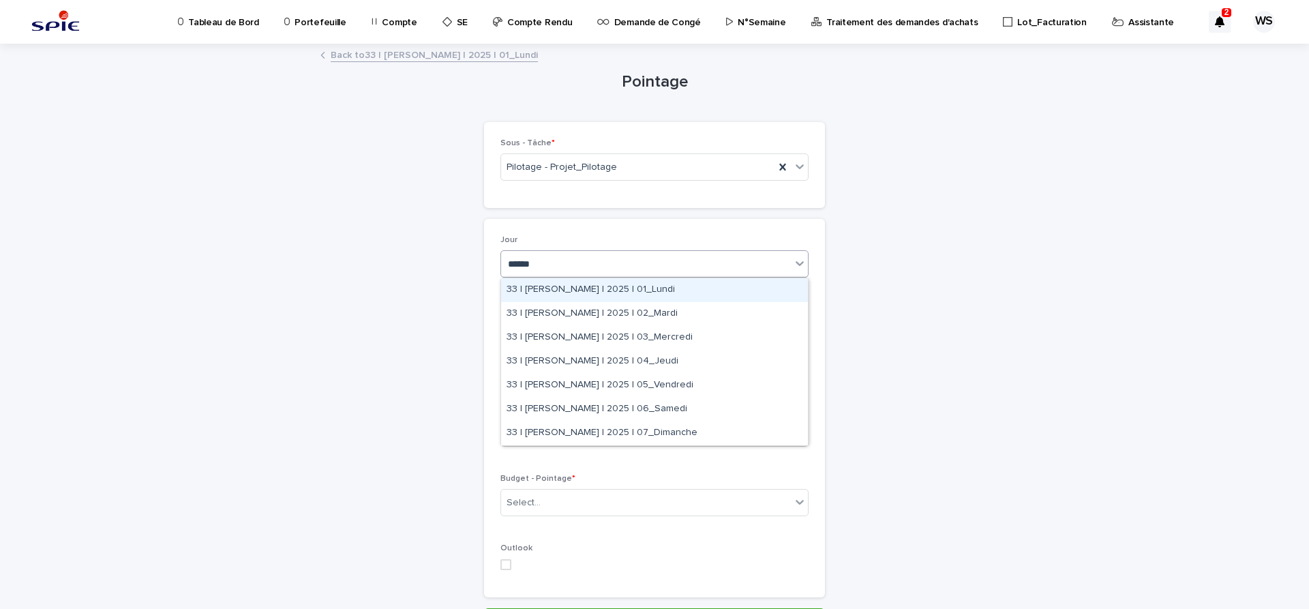
type input "*******"
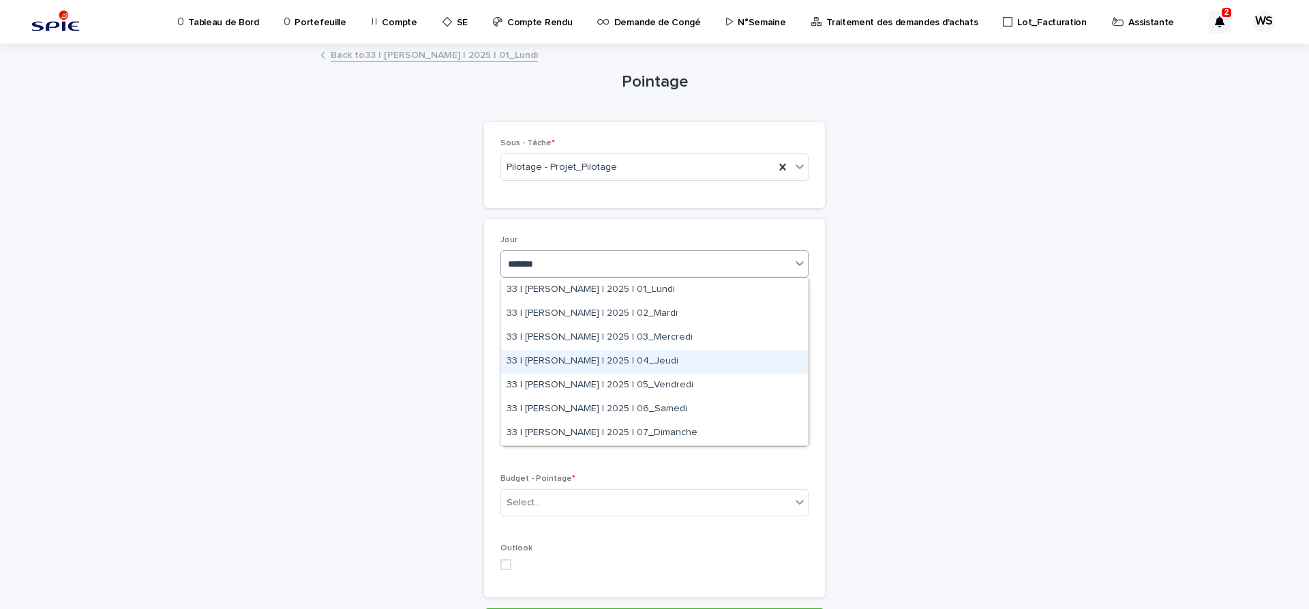
click at [676, 362] on div "33 | [PERSON_NAME] | 2025 | 04_Jeudi" at bounding box center [654, 362] width 307 height 24
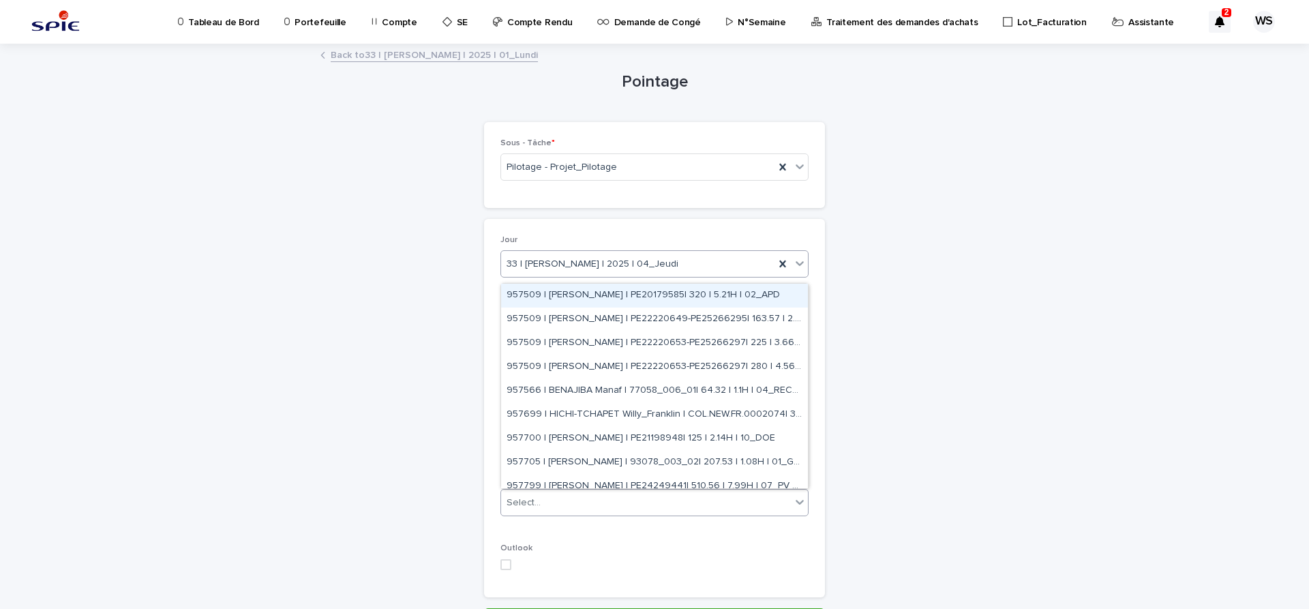
click at [655, 505] on div "Select..." at bounding box center [646, 503] width 290 height 23
type input "*****"
click at [569, 507] on div "***** lly" at bounding box center [646, 503] width 290 height 23
click at [567, 501] on div "***** lly" at bounding box center [646, 503] width 290 height 23
type input "**"
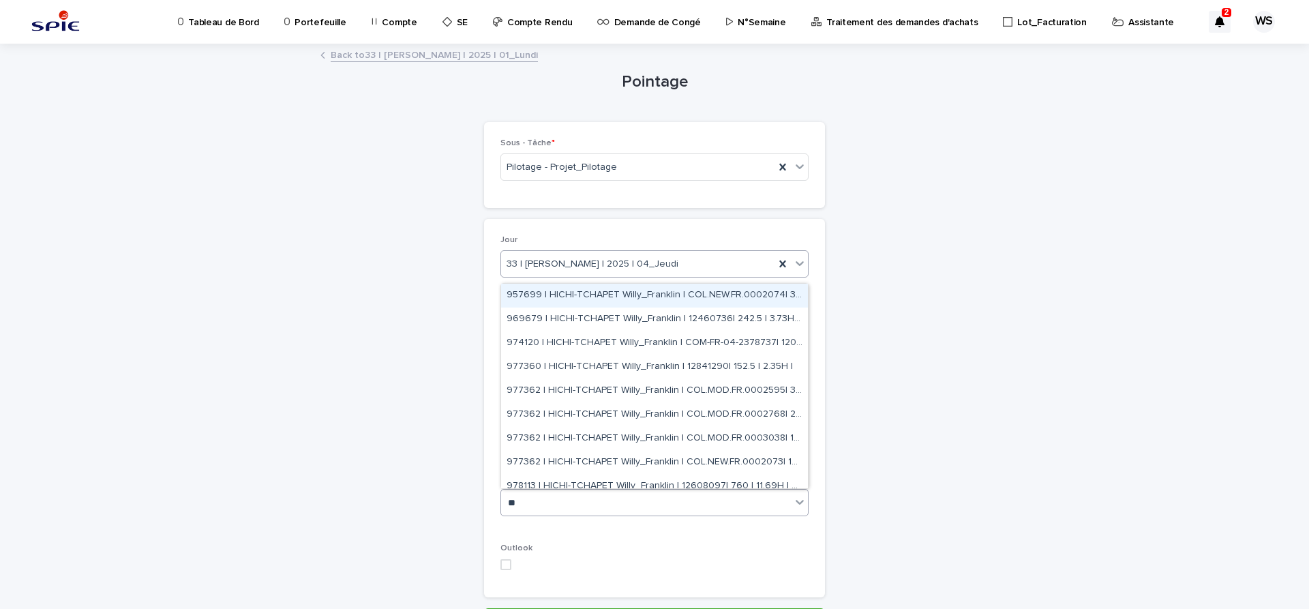
click at [401, 388] on div "Pointage Loading... Saving… Loading... Saving… Loading... Saving… Loading... Sa…" at bounding box center [654, 337] width 668 height 585
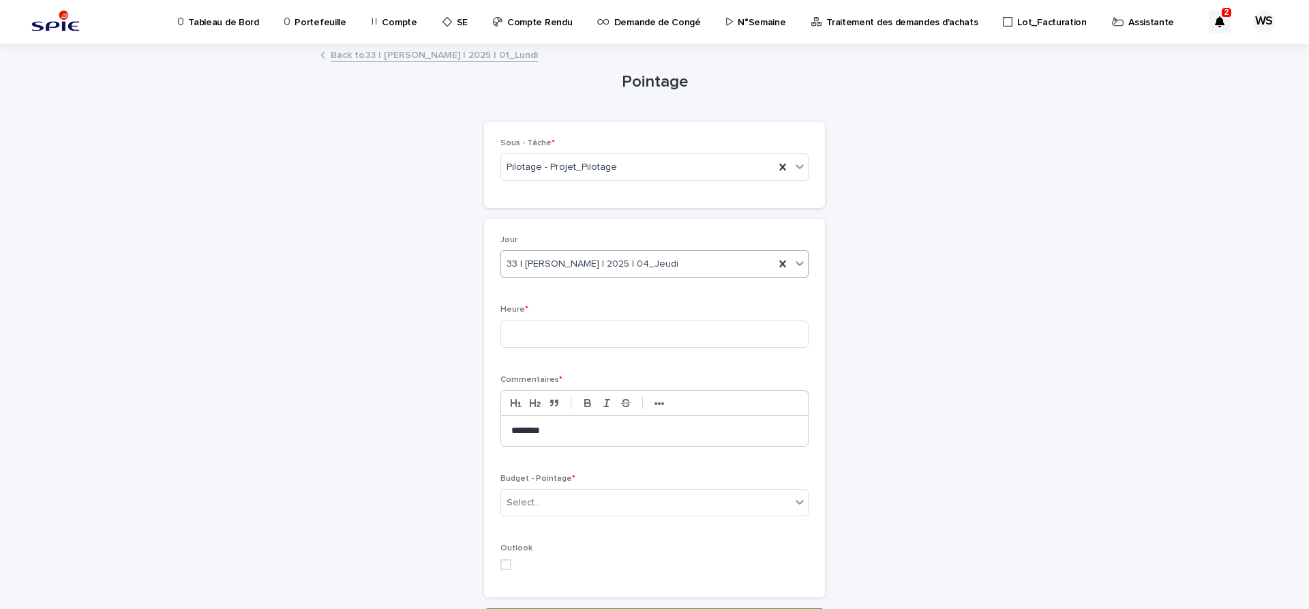
click at [798, 501] on icon at bounding box center [800, 502] width 14 height 14
click at [530, 506] on div "Select..." at bounding box center [524, 503] width 34 height 14
type input "**"
click at [288, 362] on div "Loading... Saving… Loading... Saving… Pointage Loading... Saving… Loading... Sa…" at bounding box center [654, 371] width 1309 height 653
click at [554, 501] on div "Select..." at bounding box center [646, 503] width 290 height 23
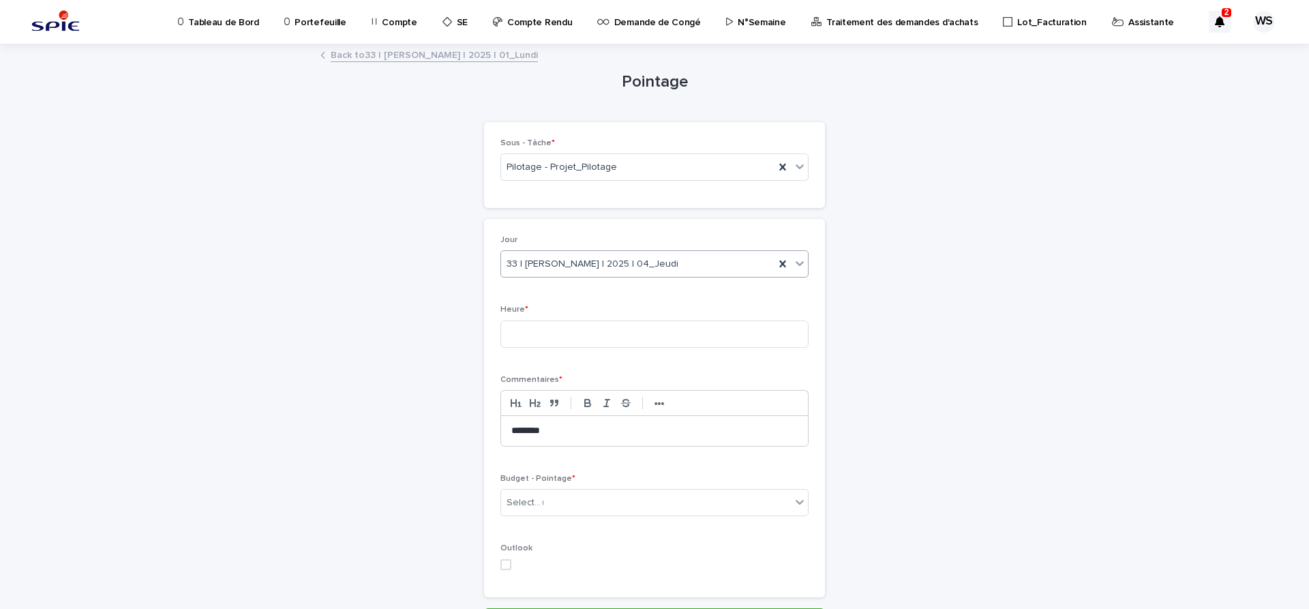
type input "**"
click at [564, 503] on div "Select... **" at bounding box center [646, 503] width 290 height 23
type input "****"
click at [724, 267] on div "33 | [PERSON_NAME] | 2025 | 04_Jeudi" at bounding box center [637, 264] width 273 height 23
click at [382, 241] on div "Pointage Loading... Saving… Loading... Saving… Loading... Saving… Loading... Sa…" at bounding box center [654, 337] width 668 height 585
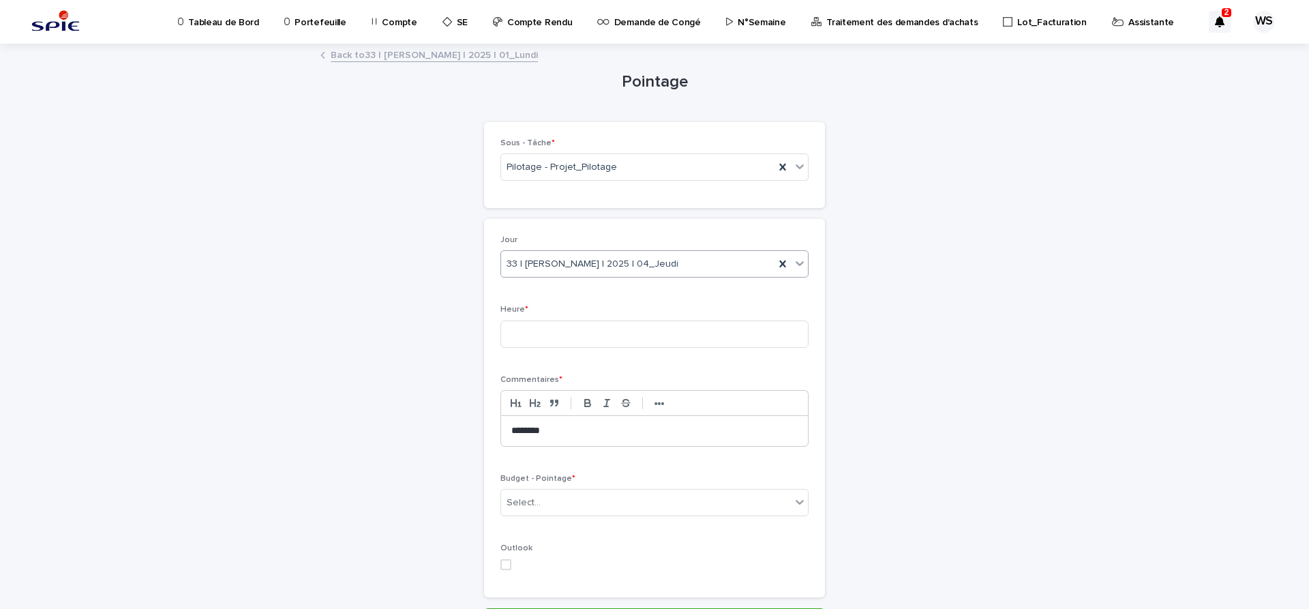
click at [734, 261] on div "33 | [PERSON_NAME] | 2025 | 04_Jeudi" at bounding box center [637, 264] width 273 height 23
click at [217, 226] on div "Loading... Saving… Loading... Saving… Pointage Loading... Saving… Loading... Sa…" at bounding box center [654, 371] width 1309 height 653
click at [699, 265] on div "33 | [PERSON_NAME] | 2025 | 04_Jeudi" at bounding box center [637, 264] width 273 height 23
click at [603, 460] on div "Jour 33 | [PERSON_NAME] | 2025 | 04_Jeudi Heure * Commentaires * ••• ******** B…" at bounding box center [655, 408] width 308 height 346
click at [585, 403] on icon "button" at bounding box center [587, 404] width 5 height 3
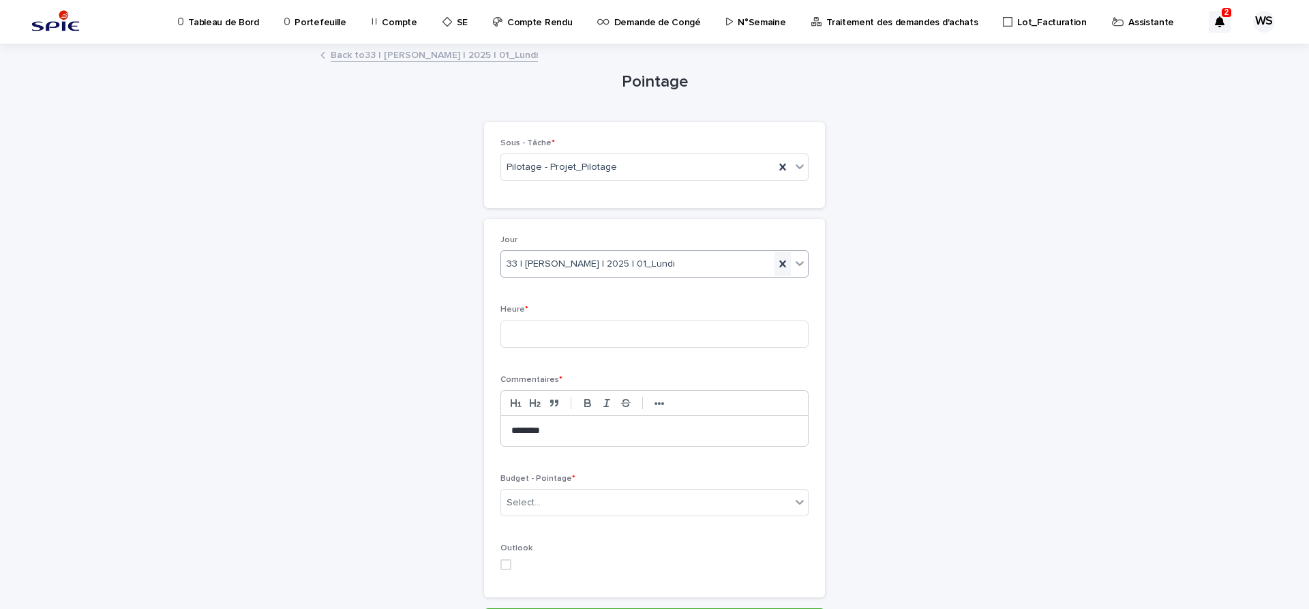
click at [782, 260] on icon at bounding box center [783, 264] width 14 height 14
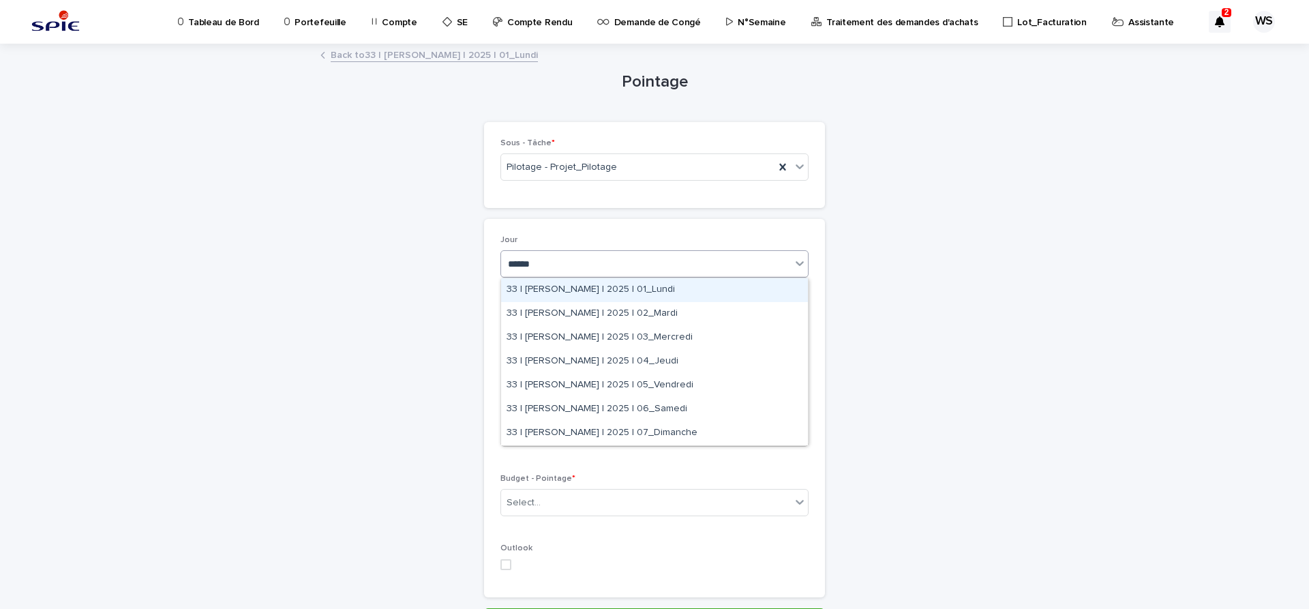
type input "*******"
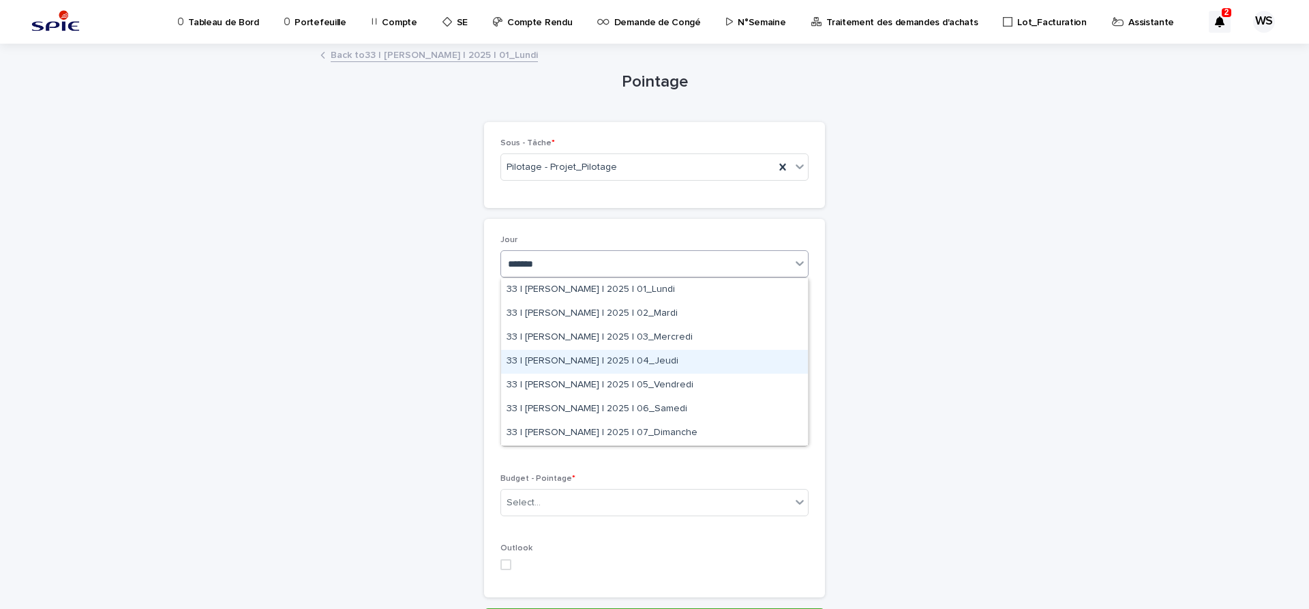
click at [662, 361] on div "33 | [PERSON_NAME] | 2025 | 04_Jeudi" at bounding box center [654, 362] width 307 height 24
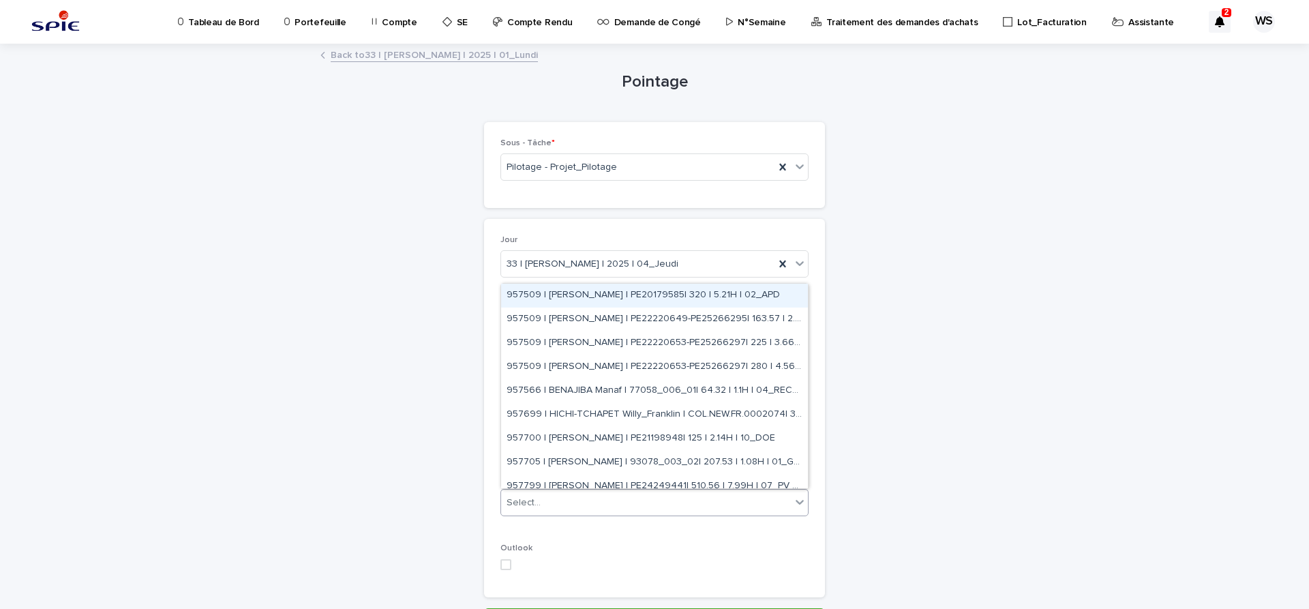
click at [593, 503] on div "Select..." at bounding box center [646, 503] width 290 height 23
type input "****"
click at [519, 505] on input "****" at bounding box center [513, 503] width 11 height 12
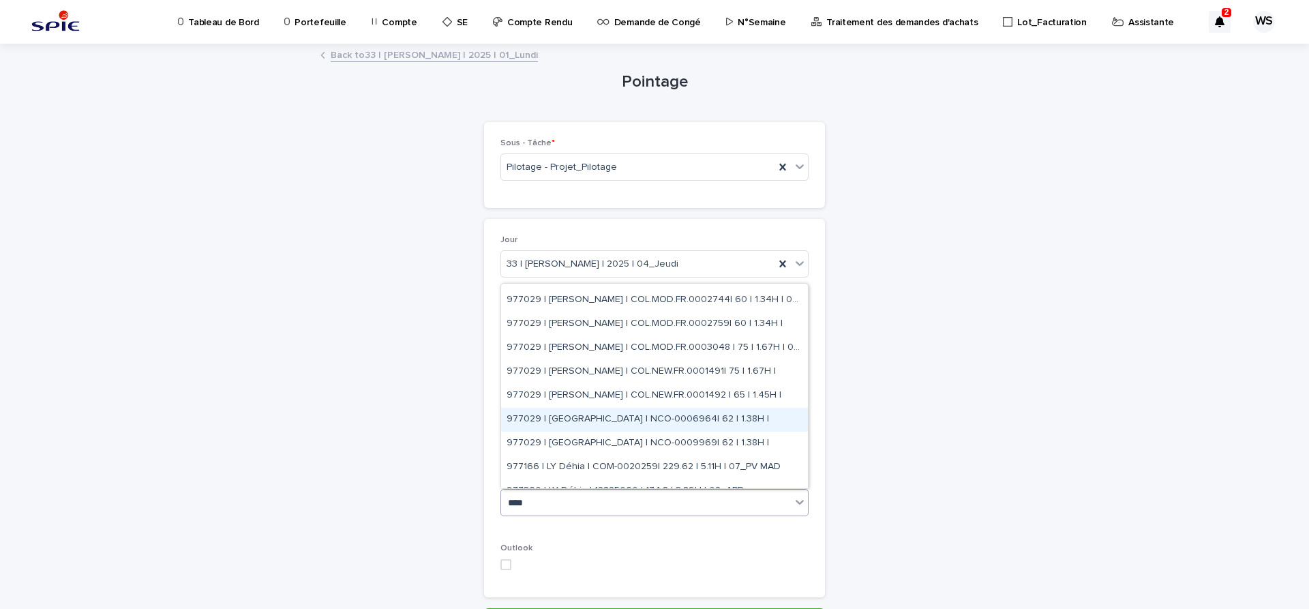
scroll to position [172, 0]
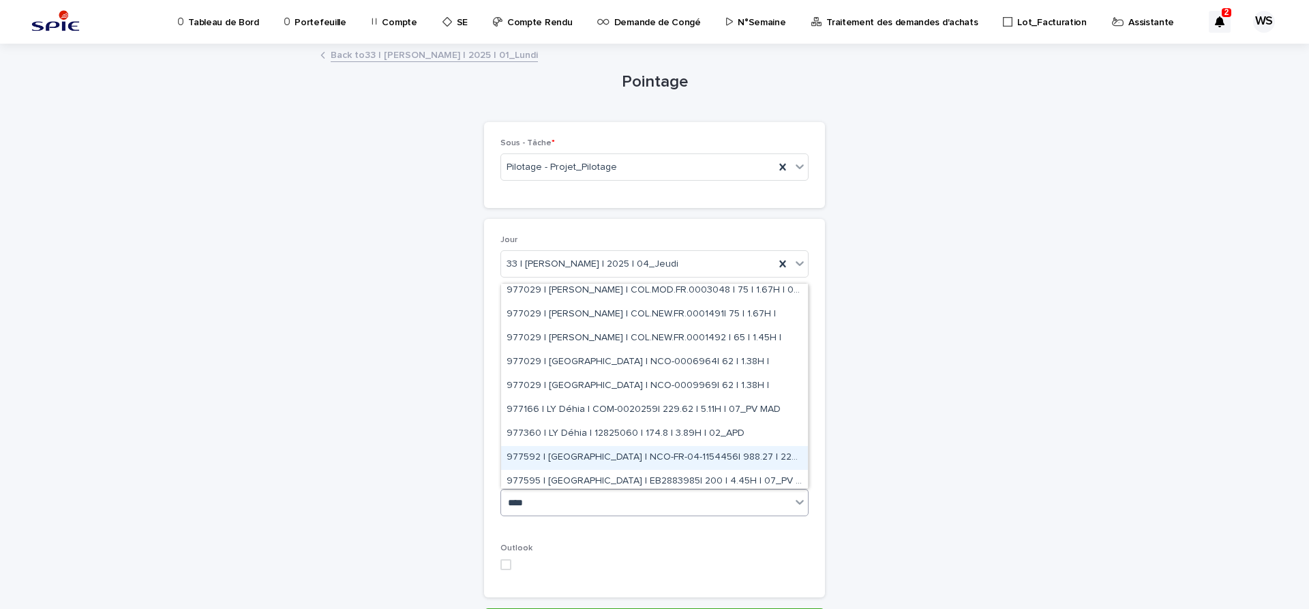
click at [573, 456] on div "977592 | [GEOGRAPHIC_DATA] | NCO-FR-04-1154456| 988.27 | 22H | 07_PV MAD" at bounding box center [654, 458] width 307 height 24
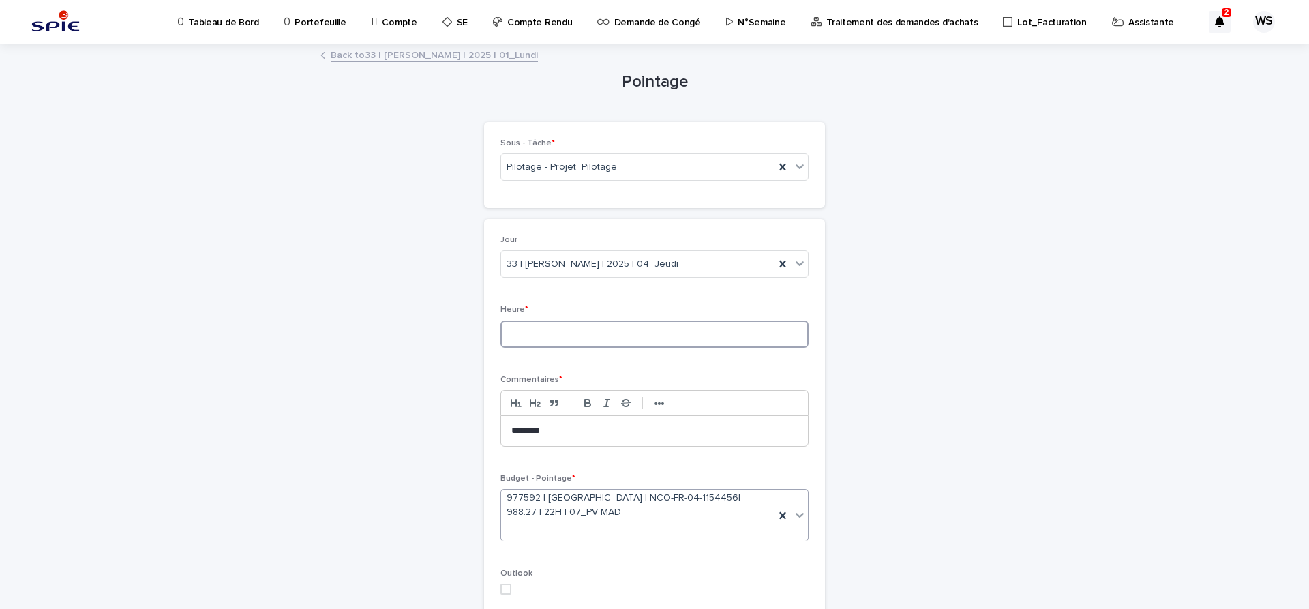
click at [613, 332] on input at bounding box center [655, 333] width 308 height 27
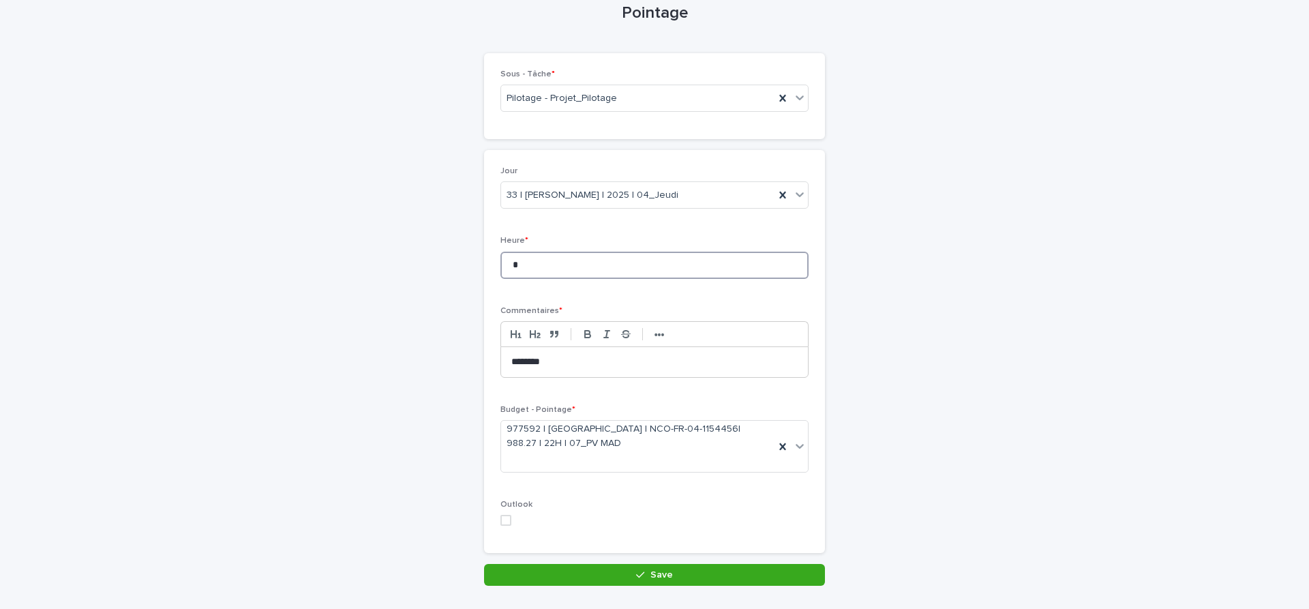
scroll to position [114, 0]
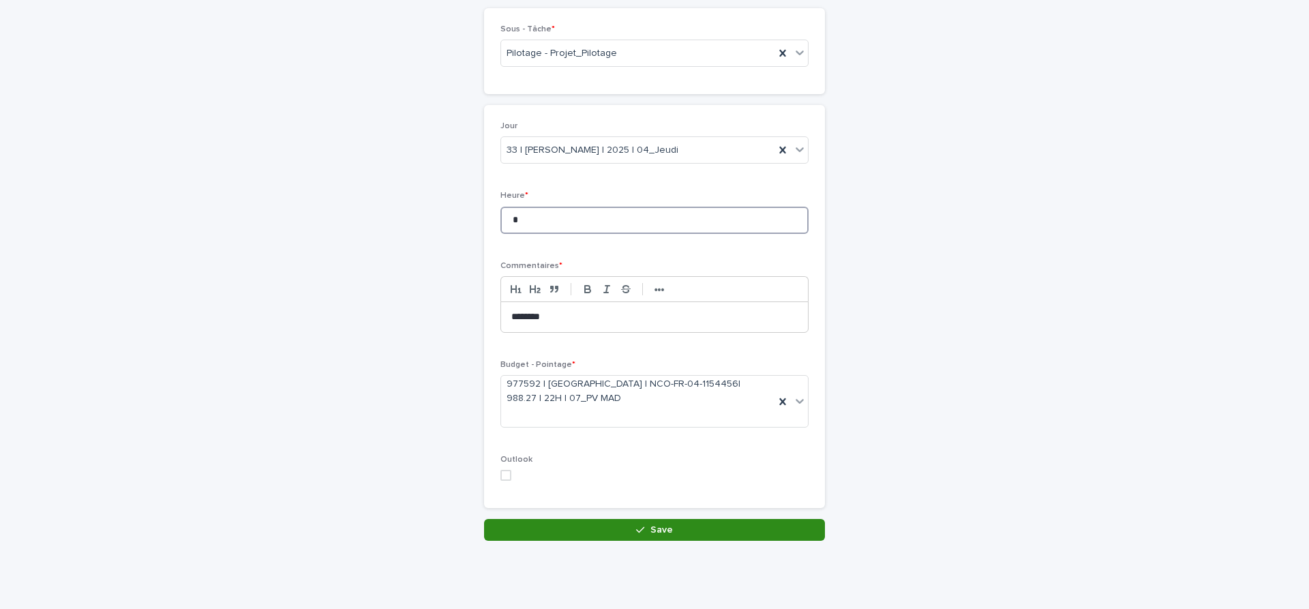
type input "*"
click at [688, 531] on button "Save" at bounding box center [654, 530] width 341 height 22
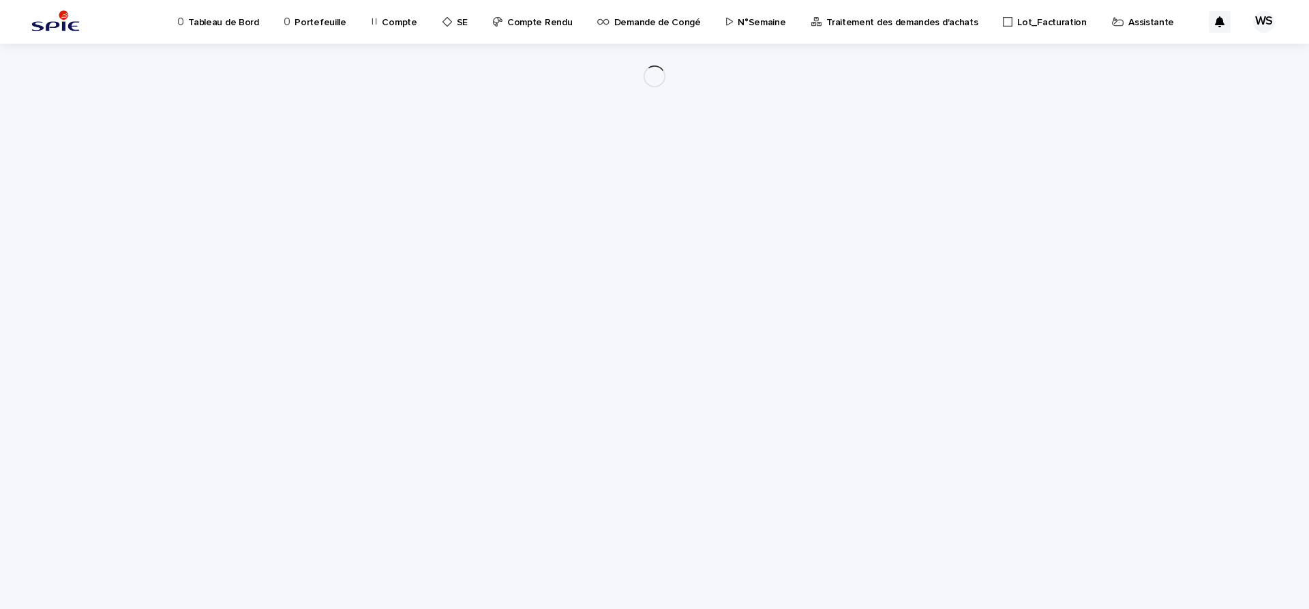
click at [697, 173] on div "Loading... Saving… Loading... Saving…" at bounding box center [655, 309] width 682 height 531
click at [651, 190] on div "Loading... Saving… Loading... Saving…" at bounding box center [655, 309] width 682 height 531
click at [753, 176] on div "Loading... Saving… Loading... Saving…" at bounding box center [655, 309] width 682 height 531
click at [443, 182] on div "Loading... Saving… Loading... Saving…" at bounding box center [655, 309] width 682 height 531
click at [179, 192] on div "Loading... Saving… Loading... Saving…" at bounding box center [654, 326] width 1309 height 565
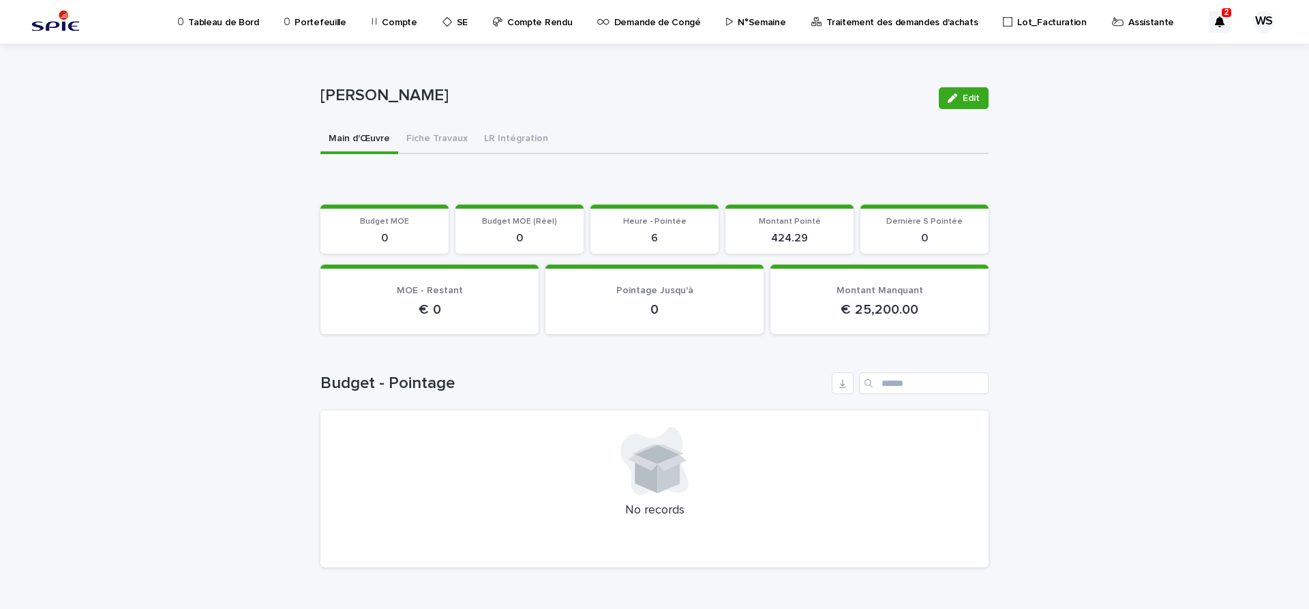
click at [744, 24] on p "N°Semaine" at bounding box center [762, 14] width 48 height 29
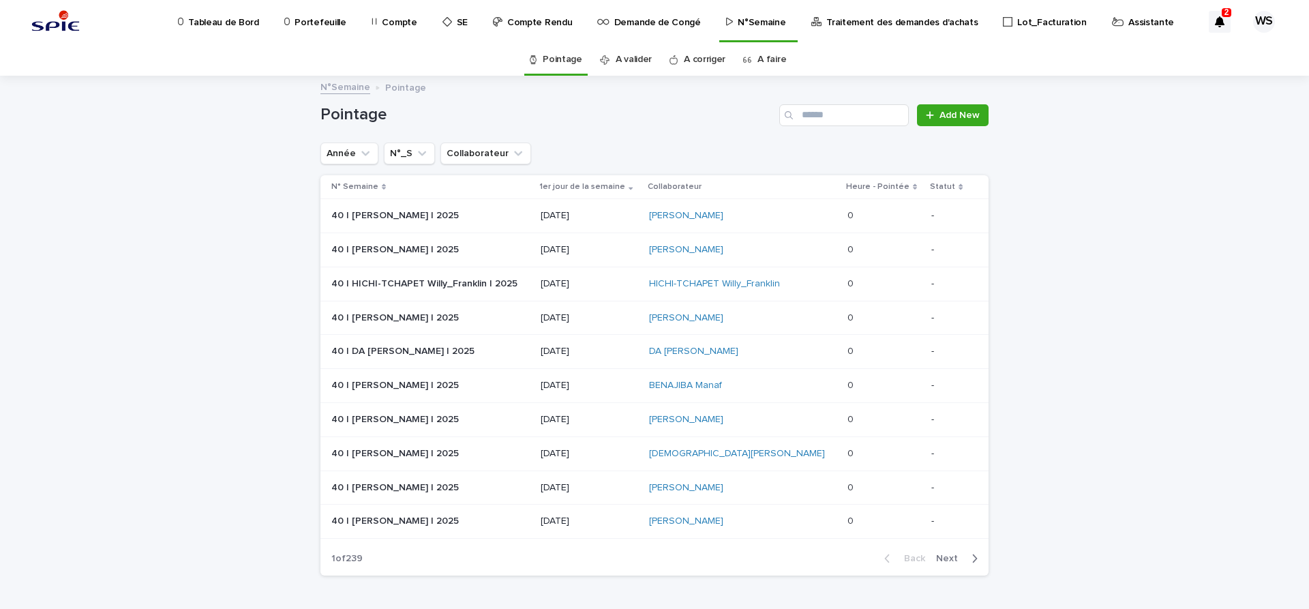
click at [770, 61] on link "A faire" at bounding box center [772, 60] width 29 height 32
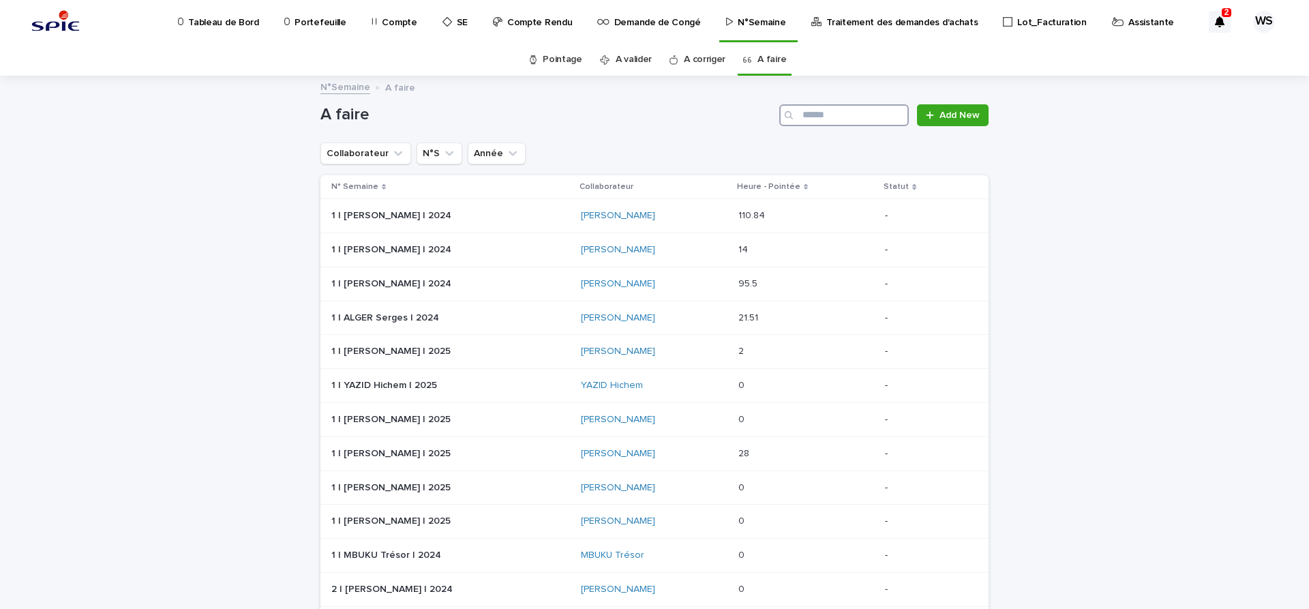
click at [858, 115] on input "Search" at bounding box center [844, 115] width 130 height 22
type input "****"
click at [460, 453] on p at bounding box center [450, 454] width 239 height 12
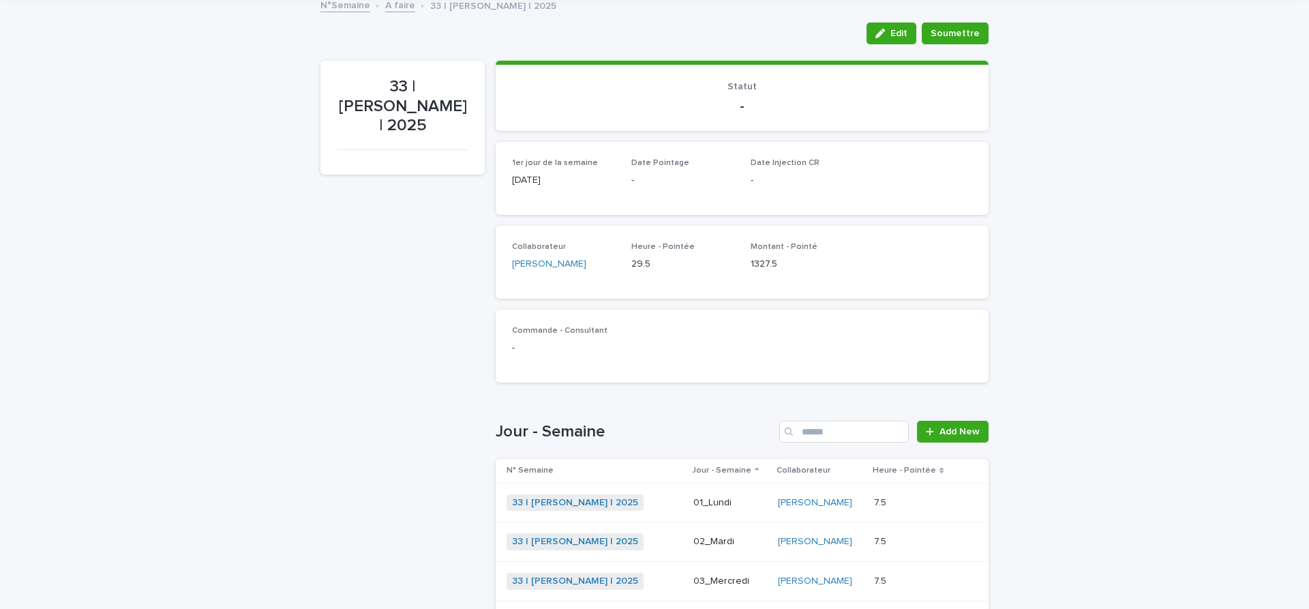
scroll to position [25, 0]
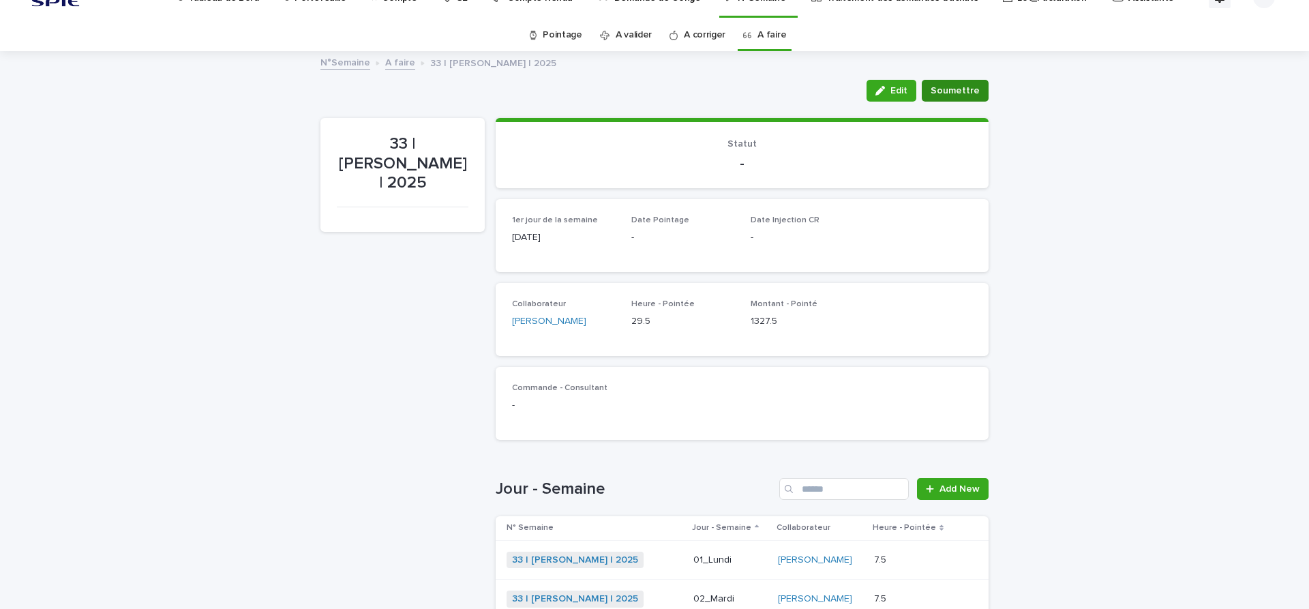
click at [955, 93] on span "Soumettre" at bounding box center [955, 91] width 49 height 14
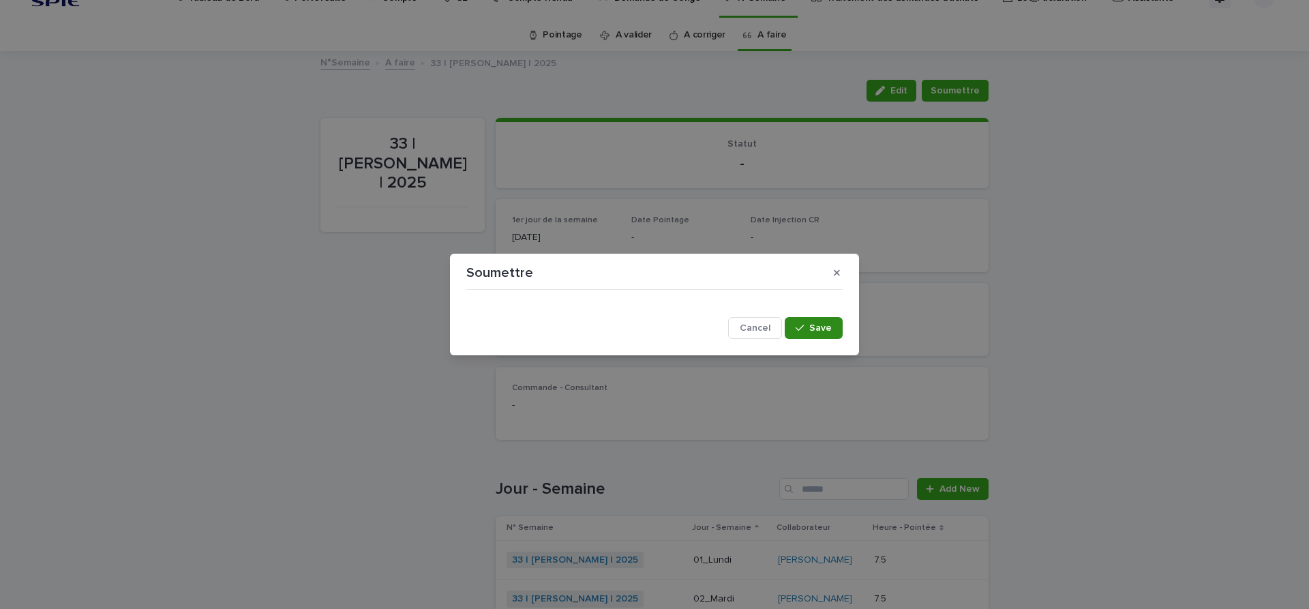
click at [816, 330] on span "Save" at bounding box center [820, 328] width 23 height 10
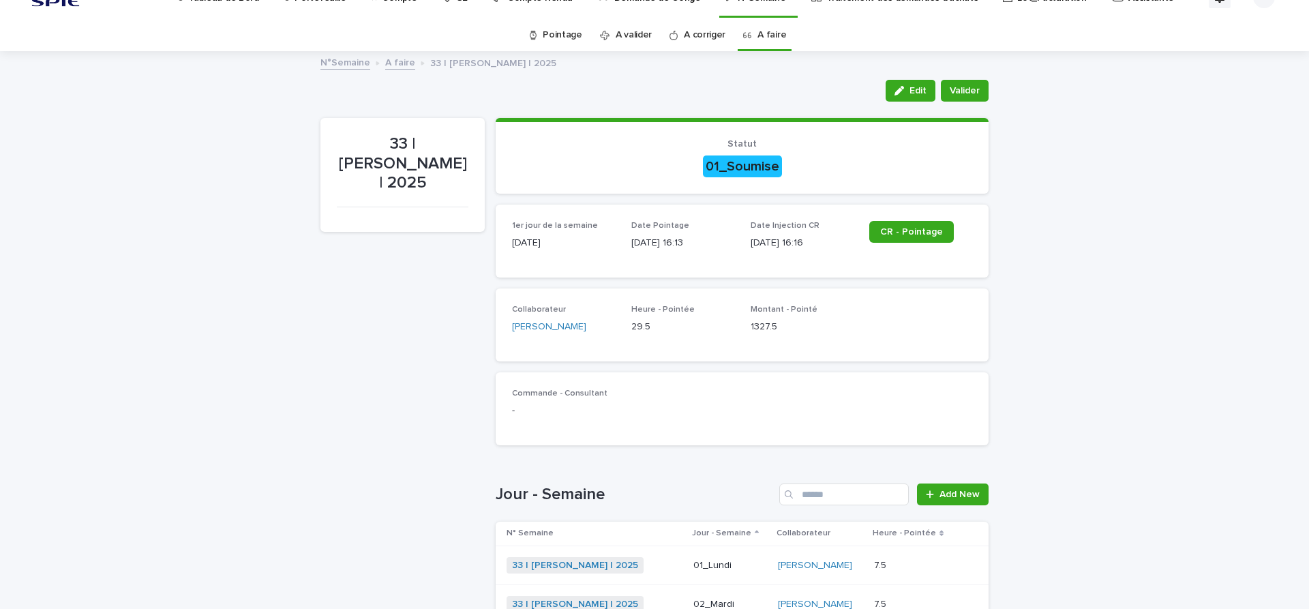
click at [294, 447] on div "Loading... Saving… Loading... Saving… 33 | [PERSON_NAME] | 2025 Edit Valider Ed…" at bounding box center [654, 495] width 1309 height 885
click at [267, 299] on div "Loading... Saving… Loading... Saving… 33 | [PERSON_NAME] | 2025 Edit Valider Ed…" at bounding box center [654, 495] width 1309 height 885
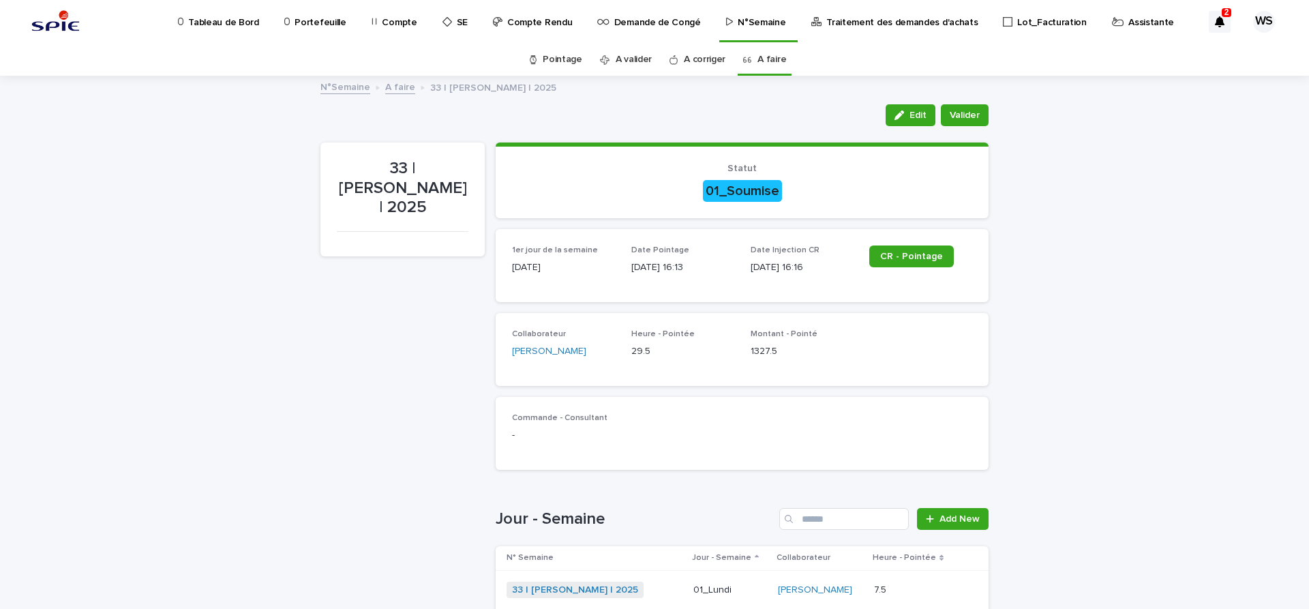
click at [1129, 22] on p "Assistante" at bounding box center [1152, 14] width 46 height 29
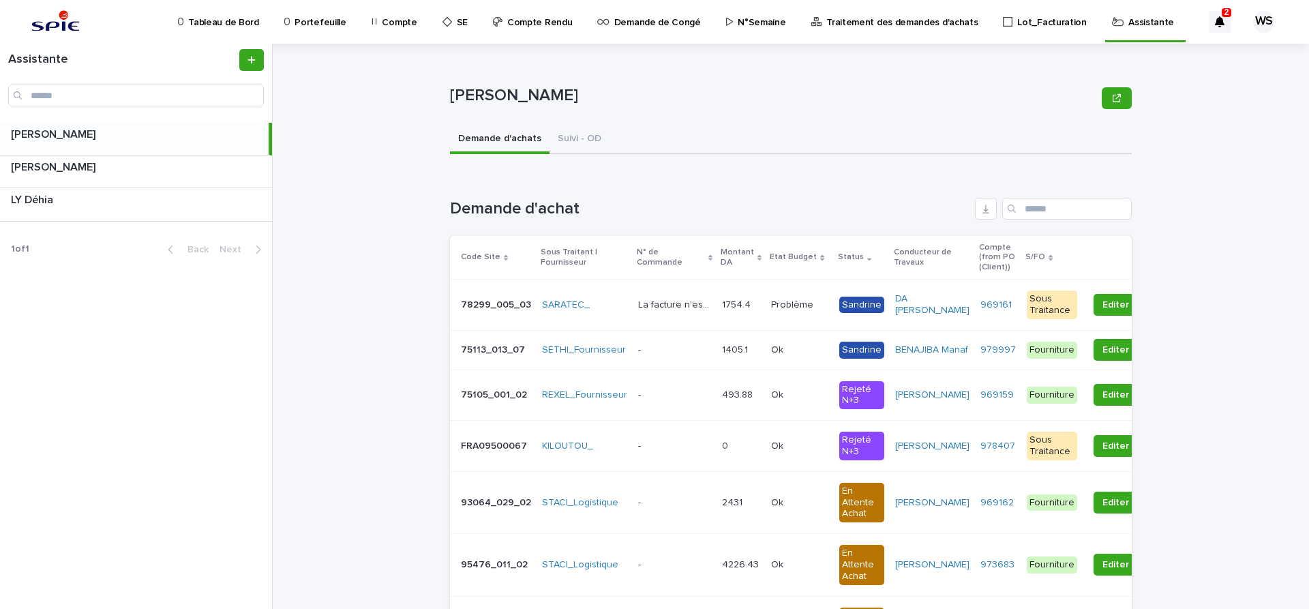
click at [378, 363] on div "[PERSON_NAME] [PERSON_NAME] Sorry, there was an error saving your record. Pleas…" at bounding box center [799, 326] width 1020 height 565
click at [1039, 212] on input "Search" at bounding box center [1067, 209] width 130 height 22
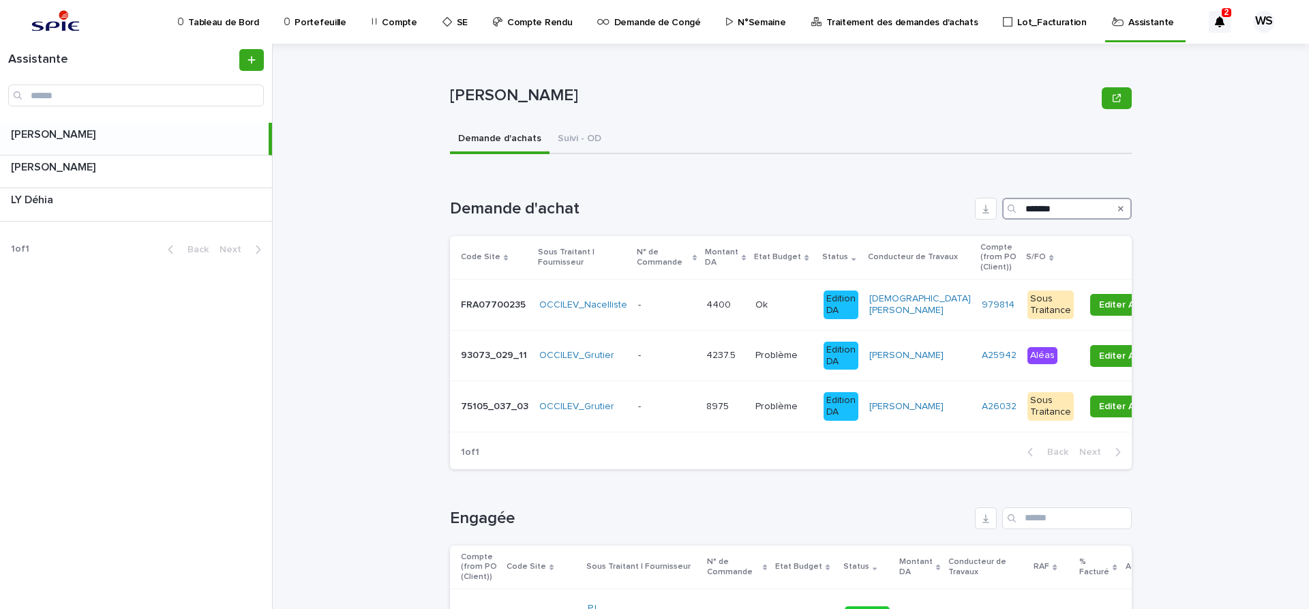
type input "*******"
click at [671, 415] on div "- -" at bounding box center [666, 406] width 57 height 23
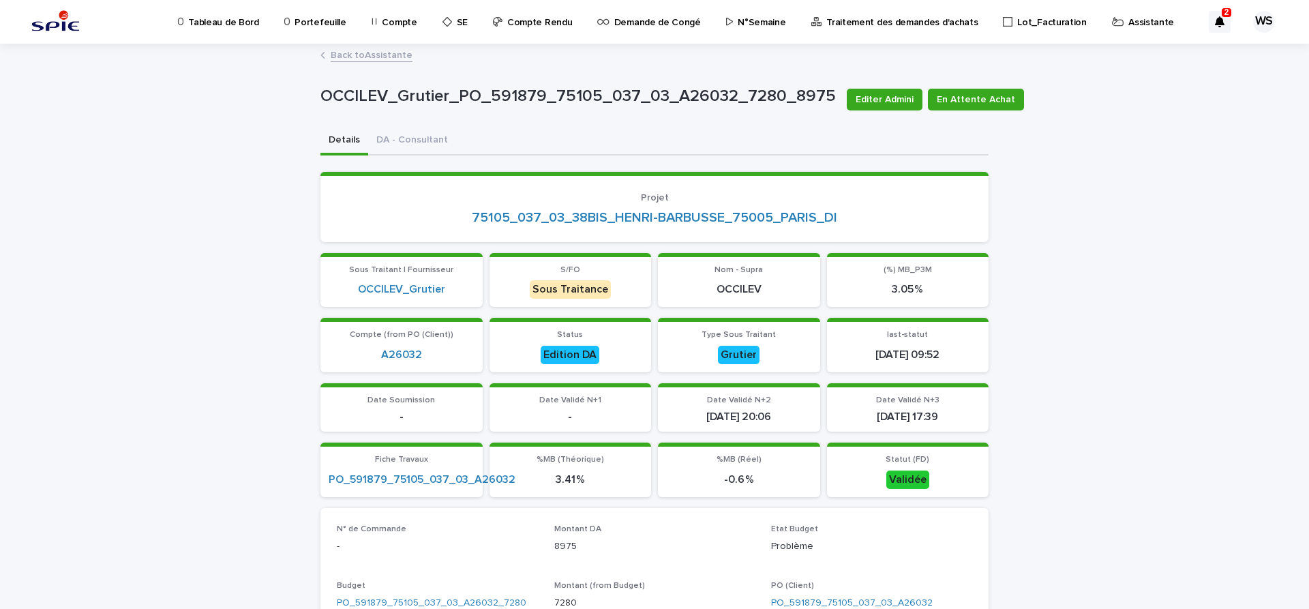
click at [387, 53] on link "Back to Assistante" at bounding box center [372, 54] width 82 height 16
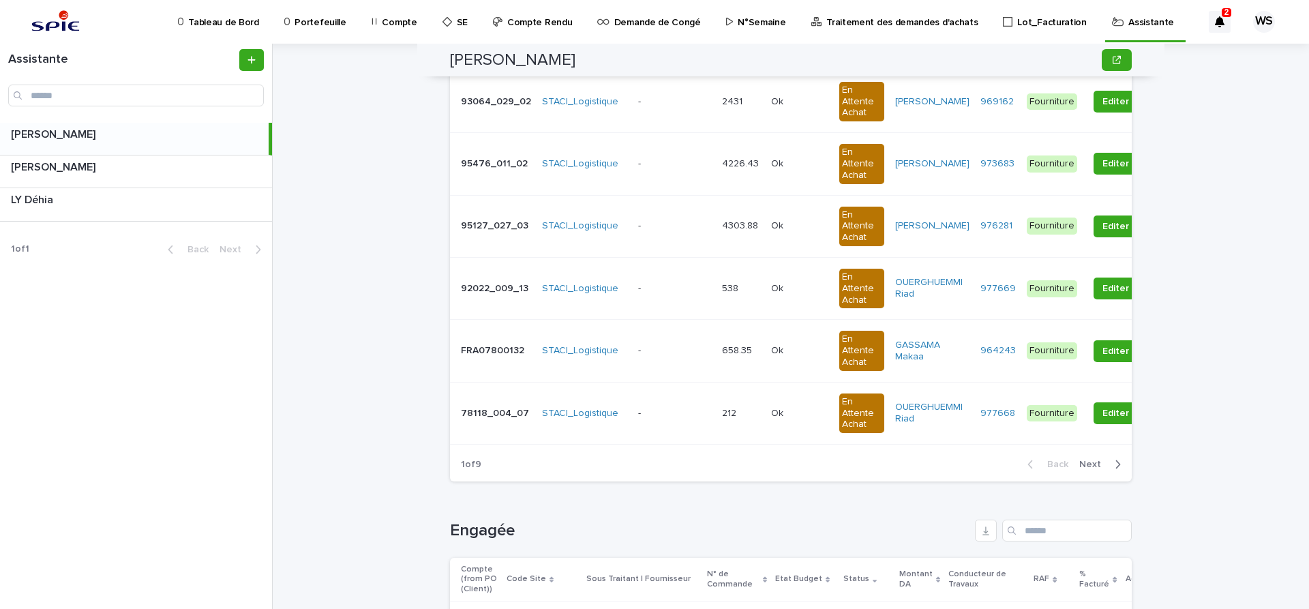
scroll to position [115, 0]
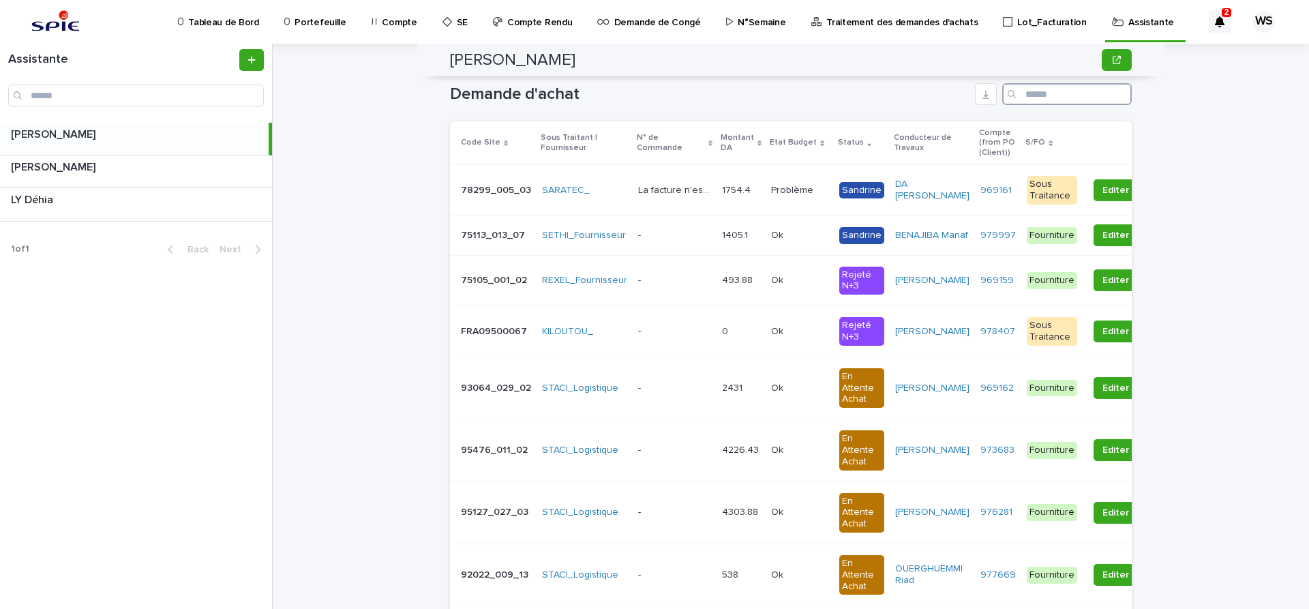
click at [1039, 92] on input "Search" at bounding box center [1067, 94] width 130 height 22
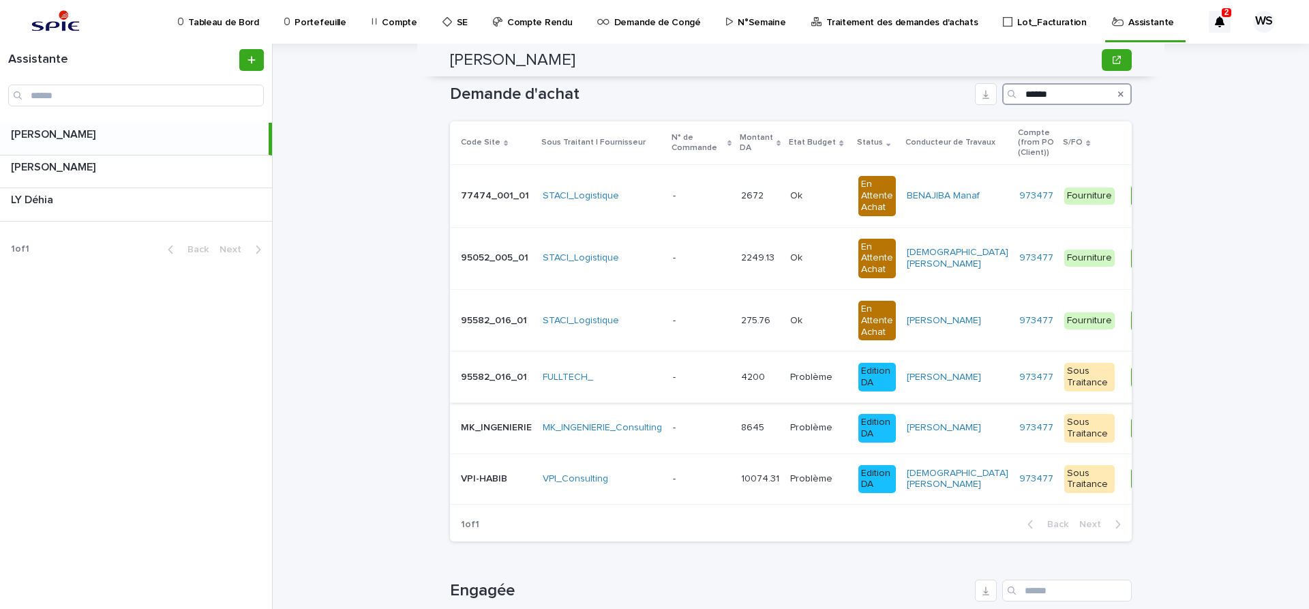
type input "******"
click at [704, 377] on p at bounding box center [701, 378] width 57 height 12
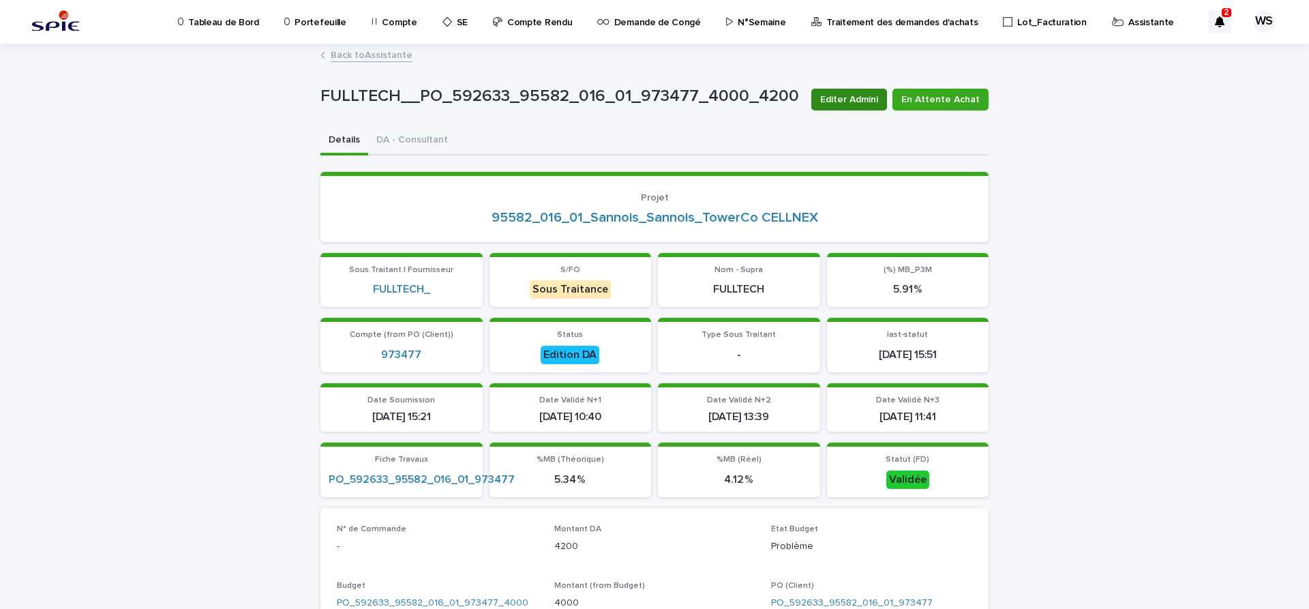
click at [865, 100] on span "Editer Admini" at bounding box center [849, 100] width 58 height 14
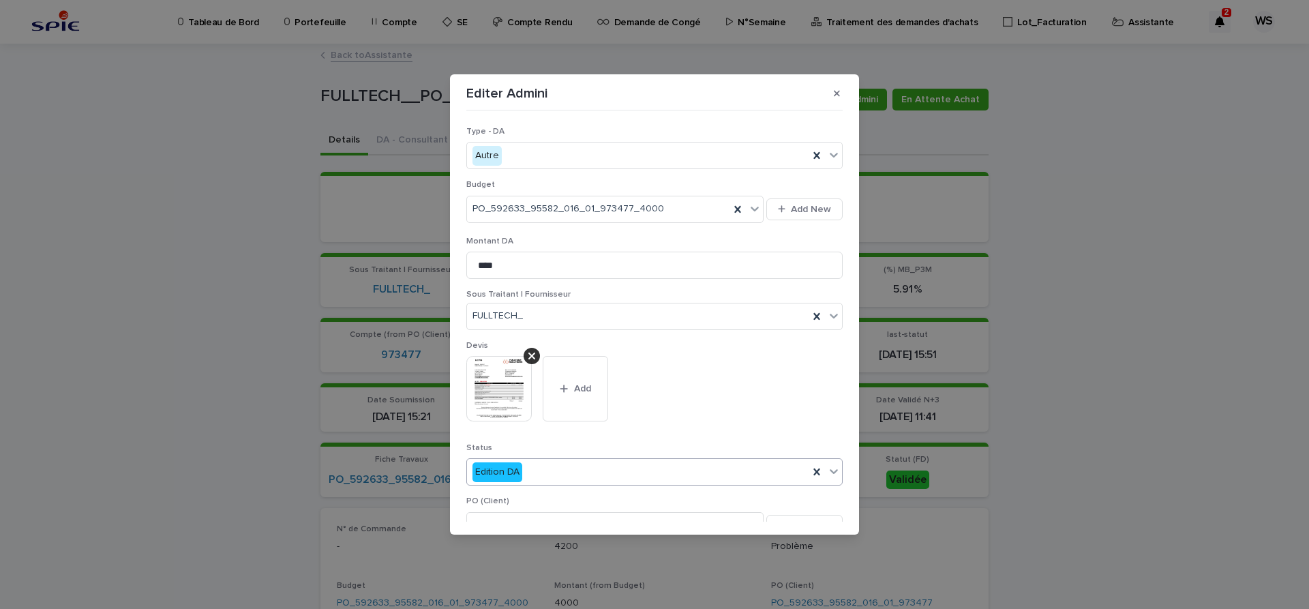
click at [833, 473] on icon at bounding box center [834, 472] width 8 height 5
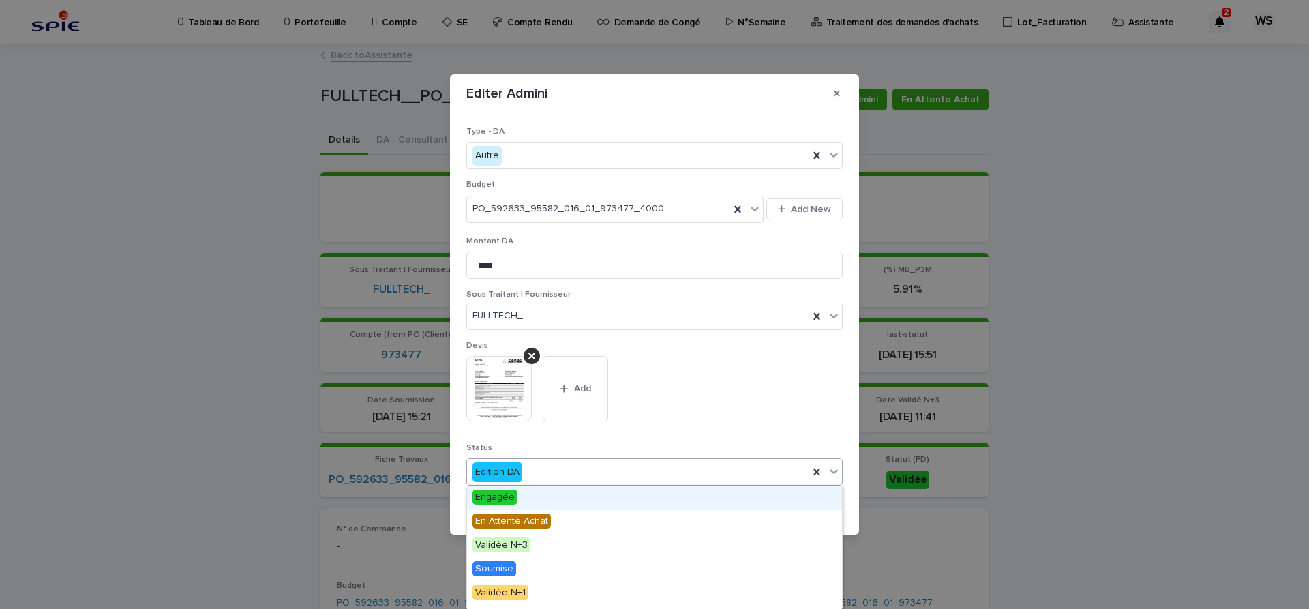
click at [498, 498] on span "Engagée" at bounding box center [495, 497] width 45 height 15
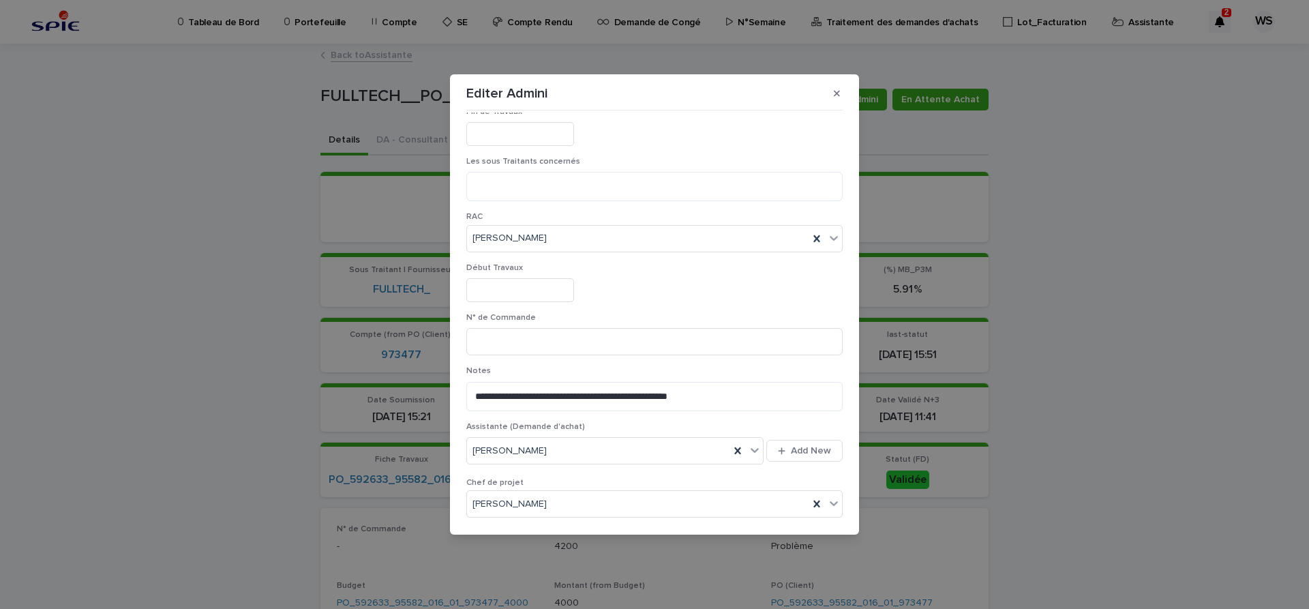
scroll to position [516, 0]
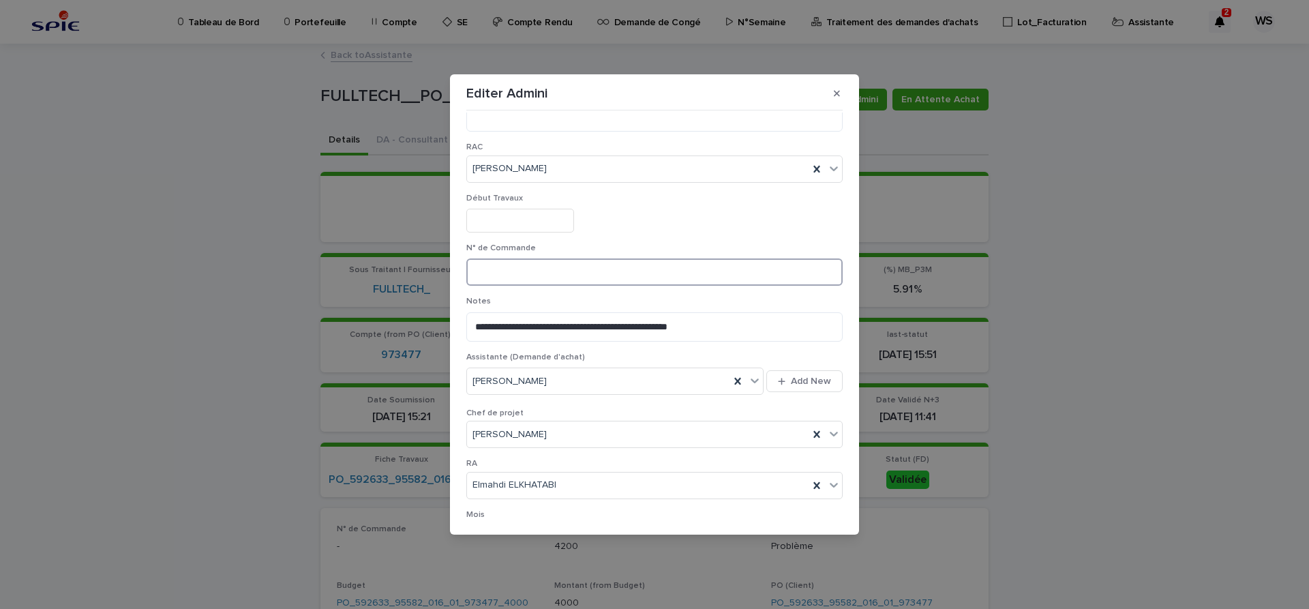
click at [498, 273] on input at bounding box center [654, 271] width 376 height 27
type input "*"
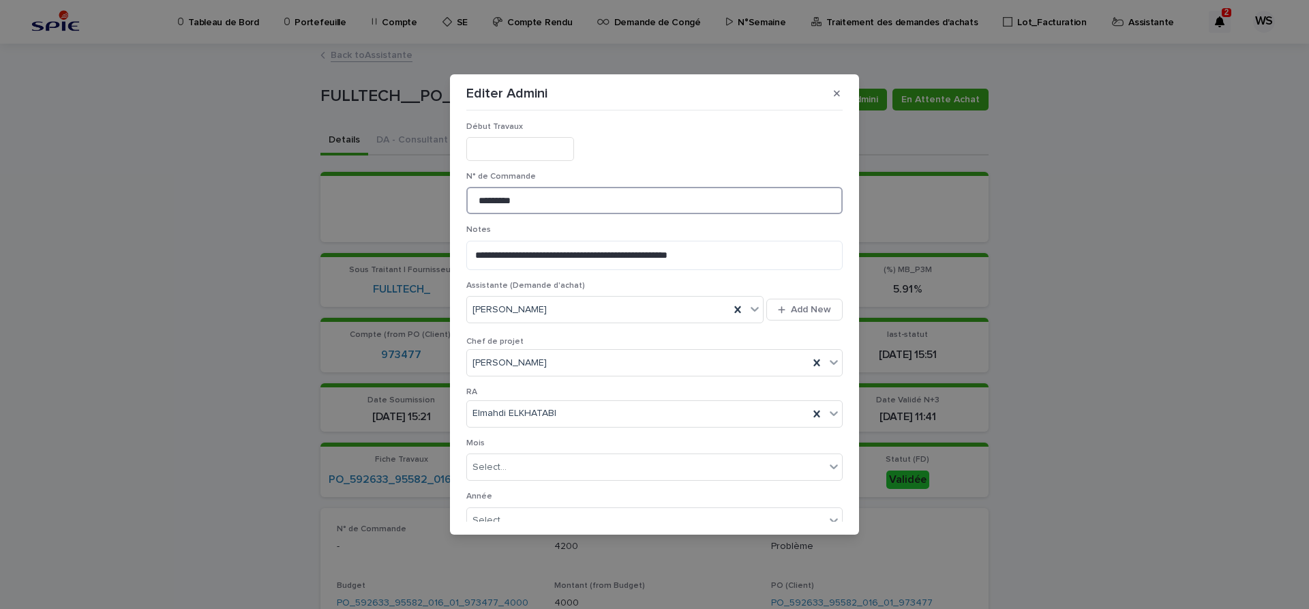
scroll to position [706, 0]
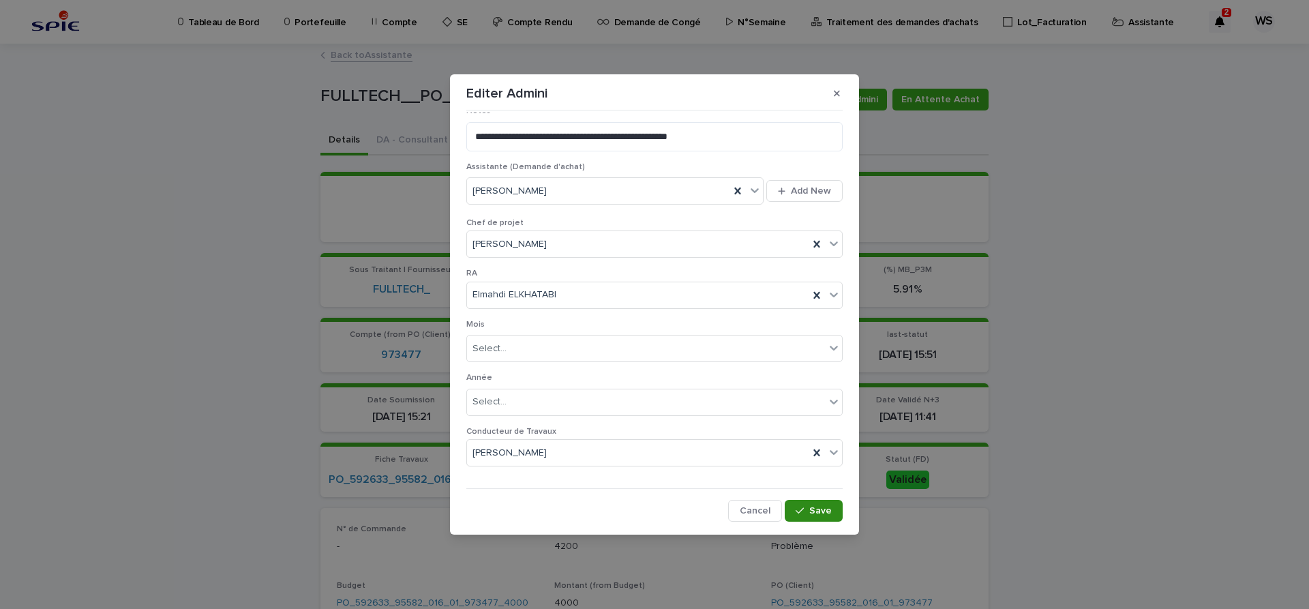
type input "*********"
click at [828, 512] on span "Save" at bounding box center [820, 511] width 23 height 10
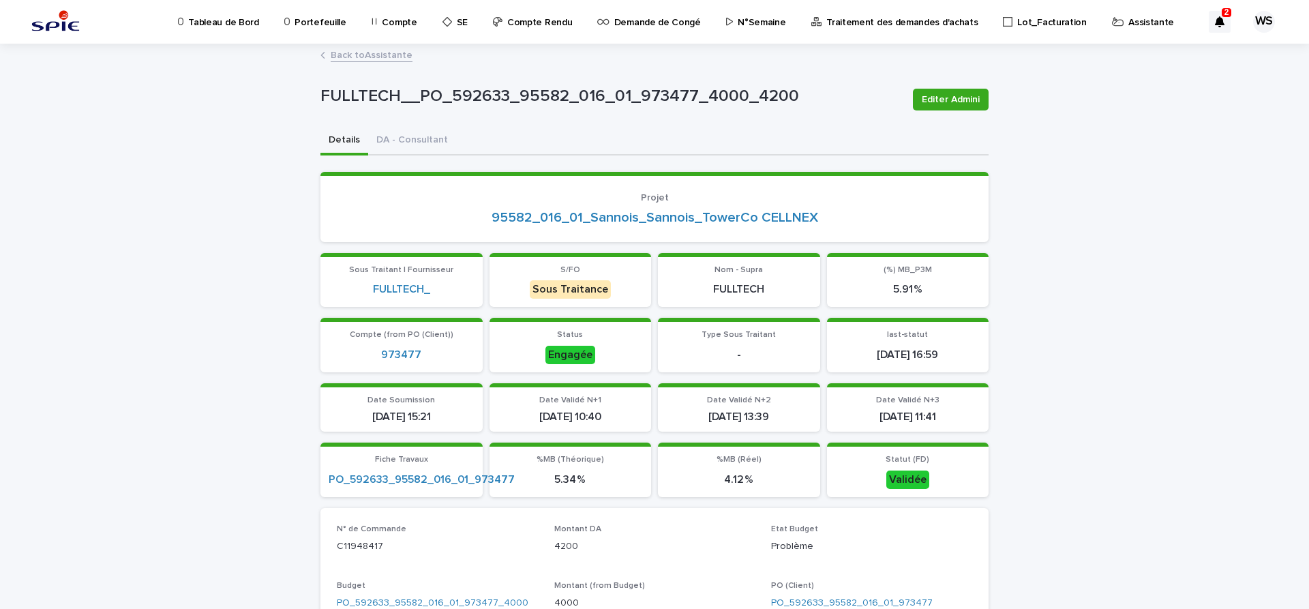
click at [389, 55] on link "Back to Assistante" at bounding box center [372, 54] width 82 height 16
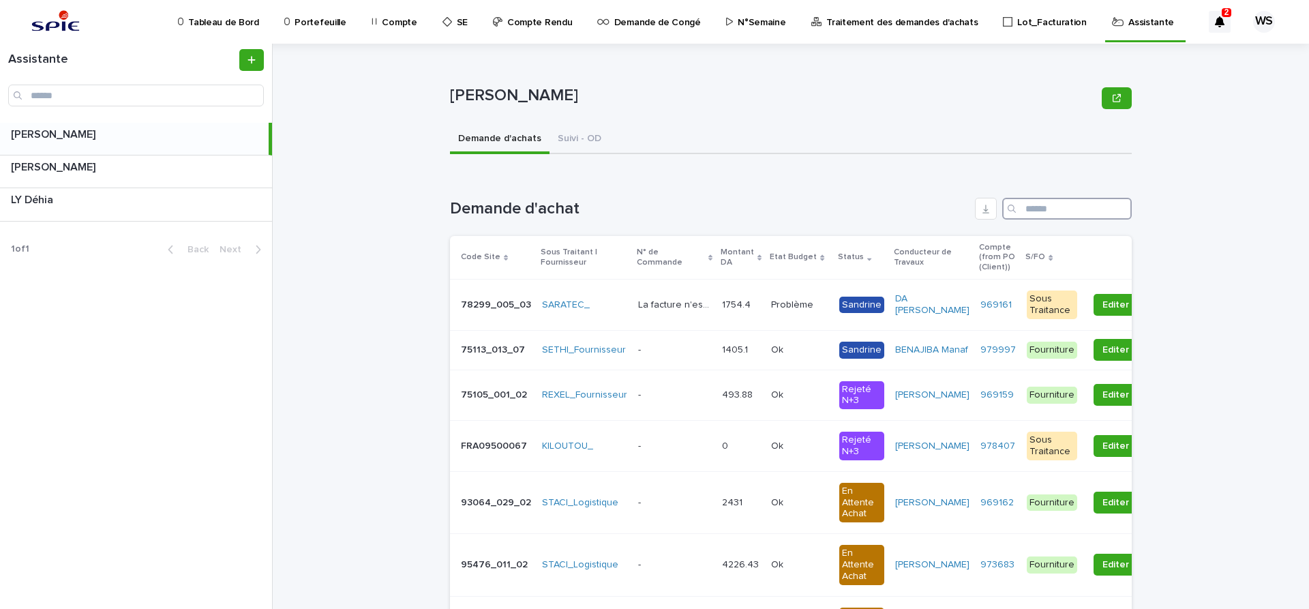
click at [1089, 214] on input "Search" at bounding box center [1067, 209] width 130 height 22
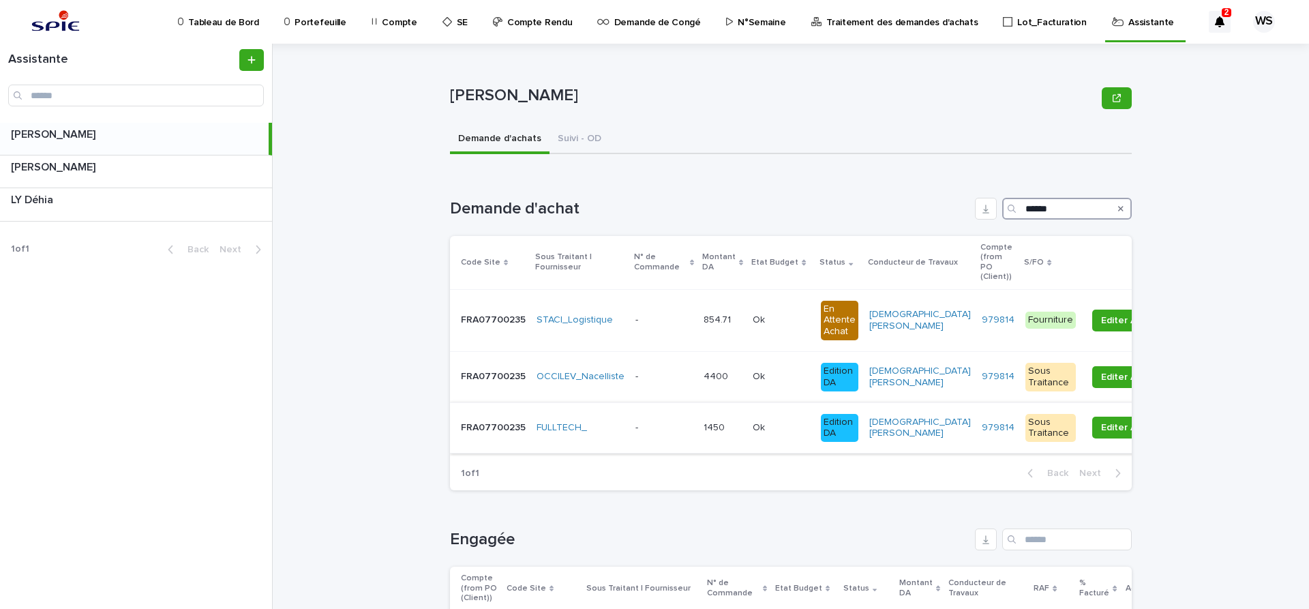
type input "******"
click at [666, 425] on div "- -" at bounding box center [664, 428] width 57 height 23
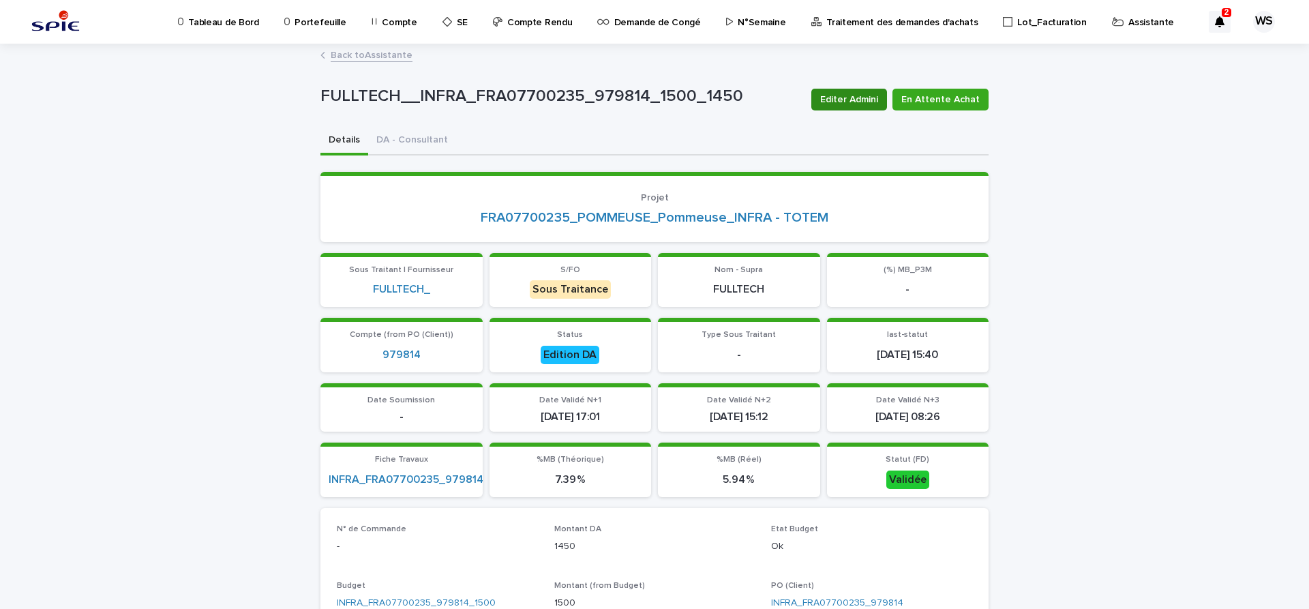
click at [871, 98] on span "Editer Admini" at bounding box center [849, 100] width 58 height 14
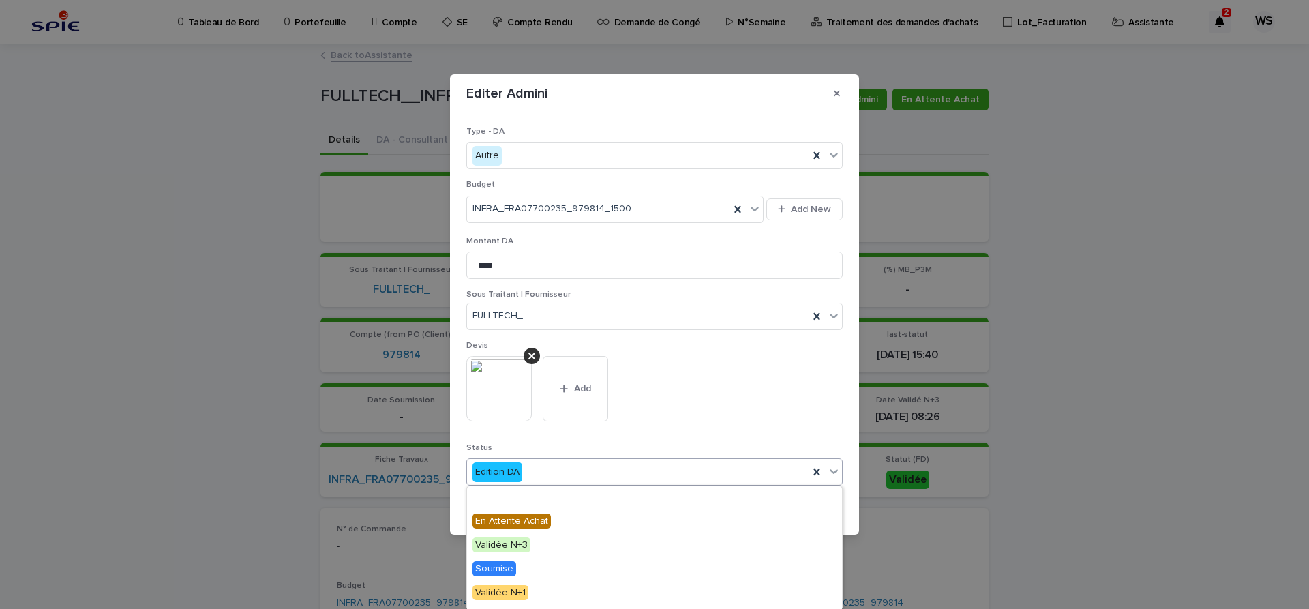
scroll to position [82, 0]
click at [834, 468] on icon at bounding box center [834, 471] width 14 height 14
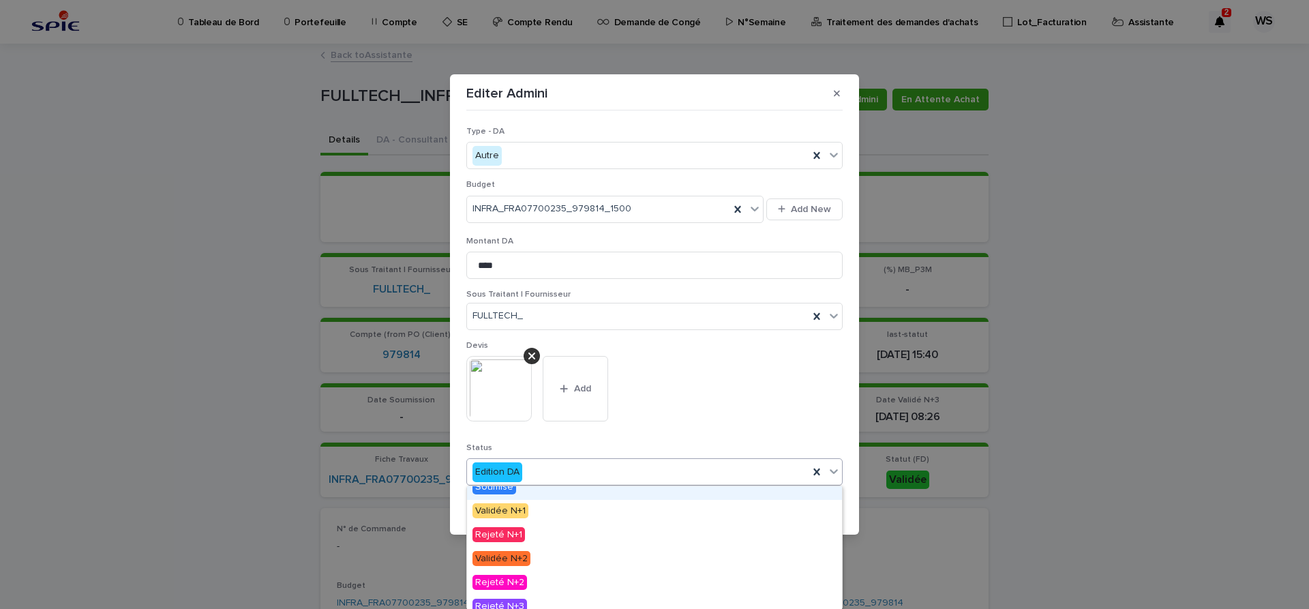
click at [835, 471] on icon at bounding box center [834, 471] width 14 height 14
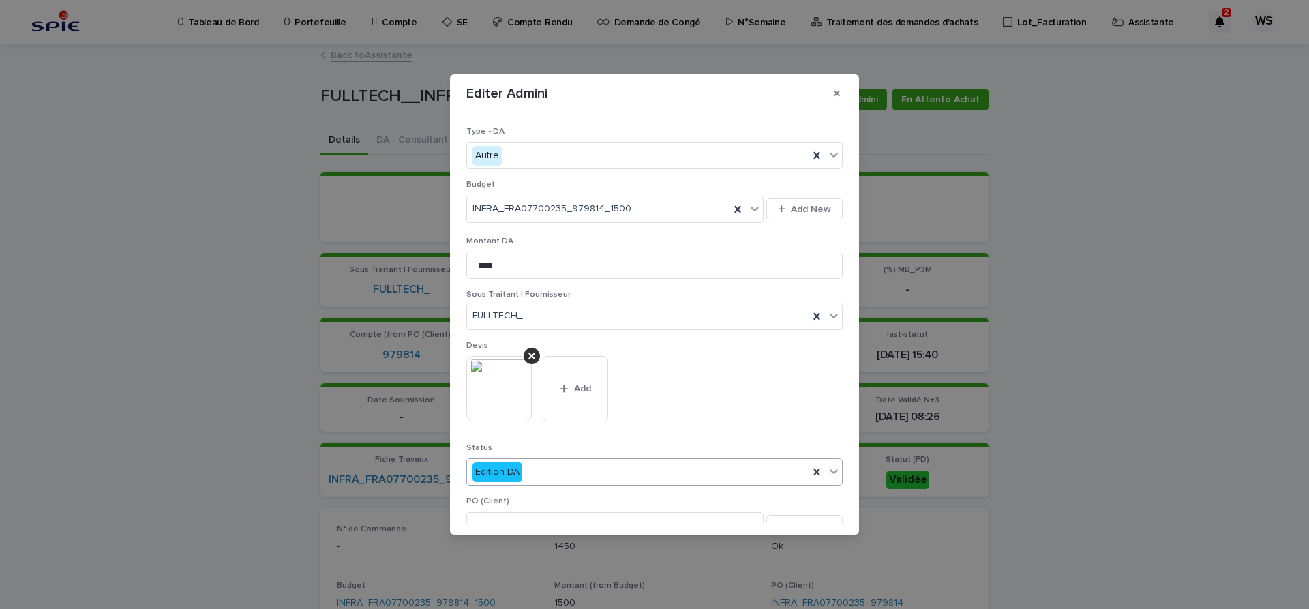
click at [833, 473] on icon at bounding box center [834, 472] width 8 height 5
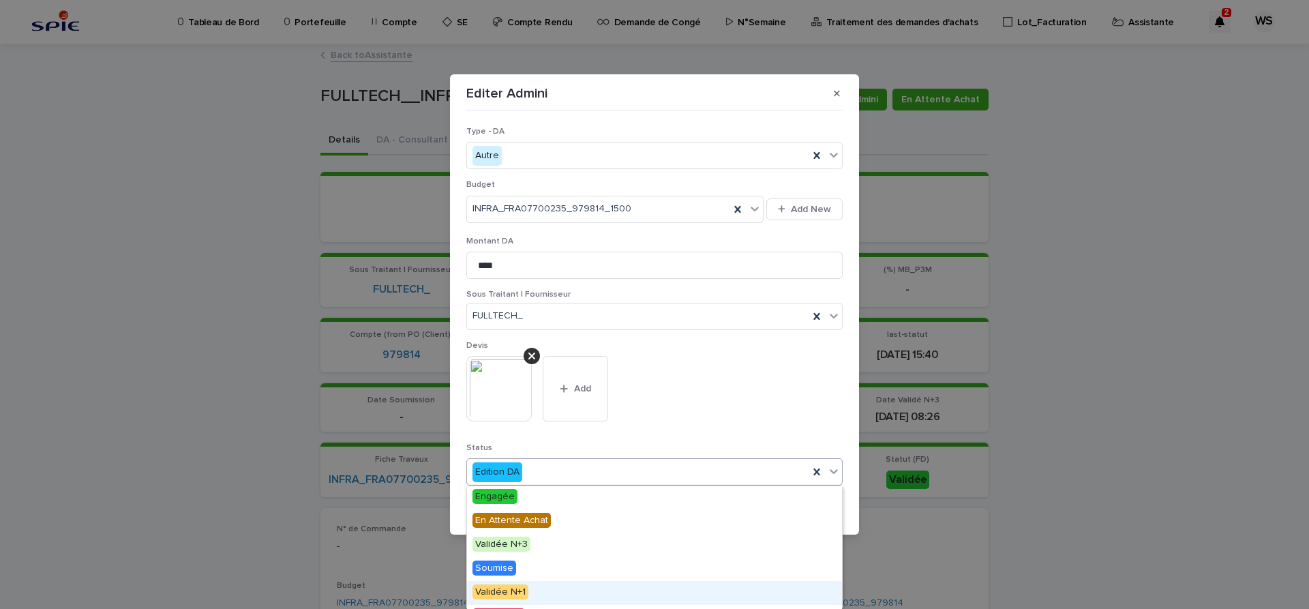
scroll to position [0, 0]
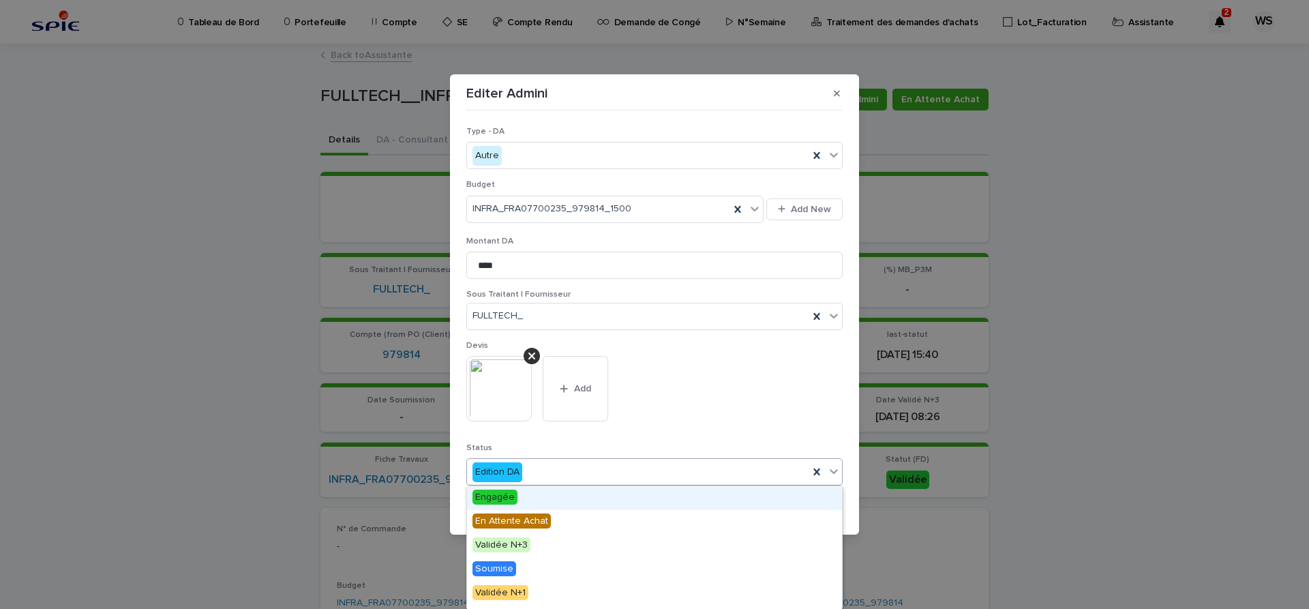
click at [497, 496] on span "Engagée" at bounding box center [495, 497] width 45 height 15
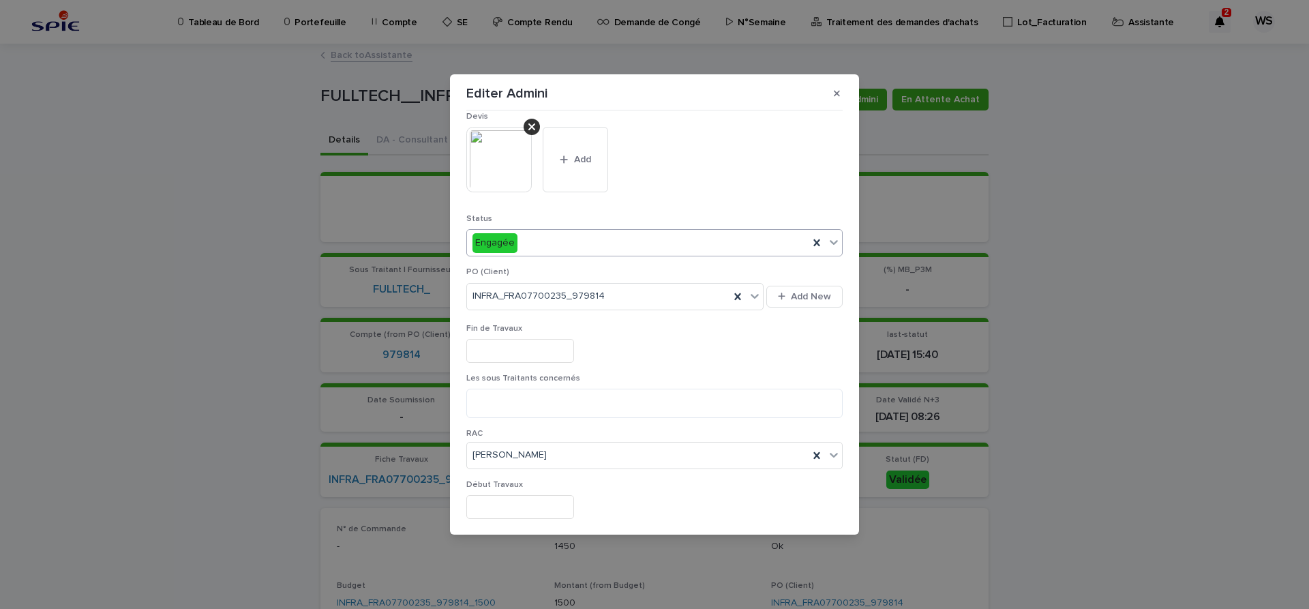
scroll to position [401, 0]
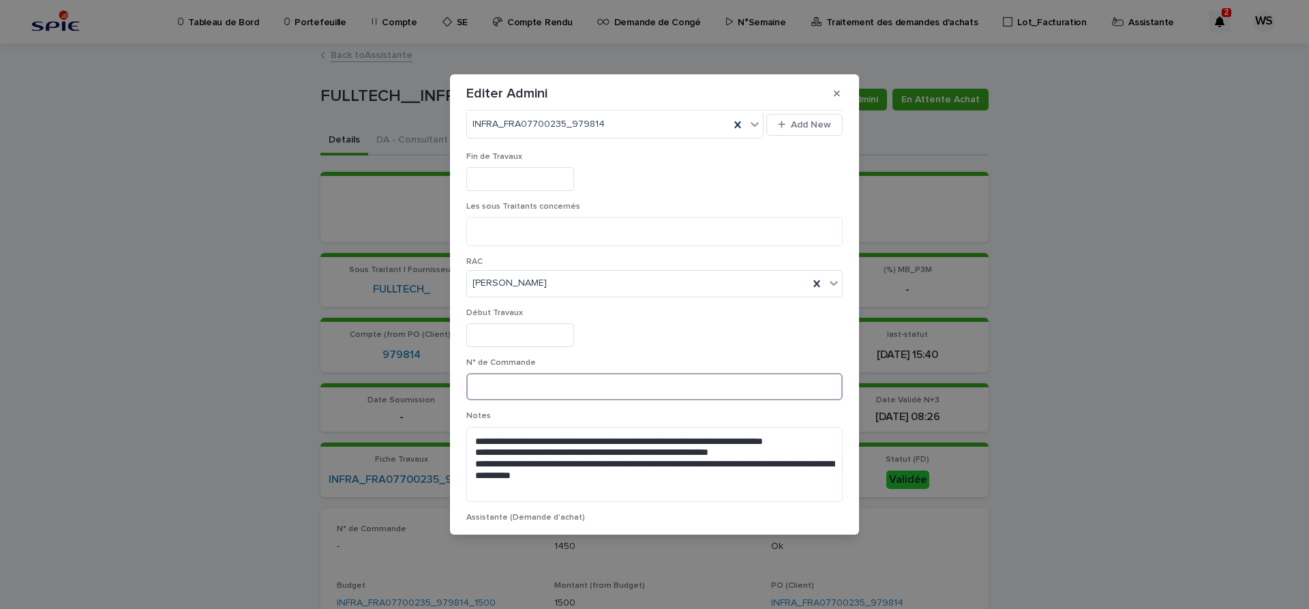
click at [552, 387] on input at bounding box center [654, 386] width 376 height 27
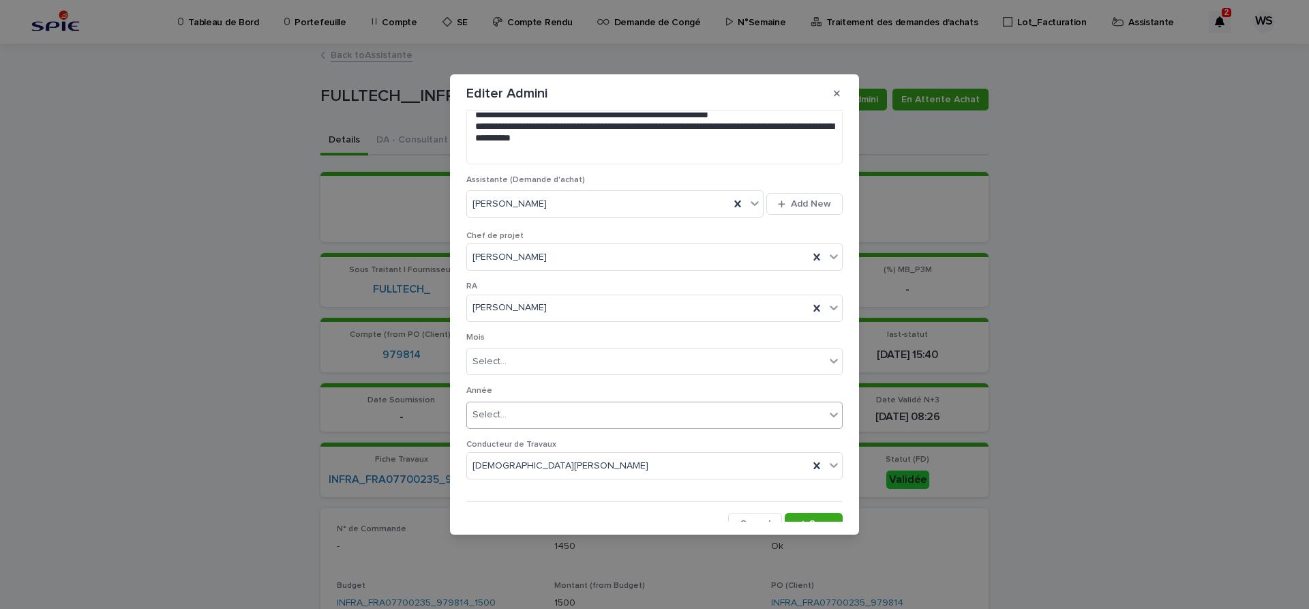
scroll to position [752, 0]
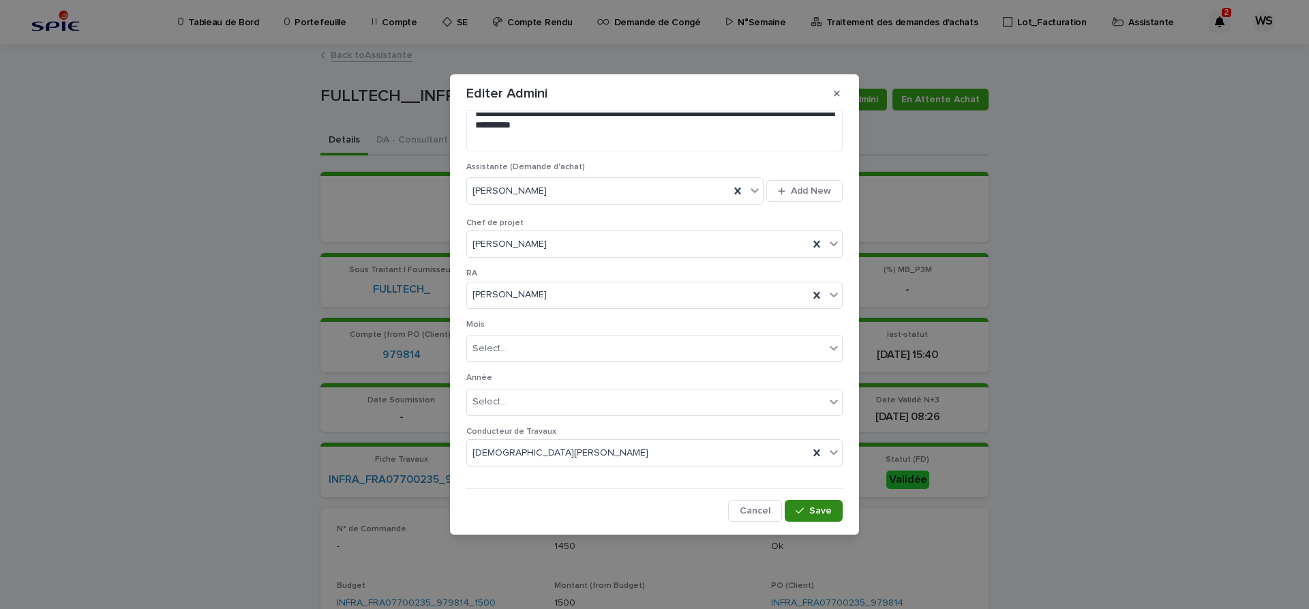
type input "*********"
click at [820, 517] on button "Save" at bounding box center [814, 511] width 58 height 22
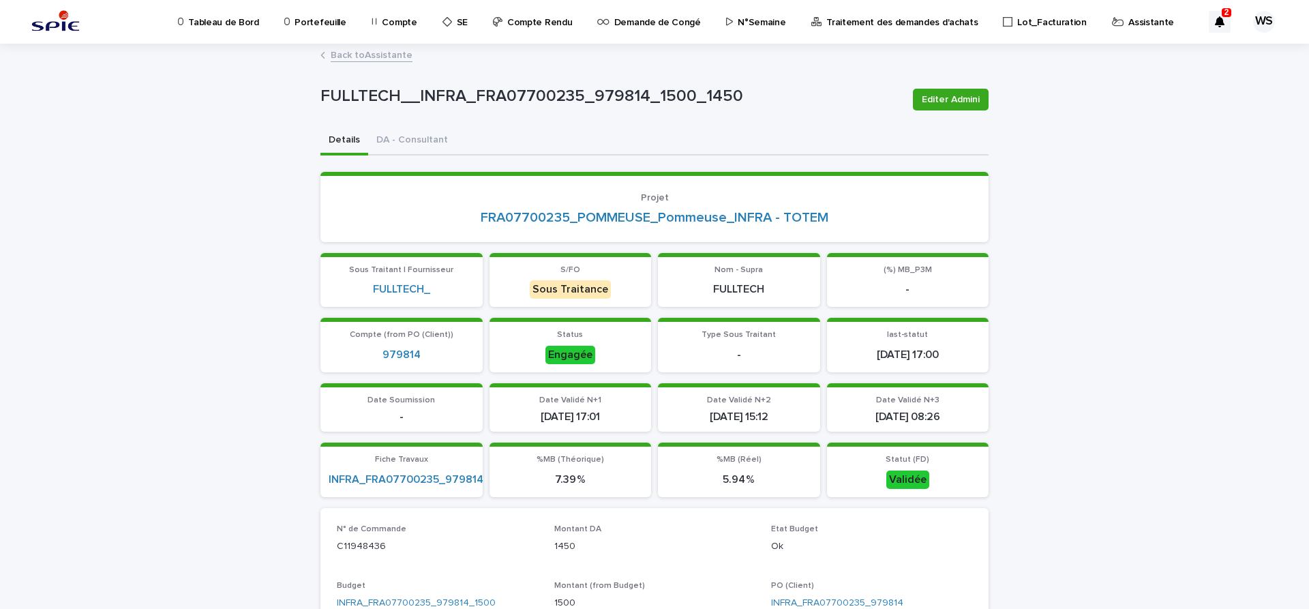
click at [383, 56] on link "Back to Assistante" at bounding box center [372, 54] width 82 height 16
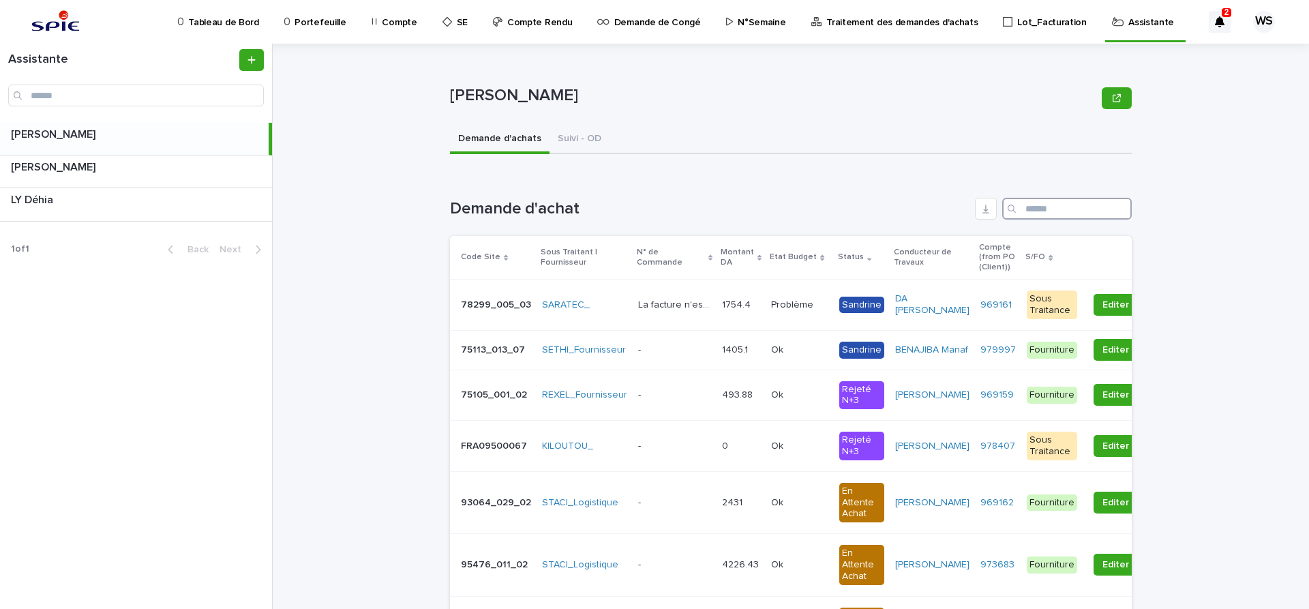
click at [1065, 208] on input "Search" at bounding box center [1067, 209] width 130 height 22
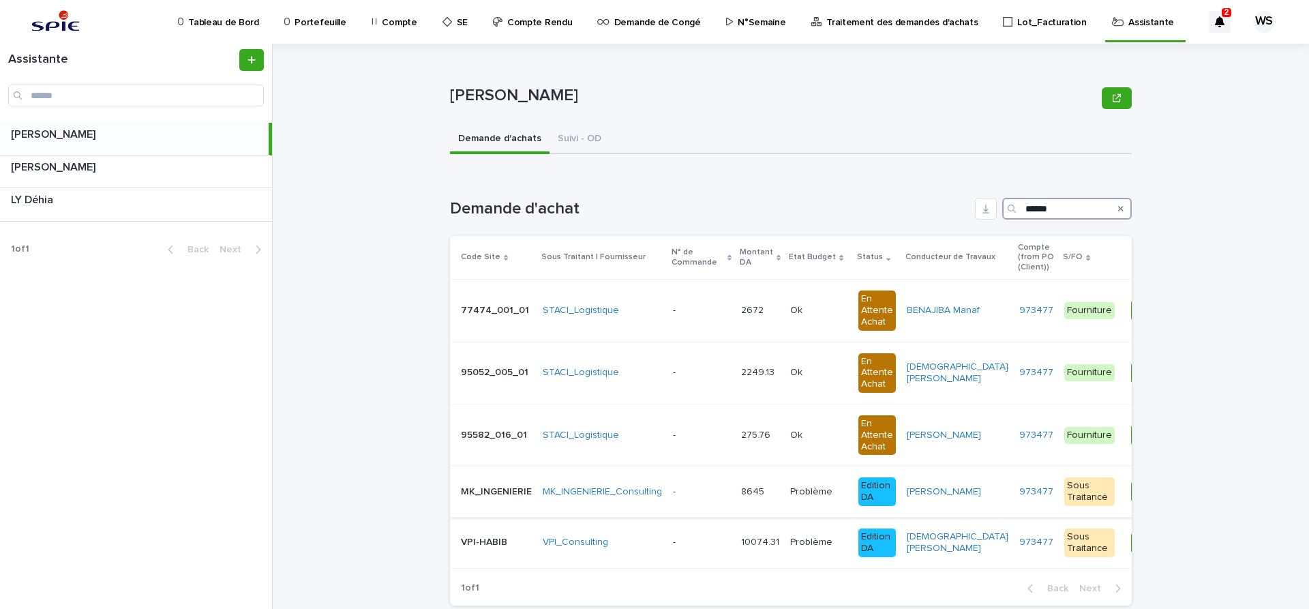
type input "******"
click at [698, 490] on p at bounding box center [701, 492] width 57 height 12
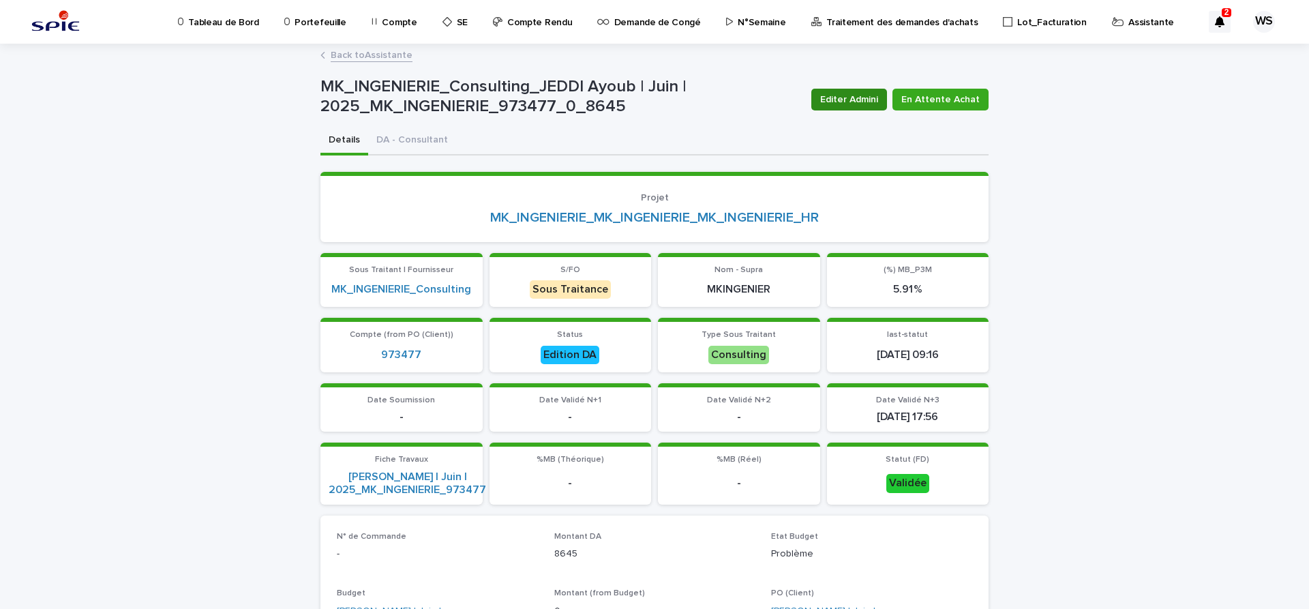
click at [861, 96] on span "Editer Admini" at bounding box center [849, 100] width 58 height 14
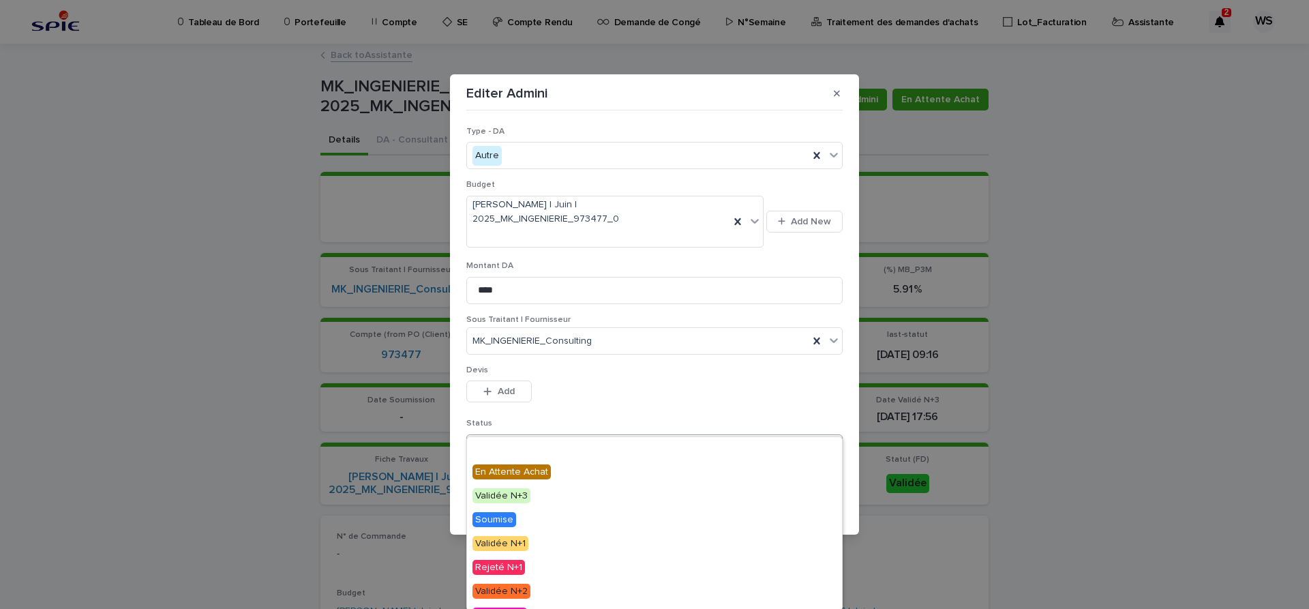
click at [835, 445] on icon at bounding box center [834, 447] width 8 height 5
click at [492, 447] on span "Engagée" at bounding box center [495, 447] width 45 height 15
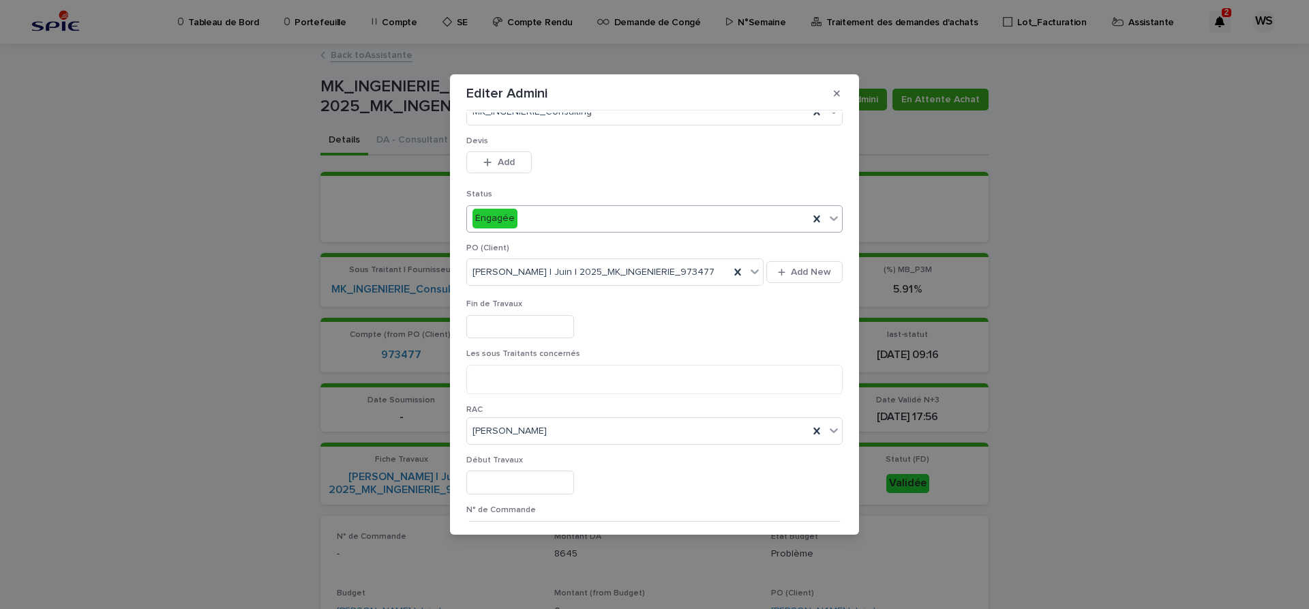
scroll to position [286, 0]
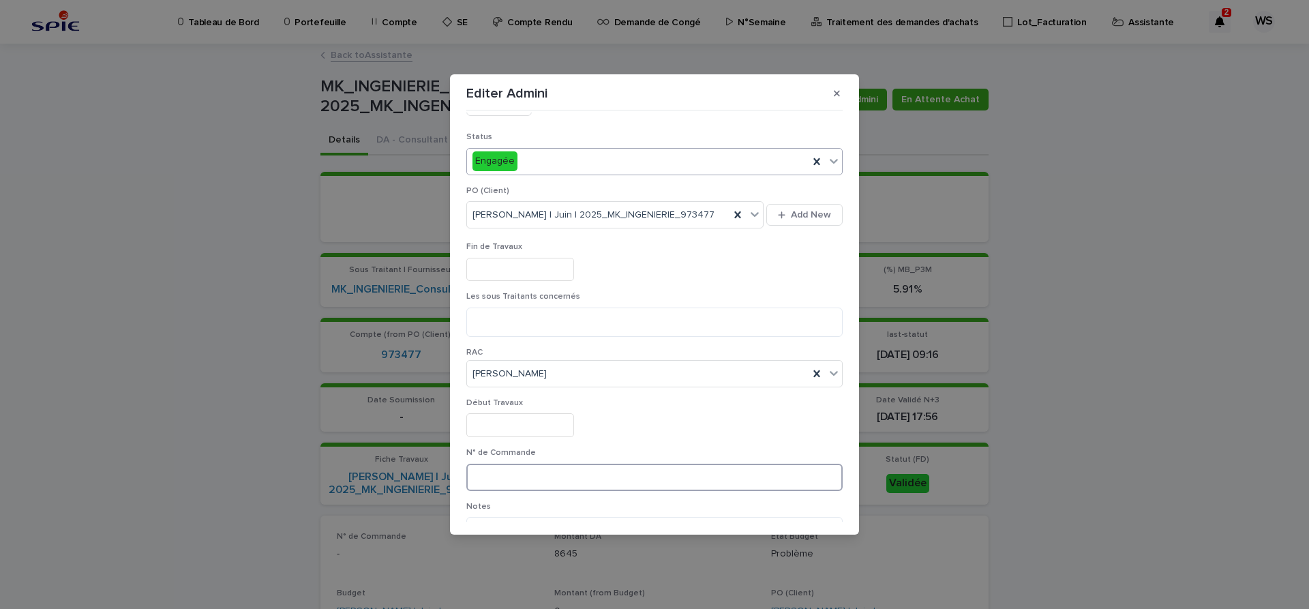
click at [578, 464] on input at bounding box center [654, 477] width 376 height 27
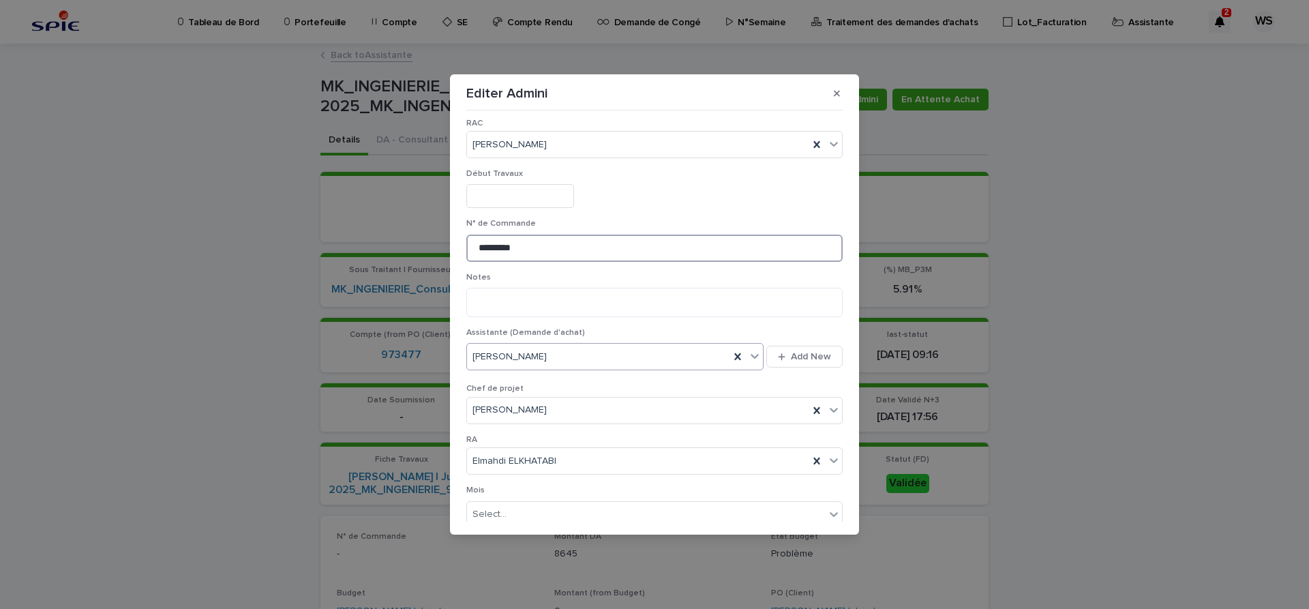
scroll to position [657, 0]
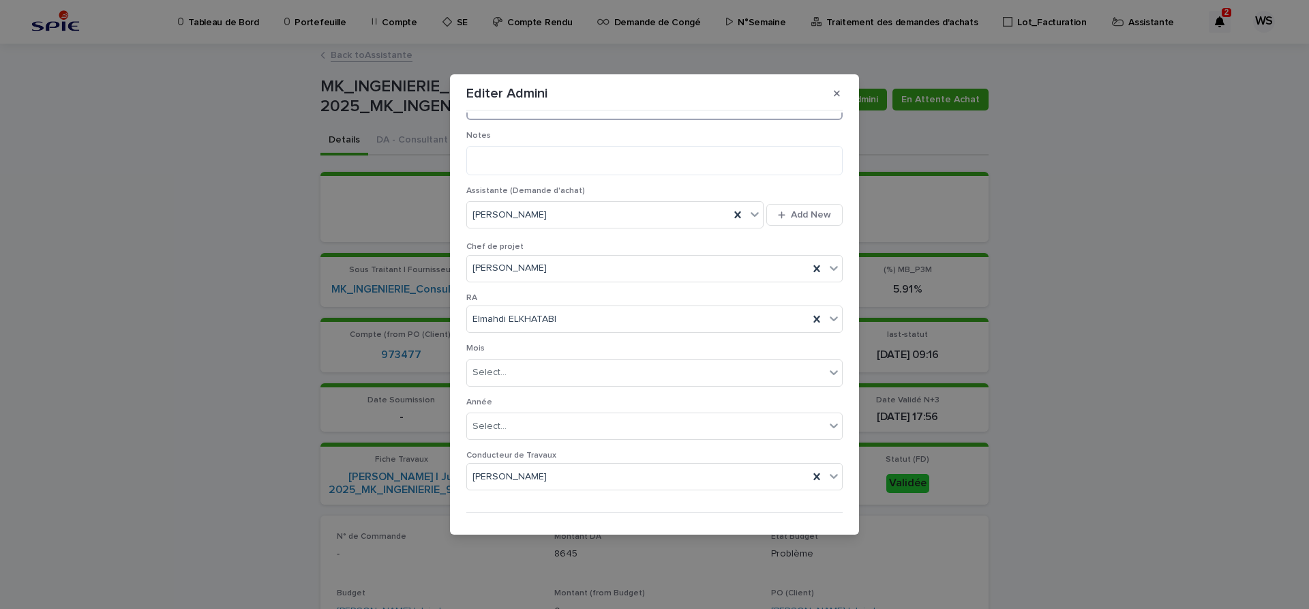
type input "*********"
click at [824, 530] on span "Save" at bounding box center [820, 535] width 23 height 10
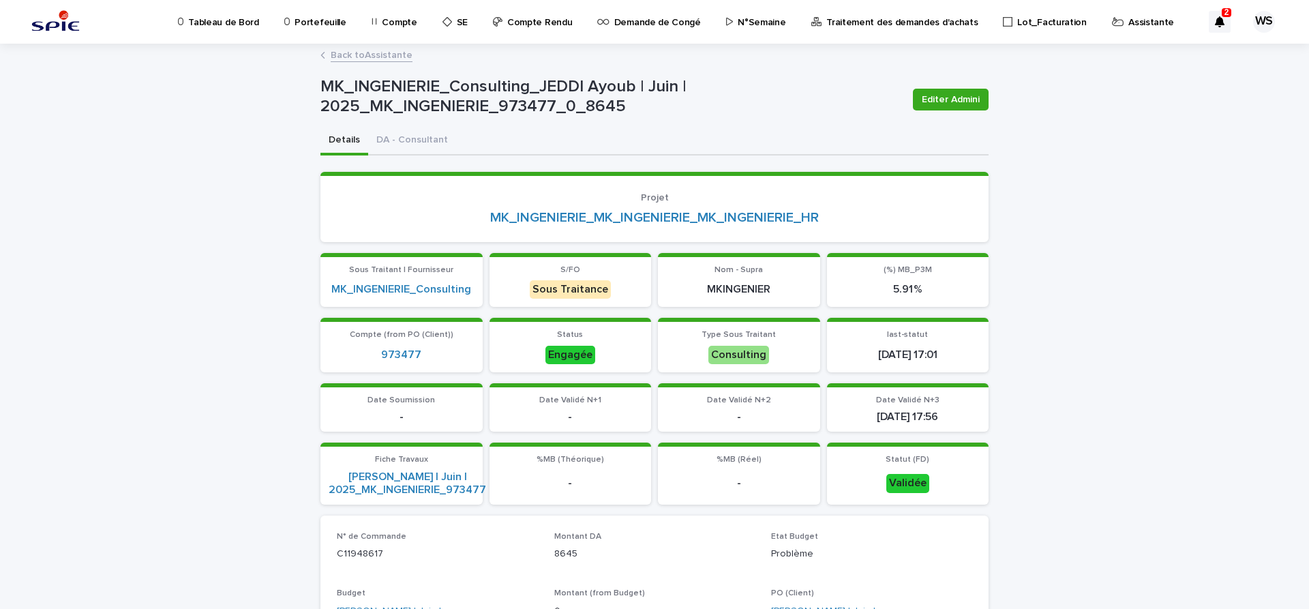
click at [392, 55] on link "Back to Assistante" at bounding box center [372, 54] width 82 height 16
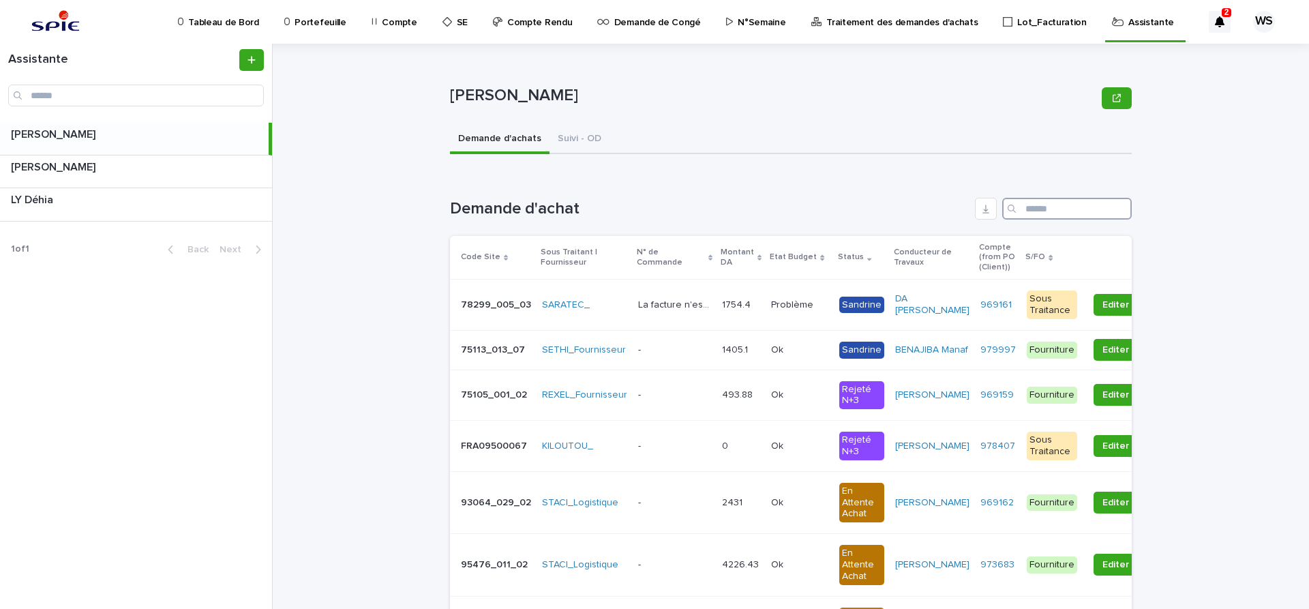
click at [1081, 211] on input "Search" at bounding box center [1067, 209] width 130 height 22
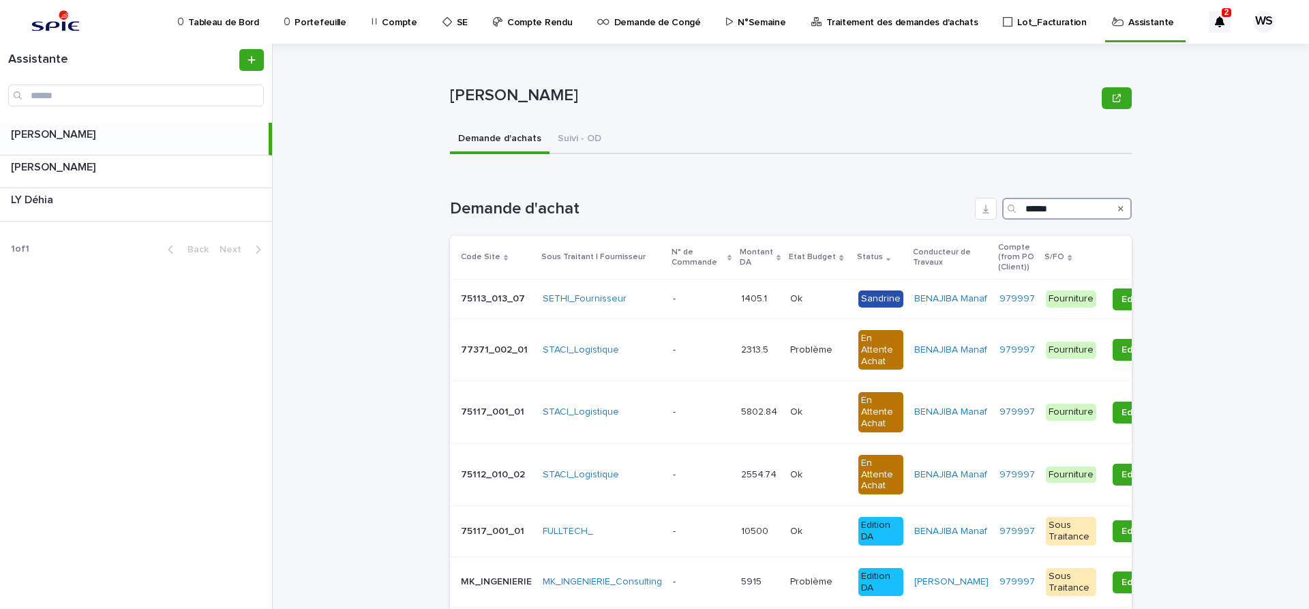
scroll to position [172, 0]
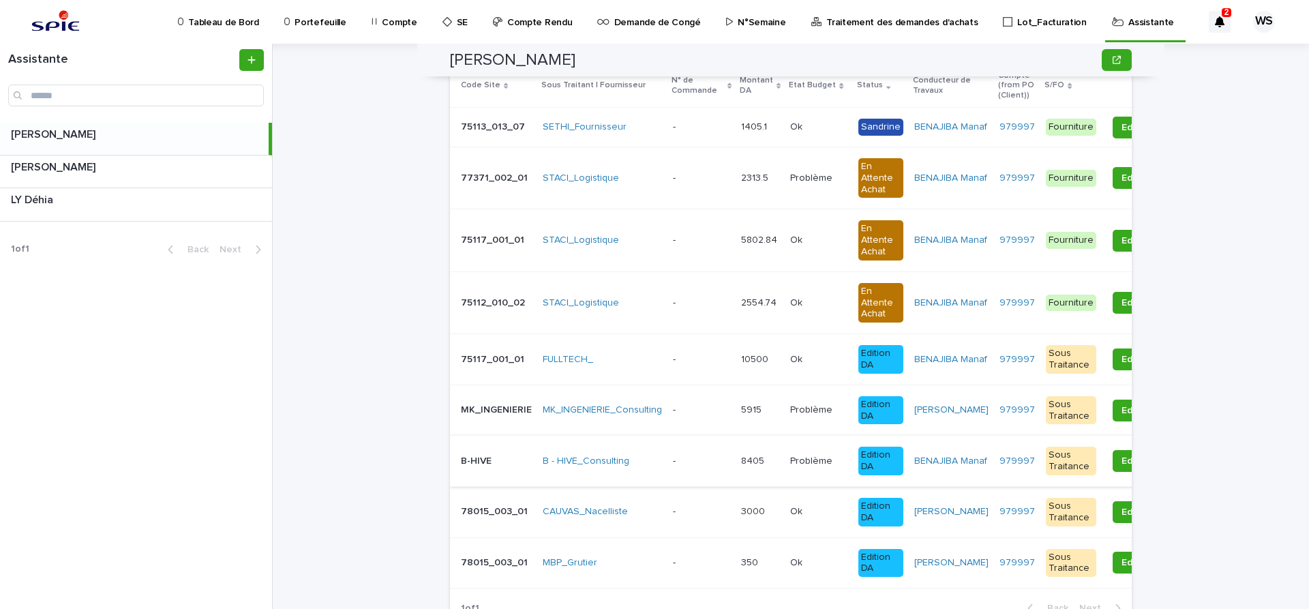
type input "******"
click at [695, 473] on div "- -" at bounding box center [701, 461] width 57 height 23
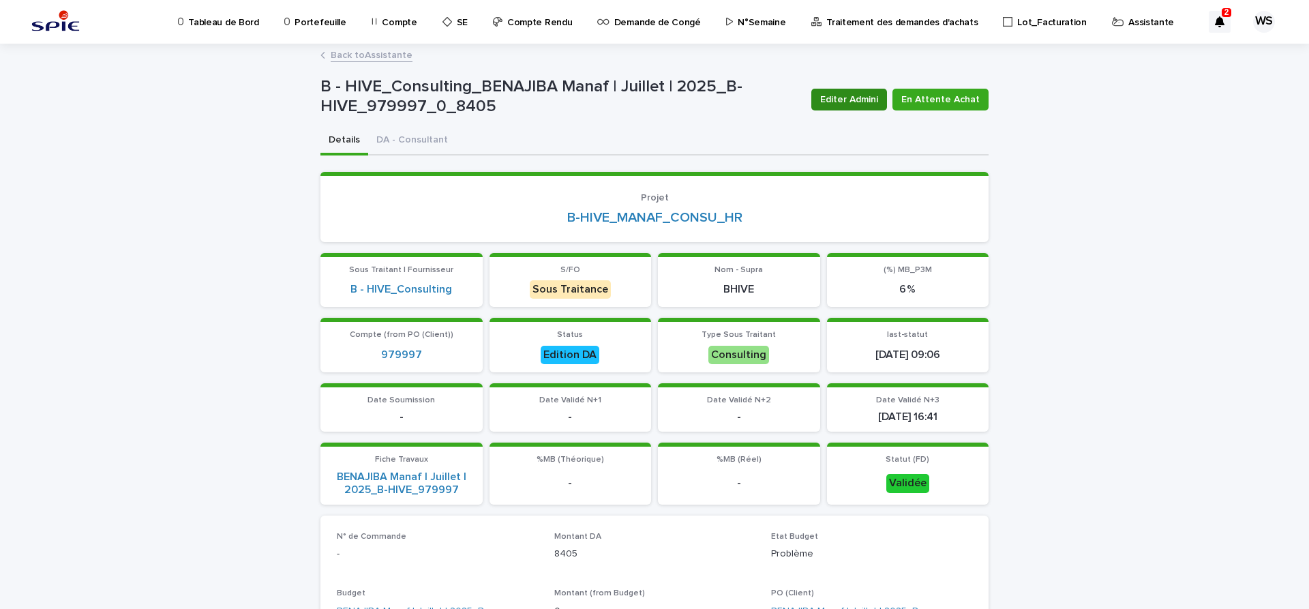
click at [868, 101] on span "Editer Admini" at bounding box center [849, 100] width 58 height 14
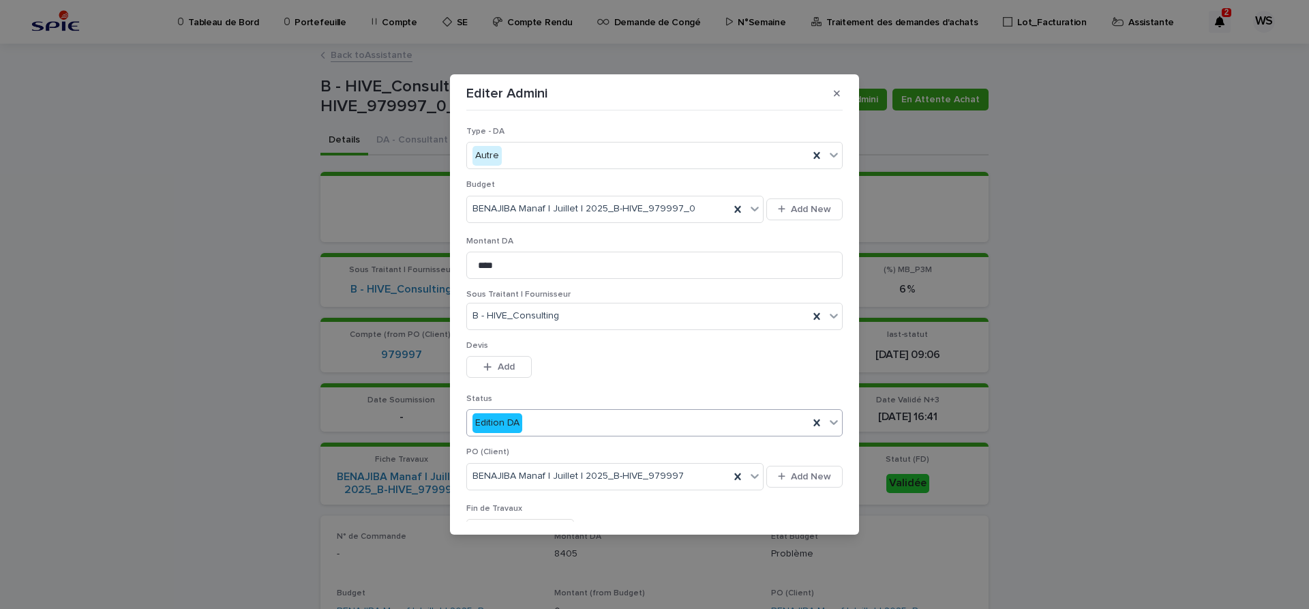
click at [834, 423] on icon at bounding box center [834, 422] width 14 height 14
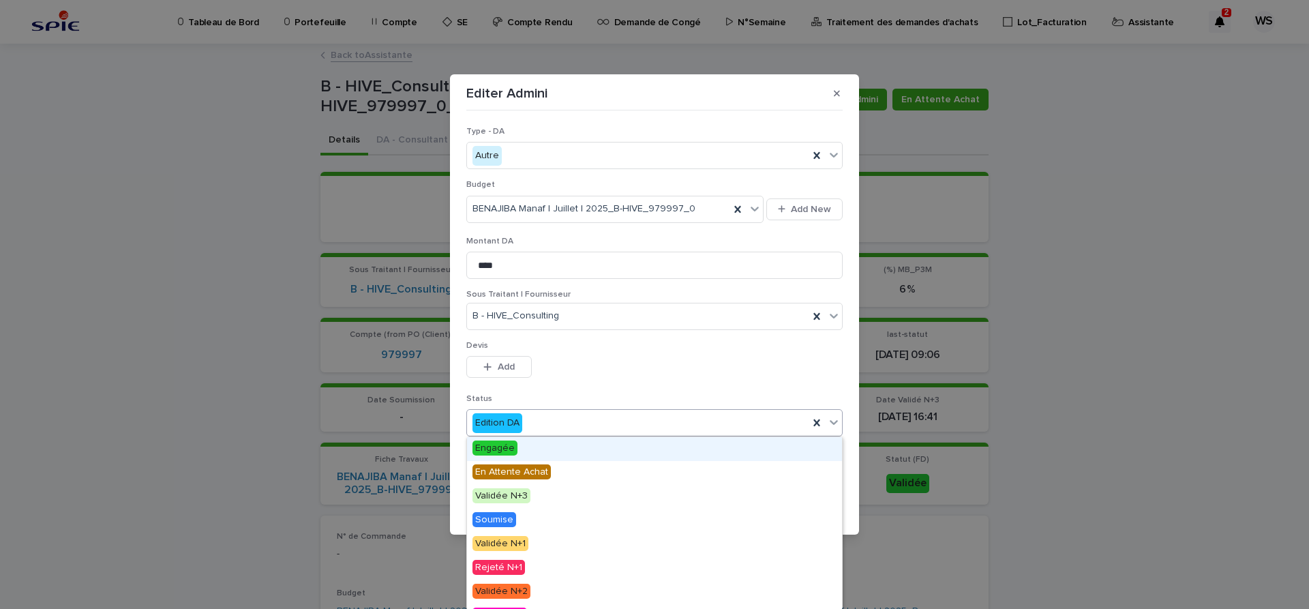
click at [503, 447] on span "Engagée" at bounding box center [495, 447] width 45 height 15
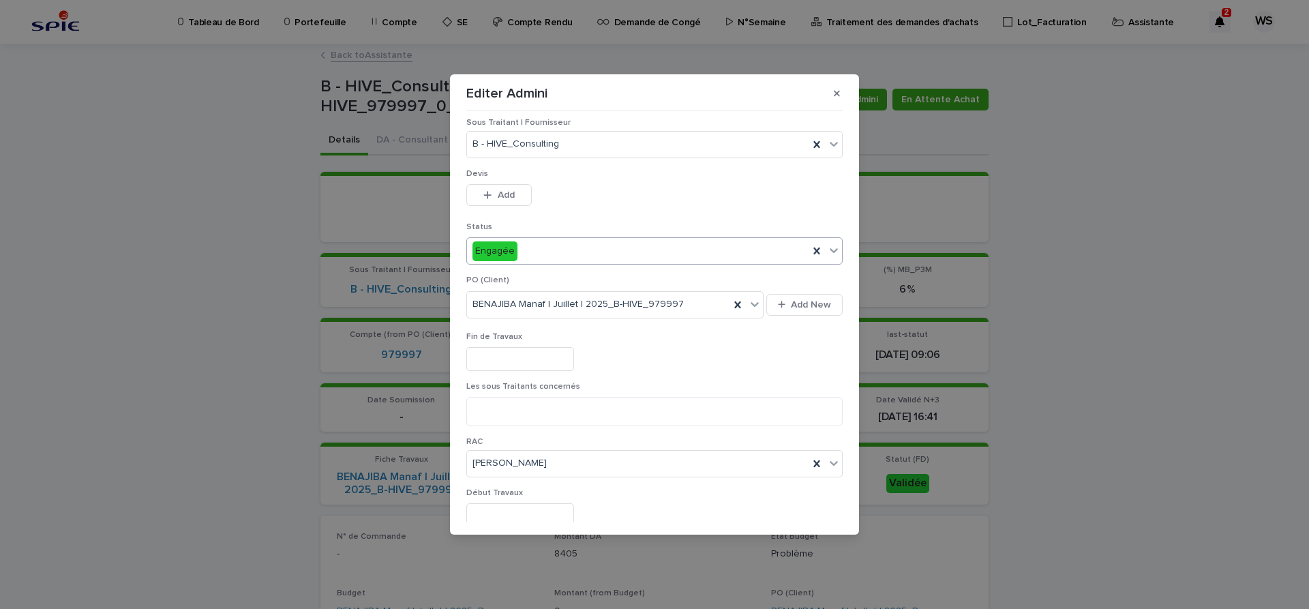
scroll to position [401, 0]
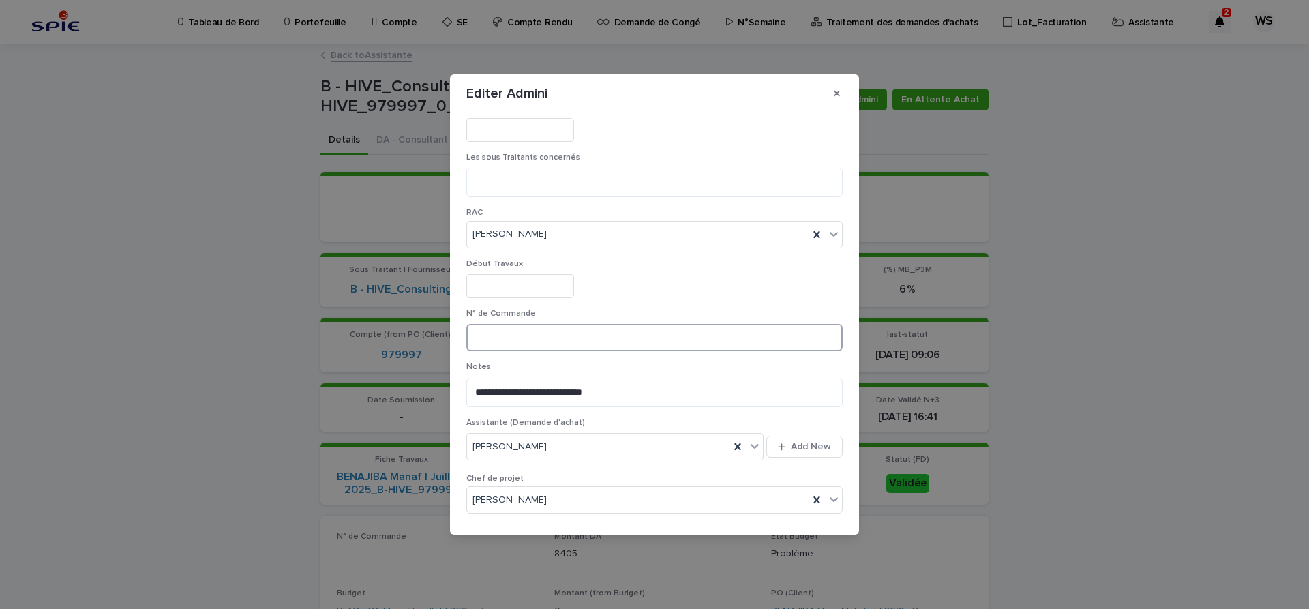
click at [522, 344] on input at bounding box center [654, 337] width 376 height 27
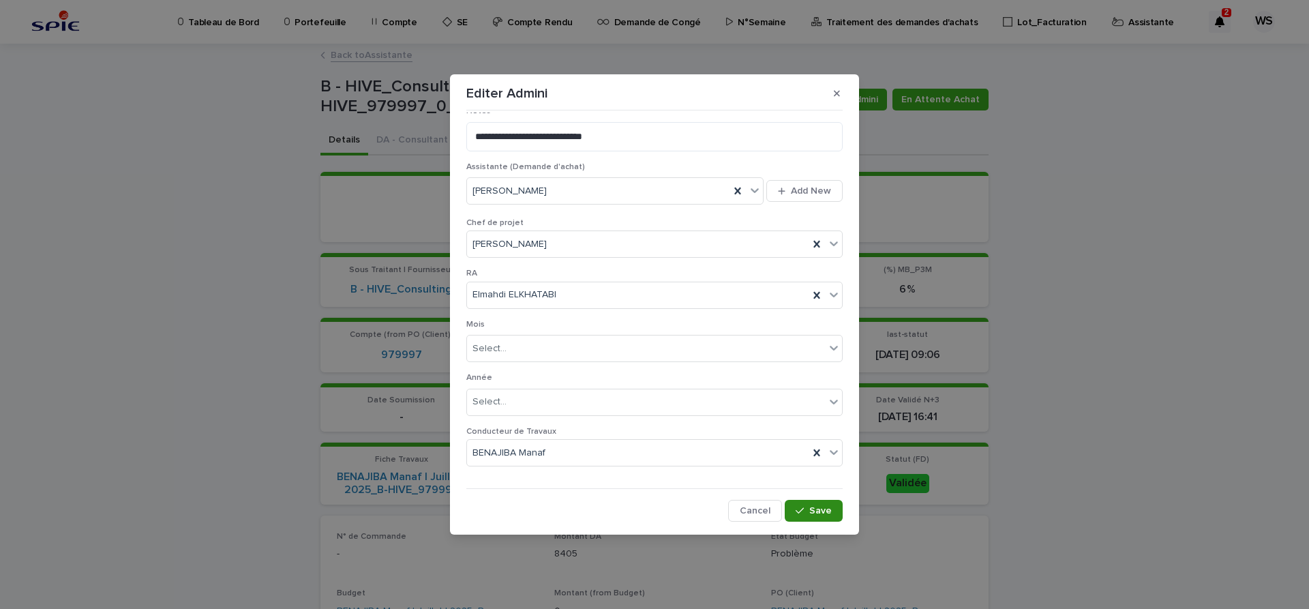
type input "*********"
click at [822, 511] on span "Save" at bounding box center [820, 511] width 23 height 10
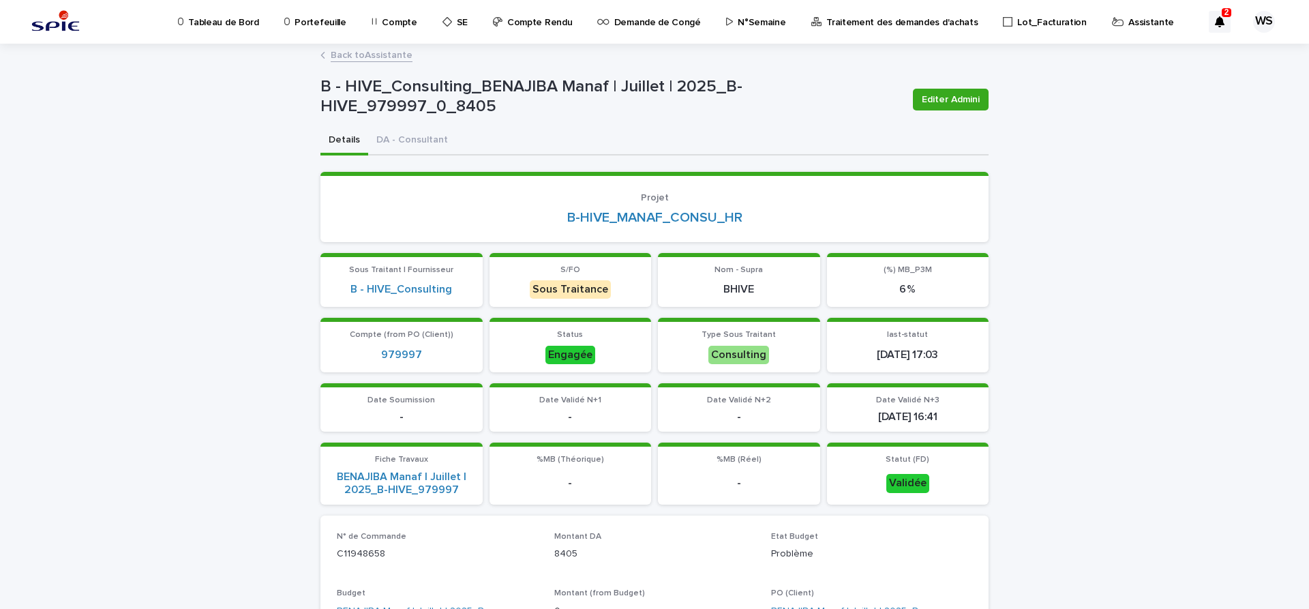
click at [389, 55] on link "Back to Assistante" at bounding box center [372, 54] width 82 height 16
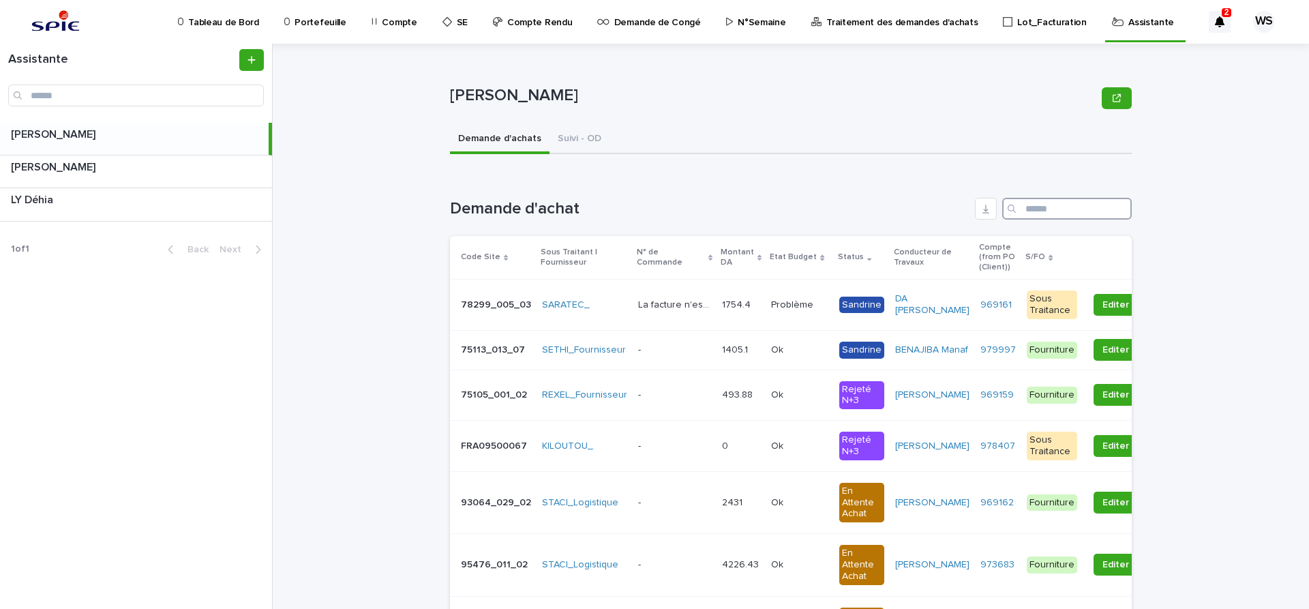
click at [1061, 213] on input "Search" at bounding box center [1067, 209] width 130 height 22
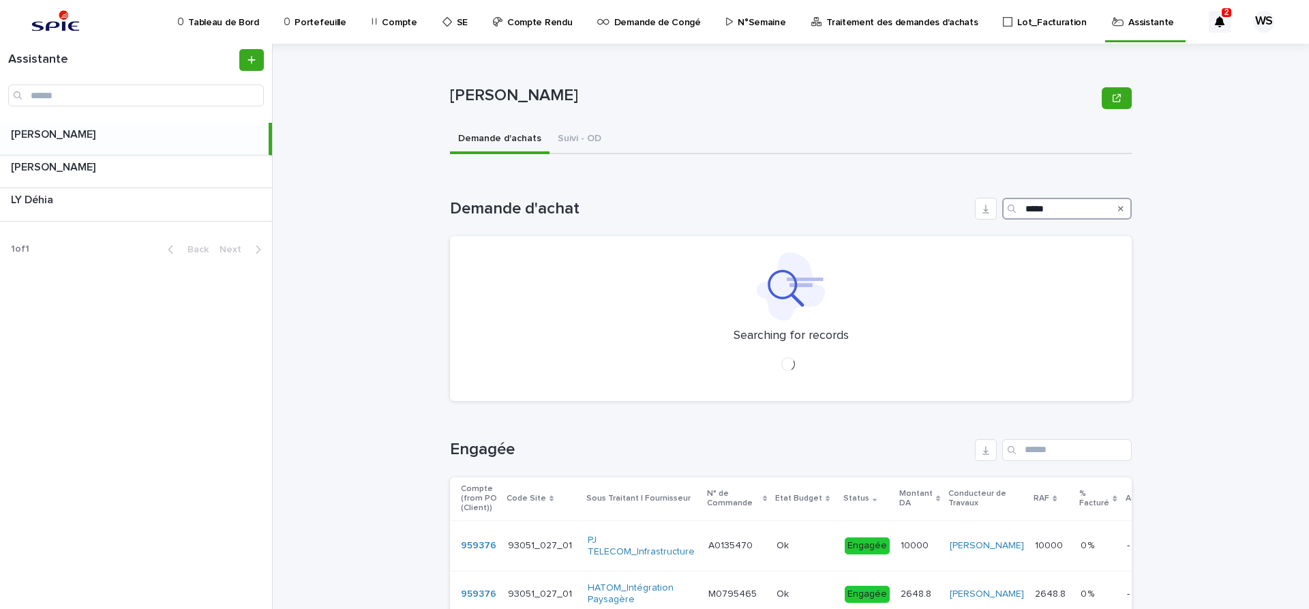
type input "******"
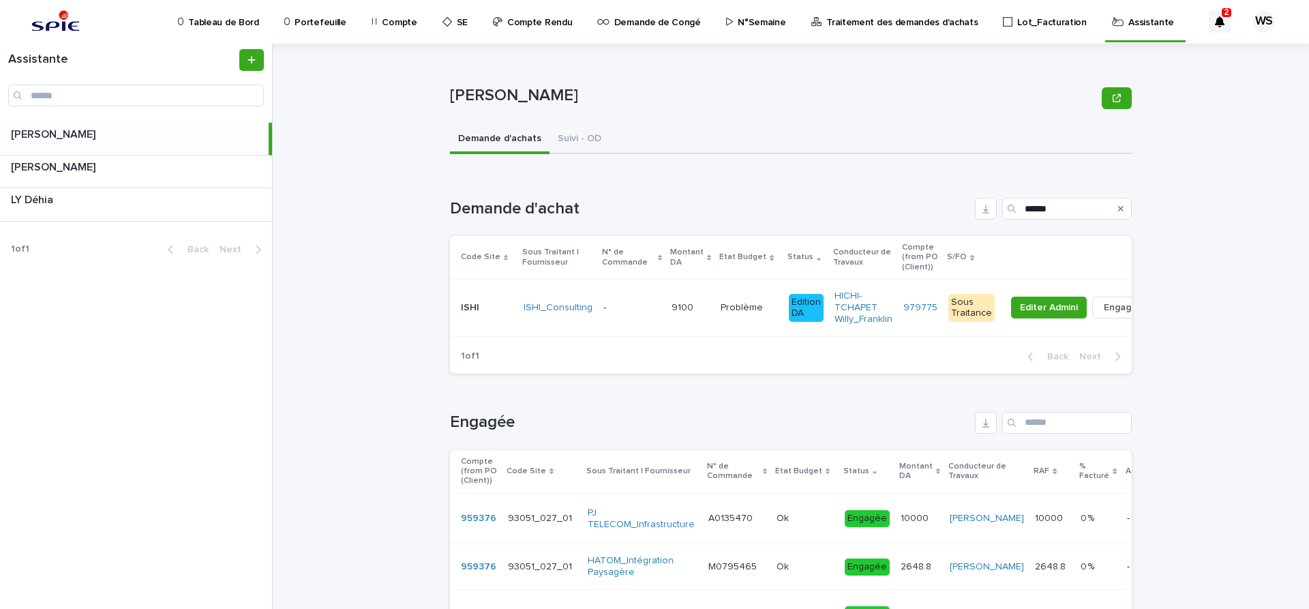
click at [638, 310] on p at bounding box center [631, 308] width 57 height 12
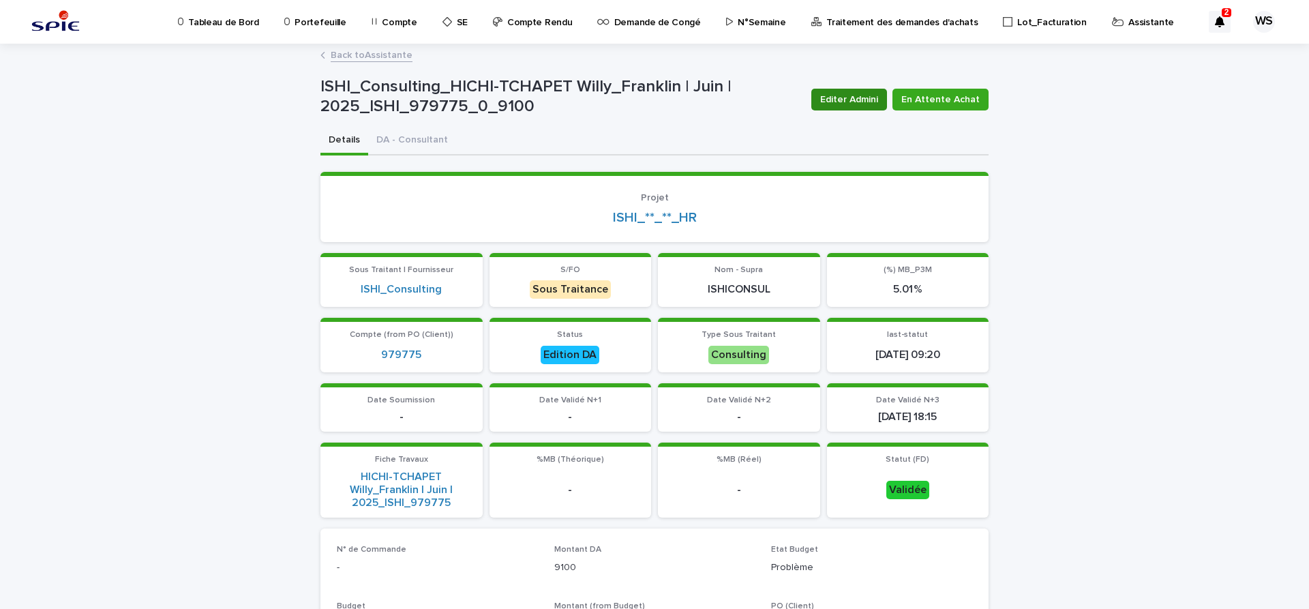
click at [873, 100] on span "Editer Admini" at bounding box center [849, 100] width 58 height 14
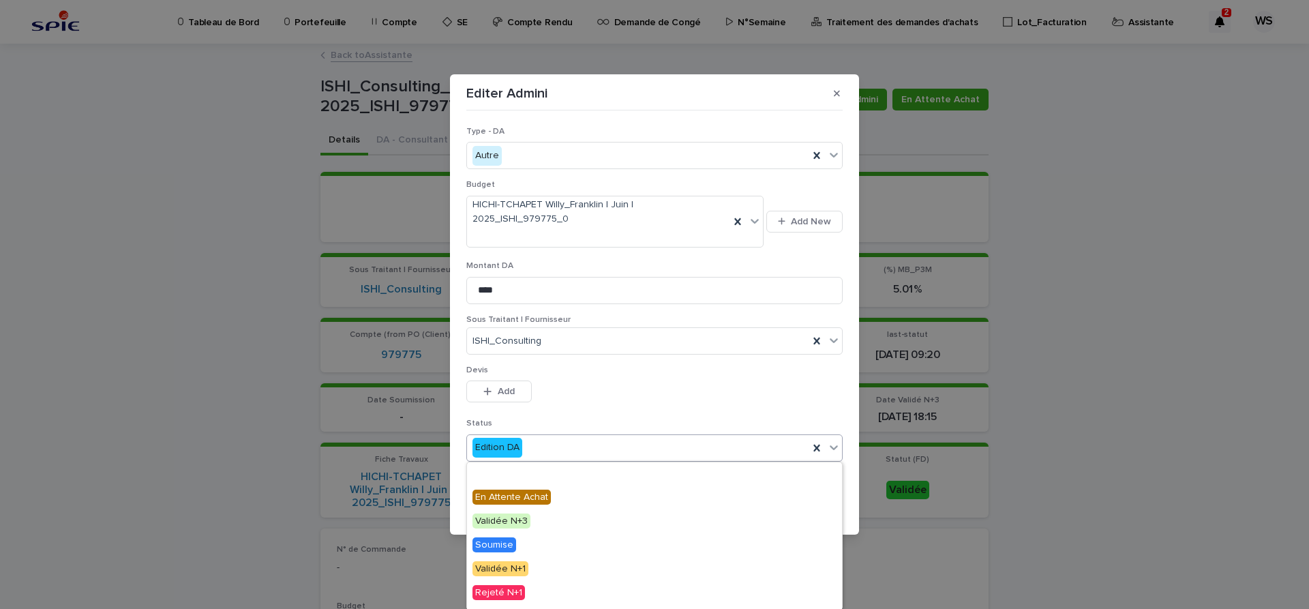
click at [837, 446] on icon at bounding box center [834, 447] width 8 height 5
click at [501, 472] on span "Engagée" at bounding box center [495, 473] width 45 height 15
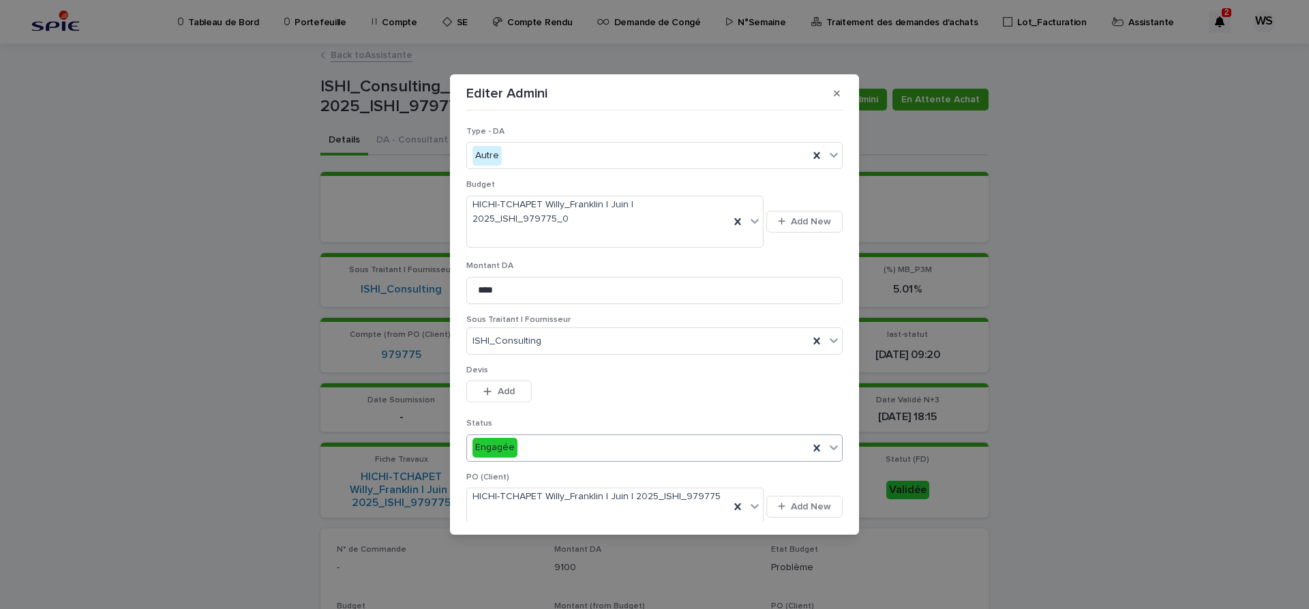
scroll to position [286, 0]
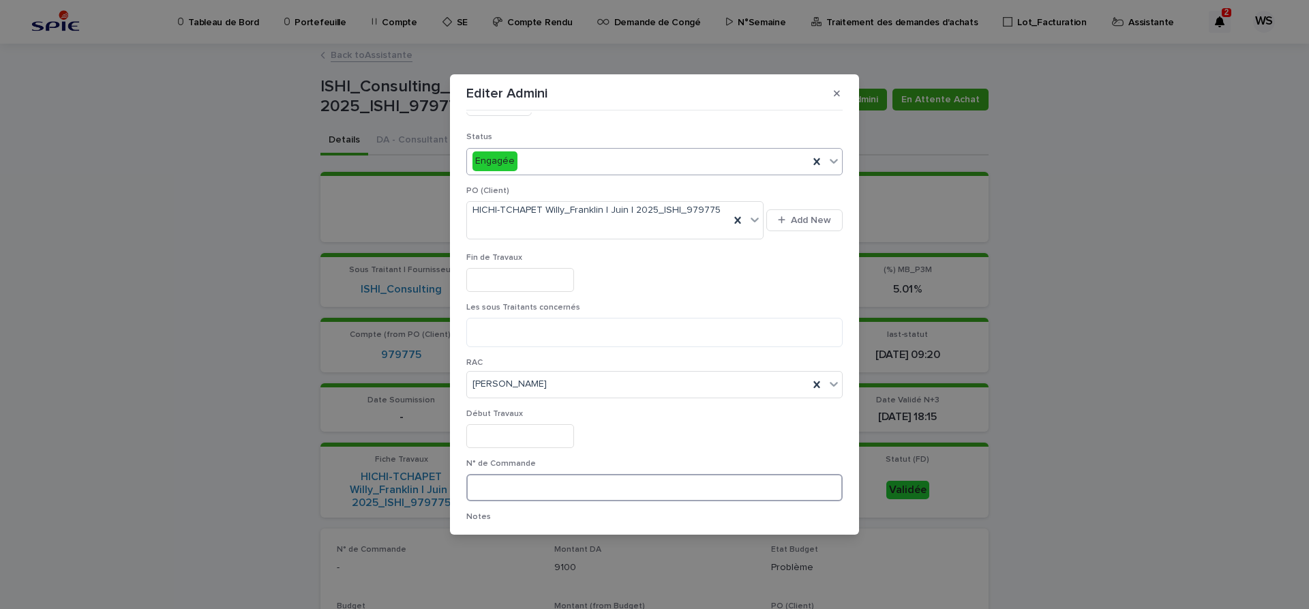
click at [562, 484] on input at bounding box center [654, 487] width 376 height 27
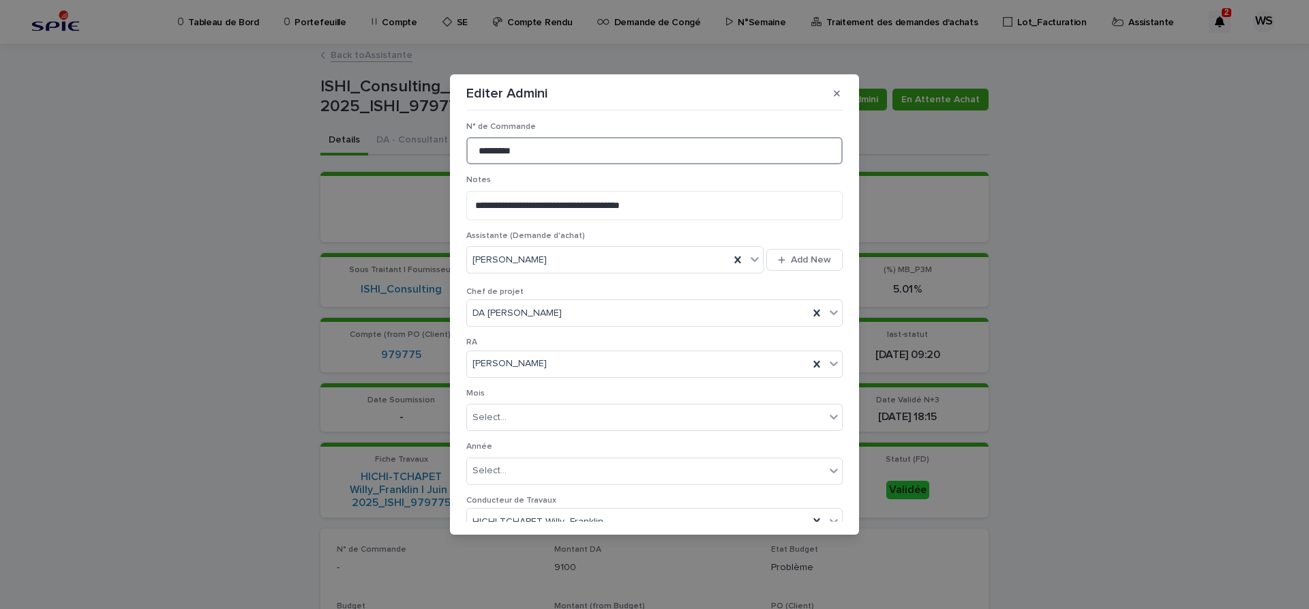
scroll to position [682, 0]
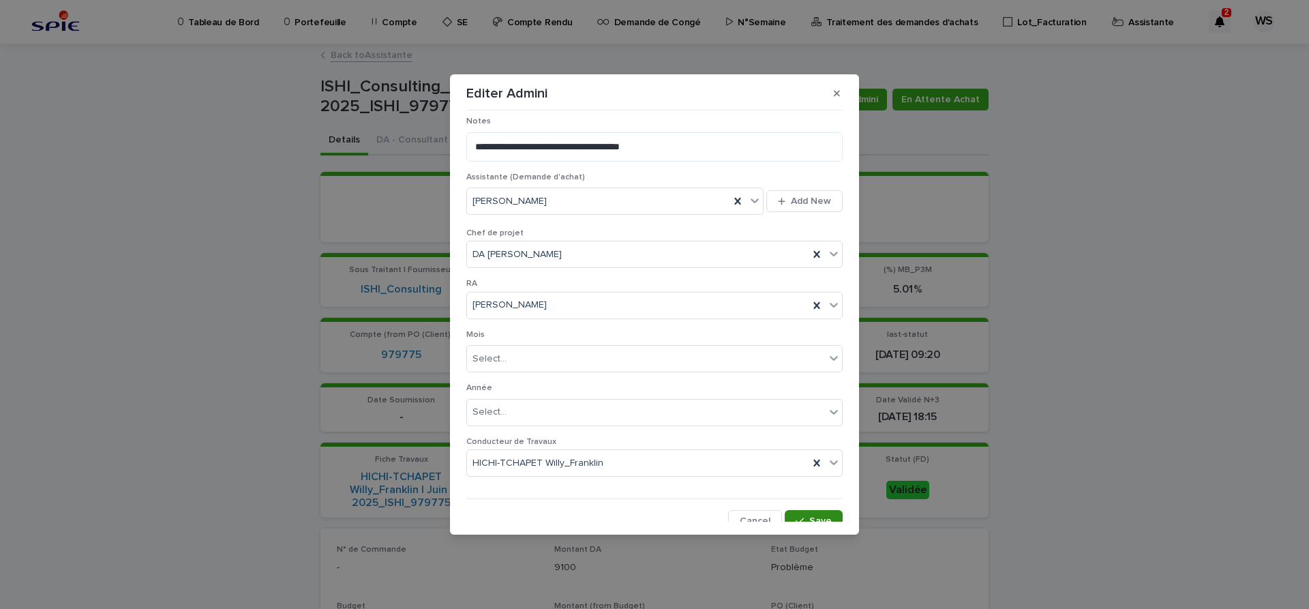
type input "*********"
click at [824, 516] on span "Save" at bounding box center [820, 521] width 23 height 10
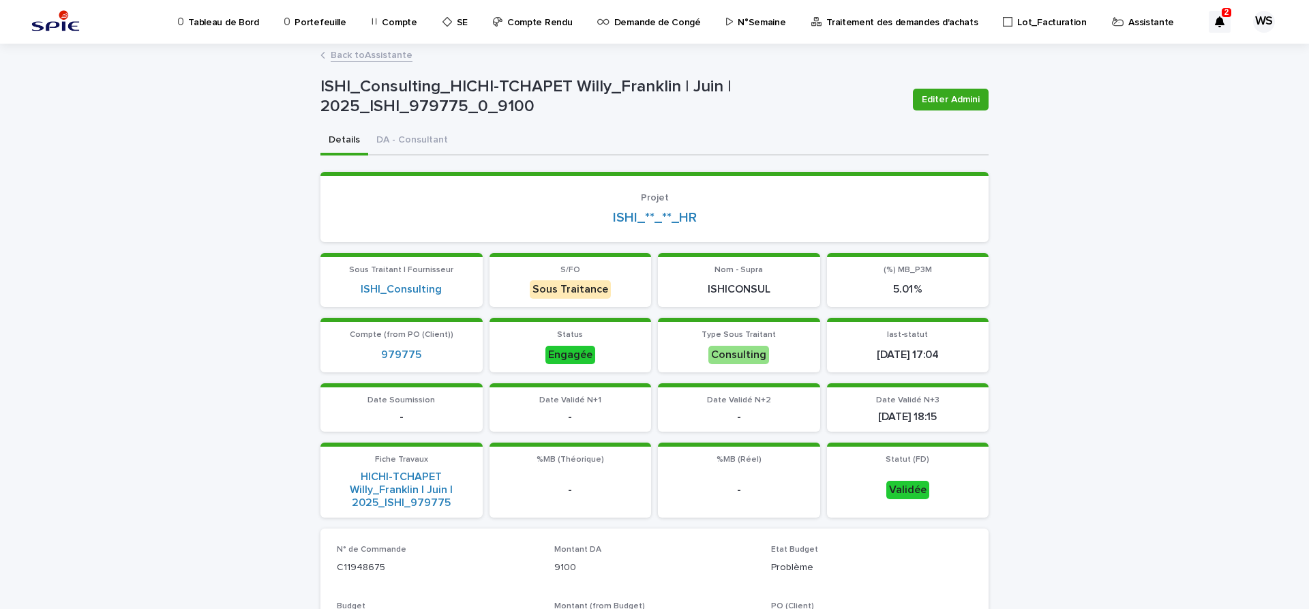
click at [379, 55] on link "Back to Assistante" at bounding box center [372, 54] width 82 height 16
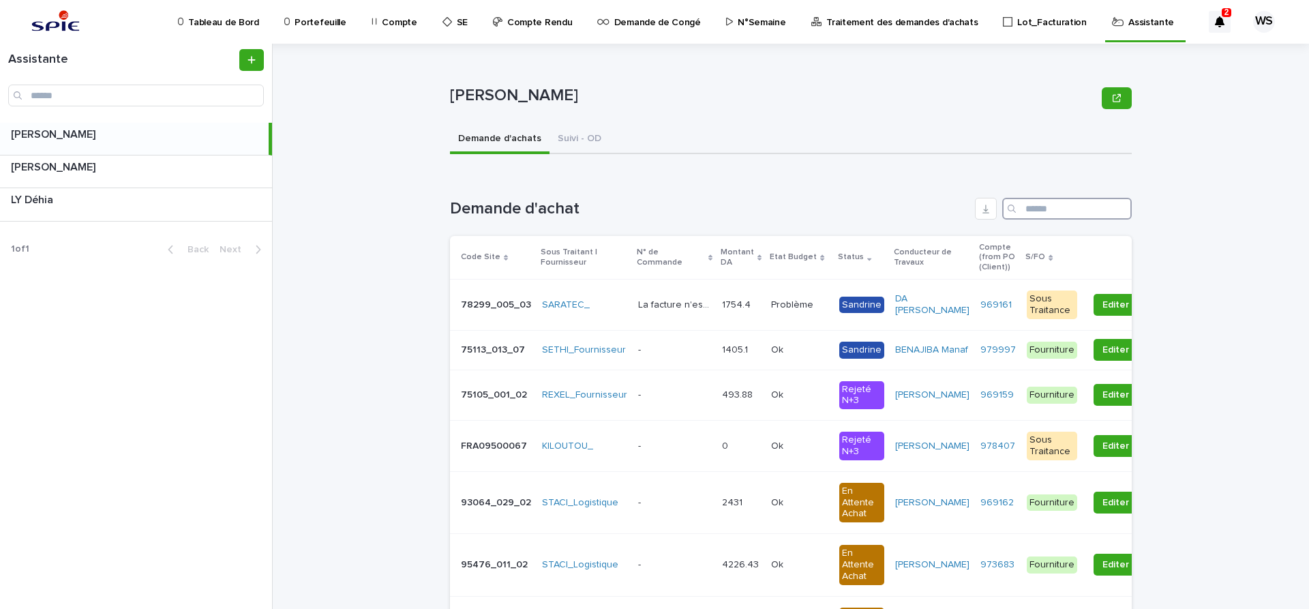
click at [1074, 209] on input "Search" at bounding box center [1067, 209] width 130 height 22
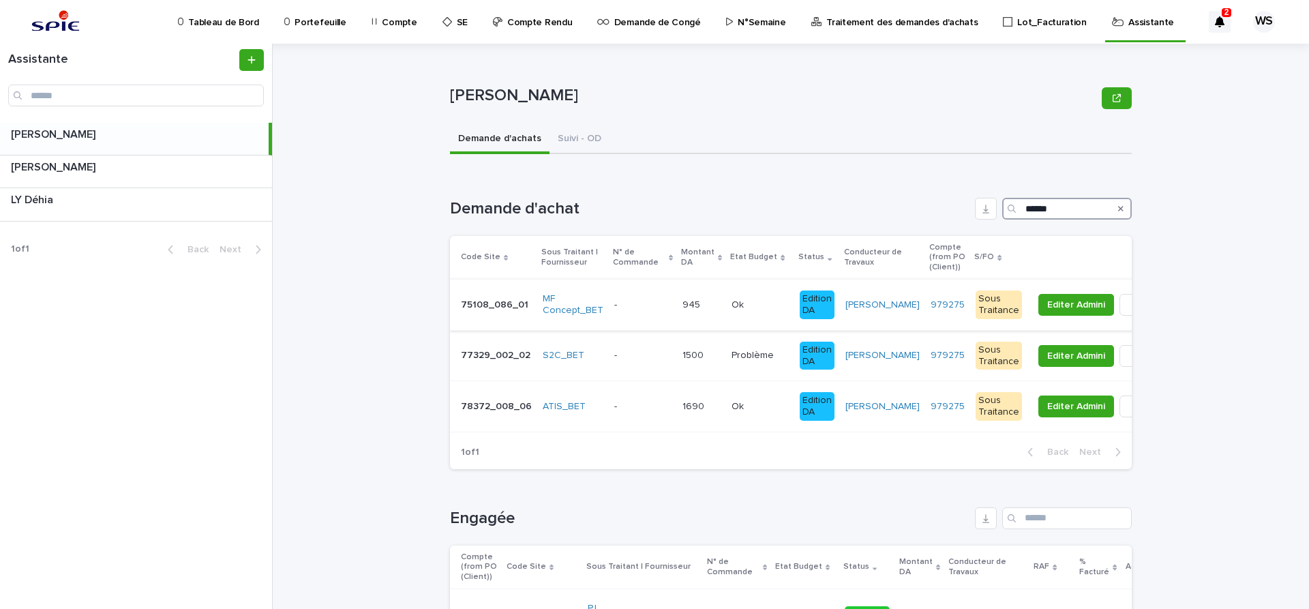
type input "******"
click at [644, 308] on p at bounding box center [642, 305] width 57 height 12
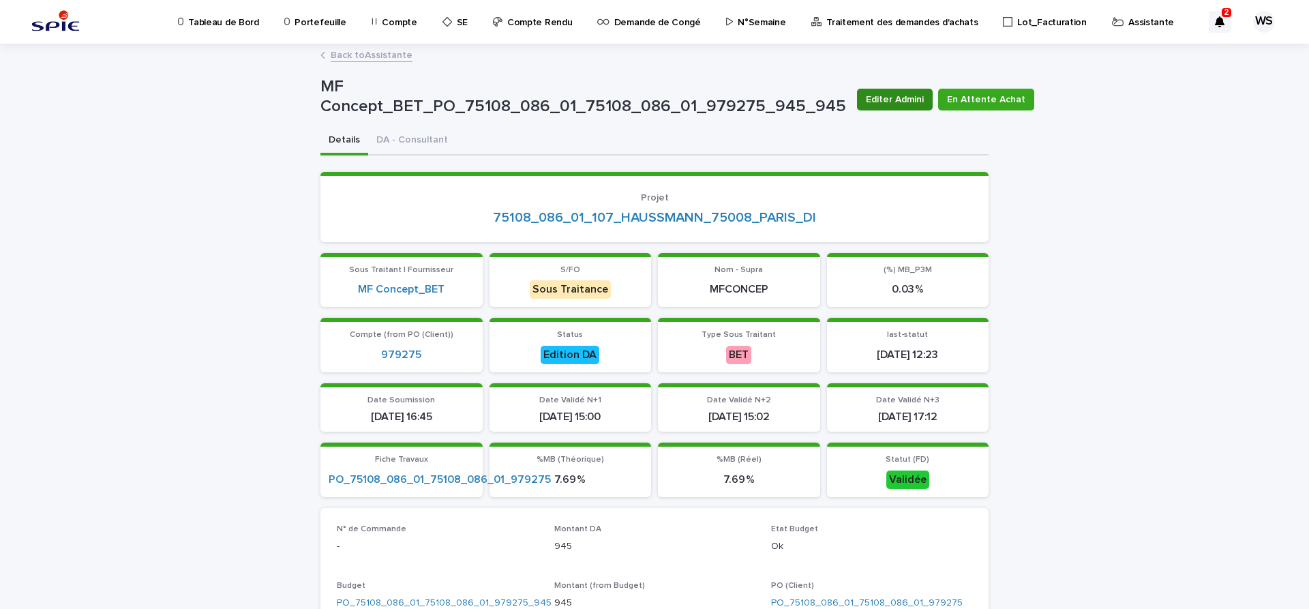
click at [896, 103] on span "Editer Admini" at bounding box center [895, 100] width 58 height 14
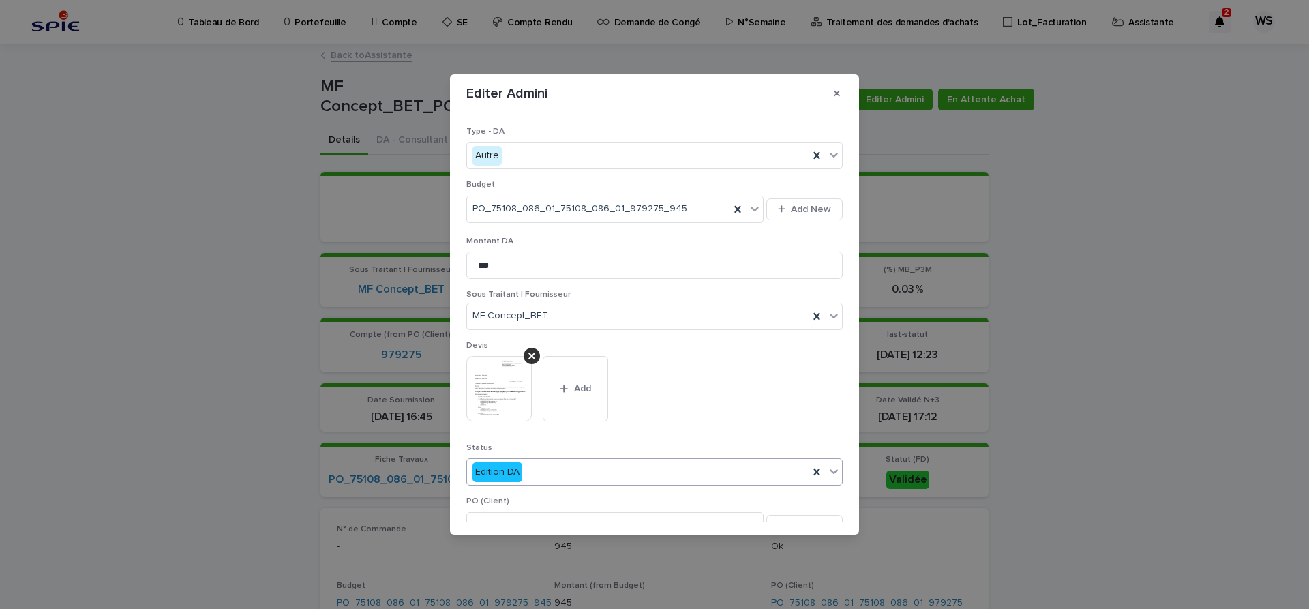
click at [835, 471] on icon at bounding box center [834, 471] width 14 height 14
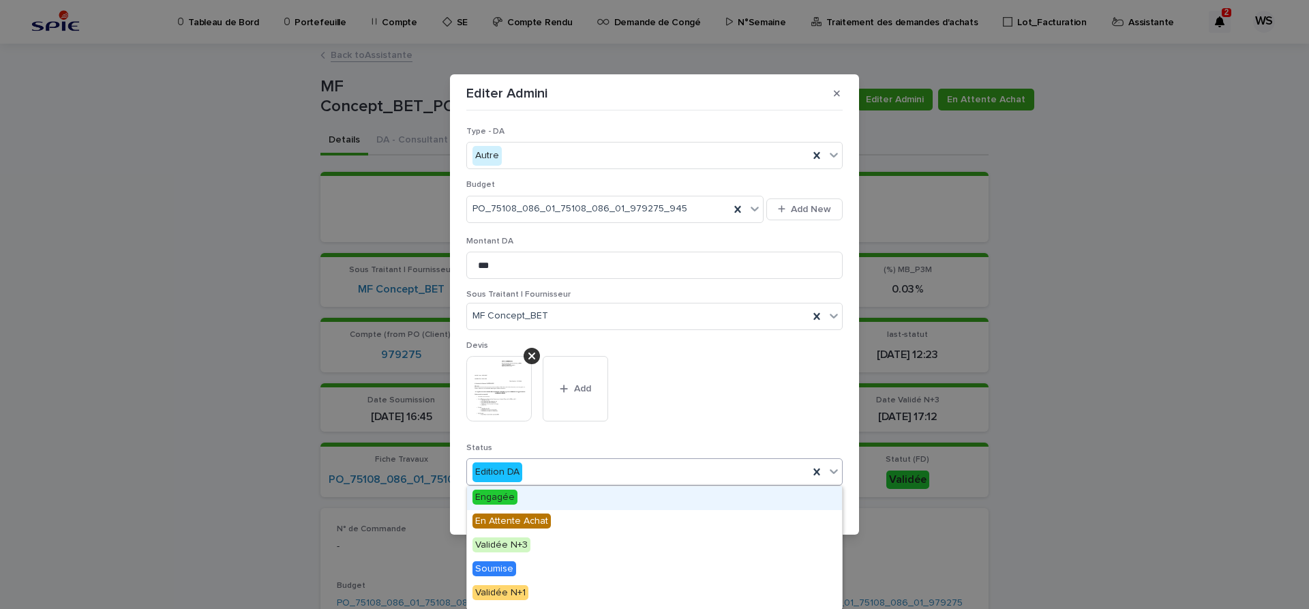
click at [501, 494] on span "Engagée" at bounding box center [495, 497] width 45 height 15
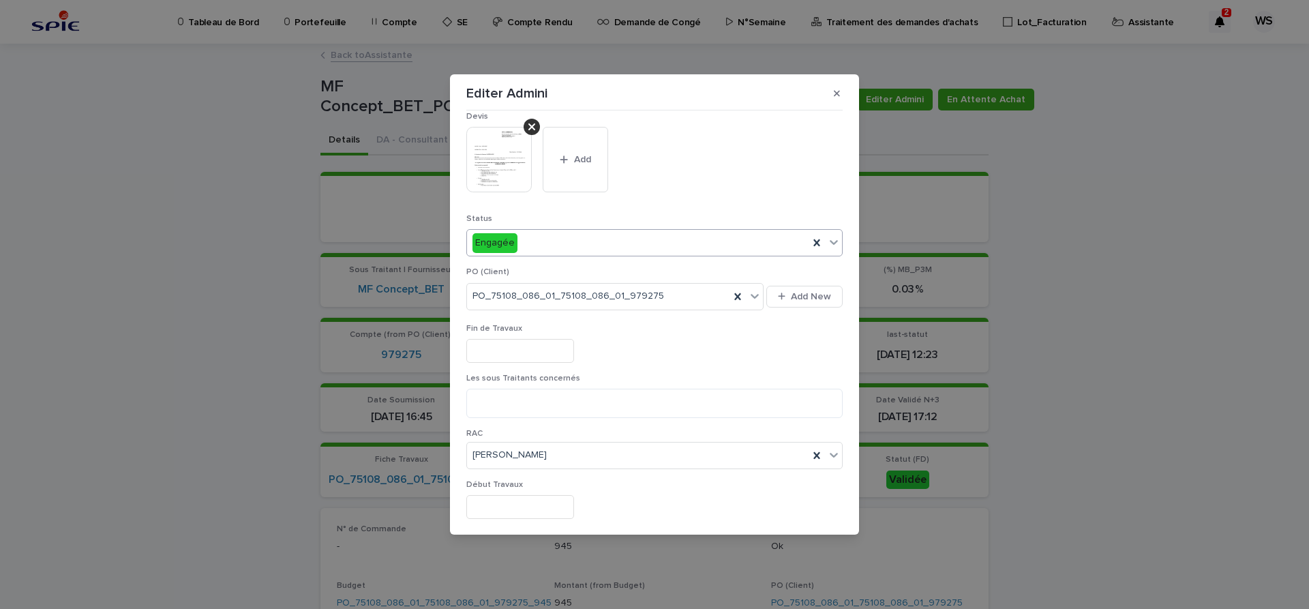
scroll to position [344, 0]
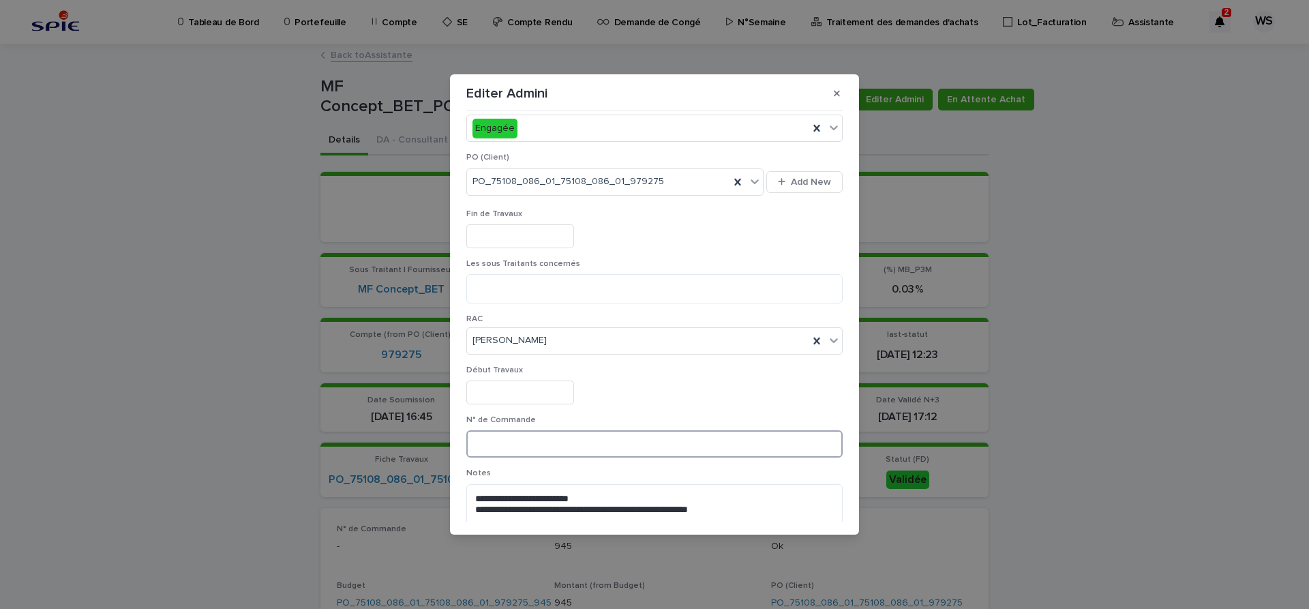
click at [553, 441] on input at bounding box center [654, 443] width 376 height 27
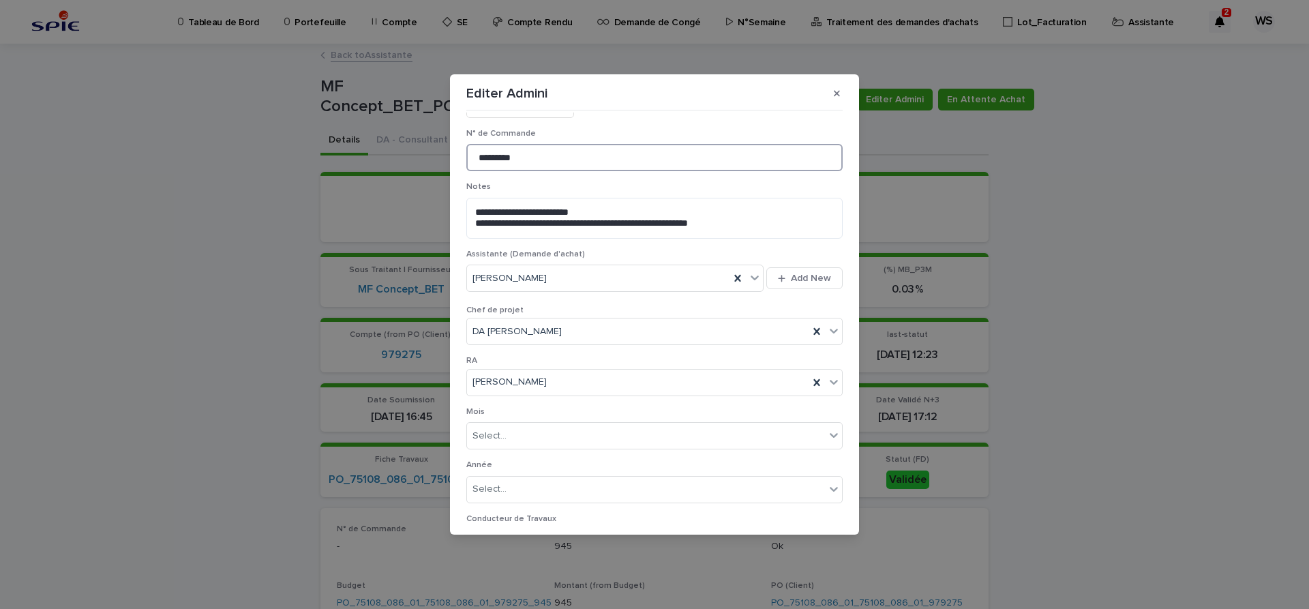
scroll to position [718, 0]
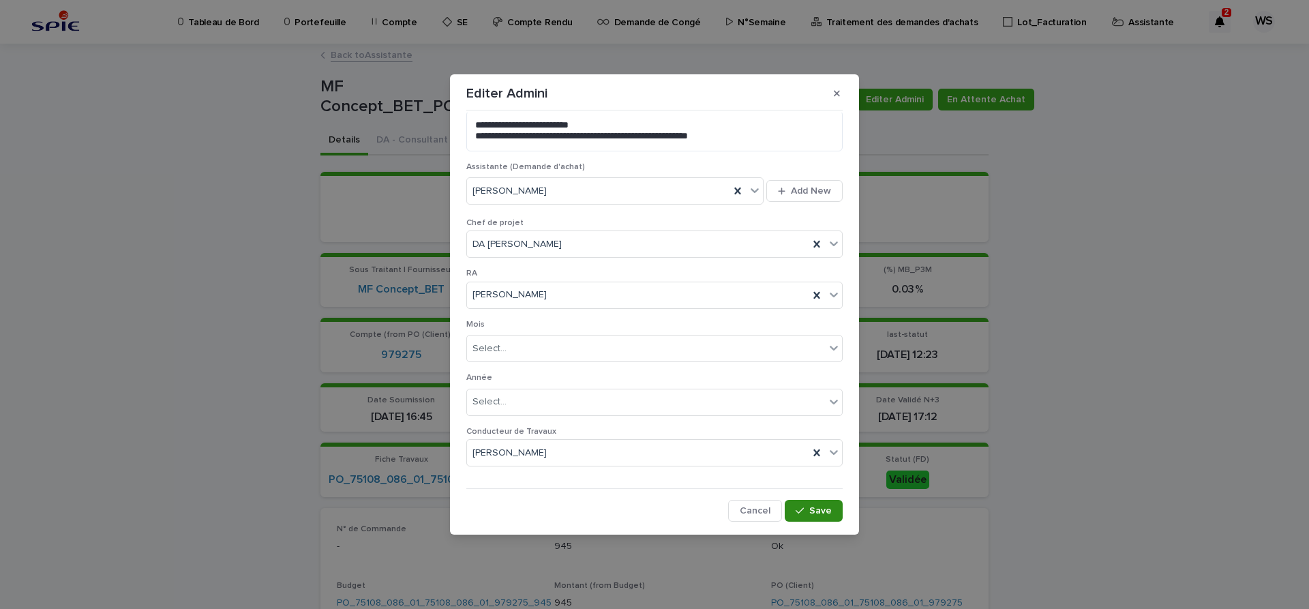
type input "*********"
click at [815, 511] on span "Save" at bounding box center [820, 511] width 23 height 10
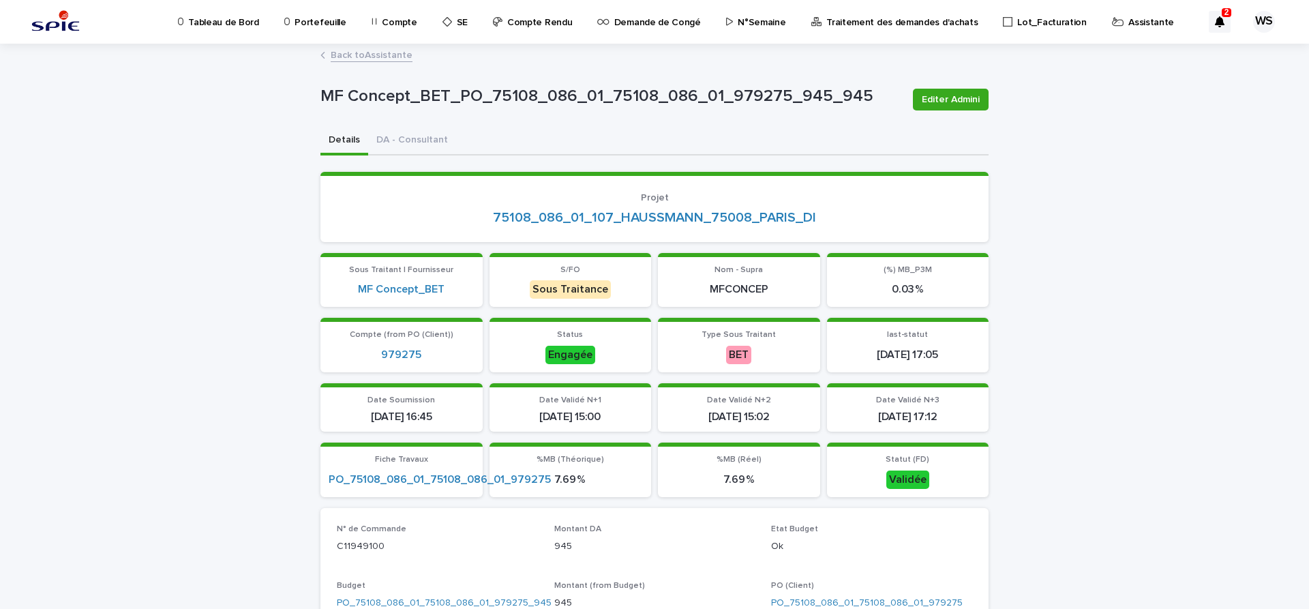
click at [383, 55] on link "Back to Assistante" at bounding box center [372, 54] width 82 height 16
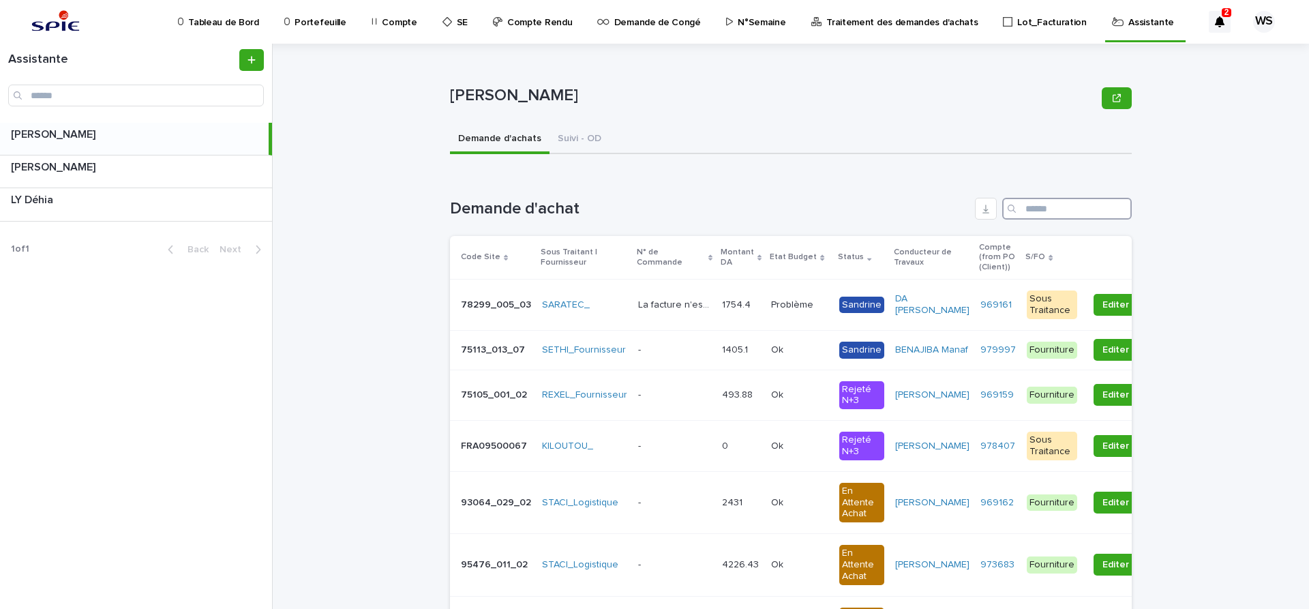
click at [1059, 202] on input "Search" at bounding box center [1067, 209] width 130 height 22
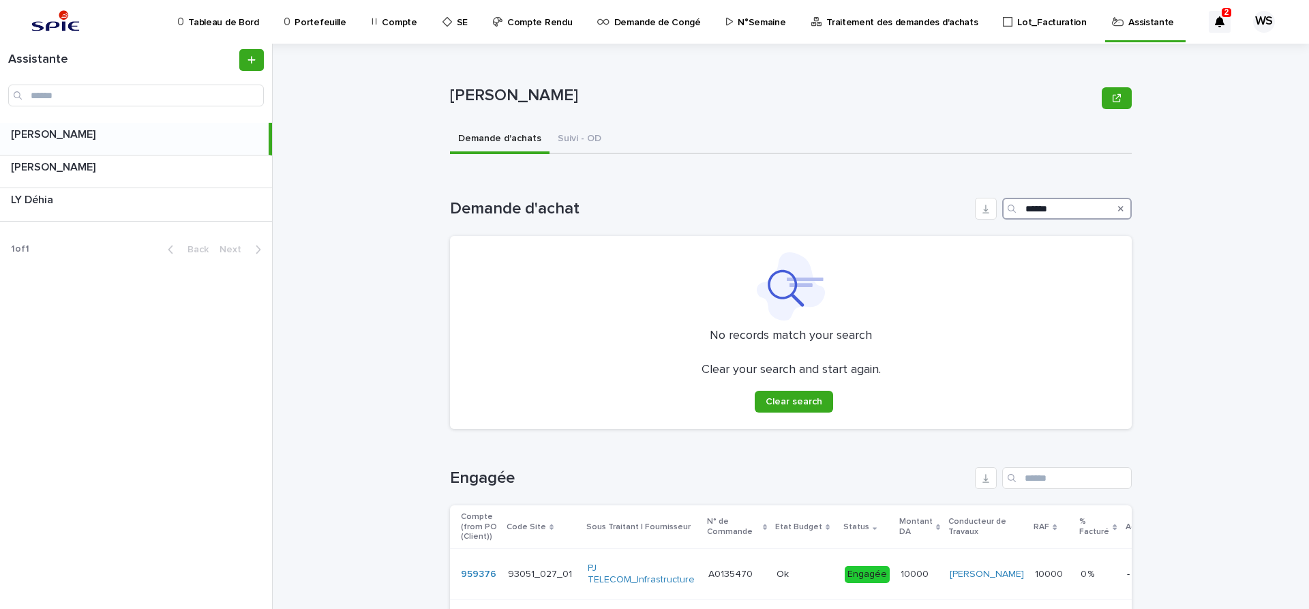
type input "******"
click at [1119, 208] on icon "Search" at bounding box center [1120, 209] width 5 height 8
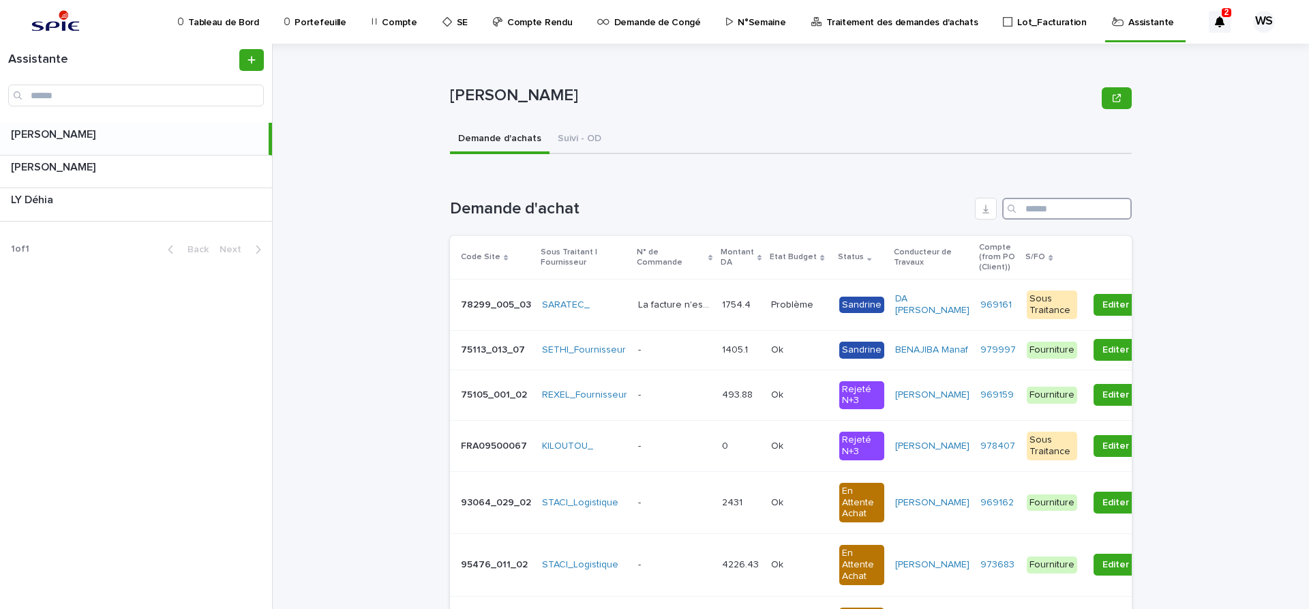
click at [1053, 213] on input "Search" at bounding box center [1067, 209] width 130 height 22
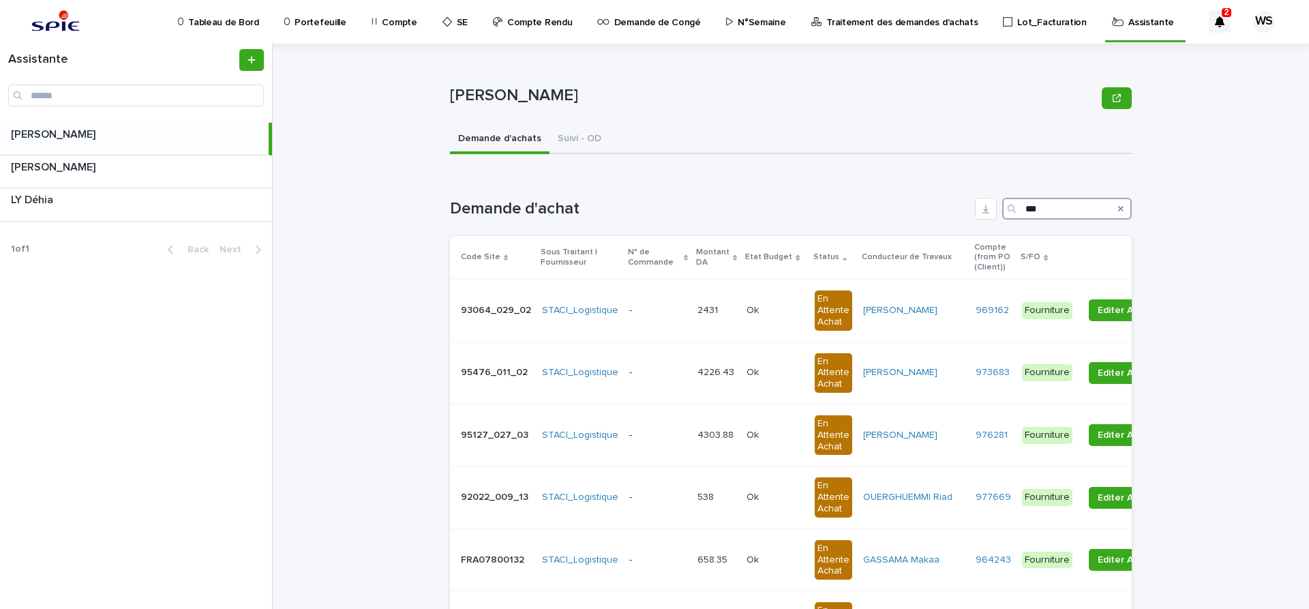
type input "***"
click at [1122, 209] on icon "Search" at bounding box center [1120, 208] width 5 height 5
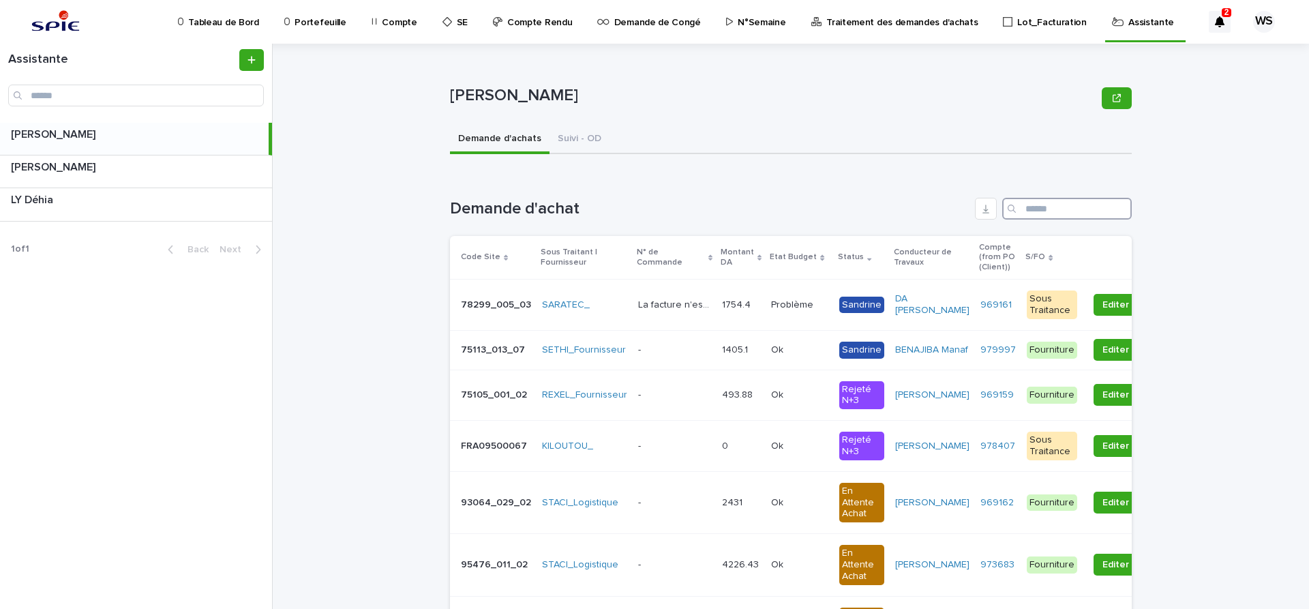
click at [1077, 208] on input "Search" at bounding box center [1067, 209] width 130 height 22
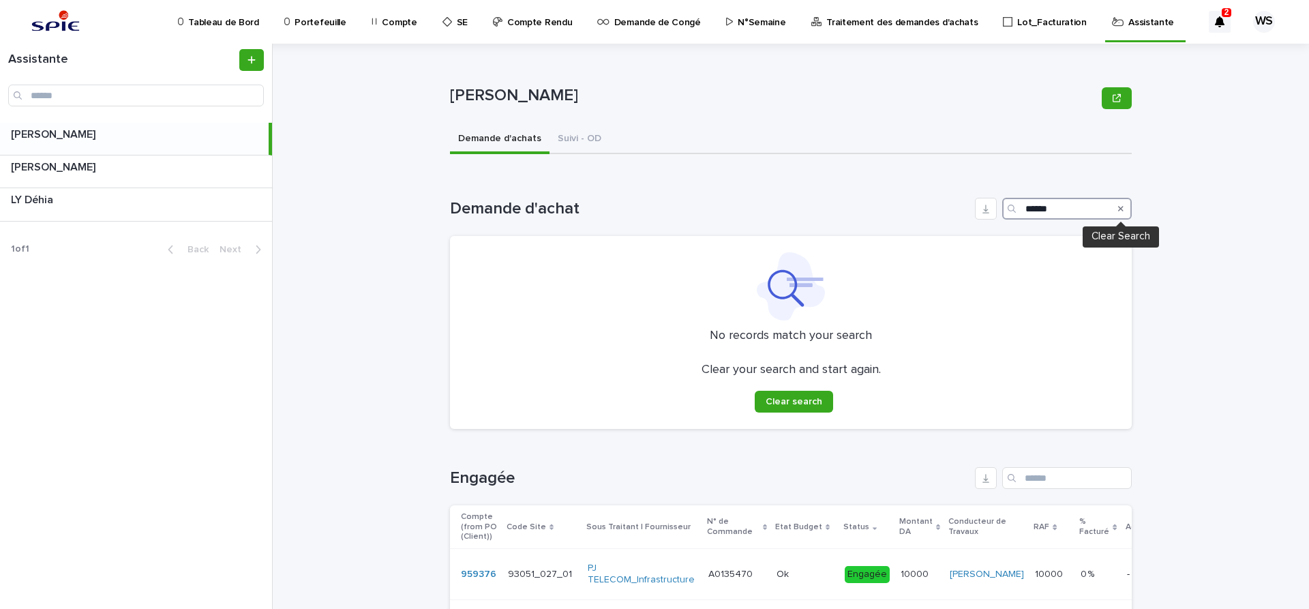
type input "******"
click at [1121, 209] on icon "Search" at bounding box center [1120, 208] width 5 height 5
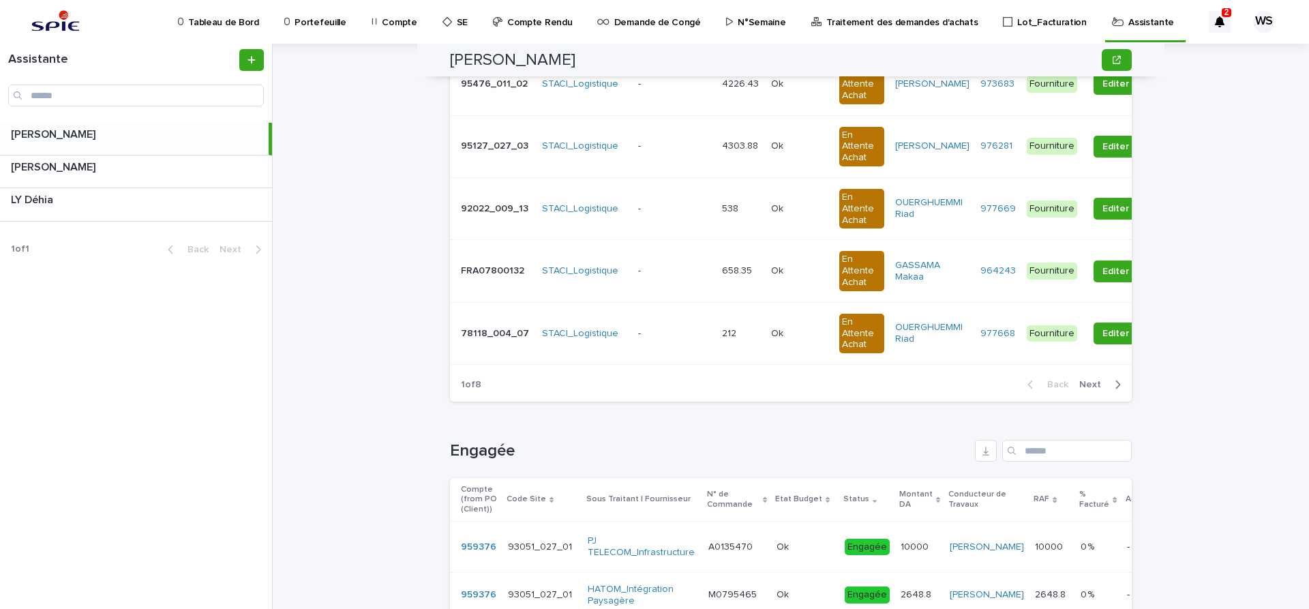
scroll to position [516, 0]
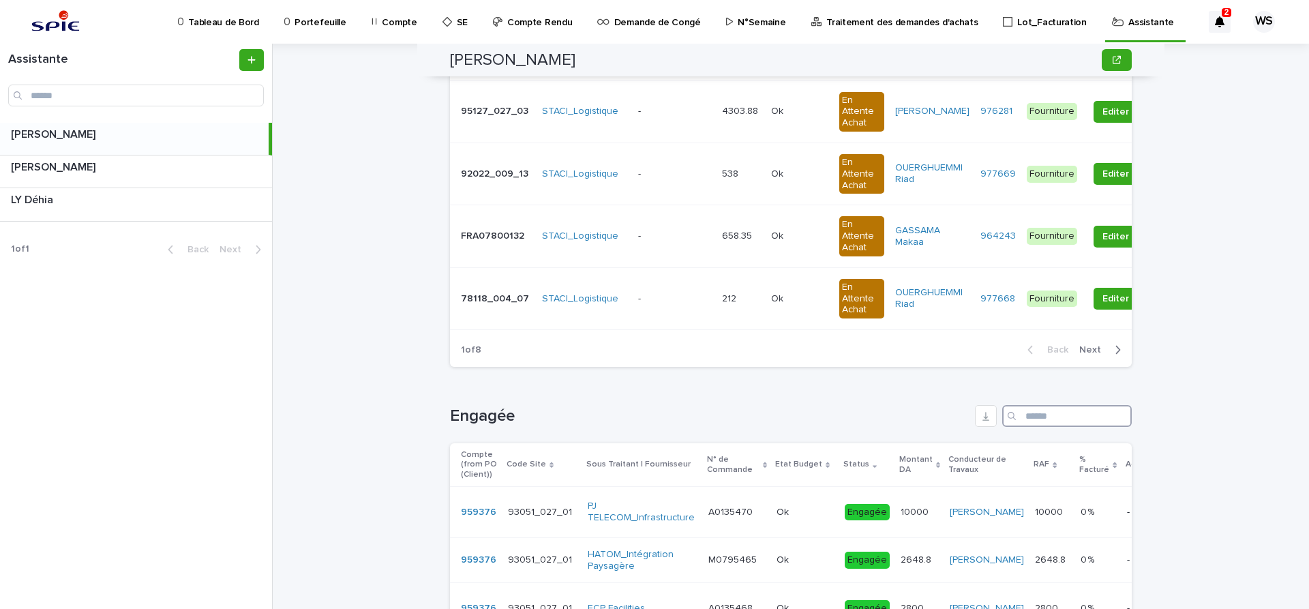
click at [1053, 419] on input "Search" at bounding box center [1067, 416] width 130 height 22
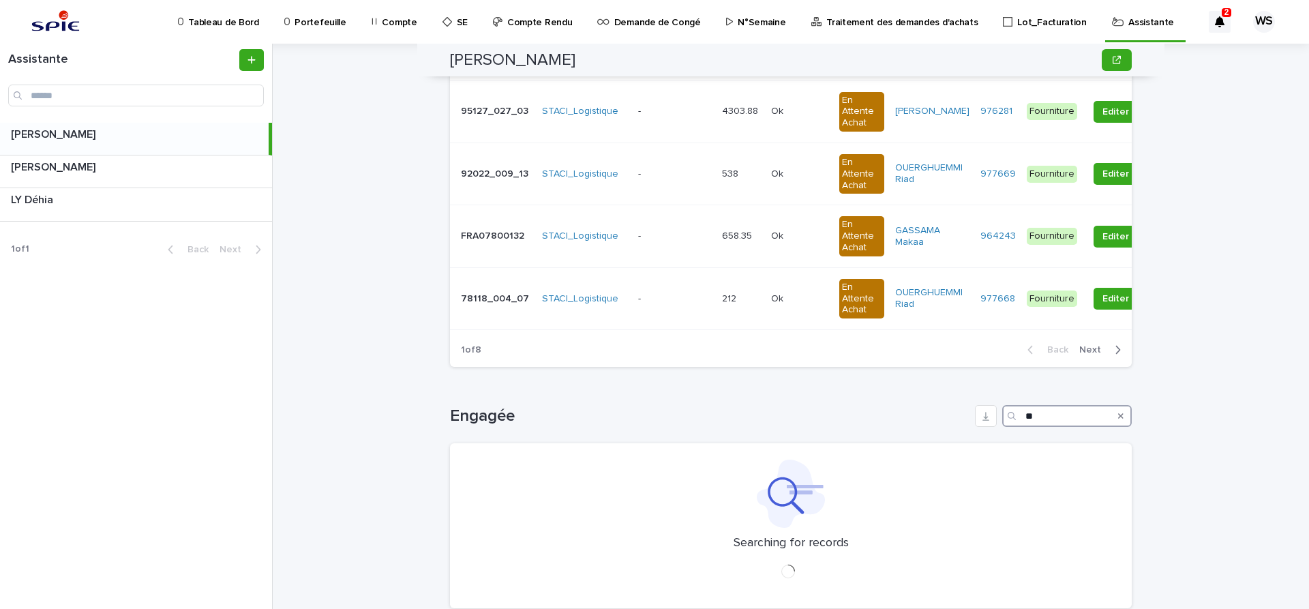
type input "*"
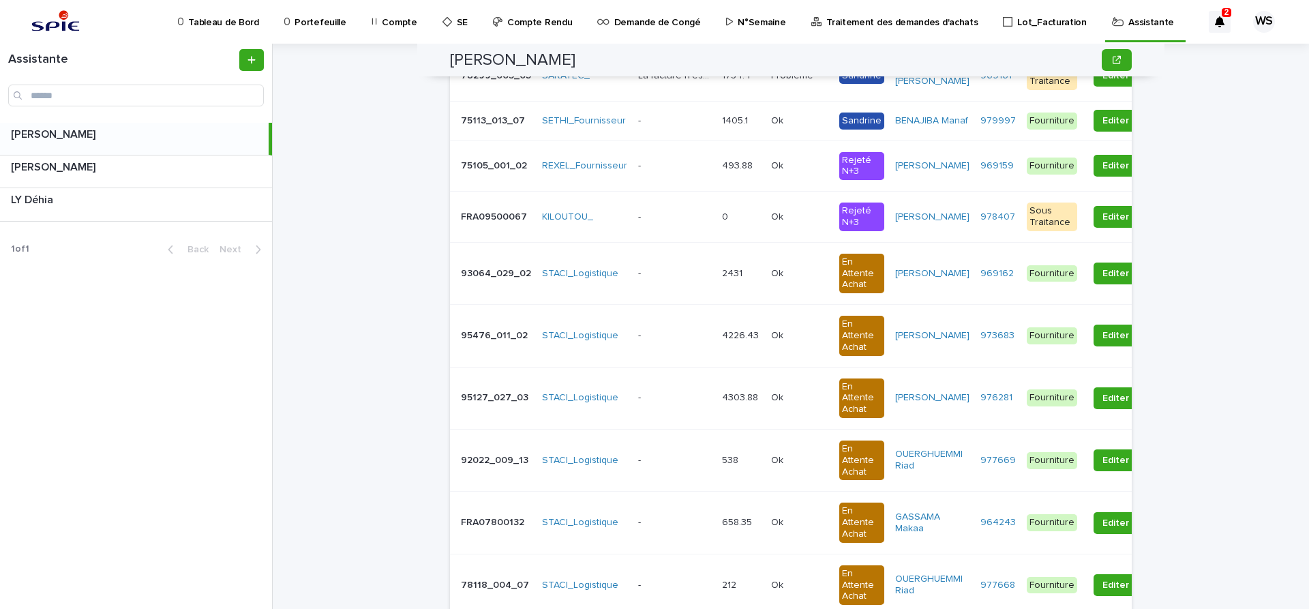
scroll to position [0, 0]
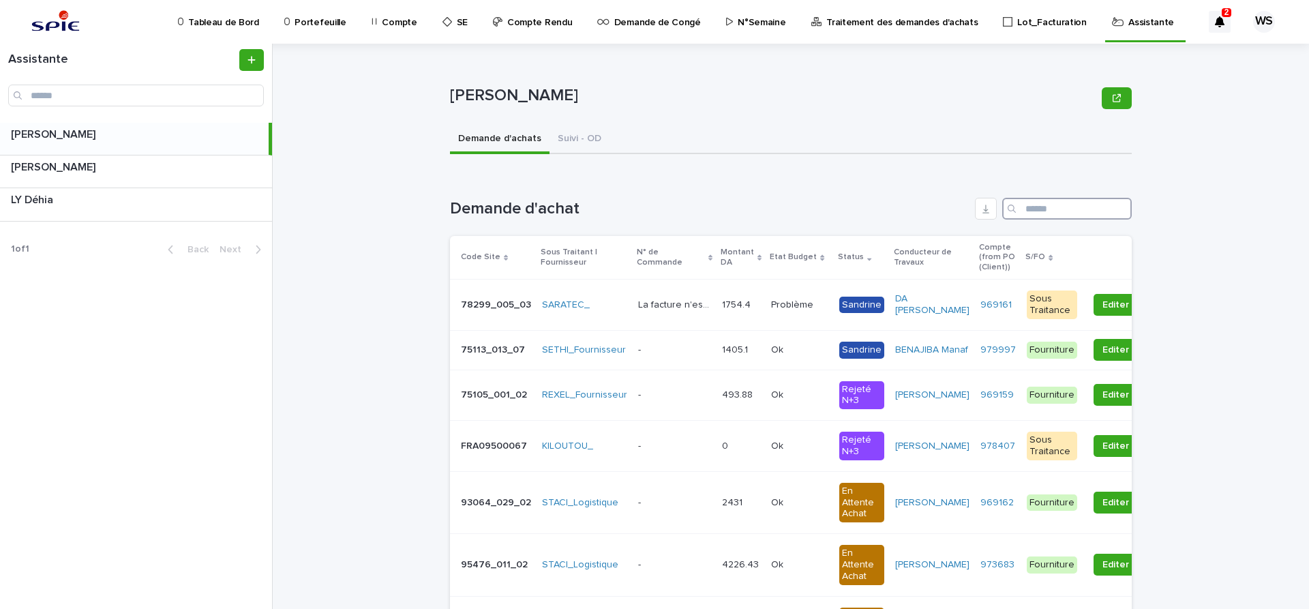
click at [1060, 205] on input "Search" at bounding box center [1067, 209] width 130 height 22
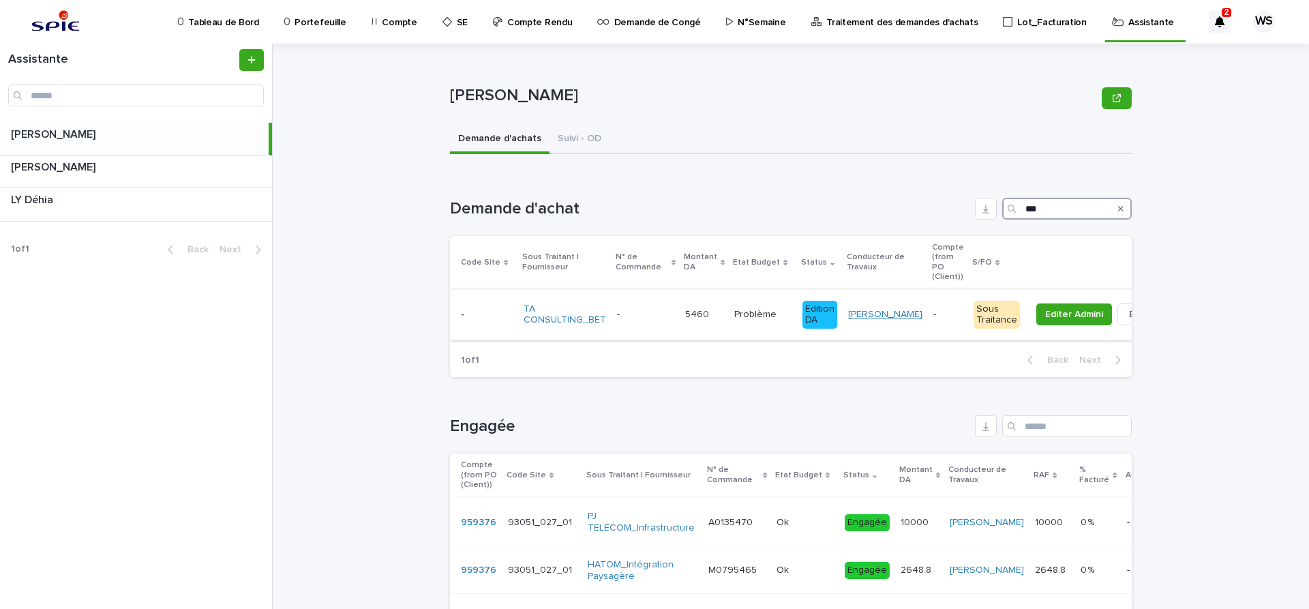
type input "***"
click at [878, 320] on link "BOUFARES Afif" at bounding box center [885, 315] width 74 height 12
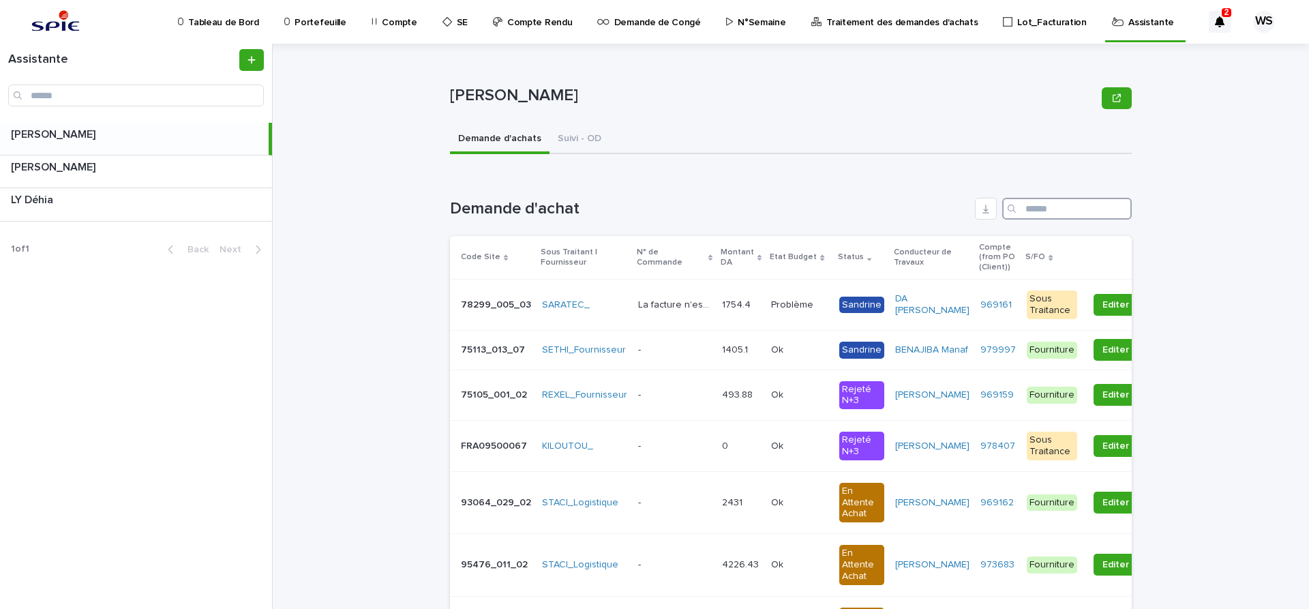
click at [1040, 200] on input "Search" at bounding box center [1067, 209] width 130 height 22
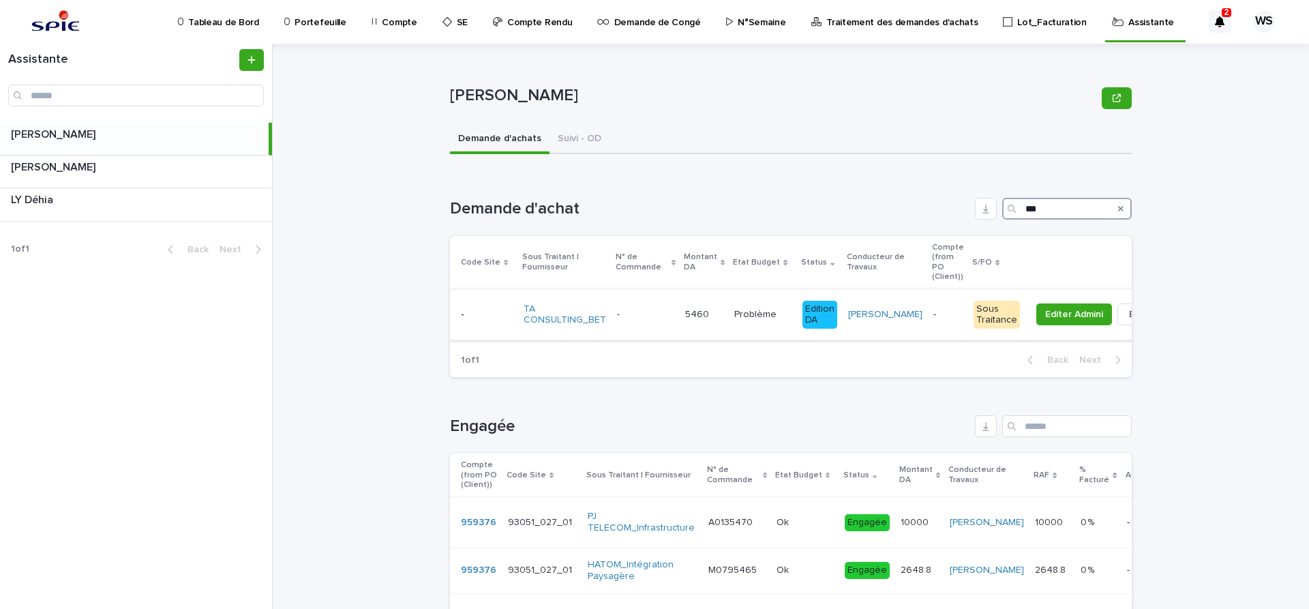
type input "***"
click at [653, 314] on p at bounding box center [645, 315] width 57 height 12
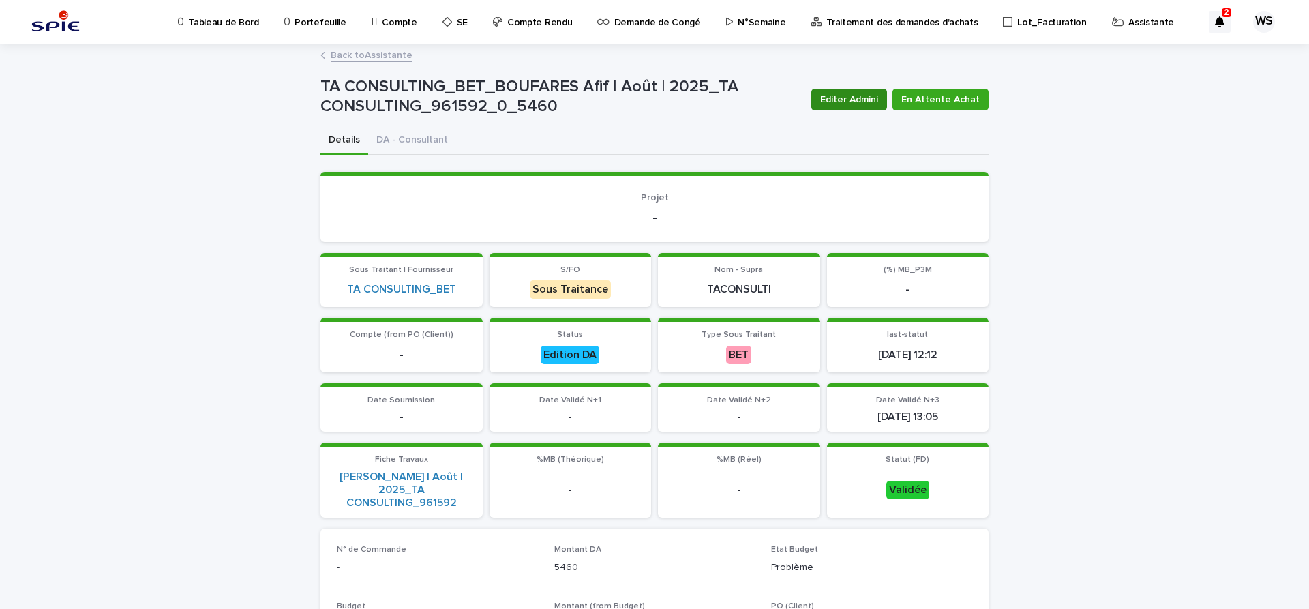
click at [848, 99] on span "Editer Admini" at bounding box center [849, 100] width 58 height 14
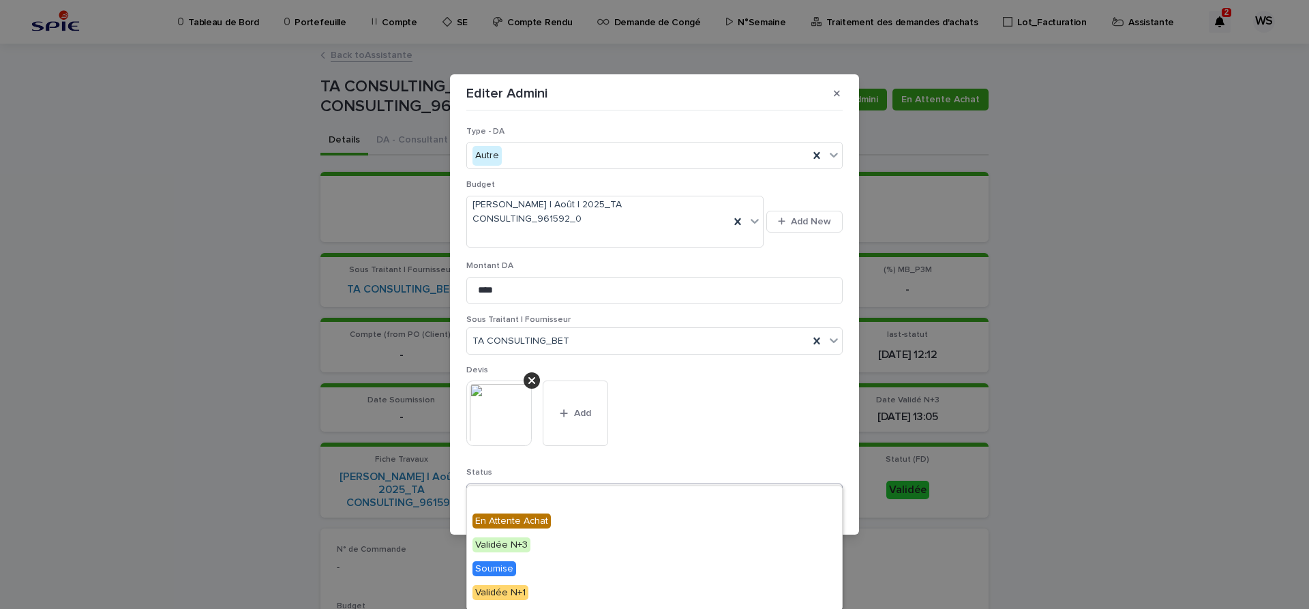
click at [835, 494] on icon at bounding box center [834, 496] width 8 height 5
click at [507, 498] on span "Engagée" at bounding box center [495, 497] width 45 height 15
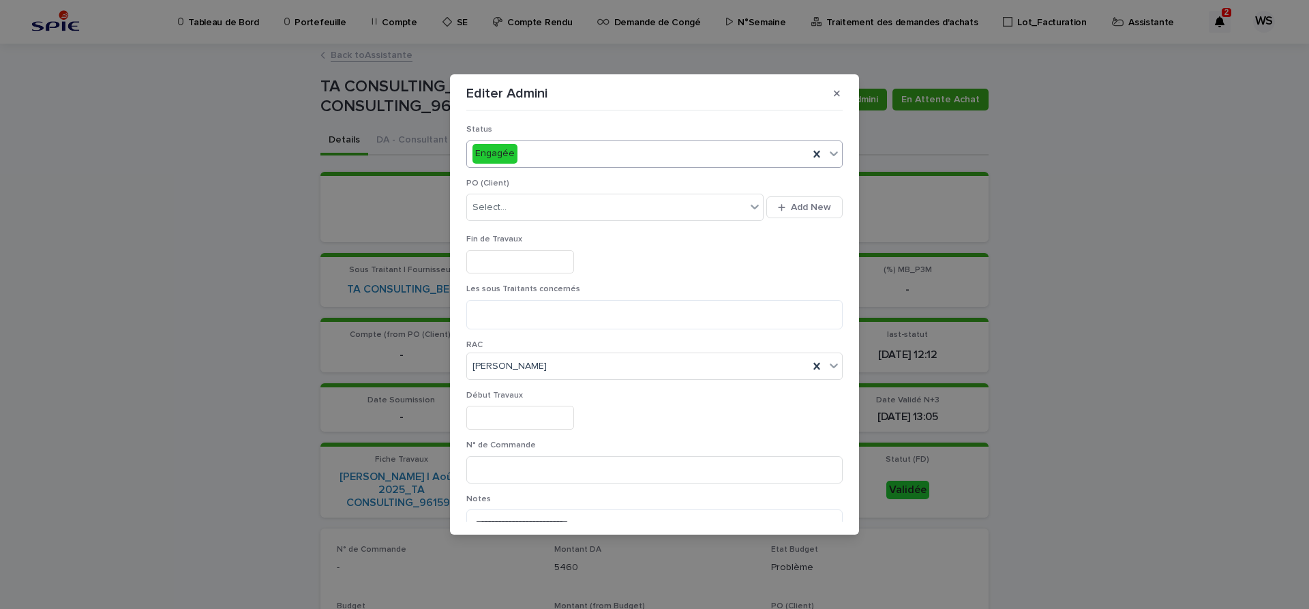
scroll to position [344, 0]
click at [565, 455] on input at bounding box center [654, 468] width 376 height 27
click at [507, 455] on input "*" at bounding box center [654, 468] width 376 height 27
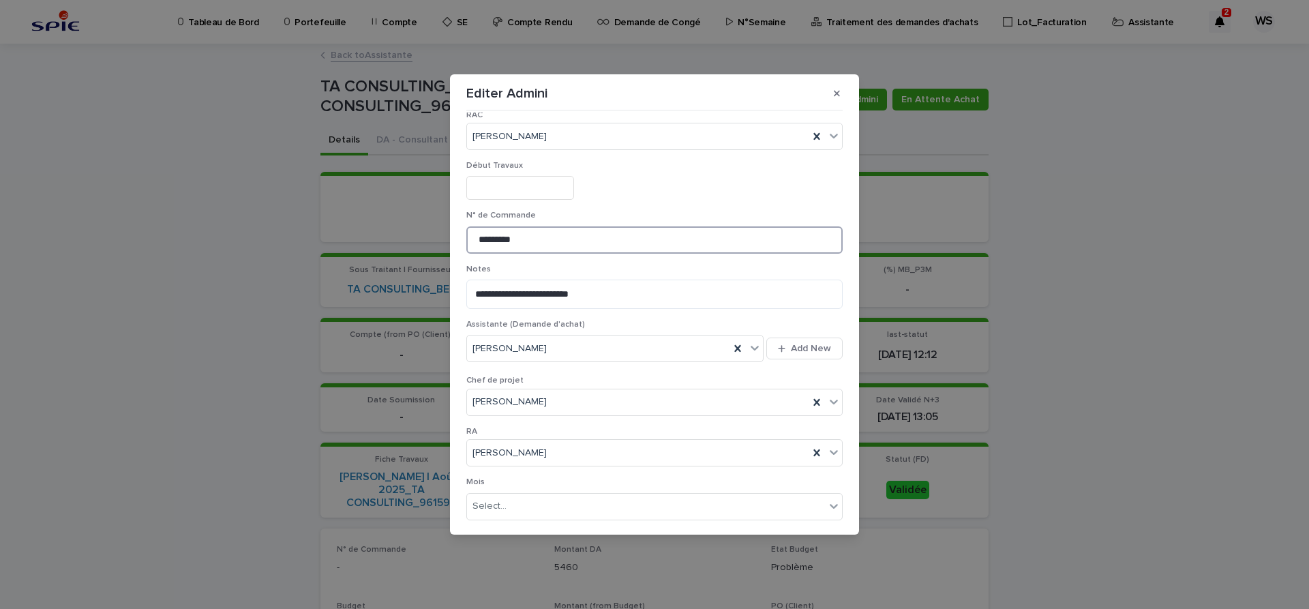
scroll to position [706, 0]
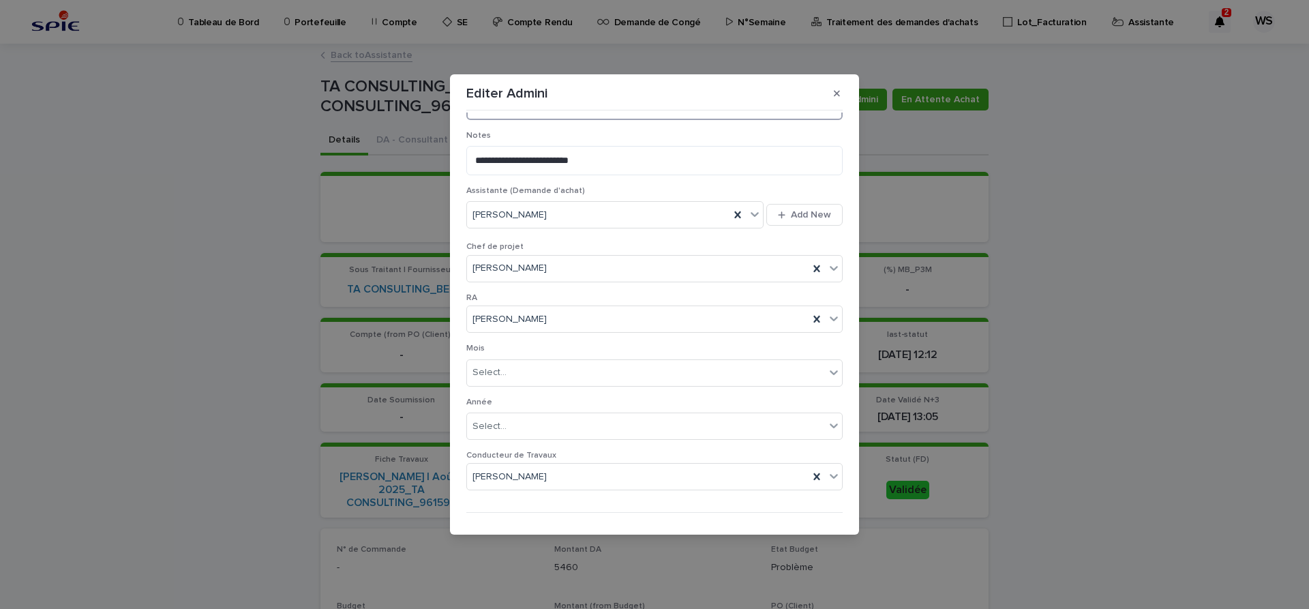
type input "*********"
click at [826, 530] on span "Save" at bounding box center [820, 535] width 23 height 10
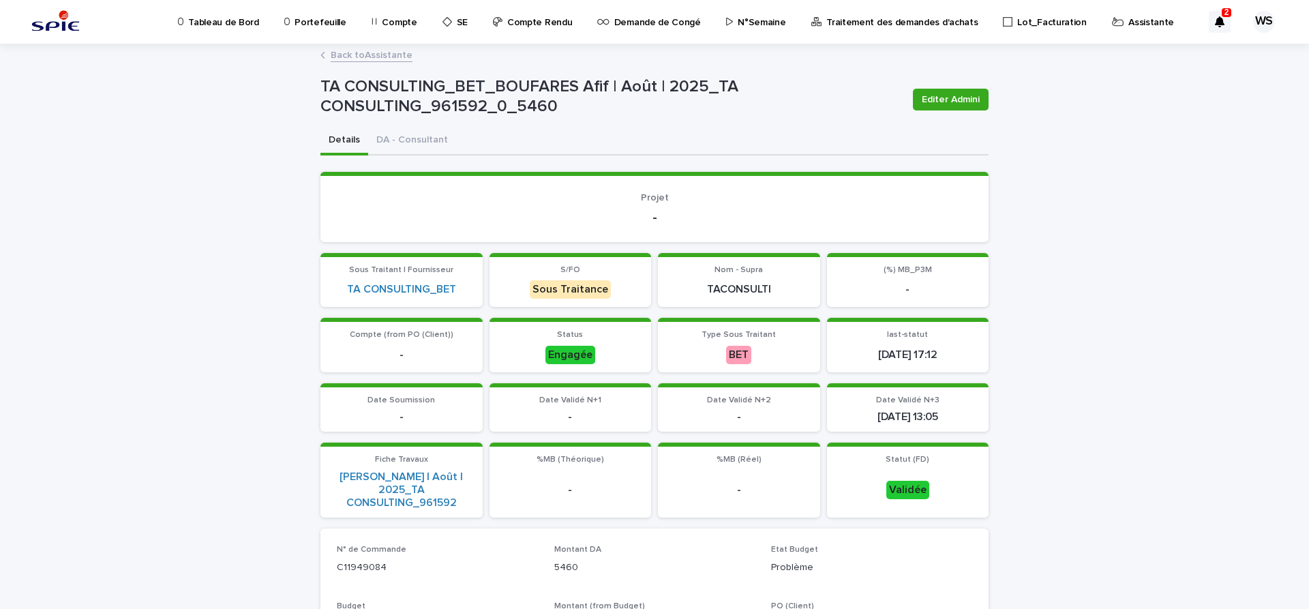
click at [387, 57] on link "Back to Assistante" at bounding box center [372, 54] width 82 height 16
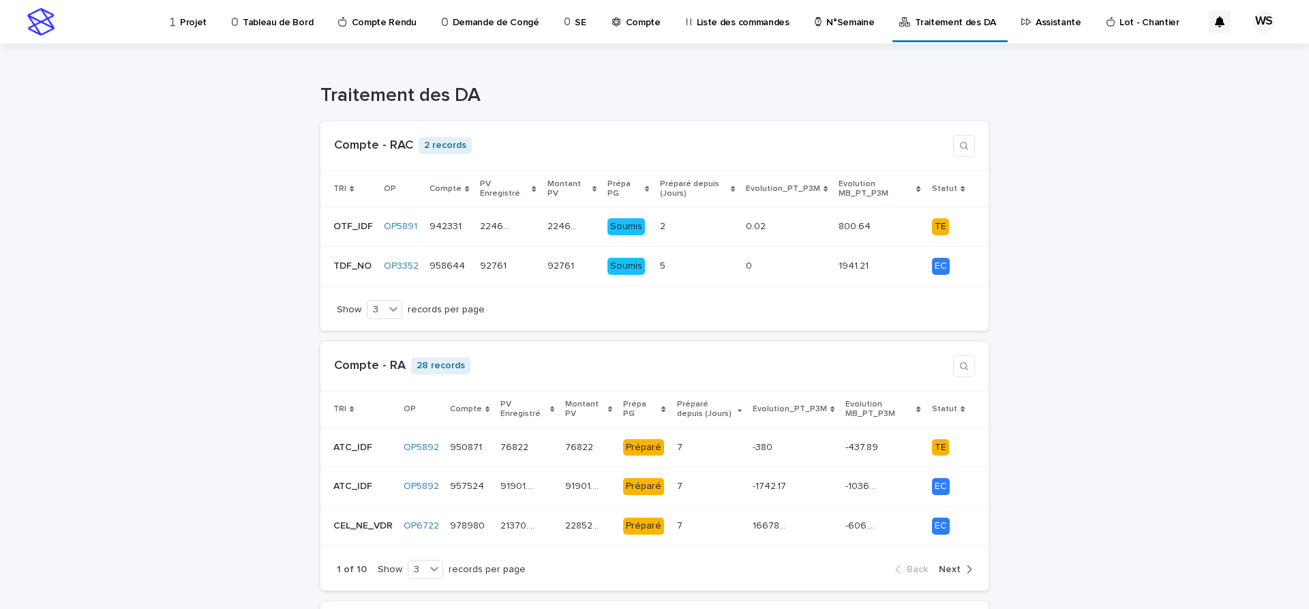
click at [1036, 25] on p "Assistante" at bounding box center [1059, 14] width 46 height 29
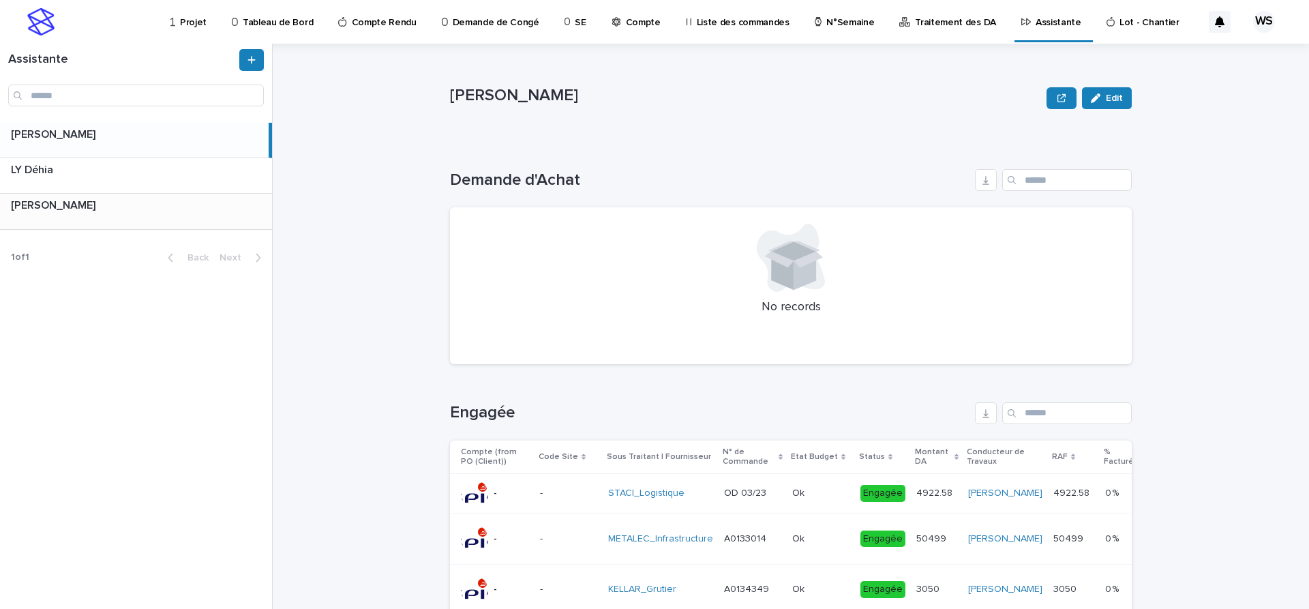
click at [153, 213] on div "[PERSON_NAME] [PERSON_NAME]" at bounding box center [136, 211] width 272 height 35
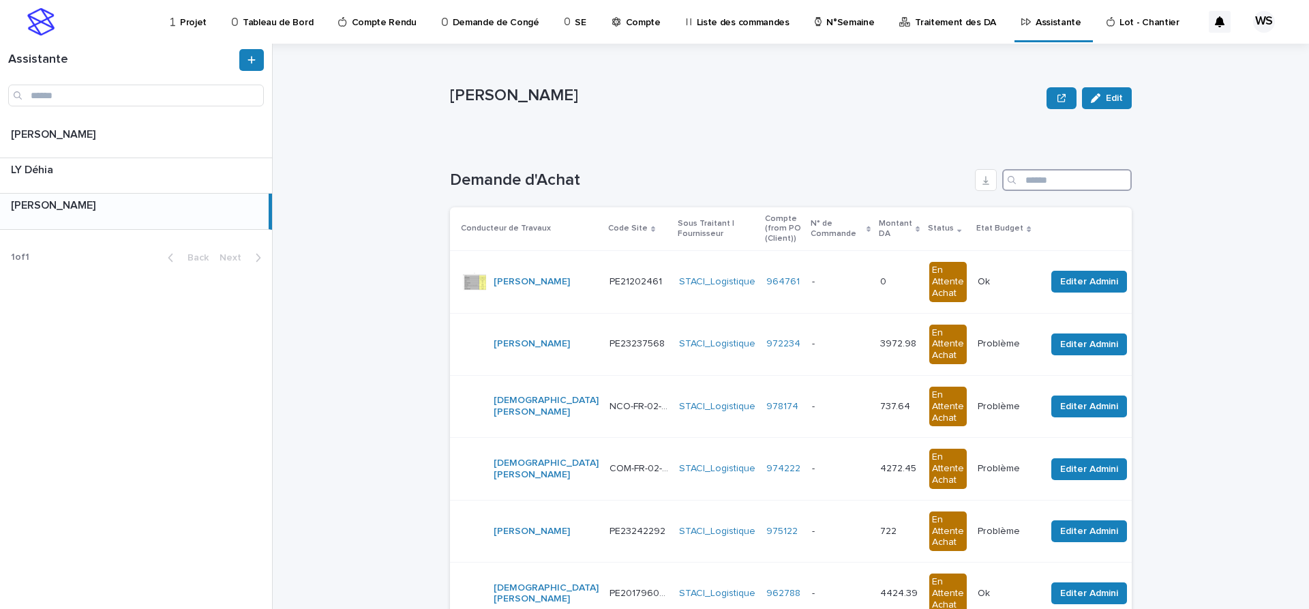
click at [1047, 176] on input "Search" at bounding box center [1067, 180] width 130 height 22
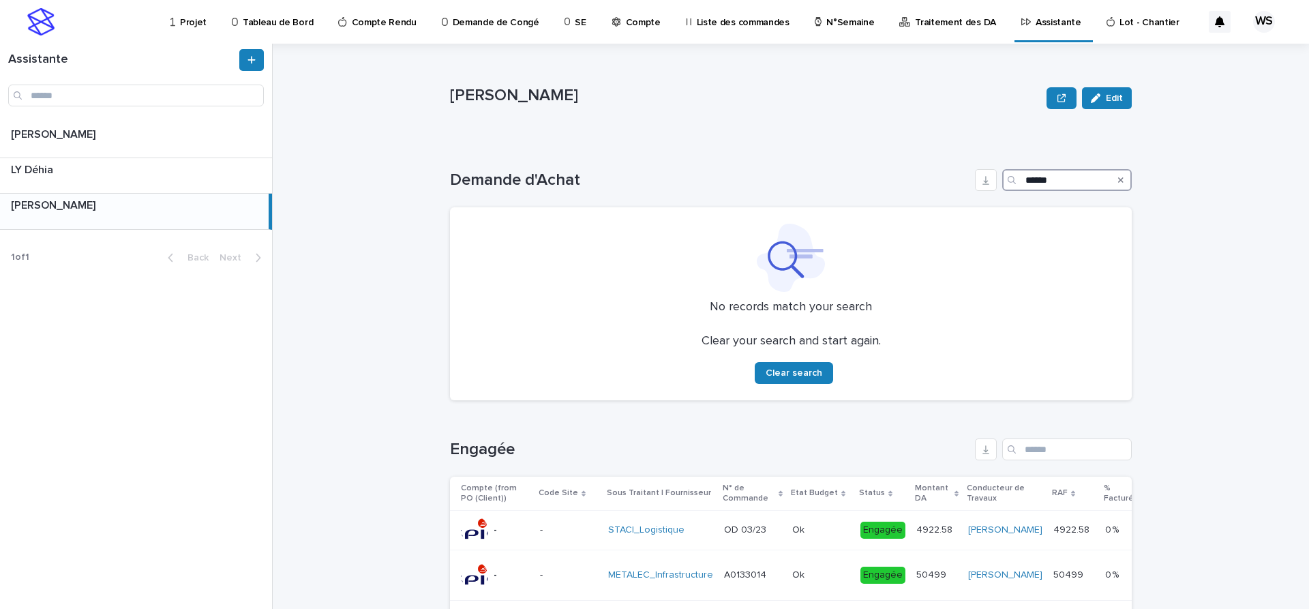
type input "******"
drag, startPoint x: 1121, startPoint y: 179, endPoint x: 499, endPoint y: 11, distance: 644.3
click at [1122, 179] on icon "Search" at bounding box center [1120, 179] width 5 height 5
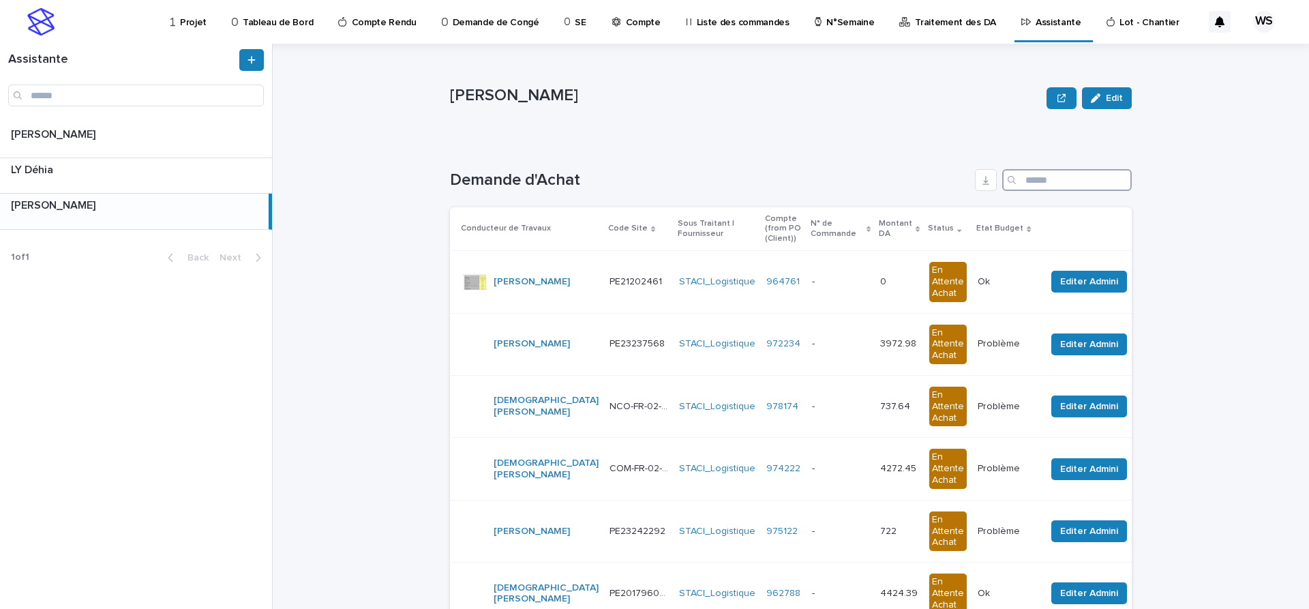
click at [1062, 179] on input "Search" at bounding box center [1067, 180] width 130 height 22
drag, startPoint x: 1062, startPoint y: 177, endPoint x: 910, endPoint y: 177, distance: 152.1
click at [1002, 177] on input "***" at bounding box center [1067, 180] width 130 height 22
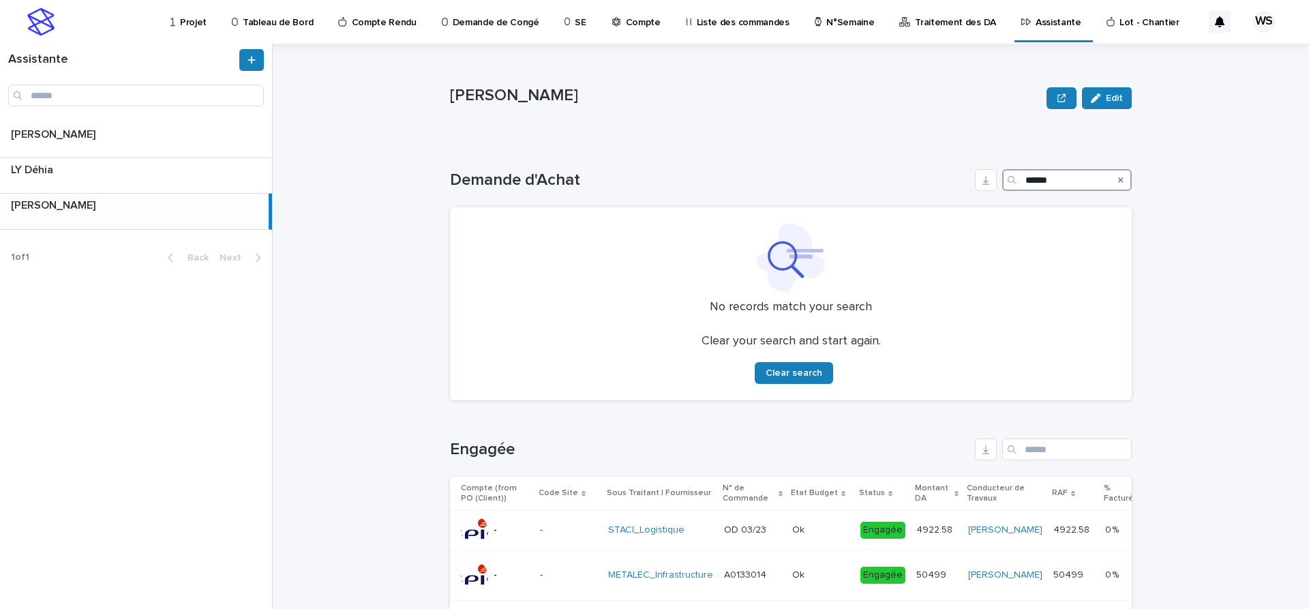
type input "******"
click at [1121, 179] on icon "Search" at bounding box center [1120, 179] width 5 height 5
